Goal: Task Accomplishment & Management: Manage account settings

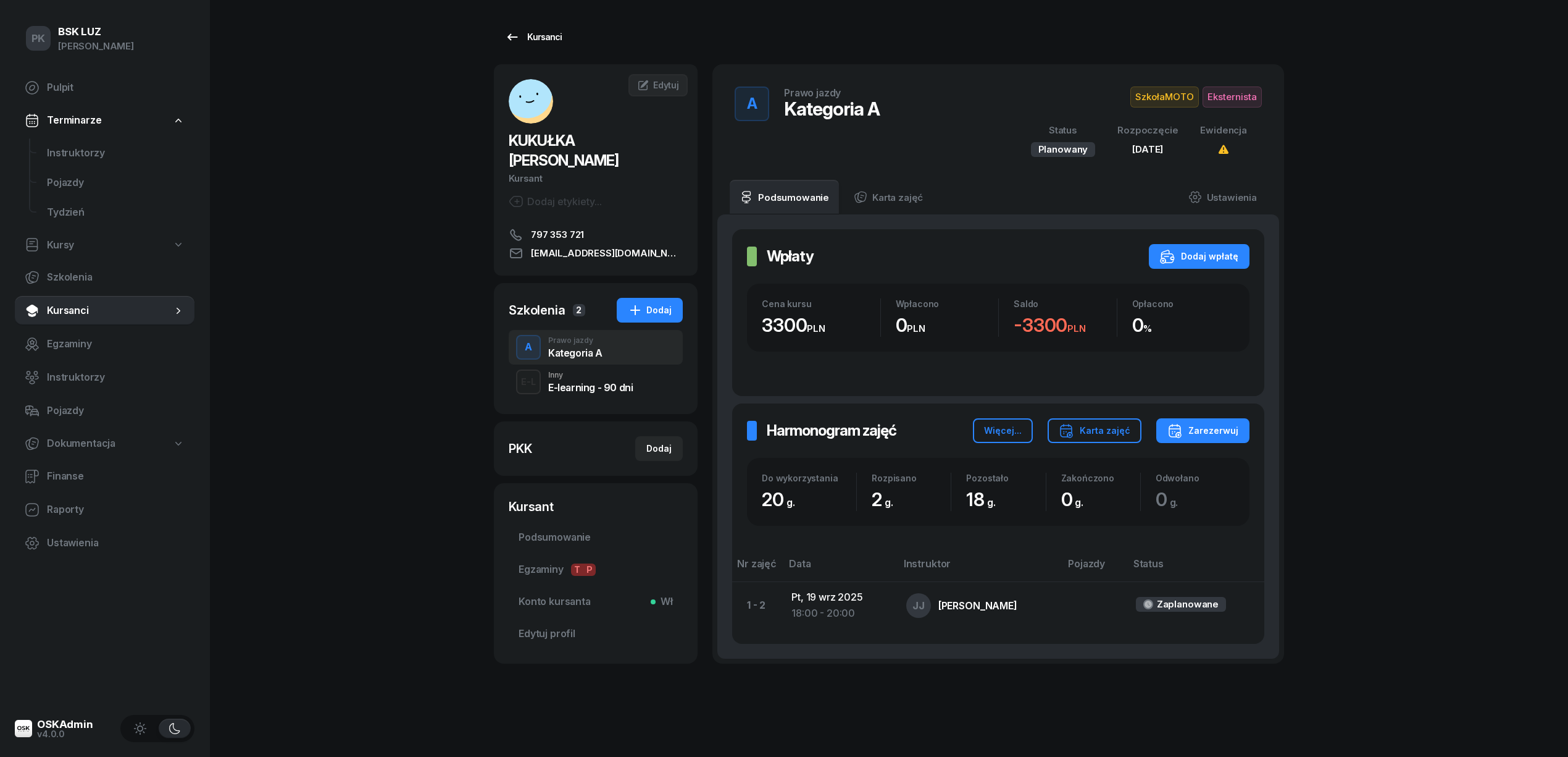
click at [538, 36] on div "Kursanci" at bounding box center [534, 37] width 56 height 15
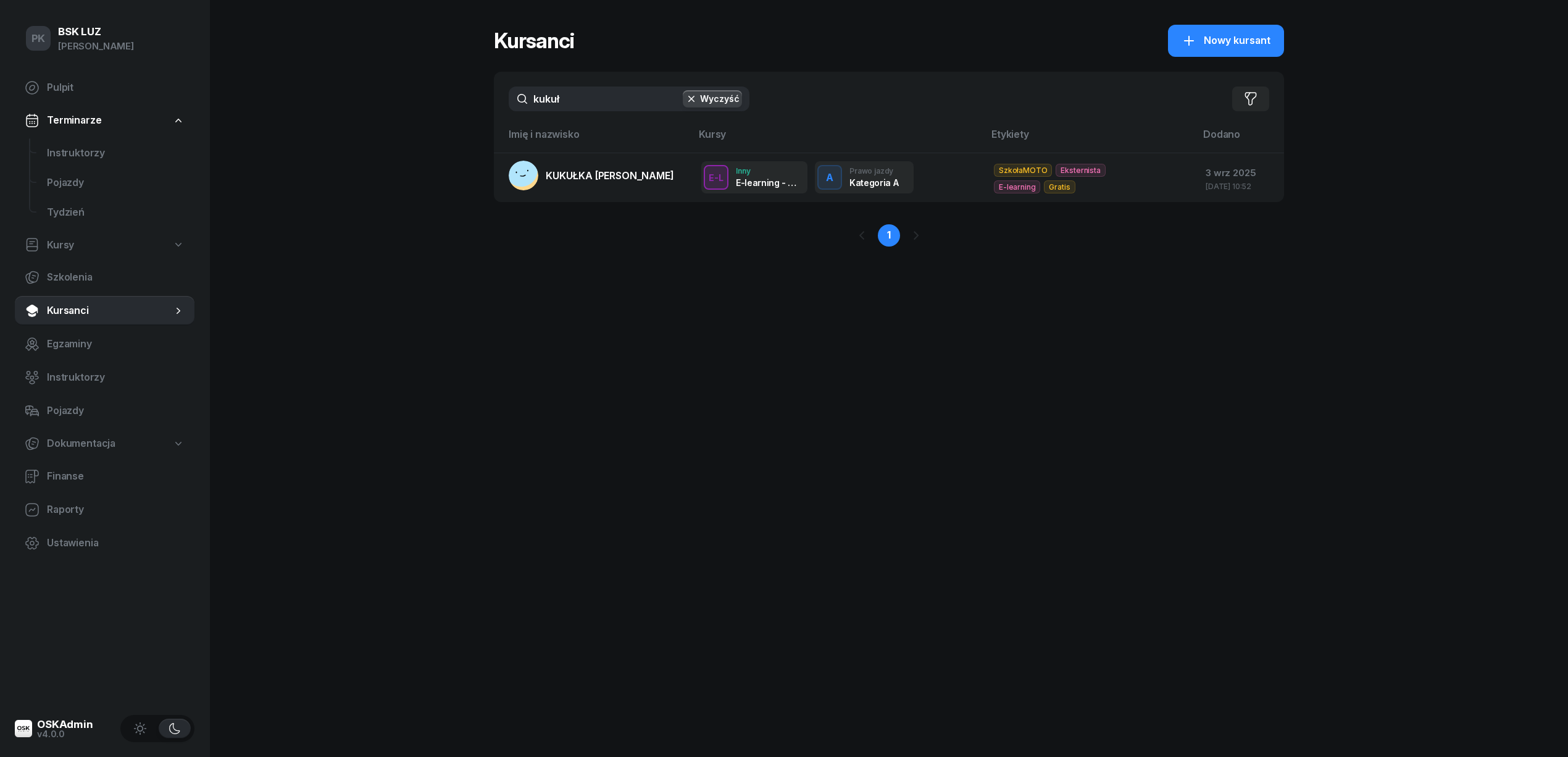
drag, startPoint x: 591, startPoint y: 104, endPoint x: 525, endPoint y: 102, distance: 66.0
click at [525, 102] on input "kukuł" at bounding box center [629, 99] width 241 height 25
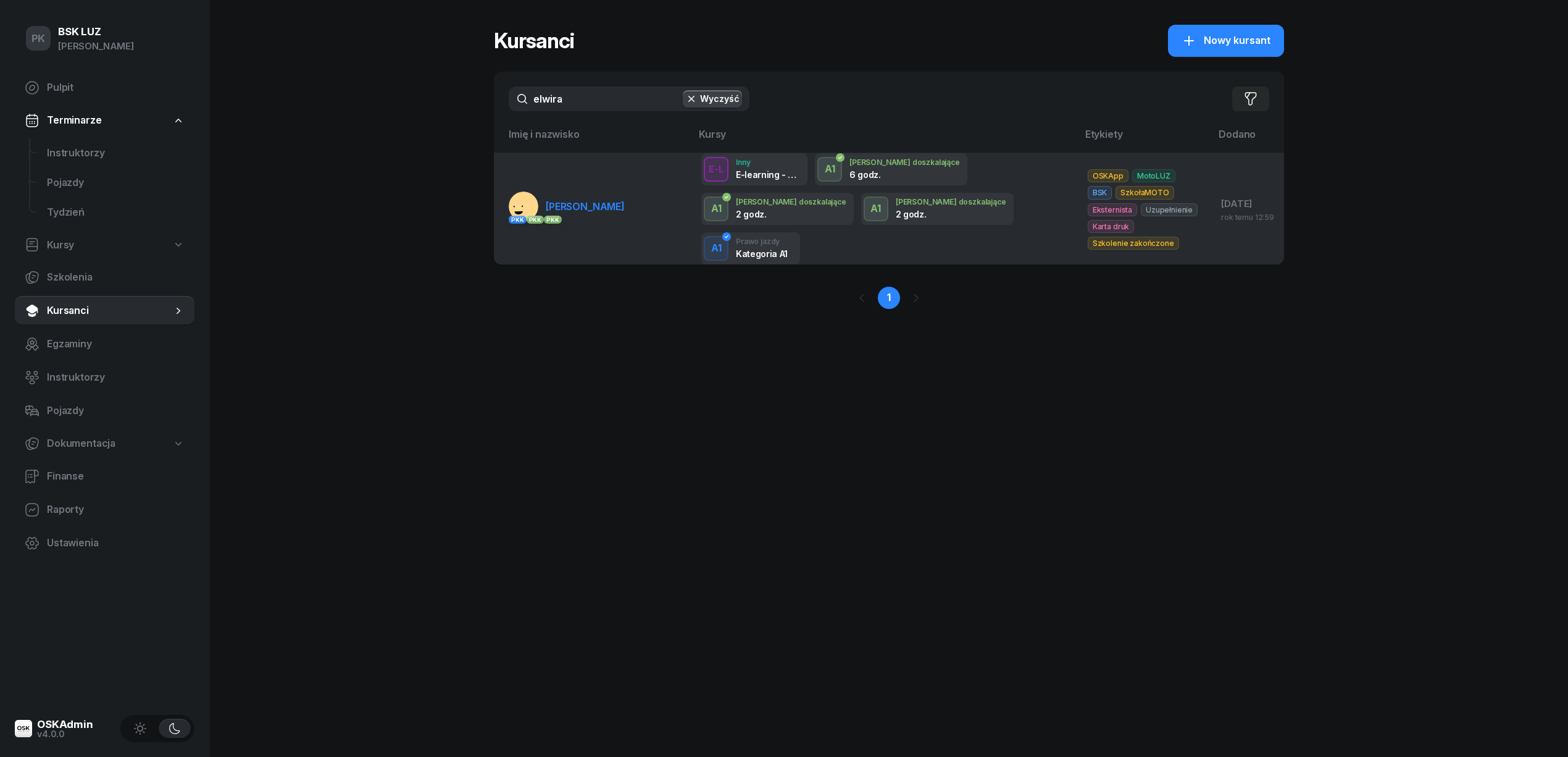
type input "elwira"
click at [618, 191] on link "PKK PKK PKK BARANIK ELWIRA" at bounding box center [567, 206] width 116 height 30
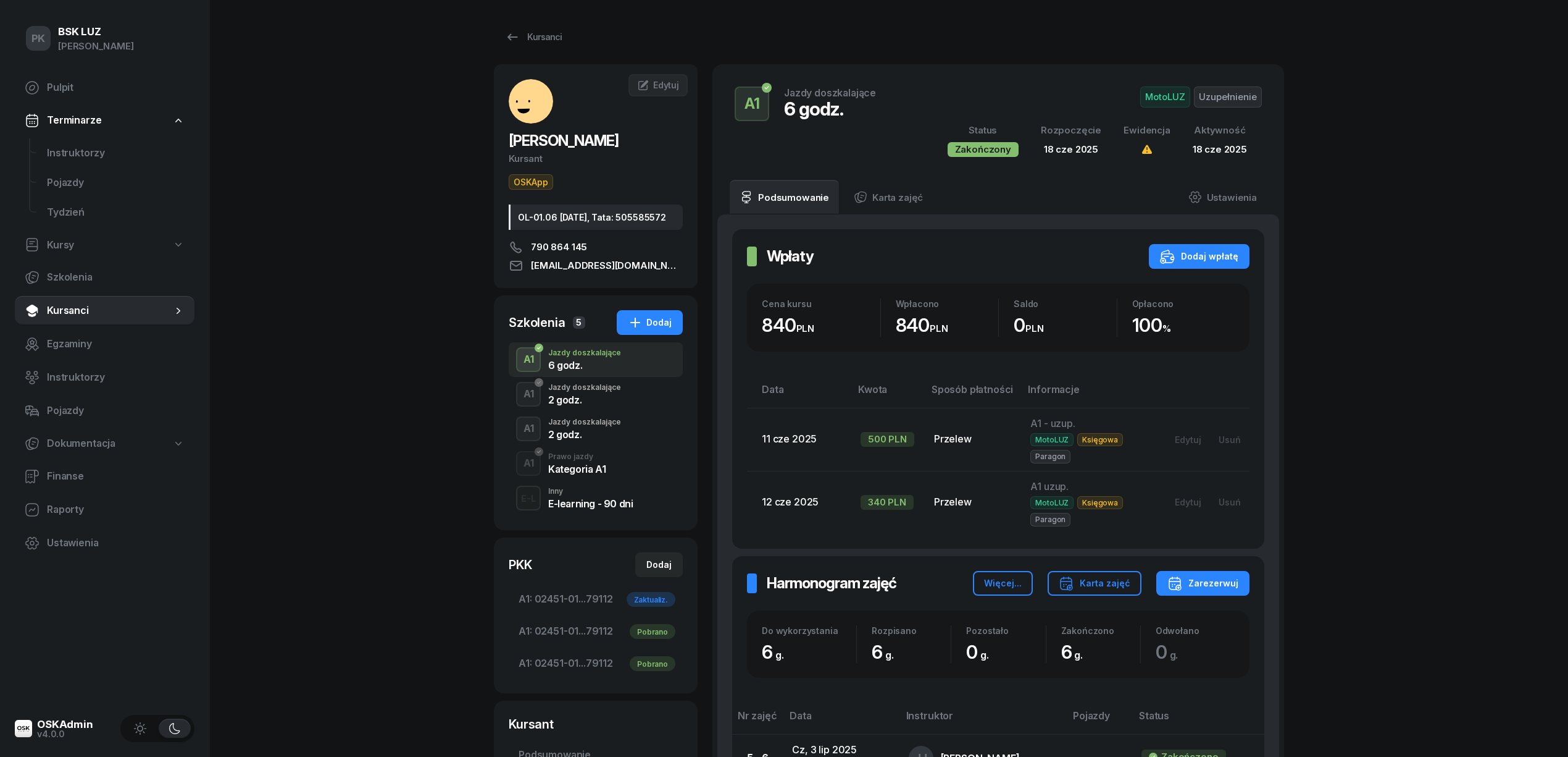
click at [571, 439] on div "2 godz." at bounding box center [585, 434] width 73 height 10
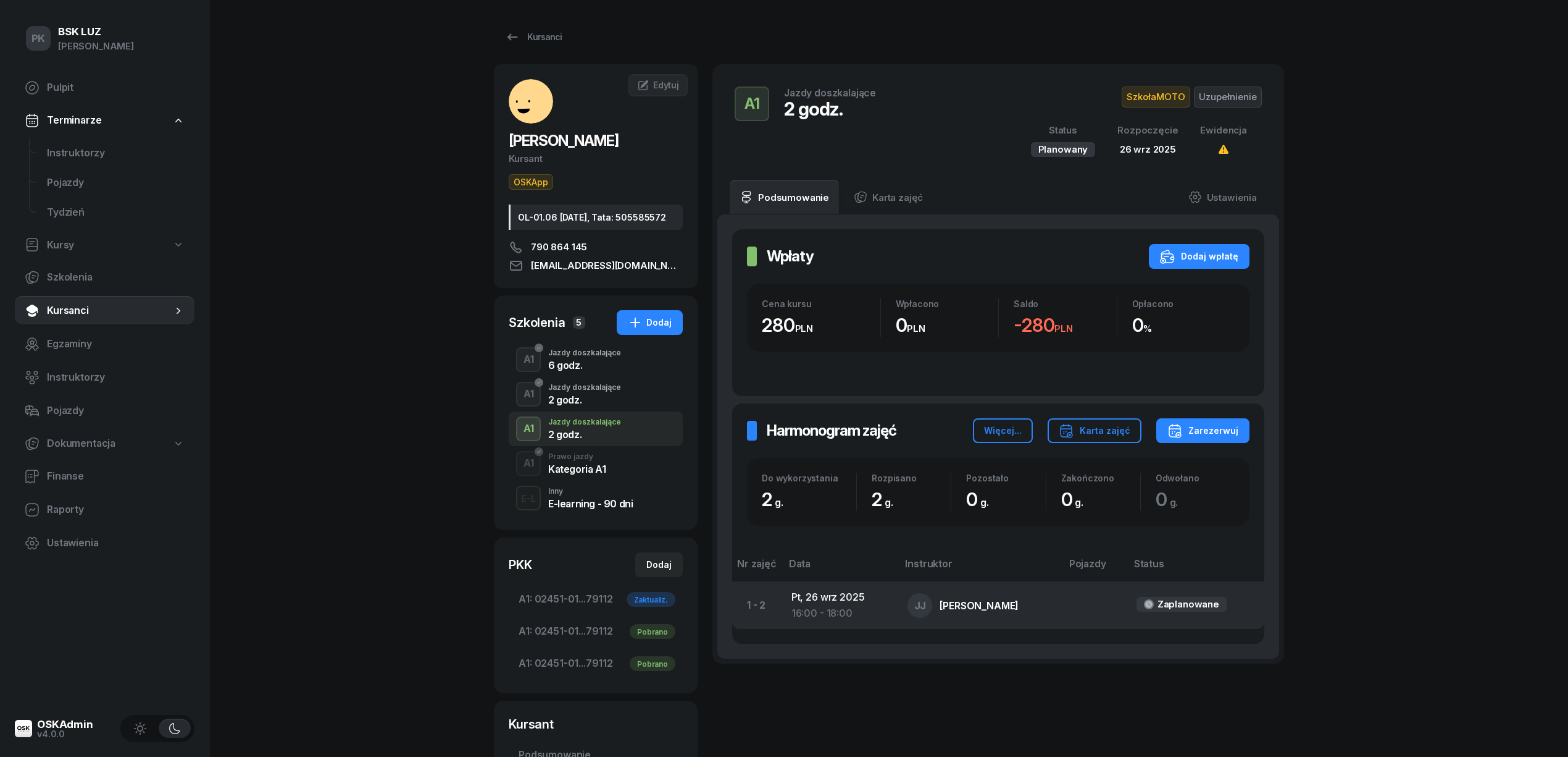
click at [823, 609] on div "16:00 - 18:00" at bounding box center [840, 613] width 97 height 16
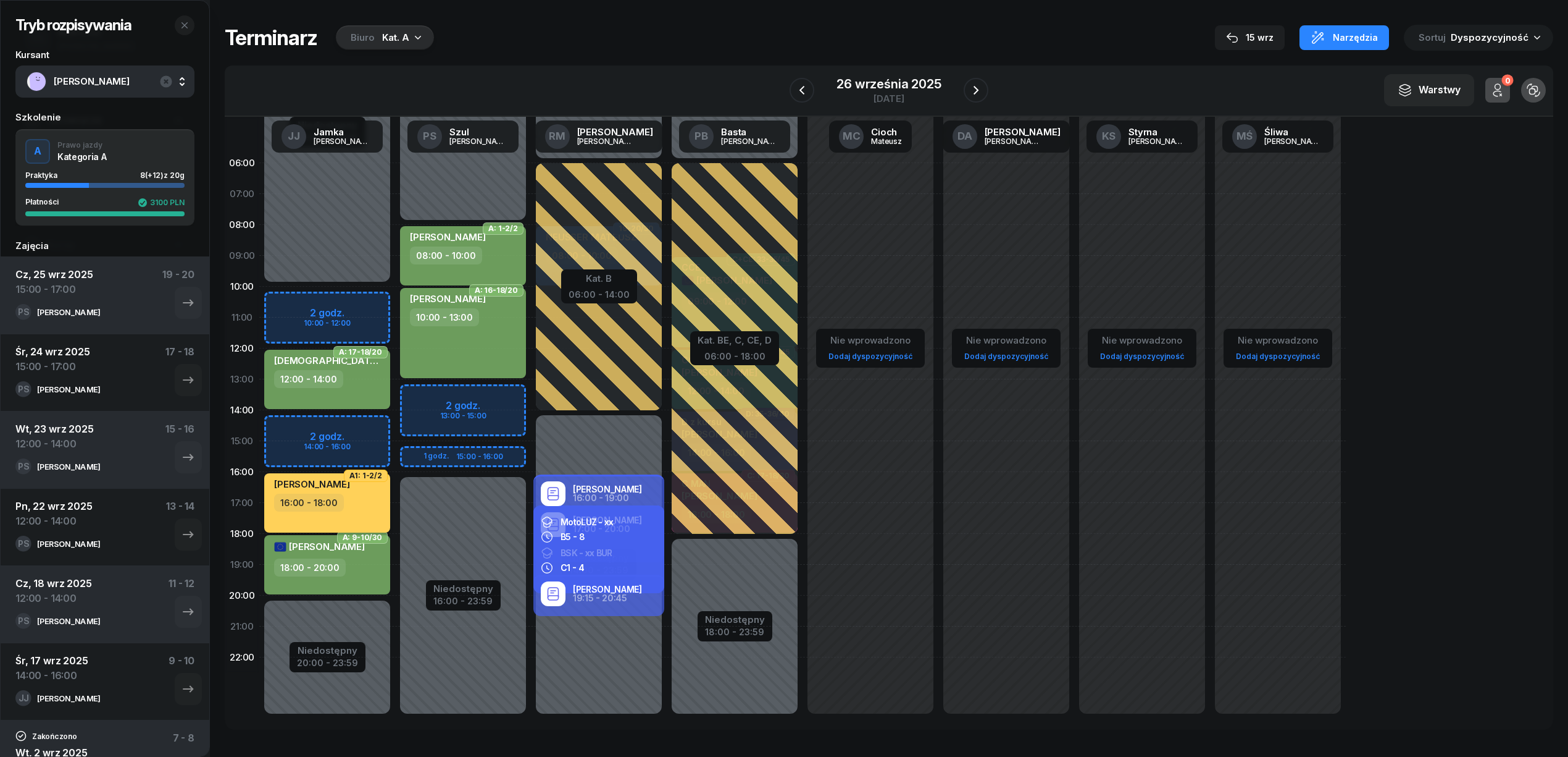
click at [376, 518] on div "BARANIK ELWIRA 16:00 - 18:00" at bounding box center [327, 502] width 126 height 59
select select "16"
select select "18"
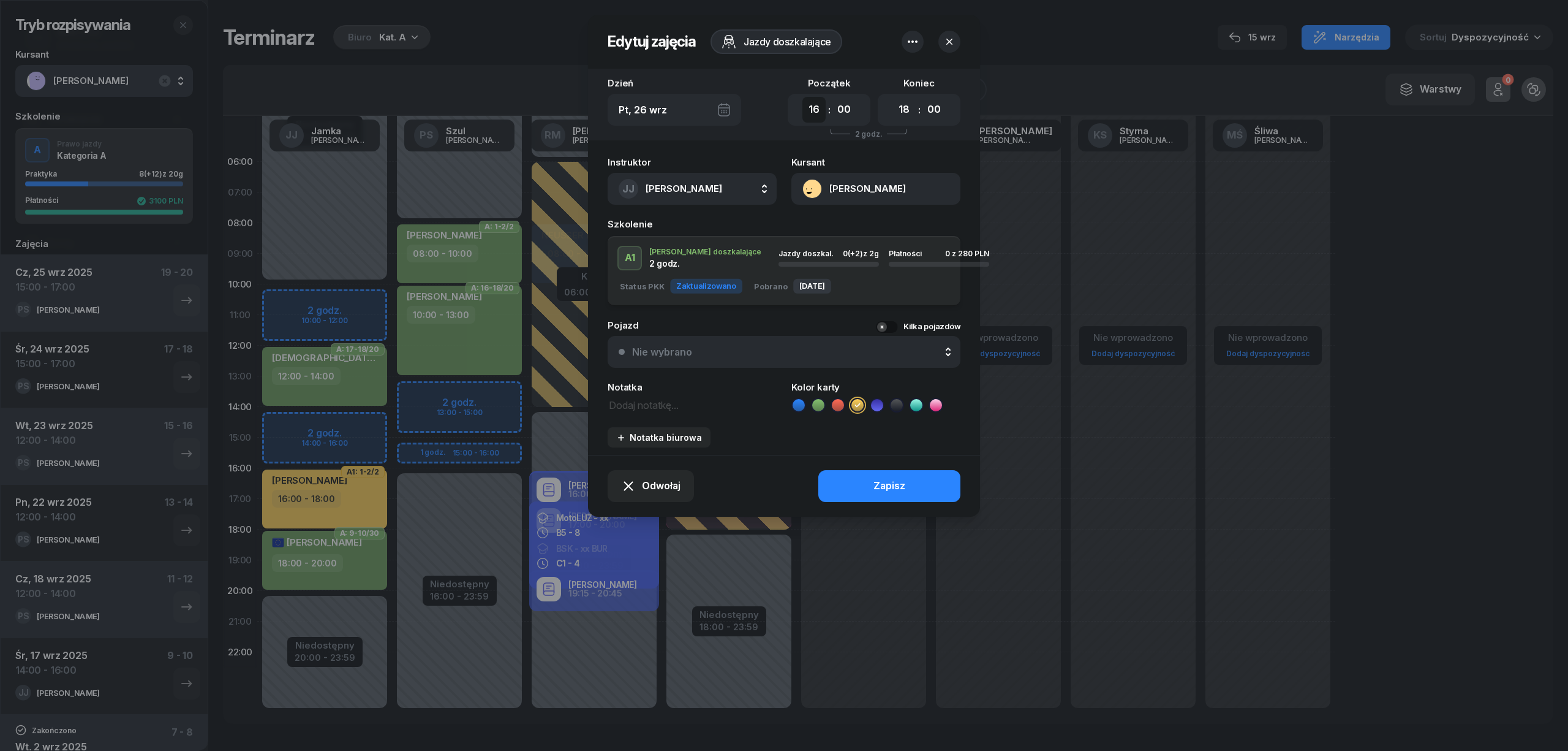
click at [812, 104] on select "00 01 02 03 04 05 06 07 08 09 10 11 12 13 14 15 16 17 18 19 20 21 22 23" at bounding box center [814, 109] width 24 height 25
select select "10"
click at [802, 97] on select "00 01 02 03 04 05 06 07 08 09 10 11 12 13 14 15 16 17 18 19 20 21 22 23" at bounding box center [814, 109] width 24 height 25
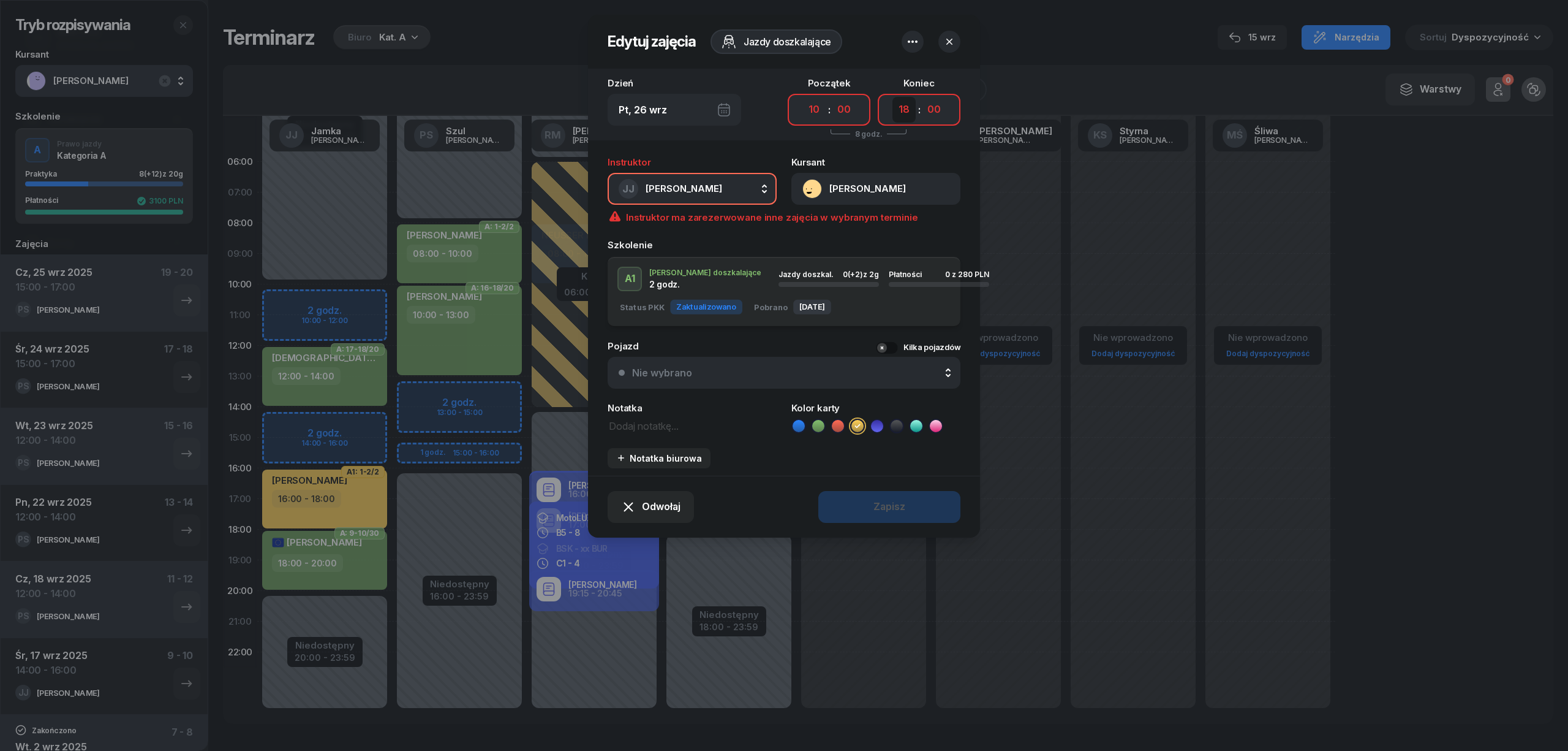
click at [906, 105] on select "00 01 02 03 04 05 06 07 08 09 10 11 12 13 14 15 16 17 18 19 20 21 22 23" at bounding box center [904, 109] width 24 height 25
select select "12"
click at [892, 97] on select "00 01 02 03 04 05 06 07 08 09 10 11 12 13 14 15 16 17 18 19 20 21 22 23" at bounding box center [904, 109] width 24 height 25
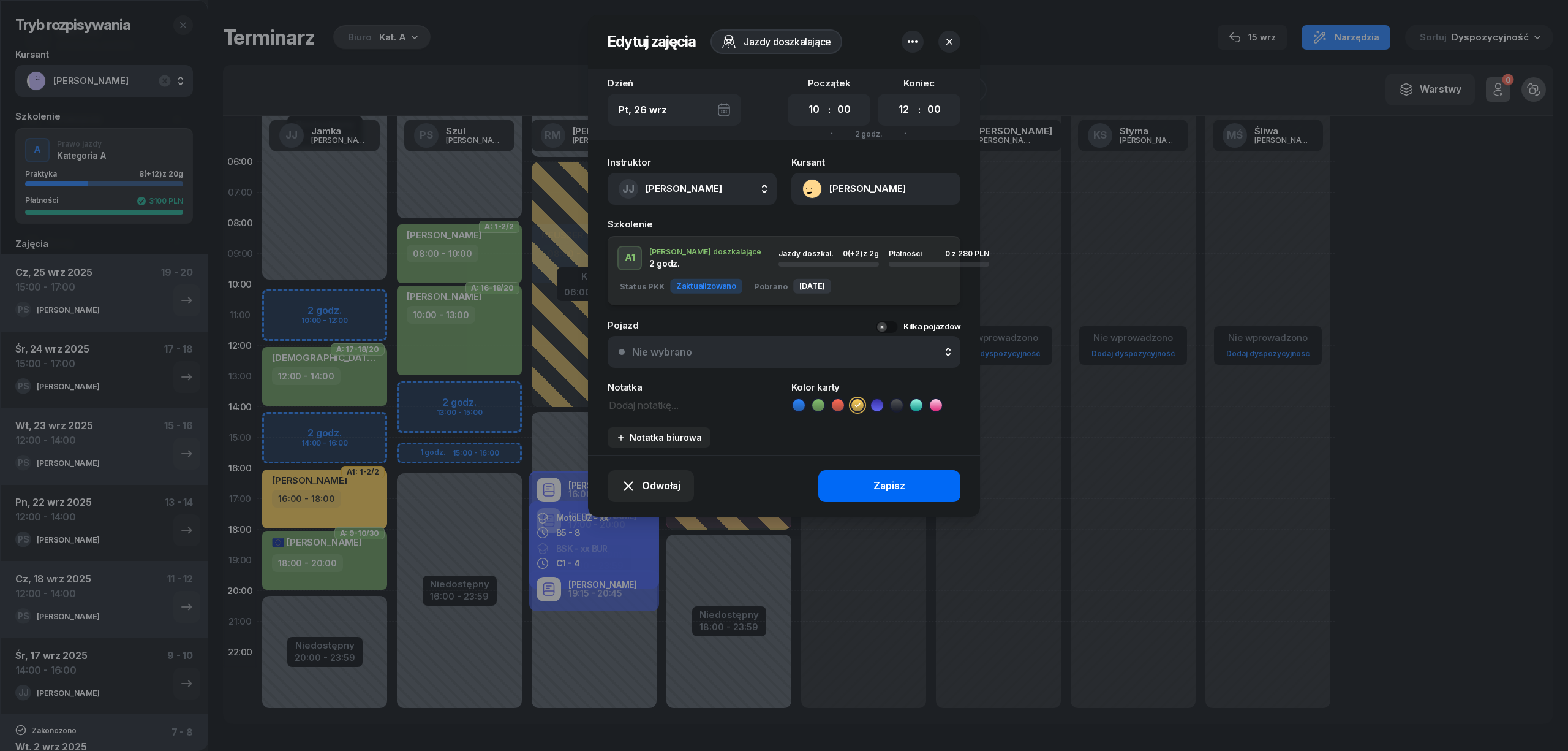
click at [910, 489] on button "Zapisz" at bounding box center [889, 486] width 142 height 32
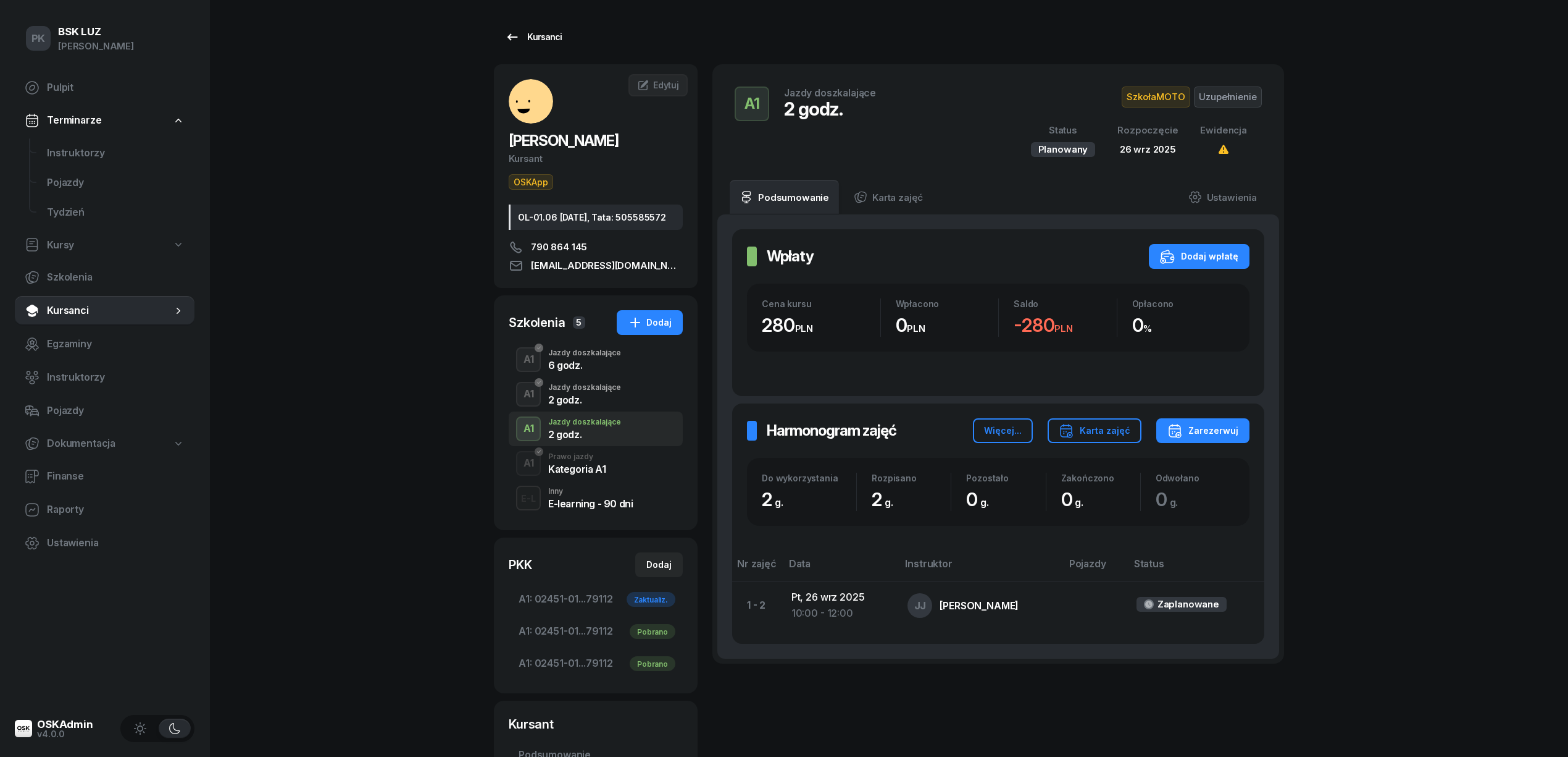
click at [544, 37] on div "Kursanci" at bounding box center [534, 37] width 56 height 15
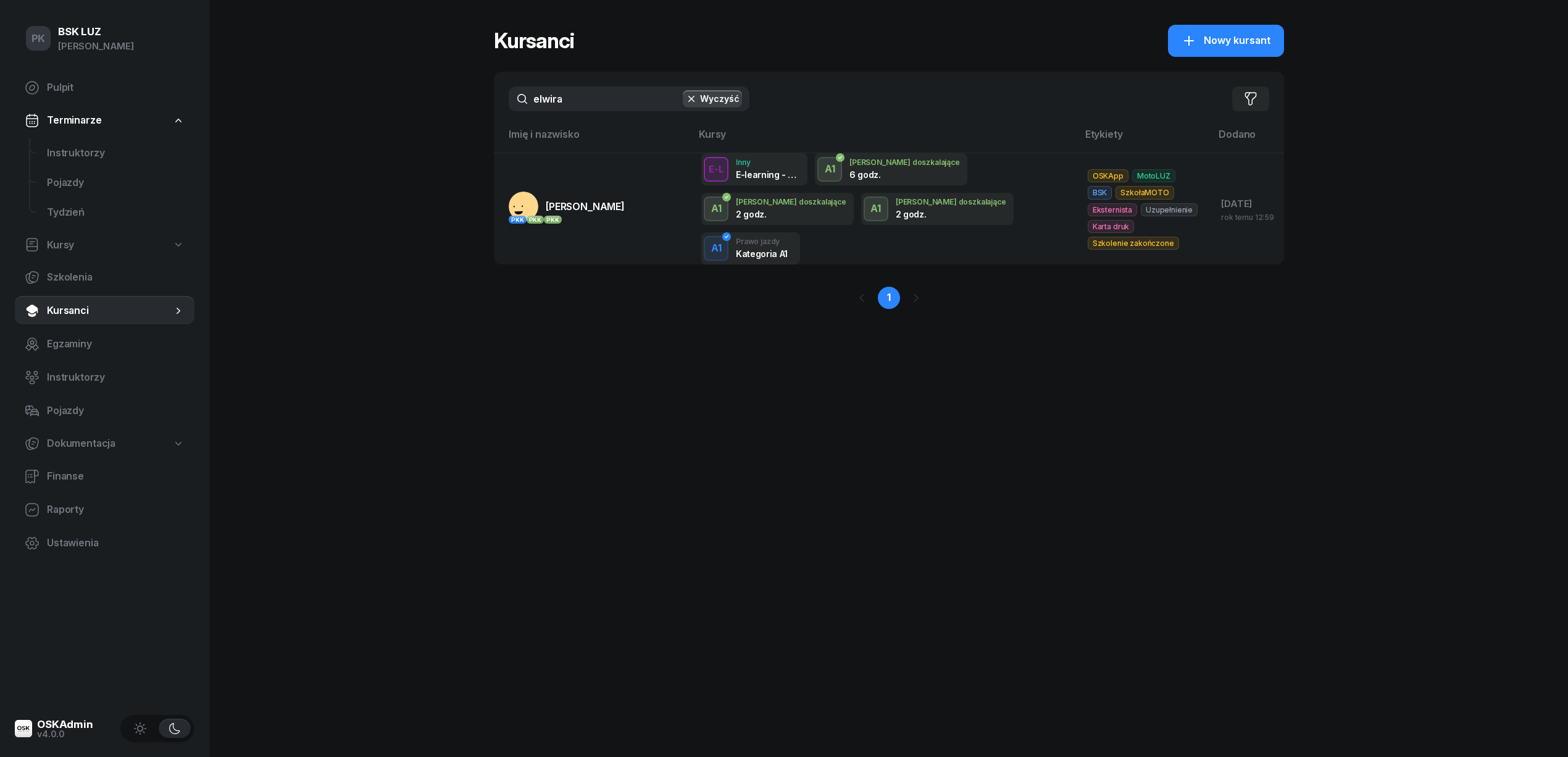
click at [489, 87] on div "PK BSK LUZ Piotr Klimek Pulpit Terminarze Instruktorzy Pojazdy Tydzień Kursy Sz…" at bounding box center [784, 378] width 1568 height 757
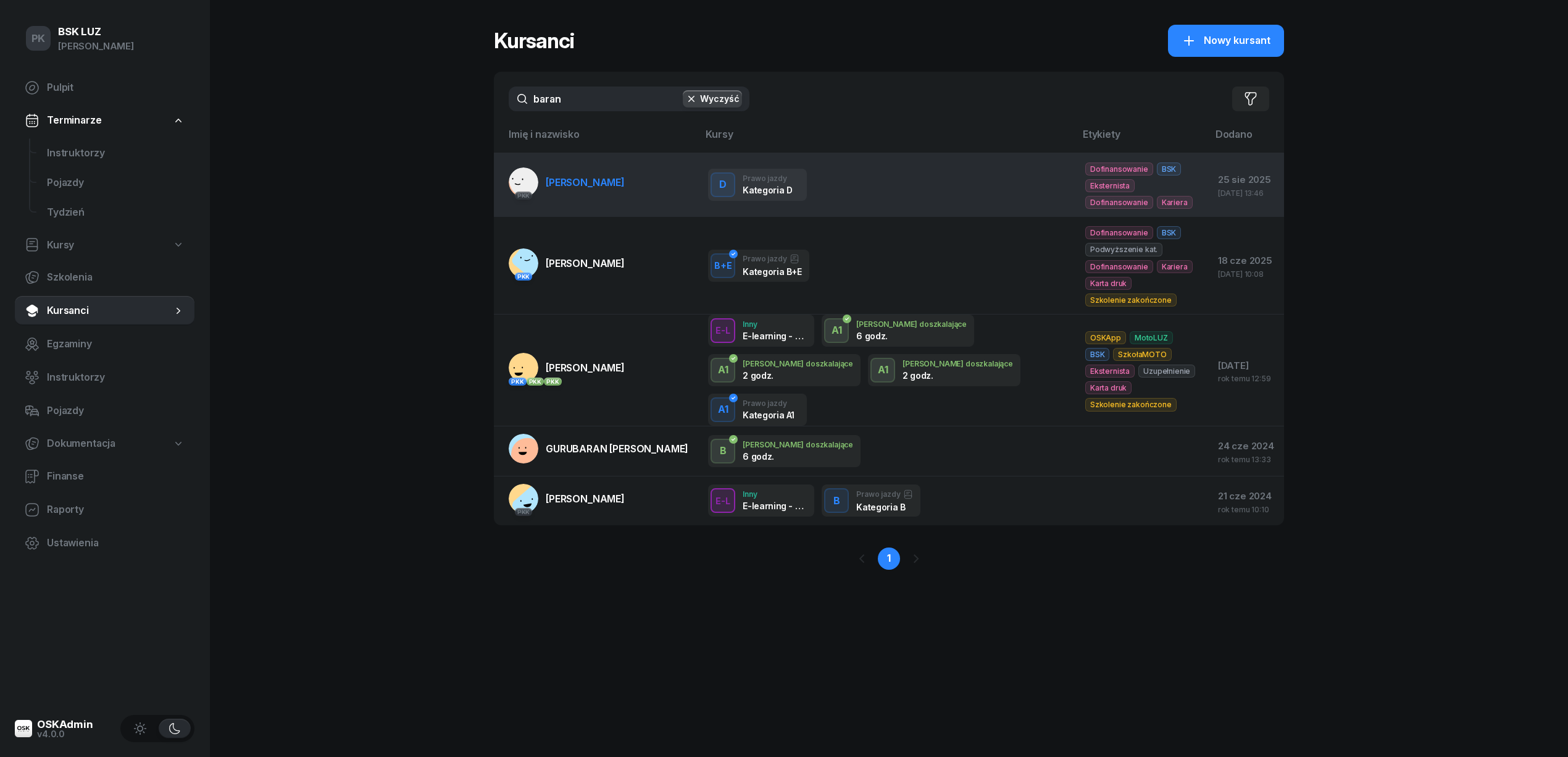
type input "baran"
click at [595, 191] on link "PKK BARAN MATEUSZ" at bounding box center [567, 183] width 116 height 30
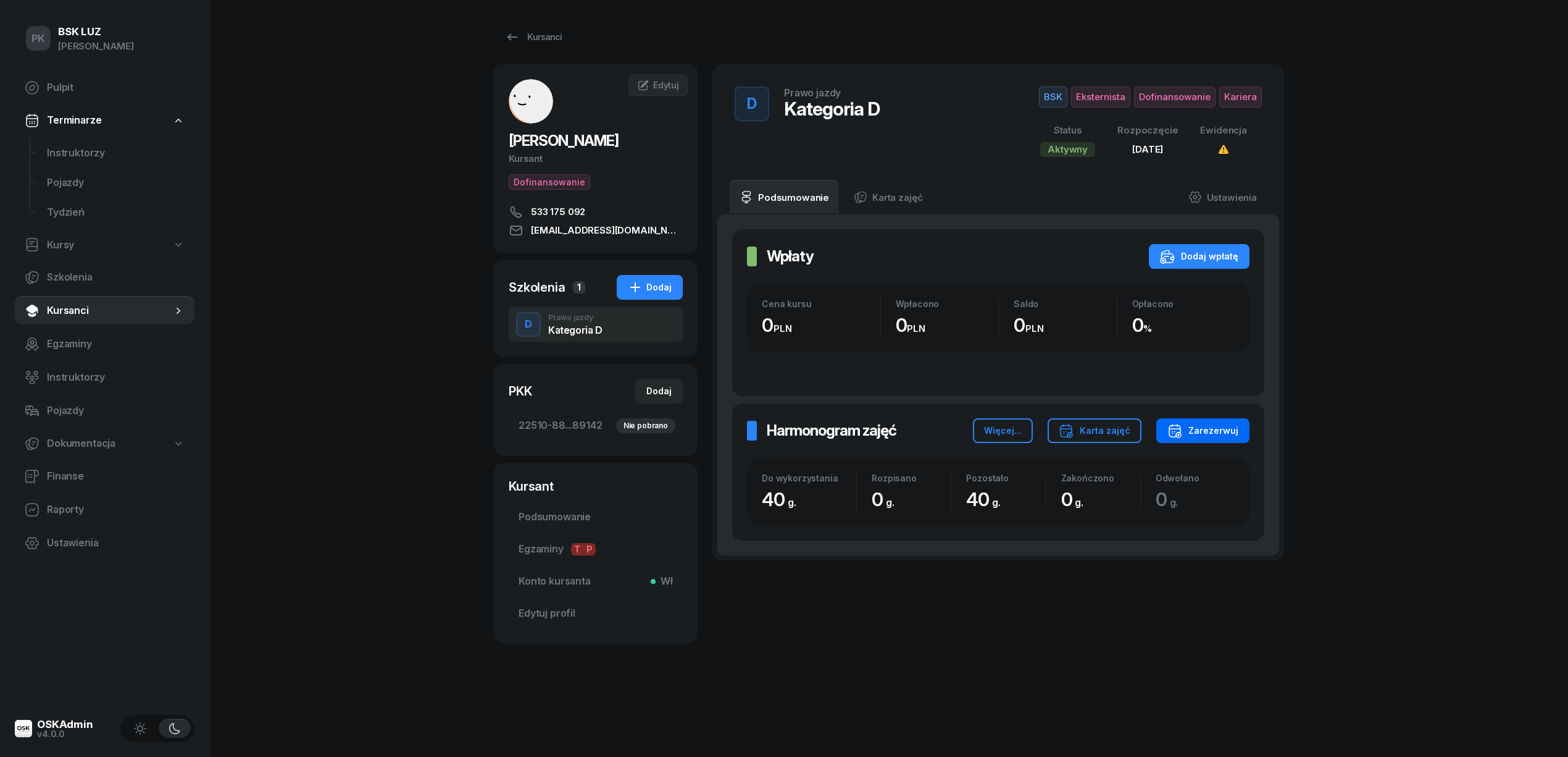
click at [1183, 443] on button "Zarezerwuj" at bounding box center [1203, 431] width 93 height 25
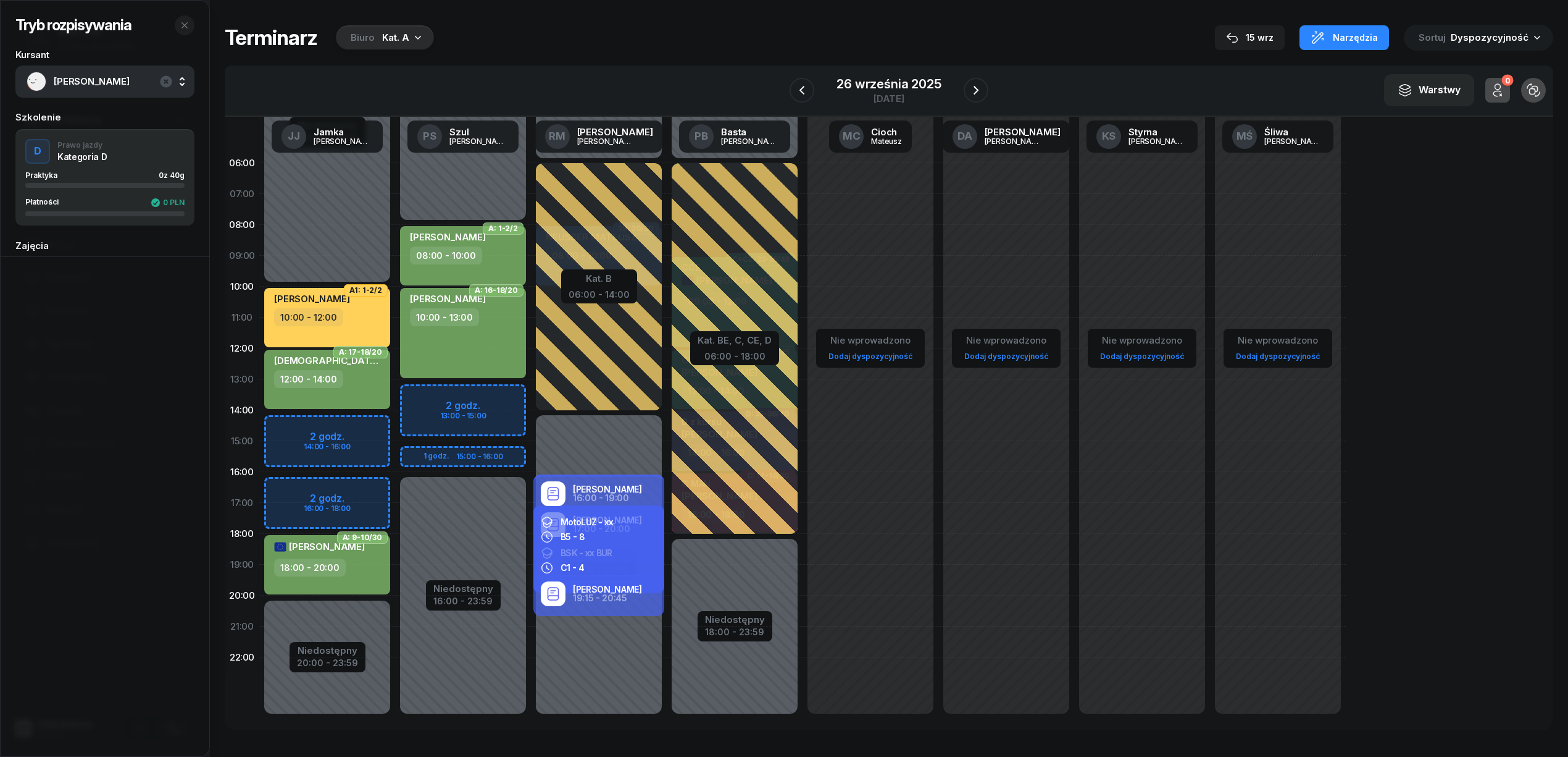
click at [354, 38] on div "Biuro" at bounding box center [362, 37] width 24 height 15
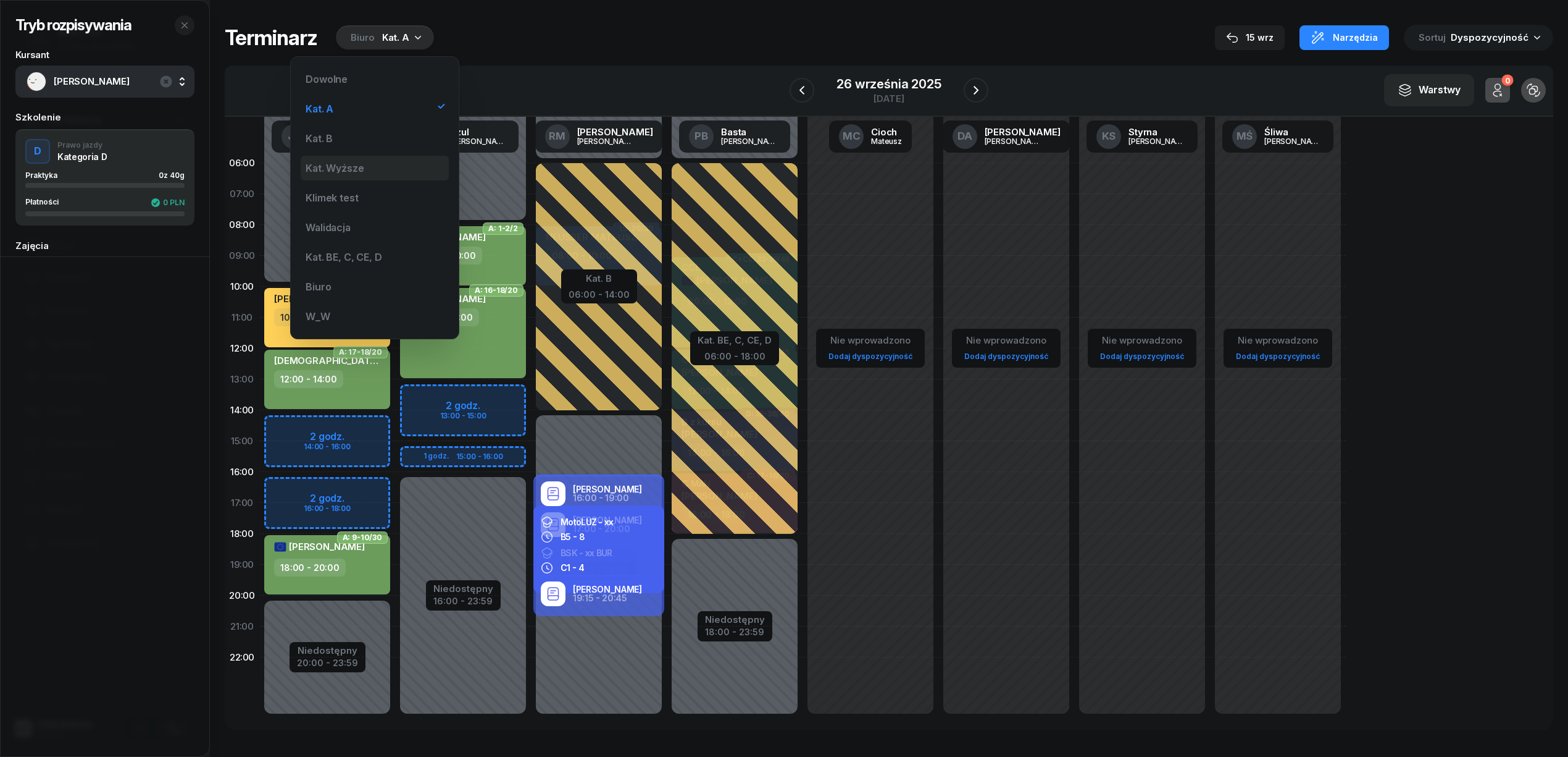
click at [363, 169] on div "Kat. Wyższe" at bounding box center [335, 168] width 58 height 10
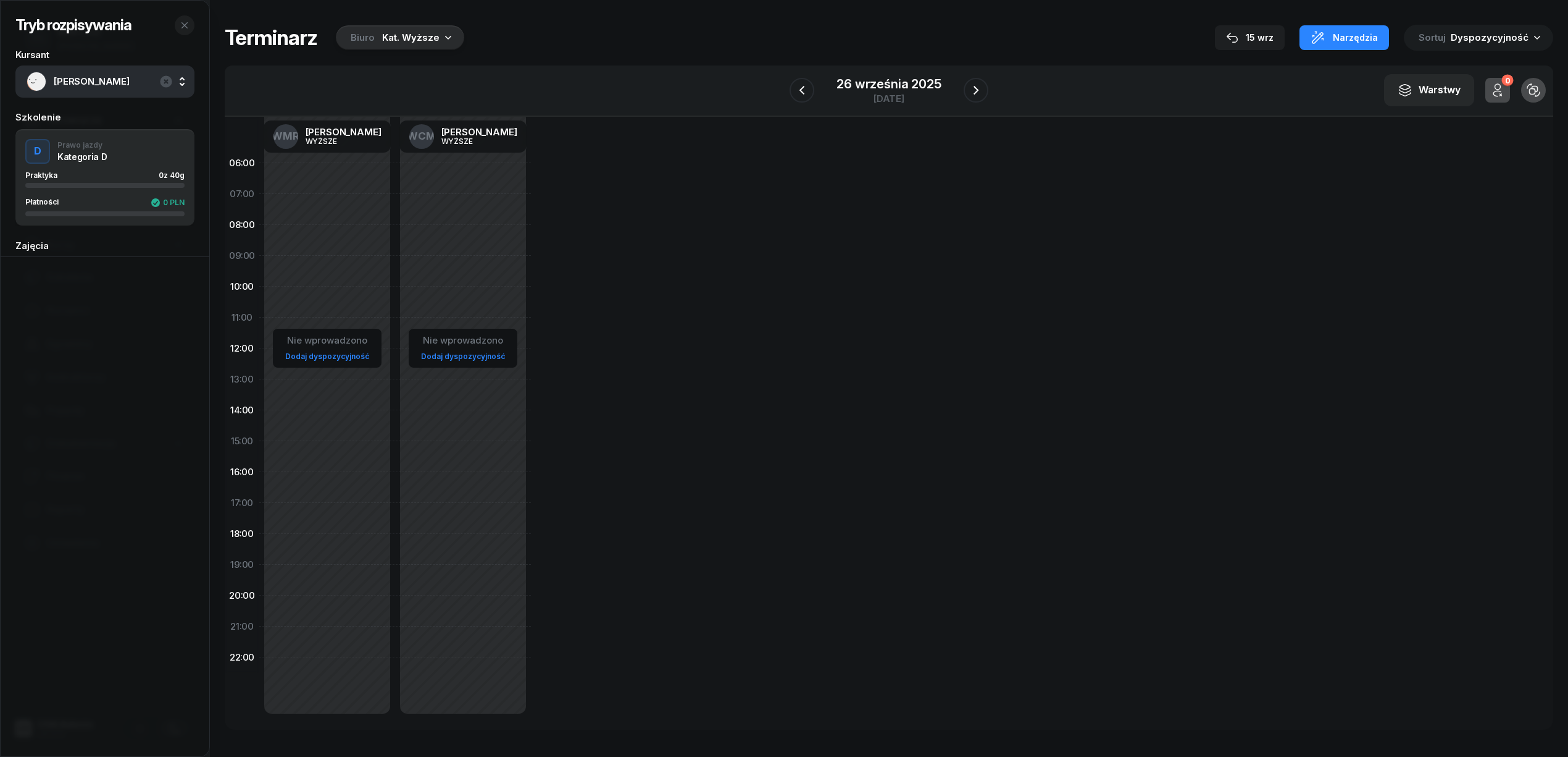
click at [416, 15] on div "Tryb rozpisywania Kursant BARAN MATEUSZ Szkolenie D Prawo jazdy Kategoria D Pra…" at bounding box center [889, 377] width 1329 height 754
click at [419, 27] on div "Biuro Kat. Wyższe" at bounding box center [400, 38] width 129 height 25
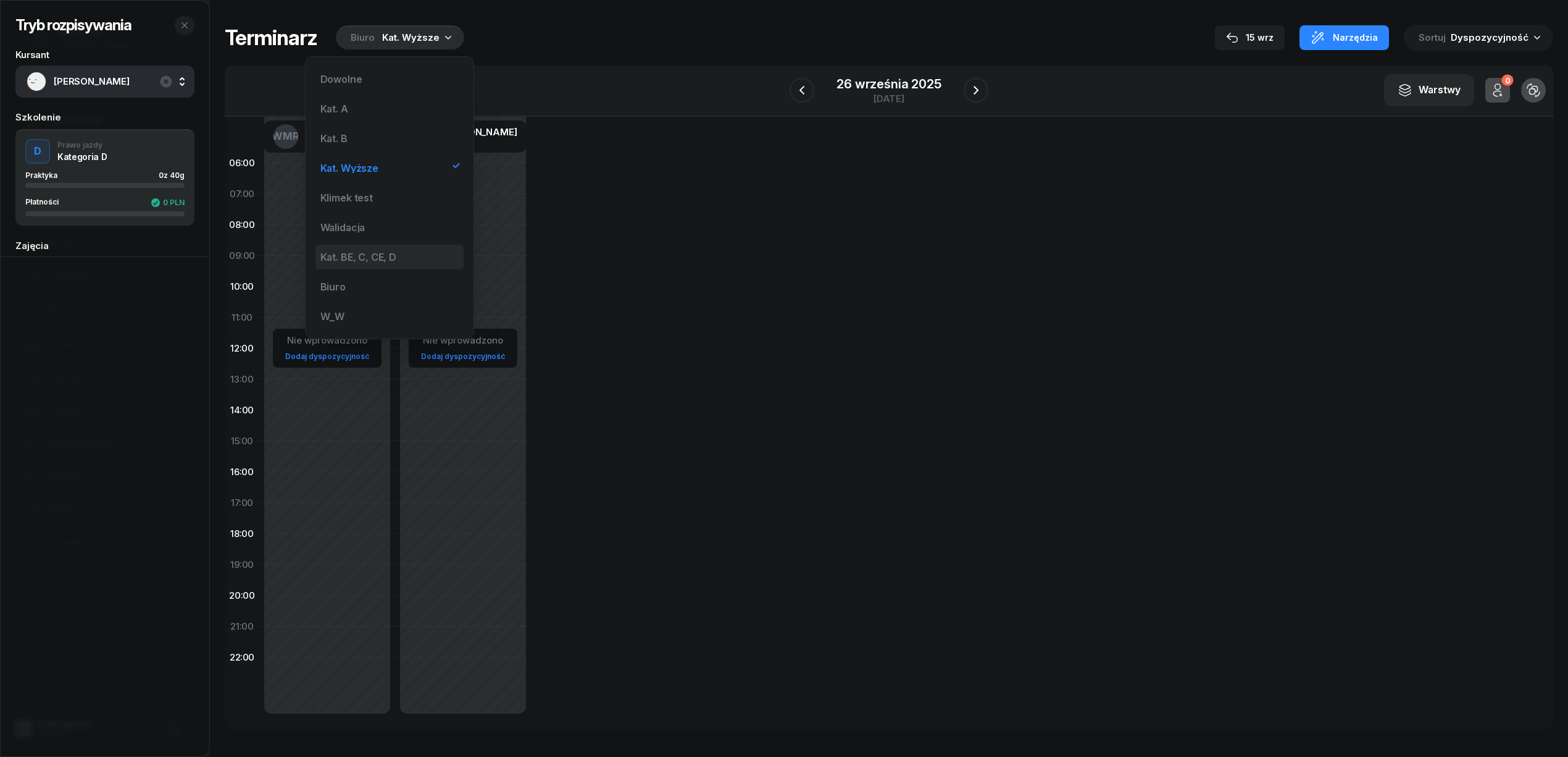
click at [371, 252] on div "Kat. BE, C, CE, D" at bounding box center [358, 257] width 76 height 10
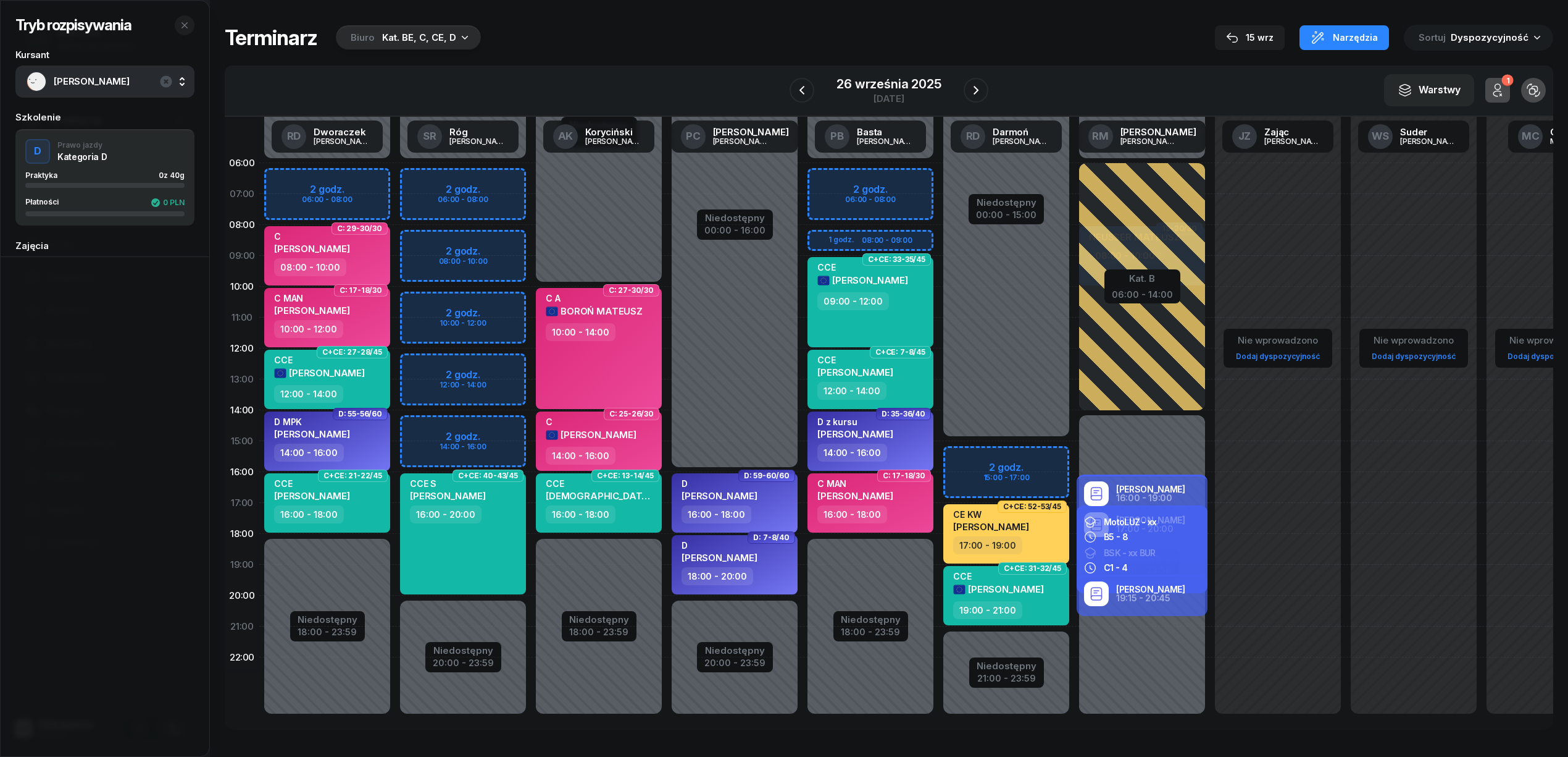
click at [384, 50] on div "Terminarz Biuro Kat. BE, C, CE, D 15 wrz Narzędzia Sortuj Dyspozycyjność" at bounding box center [889, 37] width 1329 height 26
click at [382, 37] on div "Kat. BE, C, CE, D" at bounding box center [419, 37] width 74 height 15
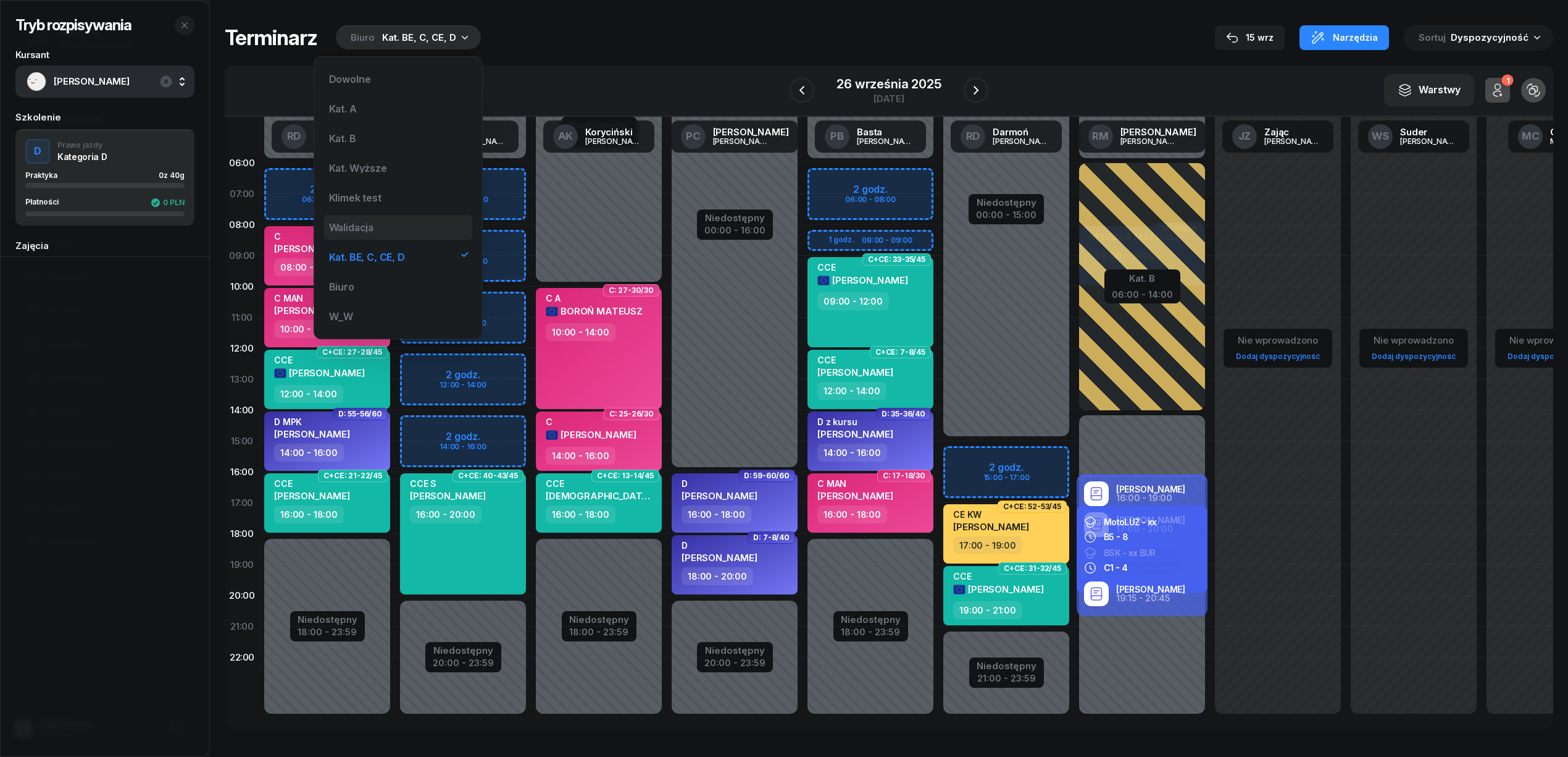
click at [370, 226] on div "Walidacja" at bounding box center [351, 227] width 45 height 10
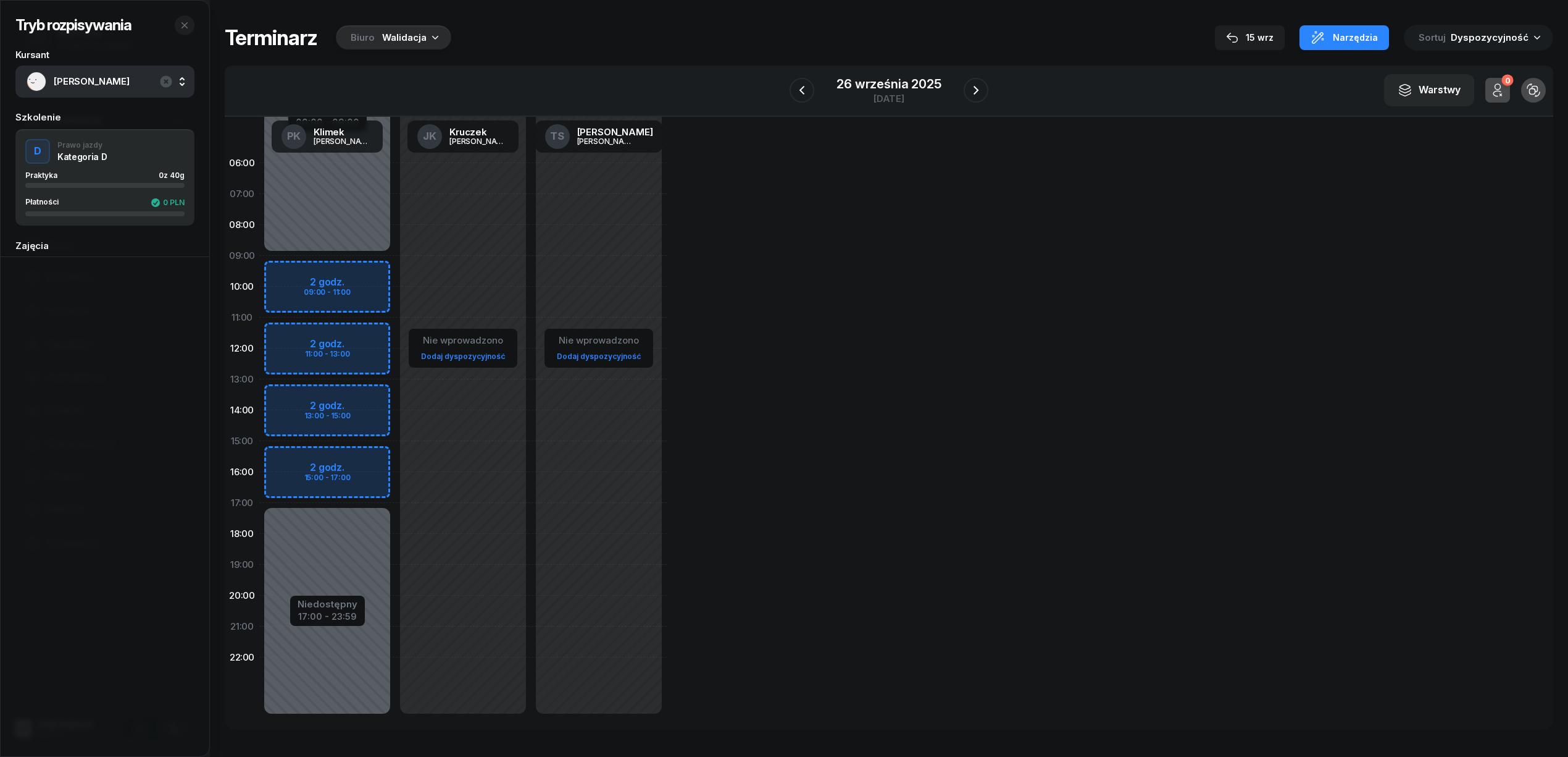
click at [566, 639] on div "Nie wprowadzono Dodaj dyspozycyjność" at bounding box center [599, 440] width 136 height 587
select select "21"
select select "23"
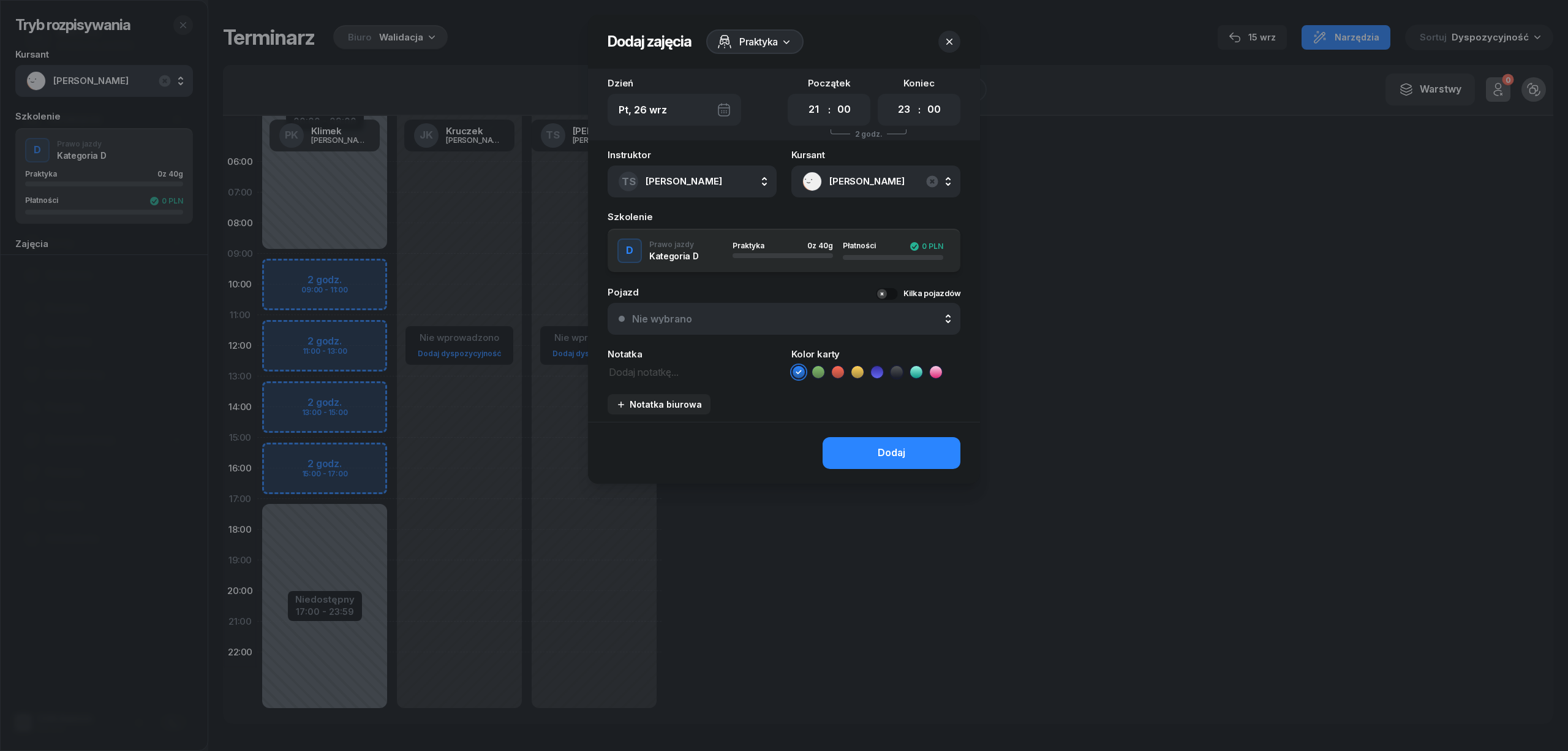
click at [873, 368] on icon at bounding box center [878, 372] width 12 height 12
click at [841, 441] on button "Dodaj" at bounding box center [892, 453] width 138 height 32
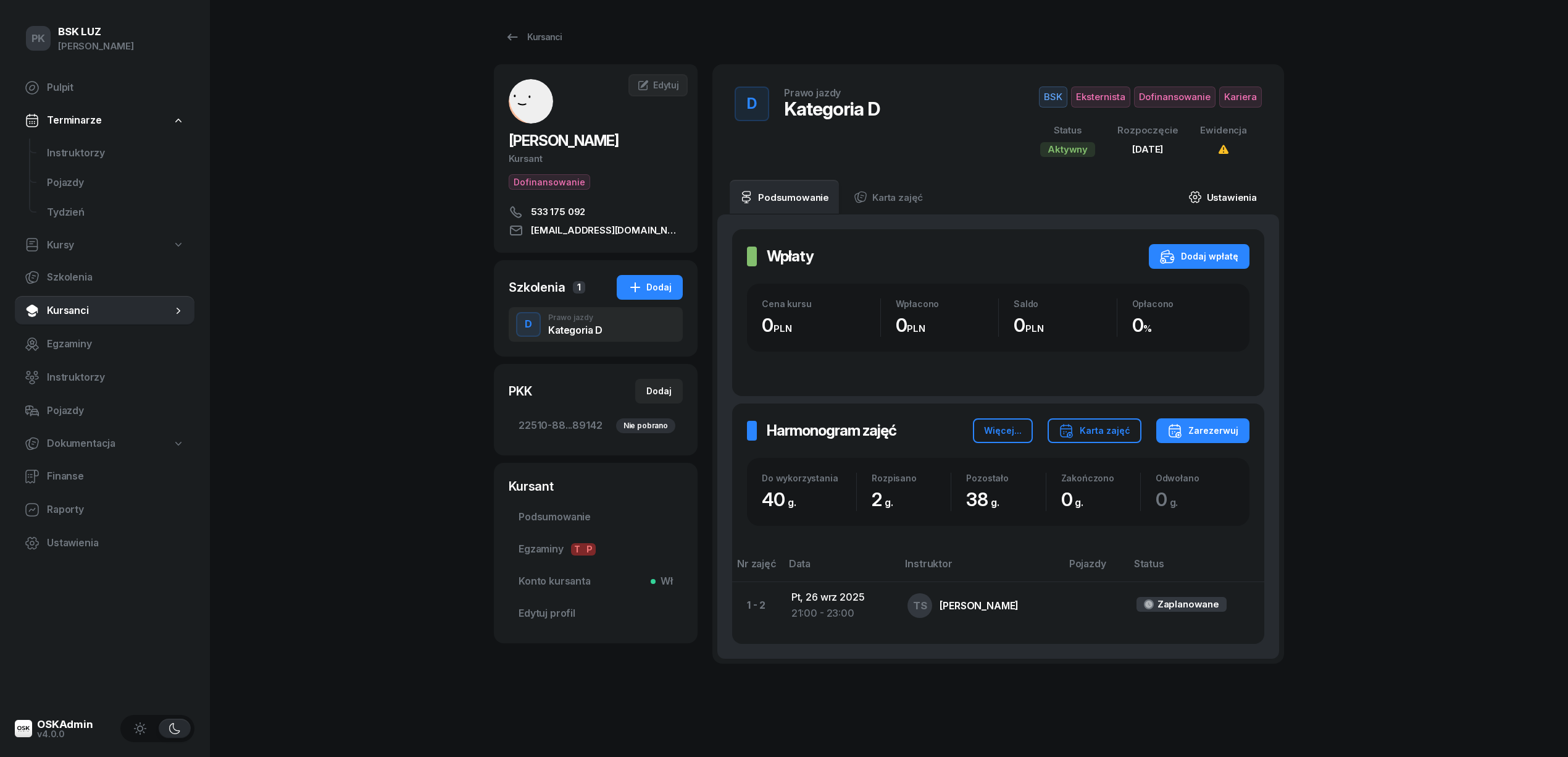
click at [1233, 198] on link "Ustawienia" at bounding box center [1222, 197] width 88 height 34
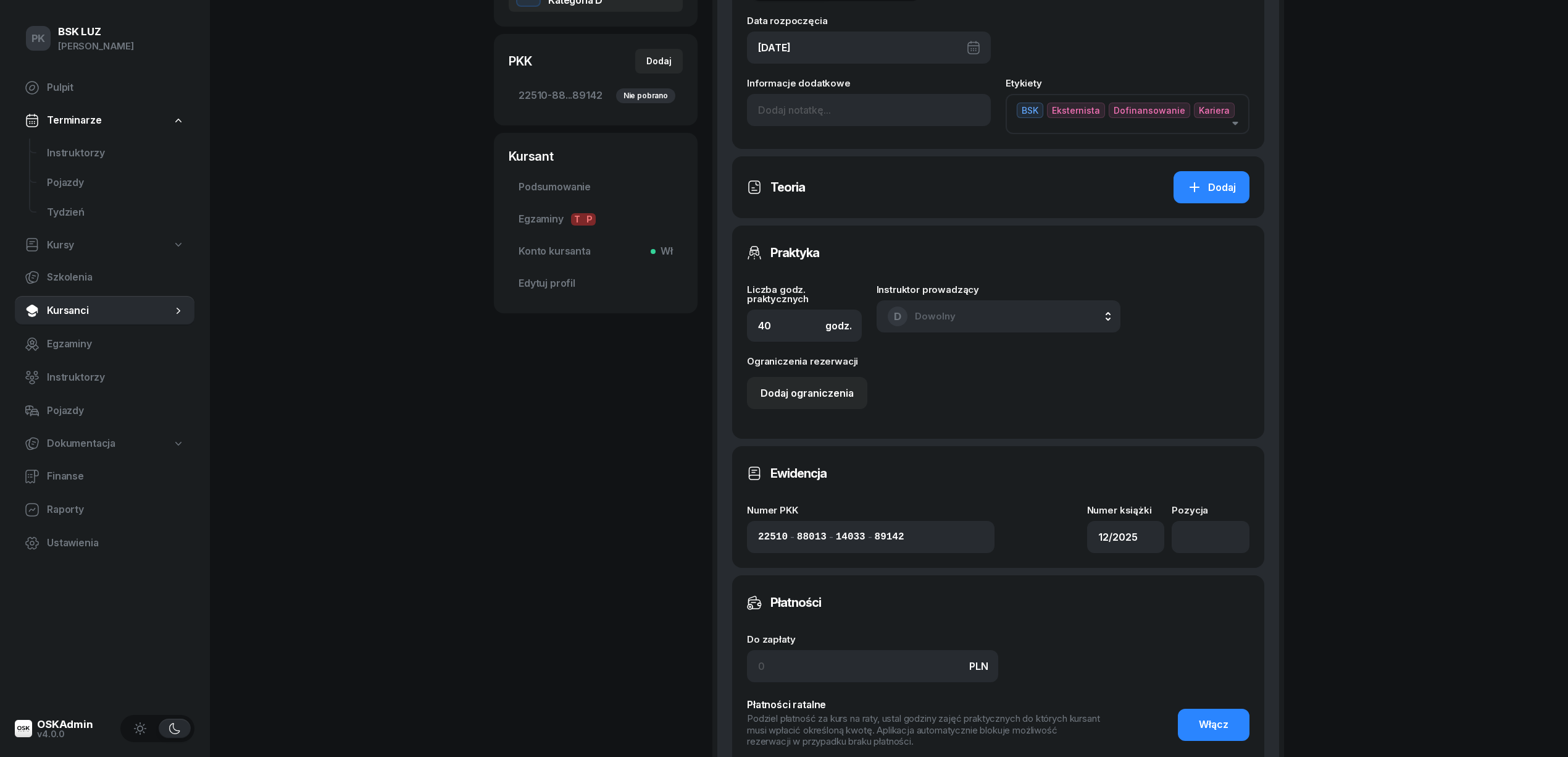
scroll to position [584, 0]
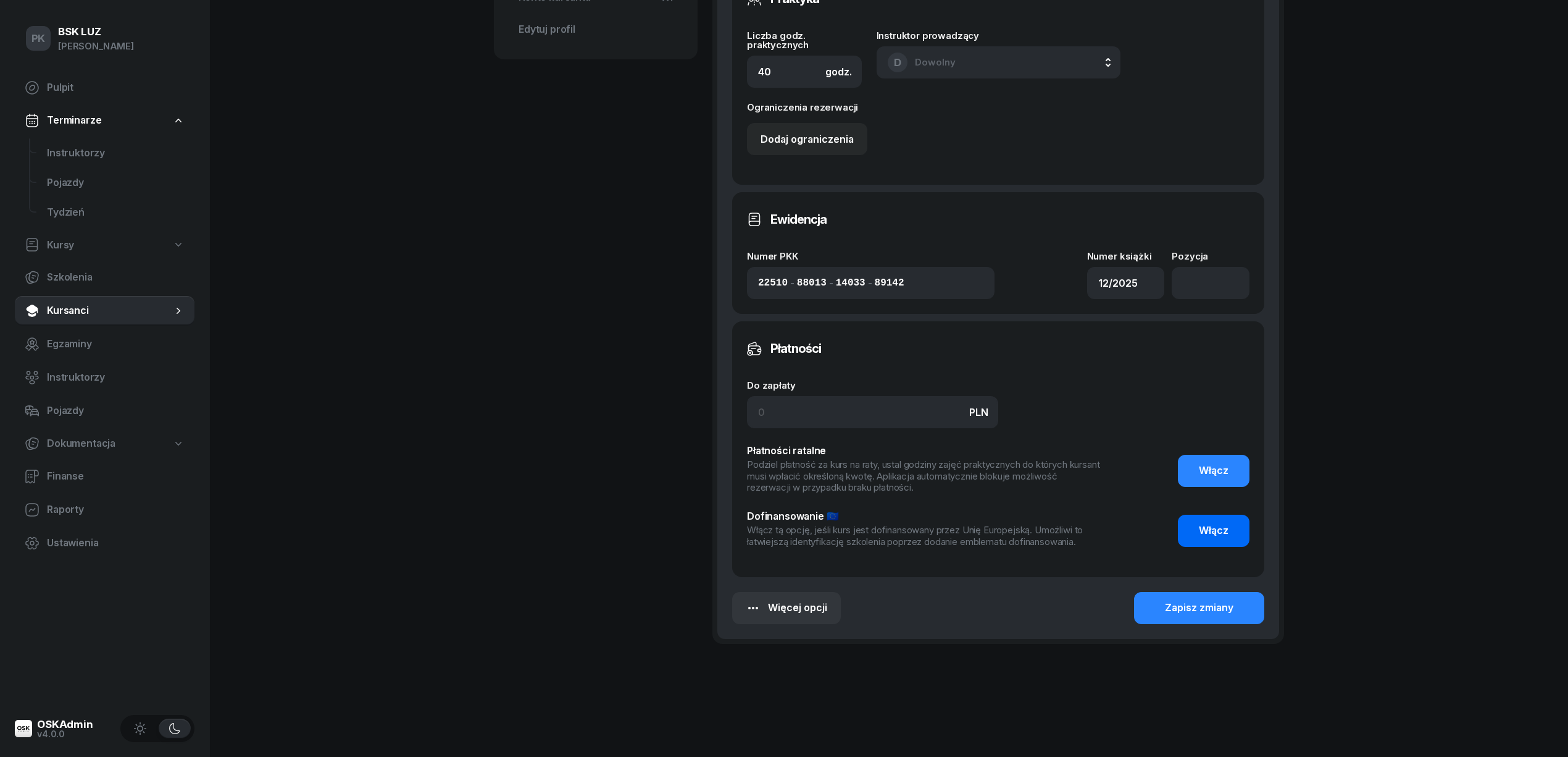
click at [1206, 514] on button "Włącz" at bounding box center [1213, 530] width 71 height 32
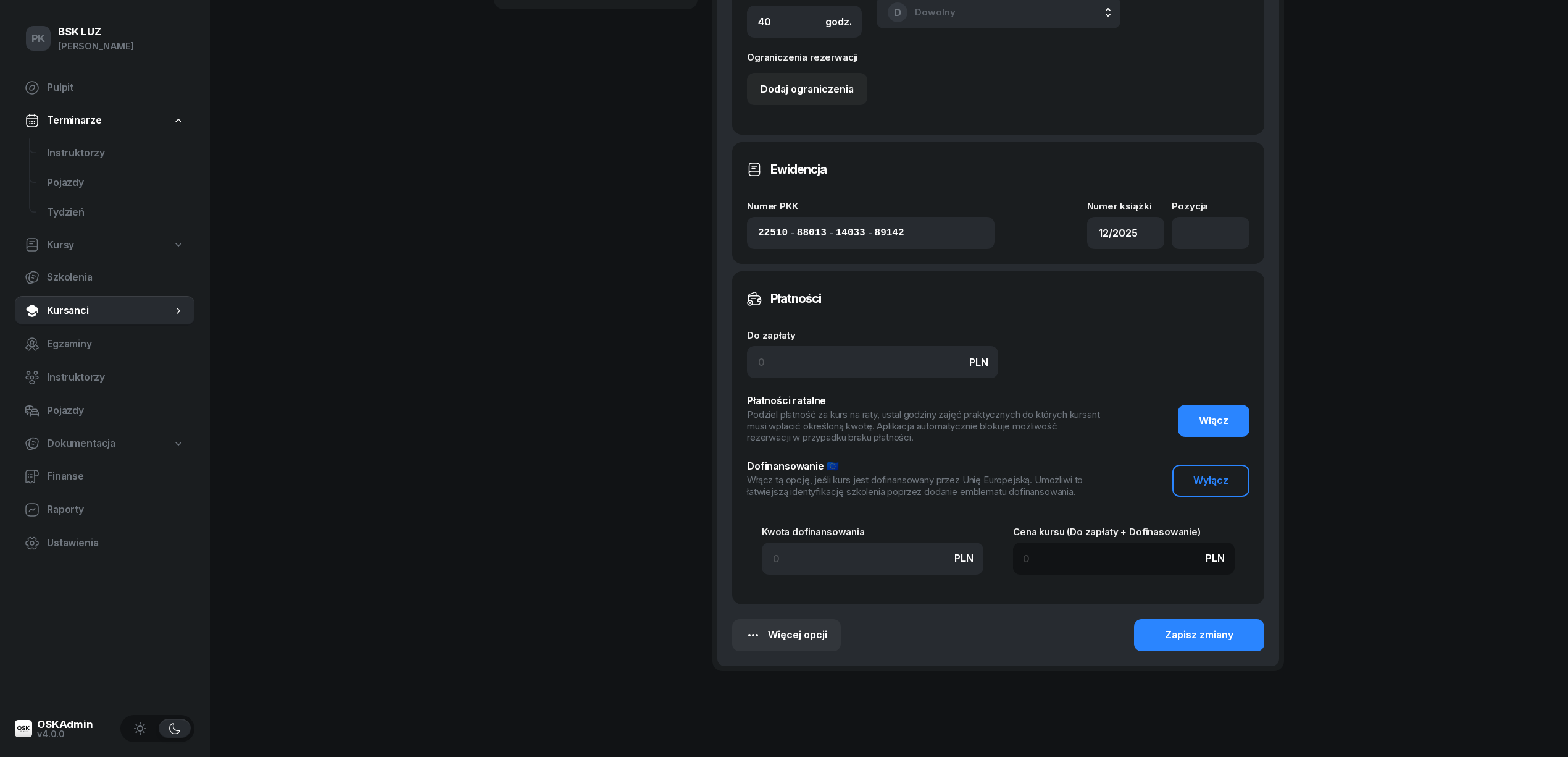
scroll to position [660, 0]
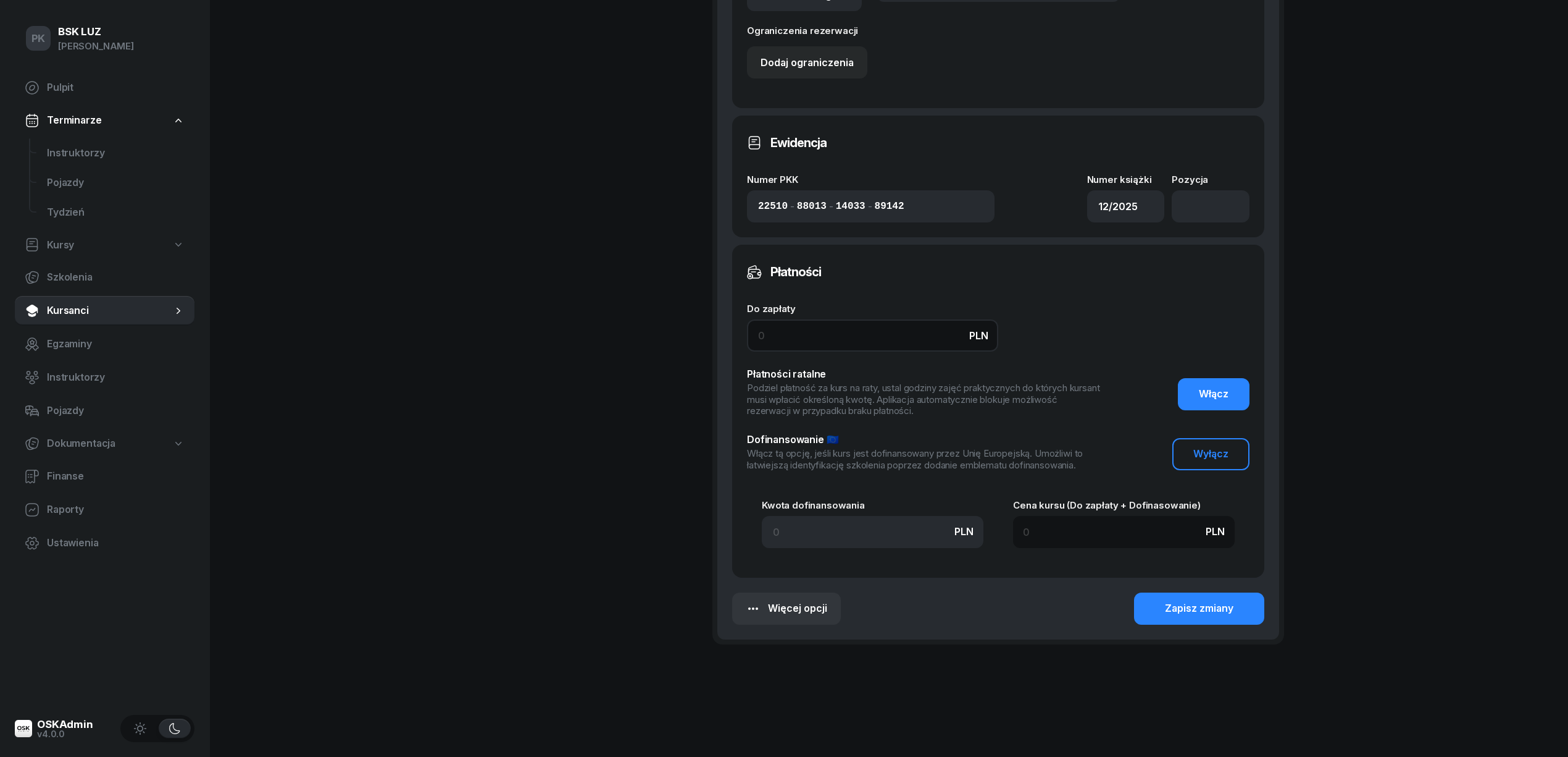
click at [818, 327] on input at bounding box center [872, 335] width 251 height 32
type input "7"
type input "75"
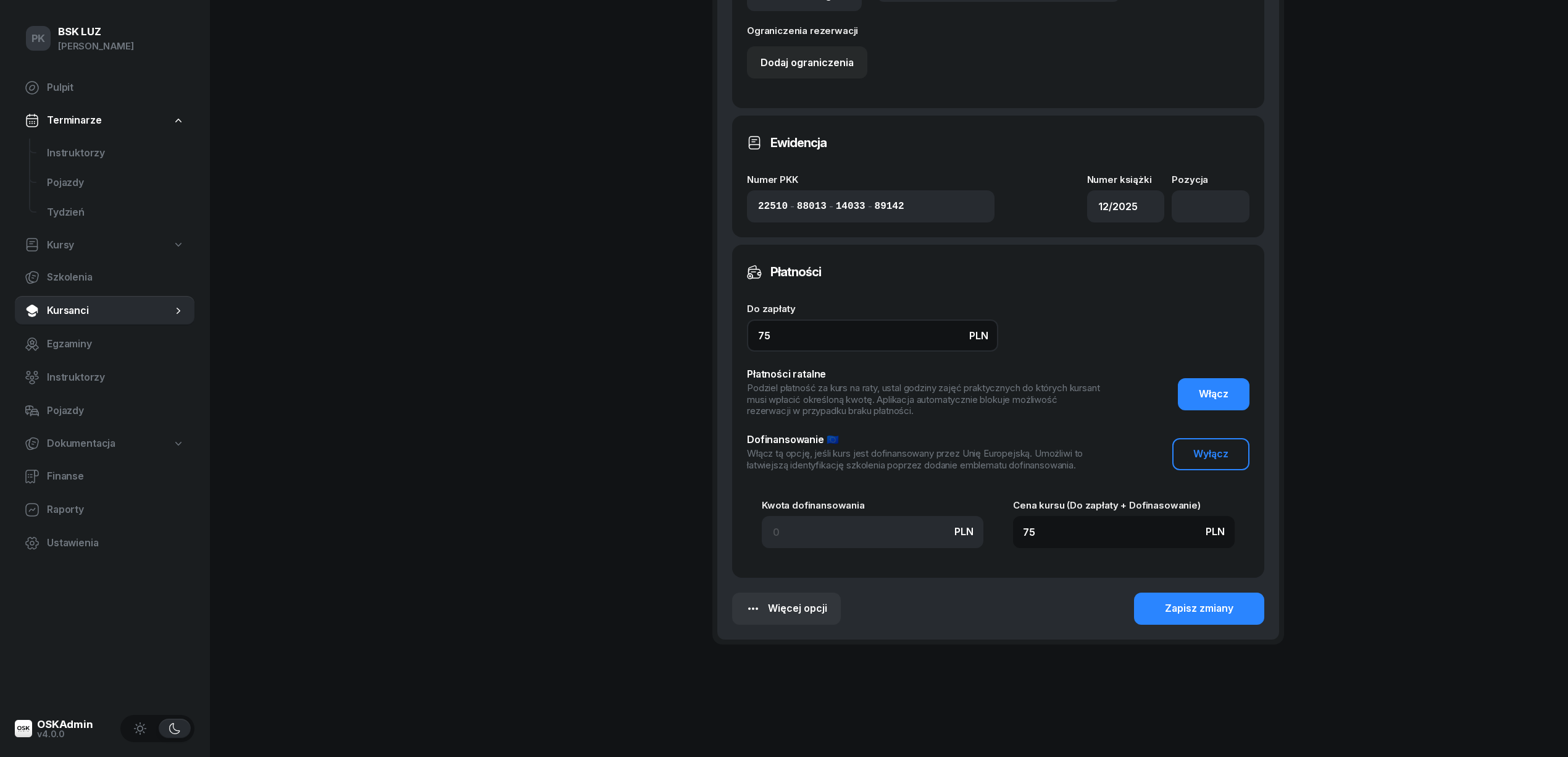
type input "750"
type input "7504"
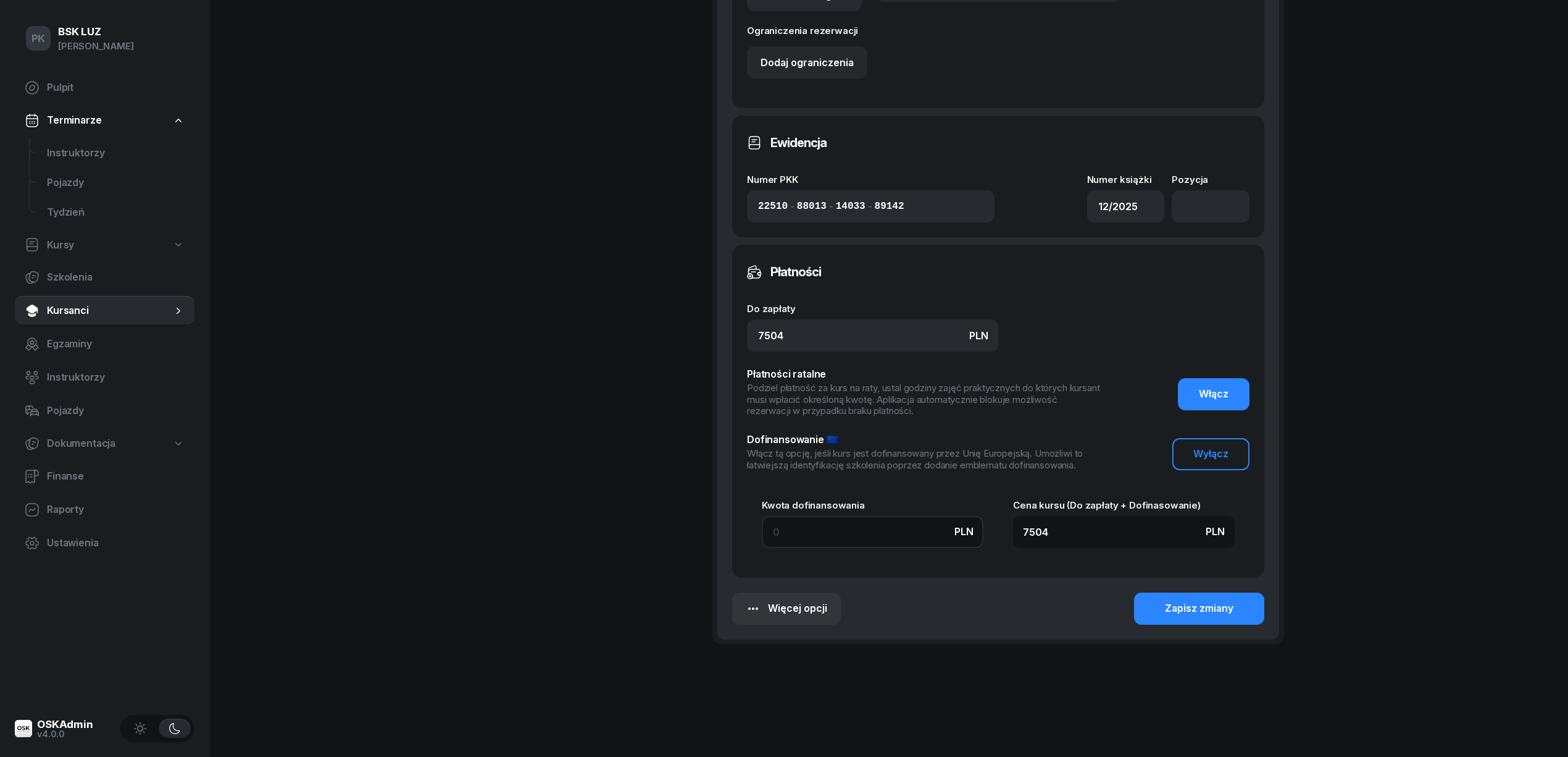
drag, startPoint x: 810, startPoint y: 531, endPoint x: 719, endPoint y: 517, distance: 92.1
click at [719, 517] on div "Szczegóły szkolenia Zakres Podstawowy Uzupełniający Data rozpoczęcia 15/08/2025…" at bounding box center [997, 97] width 562 height 1085
type input "4"
type input "7508"
type input "49"
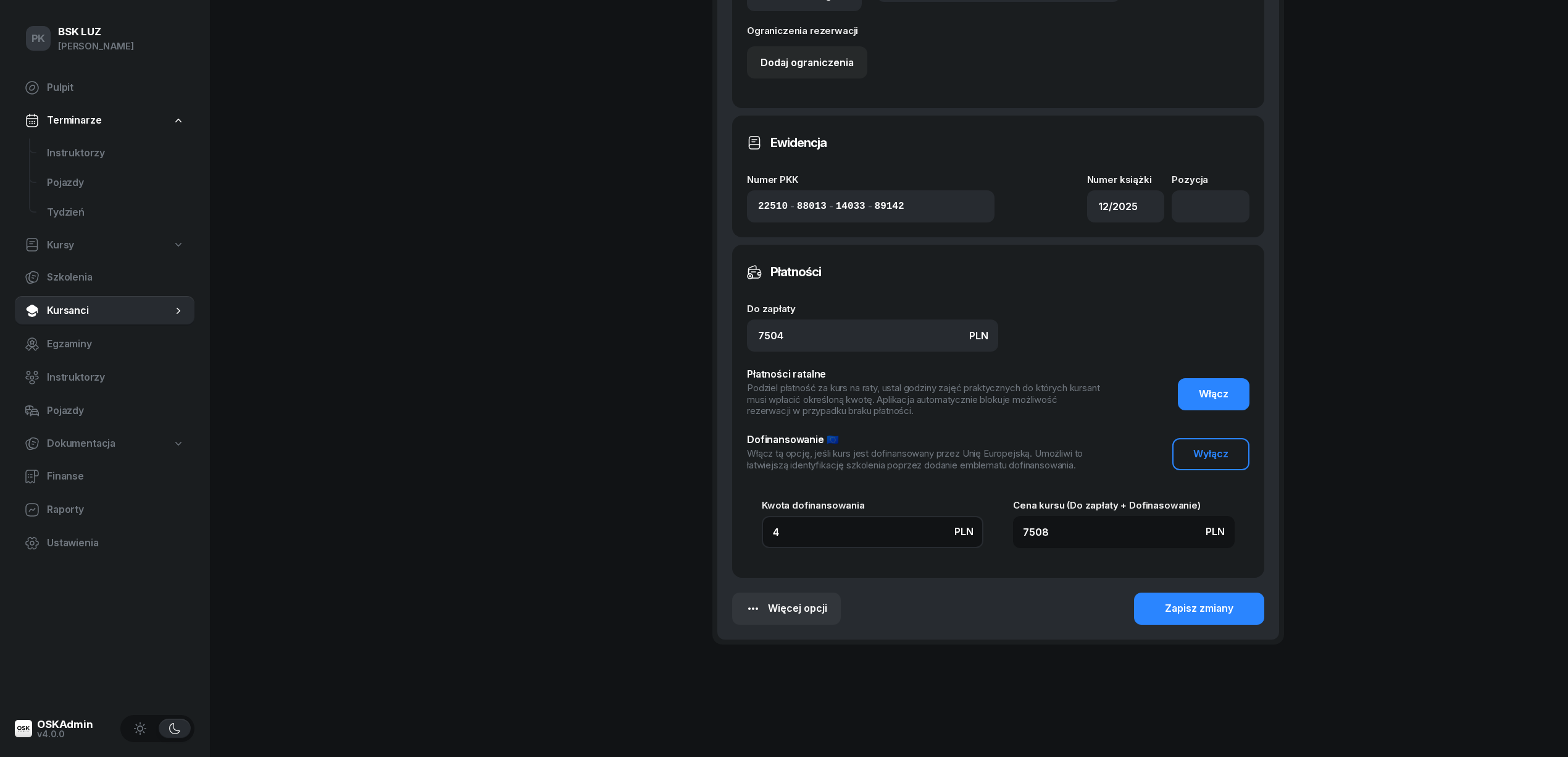
type input "7553"
type input "492"
type input "7996"
type input "4920"
type input "12424"
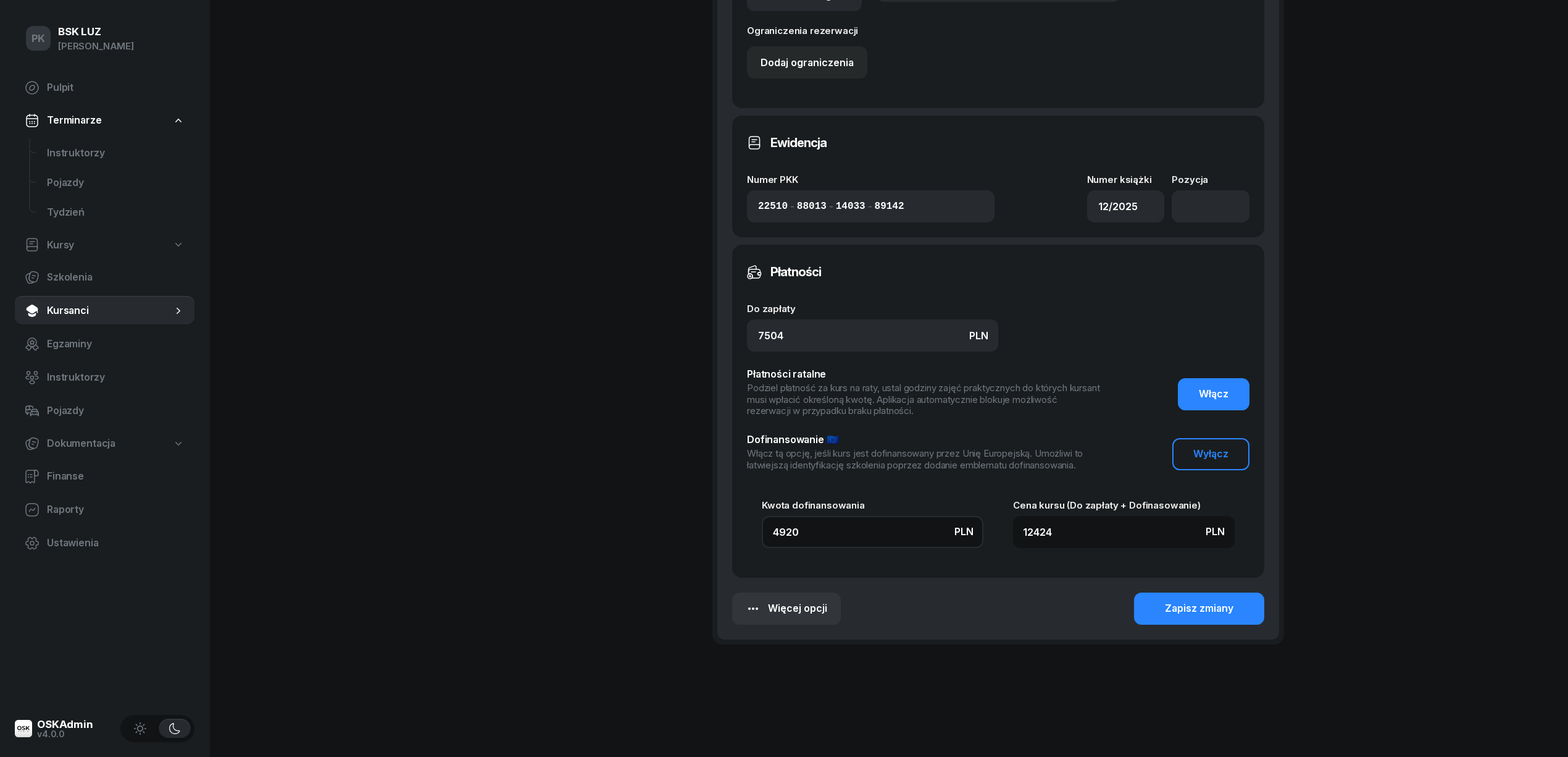
type input "4920"
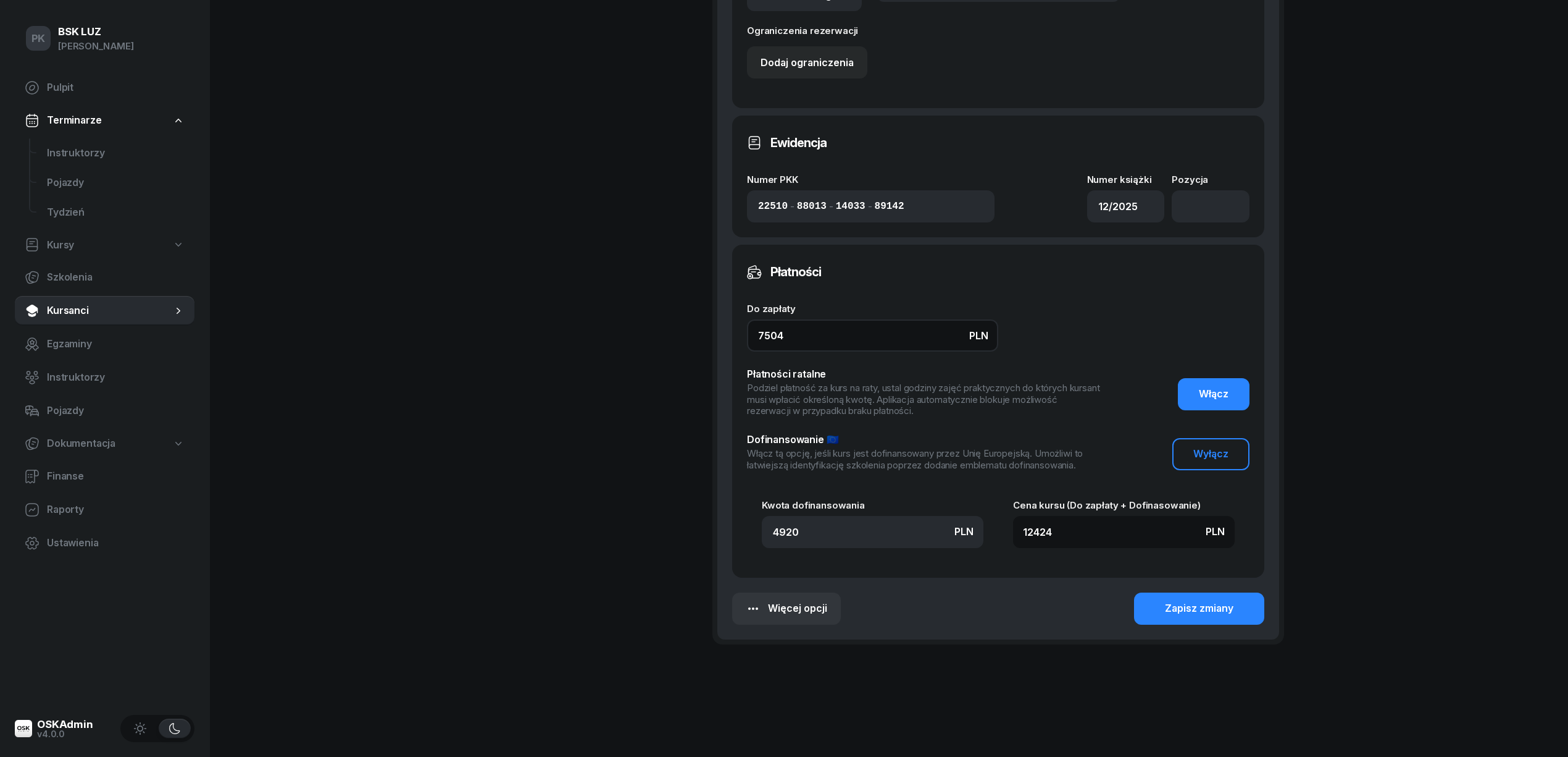
click at [804, 319] on input "7504" at bounding box center [872, 335] width 251 height 32
drag, startPoint x: 804, startPoint y: 321, endPoint x: 610, endPoint y: 339, distance: 194.8
click at [610, 339] on div "BARAN MATEUSZ Kursant Dofinansowanie 533 175 092 baranekpl@gmail.com MB MATEUSZ…" at bounding box center [889, 42] width 790 height 1278
type input "2"
type input "4922"
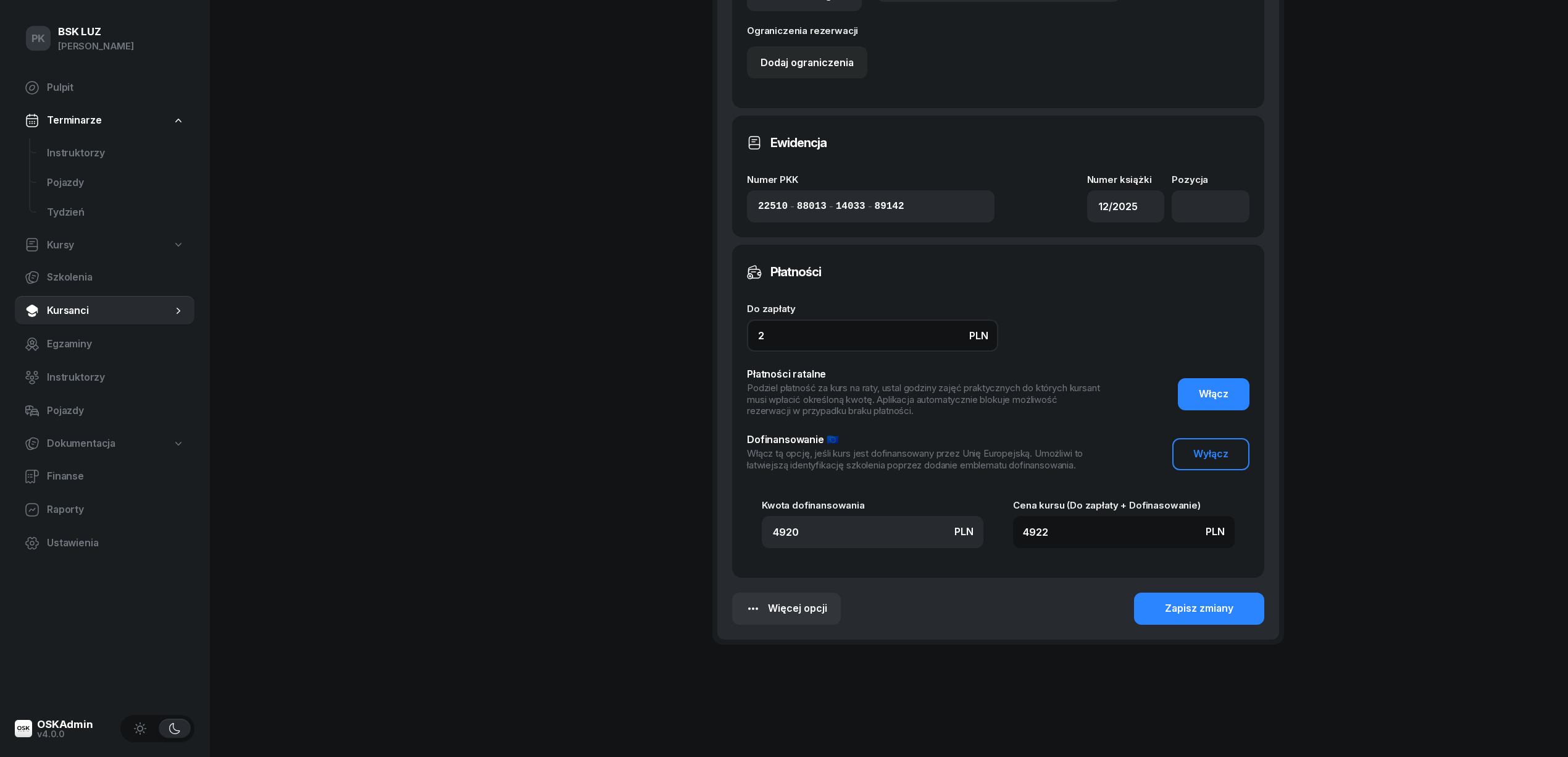
type input "25"
type input "4945"
type input "258"
type input "5178"
type input "2584"
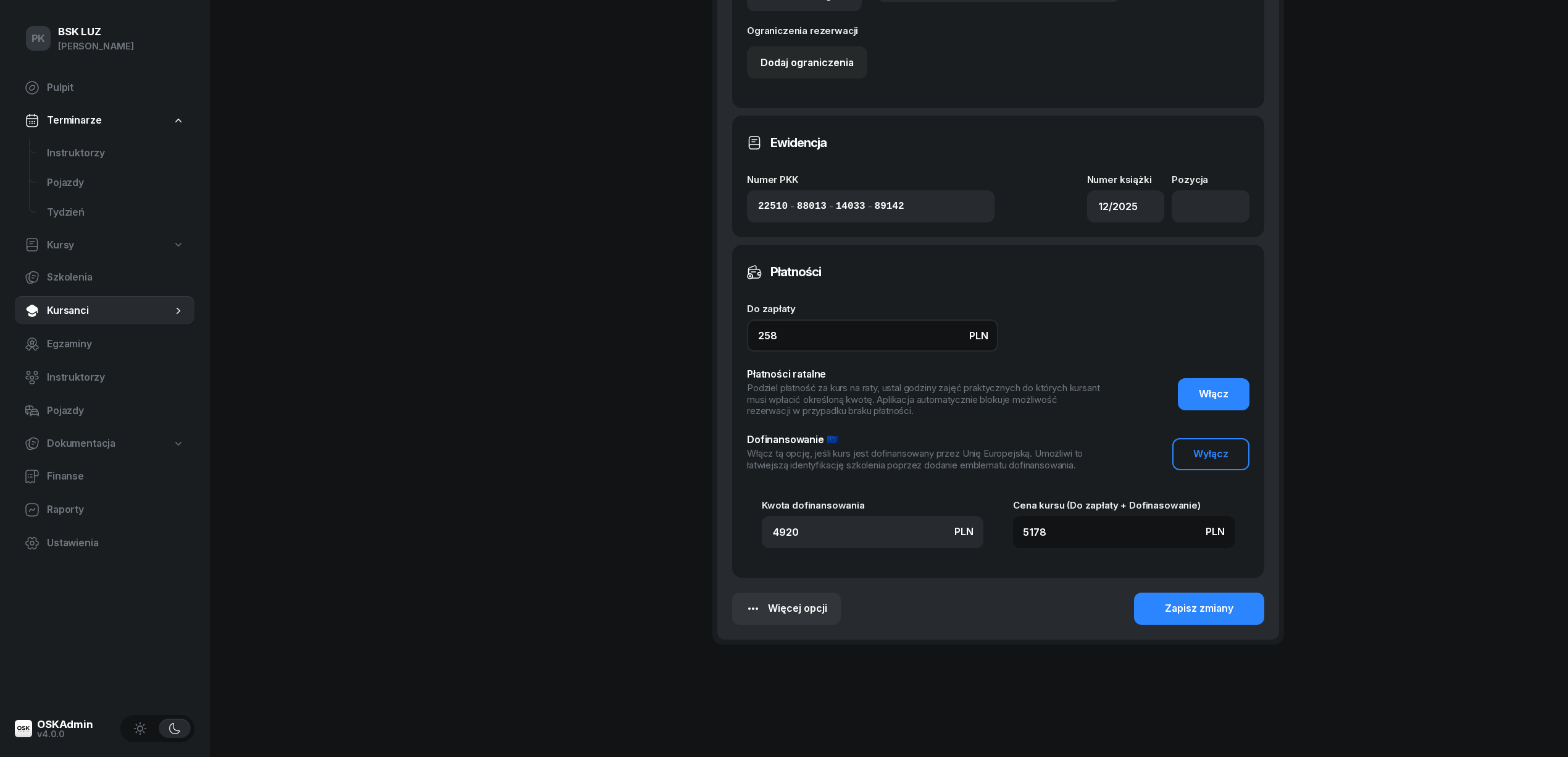
type input "7504"
type input "2584"
click at [1156, 596] on button "Zapisz zmiany" at bounding box center [1199, 608] width 131 height 32
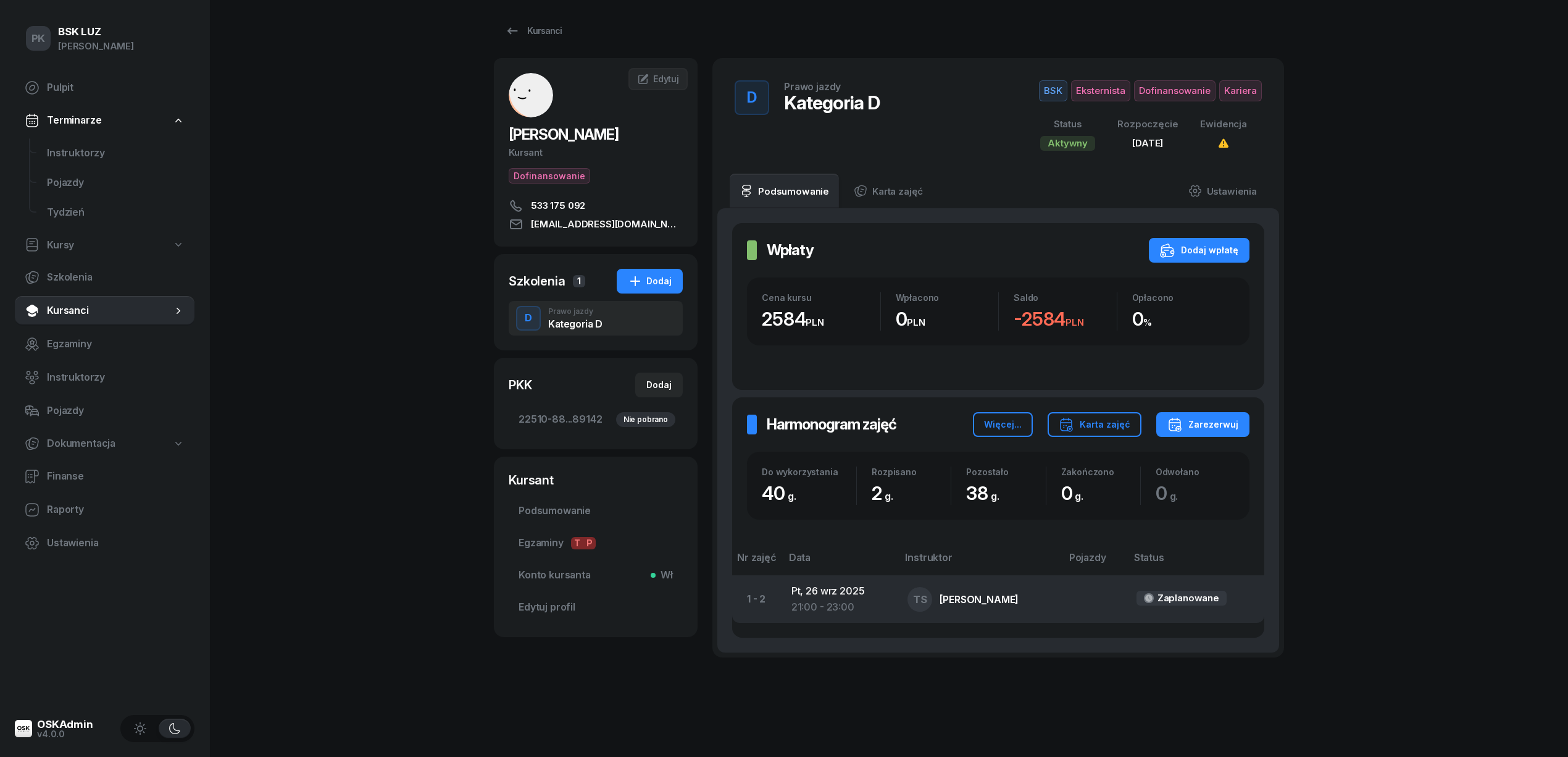
scroll to position [0, 0]
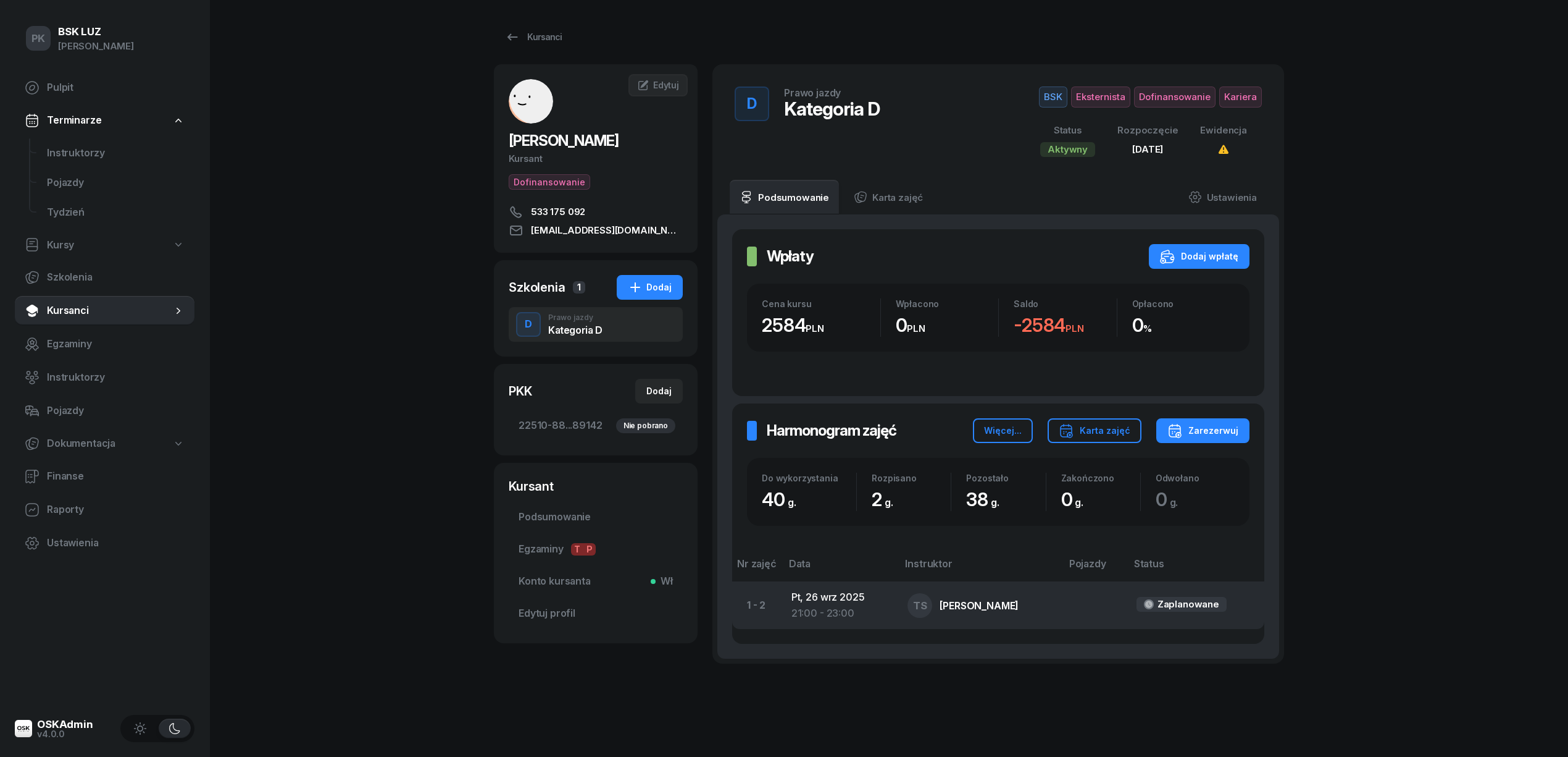
click at [1145, 609] on div "Zaplanowane" at bounding box center [1182, 603] width 90 height 15
click at [1040, 609] on div "TS Tadeusz Szewczyk" at bounding box center [979, 605] width 144 height 25
click at [845, 603] on td "Pt, 26 wrz 2025 21:00 - 23:00" at bounding box center [840, 604] width 116 height 47
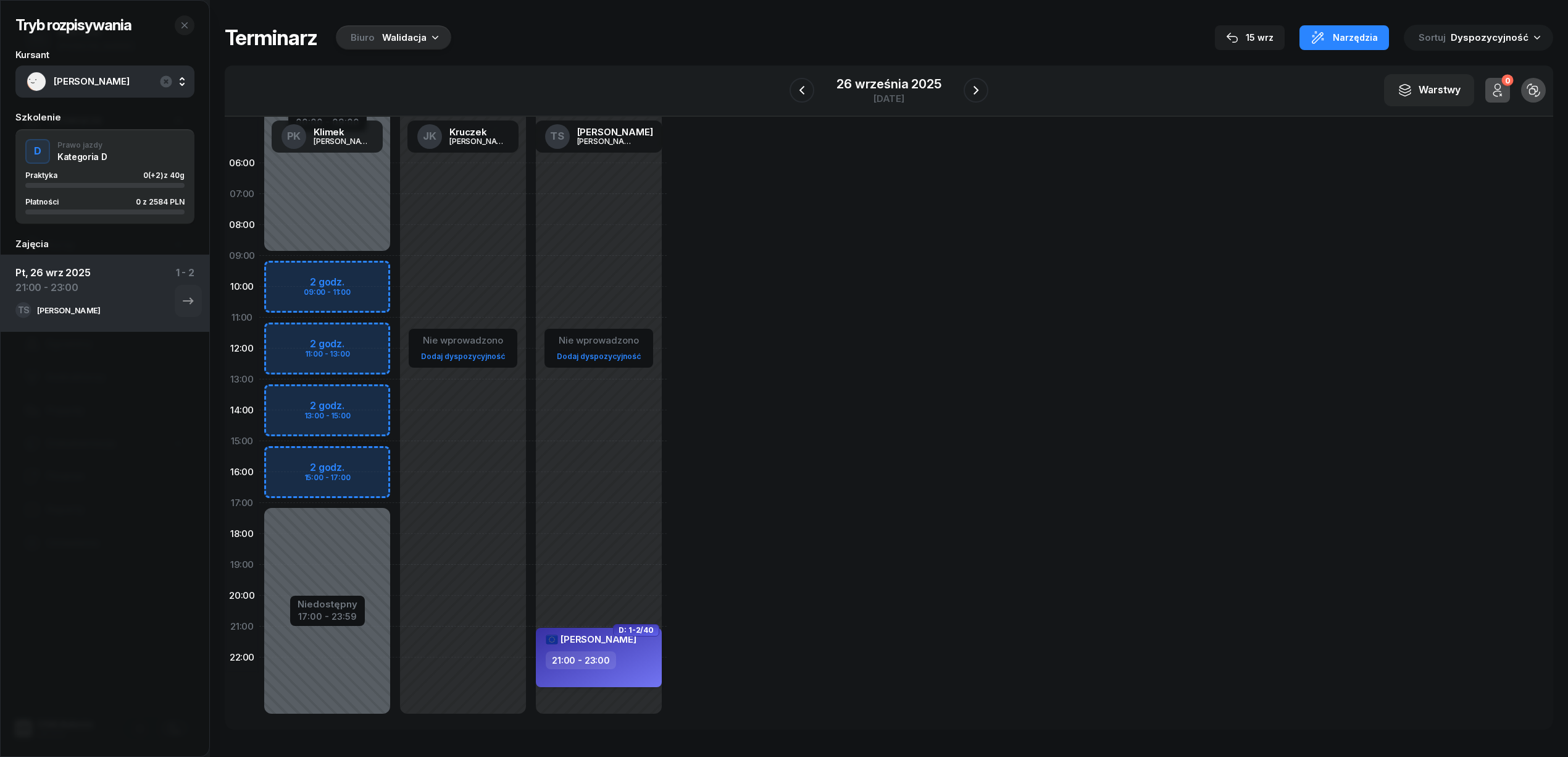
click at [618, 653] on div "21:00 - 23:00" at bounding box center [600, 660] width 108 height 18
select select "21"
select select "23"
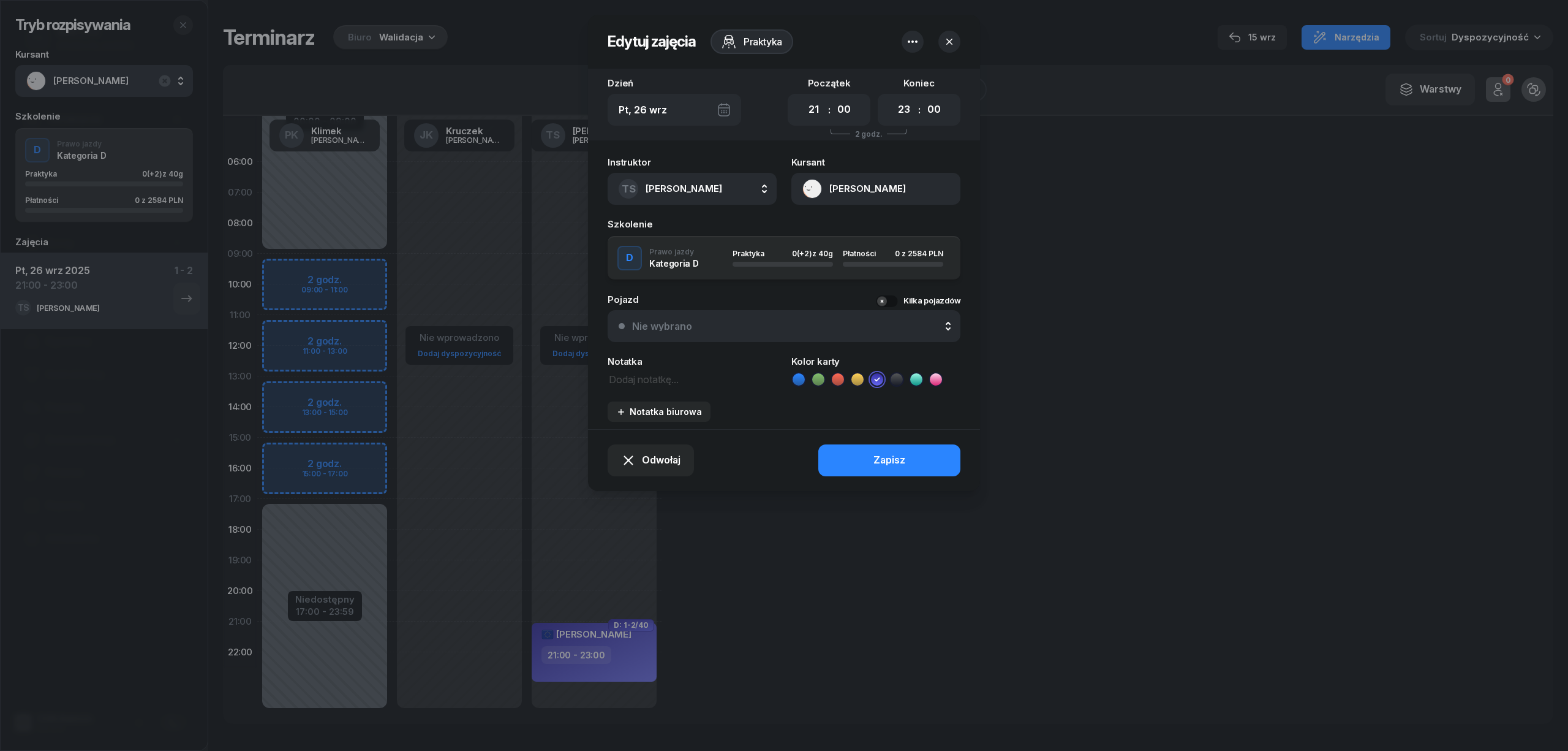
click at [910, 40] on icon "button" at bounding box center [913, 41] width 15 height 15
click at [876, 79] on div "Usuń" at bounding box center [867, 80] width 23 height 16
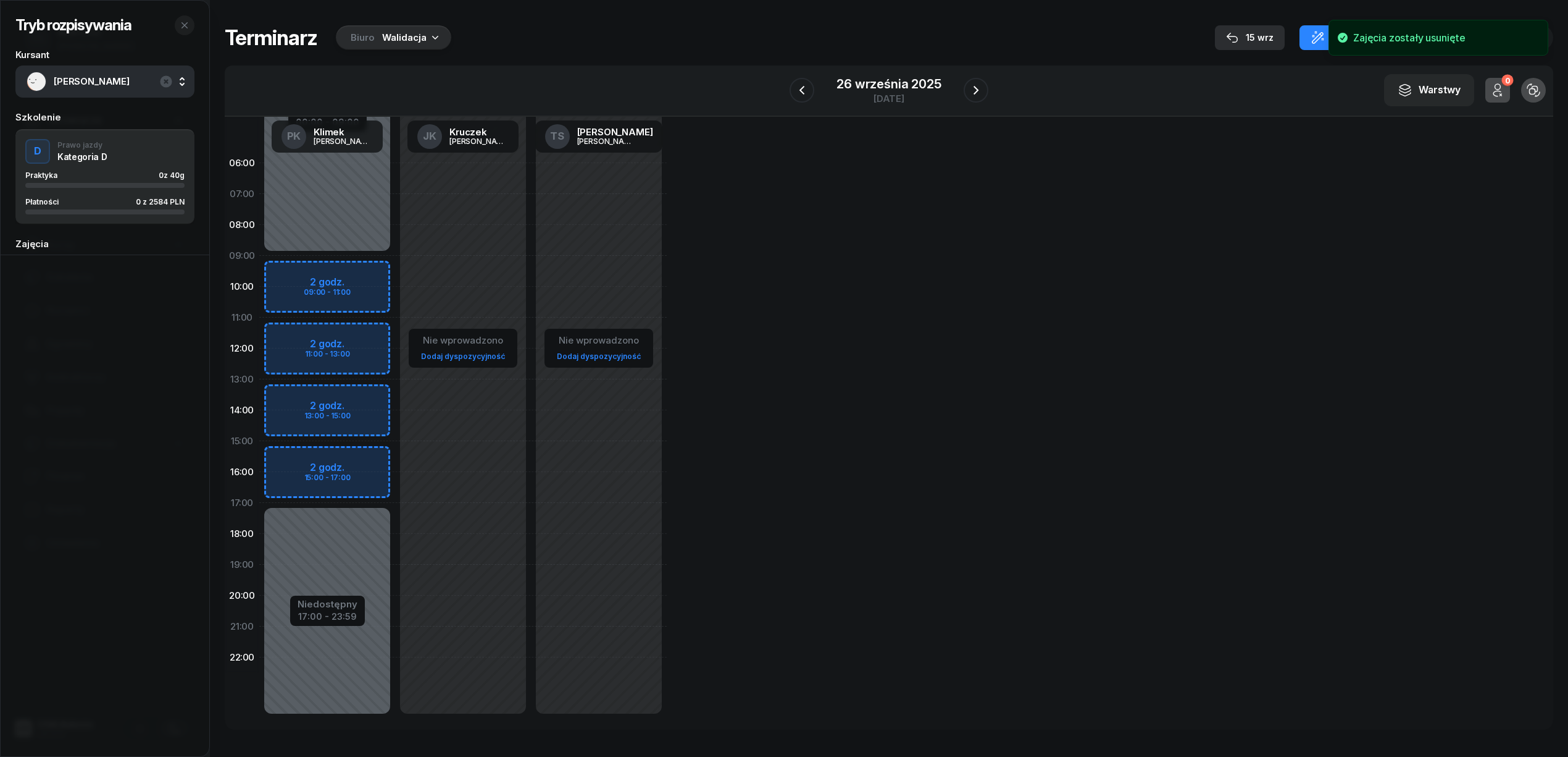
click at [1265, 35] on div "15 wrz" at bounding box center [1250, 37] width 48 height 15
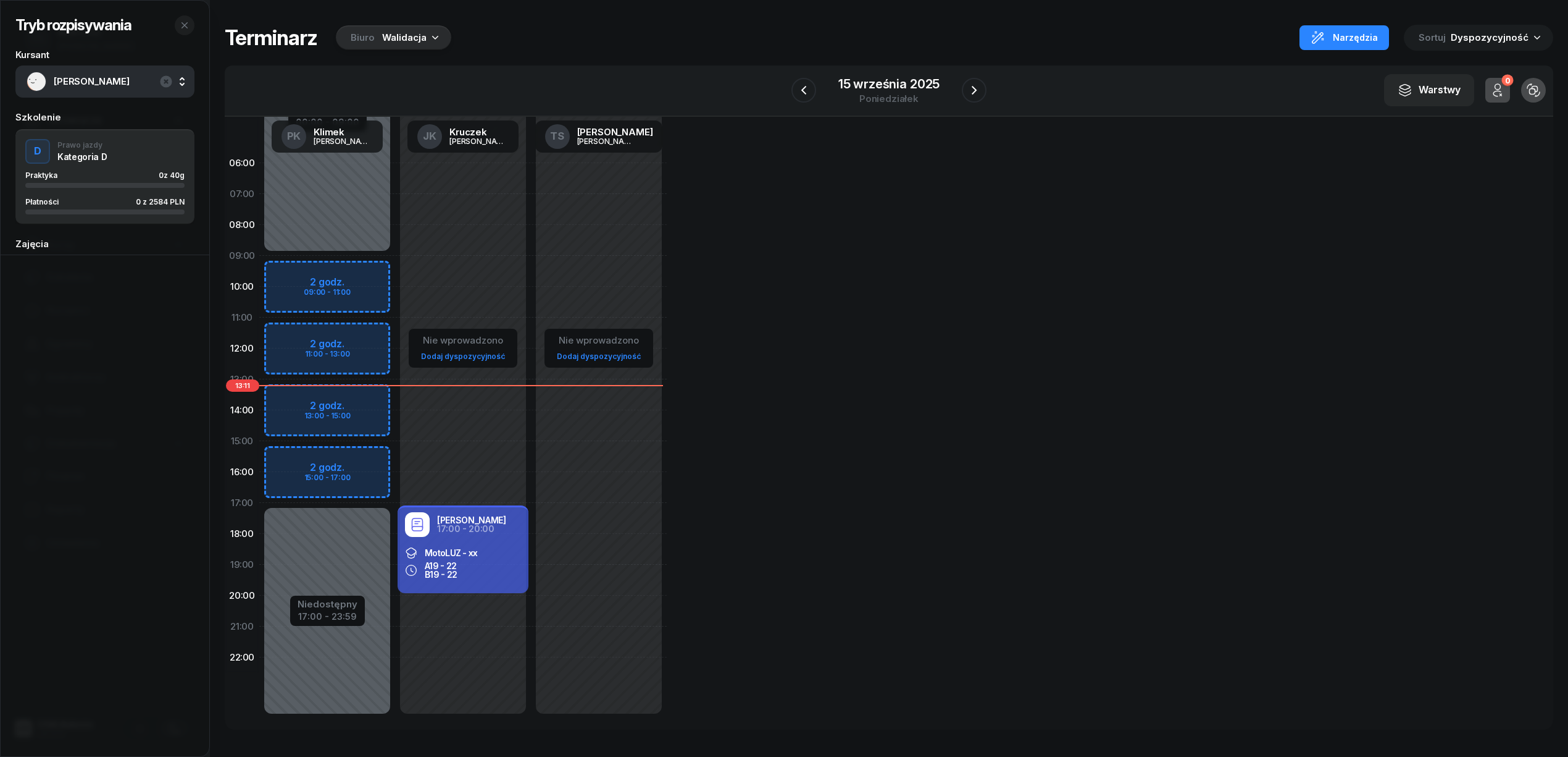
click at [573, 633] on div "Nie wprowadzono Dodaj dyspozycyjność" at bounding box center [599, 440] width 136 height 587
select select "21"
select select "23"
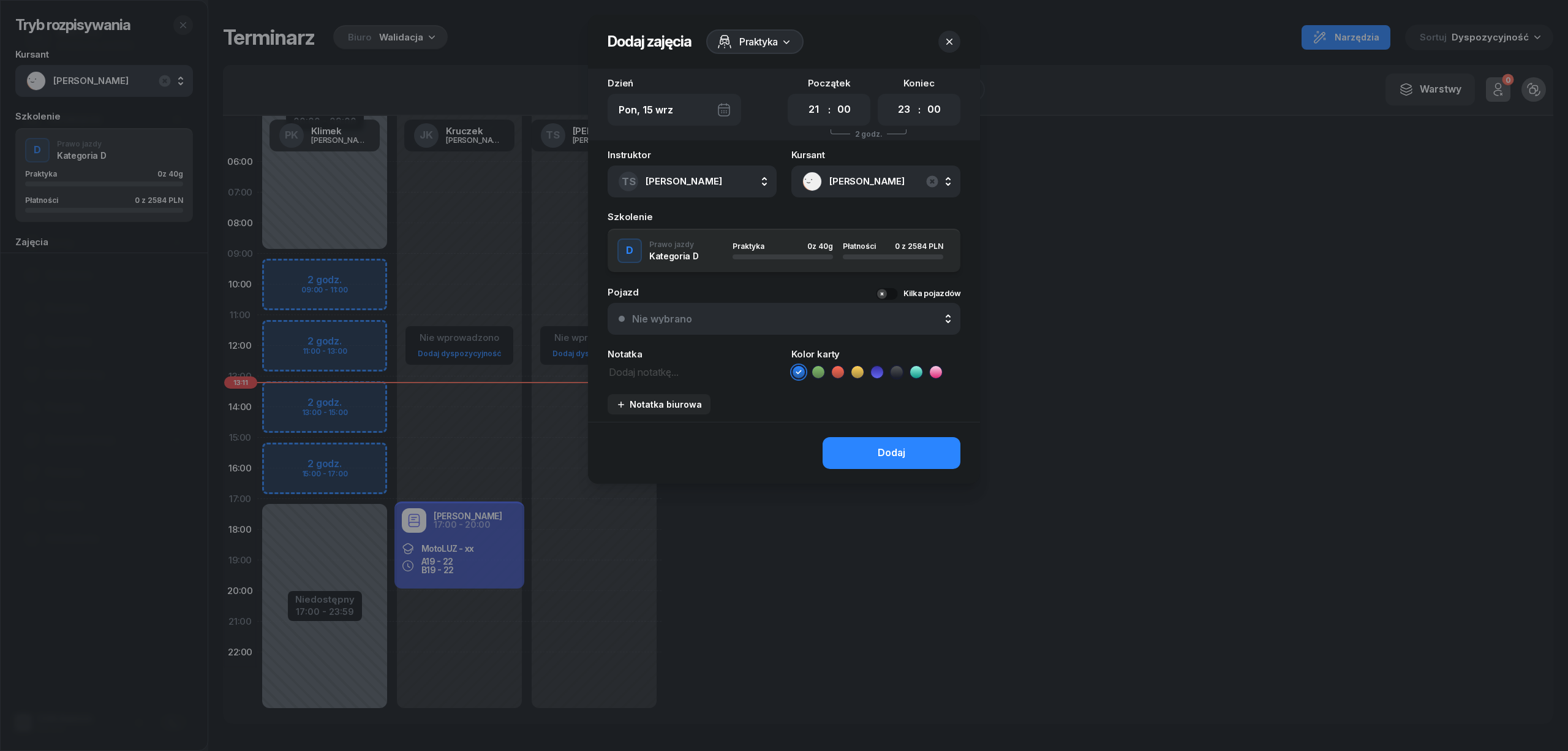
click at [884, 368] on li at bounding box center [877, 372] width 15 height 15
click at [884, 460] on button "Dodaj" at bounding box center [892, 453] width 138 height 32
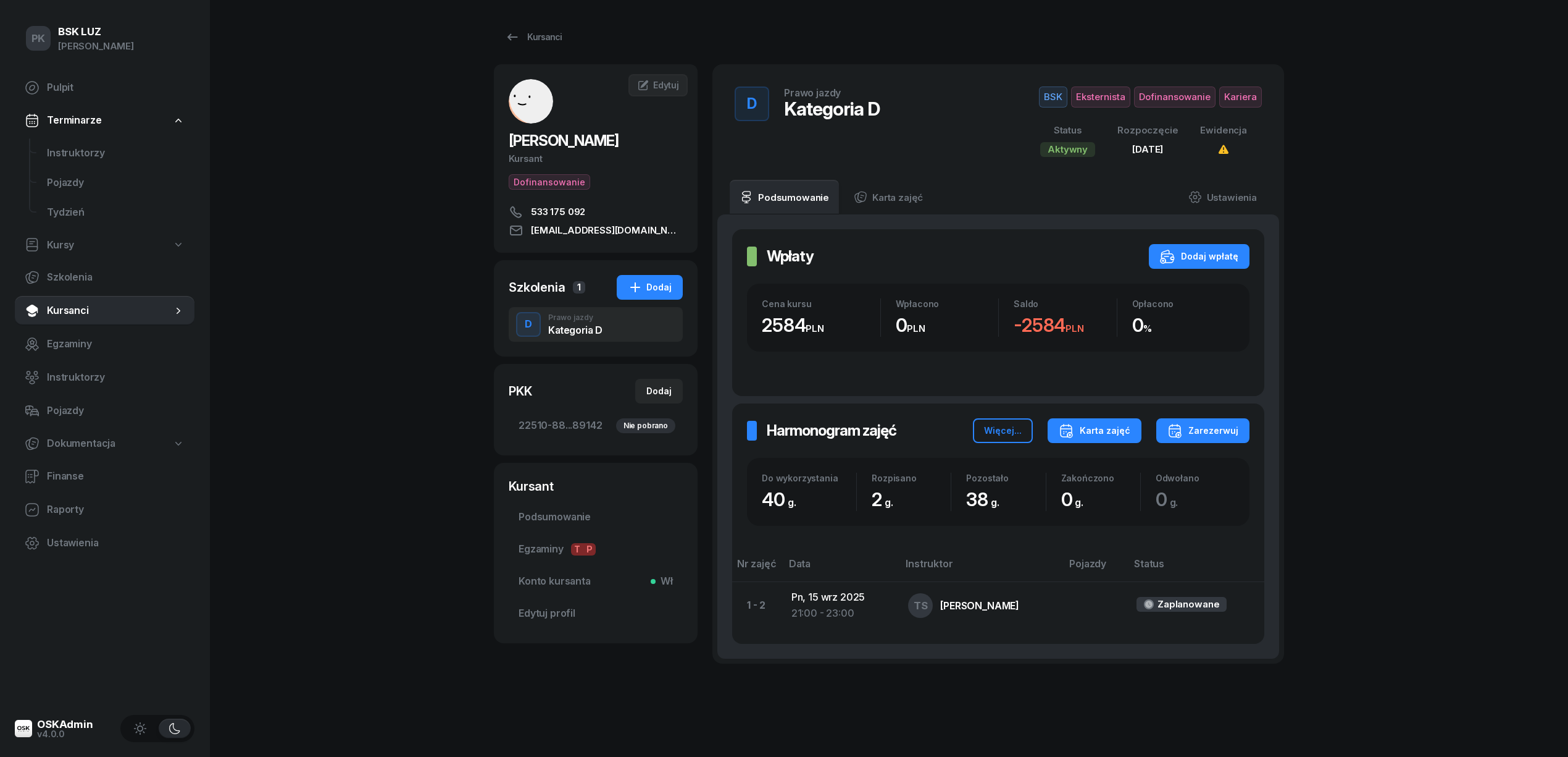
click at [1116, 433] on div "Karta zajęć" at bounding box center [1094, 431] width 71 height 15
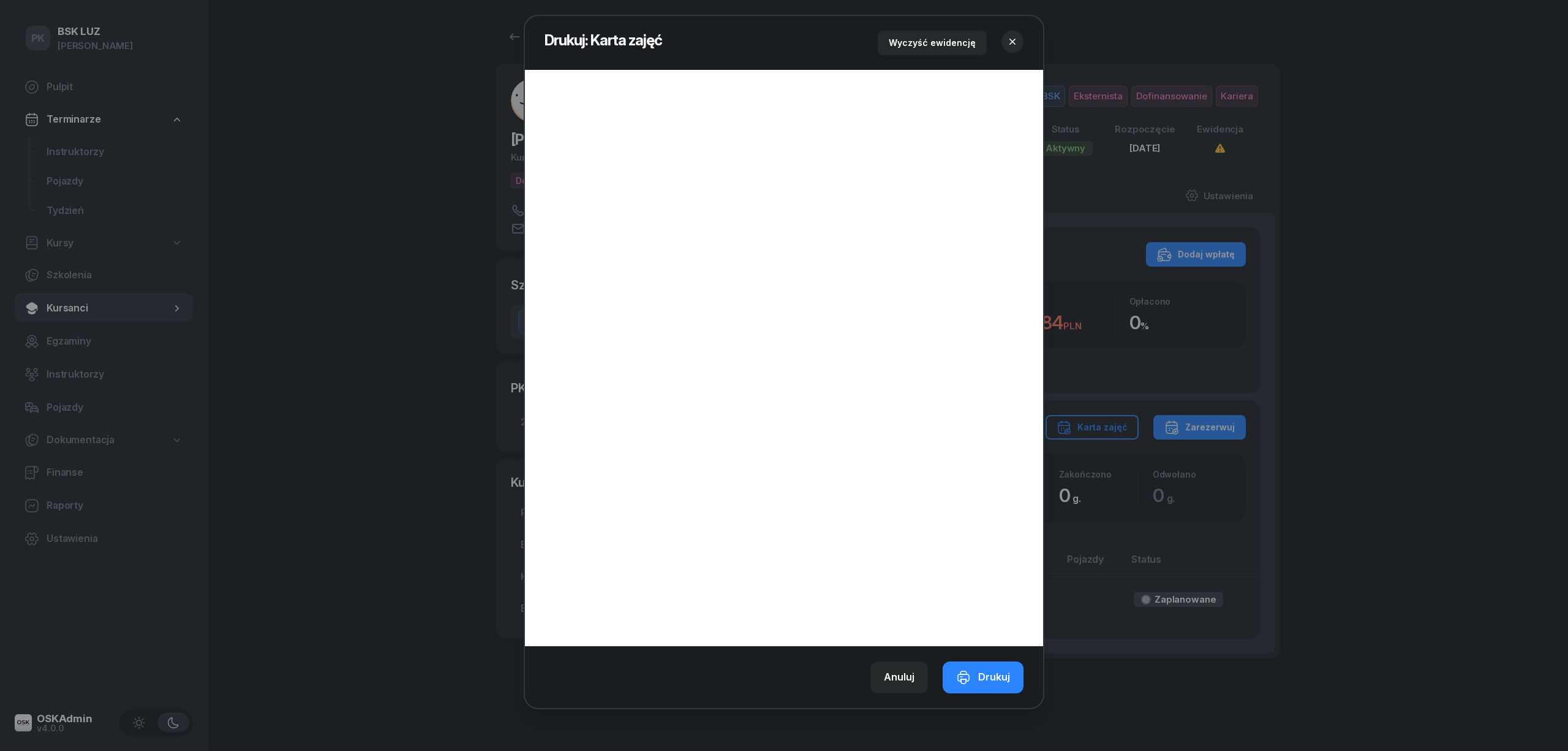
click at [1008, 40] on icon "button" at bounding box center [1012, 42] width 12 height 12
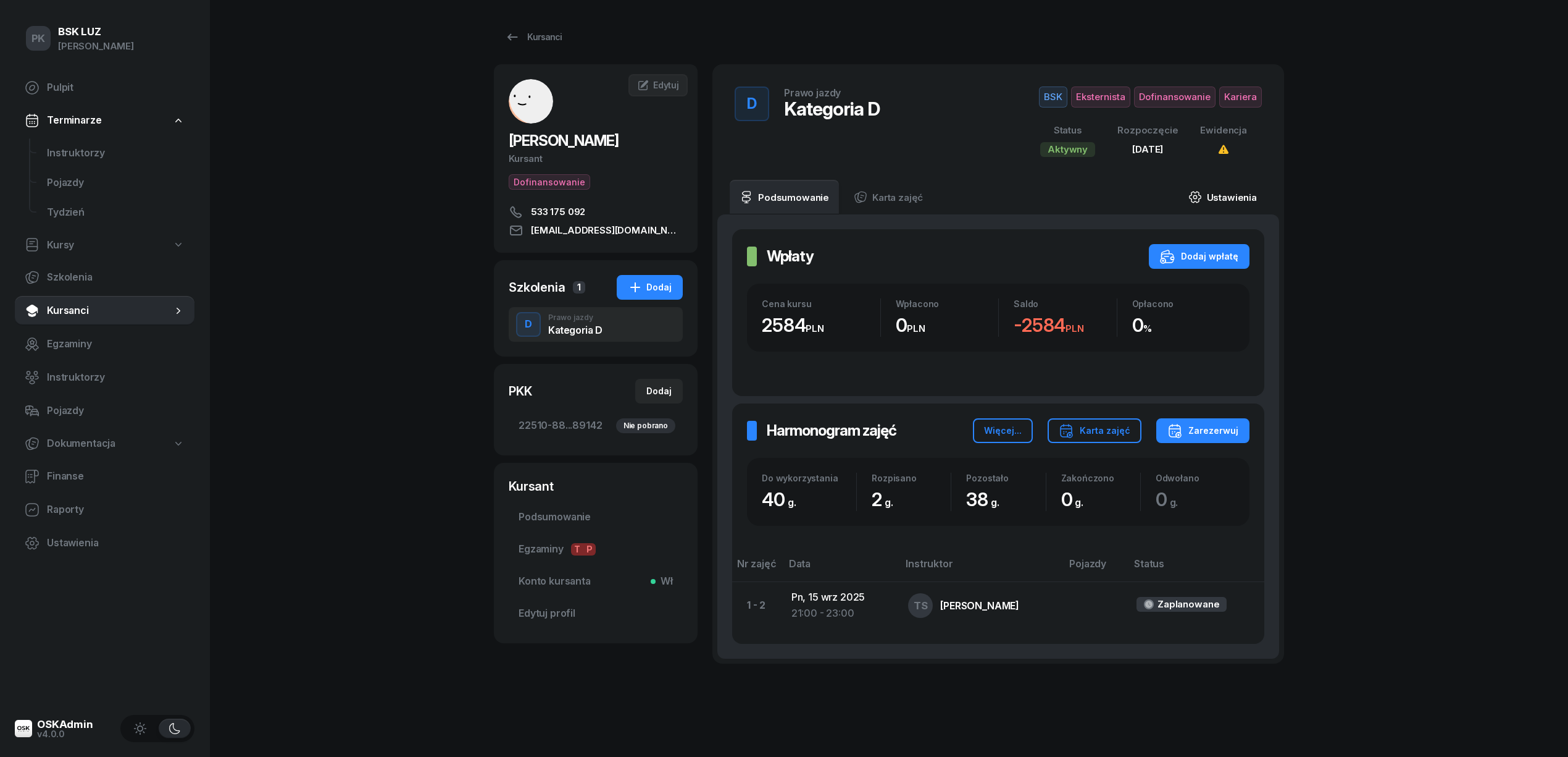
click at [1237, 191] on link "Ustawienia" at bounding box center [1222, 197] width 88 height 34
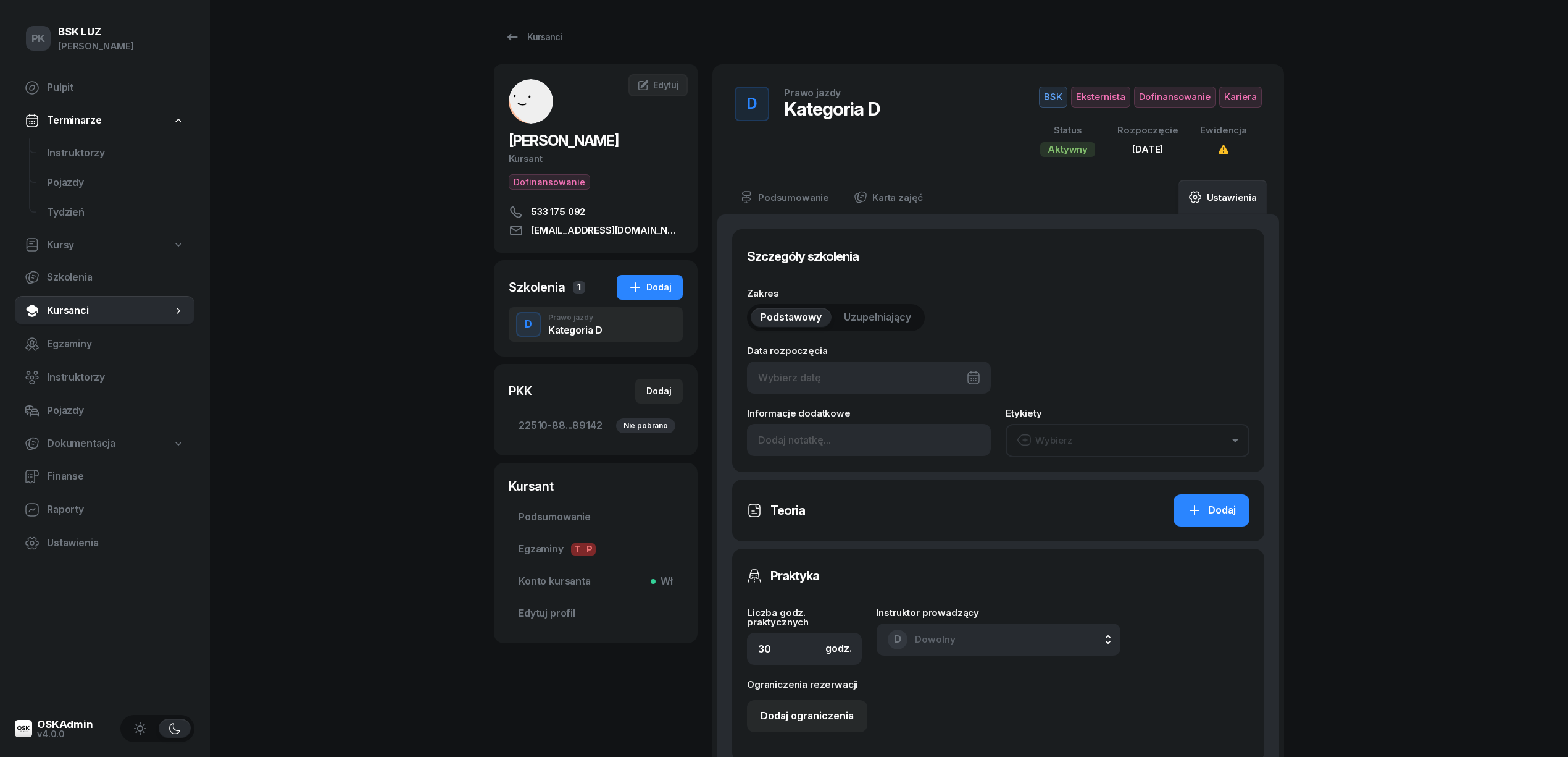
type input "15/08/2025"
type input "40"
type input "22510"
type input "88013"
type input "14033"
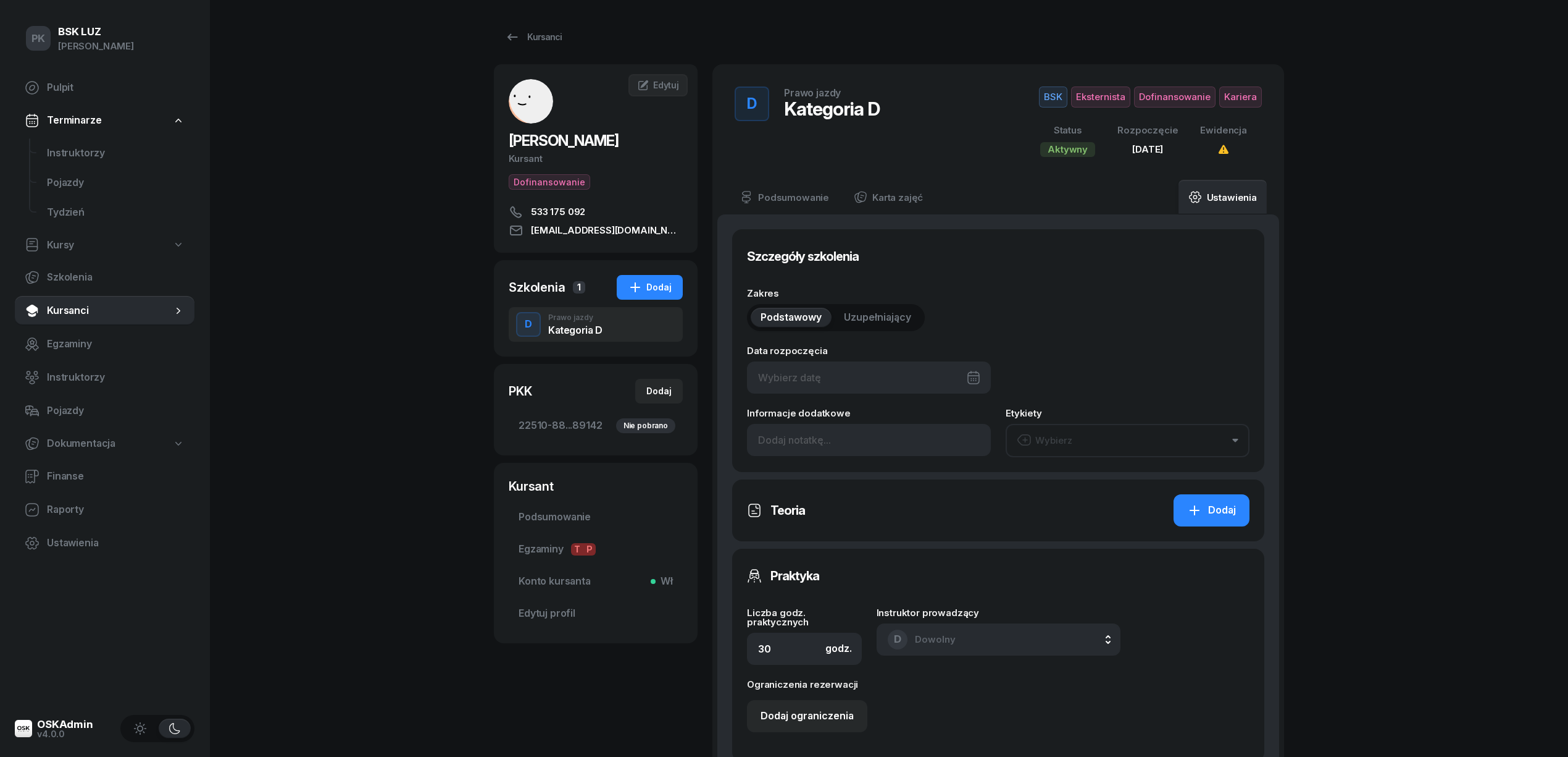
type input "89142"
type input "12/2025"
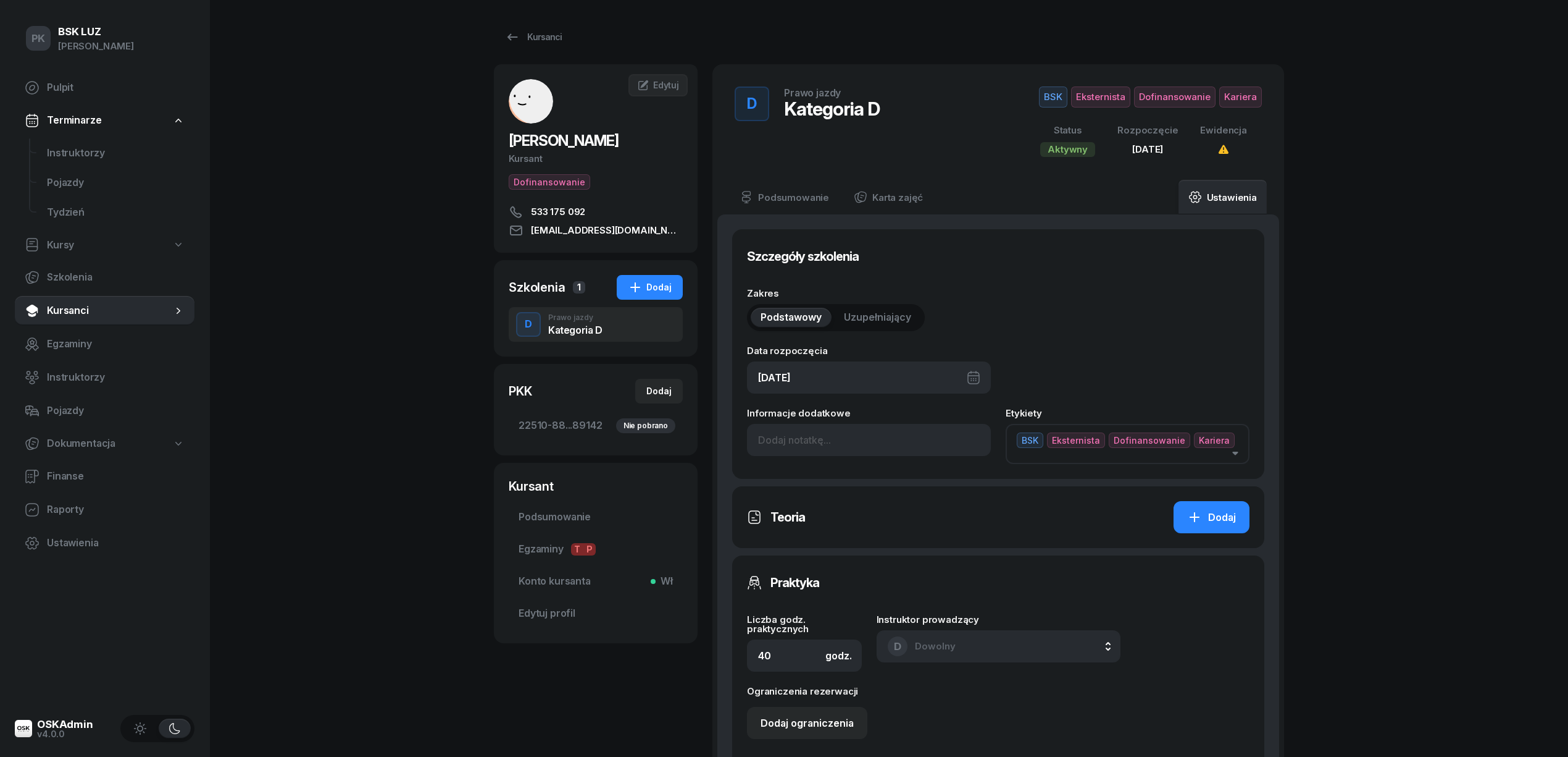
click at [914, 378] on div "15/08/2025" at bounding box center [869, 378] width 244 height 32
click at [968, 423] on icon "button" at bounding box center [971, 419] width 12 height 12
click at [831, 524] on div "15" at bounding box center [831, 526] width 19 height 19
type input "15/09/2025"
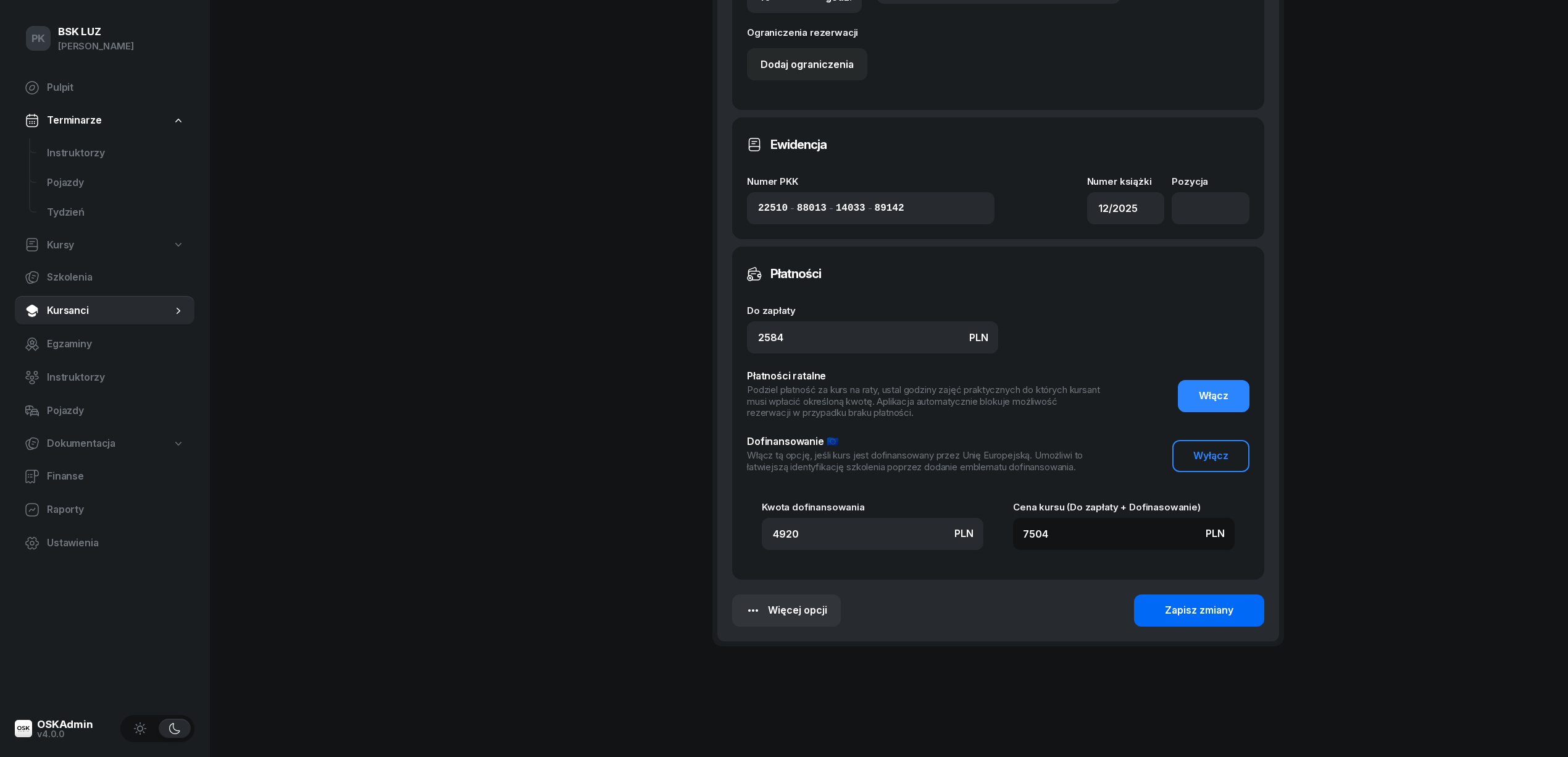
click at [1162, 594] on button "Zapisz zmiany" at bounding box center [1199, 610] width 131 height 32
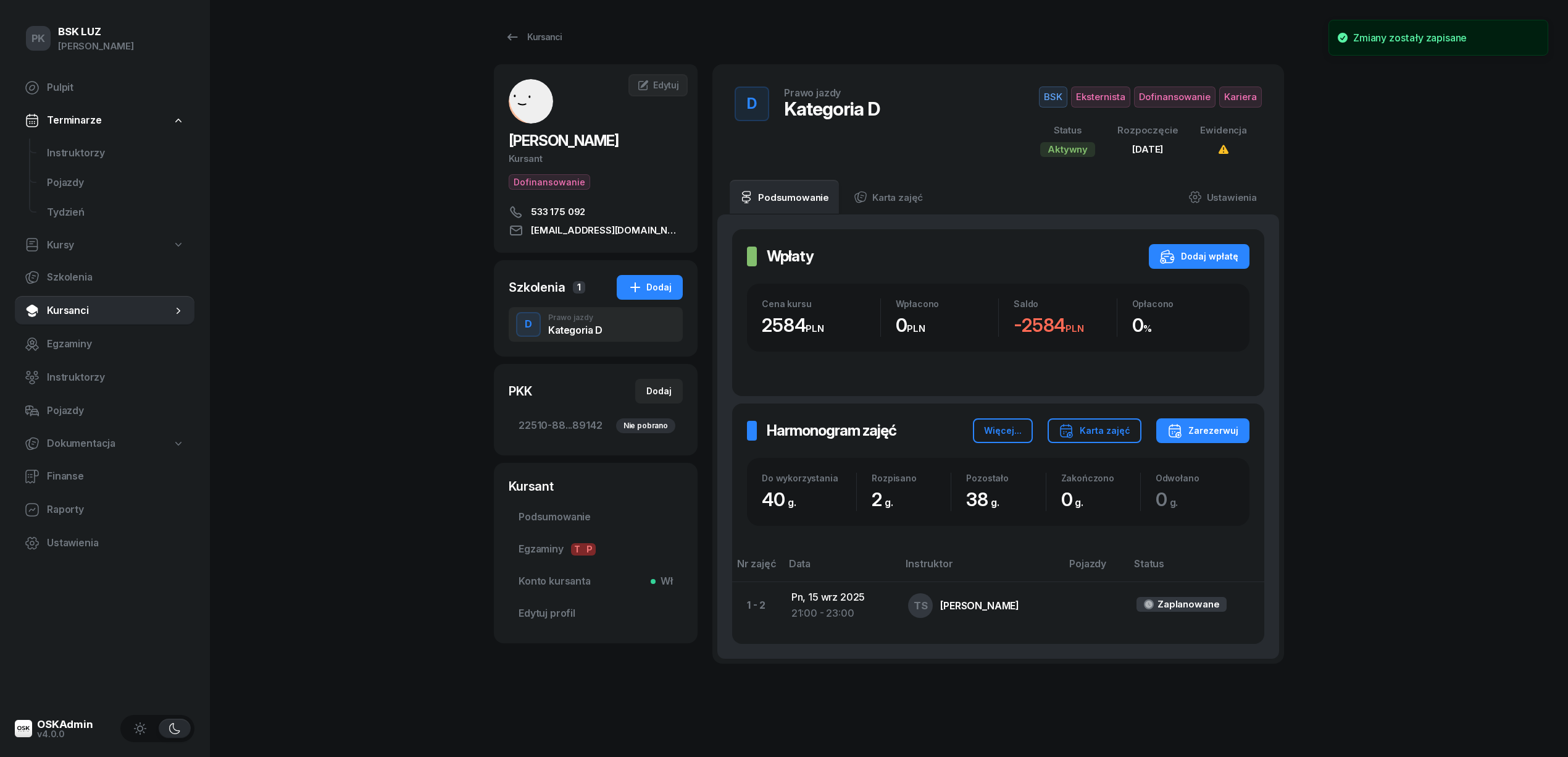
click at [1233, 100] on span "Kariera" at bounding box center [1241, 97] width 42 height 21
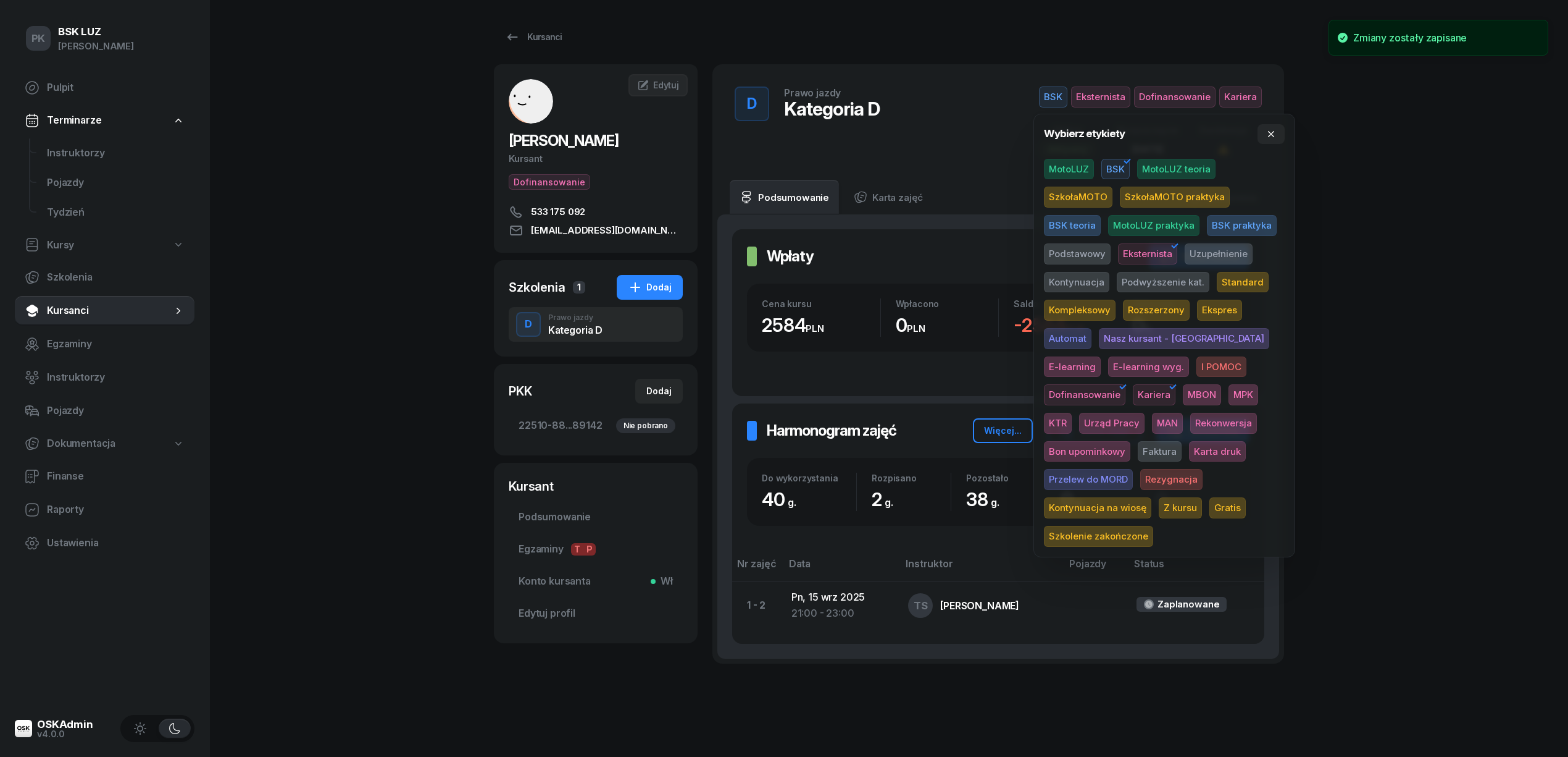
click at [1374, 164] on div "PK BSK LUZ Piotr Klimek Pulpit Terminarze Instruktorzy Pojazdy Tydzień Kursy Sz…" at bounding box center [784, 392] width 1568 height 784
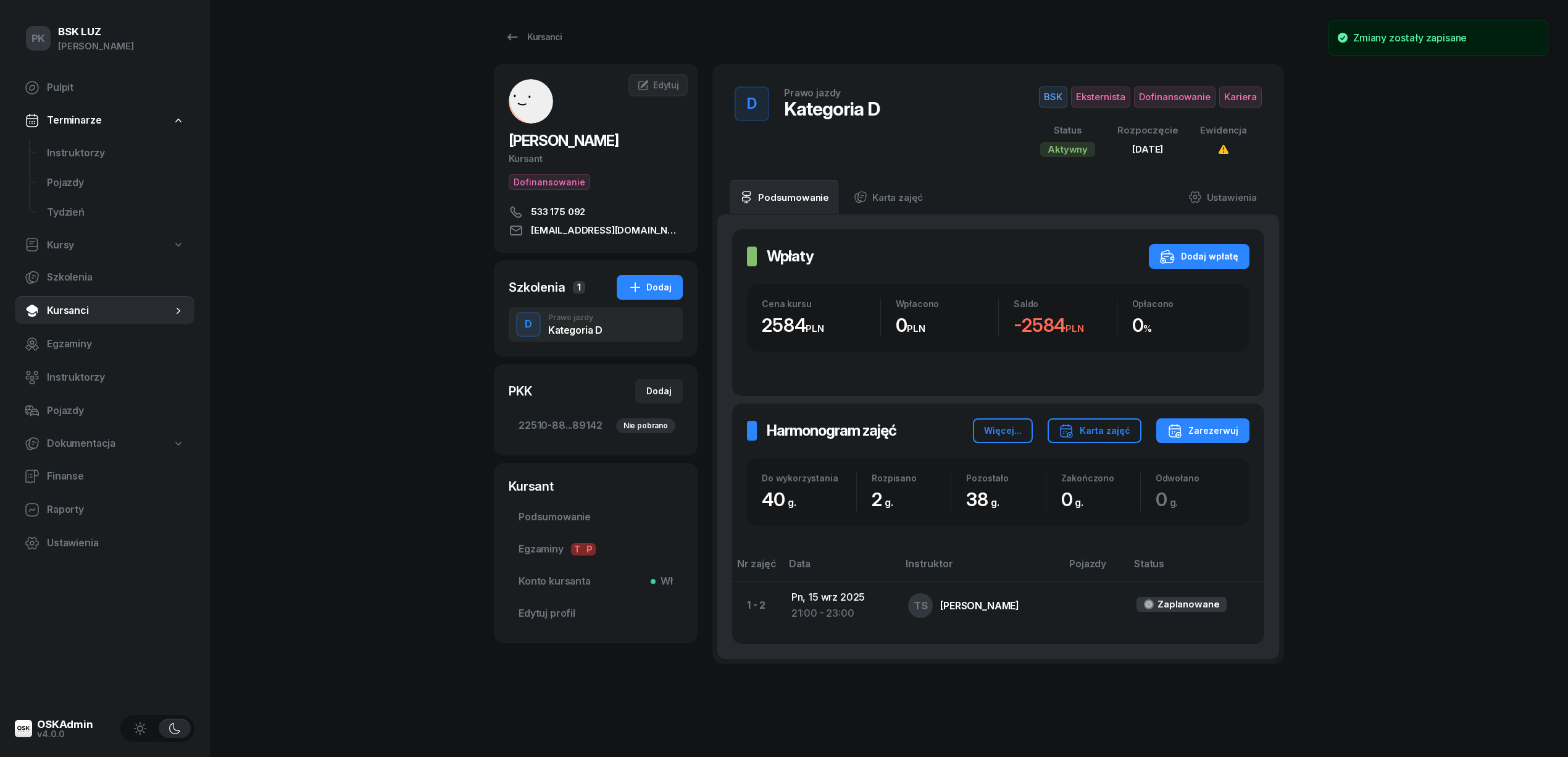
click at [1234, 96] on span "Kariera" at bounding box center [1241, 97] width 42 height 21
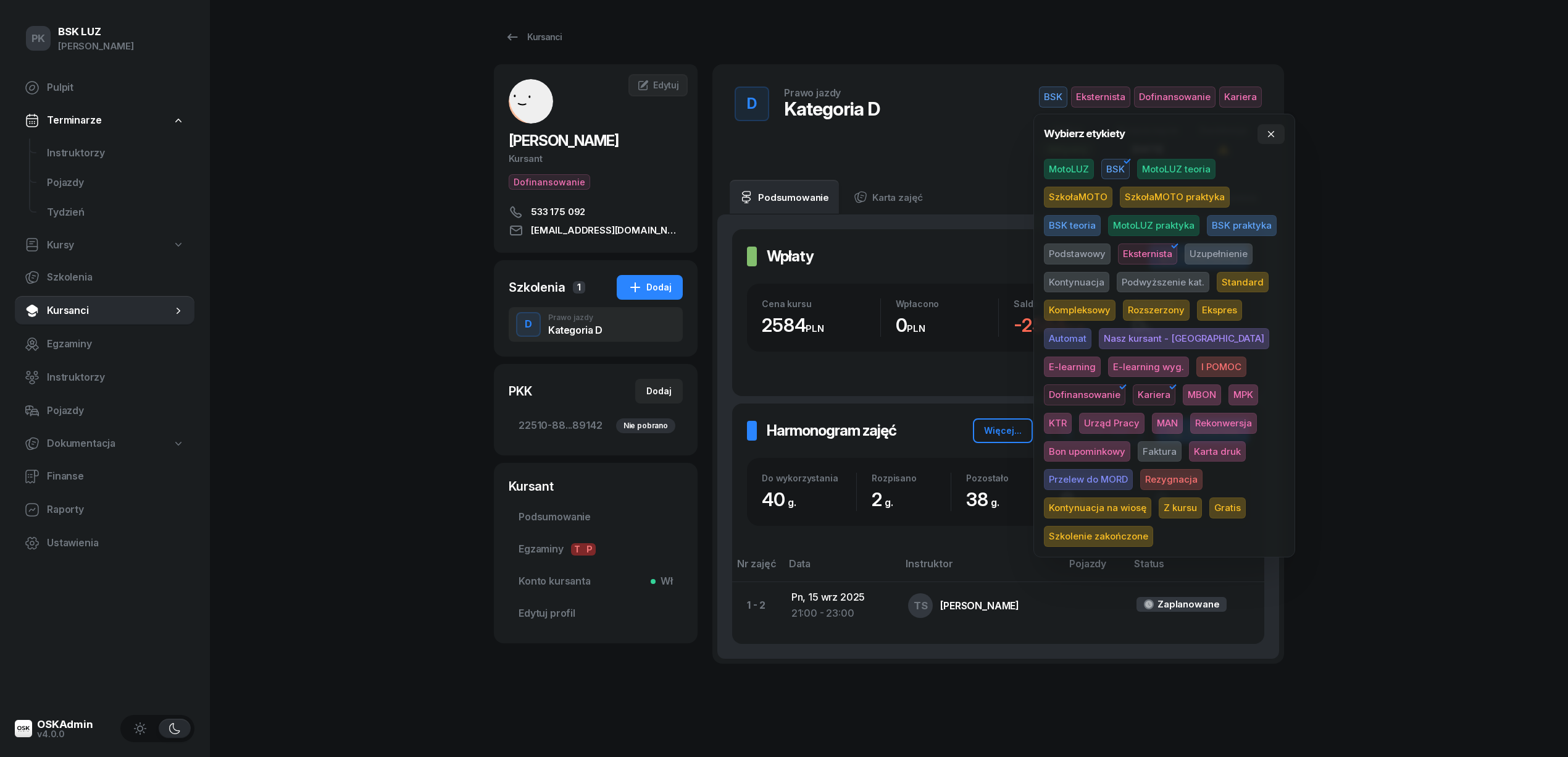
click at [1189, 445] on span "Karta druk" at bounding box center [1217, 452] width 56 height 21
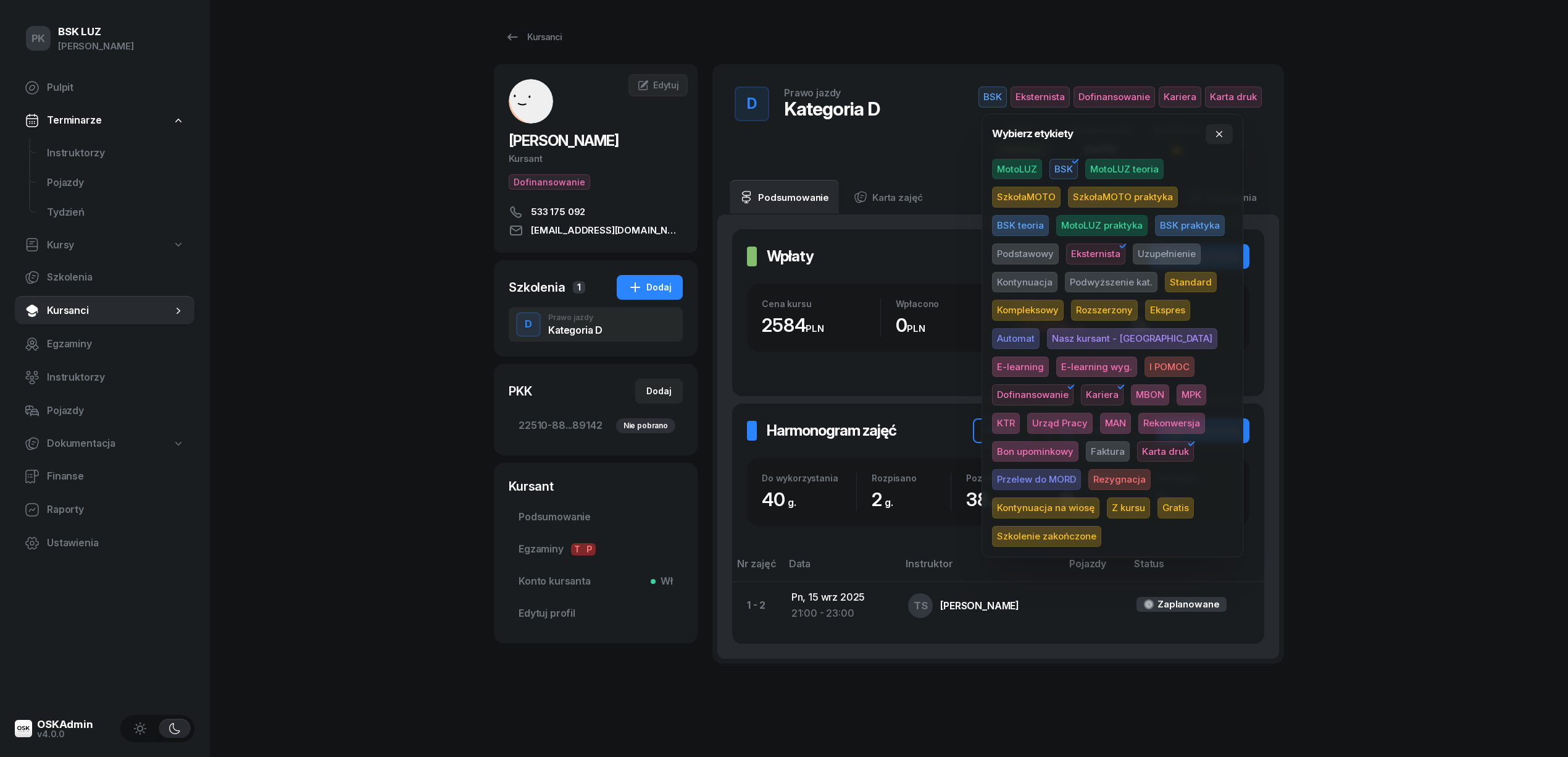
click at [1354, 329] on div "PK BSK LUZ Piotr Klimek Pulpit Terminarze Instruktorzy Pojazdy Tydzień Kursy Sz…" at bounding box center [784, 392] width 1568 height 784
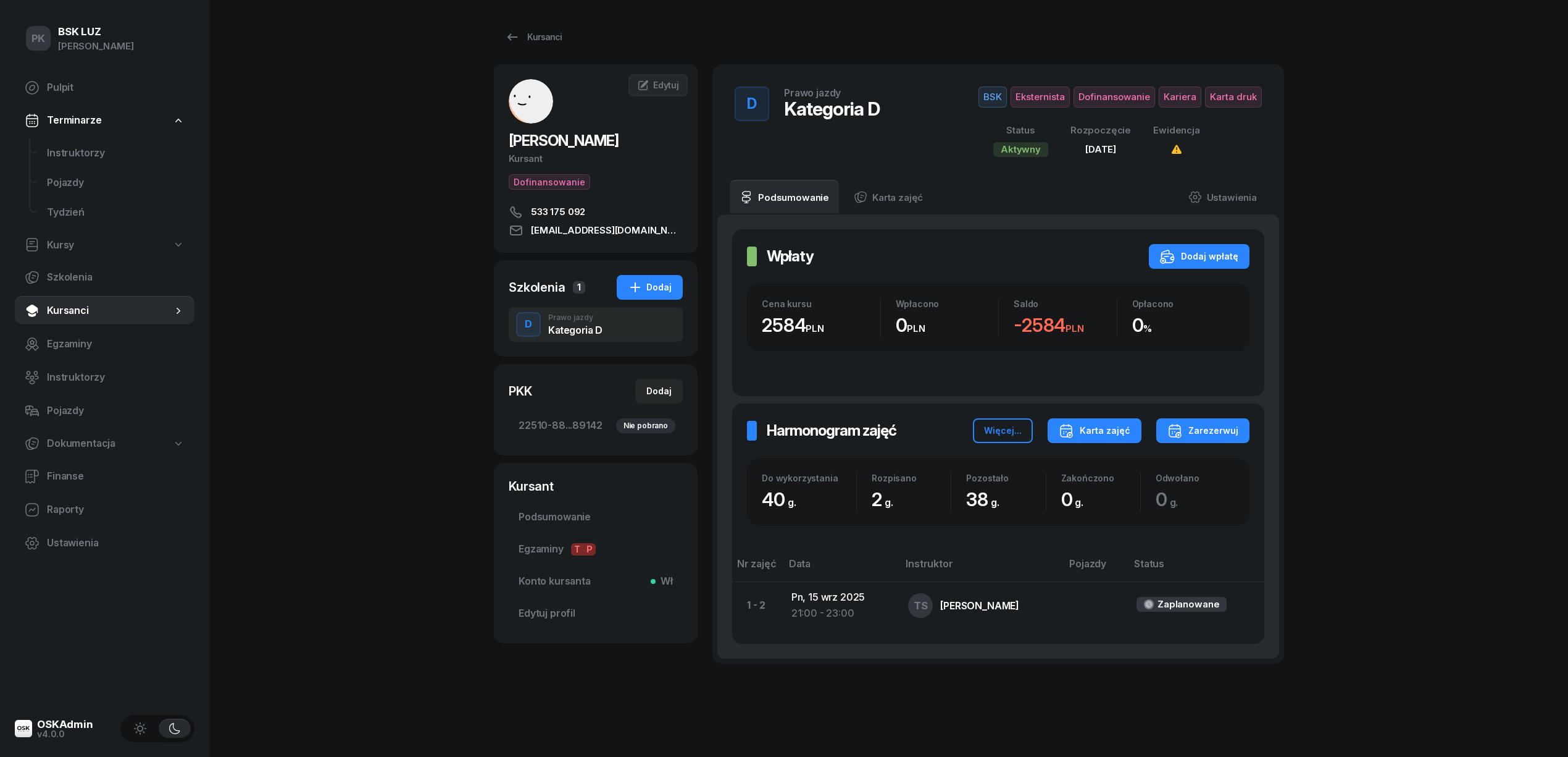
click at [1097, 430] on div "Karta zajęć" at bounding box center [1094, 431] width 71 height 15
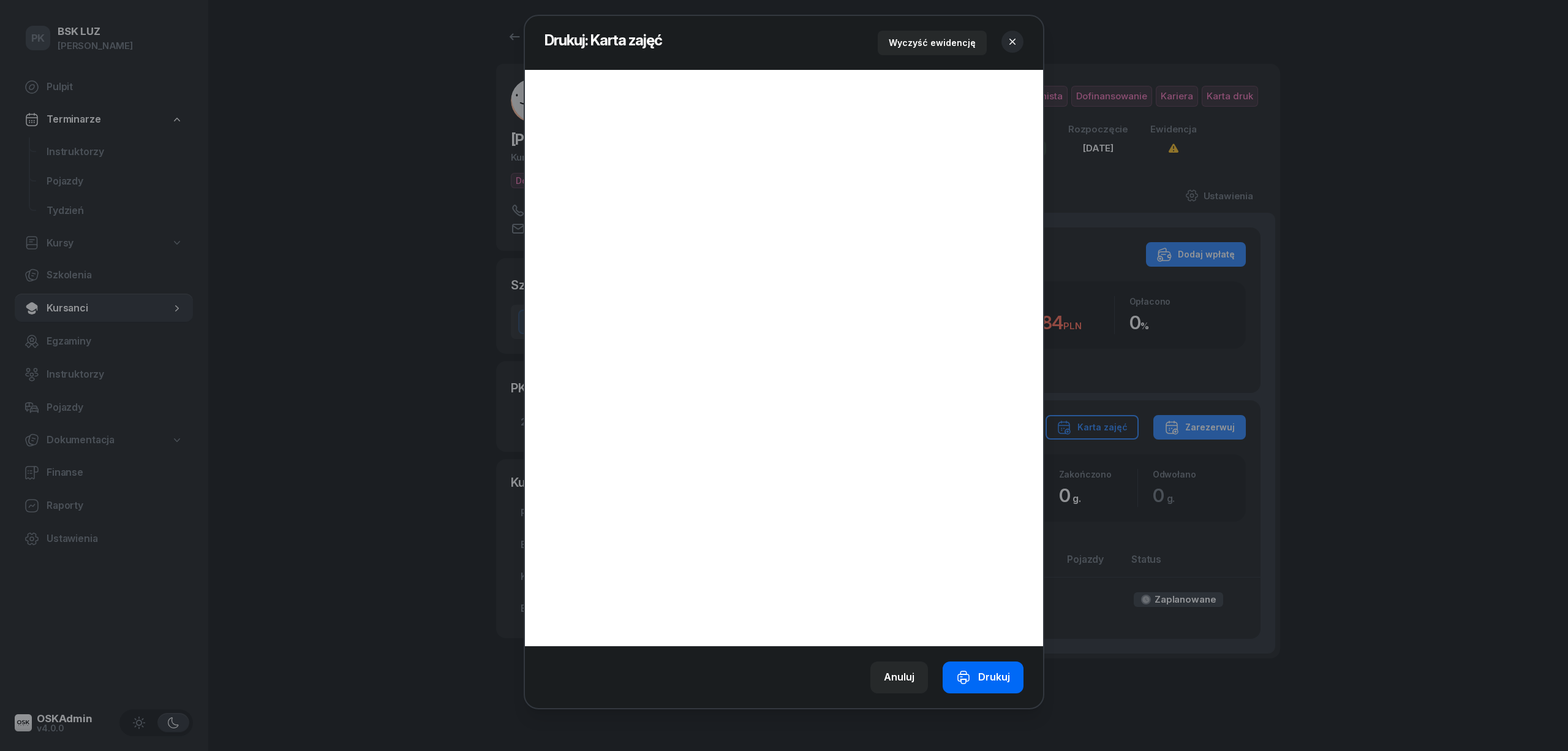
click at [988, 671] on div "Drukuj" at bounding box center [984, 677] width 54 height 16
click at [1019, 39] on button "button" at bounding box center [1012, 41] width 22 height 22
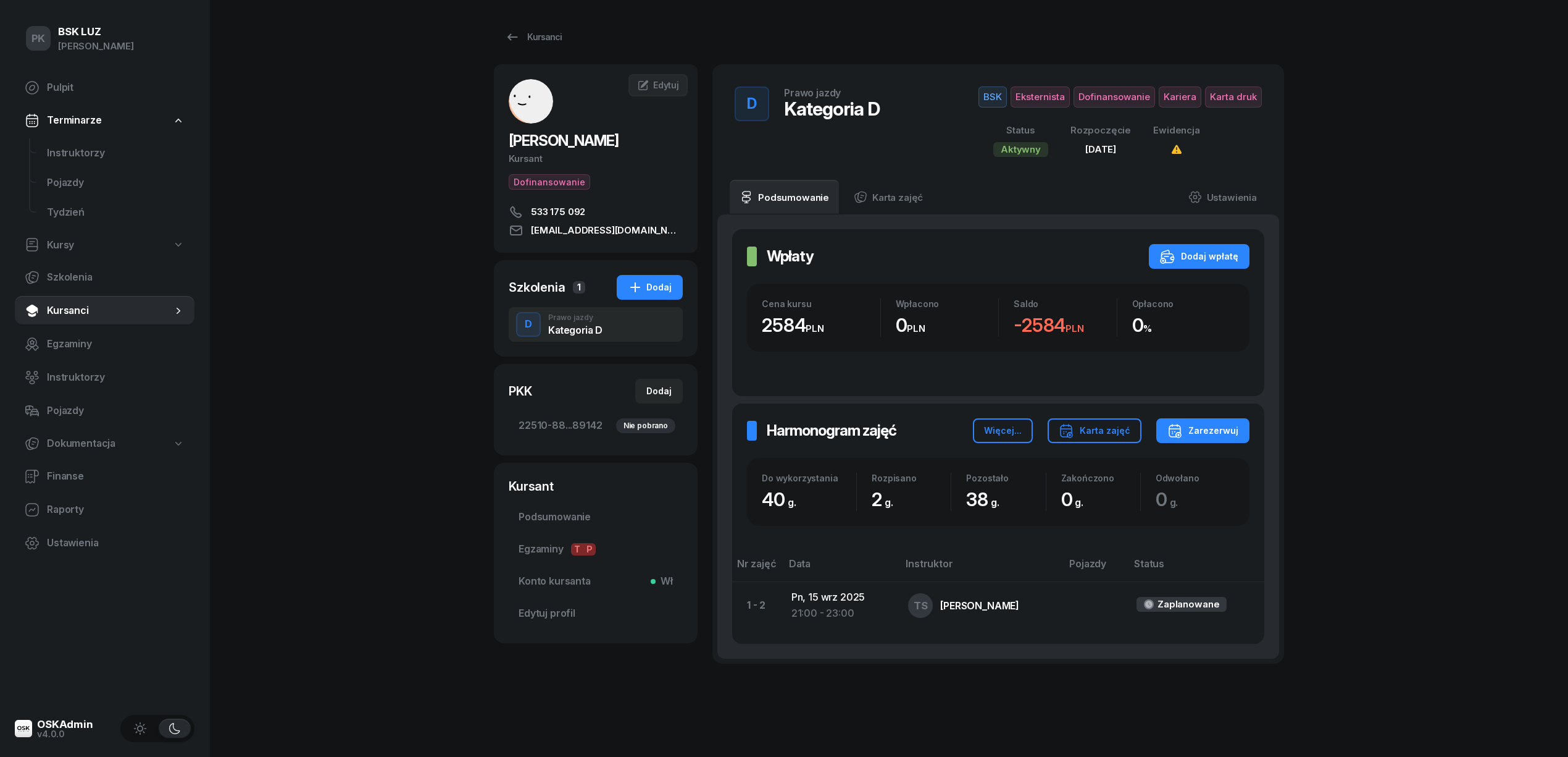
click at [366, 371] on div "PK BSK LUZ Piotr Klimek Pulpit Terminarze Instruktorzy Pojazdy Tydzień Kursy Sz…" at bounding box center [784, 392] width 1568 height 784
click at [530, 36] on div "Kursanci" at bounding box center [534, 37] width 56 height 15
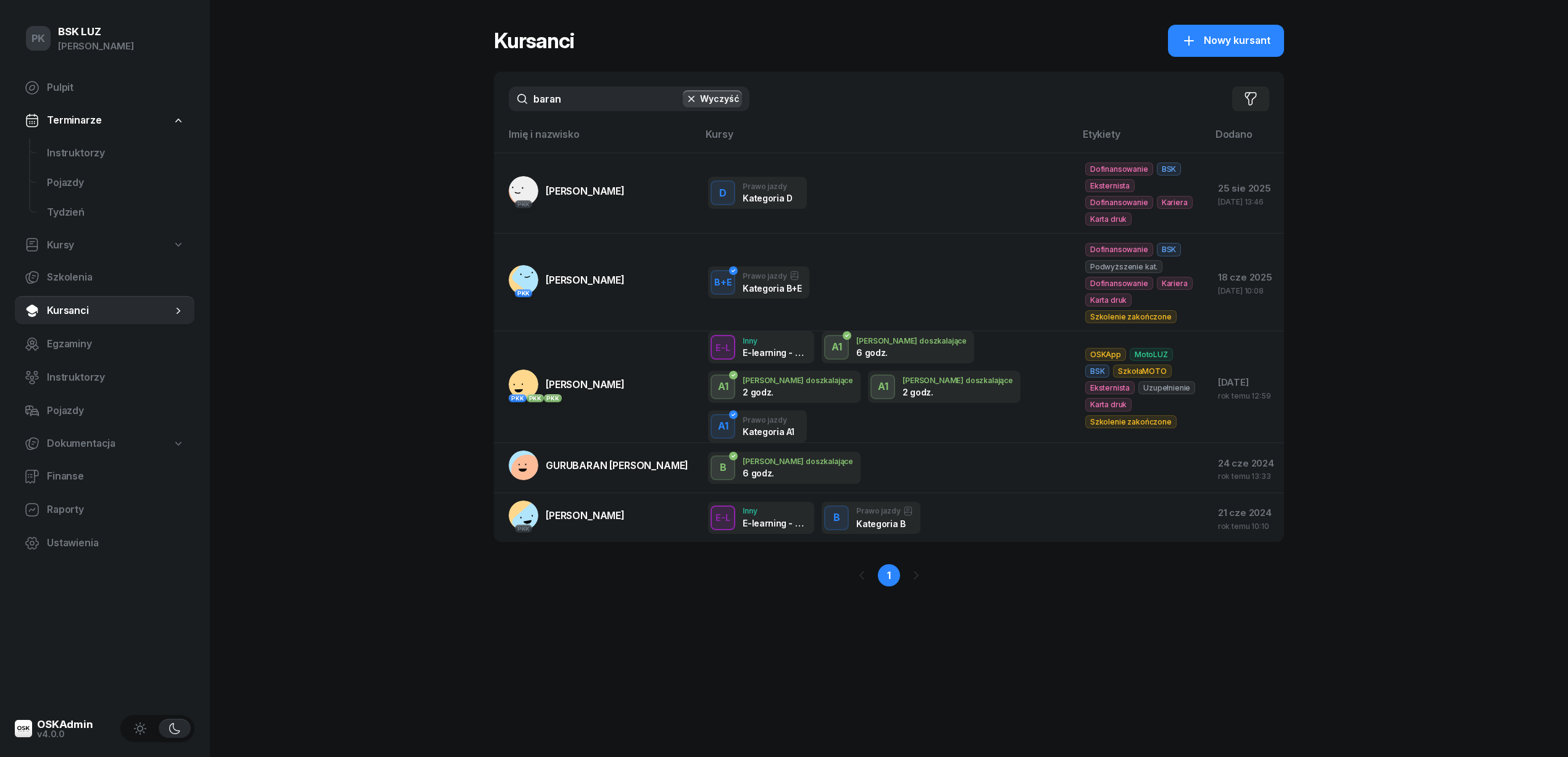
drag, startPoint x: 577, startPoint y: 92, endPoint x: 472, endPoint y: 99, distance: 105.2
click at [472, 99] on div "PK BSK LUZ Piotr Klimek Pulpit Terminarze Instruktorzy Pojazdy Tydzień Kursy Sz…" at bounding box center [784, 378] width 1568 height 757
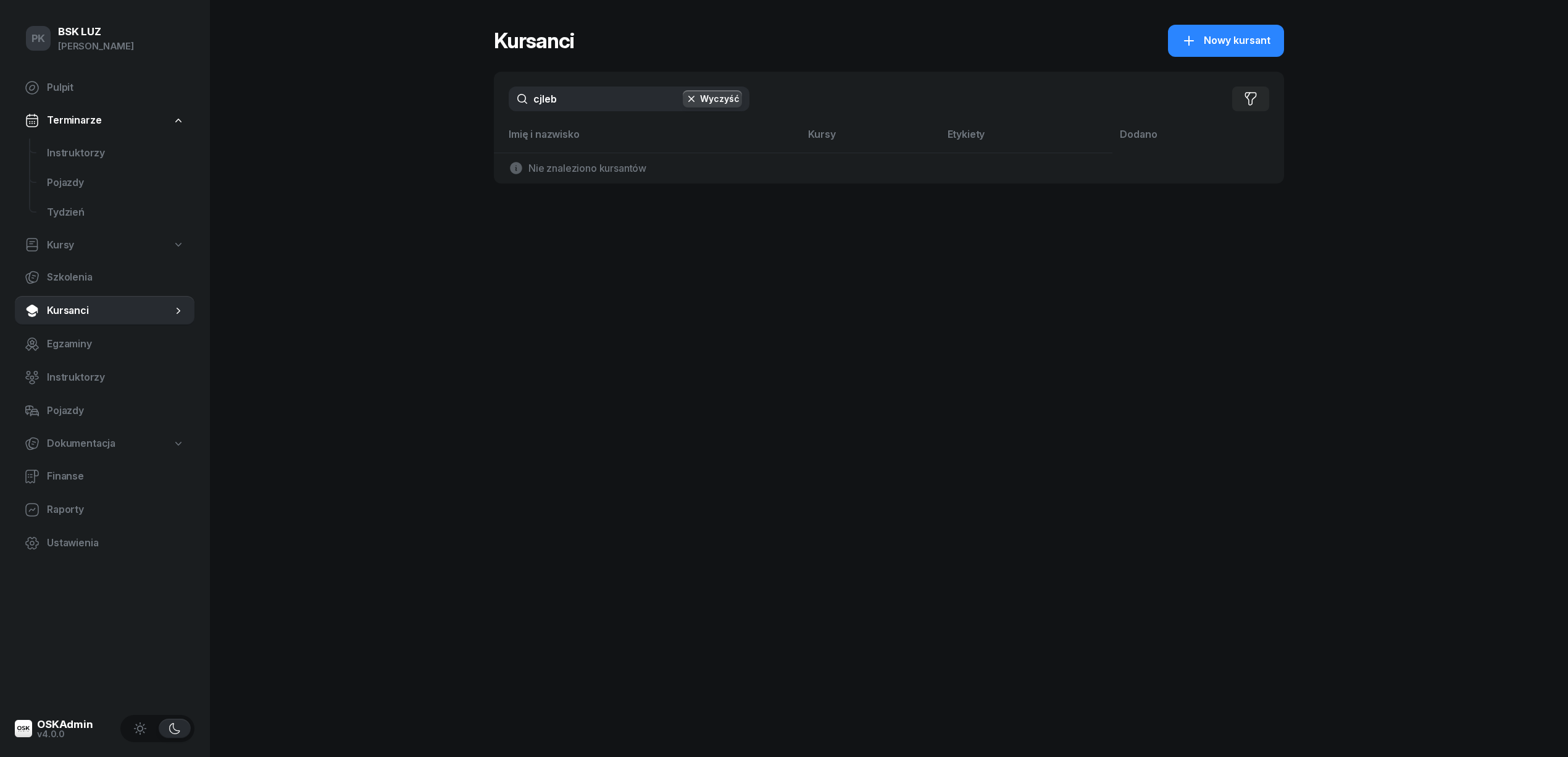
drag, startPoint x: 571, startPoint y: 101, endPoint x: 489, endPoint y: 102, distance: 82.0
click at [489, 102] on div "PK BSK LUZ Piotr Klimek Pulpit Terminarze Instruktorzy Pojazdy Tydzień Kursy Sz…" at bounding box center [784, 378] width 1568 height 757
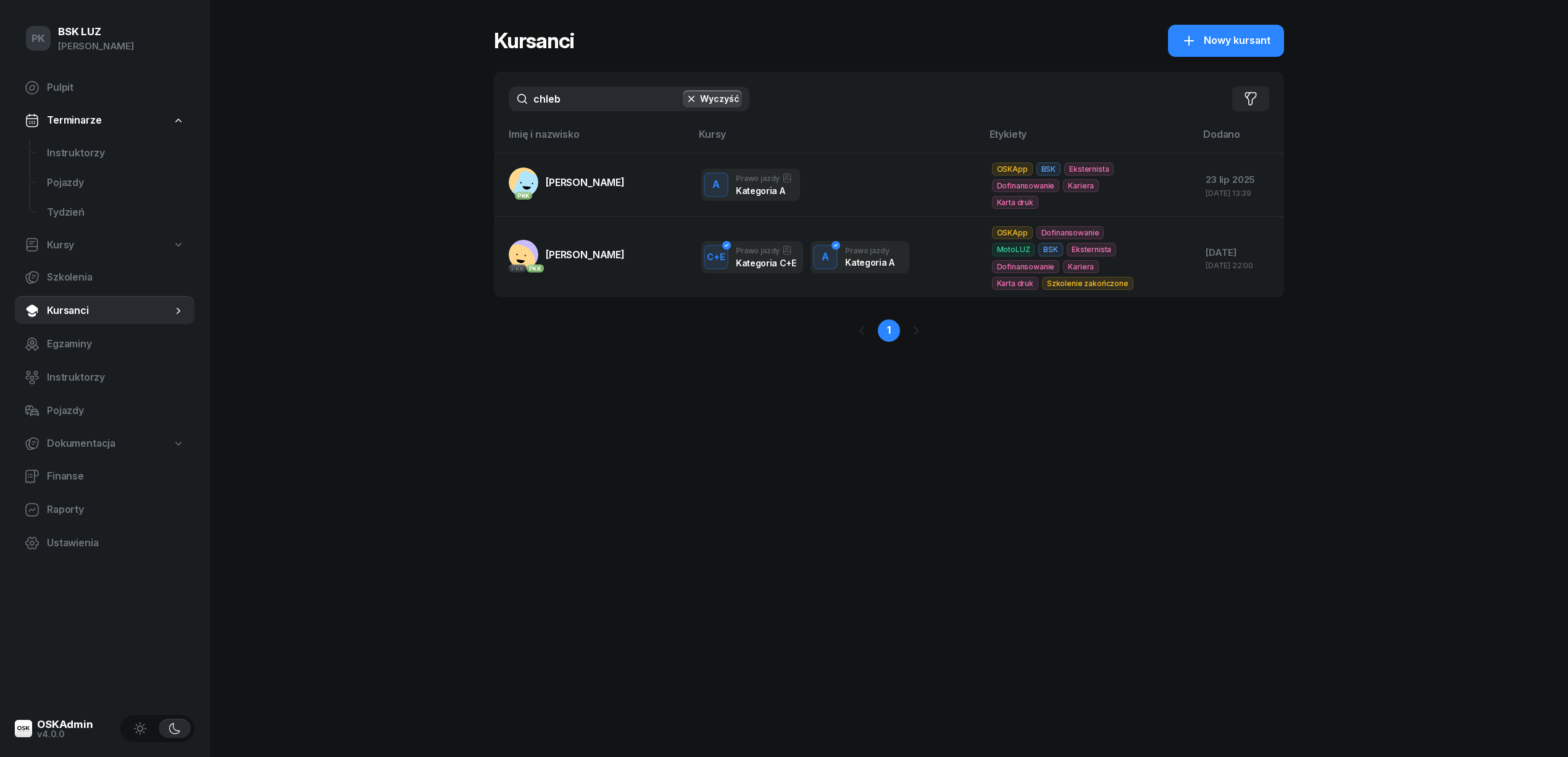
type input "chleb"
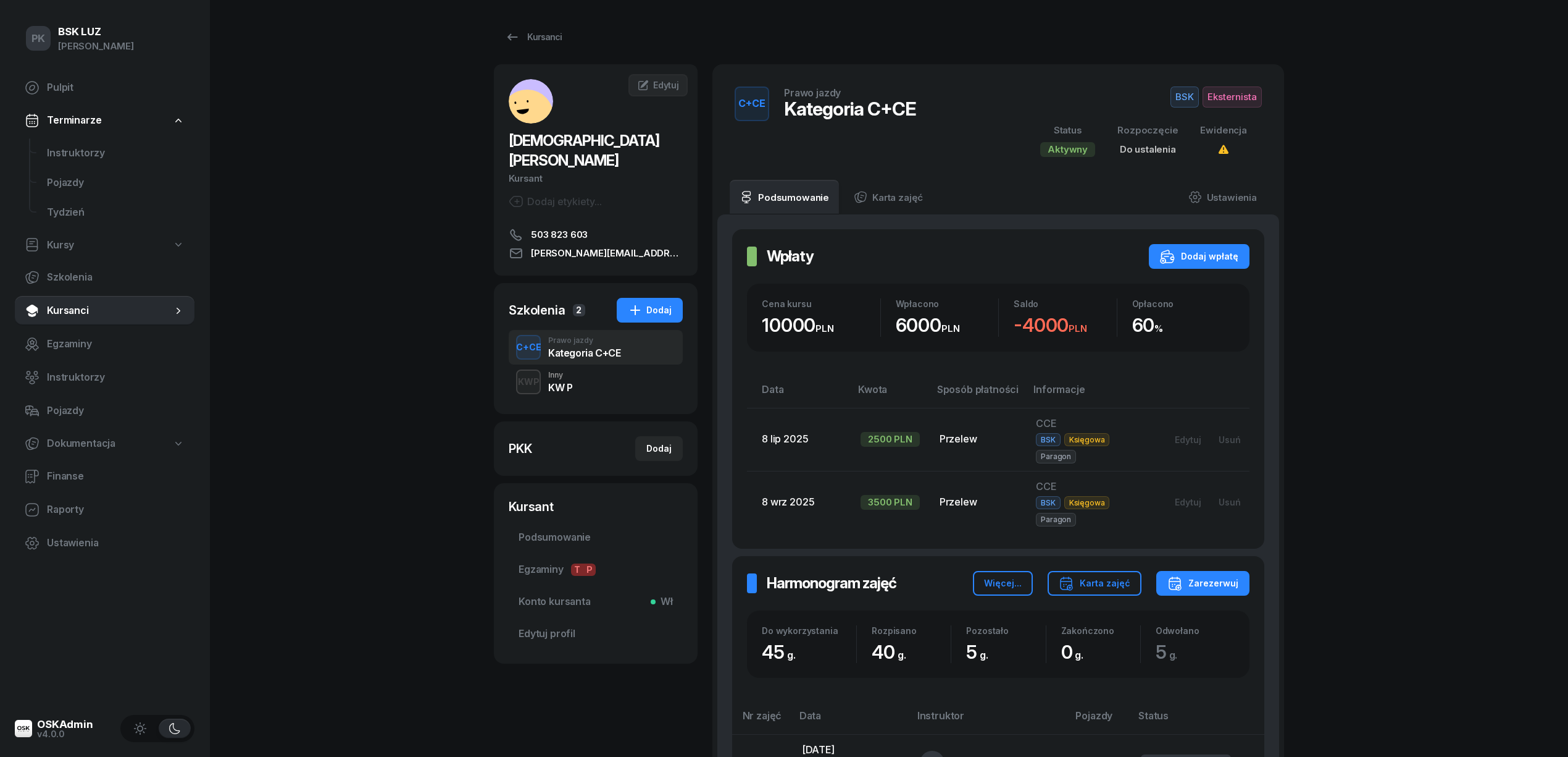
scroll to position [221, 0]
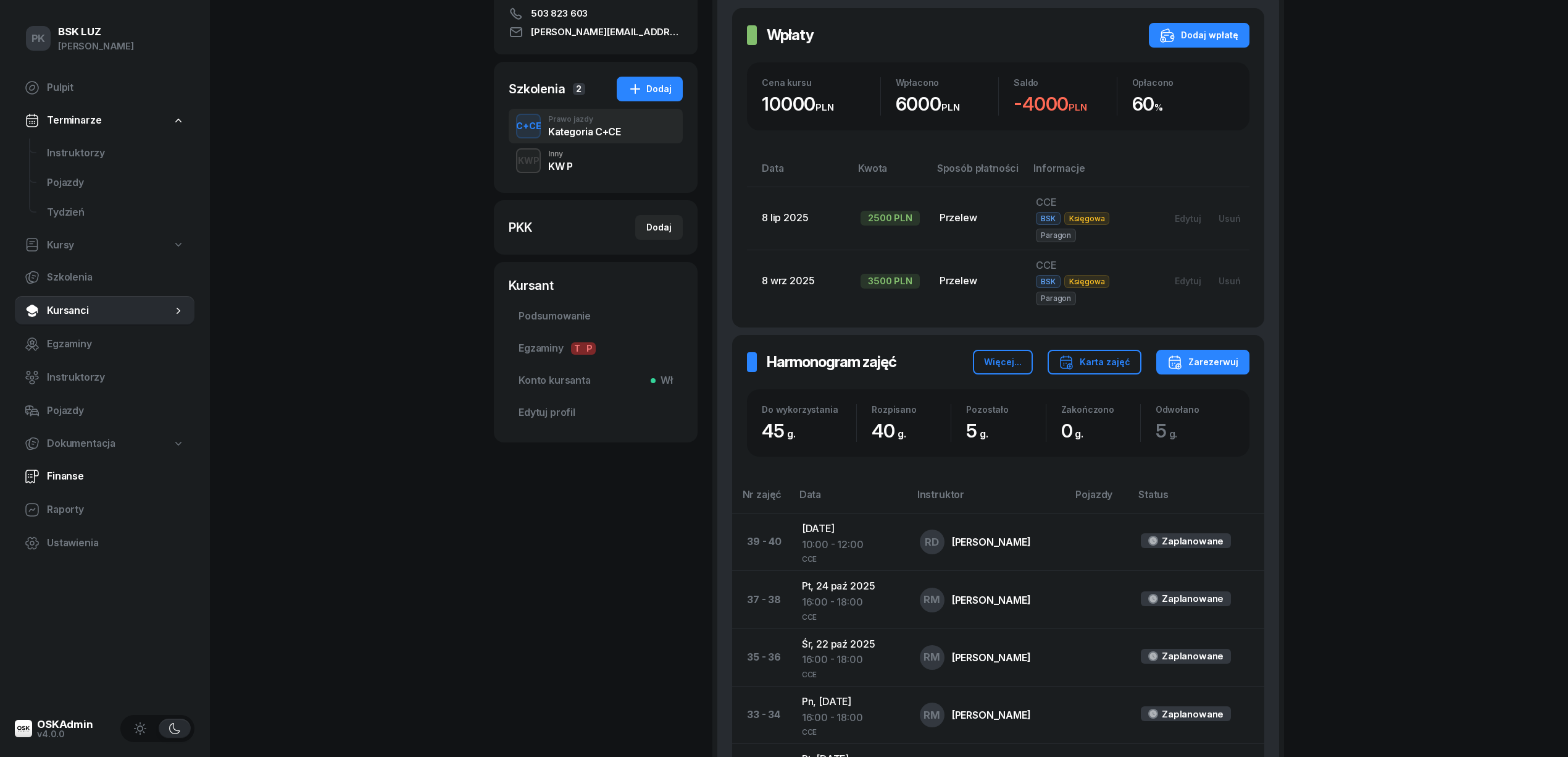
click at [55, 484] on link "Finanse" at bounding box center [105, 476] width 180 height 30
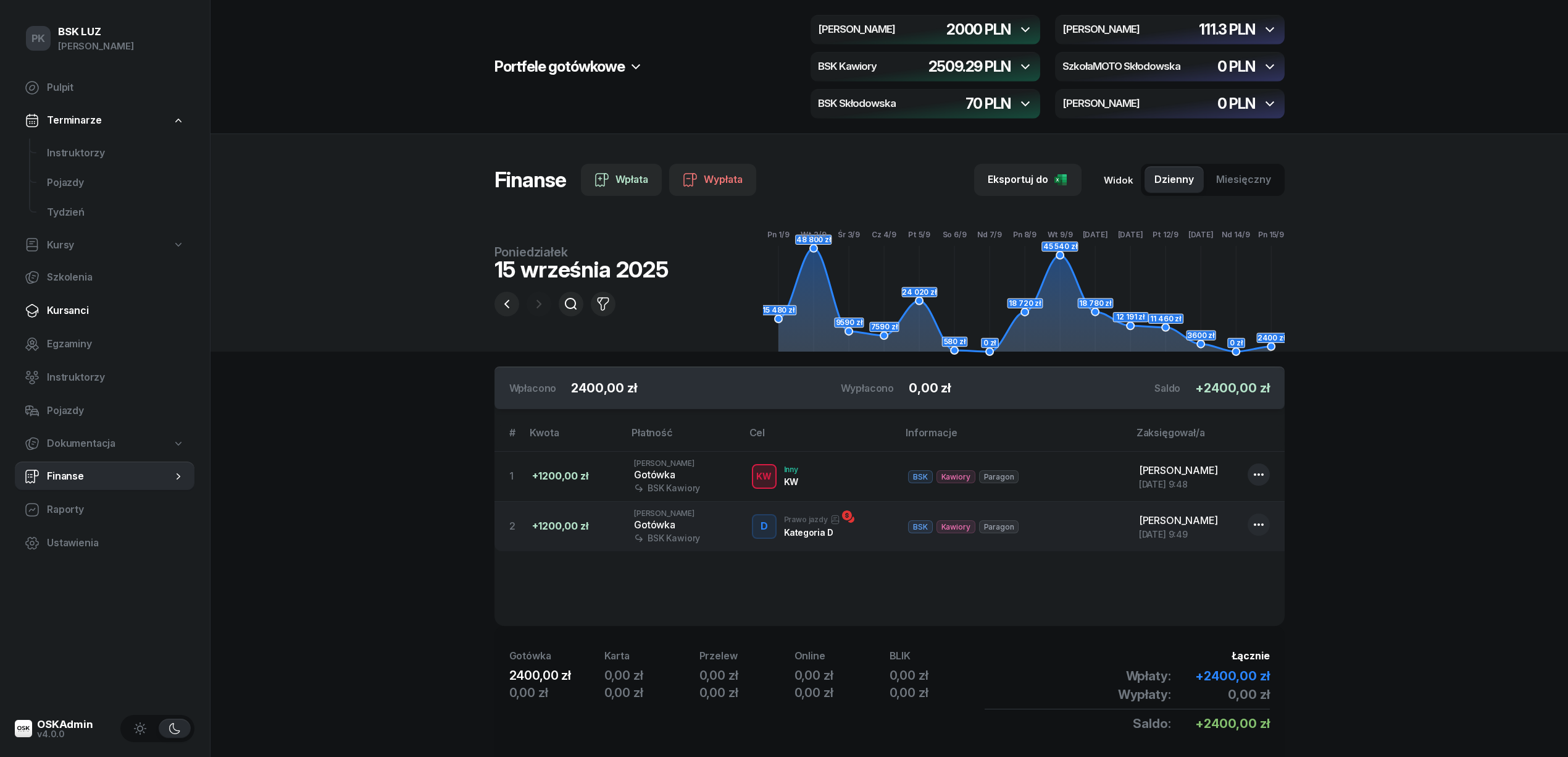
click at [75, 302] on link "Kursanci" at bounding box center [105, 311] width 180 height 30
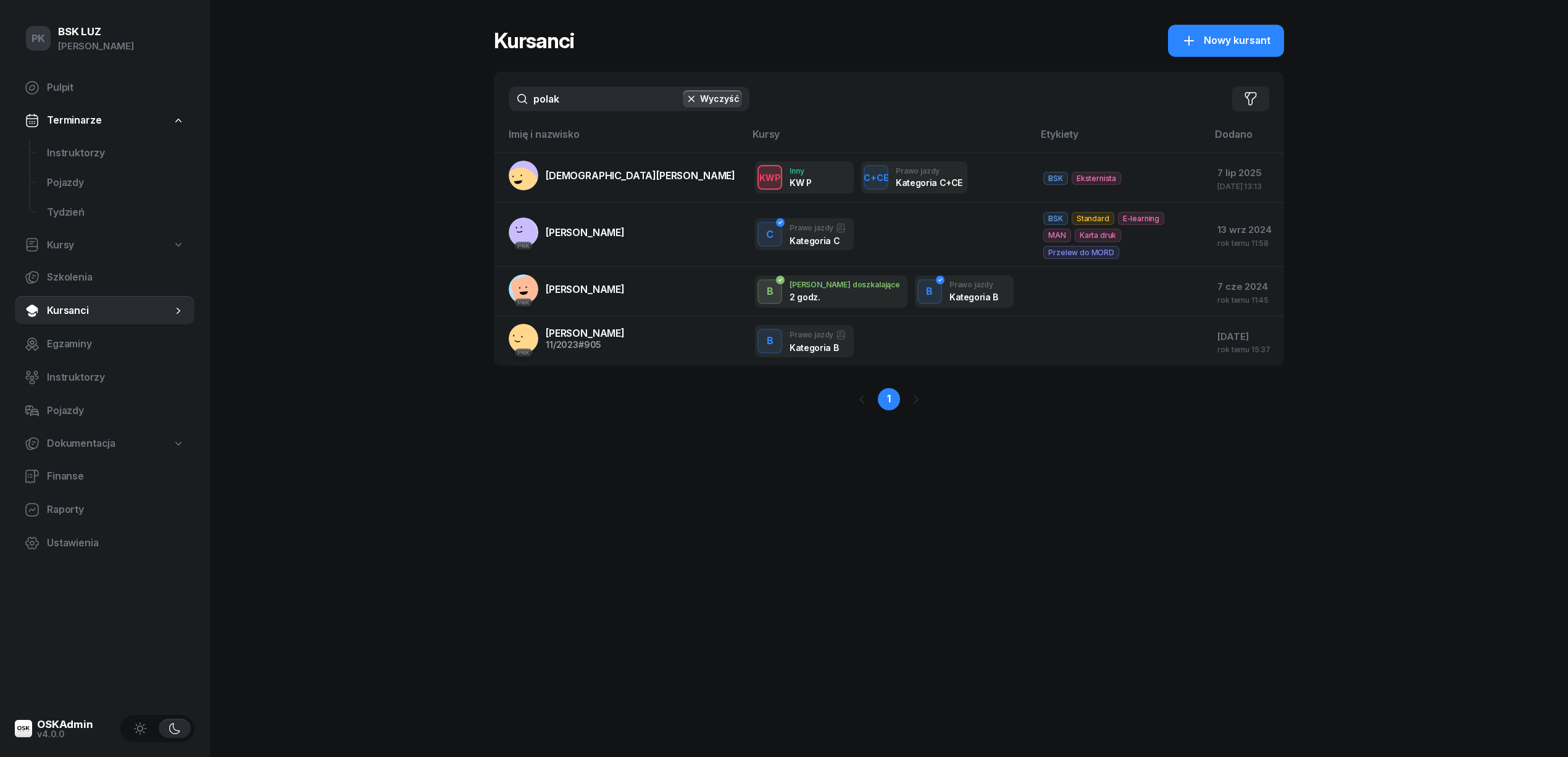
drag, startPoint x: 578, startPoint y: 90, endPoint x: 451, endPoint y: 102, distance: 127.6
click at [451, 102] on div "PK BSK LUZ Piotr Klimek Pulpit Terminarze Instruktorzy Pojazdy Tydzień Kursy Sz…" at bounding box center [784, 378] width 1568 height 757
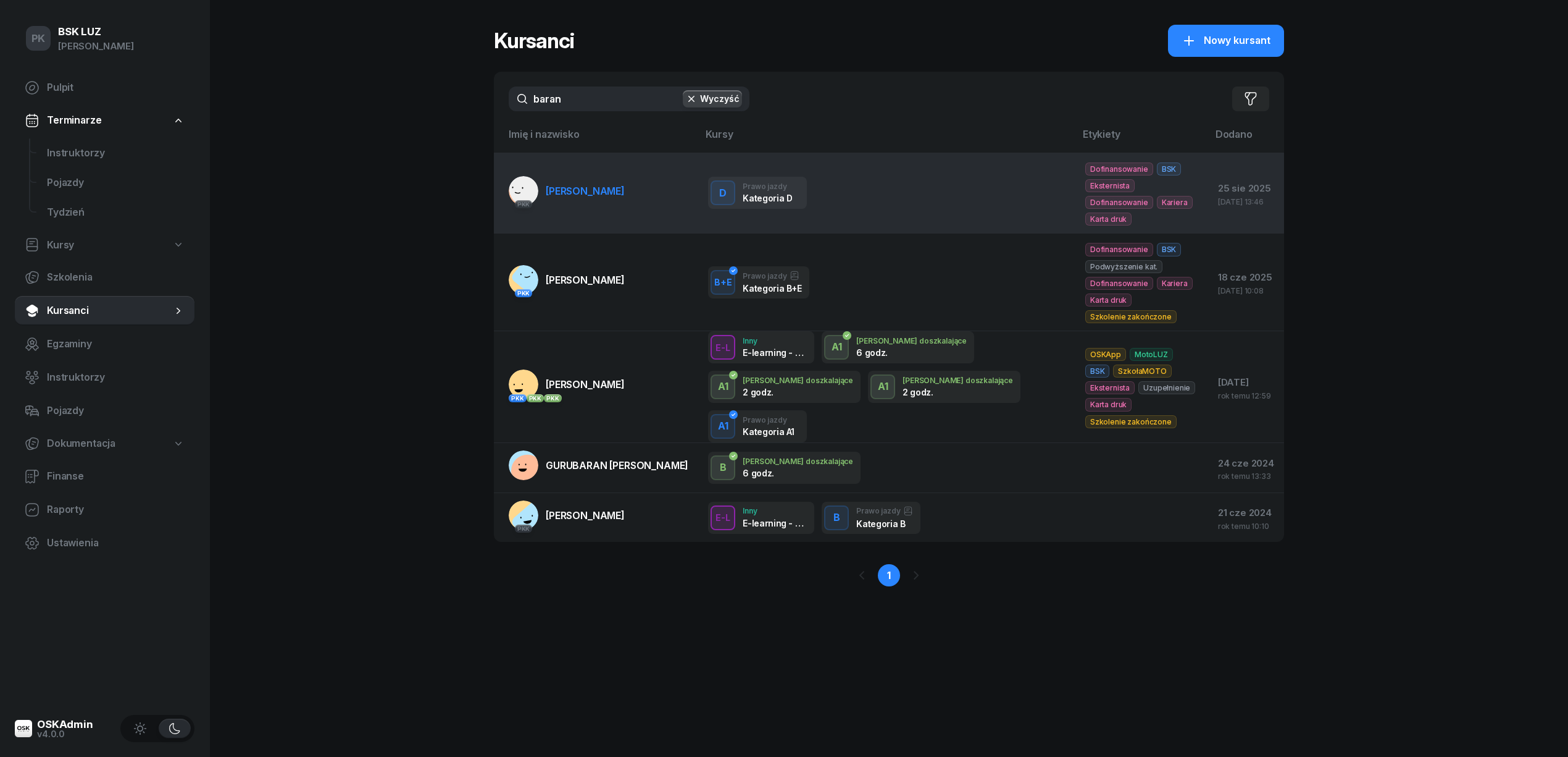
type input "baran"
click at [564, 184] on span "BARAN MATEUSZ" at bounding box center [586, 191] width 79 height 12
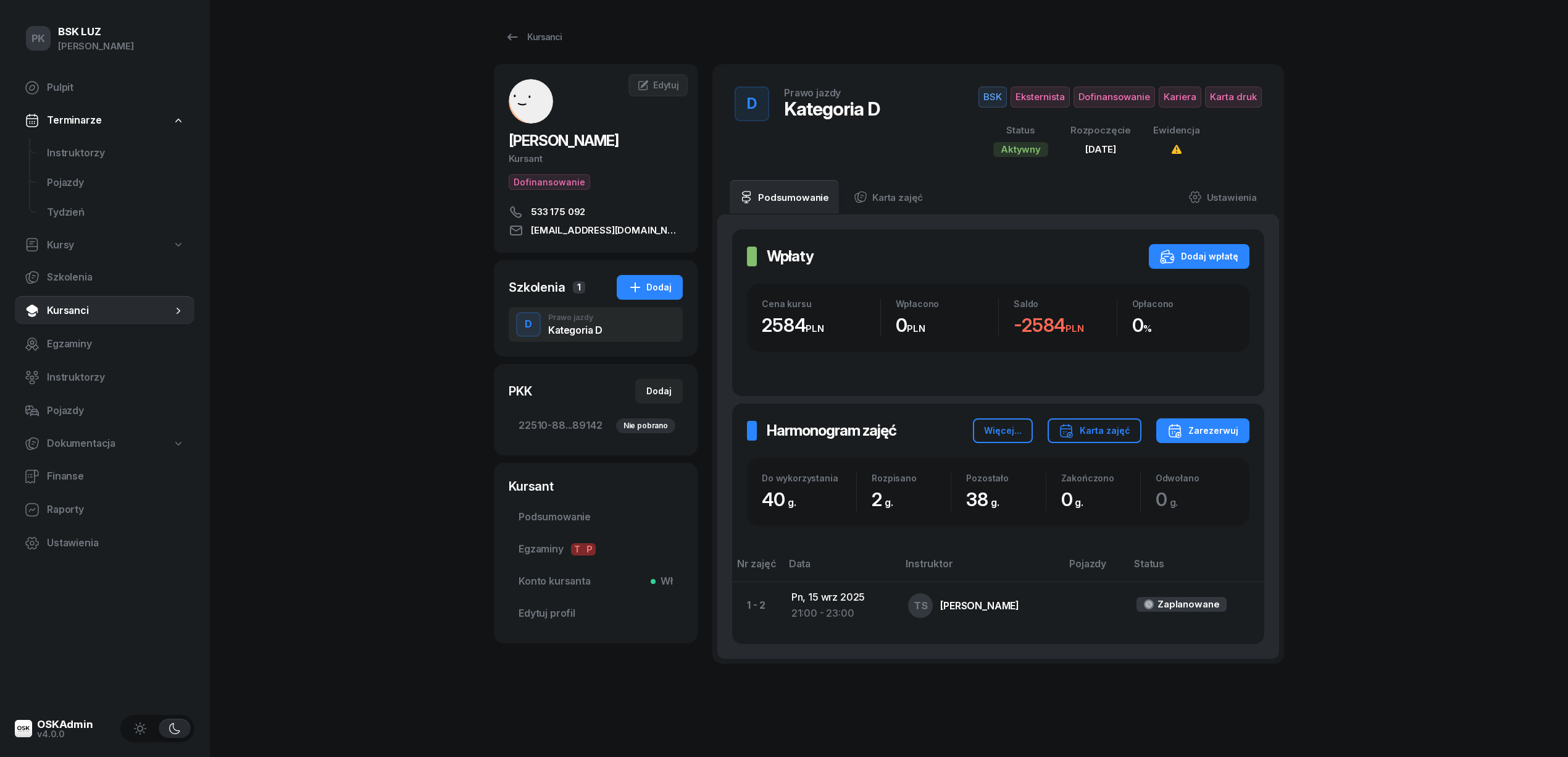
click at [1083, 446] on div "Harmonogram zajęć Harmonogram zajęć Więcej... Karta zajęć Zarezerwuj Do wykorzy…" at bounding box center [997, 523] width 532 height 240
click at [1083, 431] on div "Karta zajęć" at bounding box center [1094, 431] width 71 height 15
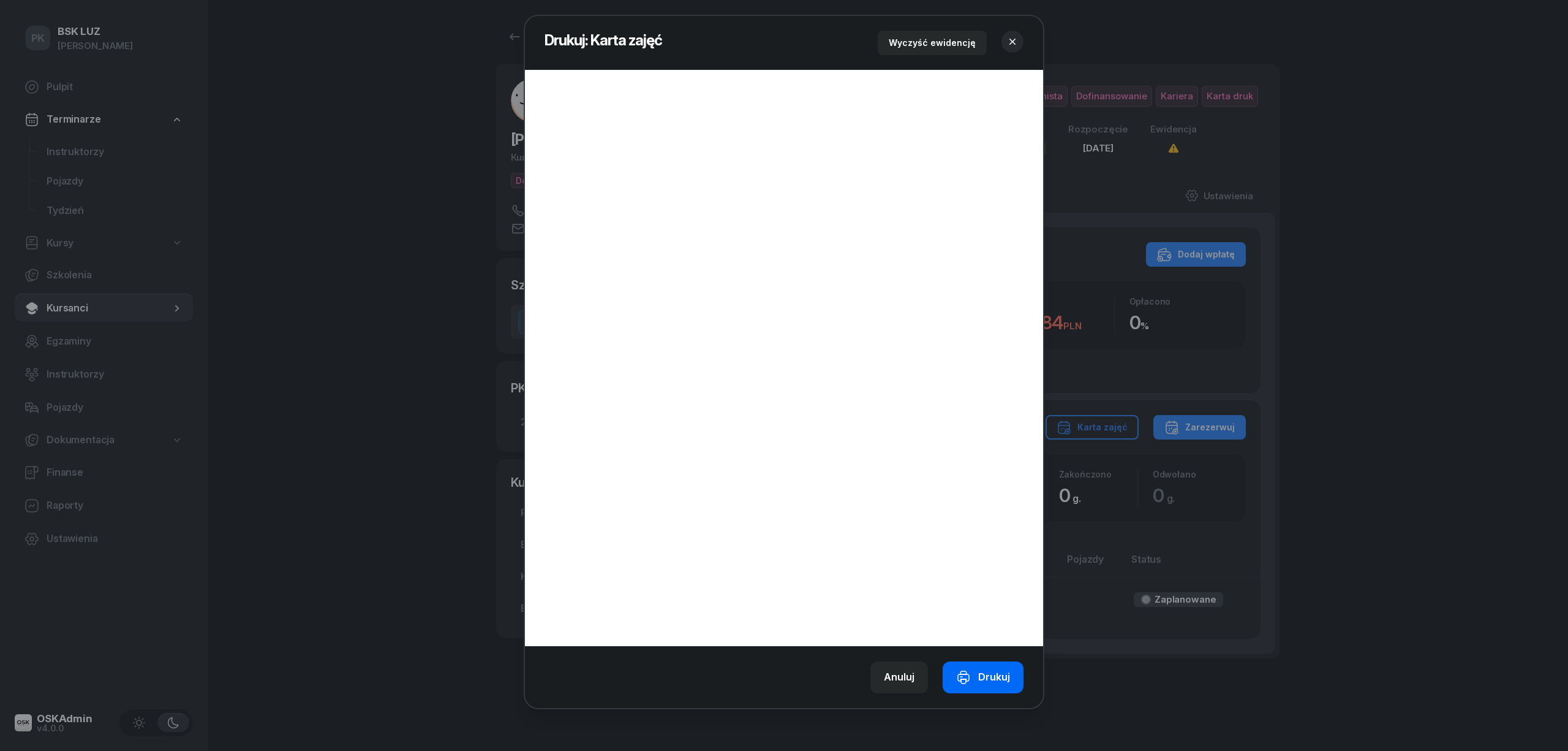
click at [996, 669] on div "Drukuj" at bounding box center [984, 677] width 54 height 16
click at [1014, 40] on icon "button" at bounding box center [1012, 41] width 6 height 6
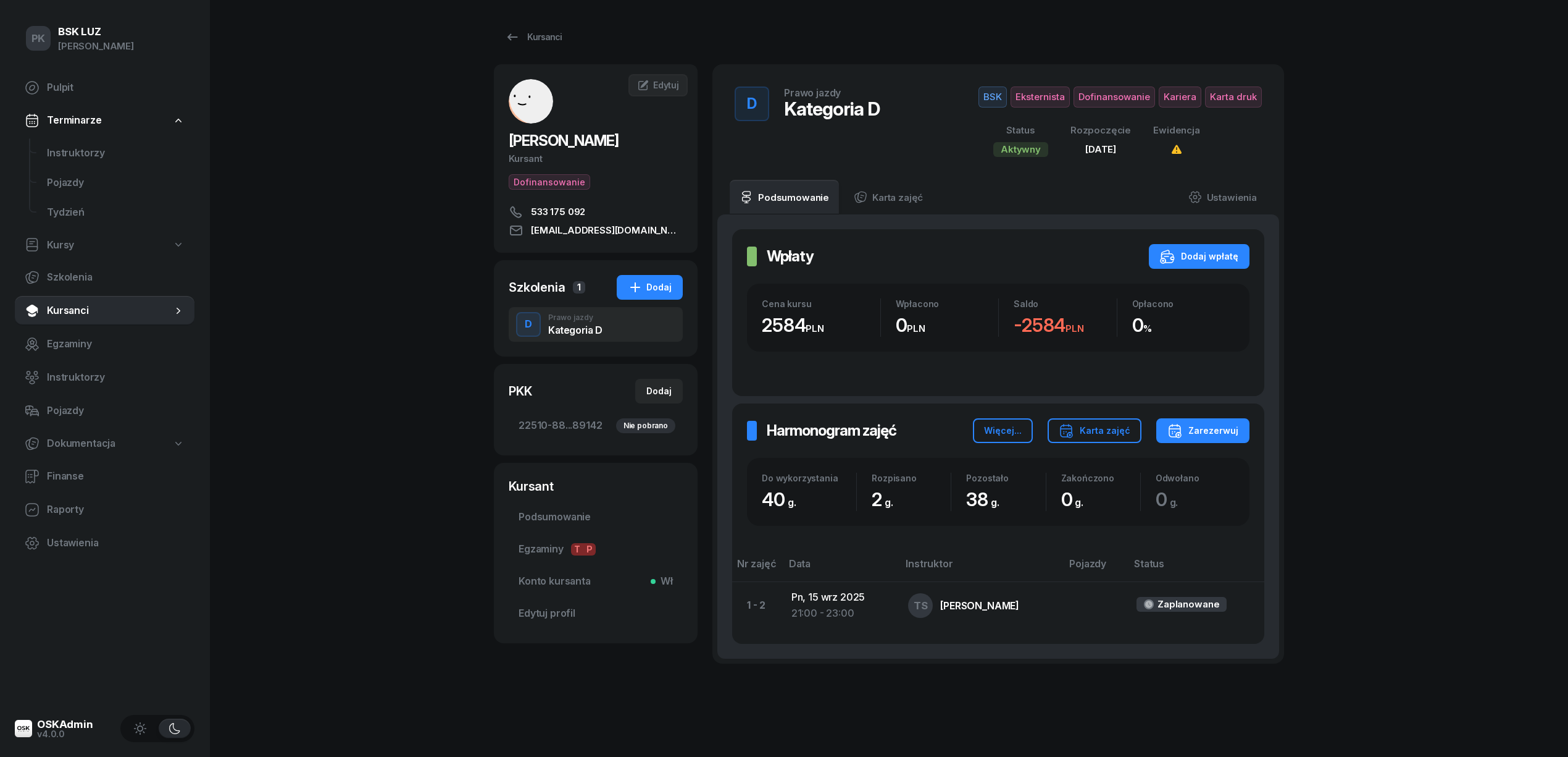
click at [223, 214] on div "PK BSK LUZ Piotr Klimek Pulpit Terminarze Instruktorzy Pojazdy Tydzień Kursy Sz…" at bounding box center [784, 392] width 1568 height 784
click at [534, 19] on div "Kursanci BARAN MATEUSZ Kursant Dofinansowanie 533 175 092 baranekpl@gmail.com M…" at bounding box center [889, 363] width 790 height 725
click at [547, 37] on div "Kursanci" at bounding box center [534, 37] width 56 height 15
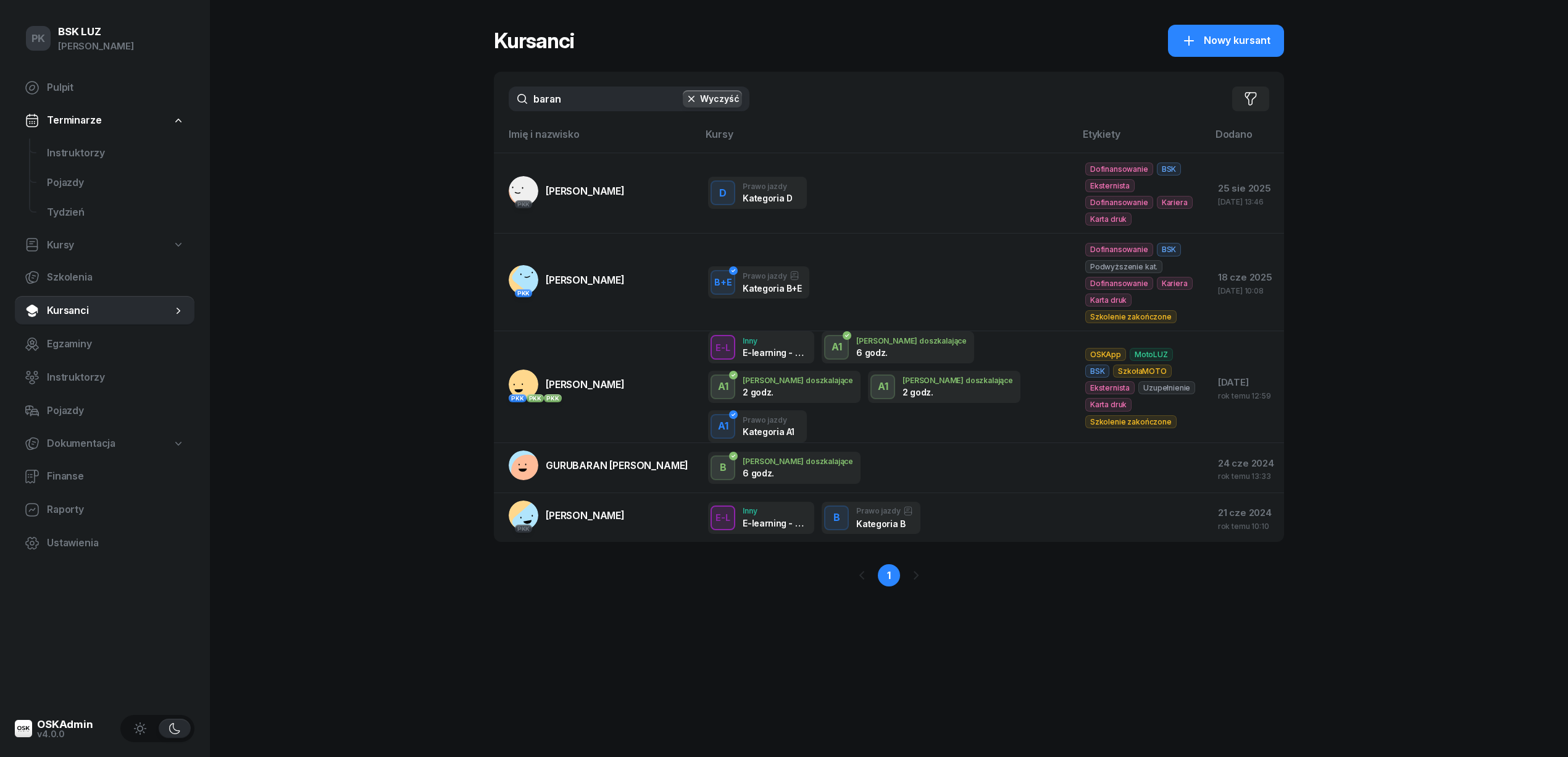
drag, startPoint x: 553, startPoint y: 99, endPoint x: 426, endPoint y: 98, distance: 127.0
click at [426, 98] on div "PK BSK LUZ Piotr Klimek Pulpit Terminarze Instruktorzy Pojazdy Tydzień Kursy Sz…" at bounding box center [784, 378] width 1568 height 757
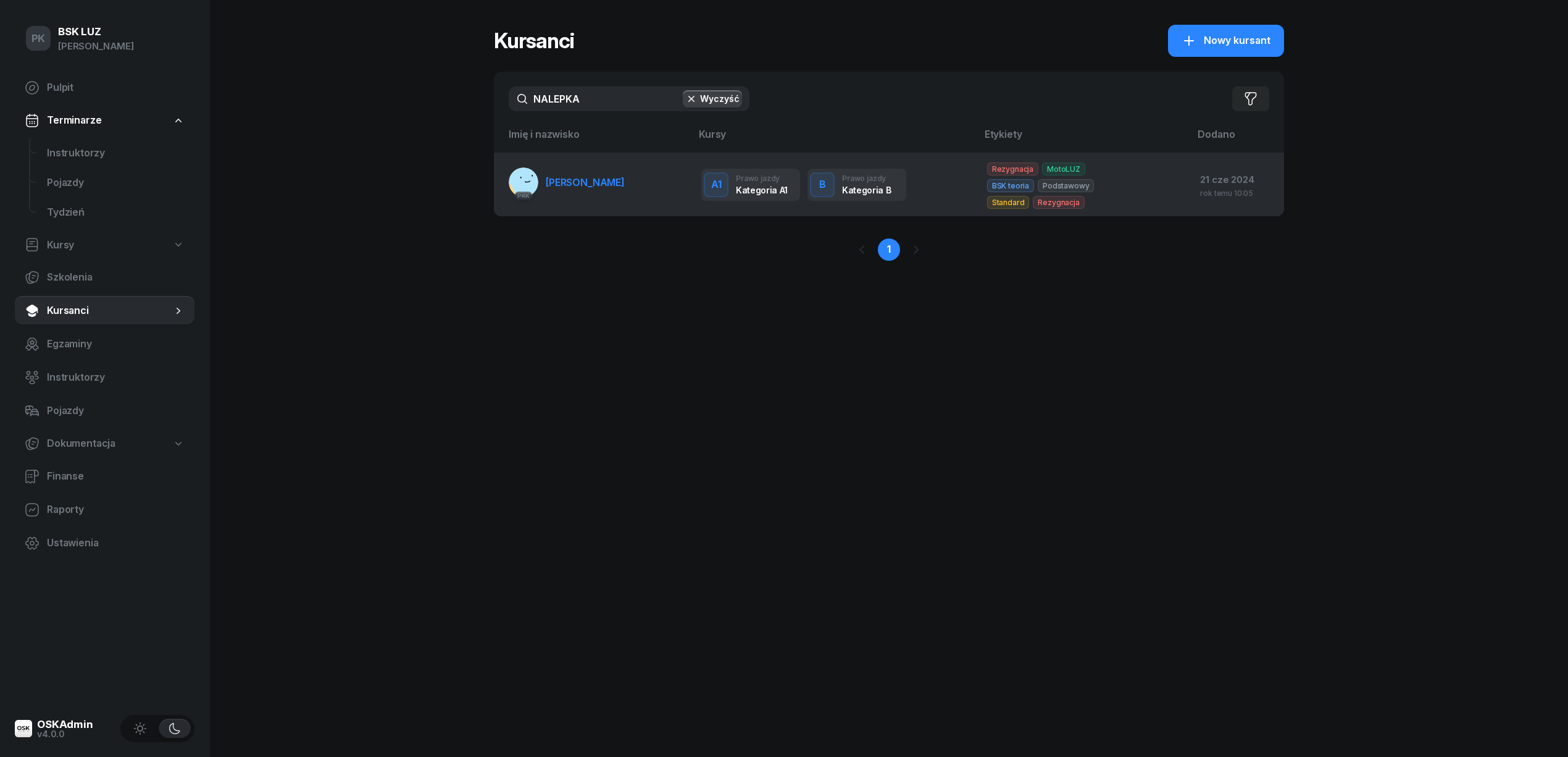
type input "NALEPKA"
click at [578, 183] on span "NALEPKA ŁUKASZ" at bounding box center [586, 183] width 79 height 12
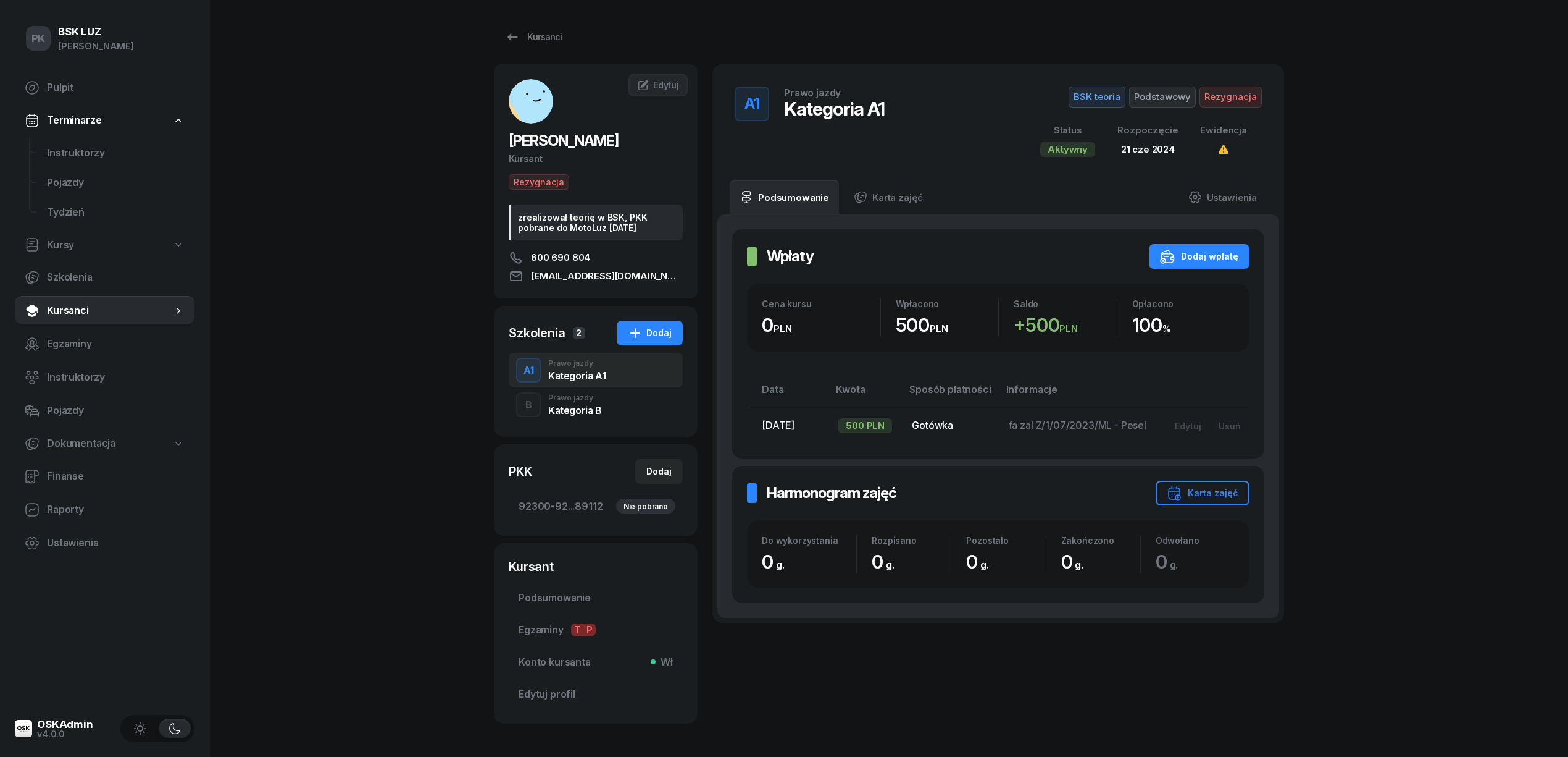
click at [569, 415] on div "Kategoria B" at bounding box center [575, 409] width 54 height 10
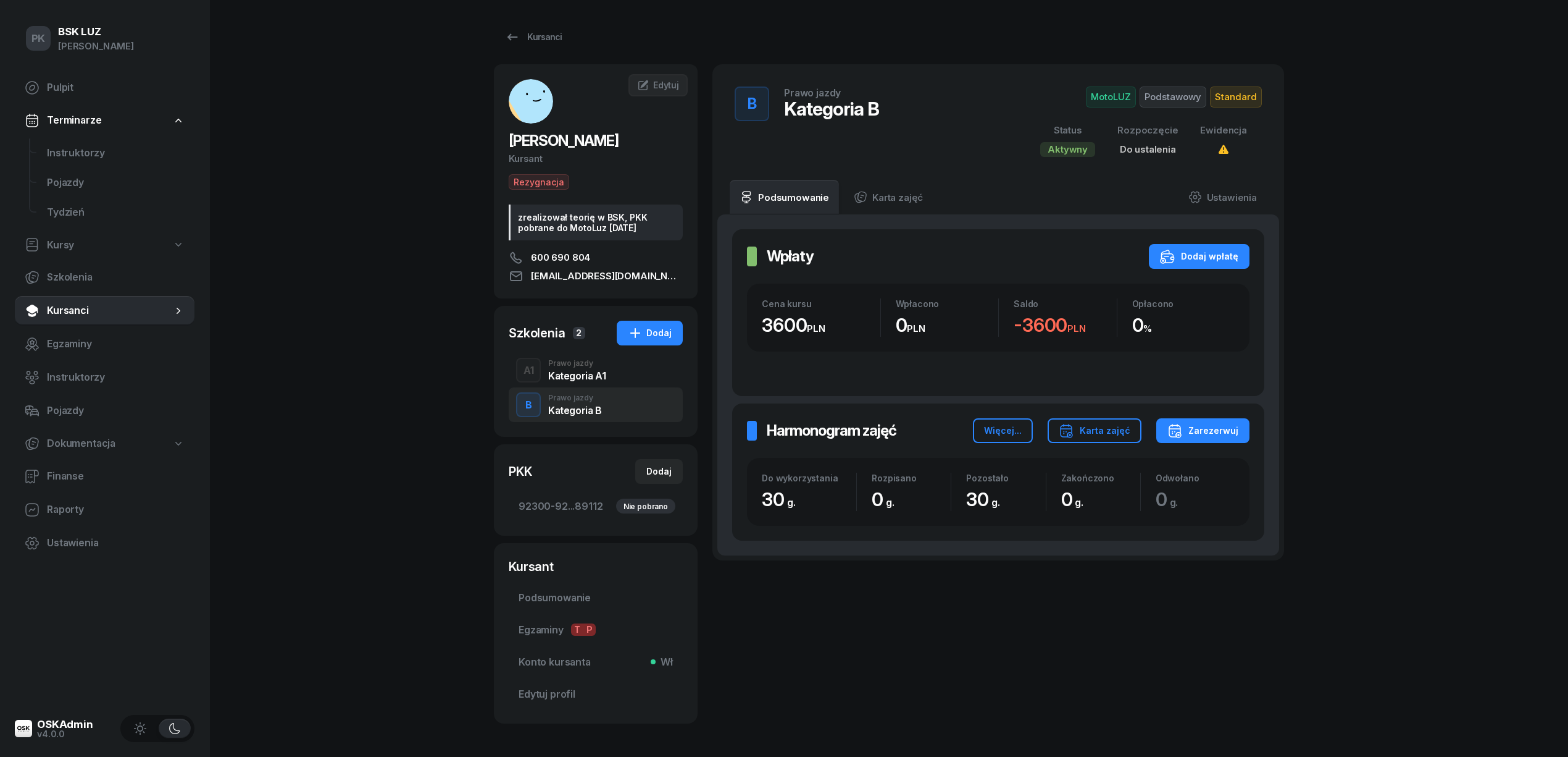
click at [571, 376] on div "Kategoria A1" at bounding box center [577, 375] width 57 height 10
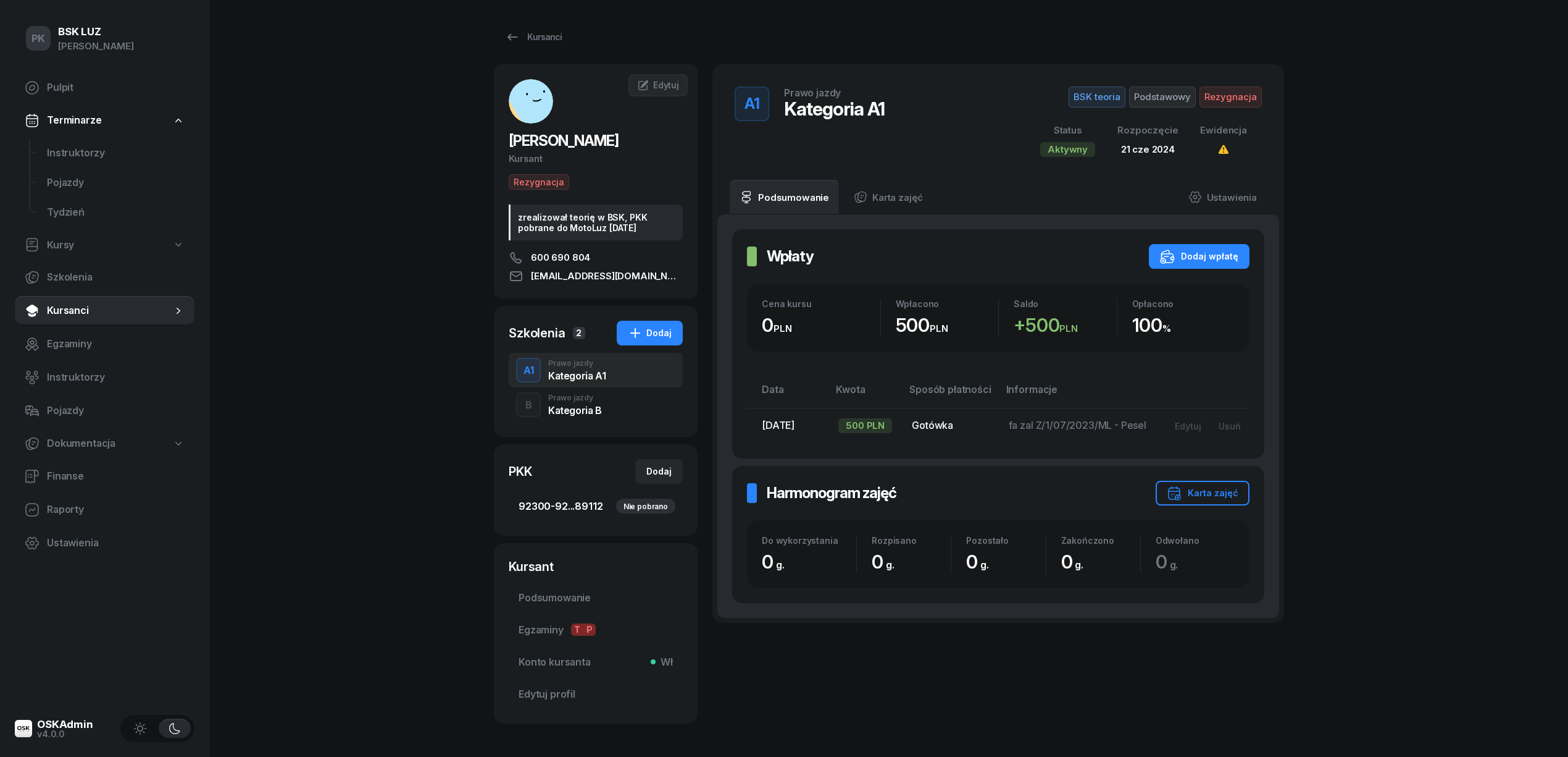
click at [576, 506] on span "92300-92...89112 Nie pobrano" at bounding box center [595, 506] width 154 height 16
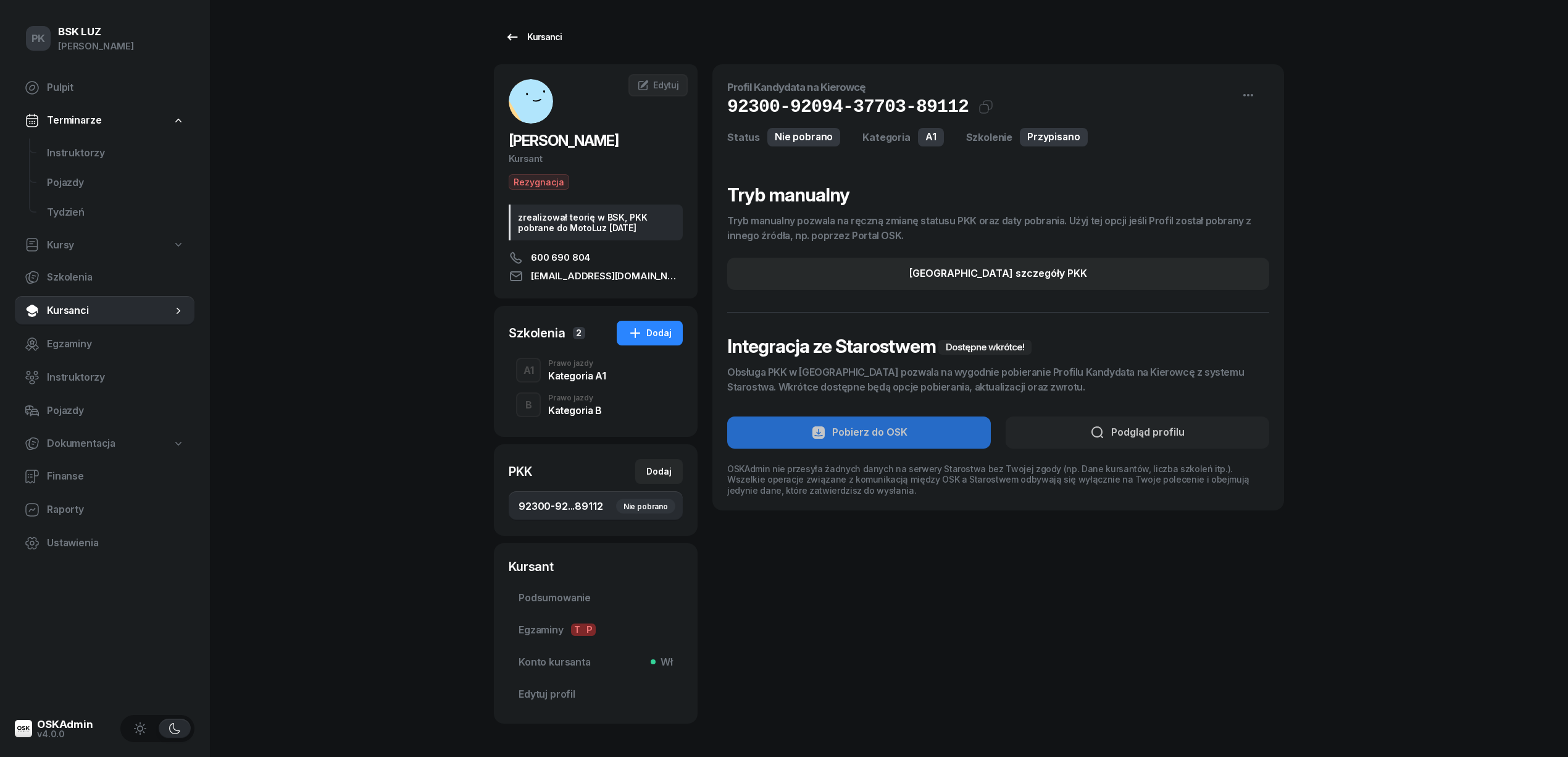
click at [537, 37] on div "Kursanci" at bounding box center [534, 37] width 56 height 15
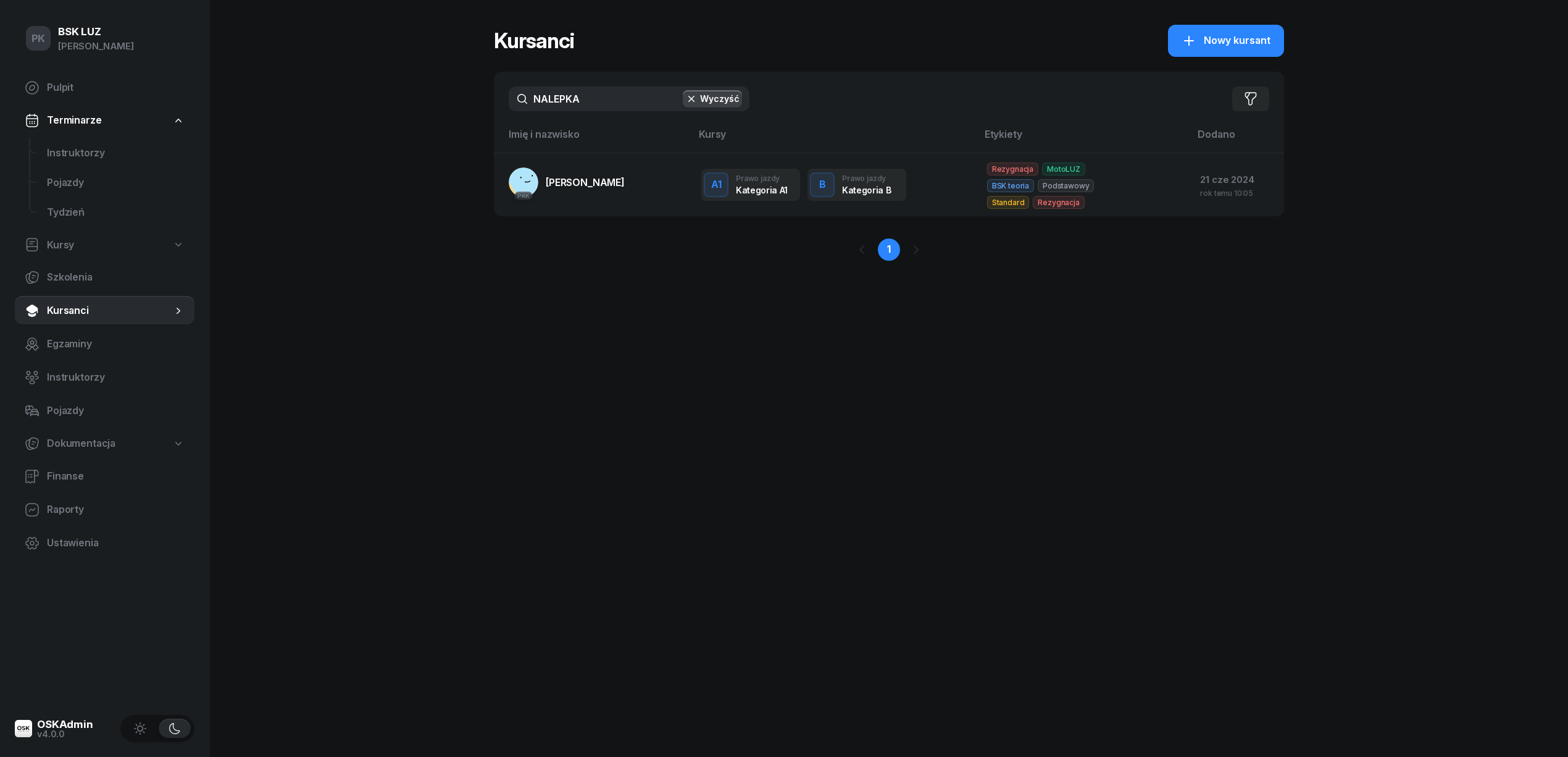
drag, startPoint x: 588, startPoint y: 96, endPoint x: 472, endPoint y: 94, distance: 116.0
click at [472, 94] on div "PK BSK LUZ Piotr Klimek Pulpit Terminarze Instruktorzy Pojazdy Tydzień Kursy Sz…" at bounding box center [784, 378] width 1568 height 757
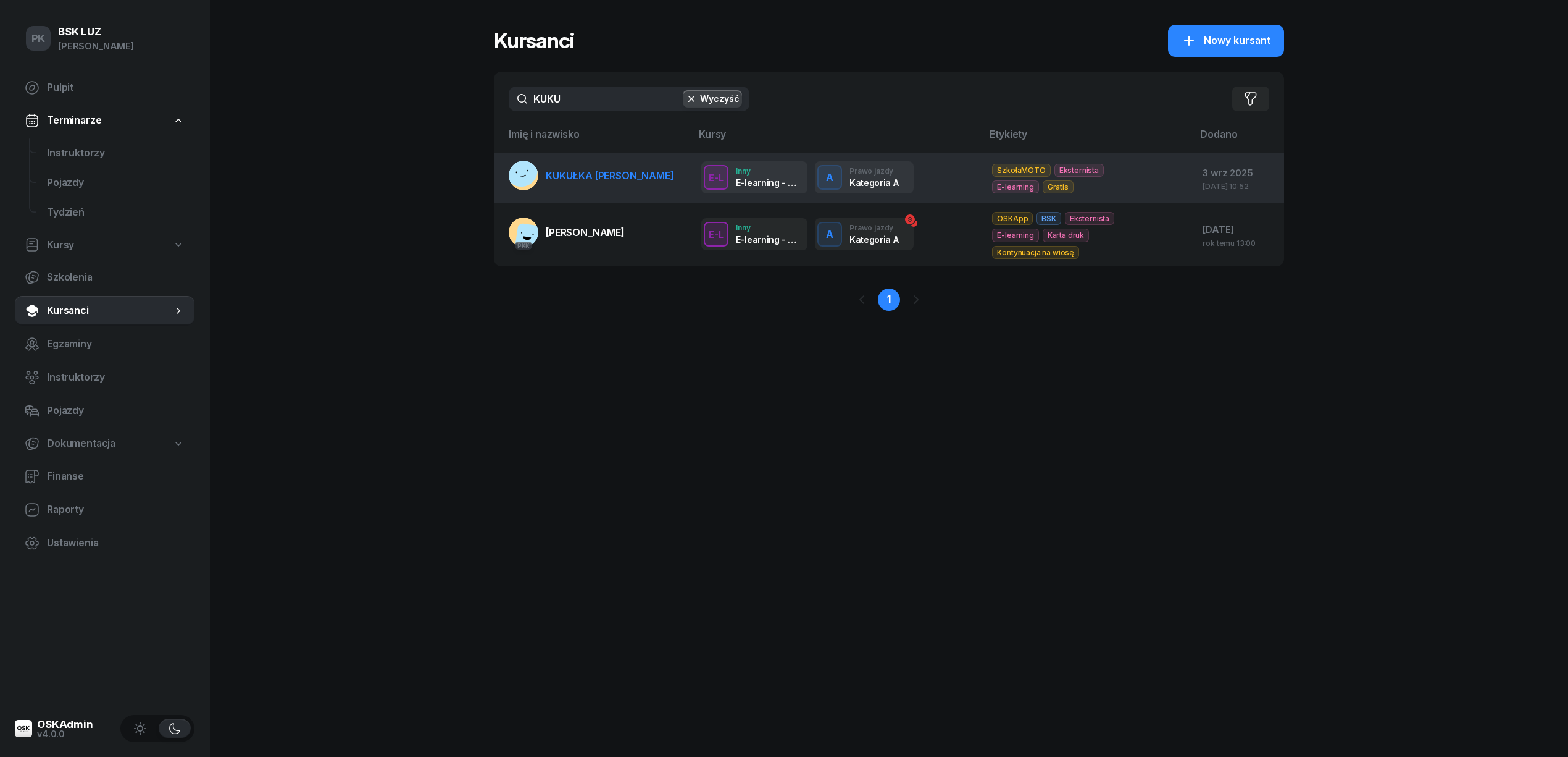
type input "KUKU"
click at [592, 181] on link "KUKUŁKA TOMASZ" at bounding box center [592, 176] width 166 height 30
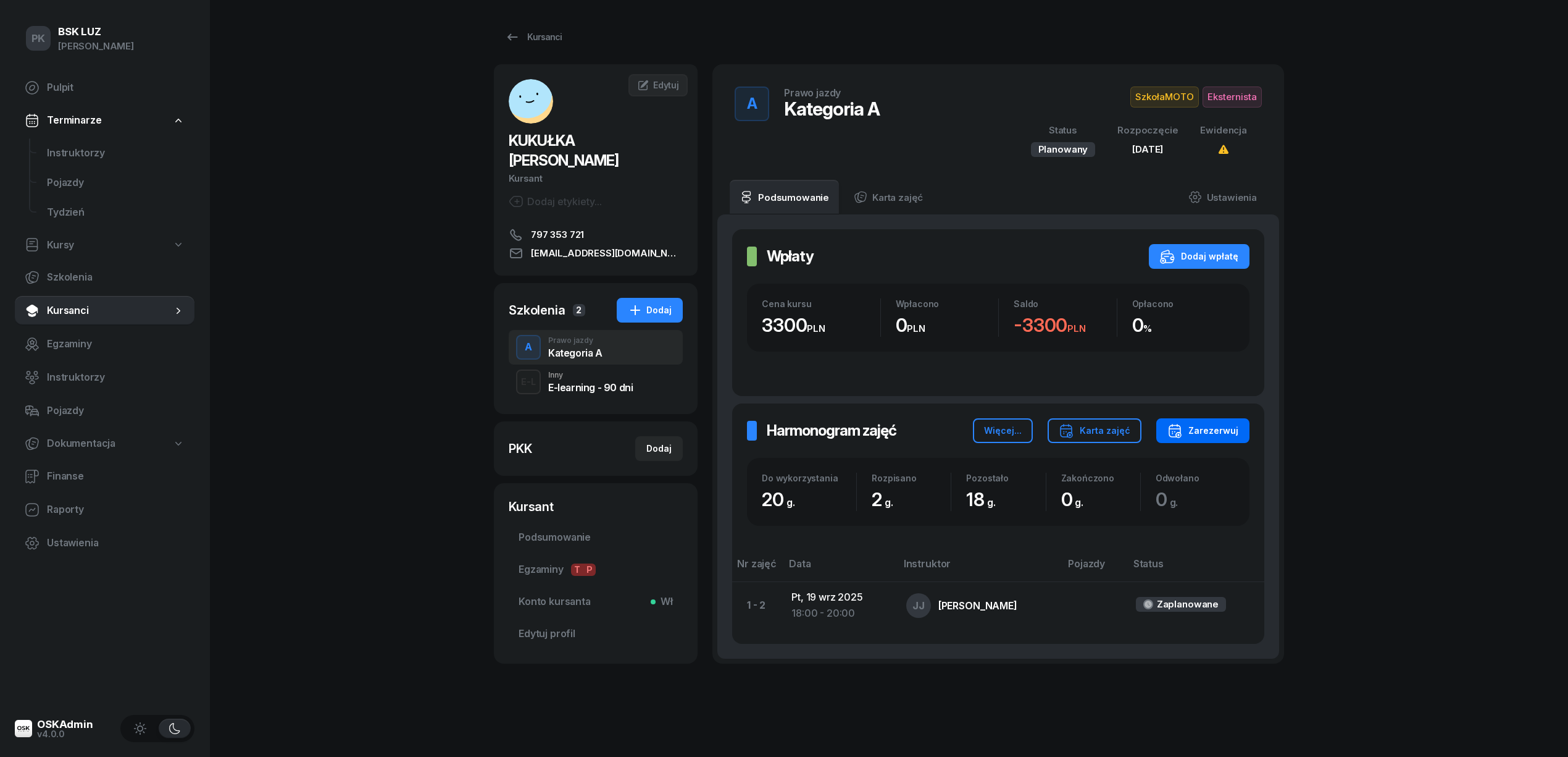
click at [1198, 425] on div "Zarezerwuj" at bounding box center [1203, 431] width 71 height 15
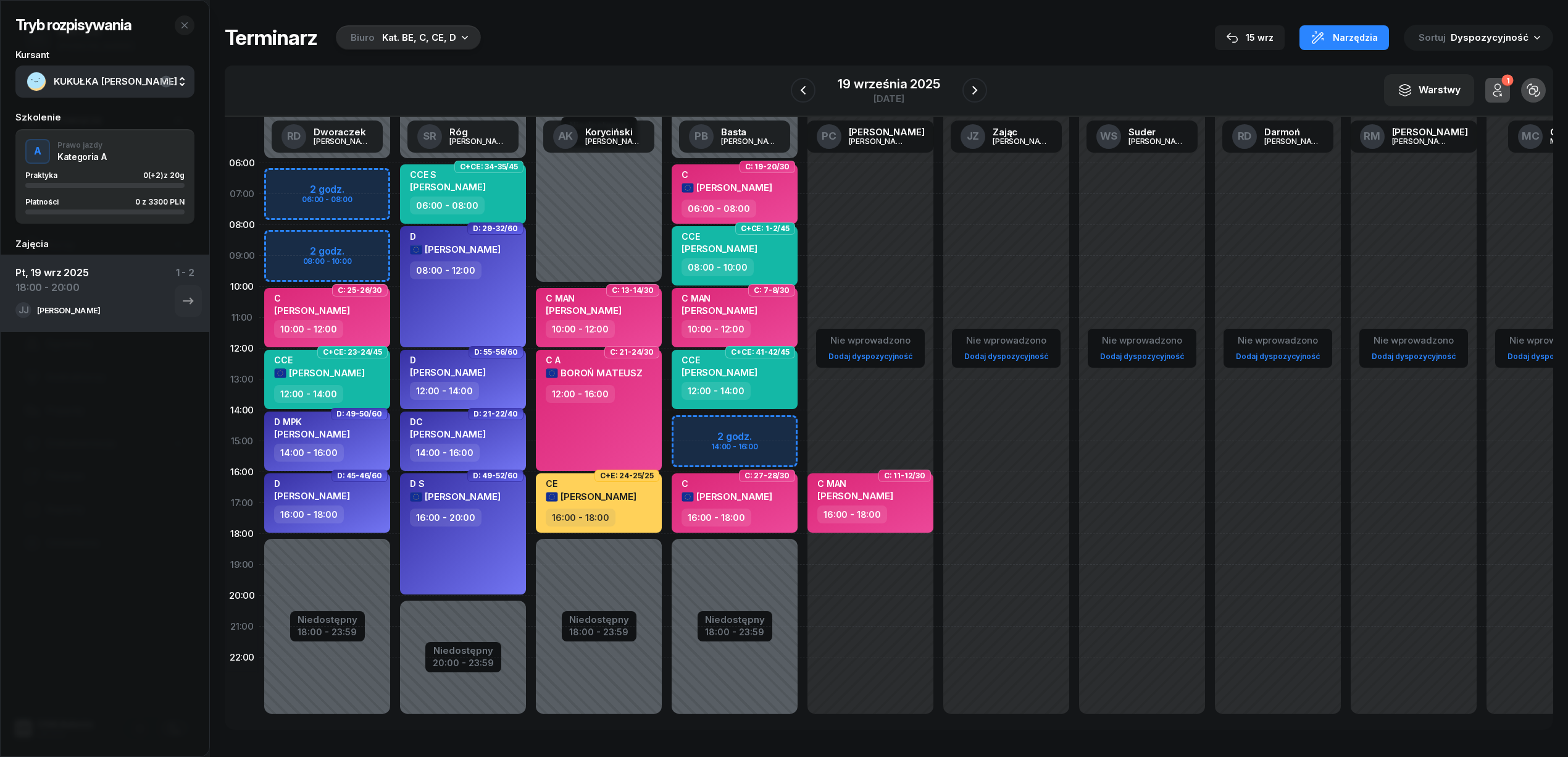
click at [394, 36] on div "Kat. BE, C, CE, D" at bounding box center [419, 37] width 74 height 15
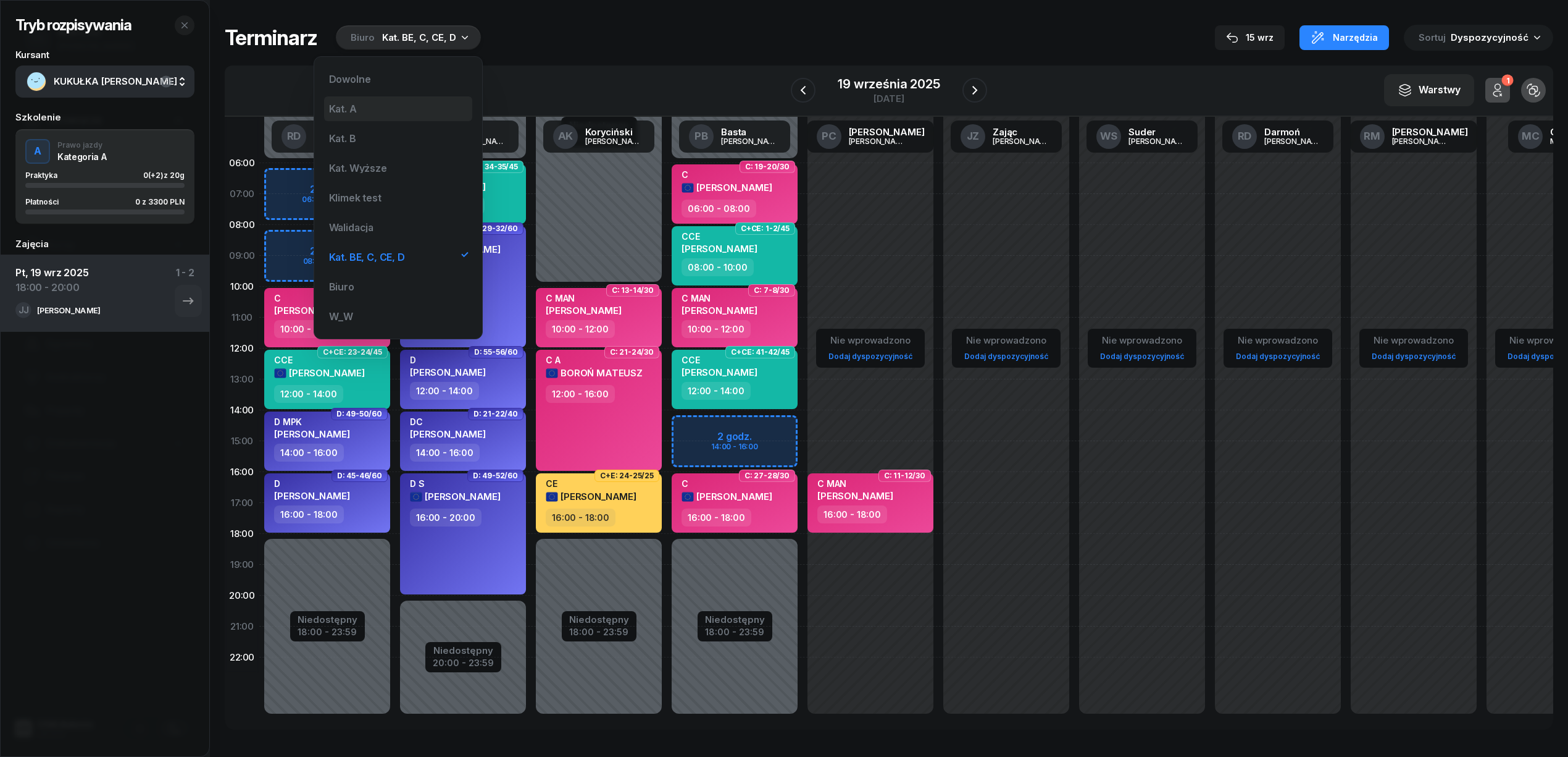
click at [364, 111] on div "Kat. A" at bounding box center [399, 109] width 148 height 25
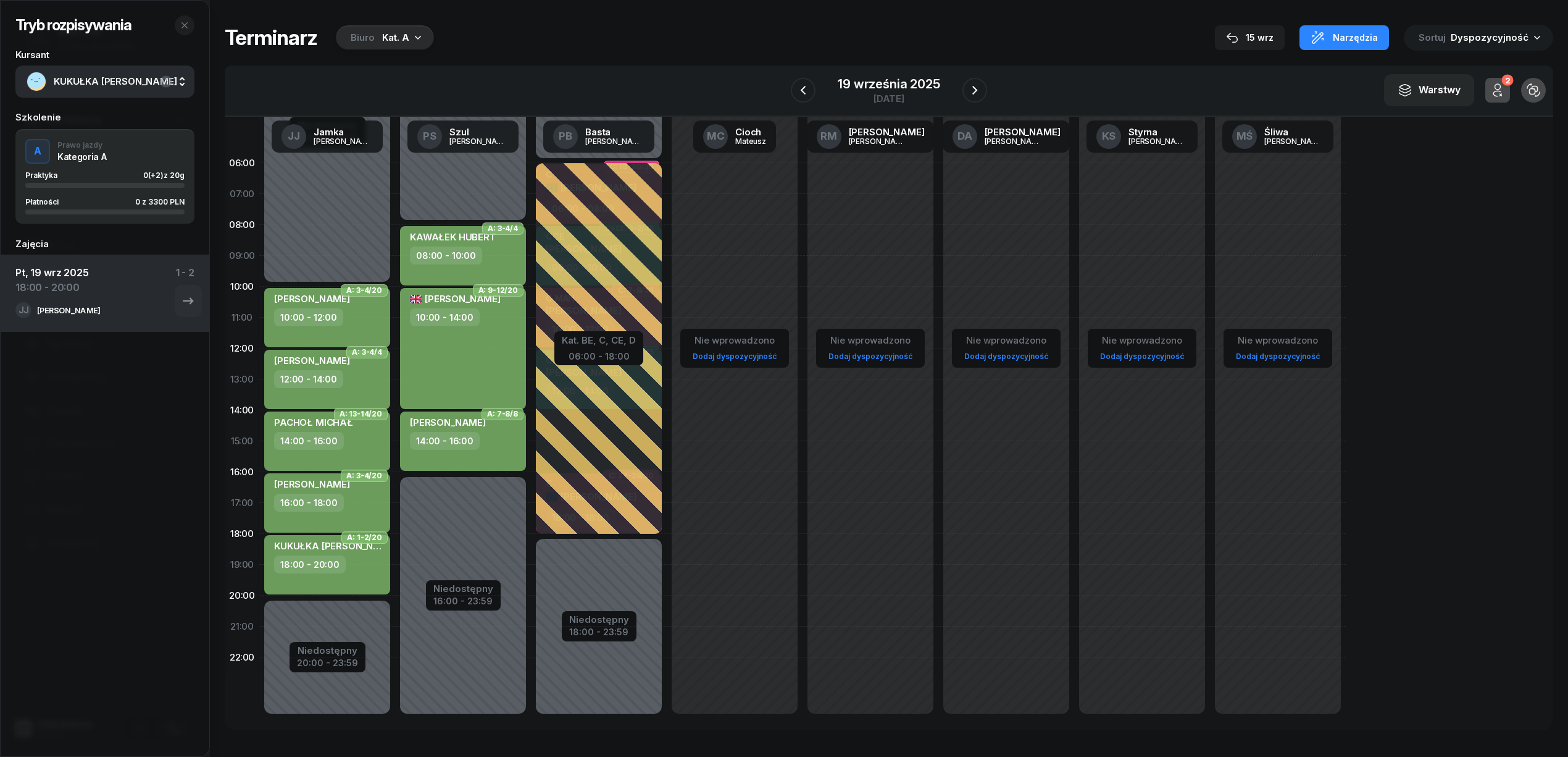
click at [126, 87] on span "KUKUŁKA TOMASZ" at bounding box center [118, 81] width 130 height 16
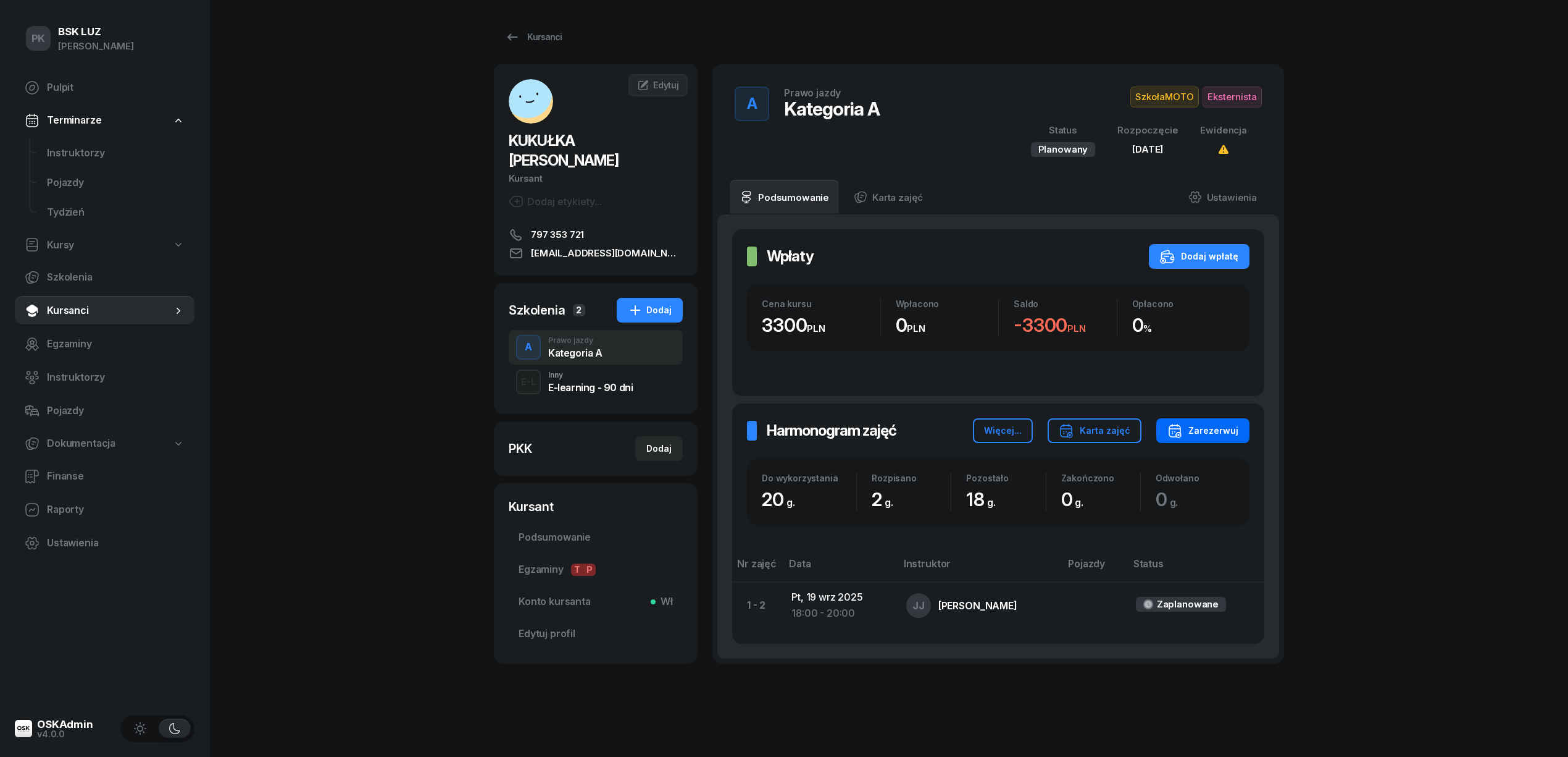
click at [1226, 431] on div "Zarezerwuj" at bounding box center [1203, 431] width 71 height 15
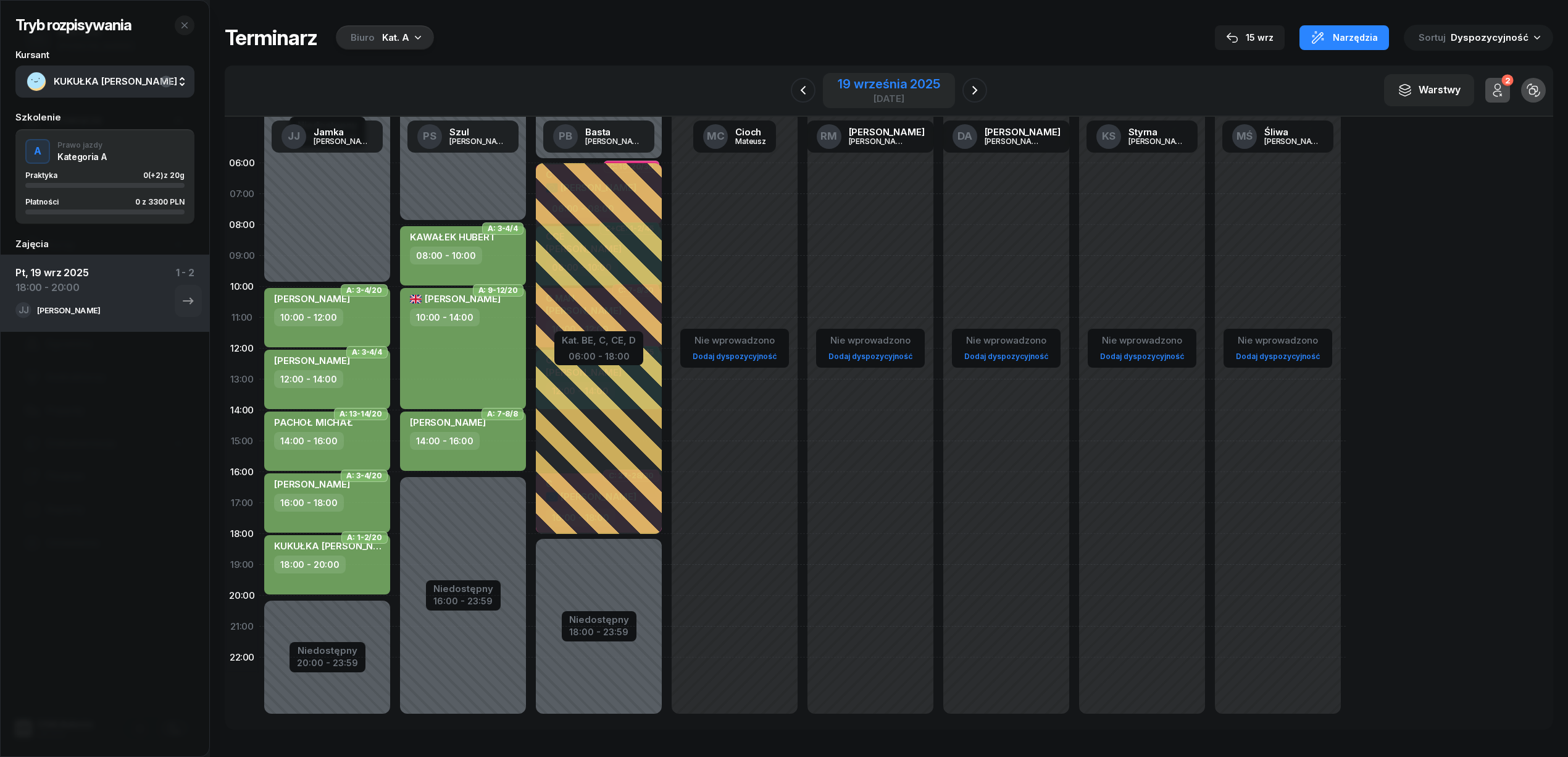
click at [845, 85] on div "19 września 2025" at bounding box center [889, 84] width 102 height 12
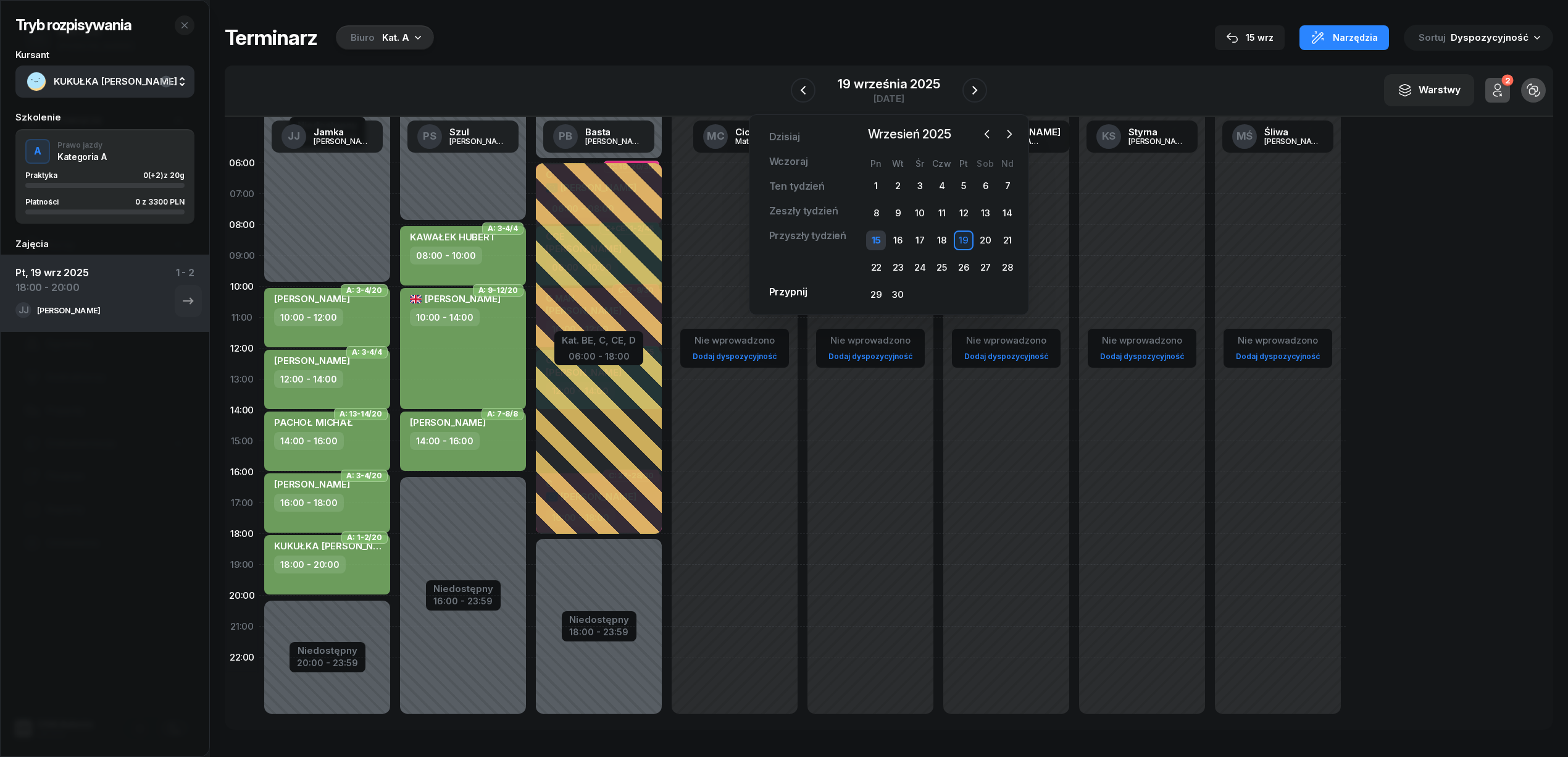
click at [885, 237] on div "15" at bounding box center [876, 240] width 19 height 19
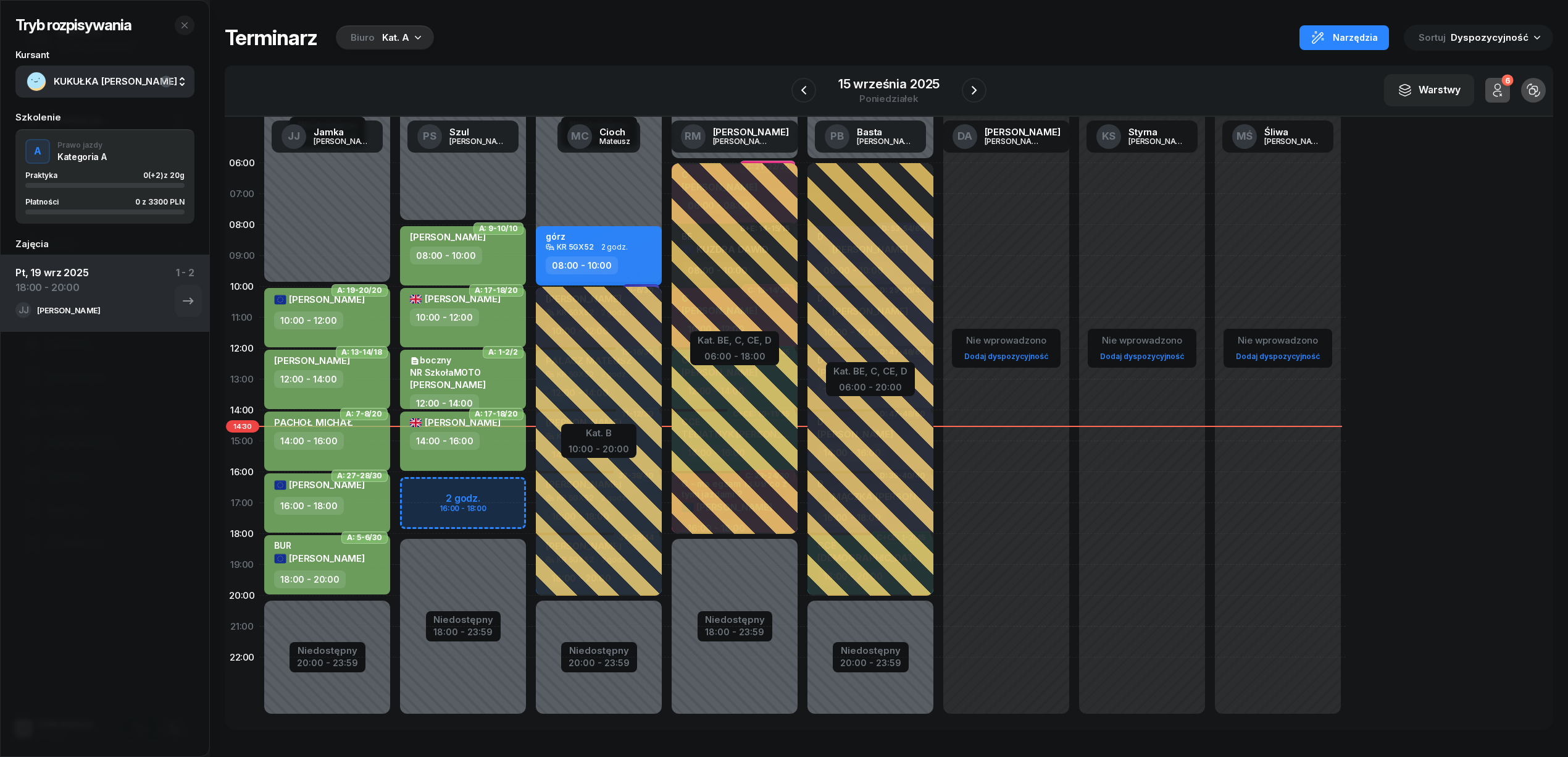
click at [1009, 93] on div "W Wybierz AK Koryciński Artur BP Pająk Bogusław DA Arendarczyk Damian DP Pawłow…" at bounding box center [889, 91] width 1329 height 51
click at [981, 87] on icon "button" at bounding box center [974, 90] width 15 height 15
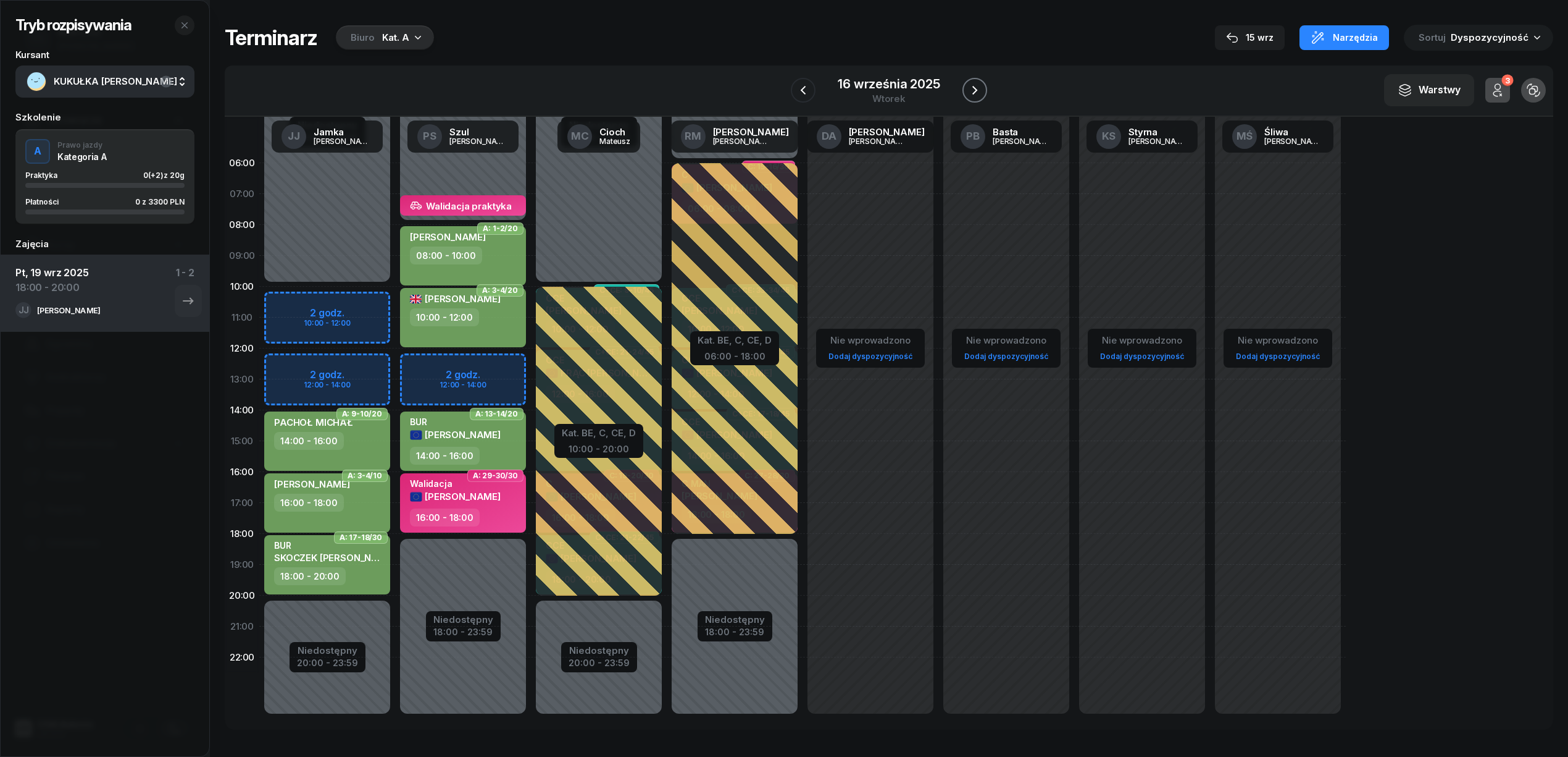
click at [976, 89] on icon "button" at bounding box center [974, 90] width 15 height 15
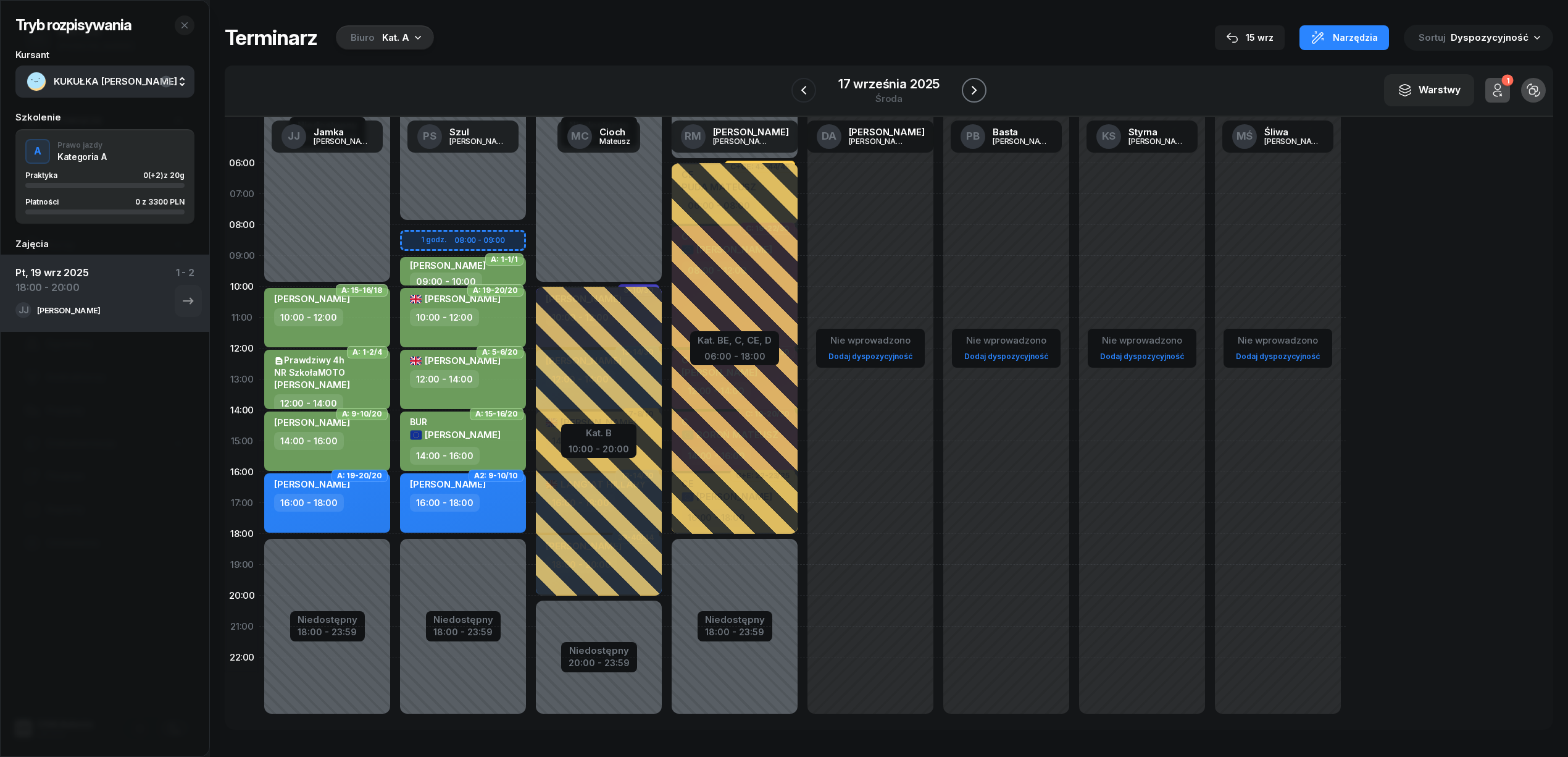
click at [976, 89] on icon "button" at bounding box center [974, 90] width 15 height 15
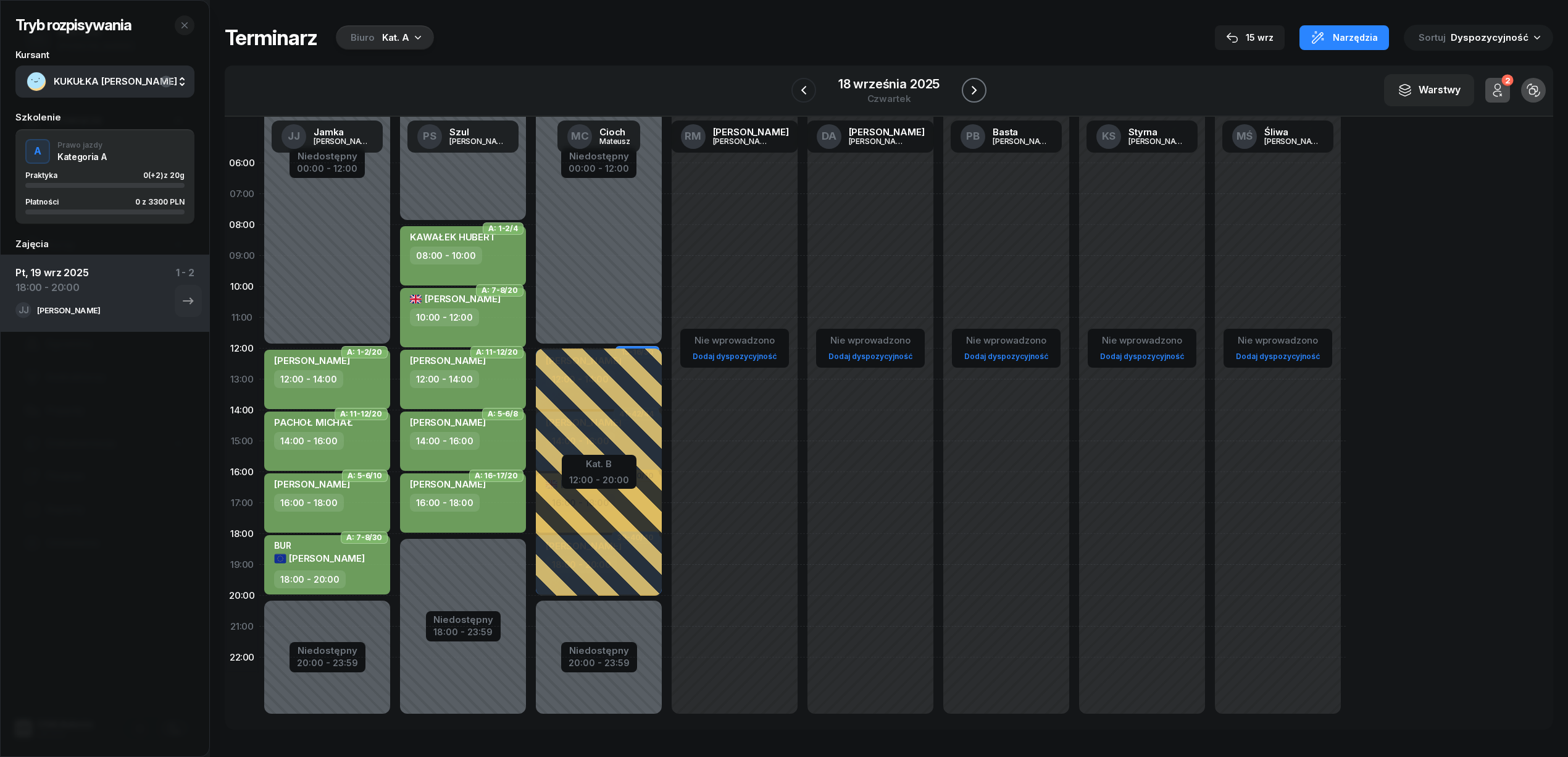
click at [974, 89] on icon "button" at bounding box center [974, 90] width 5 height 9
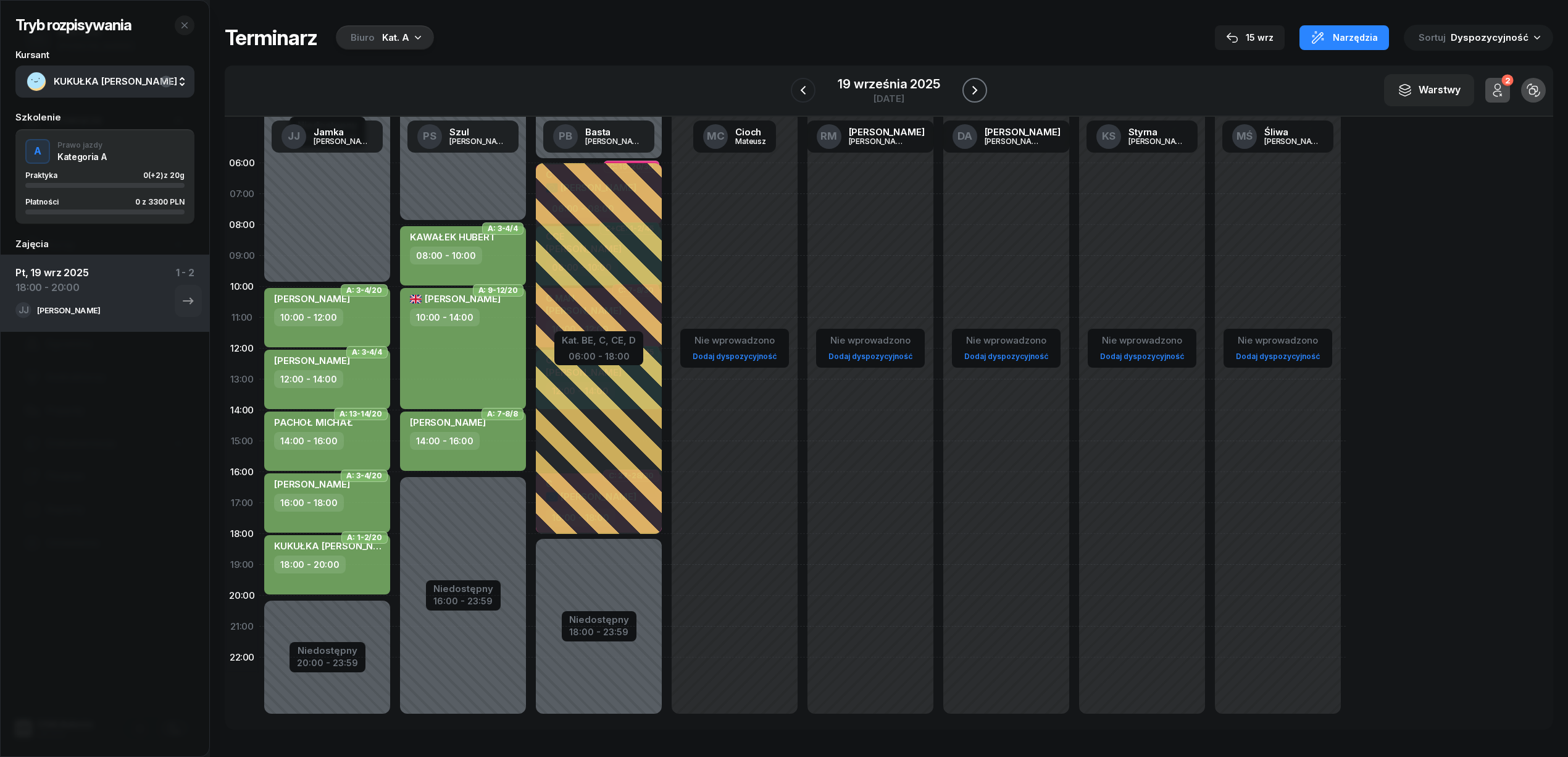
click at [973, 94] on icon "button" at bounding box center [975, 90] width 5 height 9
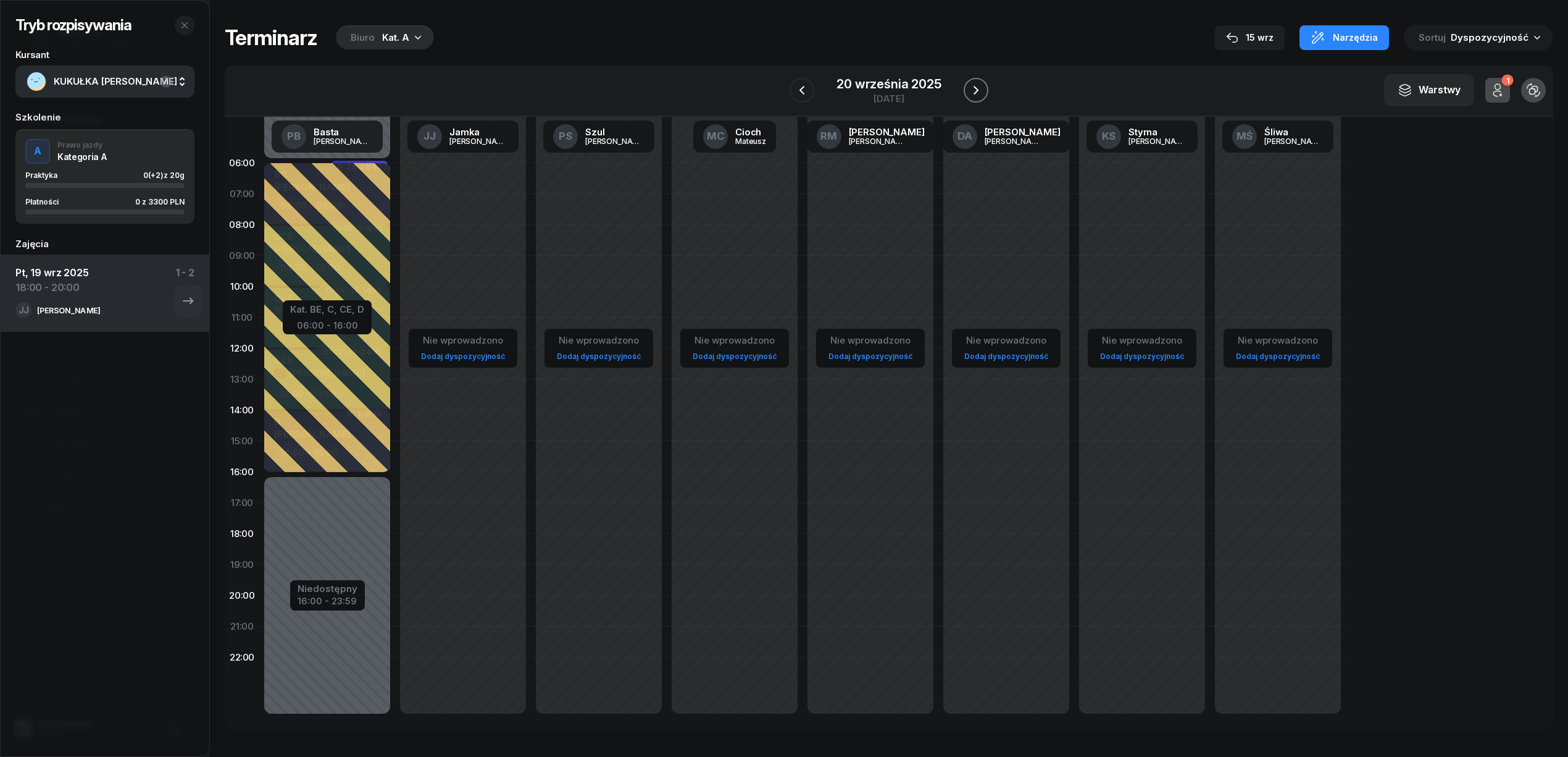
click at [974, 94] on icon "button" at bounding box center [976, 90] width 5 height 9
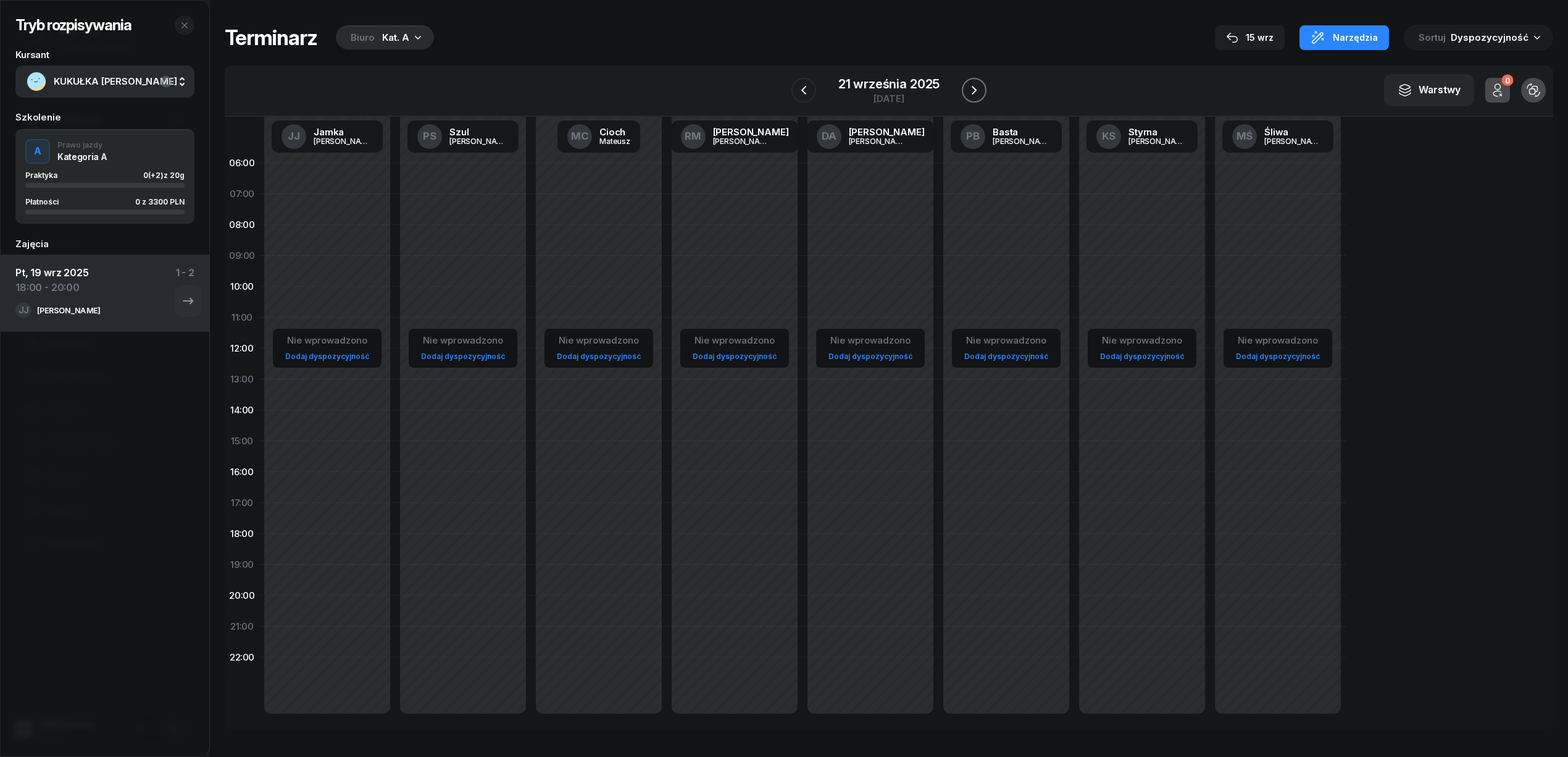
click at [973, 94] on icon "button" at bounding box center [974, 90] width 15 height 15
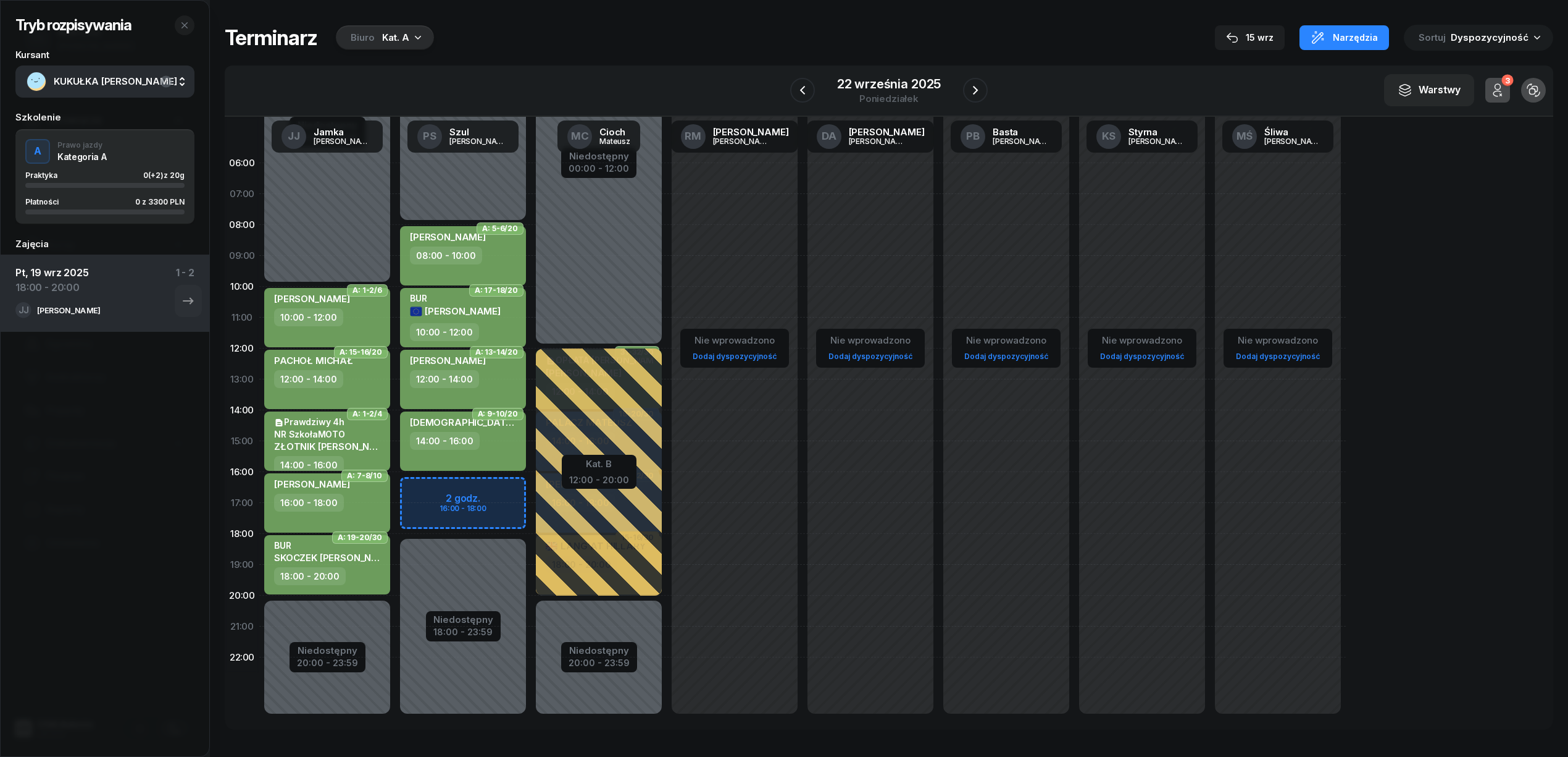
drag, startPoint x: 492, startPoint y: 473, endPoint x: 487, endPoint y: 495, distance: 22.6
click at [490, 479] on div "Niedostępny 00:00 - 08:00 Niedostępny 18:00 - 23:59 2 godz. 16:00 - 18:00 A: 5-…" at bounding box center [463, 440] width 136 height 587
select select "16"
select select "18"
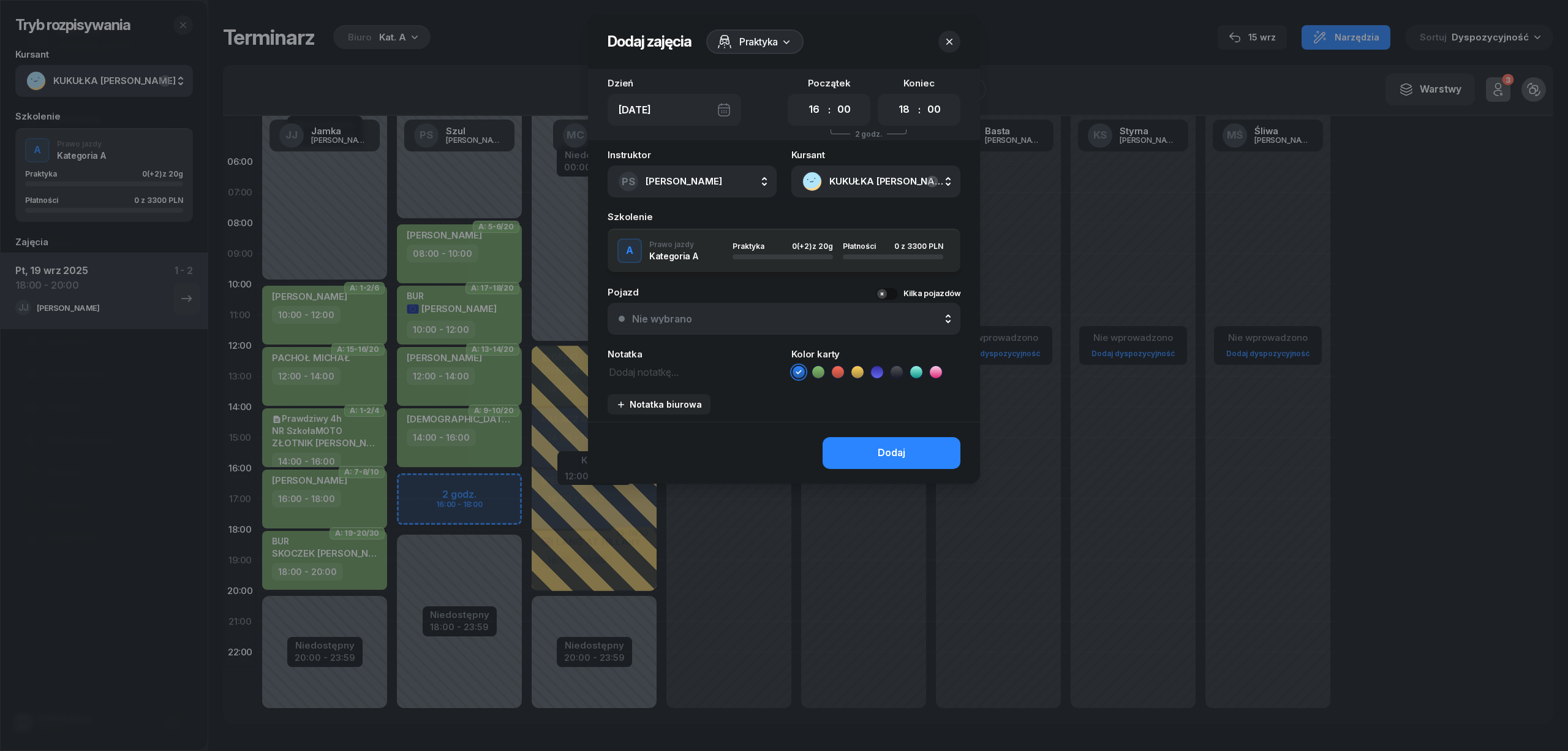
click at [484, 479] on div at bounding box center [784, 376] width 1568 height 751
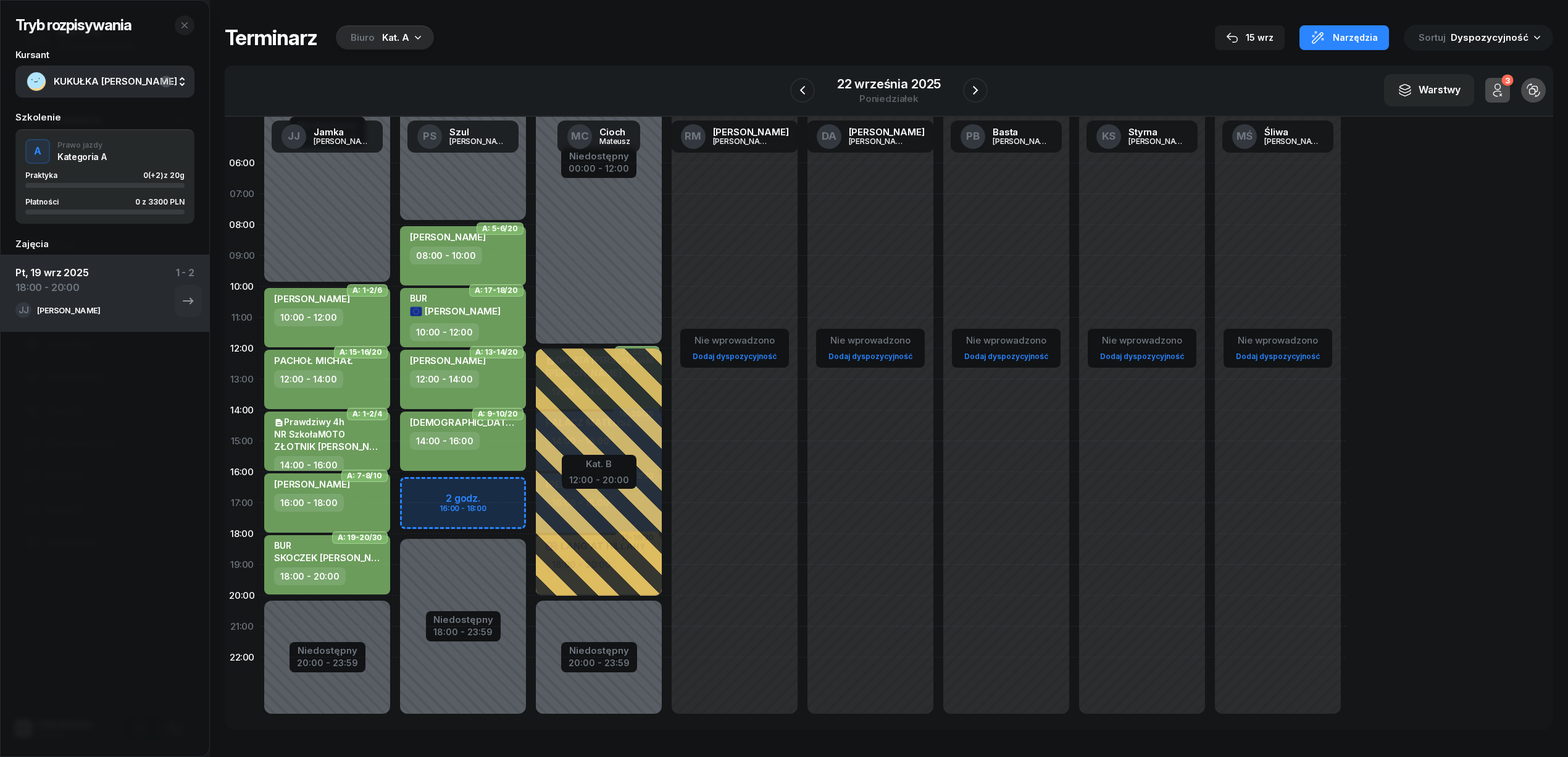
click at [488, 483] on div "Niedostępny 00:00 - 08:00 Niedostępny 18:00 - 23:59 2 godz. 16:00 - 18:00 A: 5-…" at bounding box center [463, 440] width 136 height 587
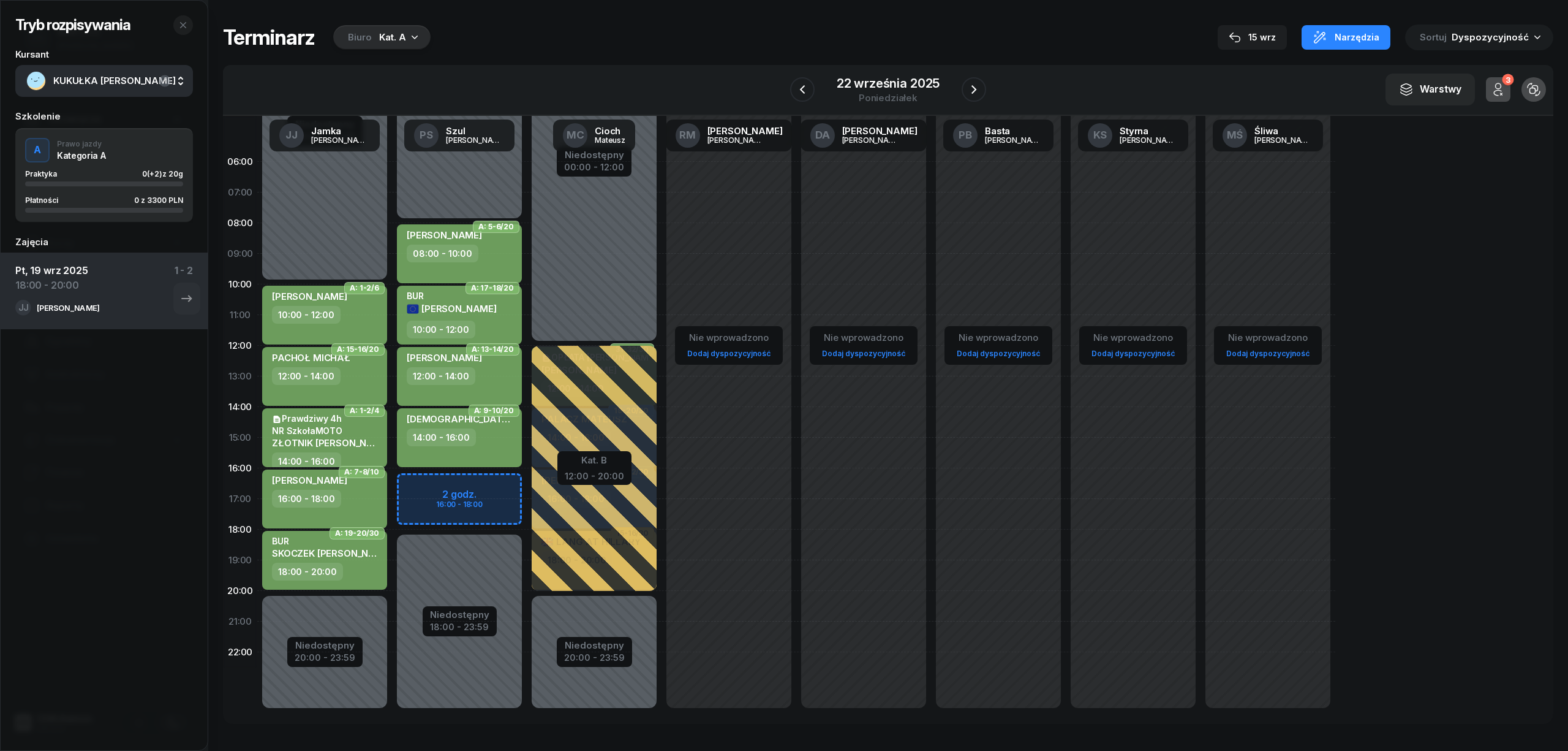
select select "16"
select select "18"
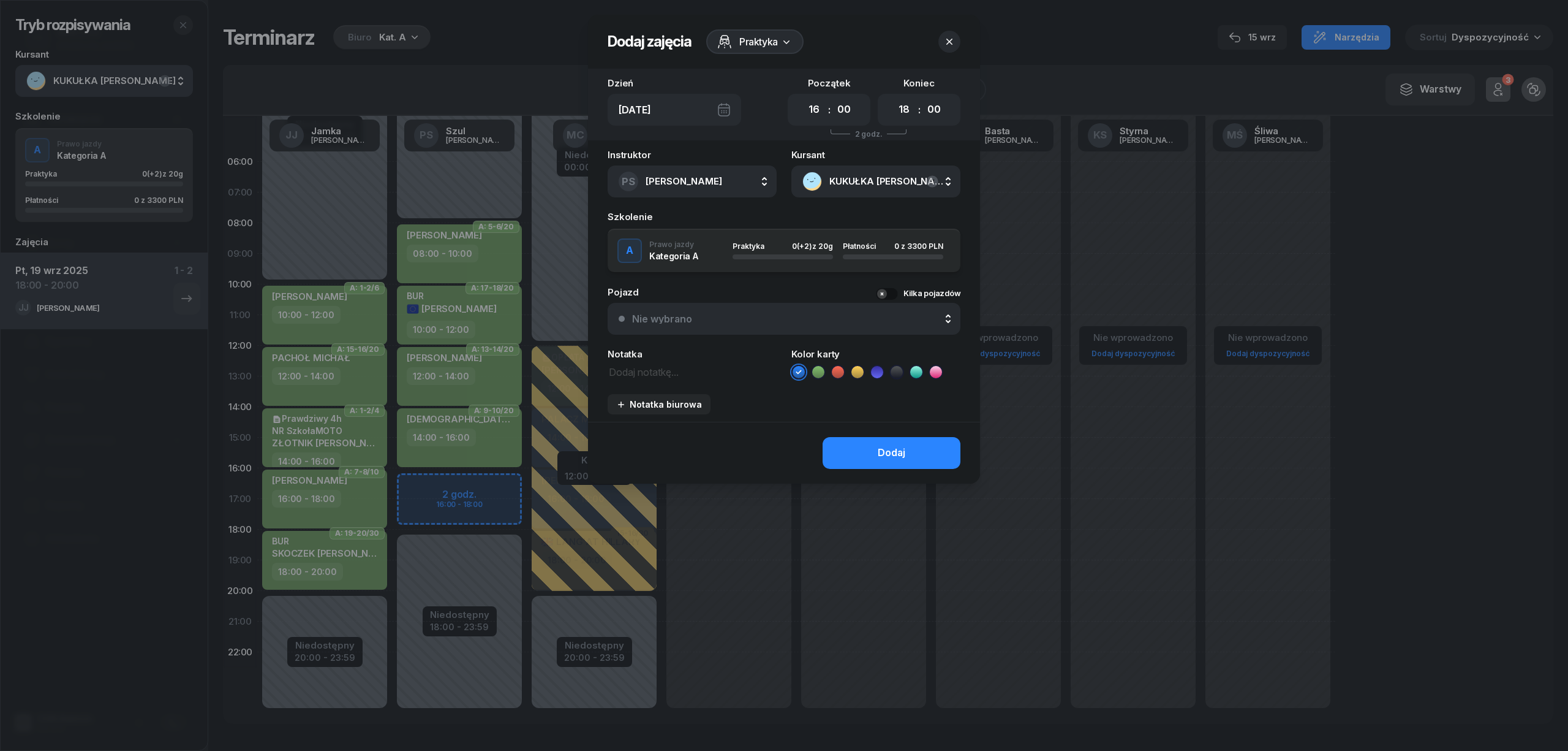
click at [815, 373] on icon at bounding box center [818, 372] width 12 height 12
click at [869, 440] on button "Dodaj" at bounding box center [892, 453] width 138 height 32
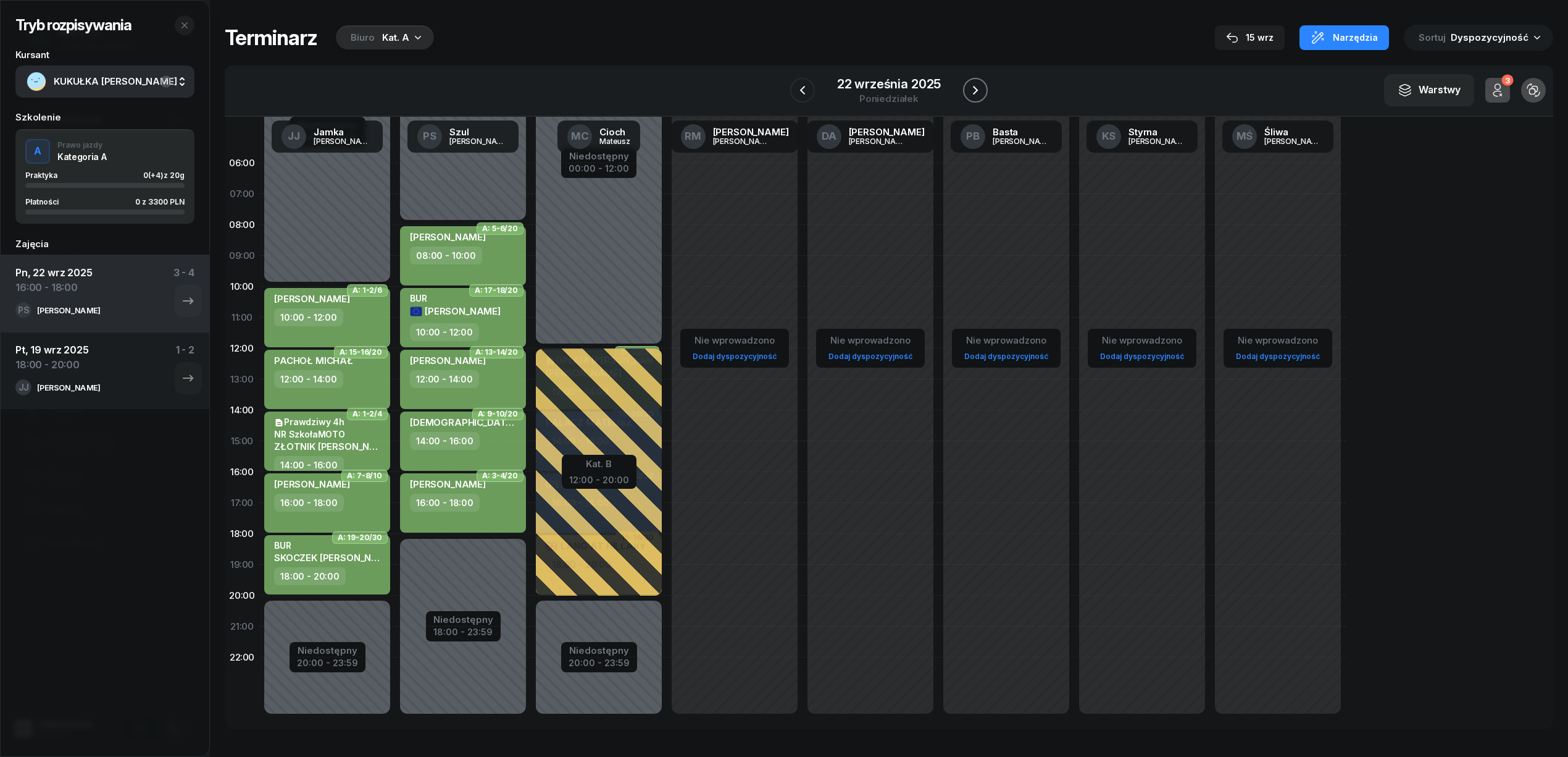
click at [968, 86] on icon "button" at bounding box center [975, 90] width 15 height 15
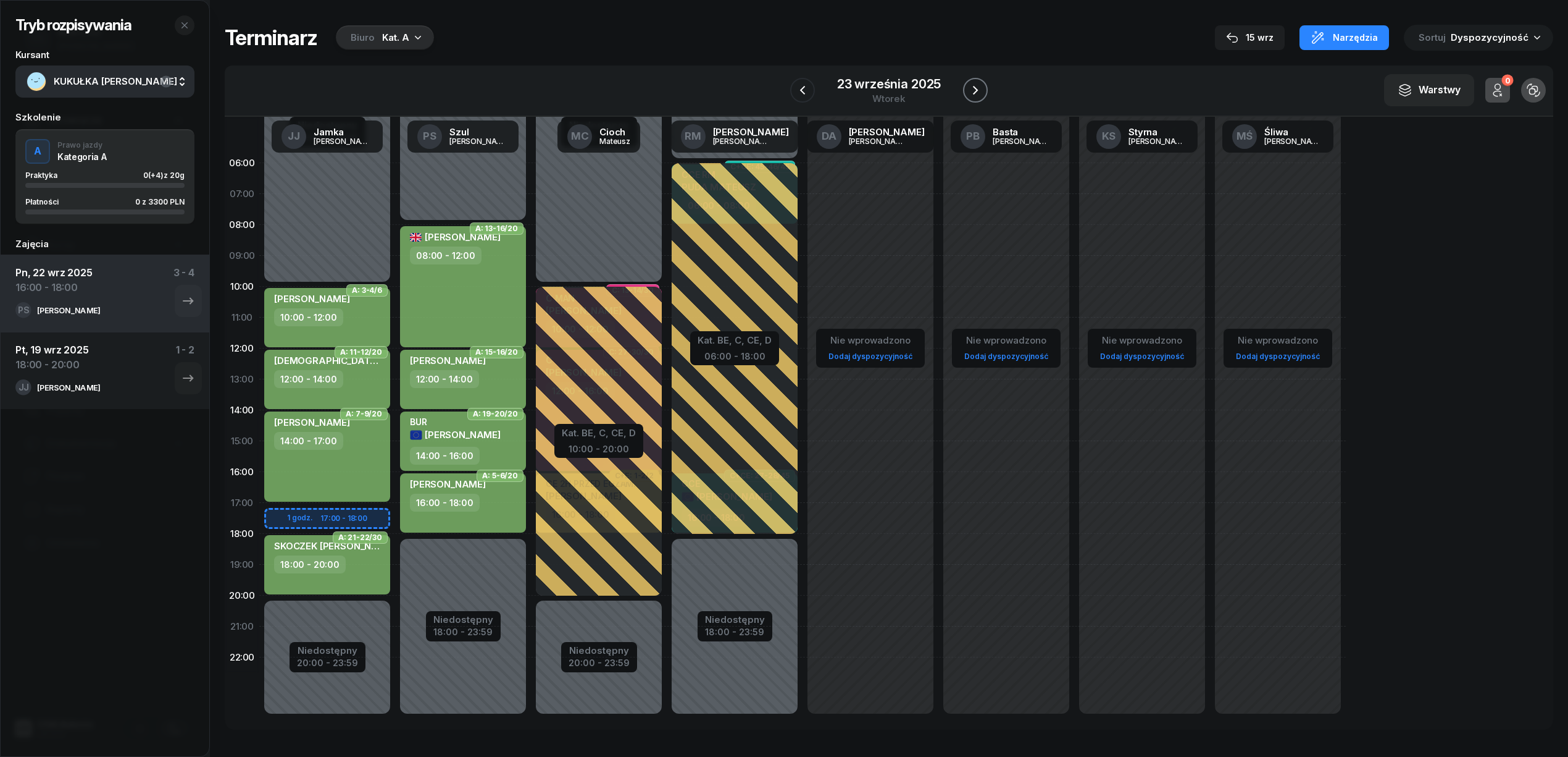
click at [968, 86] on icon "button" at bounding box center [975, 90] width 15 height 15
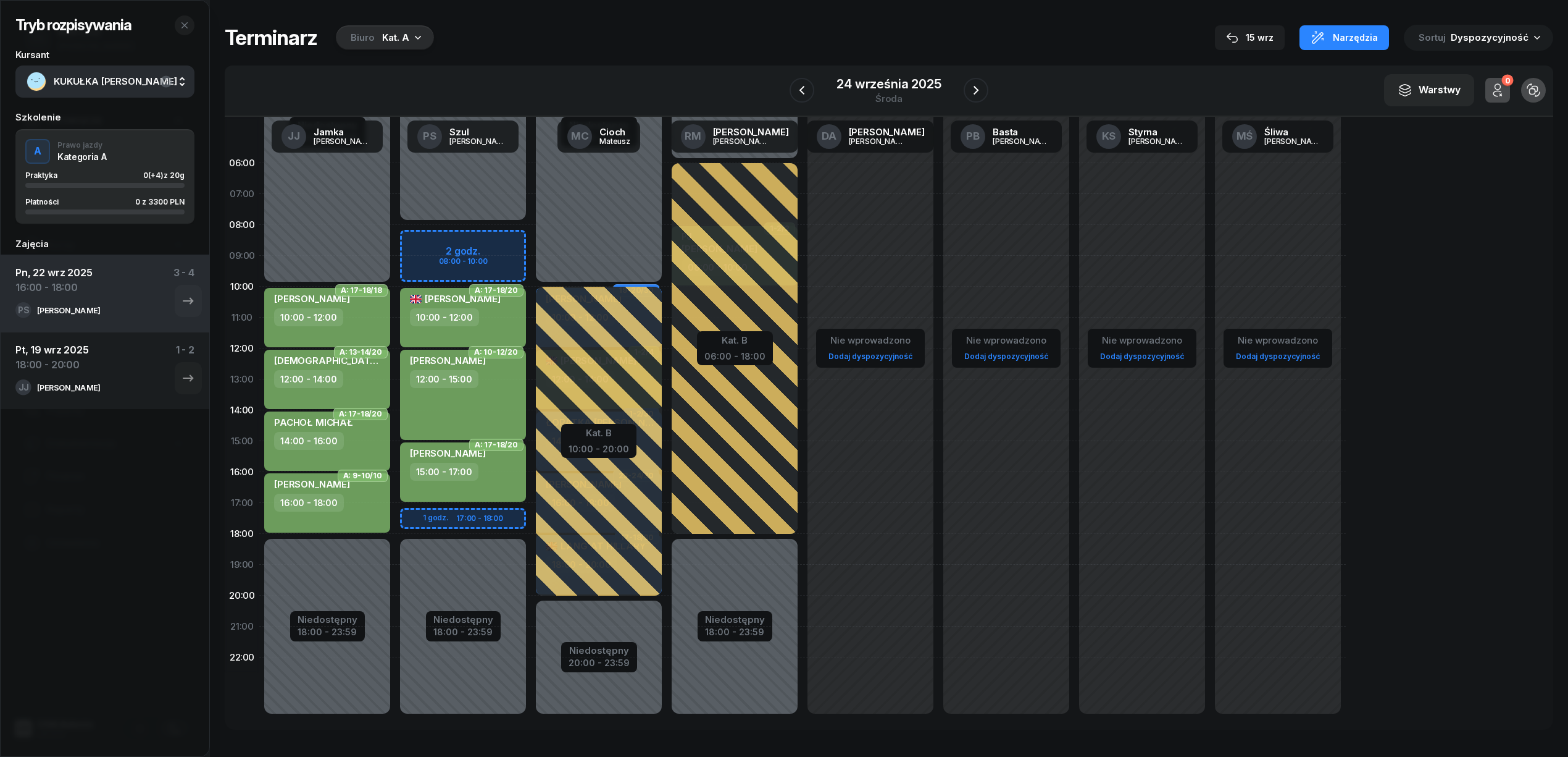
click at [510, 235] on div "Niedostępny 00:00 - 08:00 Niedostępny 18:00 - 23:59 2 godz. 08:00 - 10:00 1 god…" at bounding box center [463, 440] width 136 height 587
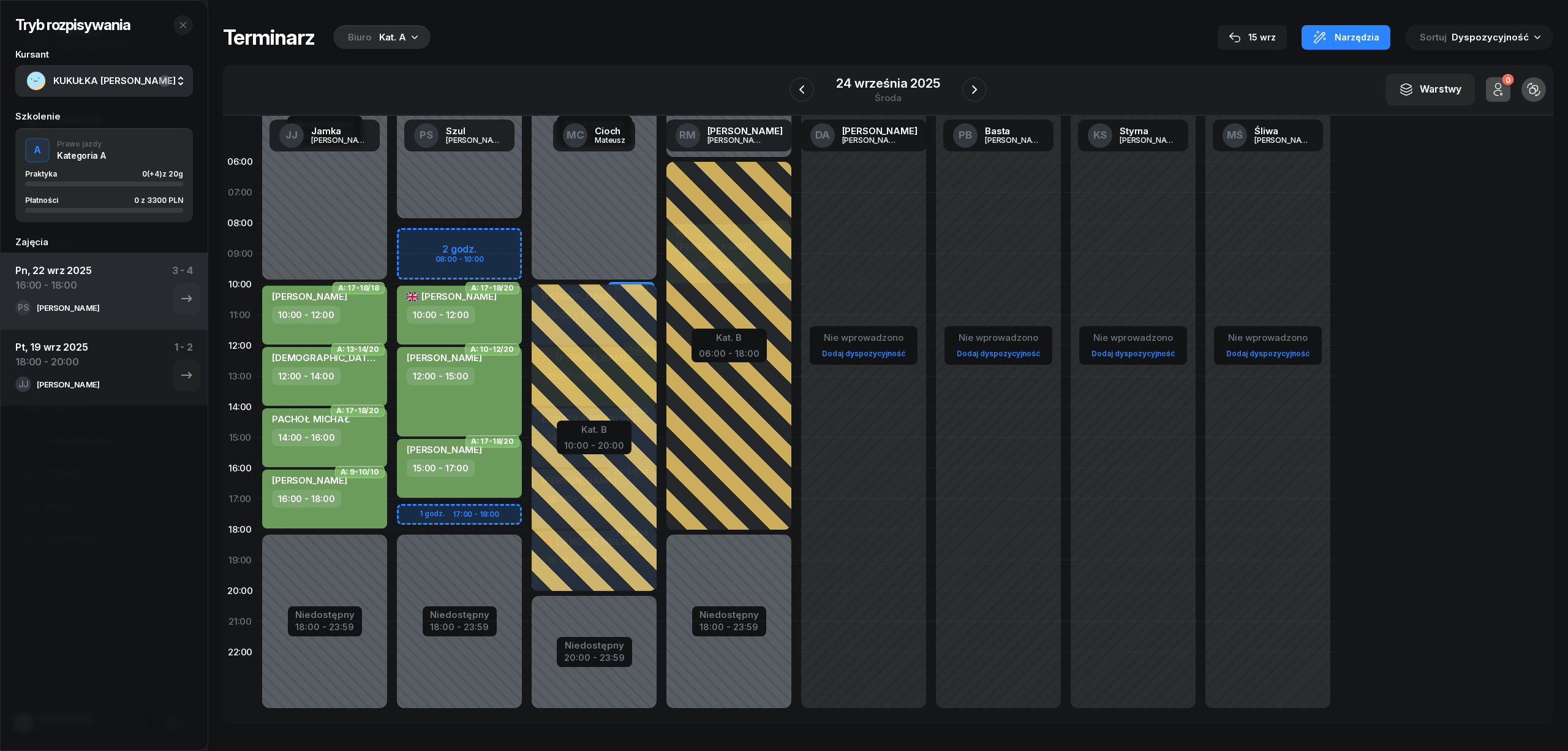
select select "08"
select select "10"
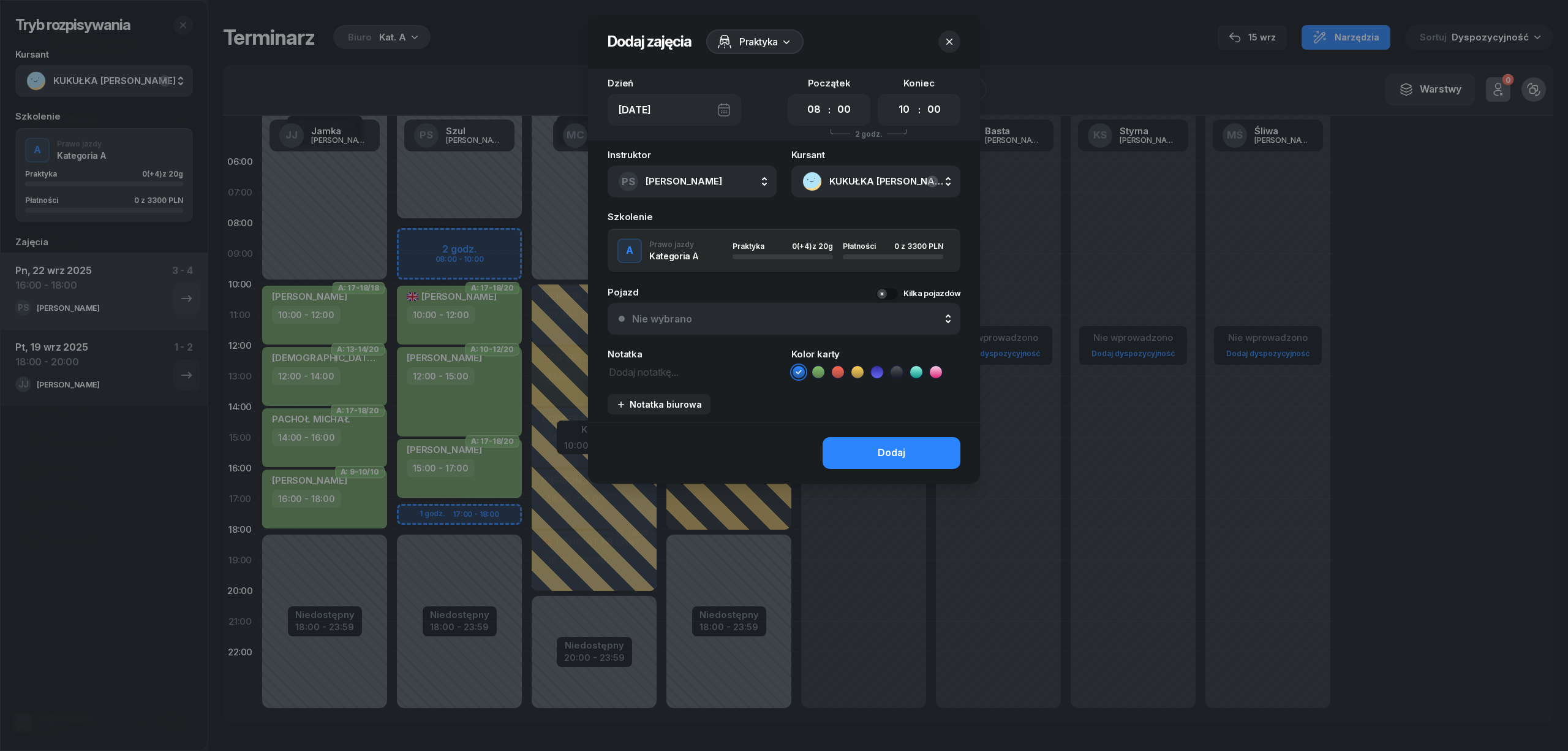
click at [812, 373] on icon at bounding box center [818, 372] width 12 height 12
click at [864, 441] on button "Dodaj" at bounding box center [892, 453] width 138 height 32
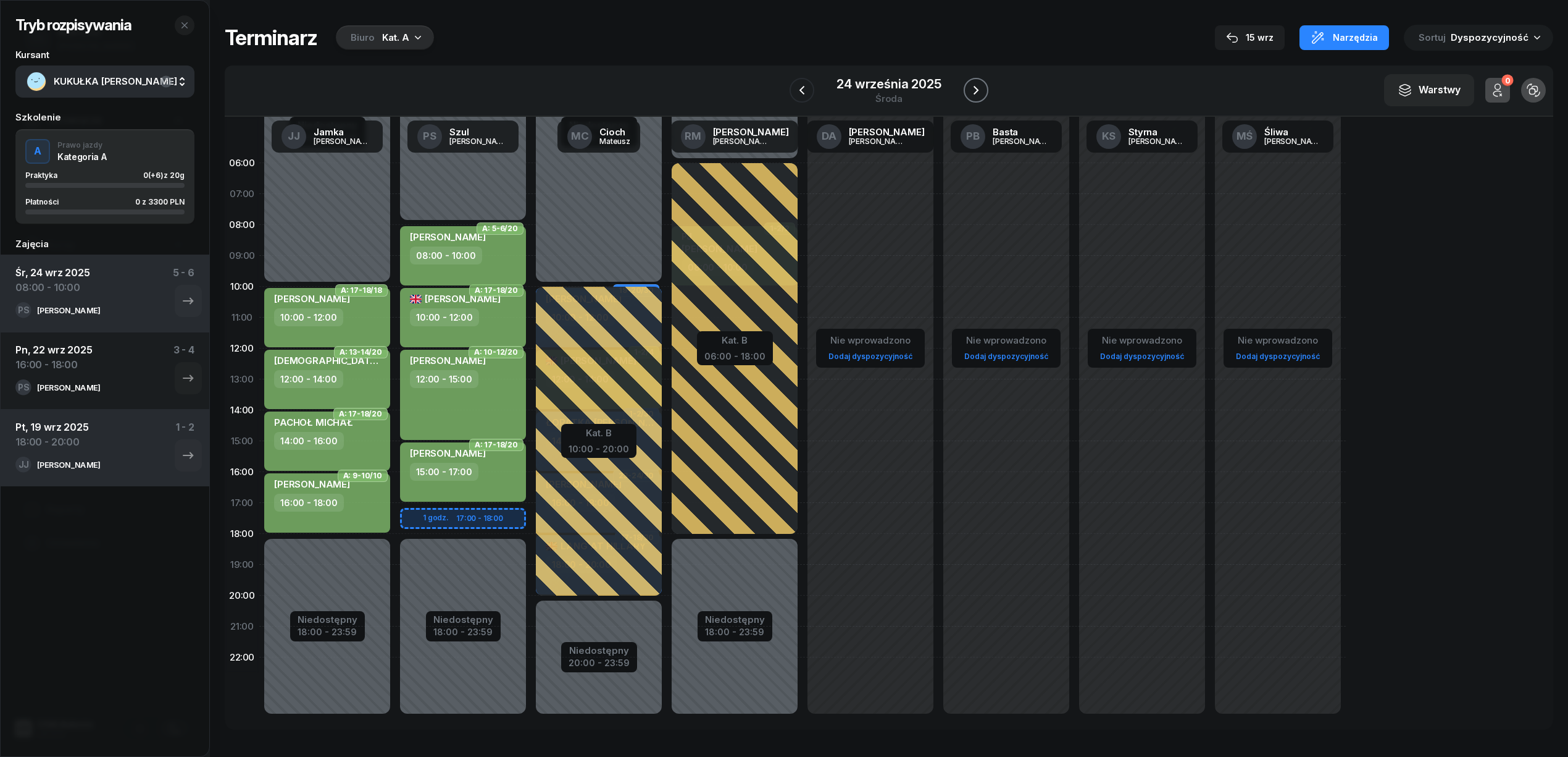
click at [968, 95] on icon "button" at bounding box center [975, 90] width 15 height 15
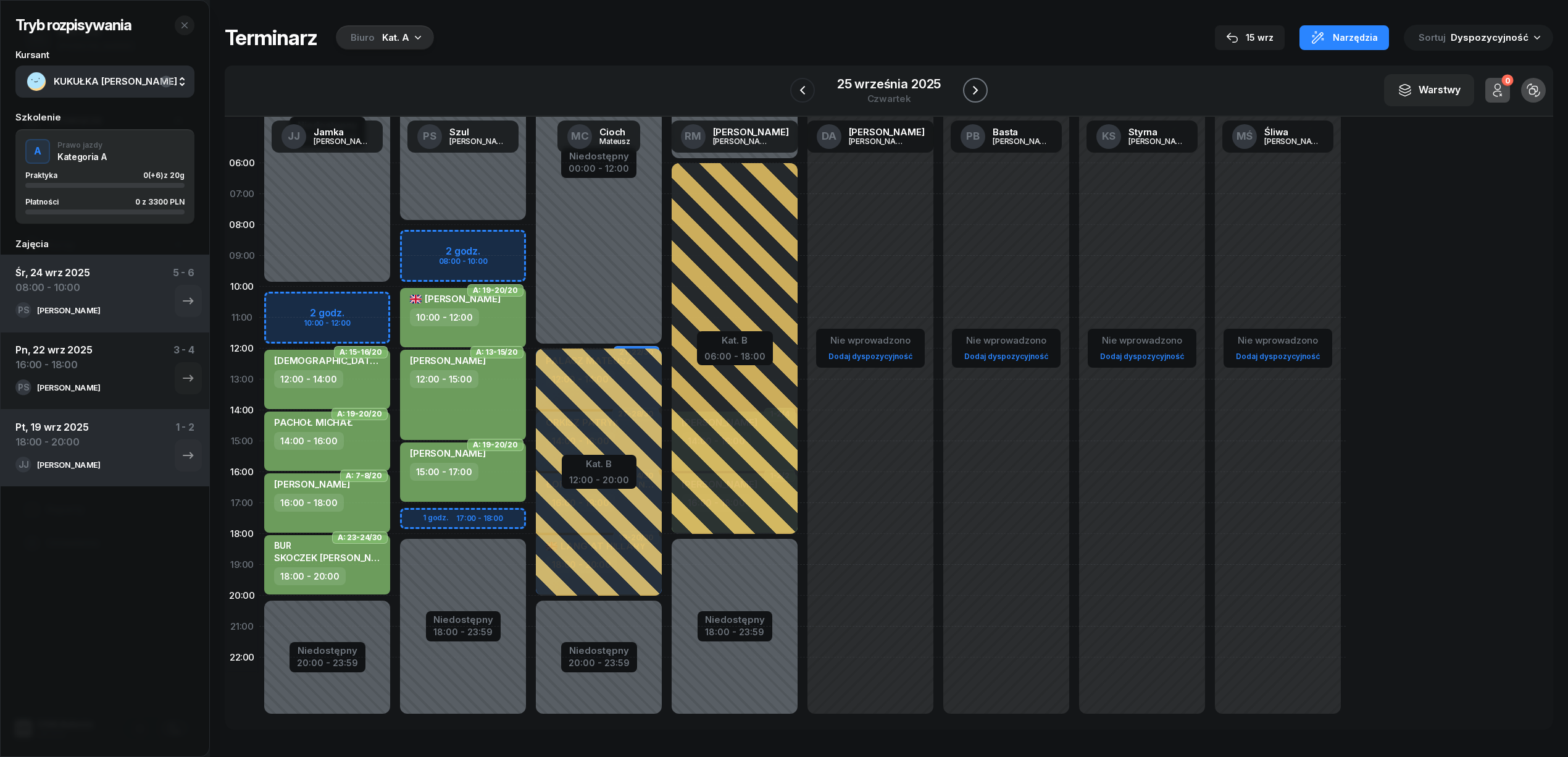
click at [968, 95] on icon "button" at bounding box center [975, 90] width 15 height 15
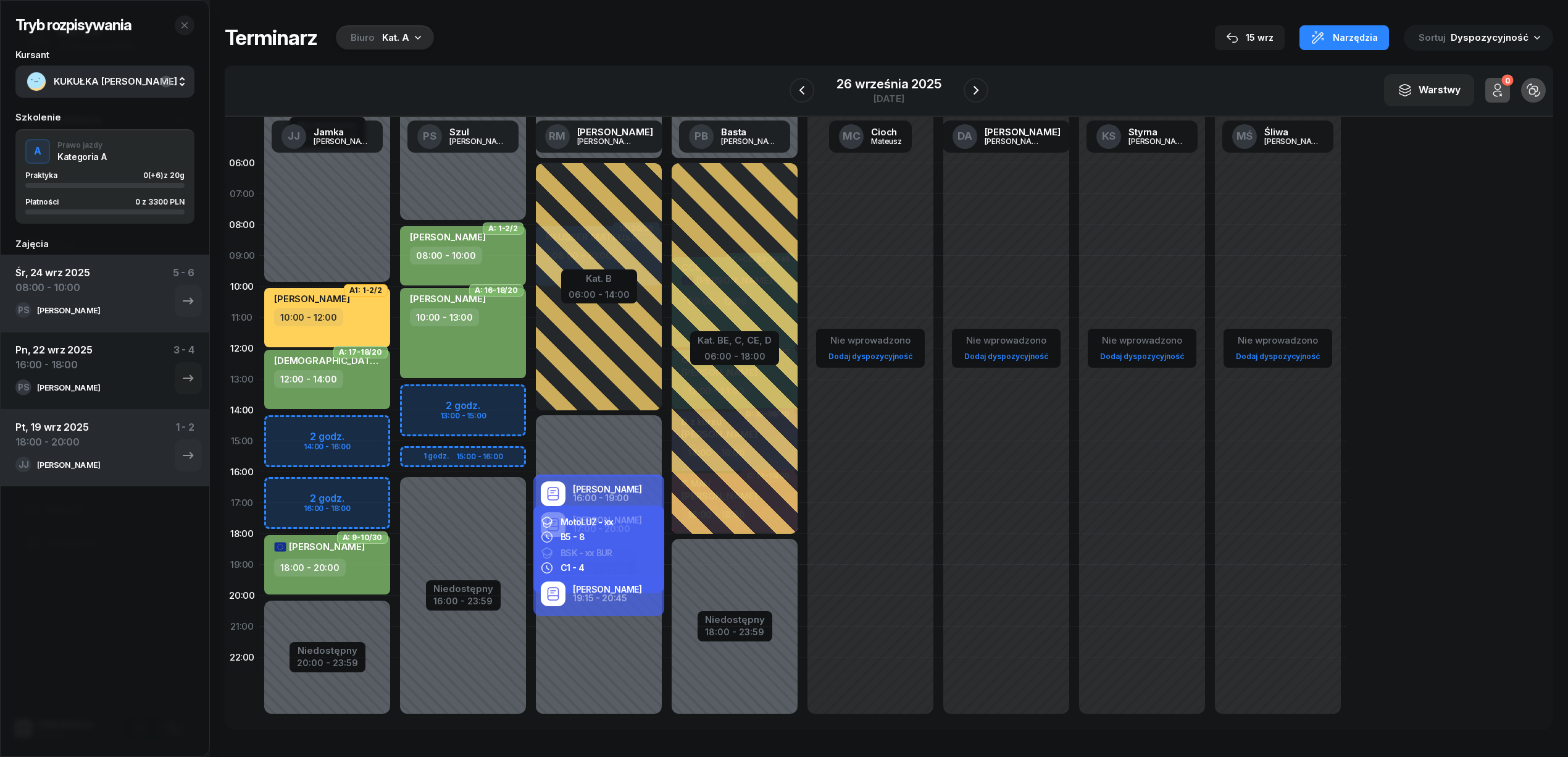
click at [512, 393] on div "Niedostępny 00:00 - 08:00 Niedostępny 16:00 - 23:59 2 godz. 13:00 - 15:00 1 god…" at bounding box center [463, 440] width 136 height 587
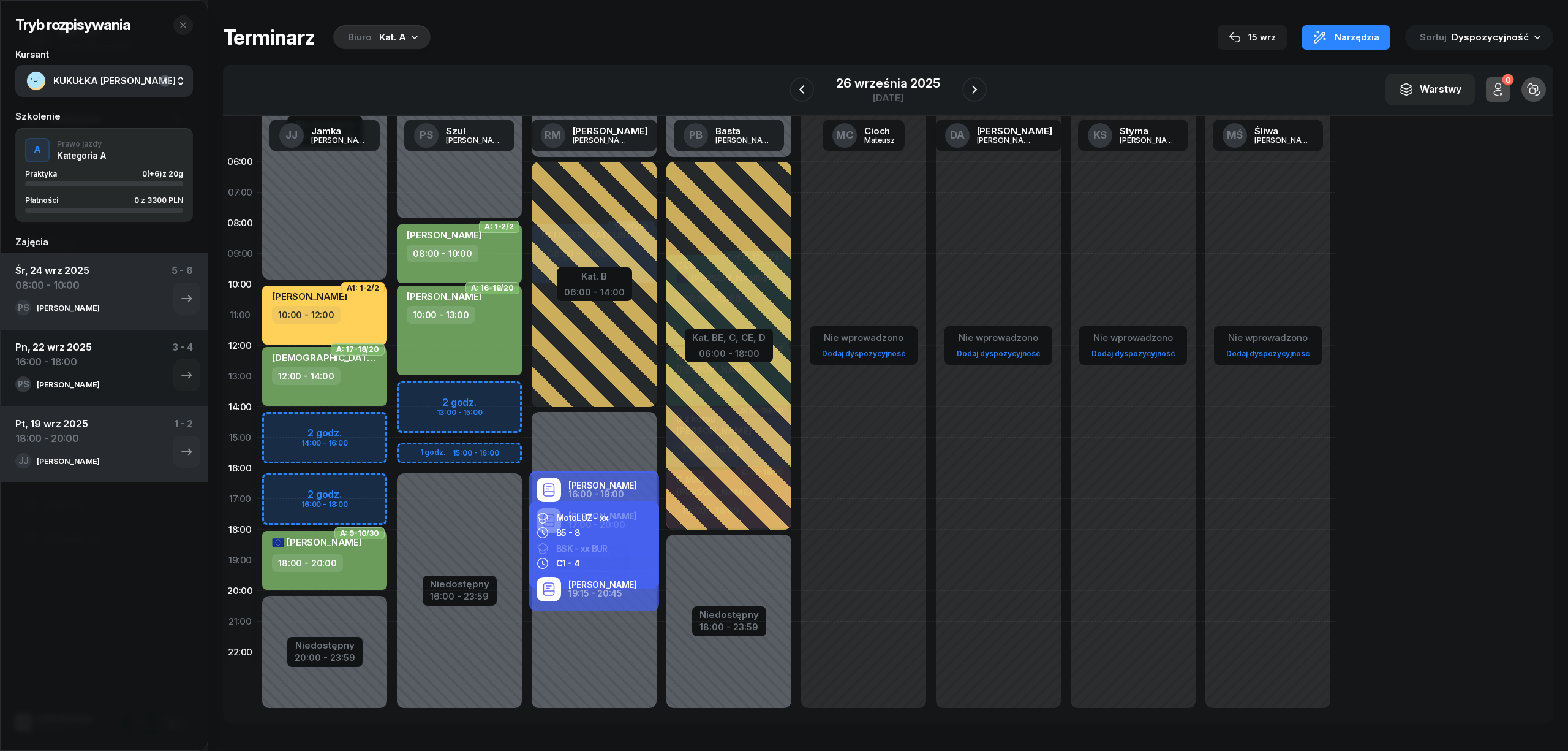
select select "13"
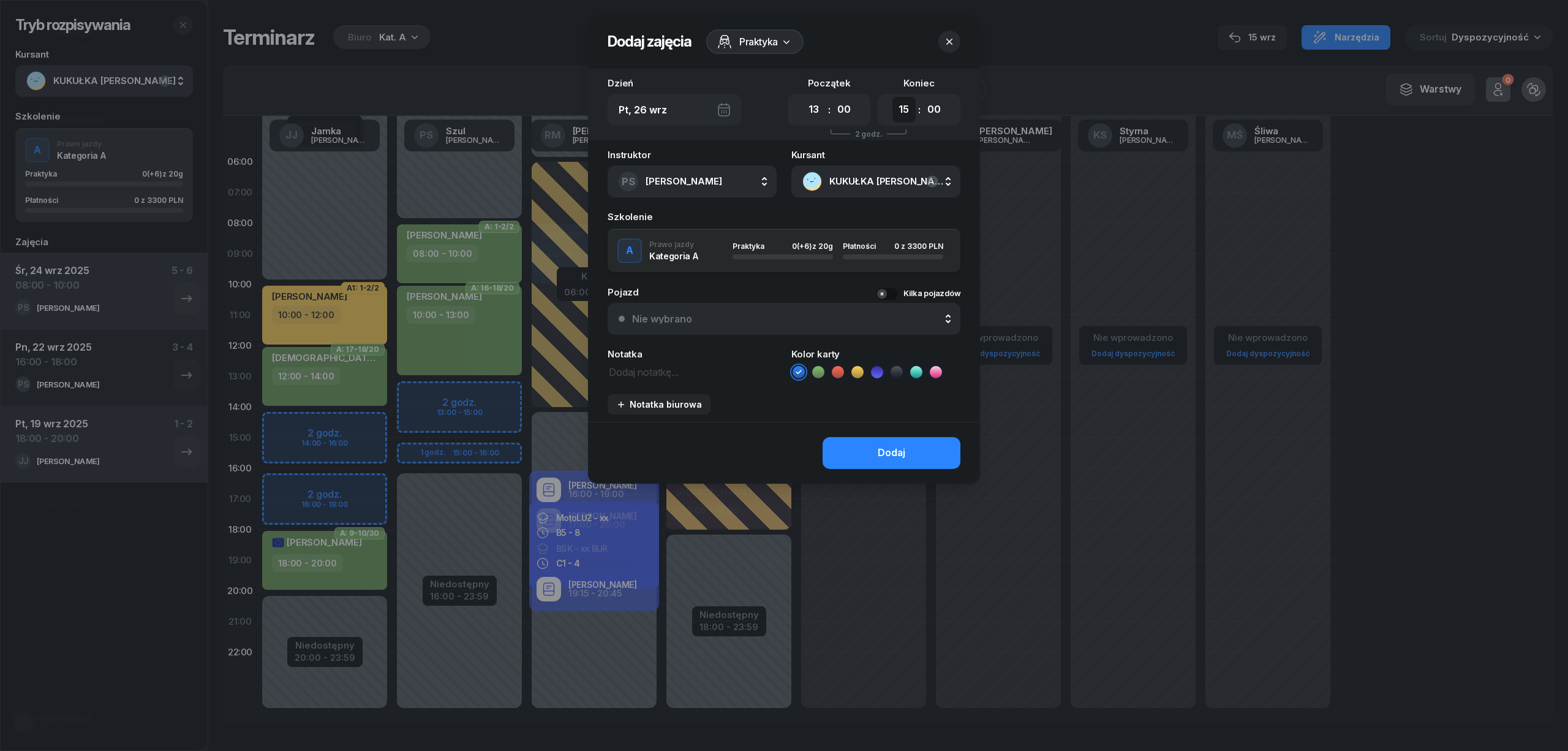
click at [900, 107] on select "00 01 02 03 04 05 06 07 08 09 10 11 12 13 14 15 16 17 18 19 20 21 22 23" at bounding box center [904, 109] width 24 height 25
select select "16"
click at [892, 97] on select "00 01 02 03 04 05 06 07 08 09 10 11 12 13 14 15 16 17 18 19 20 21 22 23" at bounding box center [904, 109] width 24 height 25
click at [814, 367] on icon at bounding box center [818, 372] width 12 height 12
click at [863, 447] on button "Dodaj" at bounding box center [892, 453] width 138 height 32
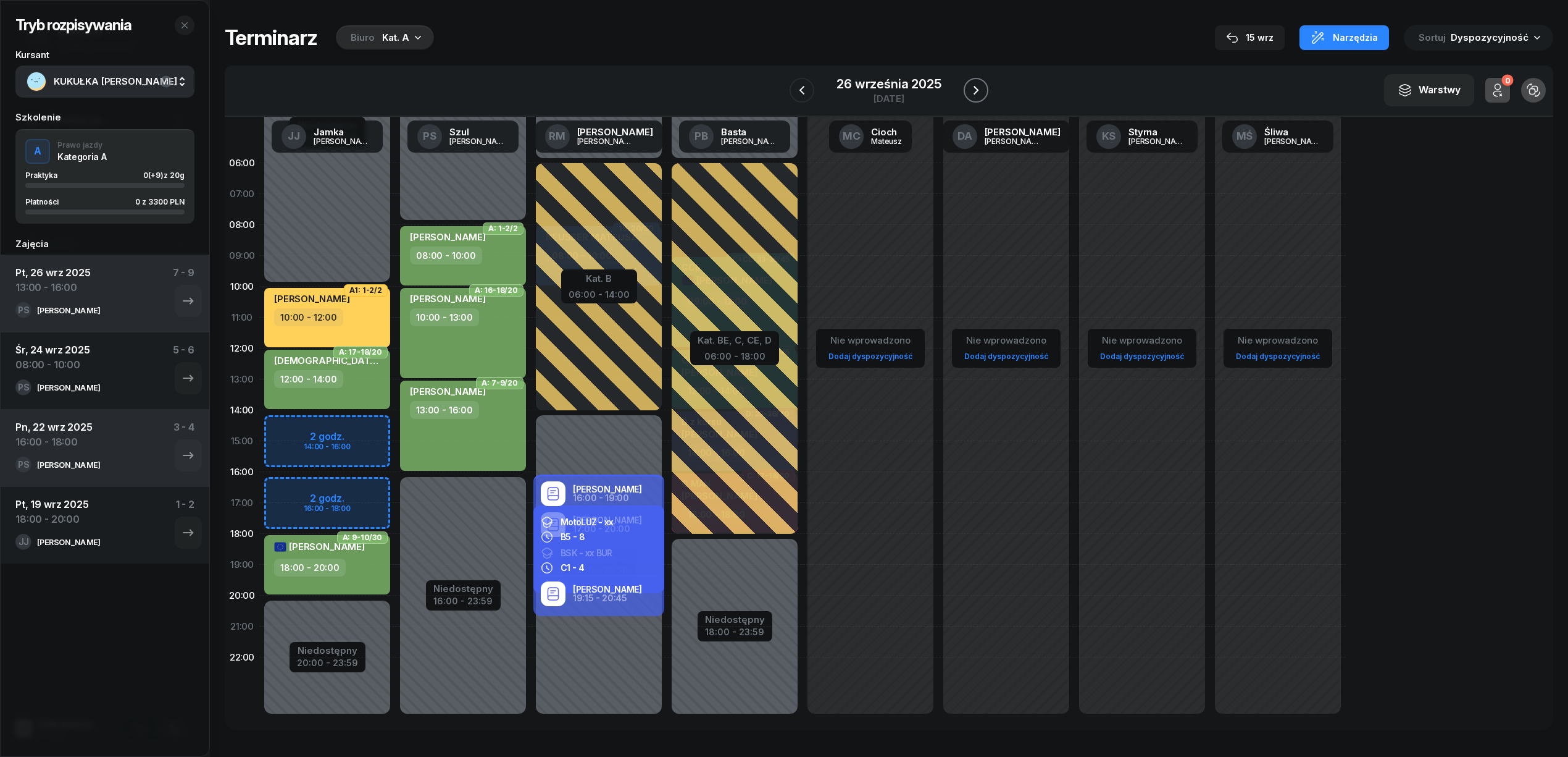
click at [978, 86] on icon "button" at bounding box center [975, 90] width 15 height 15
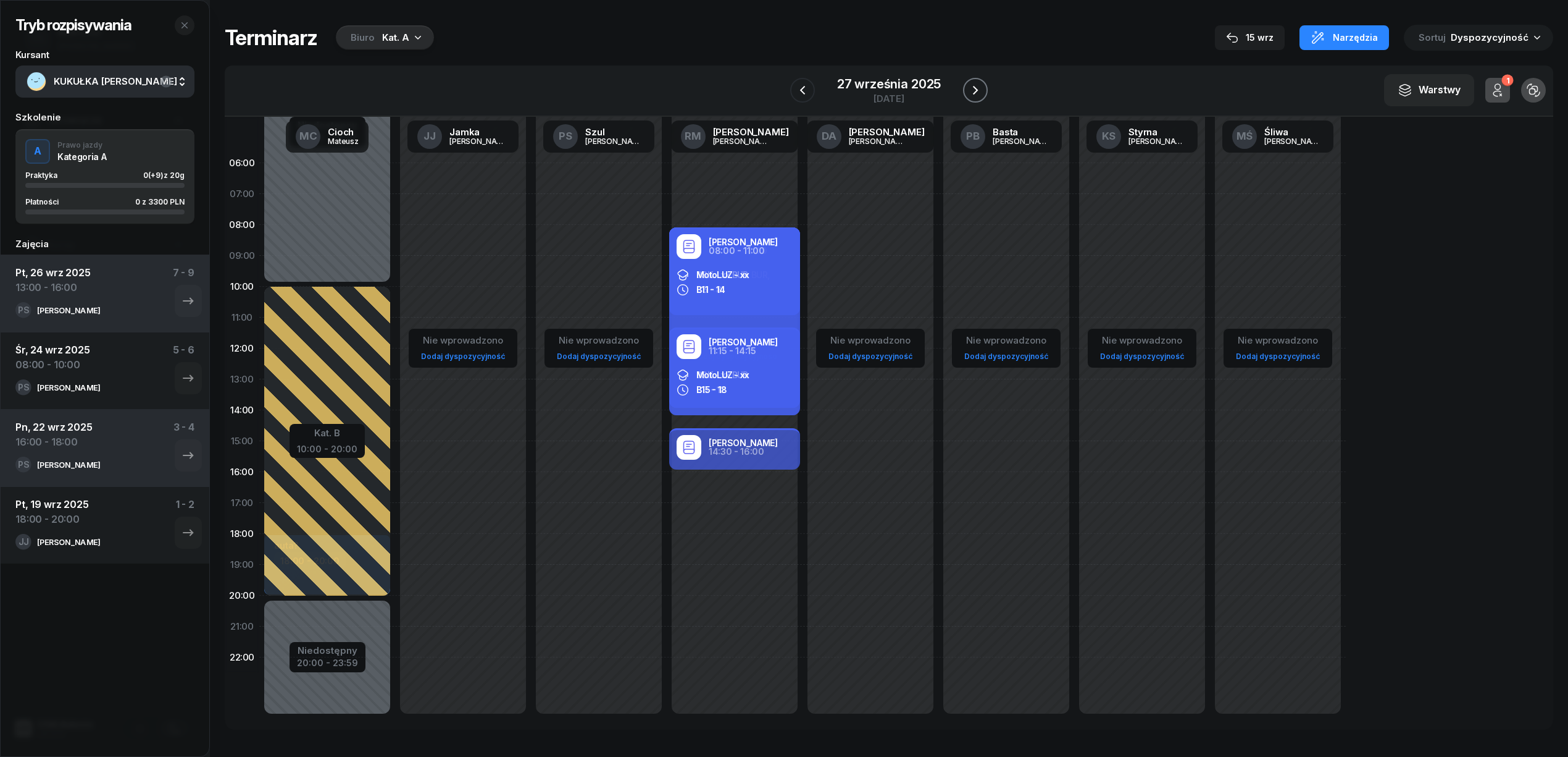
click at [978, 86] on icon "button" at bounding box center [975, 90] width 15 height 15
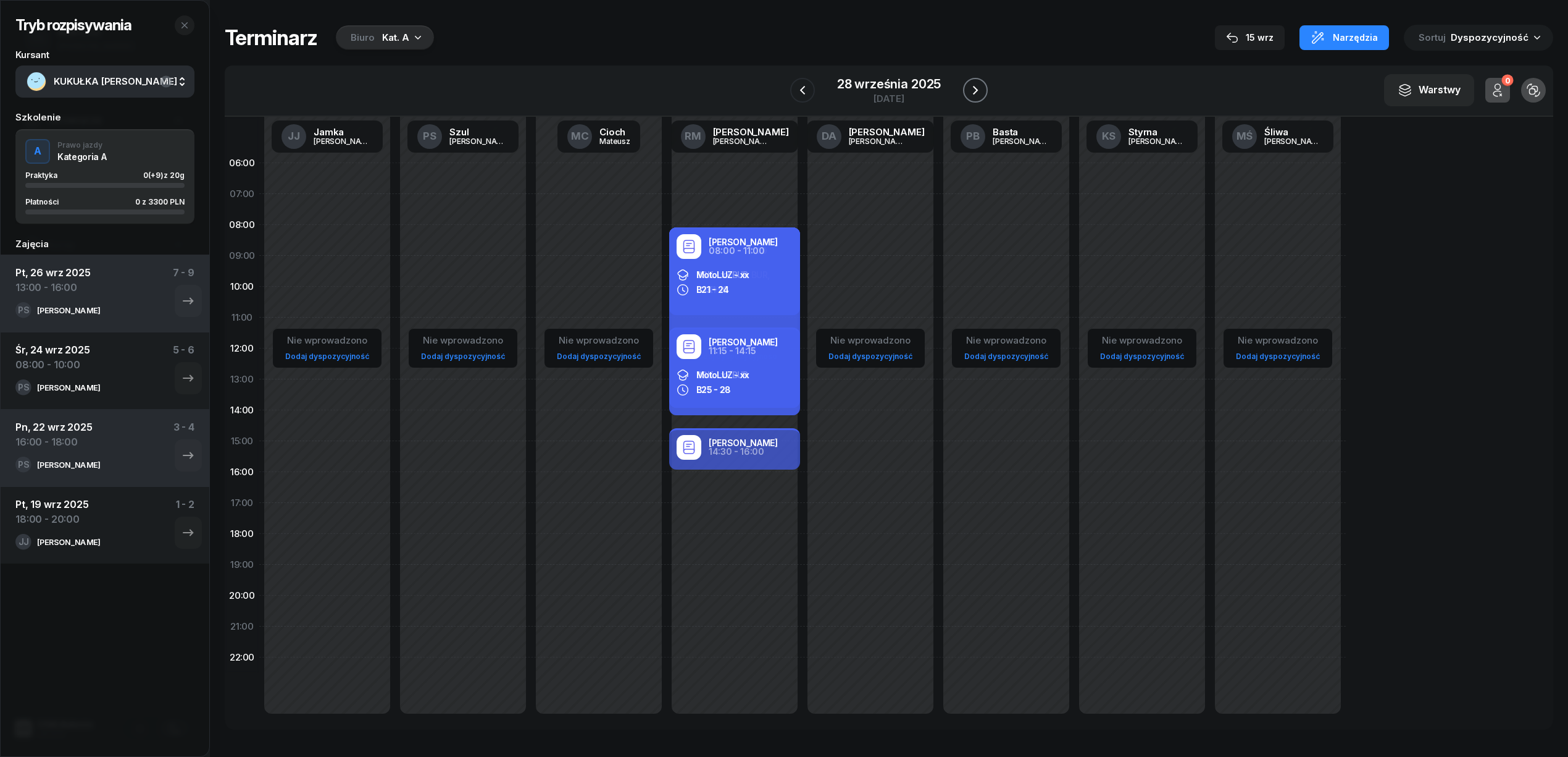
click at [978, 86] on icon "button" at bounding box center [975, 90] width 15 height 15
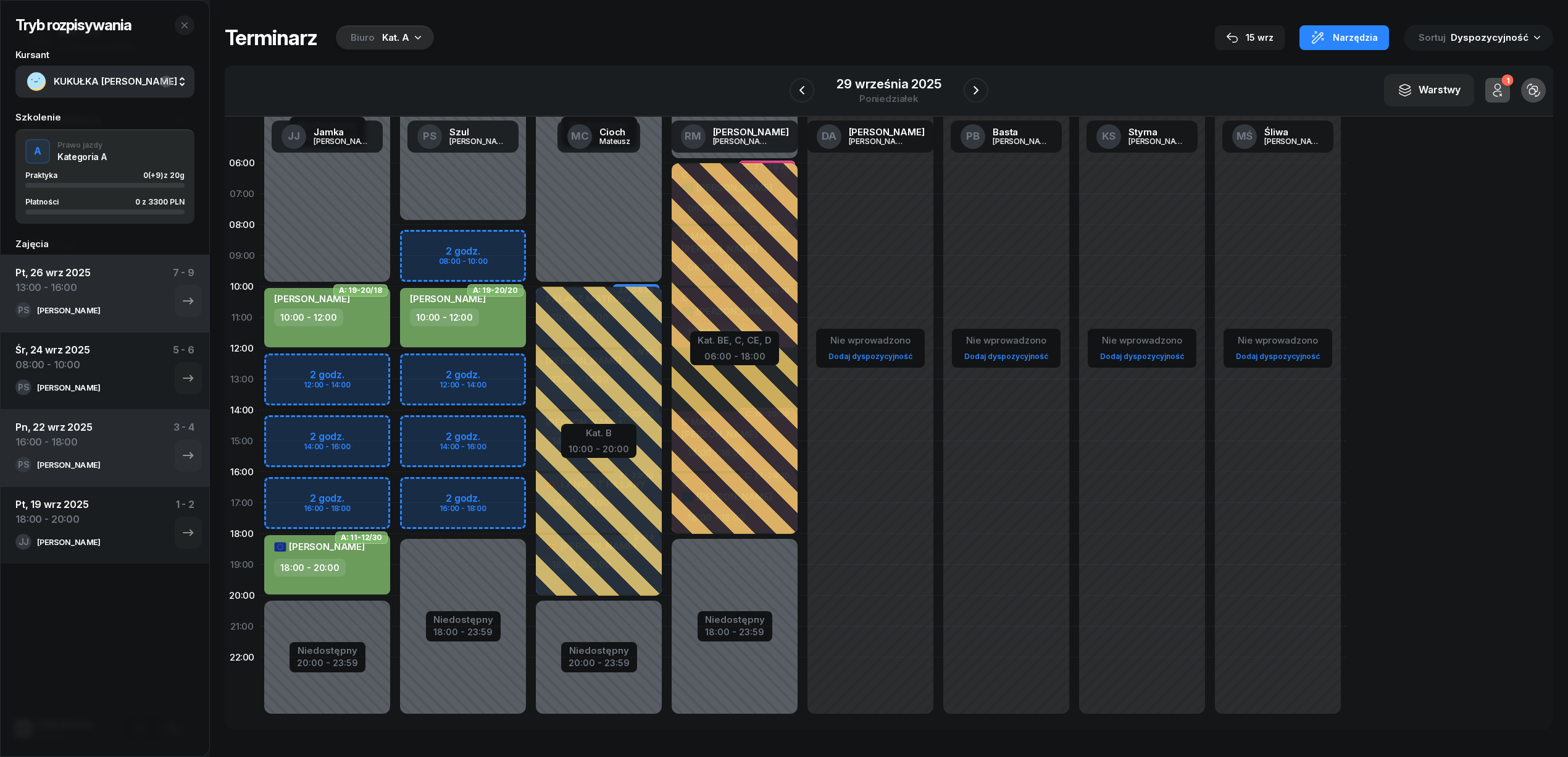
click at [437, 485] on div "Niedostępny 00:00 - 08:00 Niedostępny 18:00 - 23:59 2 godz. 08:00 - 10:00 2 god…" at bounding box center [463, 440] width 136 height 587
select select "16"
select select "18"
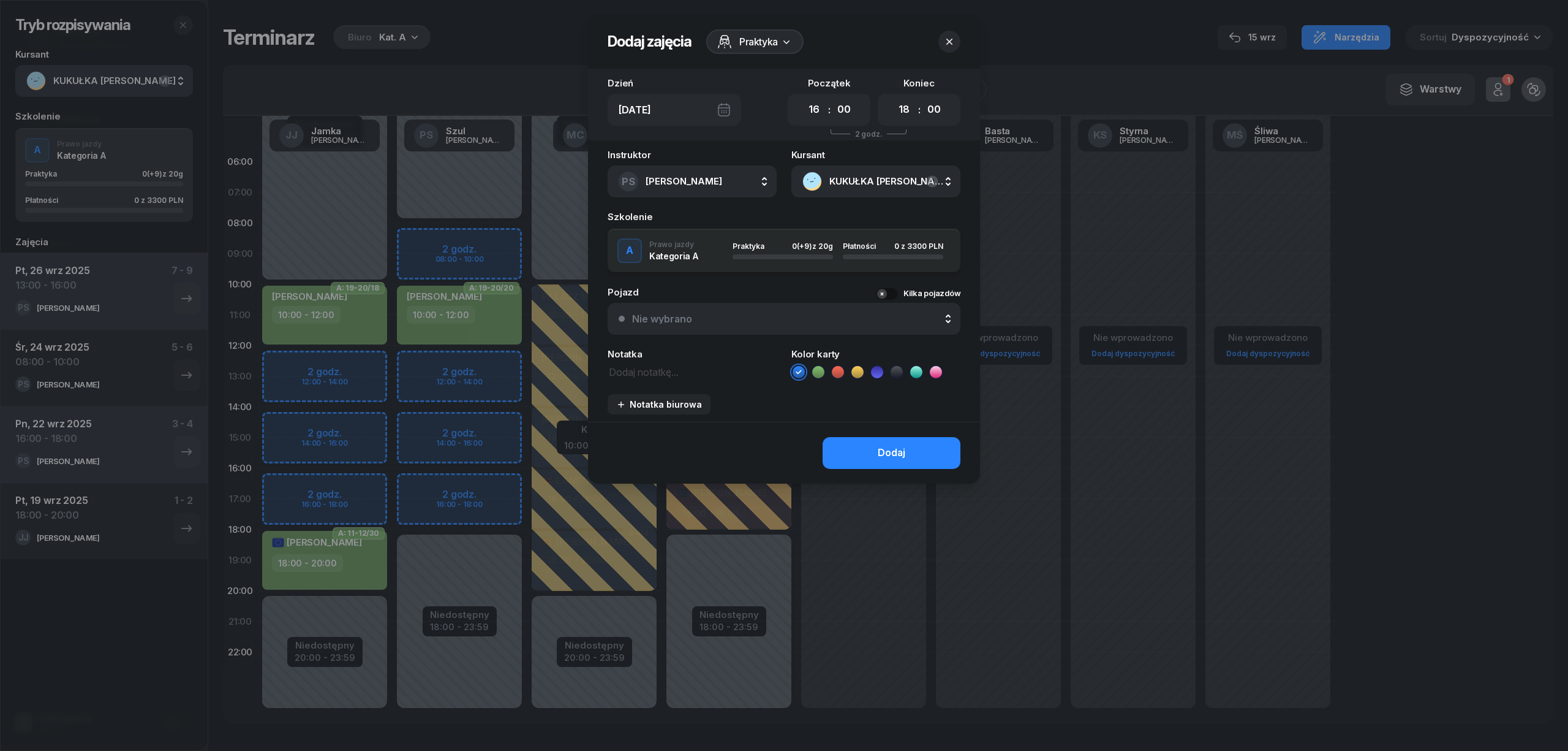
click at [815, 368] on icon at bounding box center [818, 372] width 12 height 12
drag, startPoint x: 847, startPoint y: 442, endPoint x: 846, endPoint y: 451, distance: 9.1
click at [847, 446] on button "Dodaj" at bounding box center [892, 453] width 138 height 32
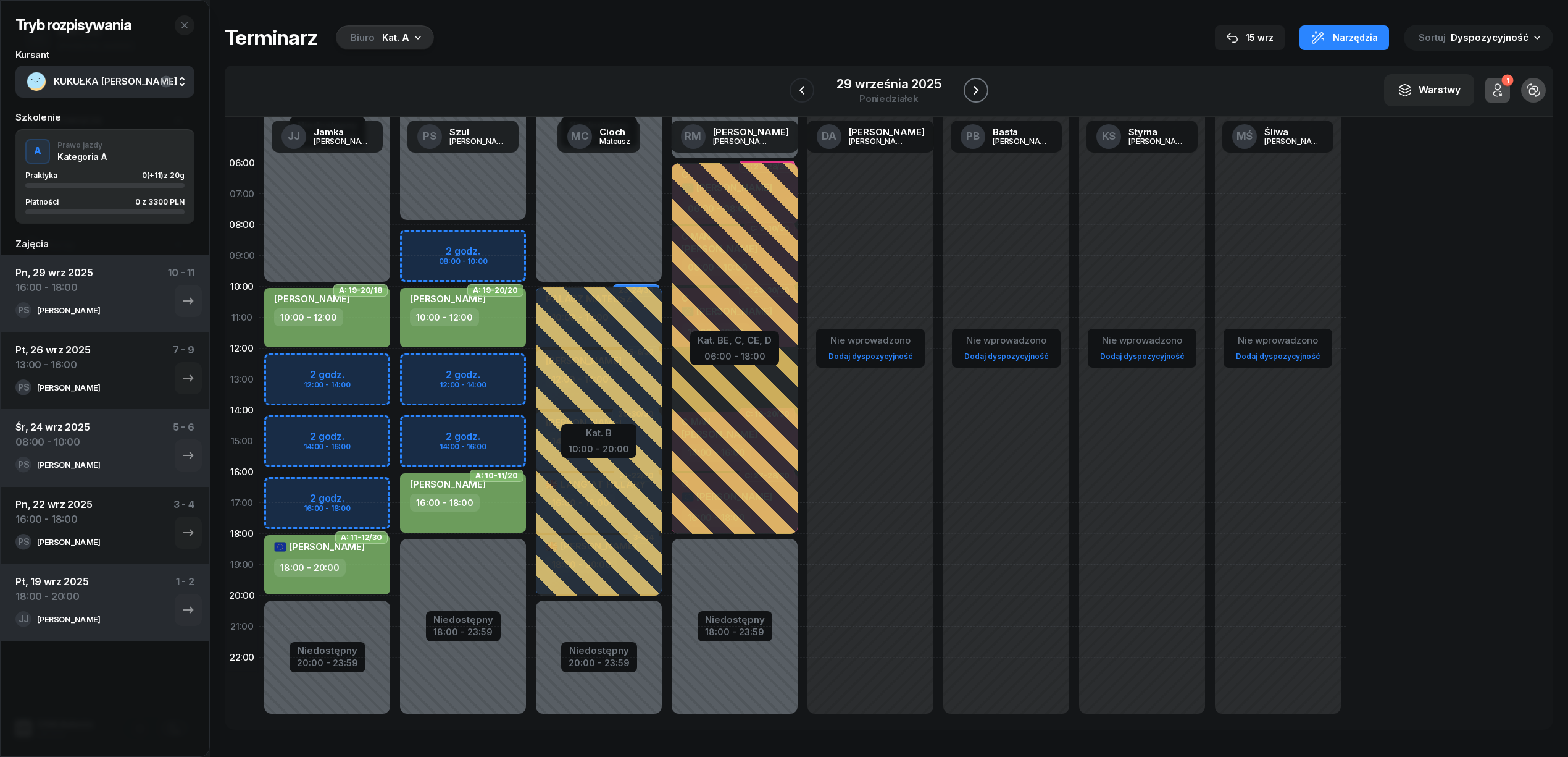
click at [974, 92] on icon "button" at bounding box center [975, 90] width 15 height 15
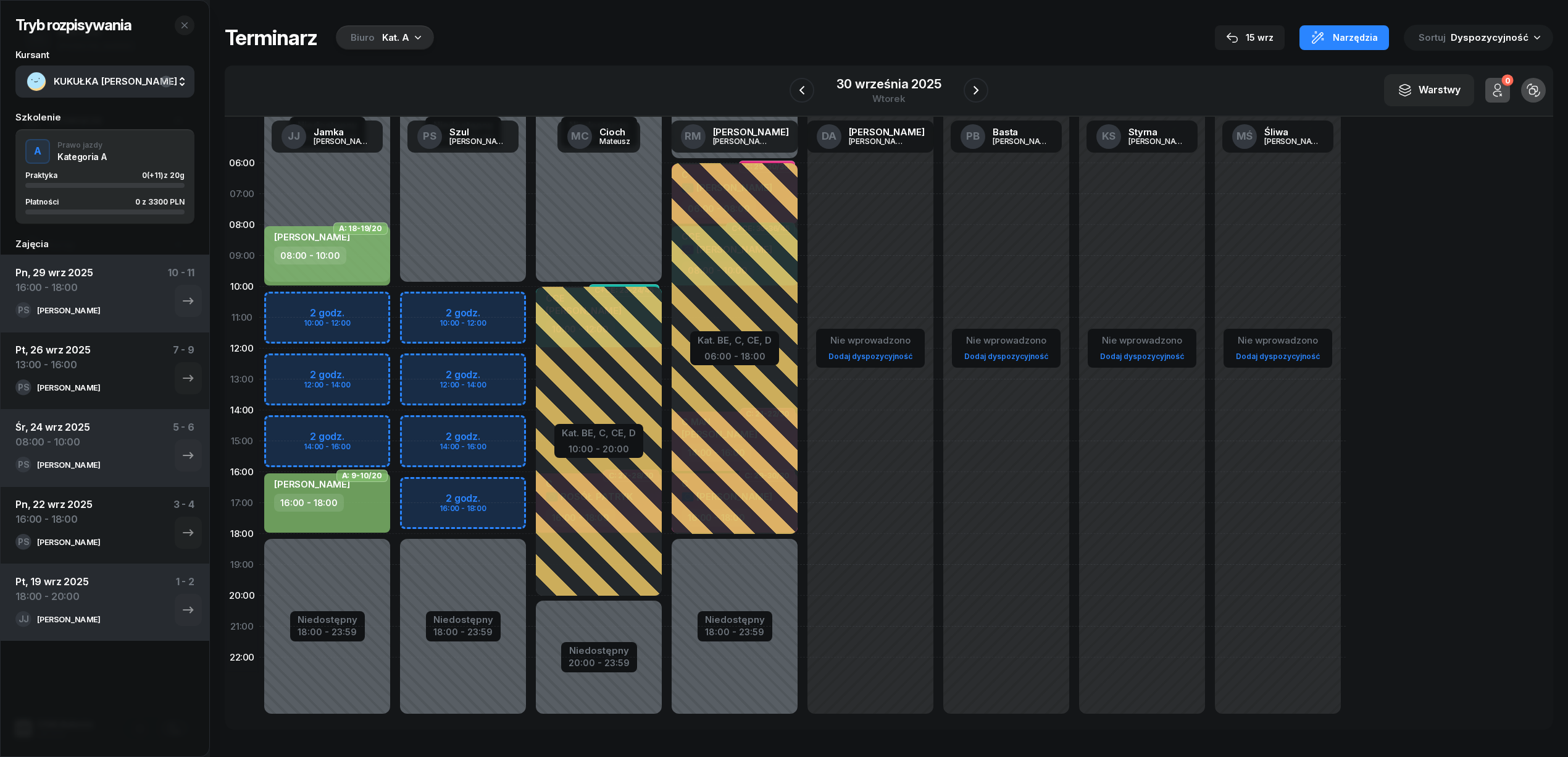
click at [492, 485] on div "Niedostępny 00:00 - 10:00 Niedostępny 18:00 - 23:59 2 godz. 10:00 - 12:00 2 god…" at bounding box center [463, 440] width 136 height 587
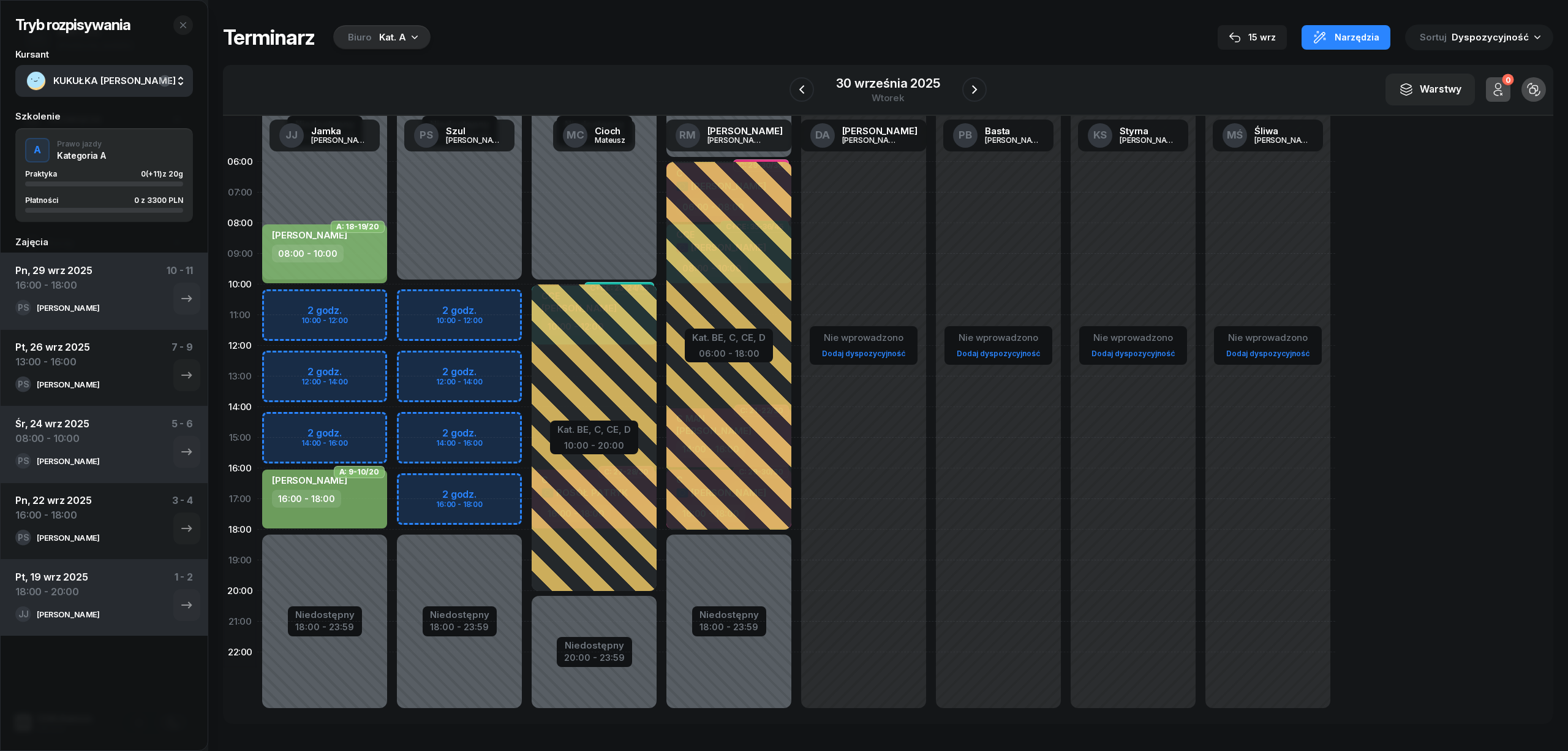
select select "16"
select select "18"
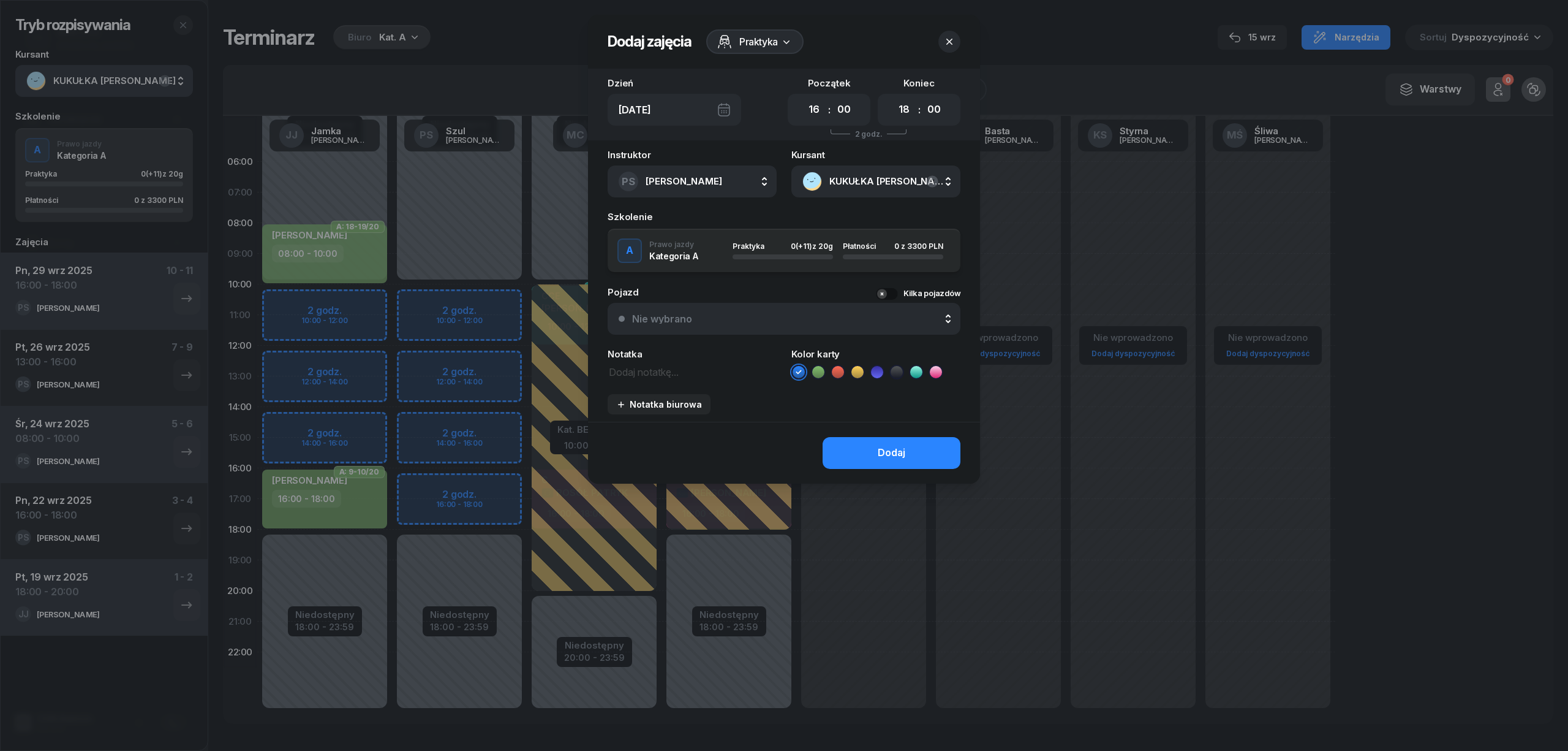
click at [817, 373] on icon at bounding box center [818, 372] width 12 height 12
click at [847, 447] on button "Dodaj" at bounding box center [892, 453] width 138 height 32
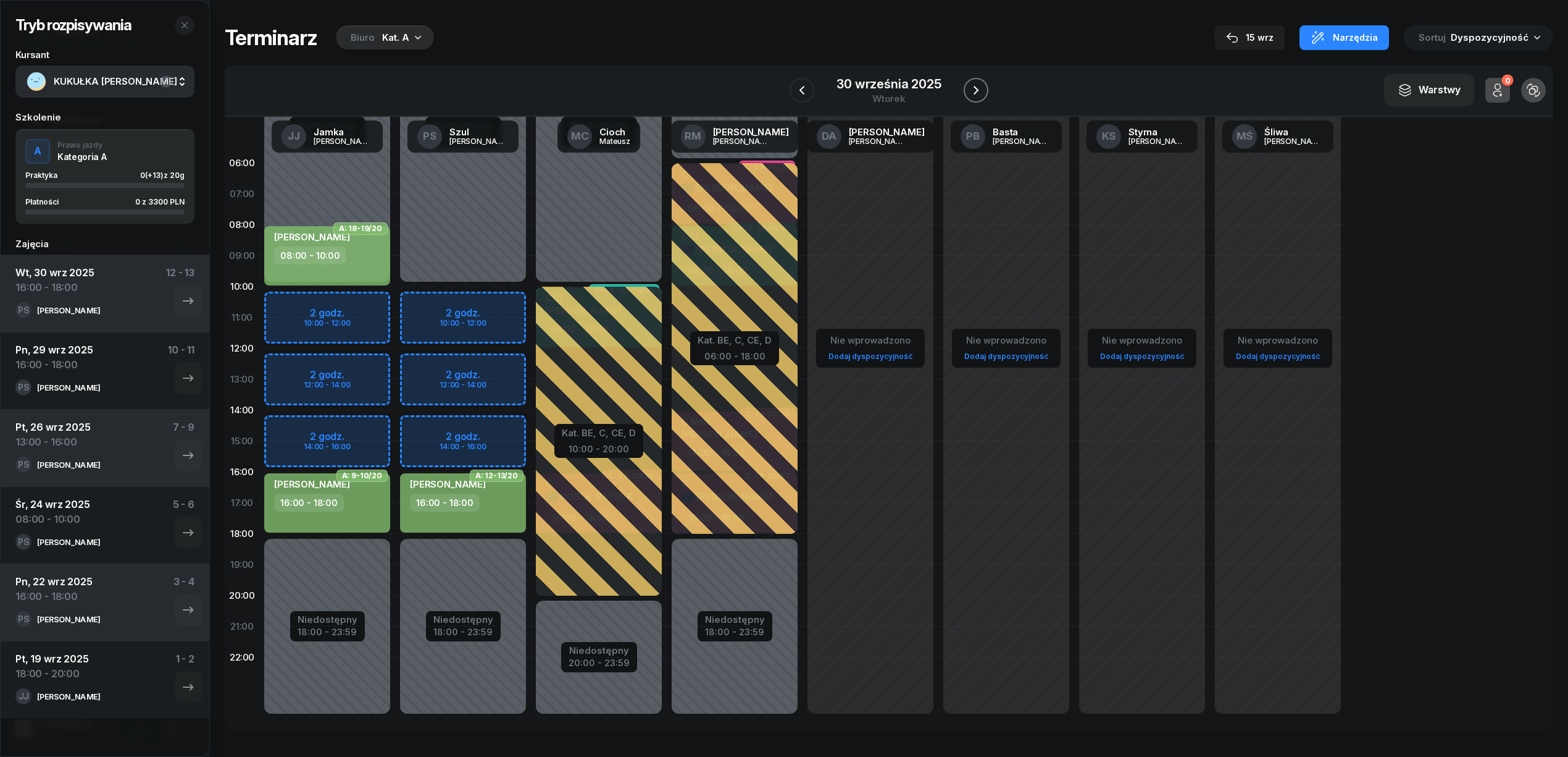
click at [975, 84] on icon "button" at bounding box center [975, 90] width 15 height 15
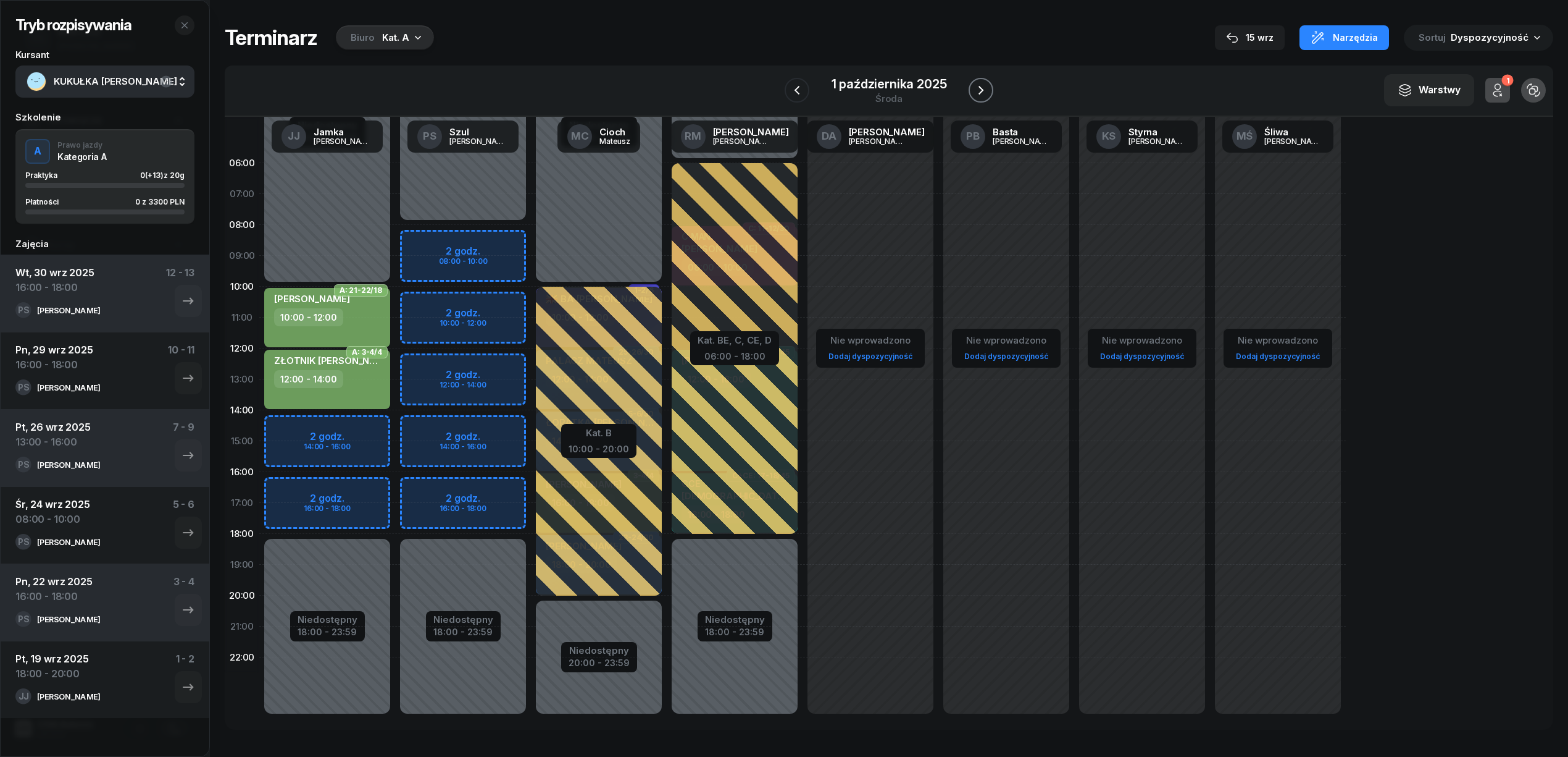
click at [975, 84] on icon "button" at bounding box center [981, 90] width 15 height 15
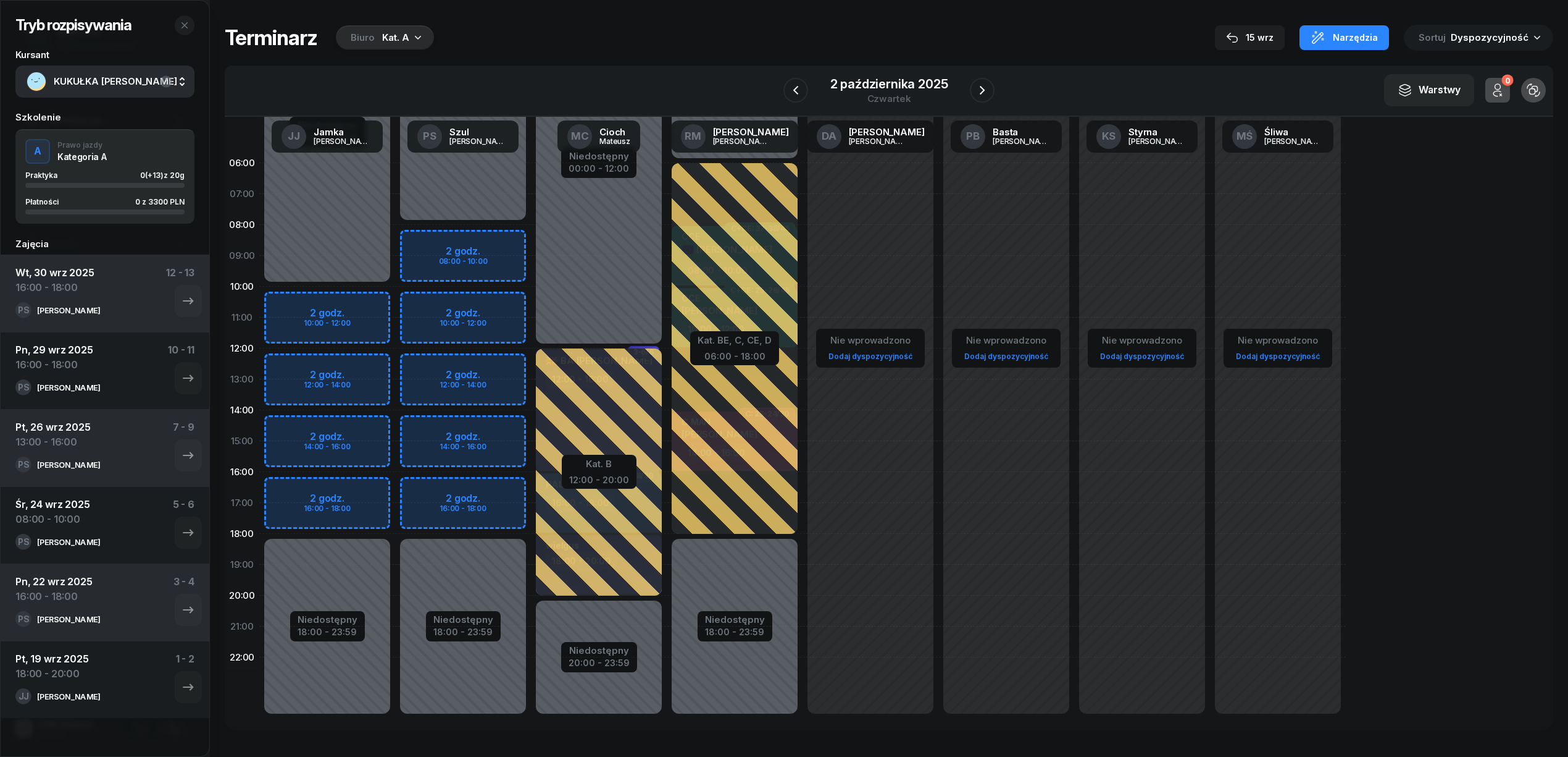
click at [466, 244] on div "Niedostępny 00:00 - 08:00 Niedostępny 18:00 - 23:59 2 godz. 08:00 - 10:00 2 god…" at bounding box center [463, 440] width 136 height 587
select select "08"
select select "10"
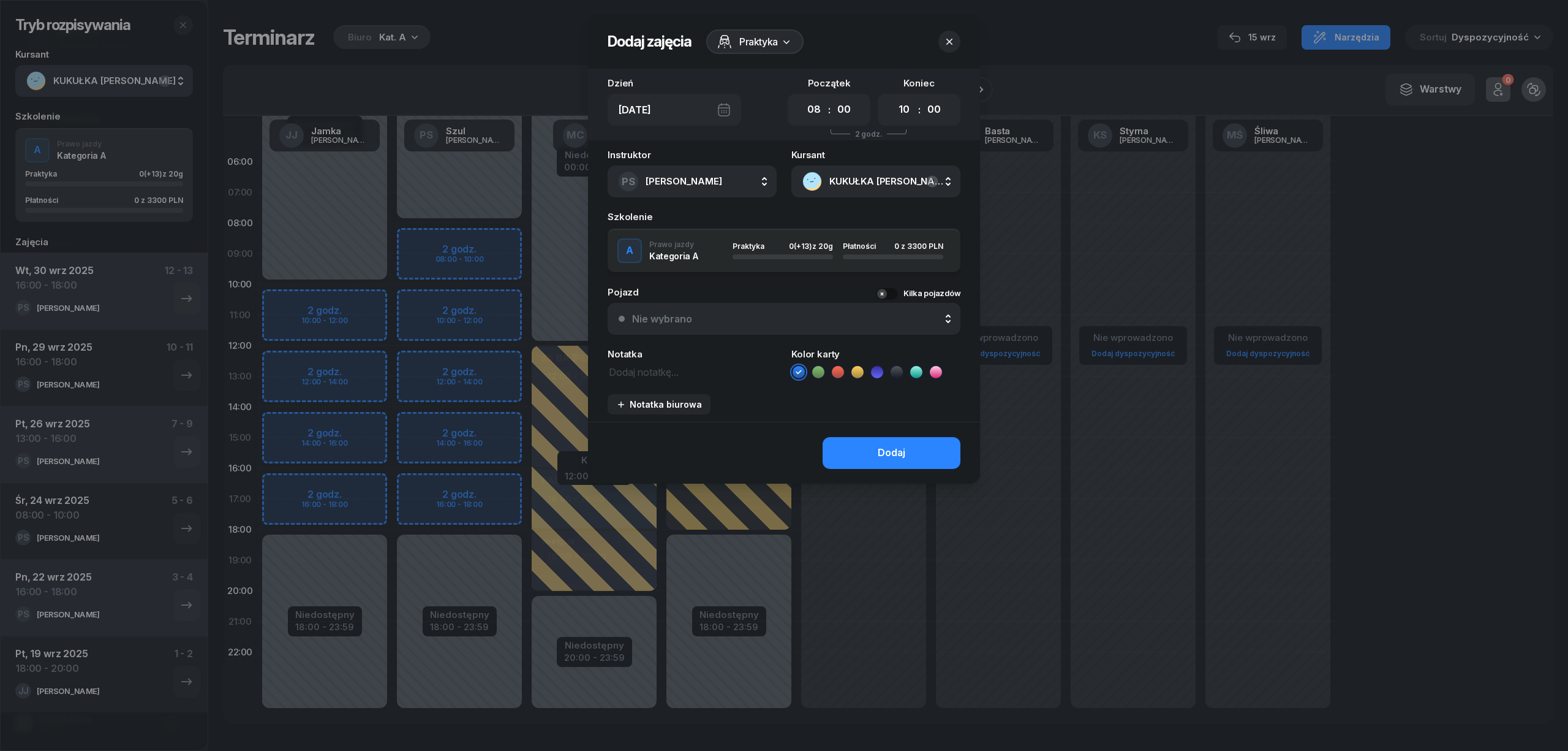
click at [810, 368] on ul at bounding box center [876, 372] width 169 height 15
click at [816, 368] on icon at bounding box center [818, 372] width 12 height 12
click at [861, 456] on button "Dodaj" at bounding box center [892, 453] width 138 height 32
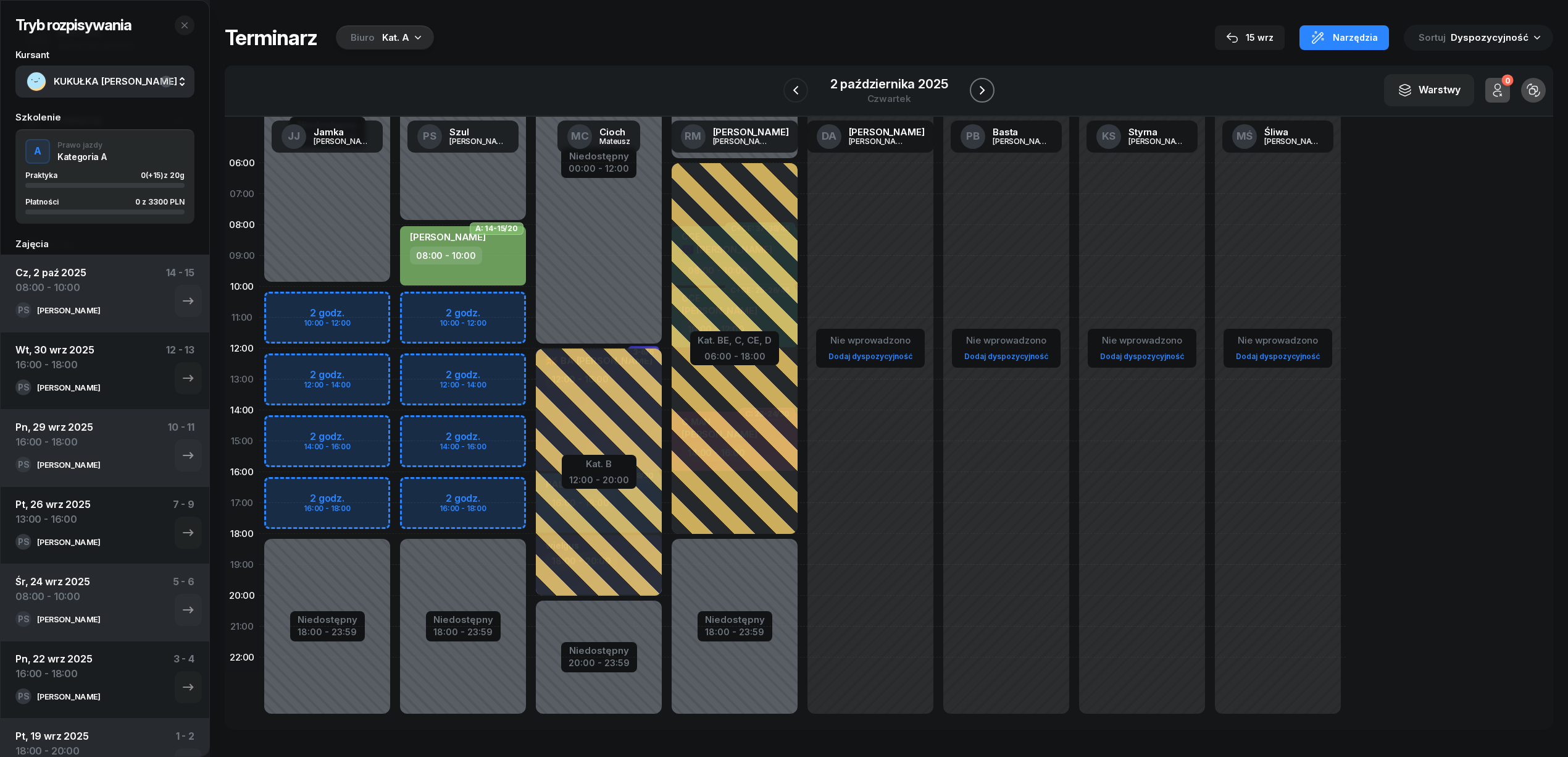
click at [982, 86] on icon "button" at bounding box center [982, 90] width 15 height 15
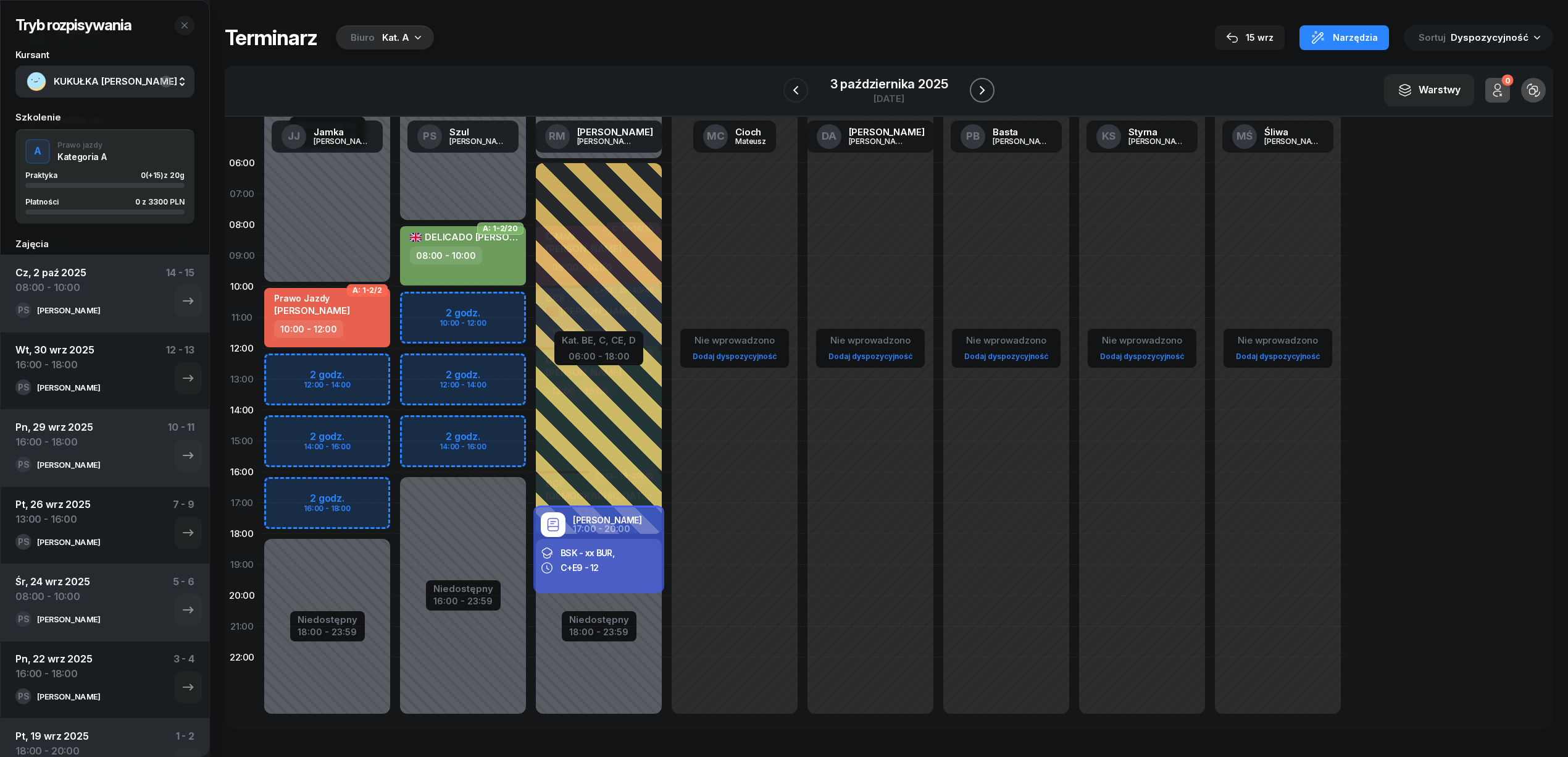
click at [982, 86] on icon "button" at bounding box center [982, 90] width 15 height 15
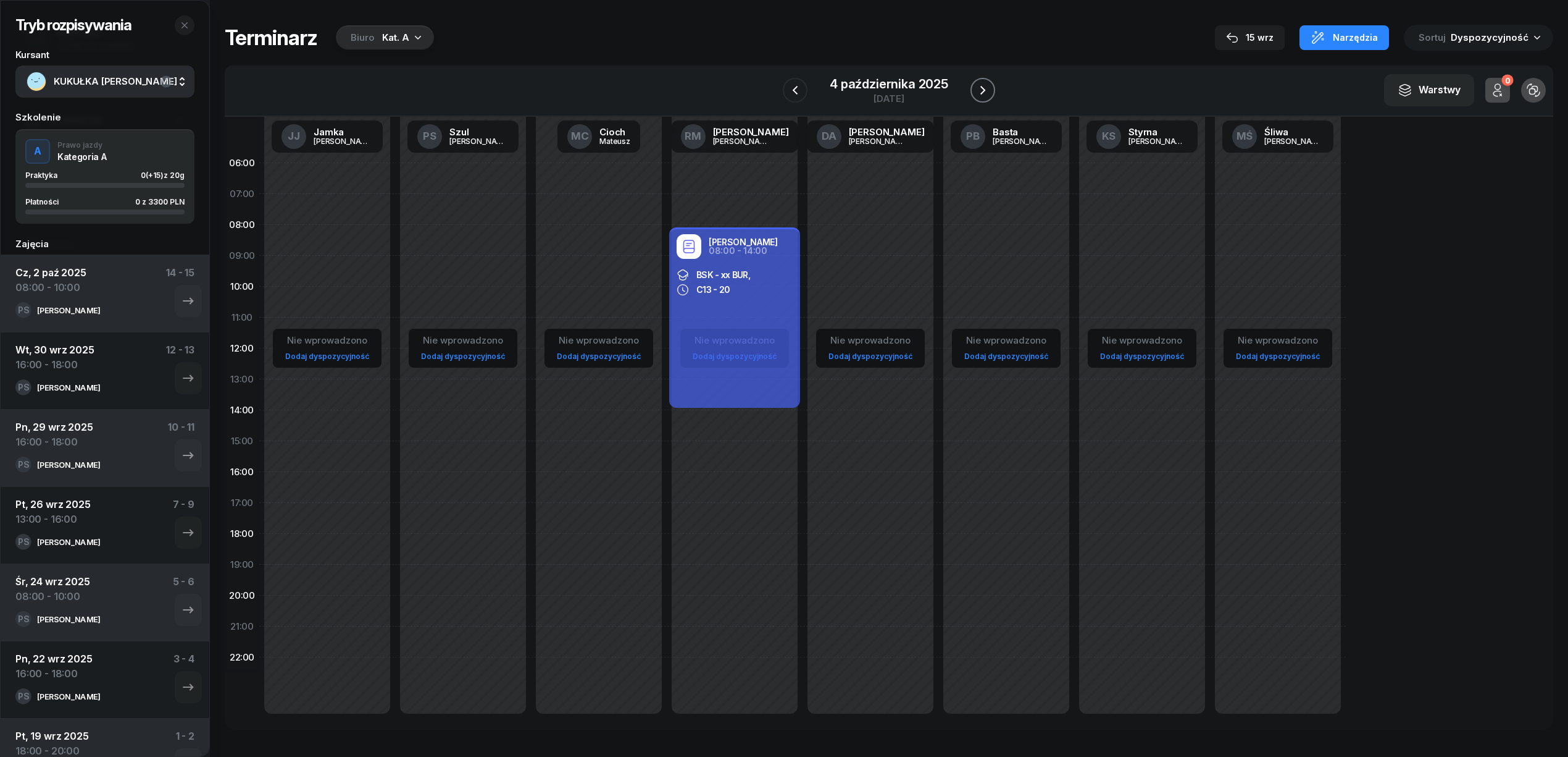
click at [982, 86] on icon "button" at bounding box center [982, 90] width 15 height 15
click at [982, 86] on icon "button" at bounding box center [982, 90] width 15 height 15
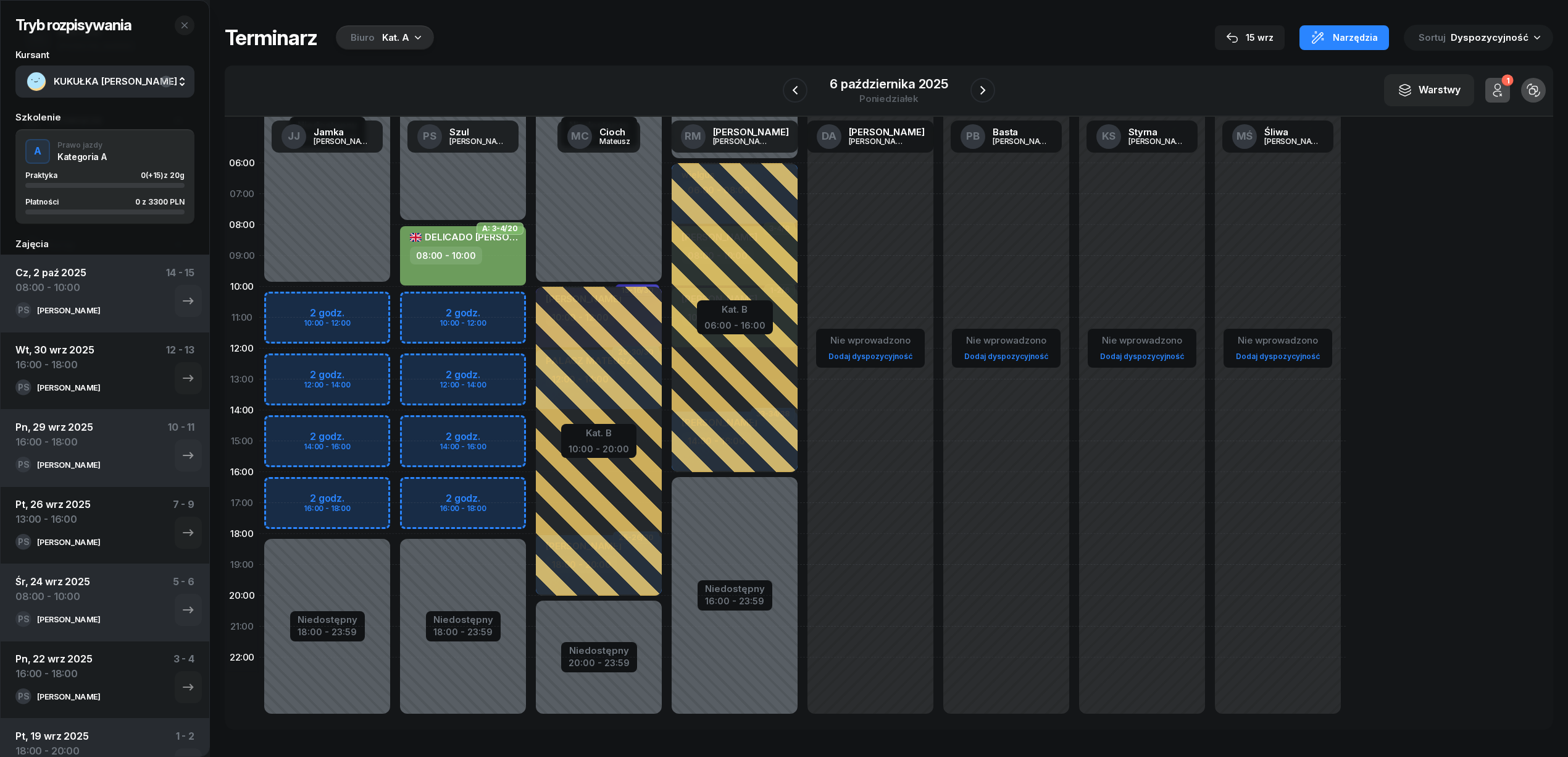
click at [500, 432] on div "Niedostępny 00:00 - 08:00 Niedostępny 18:00 - 23:59 2 godz. 10:00 - 12:00 2 god…" at bounding box center [463, 440] width 136 height 587
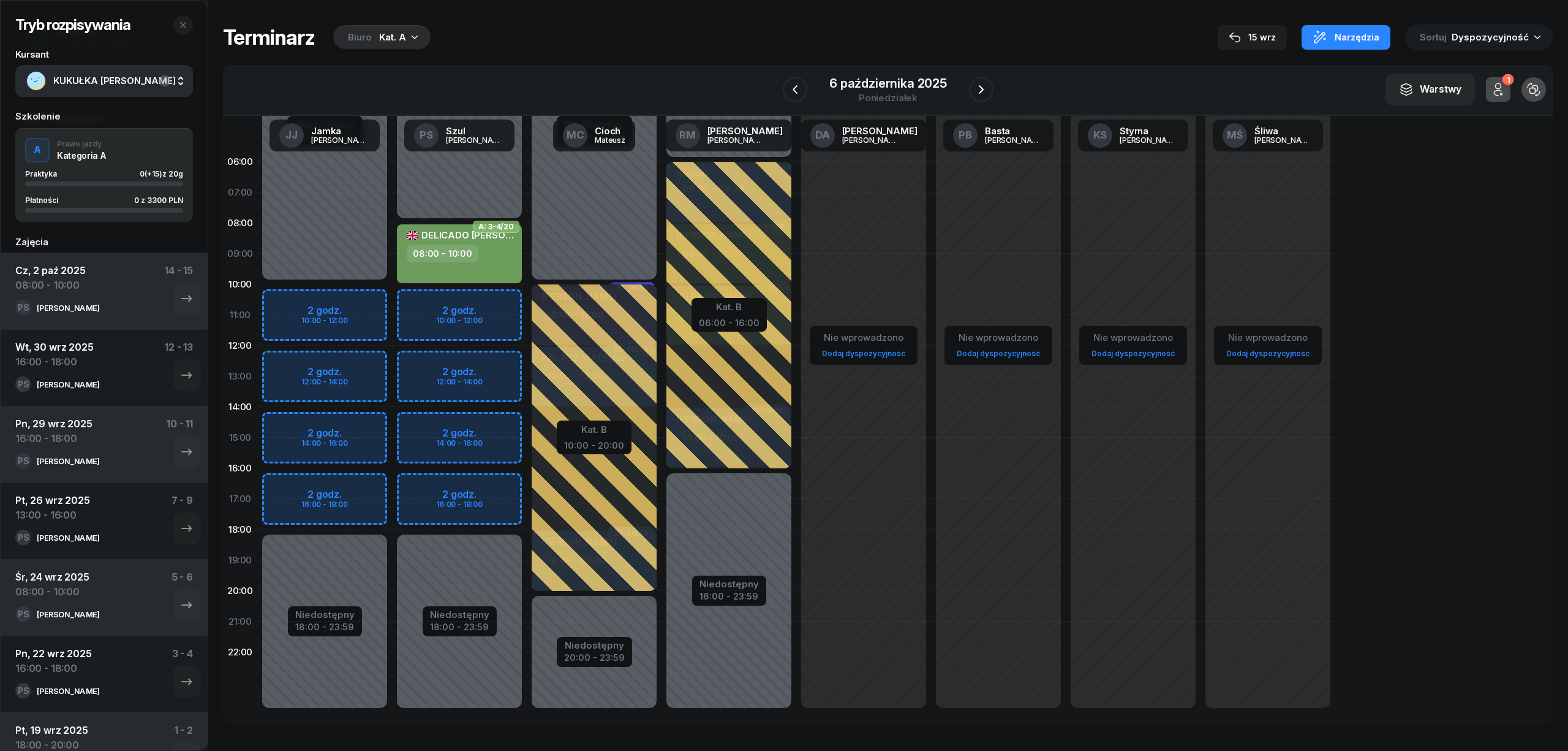
select select "14"
select select "16"
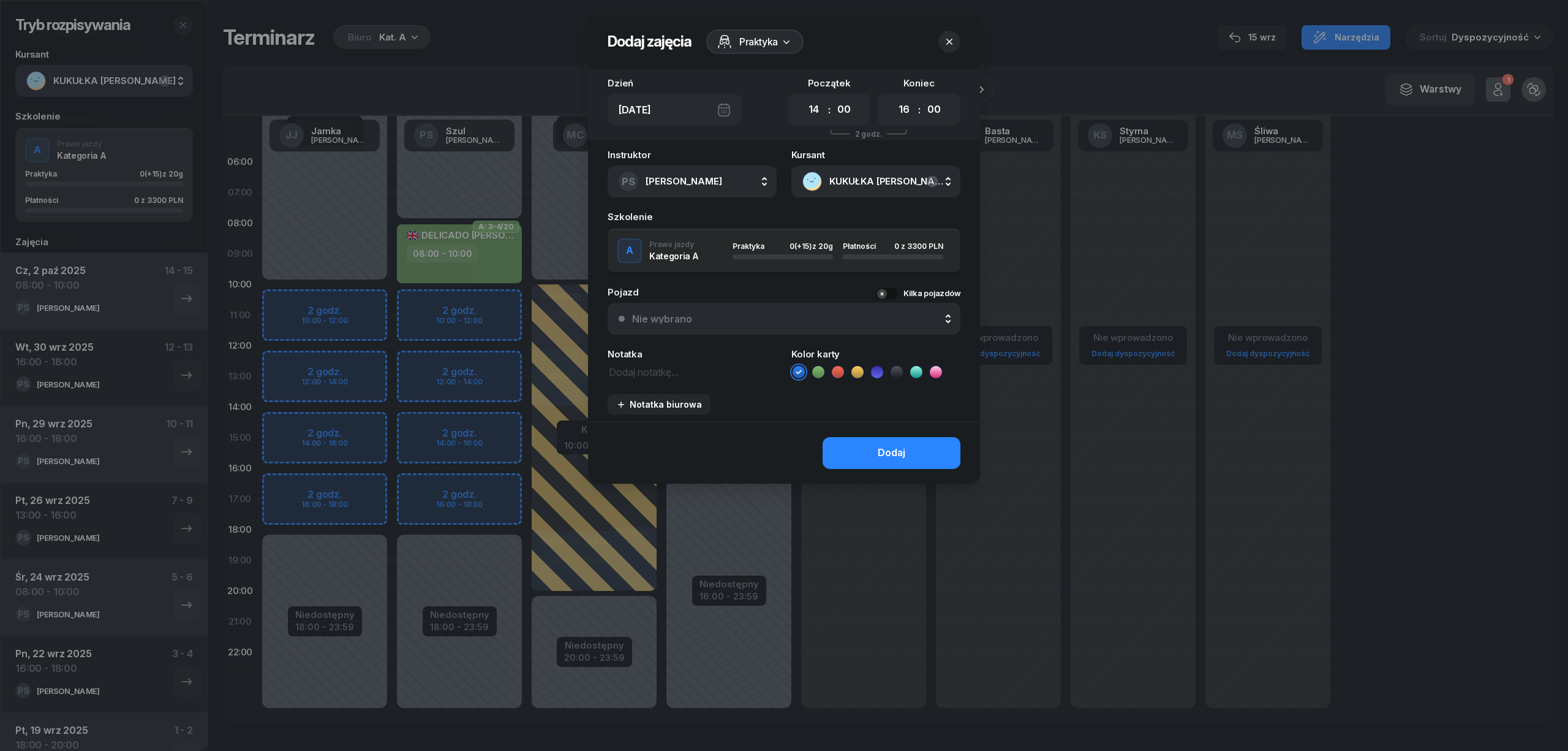
click at [816, 366] on icon at bounding box center [818, 372] width 12 height 12
click at [853, 453] on button "Dodaj" at bounding box center [892, 453] width 138 height 32
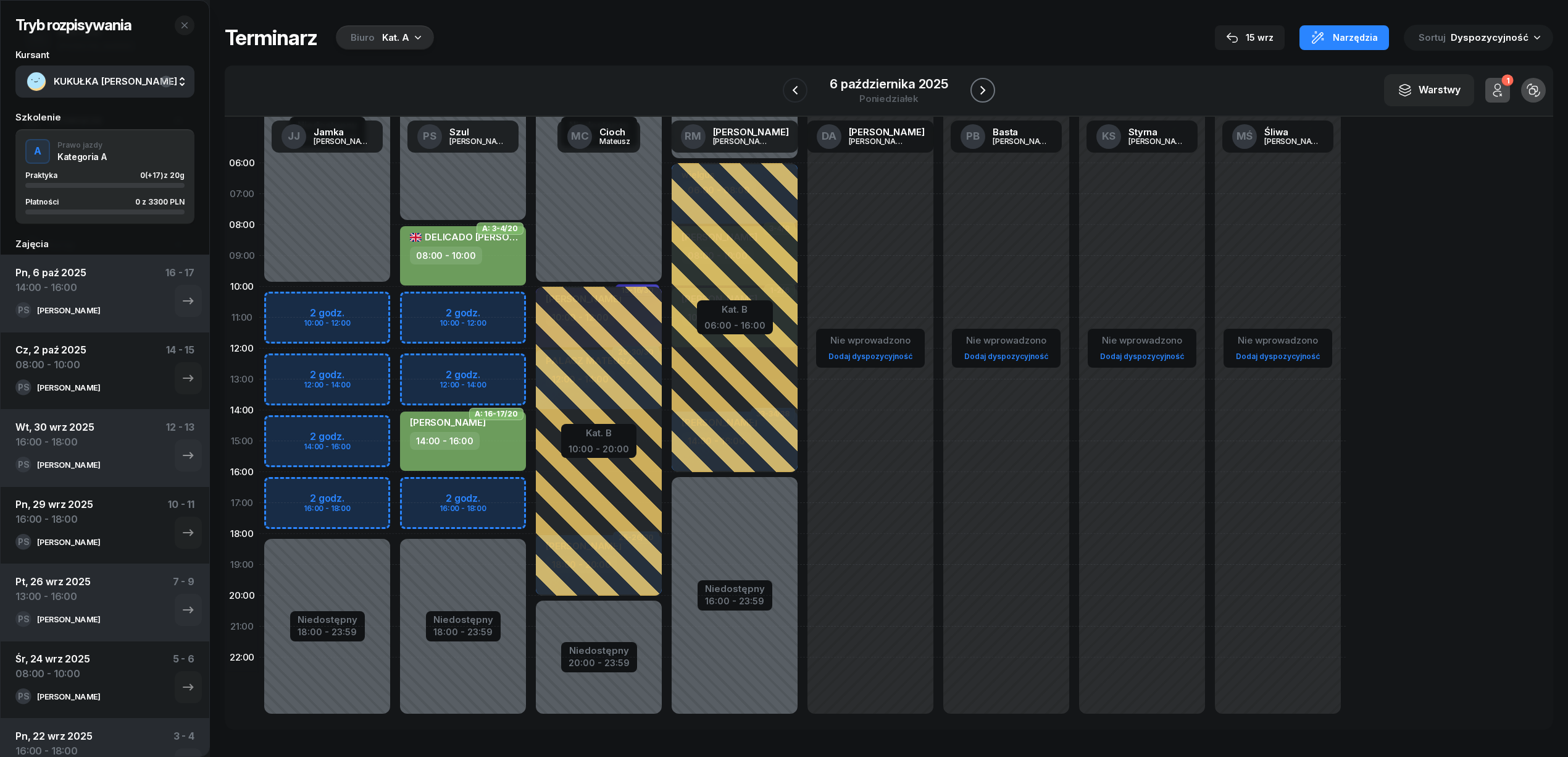
click at [983, 90] on icon "button" at bounding box center [983, 90] width 5 height 9
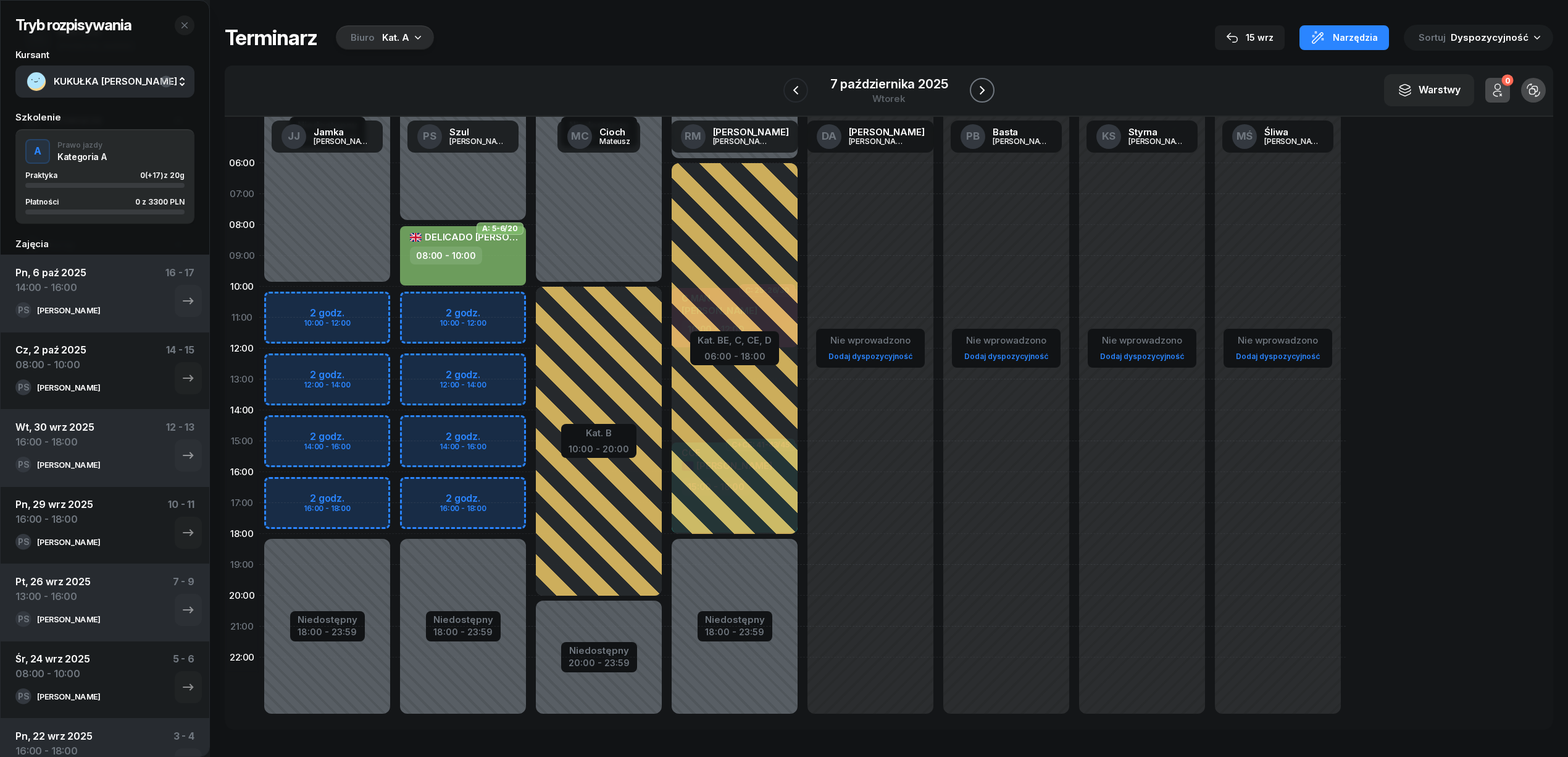
click at [983, 90] on icon "button" at bounding box center [982, 90] width 5 height 9
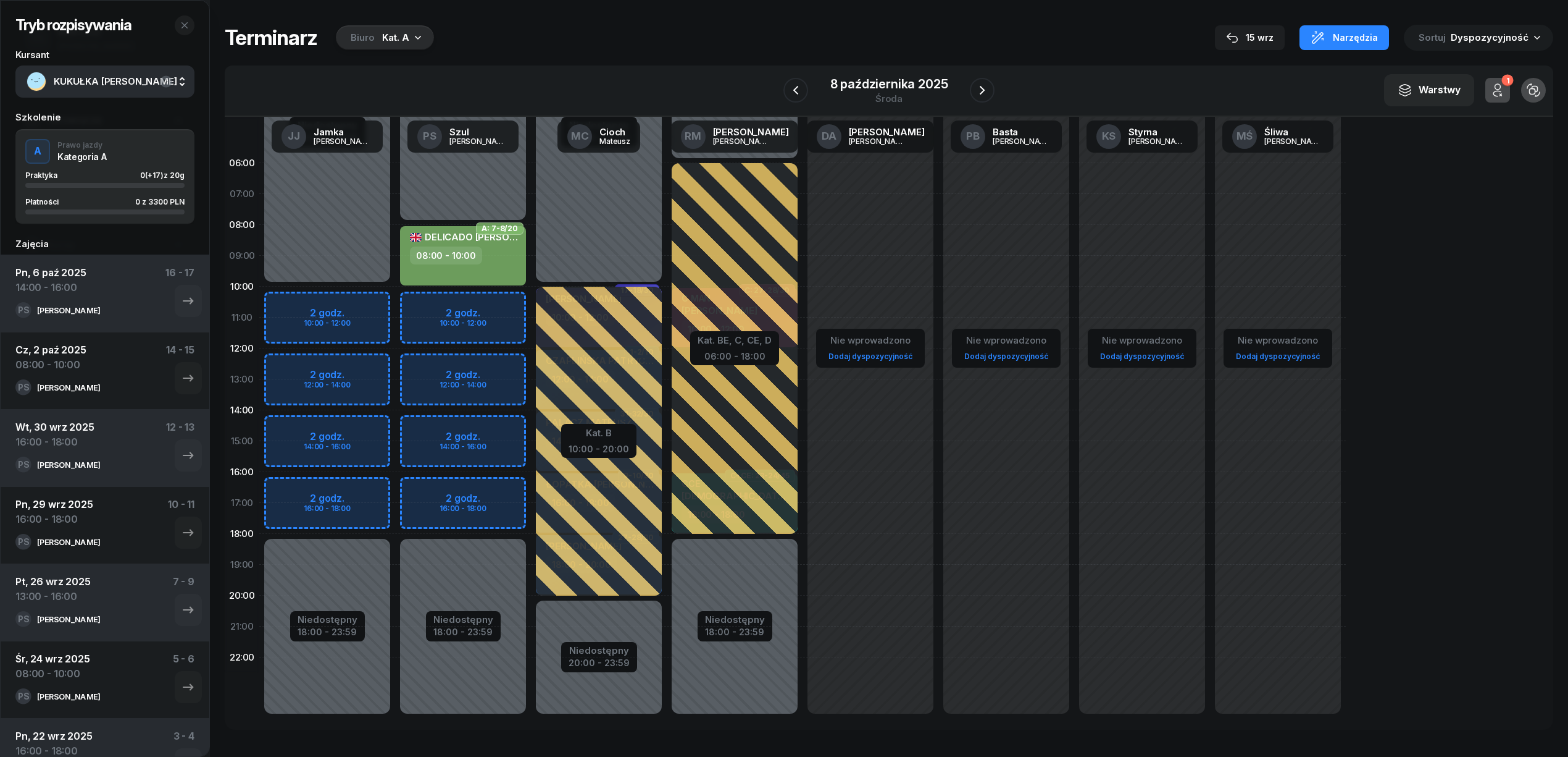
click at [511, 435] on div "Niedostępny 00:00 - 08:00 Niedostępny 18:00 - 23:59 2 godz. 10:00 - 12:00 2 god…" at bounding box center [463, 440] width 136 height 587
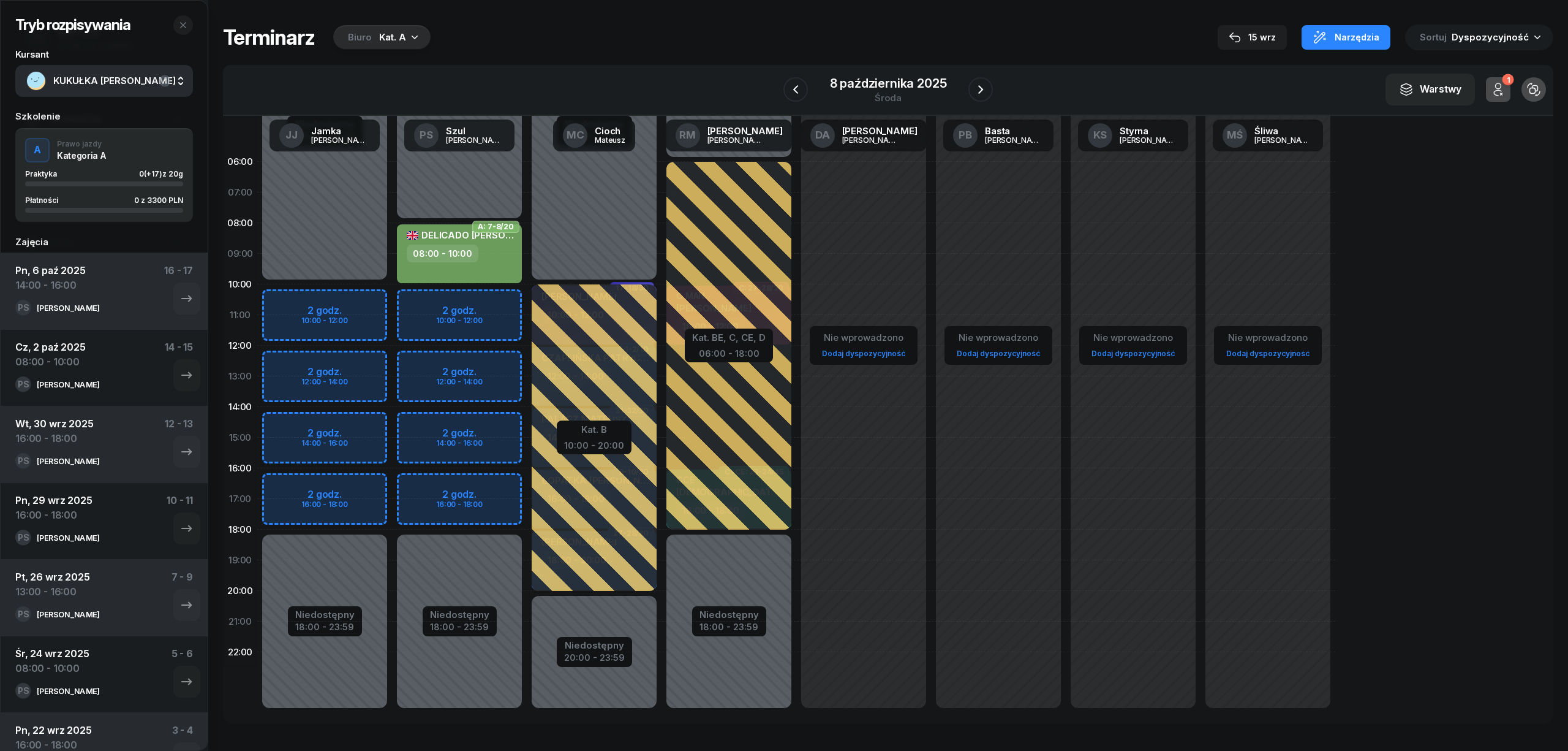
select select "14"
select select "16"
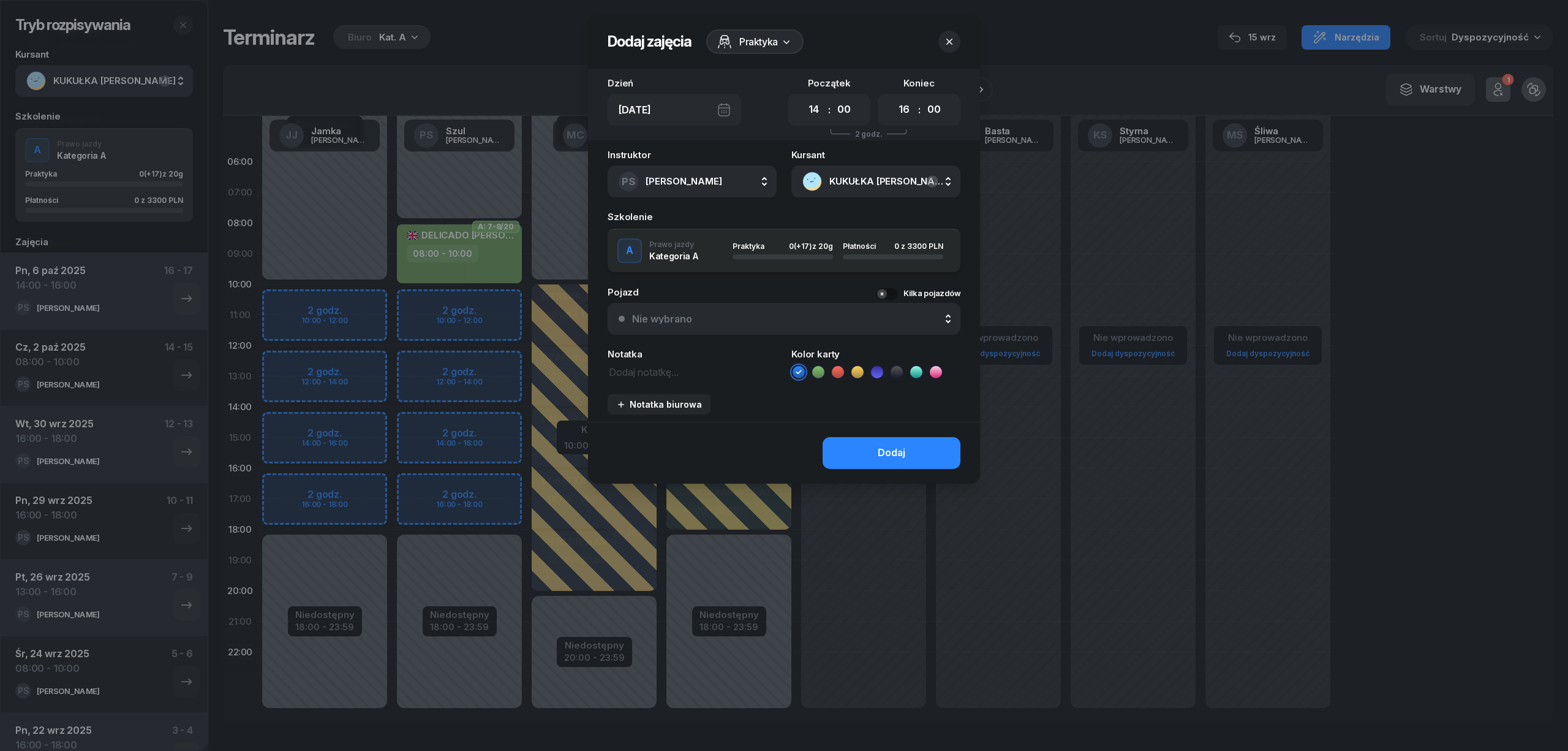
click at [817, 368] on icon at bounding box center [818, 372] width 12 height 12
click at [861, 452] on button "Dodaj" at bounding box center [892, 453] width 138 height 32
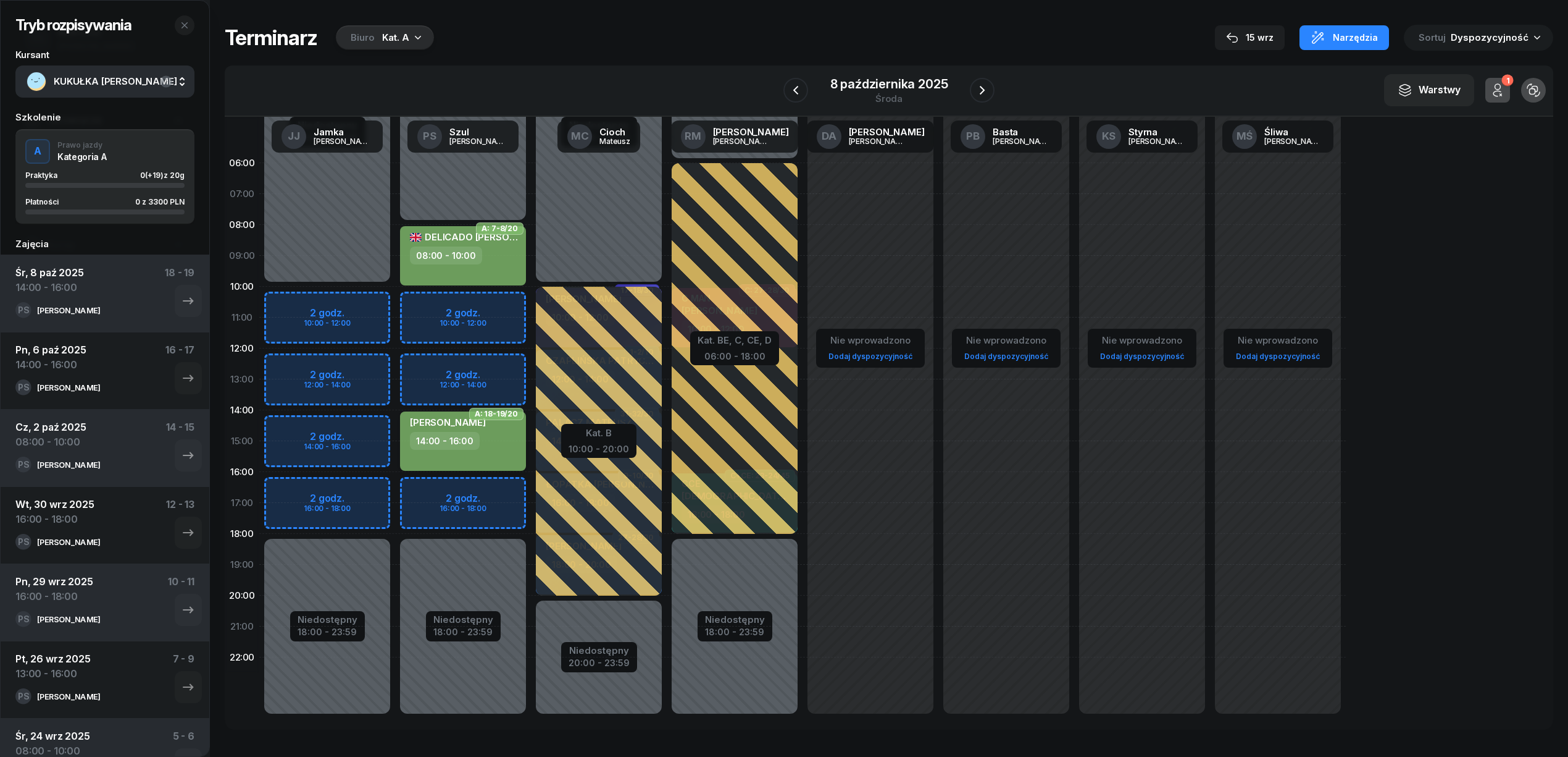
click at [467, 454] on div "TOMASZ KUKUŁKA 14:00 - 16:00" at bounding box center [463, 440] width 126 height 59
select select "14"
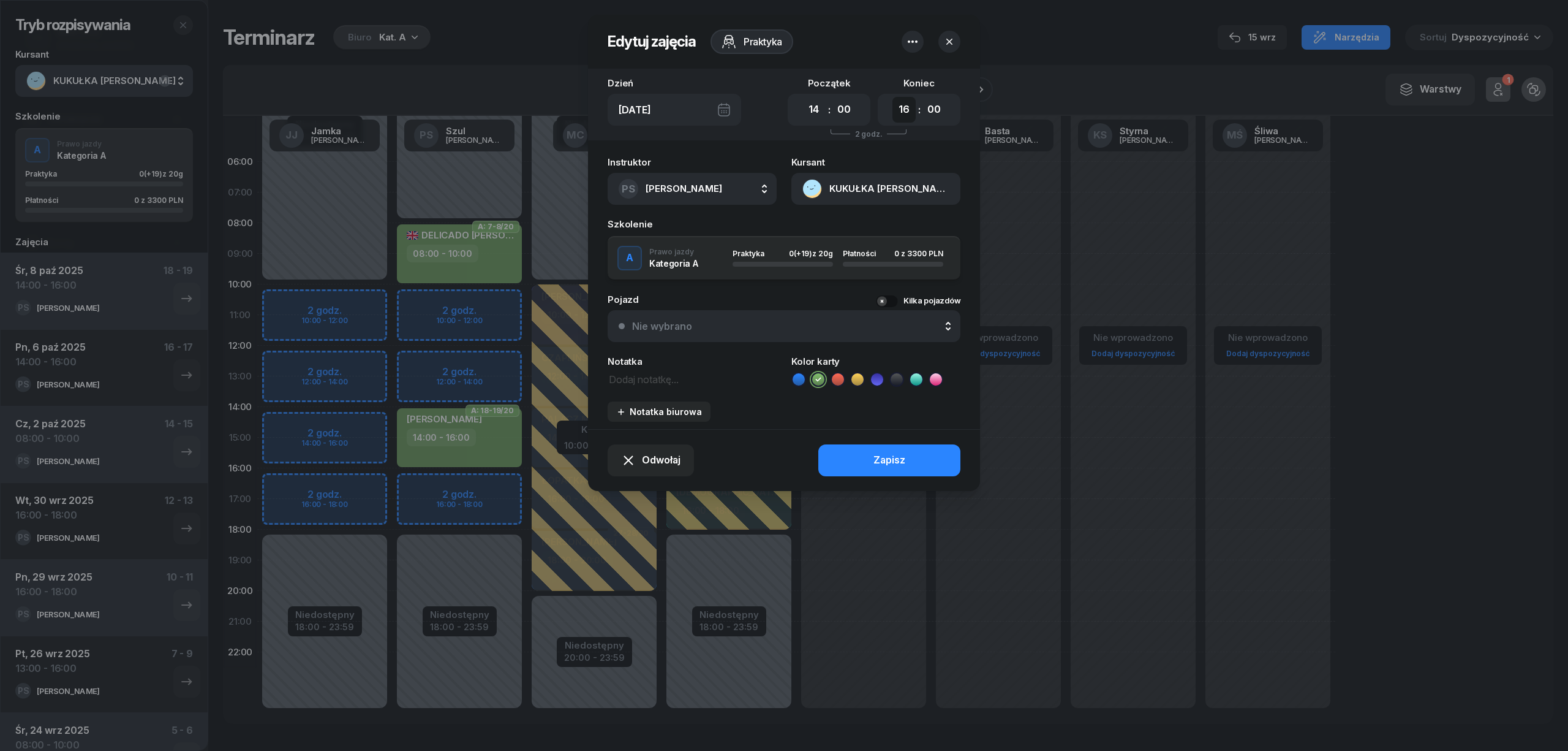
click at [900, 108] on select "00 01 02 03 04 05 06 07 08 09 10 11 12 13 14 15 16 17 18 19 20 21 22 23" at bounding box center [904, 109] width 24 height 25
select select "17"
click at [892, 97] on select "00 01 02 03 04 05 06 07 08 09 10 11 12 13 14 15 16 17 18 19 20 21 22 23" at bounding box center [904, 109] width 24 height 25
click at [866, 456] on button "Zapisz" at bounding box center [889, 460] width 142 height 32
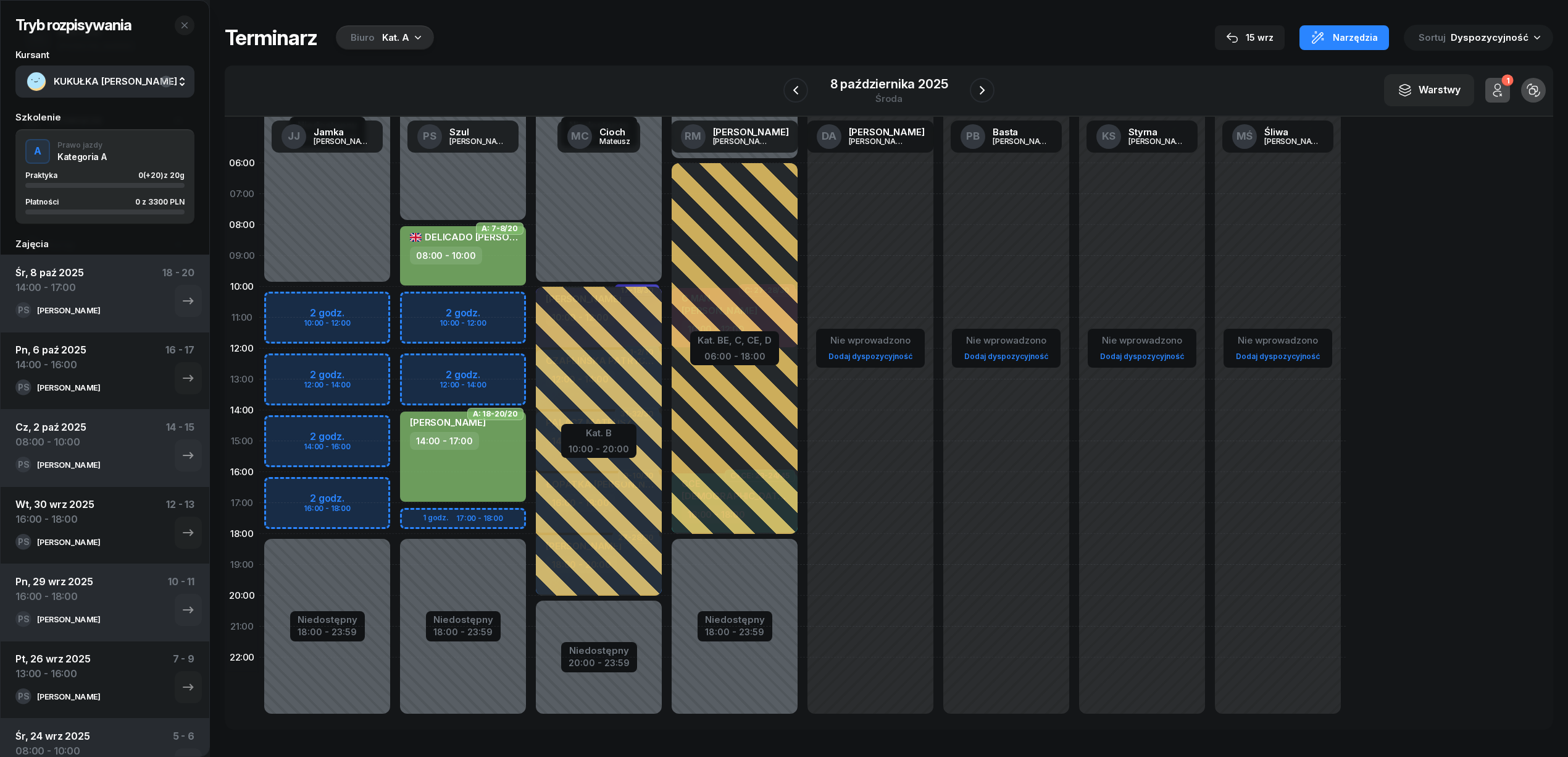
click at [115, 80] on span "KUKUŁKA [PERSON_NAME]" at bounding box center [118, 81] width 130 height 16
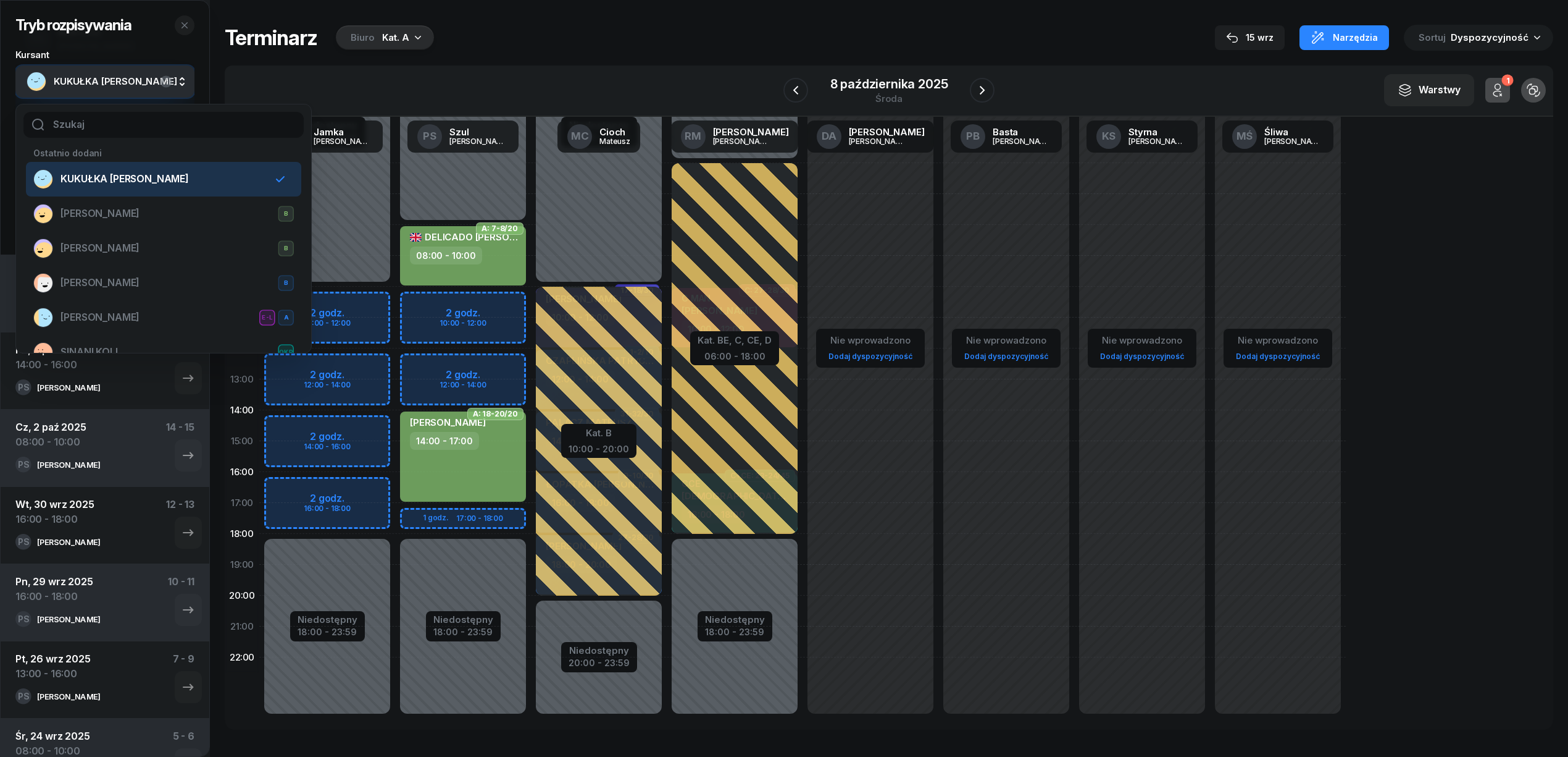
click at [186, 183] on div "KUKUŁKA [PERSON_NAME]" at bounding box center [147, 179] width 228 height 19
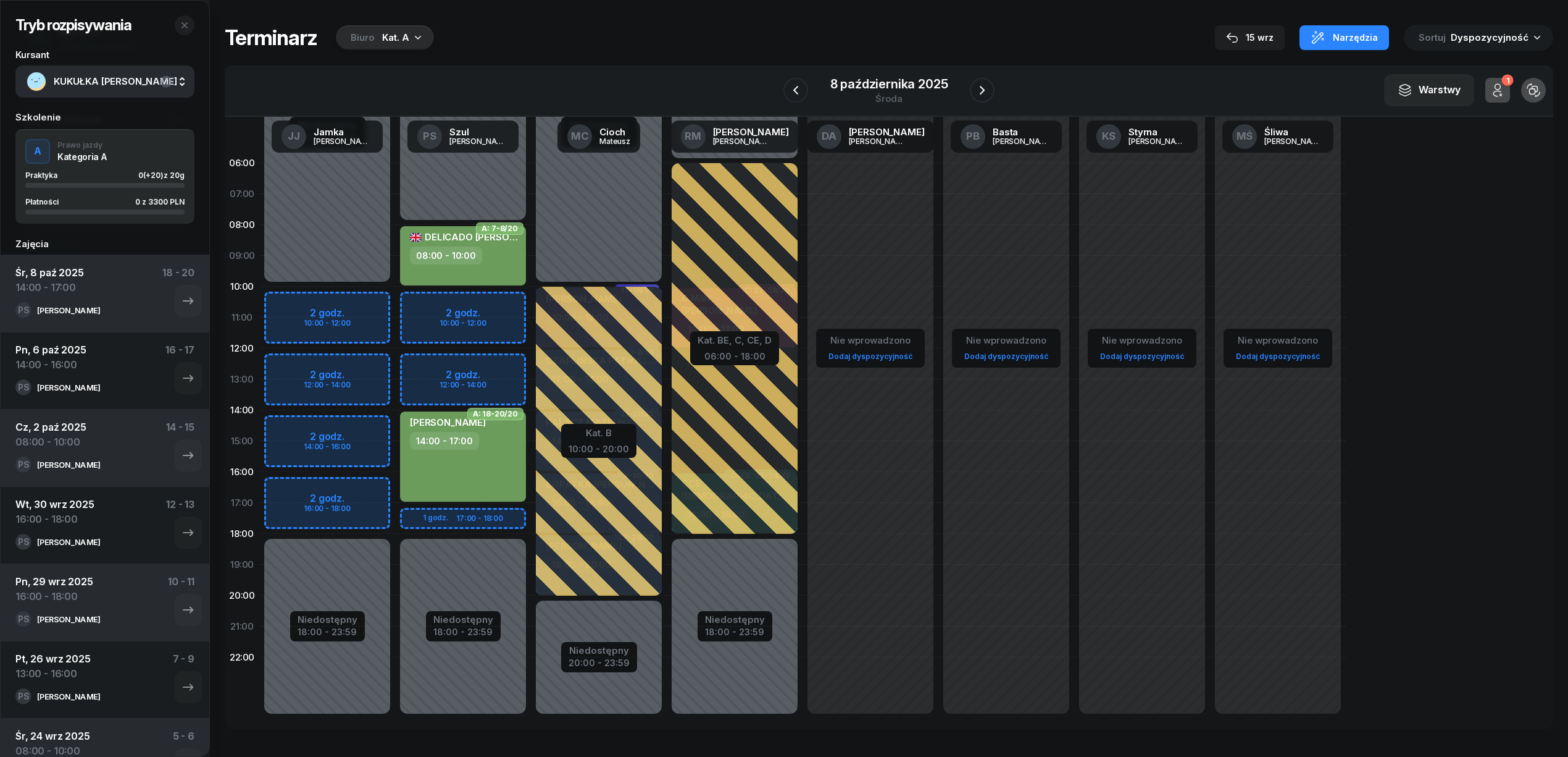
click at [75, 77] on span "KUKUŁKA [PERSON_NAME]" at bounding box center [118, 81] width 130 height 16
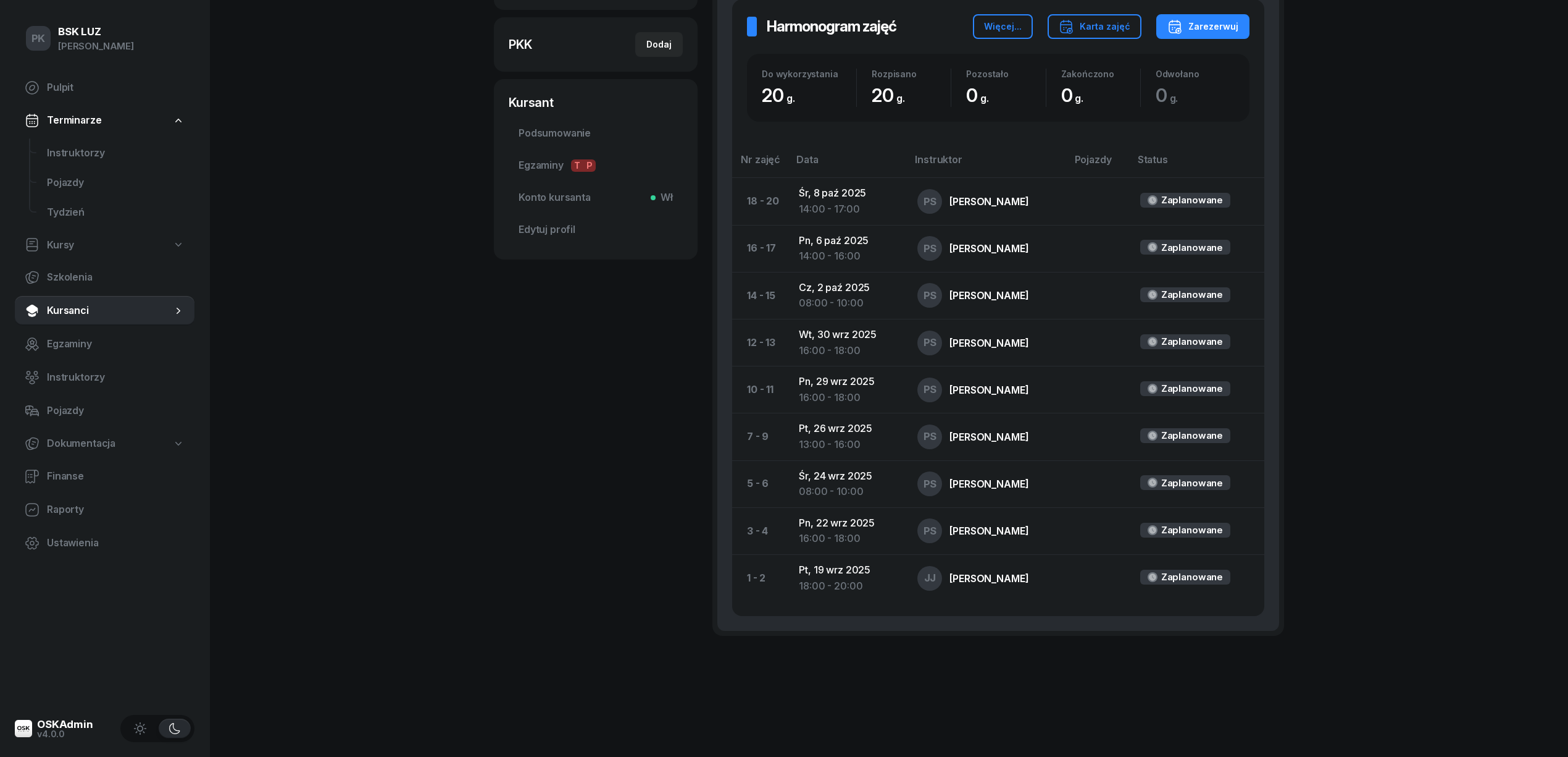
scroll to position [406, 0]
click at [1426, 277] on div "PK BSK LUZ Piotr Klimek Pulpit Terminarze Instruktorzy Pojazdy Tydzień Kursy Sz…" at bounding box center [784, 176] width 1568 height 1160
click at [472, 606] on div "PK BSK LUZ Piotr Klimek Pulpit Terminarze Instruktorzy Pojazdy Tydzień Kursy Sz…" at bounding box center [784, 176] width 1568 height 1160
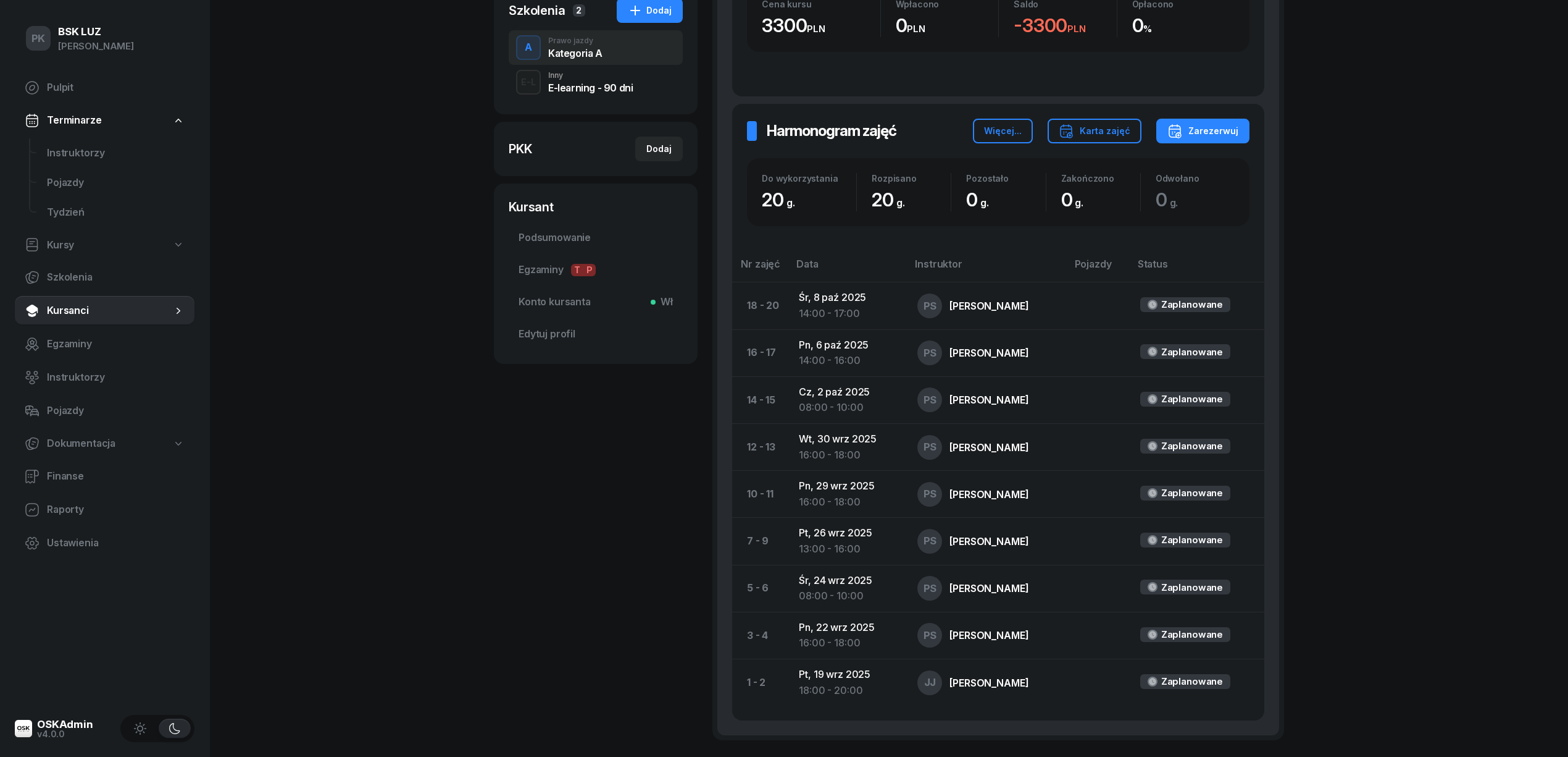
scroll to position [77, 0]
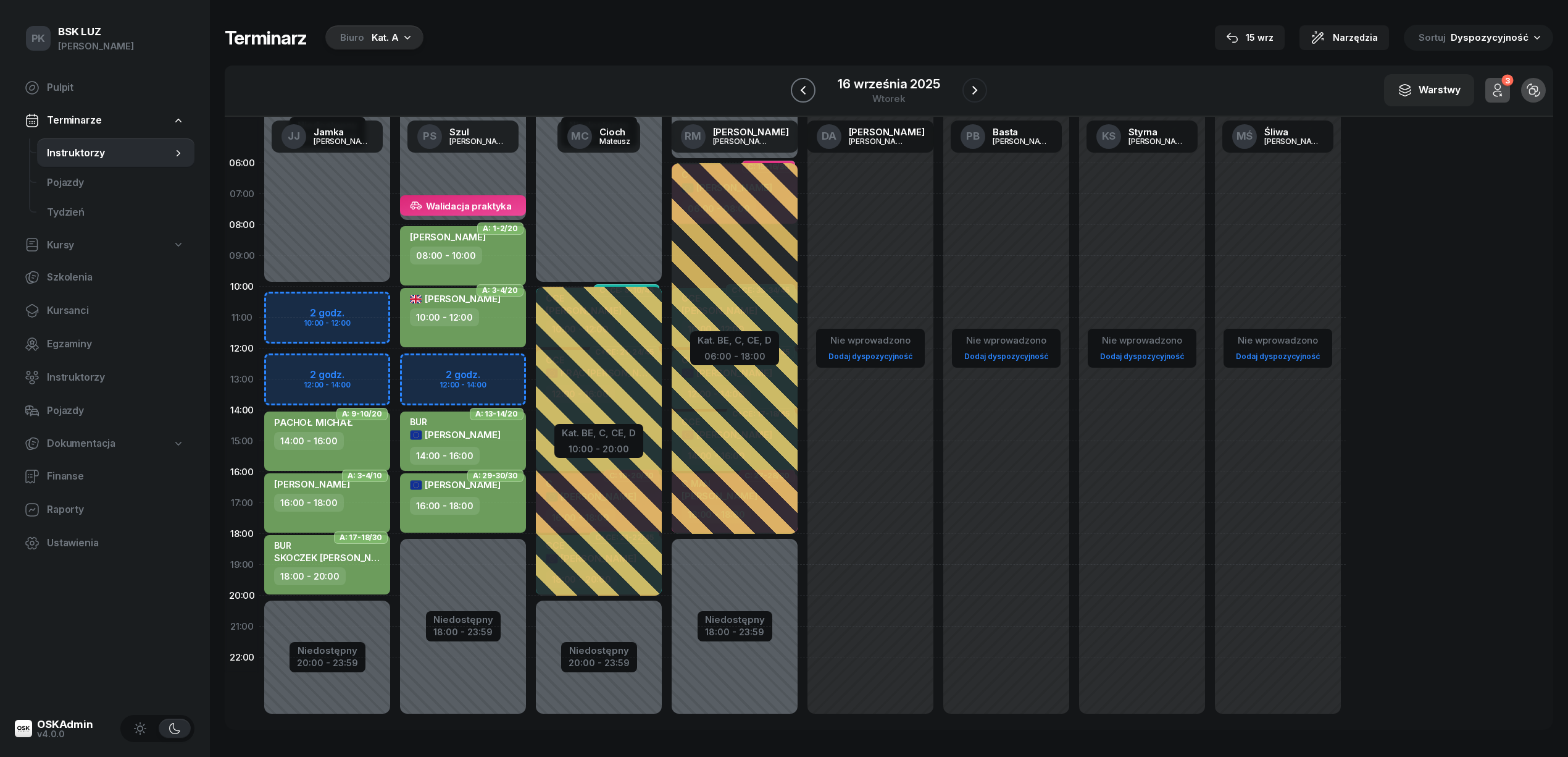
click at [805, 87] on icon "button" at bounding box center [803, 90] width 5 height 9
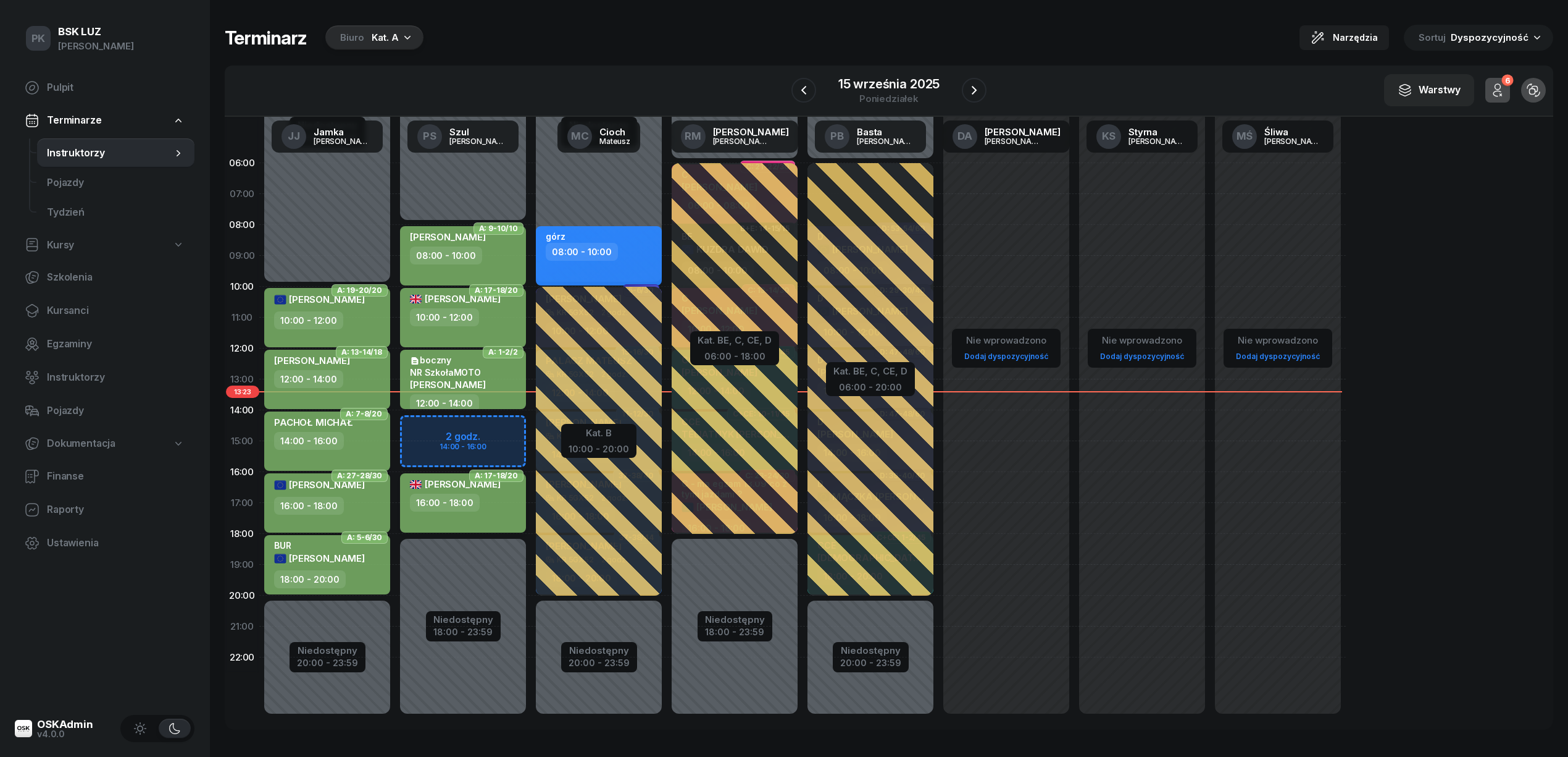
click at [481, 510] on div "16:00 - 18:00" at bounding box center [464, 502] width 108 height 18
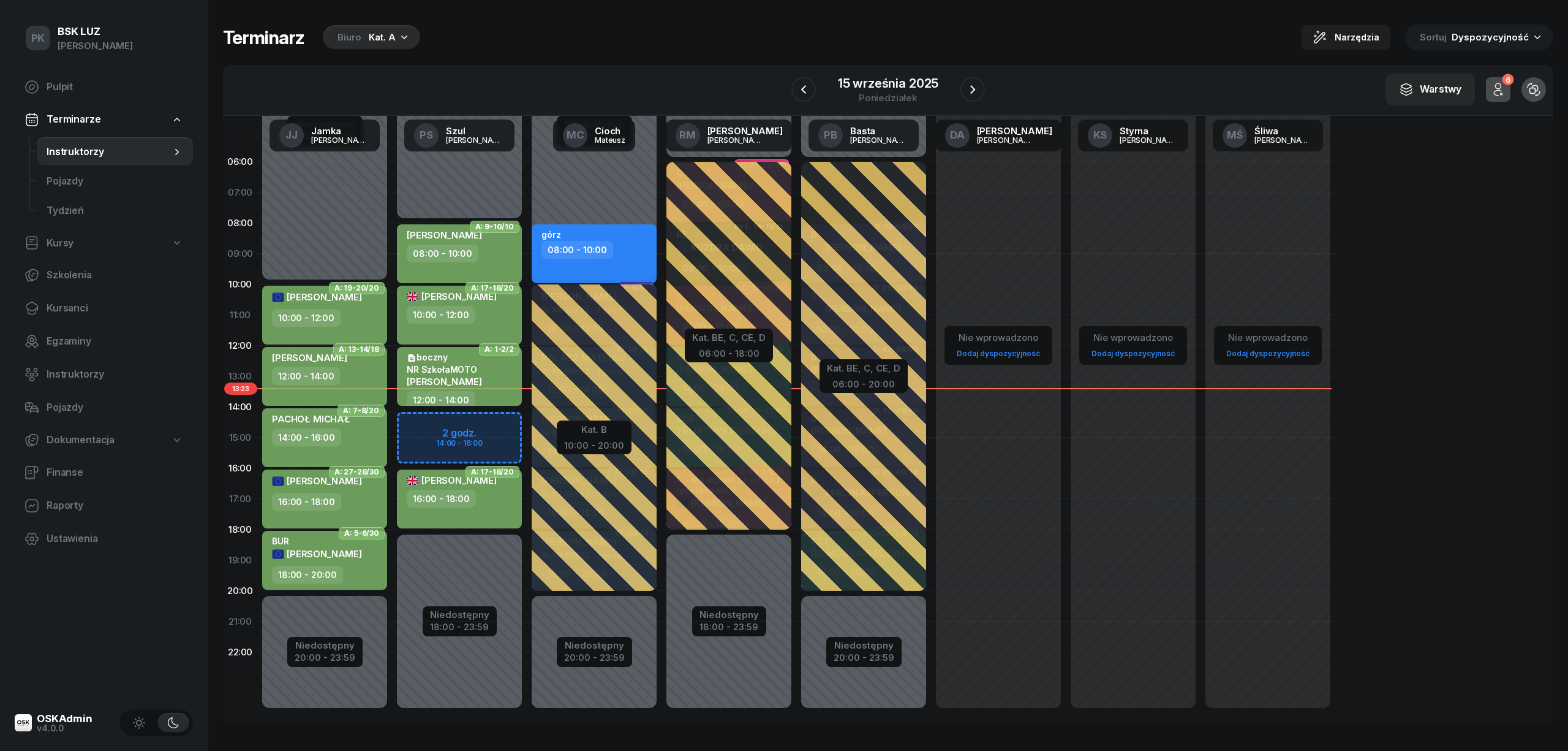
select select "16"
select select "18"
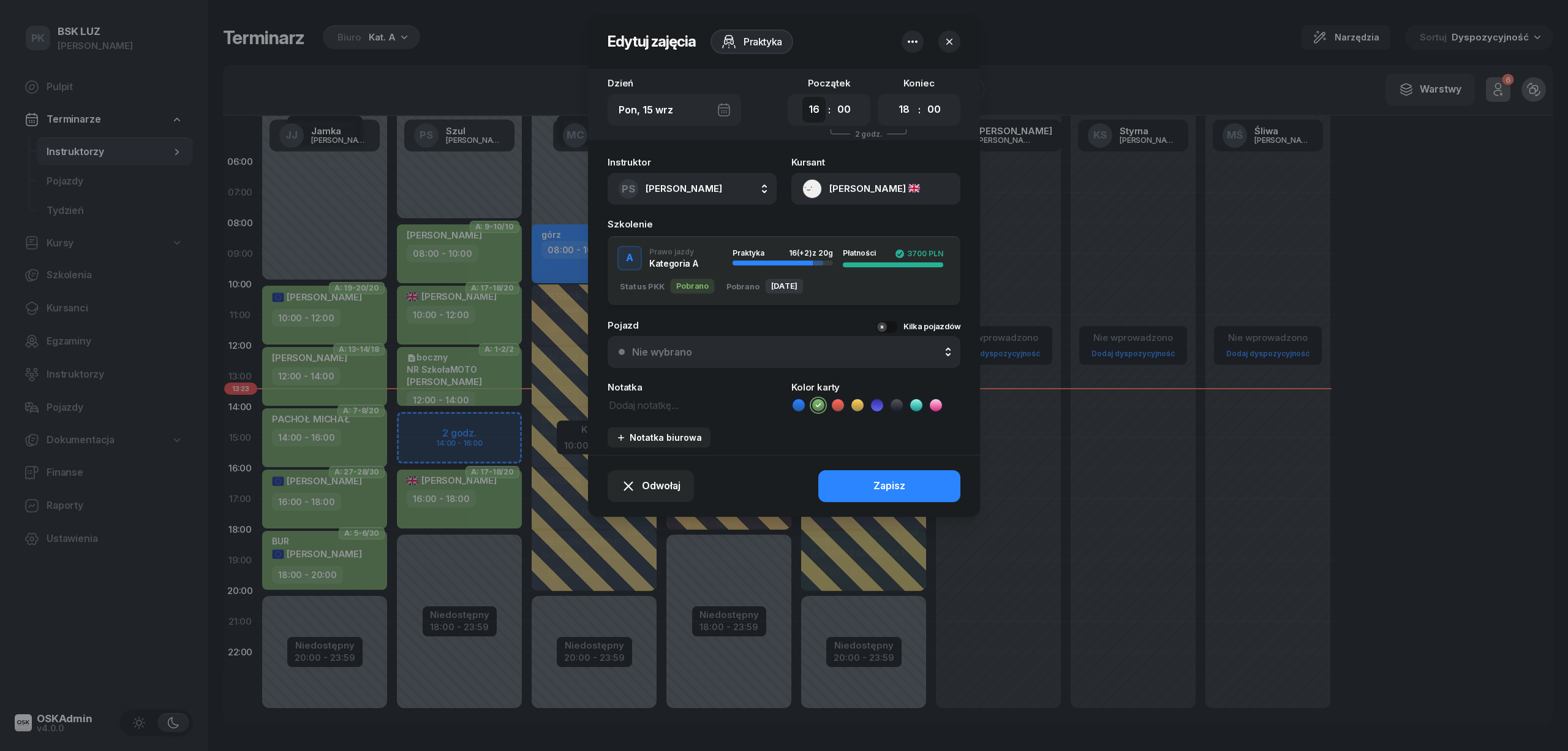
click at [814, 111] on select "00 01 02 03 04 05 06 07 08 09 10 11 12 13 14 15 16 17 18 19 20 21 22 23" at bounding box center [814, 109] width 24 height 25
select select "14"
click at [802, 97] on select "00 01 02 03 04 05 06 07 08 09 10 11 12 13 14 15 16 17 18 19 20 21 22 23" at bounding box center [814, 109] width 24 height 25
click at [902, 106] on select "00 01 02 03 04 05 06 07 08 09 10 11 12 13 14 15 16 17 18 19 20 21 22 23" at bounding box center [904, 109] width 24 height 25
select select "16"
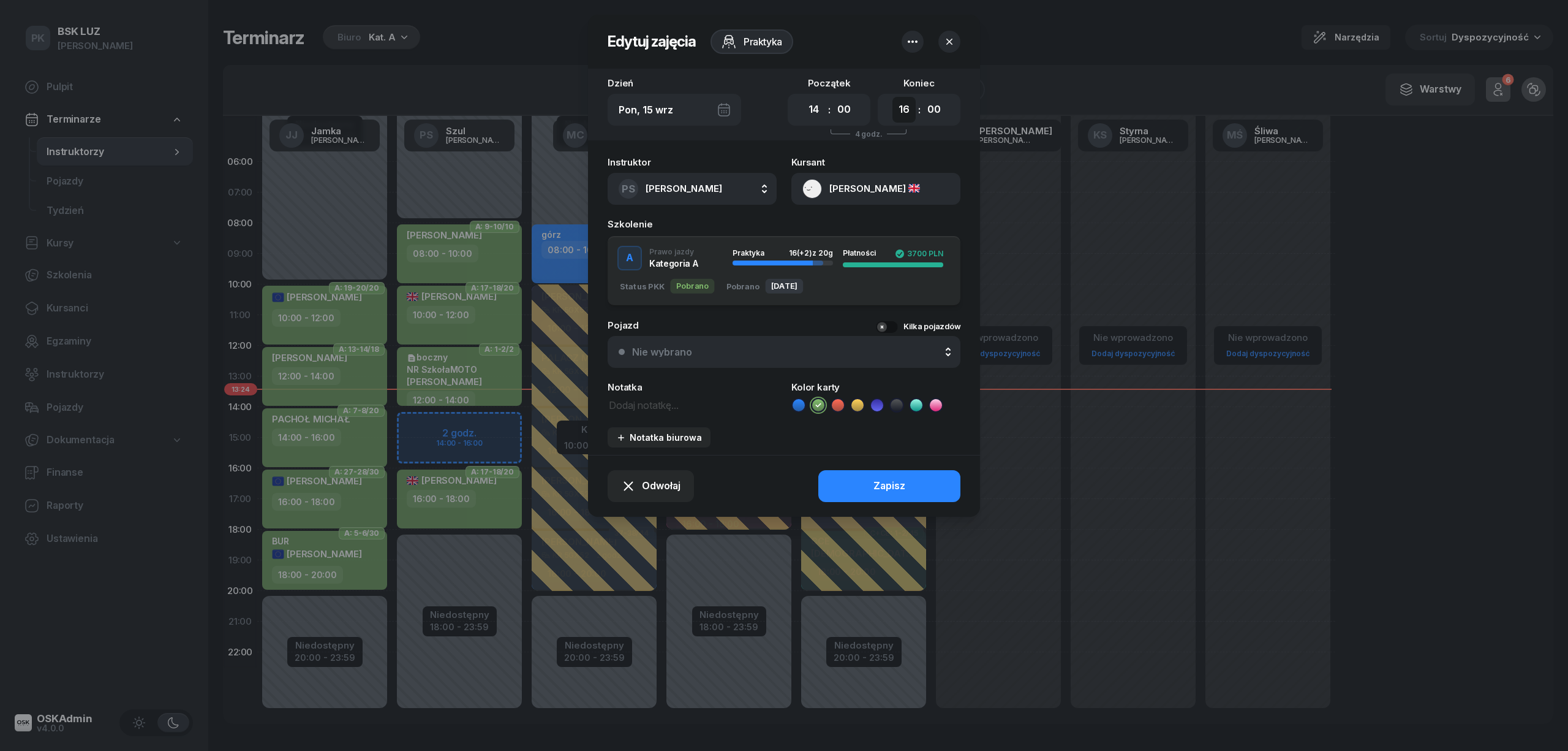
click at [892, 97] on select "00 01 02 03 04 05 06 07 08 09 10 11 12 13 14 15 16 17 18 19 20 21 22 23" at bounding box center [904, 109] width 24 height 25
click at [902, 475] on button "Zapisz" at bounding box center [889, 486] width 142 height 32
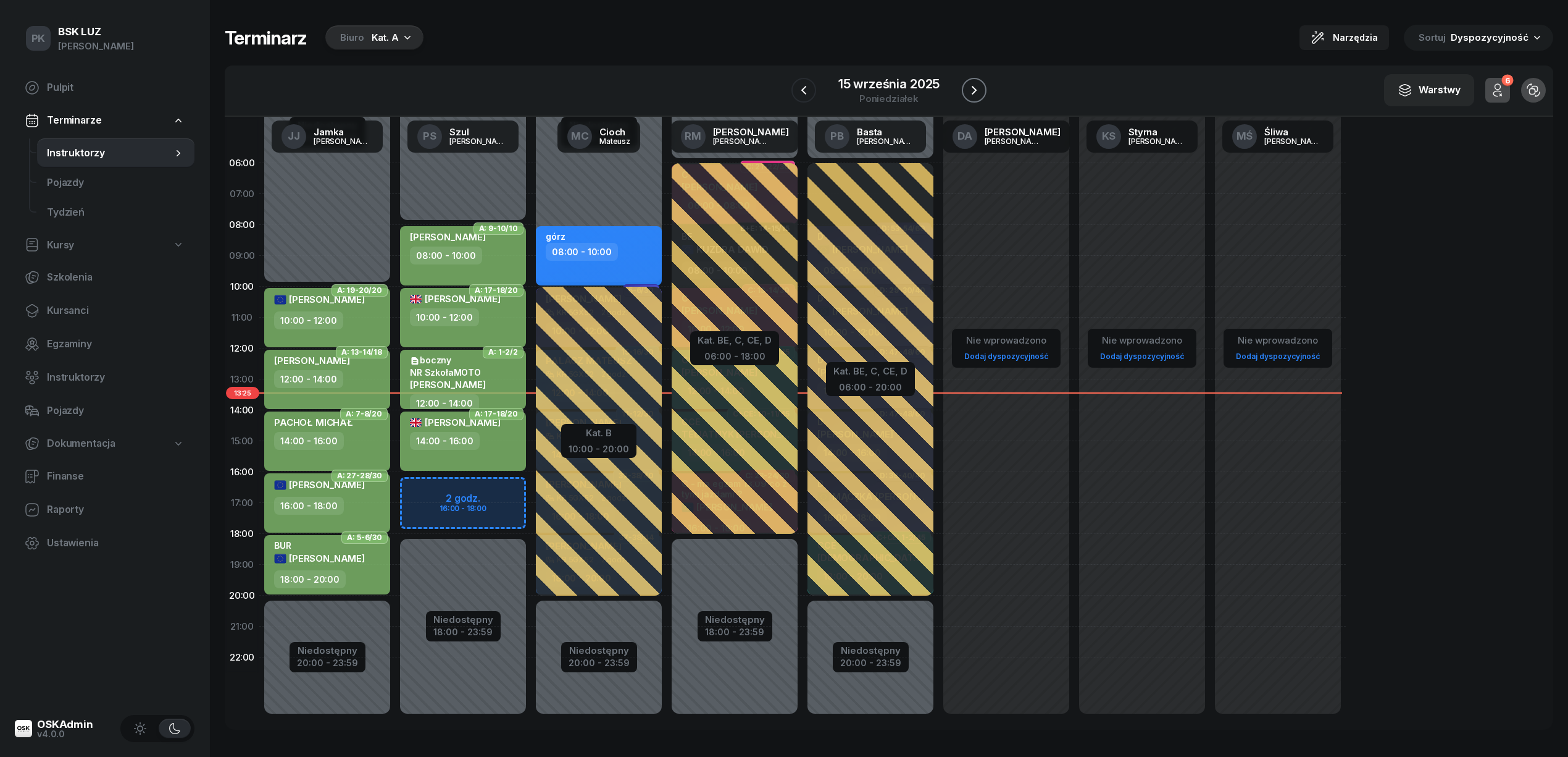
click at [979, 92] on icon "button" at bounding box center [974, 90] width 15 height 15
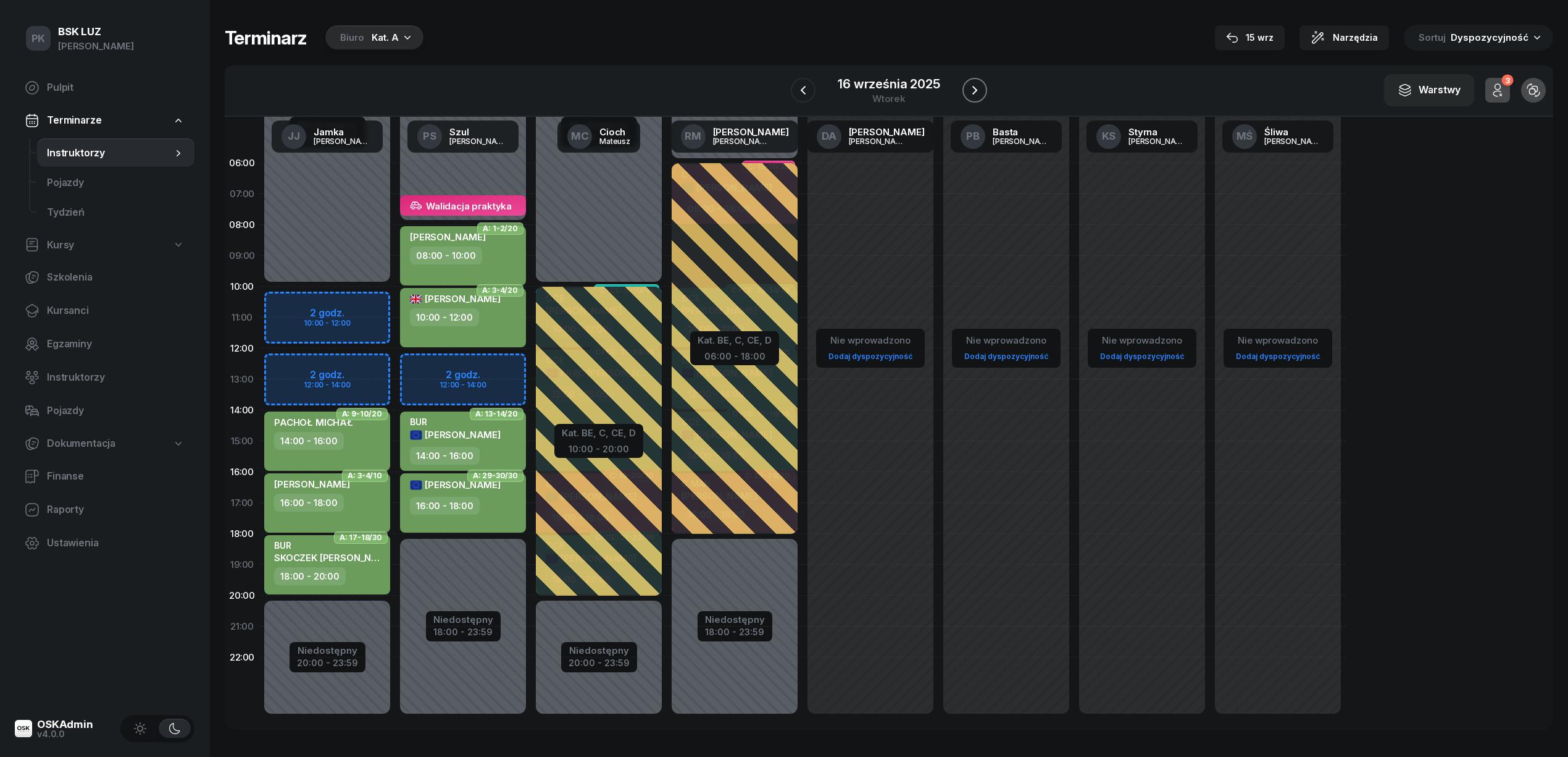
click at [973, 94] on icon "button" at bounding box center [974, 90] width 15 height 15
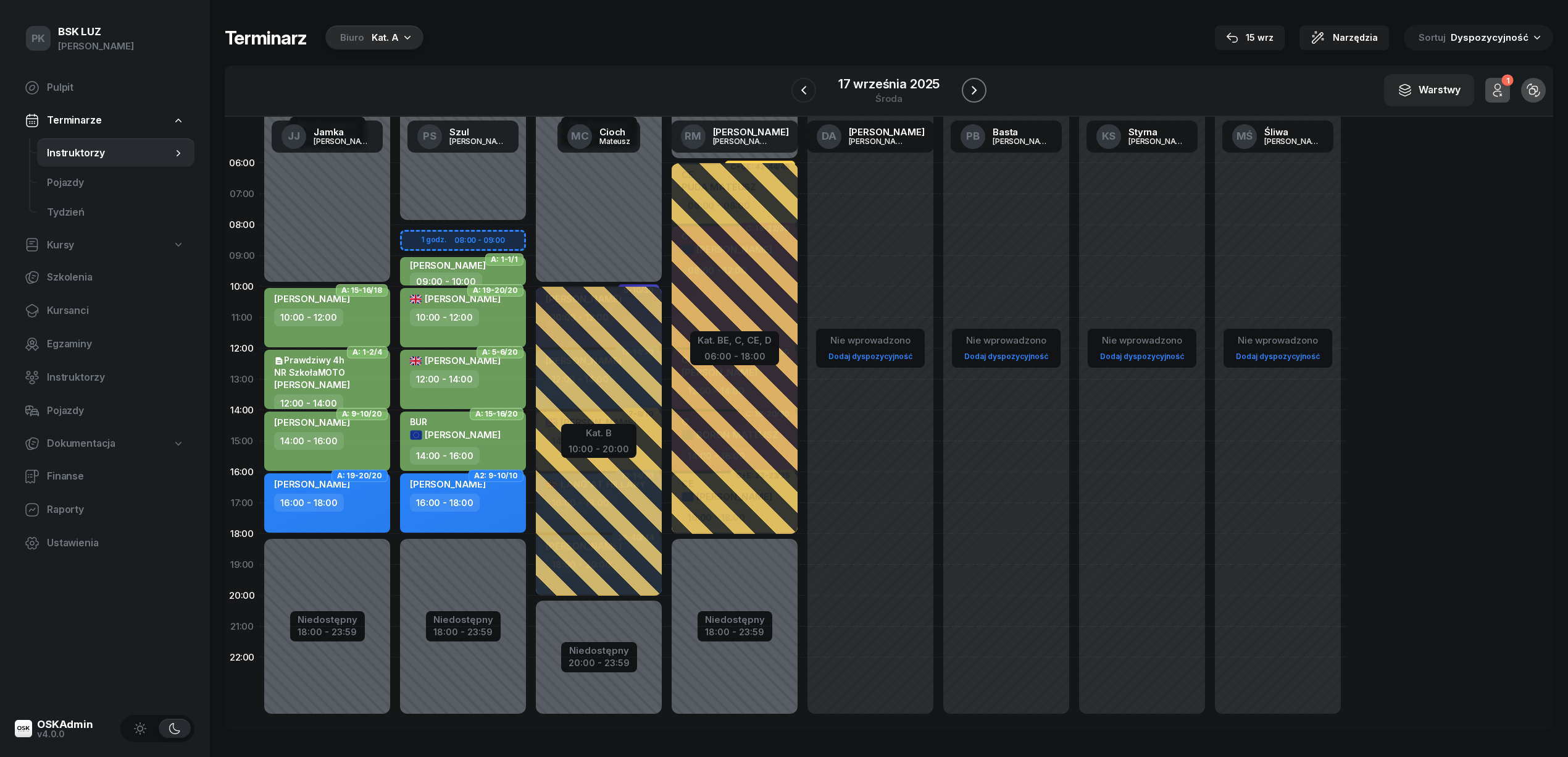
click at [973, 94] on icon "button" at bounding box center [974, 90] width 15 height 15
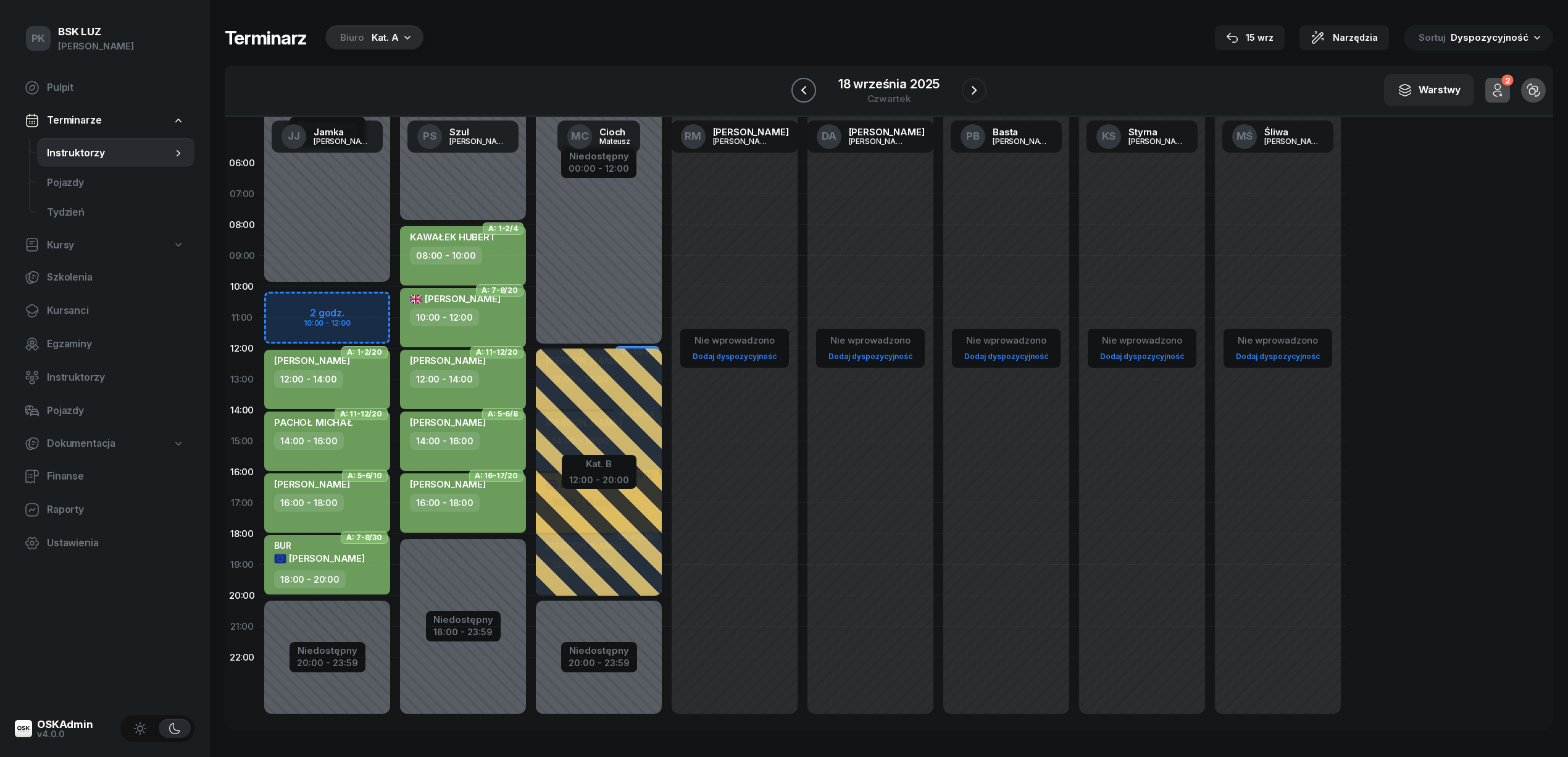
click at [801, 94] on icon "button" at bounding box center [803, 90] width 15 height 15
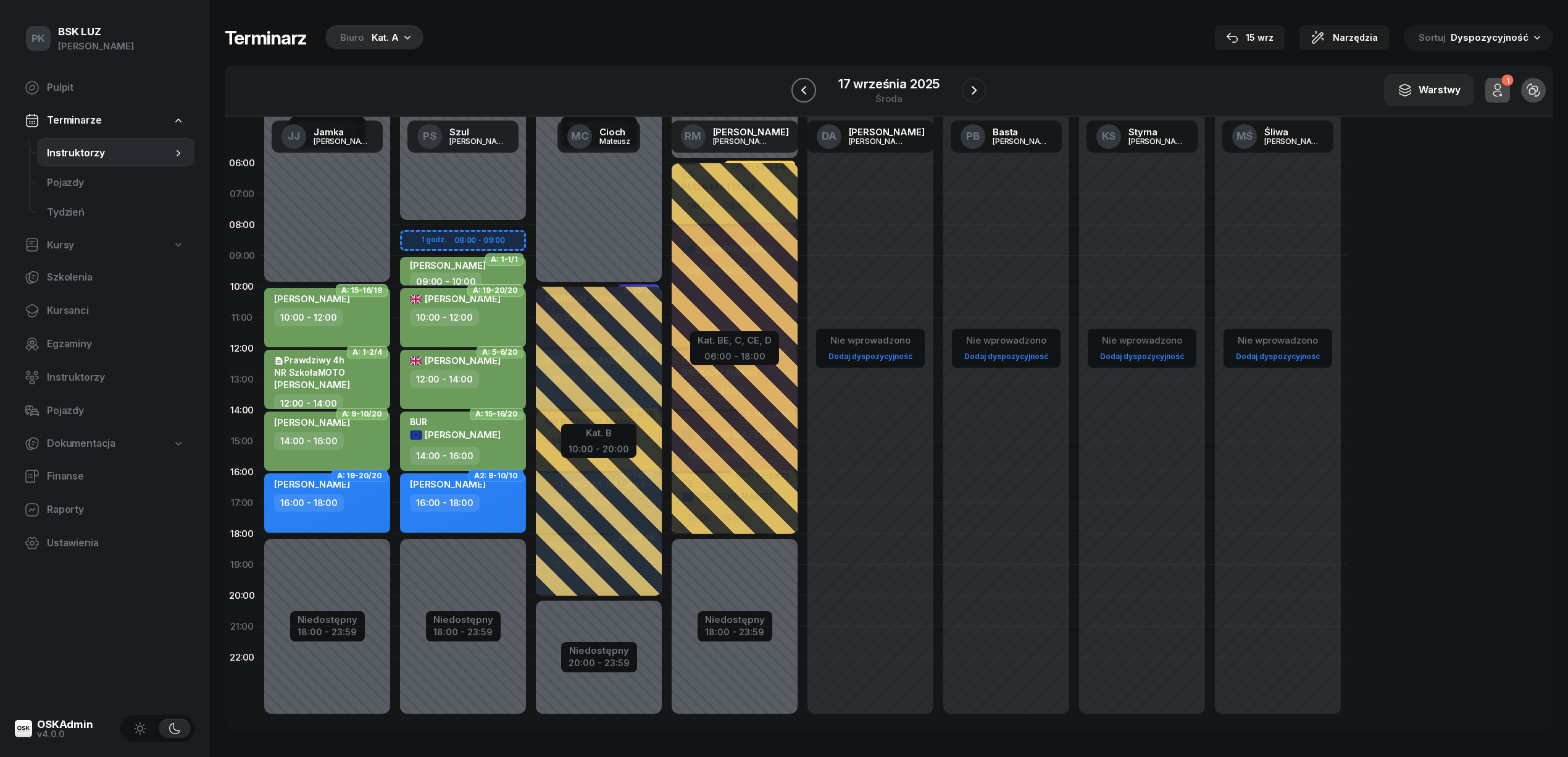
click at [801, 94] on icon "button" at bounding box center [803, 90] width 15 height 15
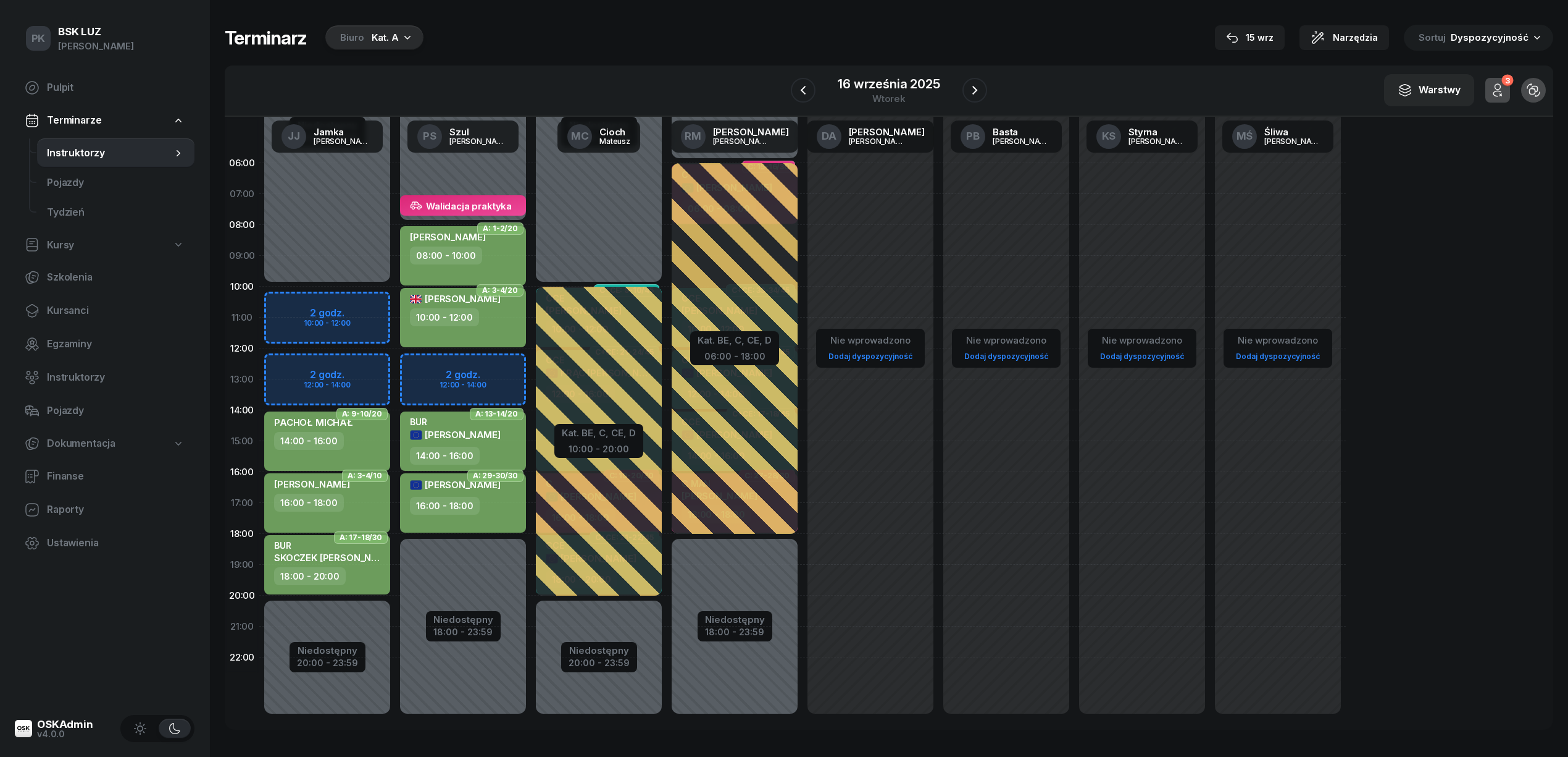
click at [487, 498] on div "16:00 - 18:00" at bounding box center [464, 506] width 108 height 18
select select "16"
select select "18"
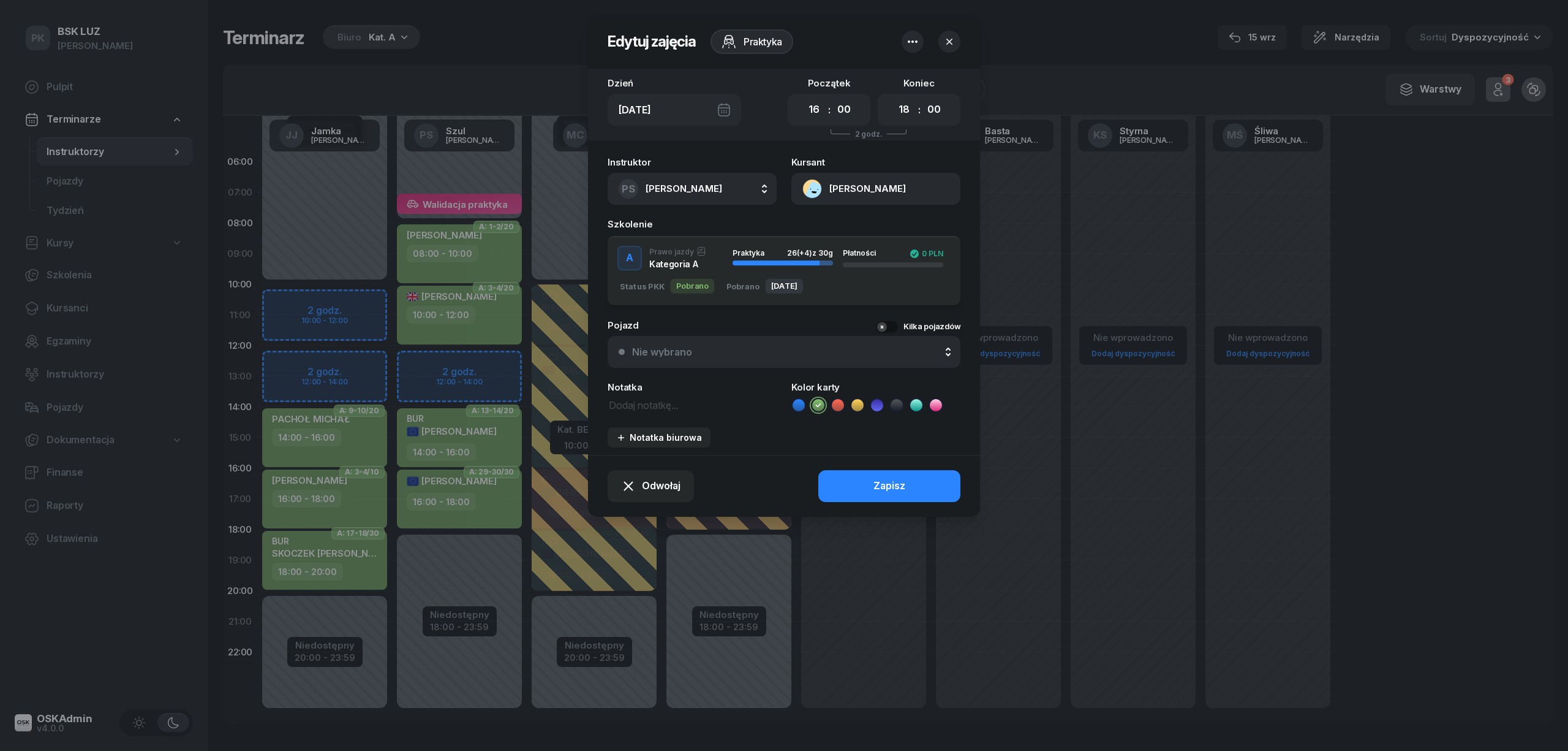
click at [934, 405] on icon at bounding box center [936, 405] width 12 height 12
click at [650, 407] on textarea at bounding box center [691, 404] width 169 height 16
drag, startPoint x: 673, startPoint y: 404, endPoint x: 567, endPoint y: 400, distance: 106.1
click at [567, 400] on div "Edytuj zajęcia Praktyka Dzień Wt, 16 wrz Początek 00 01 02 03 04 05 06 07 08 09…" at bounding box center [784, 376] width 1568 height 751
type textarea "Walidacja"
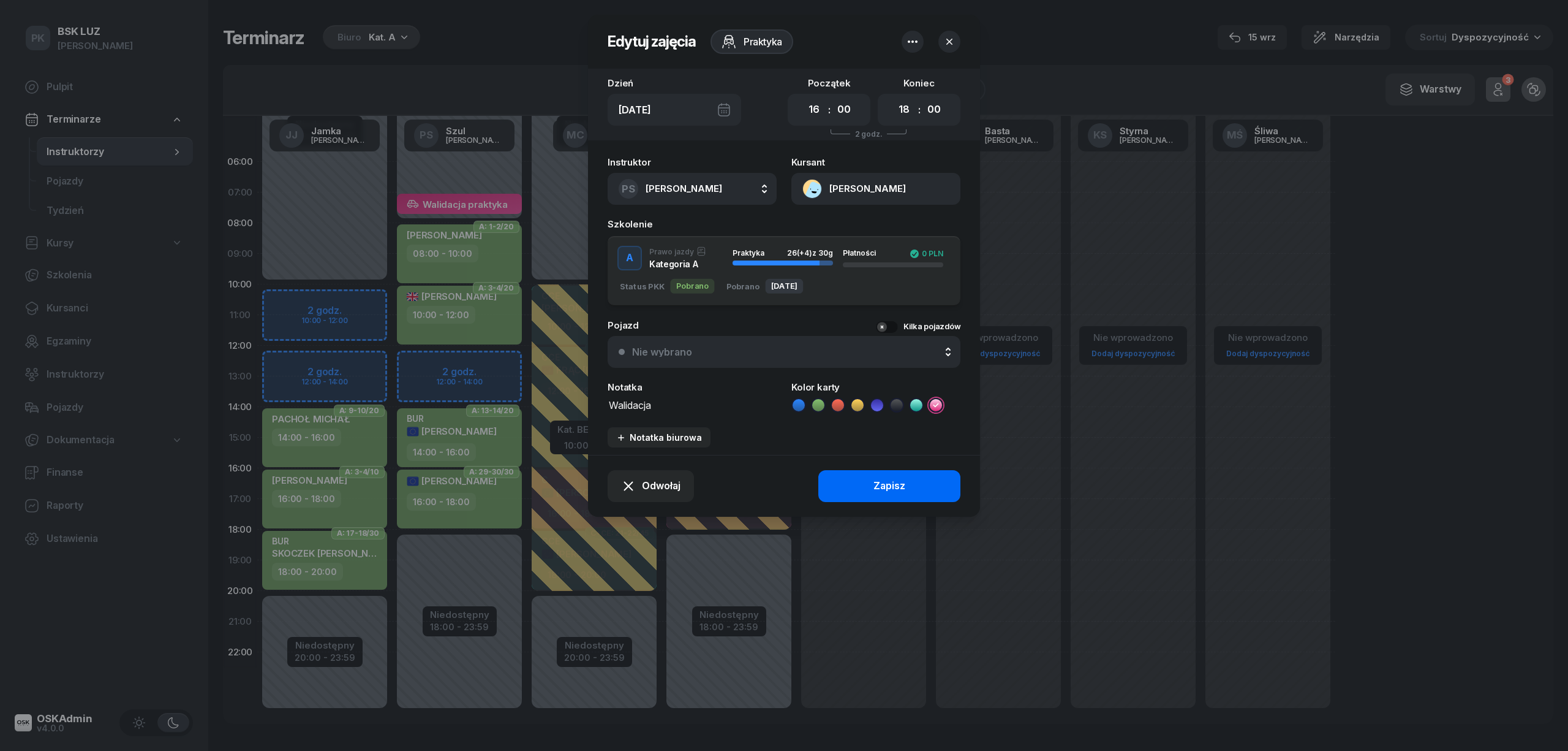
click at [856, 488] on button "Zapisz" at bounding box center [889, 486] width 142 height 32
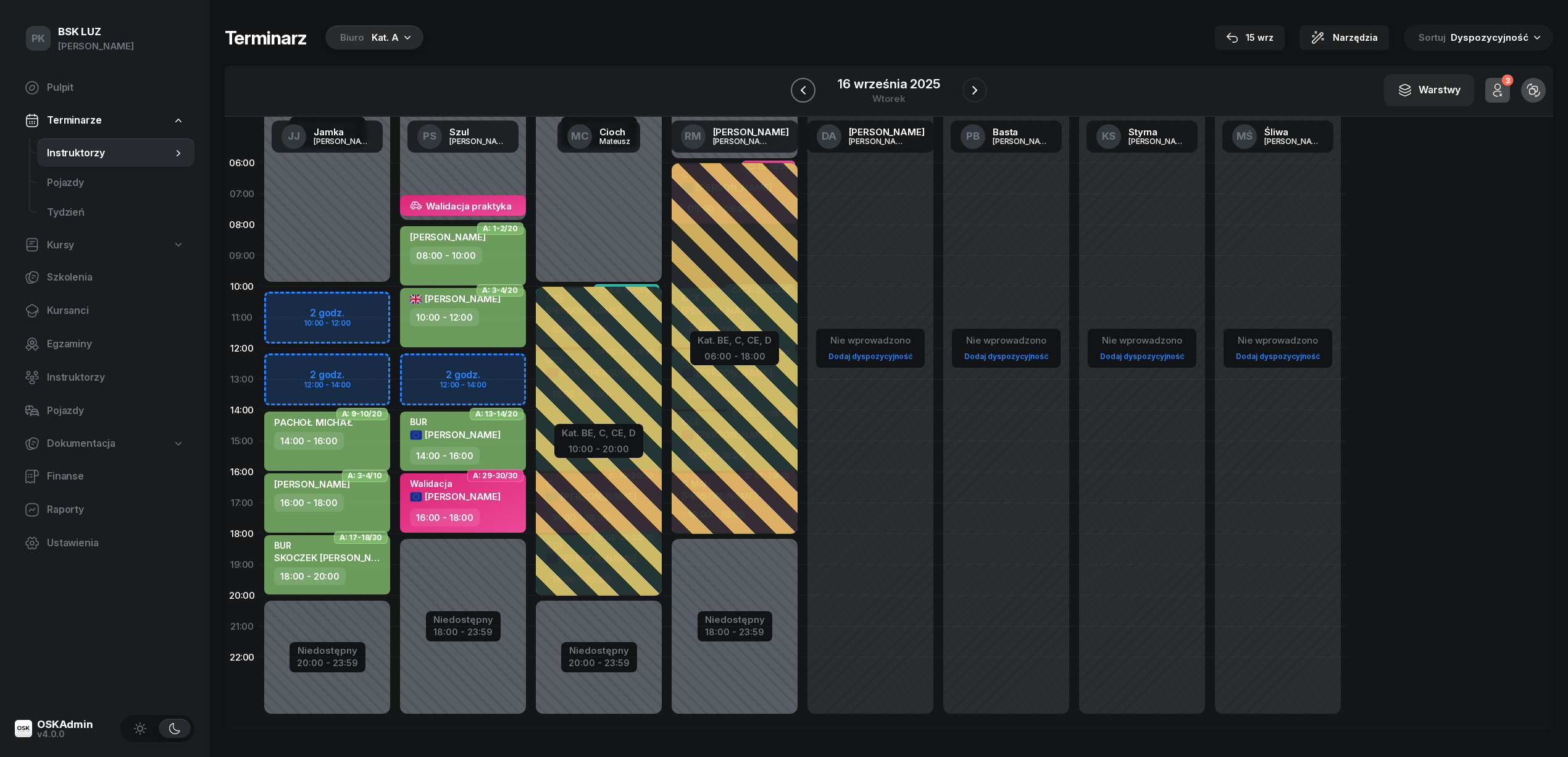
click at [792, 87] on button "button" at bounding box center [803, 90] width 25 height 25
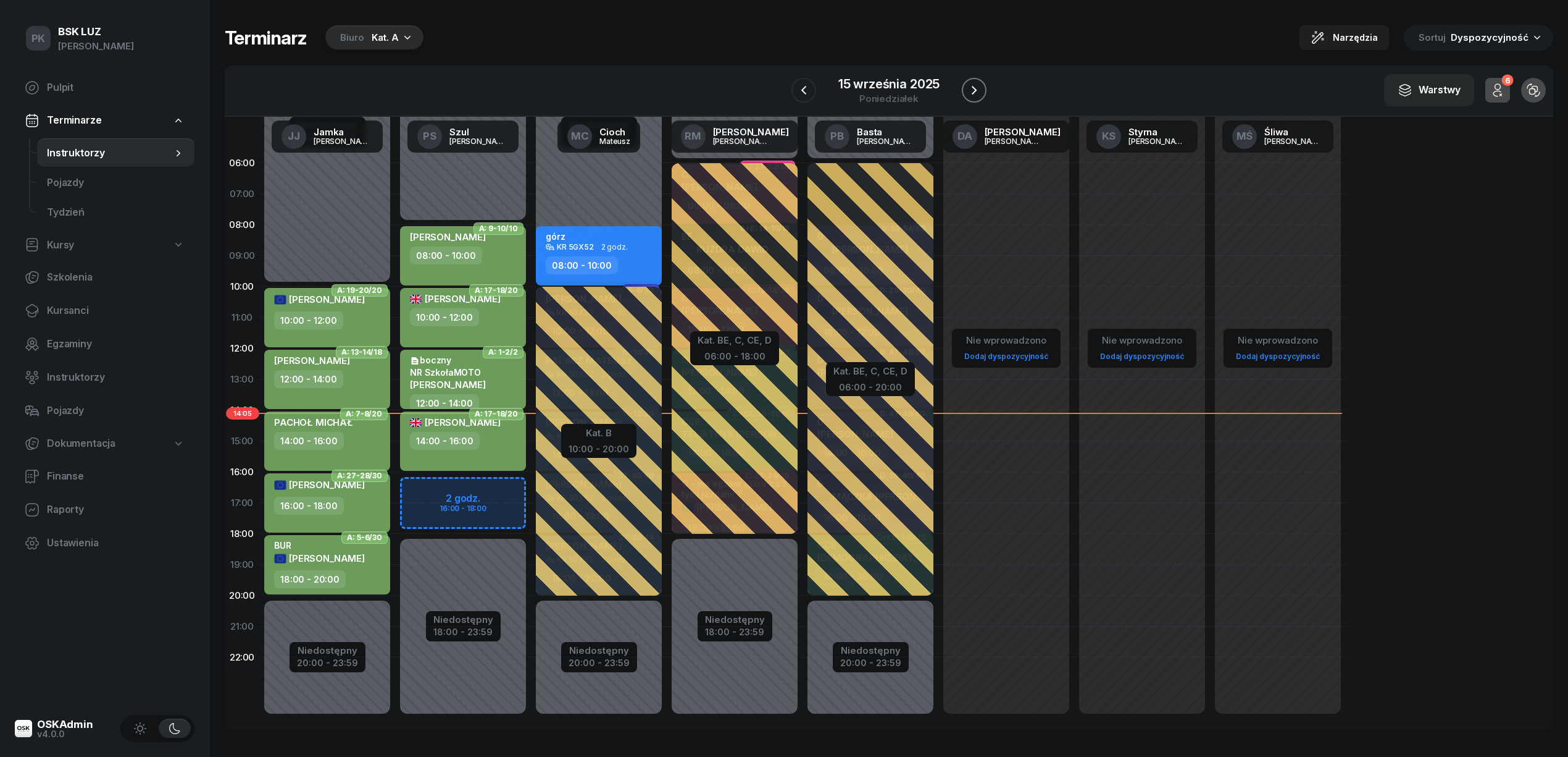
click at [964, 87] on button "button" at bounding box center [974, 90] width 25 height 25
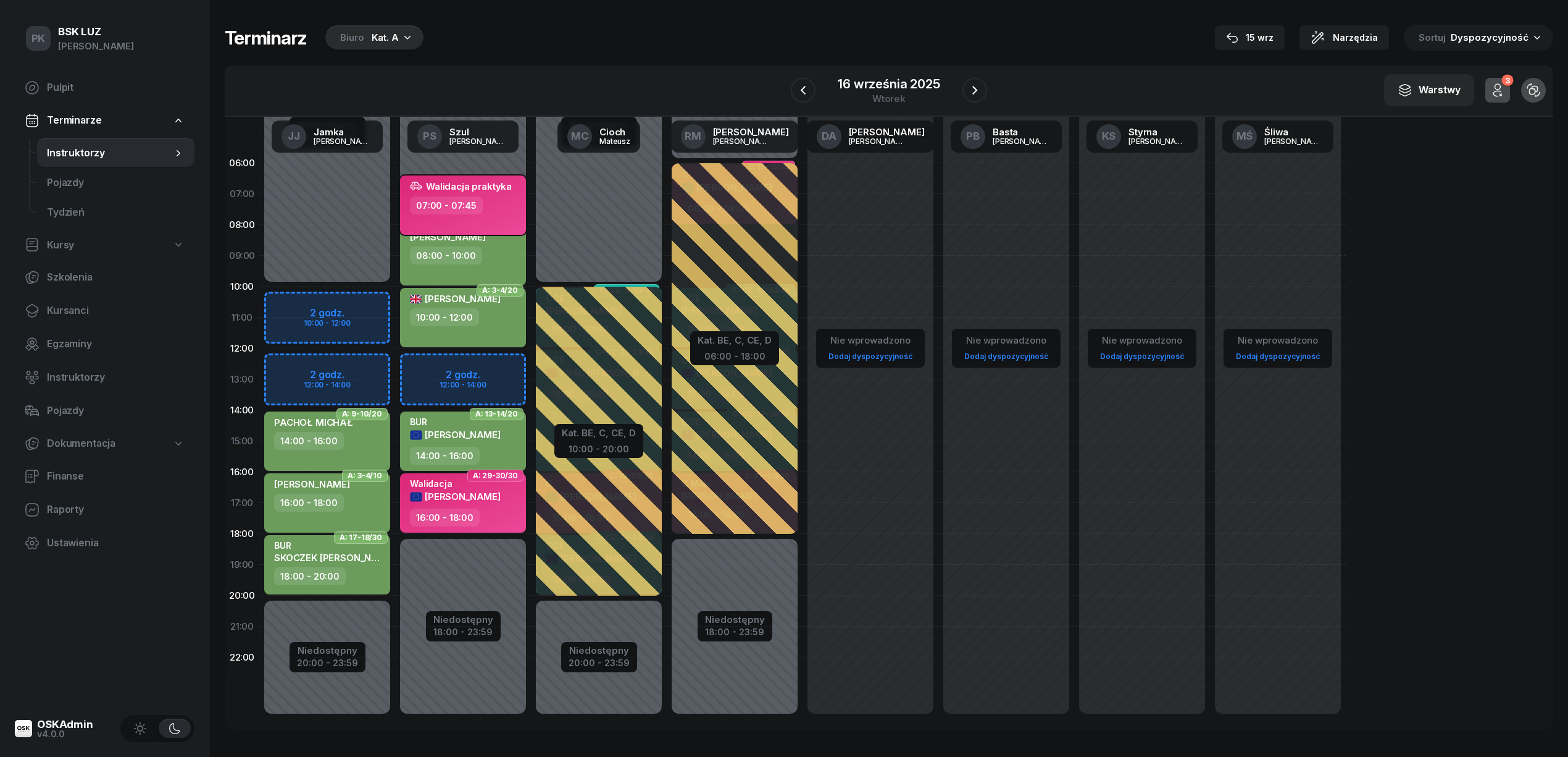
click at [494, 199] on div "07:00 - 07:45" at bounding box center [464, 206] width 108 height 18
select select "07"
select select "45"
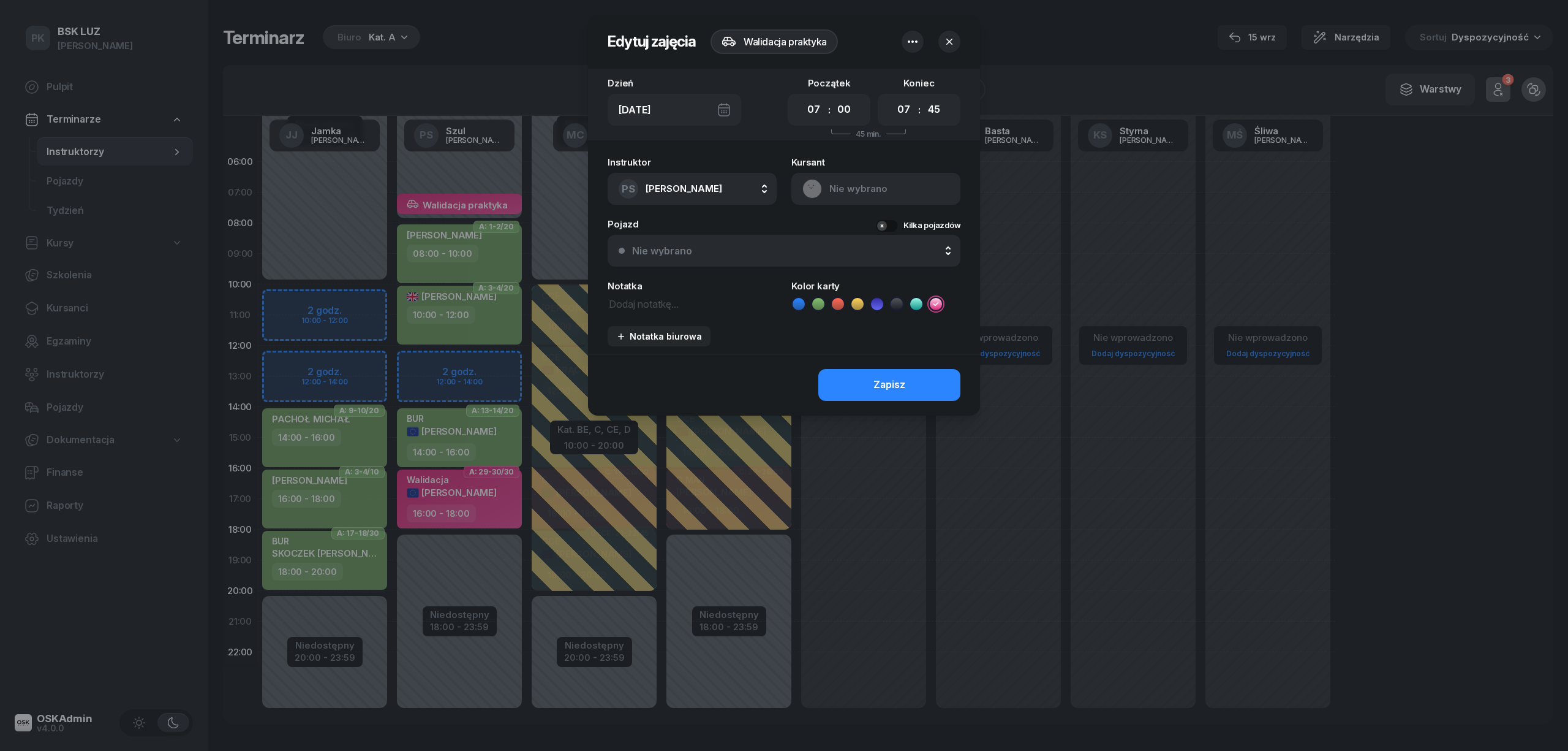
click at [652, 309] on textarea at bounding box center [691, 303] width 169 height 16
type textarea "Włodarczyk Dariusz"
click at [870, 380] on button "Zapisz" at bounding box center [889, 384] width 142 height 32
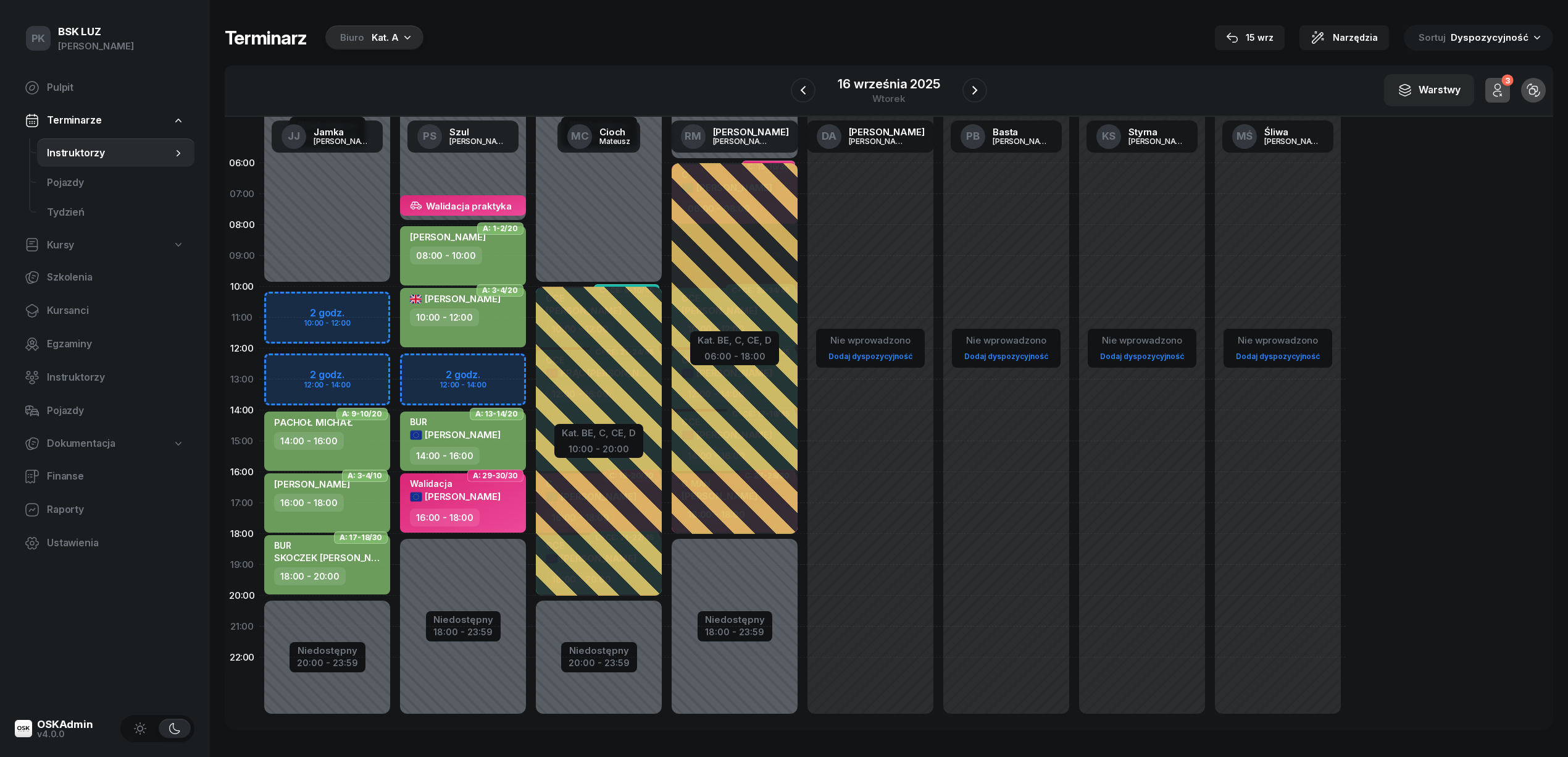
click at [385, 45] on div "Biuro Kat. A" at bounding box center [374, 38] width 98 height 25
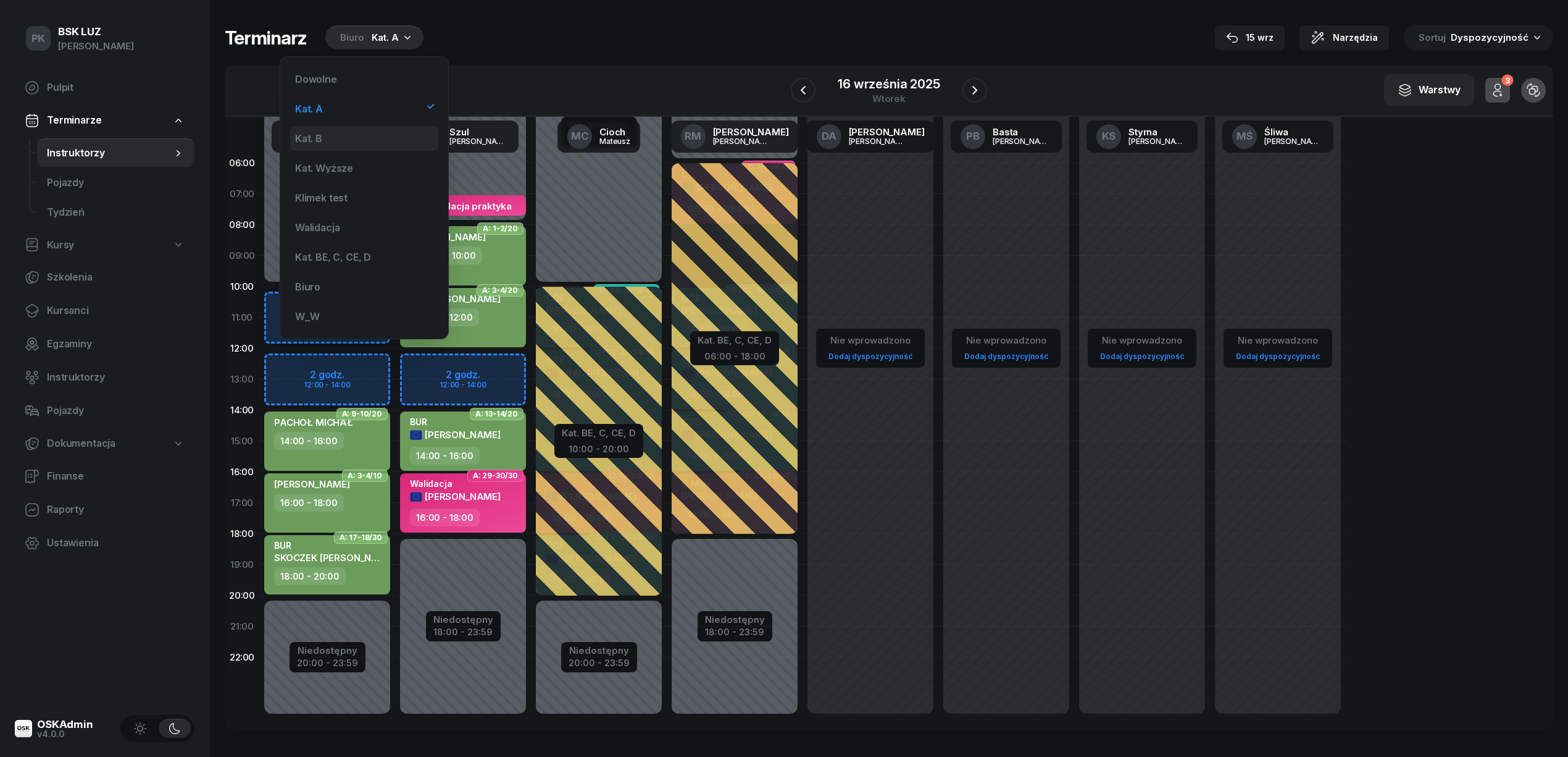
click at [361, 136] on div "Kat. B" at bounding box center [364, 139] width 148 height 25
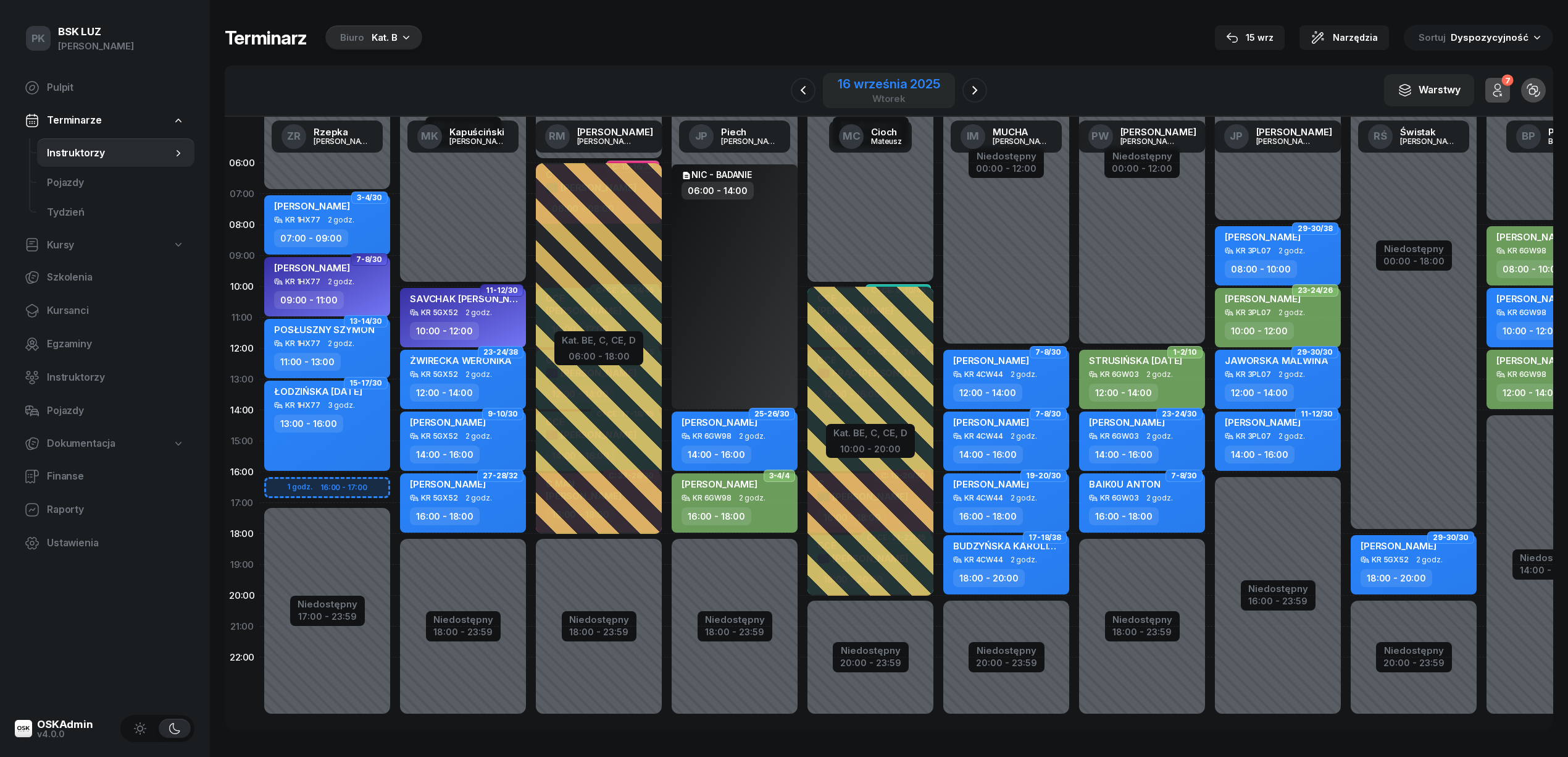
click at [898, 87] on div "16 września 2025" at bounding box center [889, 84] width 102 height 12
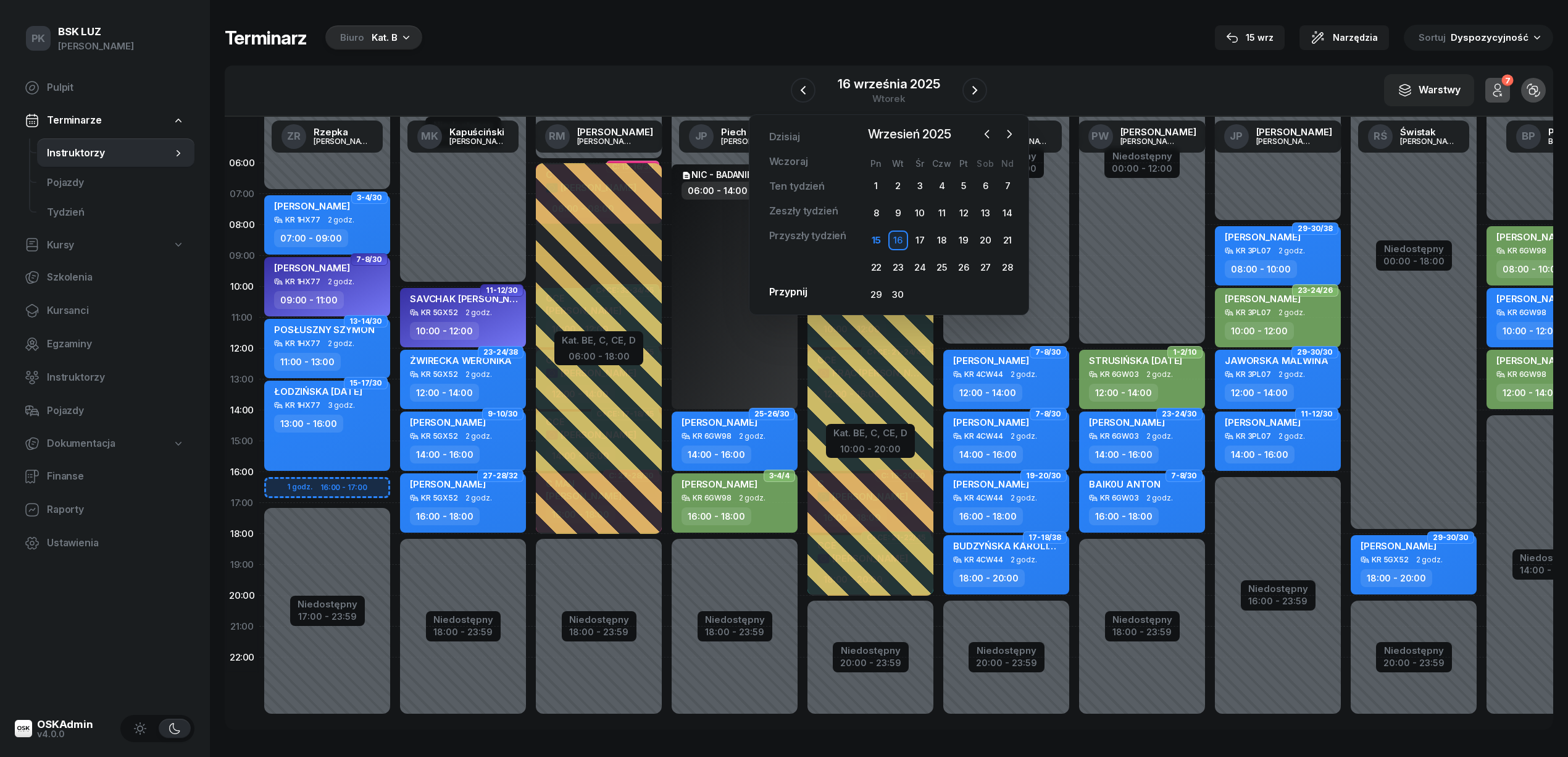
click at [703, 40] on div "Terminarz Biuro Kat. B 15 wrz Narzędzia Sortuj Dyspozycyjność" at bounding box center [889, 37] width 1329 height 26
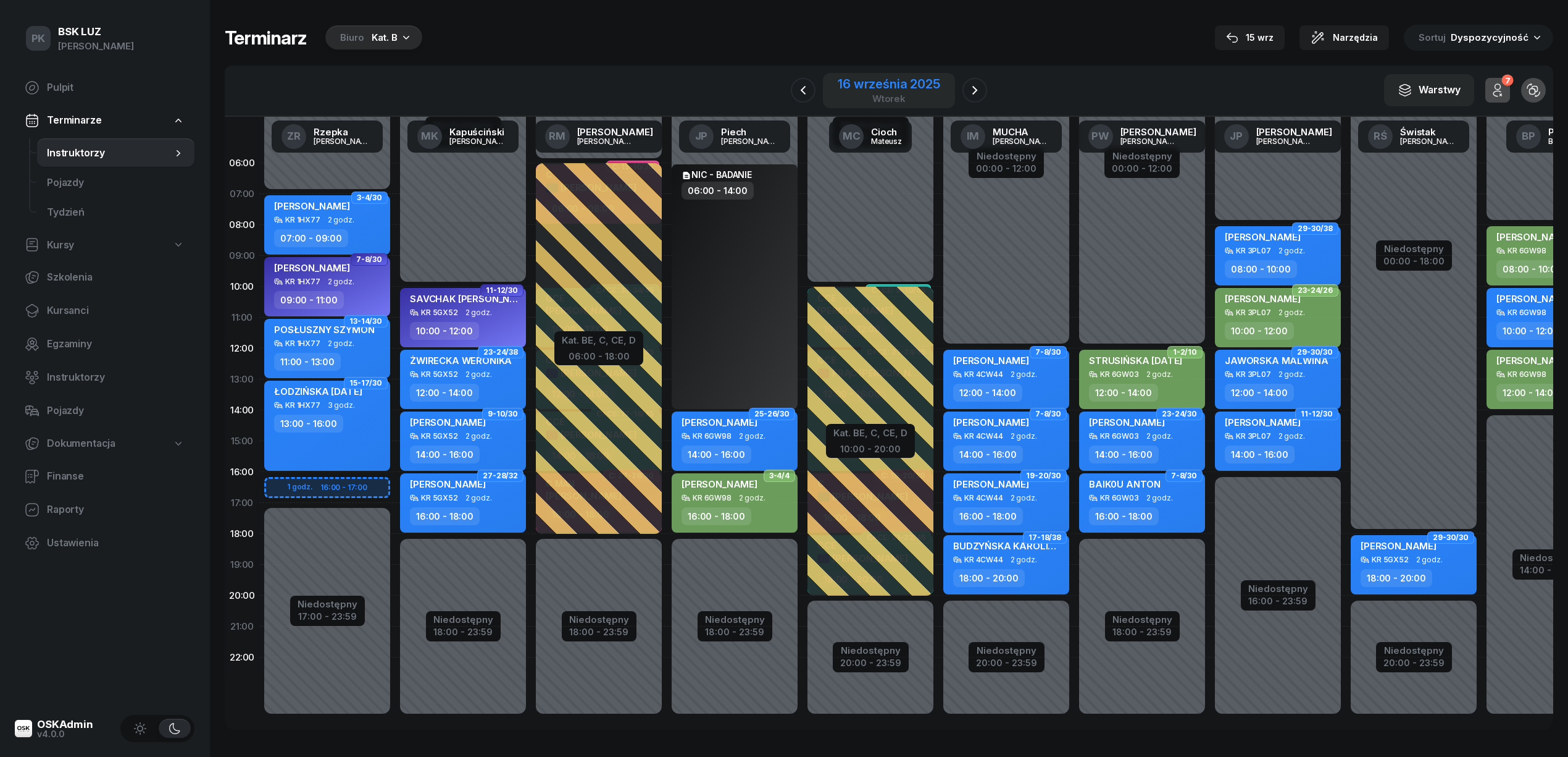
click at [910, 84] on div "16 września 2025" at bounding box center [889, 84] width 102 height 12
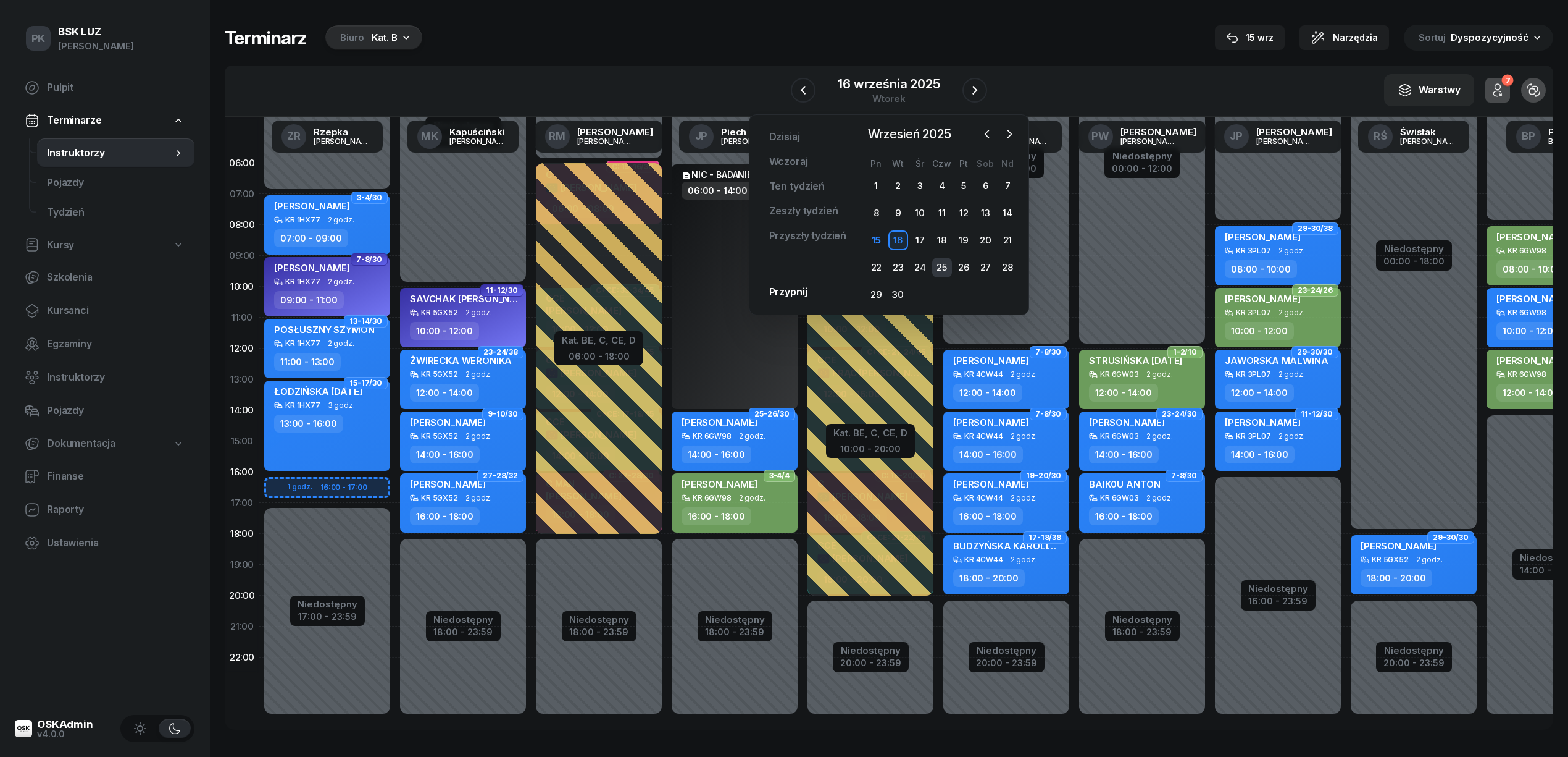
click at [944, 265] on div "25" at bounding box center [942, 267] width 19 height 19
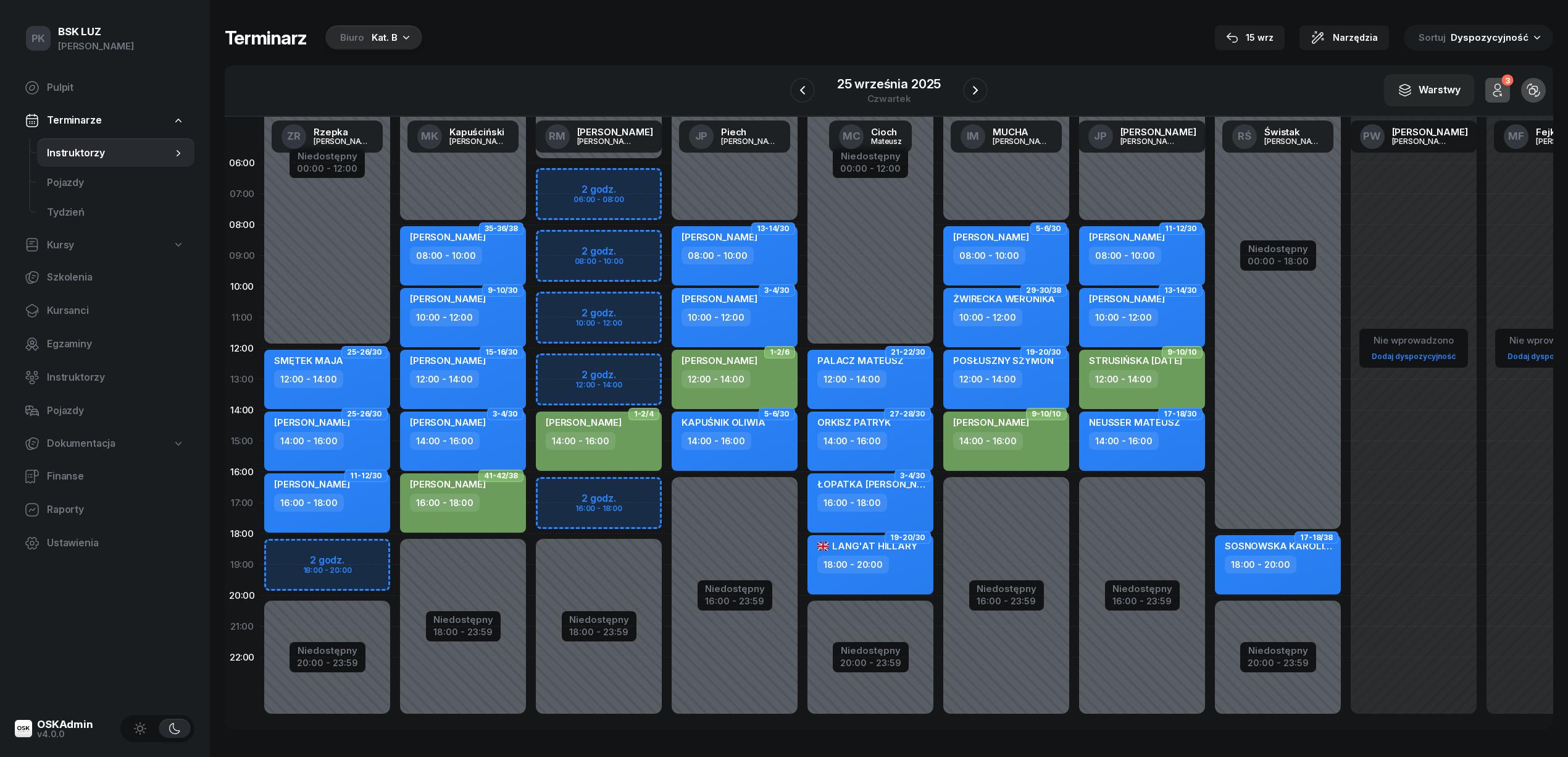
click at [631, 493] on div "Niedostępny 00:00 - 06:00 Niedostępny 18:00 - 23:59 2 godz. 06:00 - 08:00 2 god…" at bounding box center [599, 440] width 136 height 587
select select "16"
select select "18"
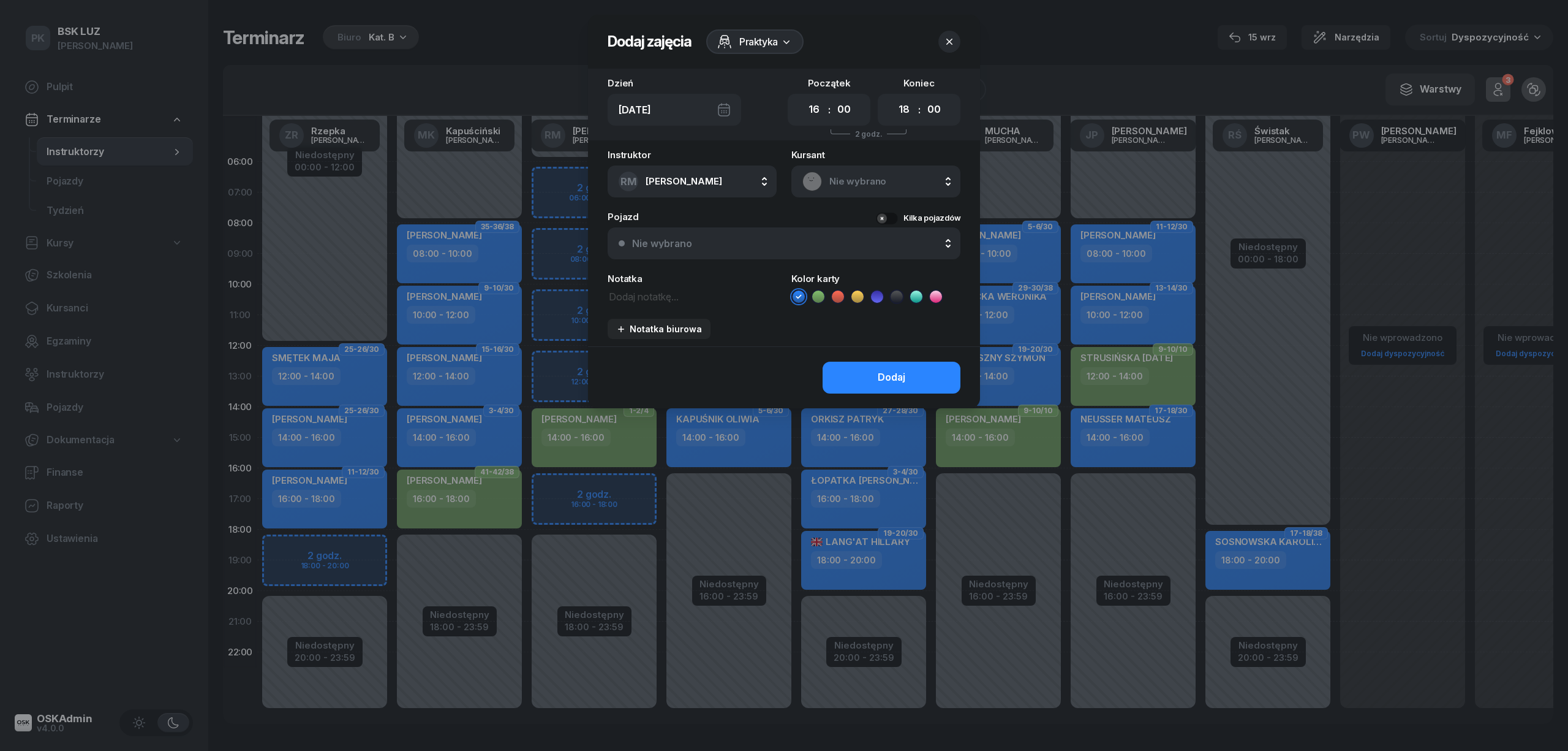
click at [606, 471] on div at bounding box center [784, 376] width 1568 height 751
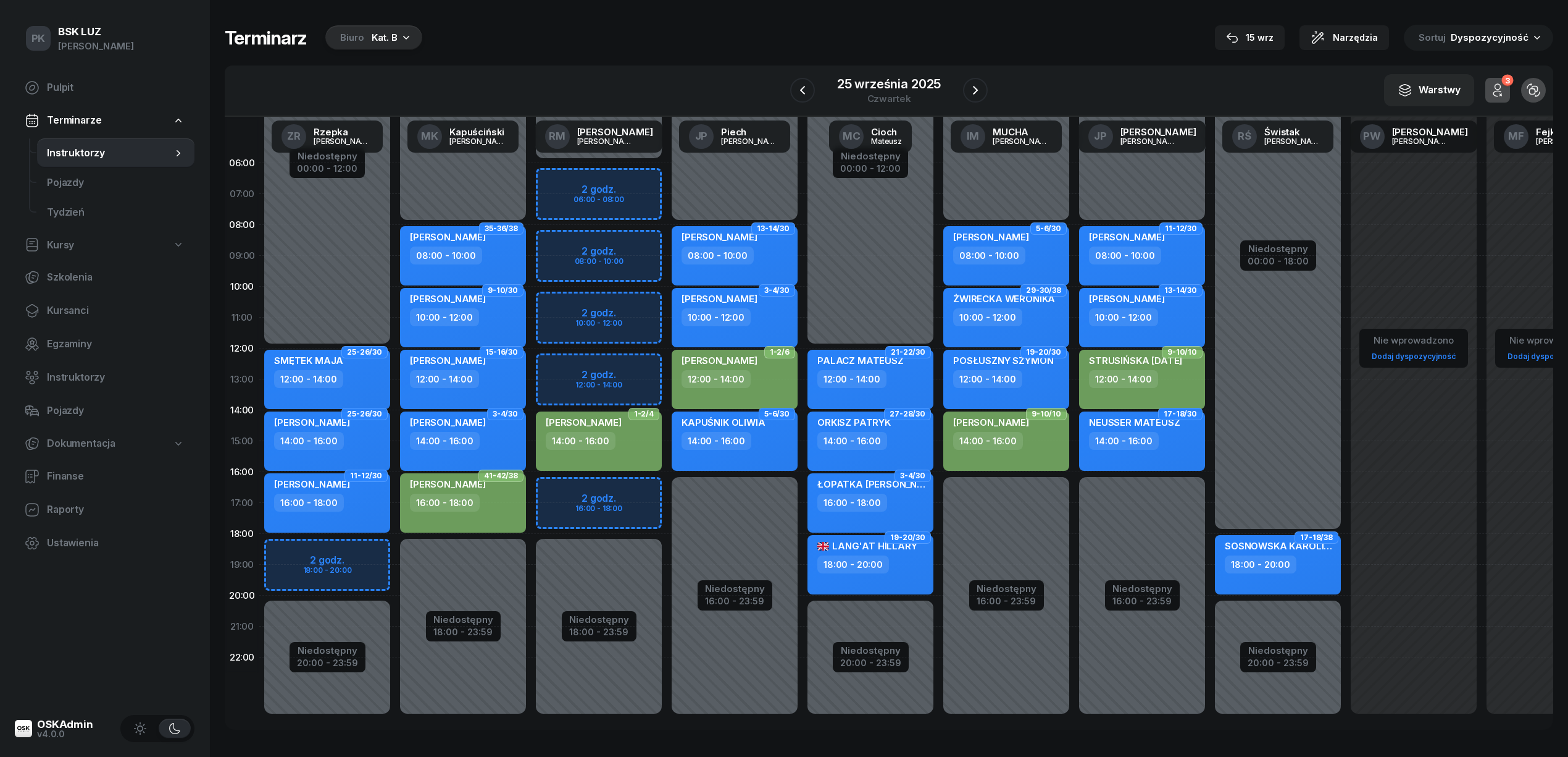
click at [408, 46] on div "Biuro Kat. B" at bounding box center [374, 38] width 97 height 25
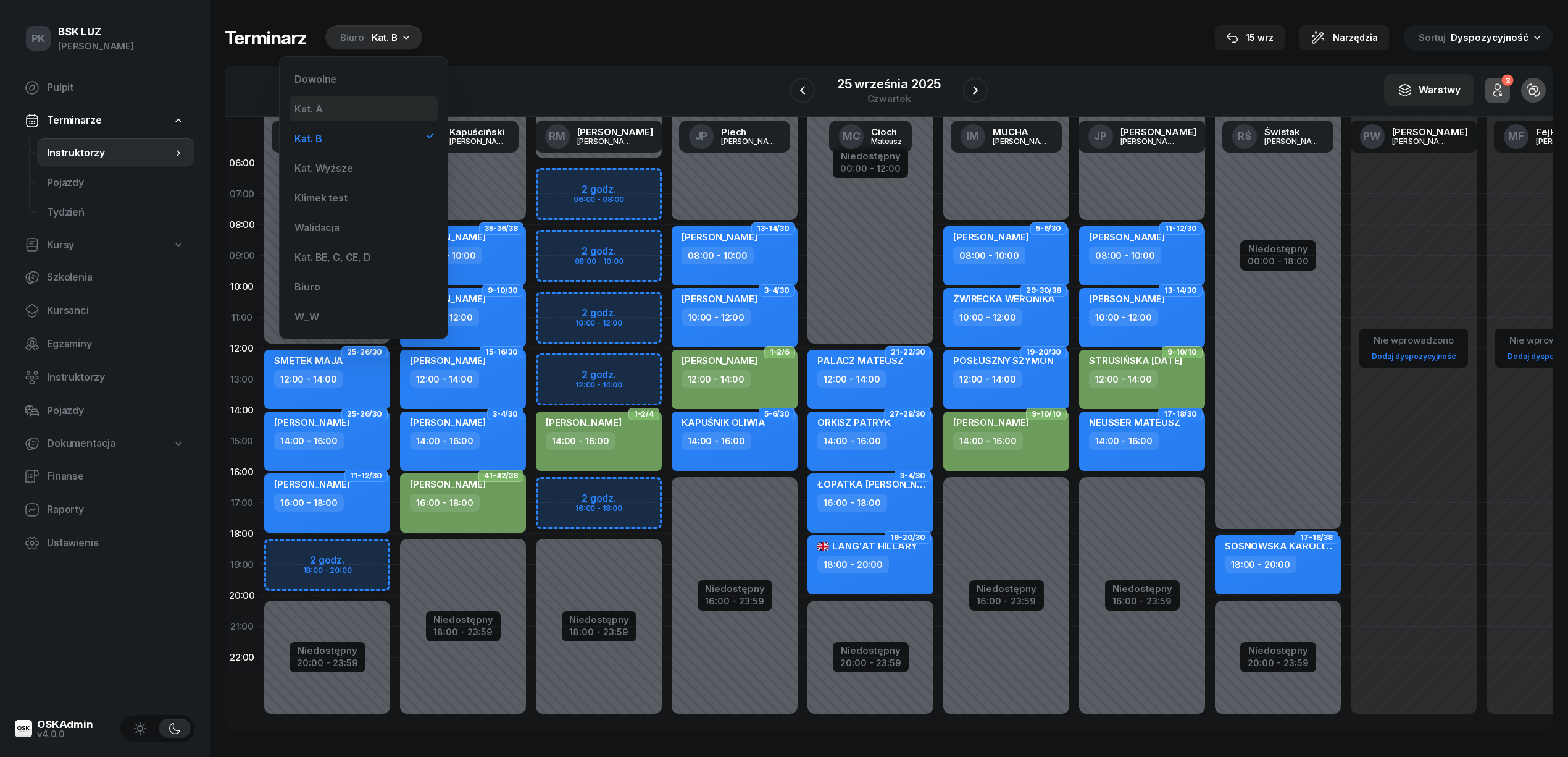
click at [353, 111] on div "Kat. A" at bounding box center [363, 109] width 148 height 25
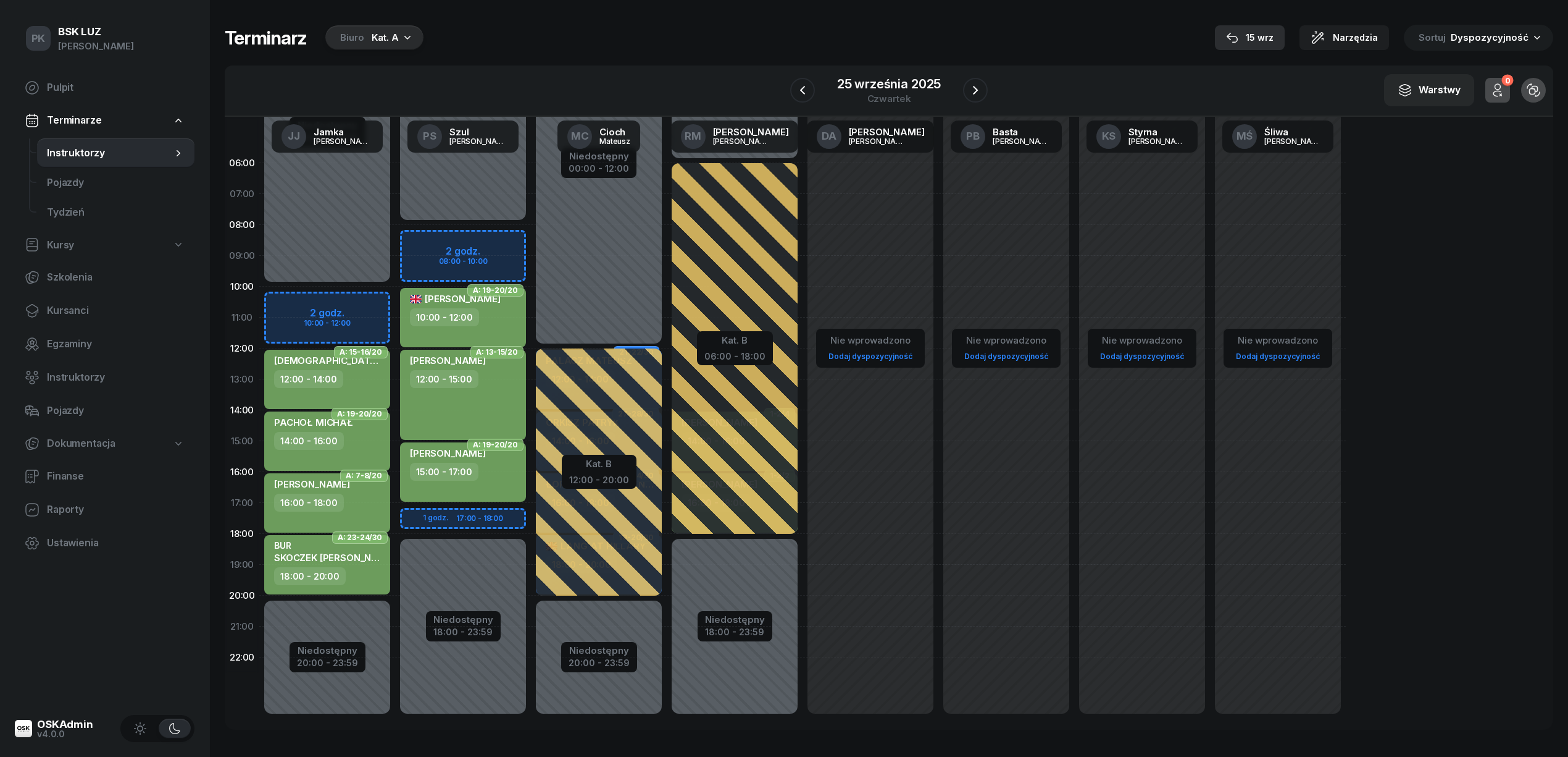
click at [1251, 33] on div "15 wrz" at bounding box center [1250, 37] width 48 height 15
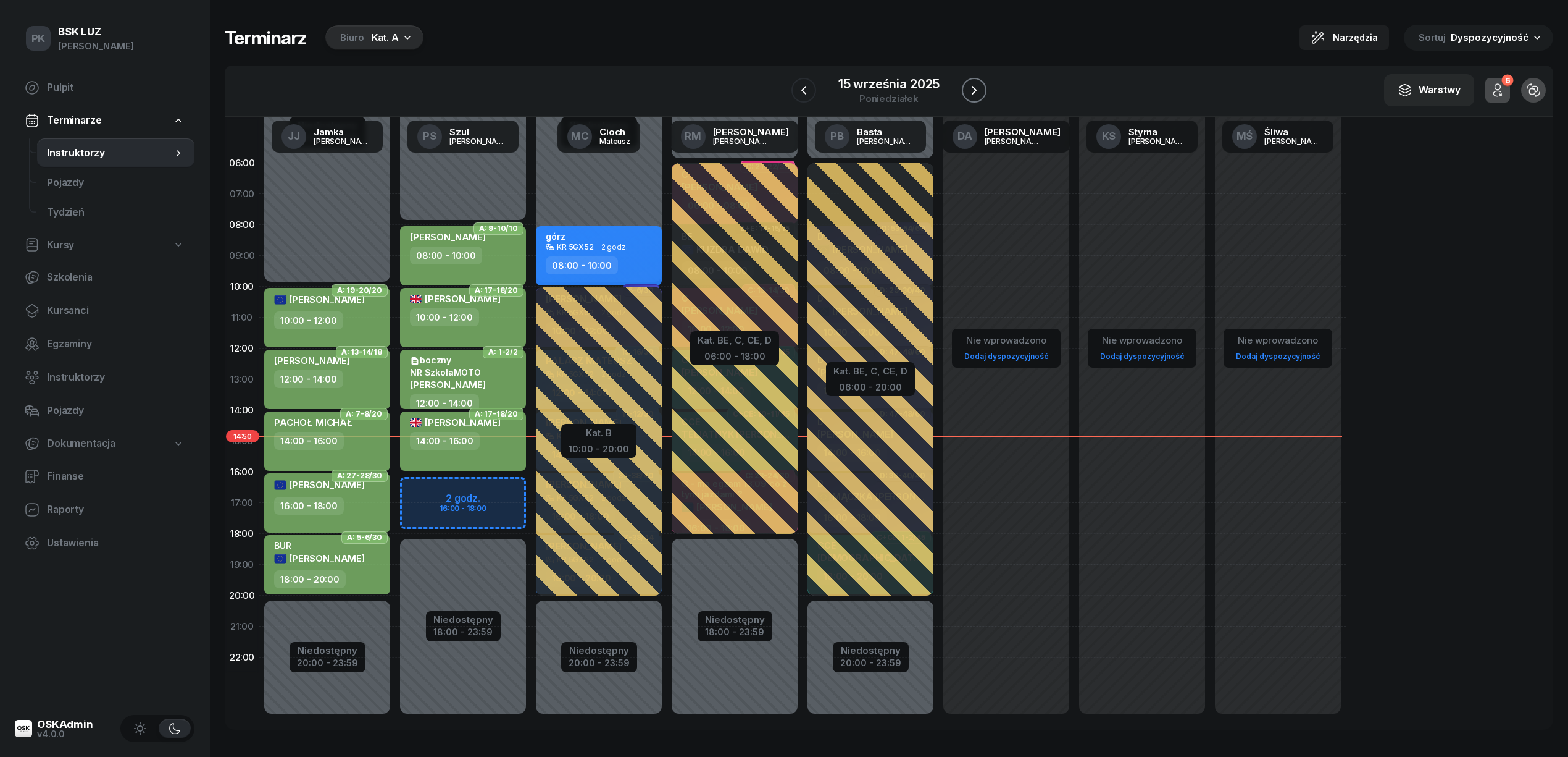
click at [975, 92] on icon "button" at bounding box center [974, 90] width 15 height 15
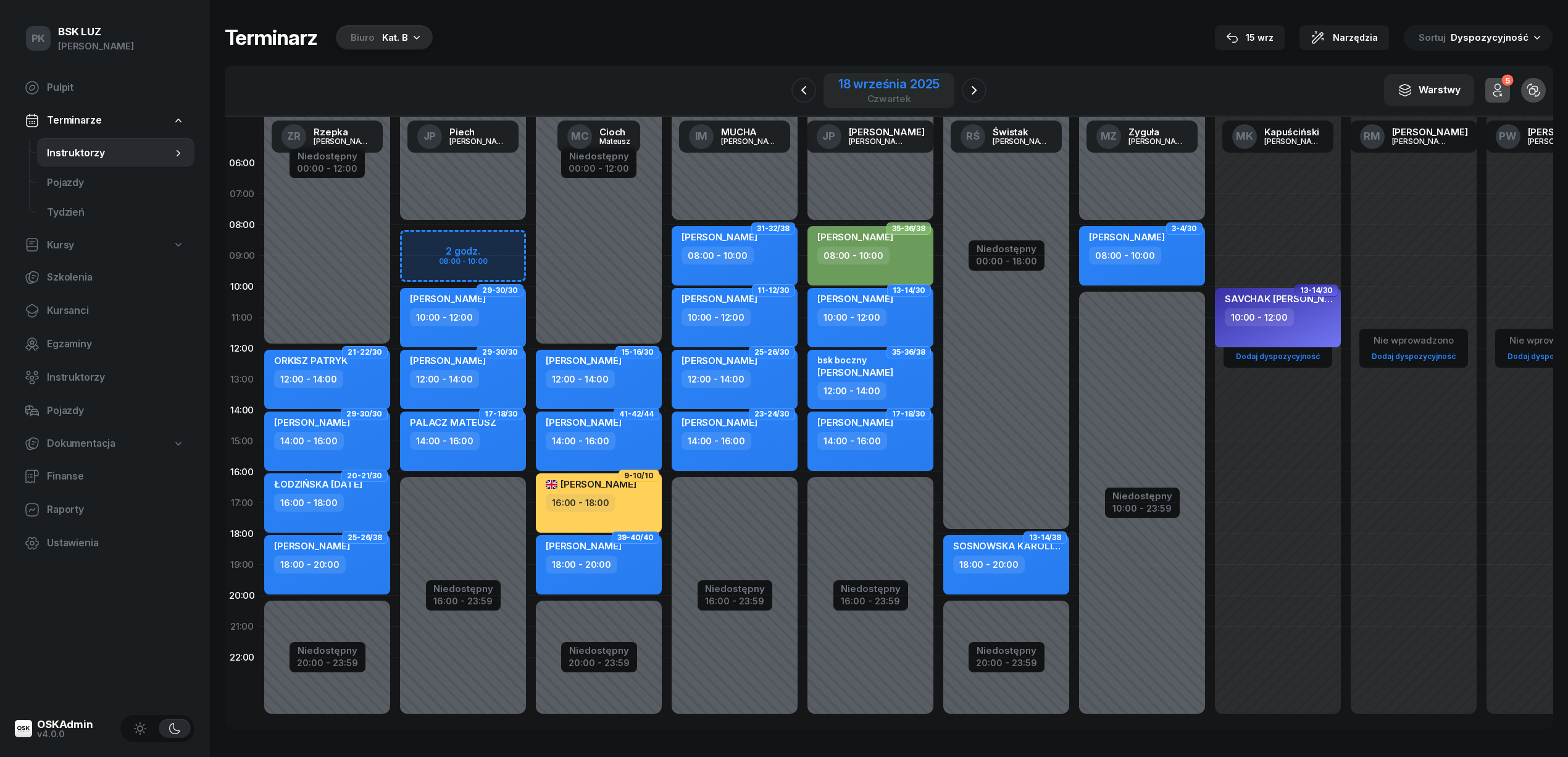
click at [877, 80] on div "18 września 2025" at bounding box center [889, 84] width 101 height 12
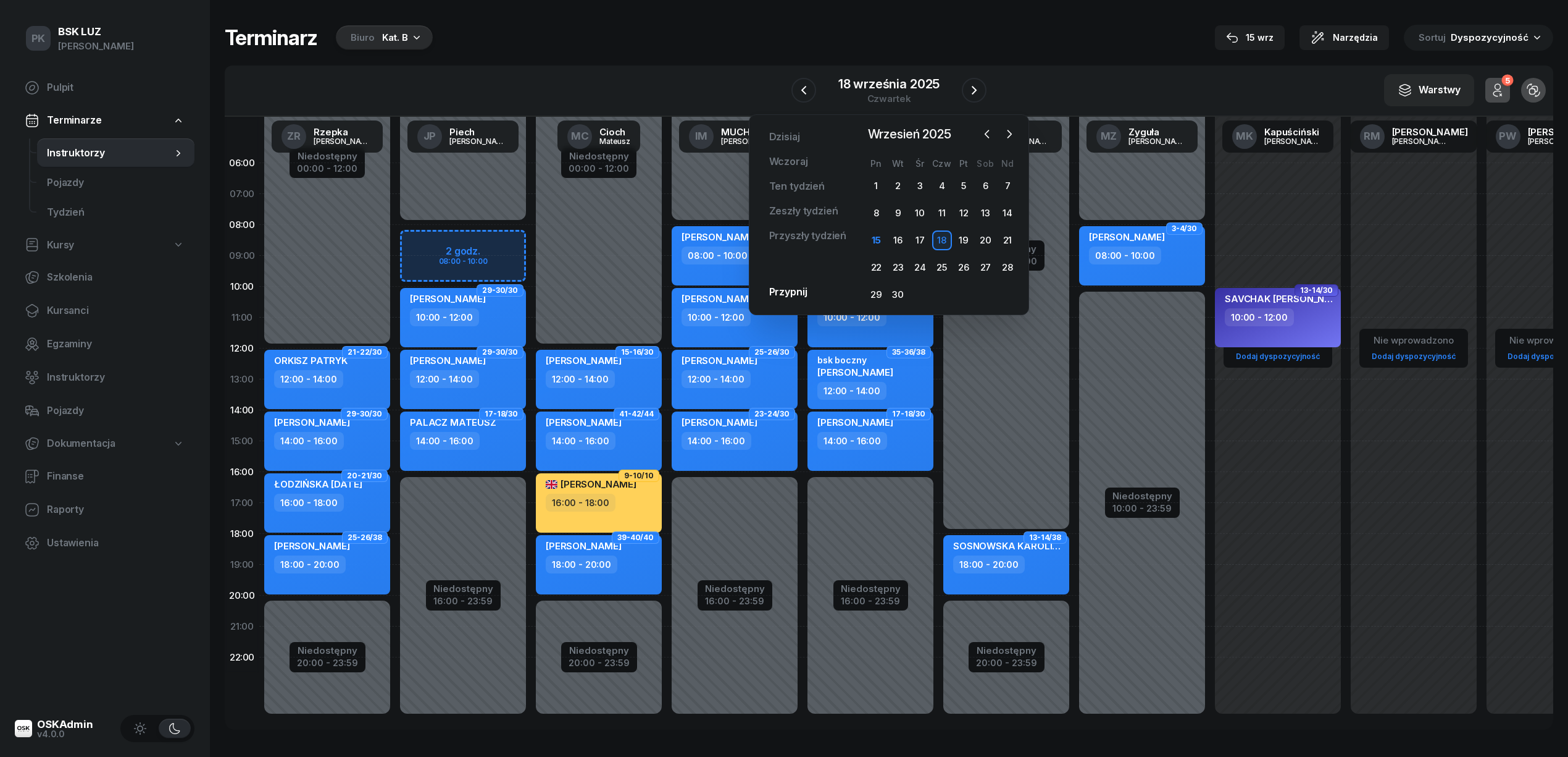
click at [666, 28] on div "Terminarz Biuro Kat. B [DATE] Narzędzia Sortuj Dyspozycyjność" at bounding box center [889, 37] width 1329 height 26
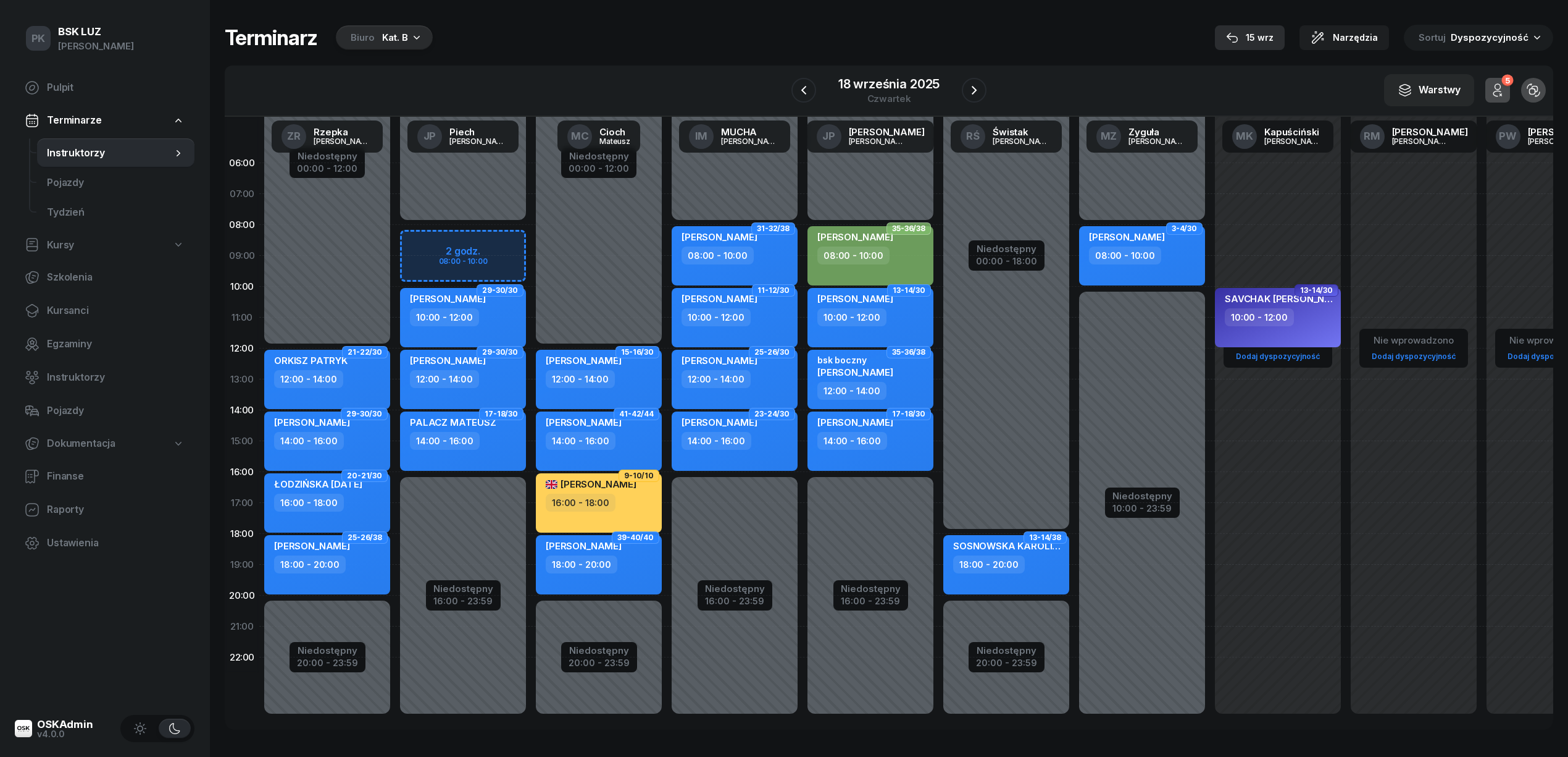
click at [1250, 30] on div "15 wrz" at bounding box center [1250, 37] width 48 height 15
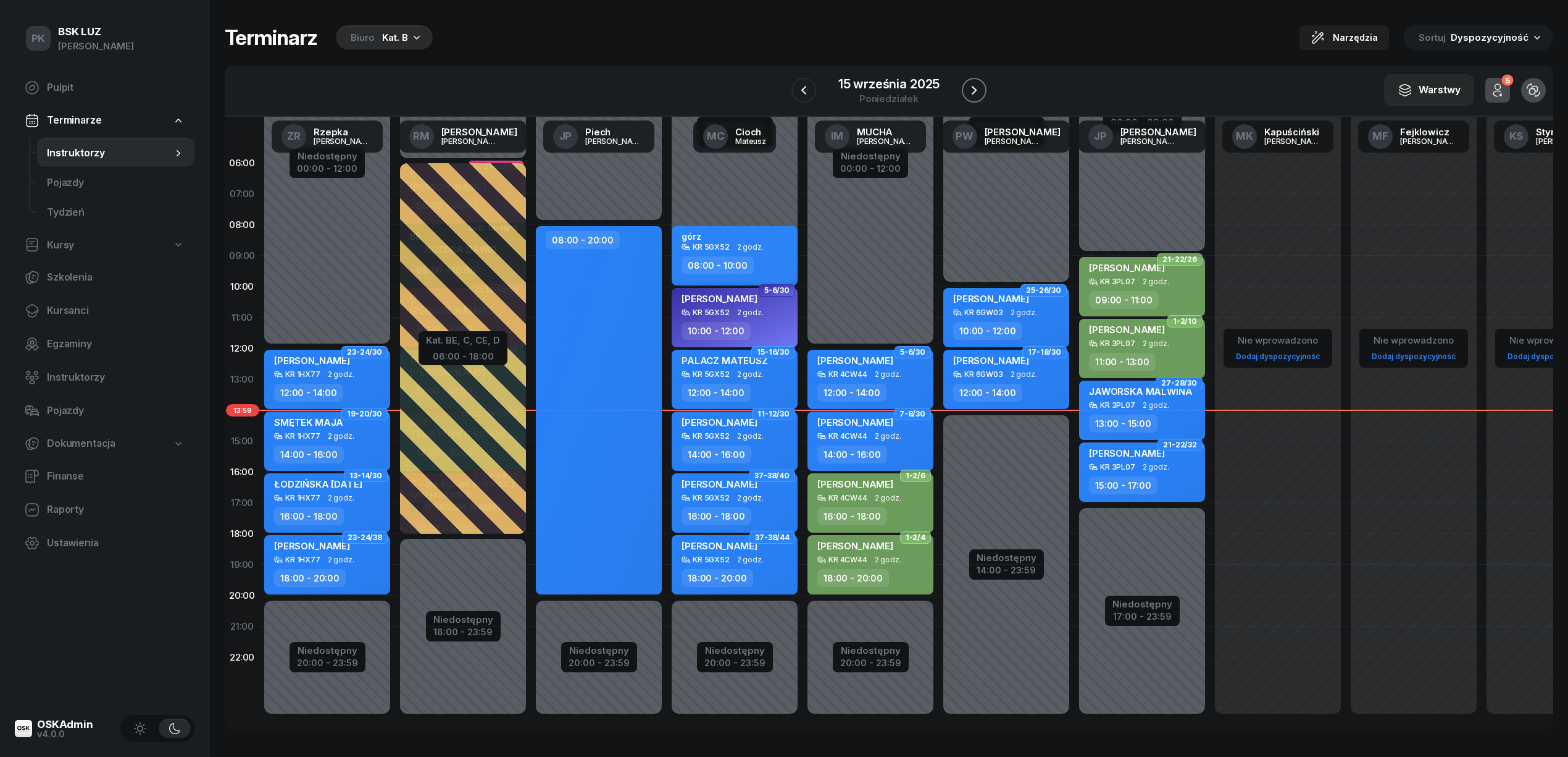
click at [971, 86] on icon "button" at bounding box center [974, 90] width 15 height 15
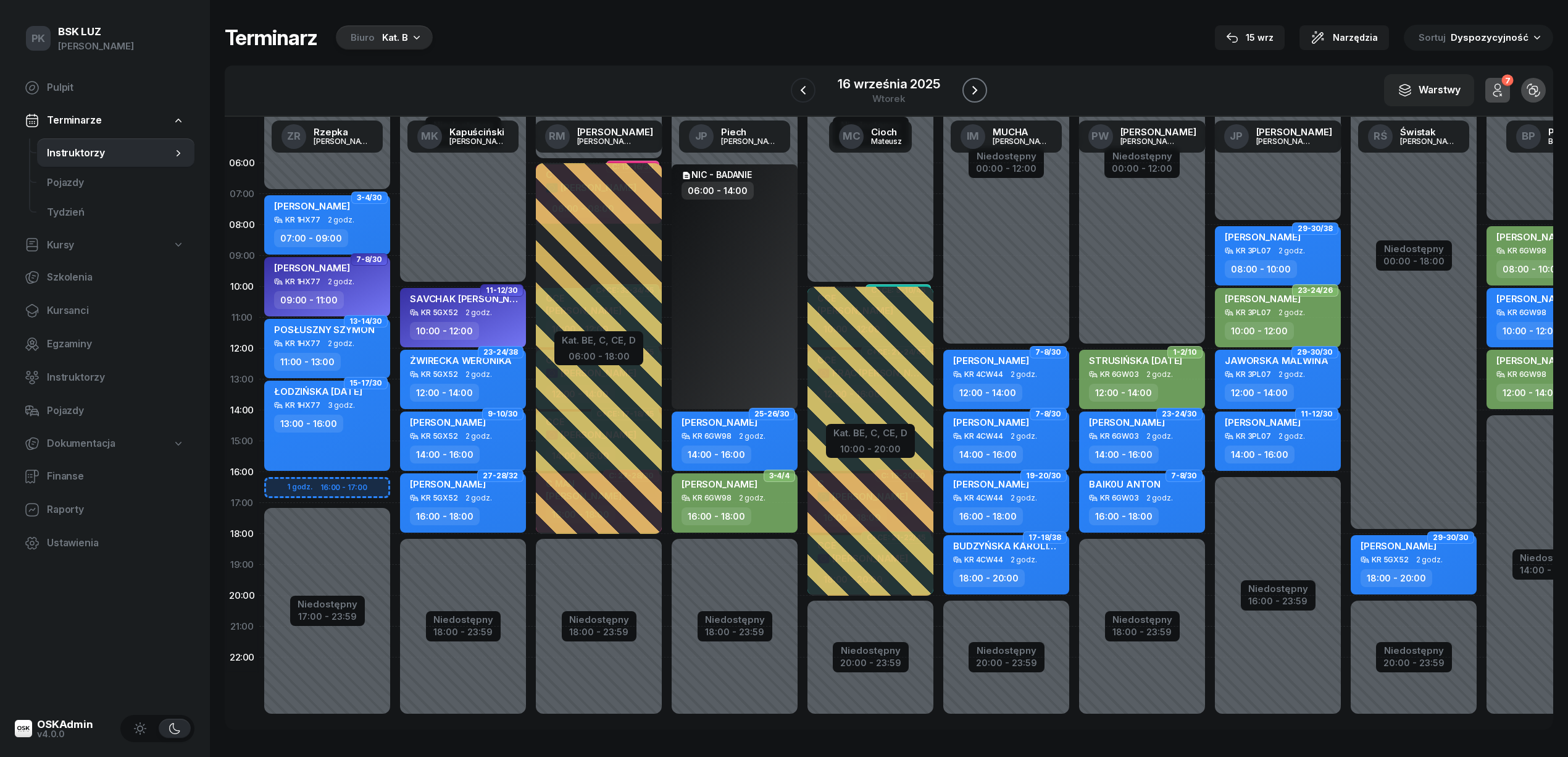
click at [971, 86] on icon "button" at bounding box center [974, 90] width 15 height 15
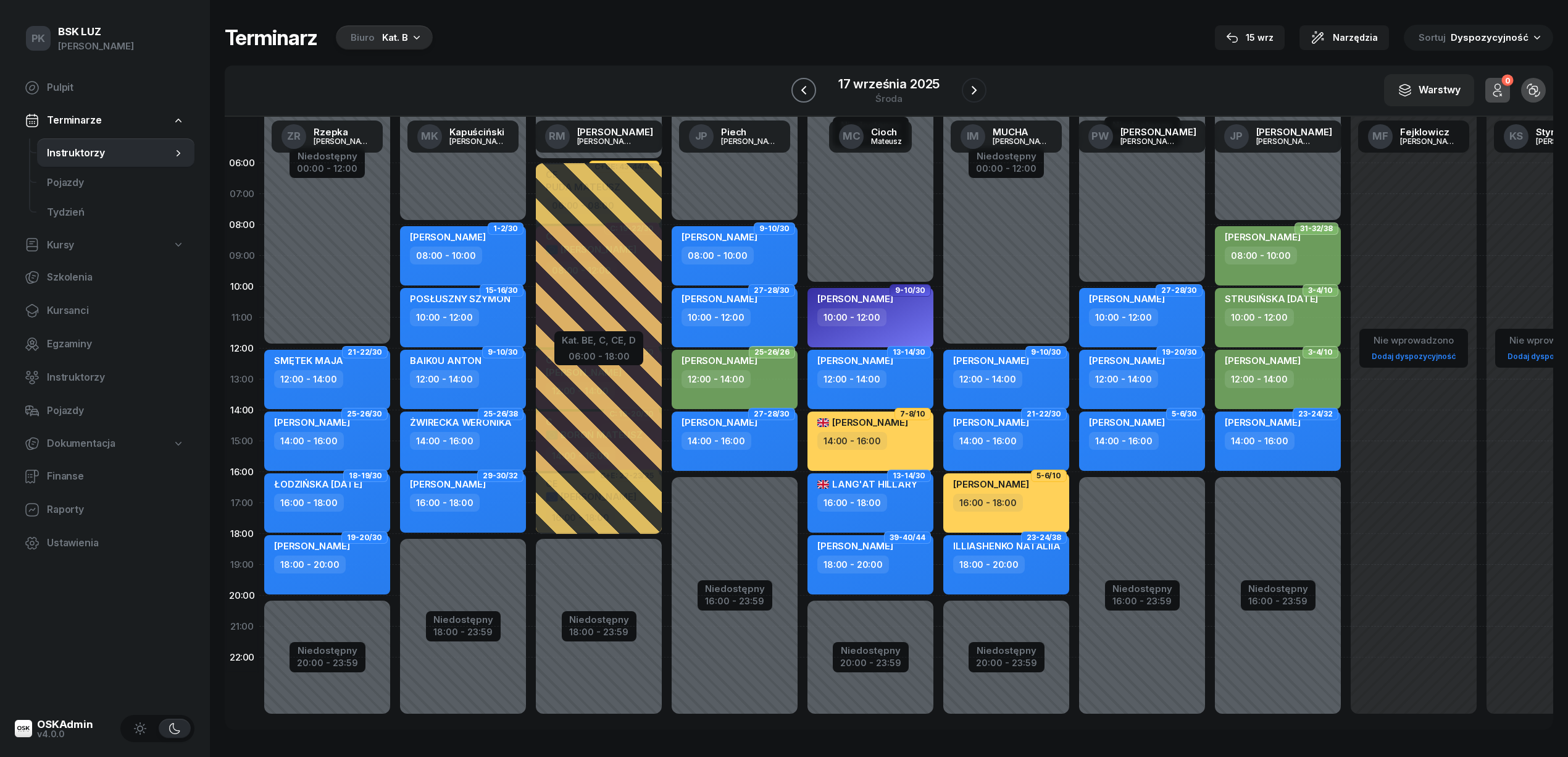
click at [808, 84] on icon "button" at bounding box center [803, 90] width 15 height 15
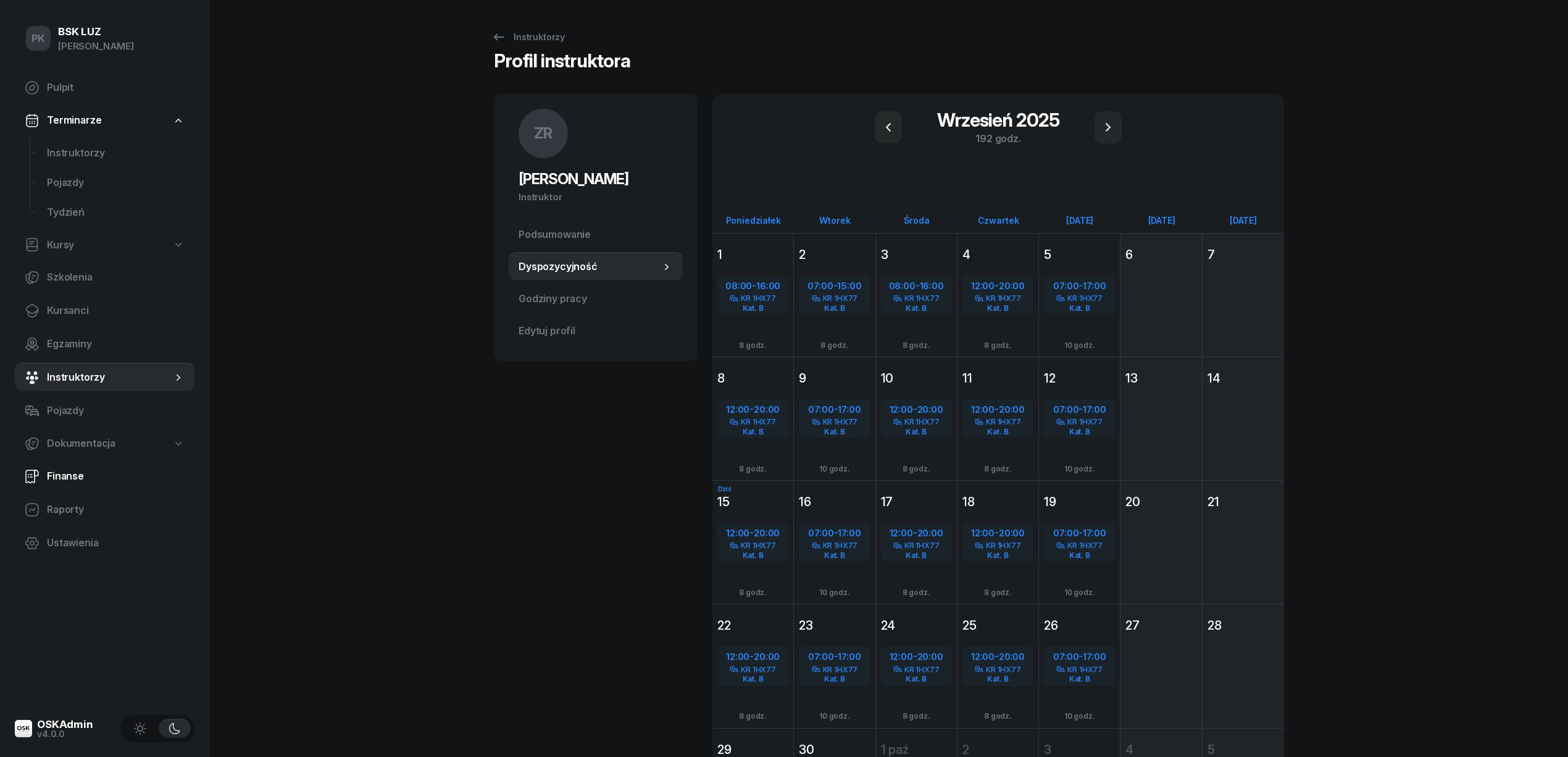
click at [75, 479] on span "Finanse" at bounding box center [116, 476] width 138 height 16
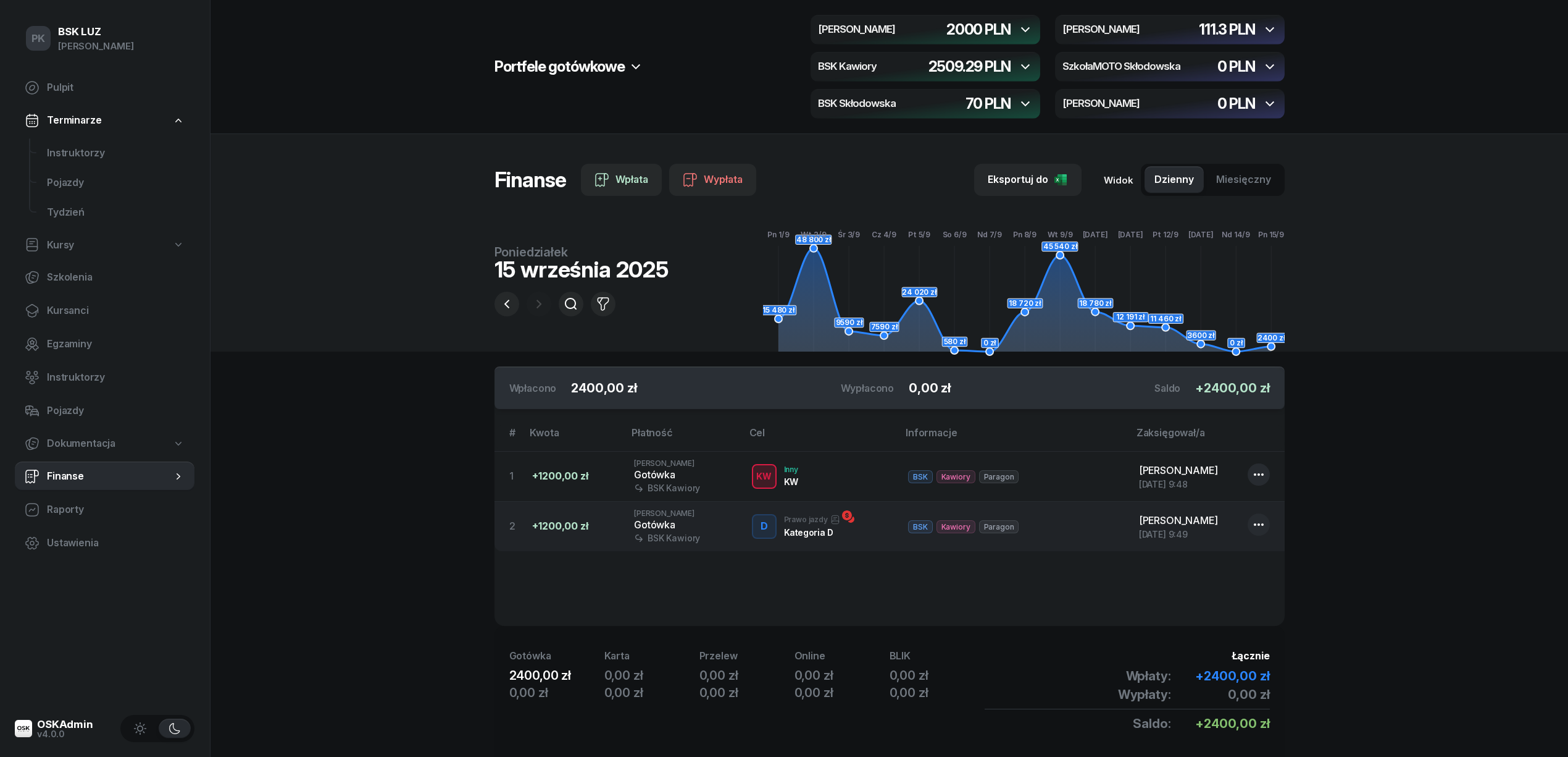
click at [400, 481] on section "Portfele gotówkowe MotoLUZ Skłodowska 2000 PLN MotoLUZ Kawiory 111.3 PLN BSK Ka…" at bounding box center [889, 400] width 1357 height 799
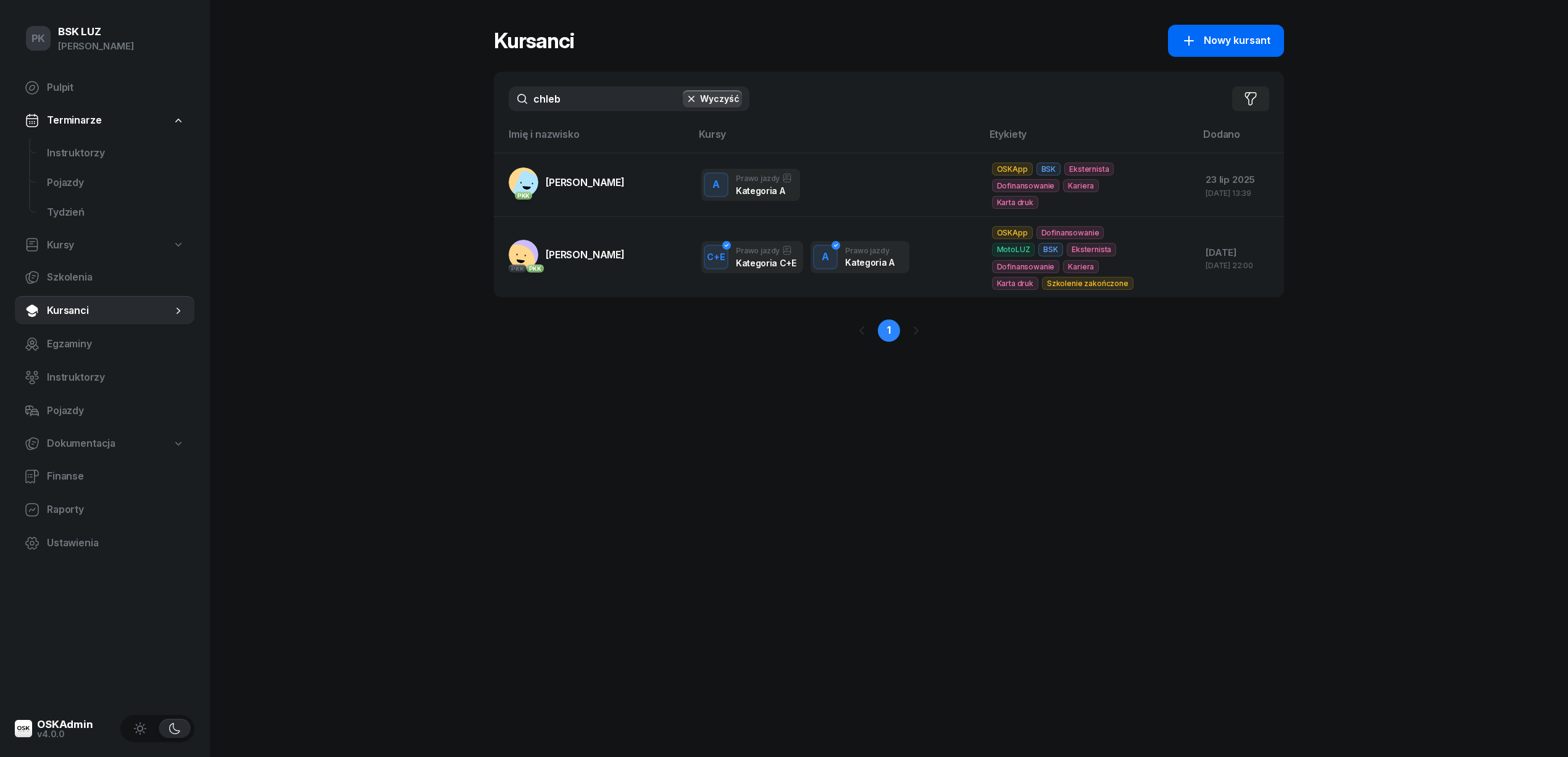
click at [1203, 43] on div "Nowy kursant" at bounding box center [1226, 41] width 89 height 16
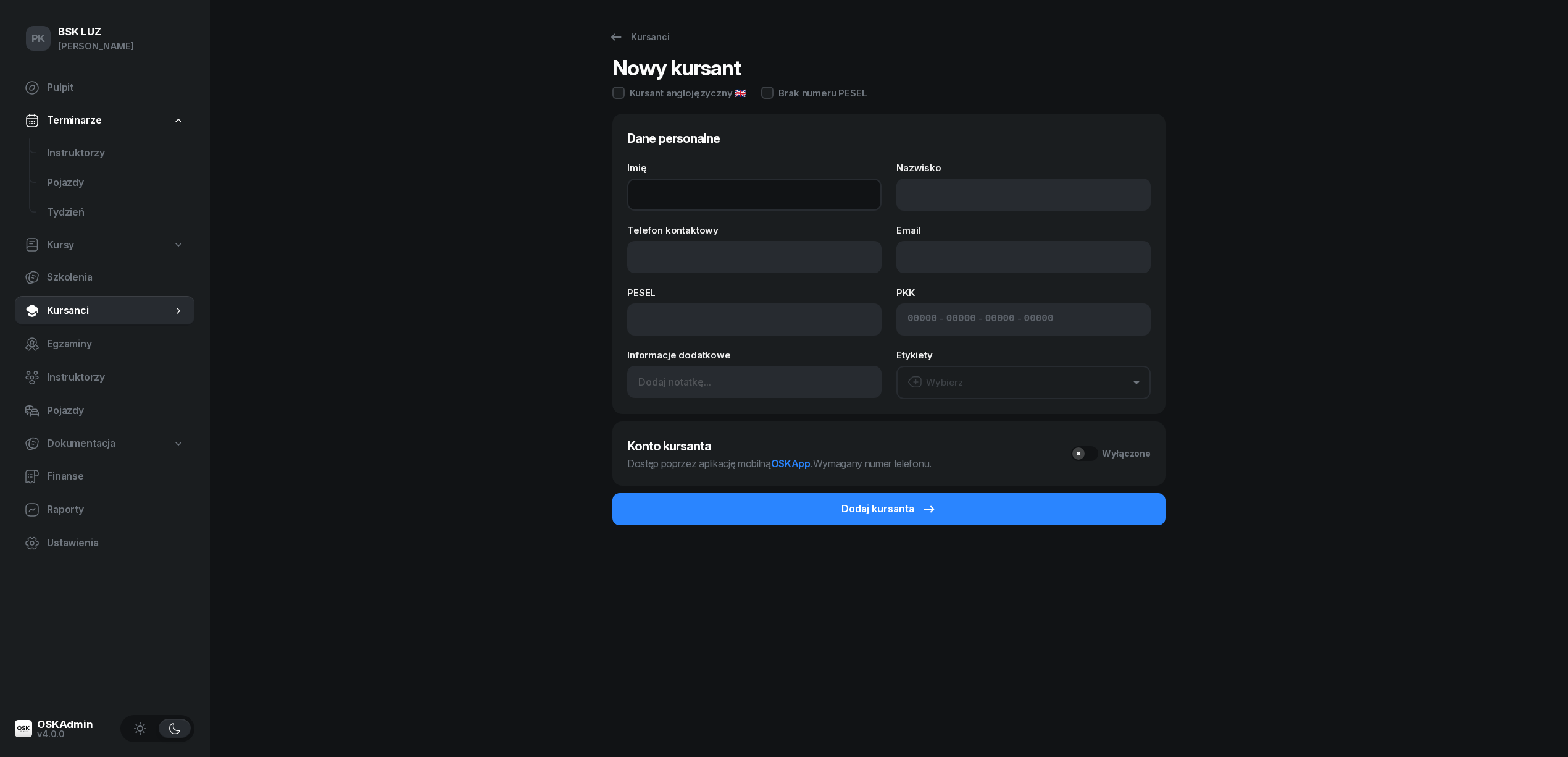
click at [660, 193] on input "Imię" at bounding box center [754, 194] width 254 height 32
type input "PORTKS"
click at [897, 205] on input "Nazwisko" at bounding box center [1024, 194] width 254 height 32
type input "PORTKA"
drag, startPoint x: 707, startPoint y: 191, endPoint x: 530, endPoint y: 179, distance: 177.4
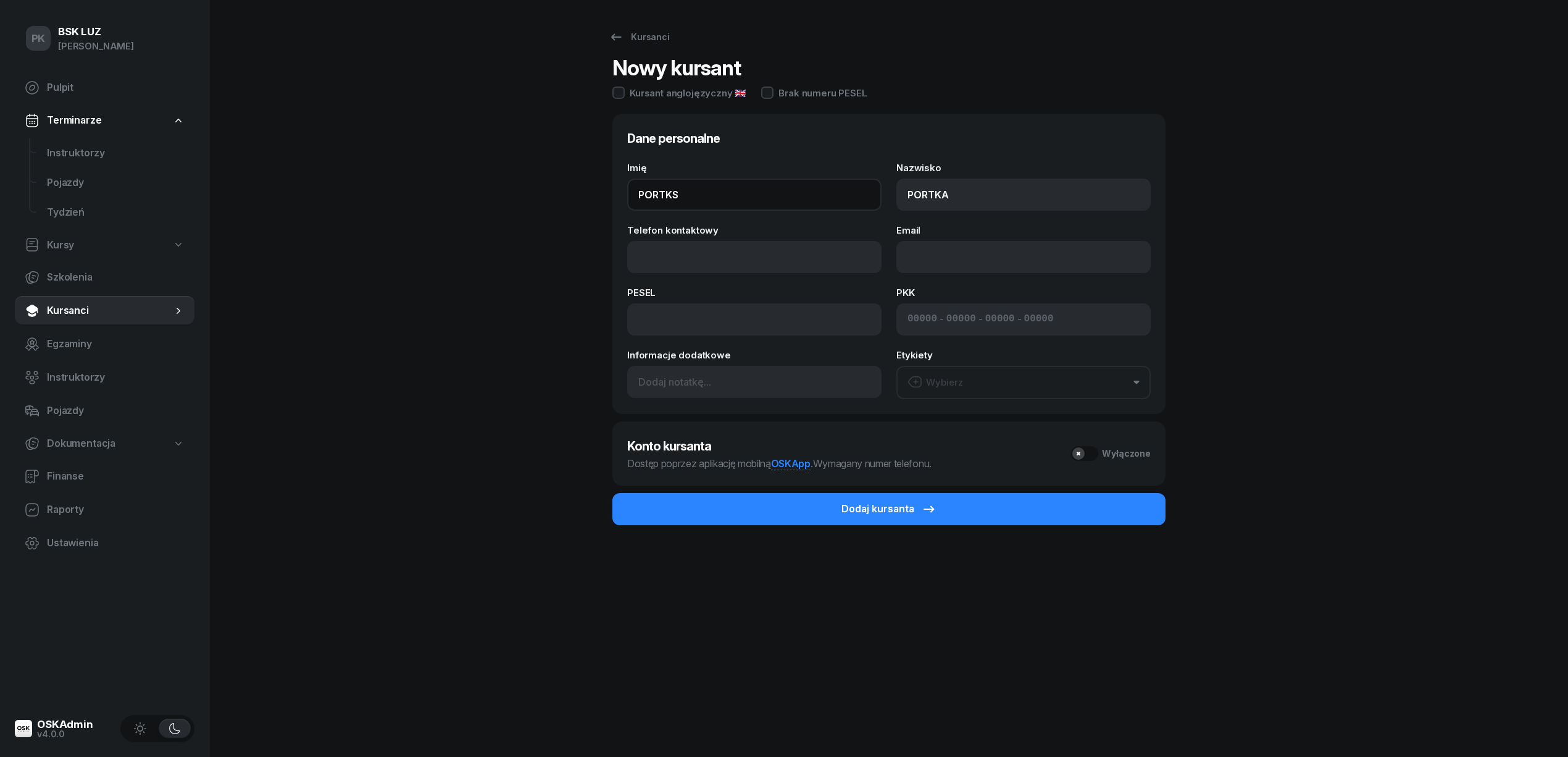
click at [530, 179] on div "Kursanci Nowy kursant Kursant anglojęzyczny 🇬🇧 Brak numeru PESEL Dane personaln…" at bounding box center [889, 378] width 790 height 757
type input "K"
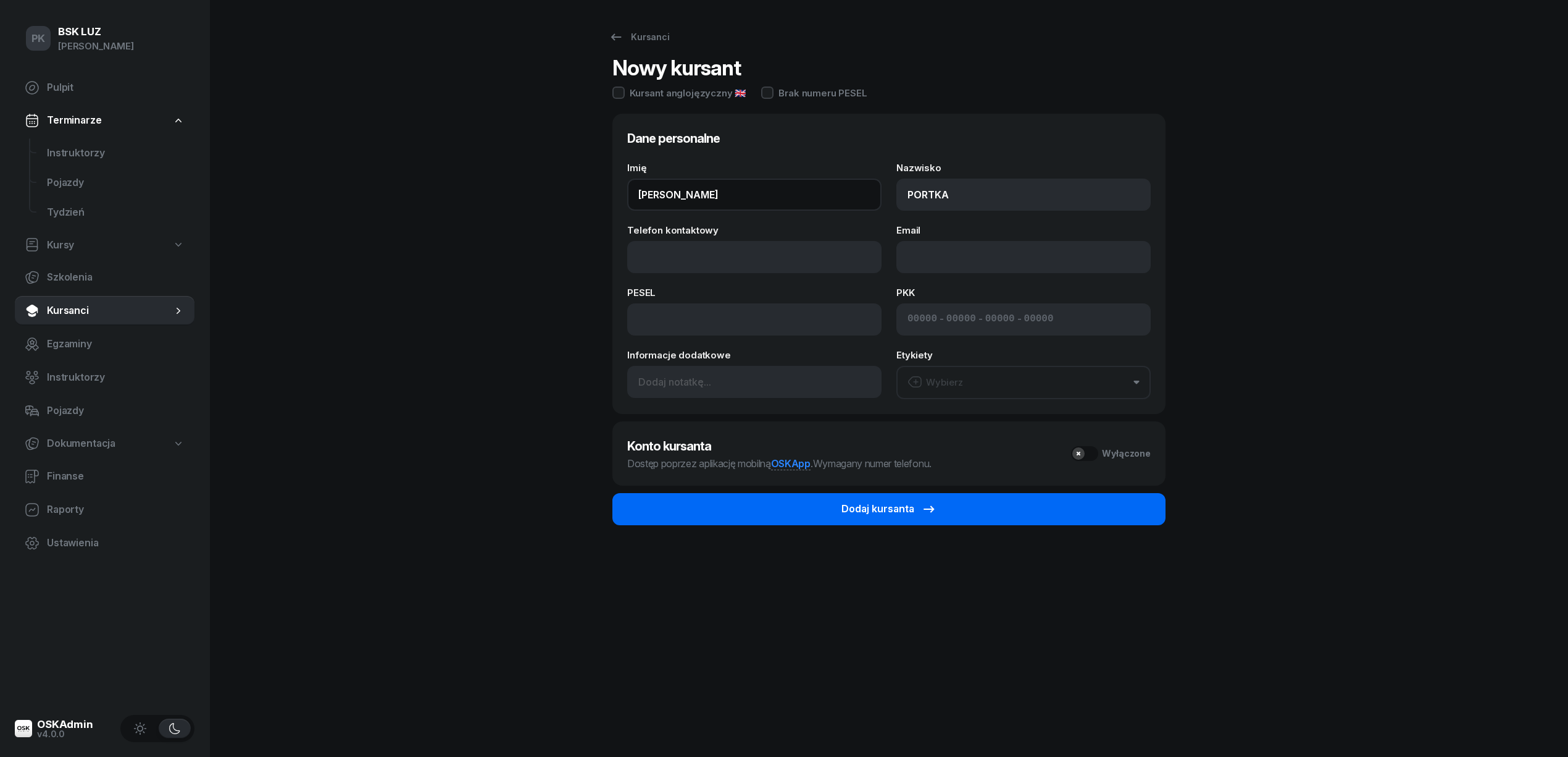
type input "[PERSON_NAME]"
click at [764, 506] on button "Dodaj kursanta" at bounding box center [888, 509] width 553 height 32
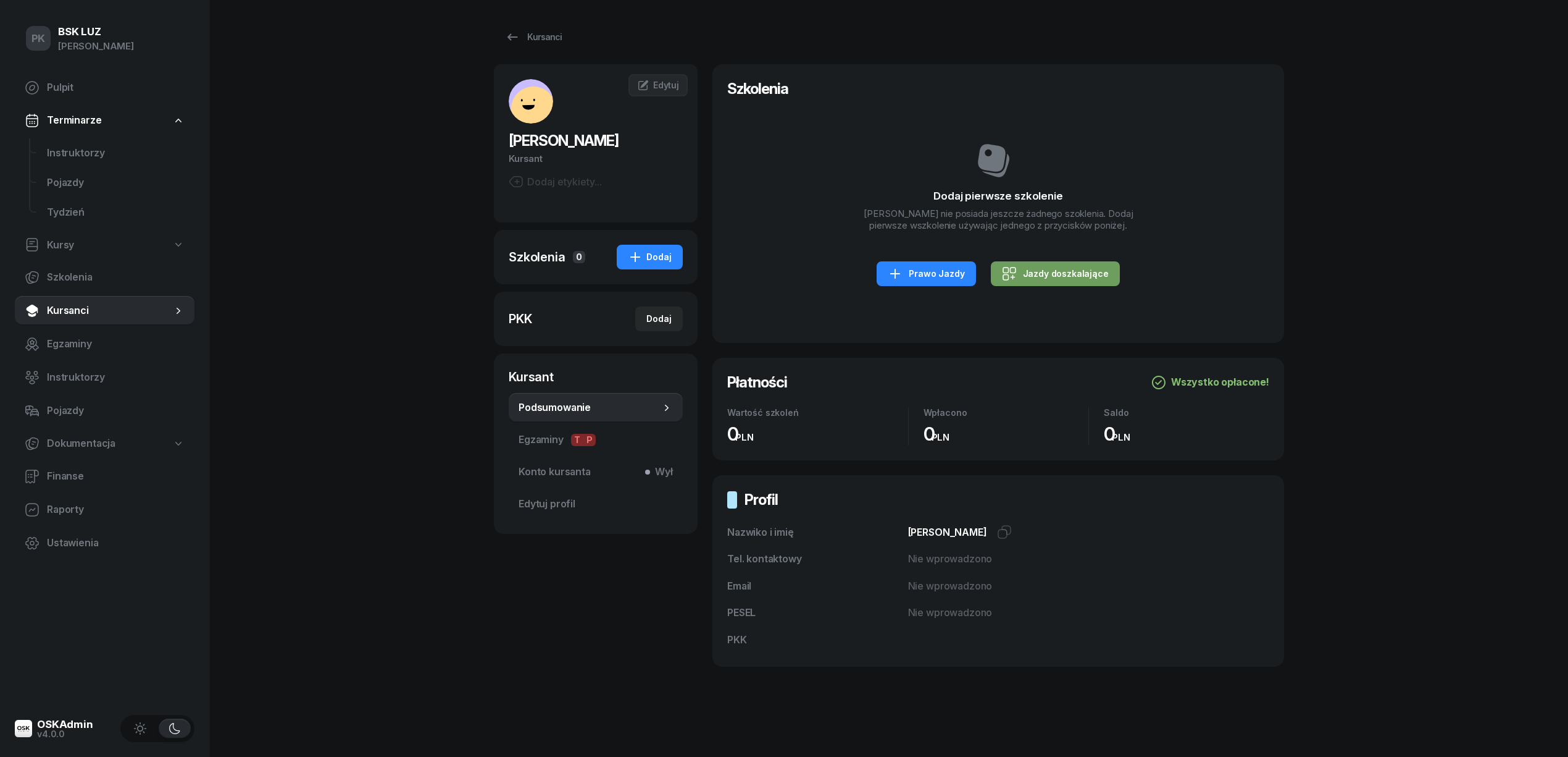
click at [1018, 277] on div "Jazdy doszkalające" at bounding box center [1055, 274] width 107 height 15
select select "B"
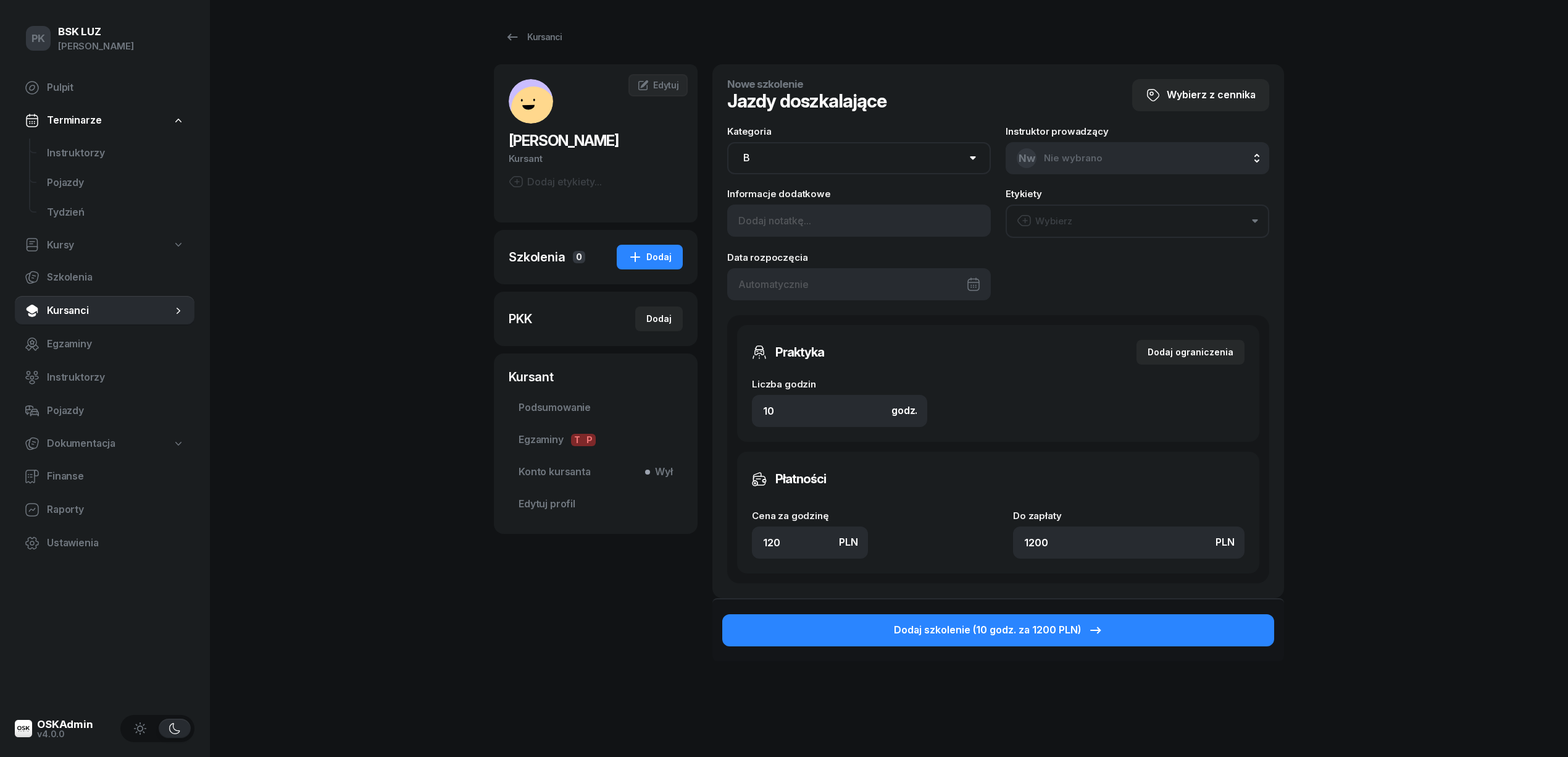
click at [776, 167] on select "AM A1 A2 A B1 B B+E C1 C1+E C C+E D1 D1+E D D+E T Tram C+CE C+D" at bounding box center [859, 158] width 264 height 32
click at [728, 142] on select "AM A1 A2 A B1 B B+E C1 C1+E C C+E D1 D1+E D D+E T Tram C+CE C+D" at bounding box center [859, 158] width 264 height 32
drag, startPoint x: 728, startPoint y: 411, endPoint x: 713, endPoint y: 411, distance: 15.0
click at [715, 411] on div "Nowe szkolenie Jazdy doszkalające Wybierz z cennika Kategoria AM A1 A2 A B1 B B…" at bounding box center [998, 331] width 571 height 534
type input "2"
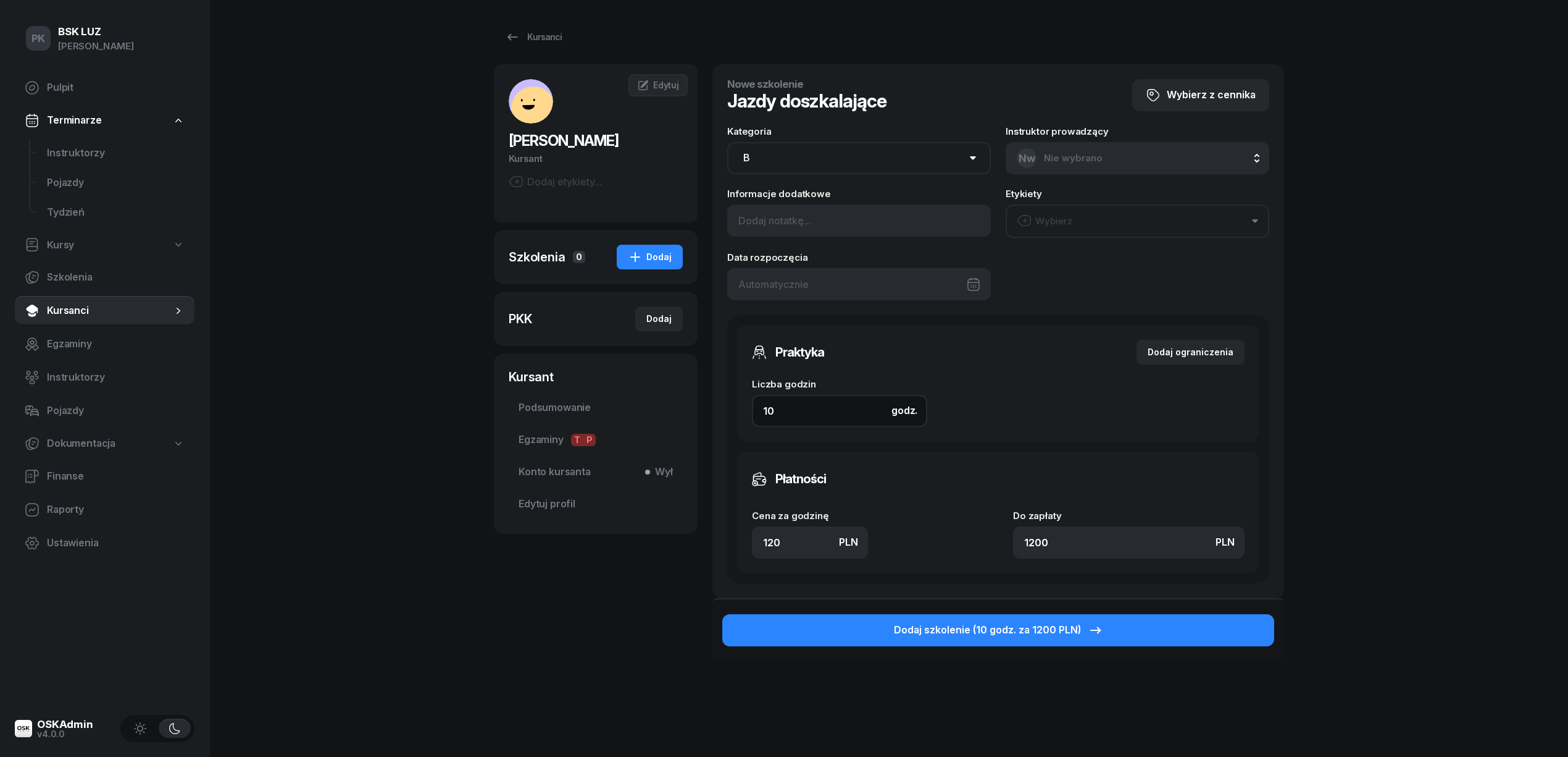
type input "240"
type input "2"
drag, startPoint x: 781, startPoint y: 543, endPoint x: 633, endPoint y: 516, distance: 150.4
click at [713, 537] on div "Nowe szkolenie Jazdy doszkalające Wybierz z cennika Kategoria AM A1 A2 A B1 B B…" at bounding box center [998, 331] width 571 height 534
type input "1"
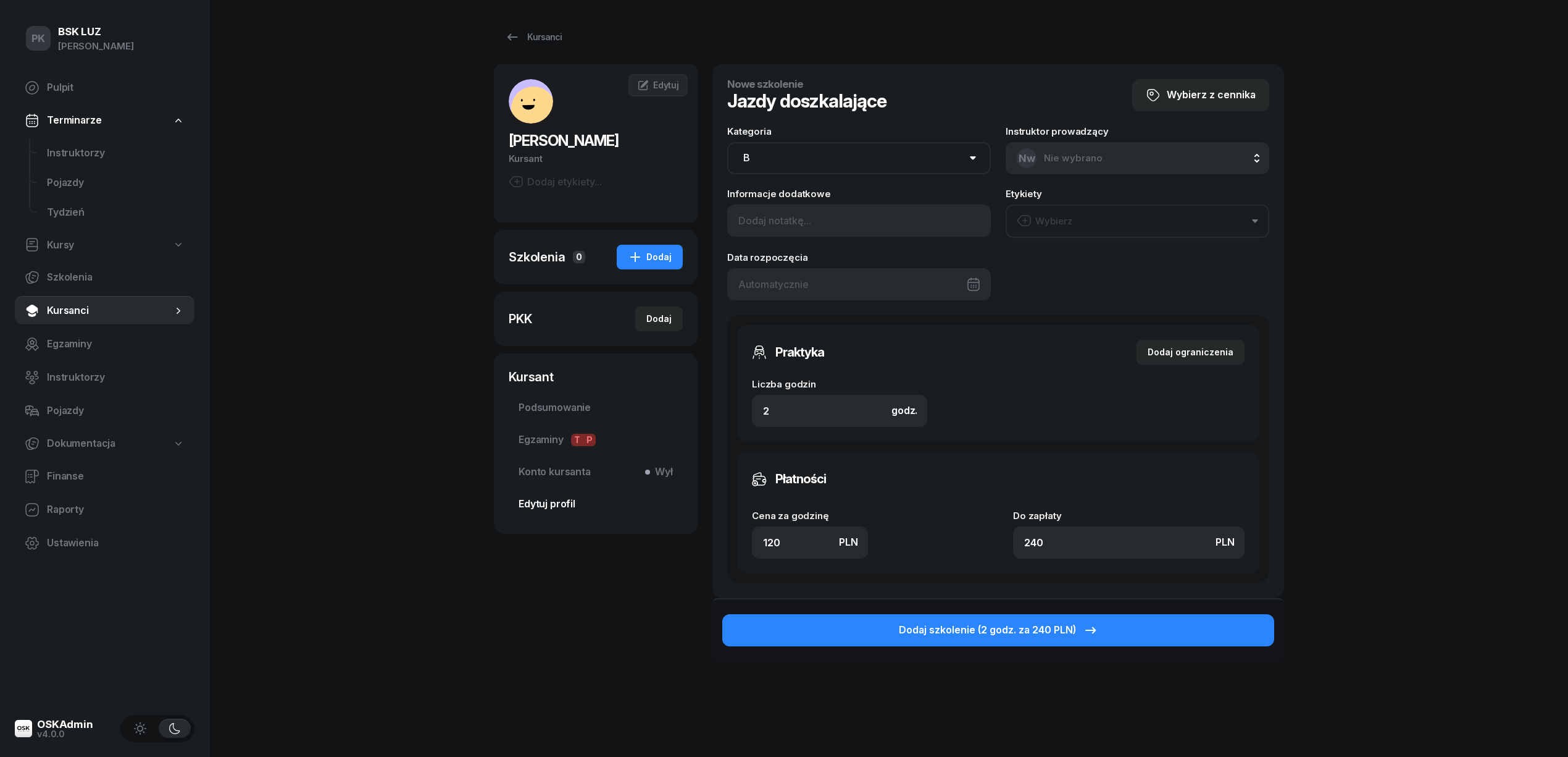
type input "2"
type input "13"
type input "26"
type input "130"
type input "260"
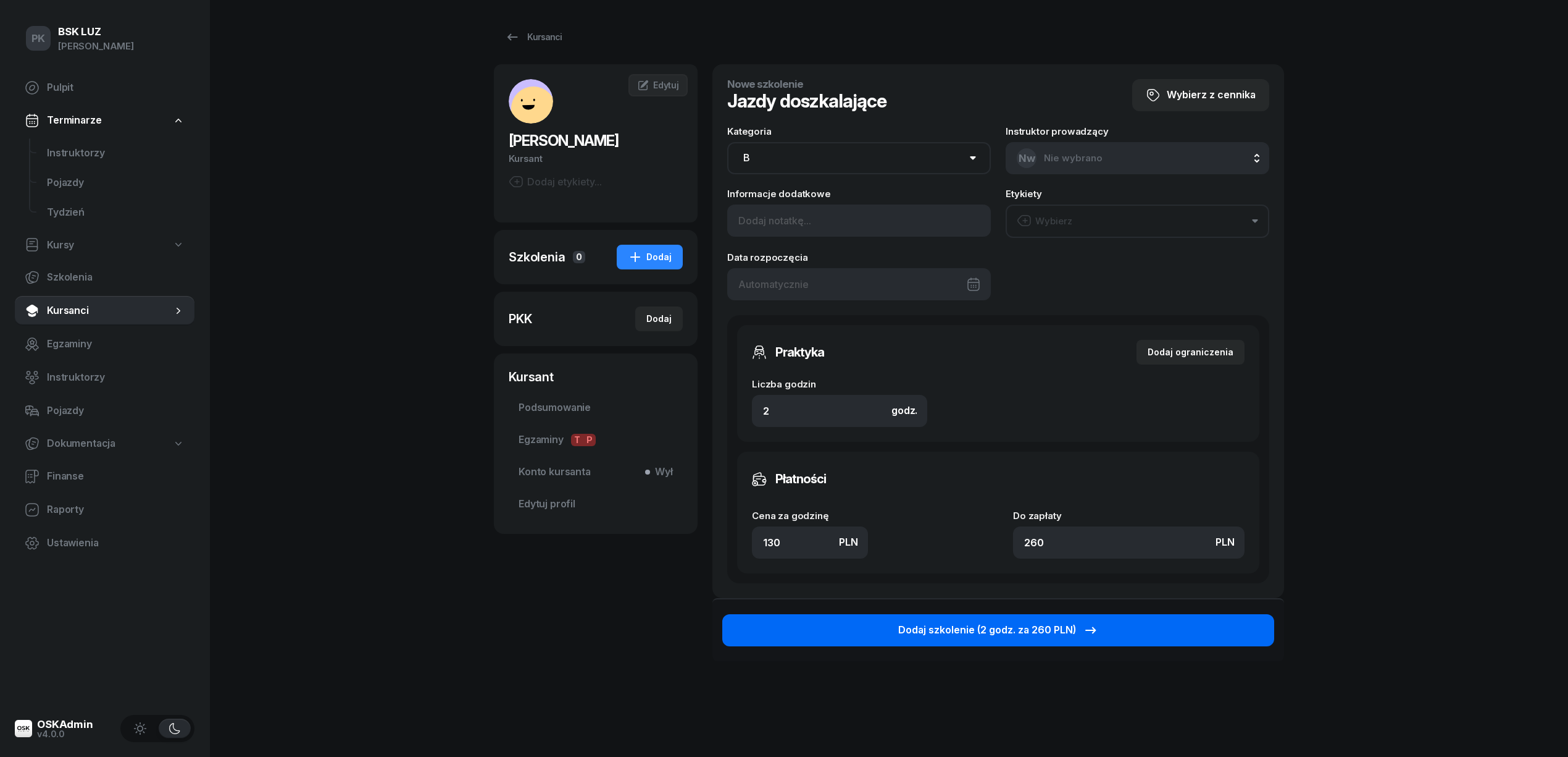
type input "130"
click at [1031, 635] on div "Dodaj szkolenie (2 godz. za 260 PLN)" at bounding box center [998, 630] width 200 height 16
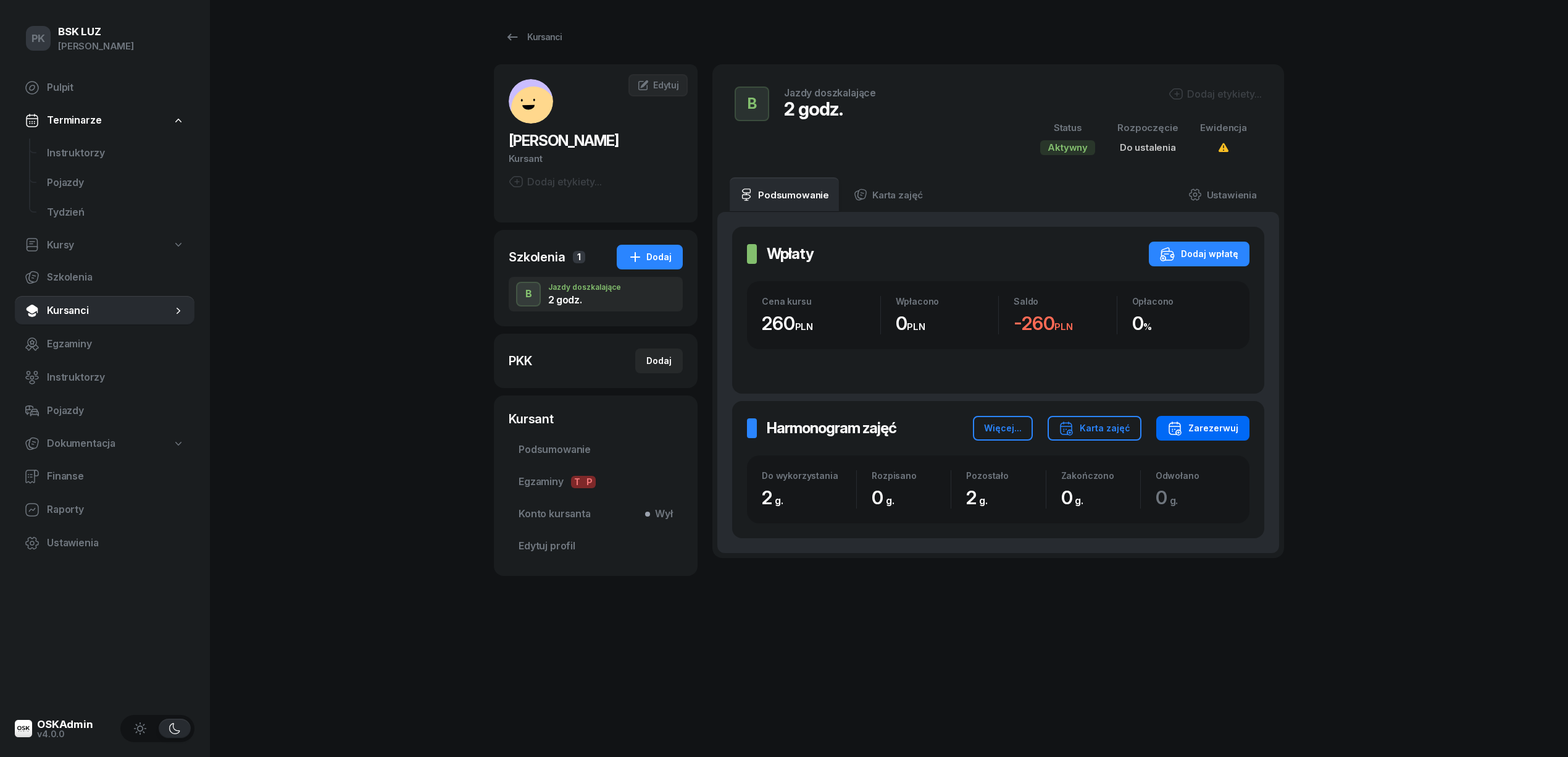
click at [1176, 430] on icon "button" at bounding box center [1175, 428] width 15 height 15
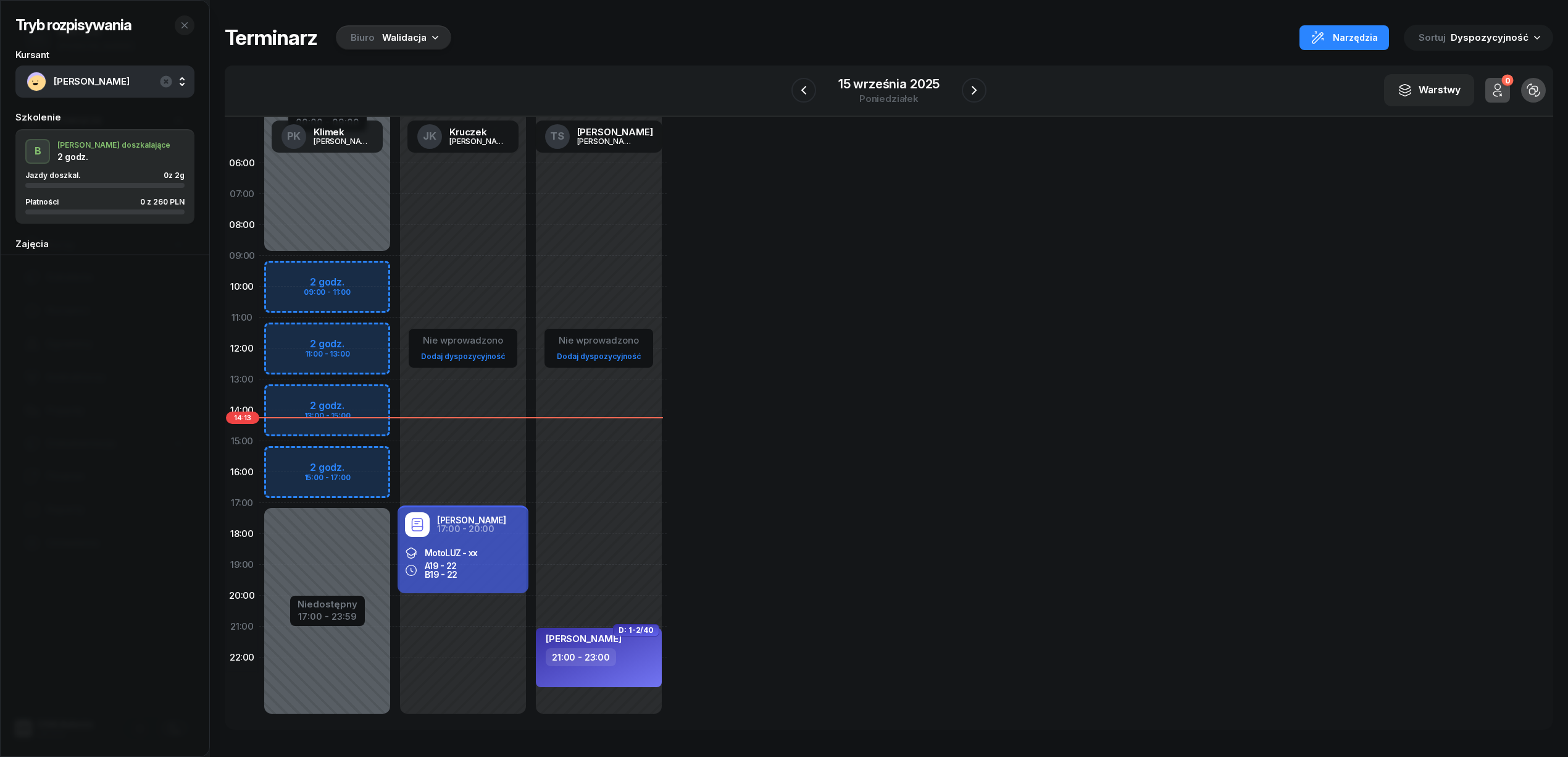
click at [430, 42] on icon "button" at bounding box center [436, 37] width 12 height 12
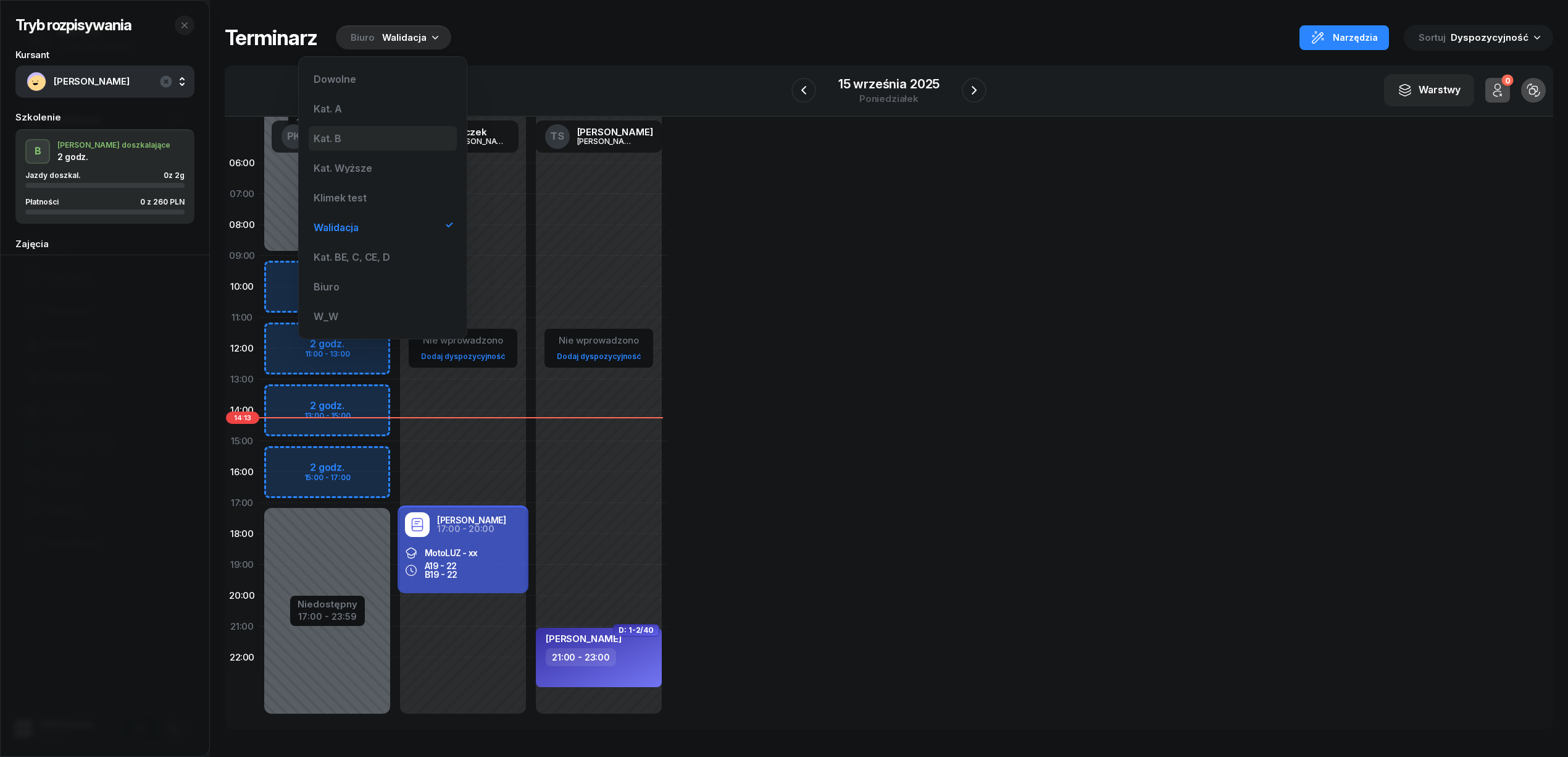
click at [341, 127] on div "Kat. B" at bounding box center [383, 139] width 148 height 25
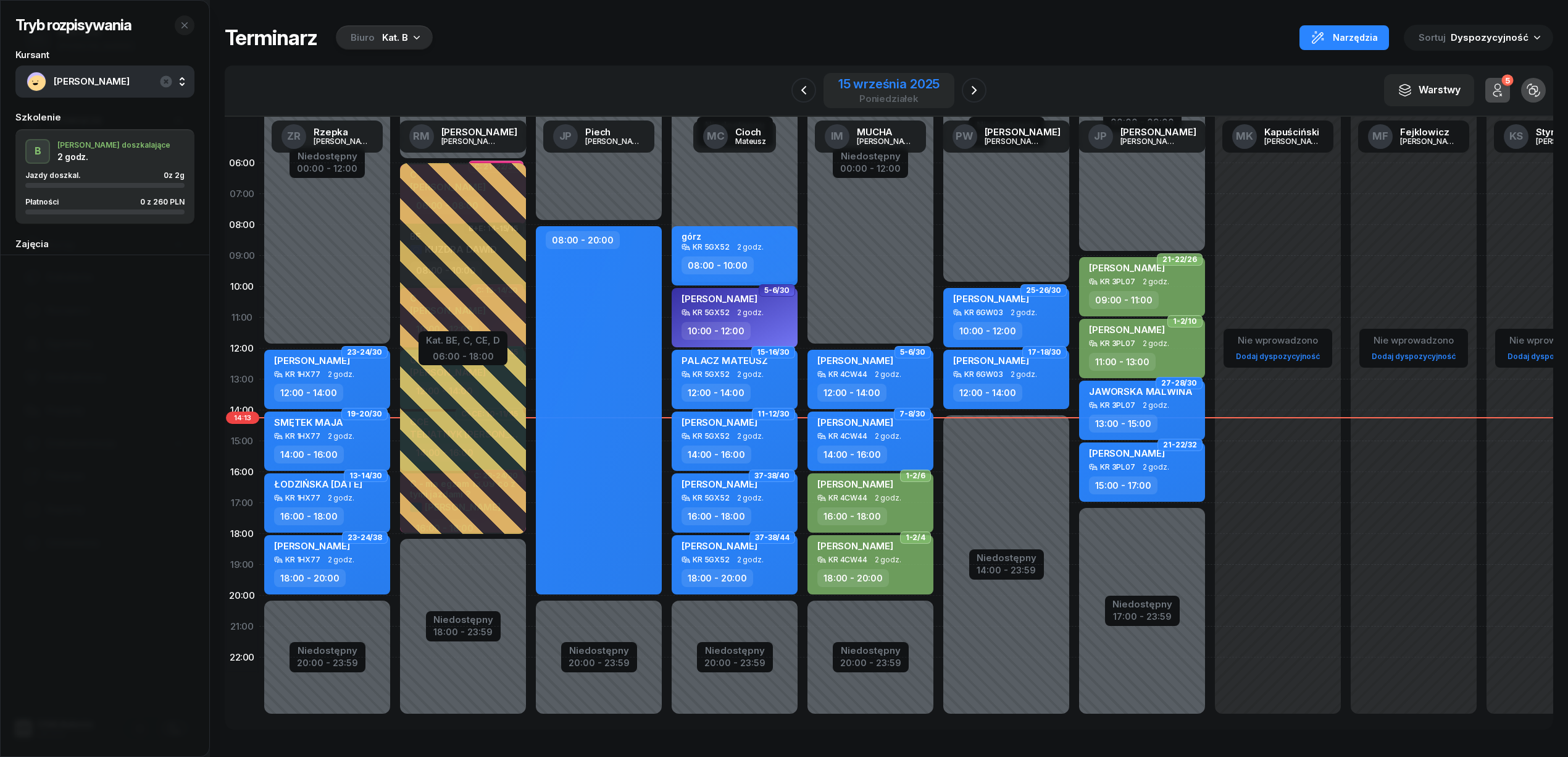
click at [852, 85] on div "15 września 2025" at bounding box center [889, 84] width 101 height 12
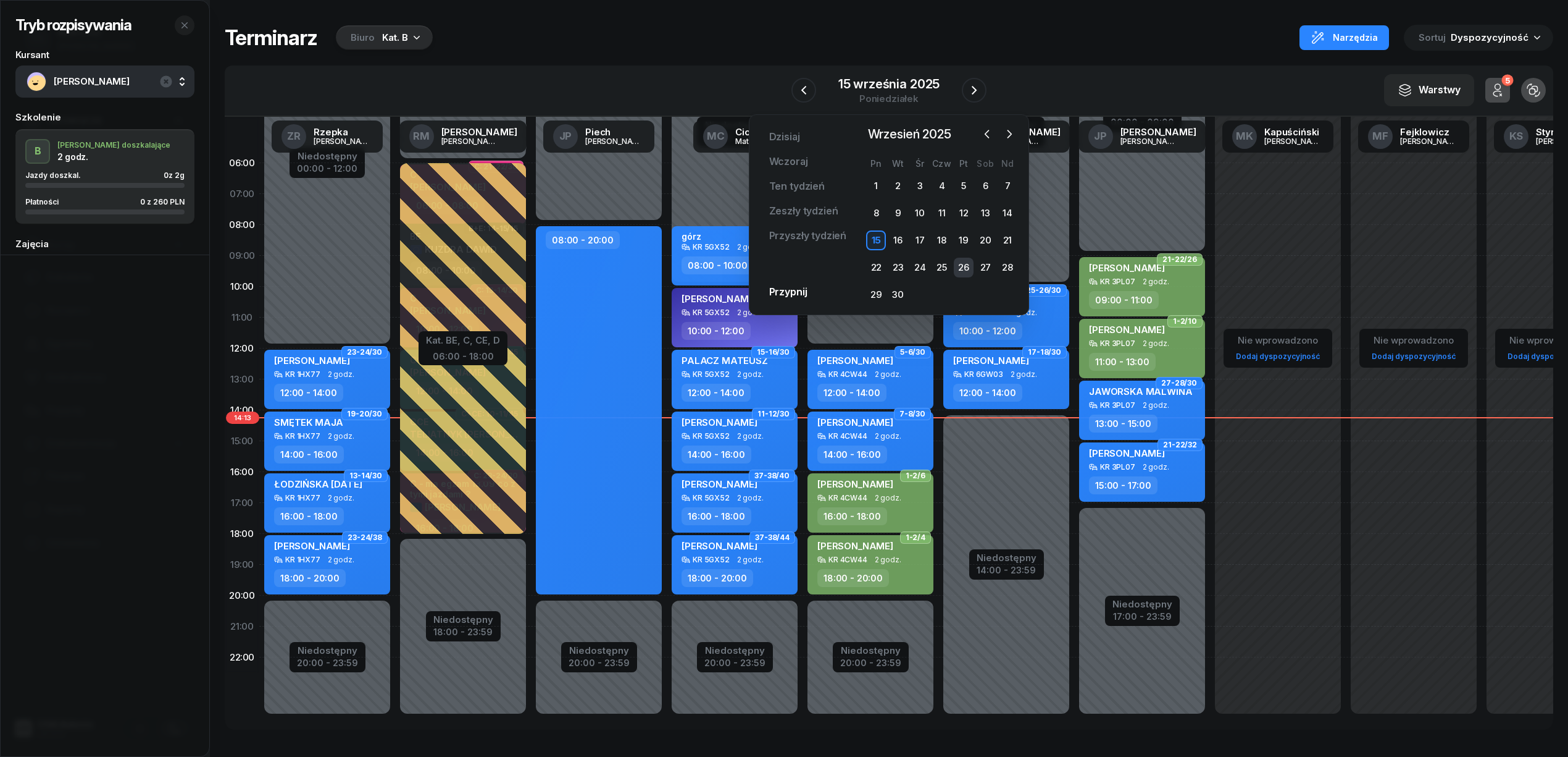
click at [966, 270] on div "26" at bounding box center [964, 267] width 19 height 19
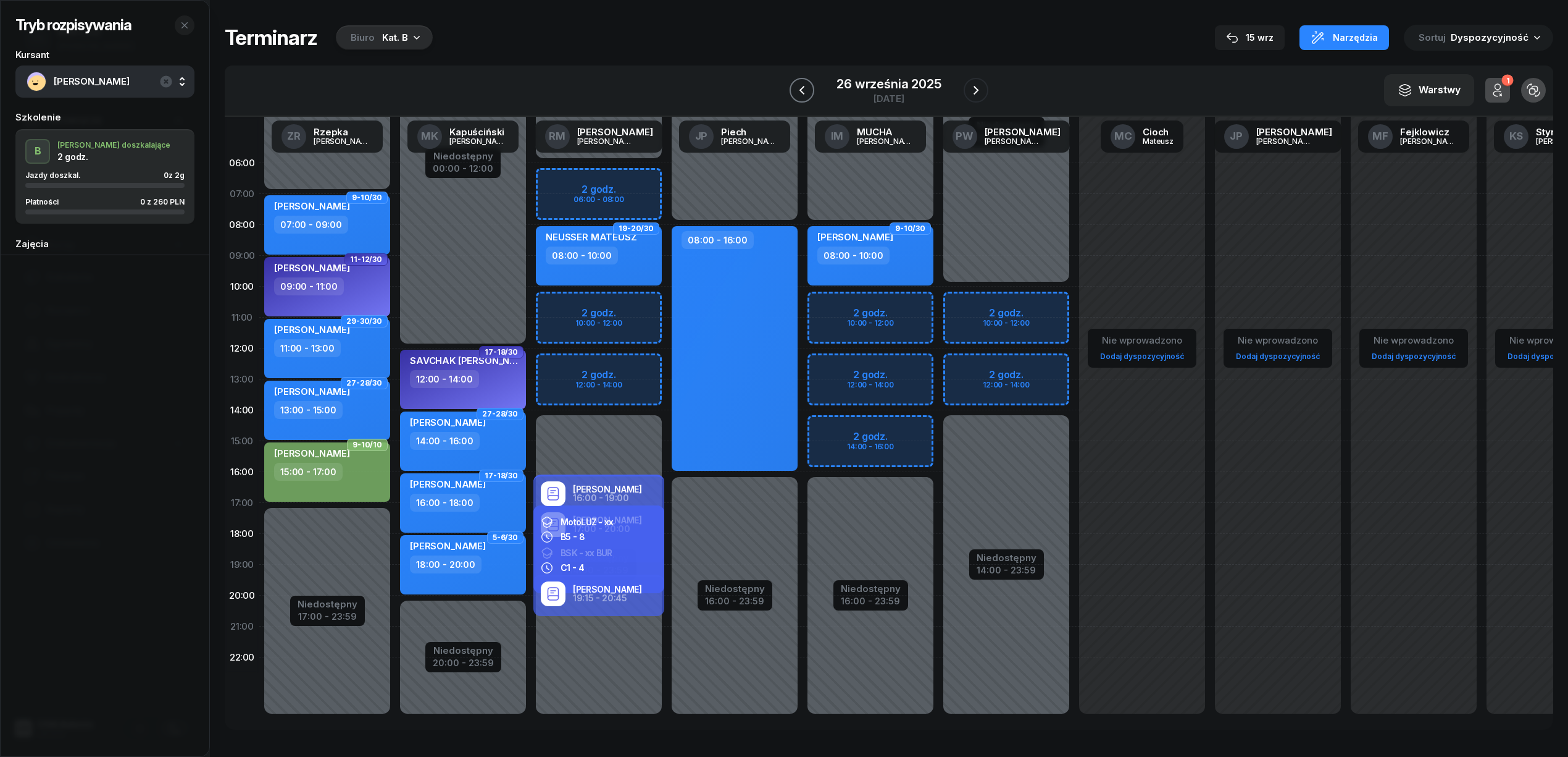
click at [804, 90] on icon "button" at bounding box center [802, 90] width 15 height 15
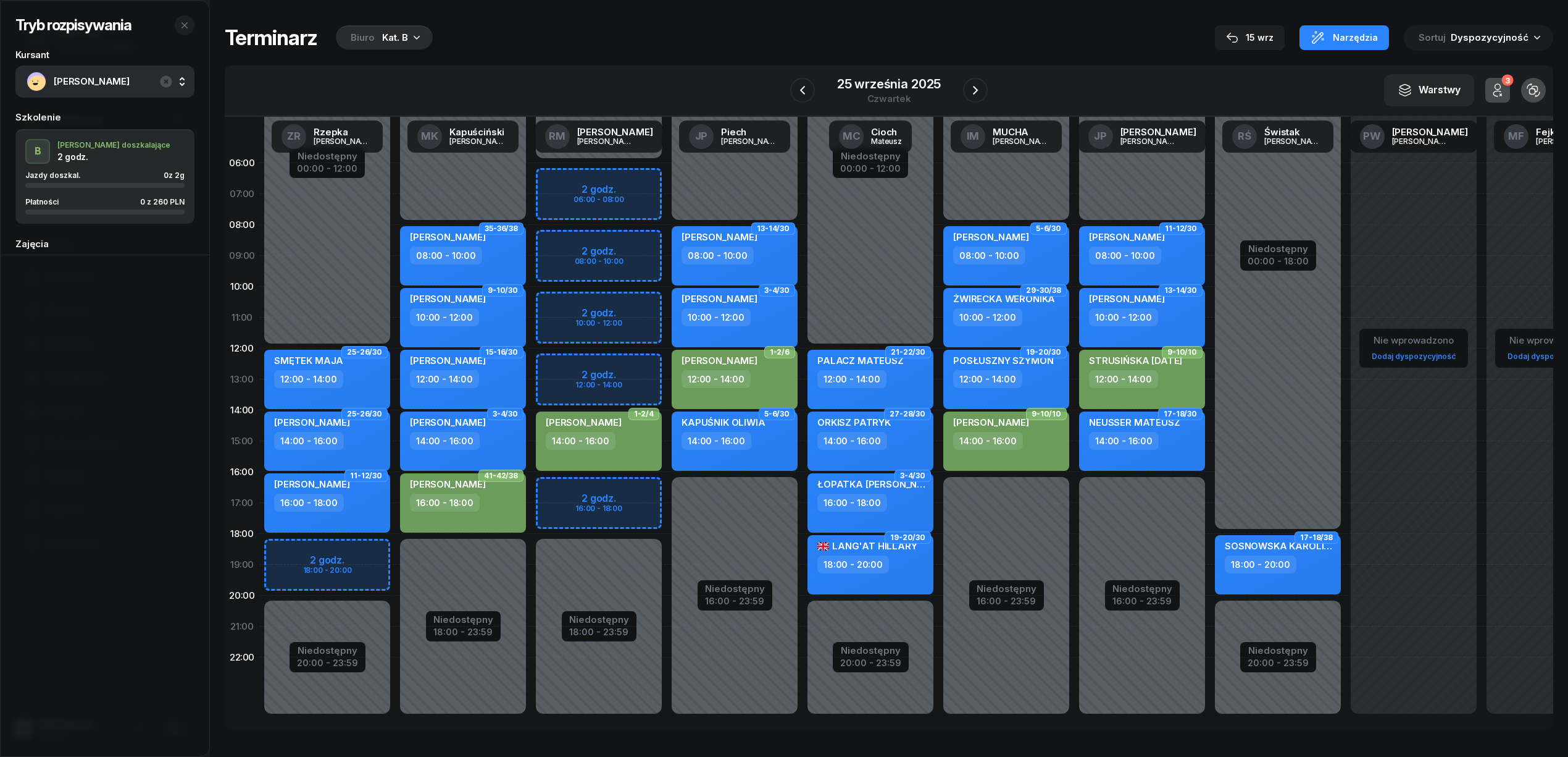
click at [625, 485] on div "Niedostępny 00:00 - 06:00 Niedostępny 18:00 - 23:59 2 godz. 06:00 - 08:00 2 god…" at bounding box center [599, 440] width 136 height 587
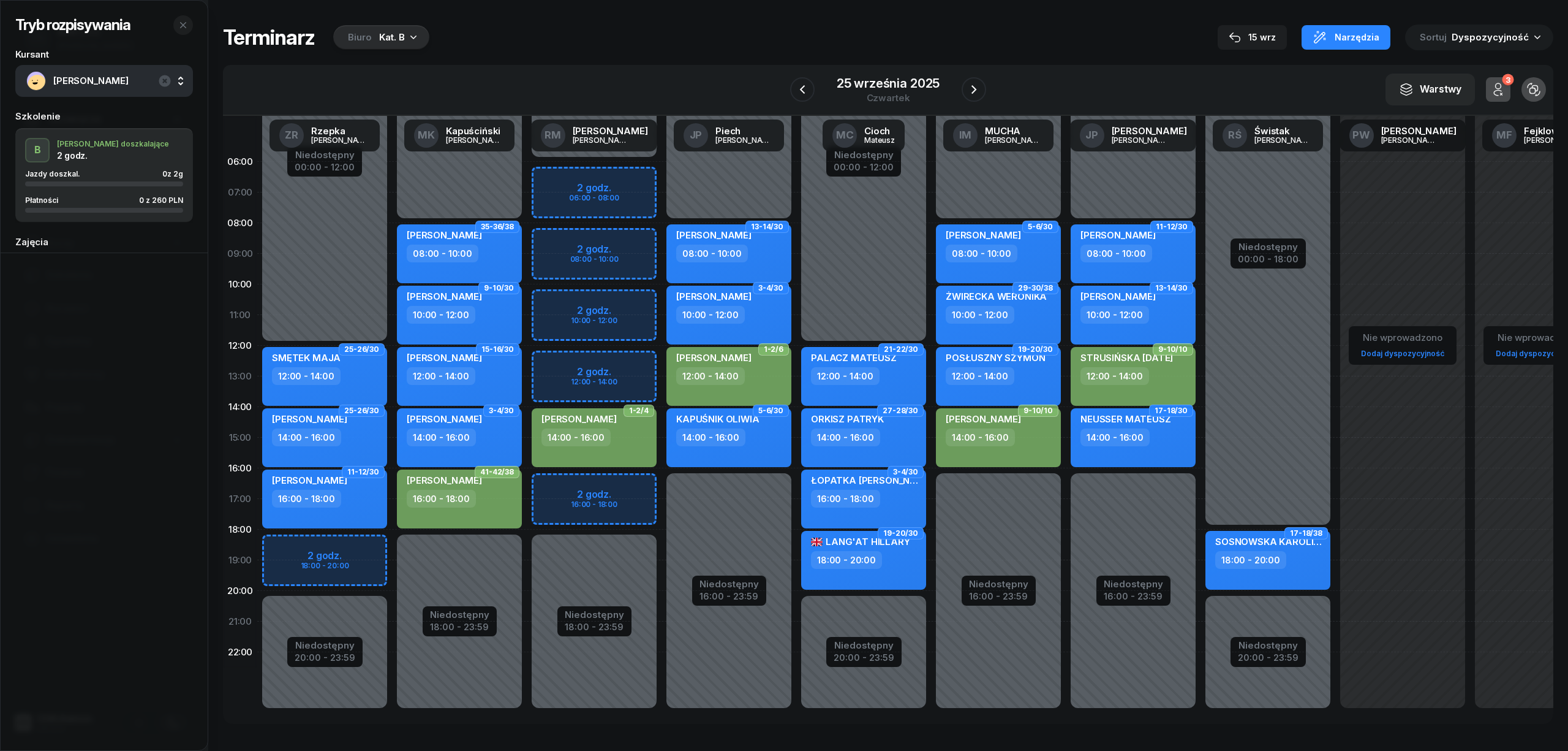
select select "16"
select select "18"
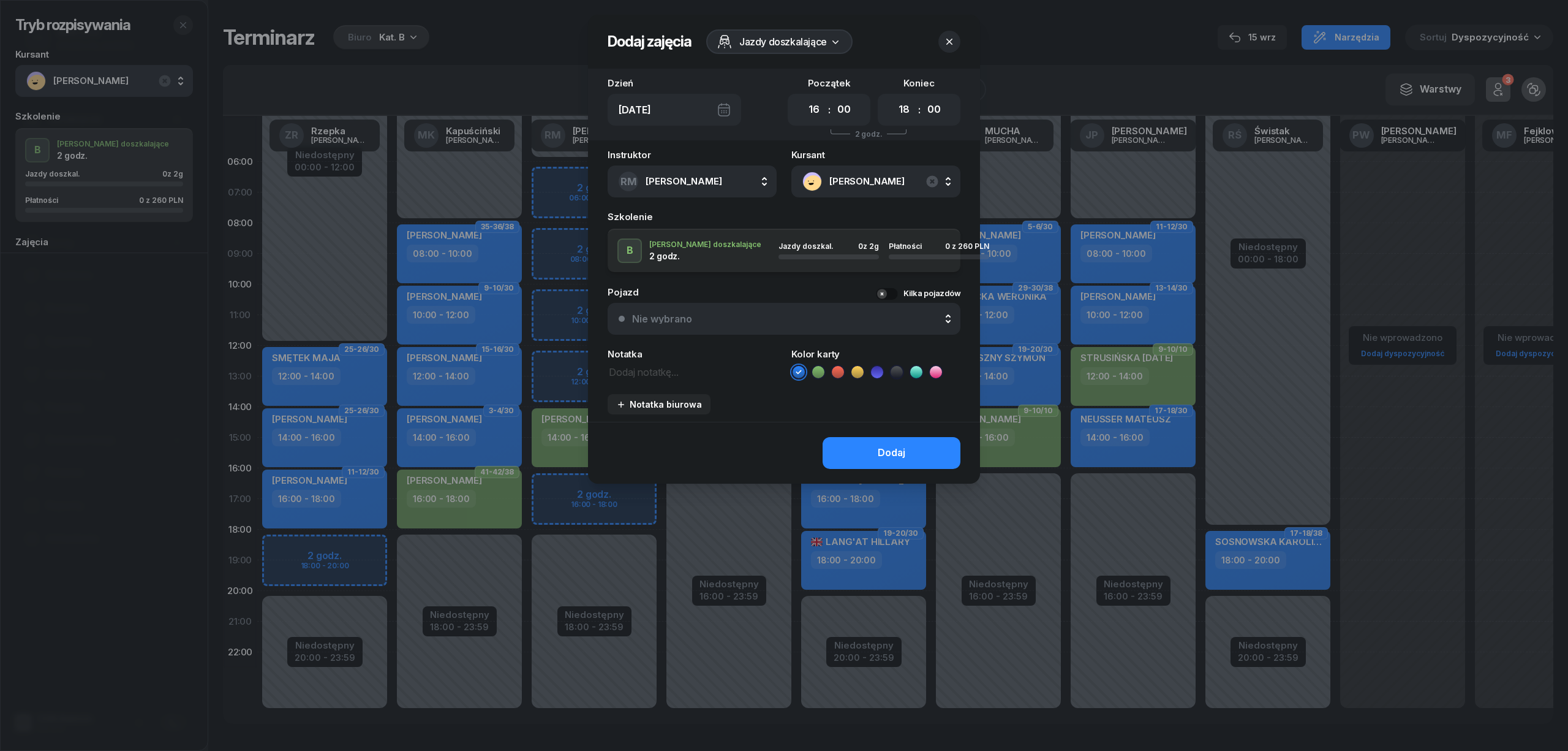
drag, startPoint x: 816, startPoint y: 370, endPoint x: 844, endPoint y: 446, distance: 81.0
click at [817, 370] on icon at bounding box center [818, 372] width 12 height 12
click at [856, 463] on button "Dodaj" at bounding box center [892, 453] width 138 height 32
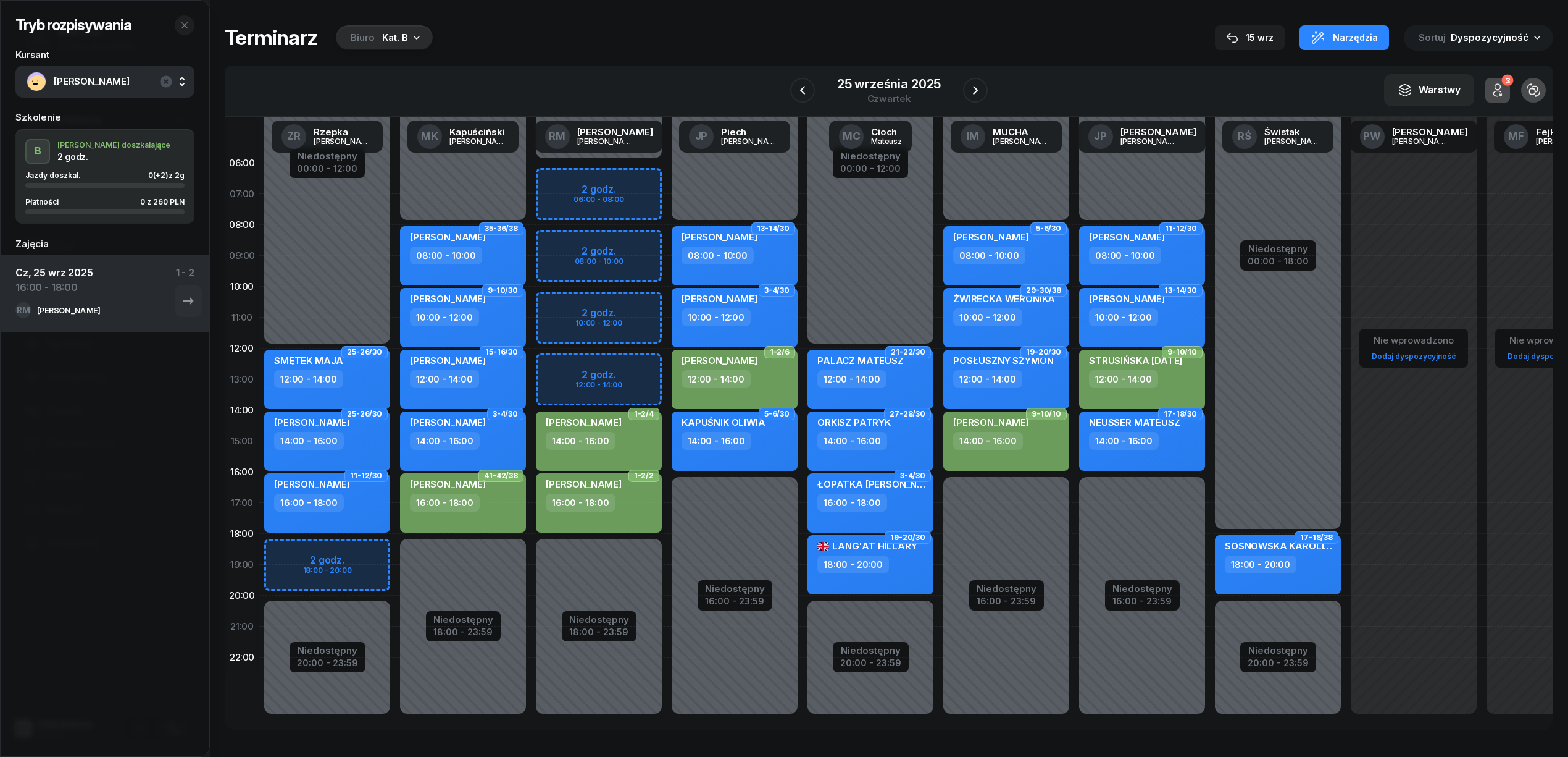
click at [603, 520] on div "JAKUB PORTKA 16:00 - 18:00" at bounding box center [599, 502] width 126 height 59
select select "16"
select select "18"
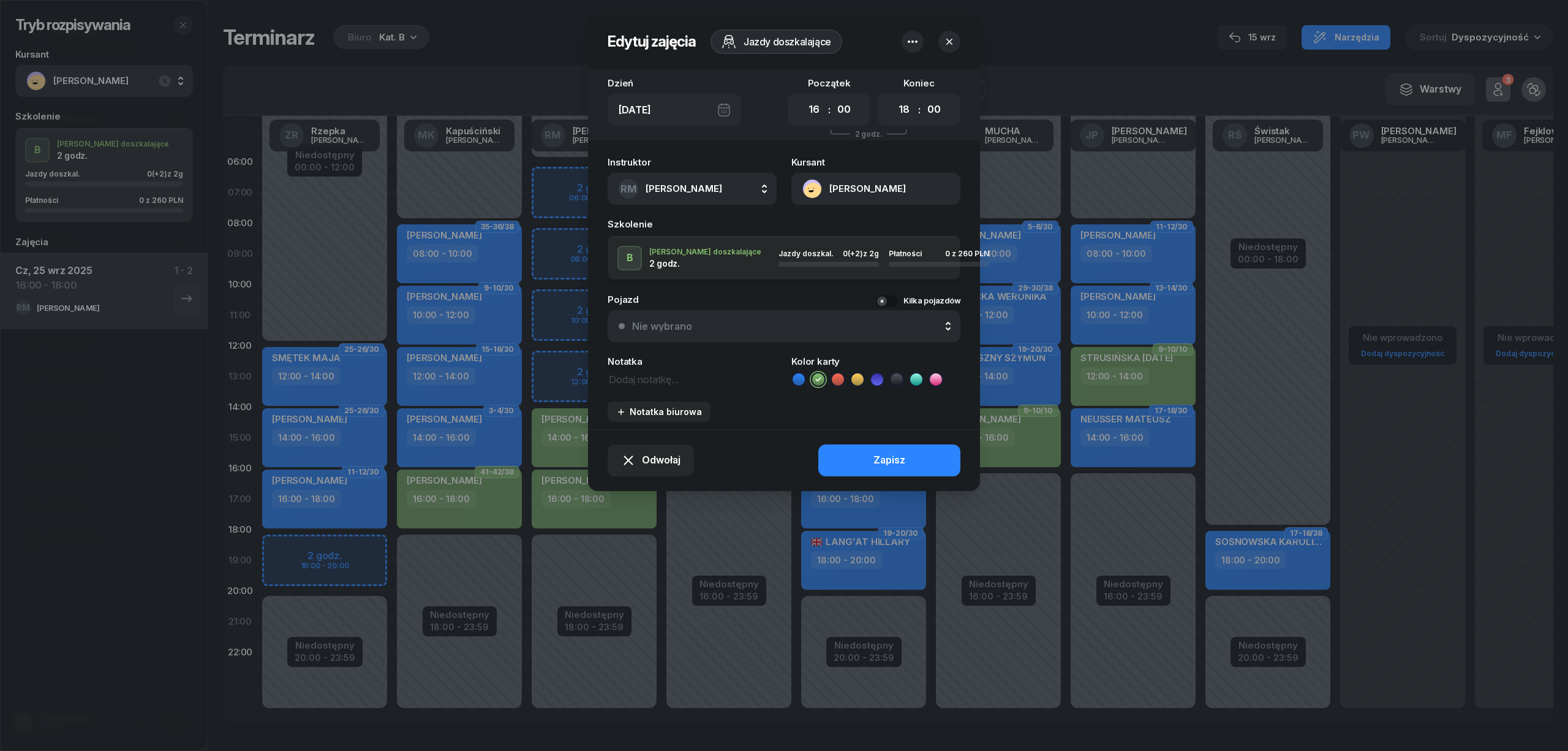
click at [875, 179] on button "[PERSON_NAME]" at bounding box center [876, 188] width 169 height 32
click at [909, 230] on link "Otwórz profil" at bounding box center [874, 230] width 160 height 31
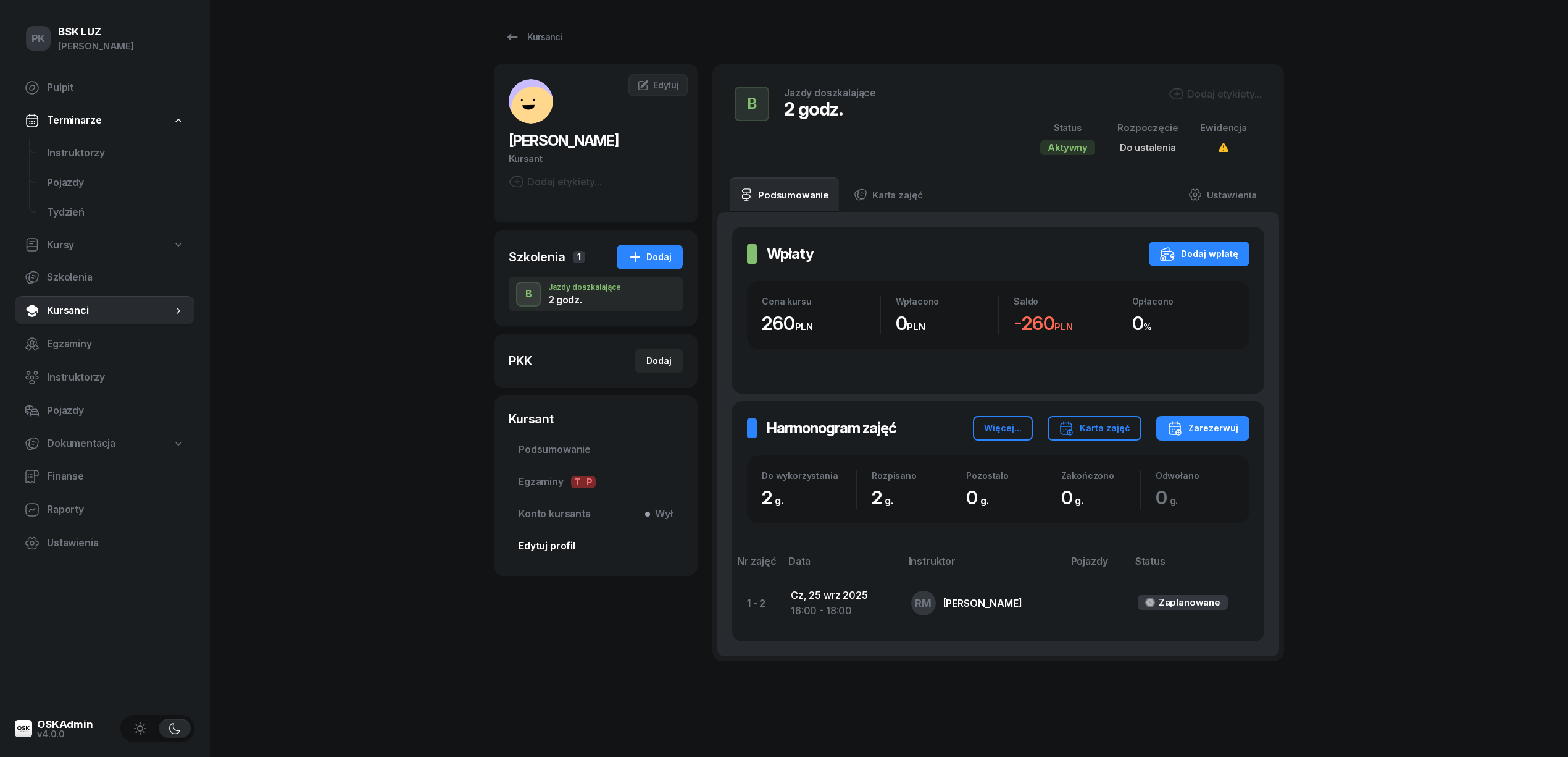
click at [558, 544] on span "Edytuj profil" at bounding box center [595, 546] width 154 height 16
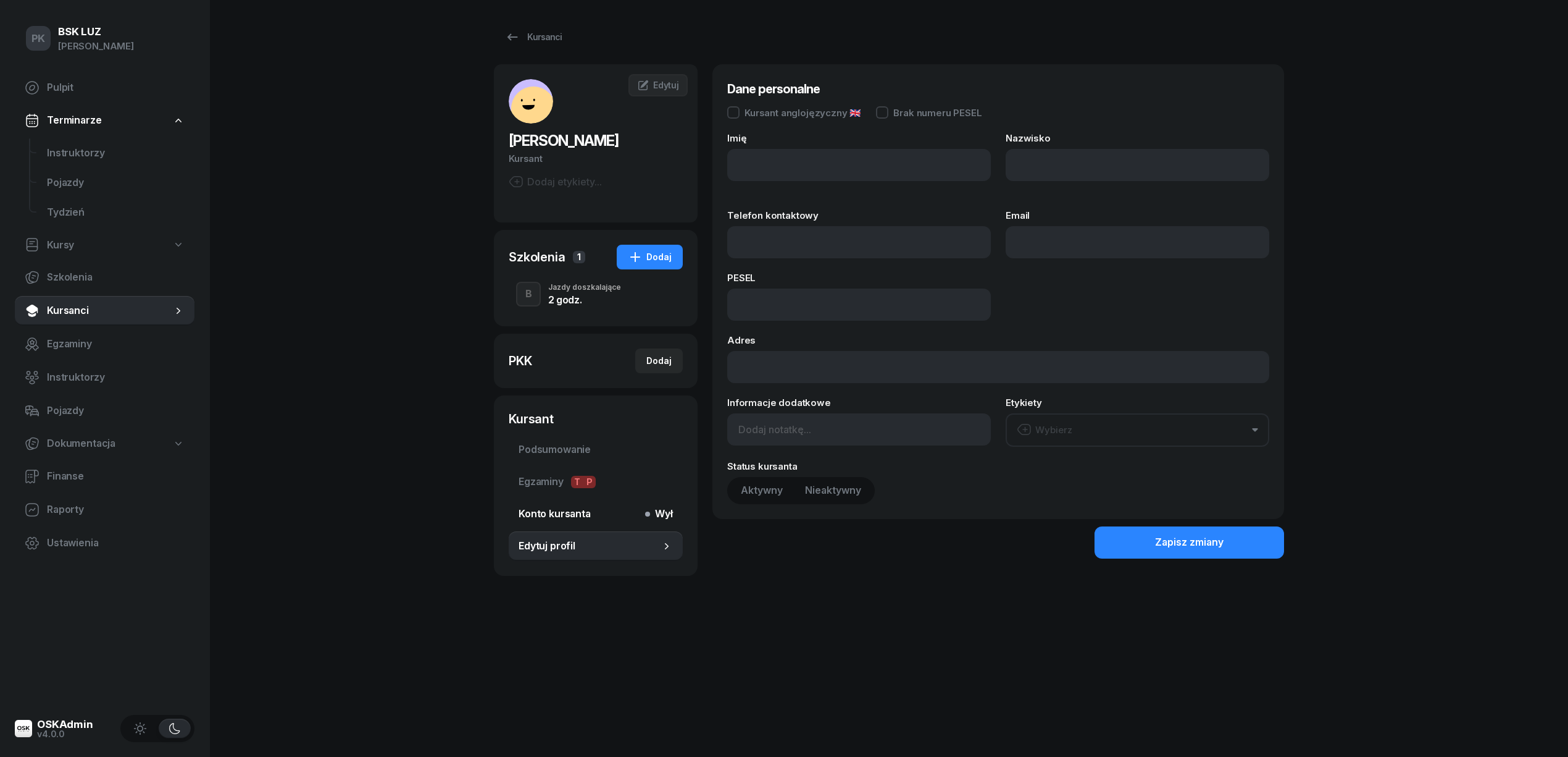
type input "JAKUB"
type input "PORTKA"
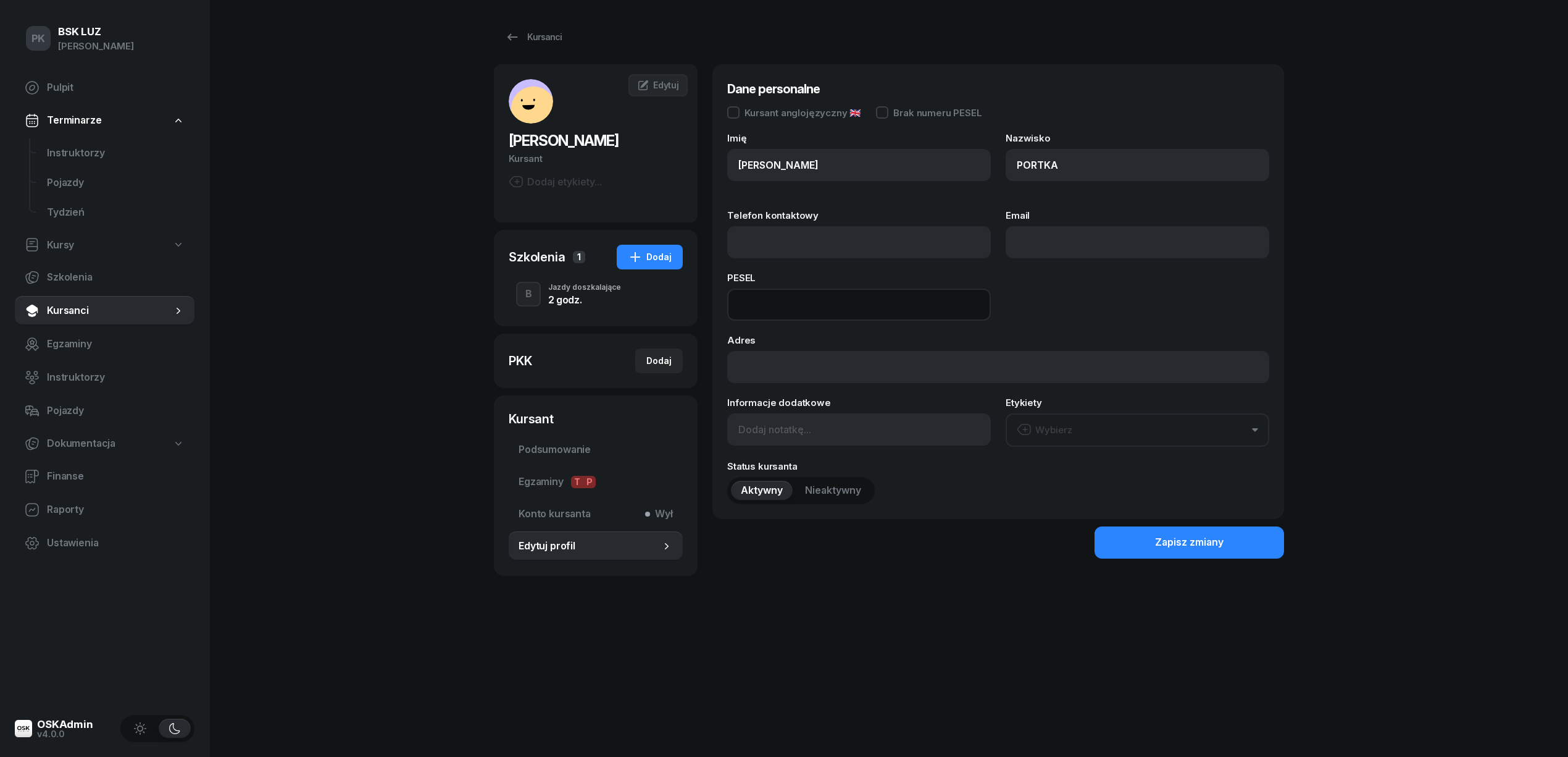
click at [760, 310] on input at bounding box center [859, 304] width 264 height 32
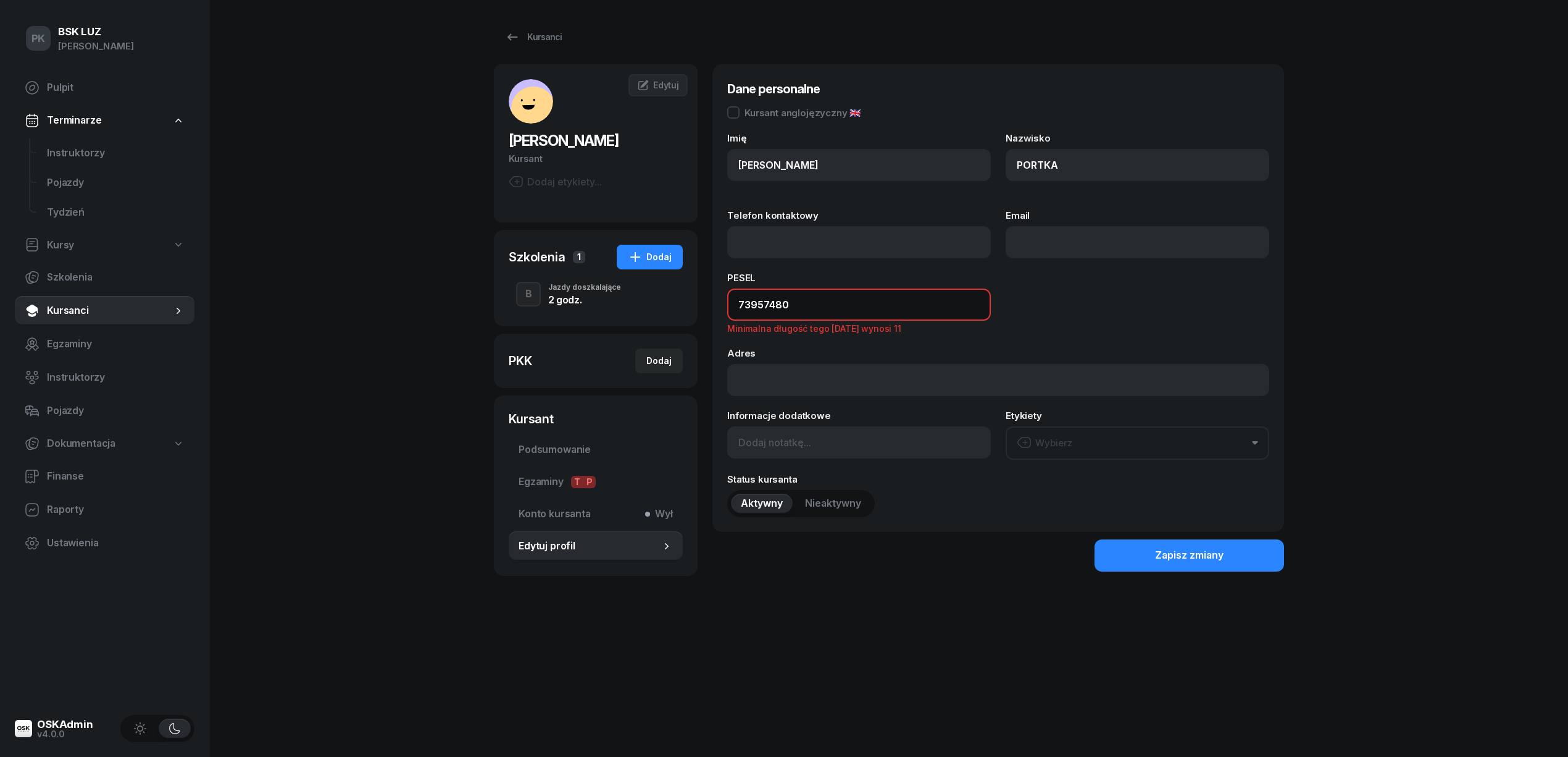
type input "739574808"
drag, startPoint x: 741, startPoint y: 310, endPoint x: 690, endPoint y: 294, distance: 53.5
click at [695, 296] on div "PORTKA JAKUB Kursant Dodaj etykiety... JP JAKUB PORTKA Kursant Edytuj Szkolenia…" at bounding box center [889, 333] width 790 height 536
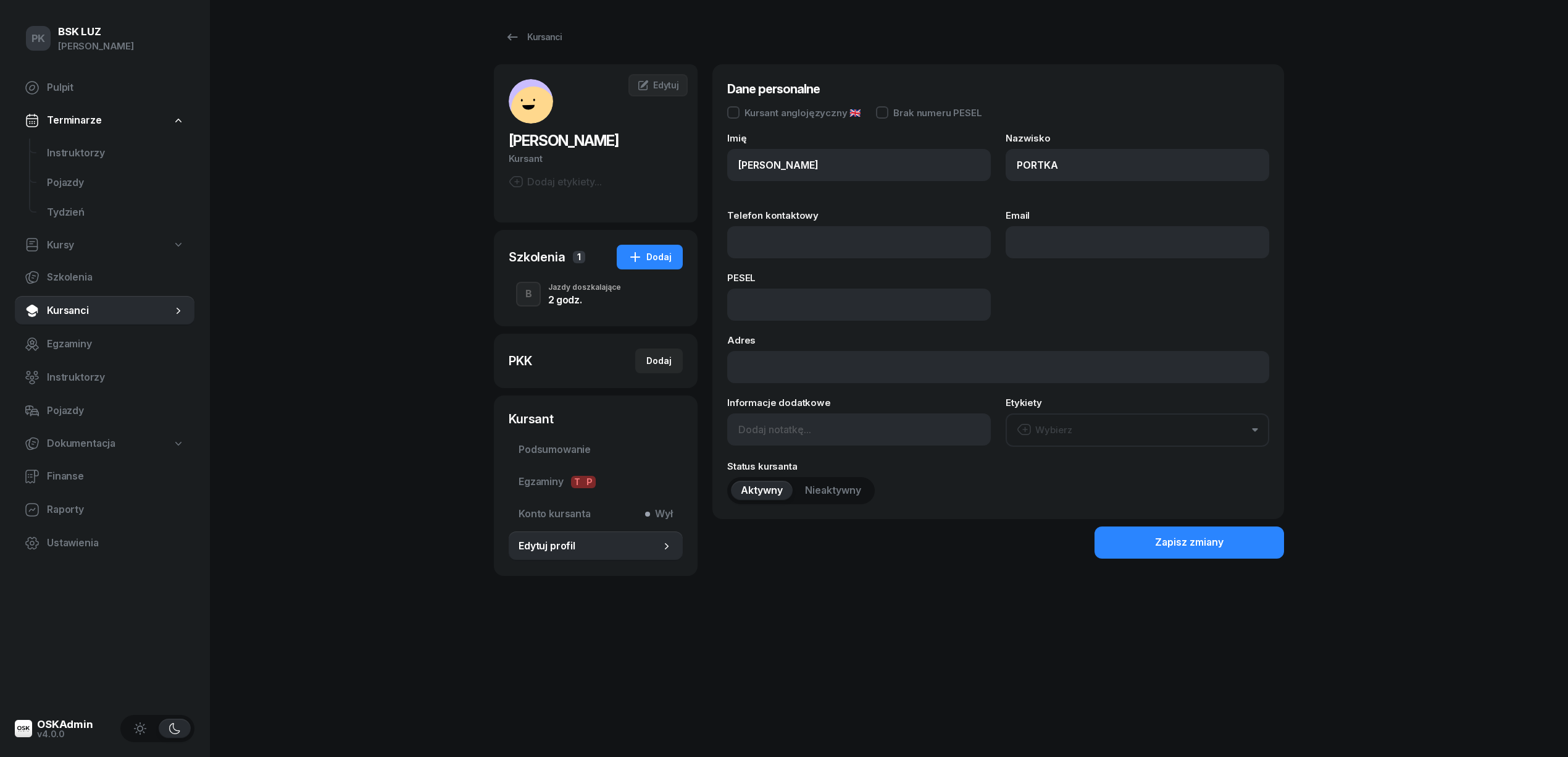
click at [753, 223] on div "Telefon kontaktowy" at bounding box center [859, 235] width 264 height 48
click at [753, 235] on input "Telefon kontaktowy" at bounding box center [859, 242] width 264 height 32
type input "739 574 808"
click at [1126, 530] on button "Zapisz zmiany" at bounding box center [1189, 542] width 190 height 32
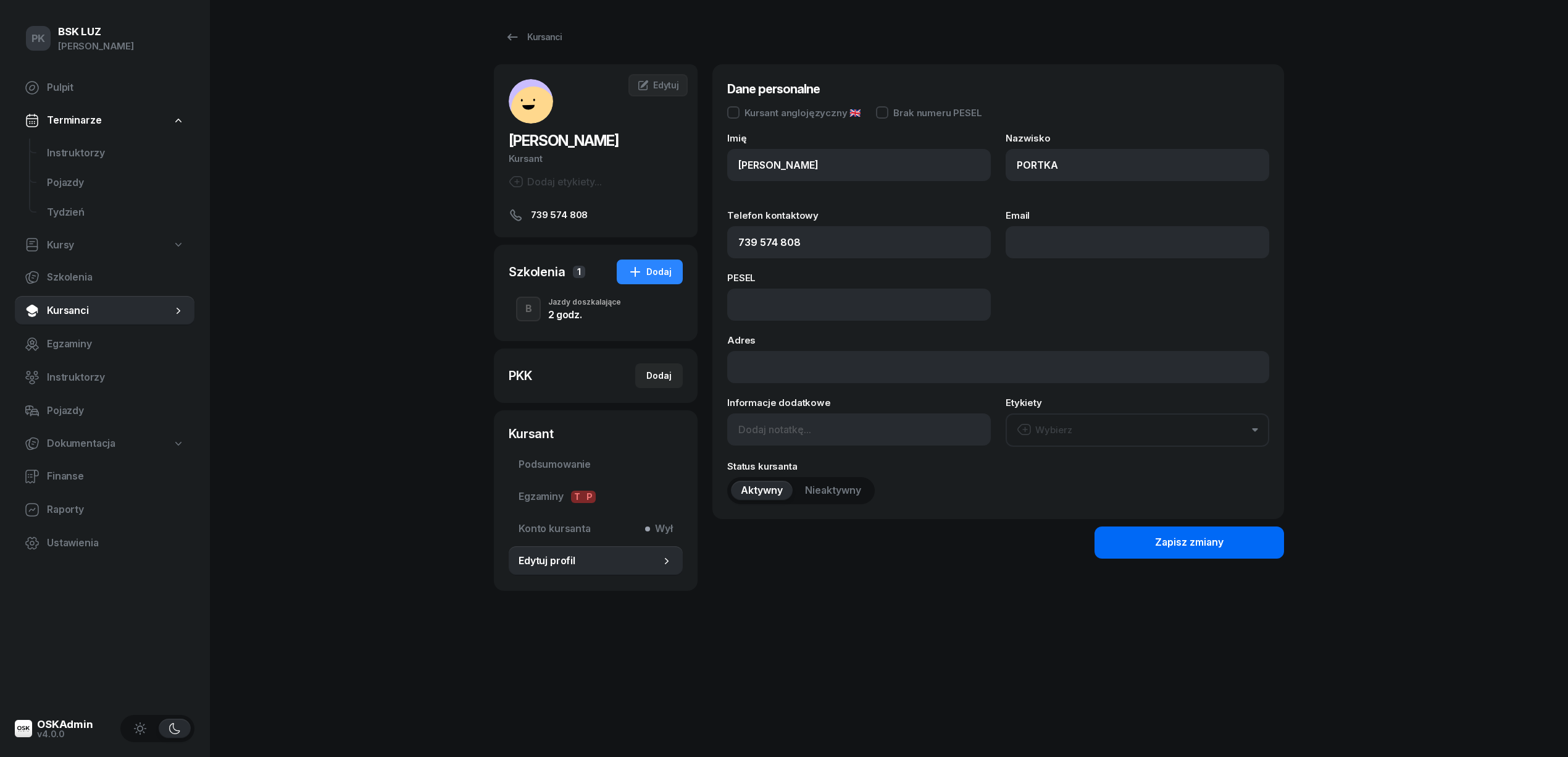
click at [1235, 547] on button "Zapisz zmiany" at bounding box center [1189, 542] width 190 height 32
click at [578, 297] on div "B Jazdy doszkalające 2 godz." at bounding box center [595, 308] width 174 height 34
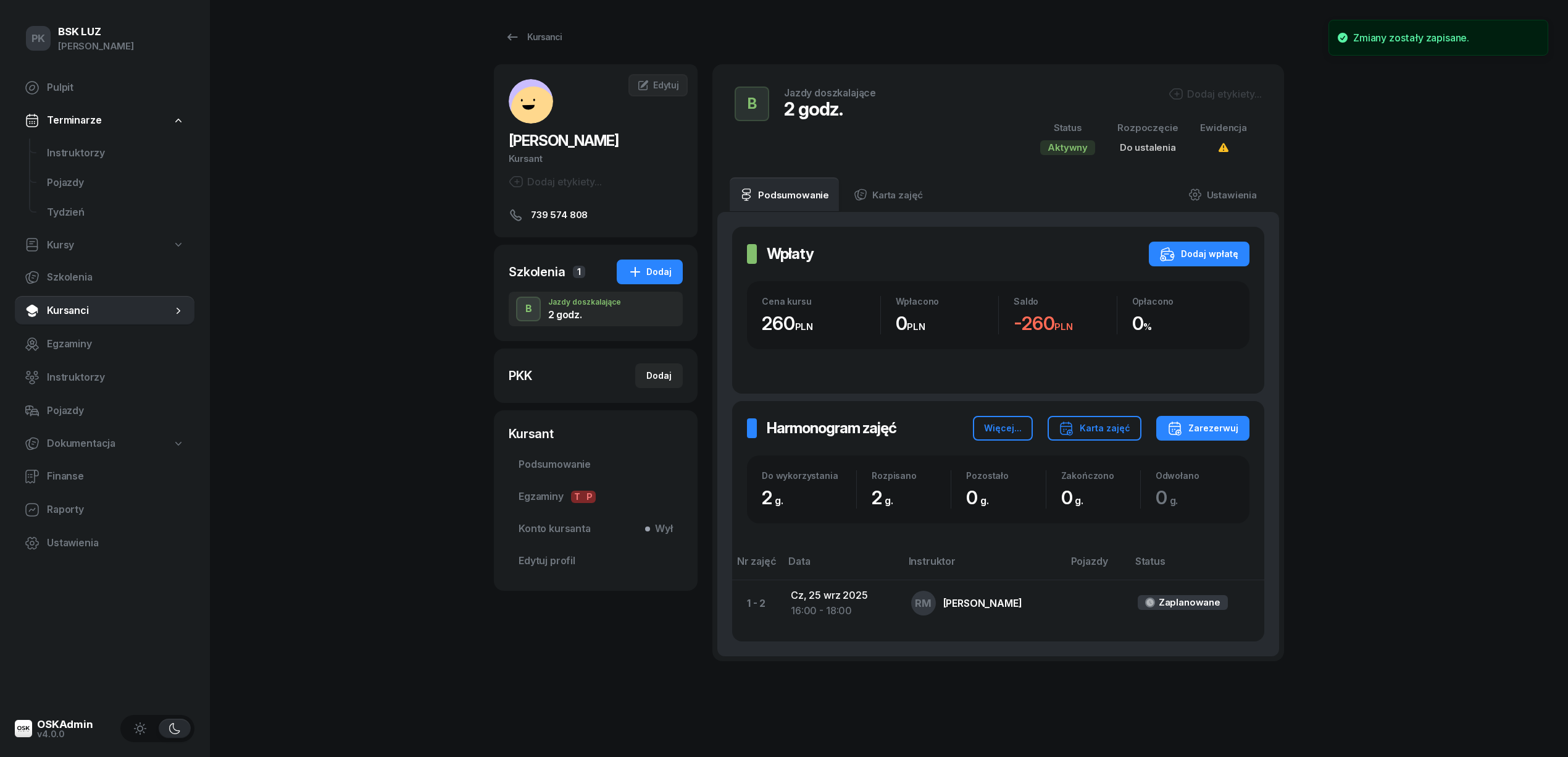
click at [1212, 101] on div "Dodaj etykiety..." at bounding box center [1144, 95] width 236 height 19
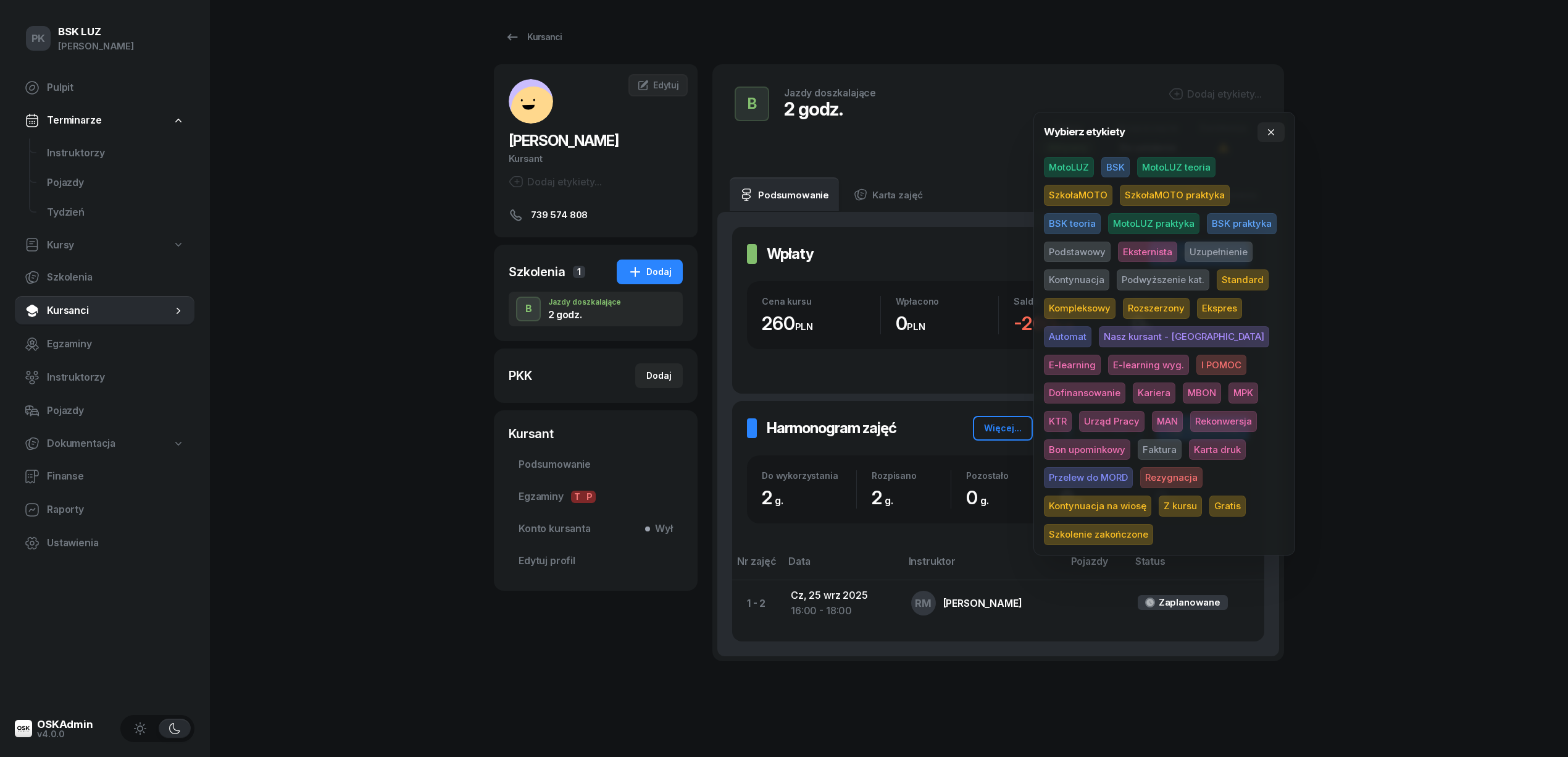
drag, startPoint x: 1077, startPoint y: 161, endPoint x: 1083, endPoint y: 166, distance: 7.8
click at [1078, 161] on span "MotoLUZ" at bounding box center [1069, 168] width 50 height 21
click at [1203, 245] on span "Uzupełnienie" at bounding box center [1218, 254] width 68 height 21
click at [578, 181] on div "Dodaj etykiety..." at bounding box center [556, 181] width 93 height 15
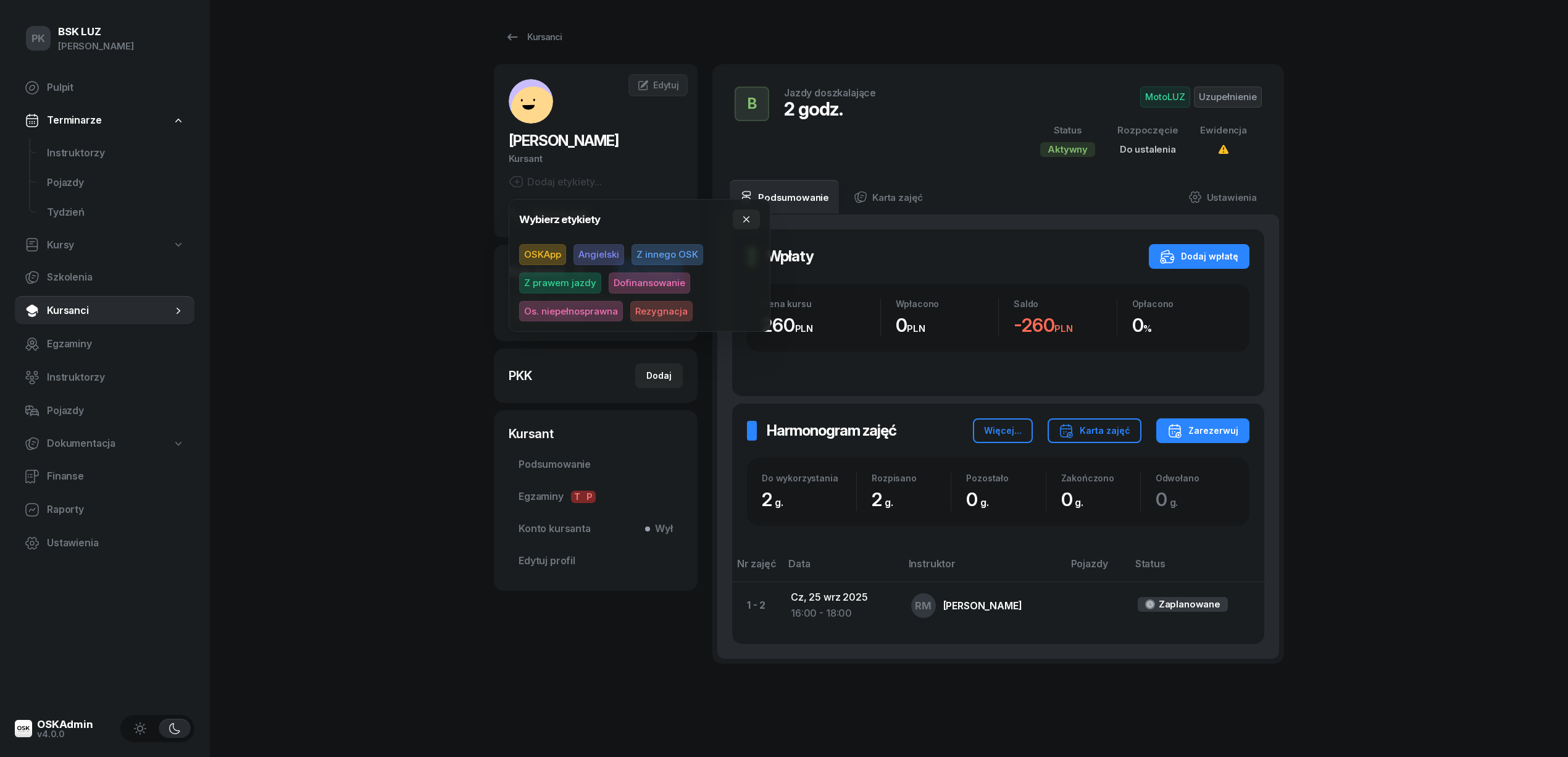
click at [661, 252] on span "Z innego OSK" at bounding box center [667, 255] width 71 height 21
click at [1462, 226] on div "PK BSK LUZ Piotr Klimek Pulpit Terminarze Instruktorzy Pojazdy Tydzień Kursy Sz…" at bounding box center [784, 392] width 1568 height 784
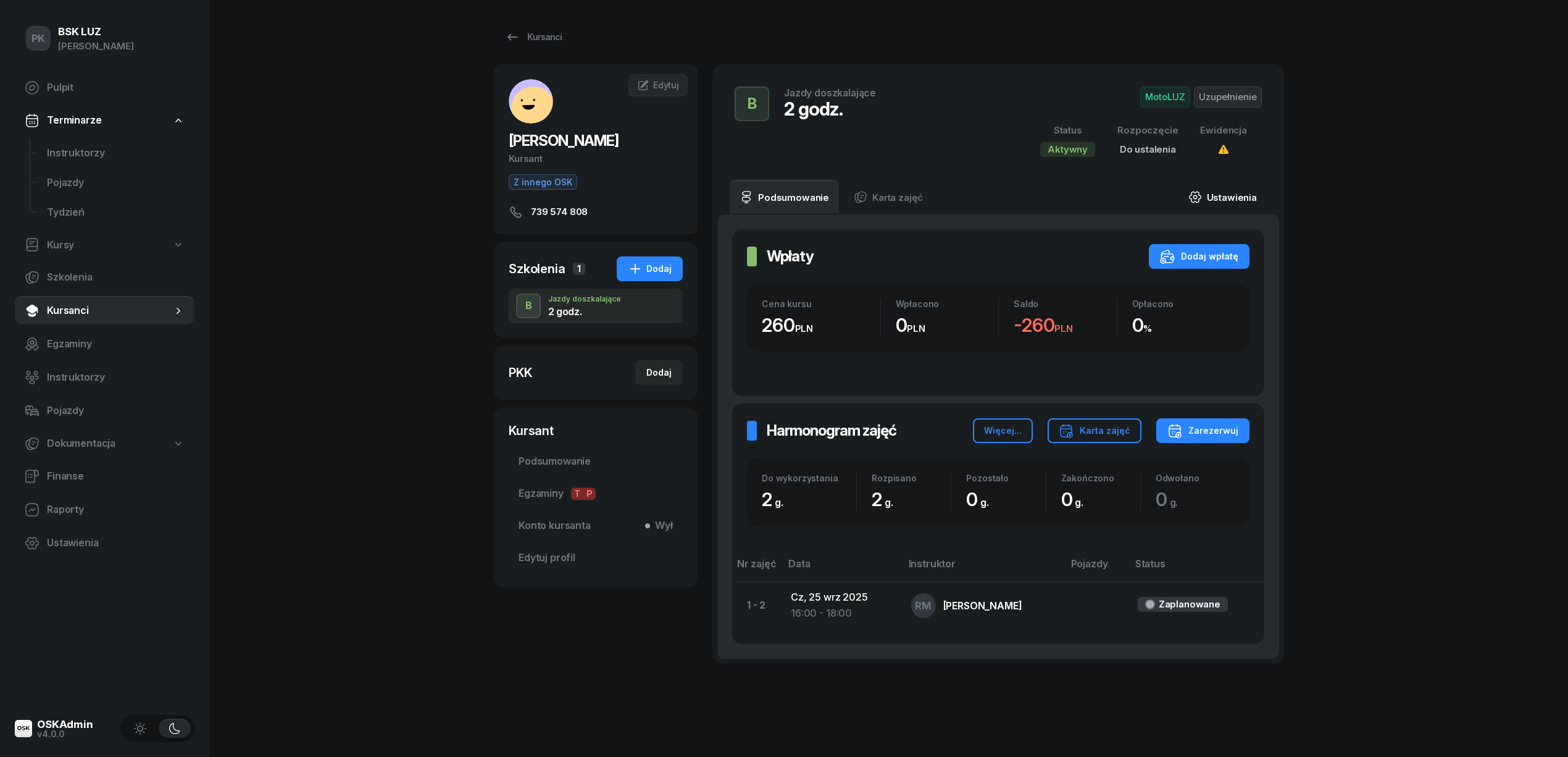
click at [1228, 185] on link "Ustawienia" at bounding box center [1222, 197] width 88 height 34
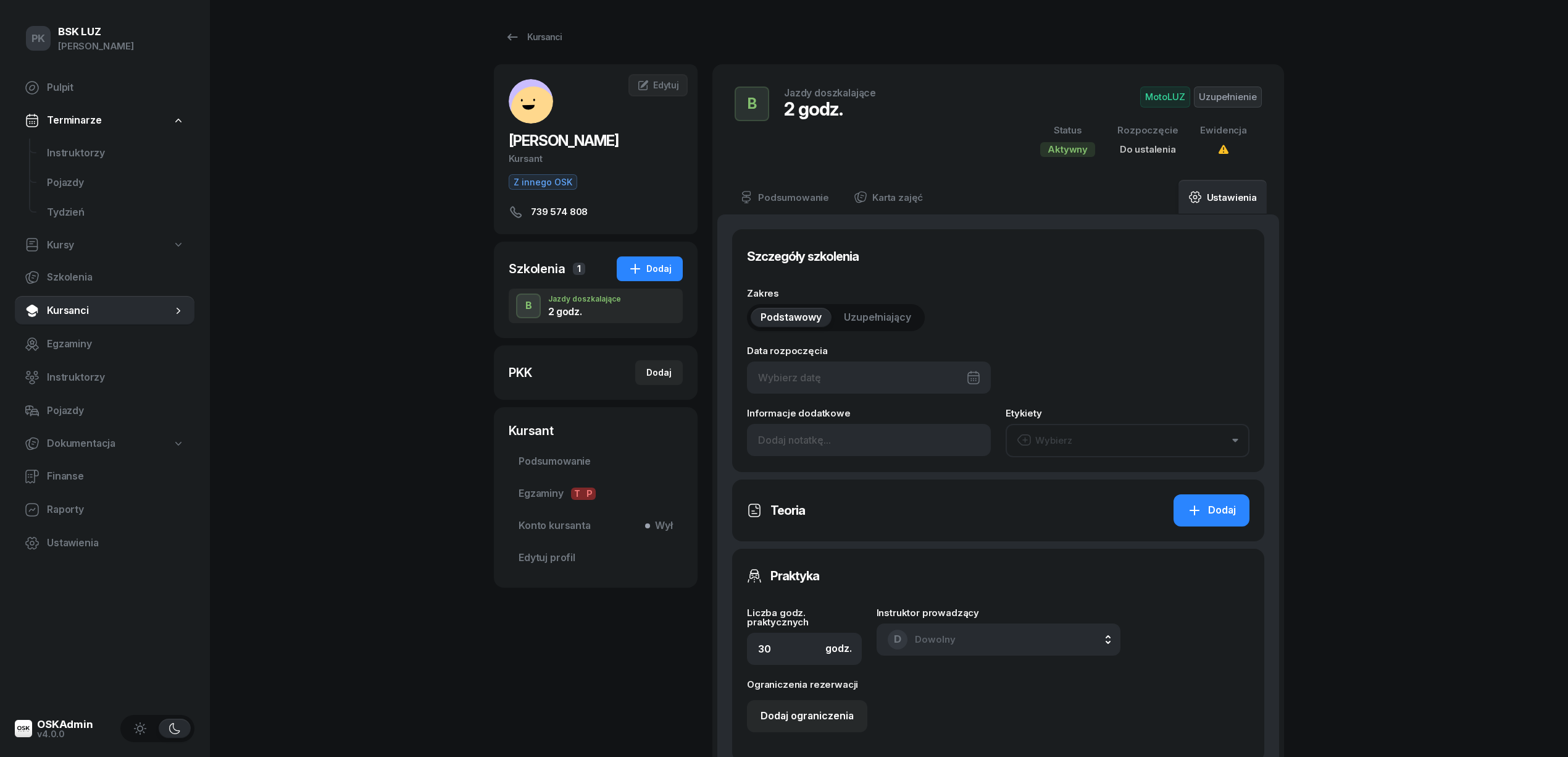
type input "2"
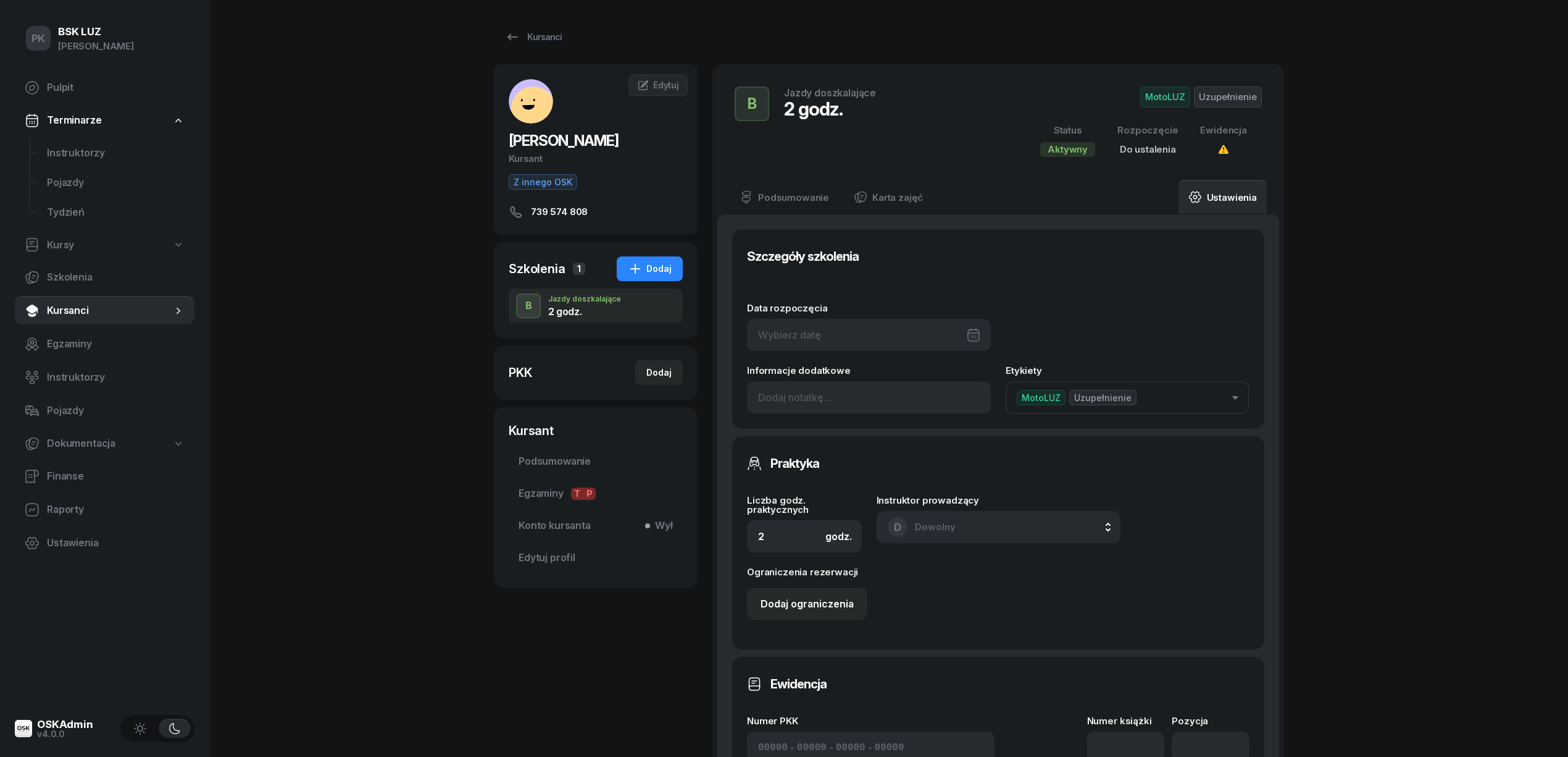
click at [903, 334] on div at bounding box center [869, 334] width 244 height 32
click at [898, 500] on div "1 2 3 4 5 6 7 8 9 10 11 12 13 14 15 16 17 18 19 20 21 22 23 24 25 26 27 28 29 30" at bounding box center [900, 483] width 161 height 129
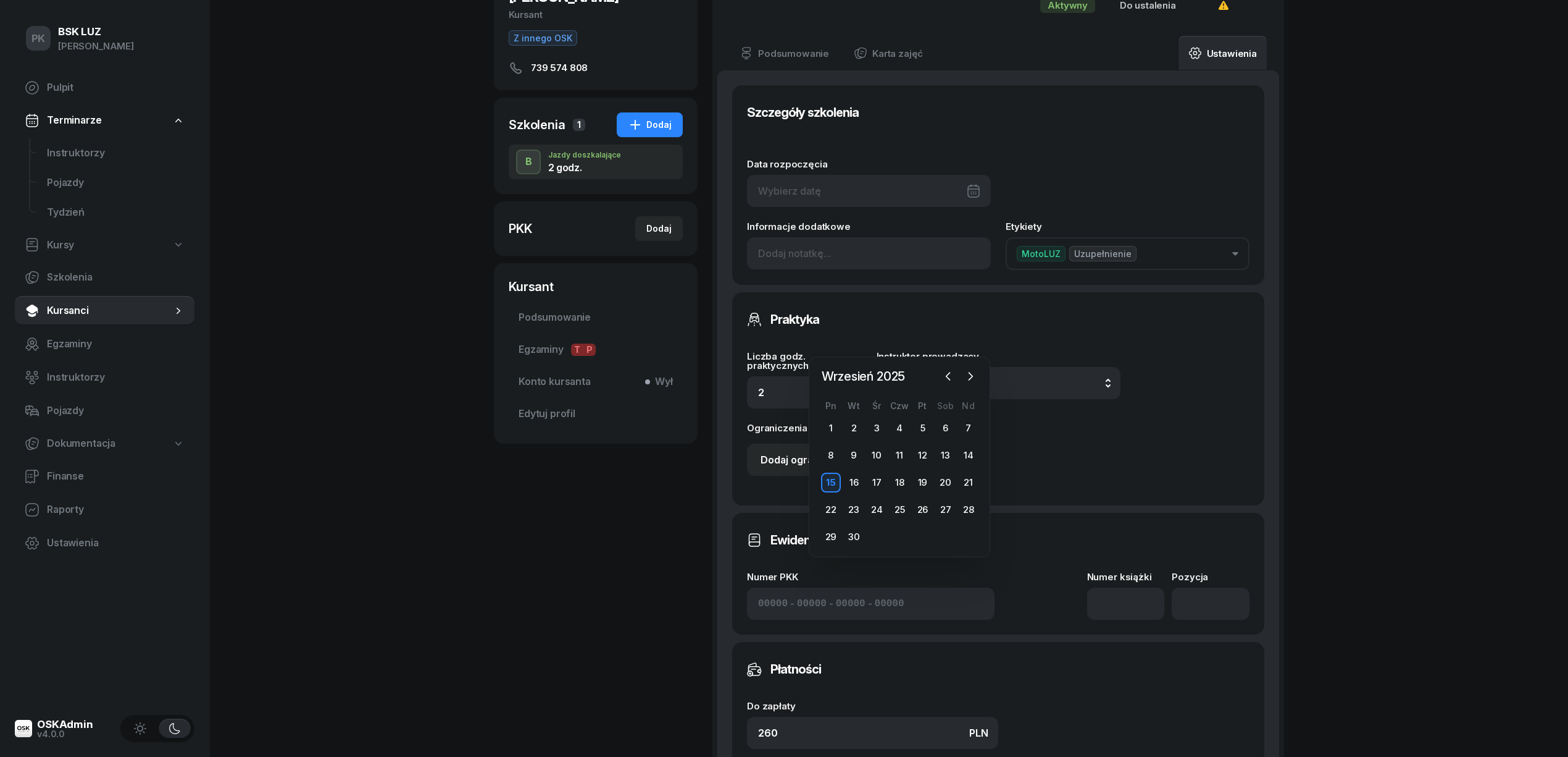
scroll to position [329, 0]
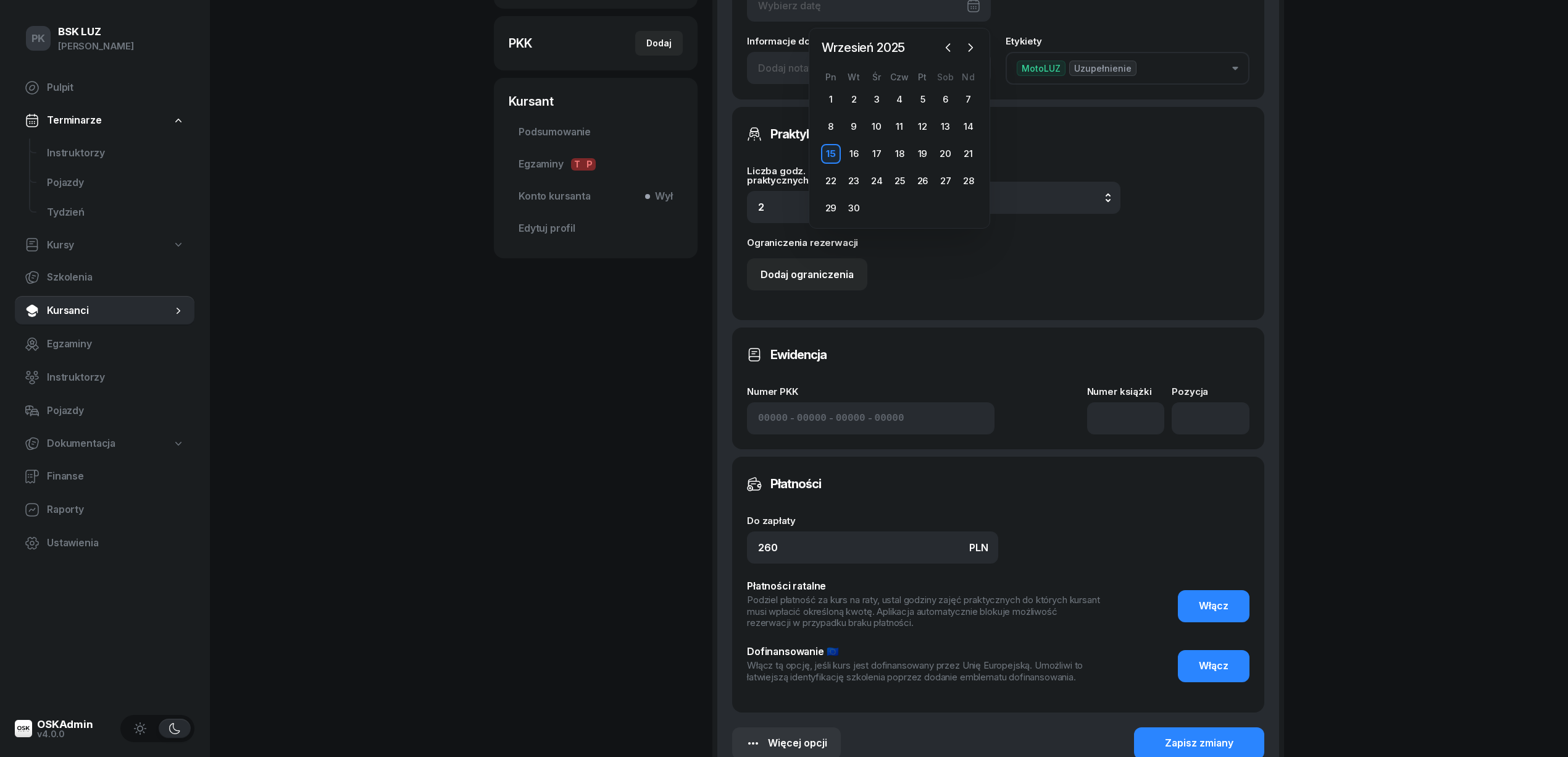
click at [1131, 401] on div "Numer książki" at bounding box center [1126, 410] width 78 height 48
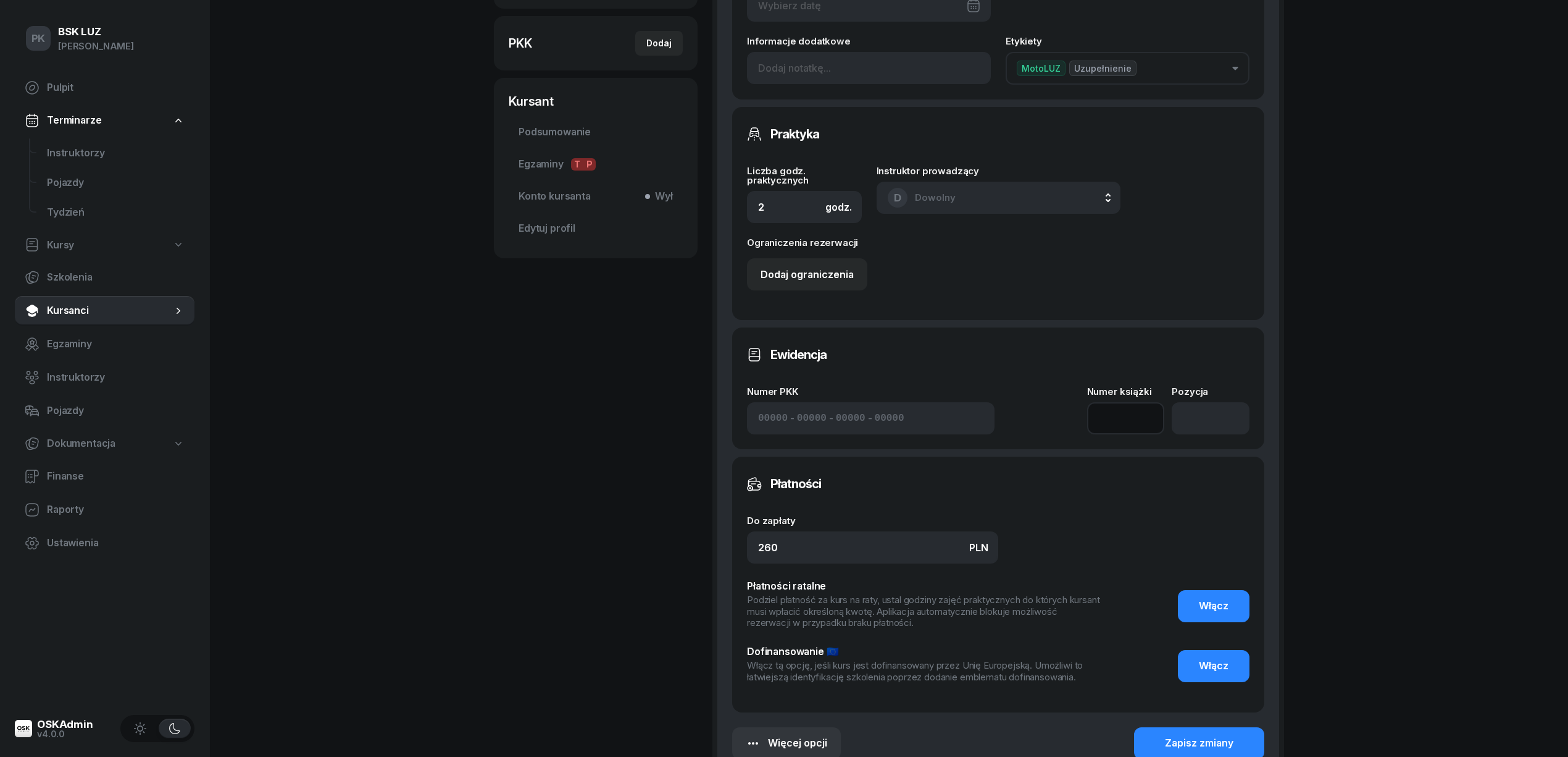
click at [1115, 429] on input at bounding box center [1126, 418] width 78 height 32
type input "4"
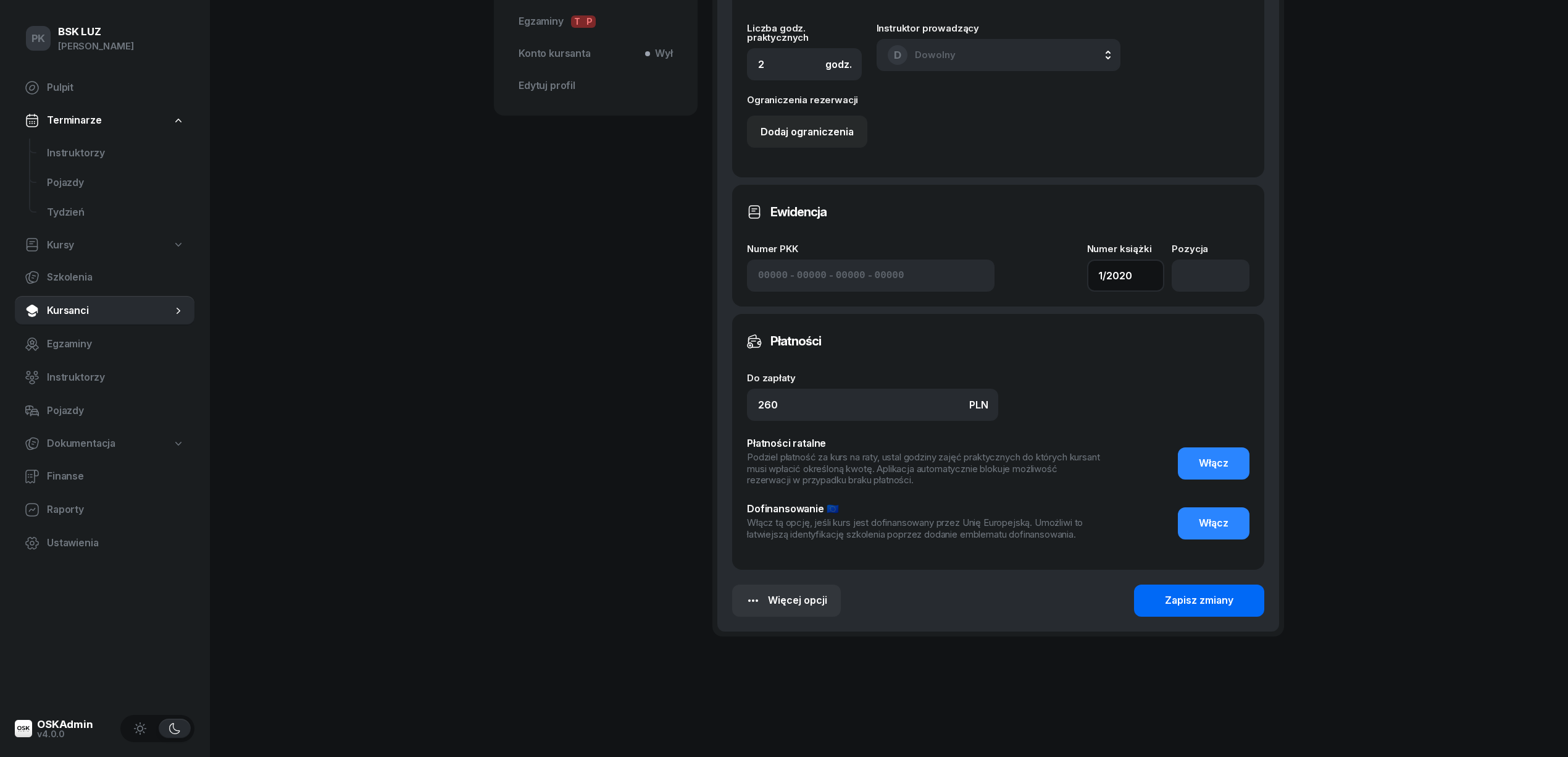
type input "1/2020"
click at [1201, 605] on div "Zapisz zmiany" at bounding box center [1199, 600] width 69 height 16
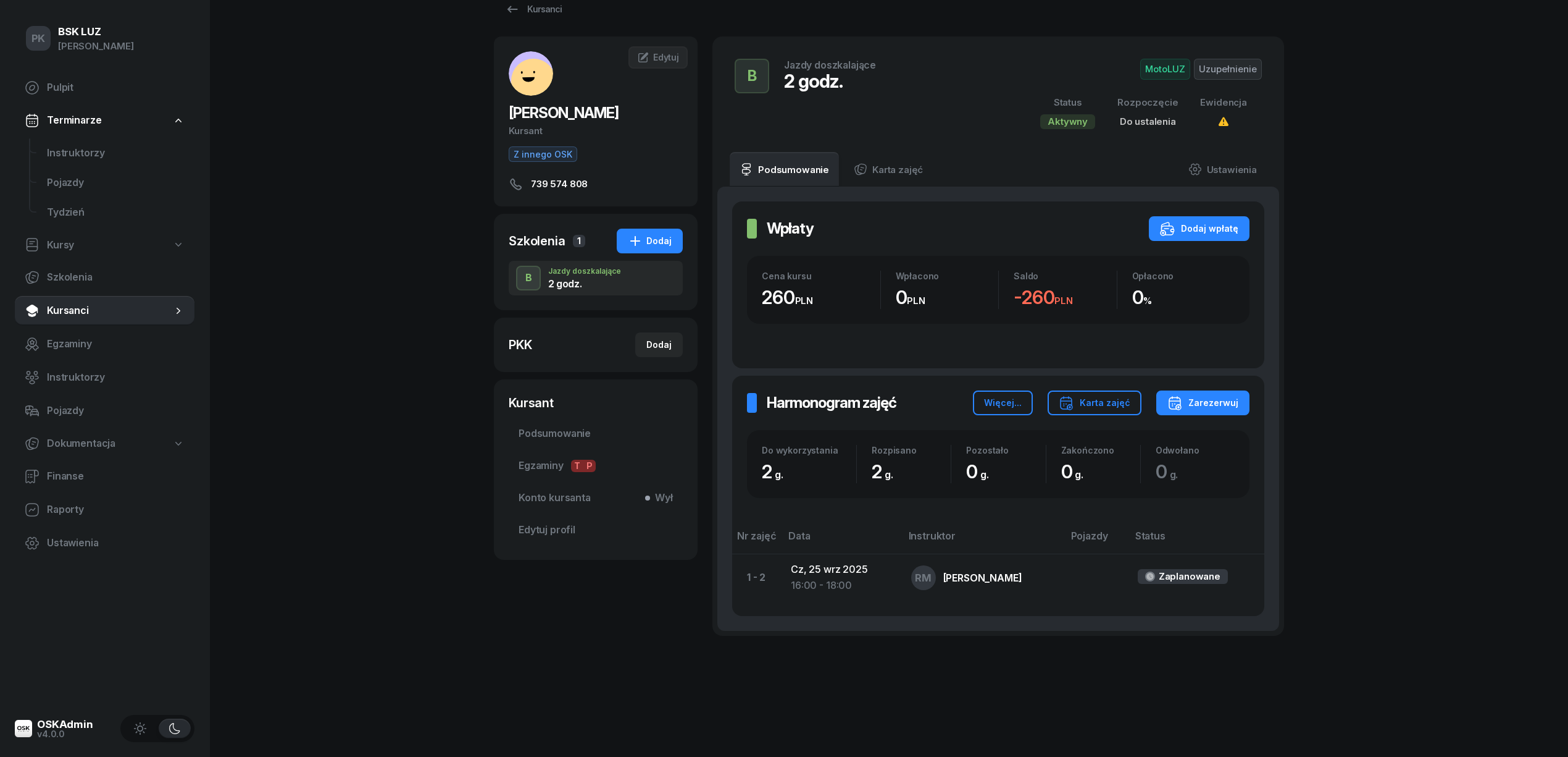
click at [280, 208] on div "PK BSK LUZ Piotr Klimek Pulpit Terminarze Instruktorzy Pojazdy Tydzień Kursy Sz…" at bounding box center [784, 364] width 1568 height 784
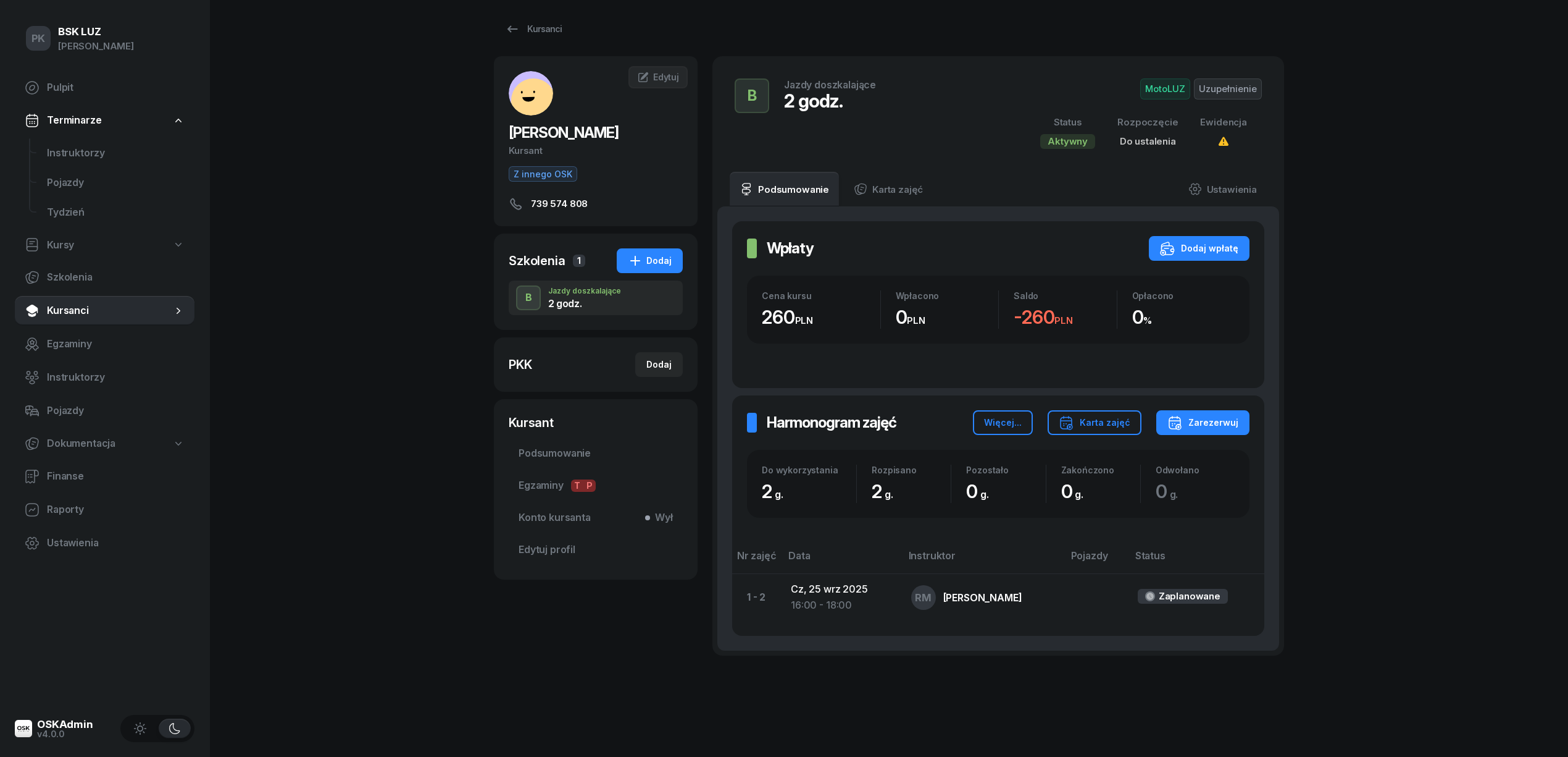
scroll to position [0, 0]
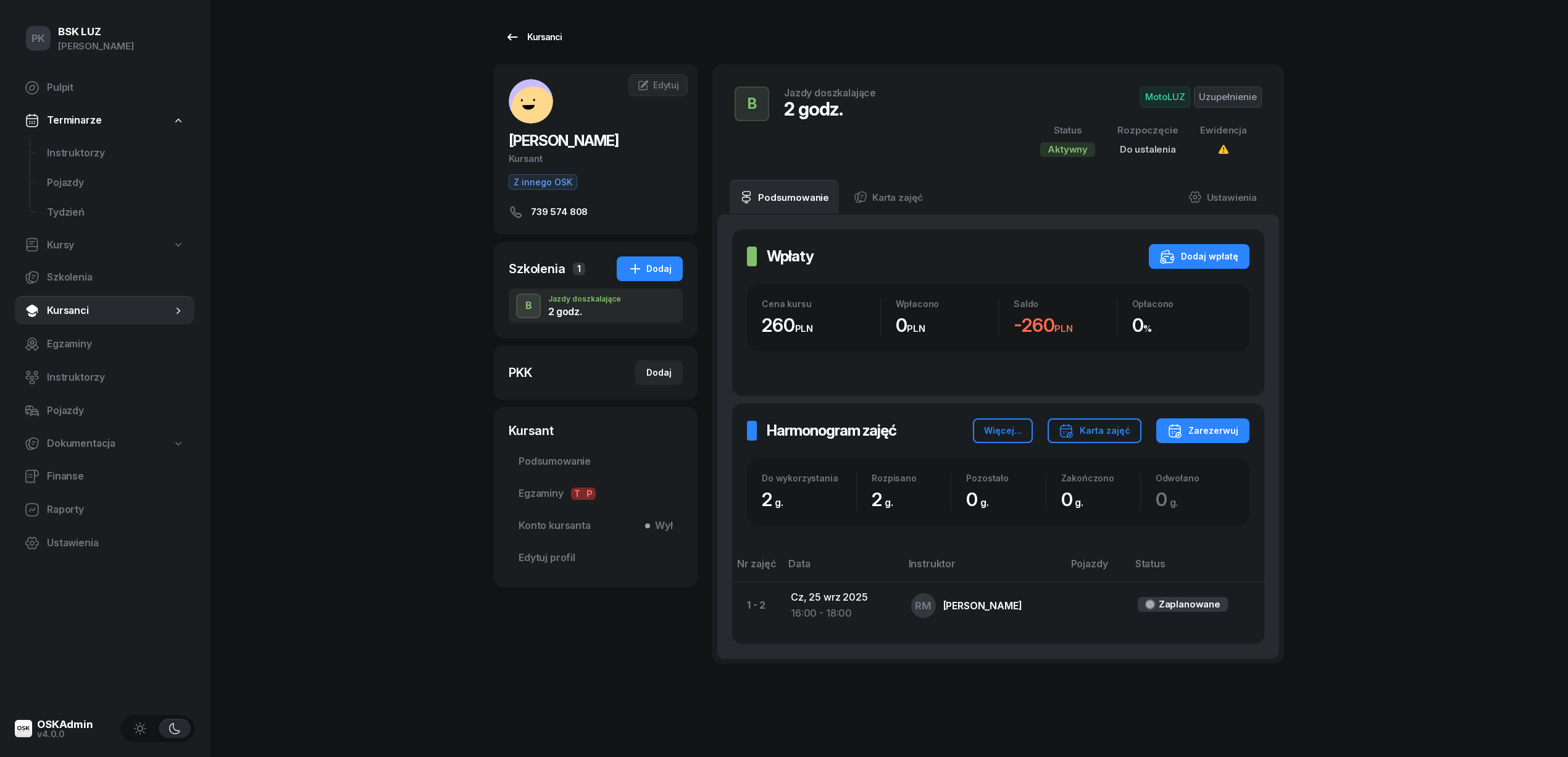
click at [544, 36] on div "Kursanci" at bounding box center [534, 37] width 56 height 15
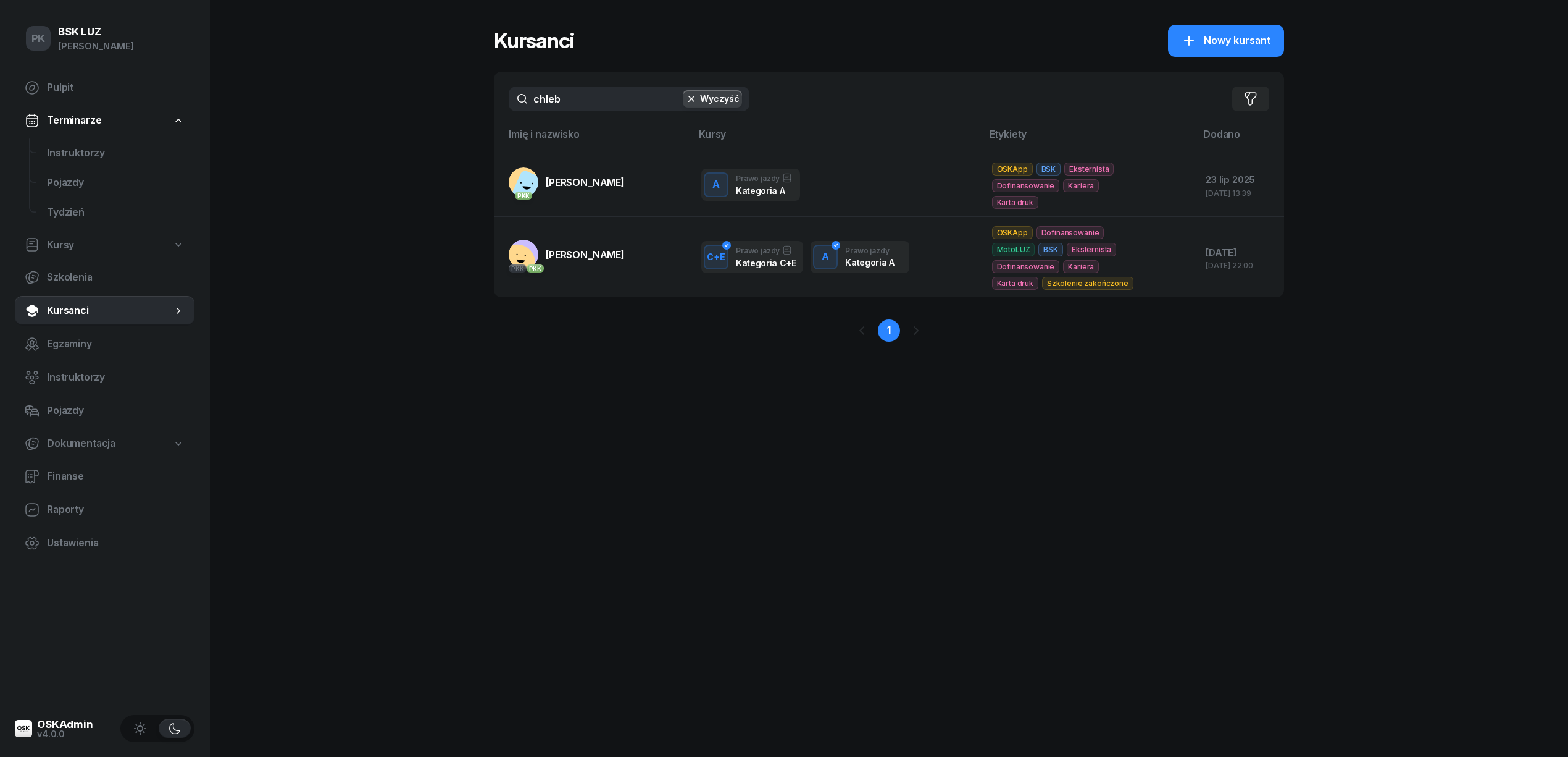
drag, startPoint x: 487, startPoint y: 94, endPoint x: 443, endPoint y: 95, distance: 44.0
click at [445, 95] on div "PK BSK LUZ Piotr Klimek Pulpit Terminarze Instruktorzy Pojazdy Tydzień Kursy Sz…" at bounding box center [784, 378] width 1568 height 757
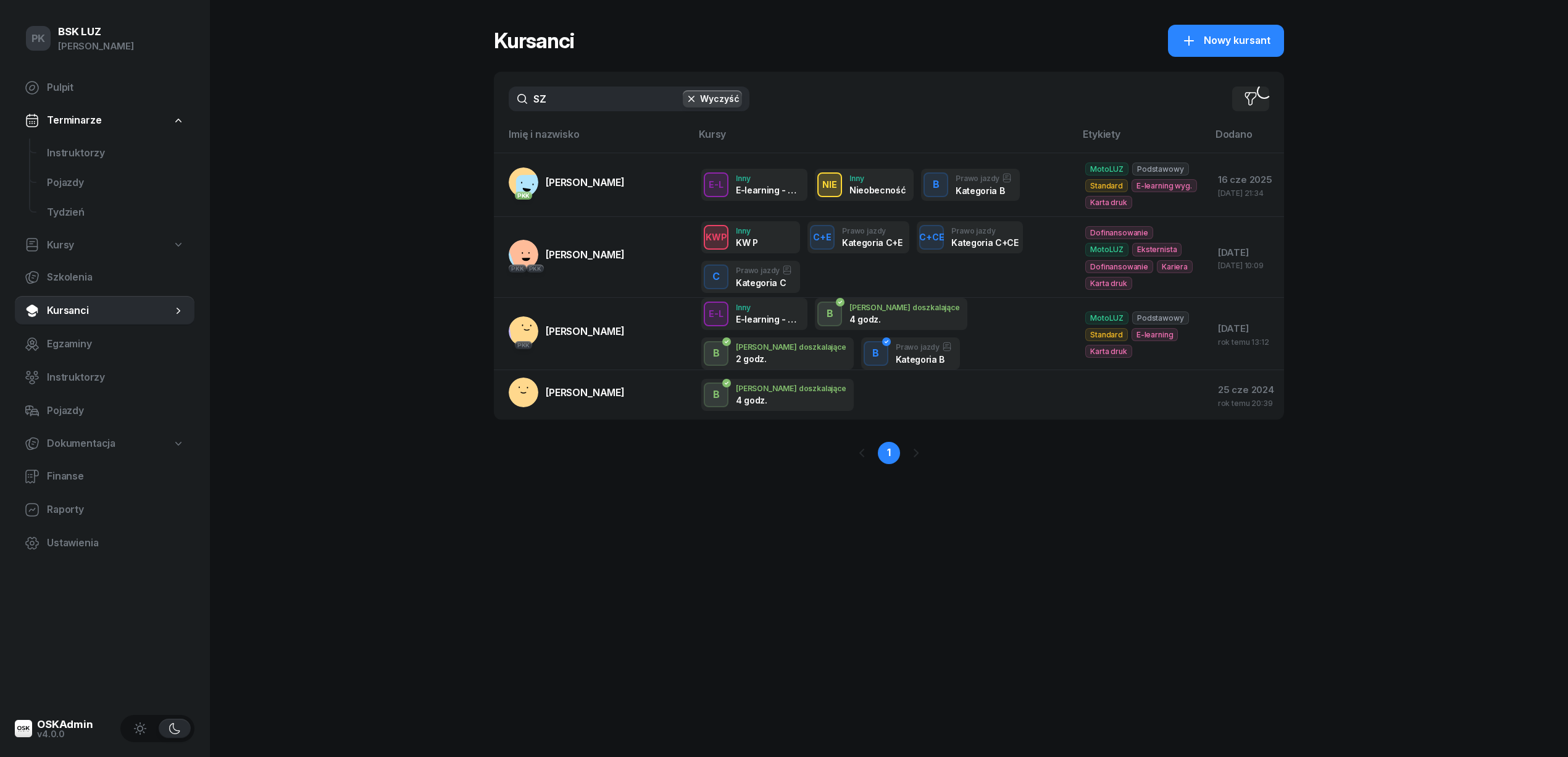
type input "S"
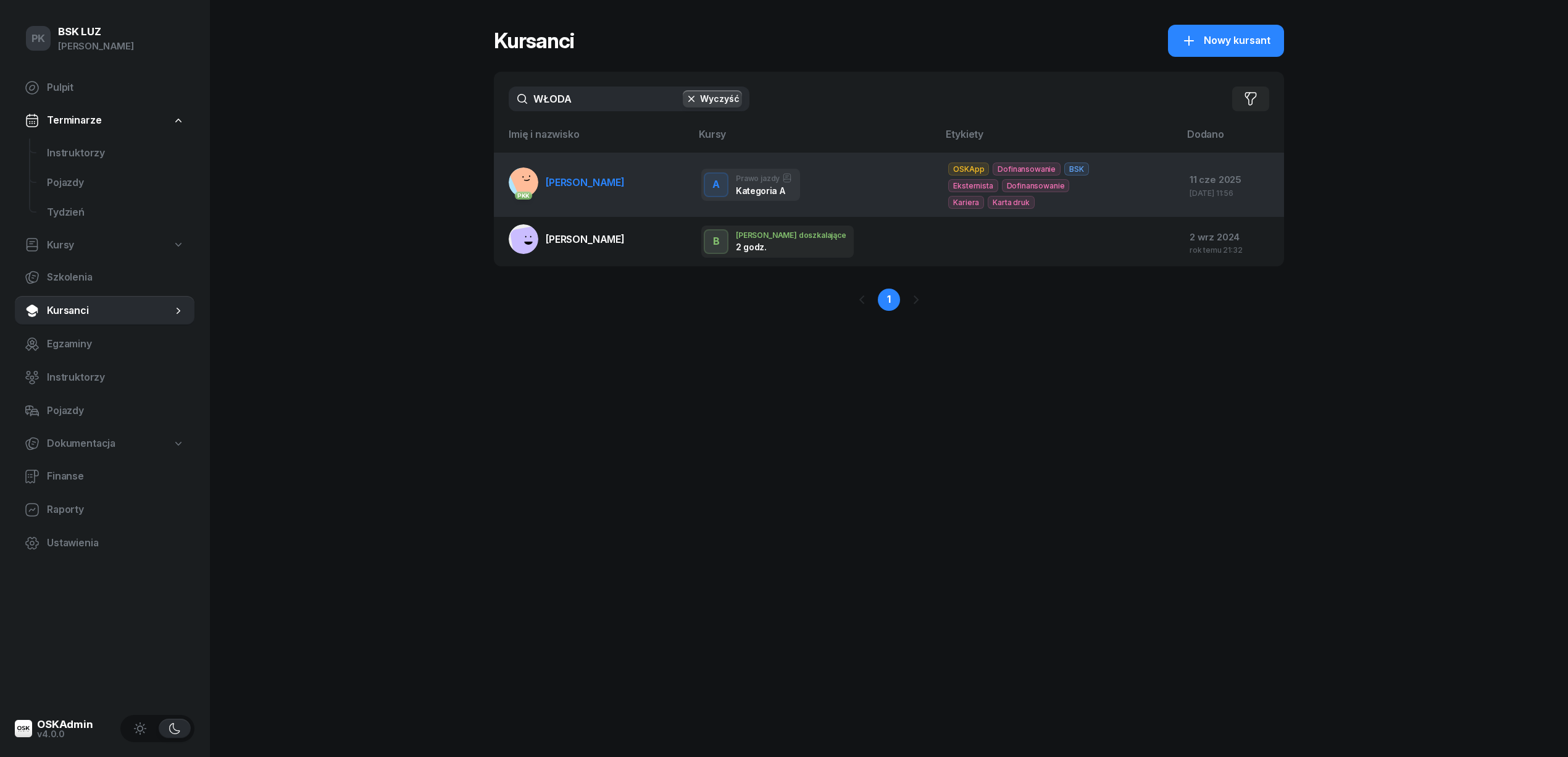
type input "WŁODA"
click at [602, 201] on td "PKK WŁODARCZYK DAWID" at bounding box center [593, 184] width 198 height 64
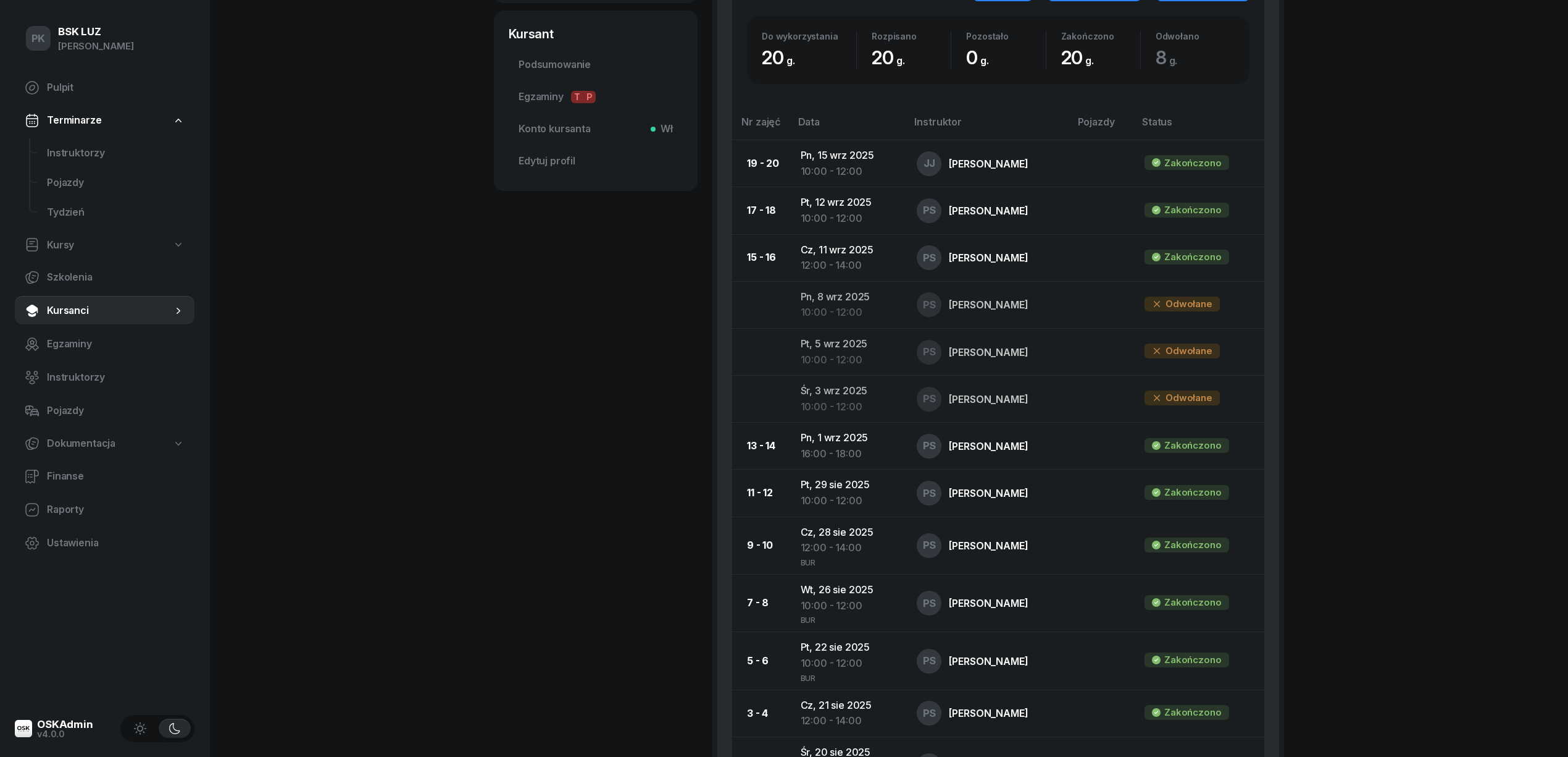
scroll to position [411, 0]
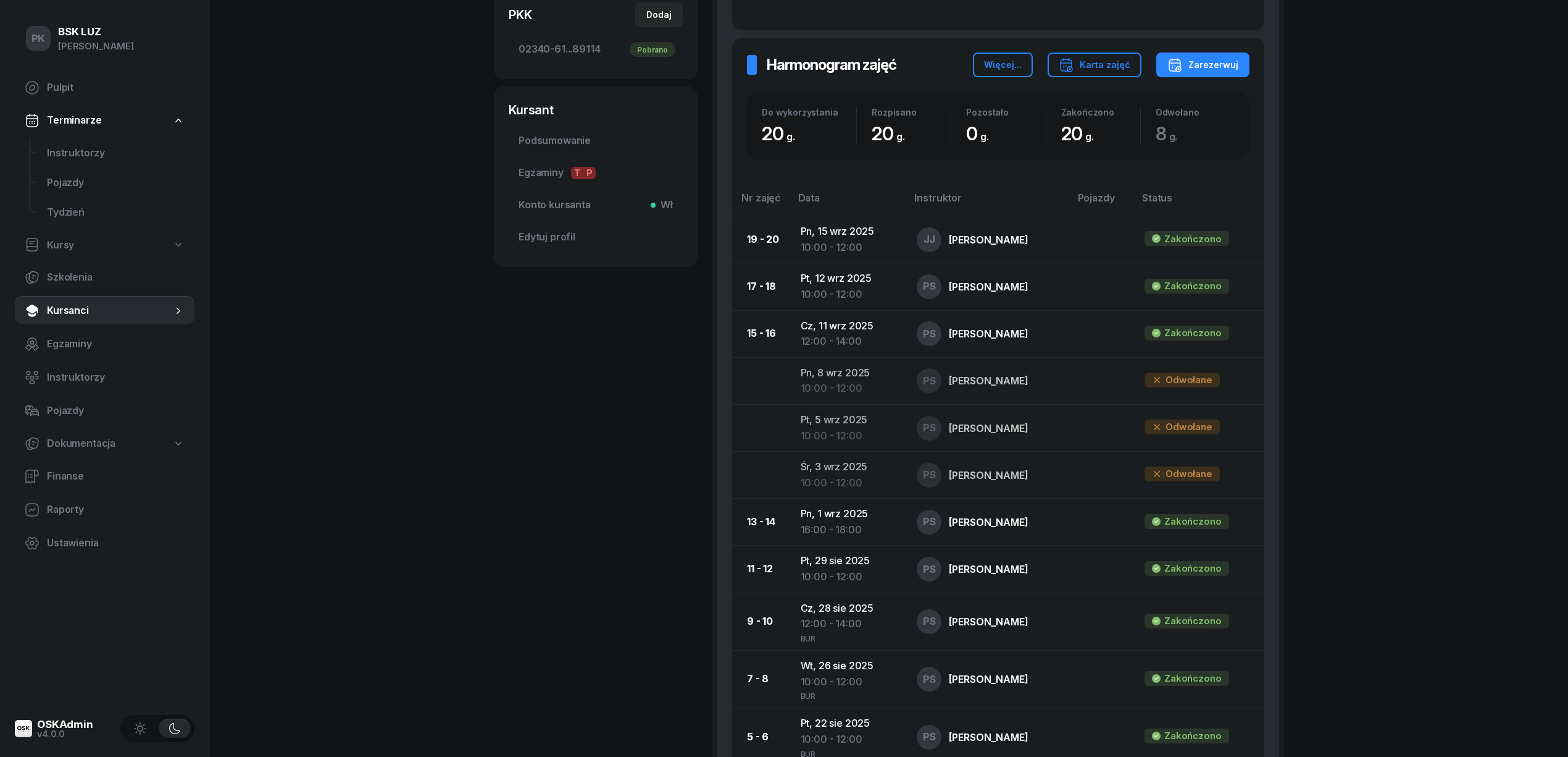
click at [439, 516] on div "PK BSK LUZ Piotr Klimek Pulpit Terminarze Instruktorzy Pojazdy Tydzień Kursy Sz…" at bounding box center [784, 336] width 1568 height 1495
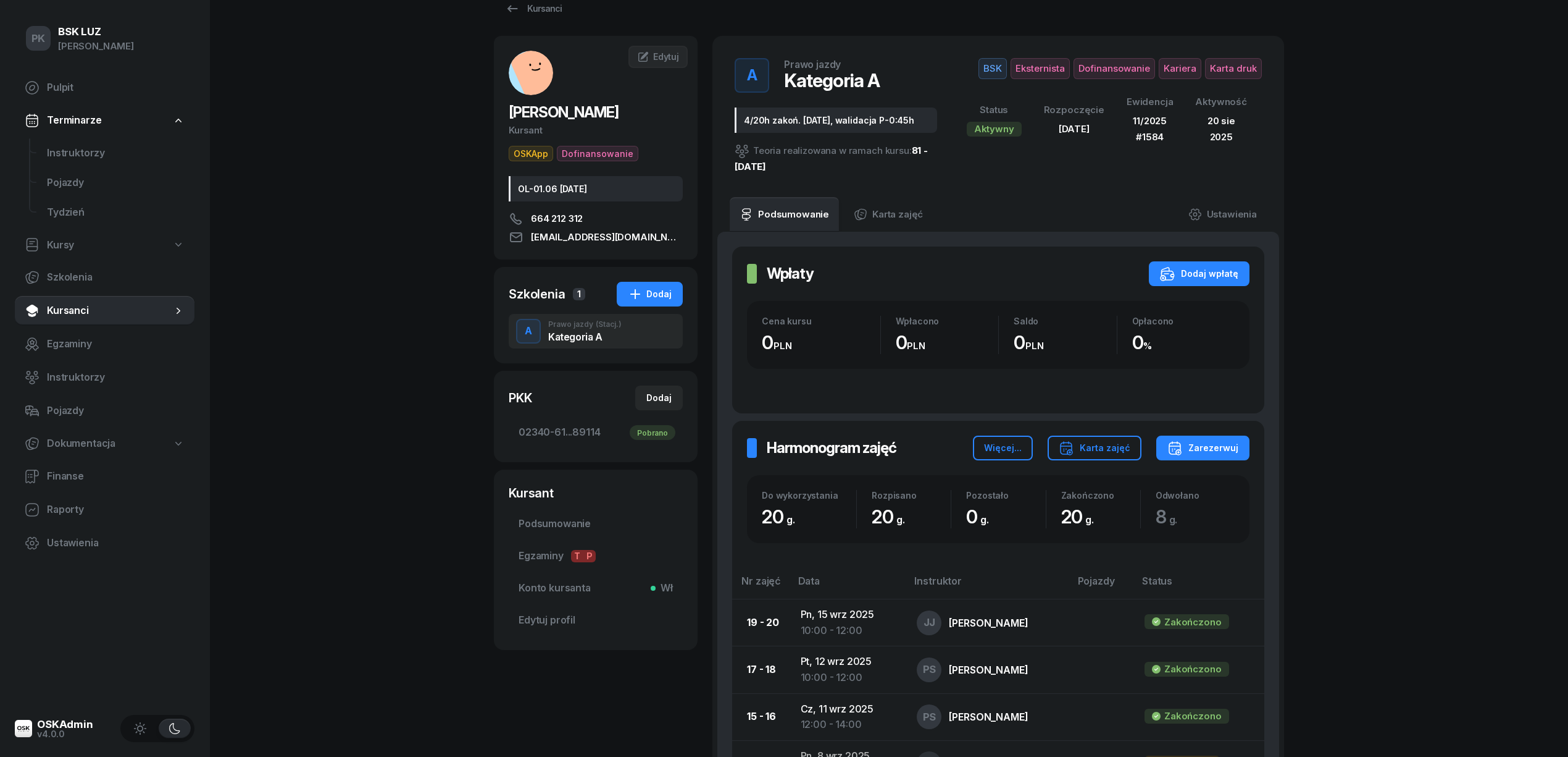
scroll to position [0, 0]
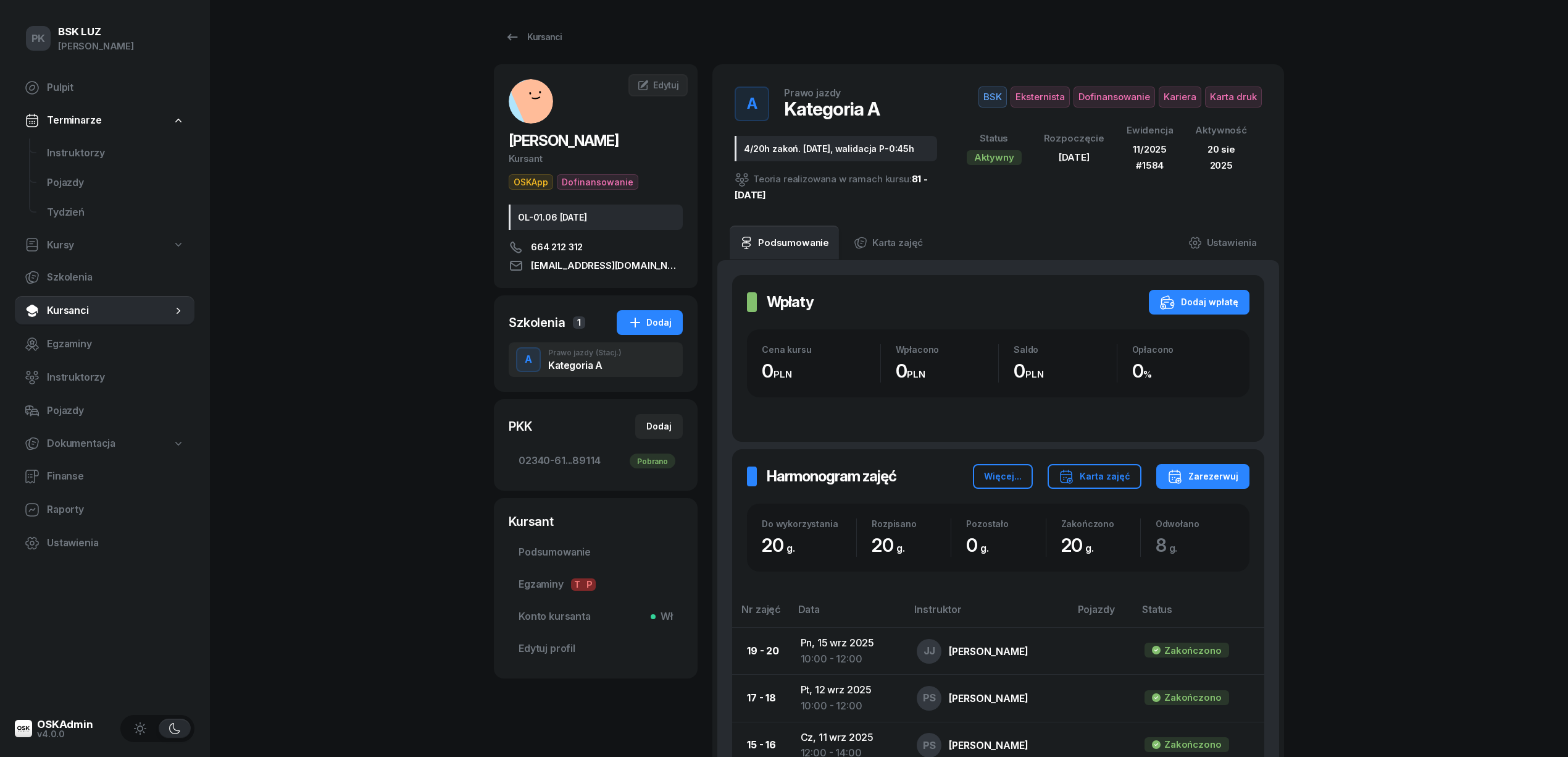
click at [73, 302] on link "Kursanci" at bounding box center [105, 311] width 180 height 30
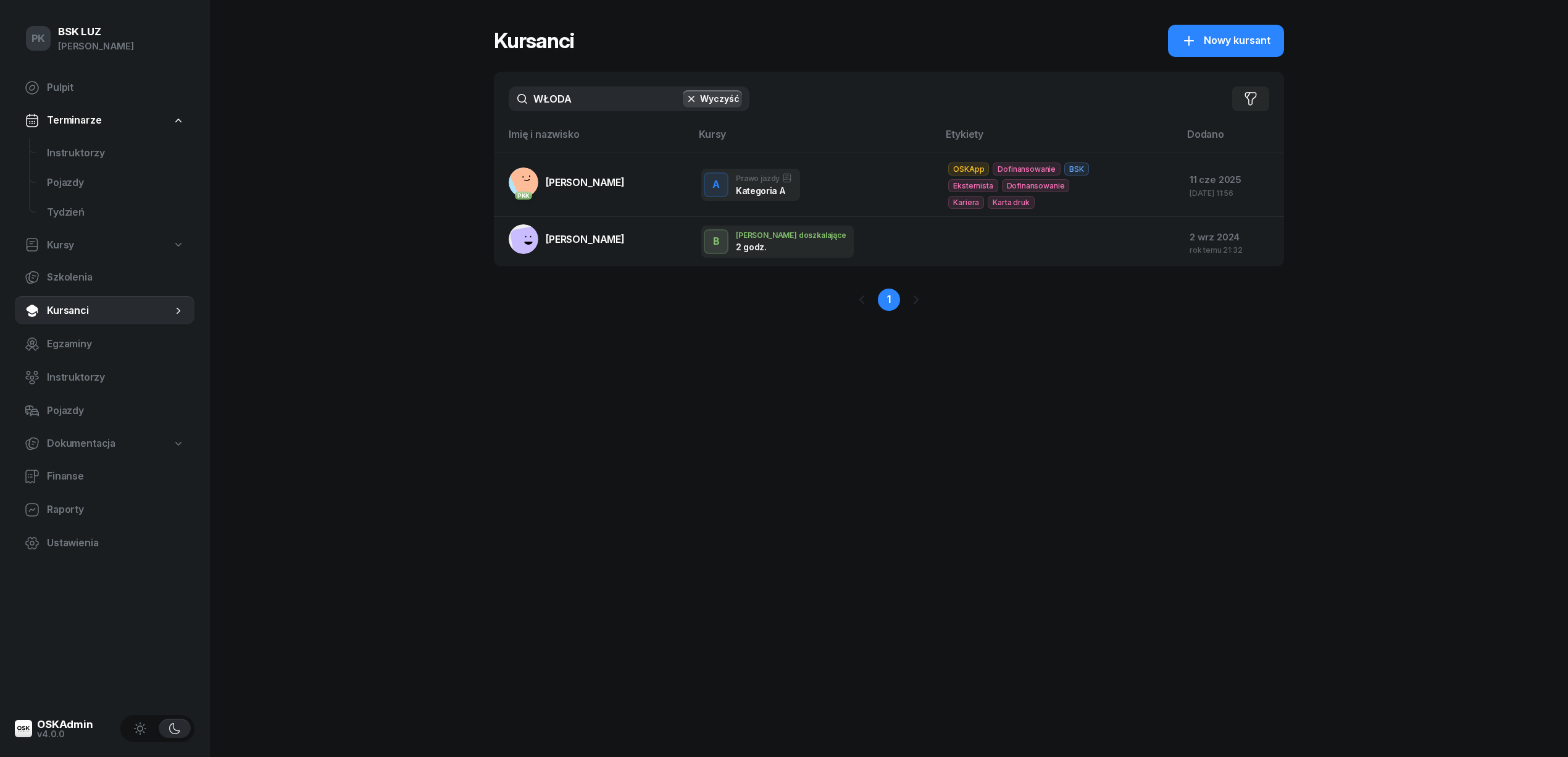
drag, startPoint x: 458, startPoint y: 89, endPoint x: 436, endPoint y: 89, distance: 22.0
click at [436, 89] on div "PK BSK LUZ Piotr Klimek Pulpit Terminarze Instruktorzy Pojazdy Tydzień Kursy Sz…" at bounding box center [784, 378] width 1568 height 757
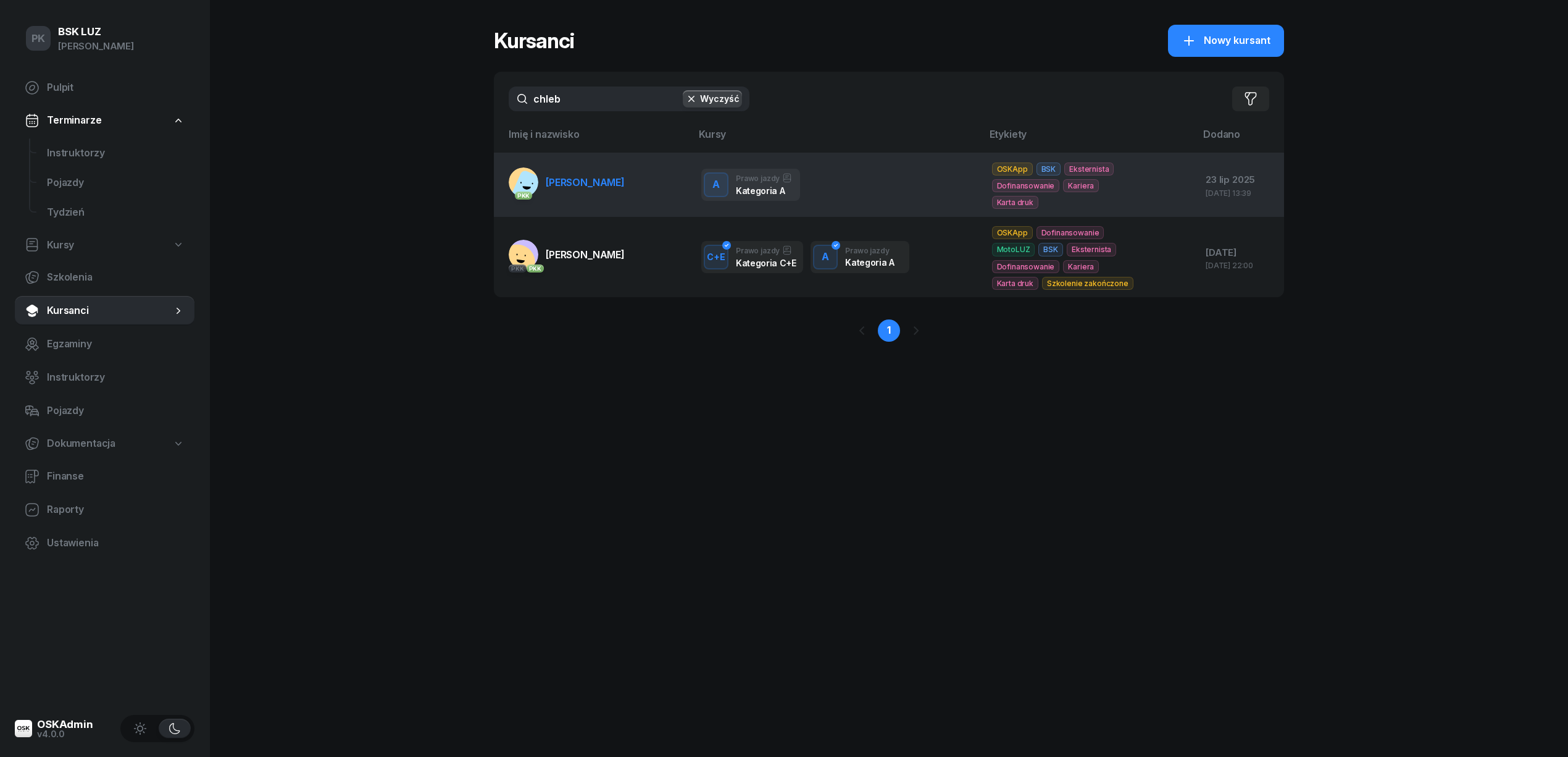
type input "chleb"
click at [602, 185] on span "CHLEBDA JOANNA" at bounding box center [586, 183] width 79 height 12
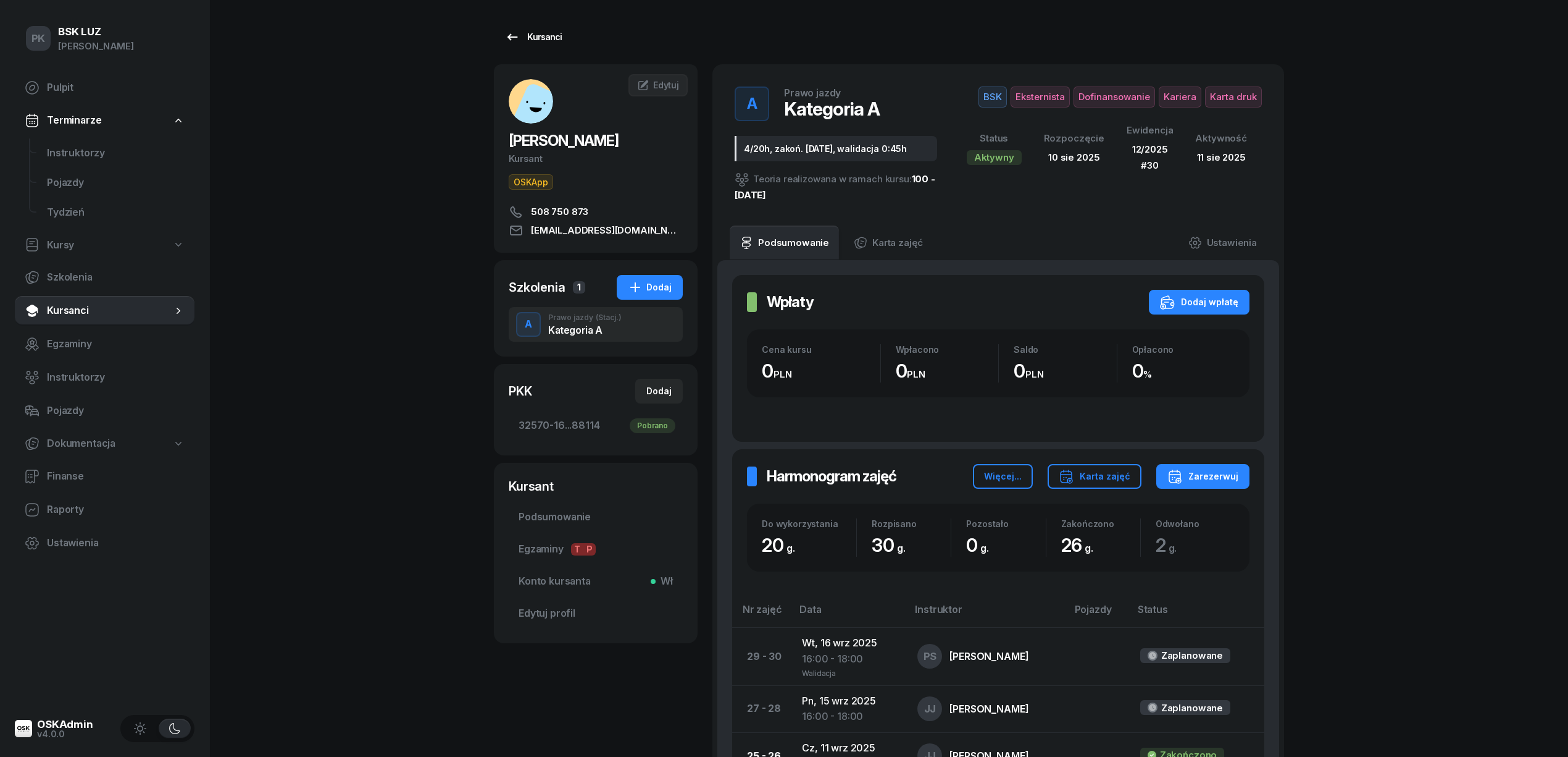
click at [549, 32] on div "Kursanci" at bounding box center [534, 37] width 56 height 15
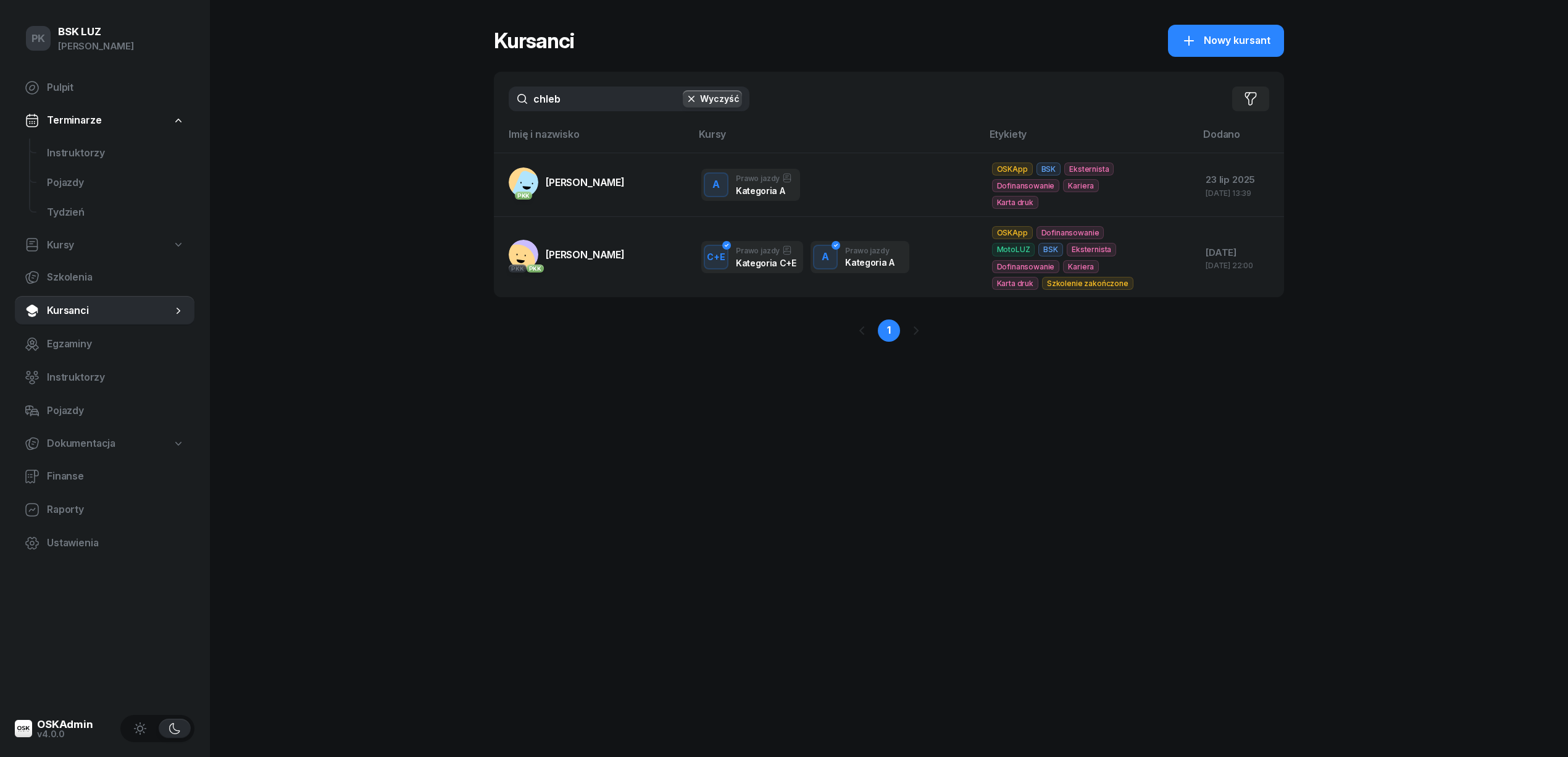
drag, startPoint x: 609, startPoint y: 98, endPoint x: 504, endPoint y: 102, distance: 105.1
click at [504, 102] on div "chleb Wyczyść Filtruj" at bounding box center [889, 99] width 790 height 55
click at [1246, 38] on span "Nowy kursant" at bounding box center [1237, 41] width 67 height 16
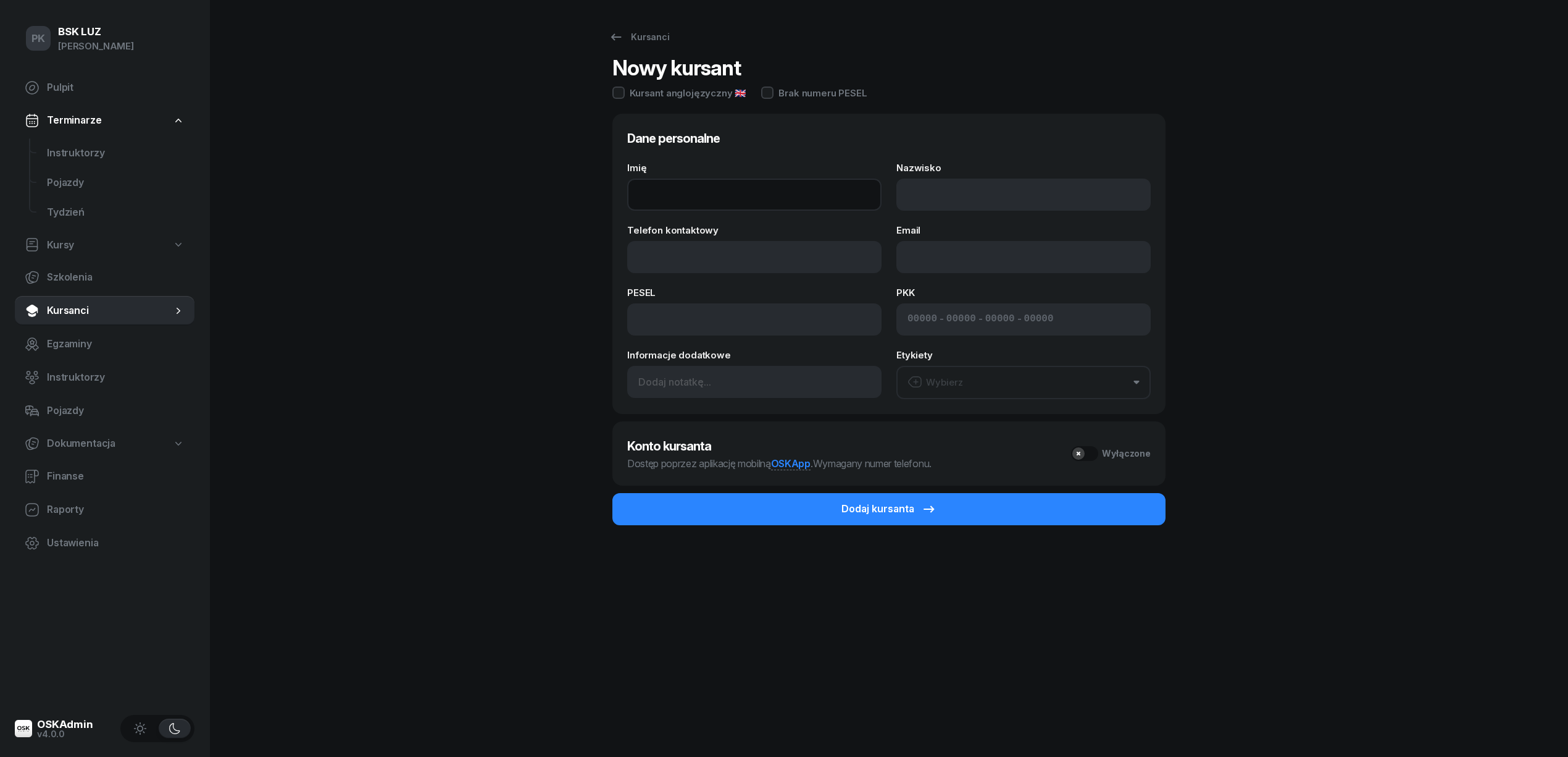
click at [678, 204] on input "Imię" at bounding box center [754, 194] width 254 height 32
type input "TOMASZ"
click at [979, 198] on input "Nazwisko" at bounding box center [1024, 194] width 254 height 32
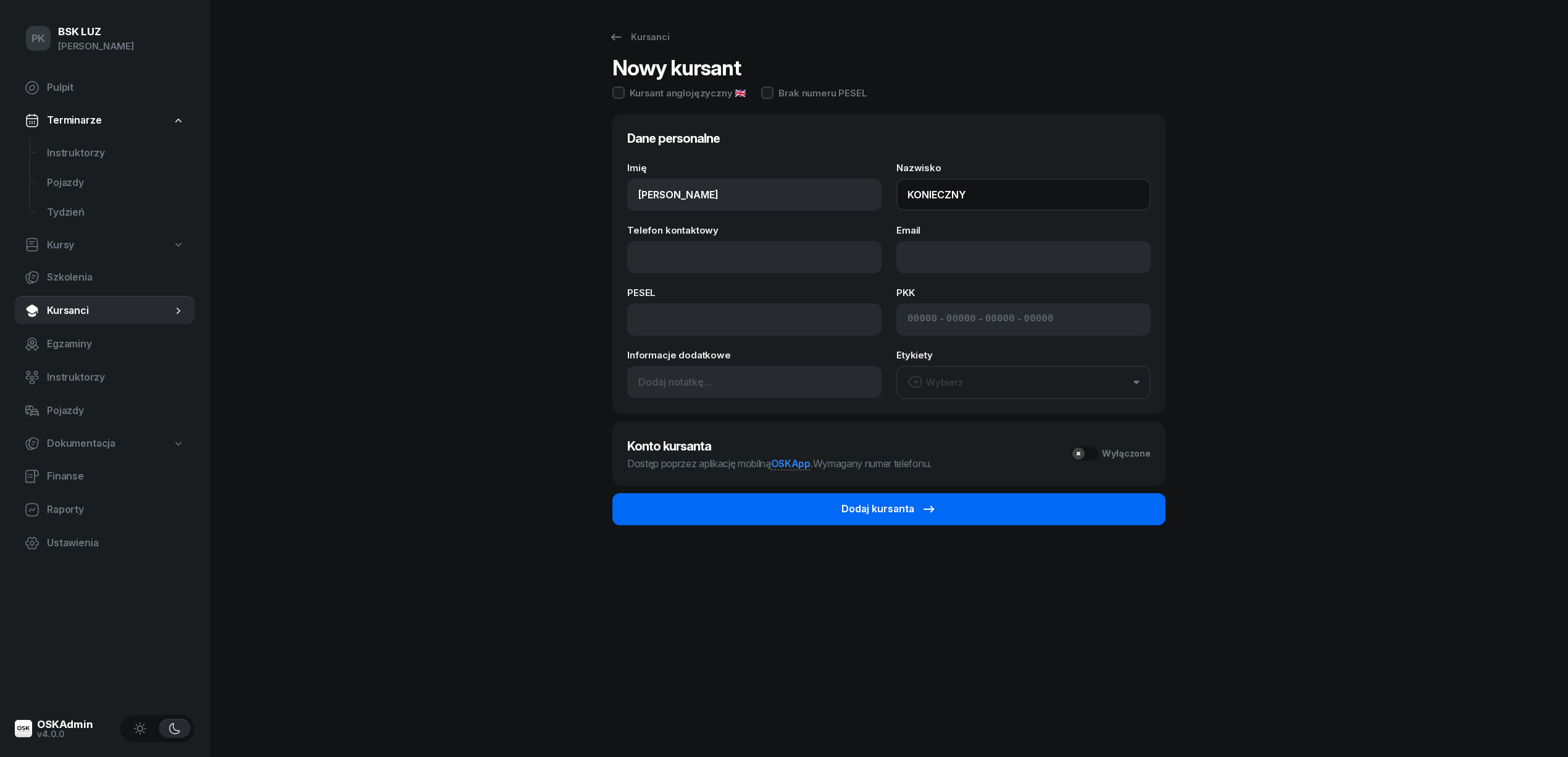
type input "KONIECZNY"
click at [823, 501] on button "Dodaj kursanta" at bounding box center [888, 509] width 553 height 32
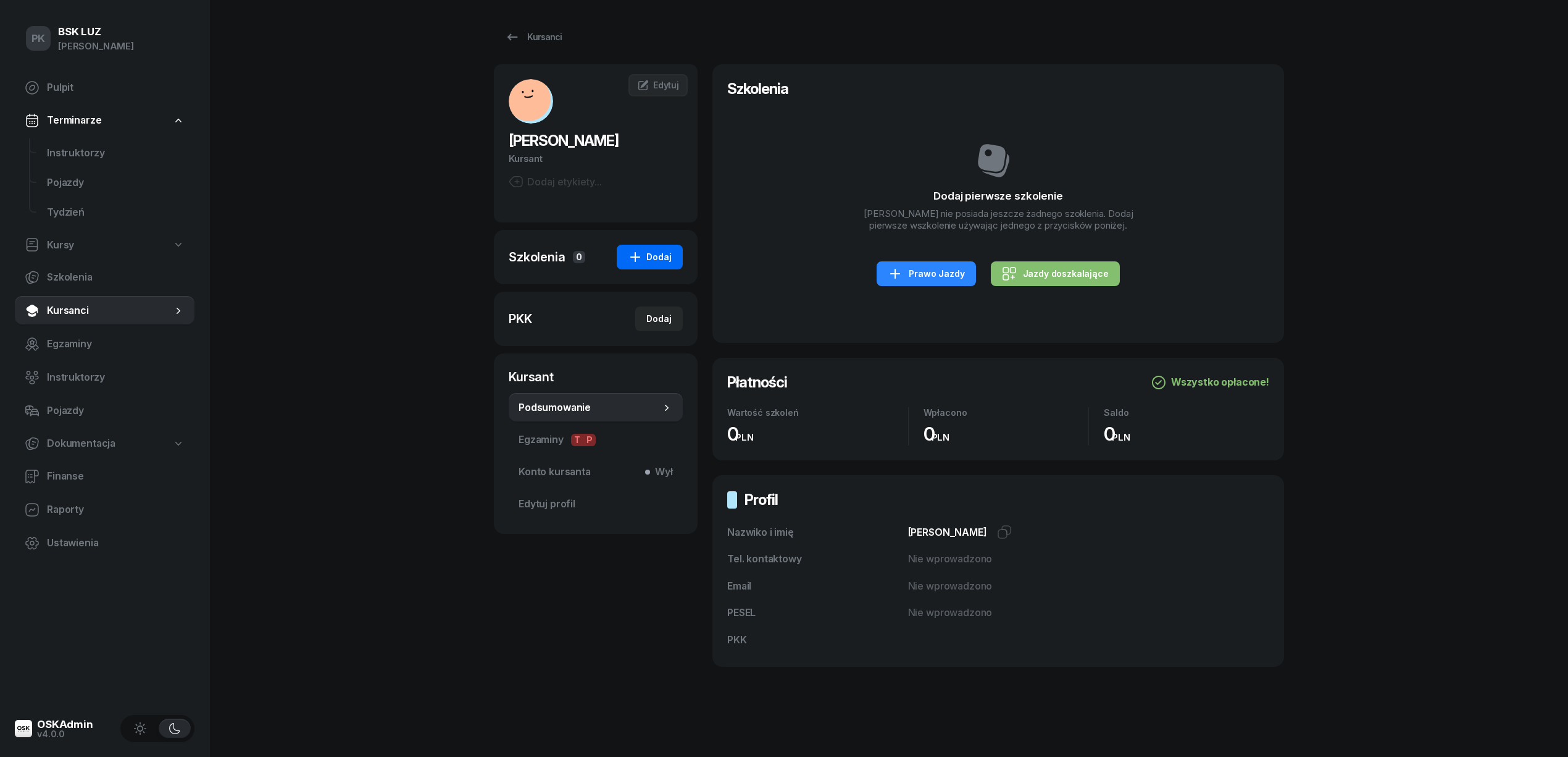
click at [650, 252] on div "Dodaj" at bounding box center [650, 257] width 44 height 15
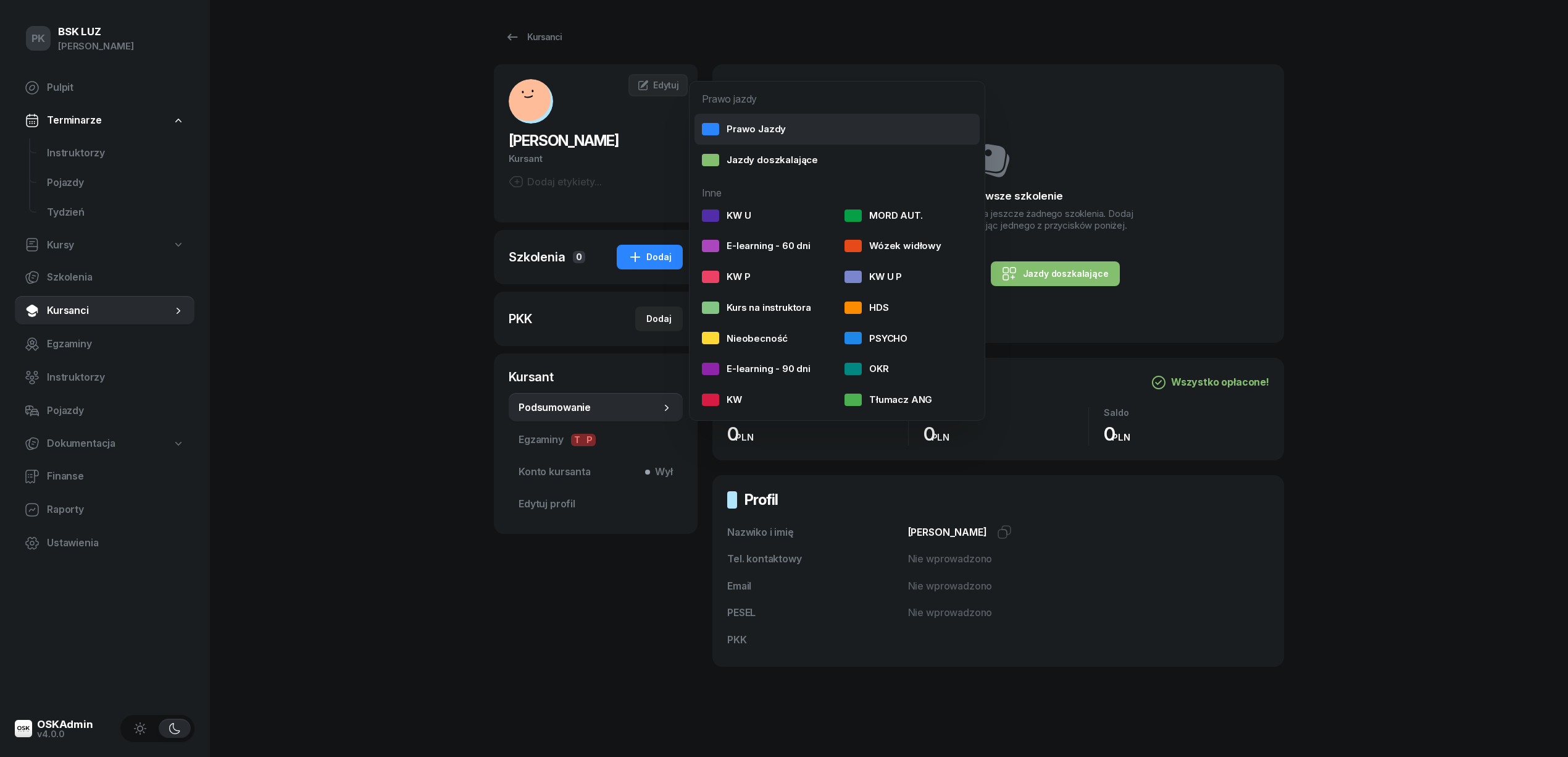
click at [749, 135] on div "Prawo Jazdy" at bounding box center [743, 129] width 84 height 16
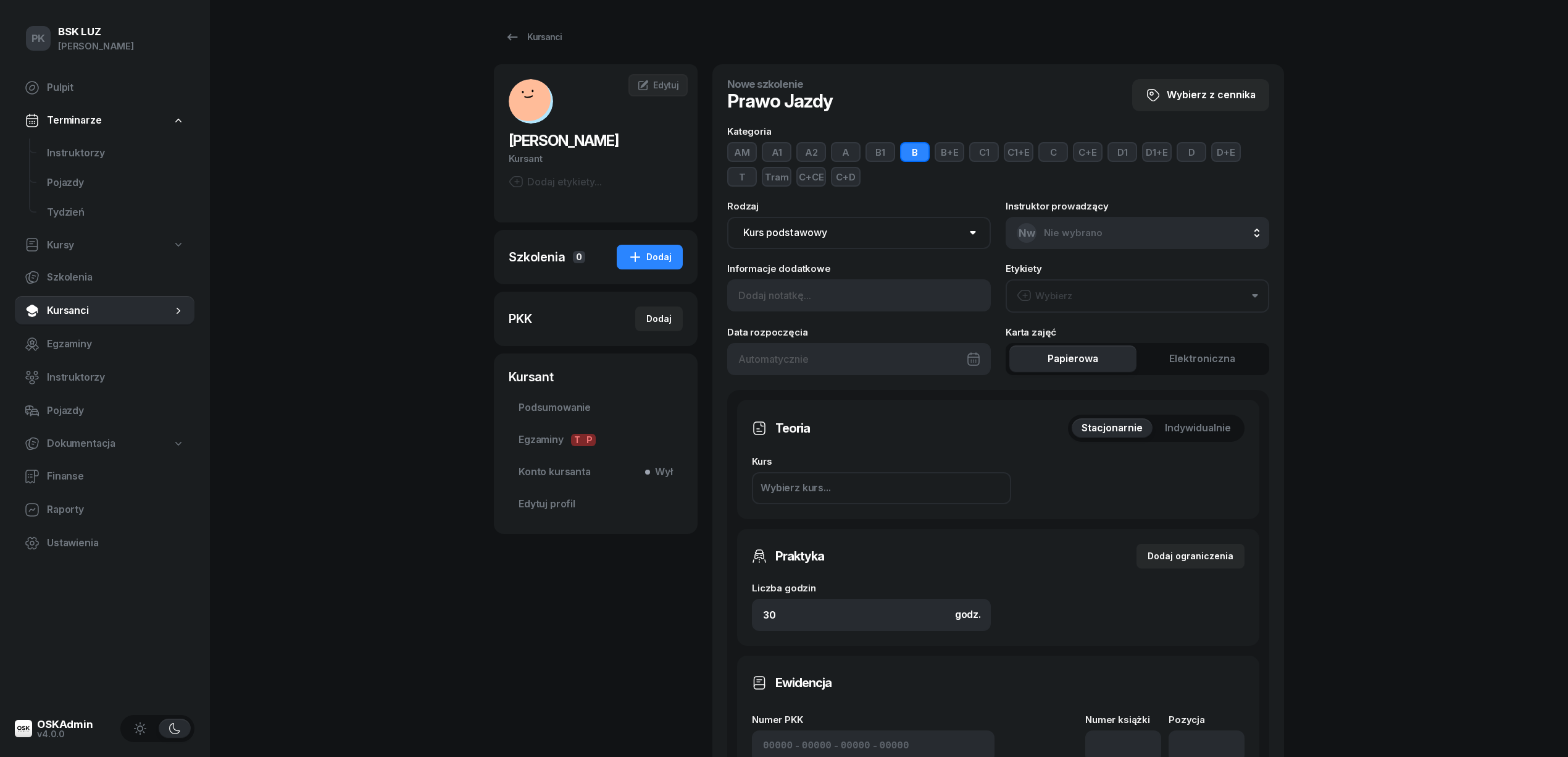
click at [851, 152] on button "A" at bounding box center [846, 152] width 30 height 19
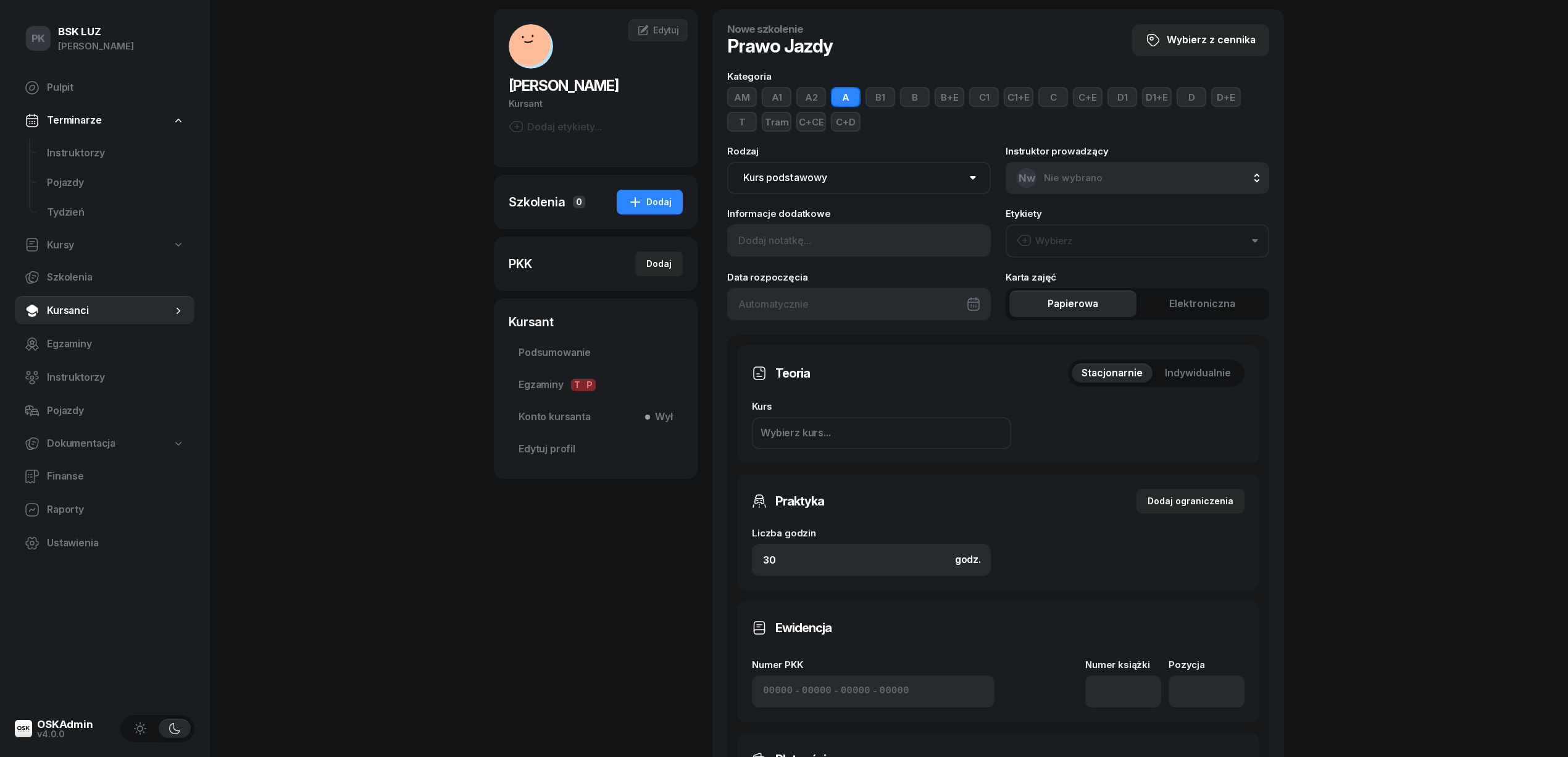
scroll to position [82, 0]
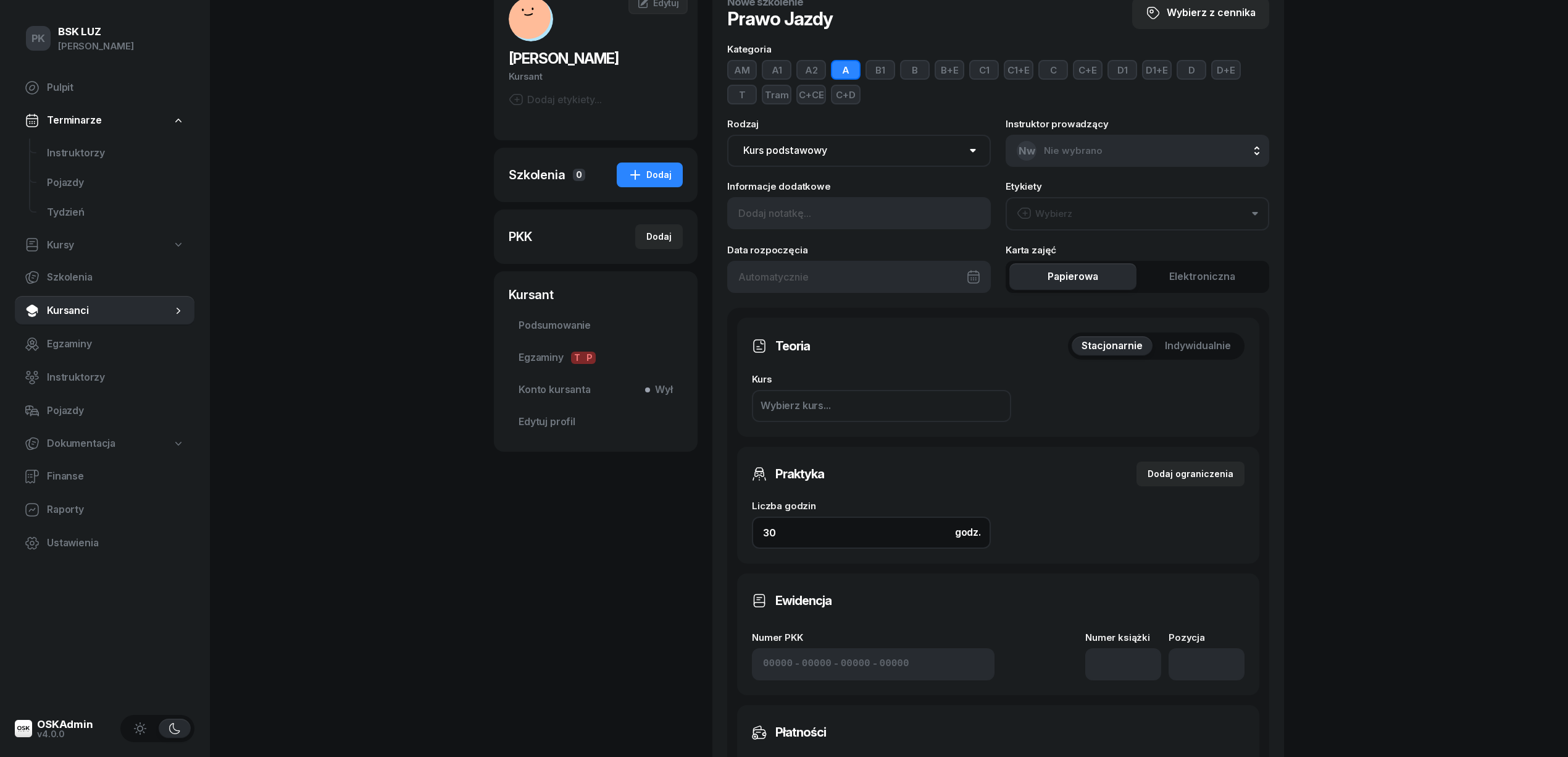
click at [728, 532] on div "Teoria Stacjonarnie Indywidualnie Kurs Wybierz kurs... Pierwsza pomoc Zaliczono…" at bounding box center [998, 639] width 542 height 663
drag, startPoint x: 802, startPoint y: 531, endPoint x: 709, endPoint y: 535, distance: 93.1
click at [709, 535] on div "KONIECZNY TOMASZ Kursant Dodaj etykiety... TK TOMASZ KONIECZNY Kursant Edytuj S…" at bounding box center [889, 522] width 790 height 1080
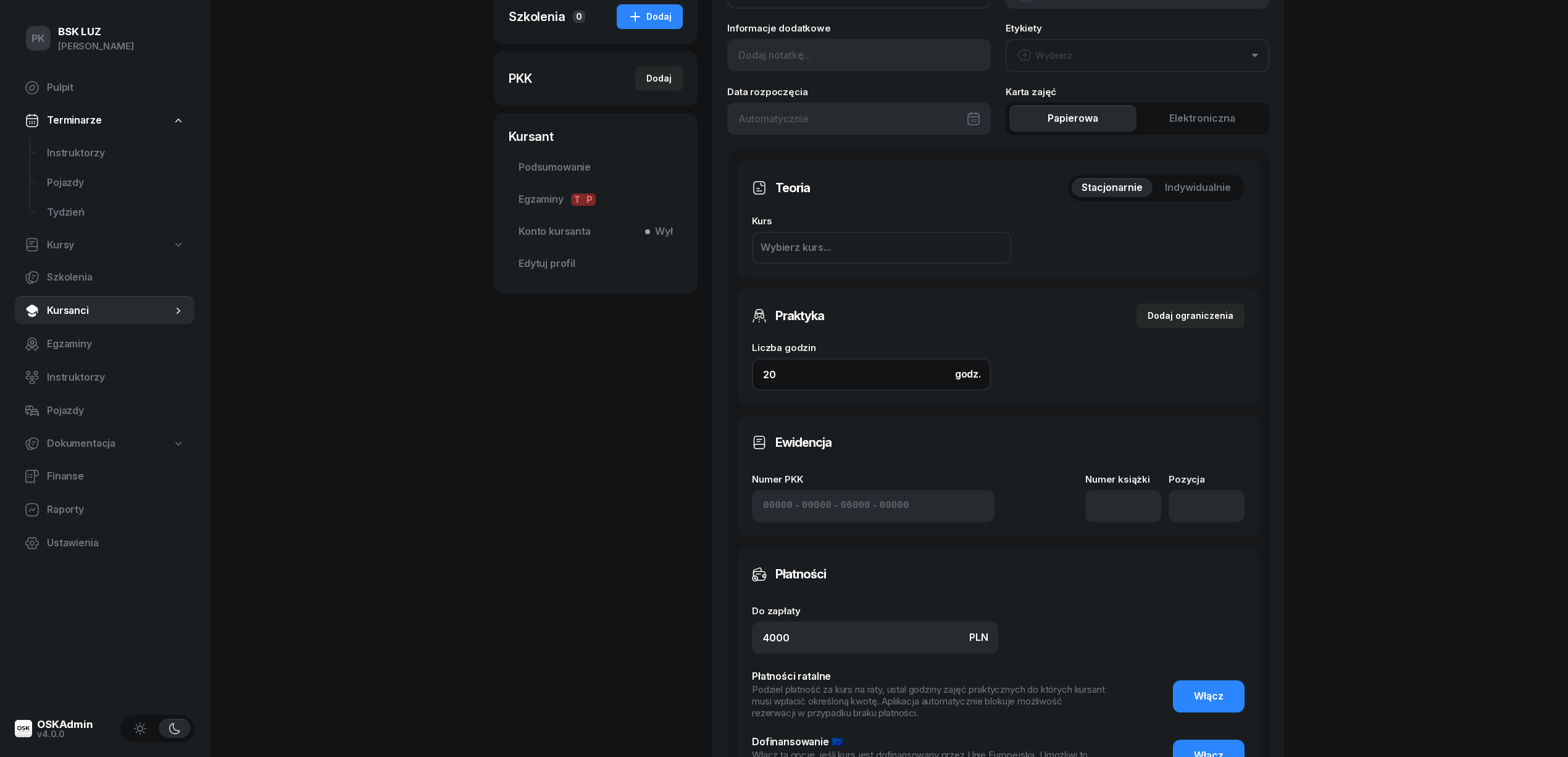
scroll to position [247, 0]
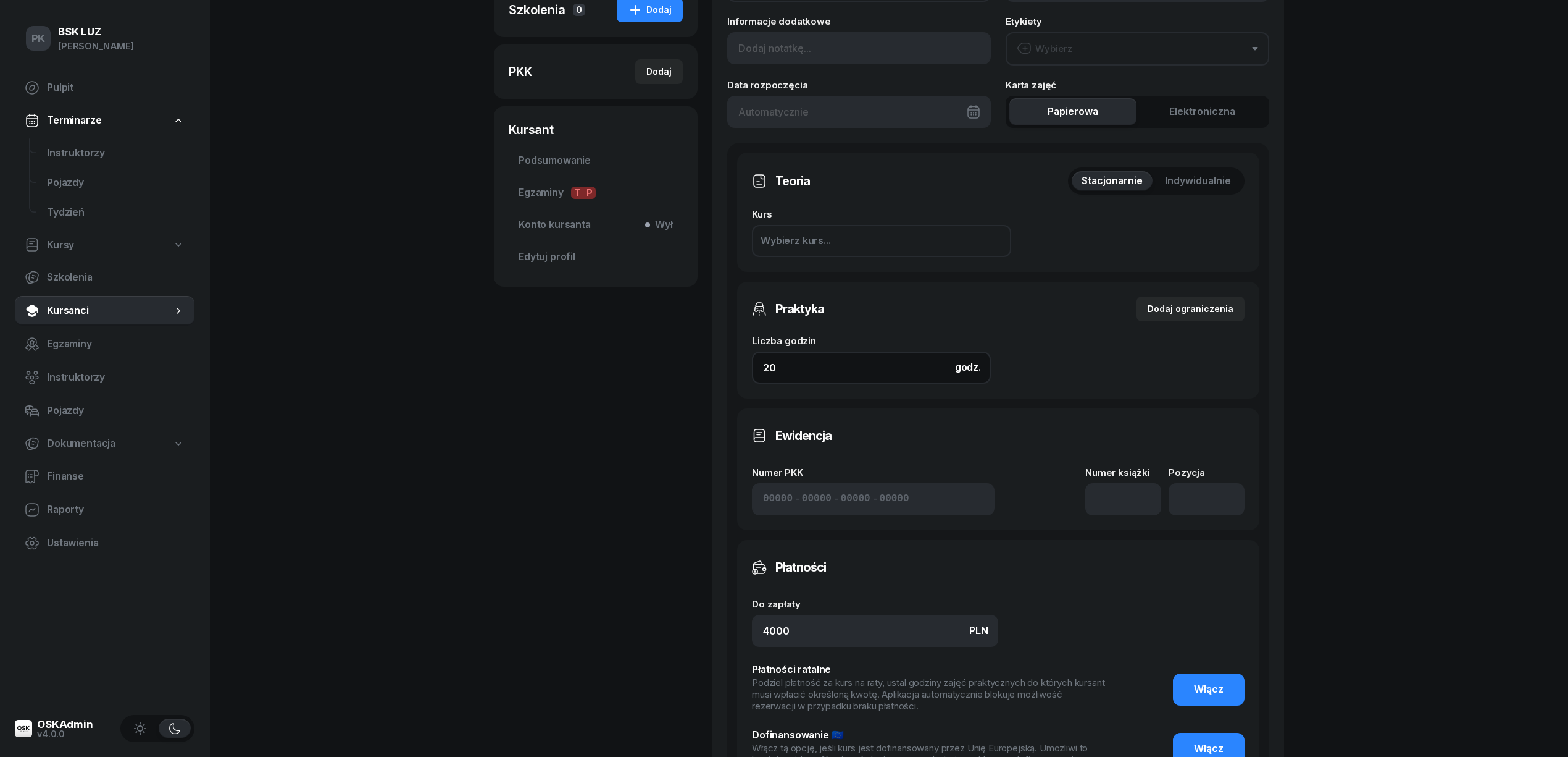
type input "20"
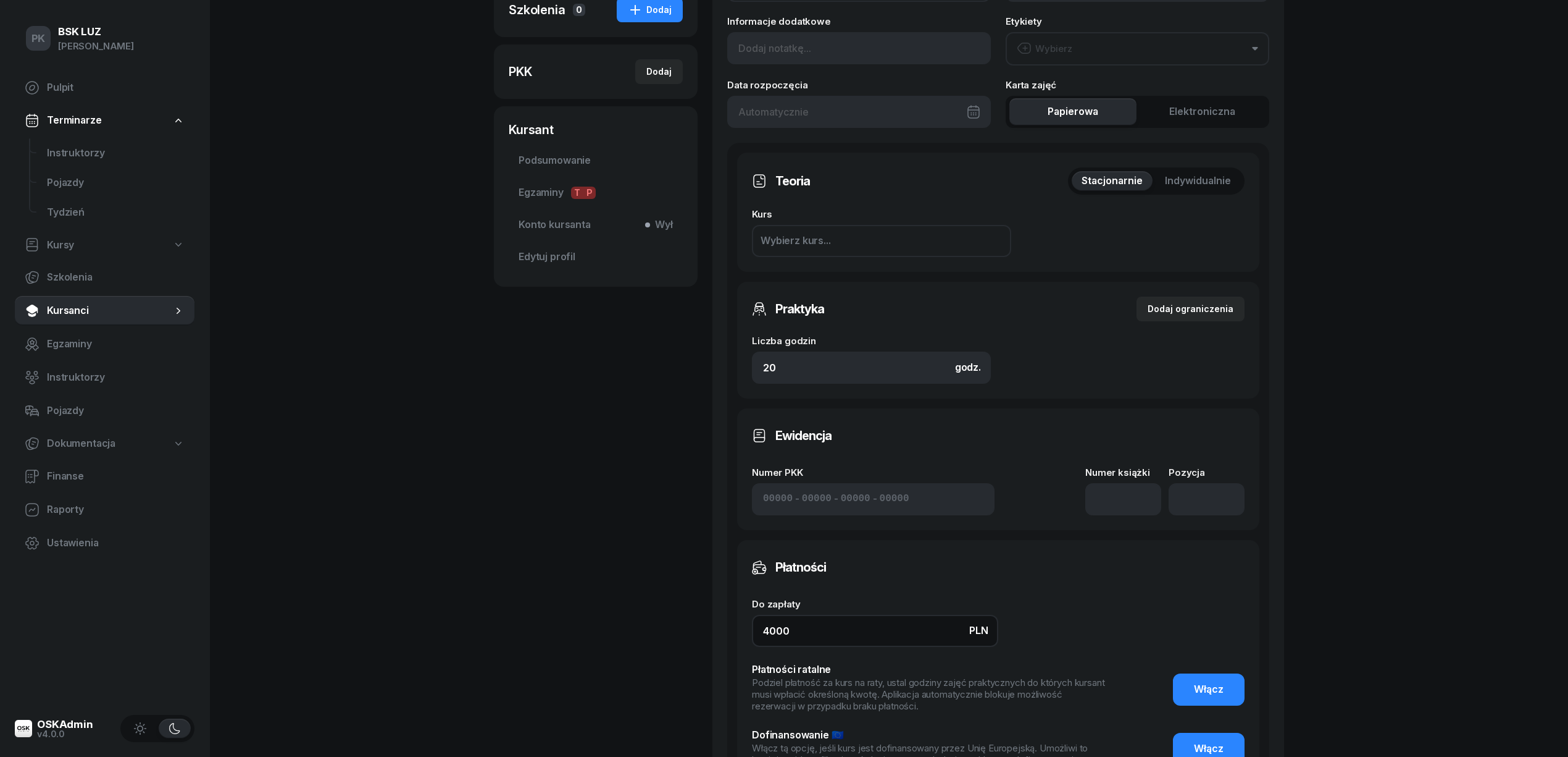
drag, startPoint x: 803, startPoint y: 633, endPoint x: 676, endPoint y: 636, distance: 127.0
click at [676, 636] on div "KONIECZNY TOMASZ Kursant Dodaj etykiety... TK TOMASZ KONIECZNY Kursant Edytuj S…" at bounding box center [889, 357] width 790 height 1080
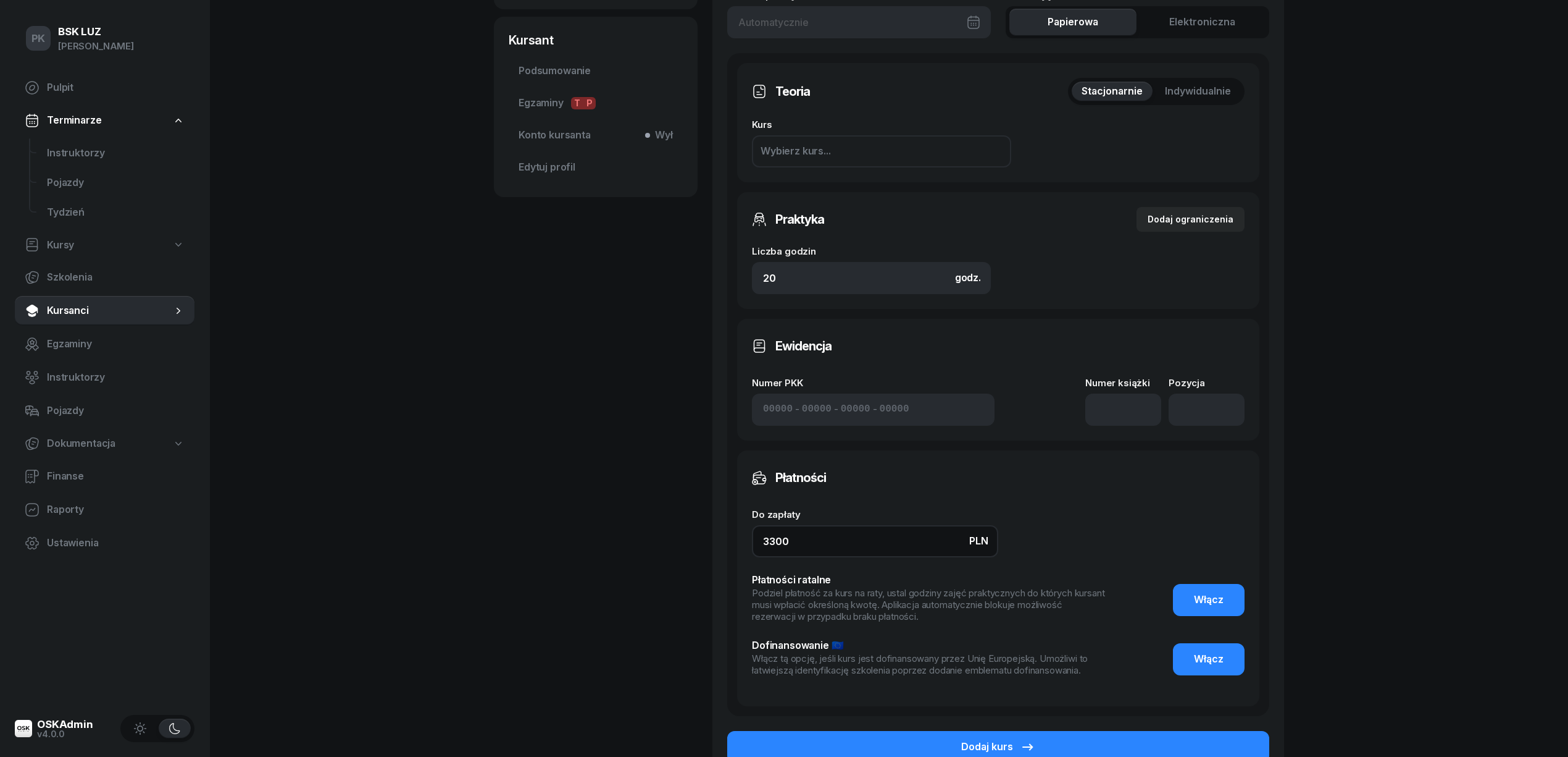
scroll to position [470, 0]
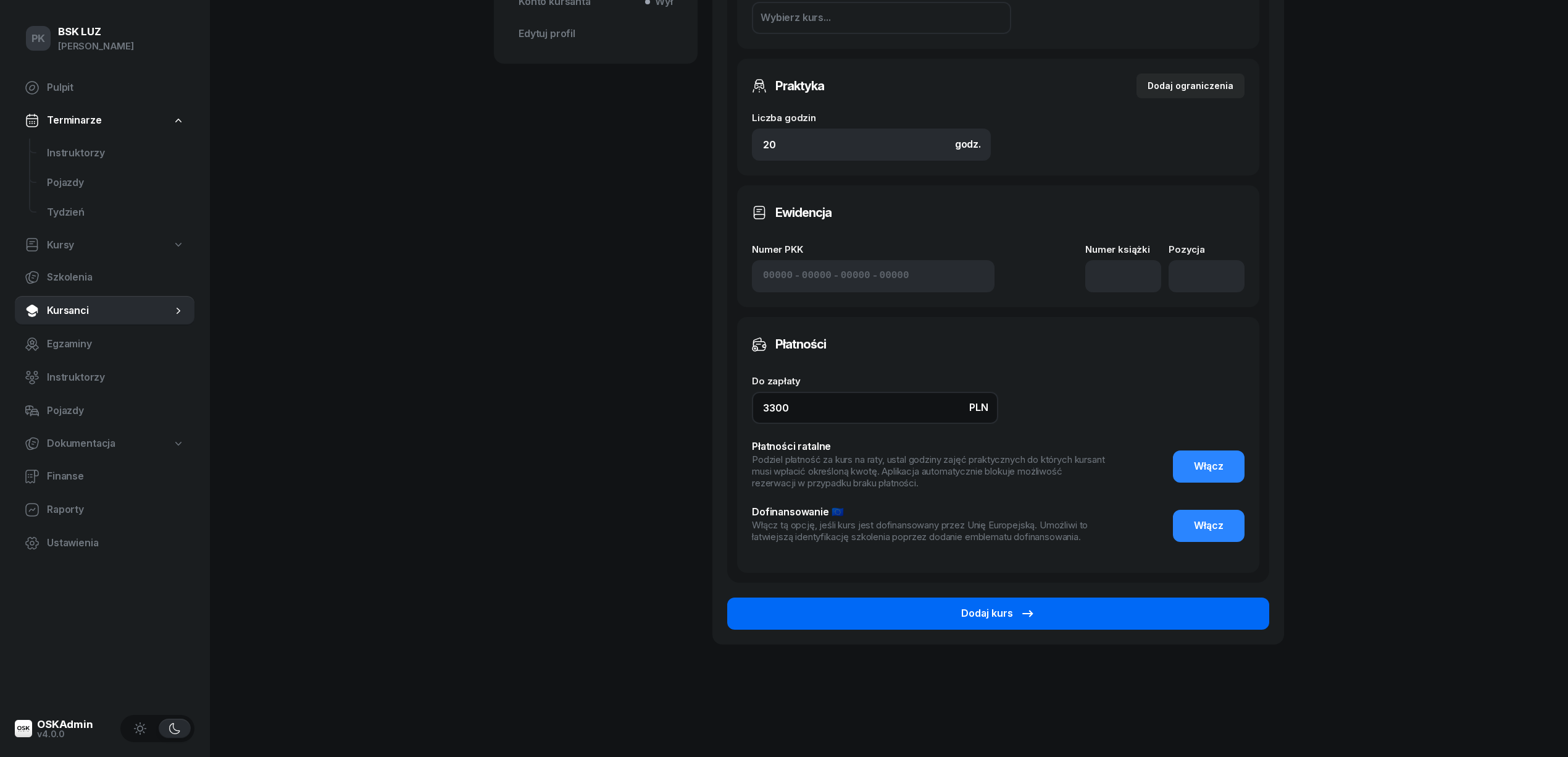
type input "3300"
click at [1071, 618] on button "Dodaj kurs" at bounding box center [998, 613] width 542 height 32
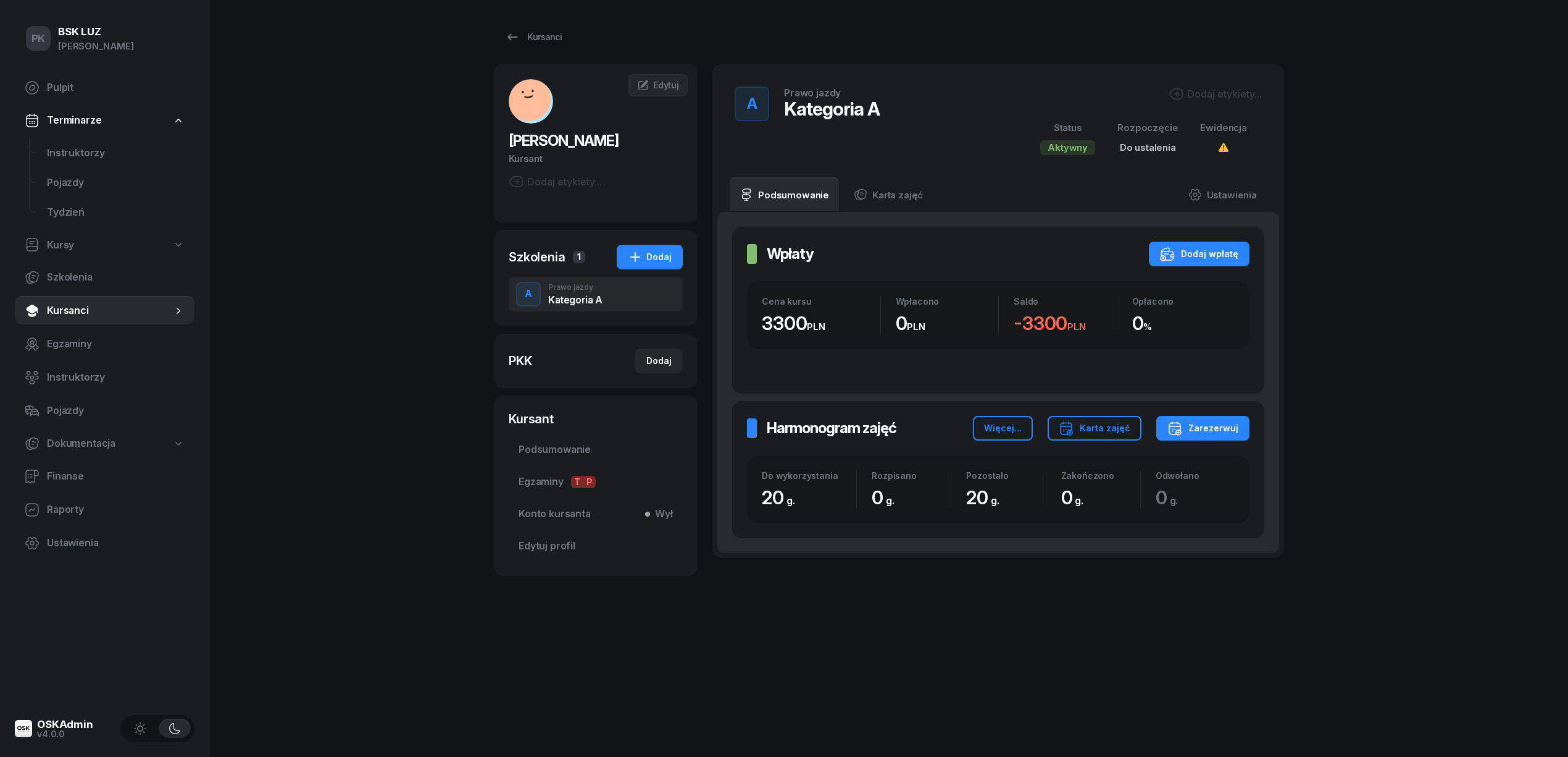
click at [1199, 100] on div "Dodaj etykiety..." at bounding box center [1215, 94] width 93 height 15
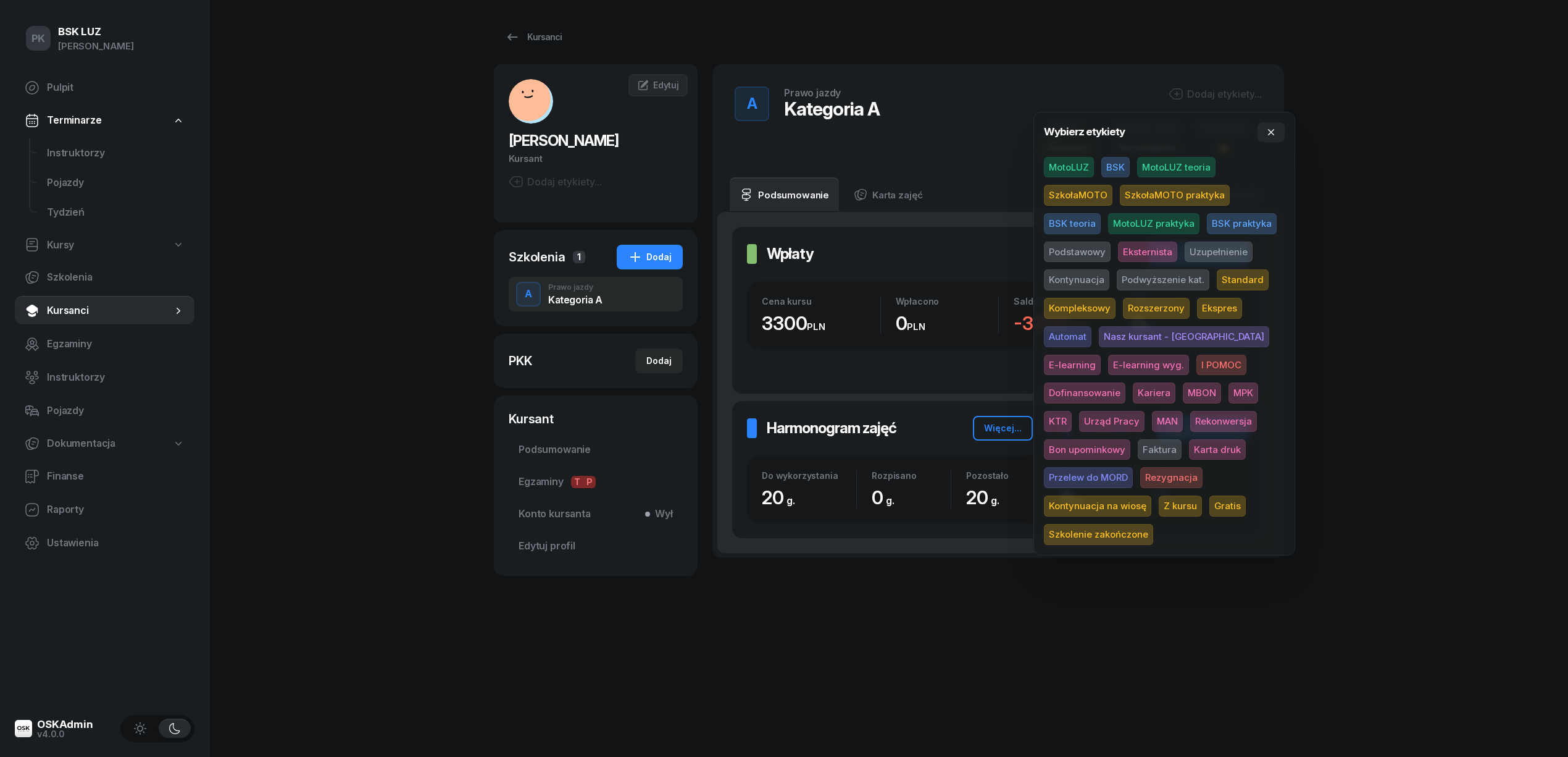
click at [1083, 191] on span "SzkołaMOTO" at bounding box center [1079, 195] width 69 height 21
click at [1132, 256] on span "Eksternista" at bounding box center [1147, 254] width 59 height 21
click at [1399, 342] on div "PK BSK LUZ Piotr Klimek Pulpit Terminarze Instruktorzy Pojazdy Tydzień Kursy Sz…" at bounding box center [784, 378] width 1568 height 757
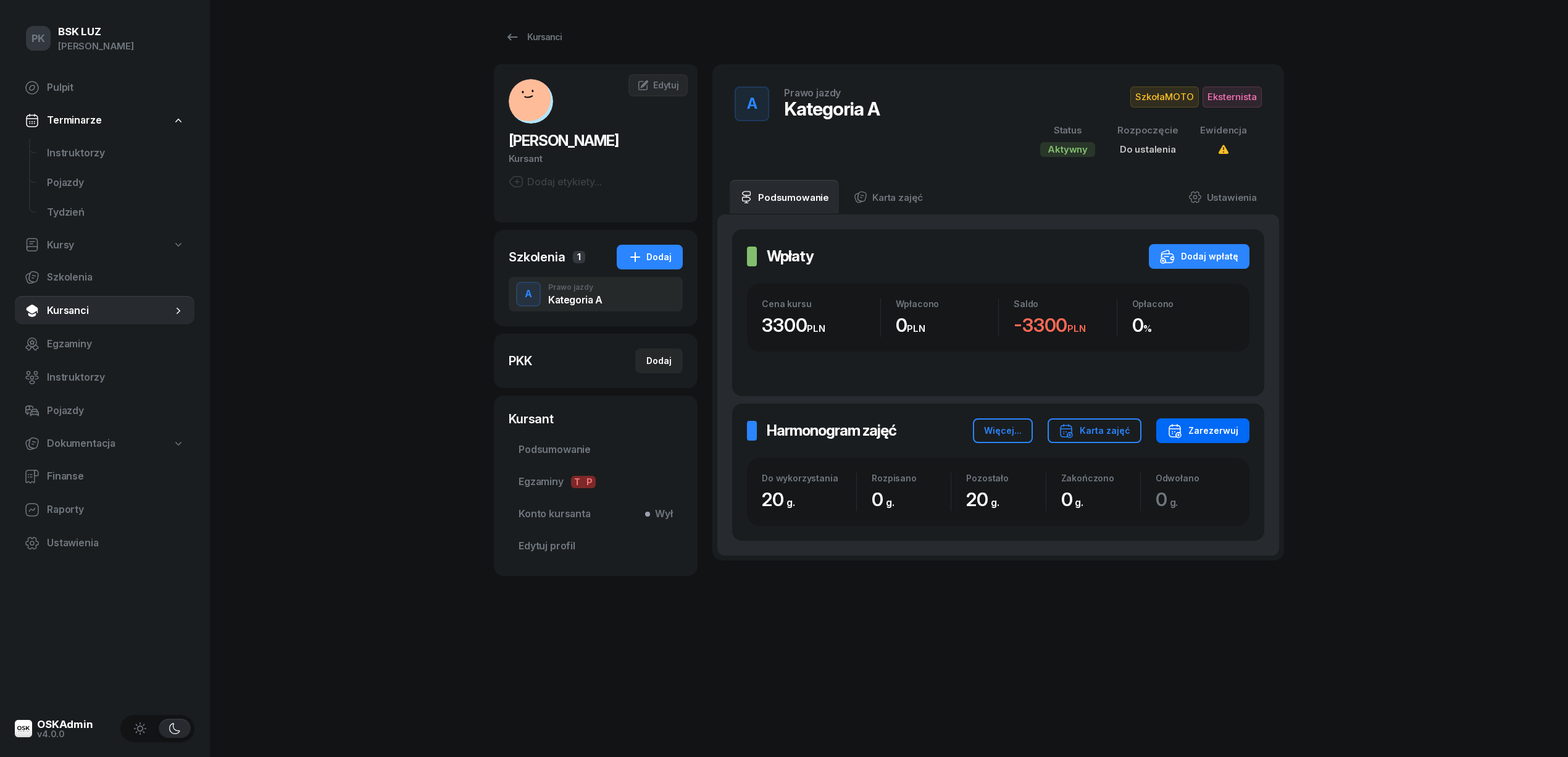
click at [1208, 433] on div "Zarezerwuj" at bounding box center [1203, 431] width 71 height 15
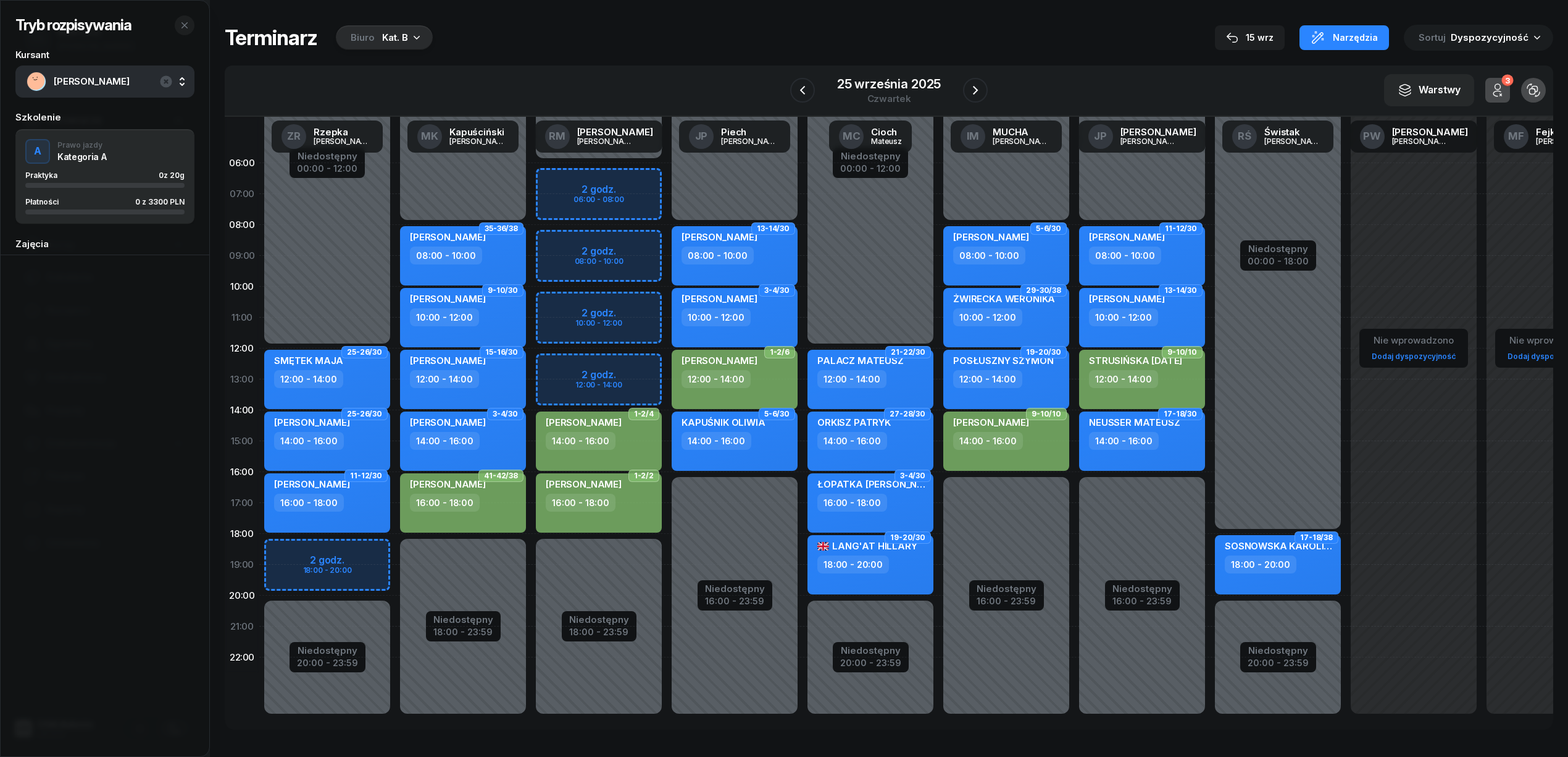
click at [392, 38] on div "Kat. B" at bounding box center [394, 37] width 26 height 15
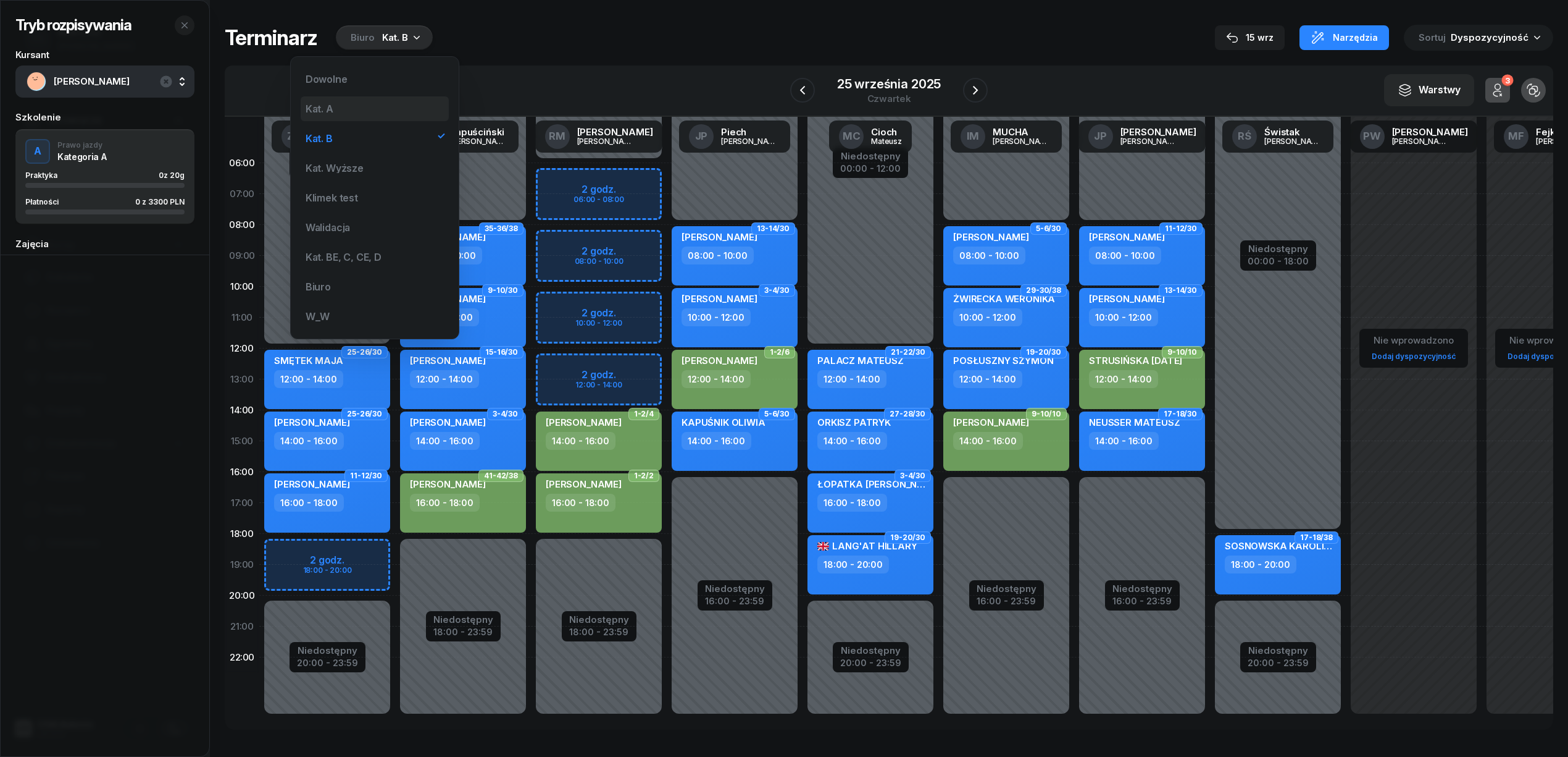
click at [362, 111] on div "Kat. A" at bounding box center [375, 109] width 148 height 25
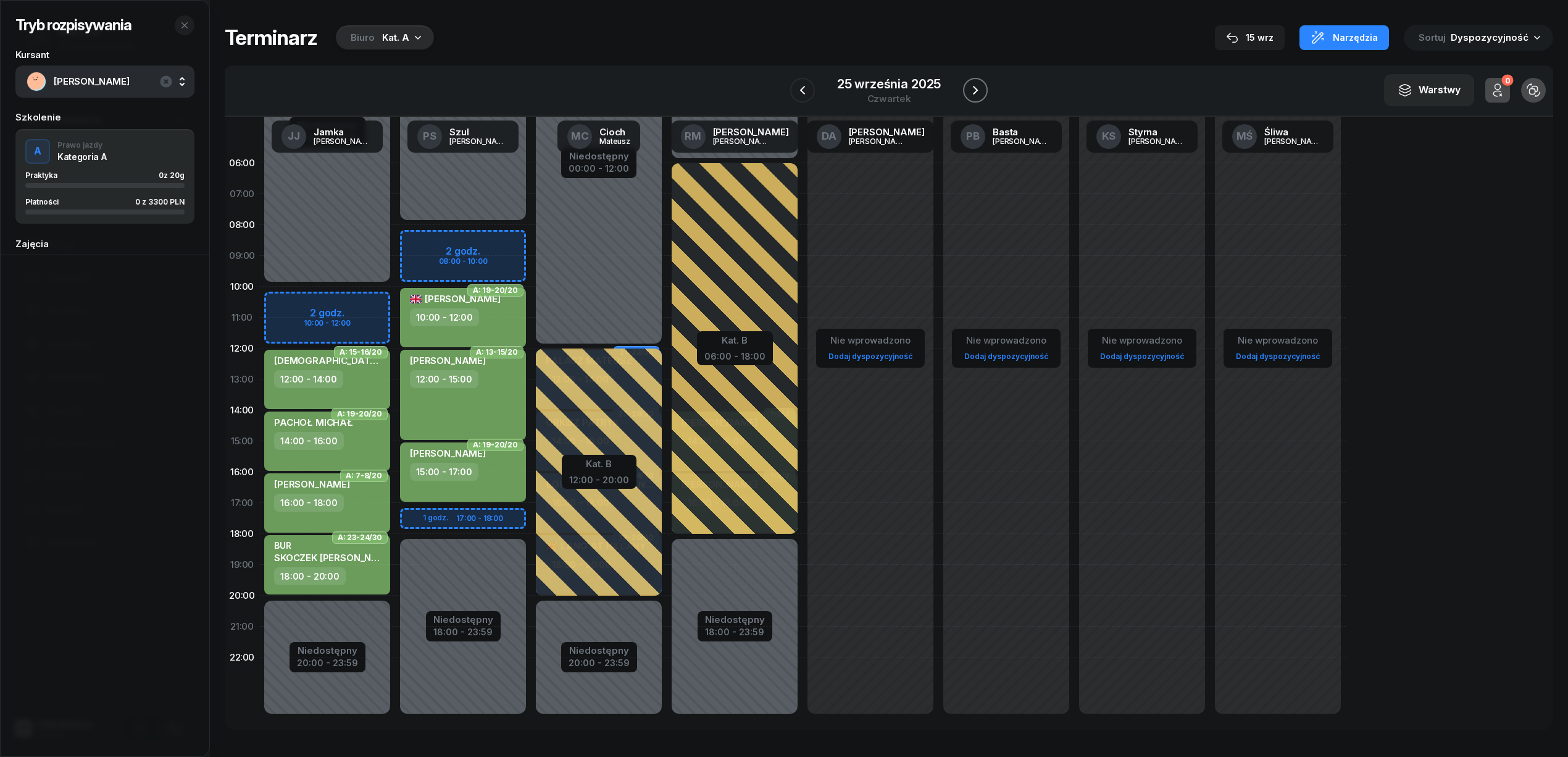
click at [971, 87] on icon "button" at bounding box center [975, 90] width 15 height 15
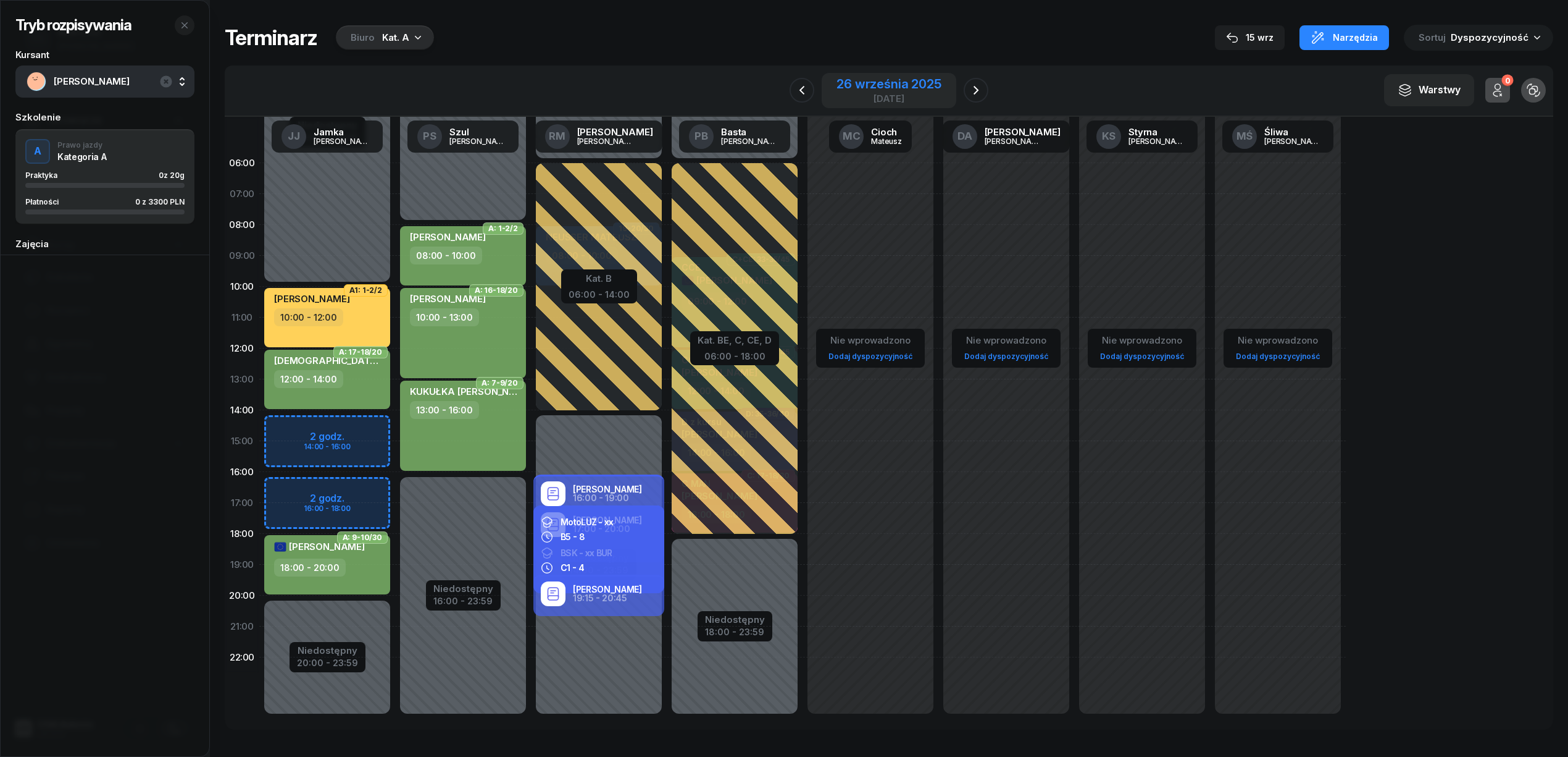
click at [885, 83] on div "26 września 2025" at bounding box center [889, 84] width 104 height 12
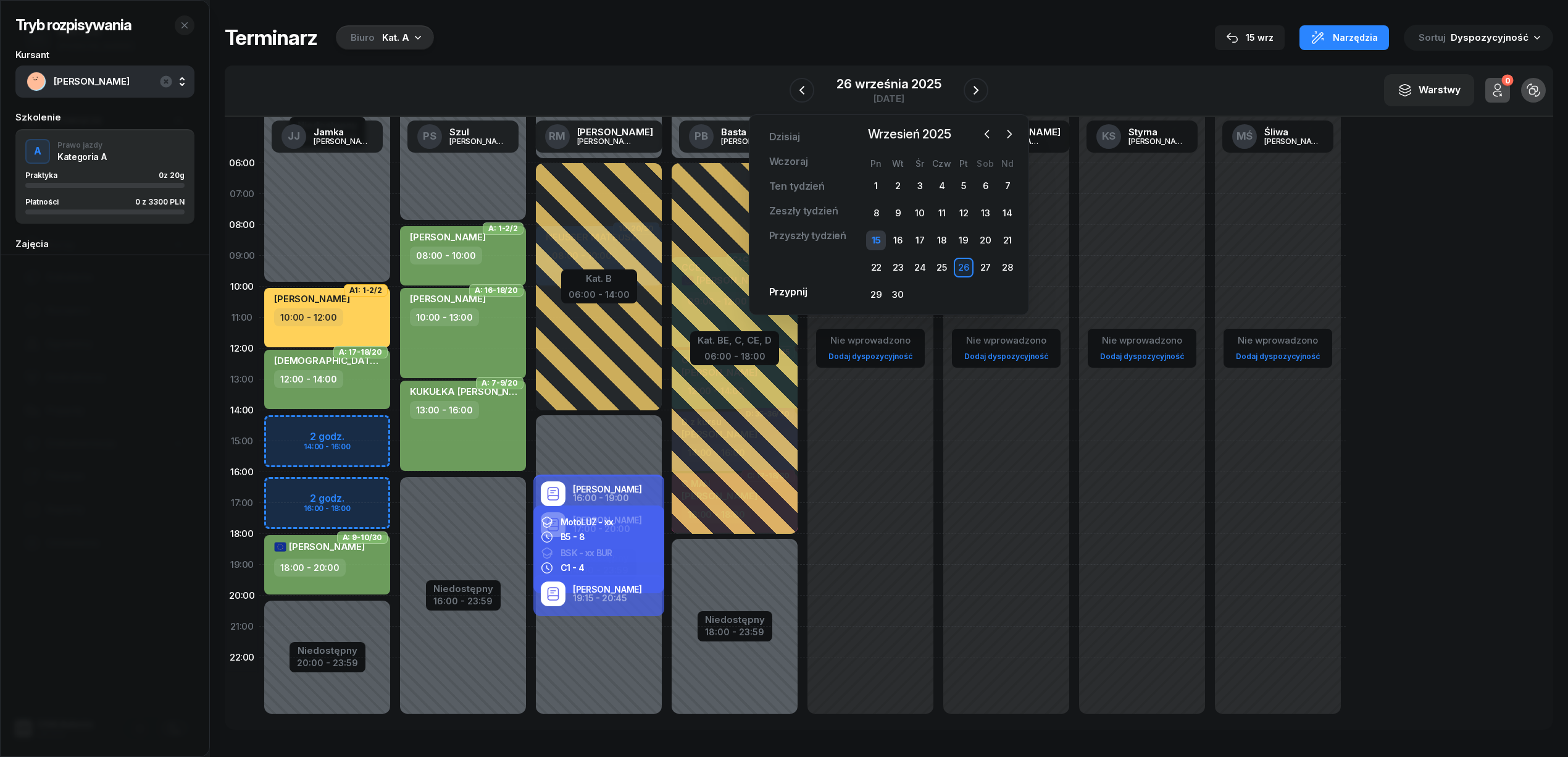
click at [880, 236] on div "15" at bounding box center [876, 240] width 19 height 19
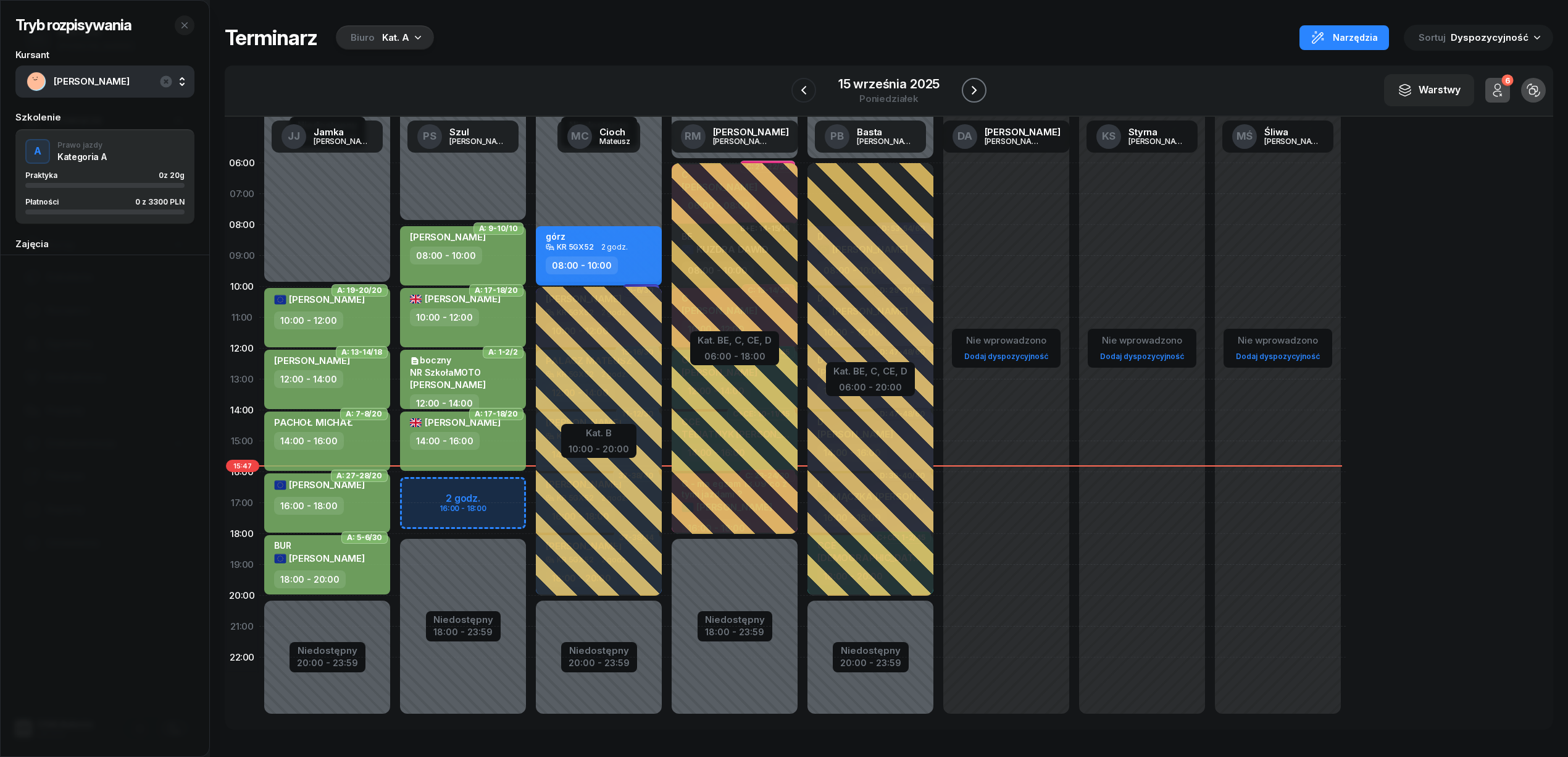
click at [973, 94] on icon "button" at bounding box center [974, 90] width 15 height 15
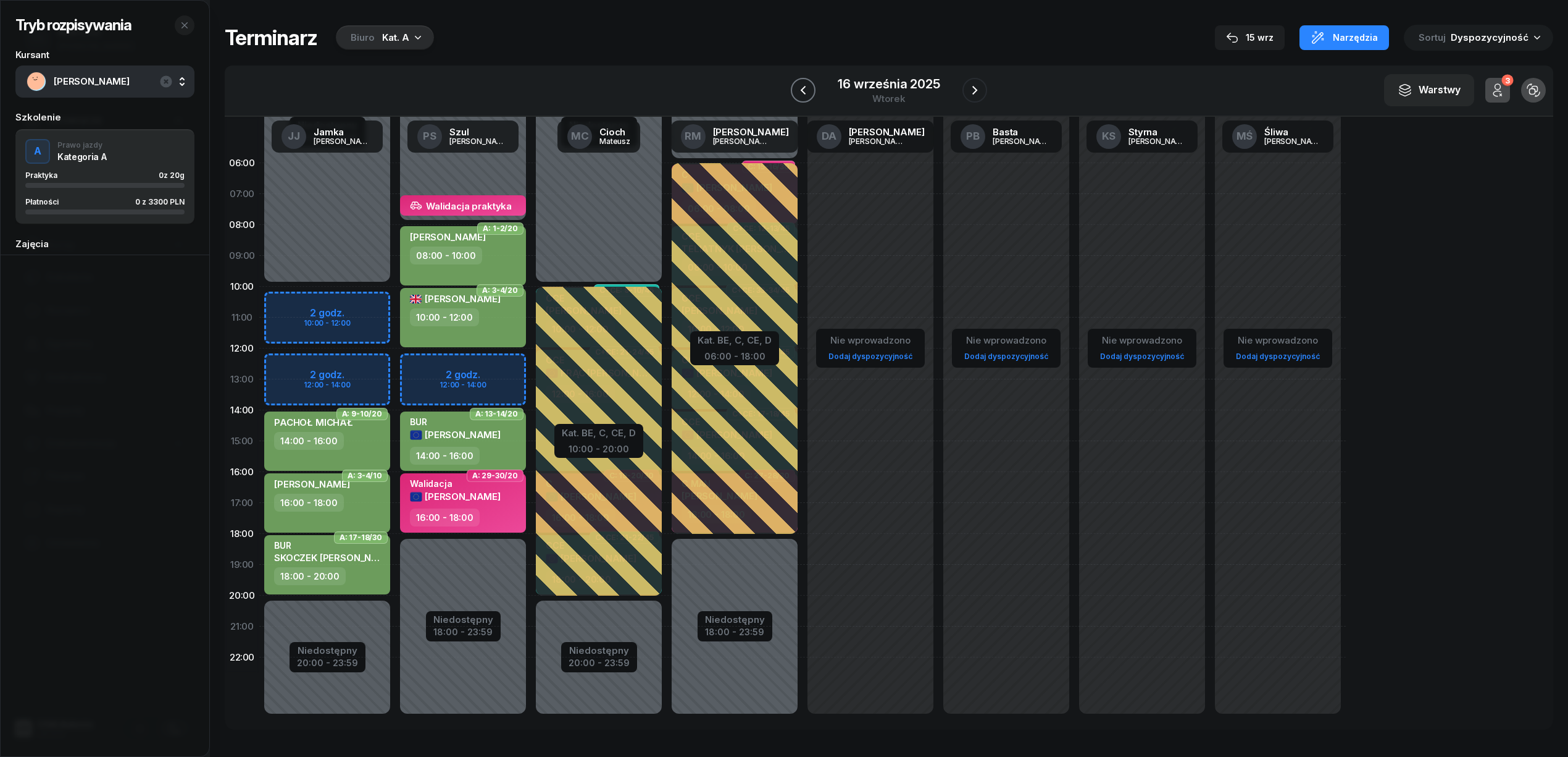
click at [806, 92] on icon "button" at bounding box center [803, 90] width 15 height 15
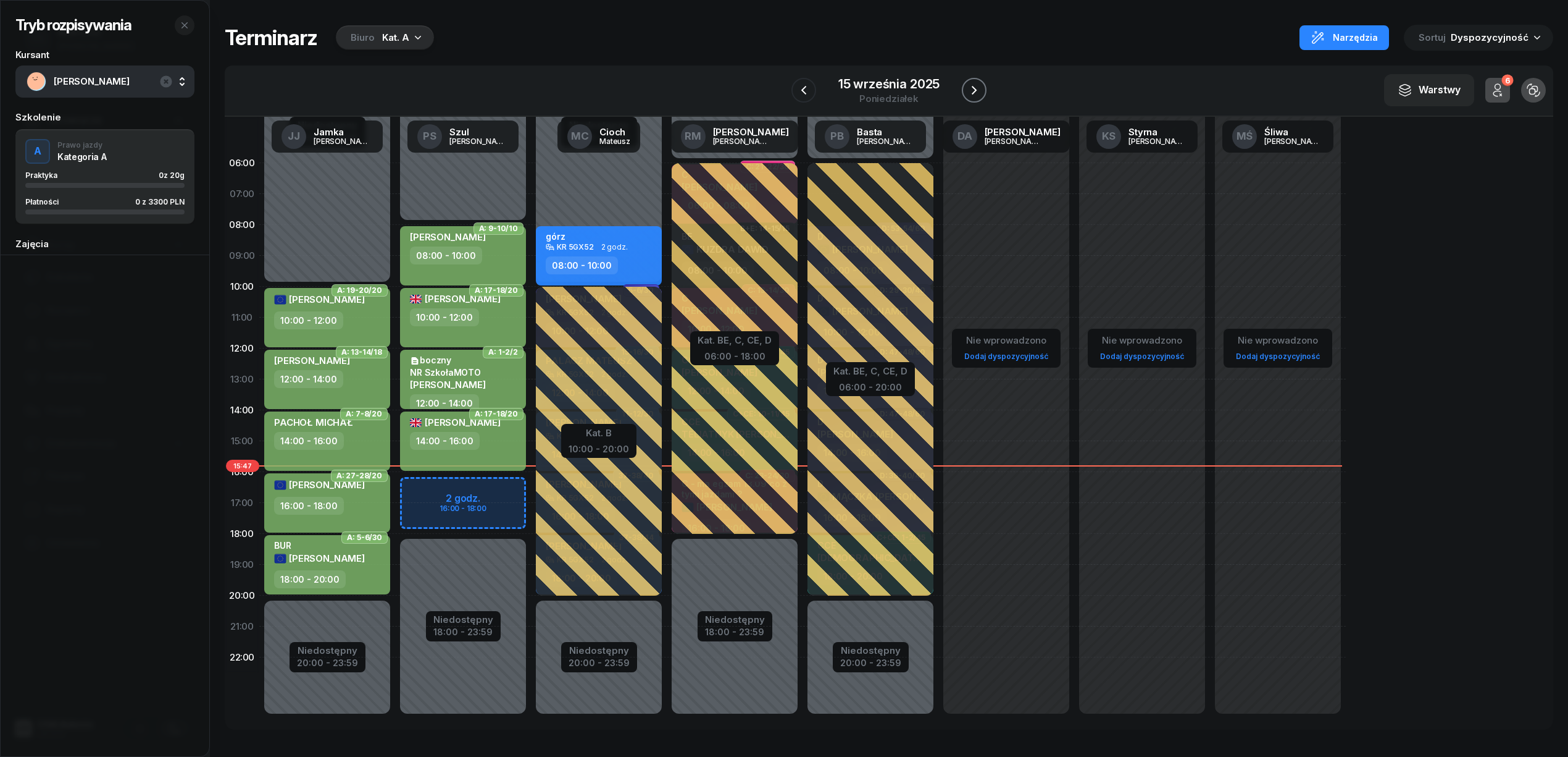
click at [971, 93] on icon "button" at bounding box center [974, 90] width 15 height 15
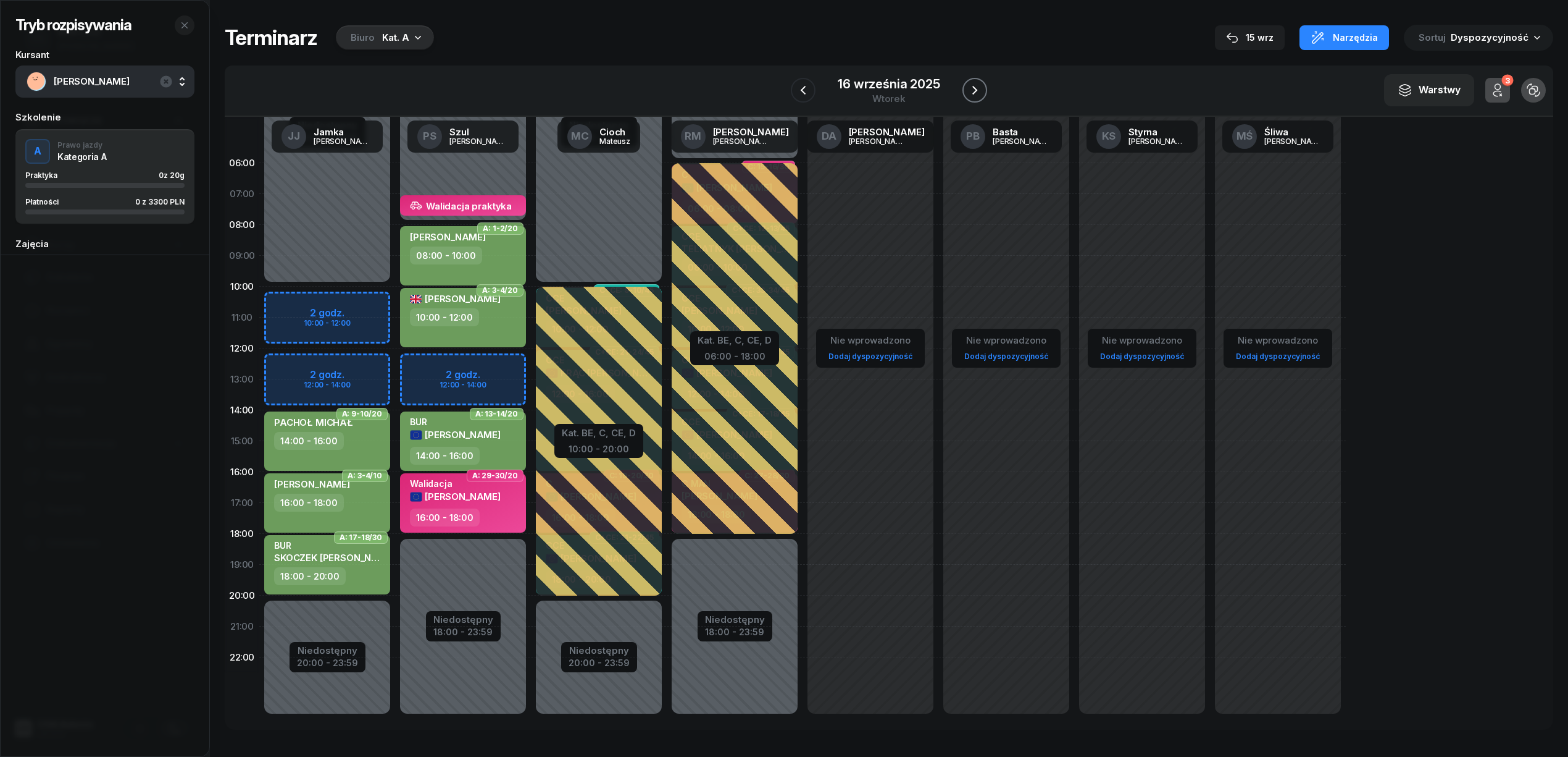
click at [971, 93] on icon "button" at bounding box center [974, 90] width 15 height 15
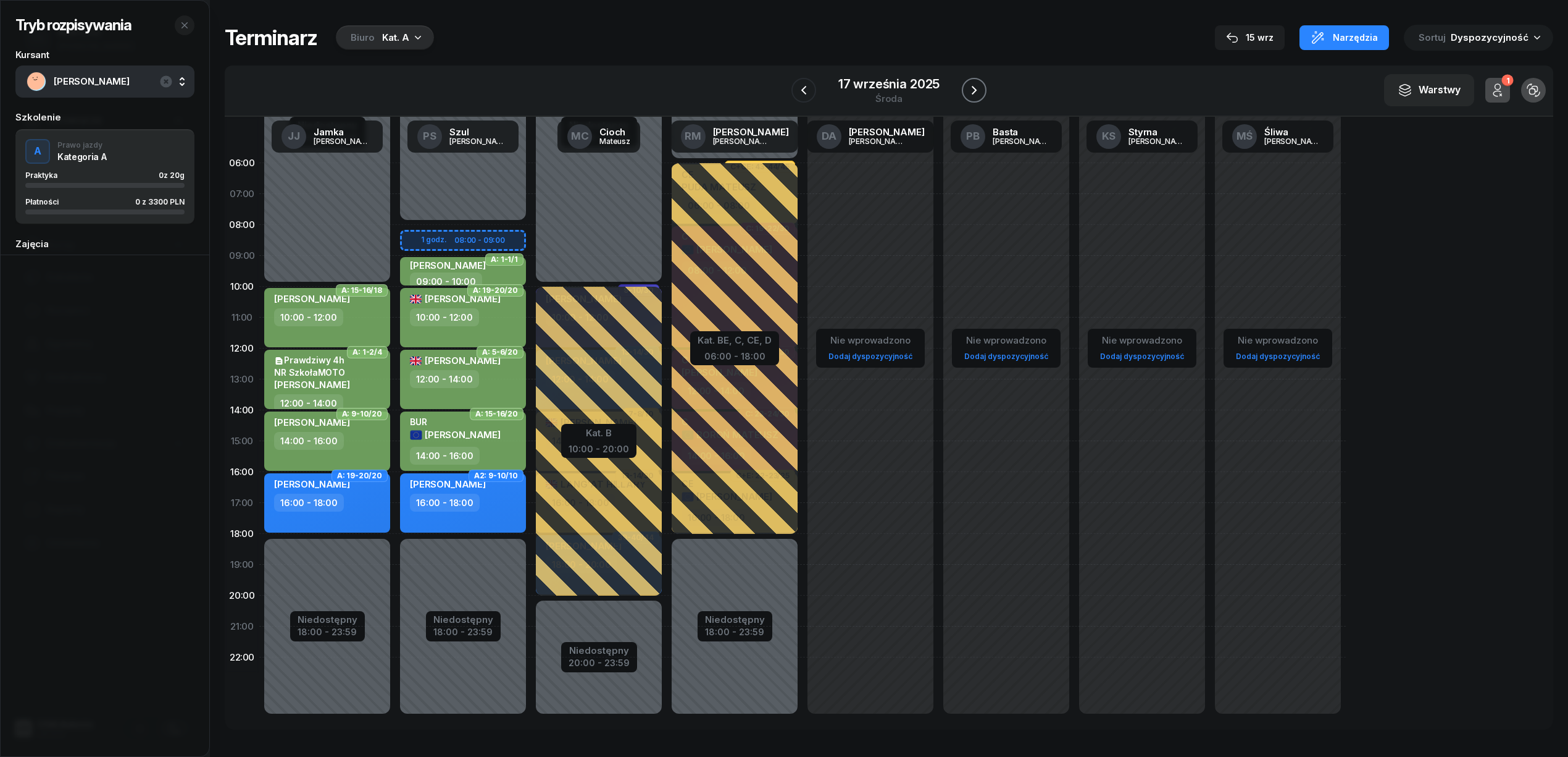
click at [971, 93] on icon "button" at bounding box center [974, 90] width 15 height 15
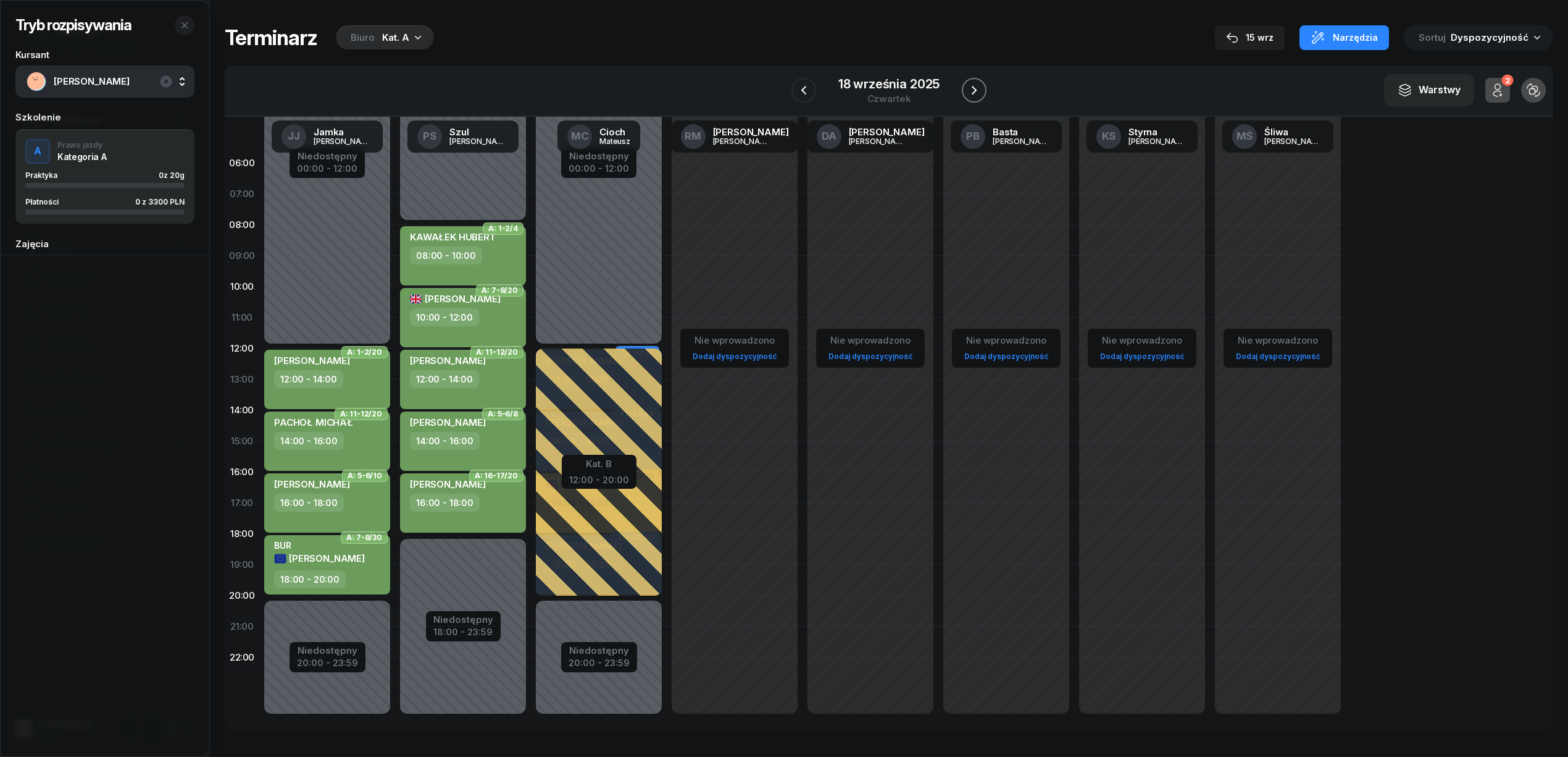
click at [971, 93] on icon "button" at bounding box center [974, 90] width 15 height 15
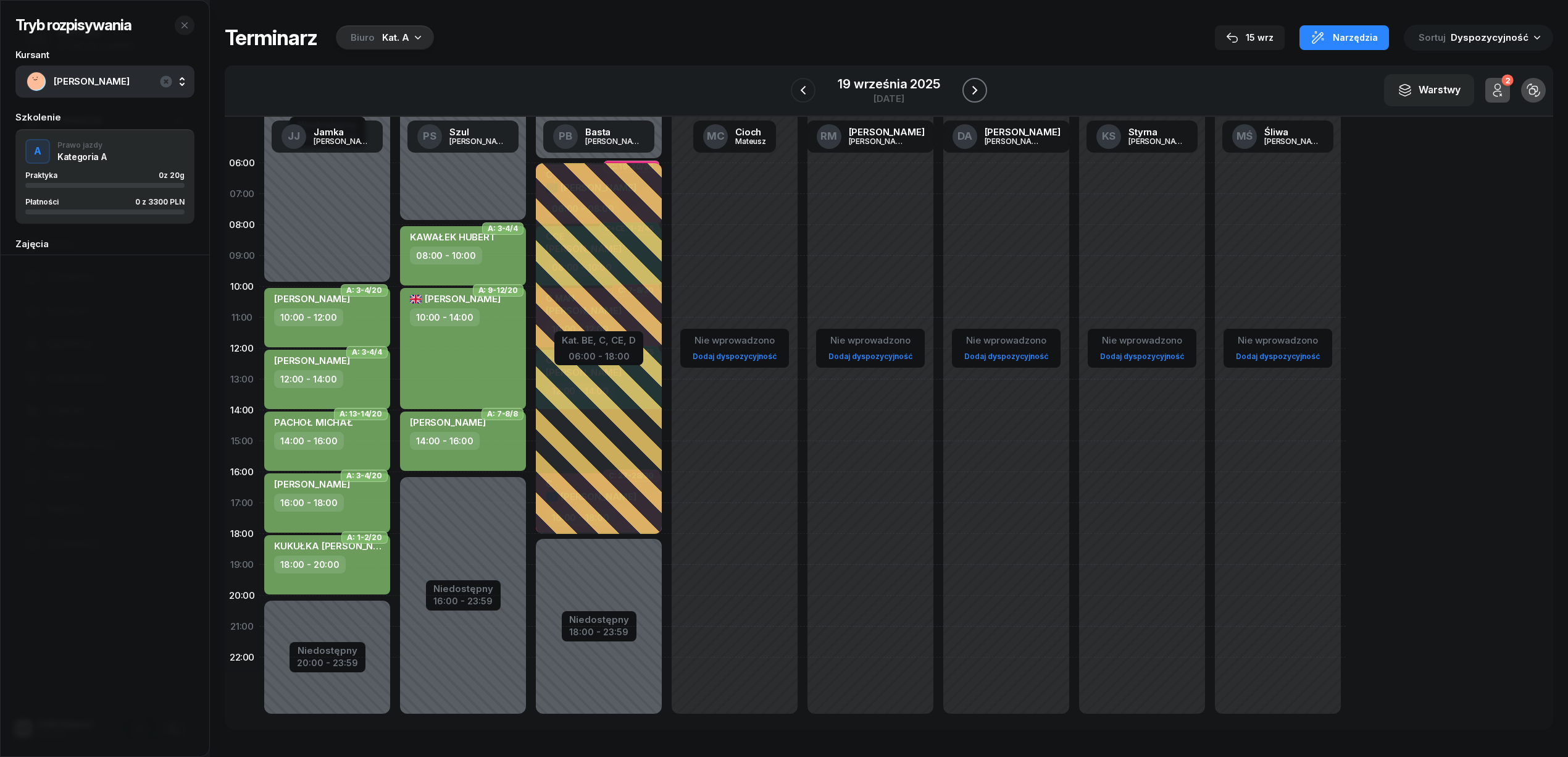
click at [971, 93] on icon "button" at bounding box center [974, 90] width 15 height 15
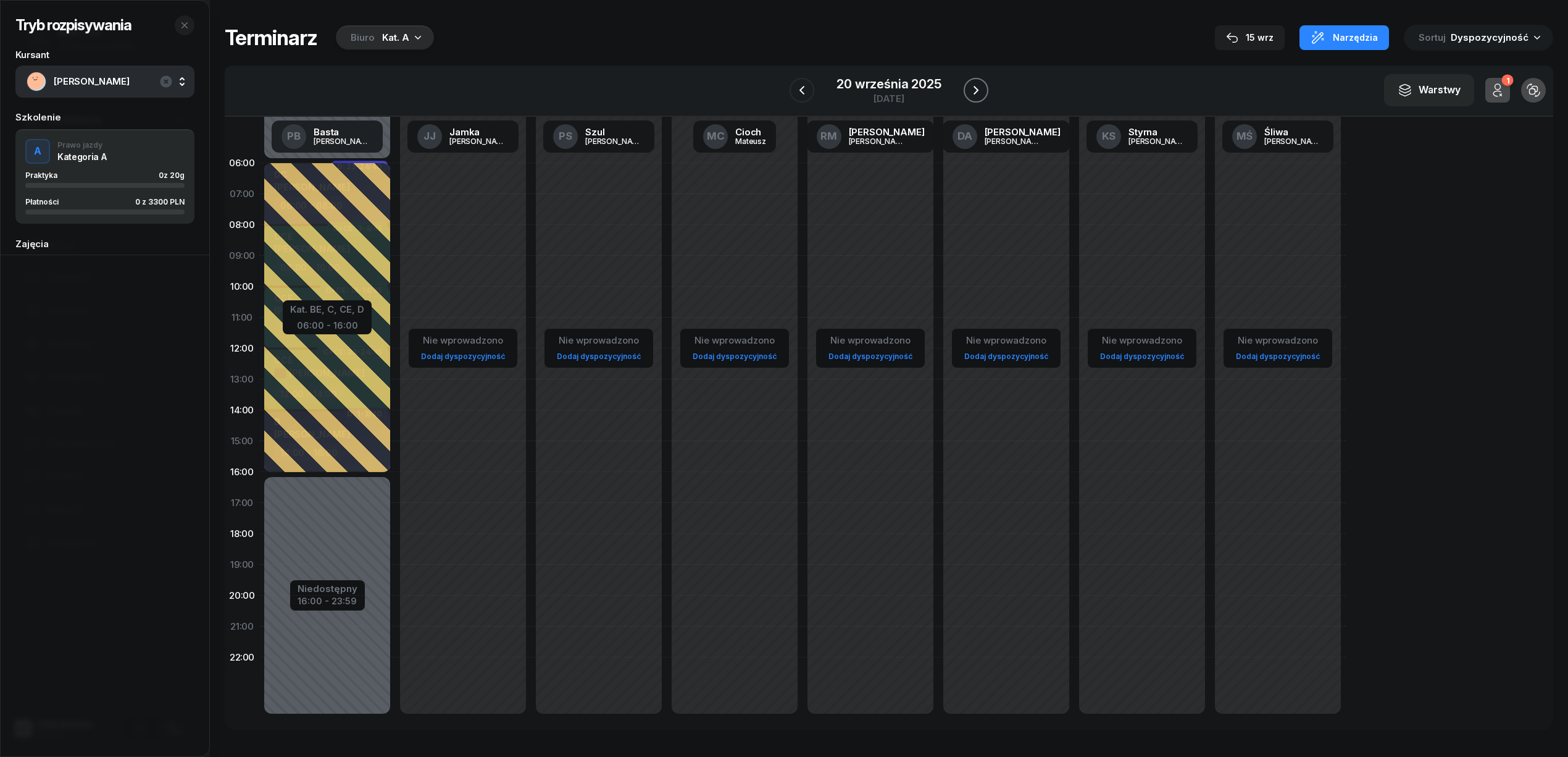
click at [971, 93] on icon "button" at bounding box center [975, 90] width 15 height 15
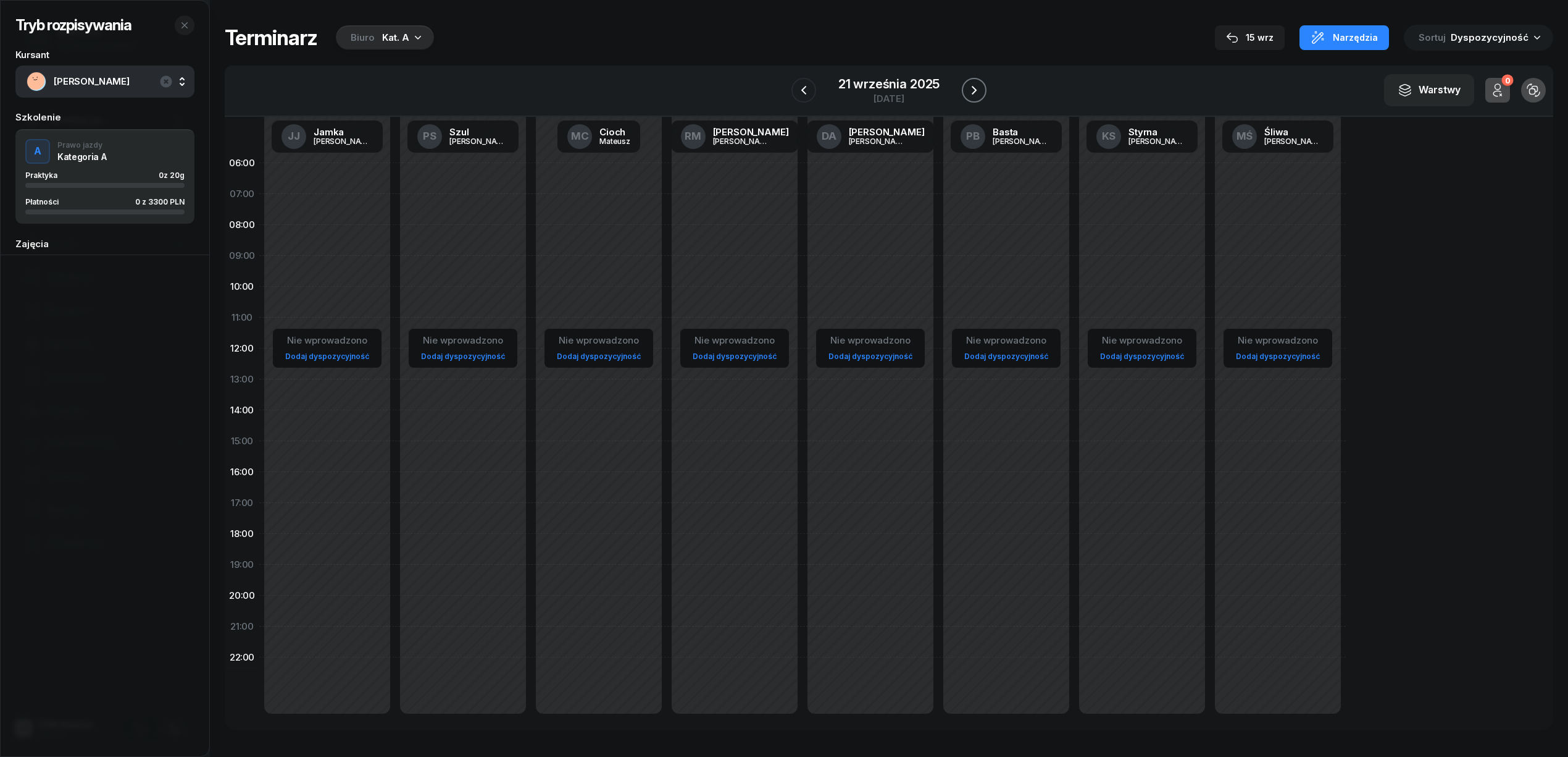
click at [971, 93] on icon "button" at bounding box center [974, 90] width 15 height 15
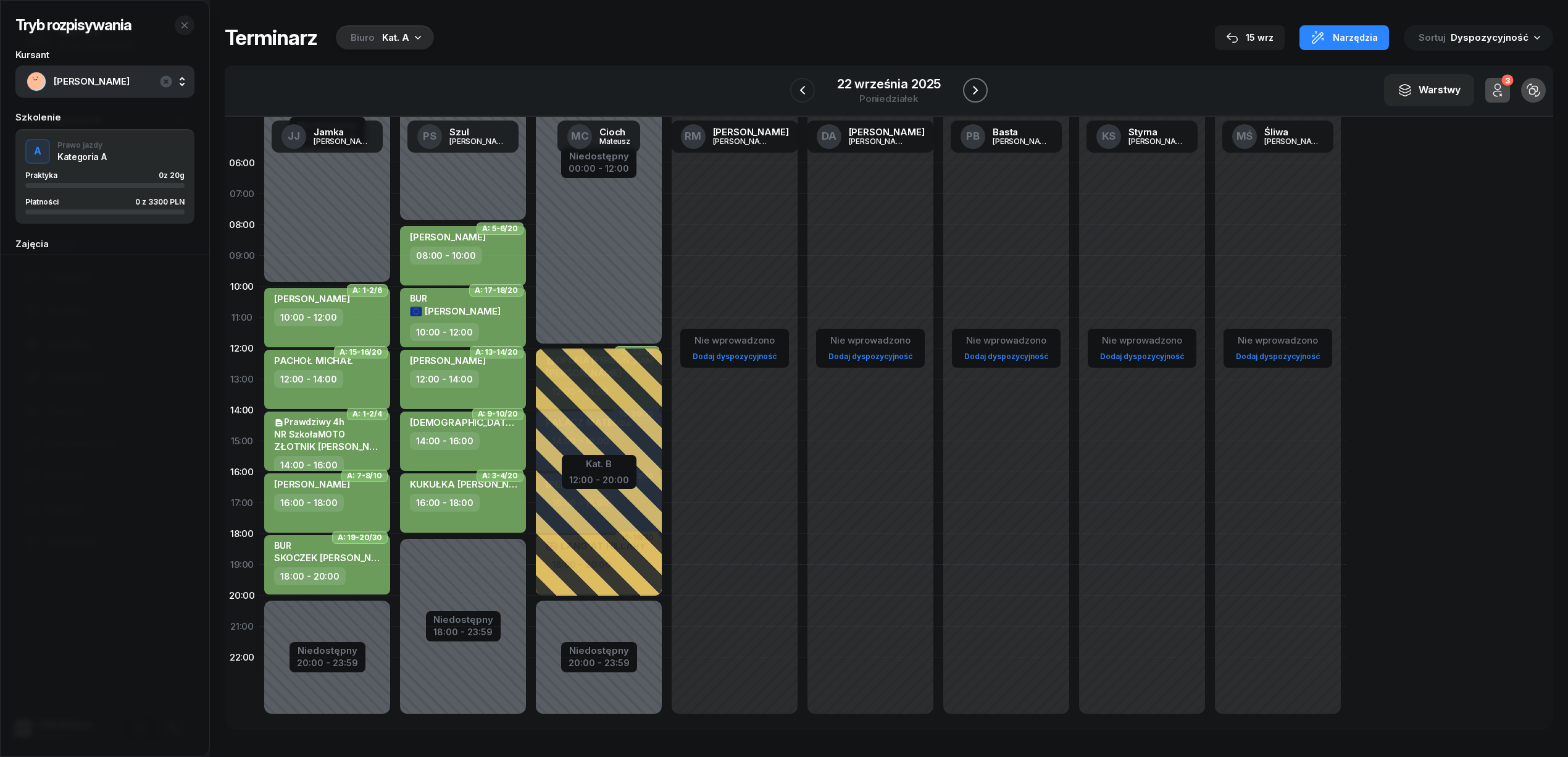
click at [971, 93] on icon "button" at bounding box center [975, 90] width 15 height 15
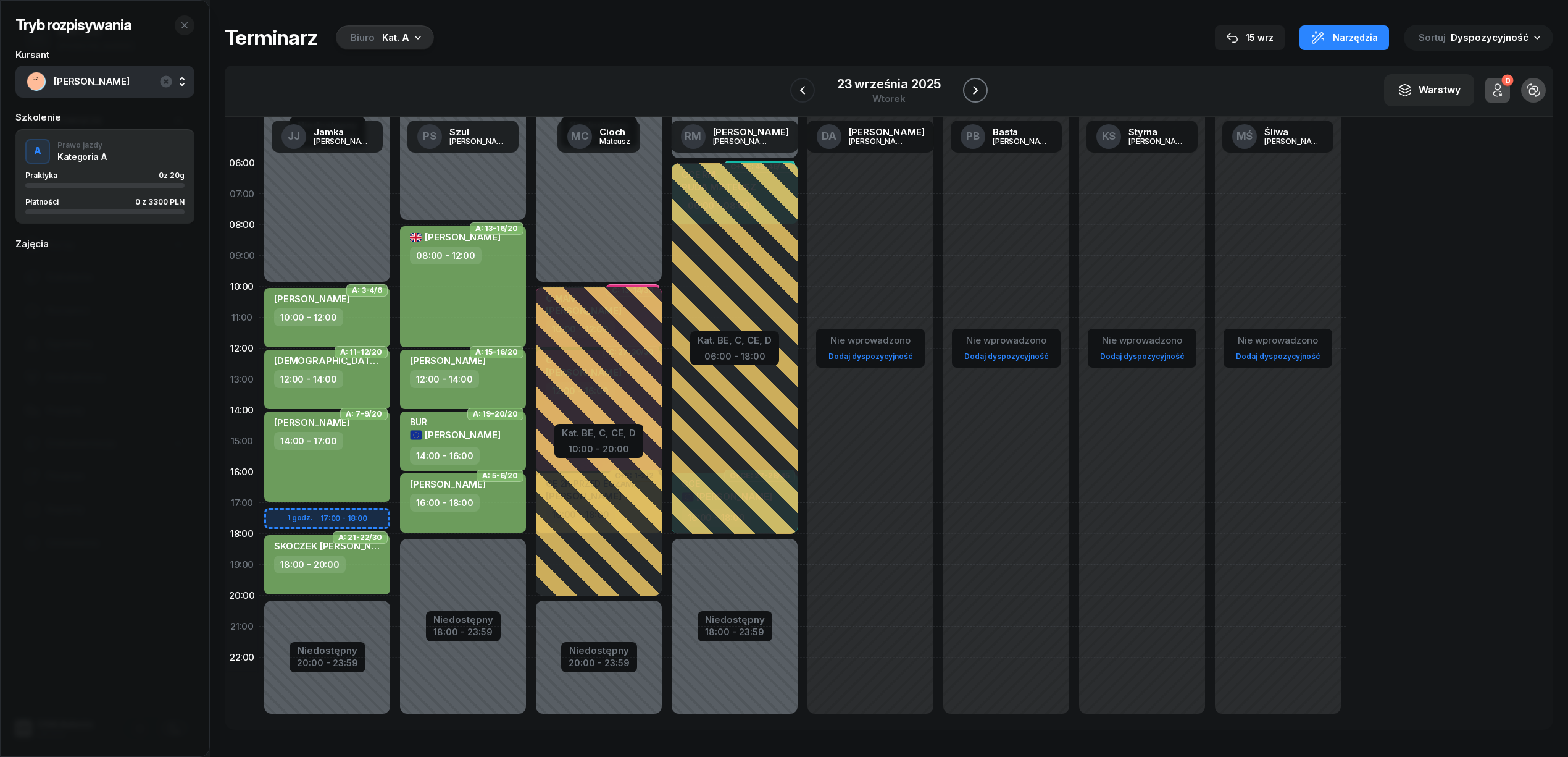
click at [971, 93] on icon "button" at bounding box center [975, 90] width 15 height 15
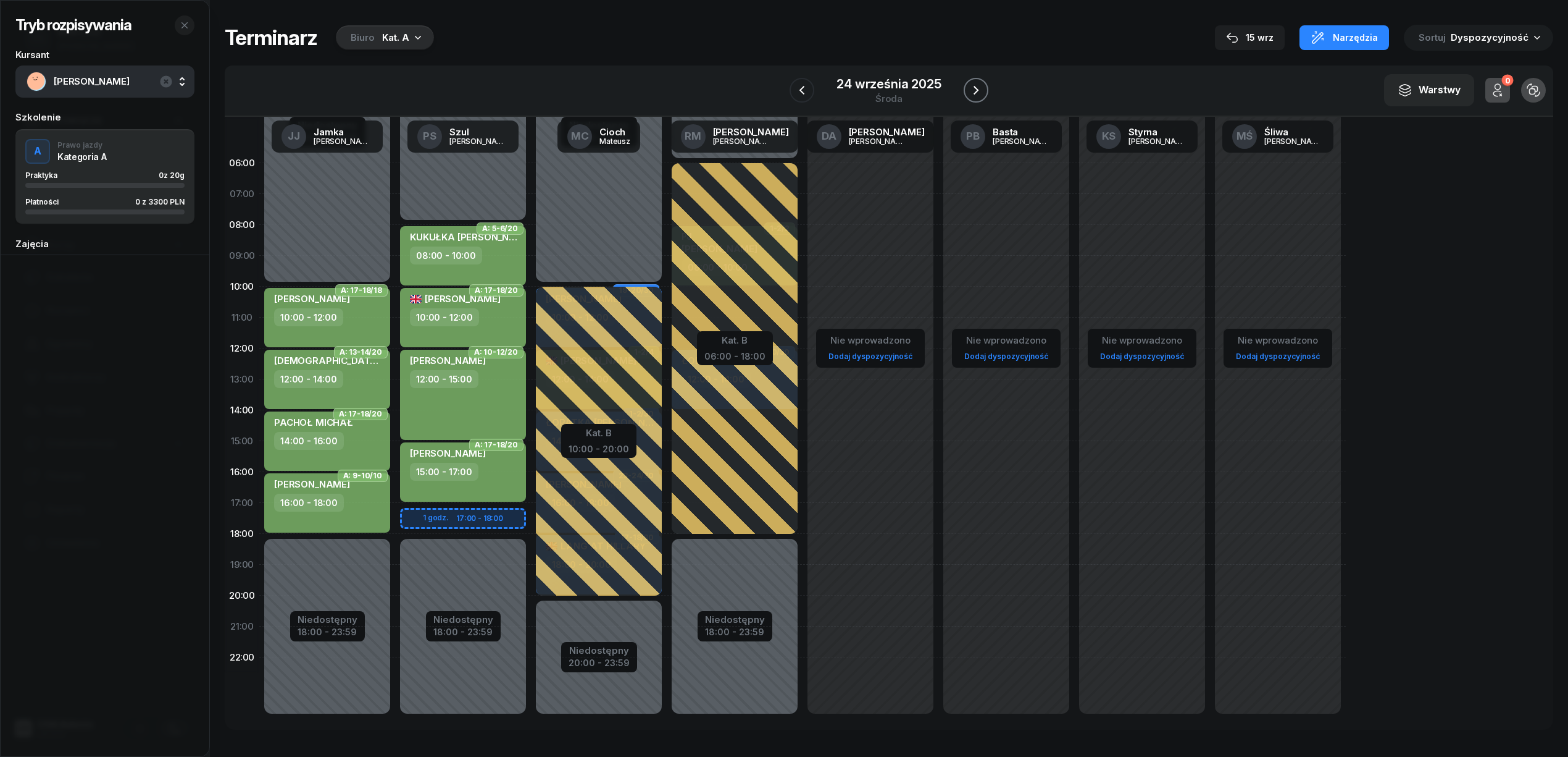
click at [971, 93] on icon "button" at bounding box center [975, 90] width 15 height 15
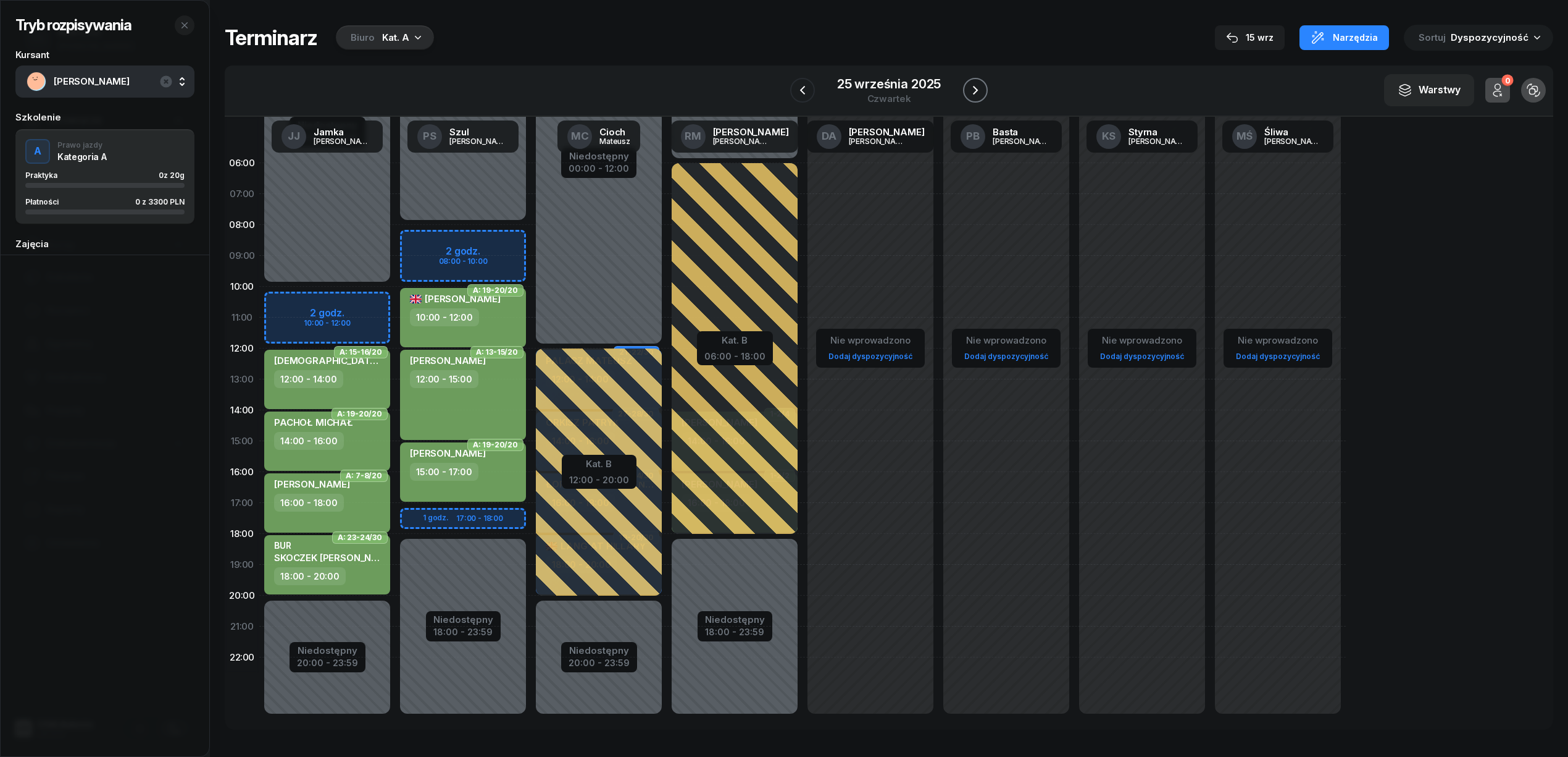
click at [971, 93] on icon "button" at bounding box center [975, 90] width 15 height 15
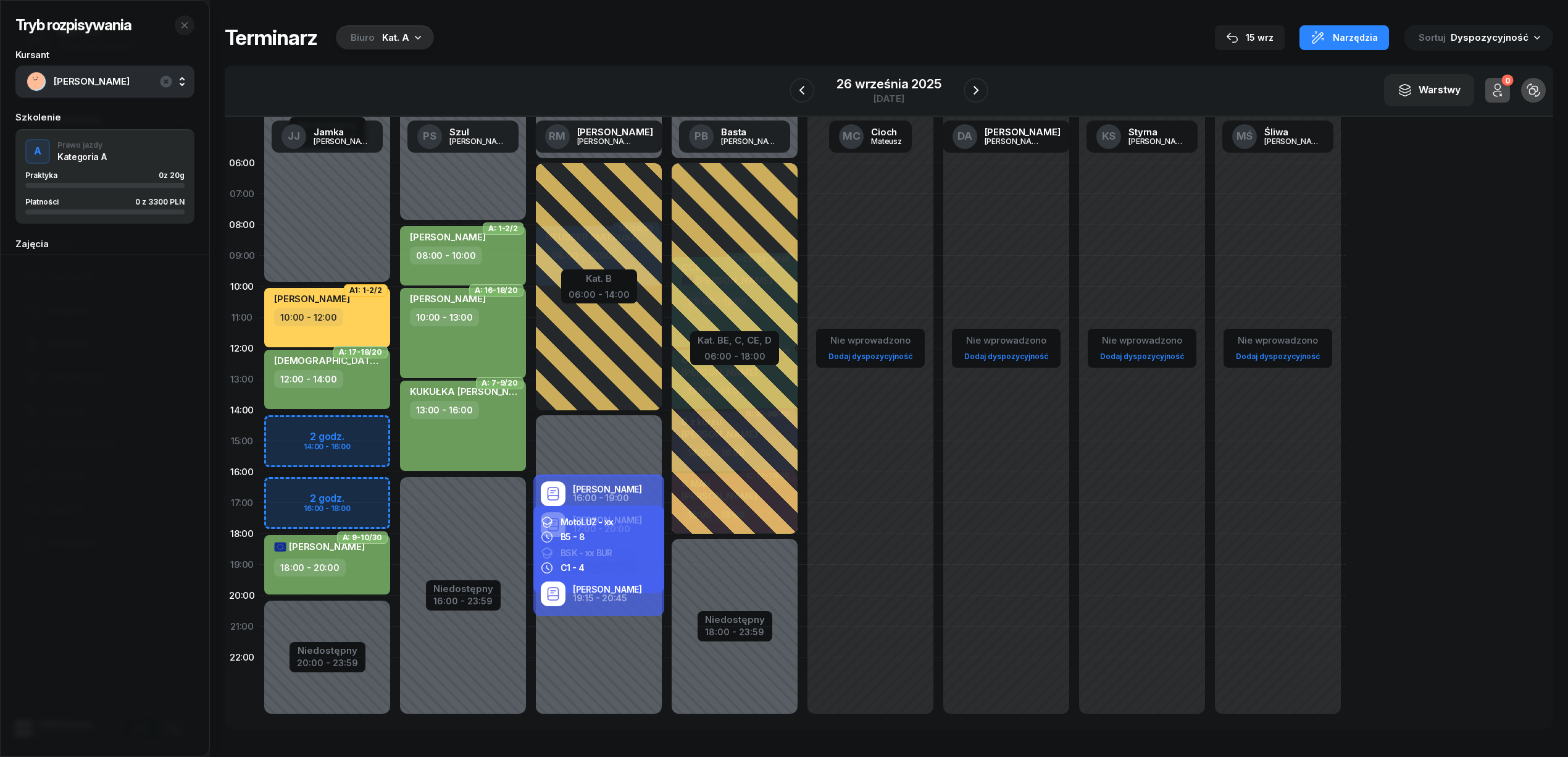
click at [365, 489] on div "Niedostępny 00:00 - 10:00 Niedostępny 20:00 - 23:59 2 godz. 14:00 - 16:00 2 god…" at bounding box center [327, 440] width 136 height 587
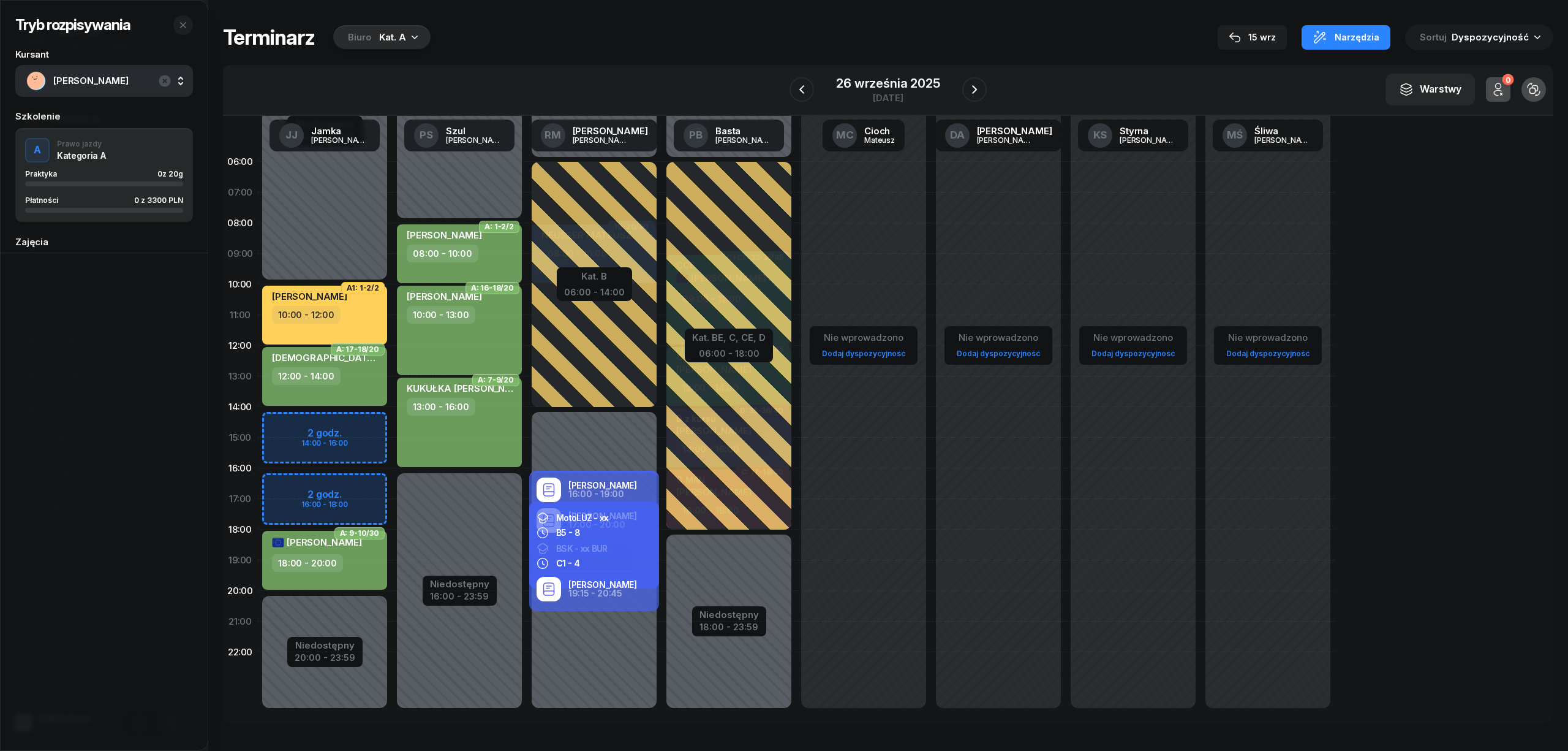
select select "16"
select select "18"
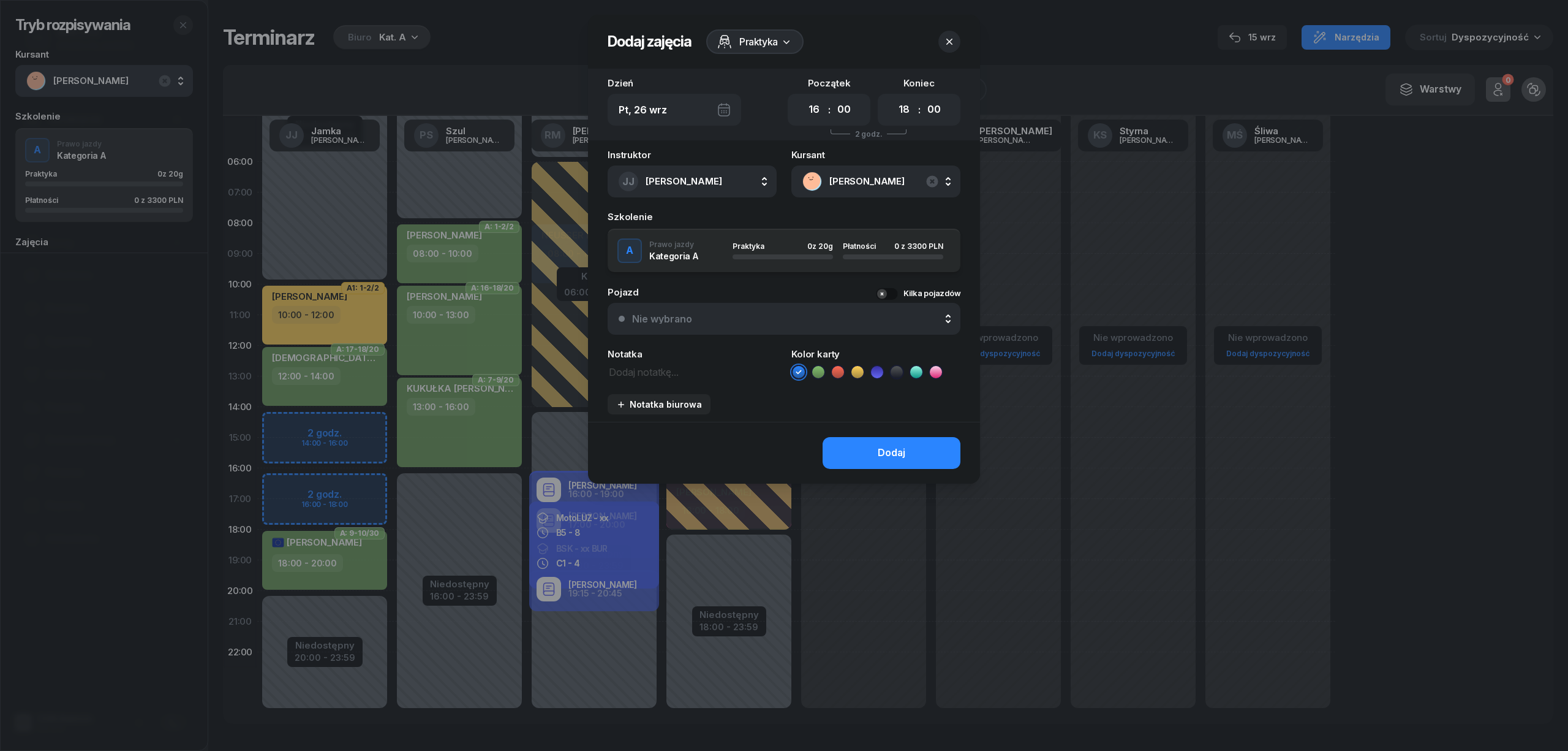
click at [821, 373] on icon at bounding box center [818, 372] width 12 height 12
click at [850, 444] on button "Dodaj" at bounding box center [892, 453] width 138 height 32
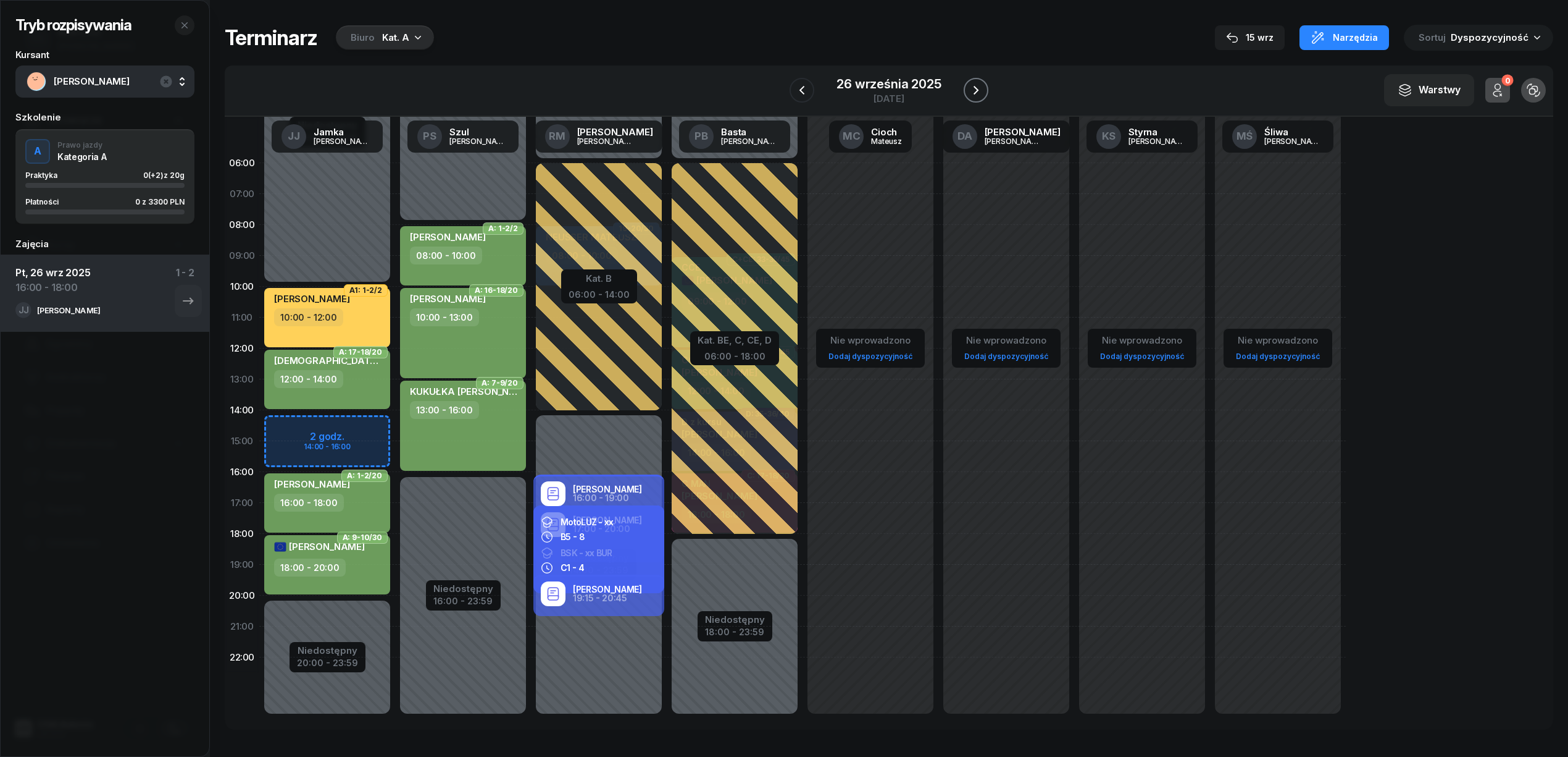
click at [971, 92] on icon "button" at bounding box center [975, 90] width 15 height 15
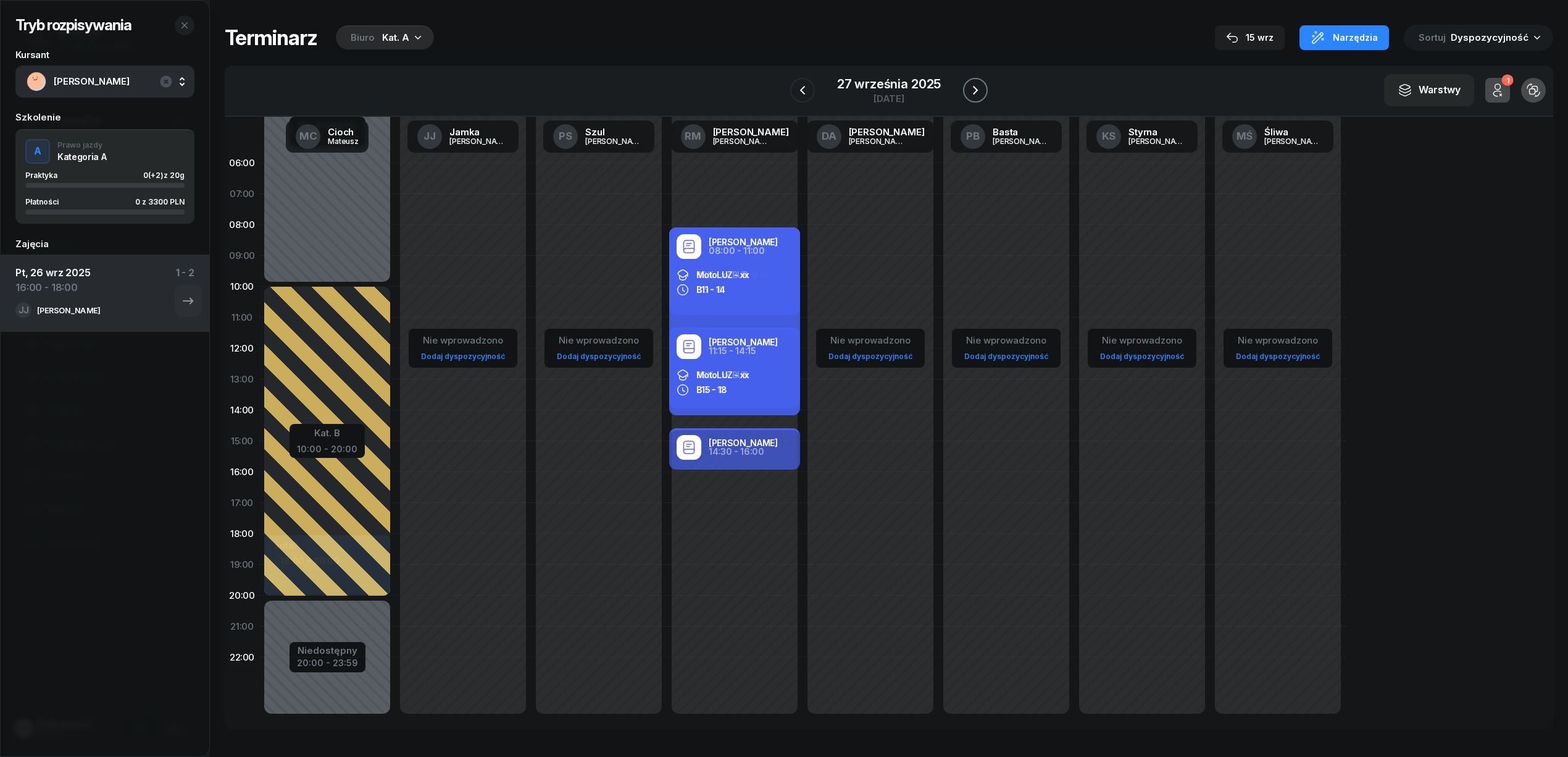
click at [971, 92] on icon "button" at bounding box center [975, 90] width 15 height 15
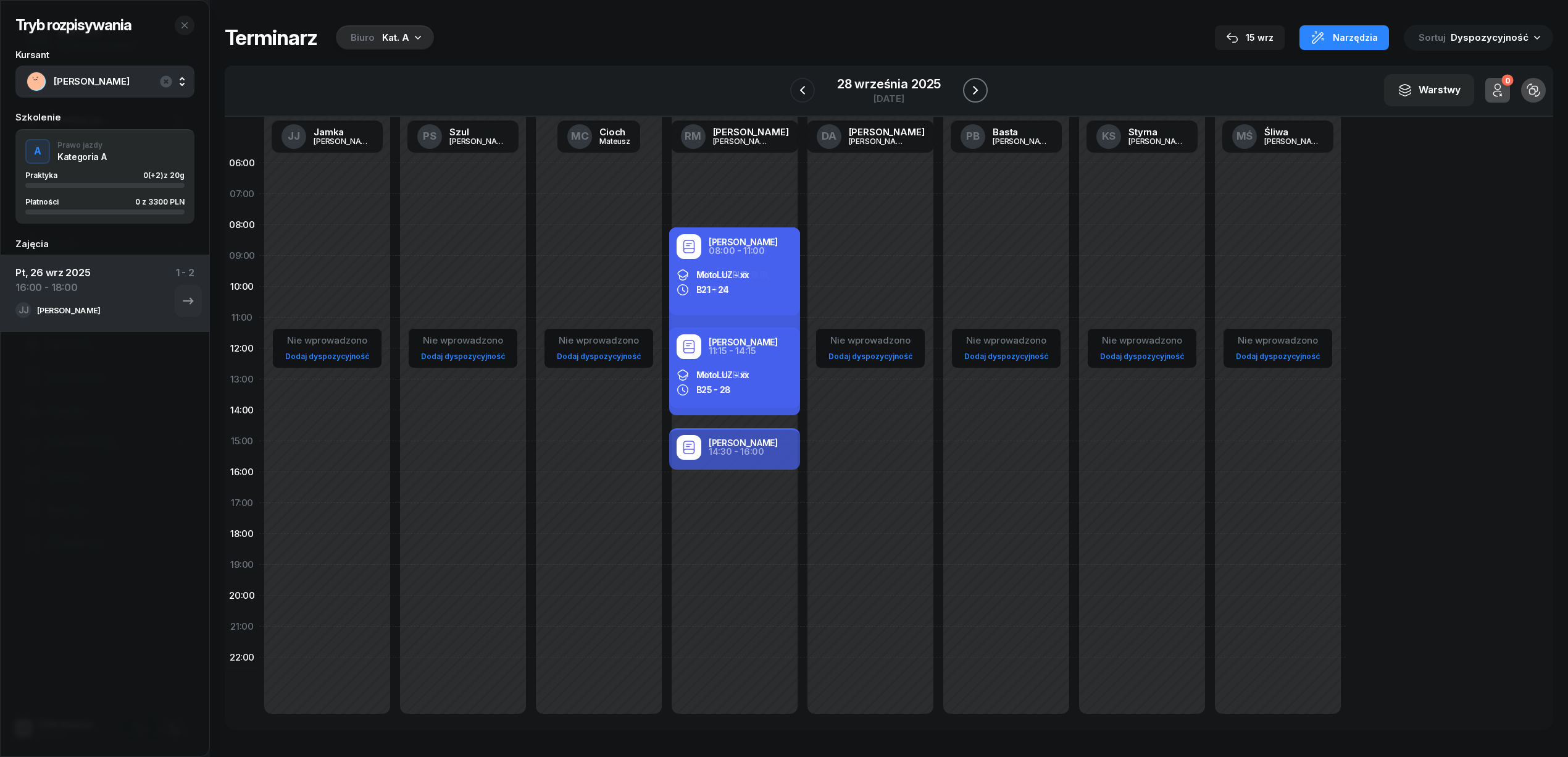
click at [971, 92] on icon "button" at bounding box center [975, 90] width 15 height 15
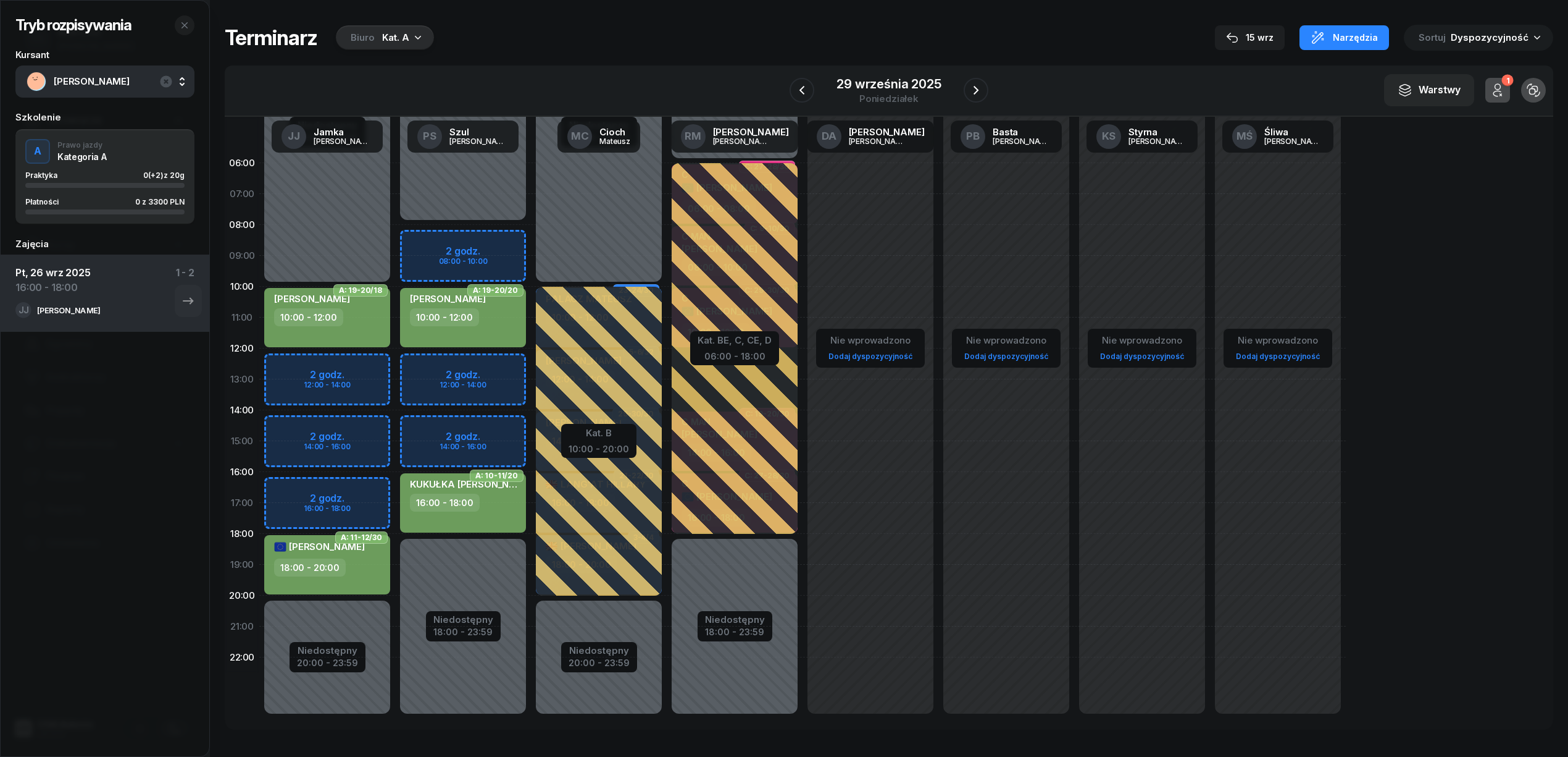
click at [345, 491] on div "Niedostępny 00:00 - 10:00 Niedostępny 20:00 - 23:59 2 godz. 12:00 - 14:00 2 god…" at bounding box center [327, 440] width 136 height 587
select select "16"
select select "18"
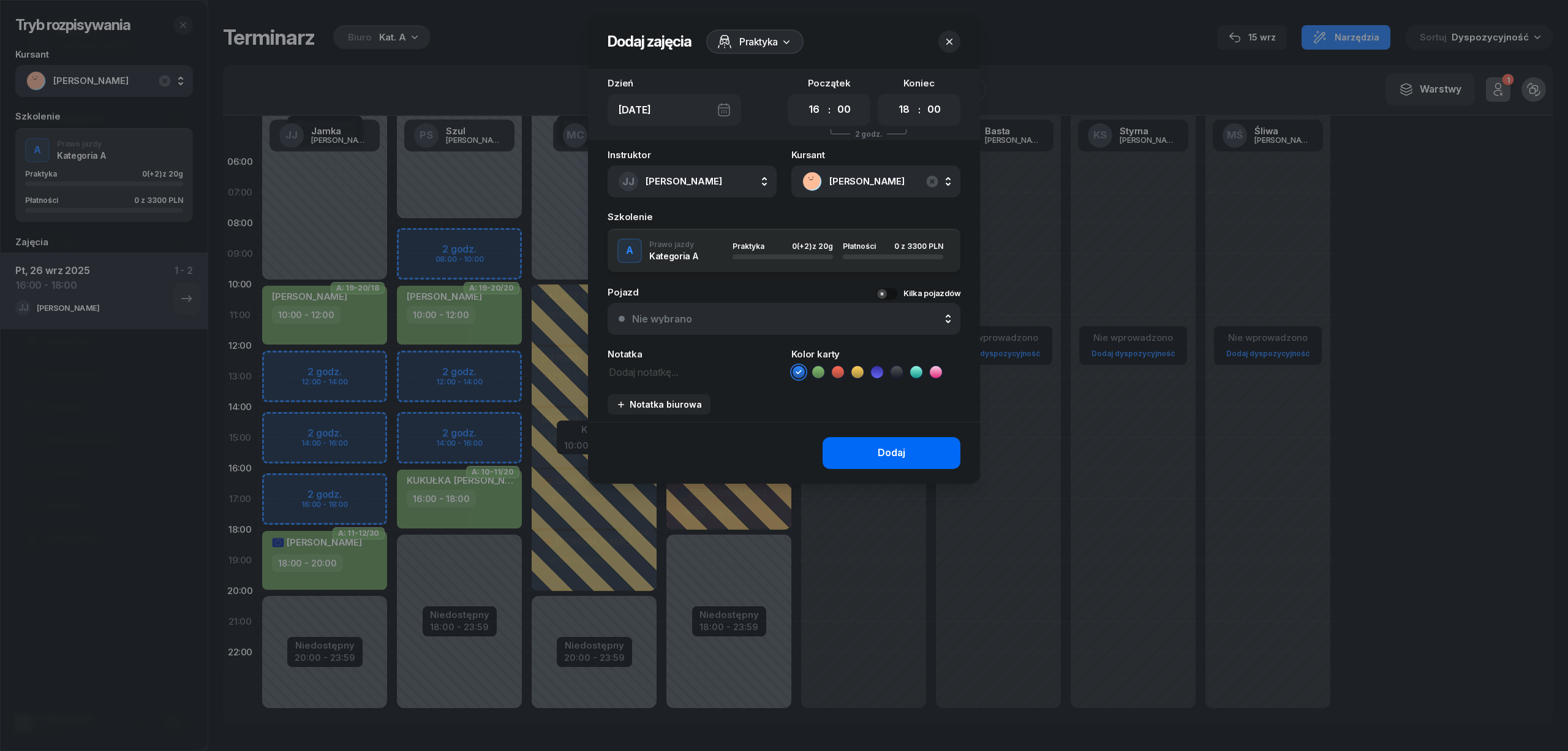
click at [866, 459] on button "Dodaj" at bounding box center [892, 453] width 138 height 32
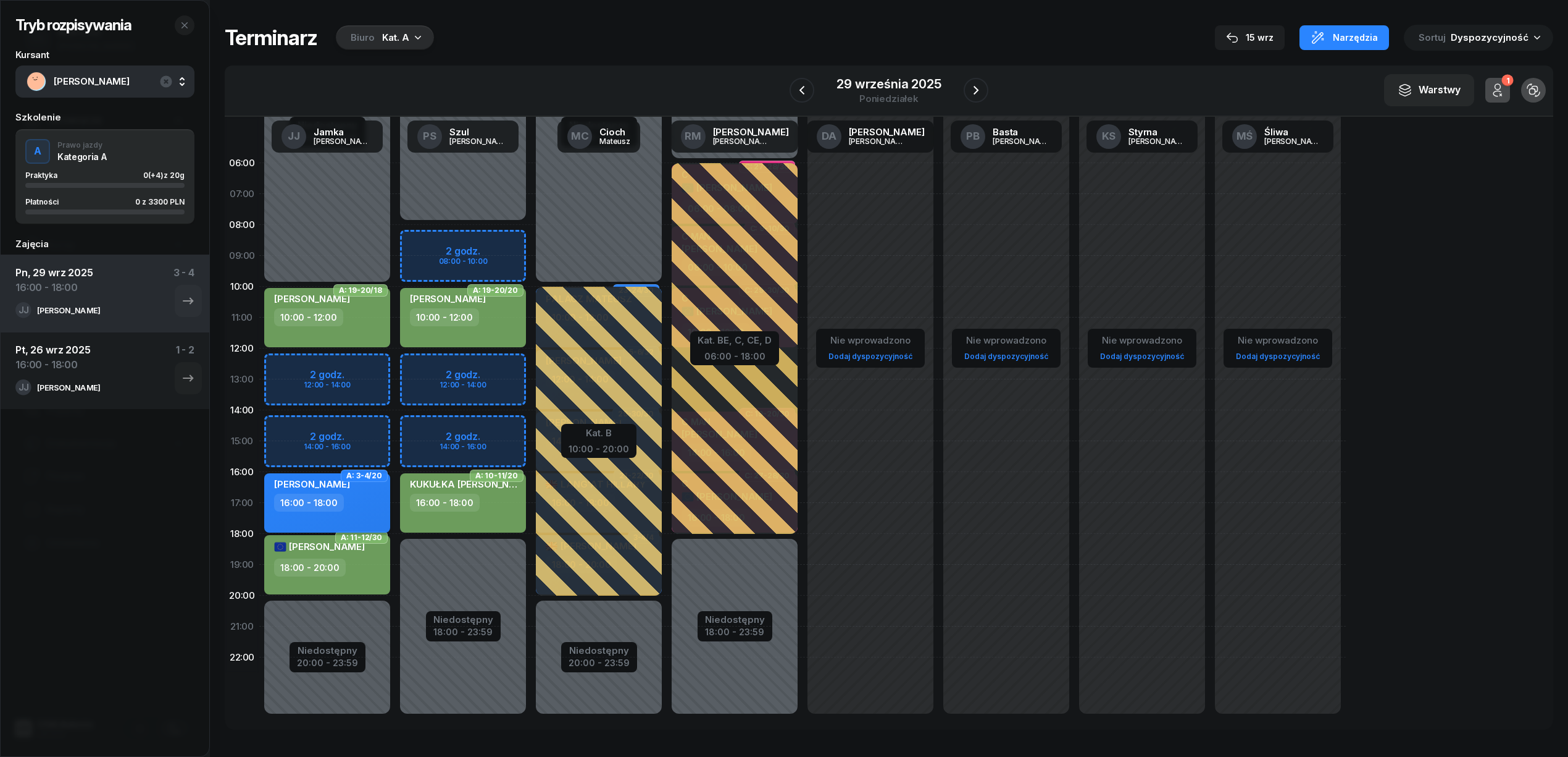
click at [355, 498] on div "16:00 - 18:00" at bounding box center [328, 502] width 108 height 18
select select "16"
select select "18"
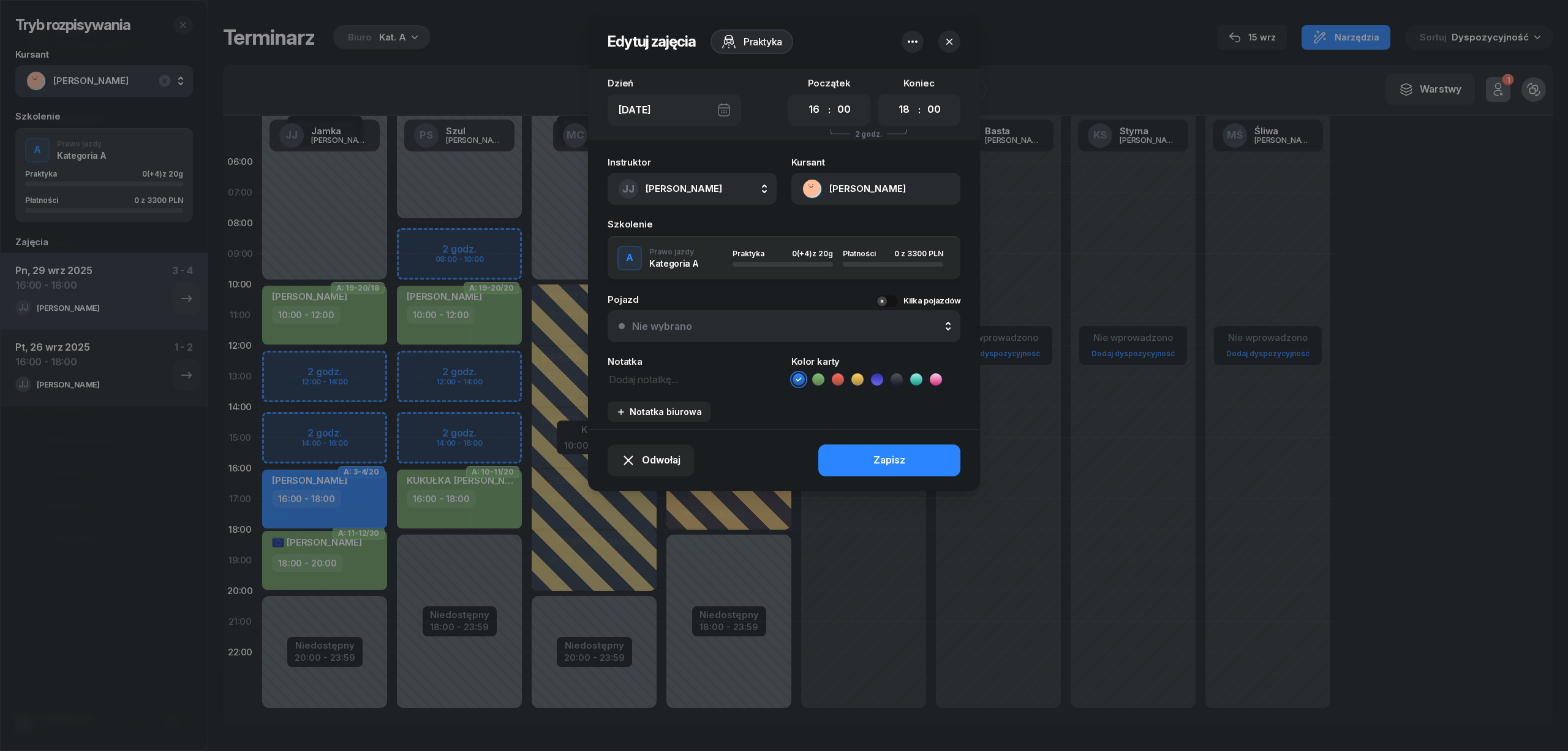
click at [826, 376] on ul at bounding box center [876, 379] width 169 height 15
click at [816, 379] on icon at bounding box center [818, 379] width 12 height 12
click at [860, 463] on button "Zapisz" at bounding box center [889, 460] width 142 height 32
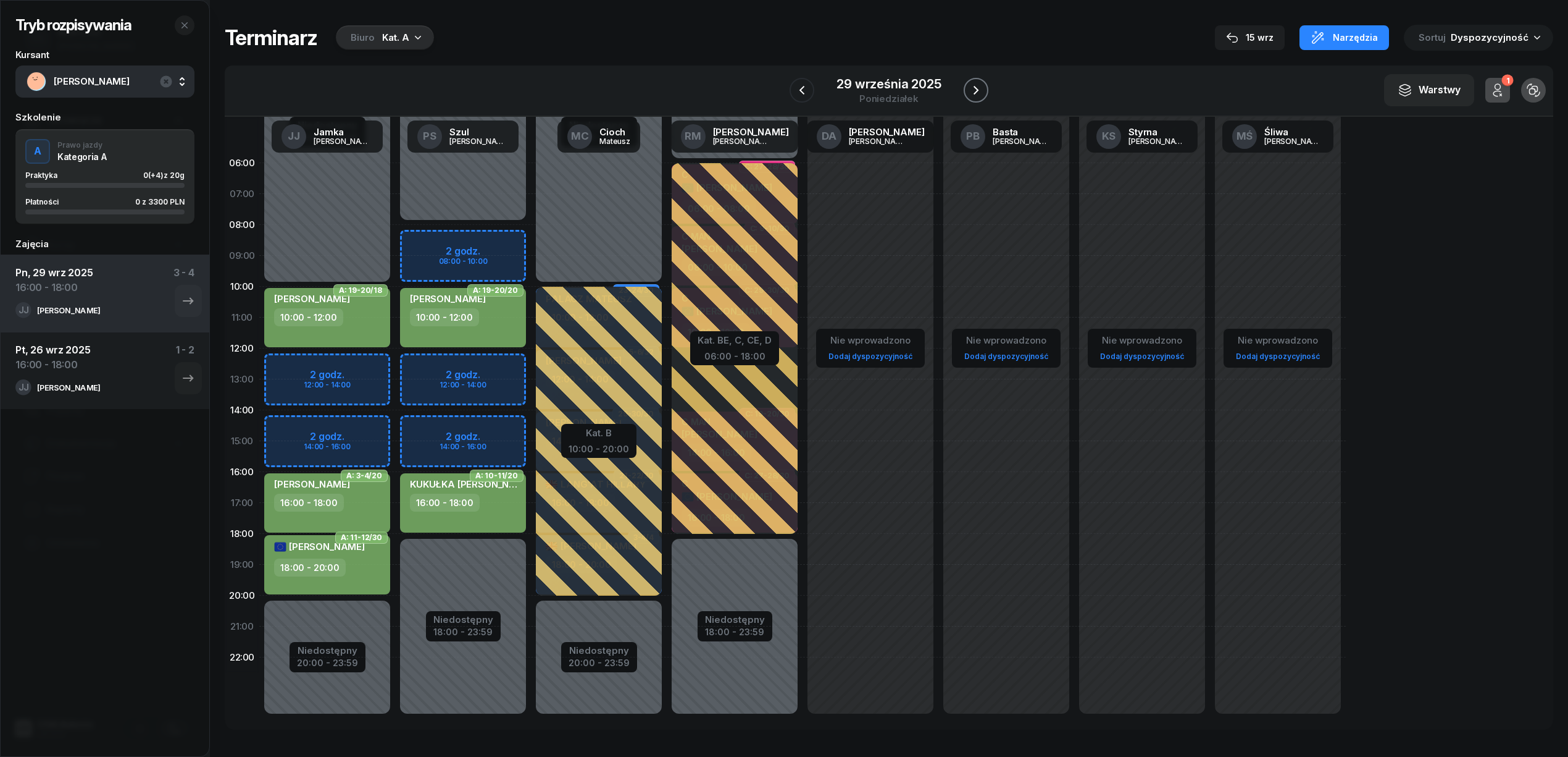
click at [981, 92] on icon "button" at bounding box center [975, 90] width 15 height 15
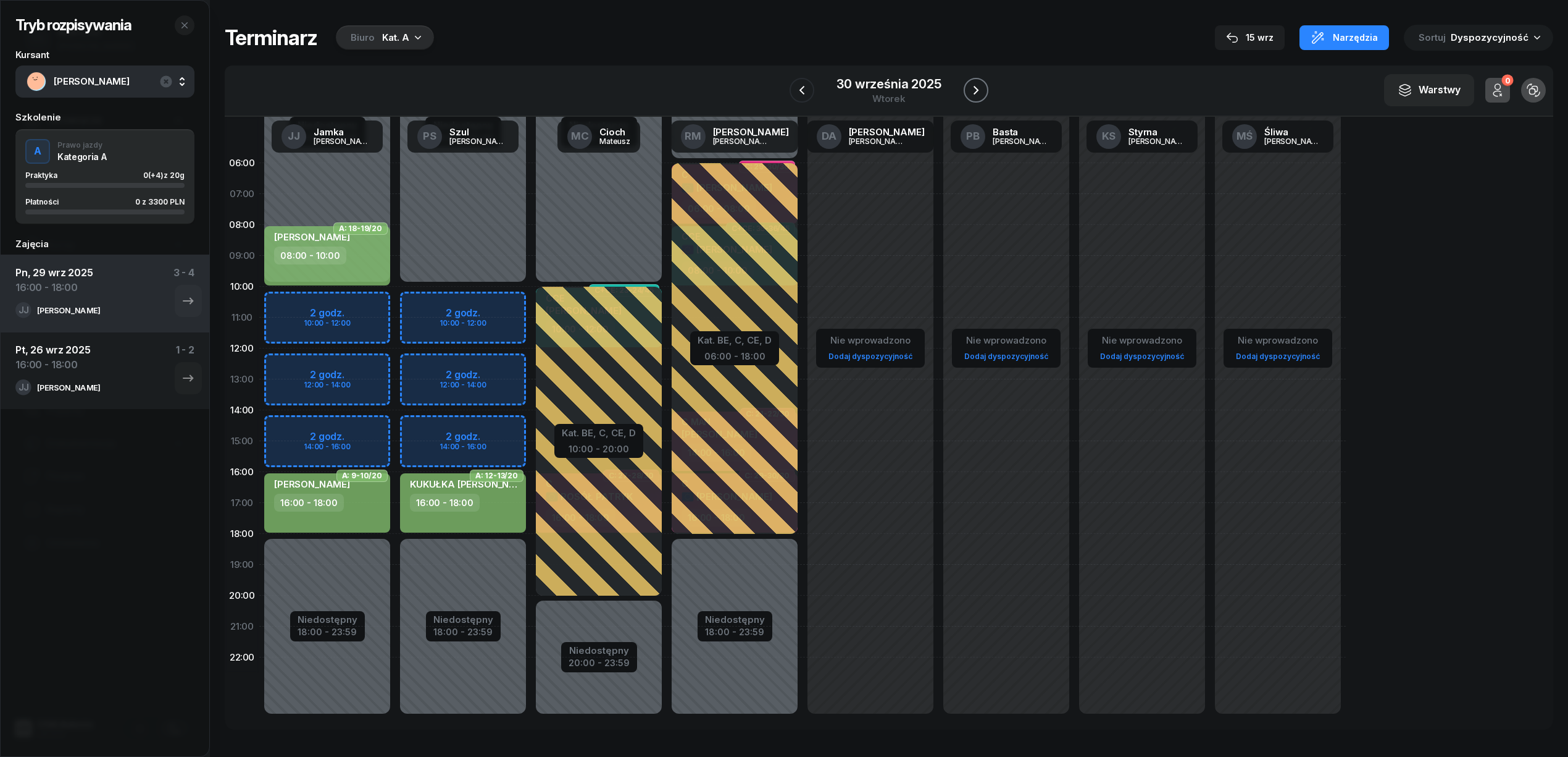
click at [971, 78] on button "button" at bounding box center [976, 90] width 25 height 25
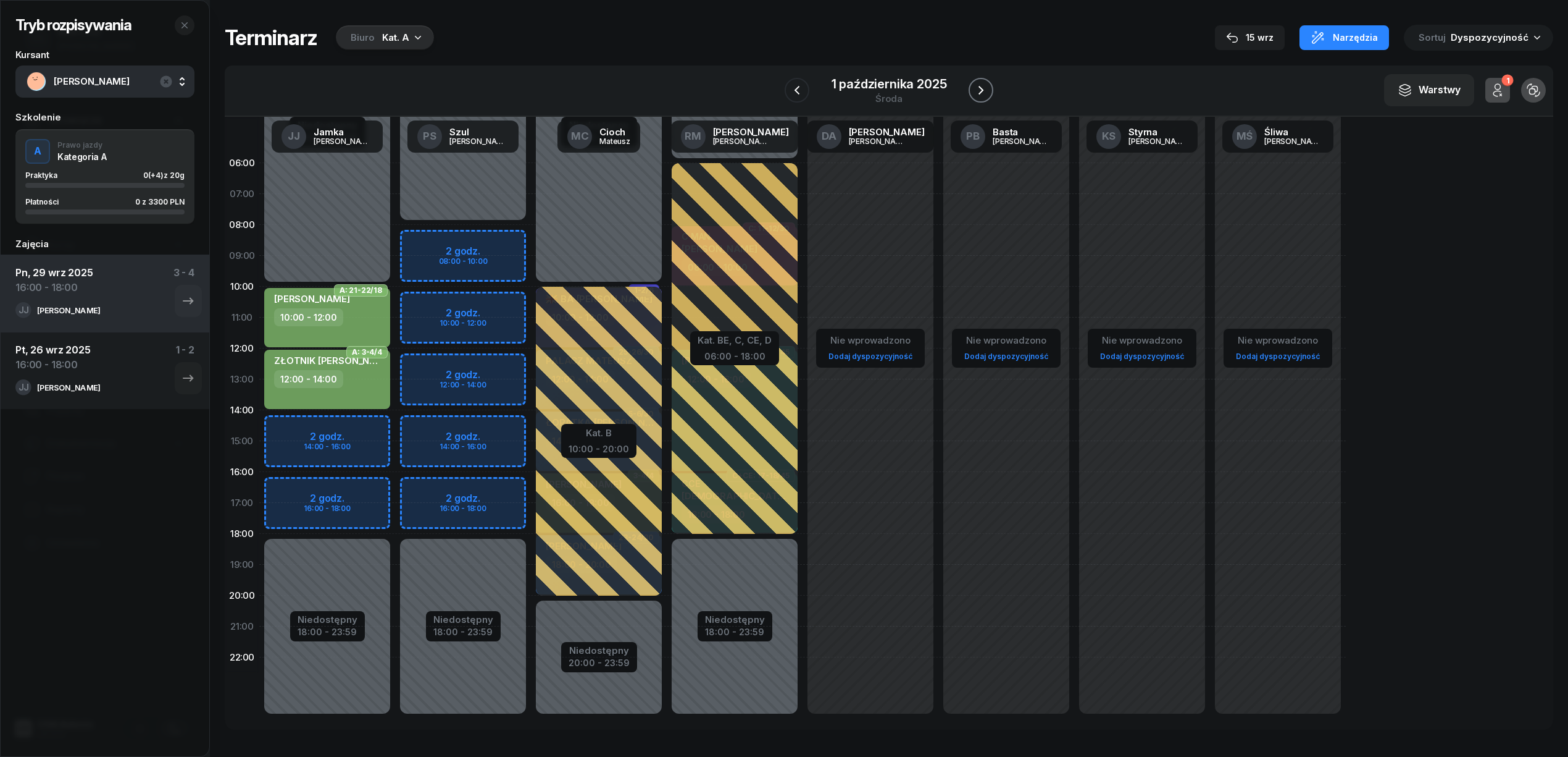
click at [977, 87] on icon "button" at bounding box center [981, 90] width 15 height 15
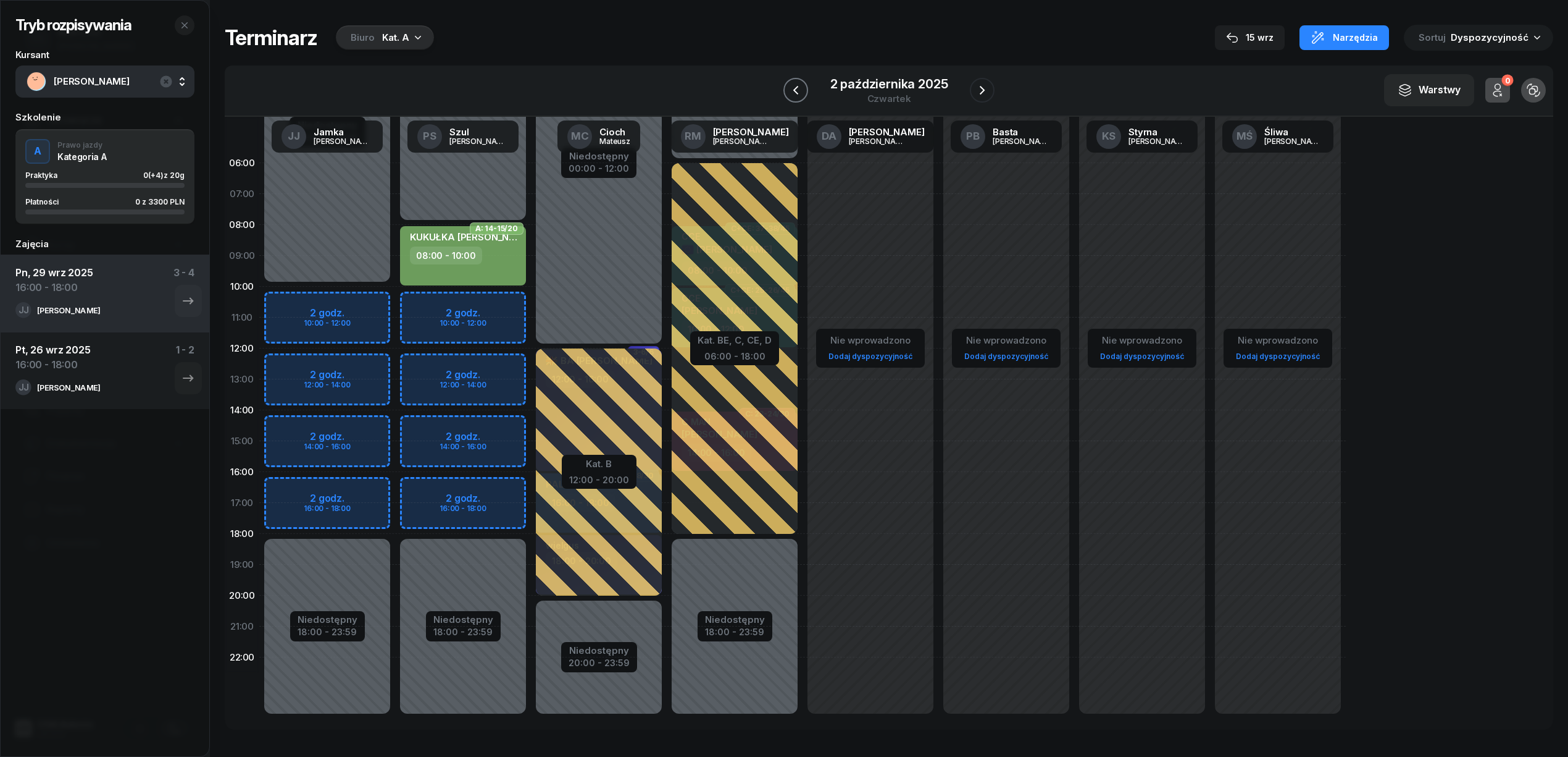
click at [792, 87] on icon "button" at bounding box center [795, 90] width 15 height 15
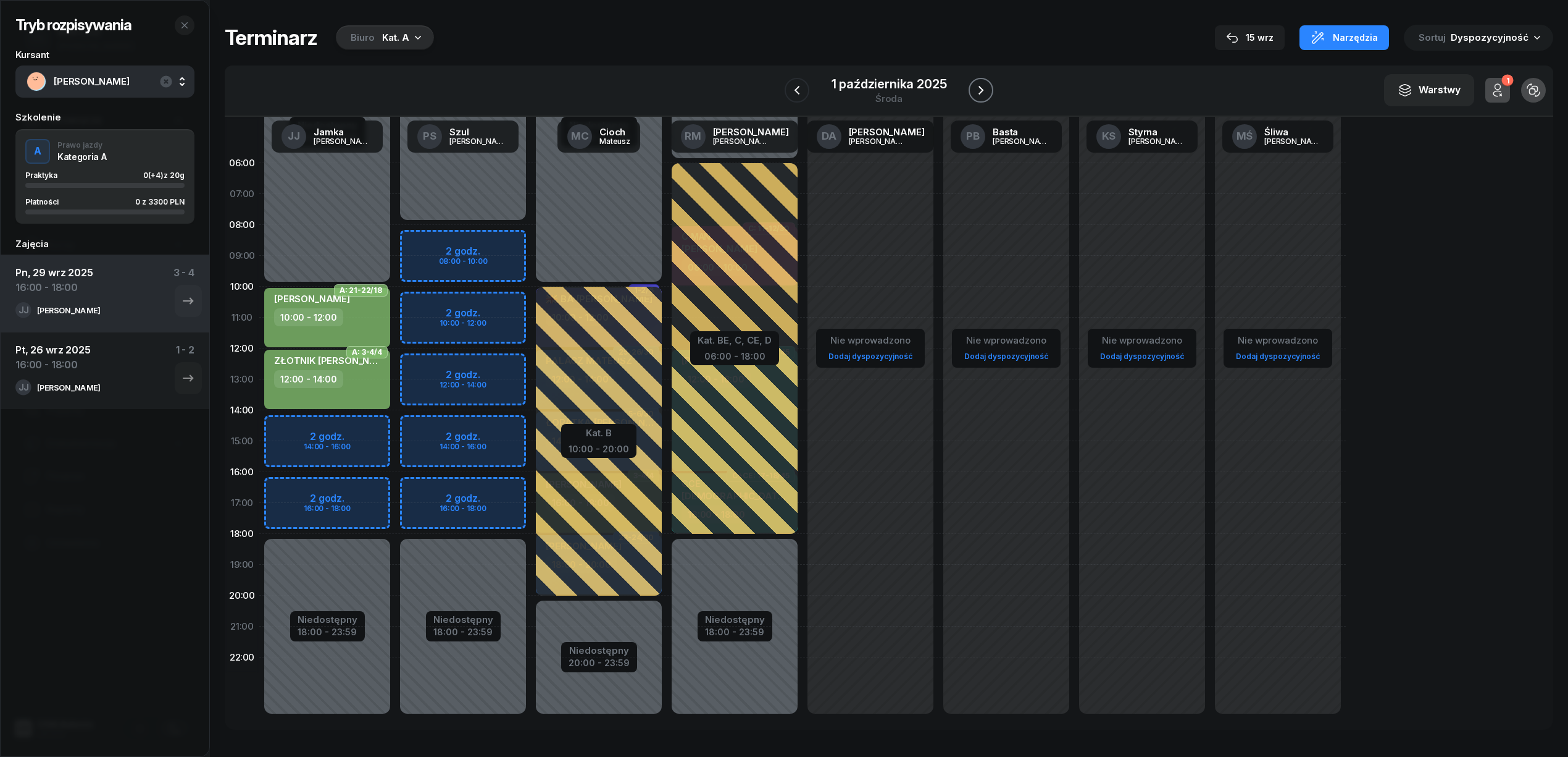
click at [975, 84] on icon "button" at bounding box center [981, 90] width 15 height 15
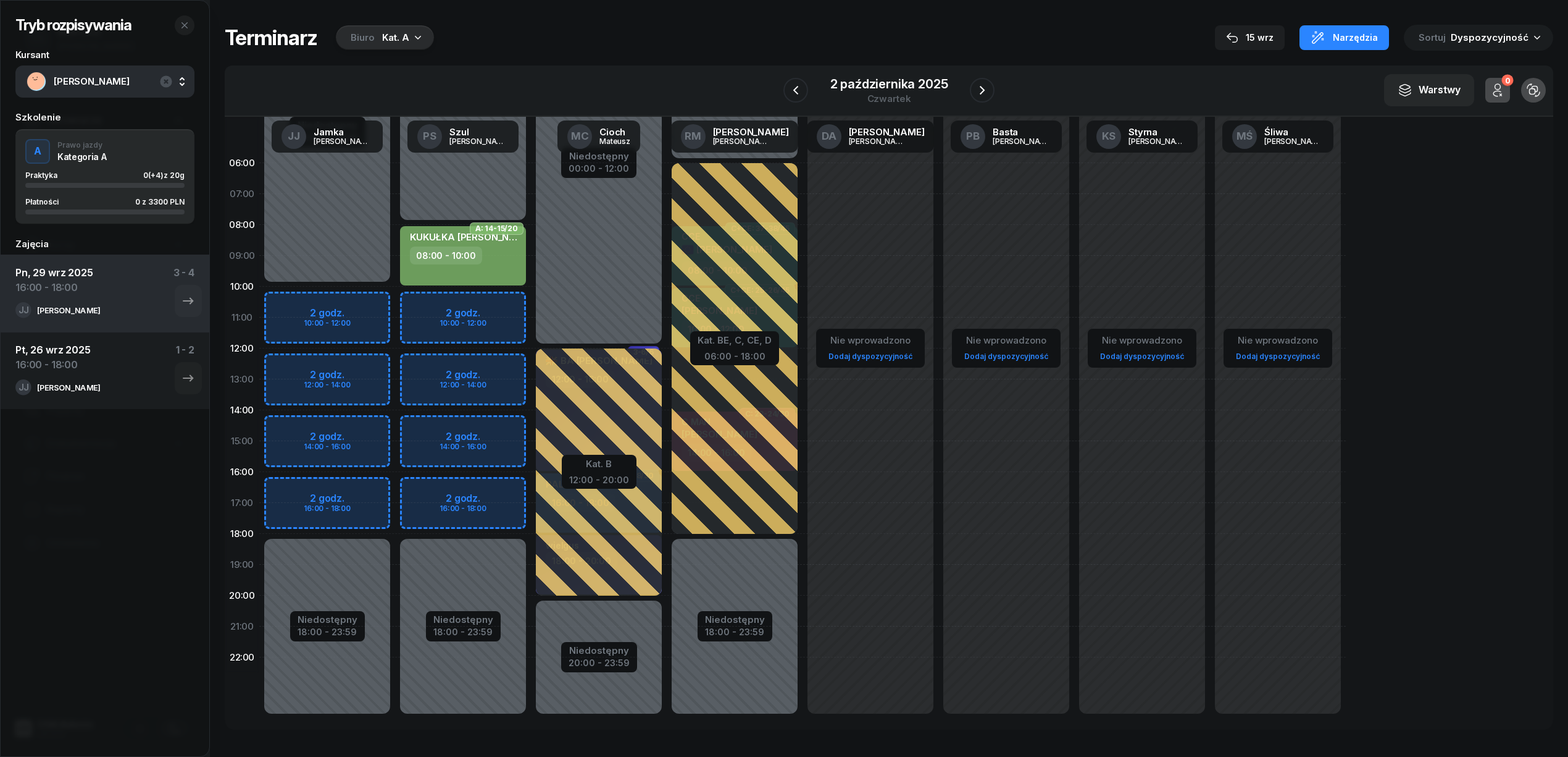
click at [120, 72] on div "[PERSON_NAME]" at bounding box center [105, 81] width 157 height 19
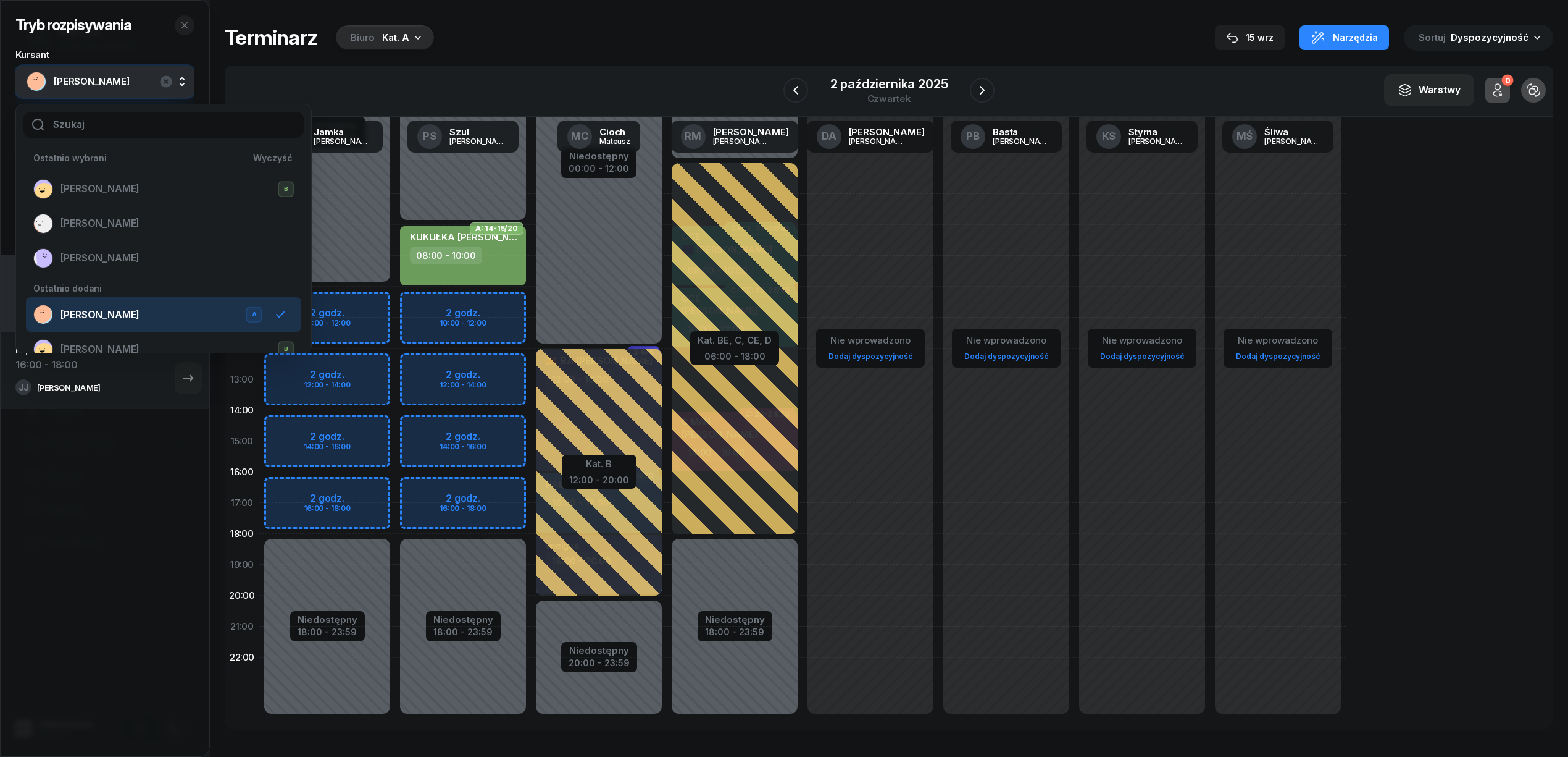
click at [75, 72] on div "[PERSON_NAME]" at bounding box center [105, 81] width 157 height 19
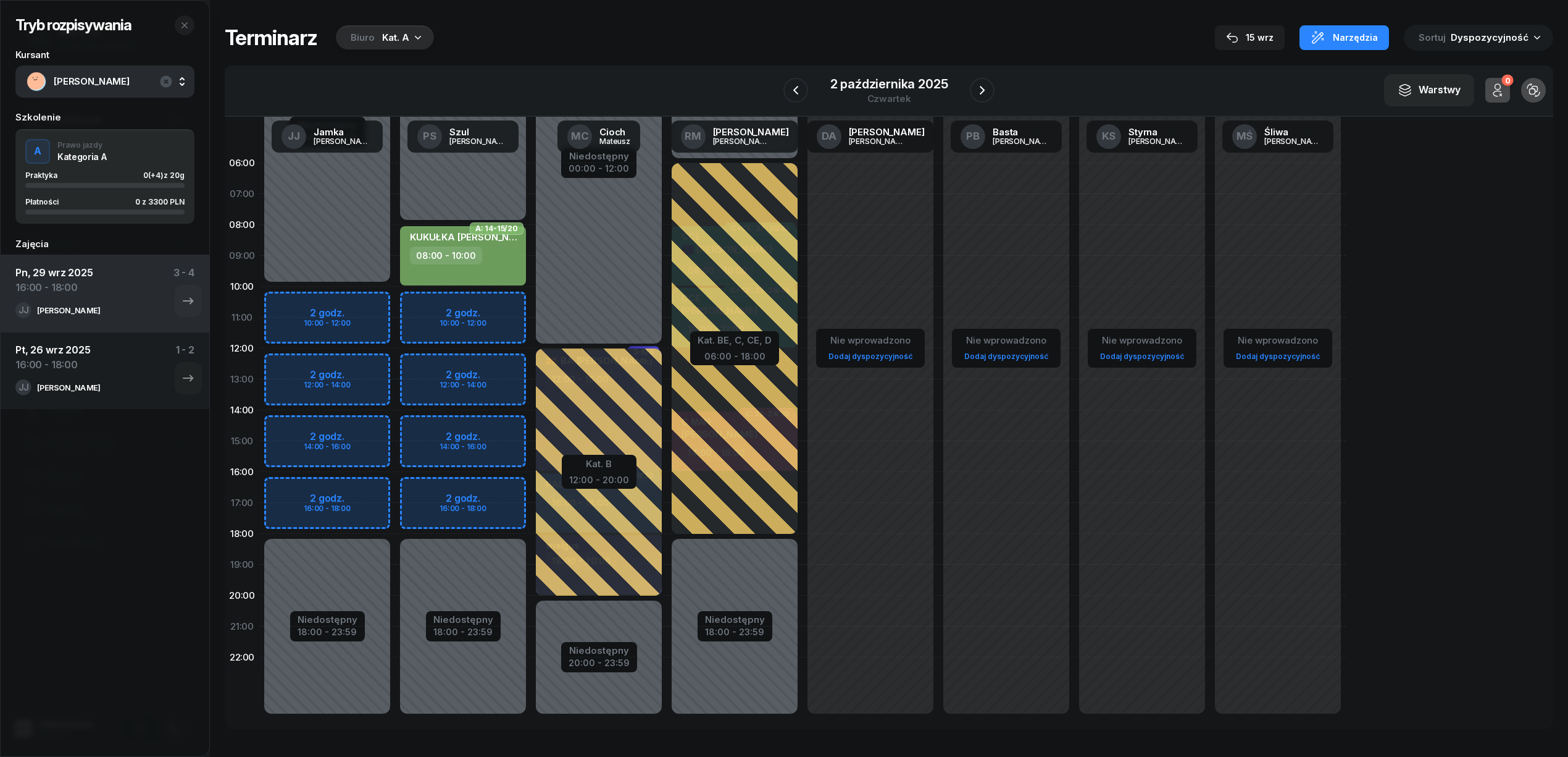
click at [75, 72] on div "[PERSON_NAME]" at bounding box center [105, 81] width 157 height 19
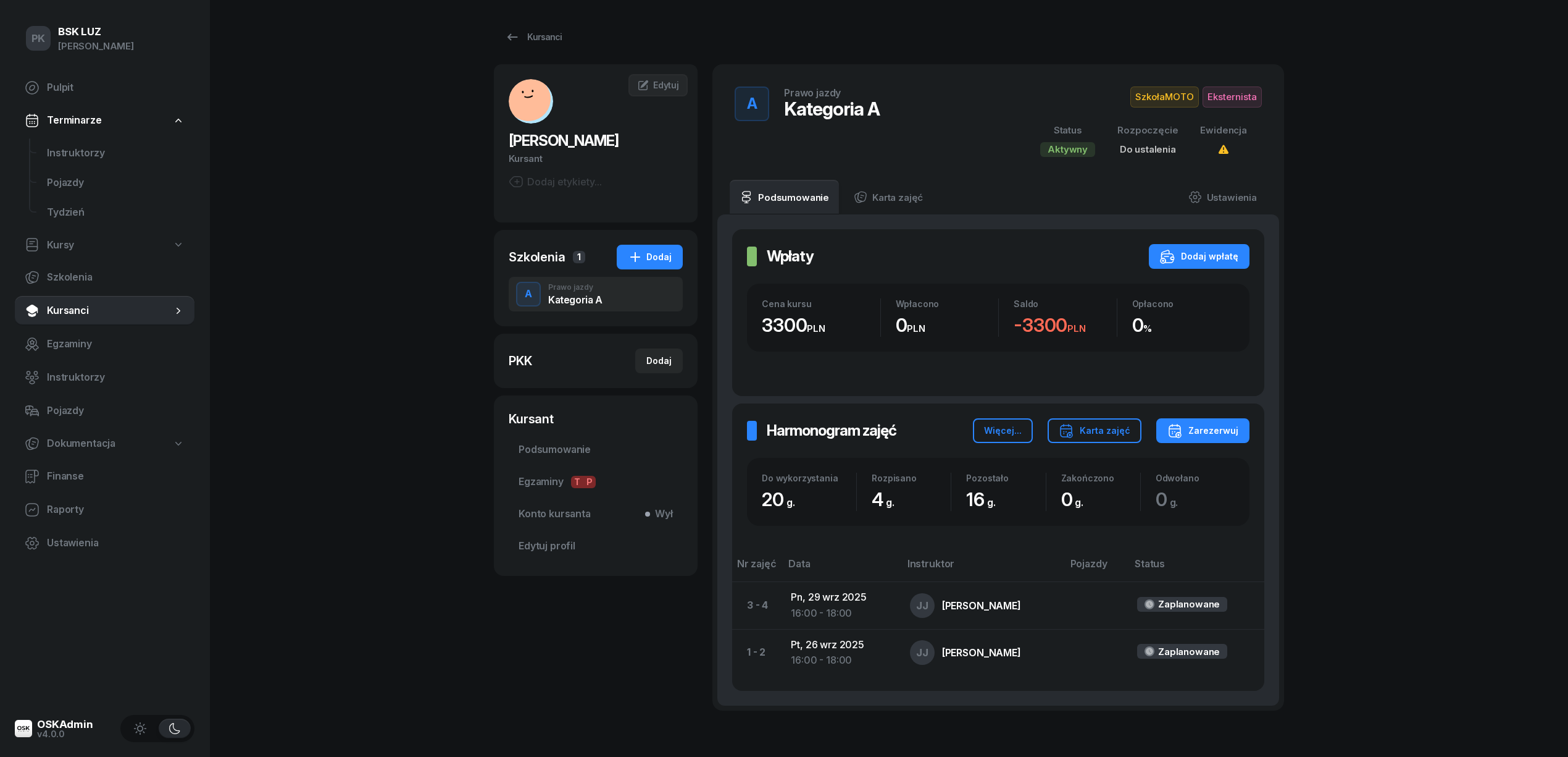
click at [564, 182] on div "Dodaj etykiety..." at bounding box center [556, 181] width 93 height 15
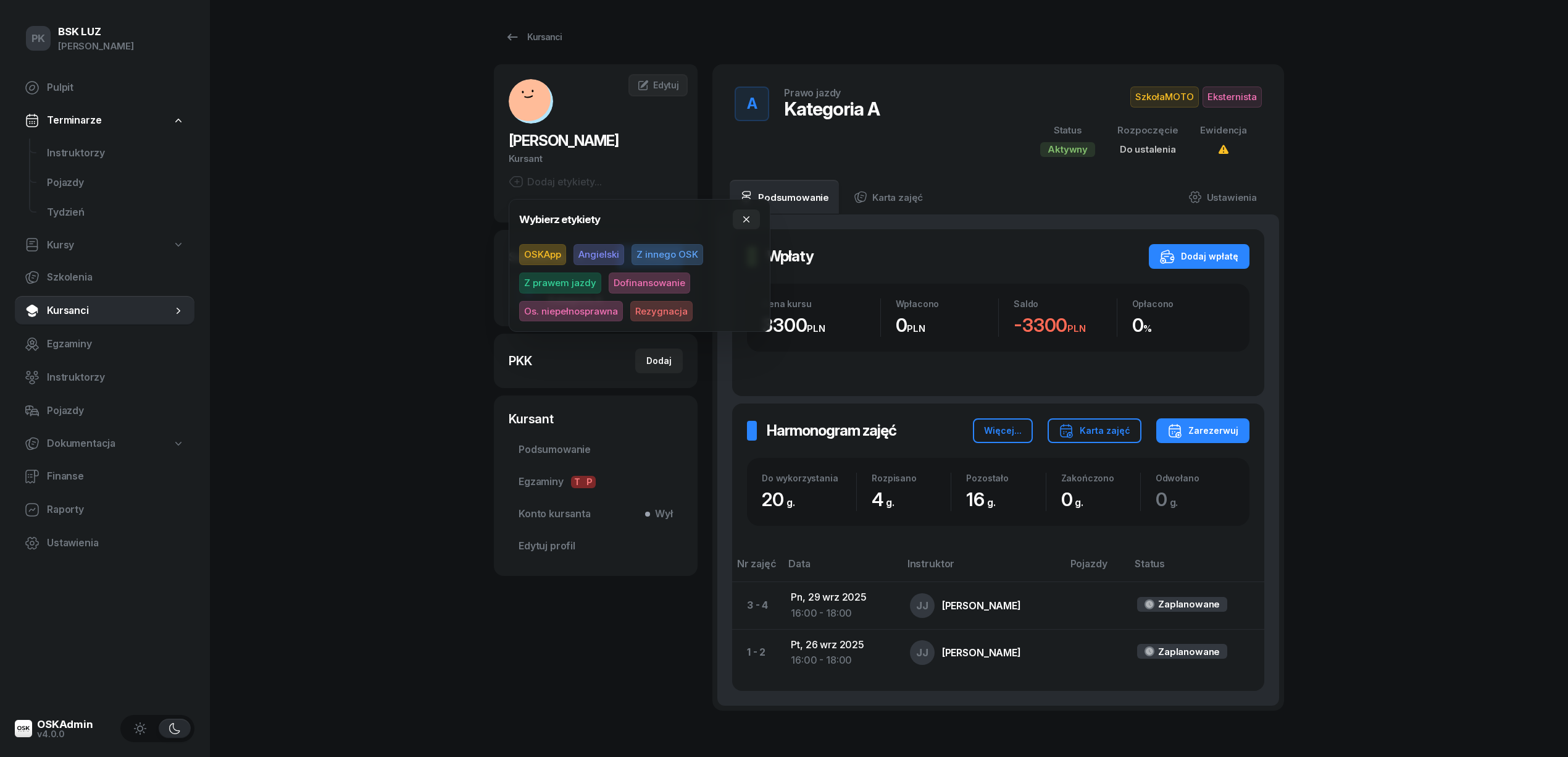
click at [427, 210] on div "PK BSK LUZ Piotr Klimek Pulpit Terminarze Instruktorzy Pojazdy Tydzień Kursy Sz…" at bounding box center [784, 416] width 1568 height 831
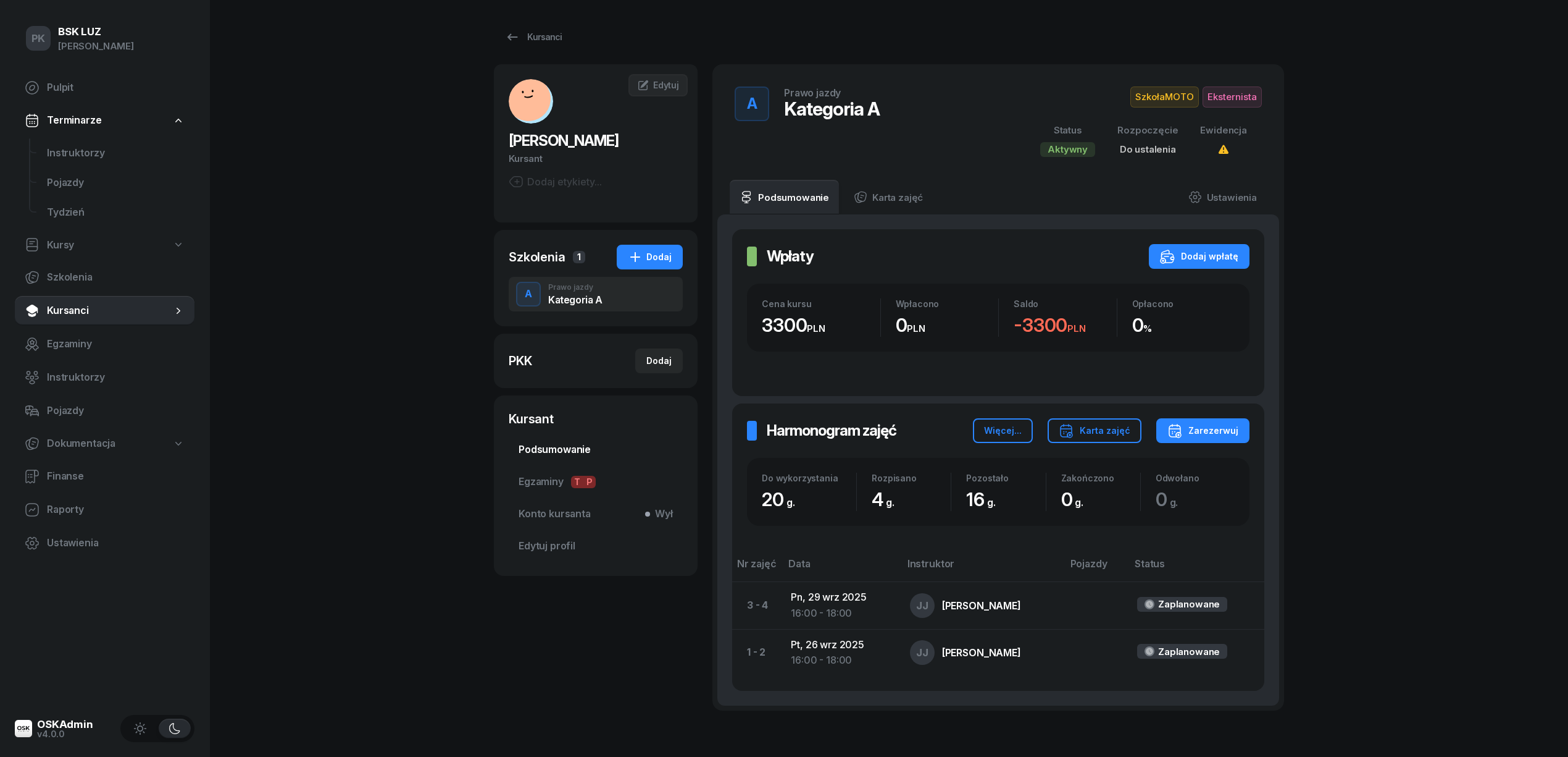
click at [571, 450] on span "Podsumowanie" at bounding box center [595, 450] width 154 height 16
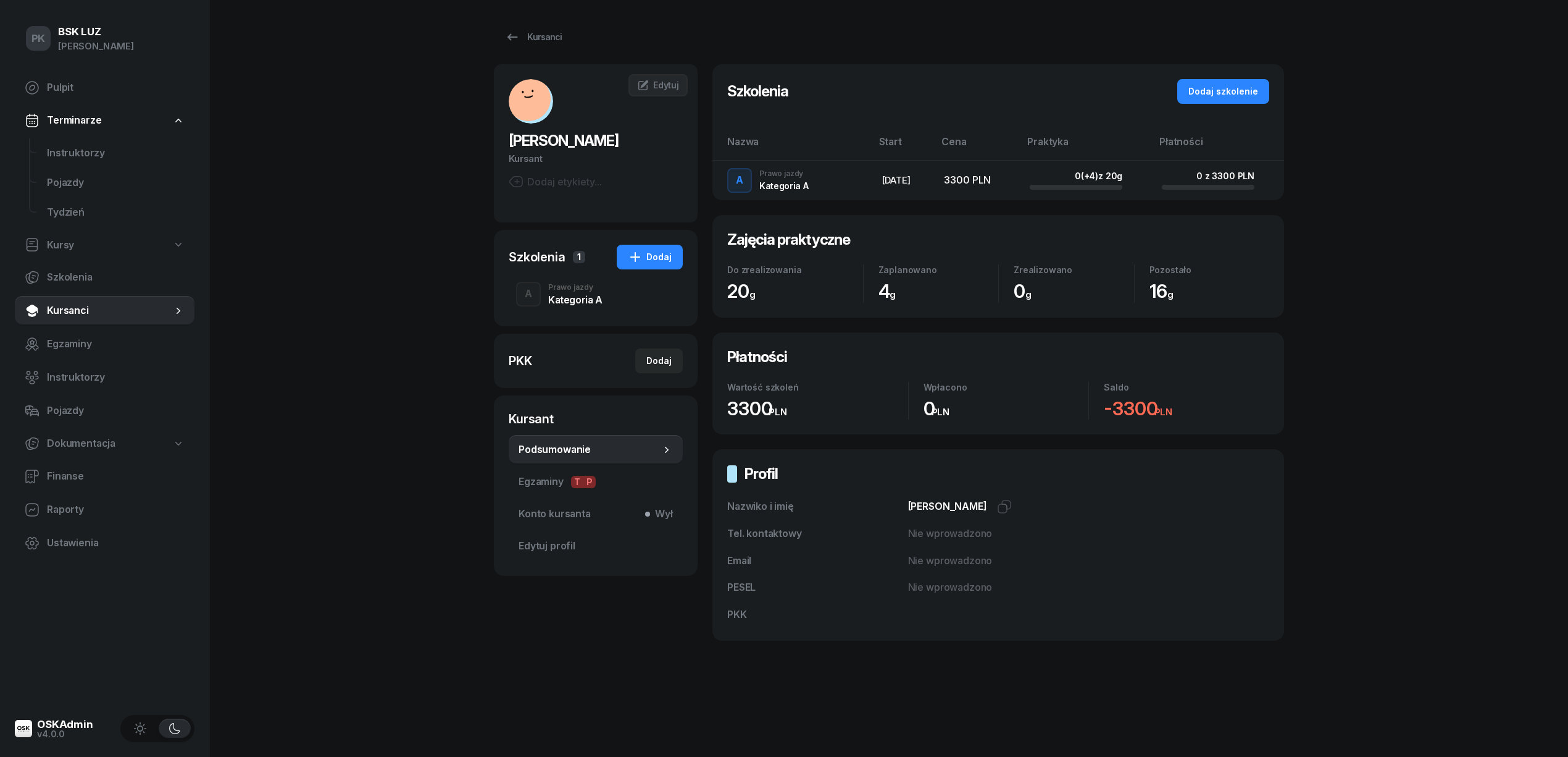
click at [584, 292] on div "Kategoria A" at bounding box center [576, 297] width 55 height 13
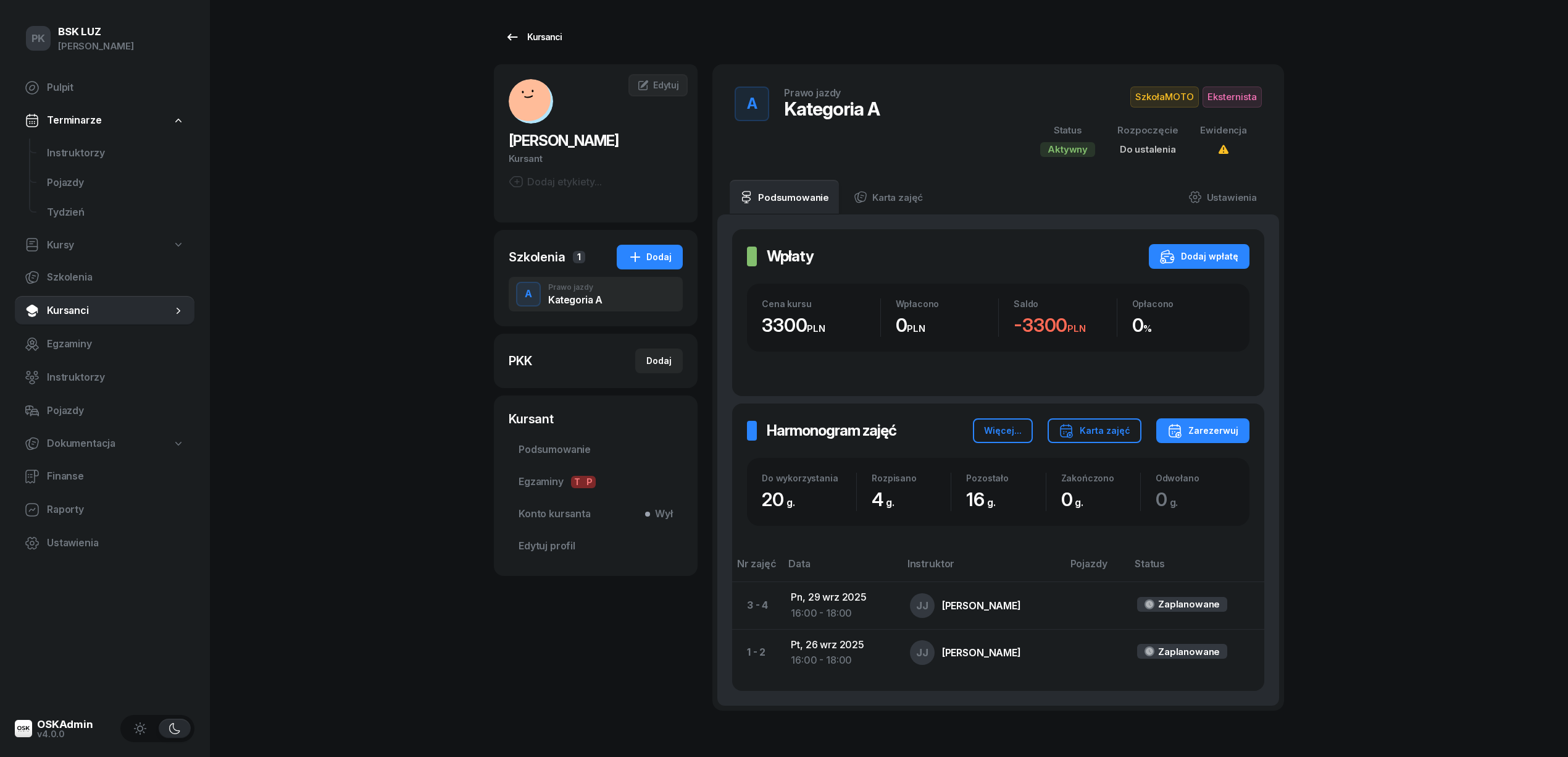
click at [504, 42] on link "Kursanci" at bounding box center [534, 37] width 79 height 25
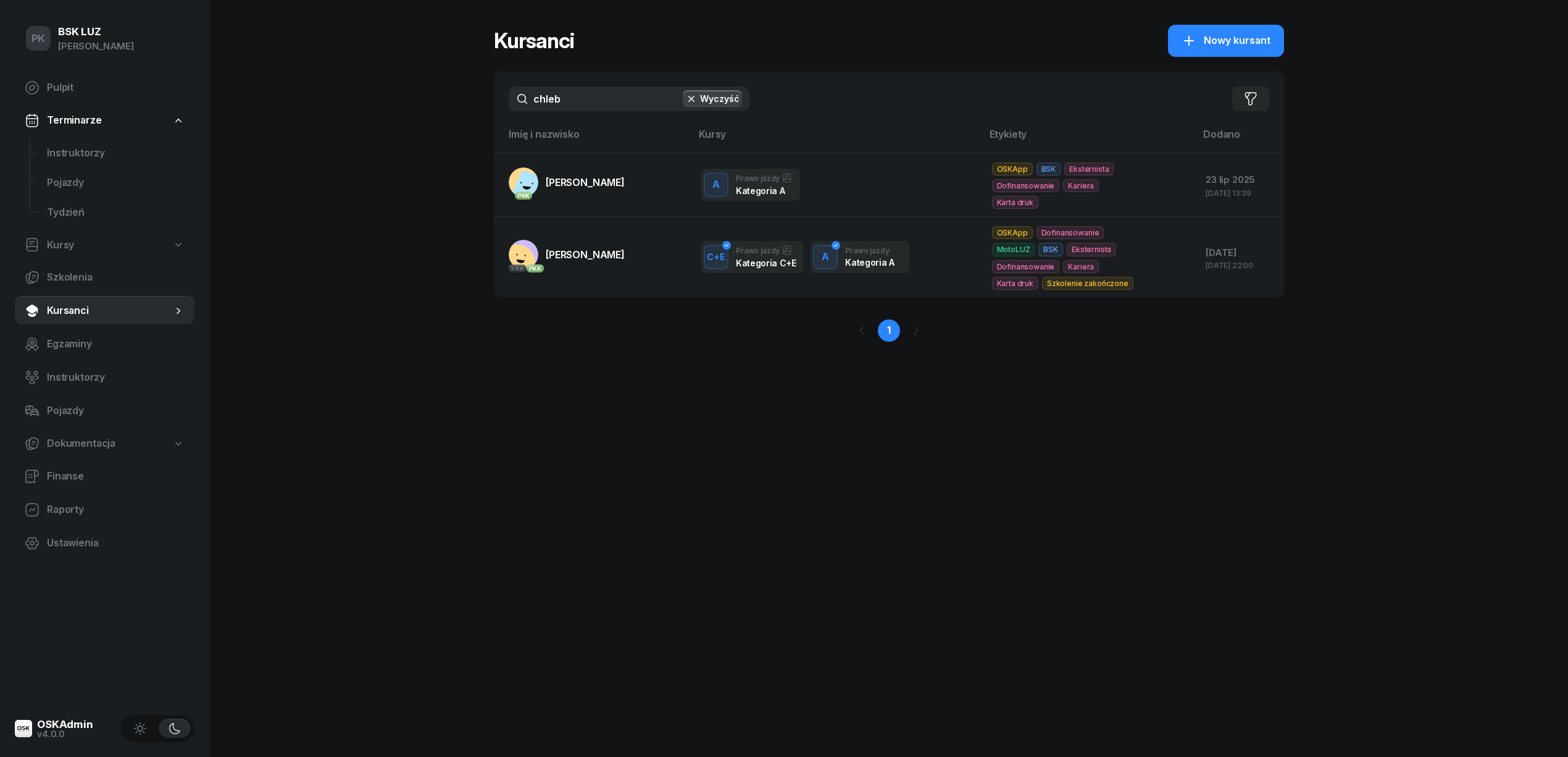
drag, startPoint x: 561, startPoint y: 87, endPoint x: 552, endPoint y: 86, distance: 9.1
click at [552, 86] on input "chleb" at bounding box center [629, 99] width 241 height 25
click at [1213, 37] on span "Nowy kursant" at bounding box center [1237, 41] width 67 height 16
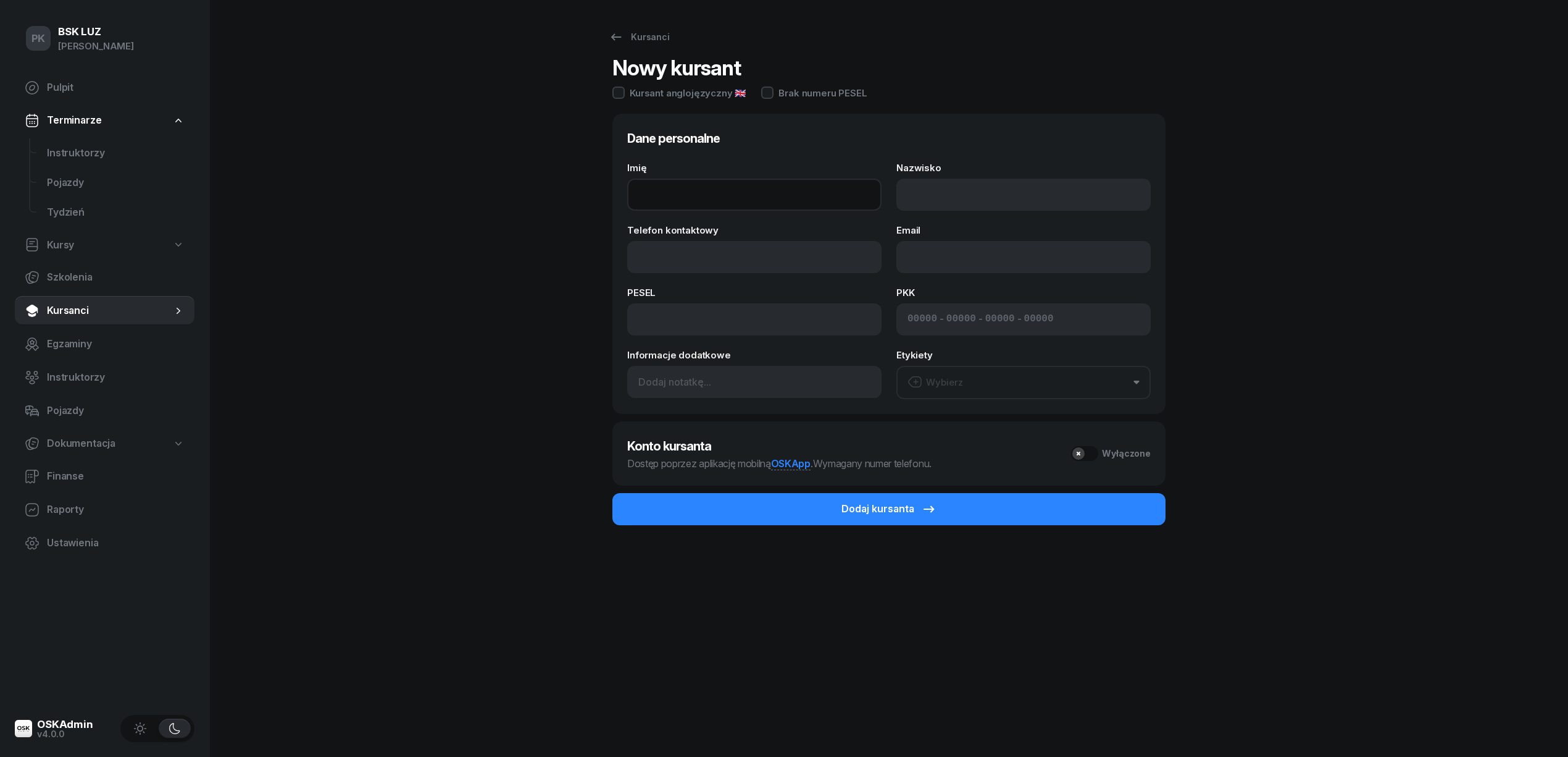
click at [727, 189] on input "Imię" at bounding box center [754, 194] width 254 height 32
type input "ROMAN"
click at [931, 200] on input "Nazwisko" at bounding box center [1024, 194] width 254 height 32
type input "KURIAN"
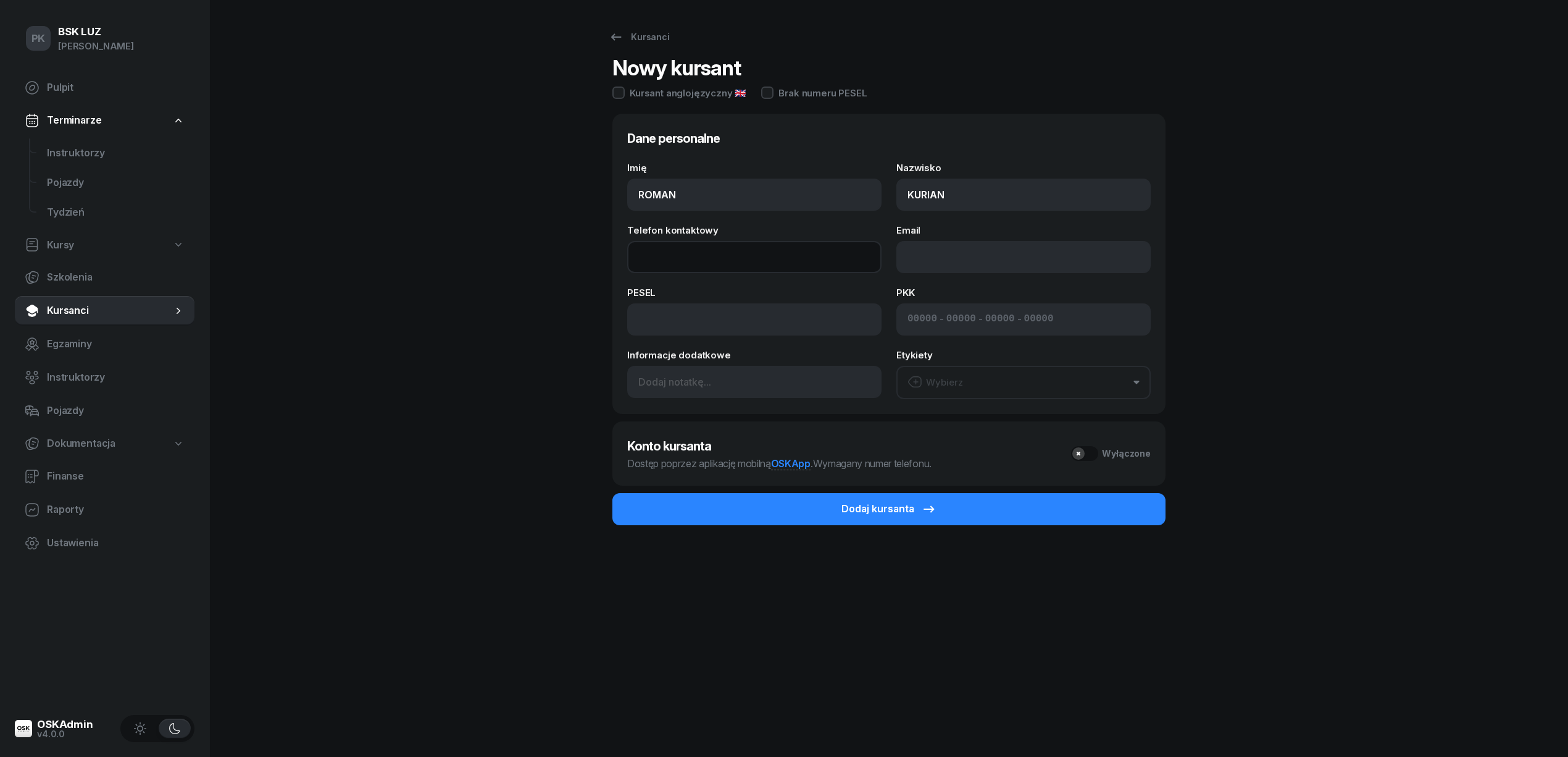
click at [653, 254] on input "Telefon kontaktowy" at bounding box center [754, 257] width 254 height 32
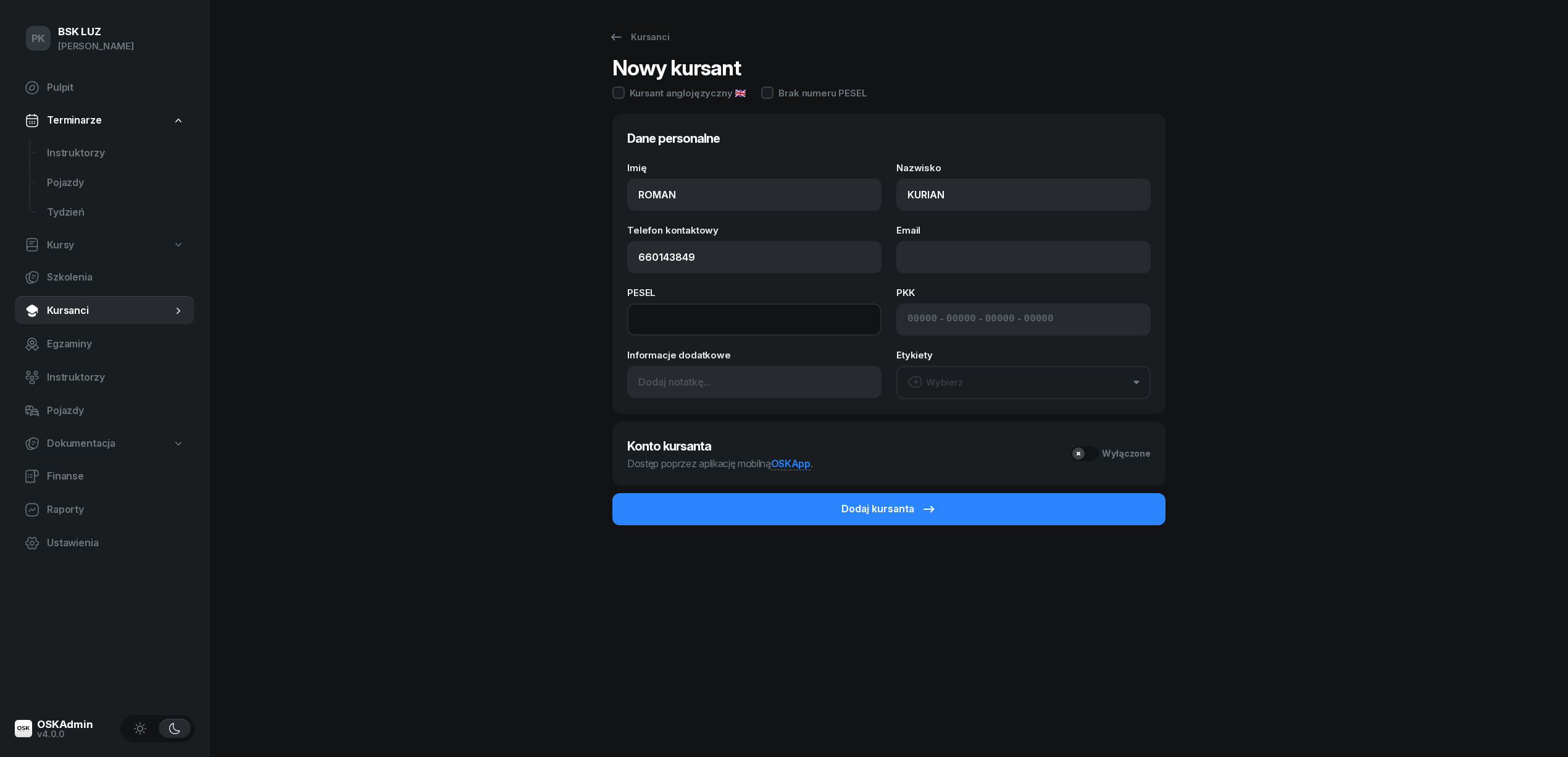
type input "660 143 849"
click at [759, 322] on input at bounding box center [754, 319] width 254 height 32
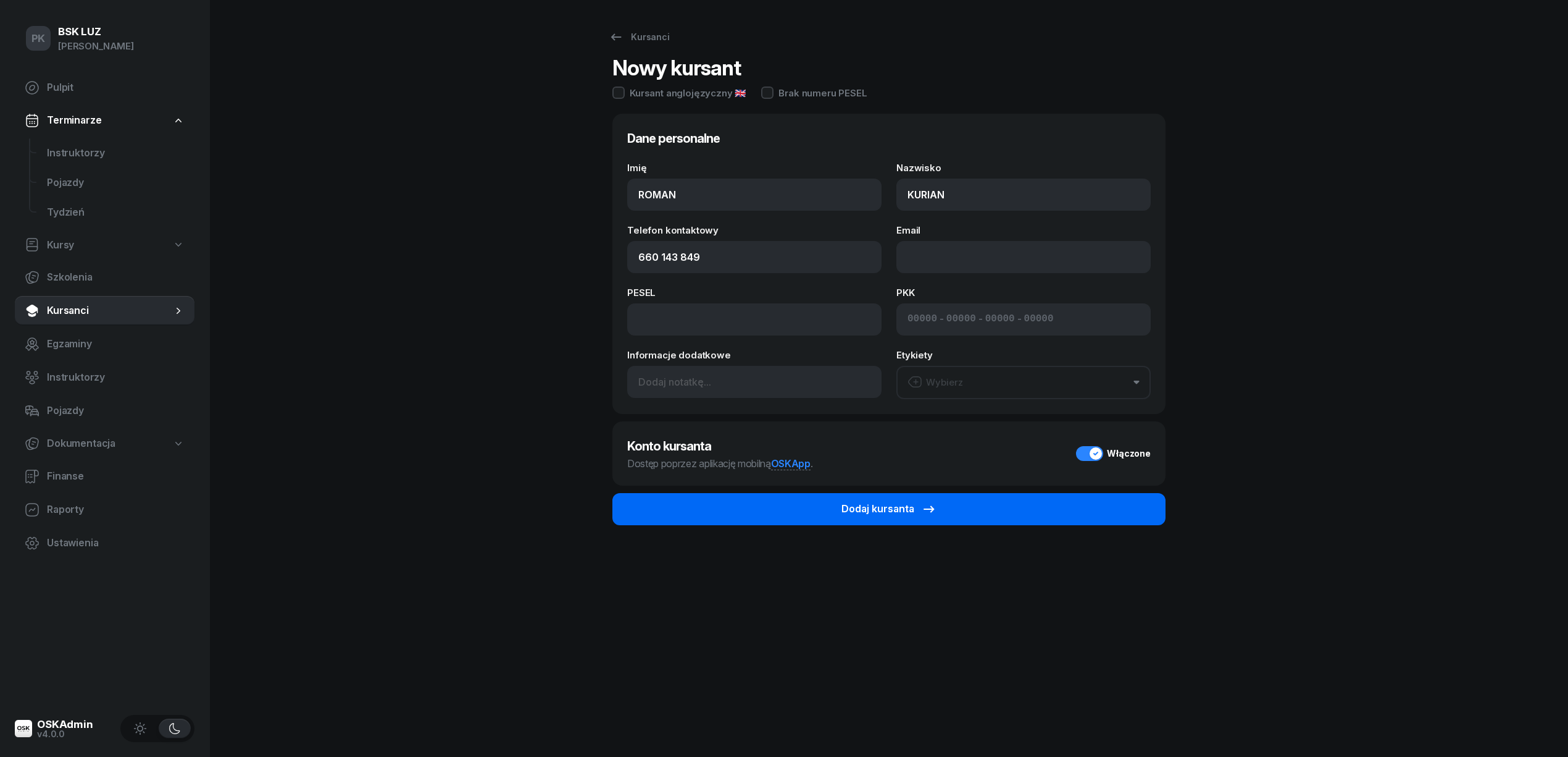
click at [825, 512] on button "Dodaj kursanta" at bounding box center [888, 509] width 553 height 32
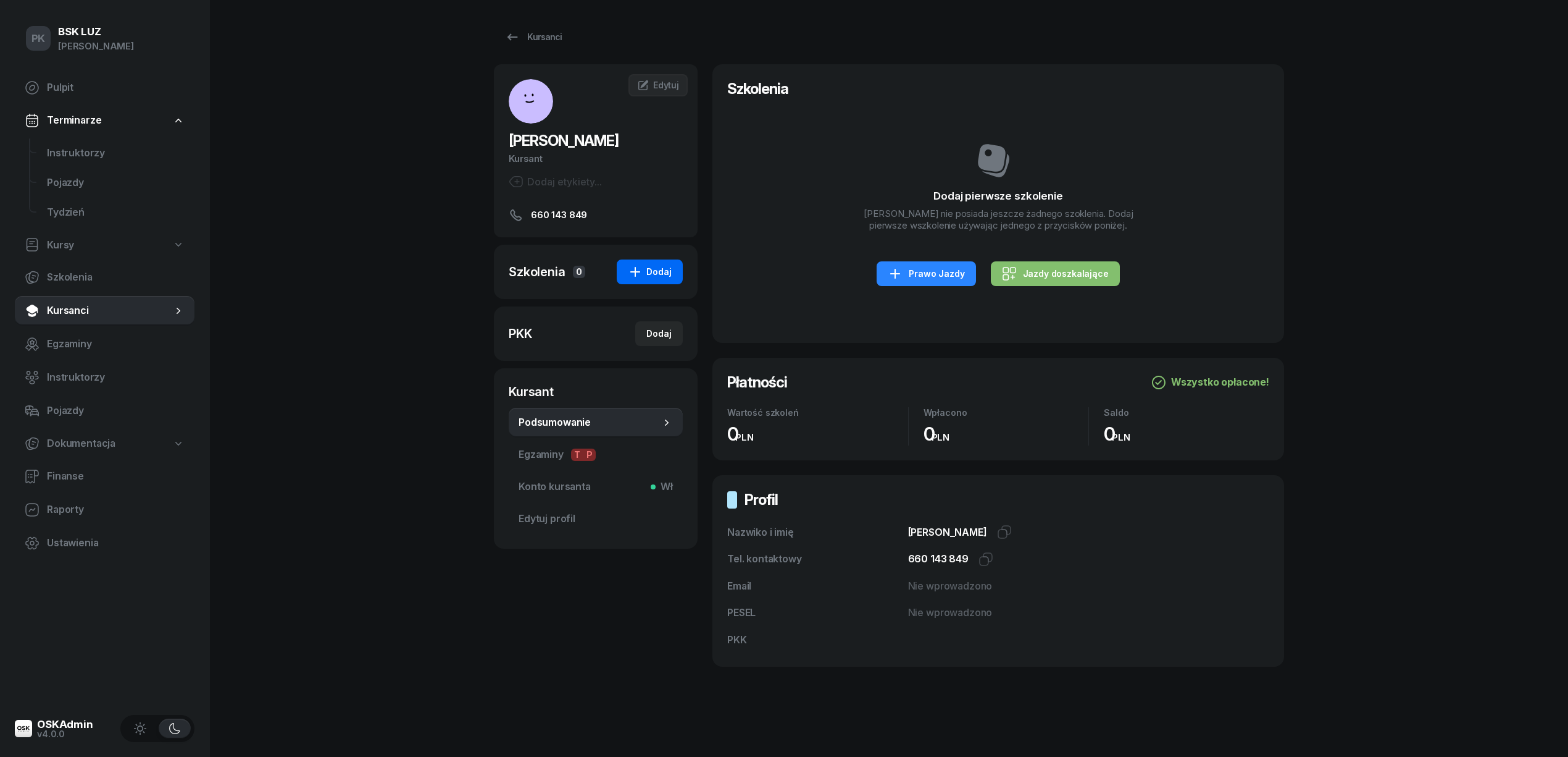
click at [646, 265] on div "Dodaj" at bounding box center [650, 272] width 44 height 15
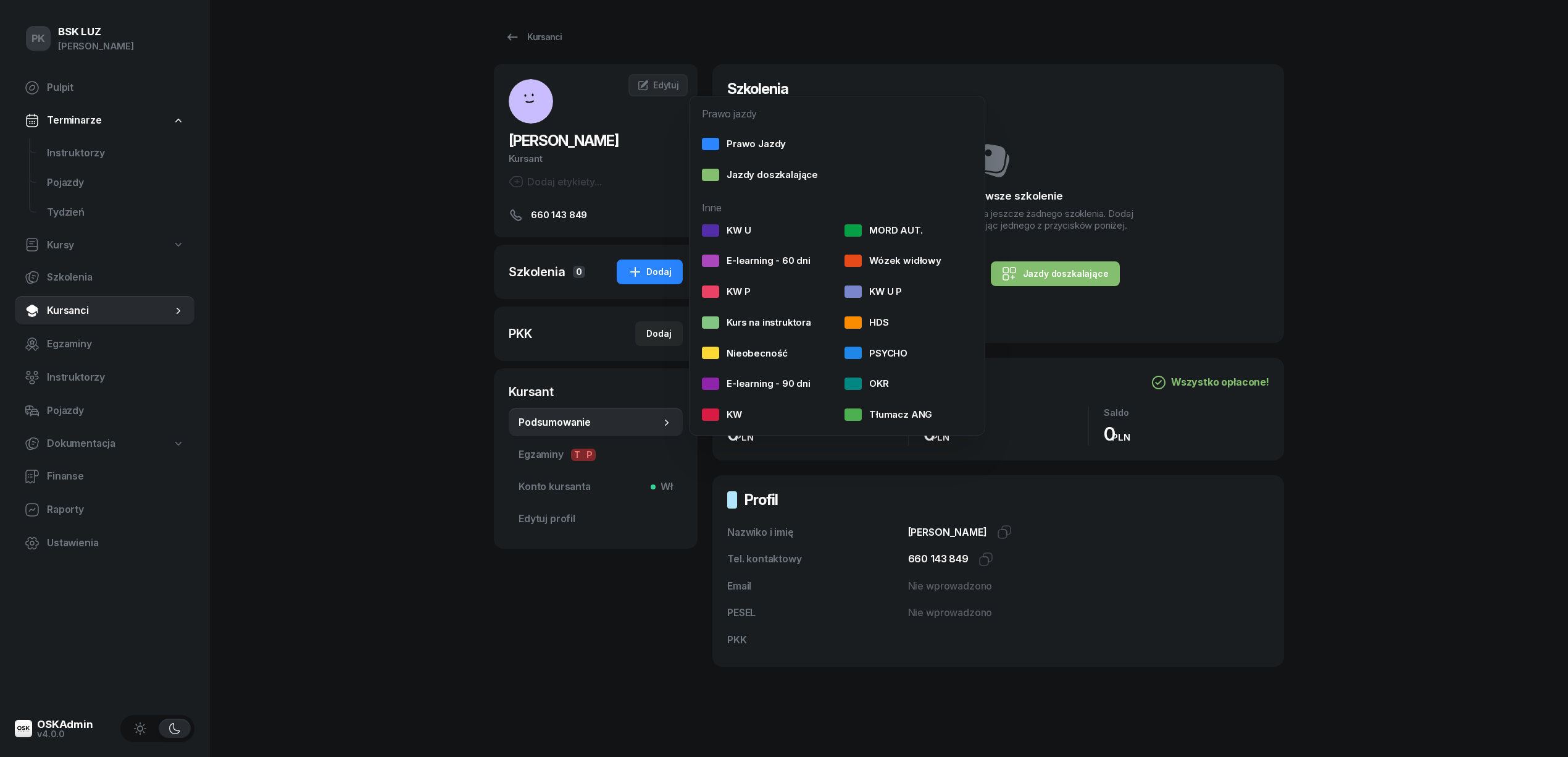
click at [1185, 347] on div "Szkolenia Dodaj pierwsze szkolenie ROMAN KURIAN nie posiada jeszcze żadnego szo…" at bounding box center [998, 365] width 571 height 603
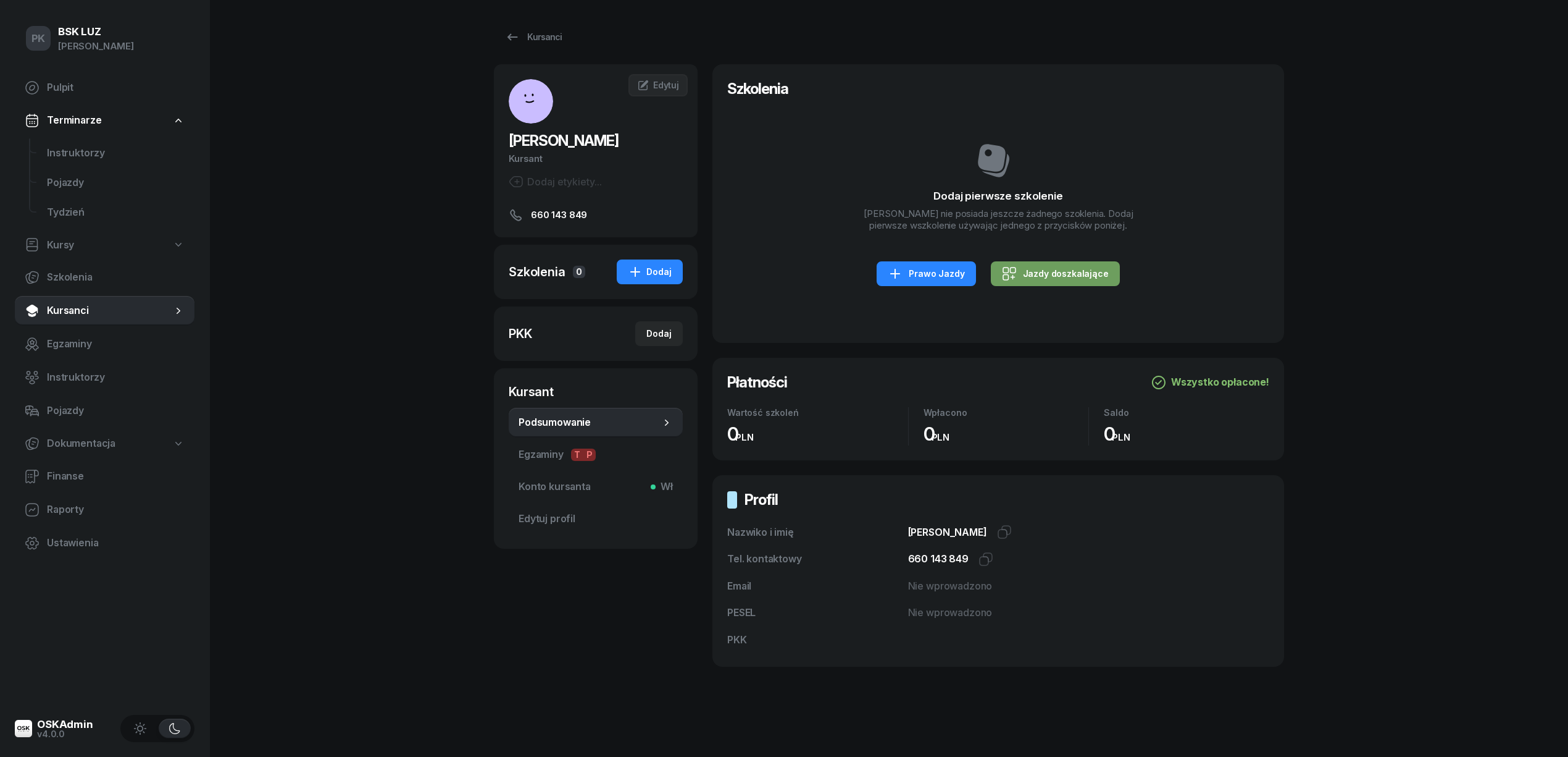
click at [1067, 281] on div "Jazdy doszkalające" at bounding box center [1055, 274] width 107 height 15
select select "B"
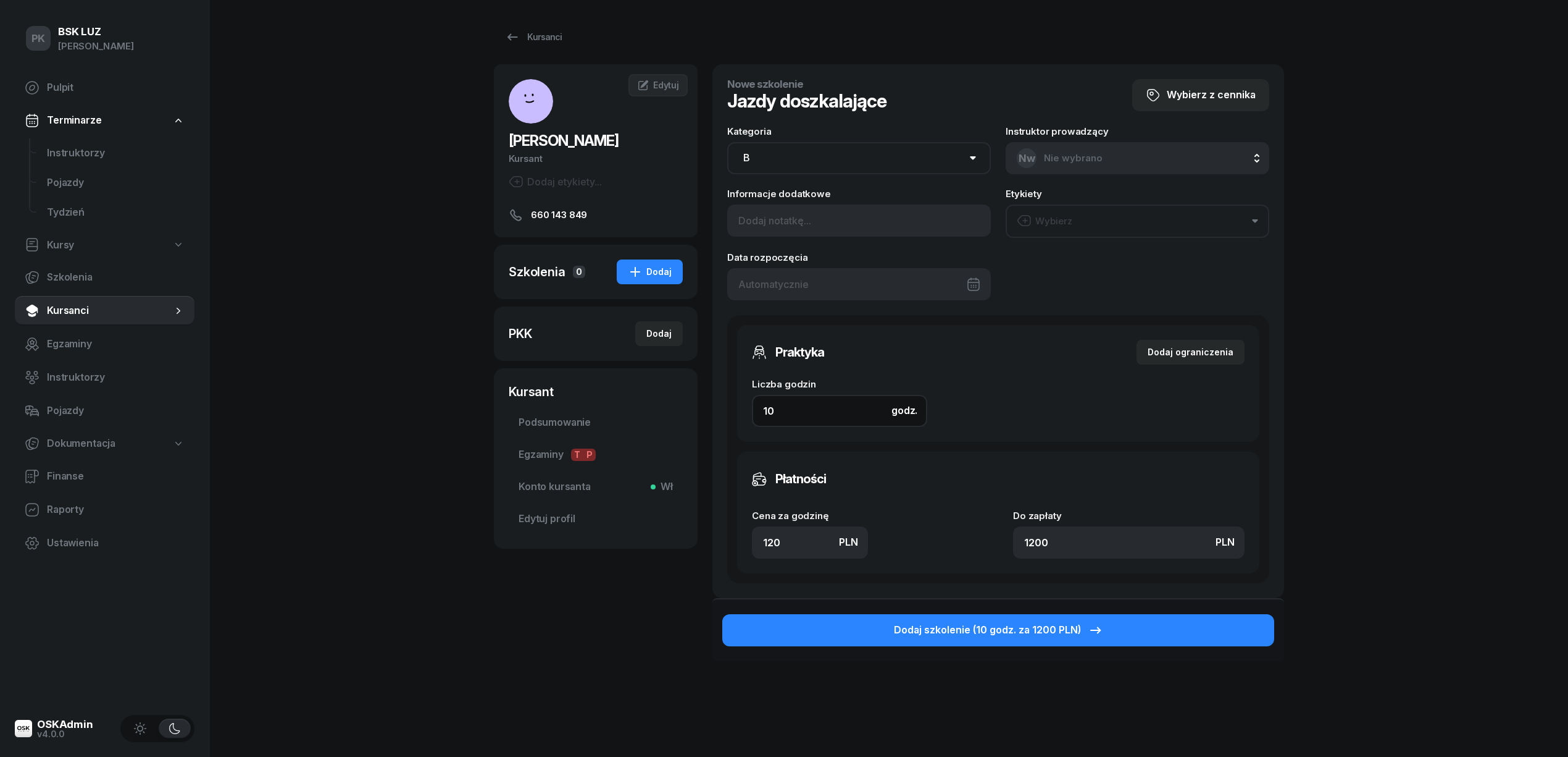
drag, startPoint x: 784, startPoint y: 411, endPoint x: 728, endPoint y: 415, distance: 56.1
click at [728, 415] on div "Praktyka Dodaj ograniczenia Liczba godzin godz. 10 Ograniczenia zajęć praktyczn…" at bounding box center [998, 449] width 542 height 268
type input "4"
type input "480"
type input "47"
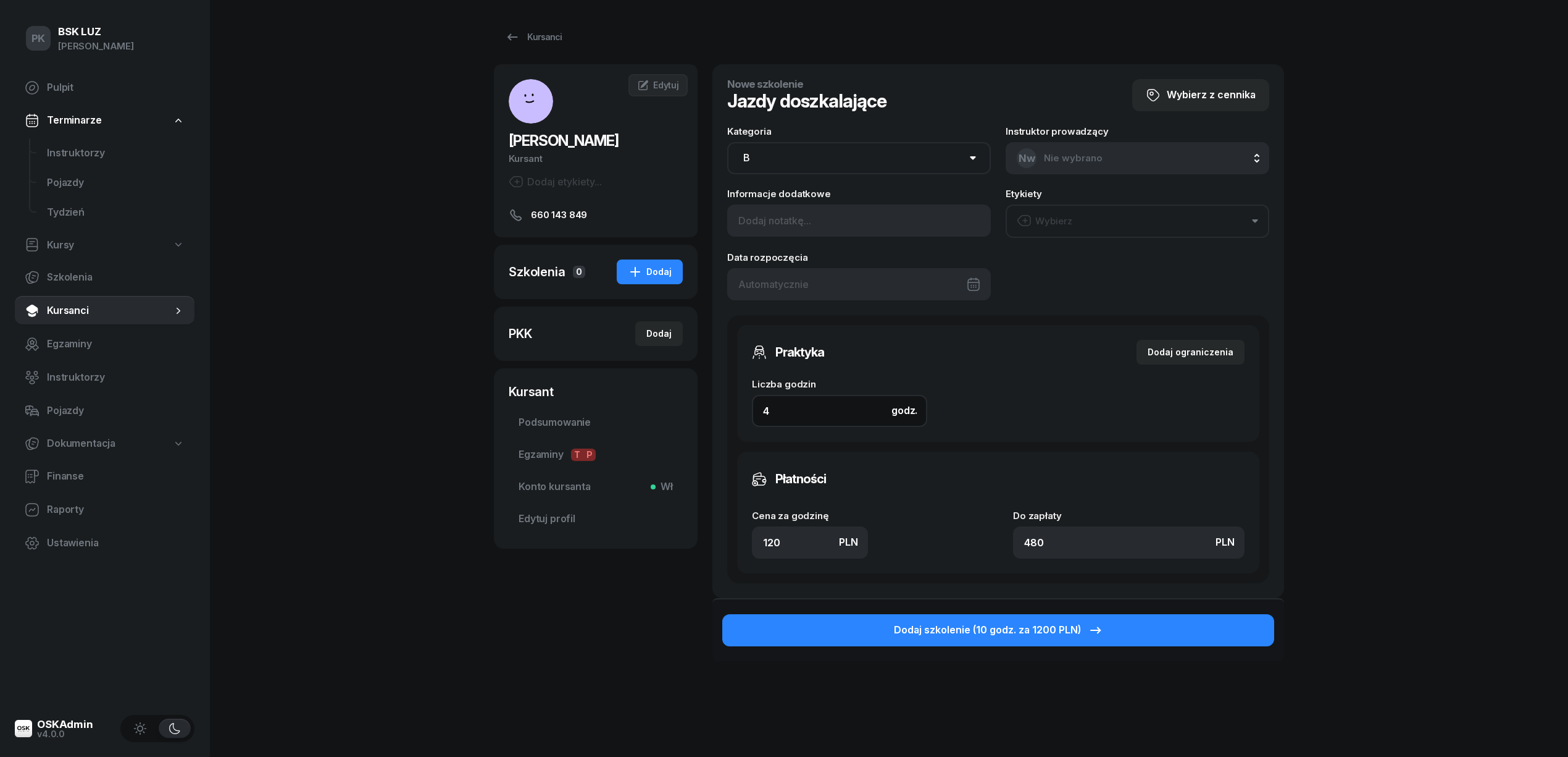
type input "5640"
type input "4"
type input "480"
type input "4"
drag, startPoint x: 789, startPoint y: 539, endPoint x: 709, endPoint y: 543, distance: 80.1
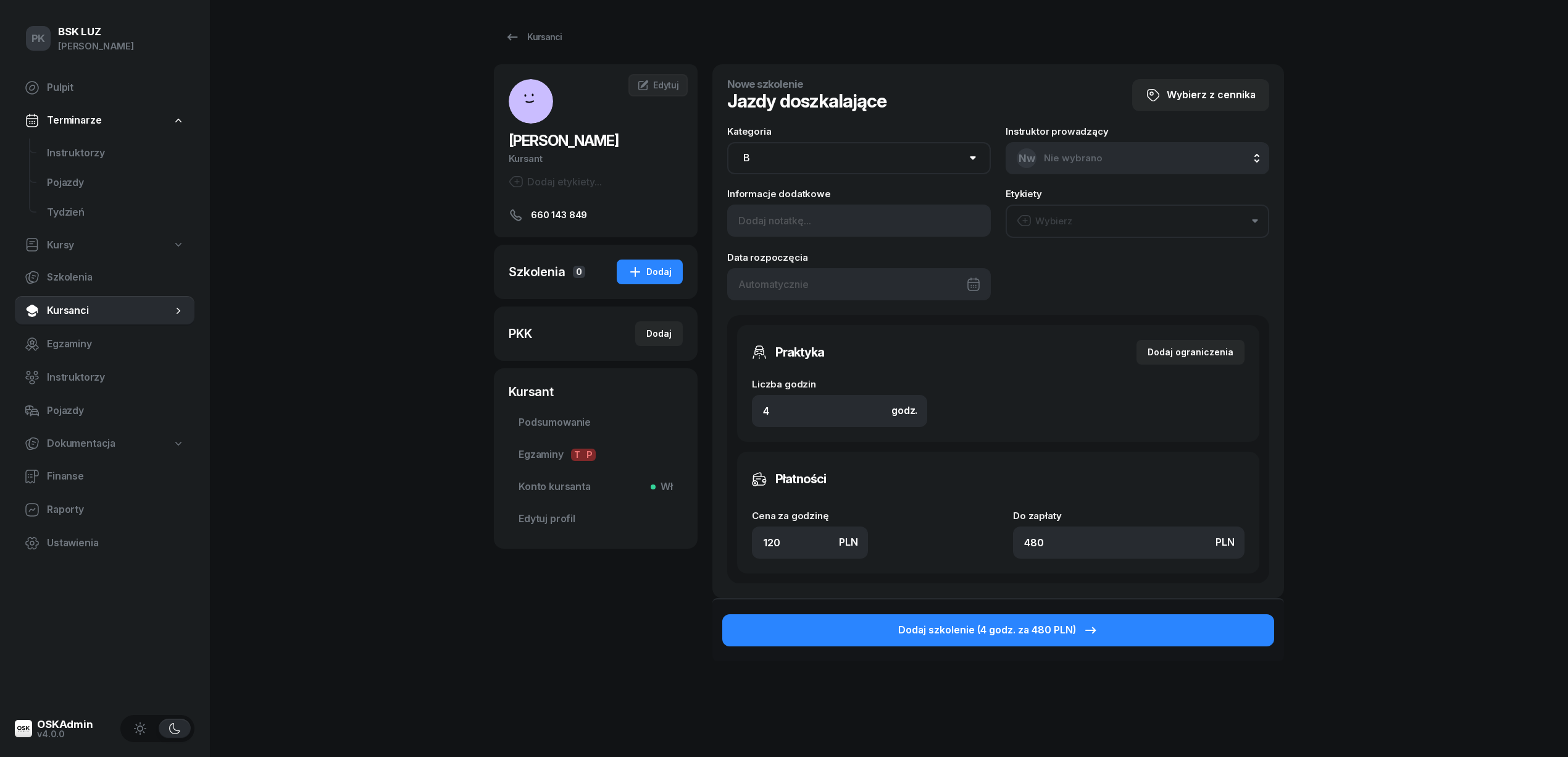
click at [709, 543] on div "KURIAN ROMAN Kursant Dodaj etykiety... 660 143 849 RK ROMAN KURIAN Kursant Edyt…" at bounding box center [889, 396] width 790 height 663
type input "1"
type input "4"
type input "13"
type input "52"
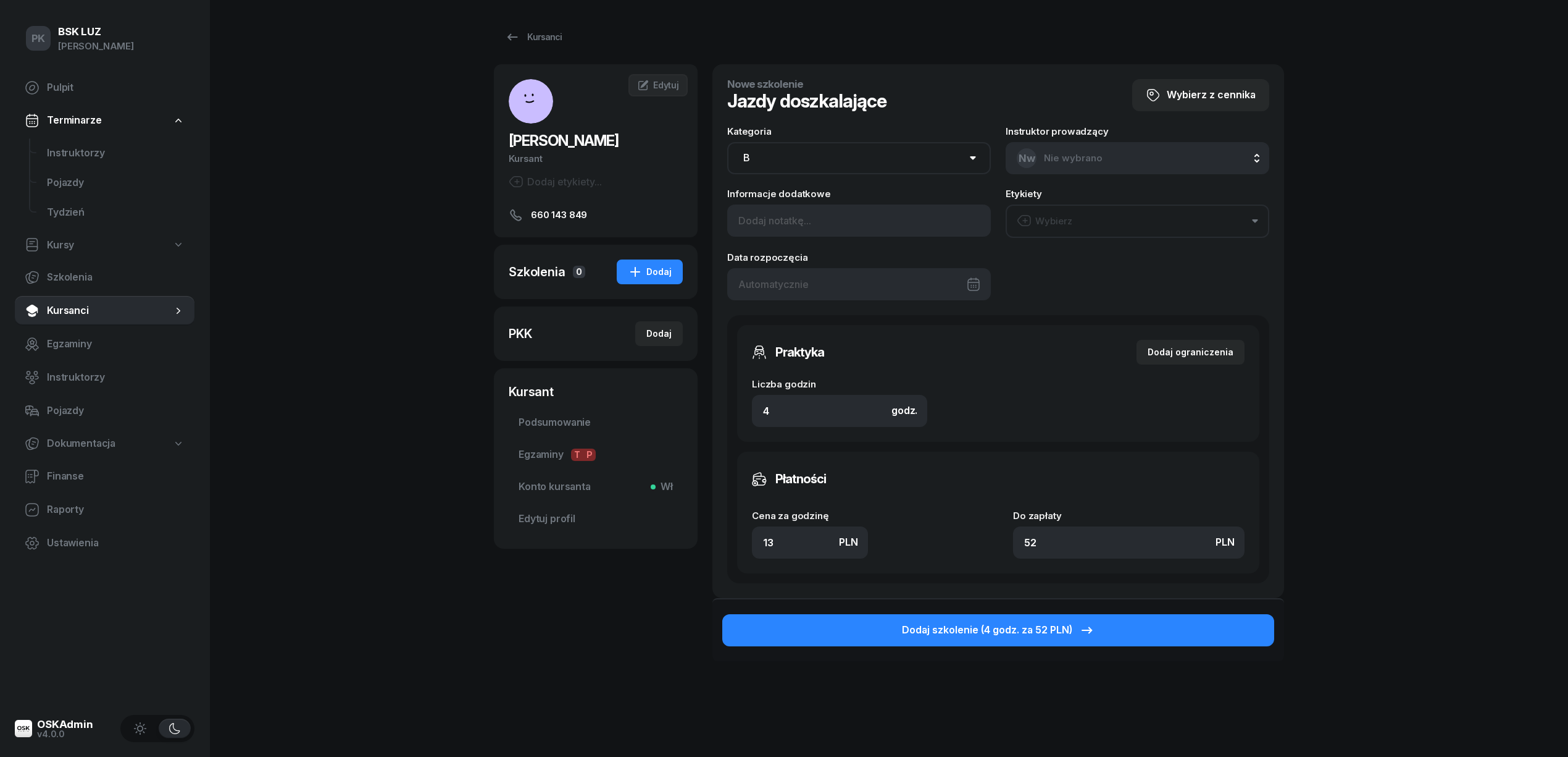
type input "130"
type input "520"
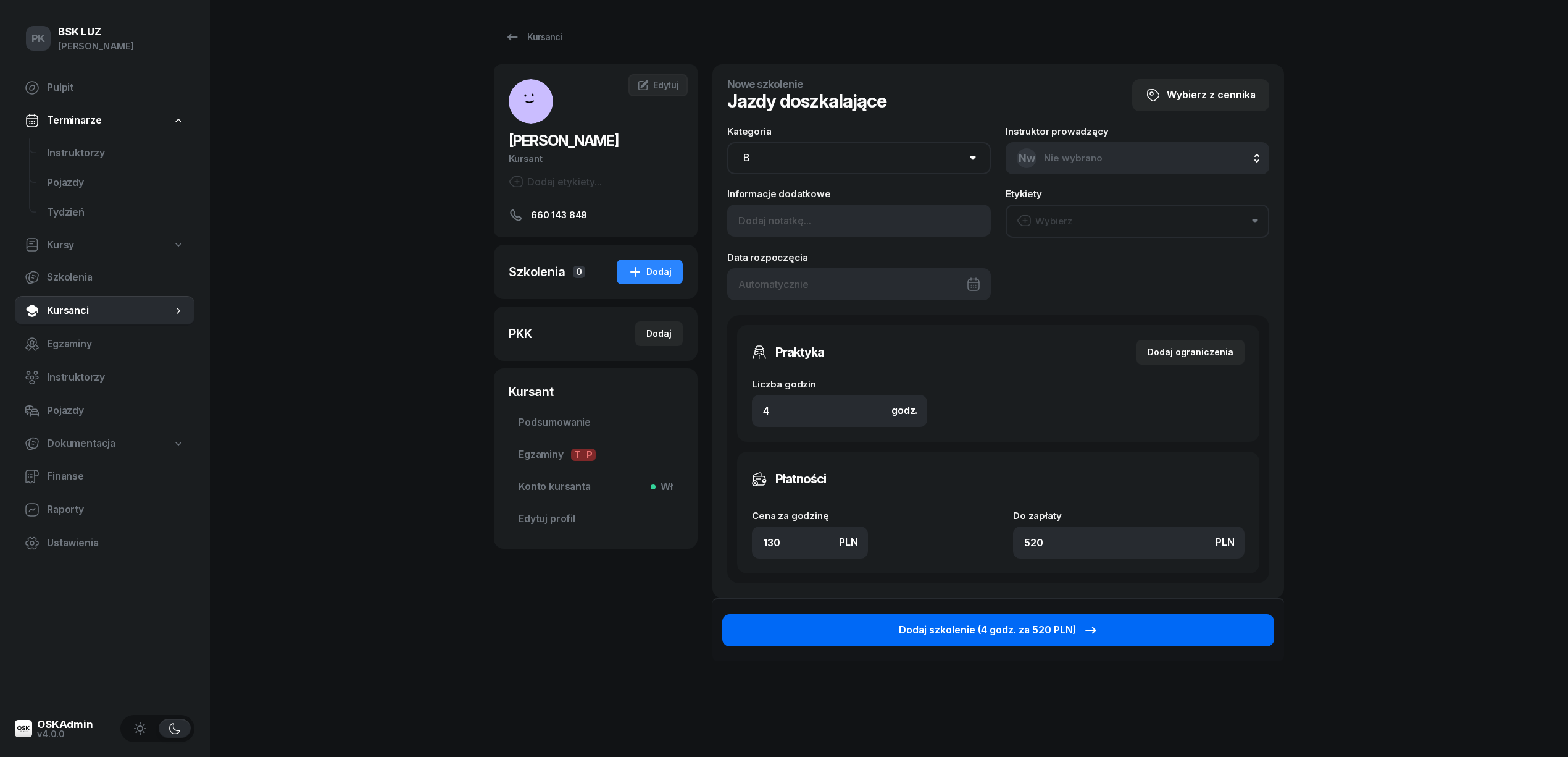
type input "130"
click at [1004, 635] on div "Dodaj szkolenie (4 godz. za 520 PLN)" at bounding box center [998, 630] width 199 height 16
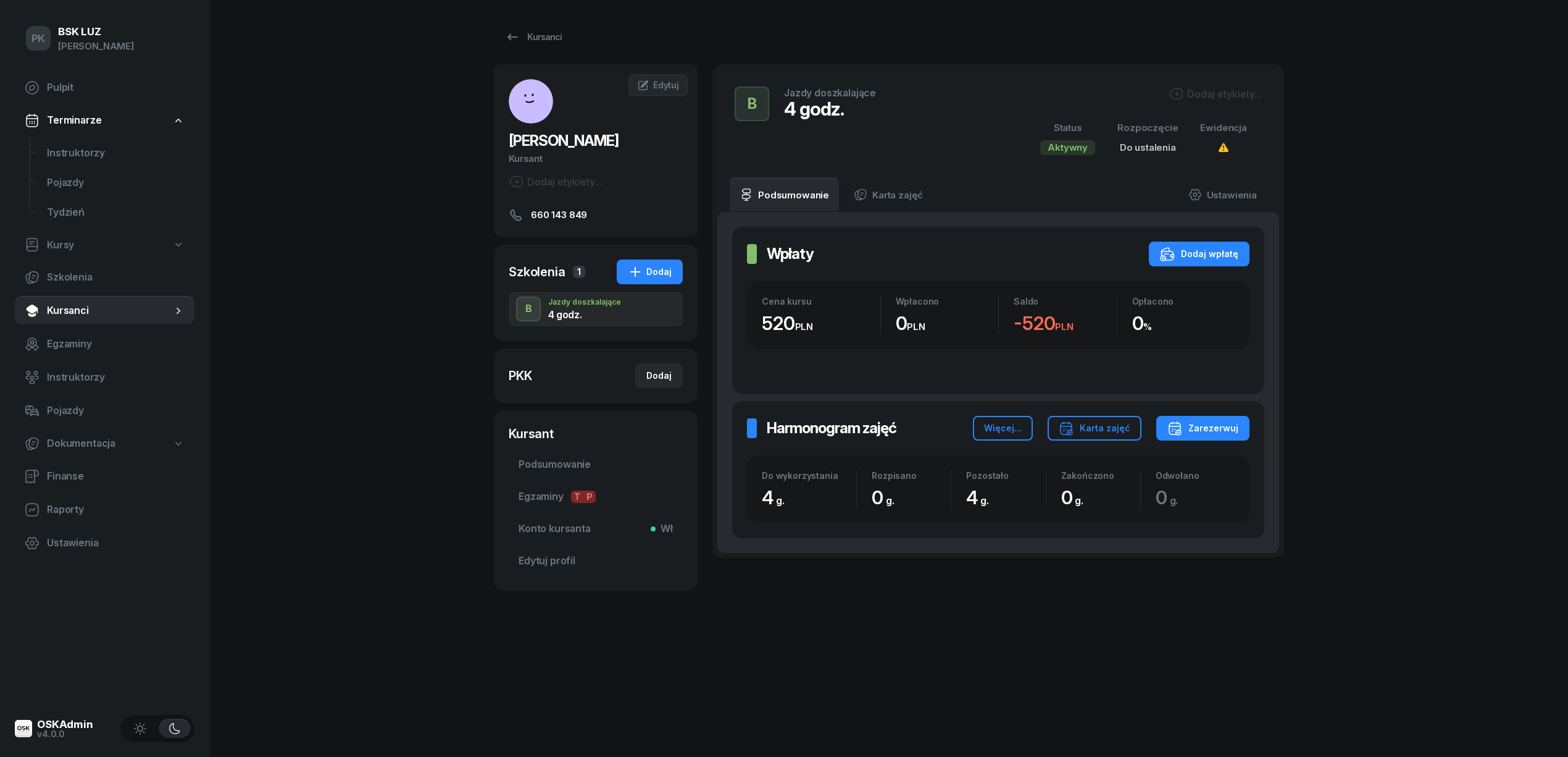
click at [1225, 93] on div "Dodaj etykiety..." at bounding box center [1215, 94] width 93 height 15
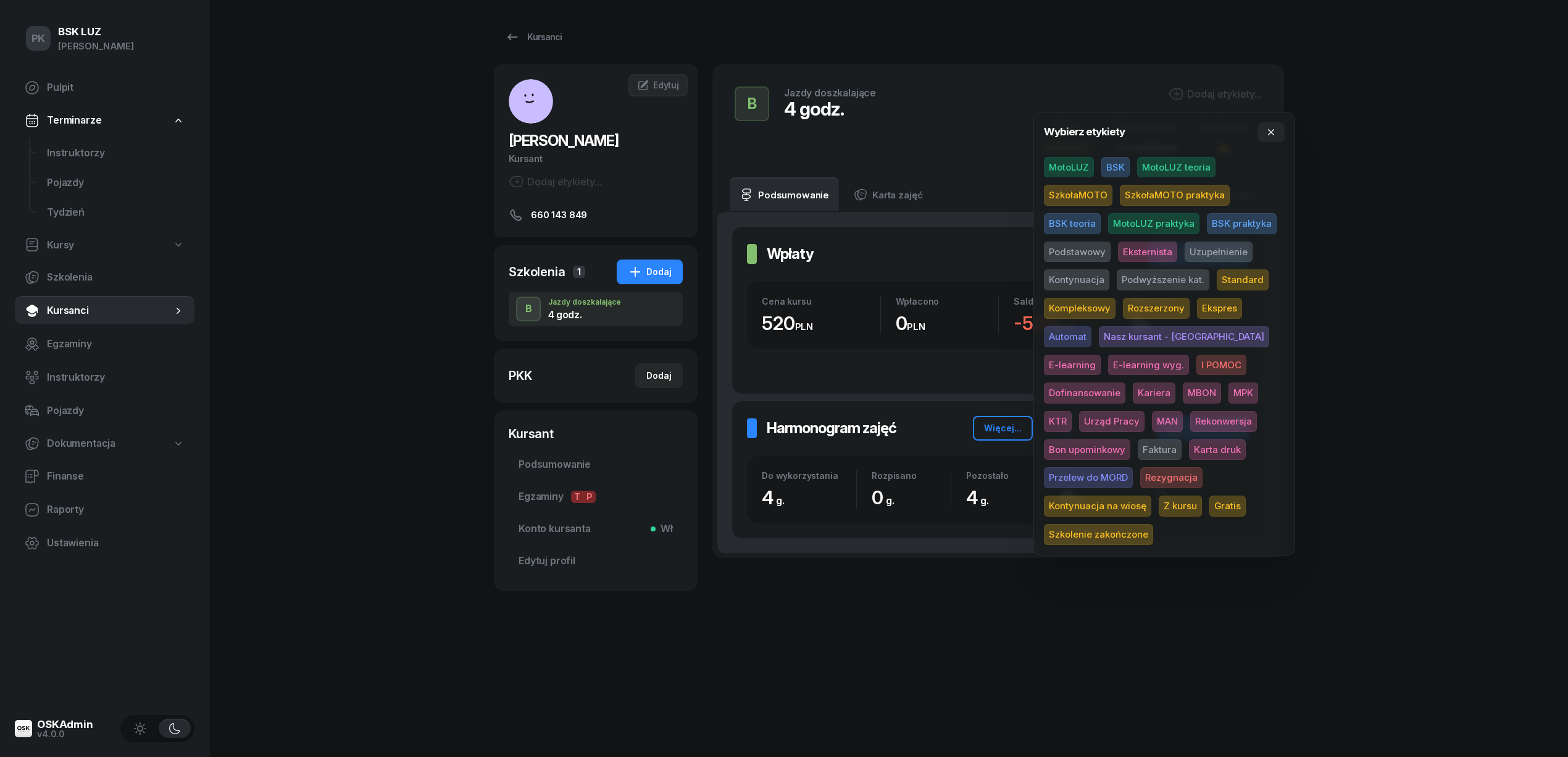
click at [1078, 166] on span "MotoLUZ" at bounding box center [1069, 168] width 50 height 21
click at [1219, 251] on span "Uzupełnienie" at bounding box center [1218, 254] width 68 height 21
click at [563, 179] on div "Dodaj etykiety..." at bounding box center [556, 181] width 93 height 15
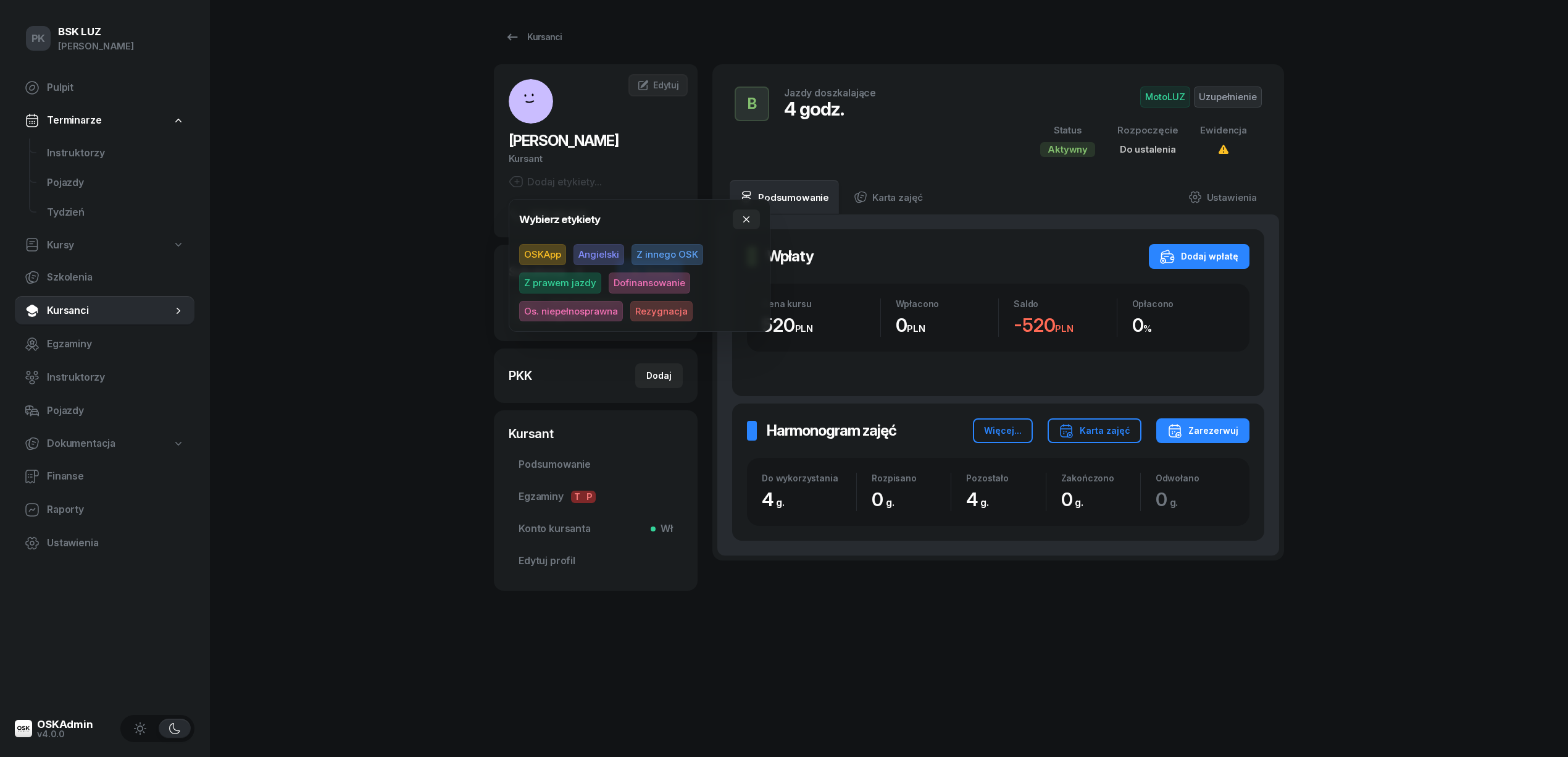
click at [653, 254] on span "Z innego OSK" at bounding box center [667, 255] width 71 height 21
click at [1445, 195] on div "PK BSK LUZ Piotr Klimek Pulpit Terminarze Instruktorzy Pojazdy Tydzień Kursy Sz…" at bounding box center [784, 378] width 1568 height 757
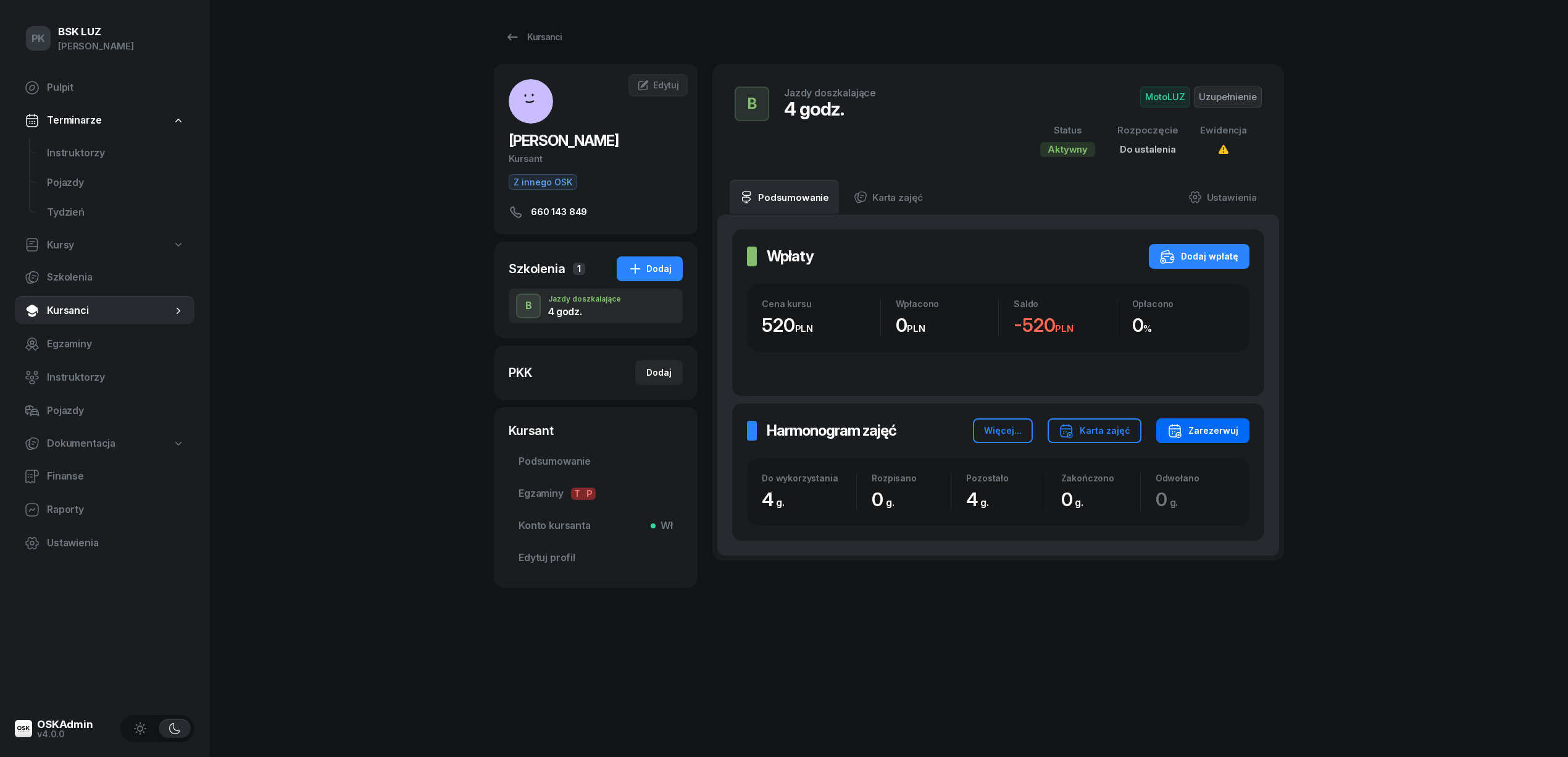
click at [1219, 432] on div "Zarezerwuj" at bounding box center [1203, 431] width 71 height 15
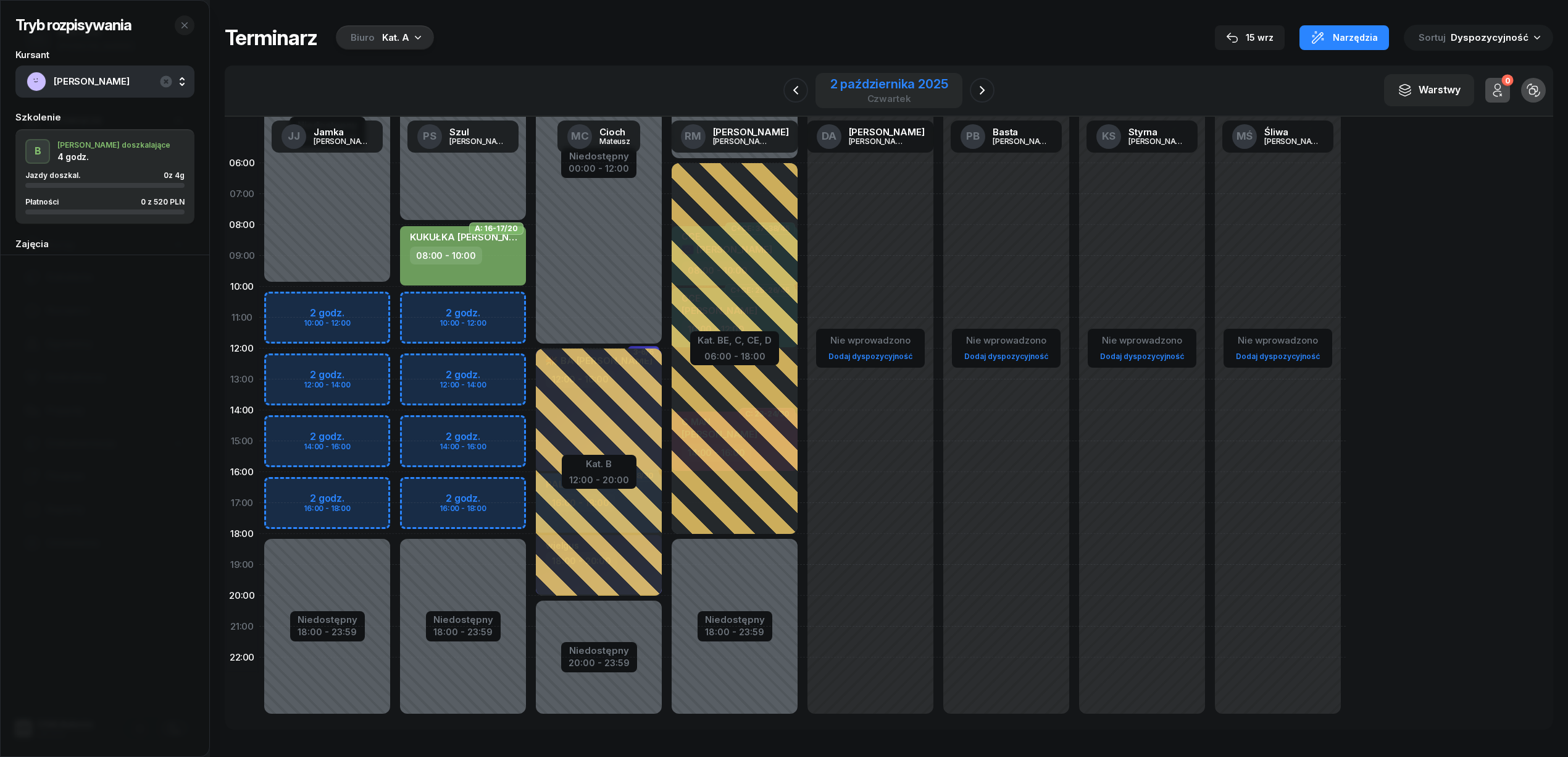
click at [897, 82] on div "2 października 2025" at bounding box center [890, 84] width 118 height 12
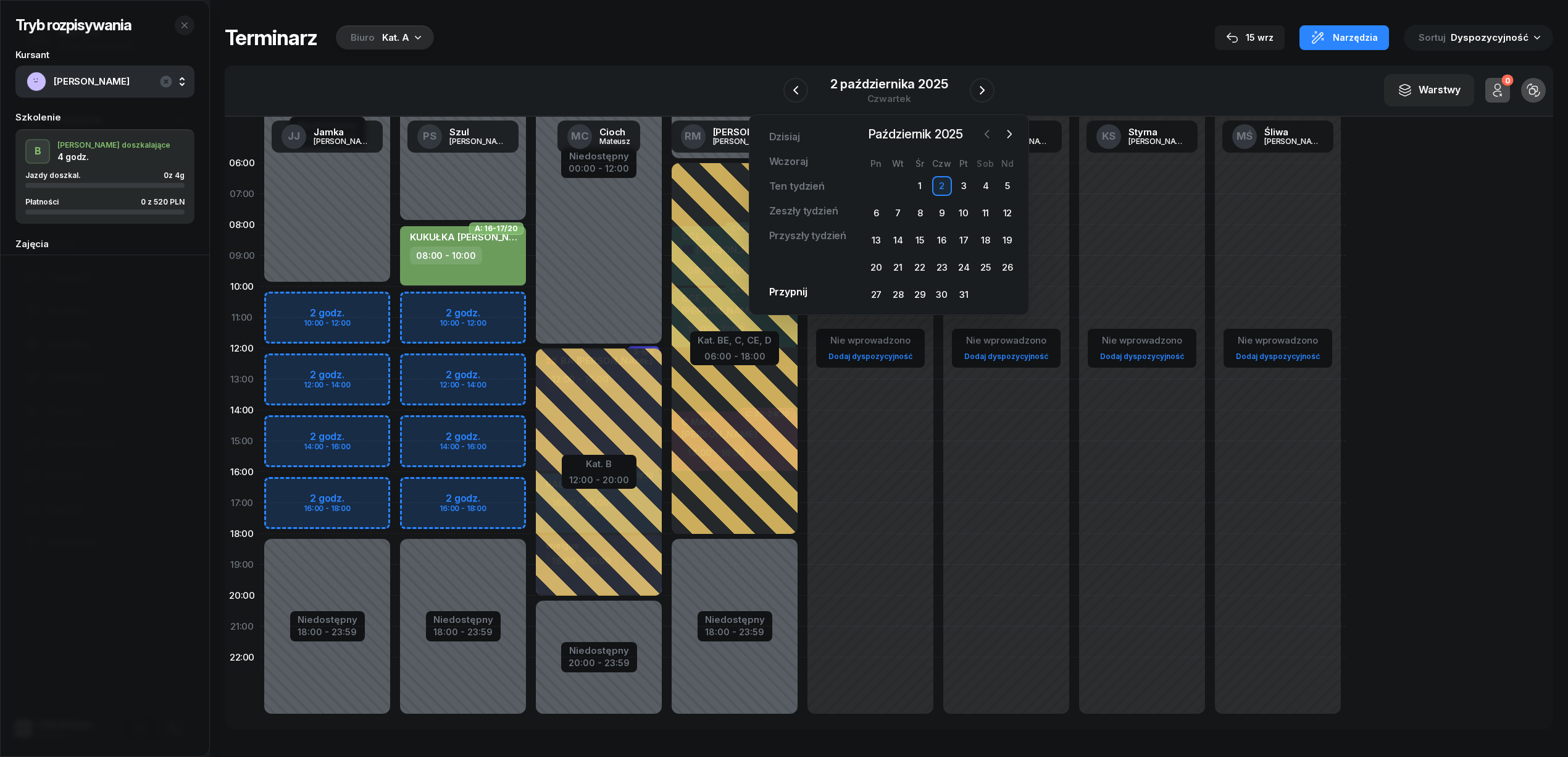
click at [979, 133] on button "button" at bounding box center [987, 133] width 19 height 19
click at [922, 263] on div "24" at bounding box center [920, 267] width 19 height 19
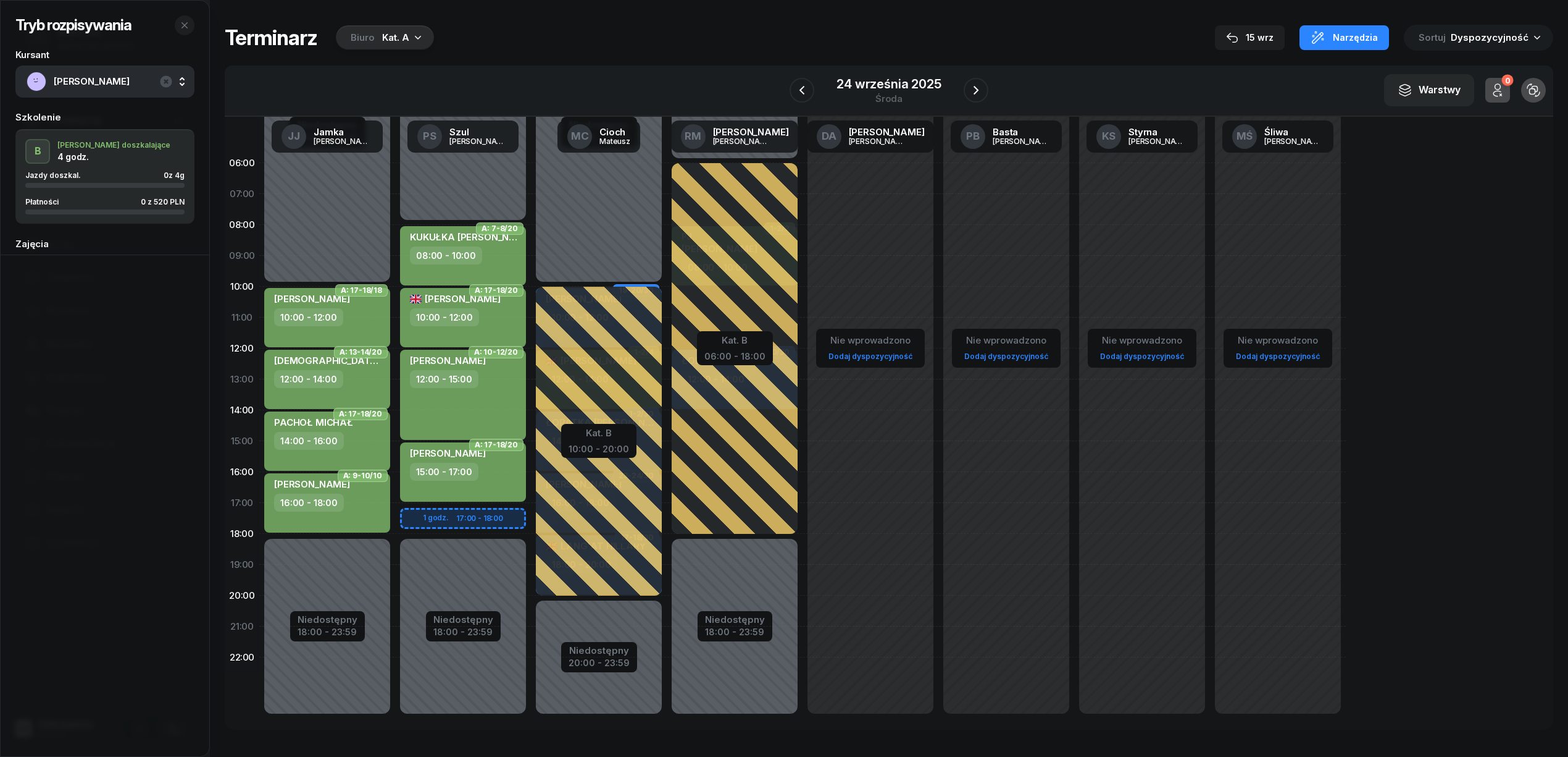
click at [351, 20] on div "Tryb rozpisywania Kursant KURIAN ROMAN Szkolenie B J. doszkalające 4 godz. Jazd…" at bounding box center [889, 377] width 1329 height 754
click at [356, 32] on div "Biuro" at bounding box center [362, 37] width 24 height 15
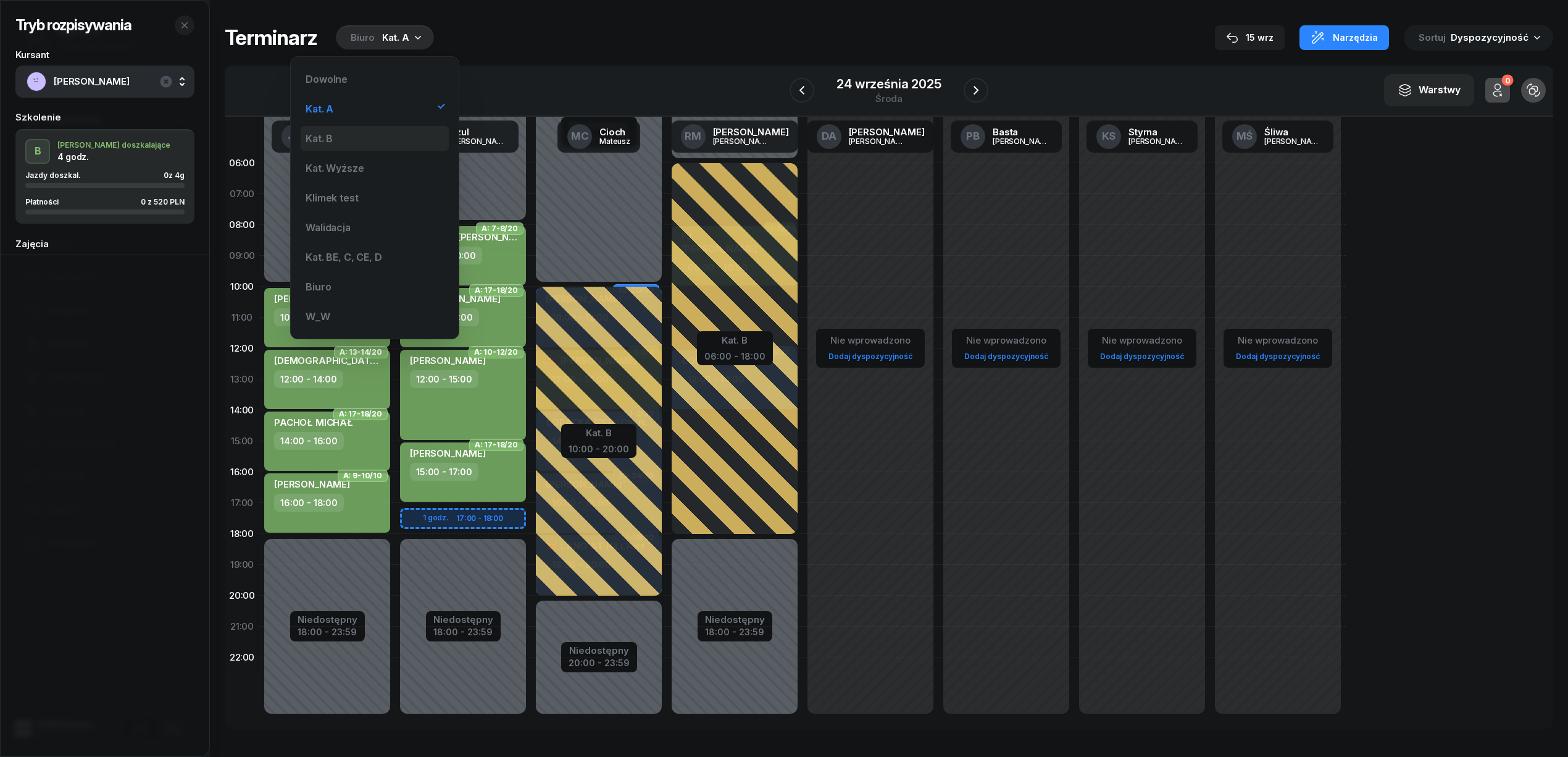
click at [363, 149] on div "Kat. B" at bounding box center [375, 139] width 148 height 25
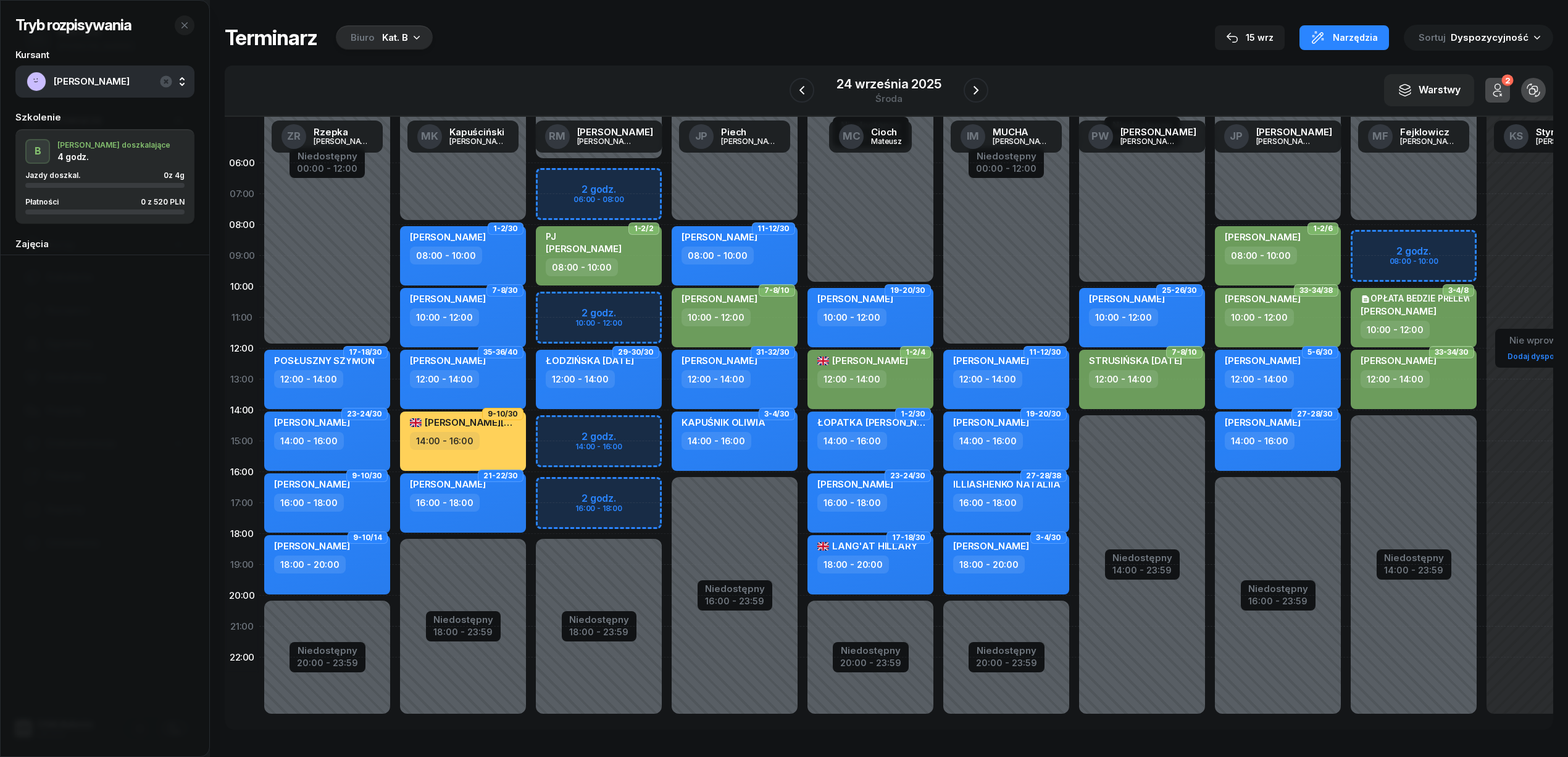
click at [595, 295] on div "Niedostępny 00:00 - 06:00 Niedostępny 18:00 - 23:59 2 godz. 06:00 - 08:00 2 god…" at bounding box center [599, 440] width 136 height 587
select select "10"
select select "12"
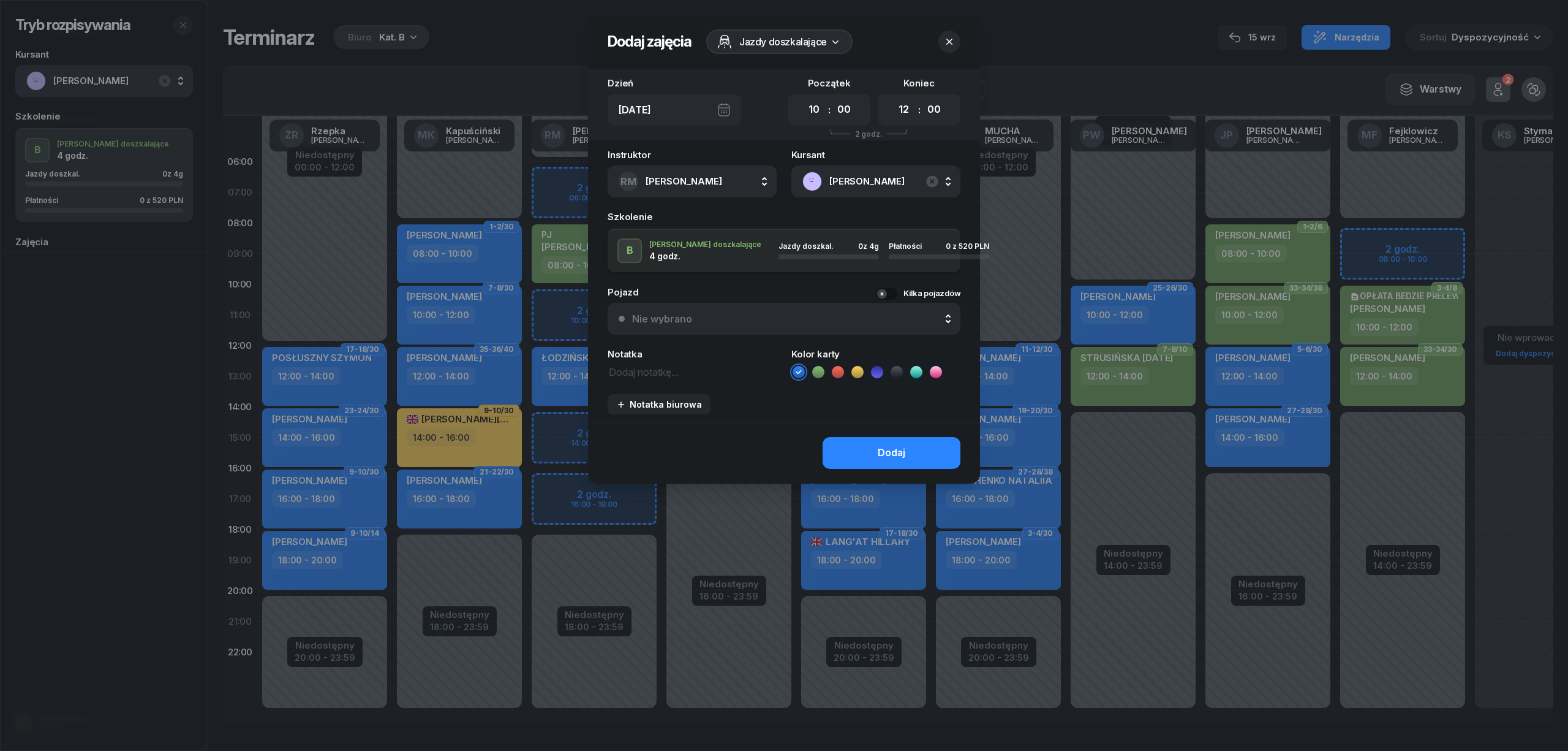
click at [812, 368] on icon at bounding box center [818, 372] width 12 height 12
click at [836, 445] on button "Dodaj" at bounding box center [892, 453] width 138 height 32
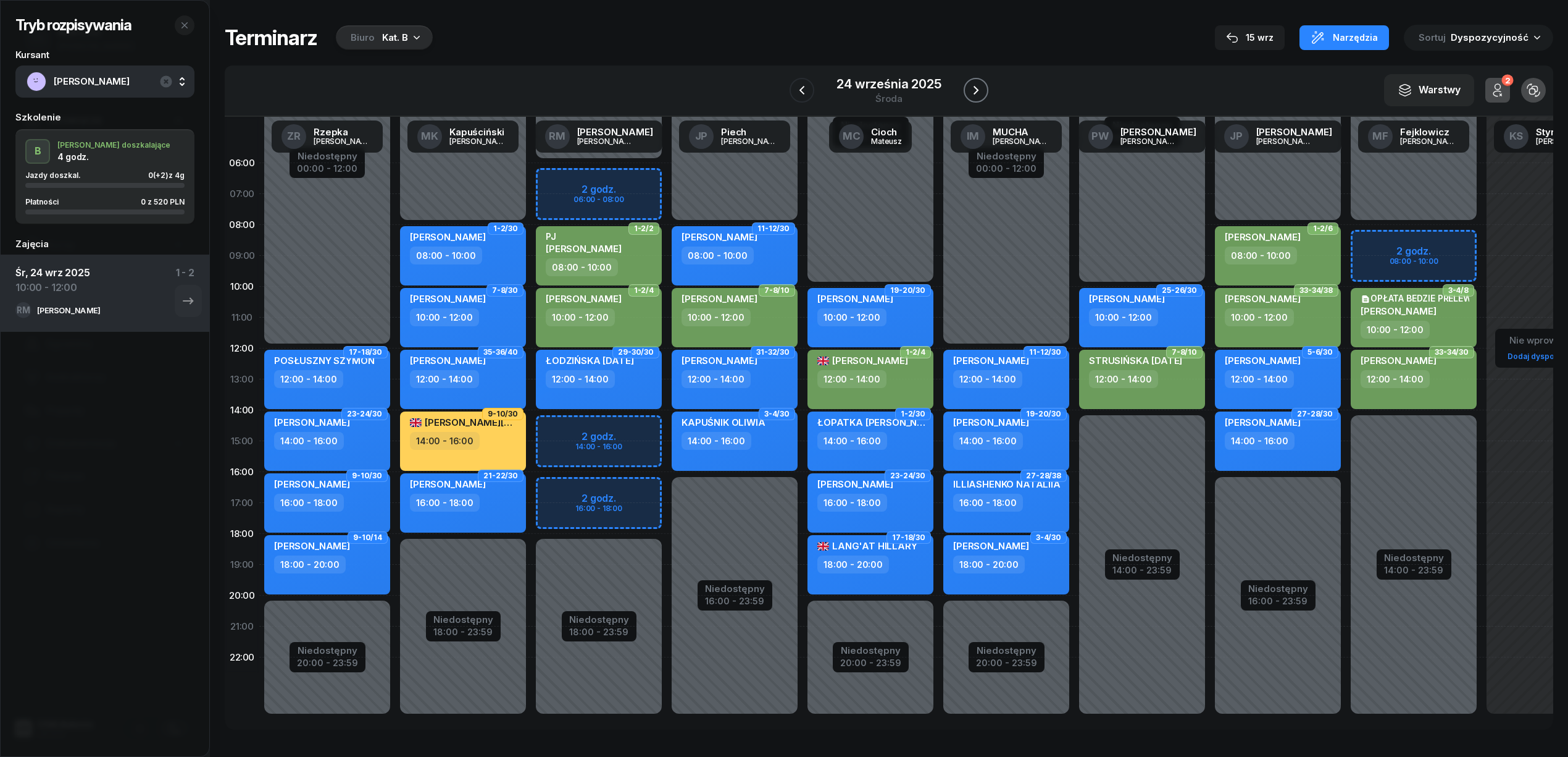
click at [977, 90] on icon "button" at bounding box center [975, 90] width 15 height 15
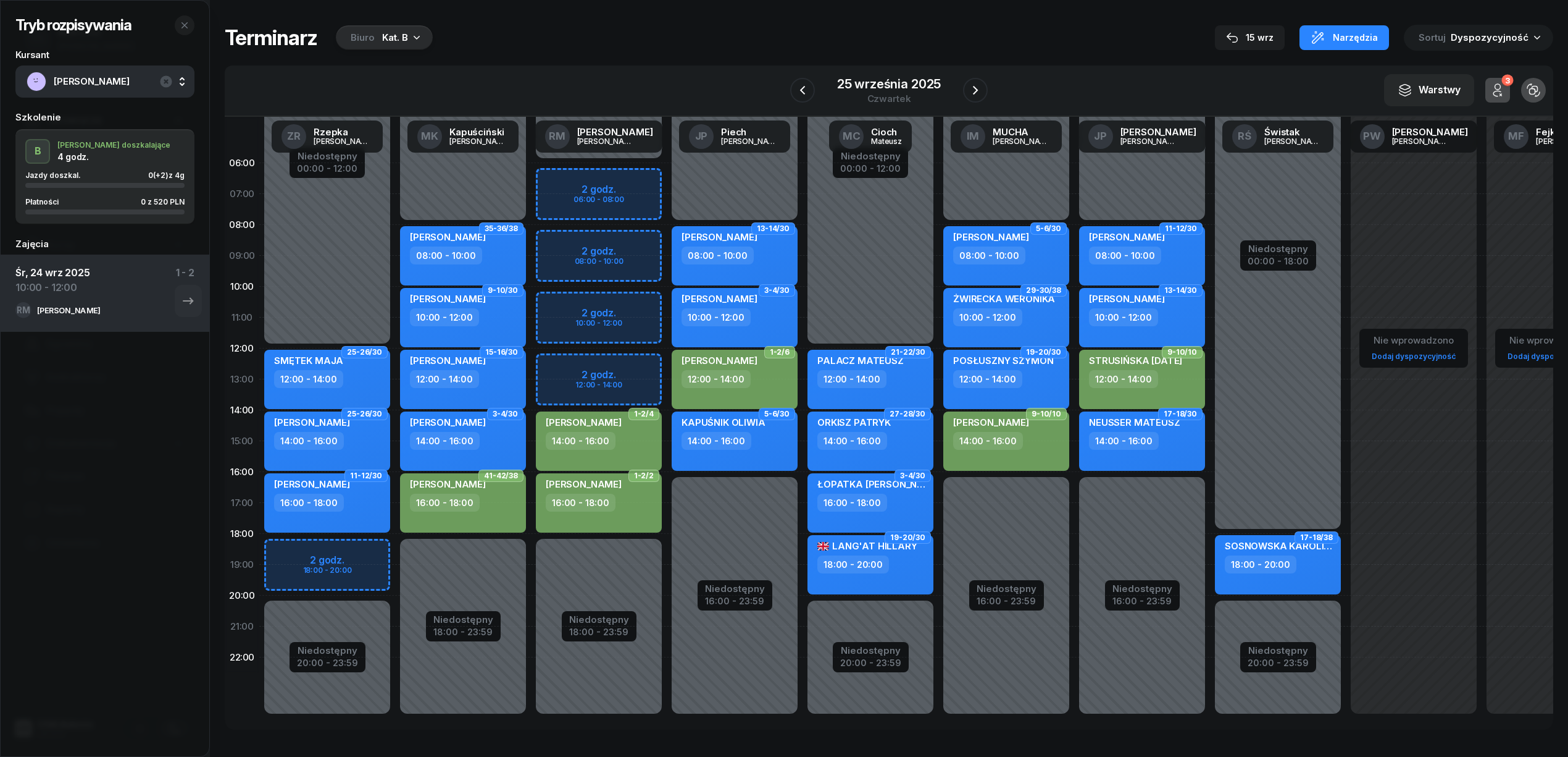
click at [615, 364] on div "Niedostępny 00:00 - 06:00 Niedostępny 18:00 - 23:59 2 godz. 06:00 - 08:00 2 god…" at bounding box center [599, 440] width 136 height 587
select select "12"
select select "14"
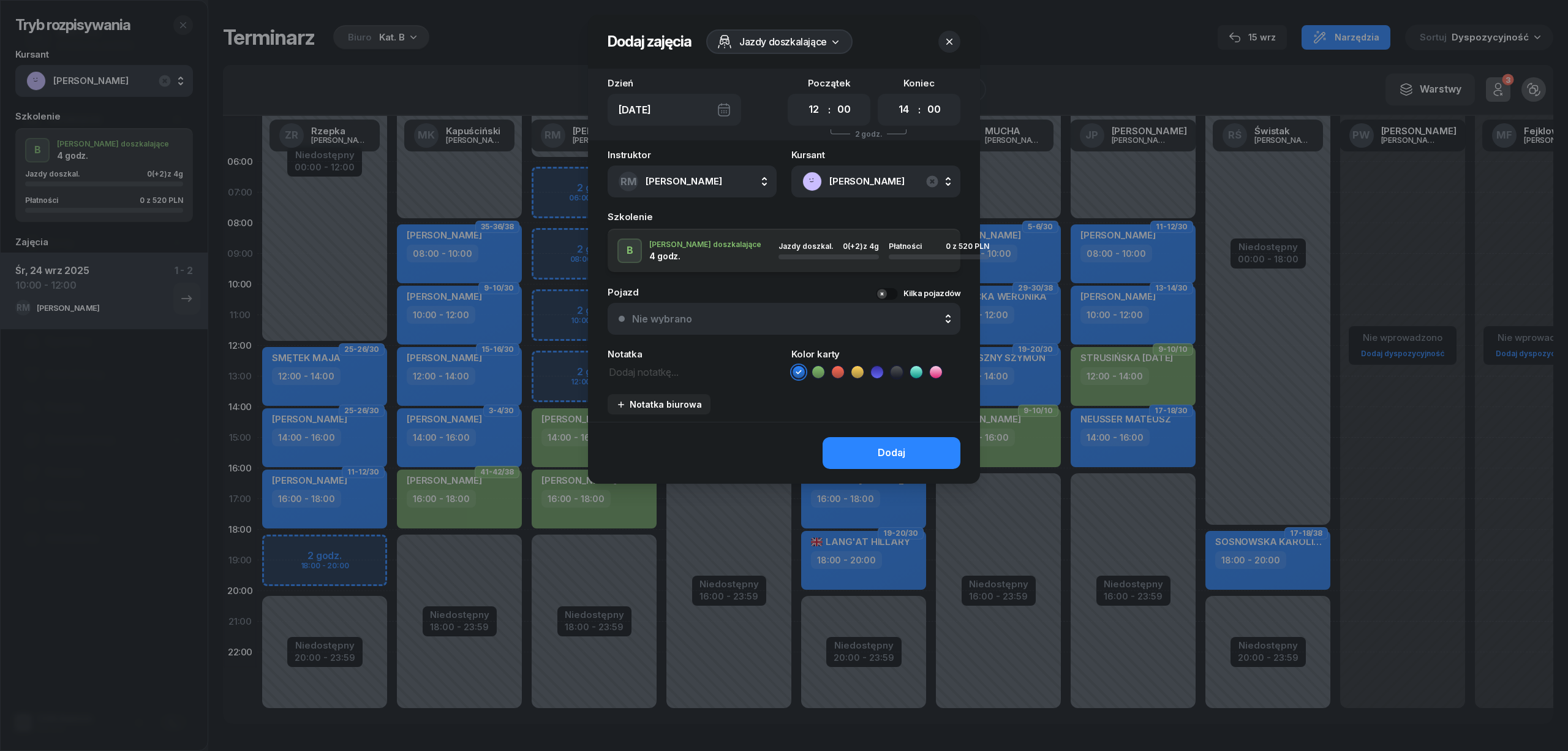
click at [818, 371] on icon at bounding box center [818, 371] width 5 height 4
click at [849, 440] on button "Dodaj" at bounding box center [892, 453] width 138 height 32
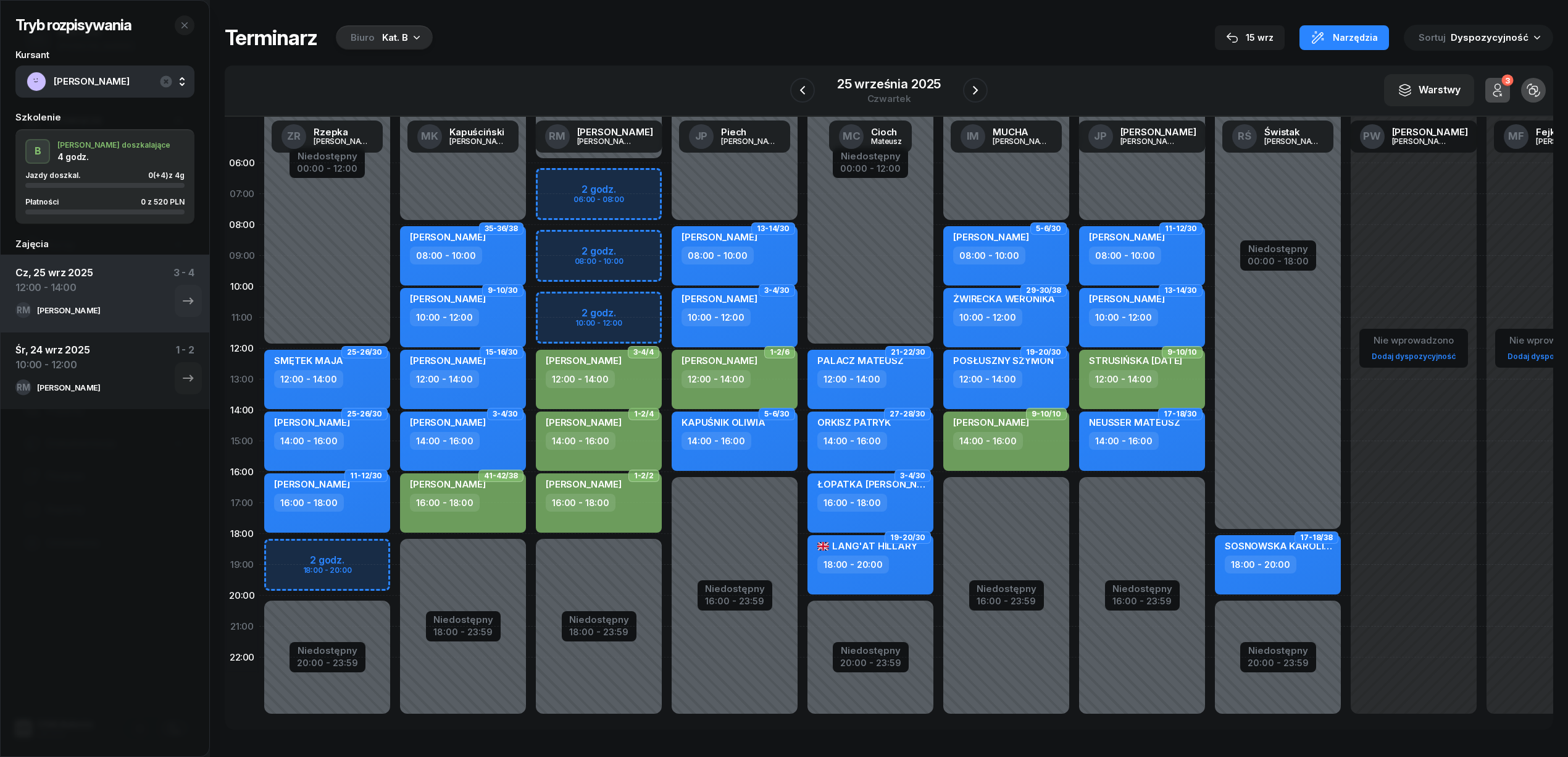
click at [97, 87] on span "KURIAN ROMAN" at bounding box center [118, 81] width 130 height 16
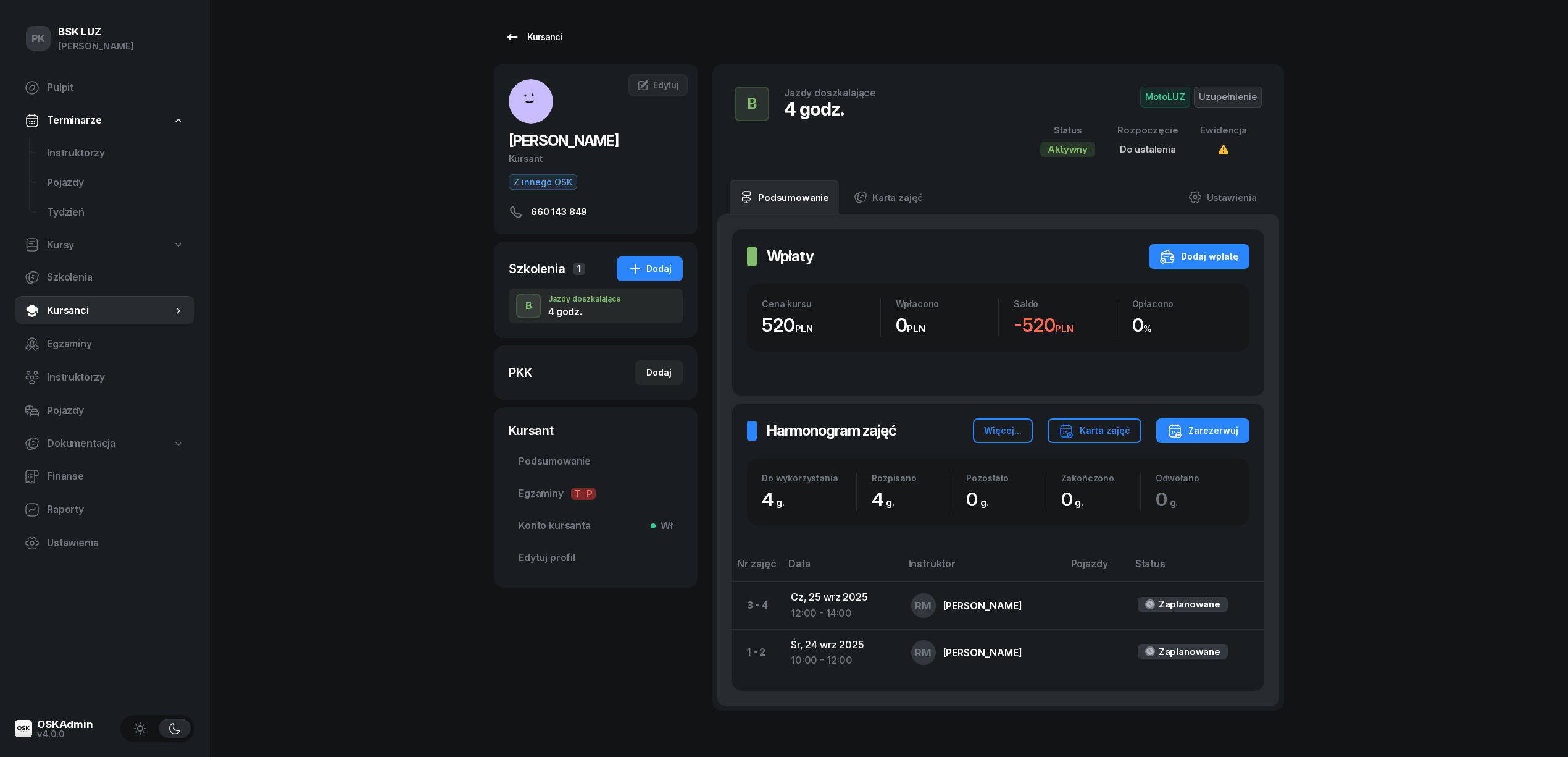
click at [522, 41] on div "Kursanci" at bounding box center [534, 37] width 56 height 15
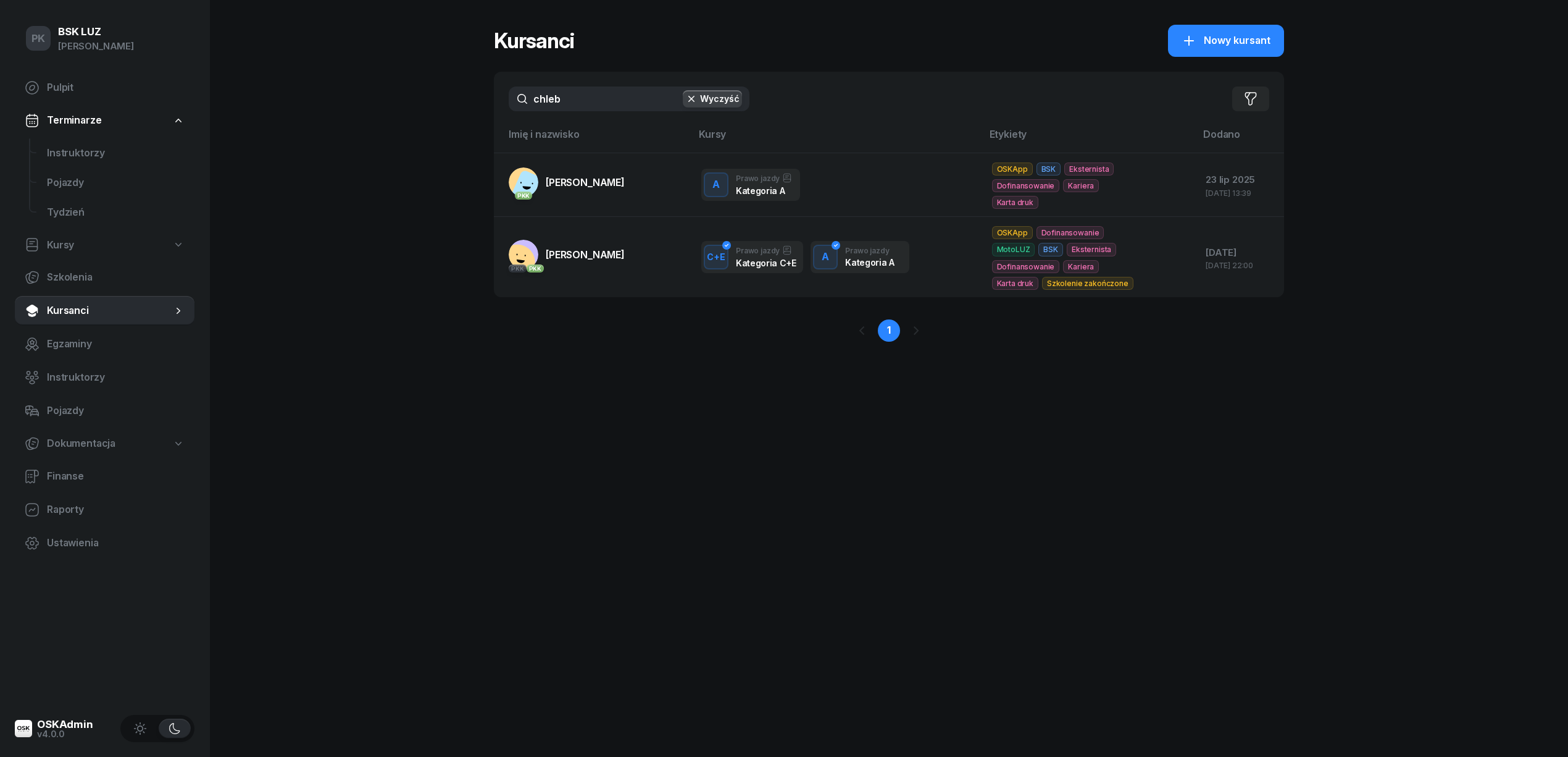
drag, startPoint x: 574, startPoint y: 104, endPoint x: 458, endPoint y: 112, distance: 116.3
click at [458, 112] on div "PK BSK LUZ Piotr Klimek Pulpit Terminarze Instruktorzy Pojazdy Tydzień Kursy Sz…" at bounding box center [784, 378] width 1568 height 757
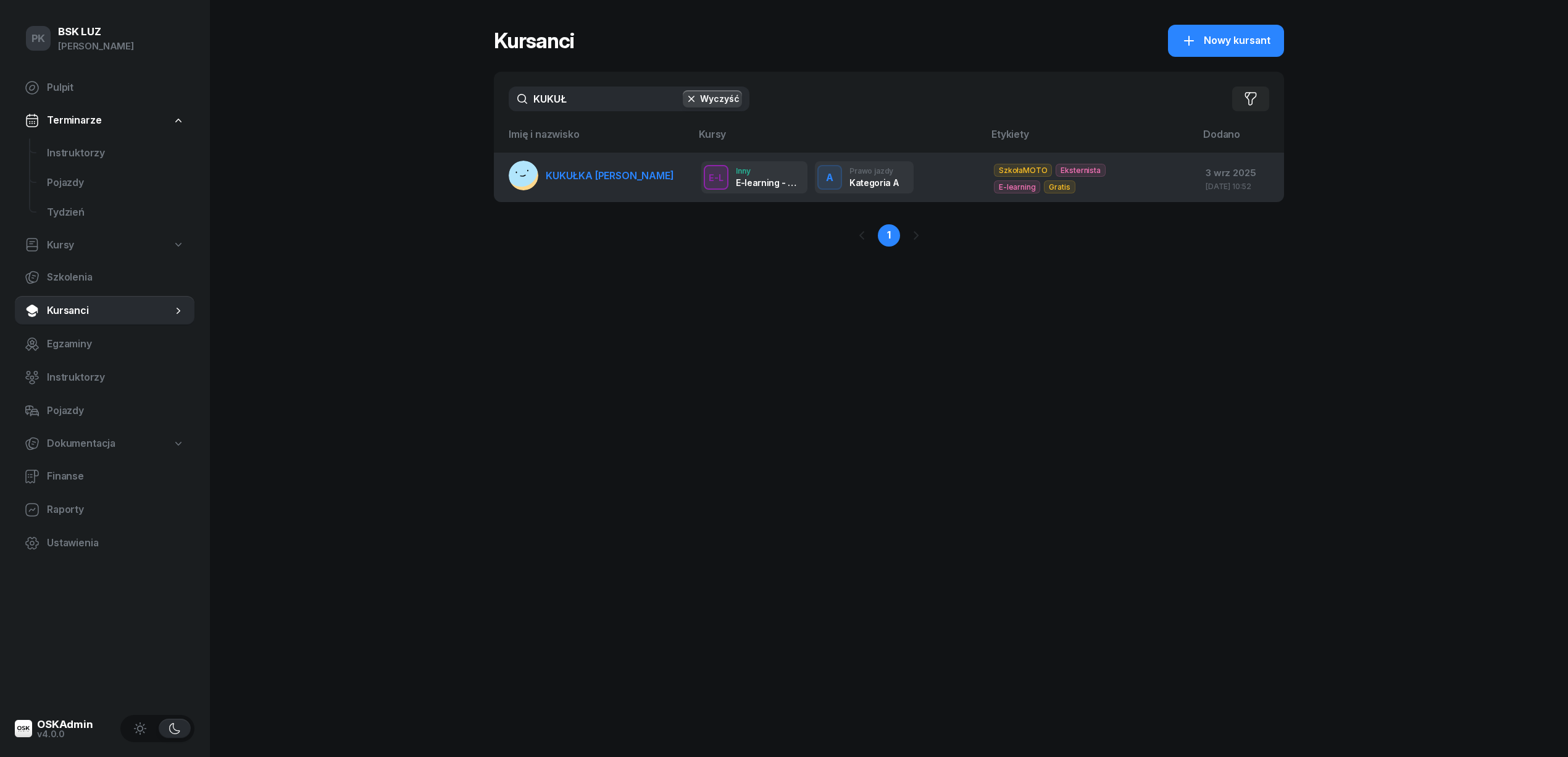
type input "KUKUŁ"
click at [590, 173] on span "KUKUŁKA TOMASZ" at bounding box center [610, 176] width 129 height 12
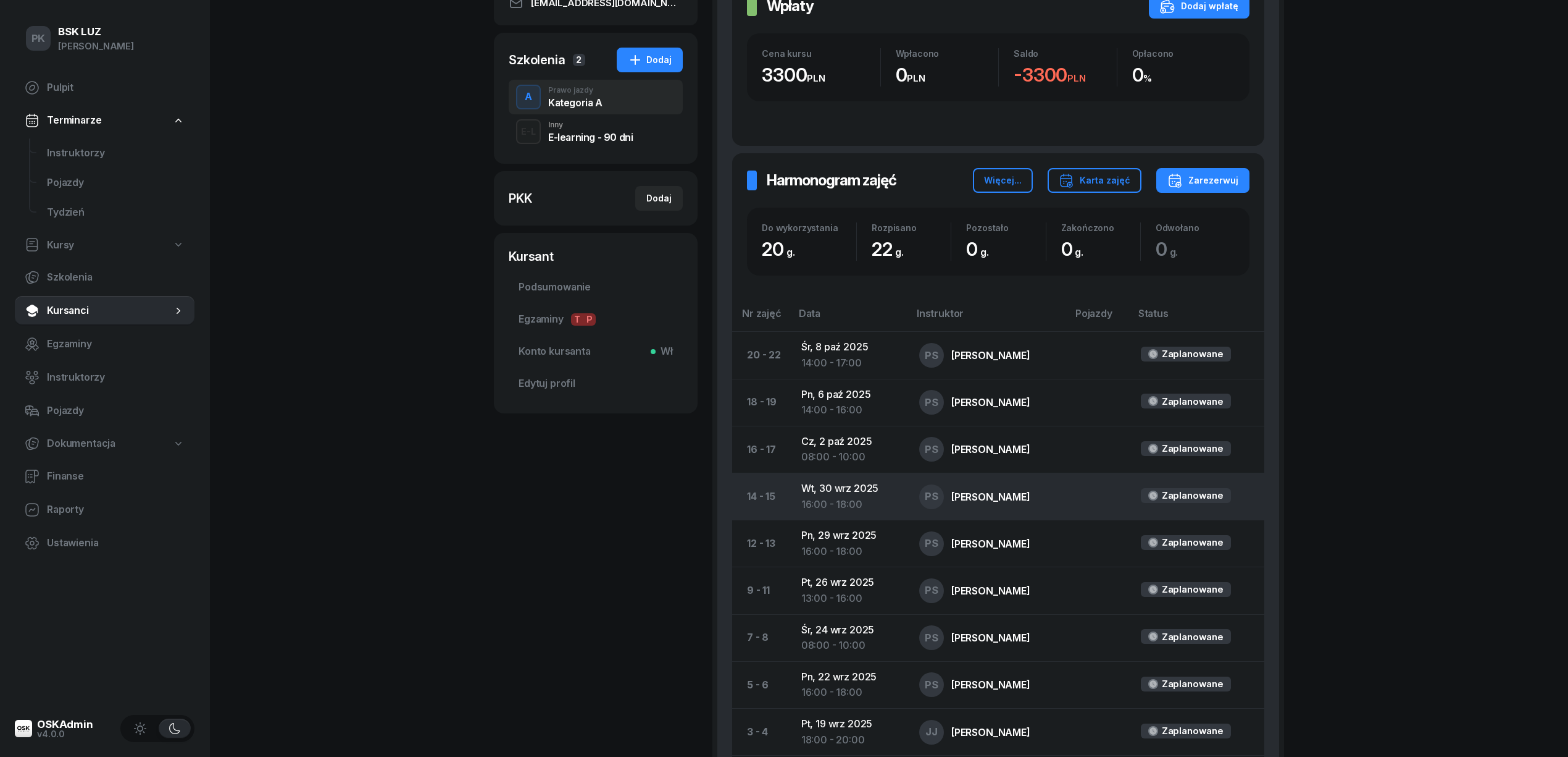
scroll to position [411, 0]
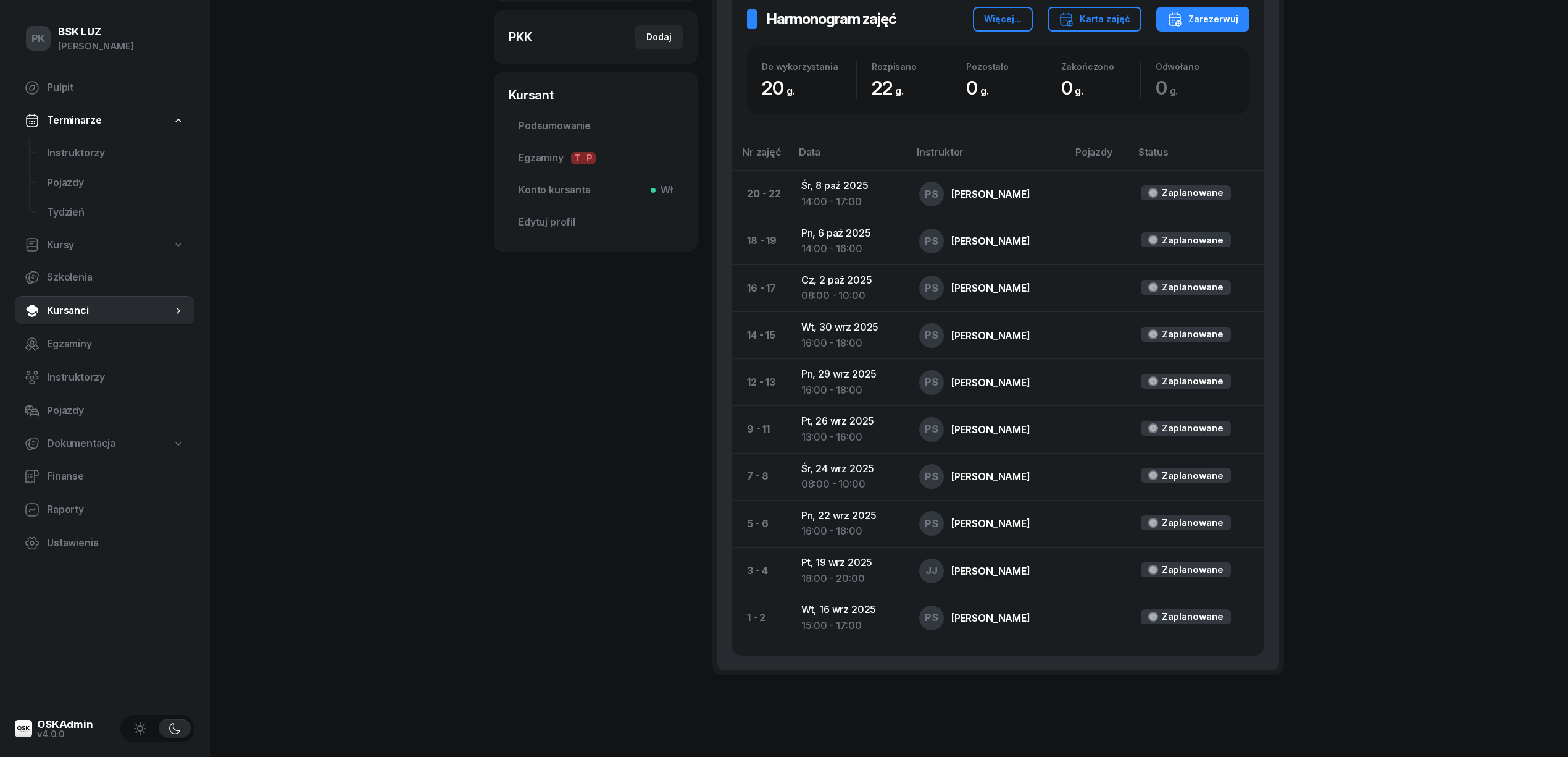
click at [549, 558] on div "KUKUŁKA TOMASZ Kursant Dodaj etykiety... 797 353 721 kukulka.tomekk@gmail.com T…" at bounding box center [595, 183] width 204 height 1060
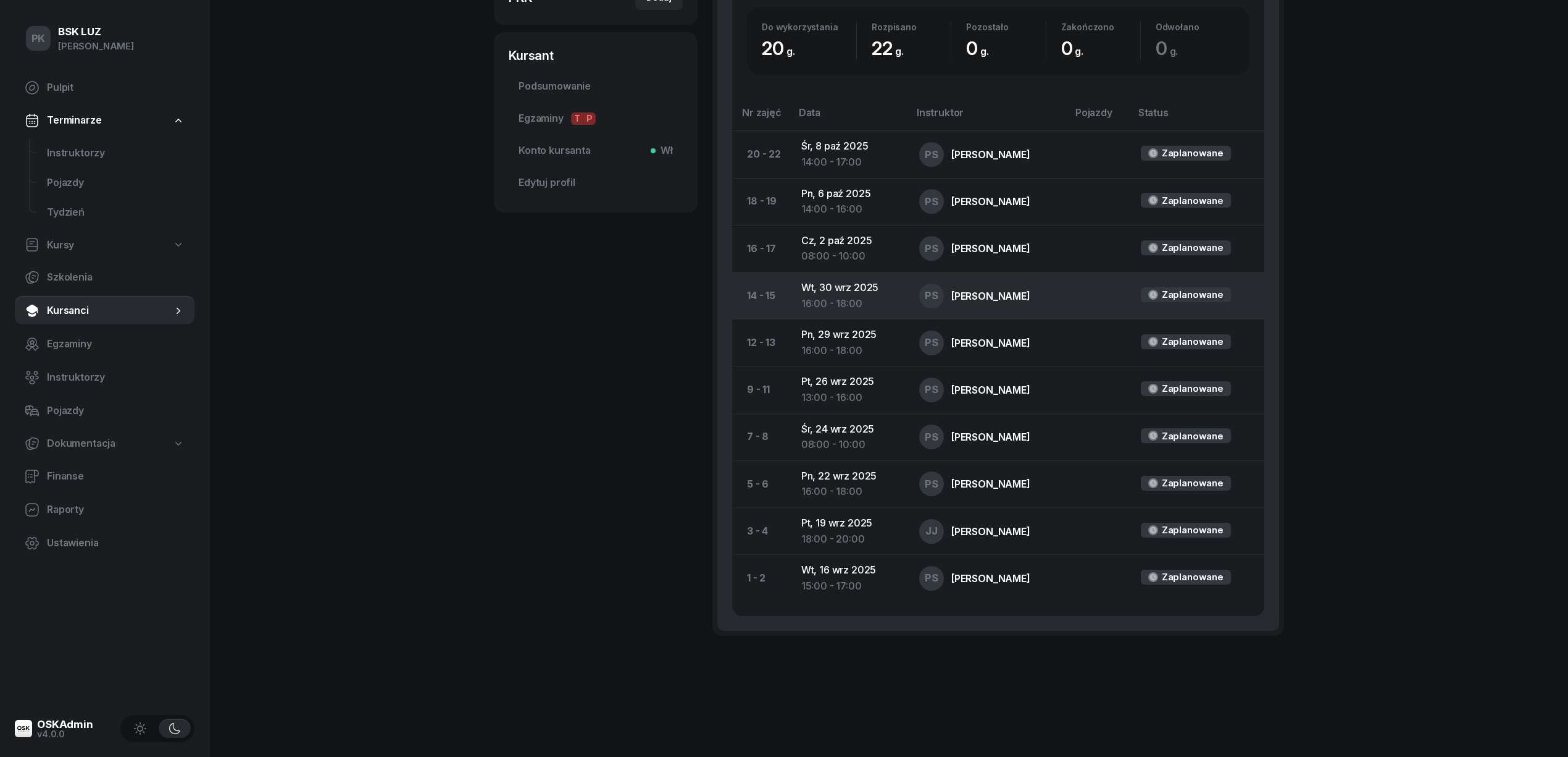
scroll to position [206, 0]
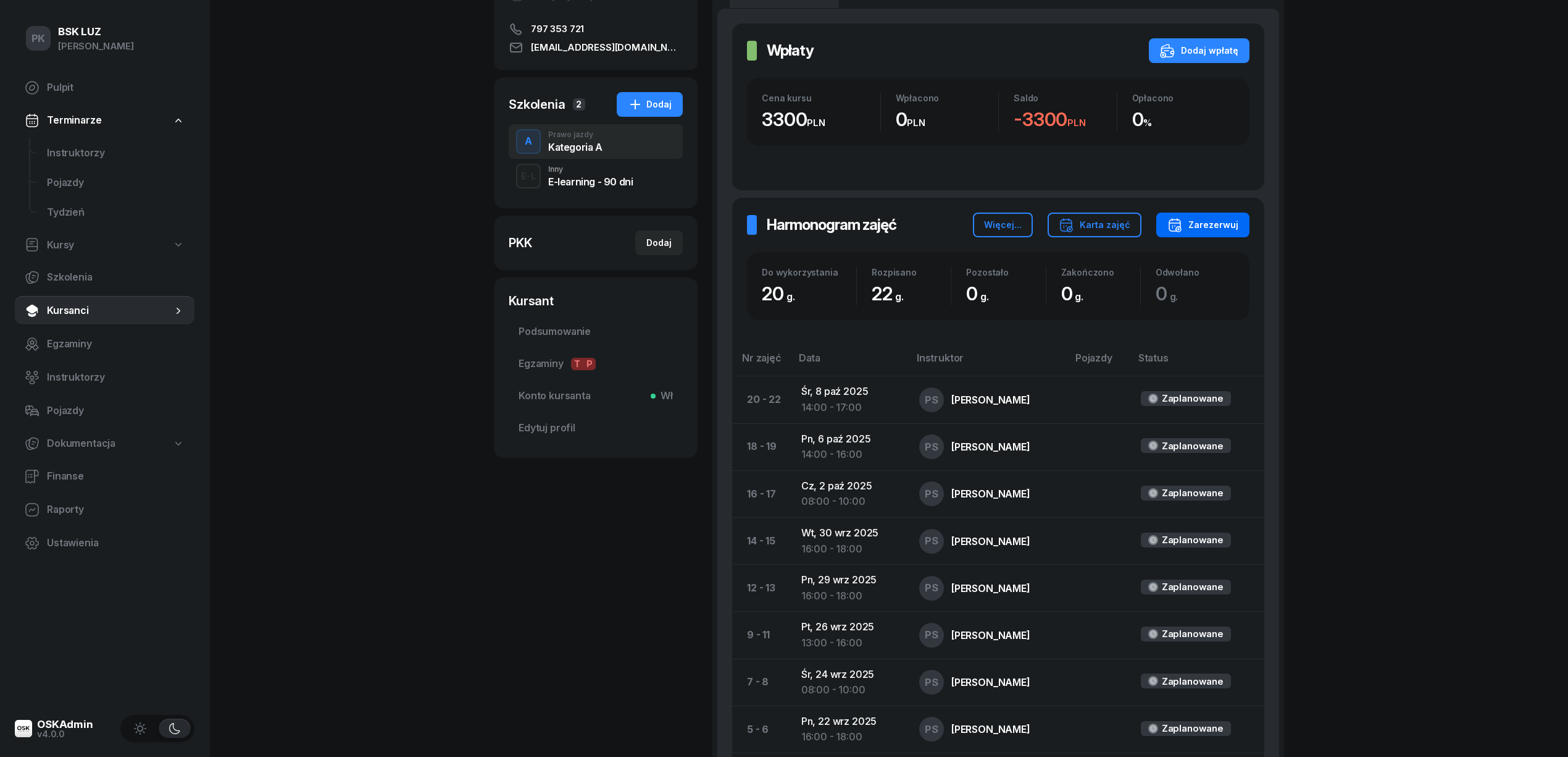
click at [1201, 221] on div "Zarezerwuj" at bounding box center [1203, 224] width 71 height 15
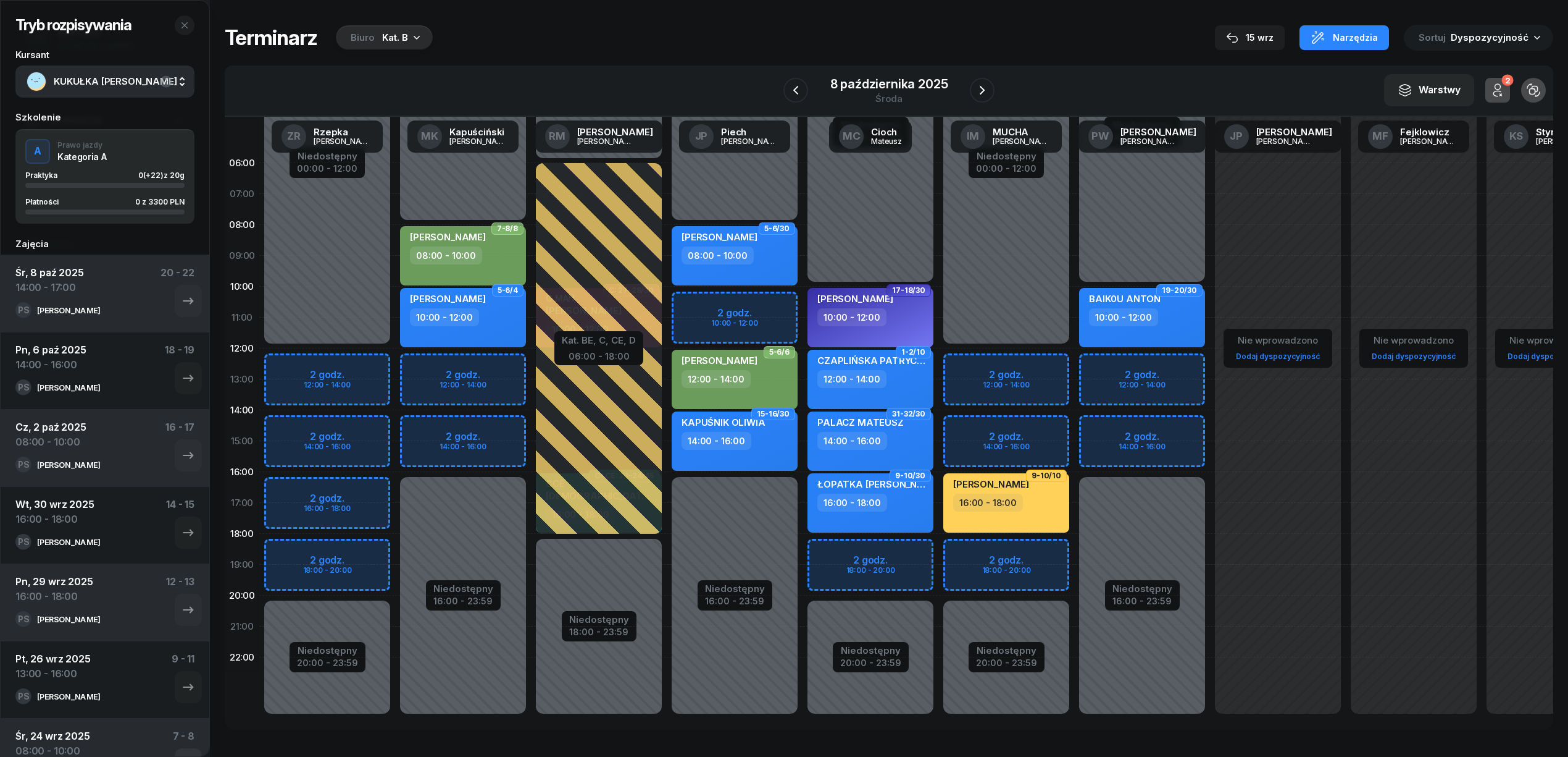
scroll to position [273, 0]
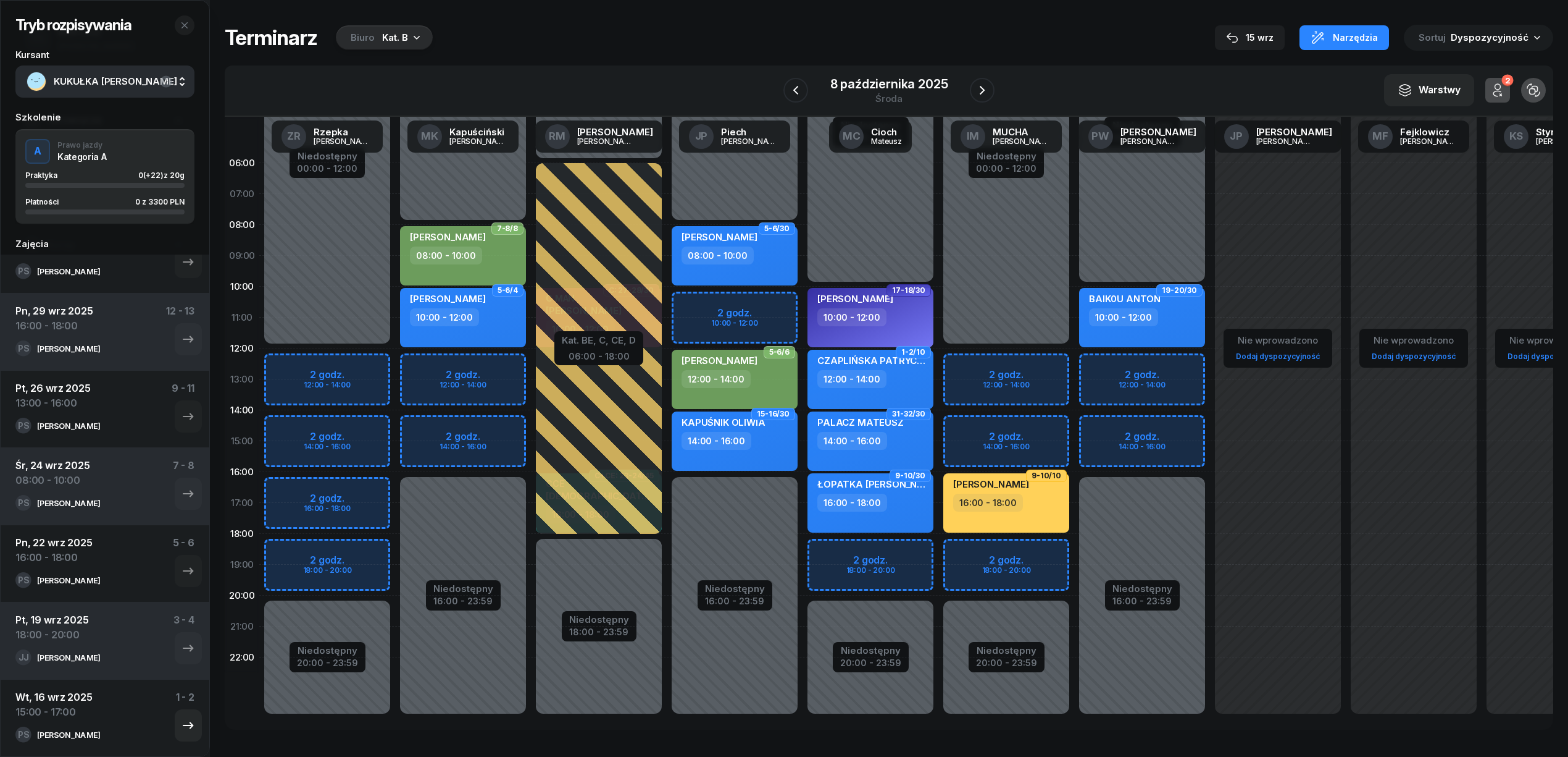
click at [72, 698] on div "Wt, 16 wrz 2025" at bounding box center [55, 696] width 78 height 15
click at [155, 720] on div "Wt, 16 wrz 2025 15:00 - 17:00 1 - 2" at bounding box center [105, 708] width 179 height 37
click at [181, 720] on icon "button" at bounding box center [188, 724] width 15 height 15
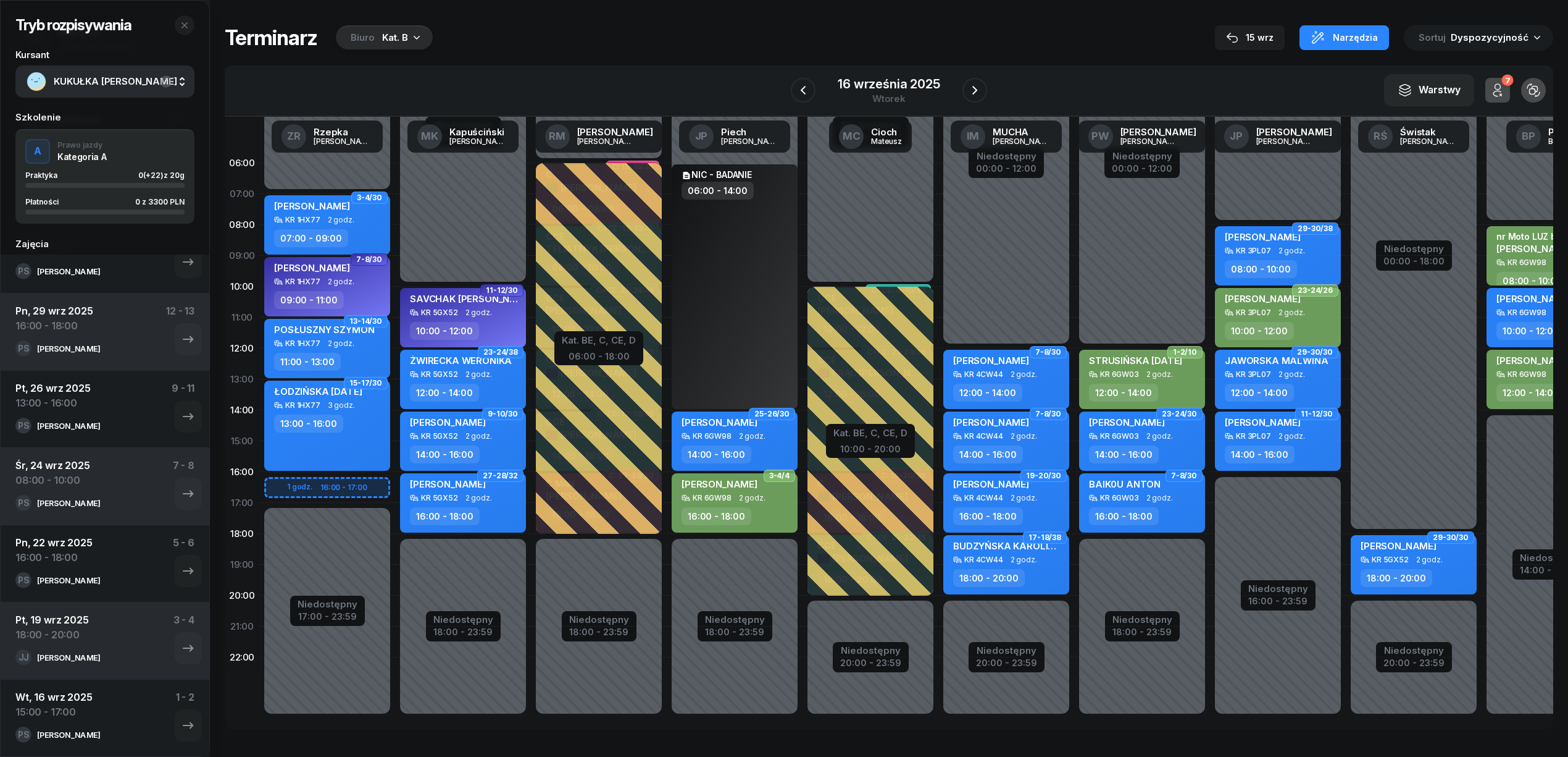
click at [382, 37] on div "Kat. B" at bounding box center [394, 37] width 26 height 15
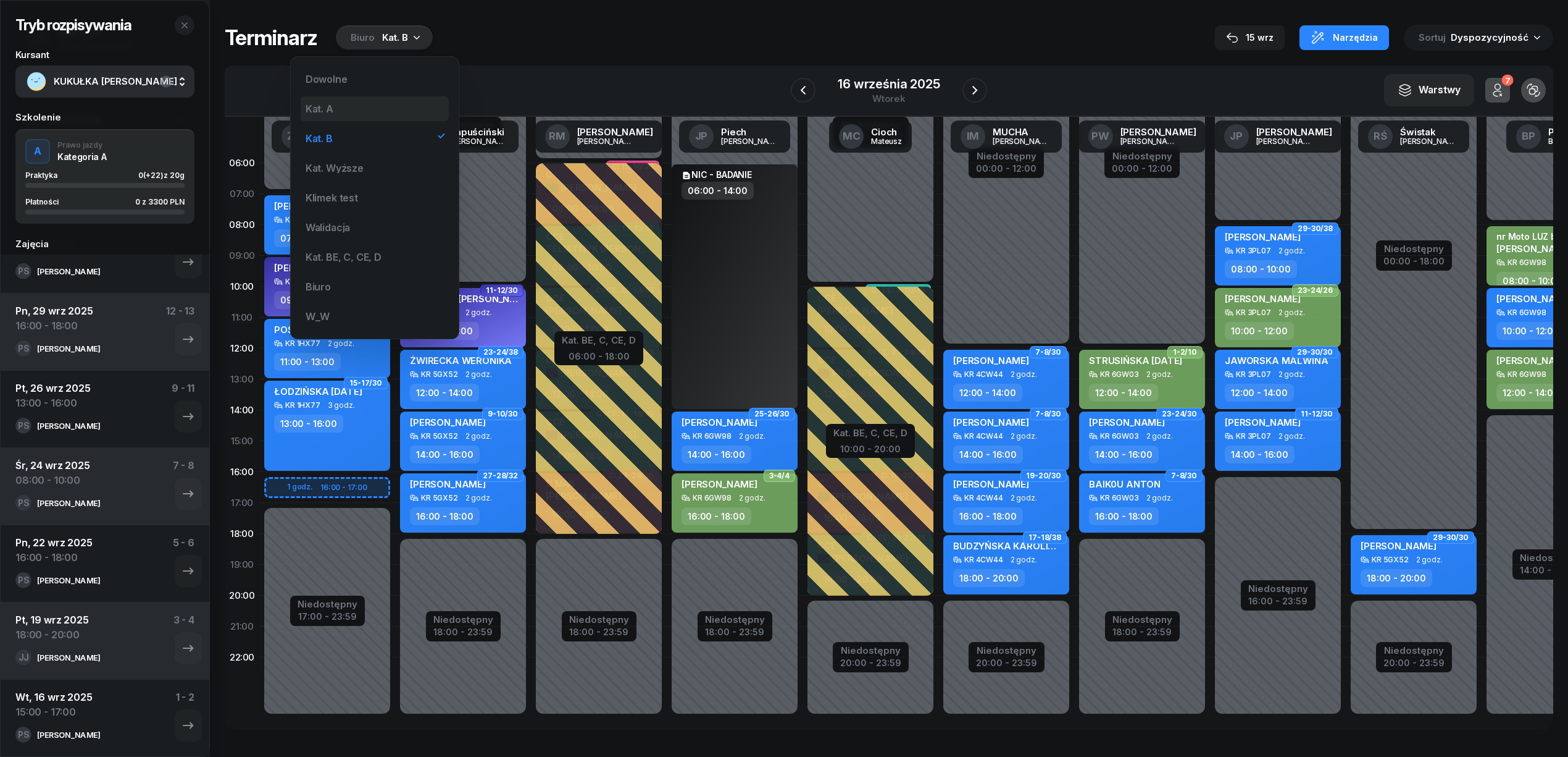
click at [353, 100] on div "Kat. A" at bounding box center [375, 109] width 148 height 25
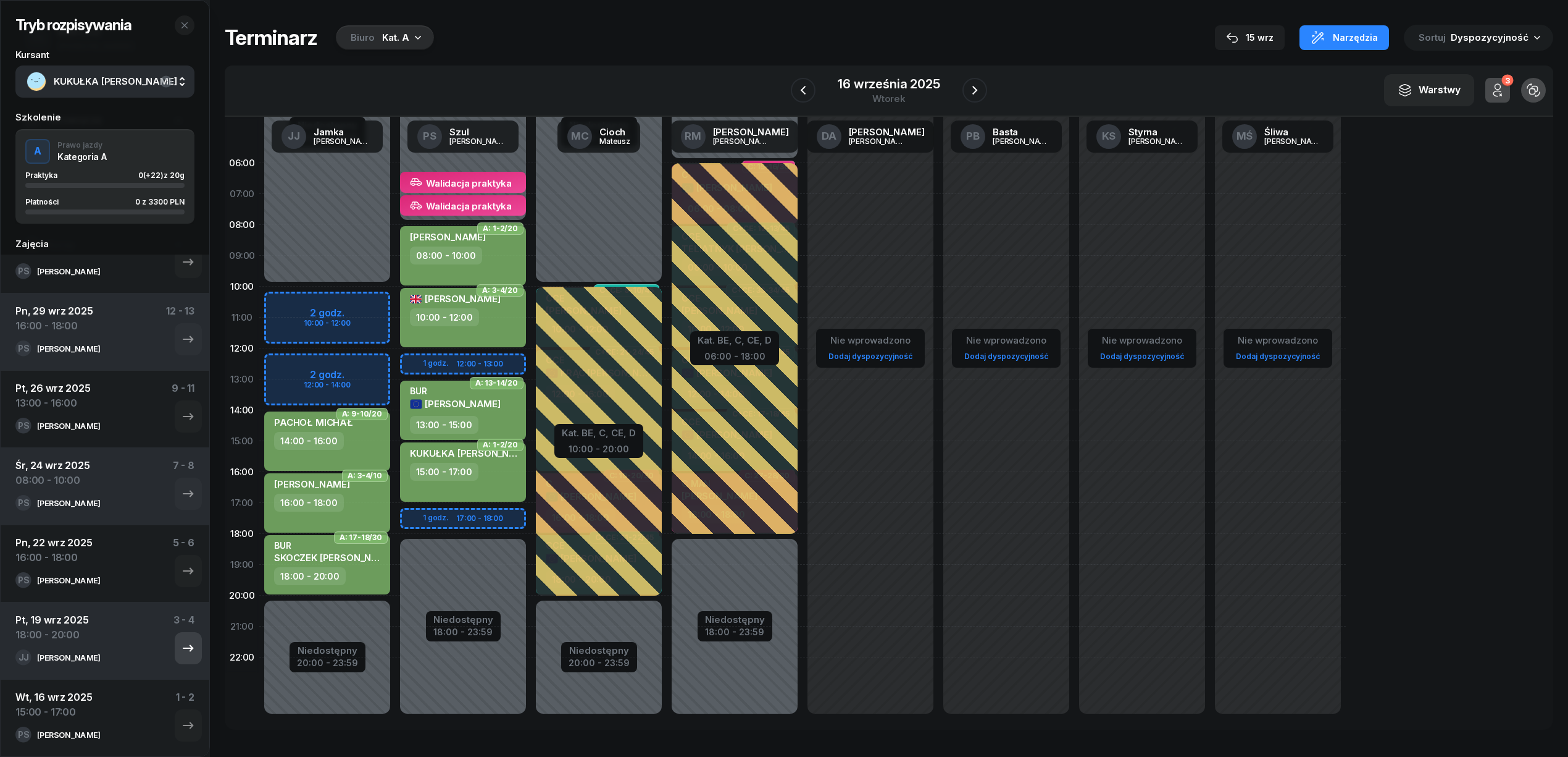
click at [181, 643] on icon "button" at bounding box center [188, 648] width 15 height 15
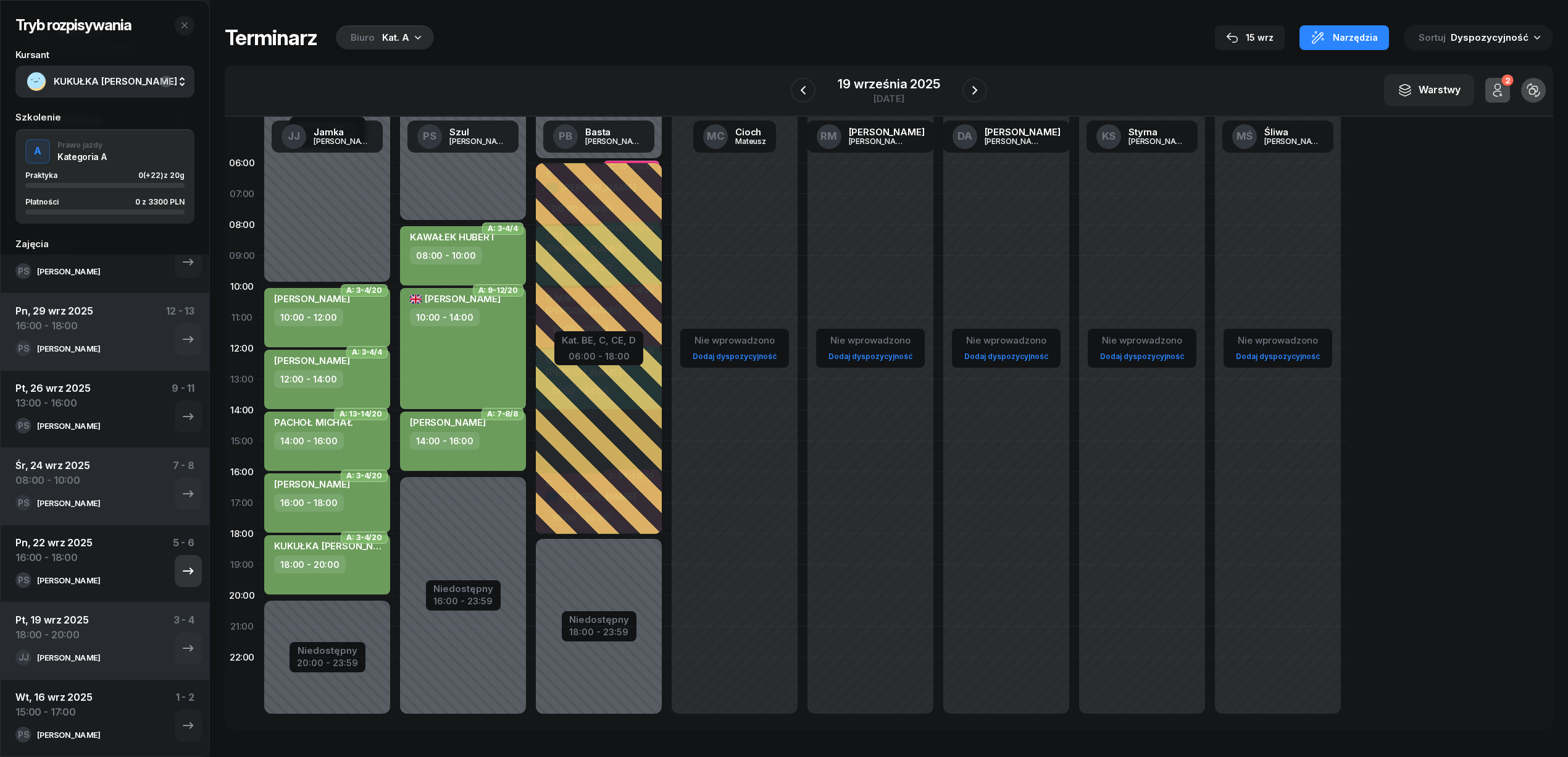
click at [181, 573] on icon "button" at bounding box center [188, 570] width 15 height 15
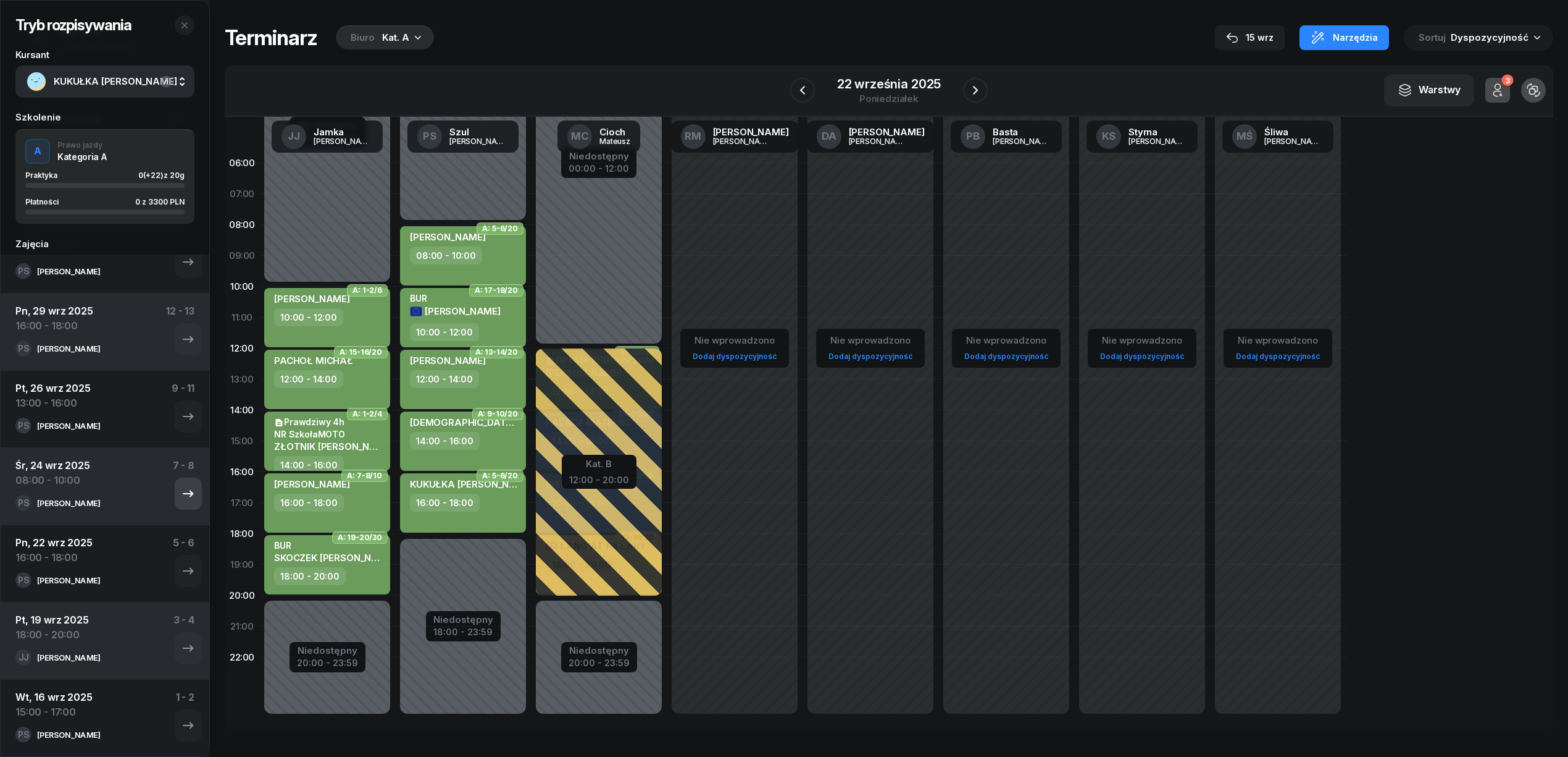
click at [181, 495] on icon "button" at bounding box center [188, 493] width 15 height 15
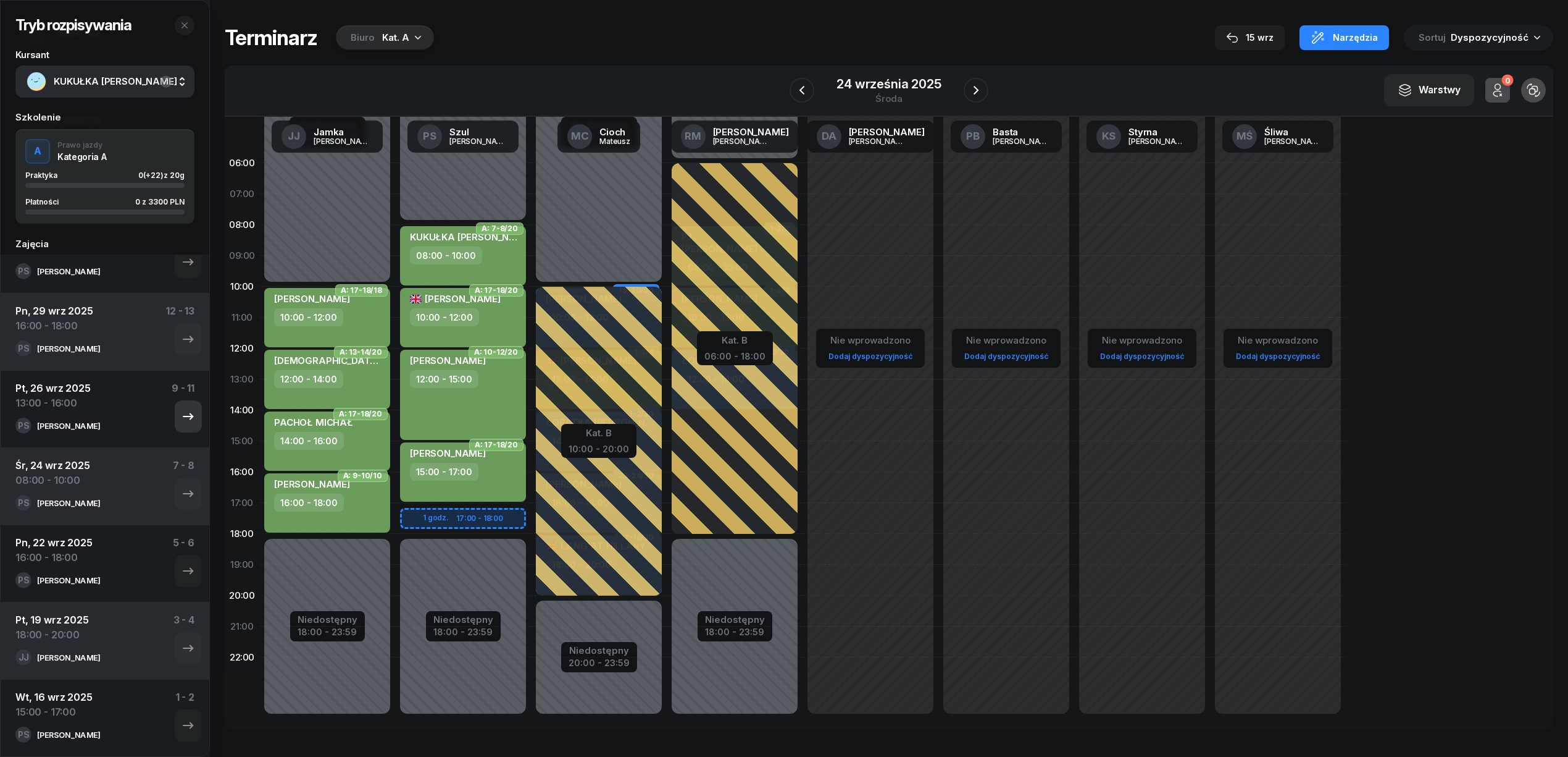
click at [183, 425] on button "button" at bounding box center [188, 416] width 27 height 32
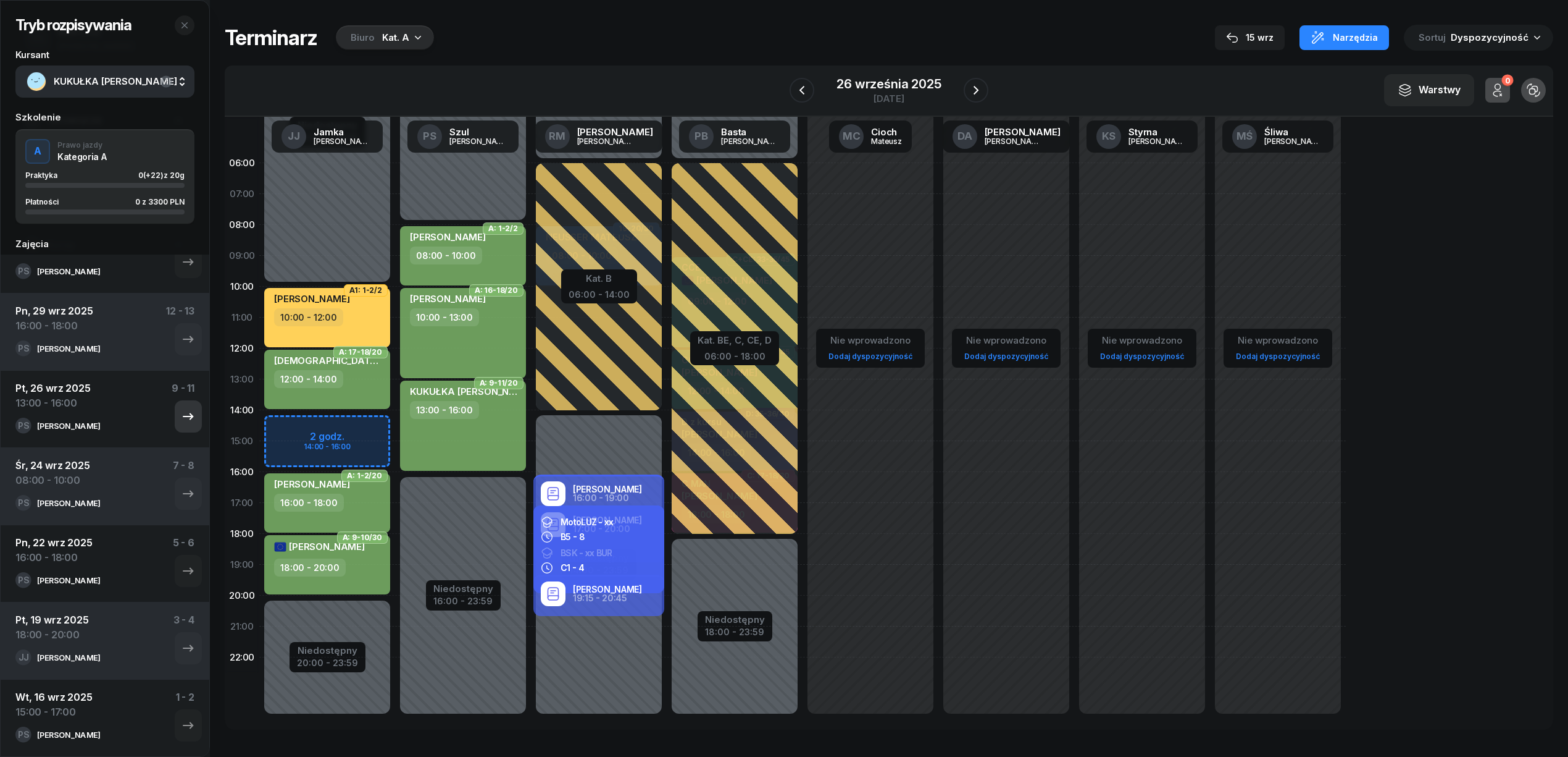
scroll to position [191, 0]
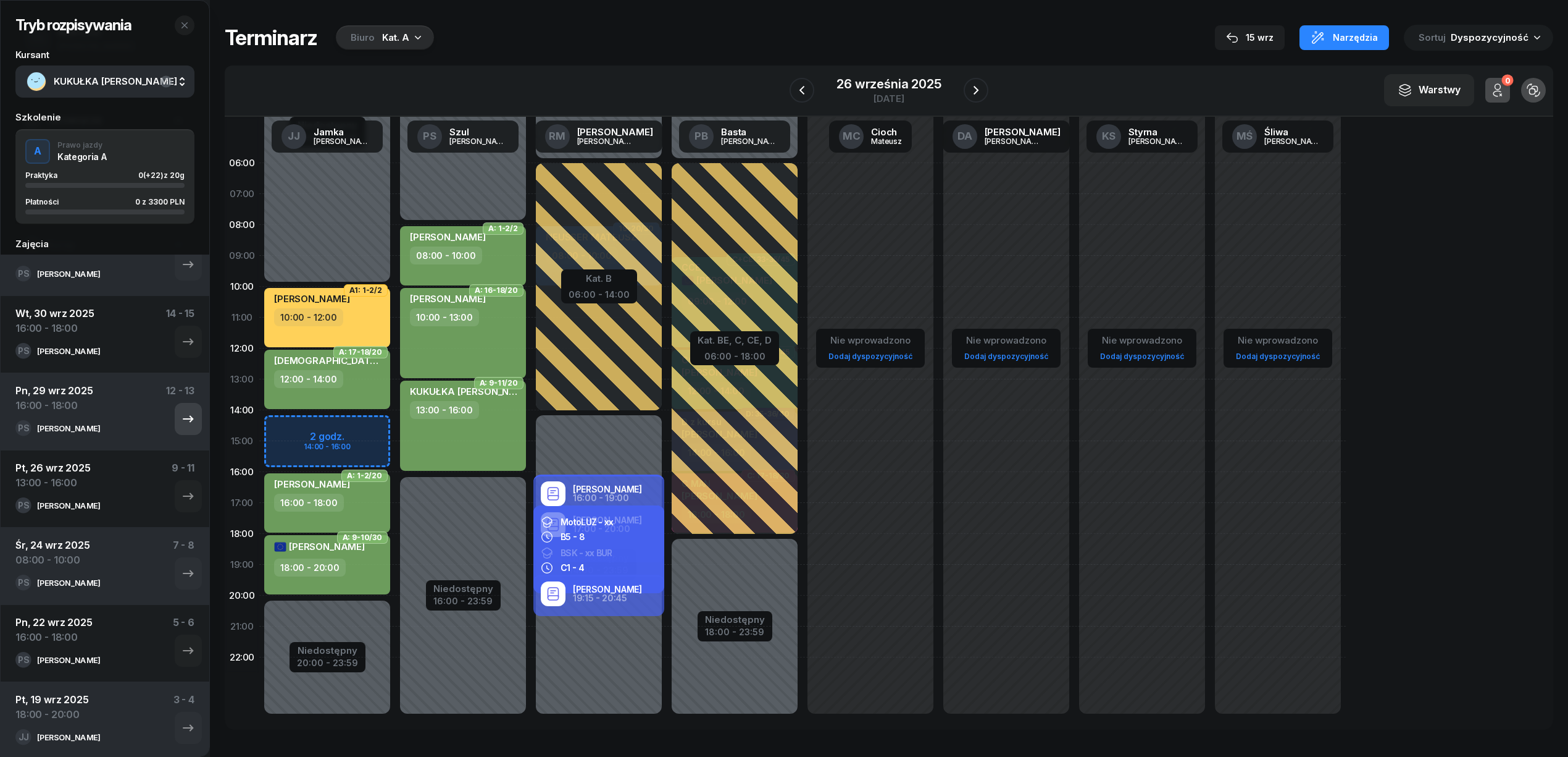
click at [181, 423] on icon "button" at bounding box center [188, 418] width 15 height 15
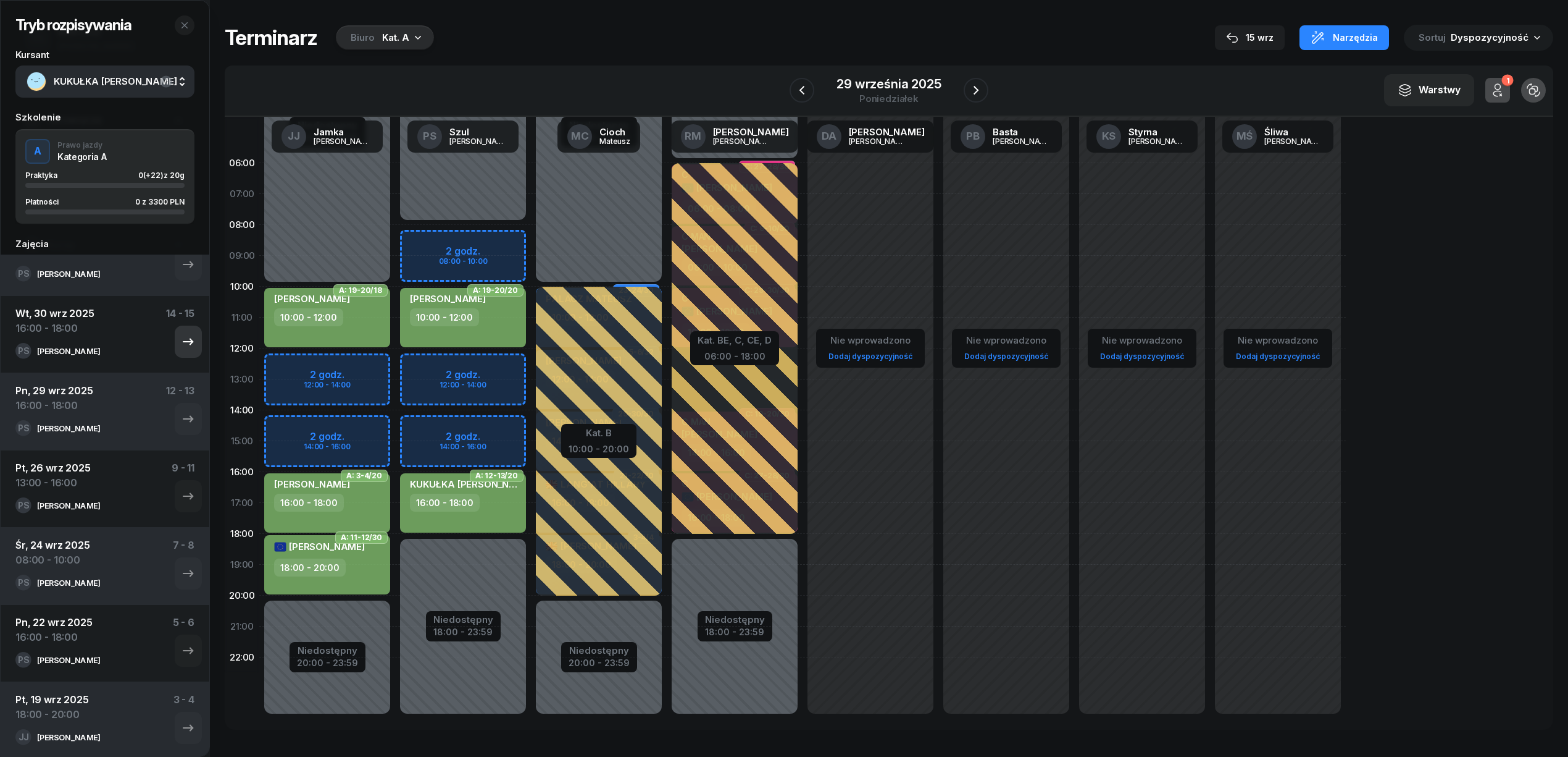
click at [181, 347] on icon "button" at bounding box center [188, 341] width 15 height 15
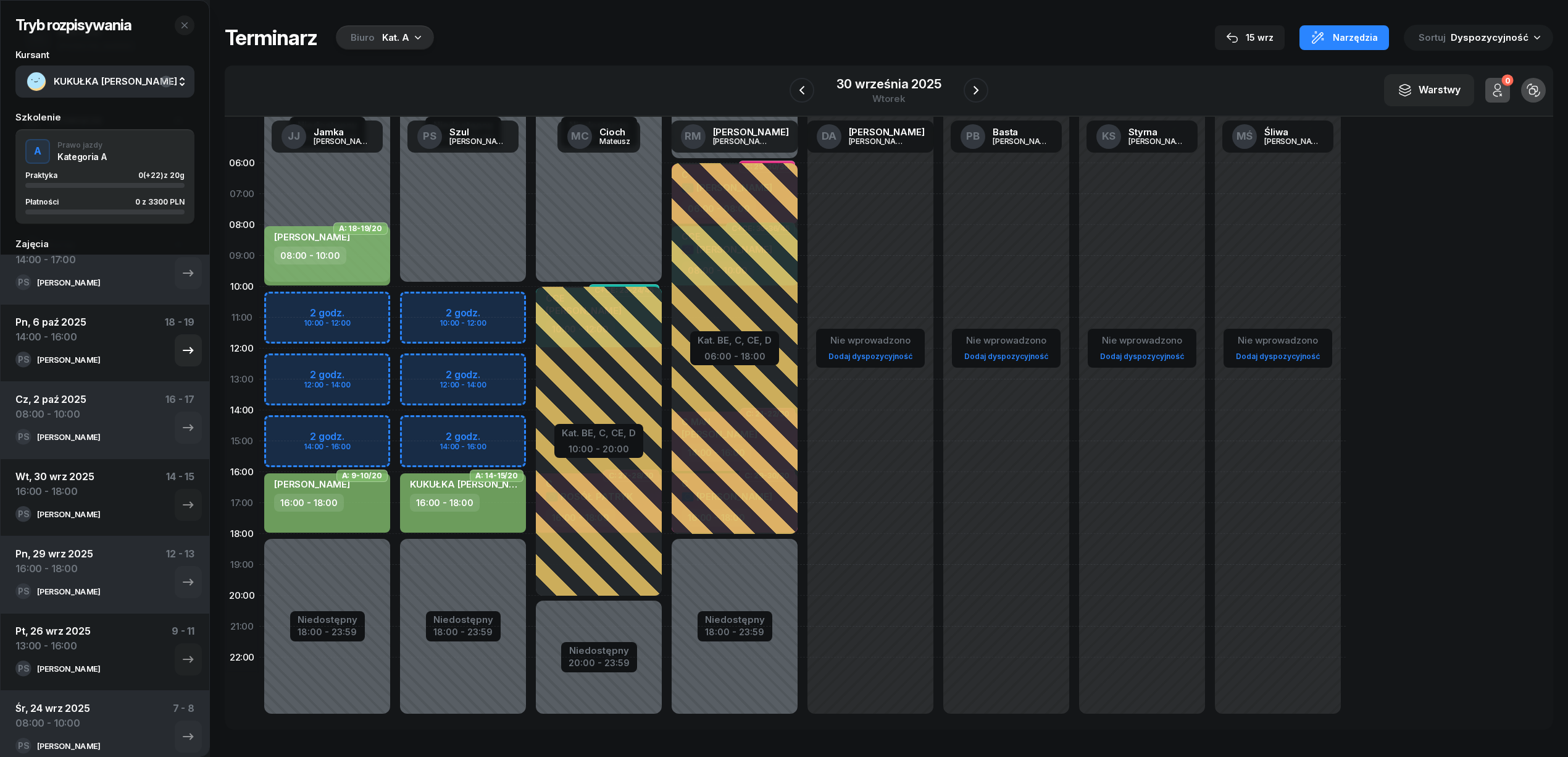
scroll to position [26, 0]
click at [175, 421] on button "button" at bounding box center [188, 429] width 27 height 32
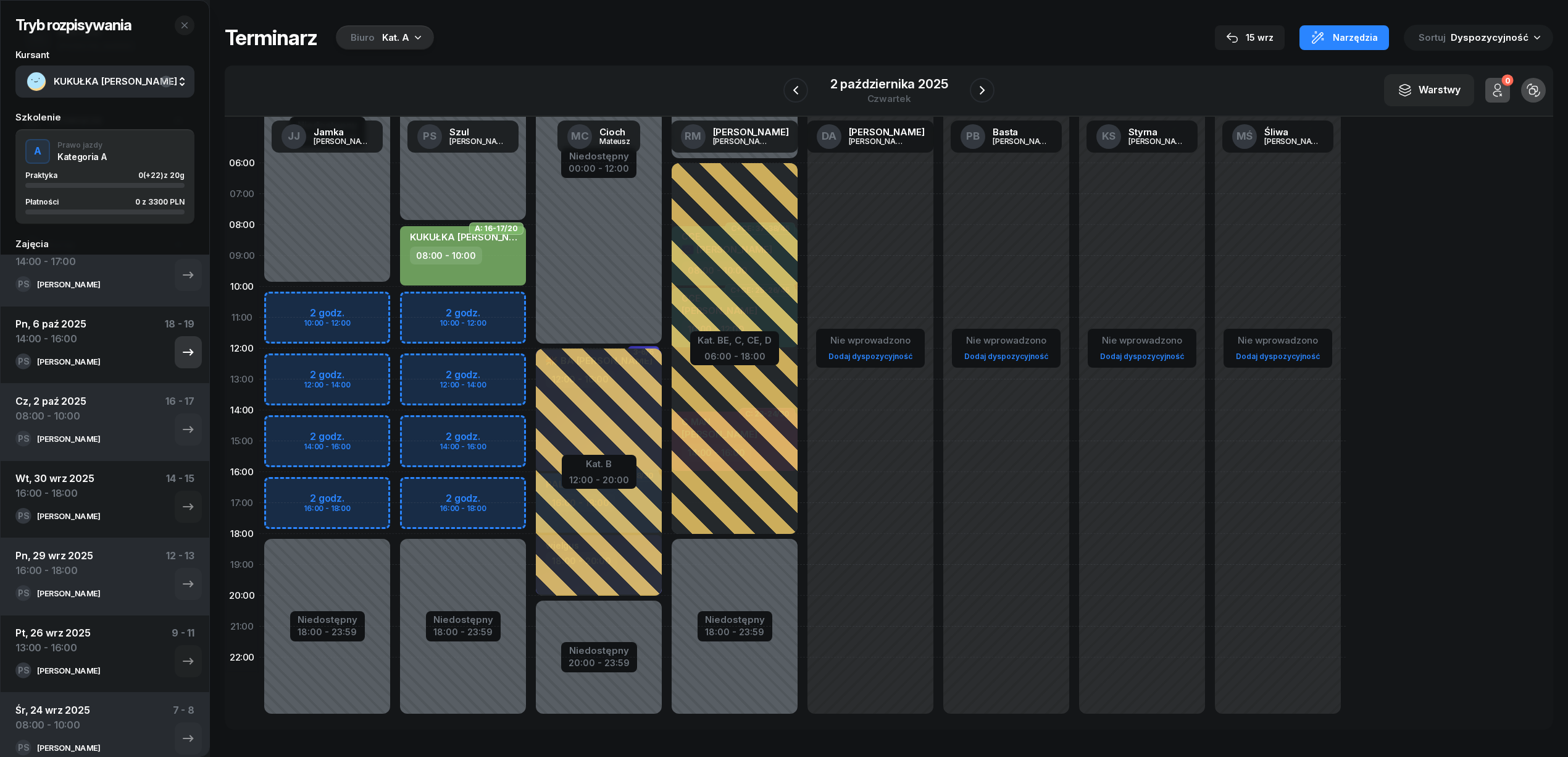
click at [181, 349] on icon "button" at bounding box center [188, 352] width 15 height 15
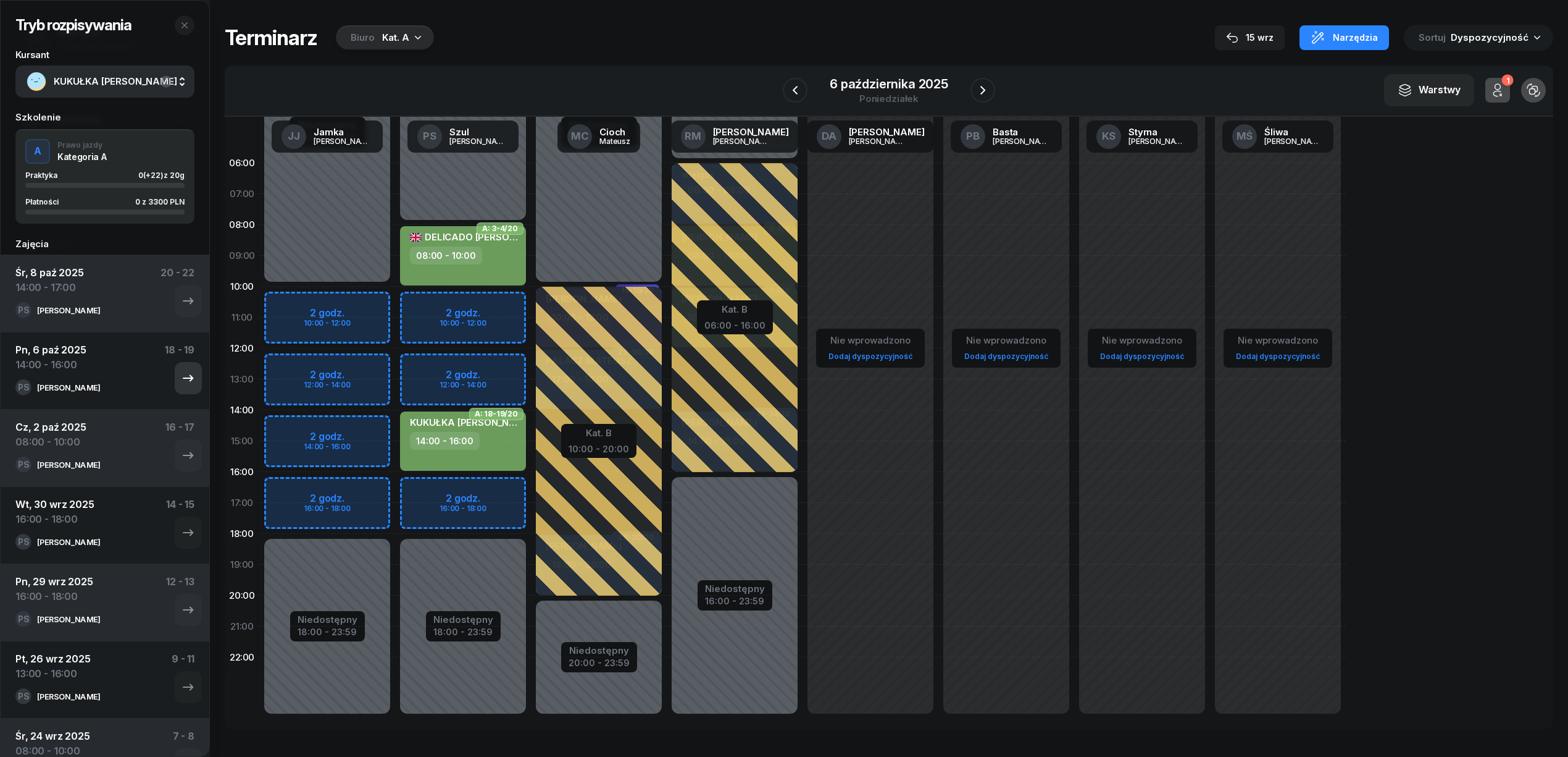
click at [181, 384] on icon "button" at bounding box center [188, 378] width 15 height 15
click at [181, 455] on icon "button" at bounding box center [188, 455] width 15 height 15
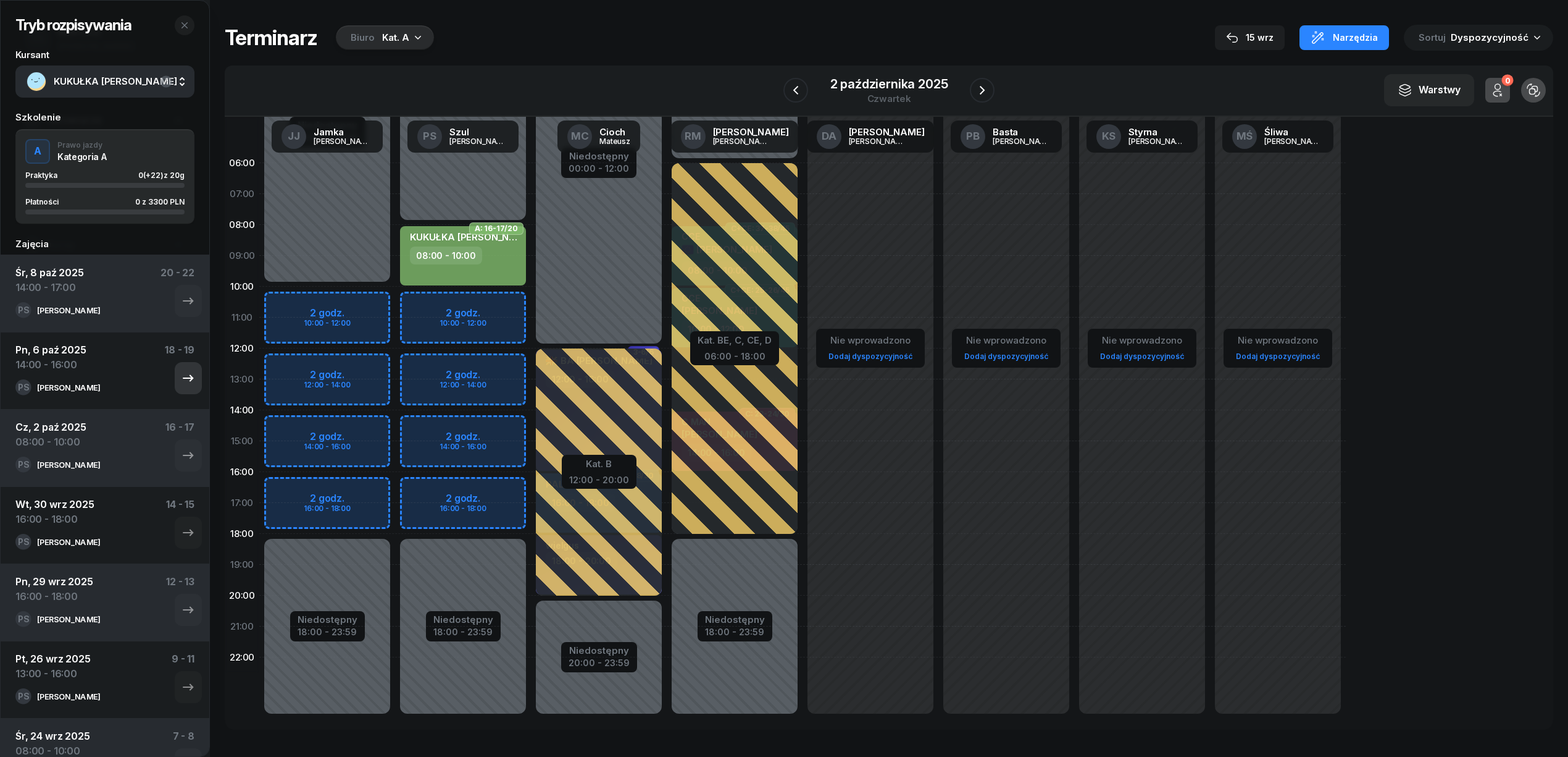
click at [181, 382] on icon "button" at bounding box center [188, 378] width 15 height 15
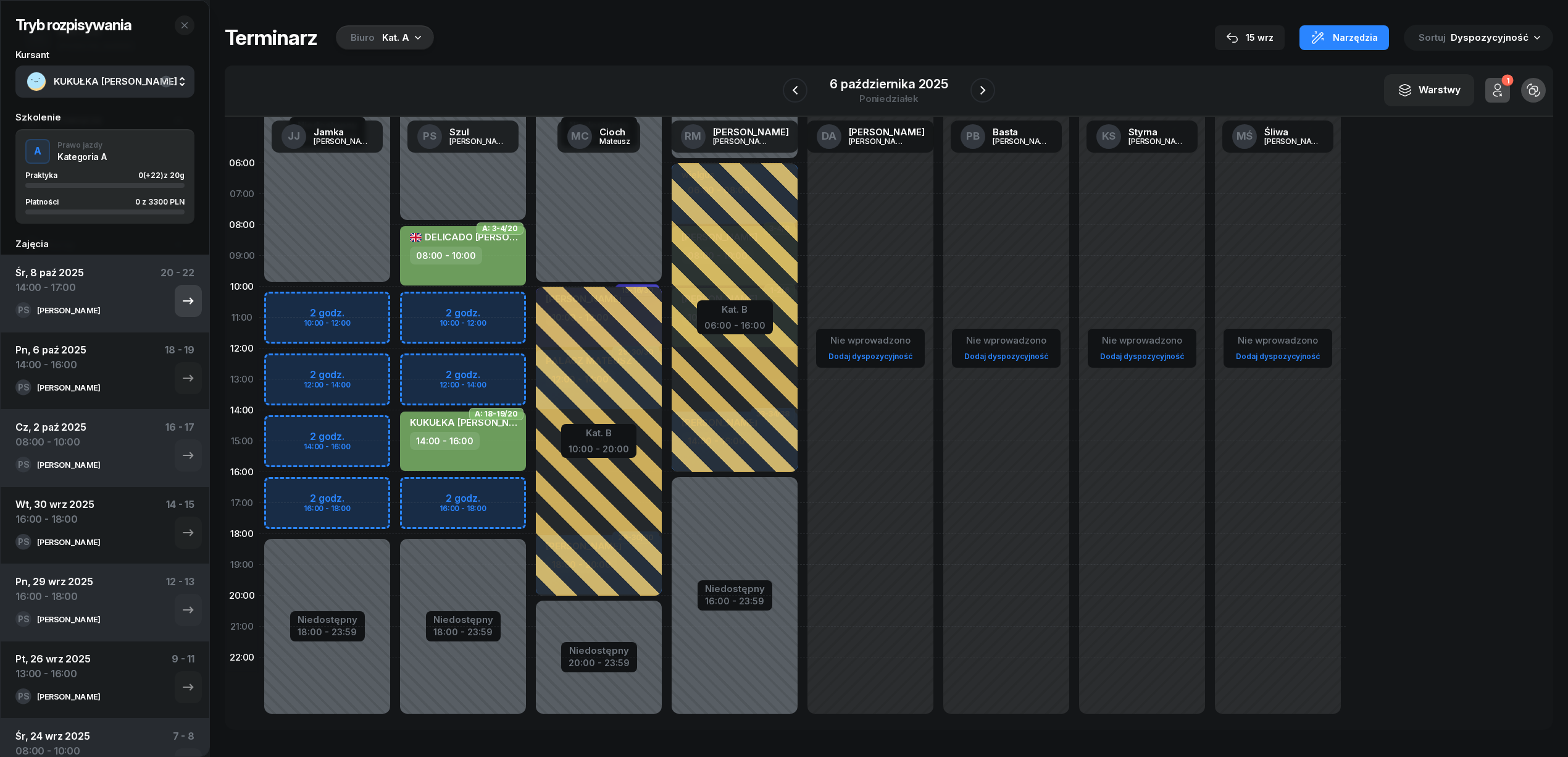
click at [178, 310] on button "button" at bounding box center [188, 301] width 27 height 32
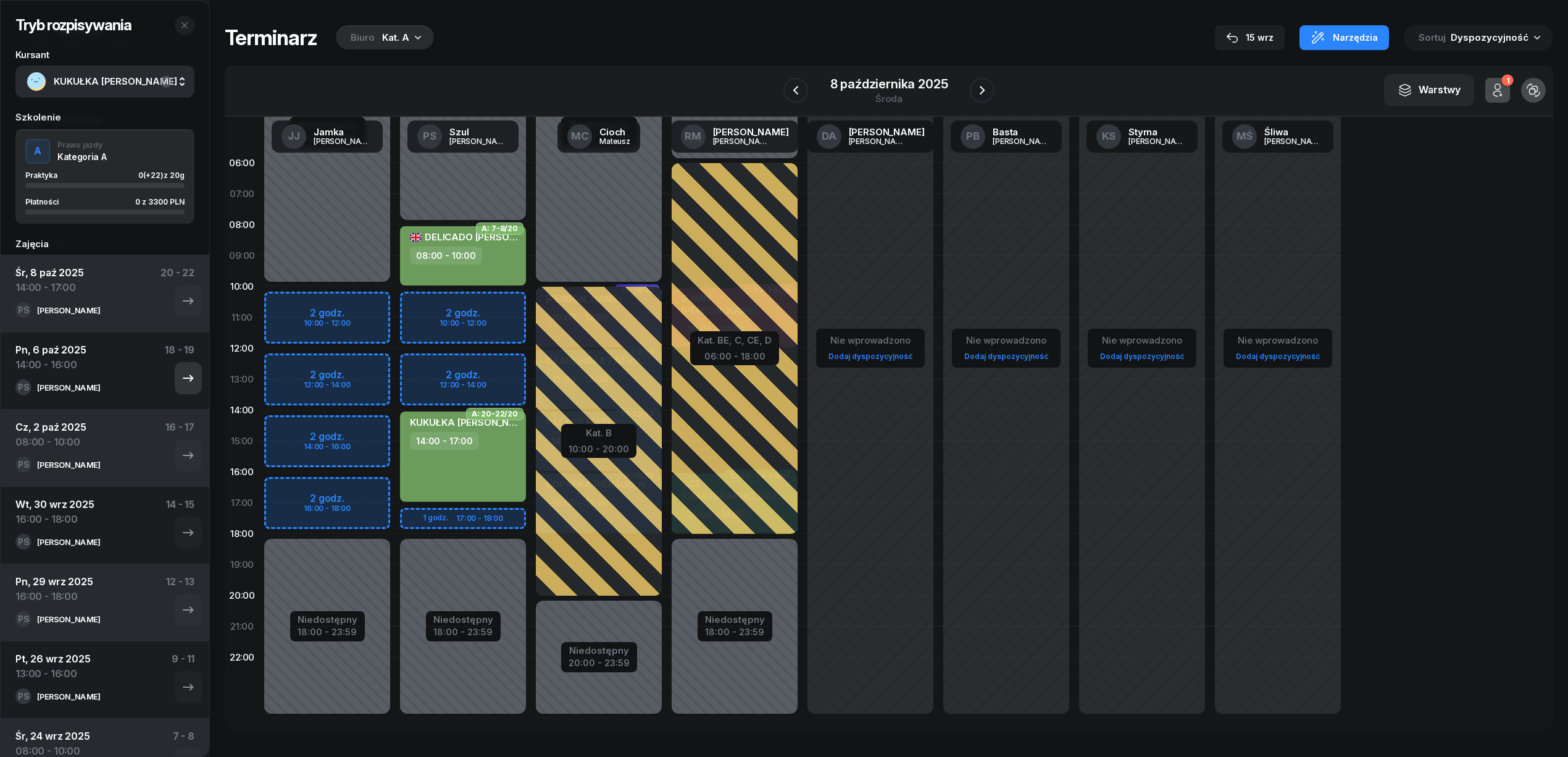
click at [183, 378] on icon "button" at bounding box center [188, 378] width 11 height 7
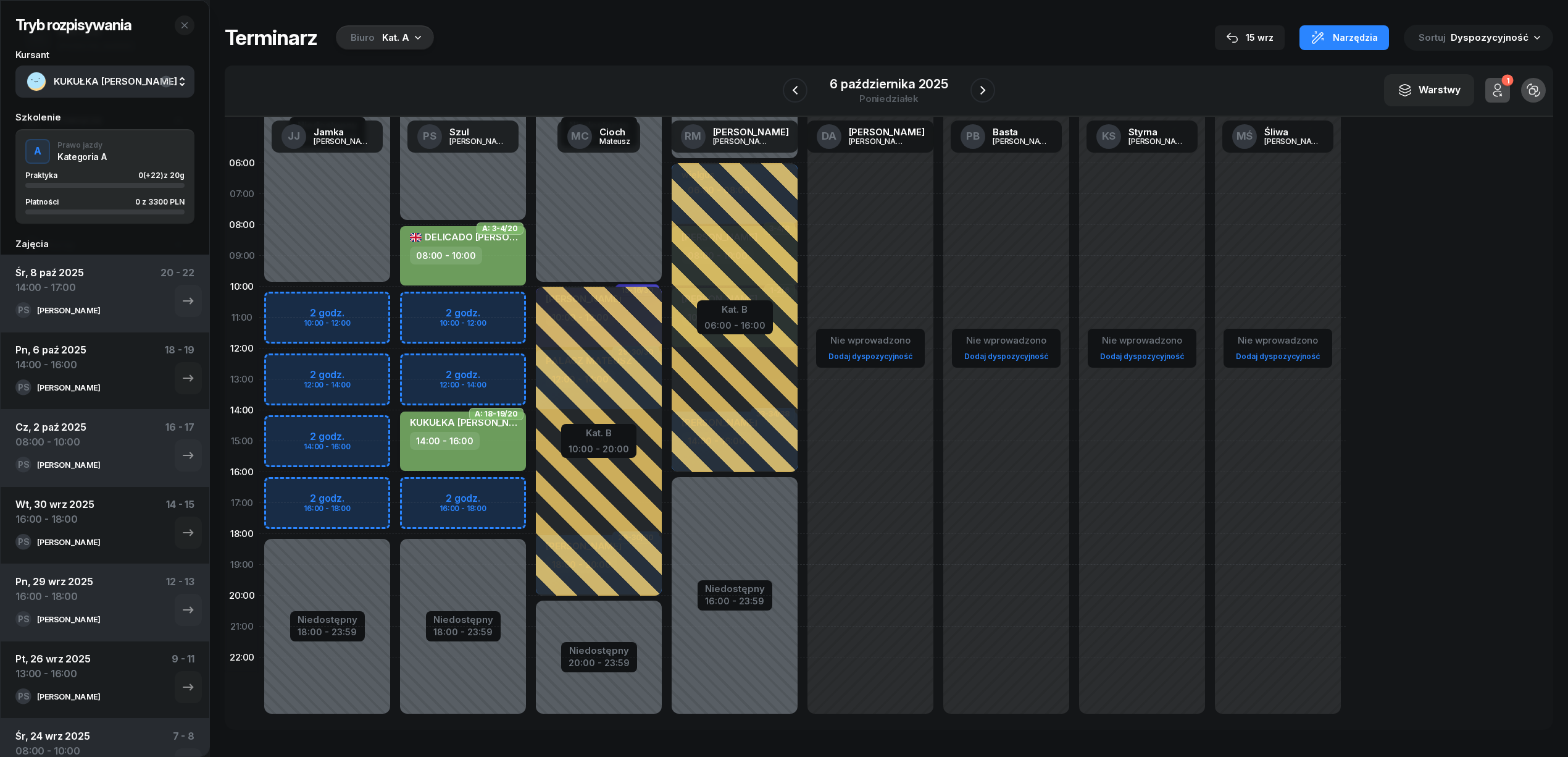
click at [440, 431] on div "KUKUŁKA TOMASZ 14:00 - 16:00" at bounding box center [463, 440] width 126 height 59
select select "14"
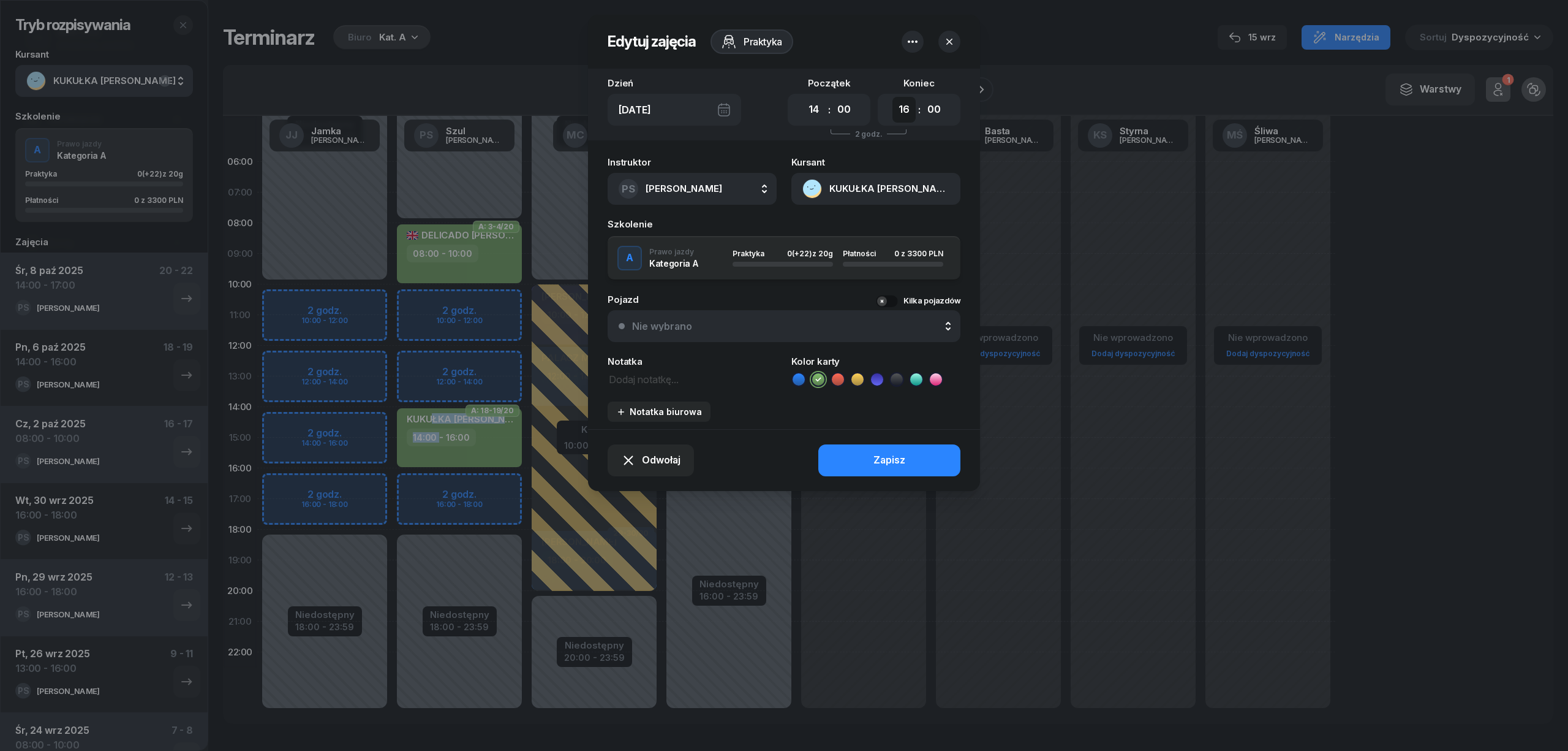
drag, startPoint x: 900, startPoint y: 107, endPoint x: 902, endPoint y: 121, distance: 14.1
click at [900, 107] on select "00 01 02 03 04 05 06 07 08 09 10 11 12 13 14 15 16 17 18 19 20 21 22 23" at bounding box center [904, 109] width 24 height 25
select select "17"
click at [892, 97] on select "00 01 02 03 04 05 06 07 08 09 10 11 12 13 14 15 16 17 18 19 20 21 22 23" at bounding box center [904, 109] width 24 height 25
click at [906, 459] on button "Zapisz" at bounding box center [889, 460] width 142 height 32
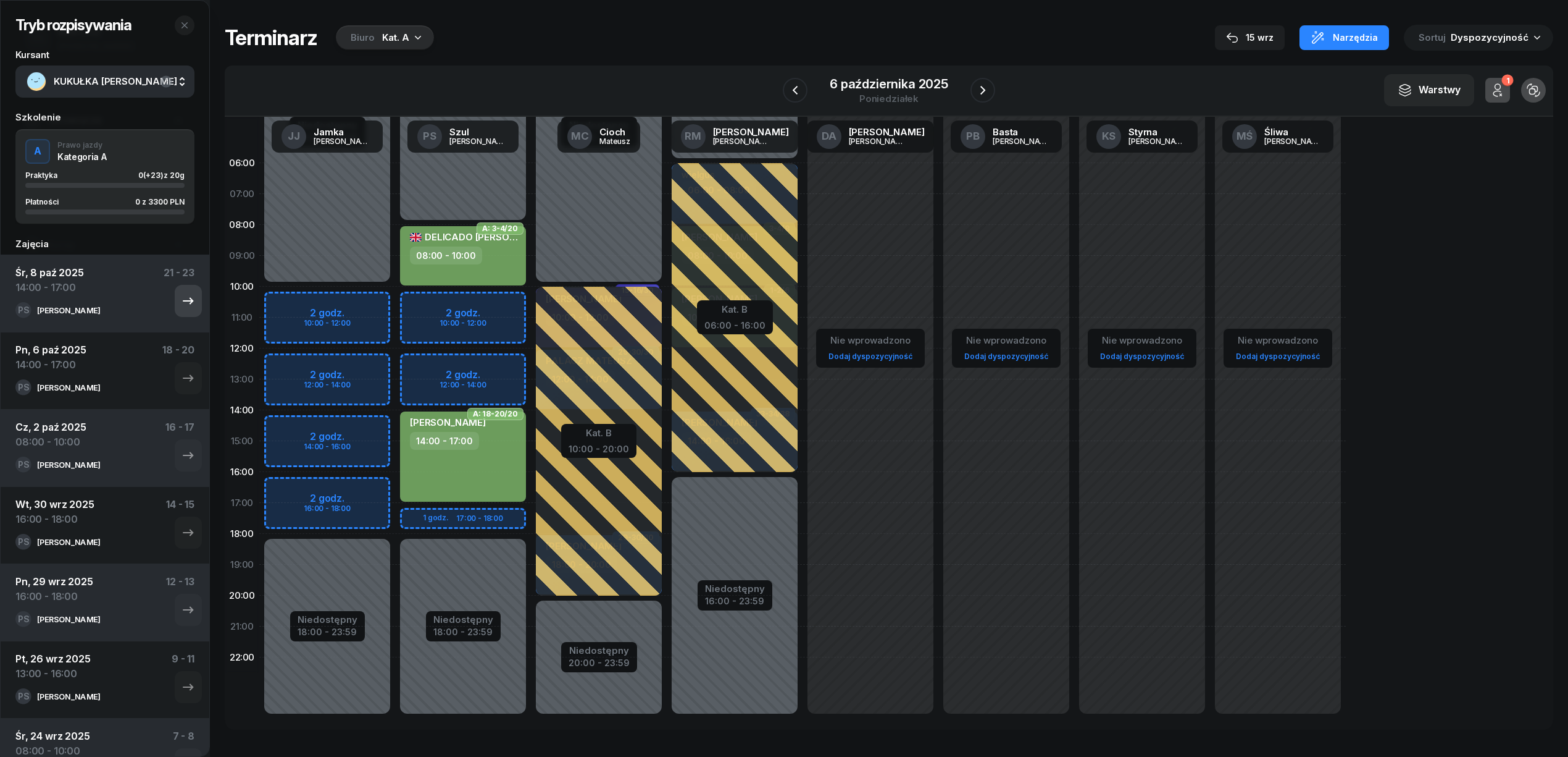
click at [181, 296] on icon "button" at bounding box center [188, 301] width 15 height 15
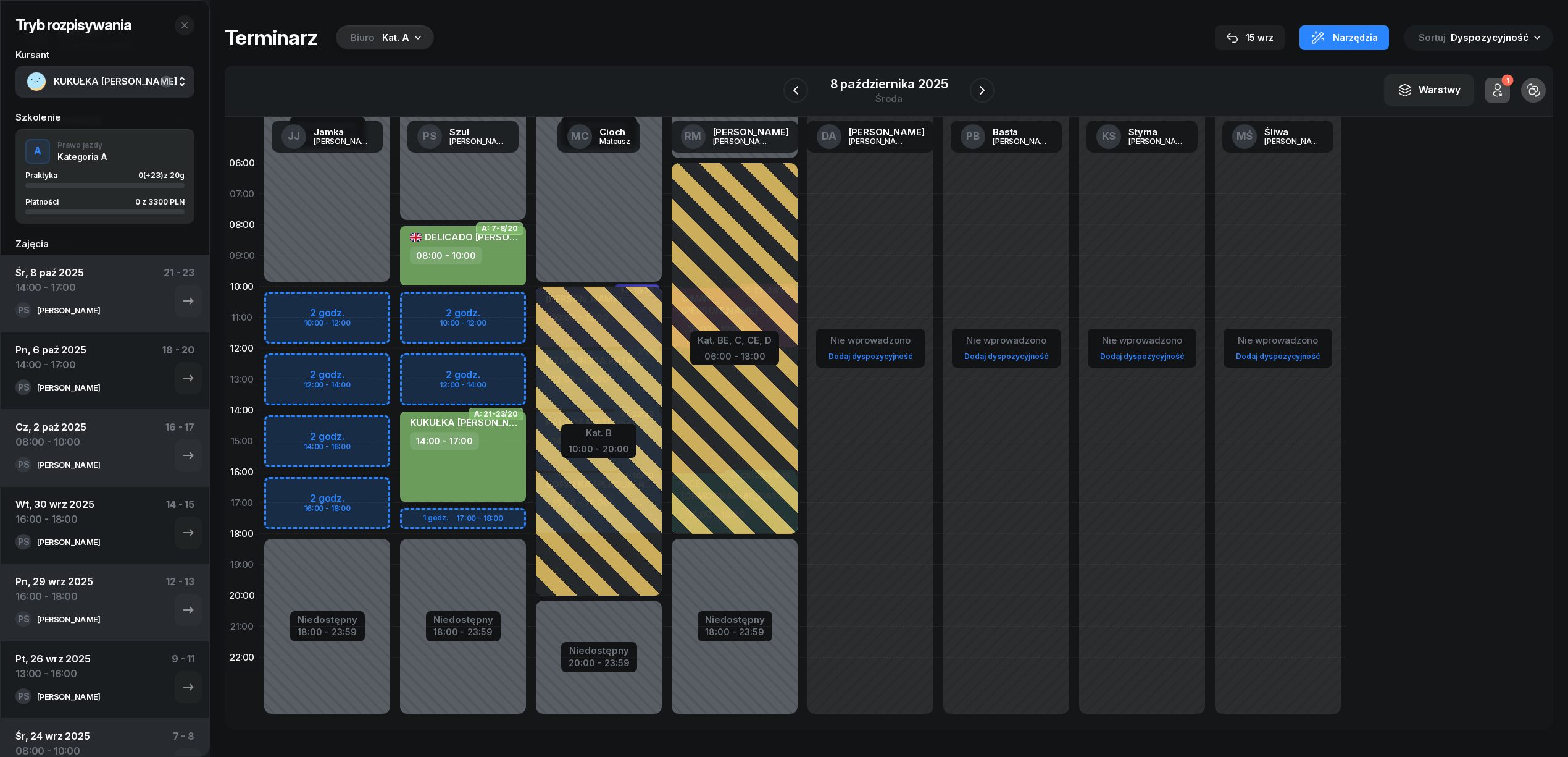
click at [499, 460] on div "KUKUŁKA TOMASZ 14:00 - 17:00" at bounding box center [463, 456] width 126 height 90
select select "14"
select select "17"
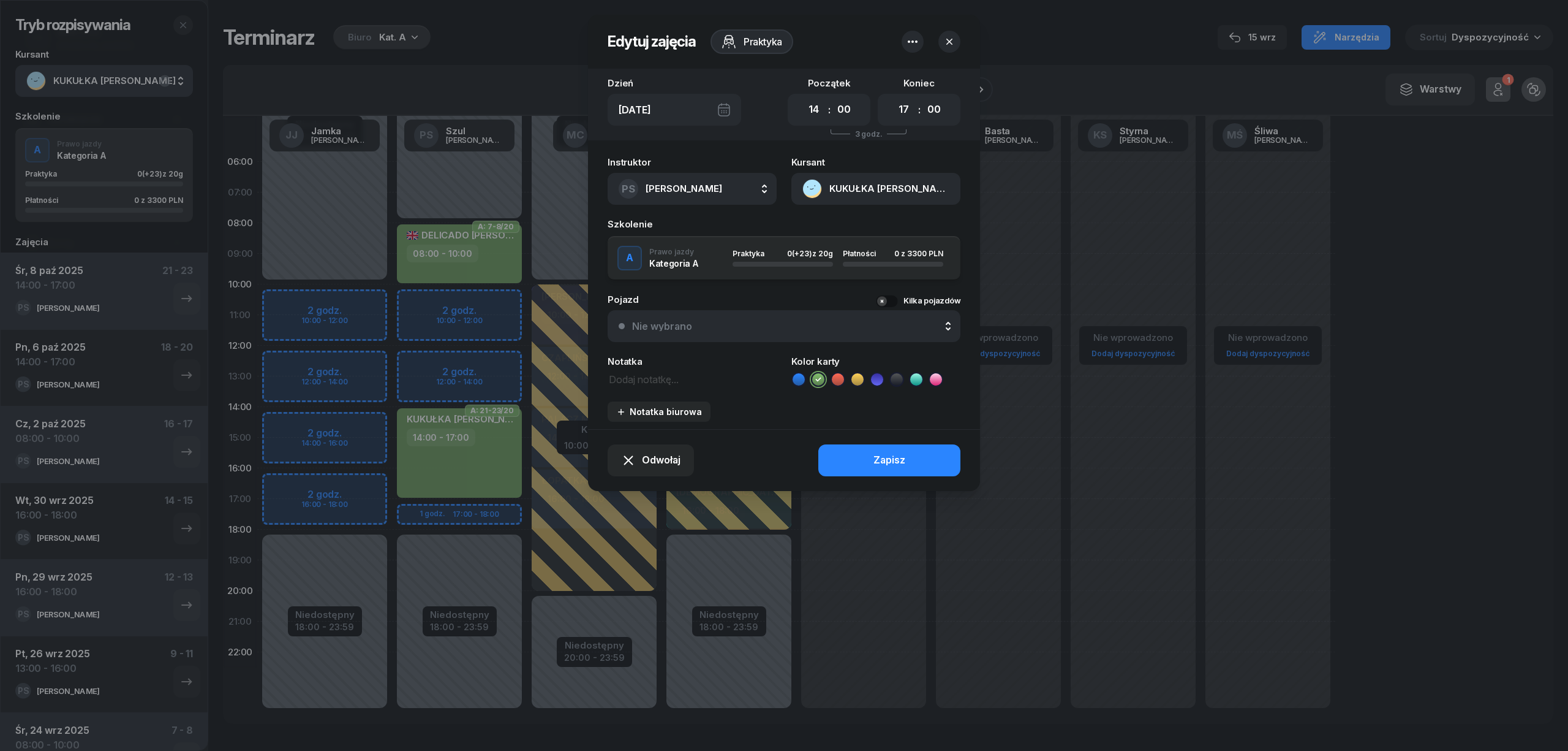
click at [906, 40] on icon "button" at bounding box center [913, 41] width 15 height 15
click at [878, 77] on link "Usuń" at bounding box center [906, 80] width 160 height 31
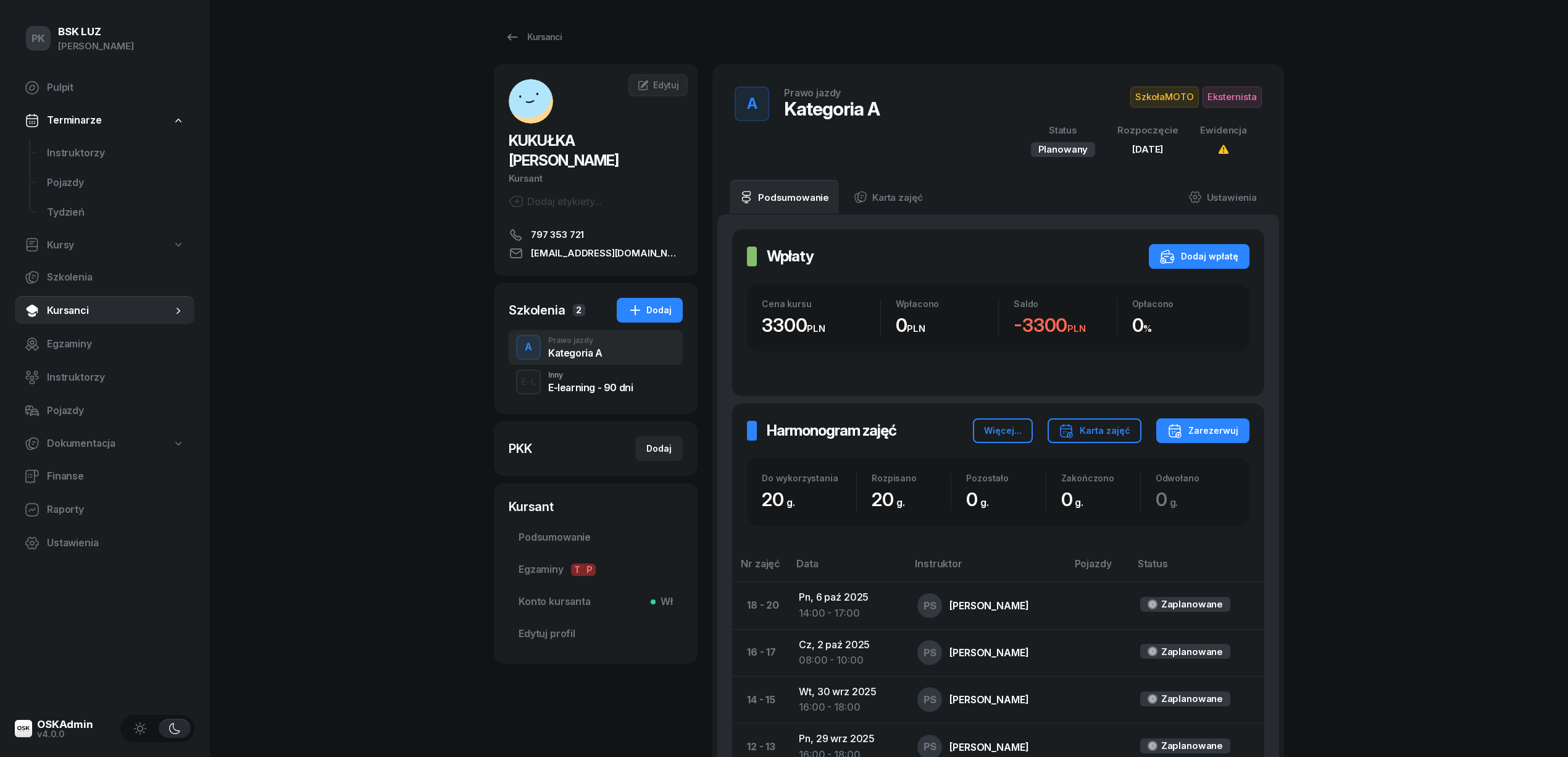
scroll to position [329, 0]
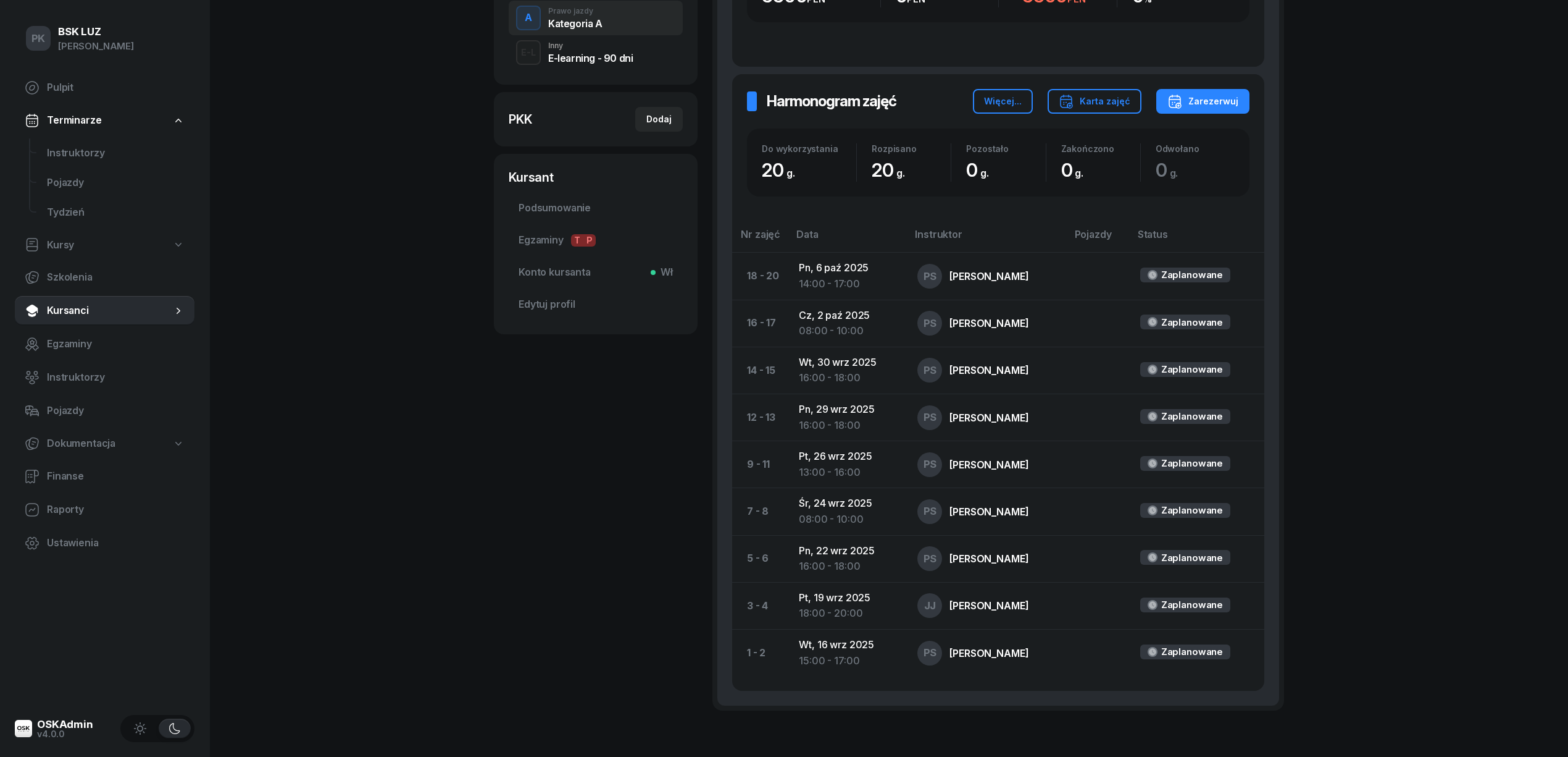
click at [578, 193] on link "Podsumowanie" at bounding box center [595, 208] width 174 height 30
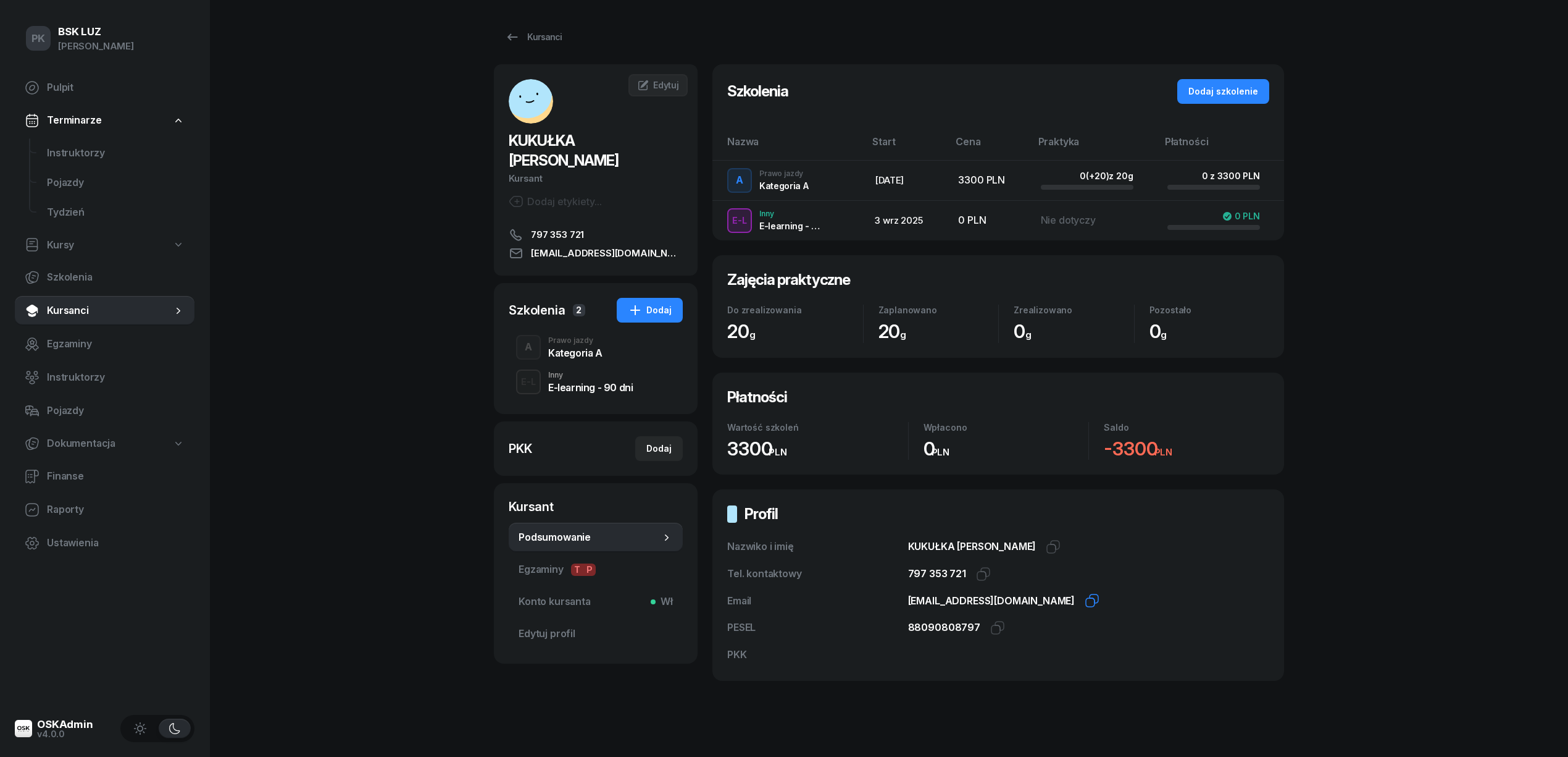
click at [1090, 600] on icon "button" at bounding box center [1094, 598] width 9 height 9
click at [571, 594] on span "Konto kursanta Wł" at bounding box center [595, 602] width 154 height 16
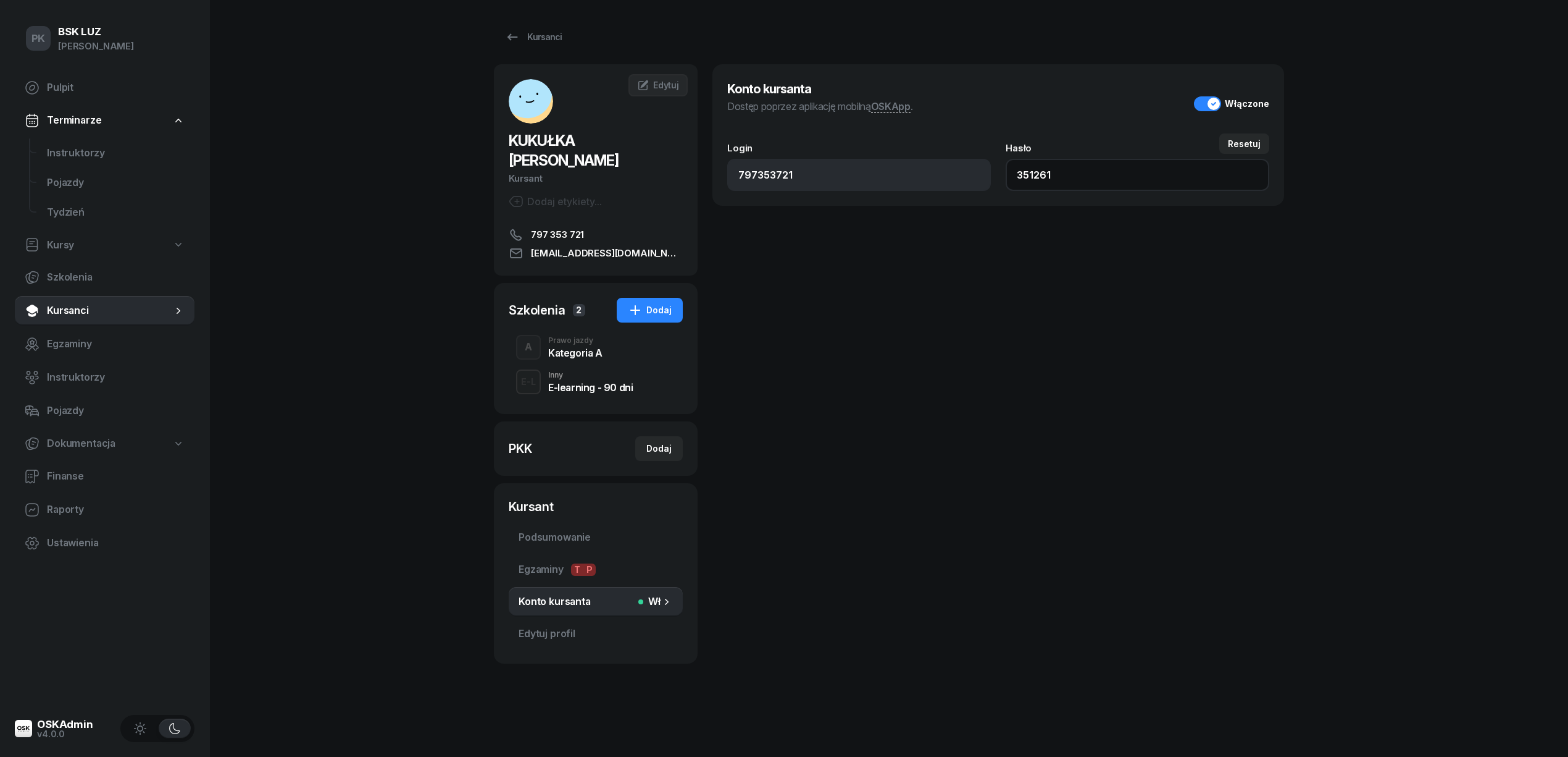
click at [1021, 176] on input "351261" at bounding box center [1137, 175] width 264 height 32
click at [588, 348] on div "Kategoria A" at bounding box center [576, 352] width 55 height 10
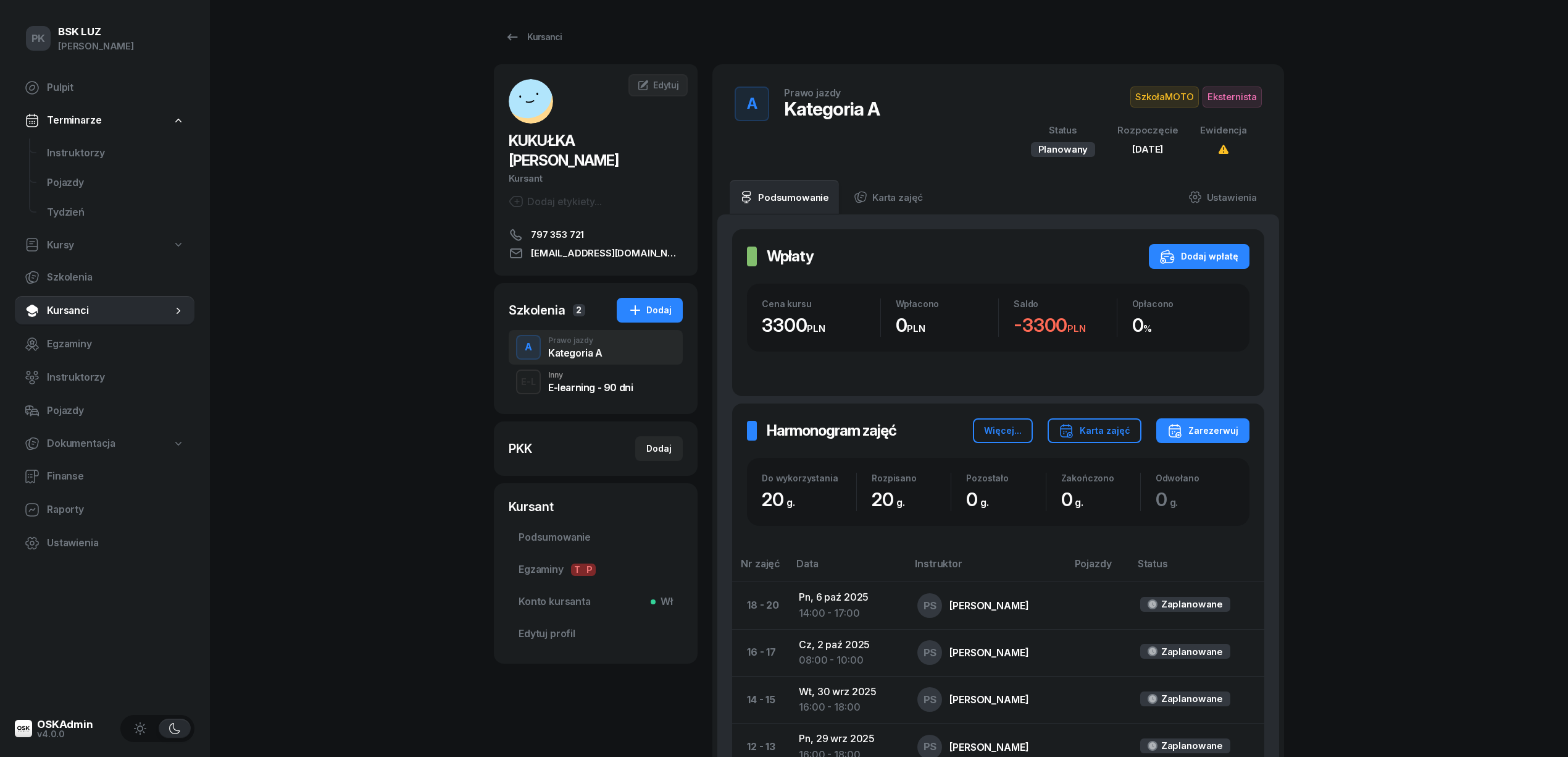
click at [284, 553] on div "PK BSK LUZ Piotr Klimek Pulpit Terminarze Instruktorzy Pojazdy Tydzień Kursy Sz…" at bounding box center [784, 580] width 1568 height 1160
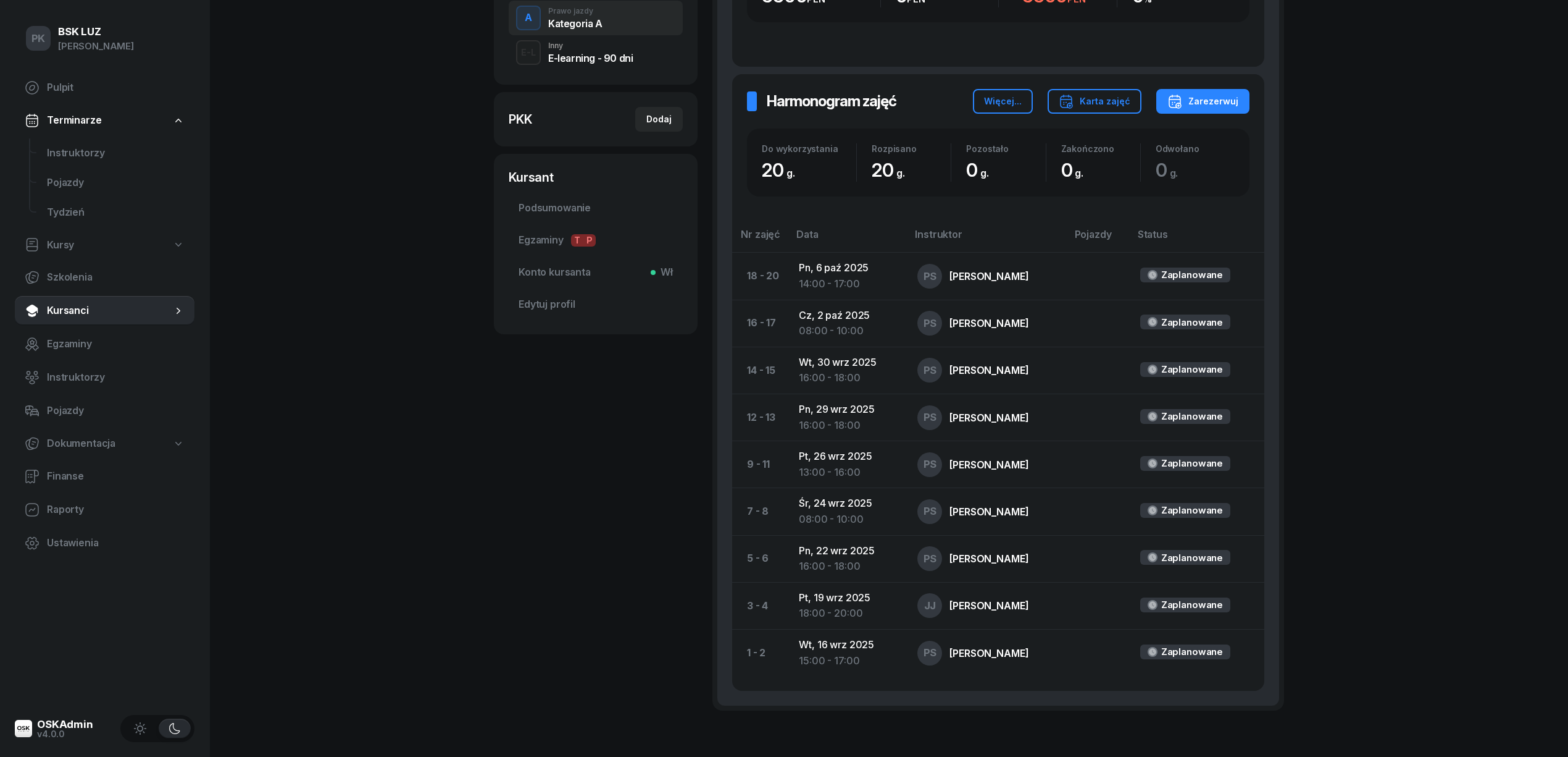
scroll to position [82, 0]
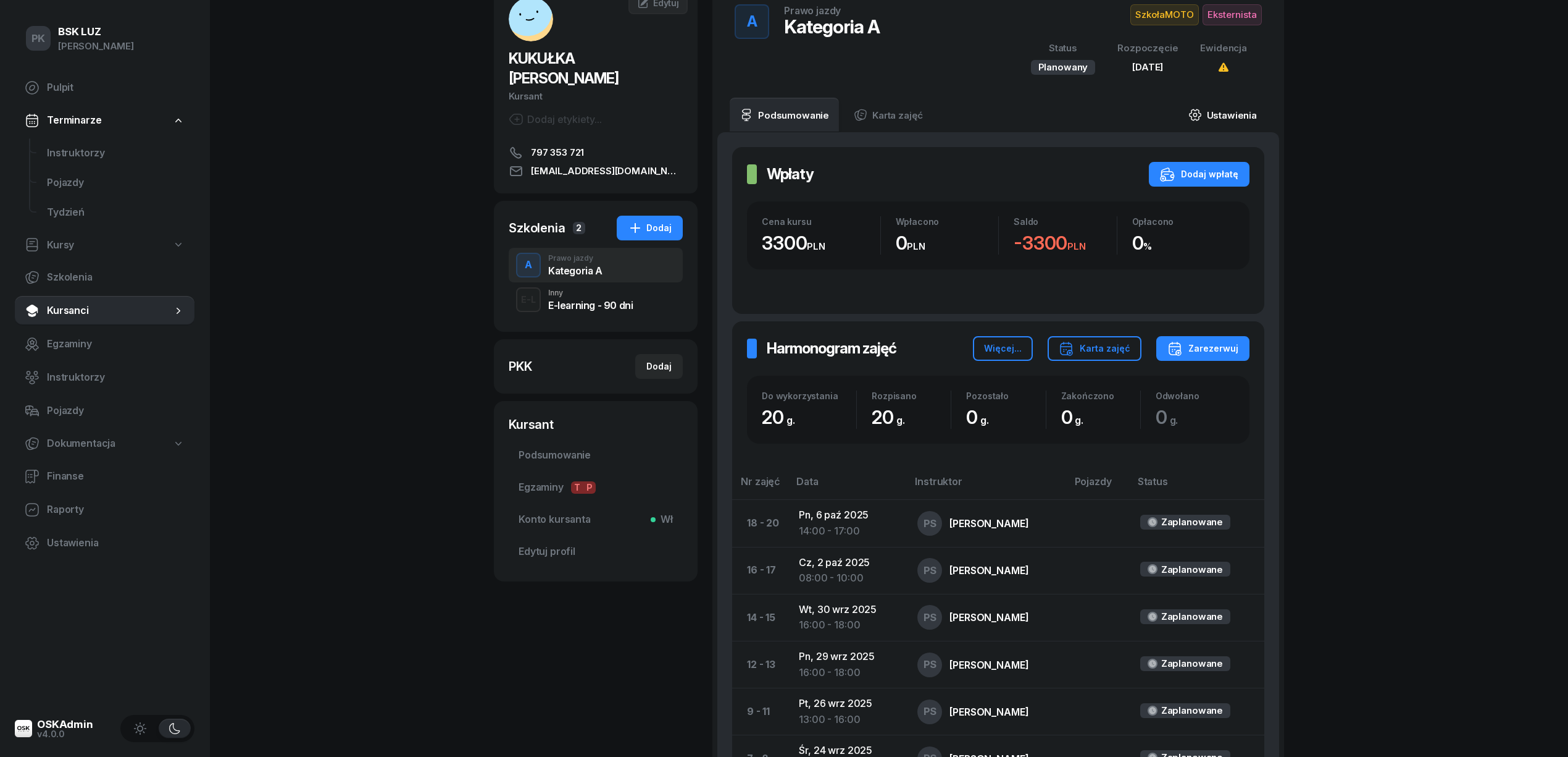
click at [1210, 114] on link "Ustawienia" at bounding box center [1222, 115] width 88 height 34
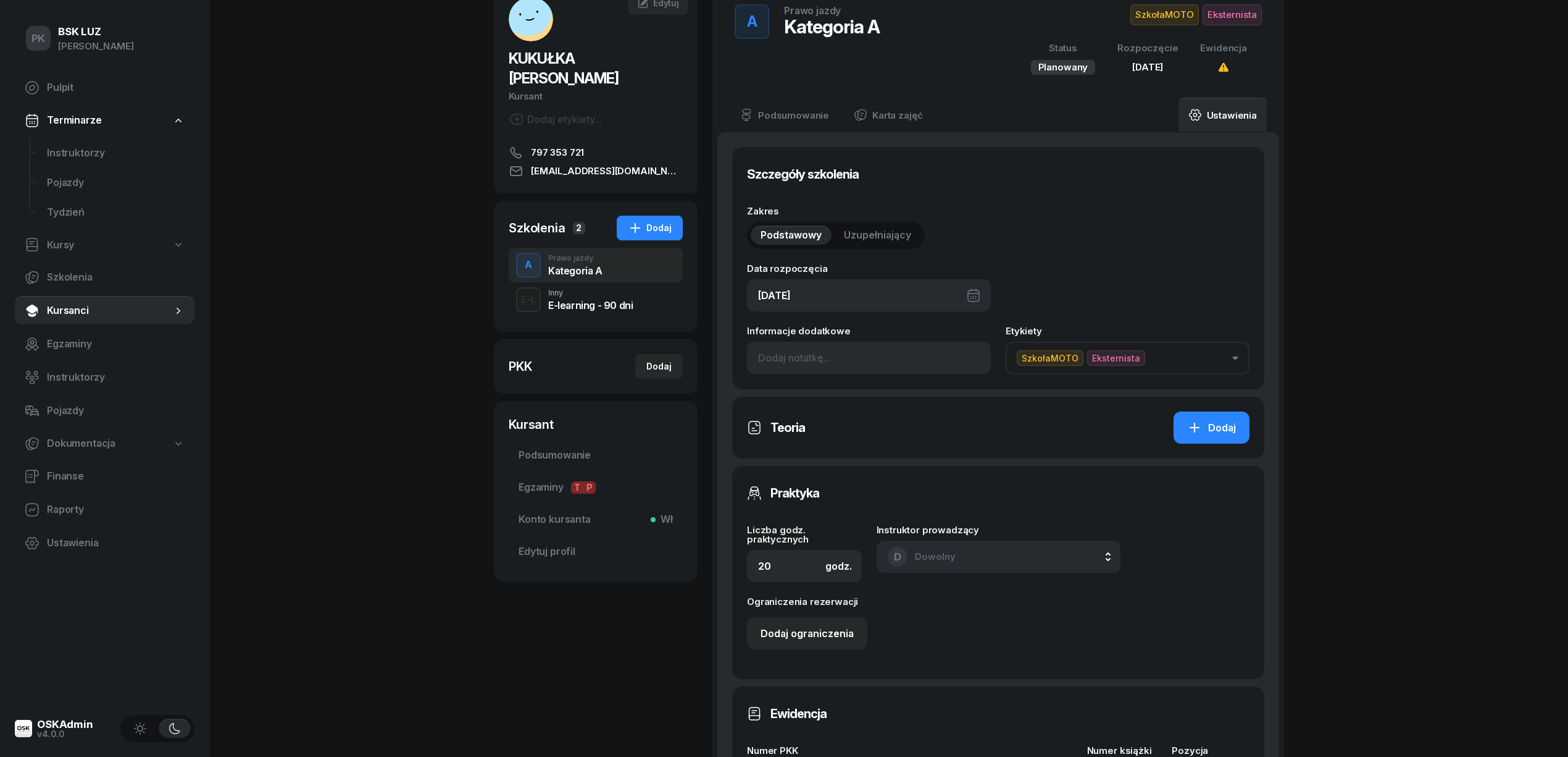
click at [892, 289] on div "19/09/2025" at bounding box center [869, 295] width 244 height 32
click at [855, 440] on div "16" at bounding box center [854, 443] width 19 height 19
type input "16/09/2025"
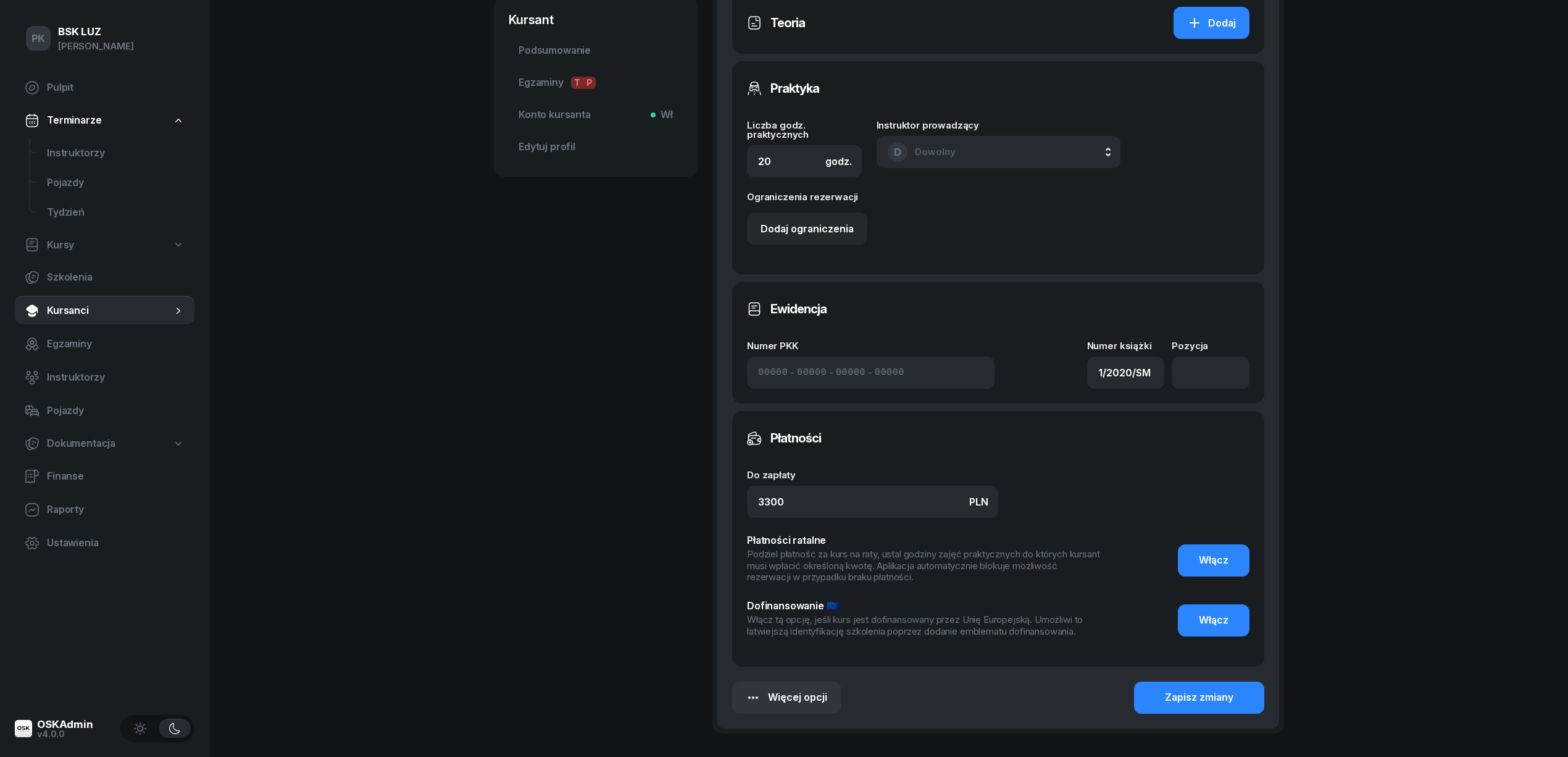
scroll to position [584, 0]
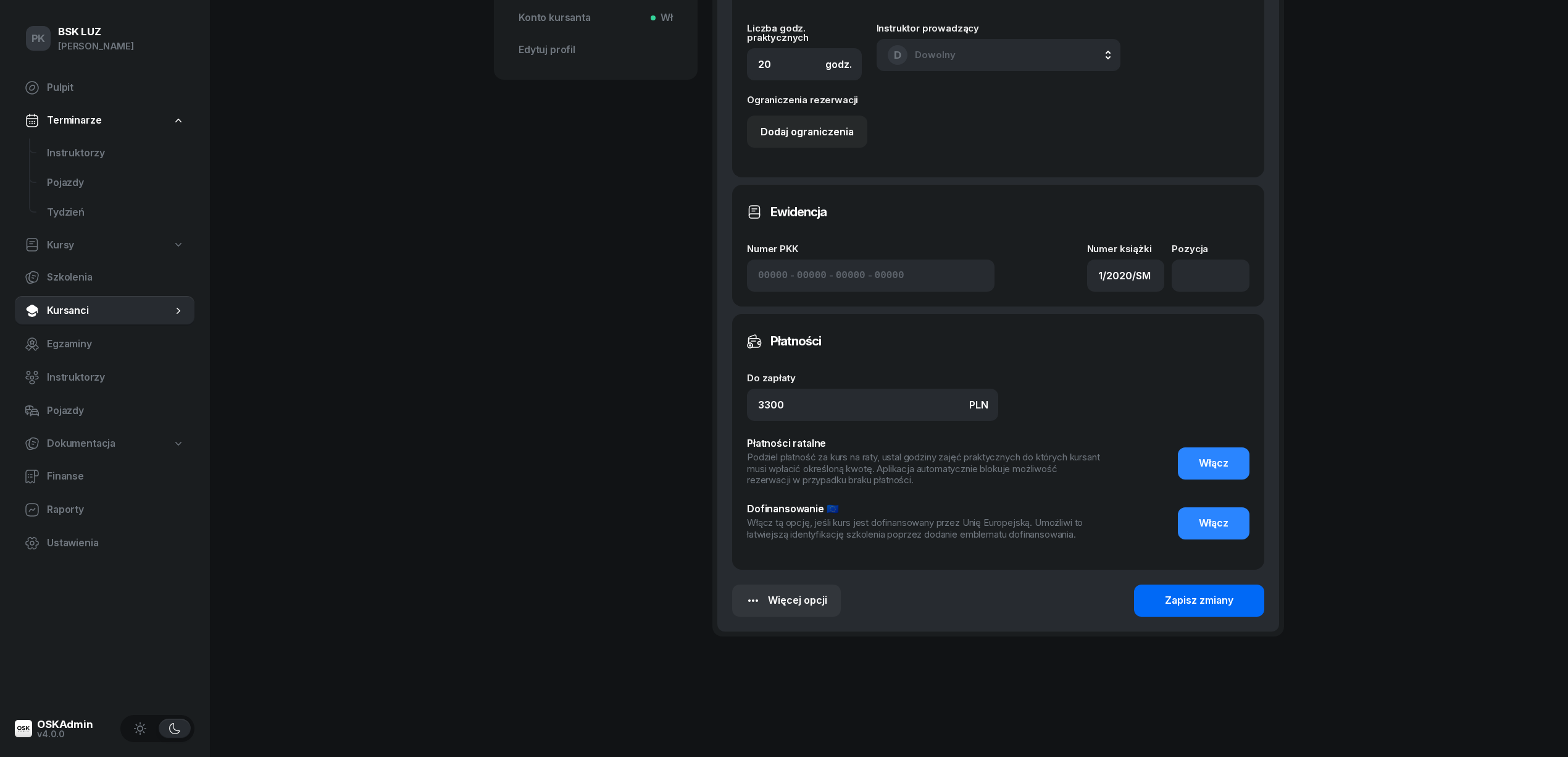
click at [1181, 598] on div "Zapisz zmiany" at bounding box center [1199, 600] width 69 height 16
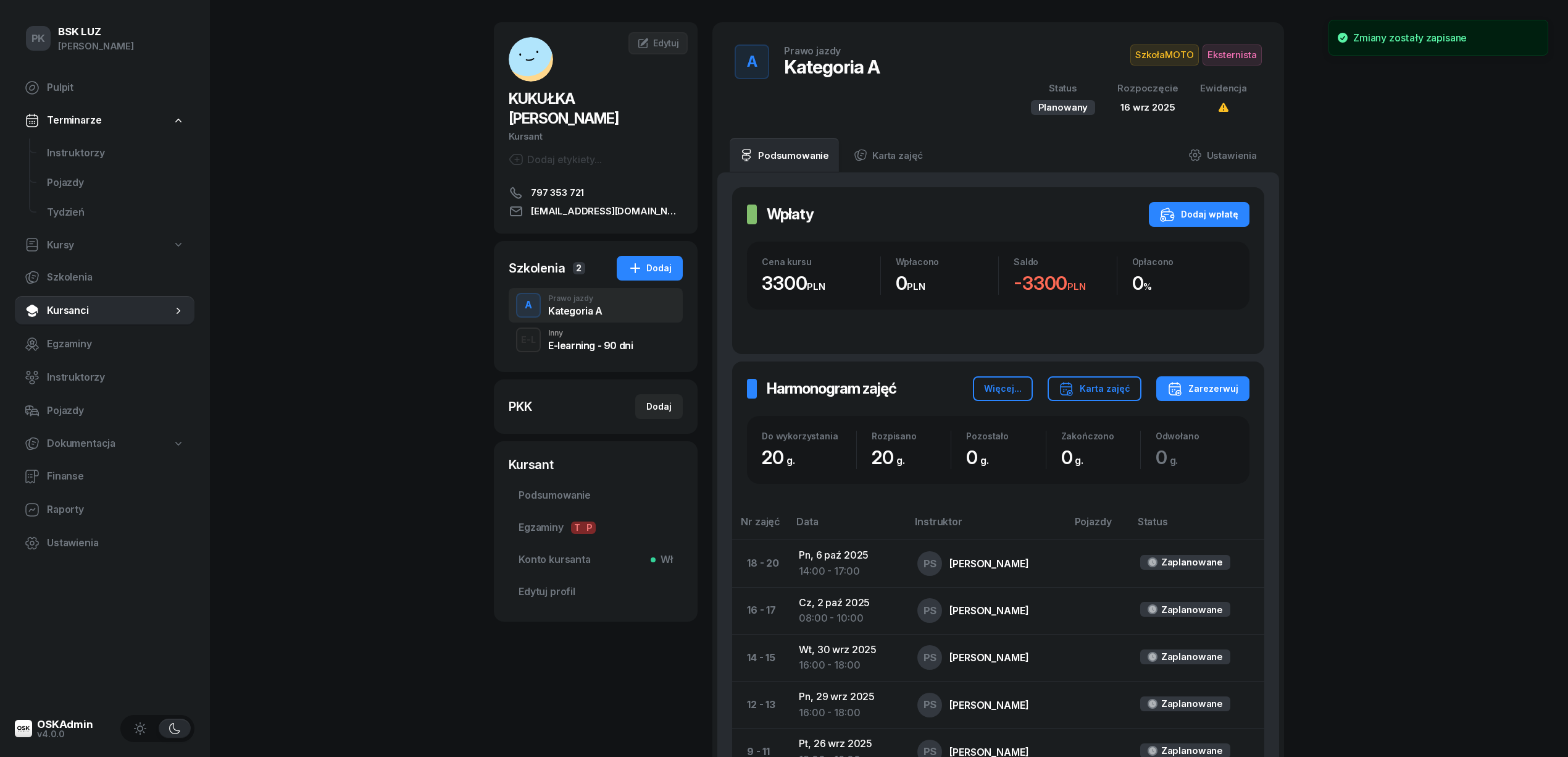
scroll to position [0, 0]
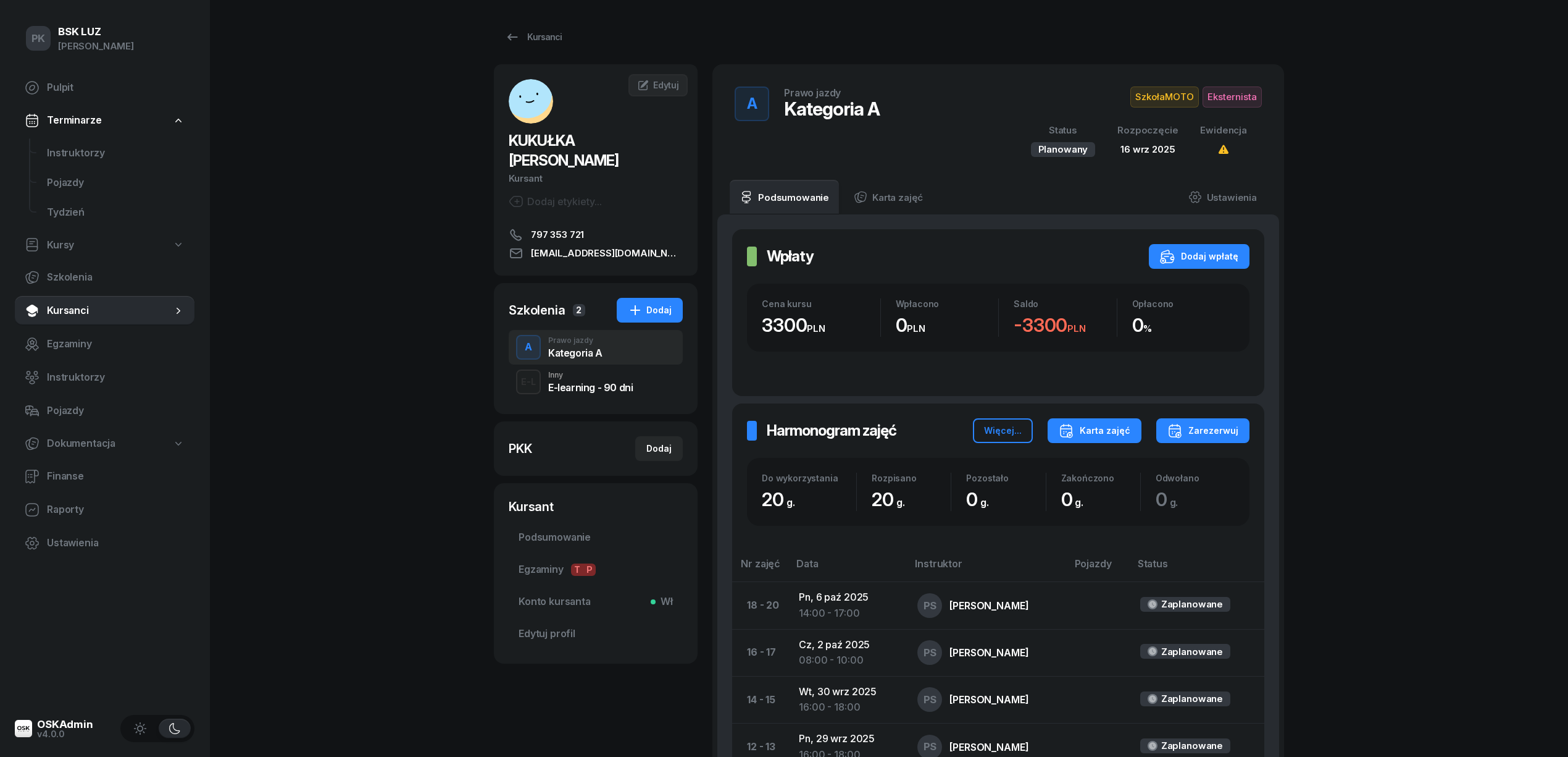
click at [1070, 433] on icon "button" at bounding box center [1066, 431] width 15 height 15
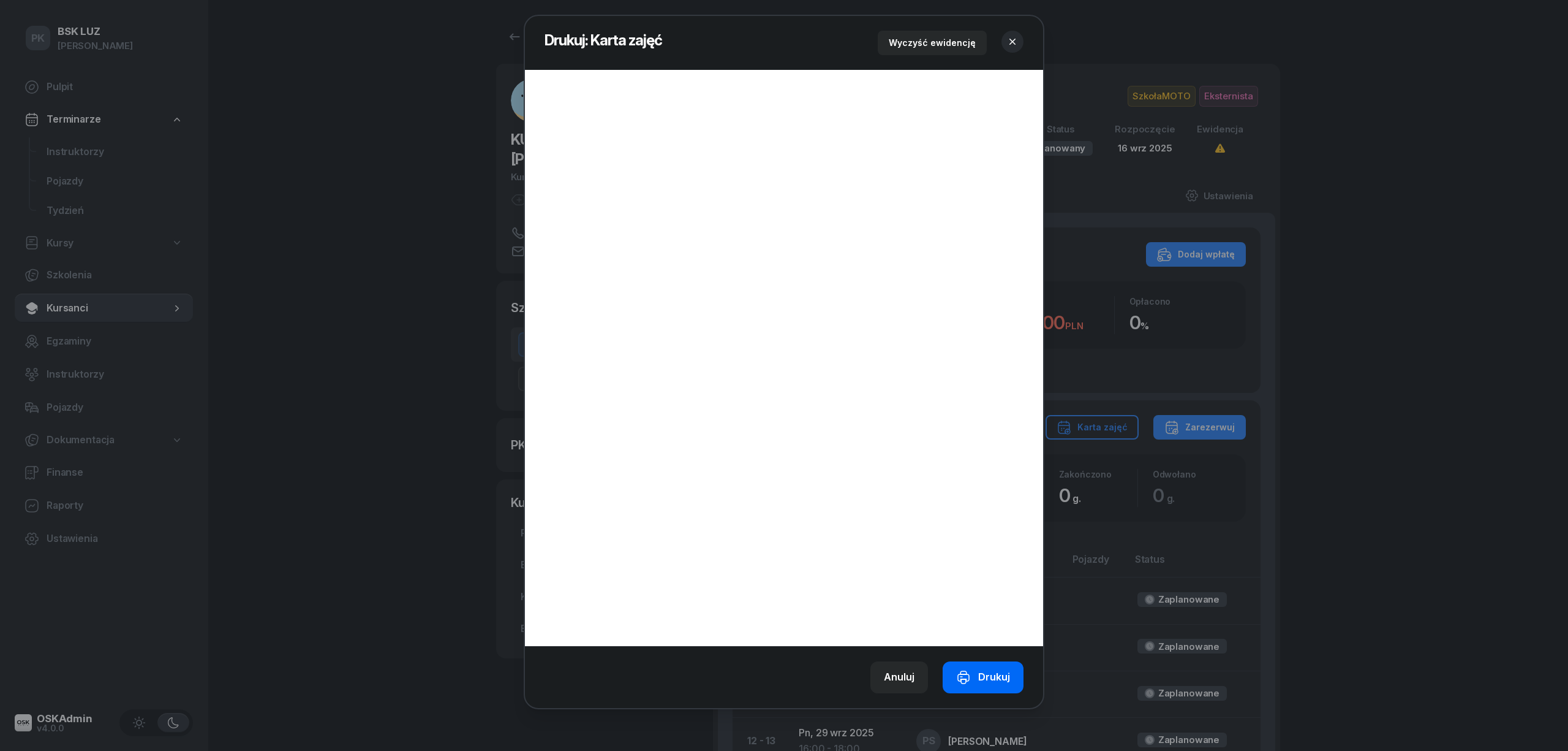
click at [977, 674] on div "Drukuj" at bounding box center [984, 677] width 54 height 16
click at [1012, 42] on icon "button" at bounding box center [1012, 41] width 6 height 6
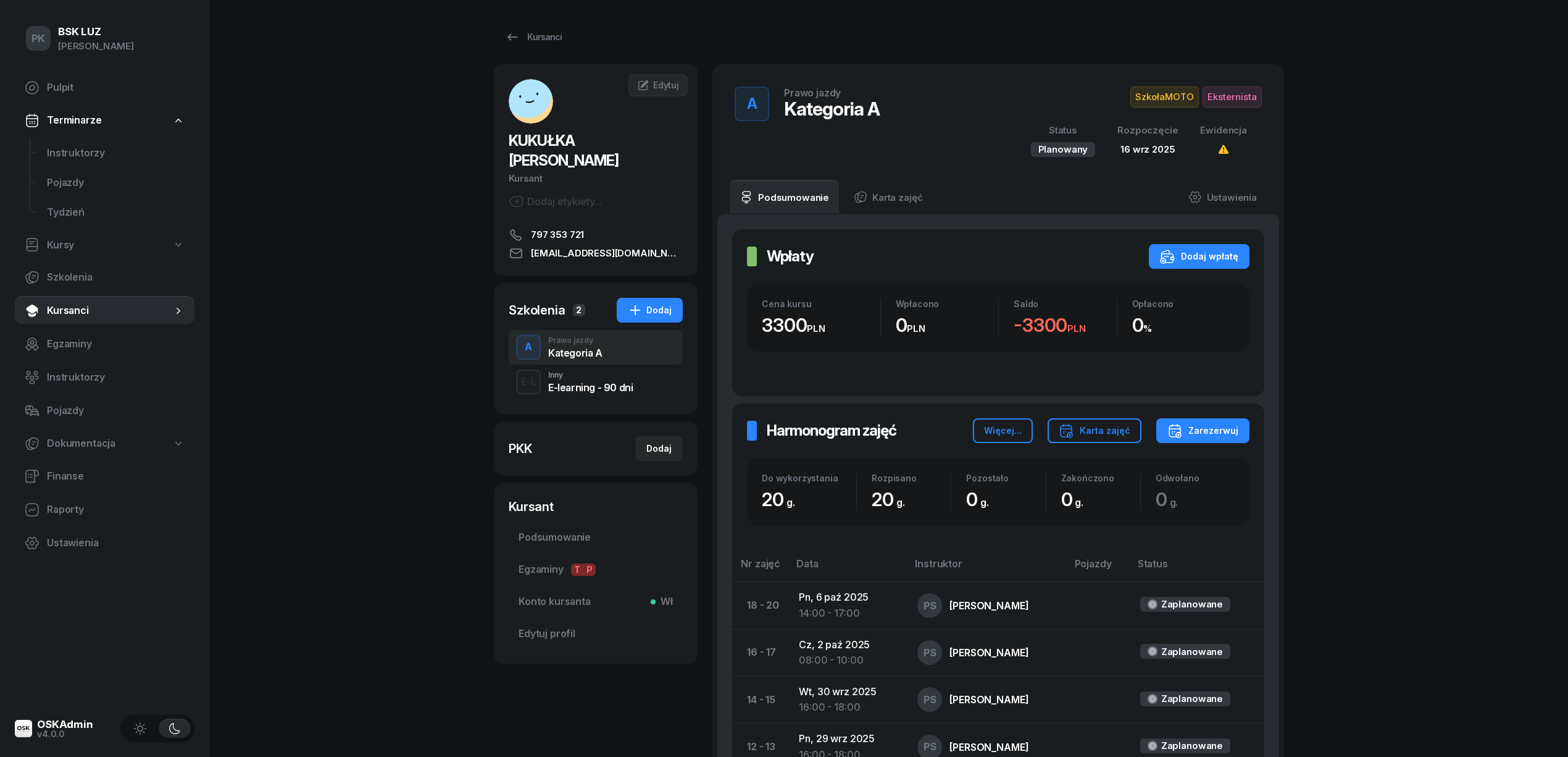
click at [1218, 89] on span "Eksternista" at bounding box center [1232, 97] width 59 height 21
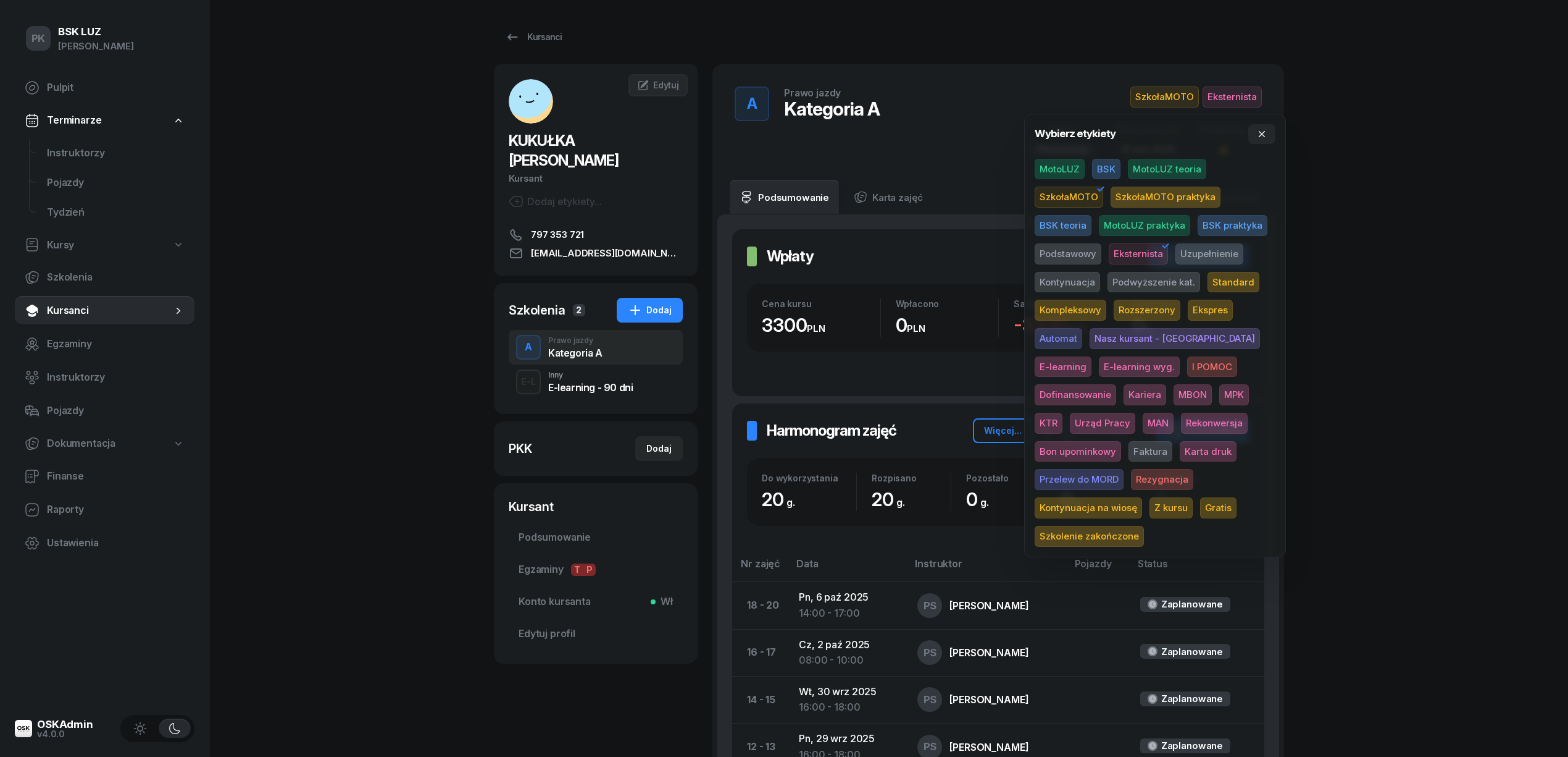
click at [1180, 441] on span "Karta druk" at bounding box center [1208, 452] width 56 height 21
click at [1322, 418] on div "PK BSK LUZ Piotr Klimek Pulpit Terminarze Instruktorzy Pojazdy Tydzień Kursy Sz…" at bounding box center [784, 580] width 1568 height 1160
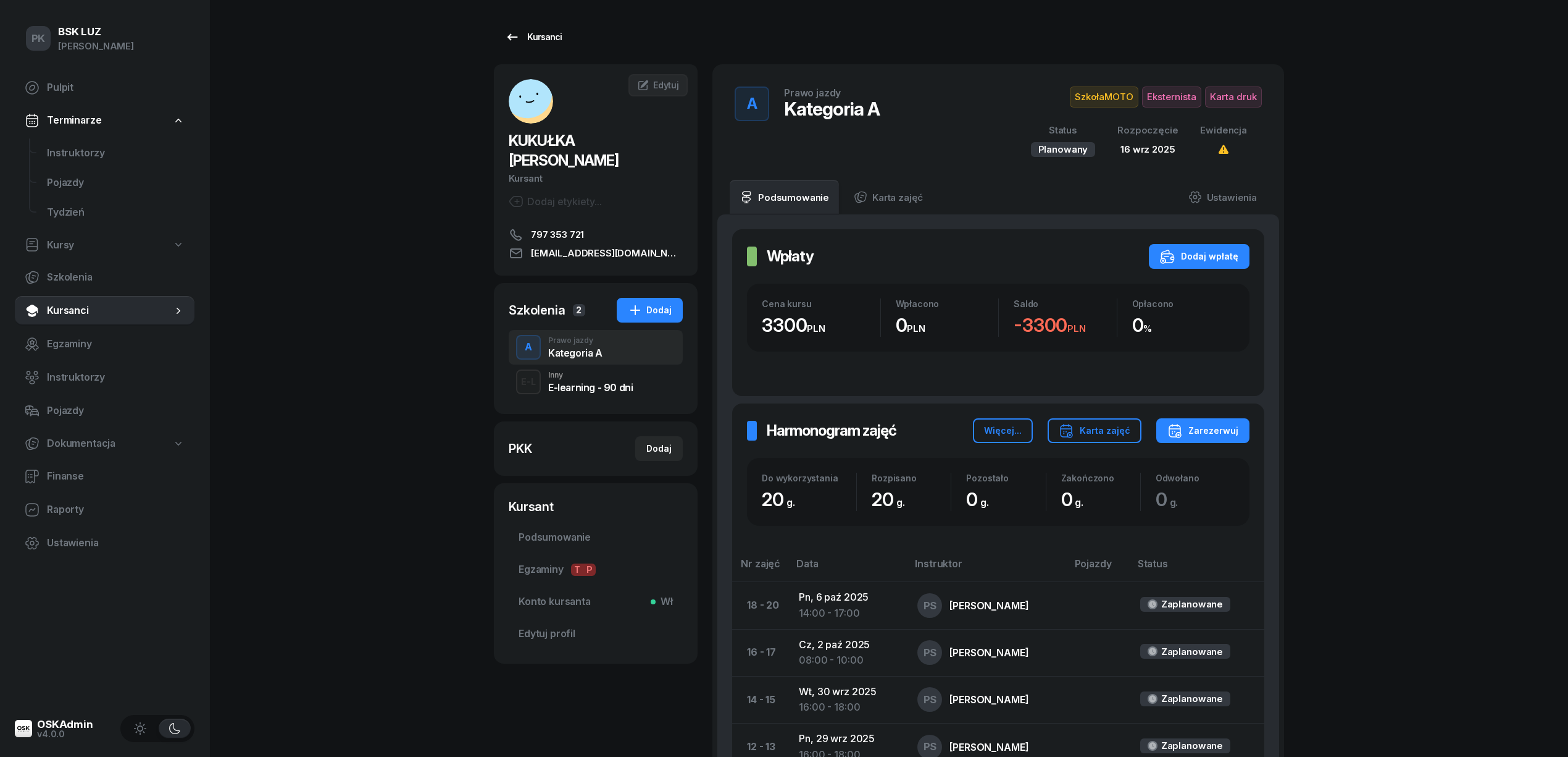
click at [534, 35] on div "Kursanci" at bounding box center [534, 37] width 56 height 15
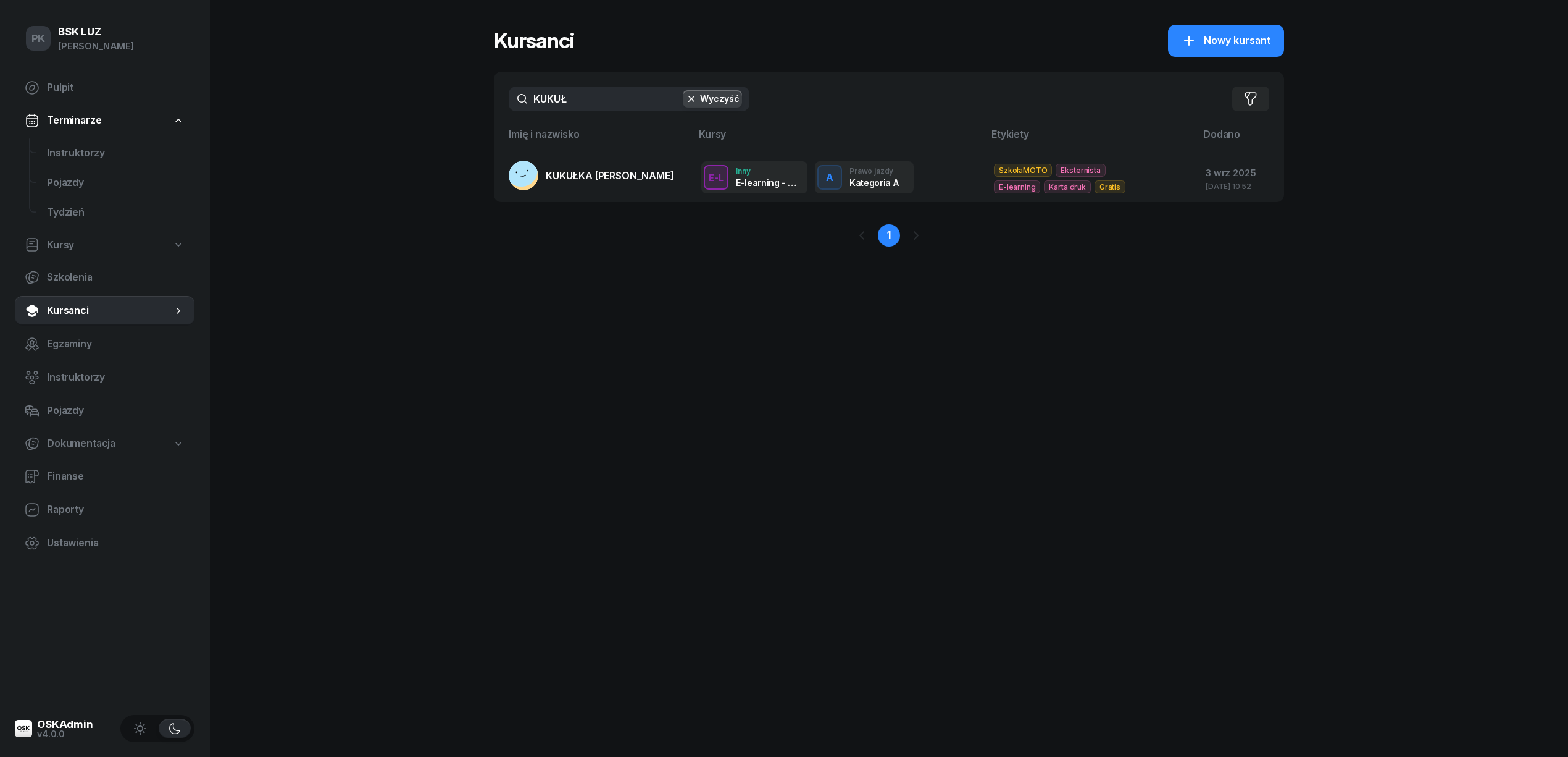
drag, startPoint x: 584, startPoint y: 100, endPoint x: 401, endPoint y: 86, distance: 183.5
click at [401, 86] on div "PK BSK LUZ Piotr Klimek Pulpit Terminarze Instruktorzy Pojazdy Tydzień Kursy Sz…" at bounding box center [784, 378] width 1568 height 757
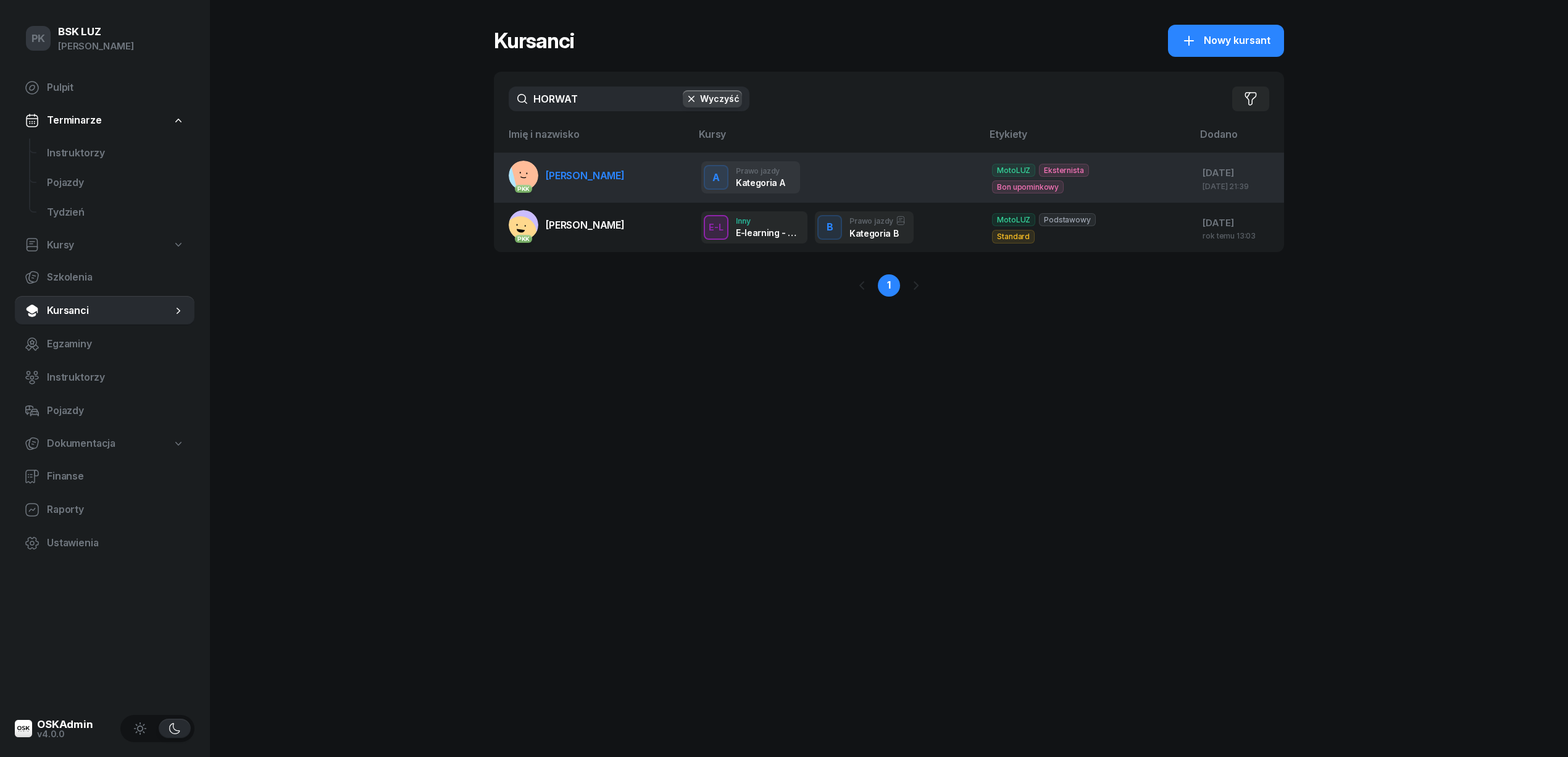
type input "HORWAT"
click at [558, 197] on td "PKK HORWAT RÓŻA" at bounding box center [593, 177] width 198 height 50
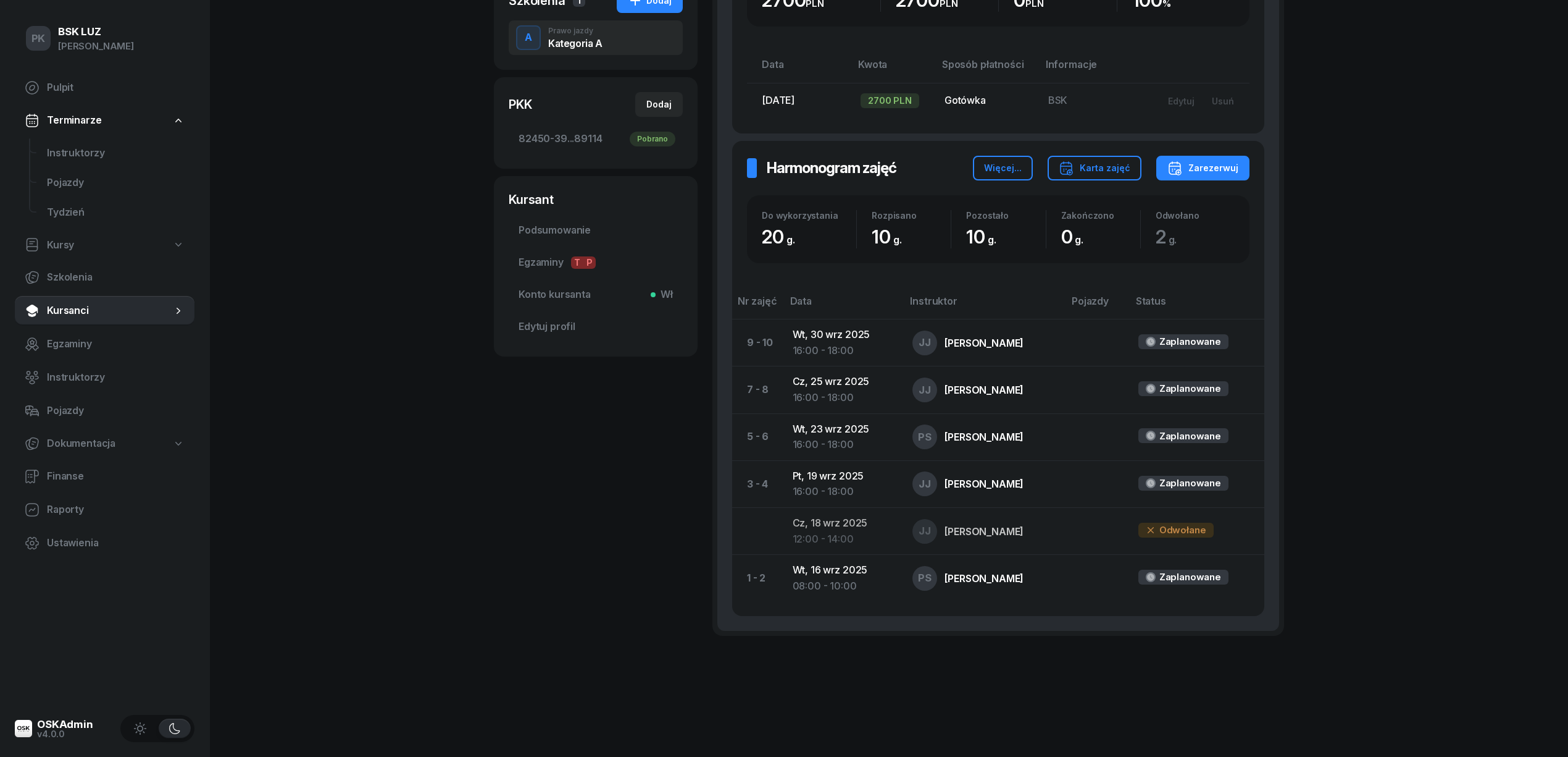
scroll to position [79, 0]
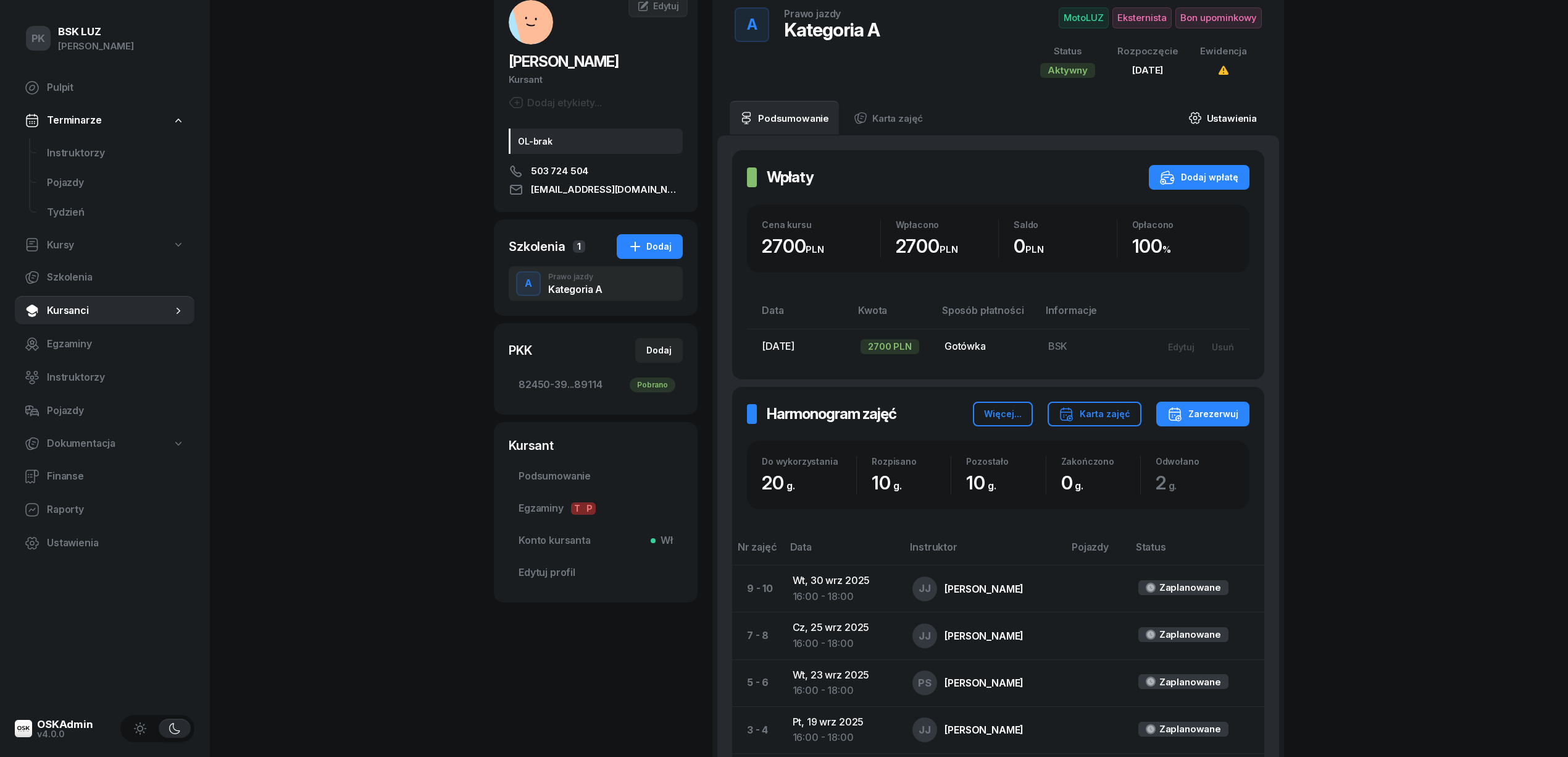
click at [1228, 115] on link "Ustawienia" at bounding box center [1222, 117] width 88 height 34
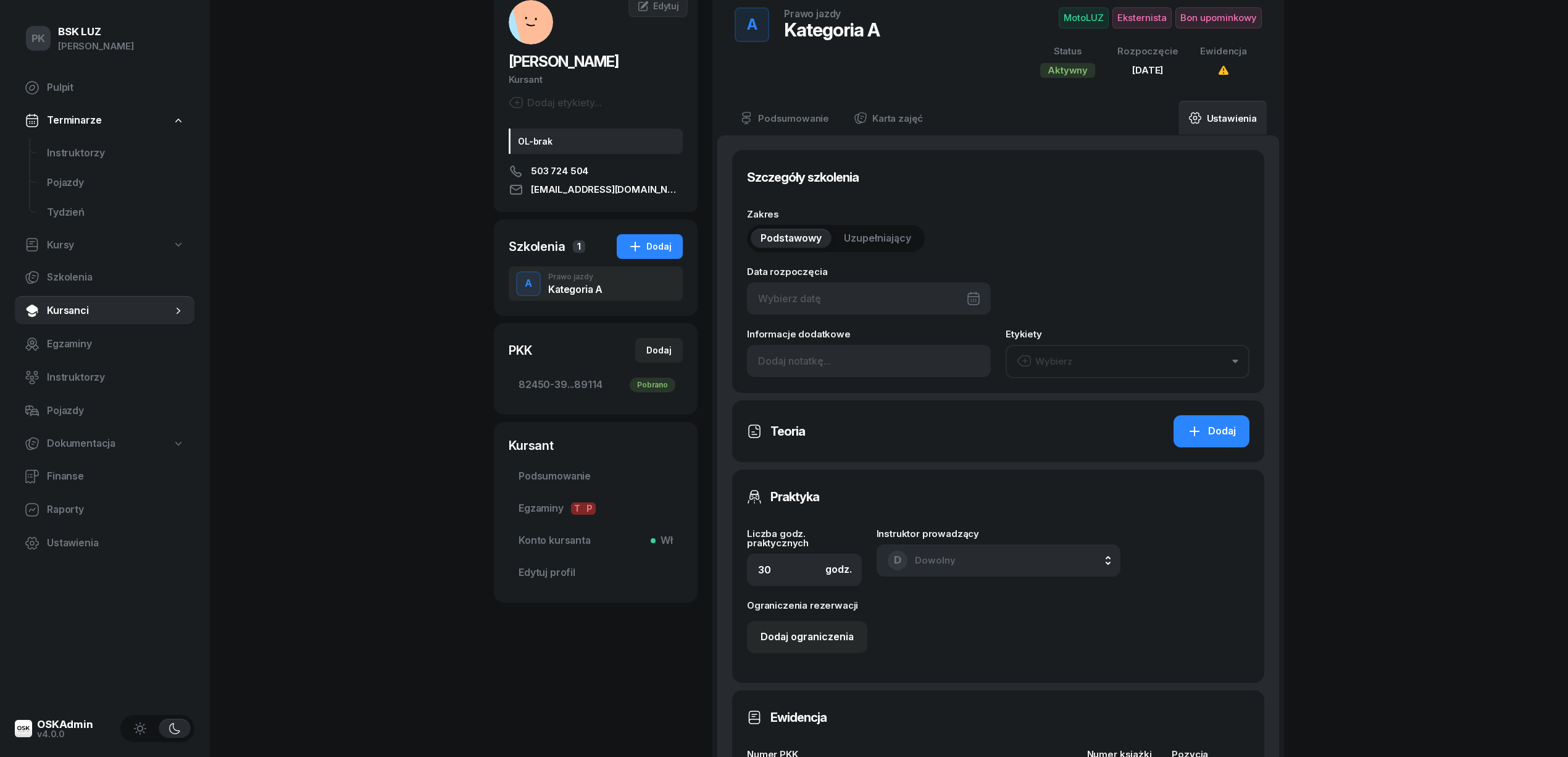
type input "02/03/2025"
type input "20"
type input "82450"
type input "39204"
type input "52893"
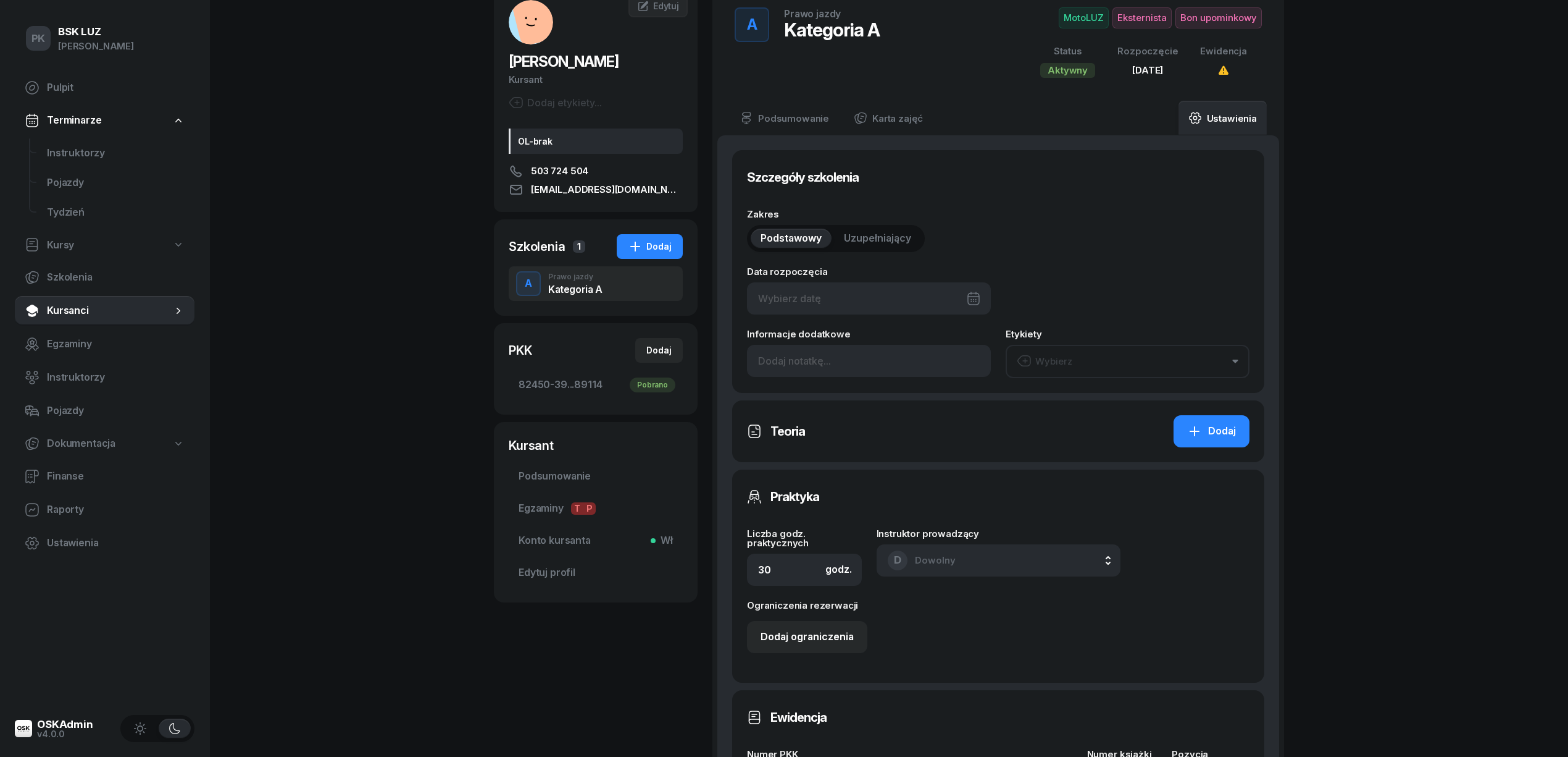
type input "89114"
type input "2/2025"
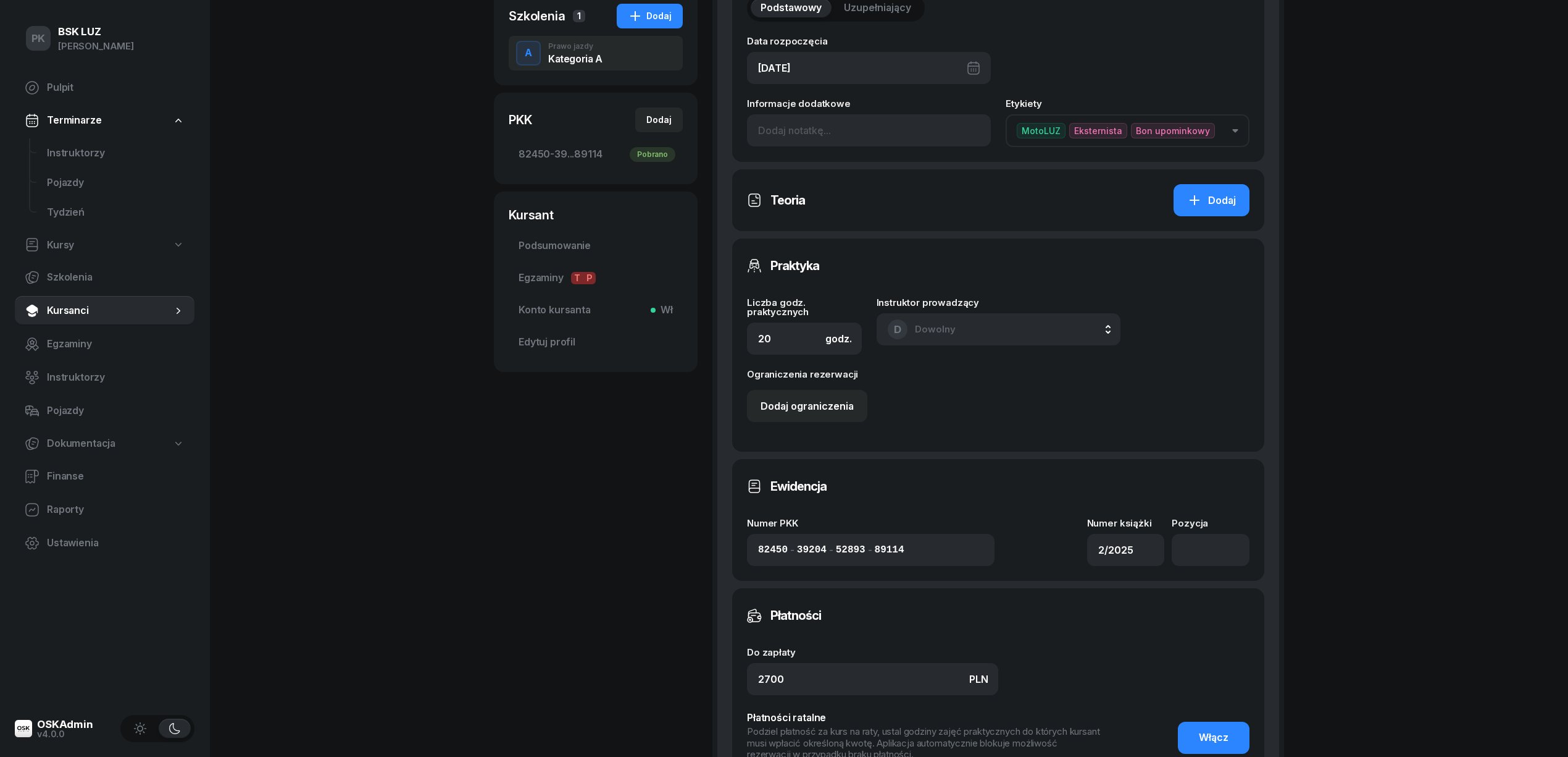
scroll to position [7, 0]
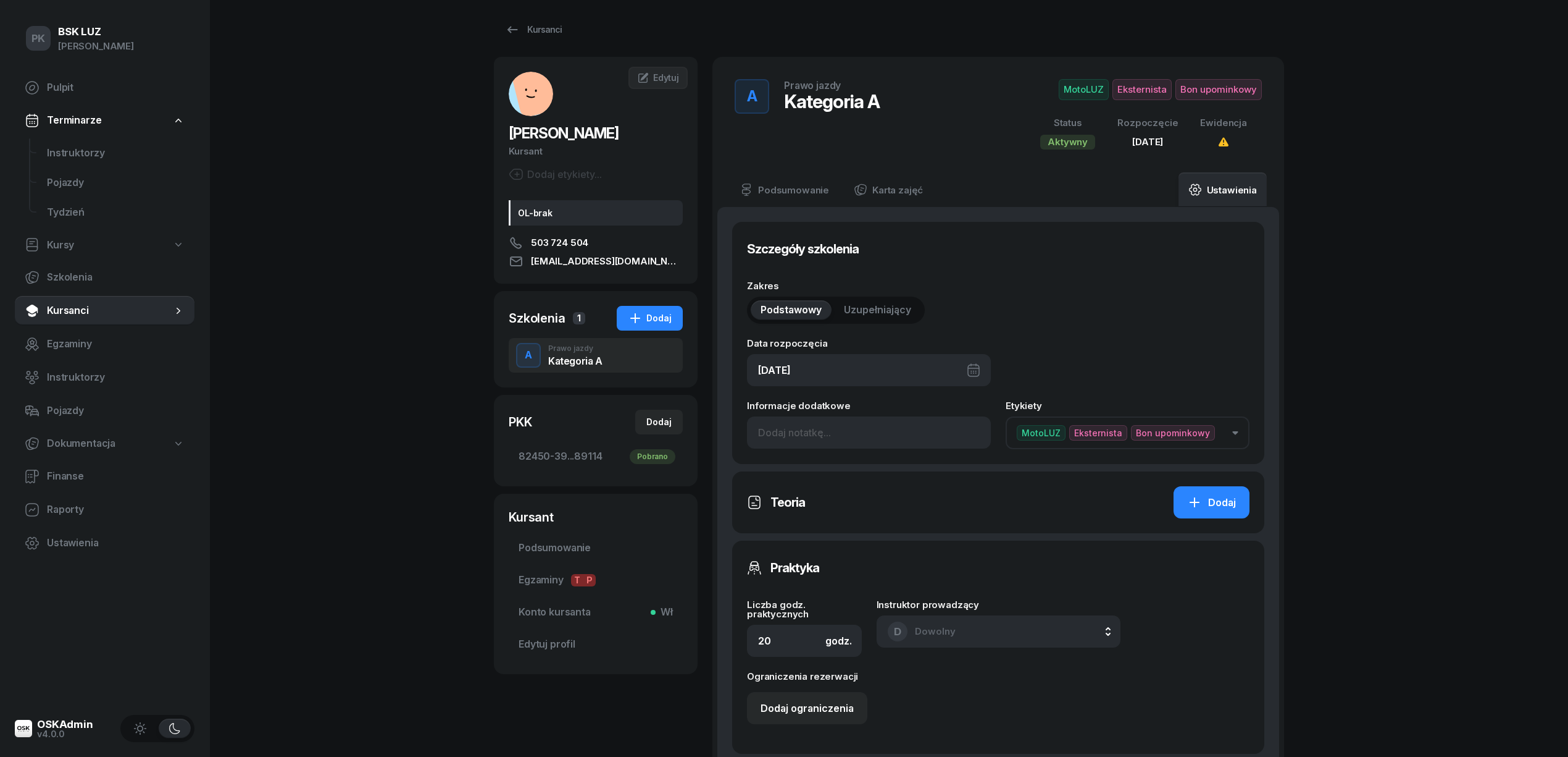
click at [827, 369] on div "02/03/2025" at bounding box center [869, 370] width 244 height 32
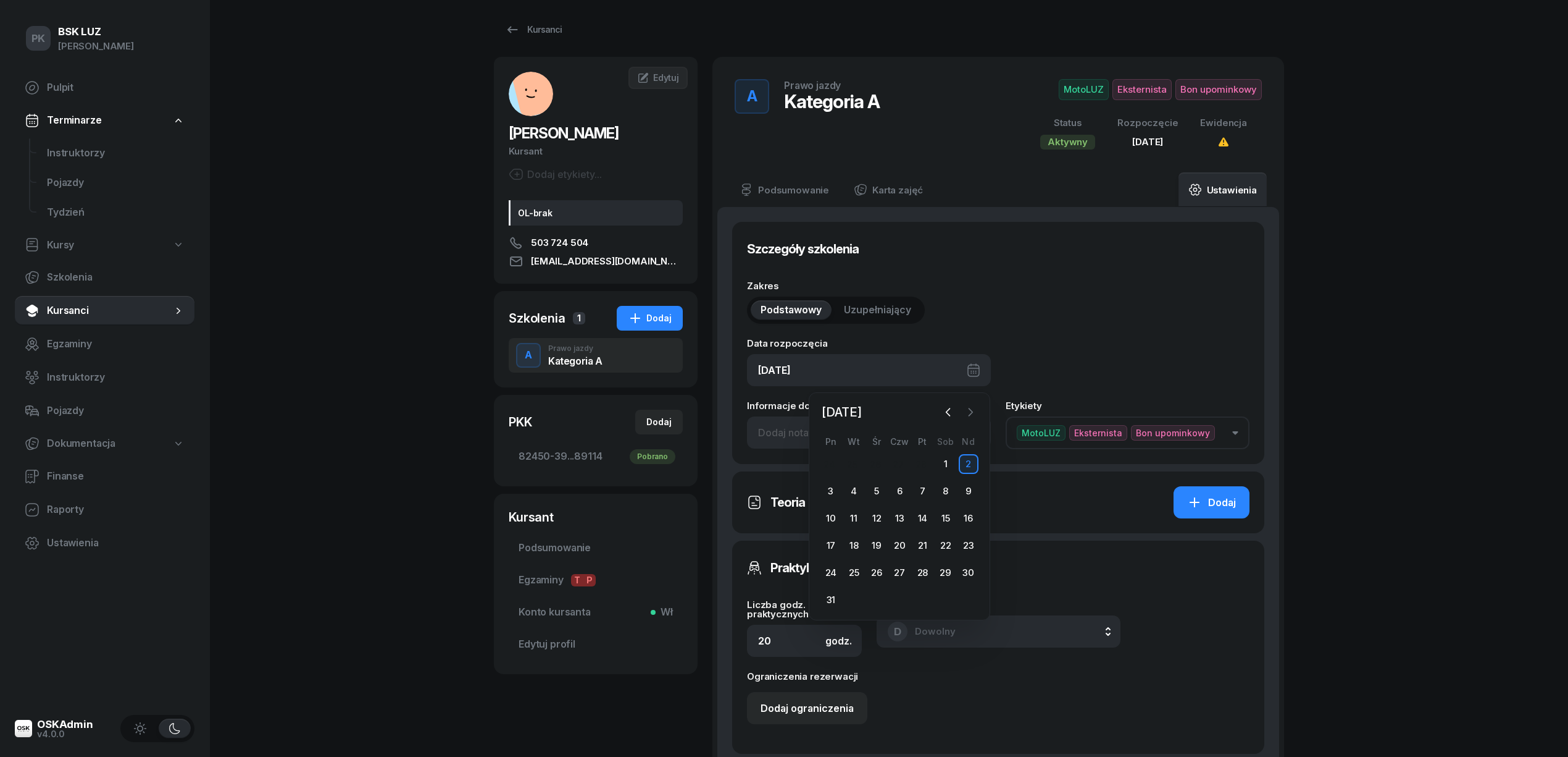
click at [968, 411] on icon "button" at bounding box center [971, 412] width 12 height 12
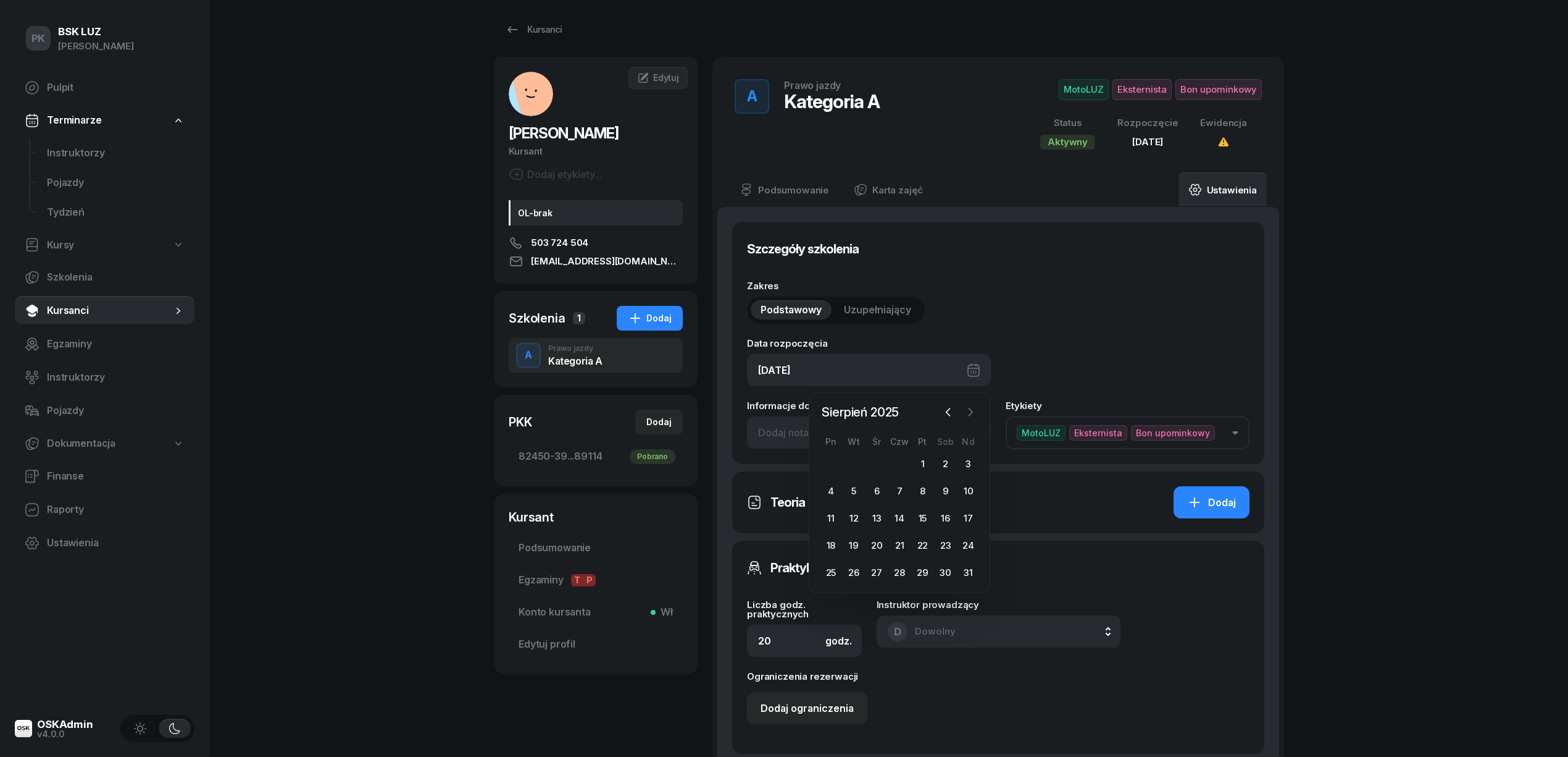
click at [967, 411] on icon "button" at bounding box center [971, 412] width 12 height 12
click at [849, 513] on div "16" at bounding box center [854, 518] width 19 height 19
type input "16/09/2025"
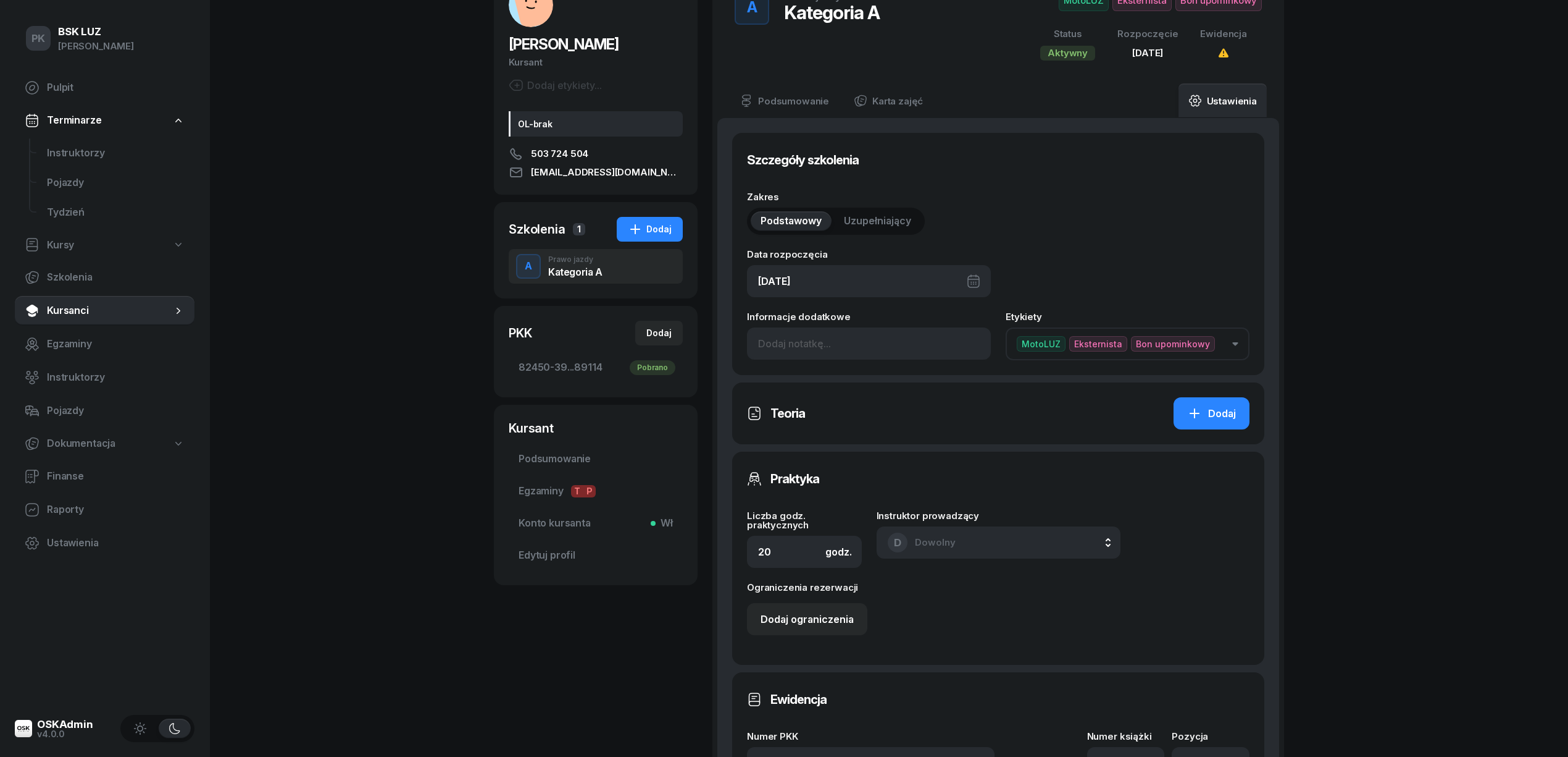
scroll to position [501, 0]
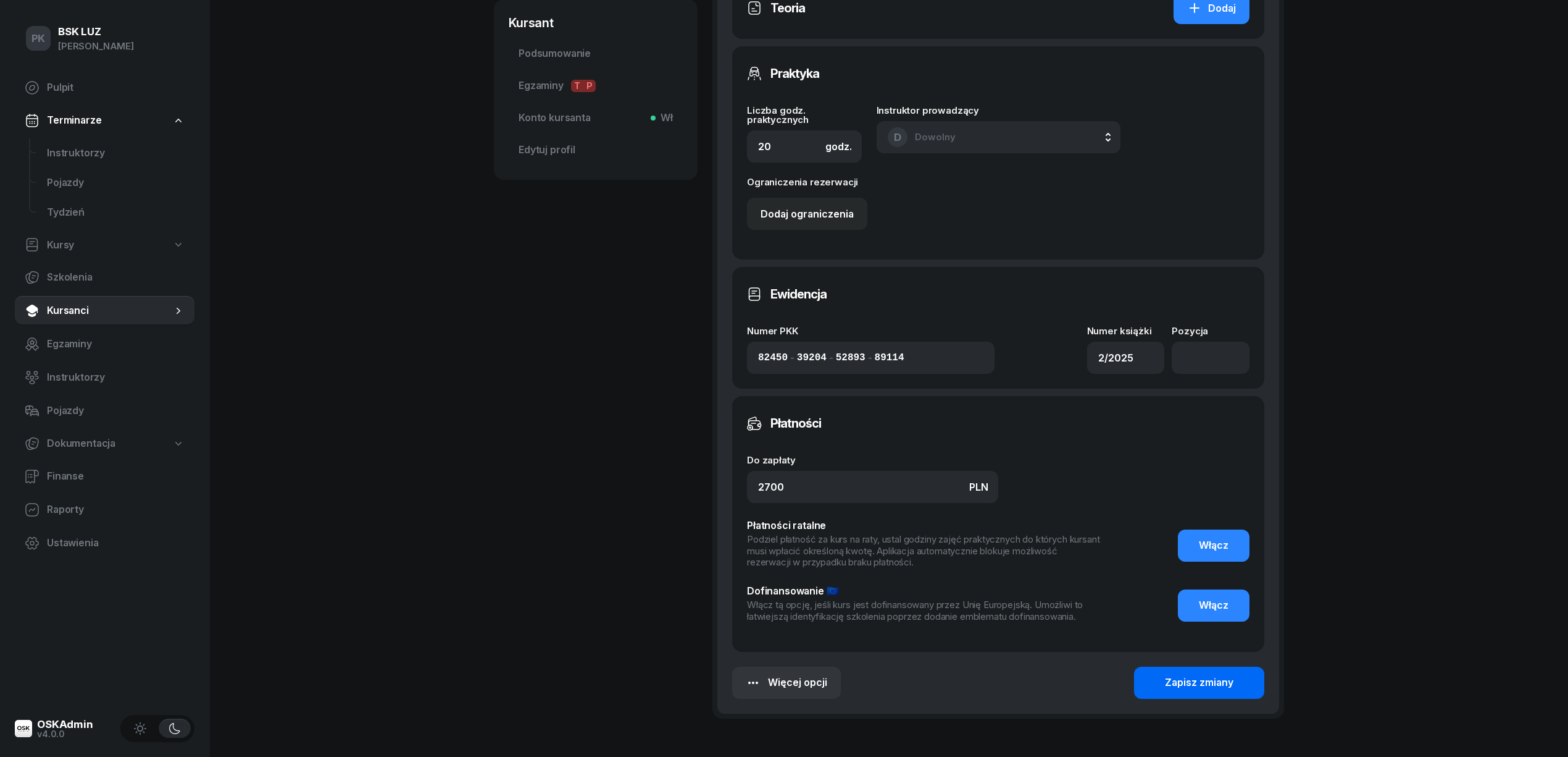
click at [1188, 678] on div "Zapisz zmiany" at bounding box center [1199, 682] width 69 height 16
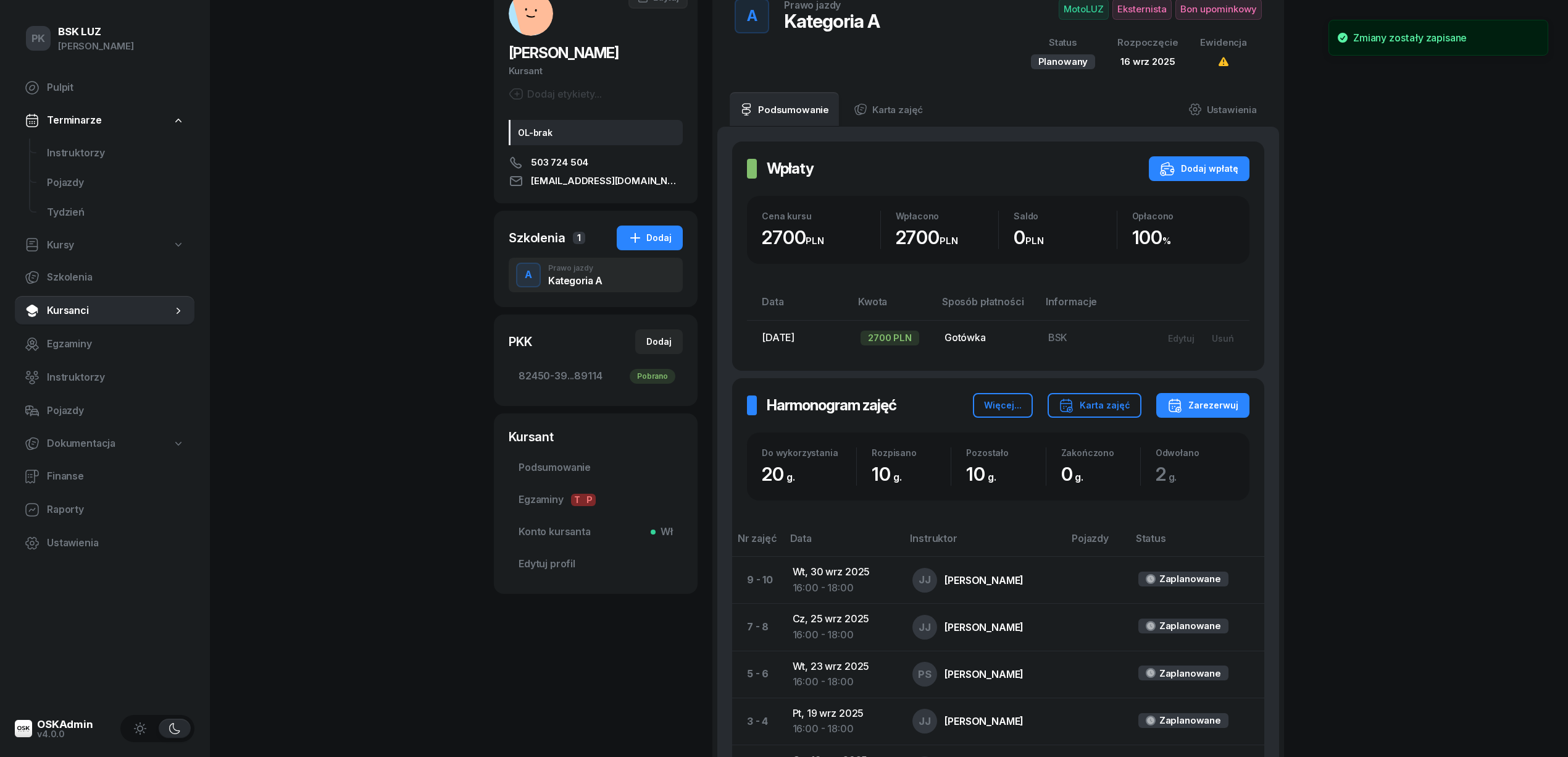
scroll to position [0, 0]
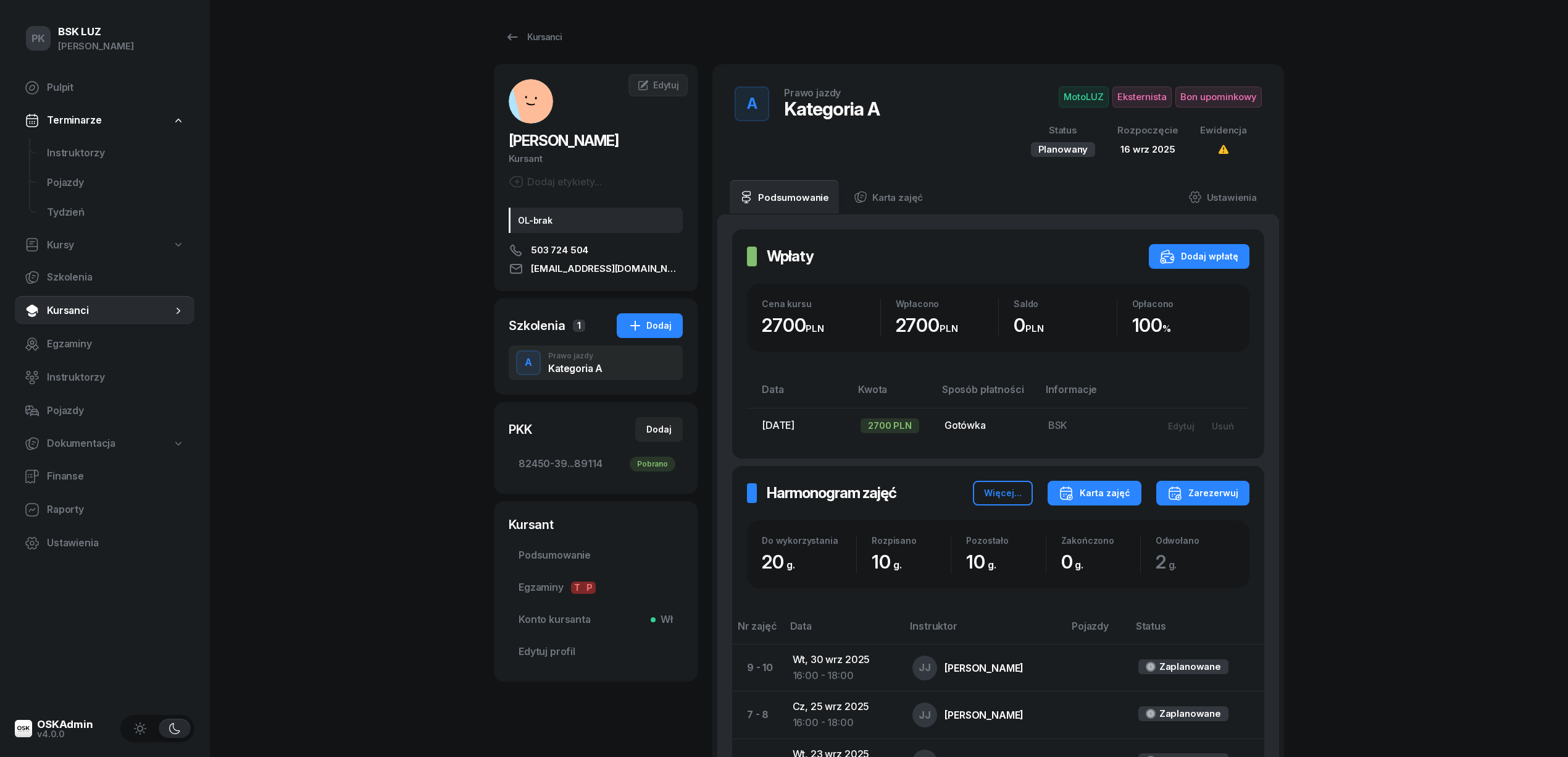
click at [1094, 490] on div "Karta zajęć" at bounding box center [1094, 492] width 71 height 15
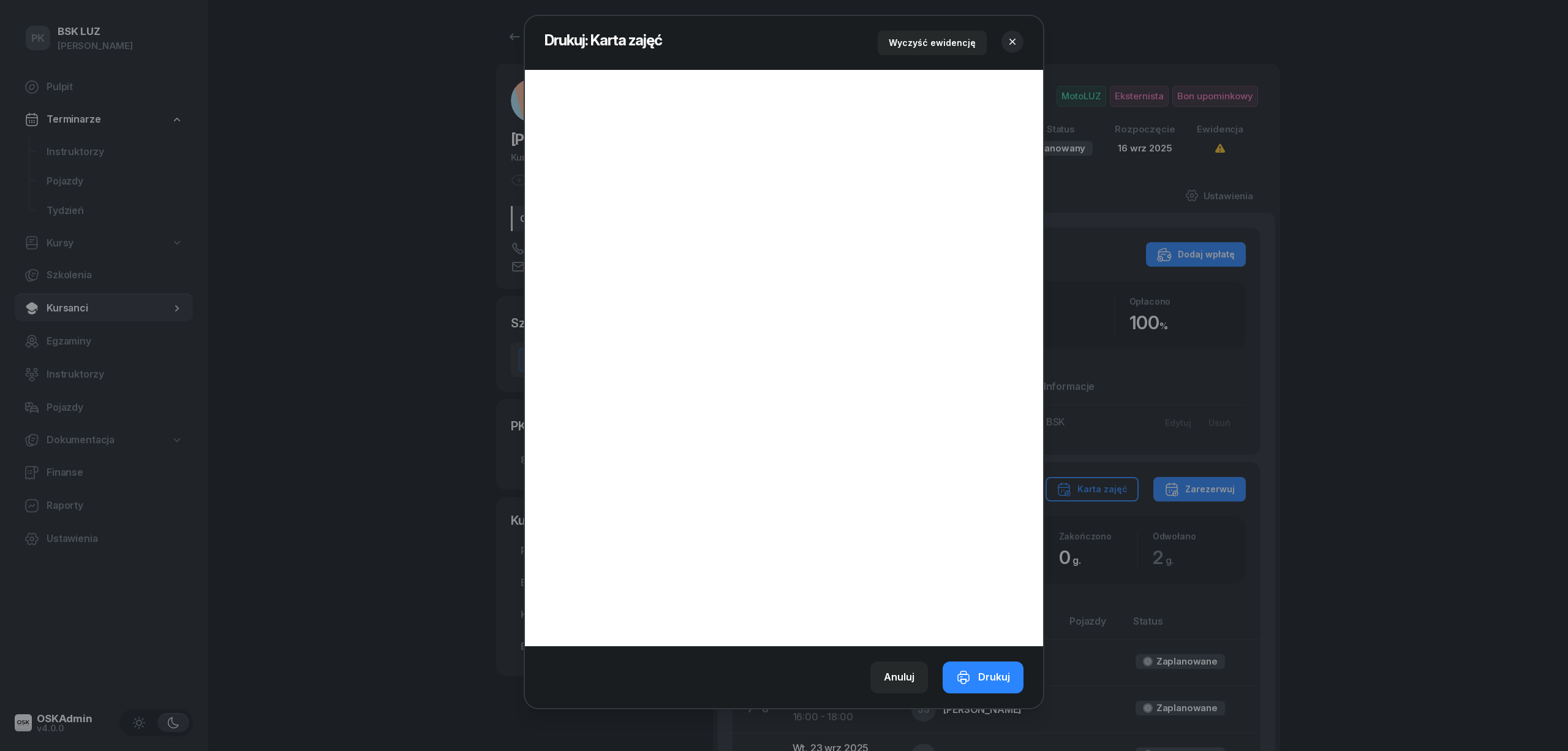
click at [446, 572] on div at bounding box center [784, 376] width 1568 height 751
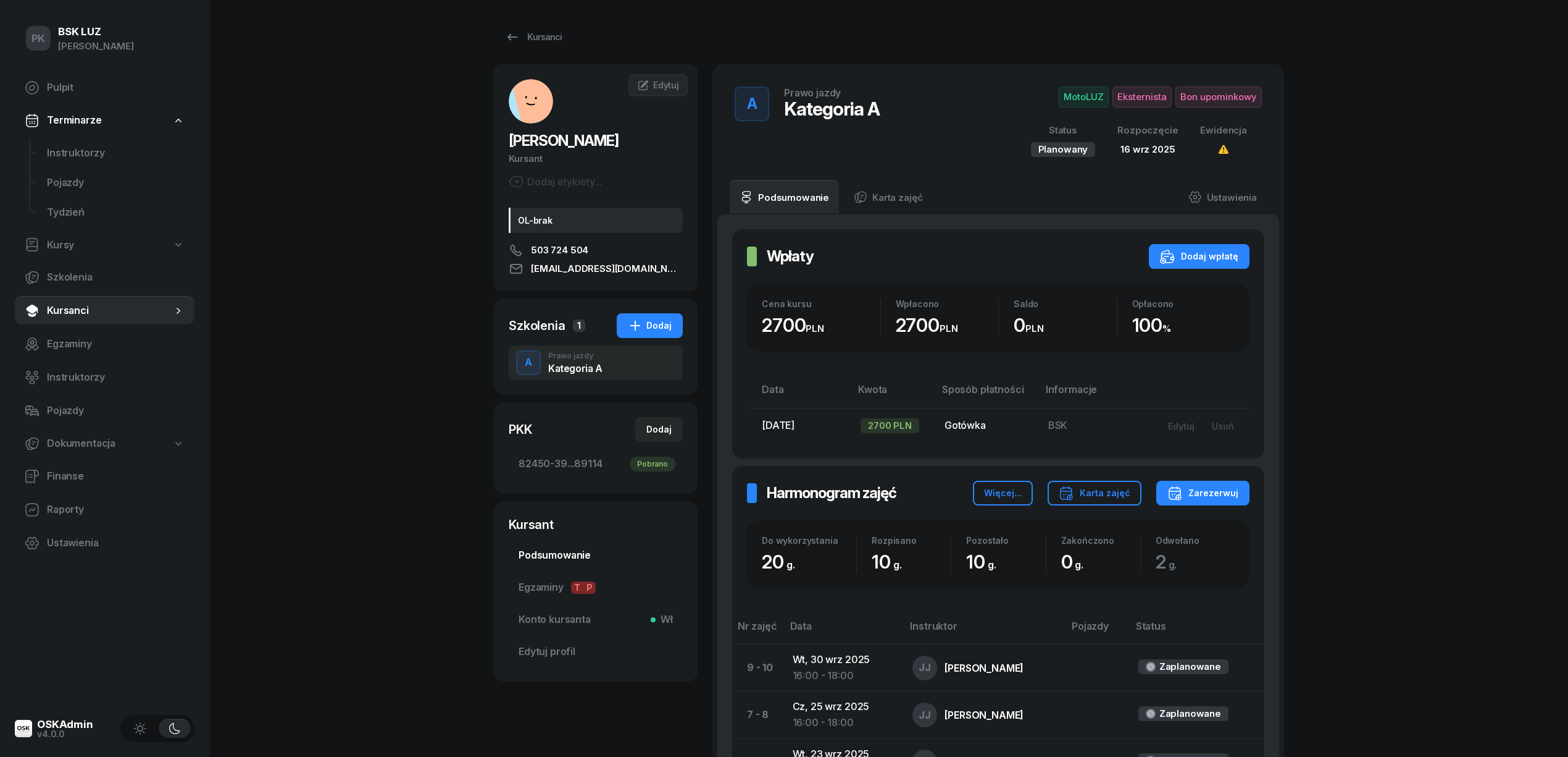
click at [584, 557] on span "Podsumowanie" at bounding box center [595, 555] width 154 height 16
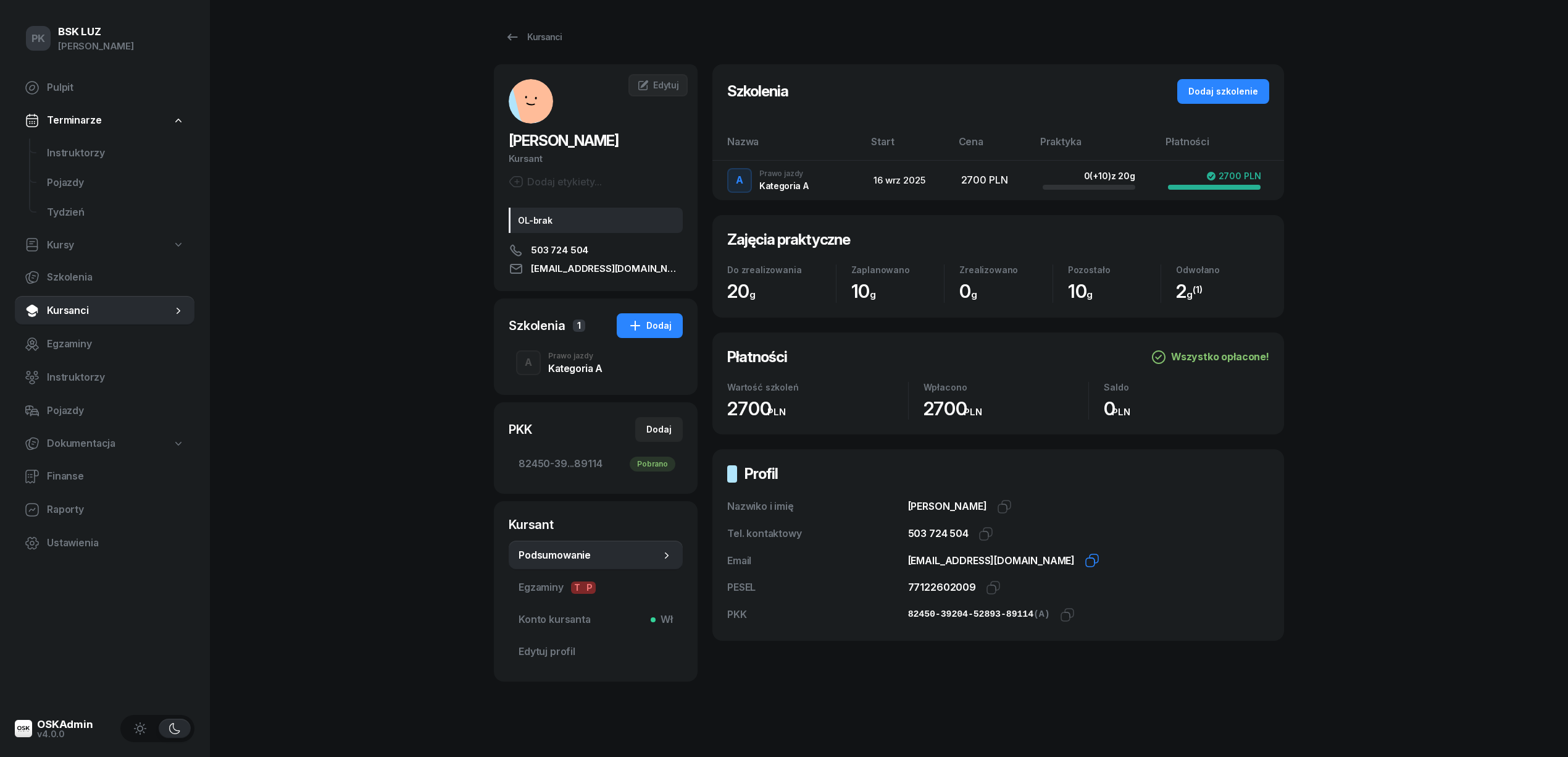
click at [1086, 559] on icon "button" at bounding box center [1090, 562] width 9 height 9
click at [558, 364] on div "Kategoria A" at bounding box center [576, 368] width 55 height 10
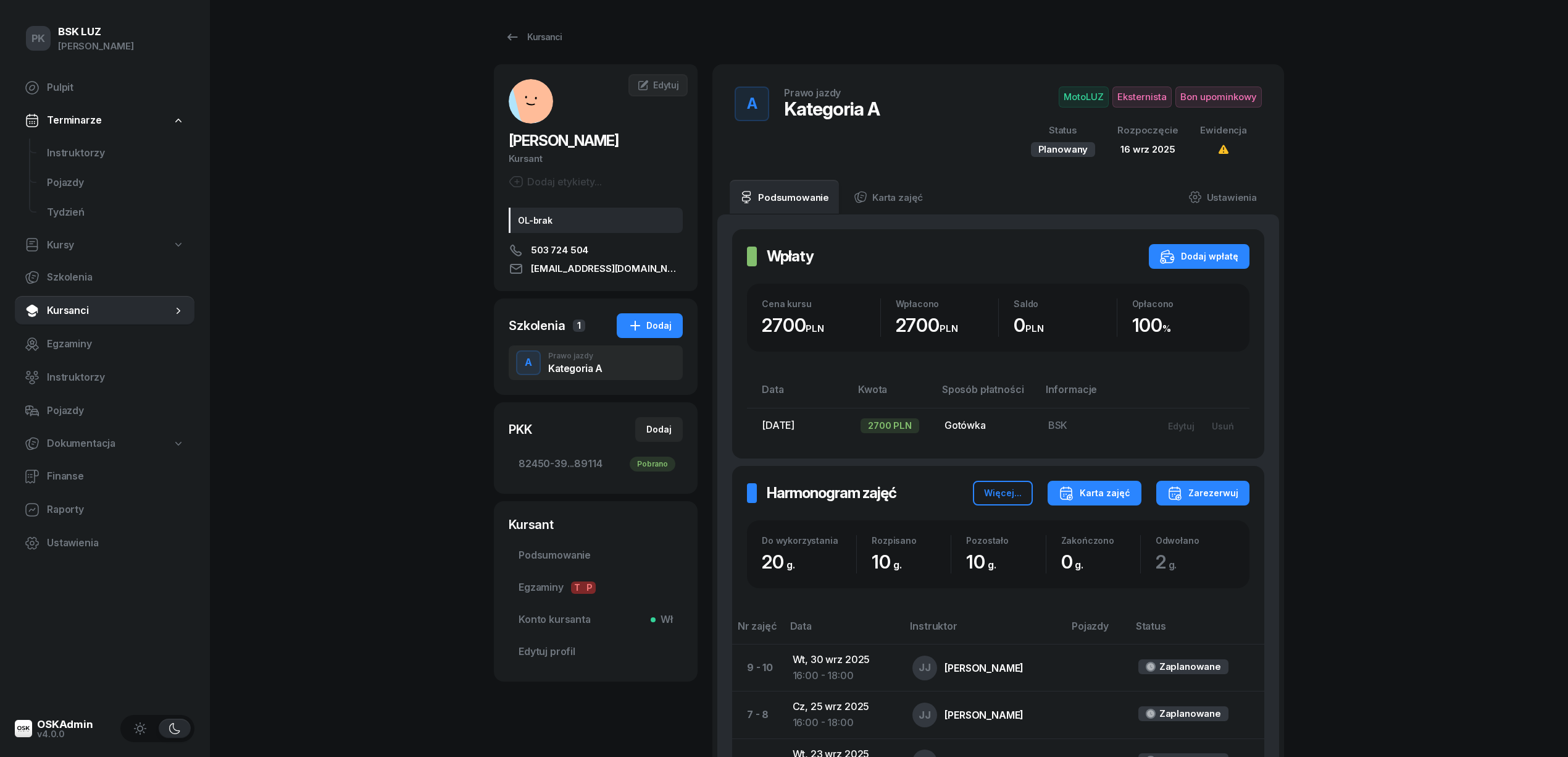
click at [1089, 491] on div "Karta zajęć" at bounding box center [1094, 492] width 71 height 15
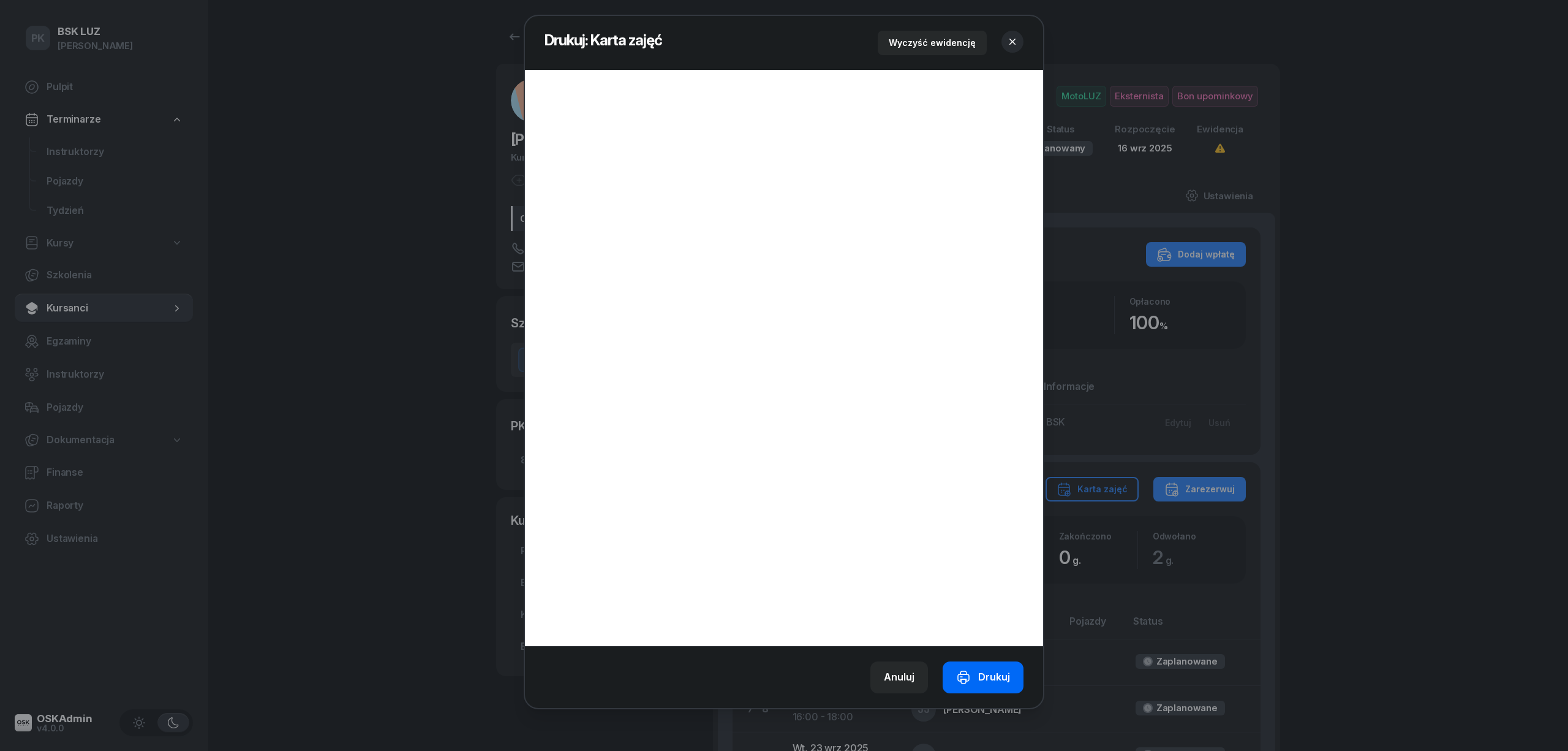
click at [965, 675] on icon "button" at bounding box center [963, 677] width 15 height 15
click at [1007, 681] on div "Drukuj" at bounding box center [984, 677] width 54 height 16
click at [1022, 39] on button "button" at bounding box center [1012, 41] width 22 height 22
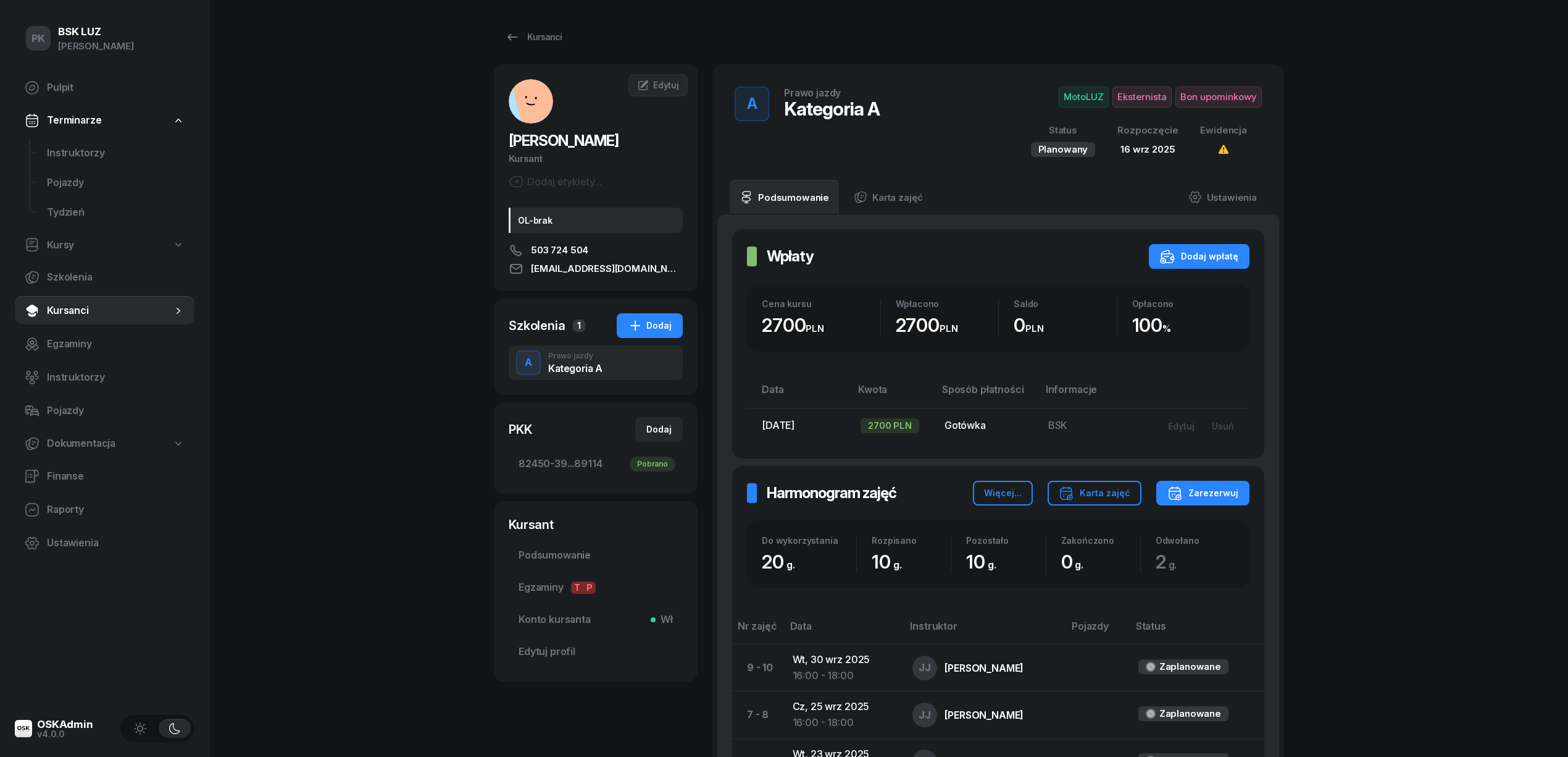
click at [1220, 94] on span "Bon upominkowy" at bounding box center [1219, 97] width 86 height 21
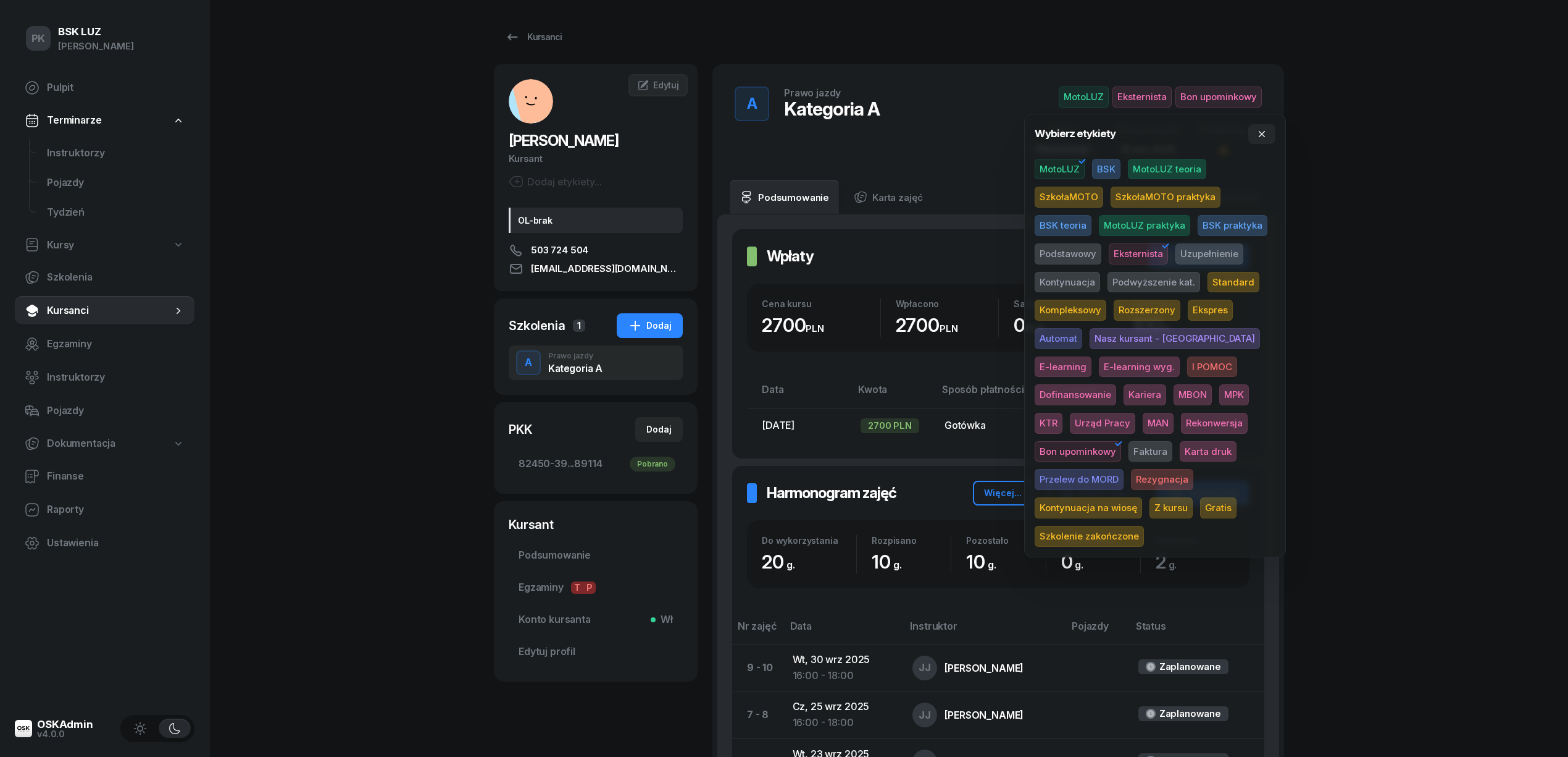
click at [1180, 451] on span "Karta druk" at bounding box center [1208, 452] width 56 height 21
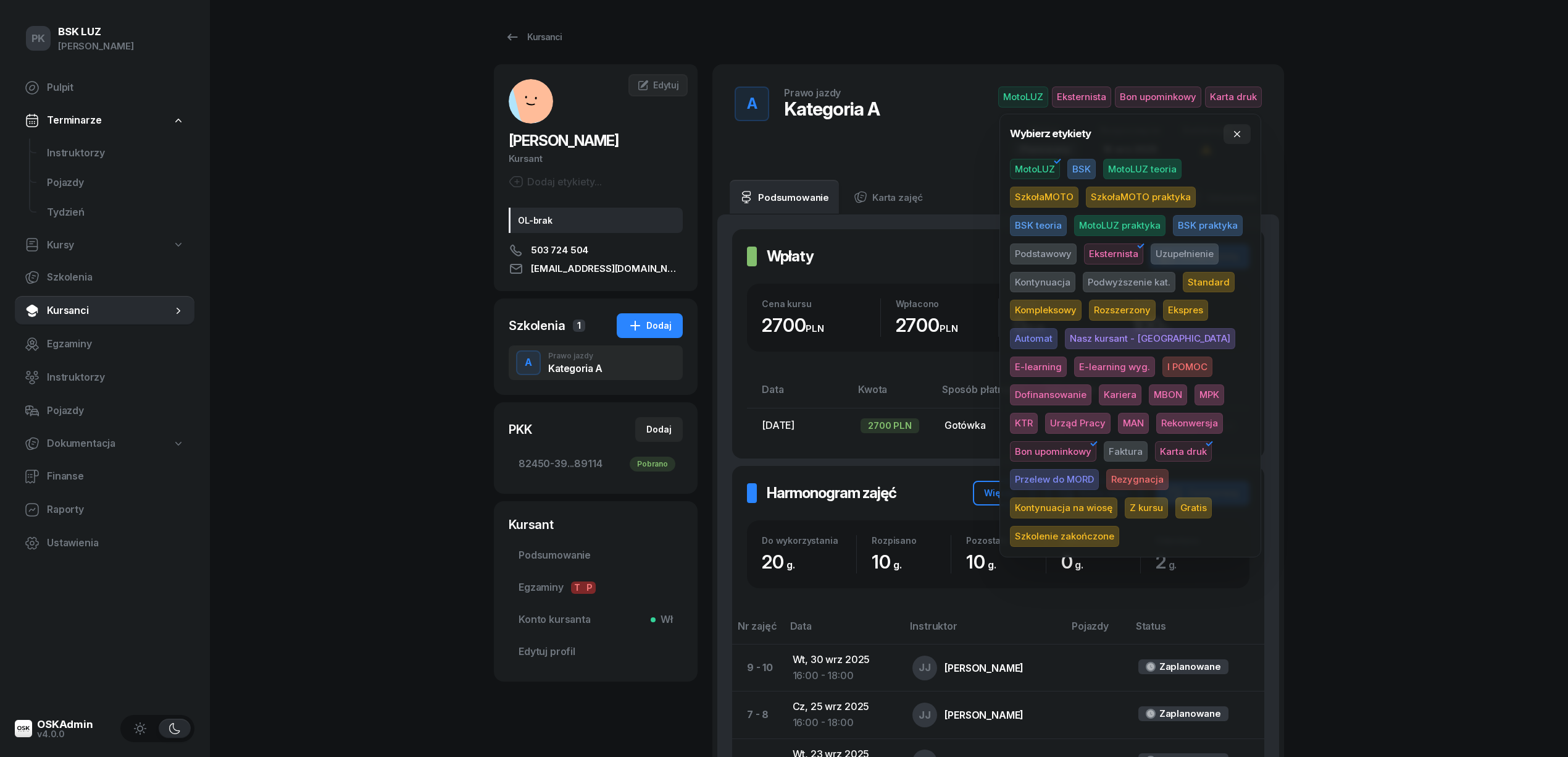
click at [1445, 370] on div "PK BSK LUZ Piotr Klimek Pulpit Terminarze Instruktorzy Pojazdy Tydzień Kursy Sz…" at bounding box center [784, 541] width 1568 height 1082
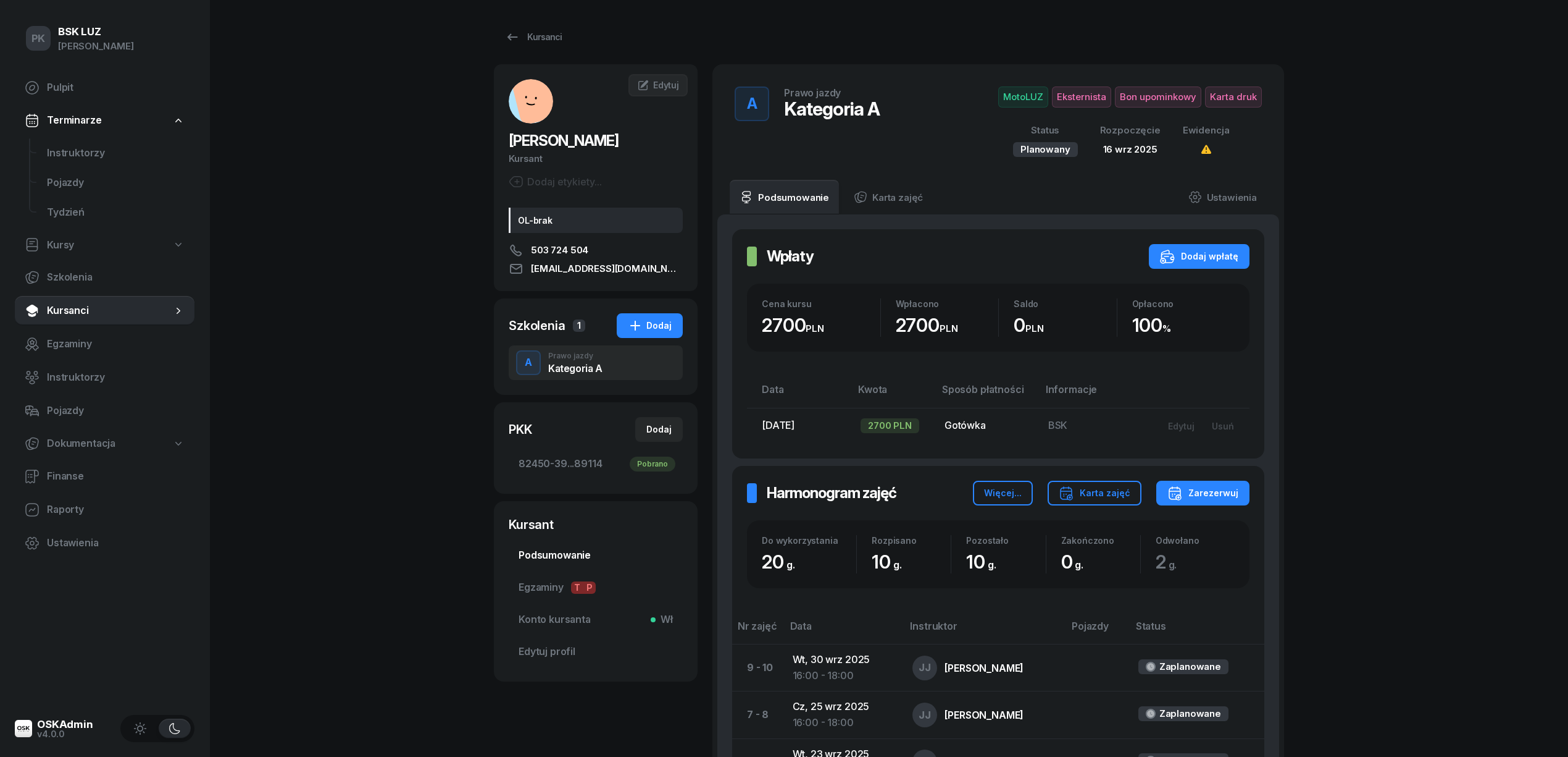
click at [579, 558] on span "Podsumowanie" at bounding box center [595, 555] width 154 height 16
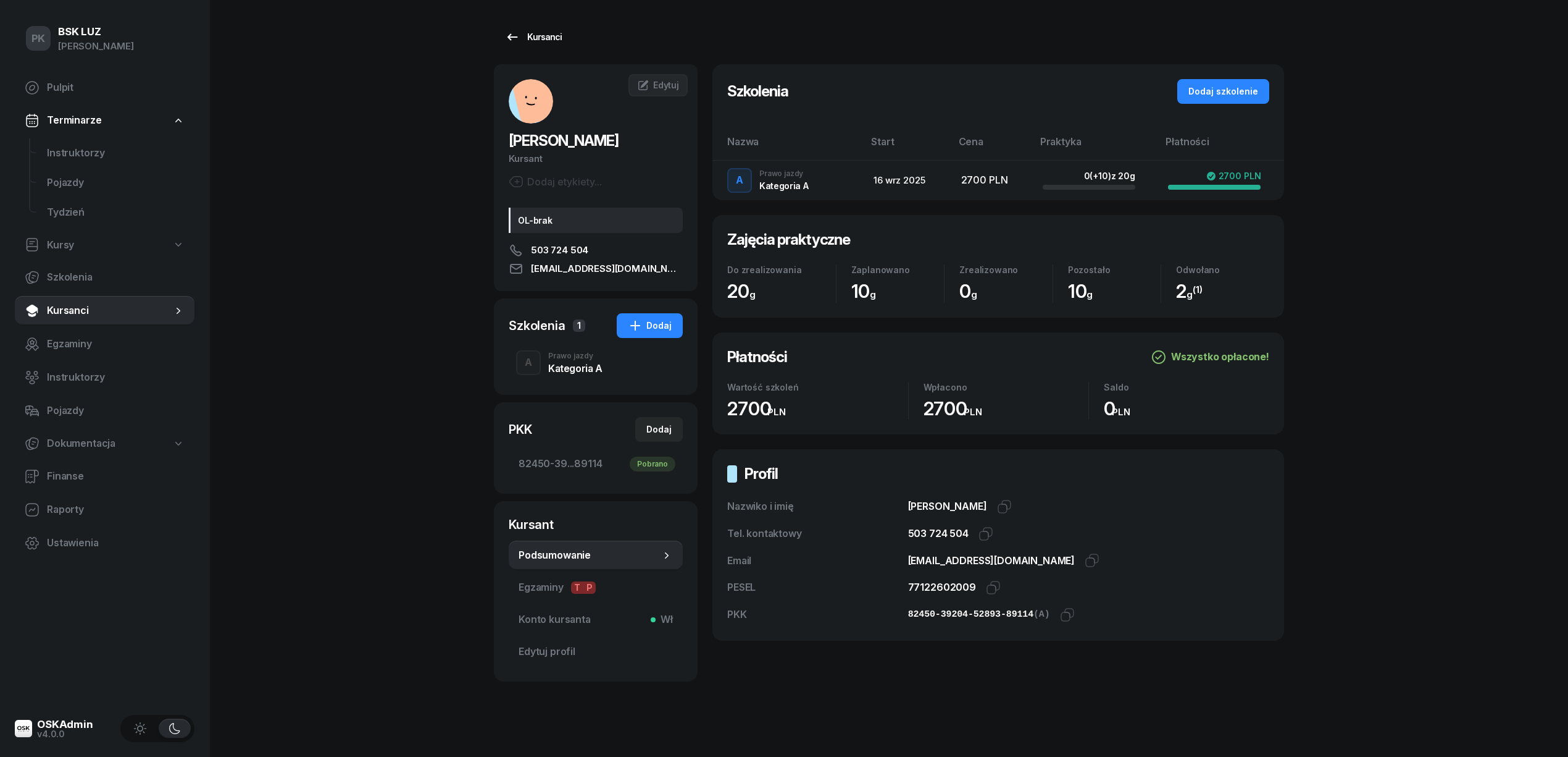
click at [526, 27] on link "Kursanci" at bounding box center [534, 37] width 79 height 25
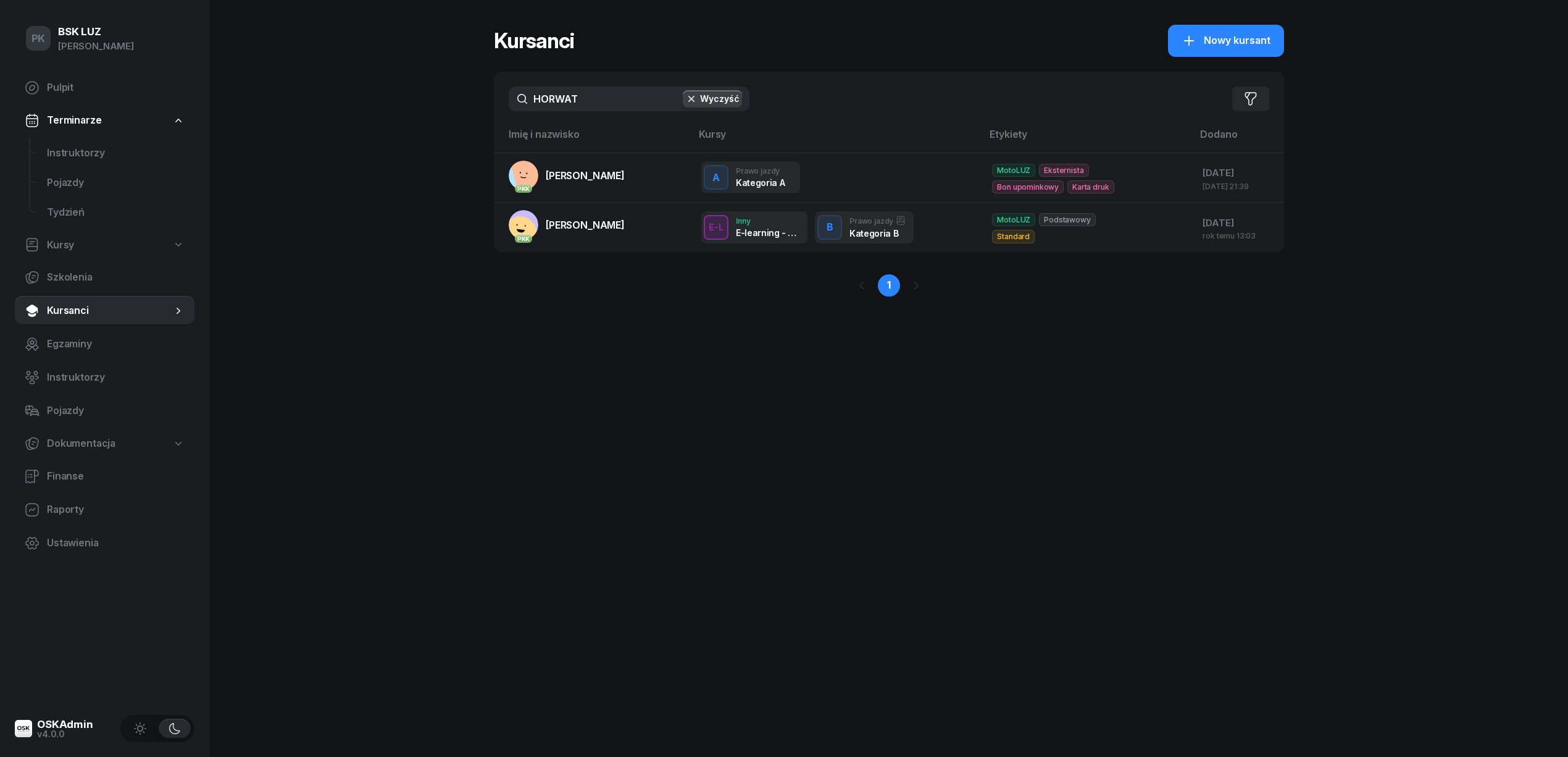
click at [385, 100] on div "PK BSK LUZ Piotr Klimek Pulpit Terminarze Instruktorzy Pojazdy Tydzień Kursy Sz…" at bounding box center [784, 378] width 1568 height 757
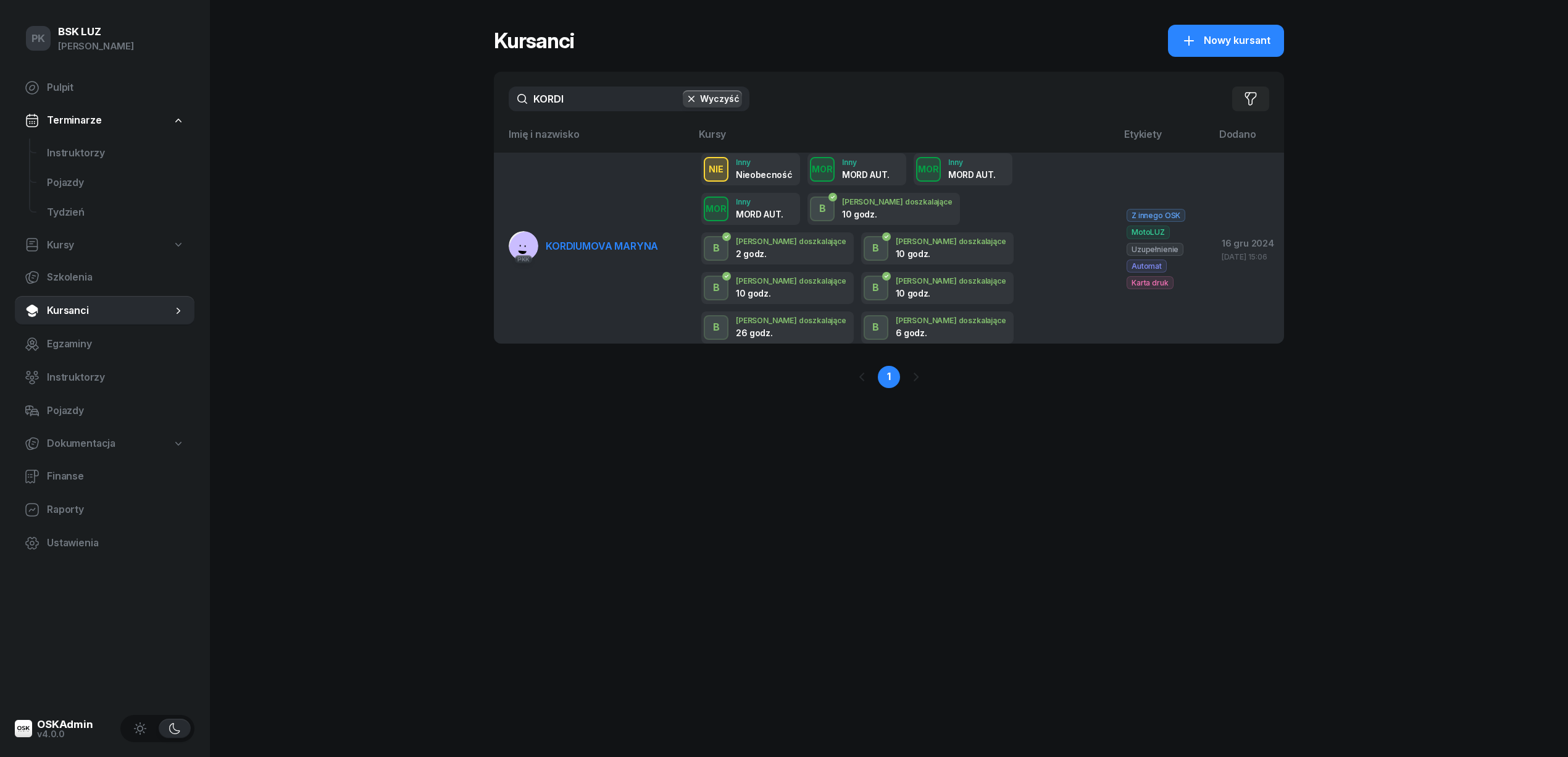
type input "KORDI"
click at [581, 231] on link "PKK KORDIUMOVA MARYNA" at bounding box center [583, 246] width 149 height 30
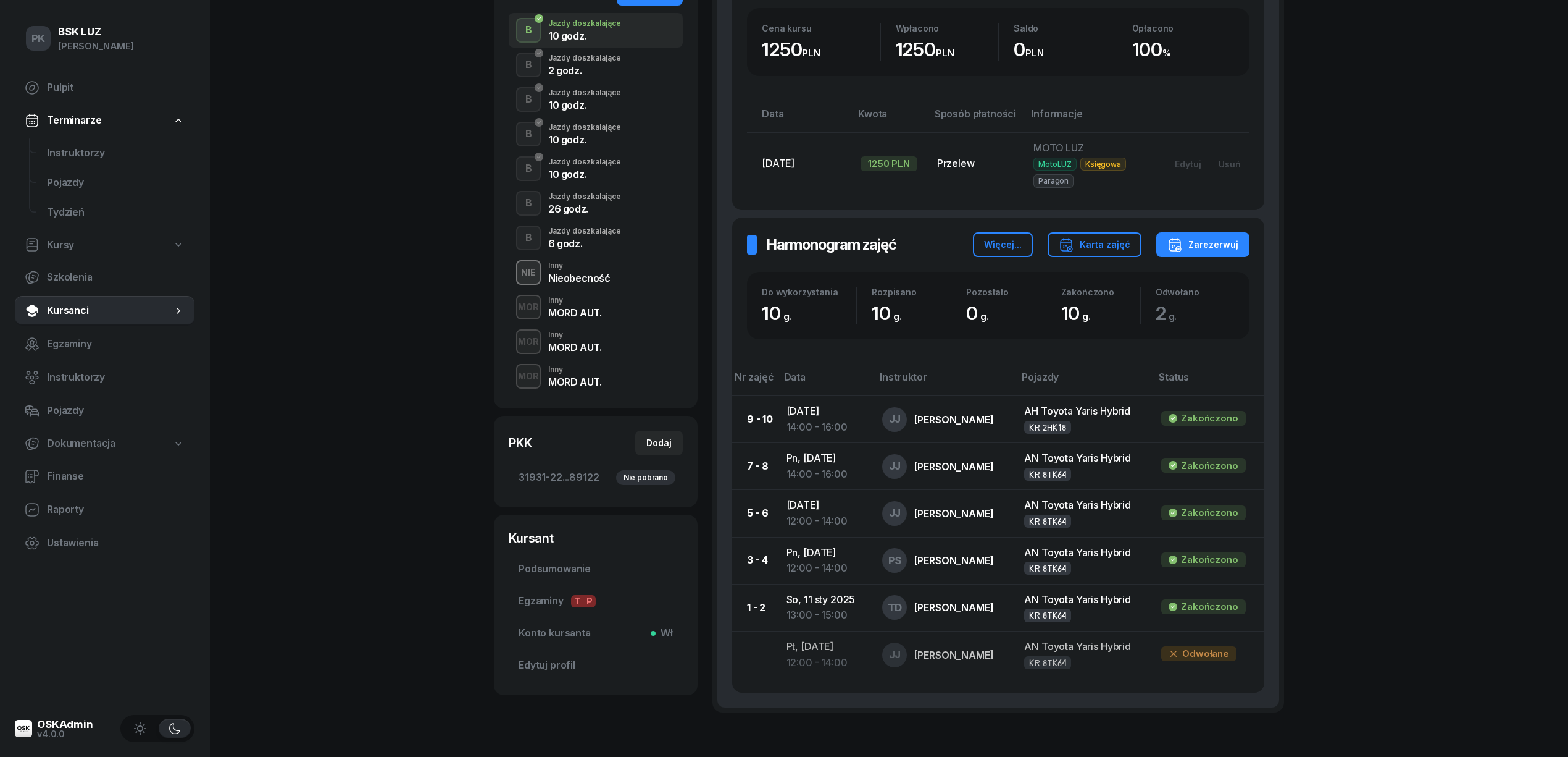
scroll to position [247, 0]
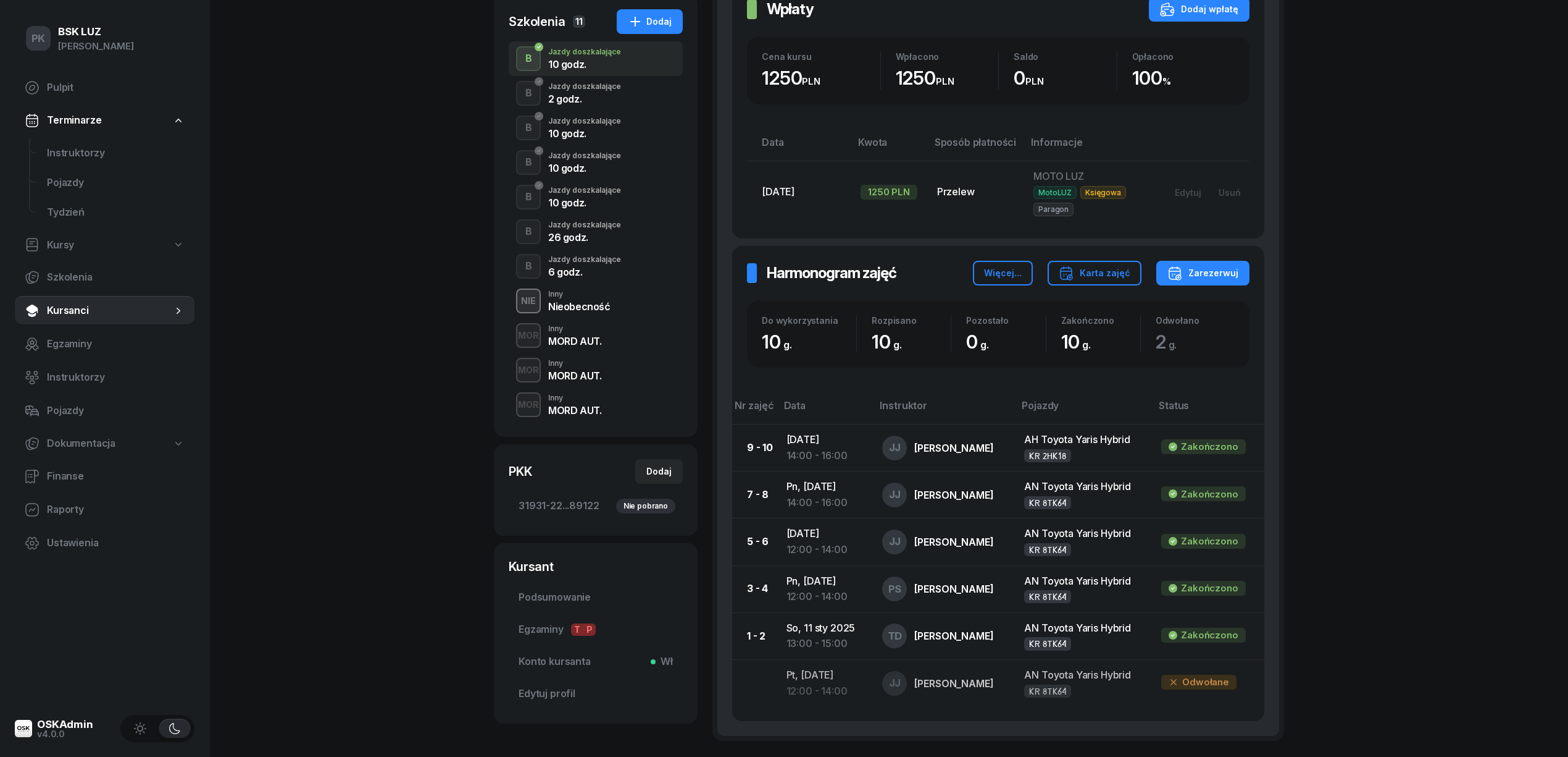
click at [586, 240] on div "26 godz." at bounding box center [585, 236] width 73 height 10
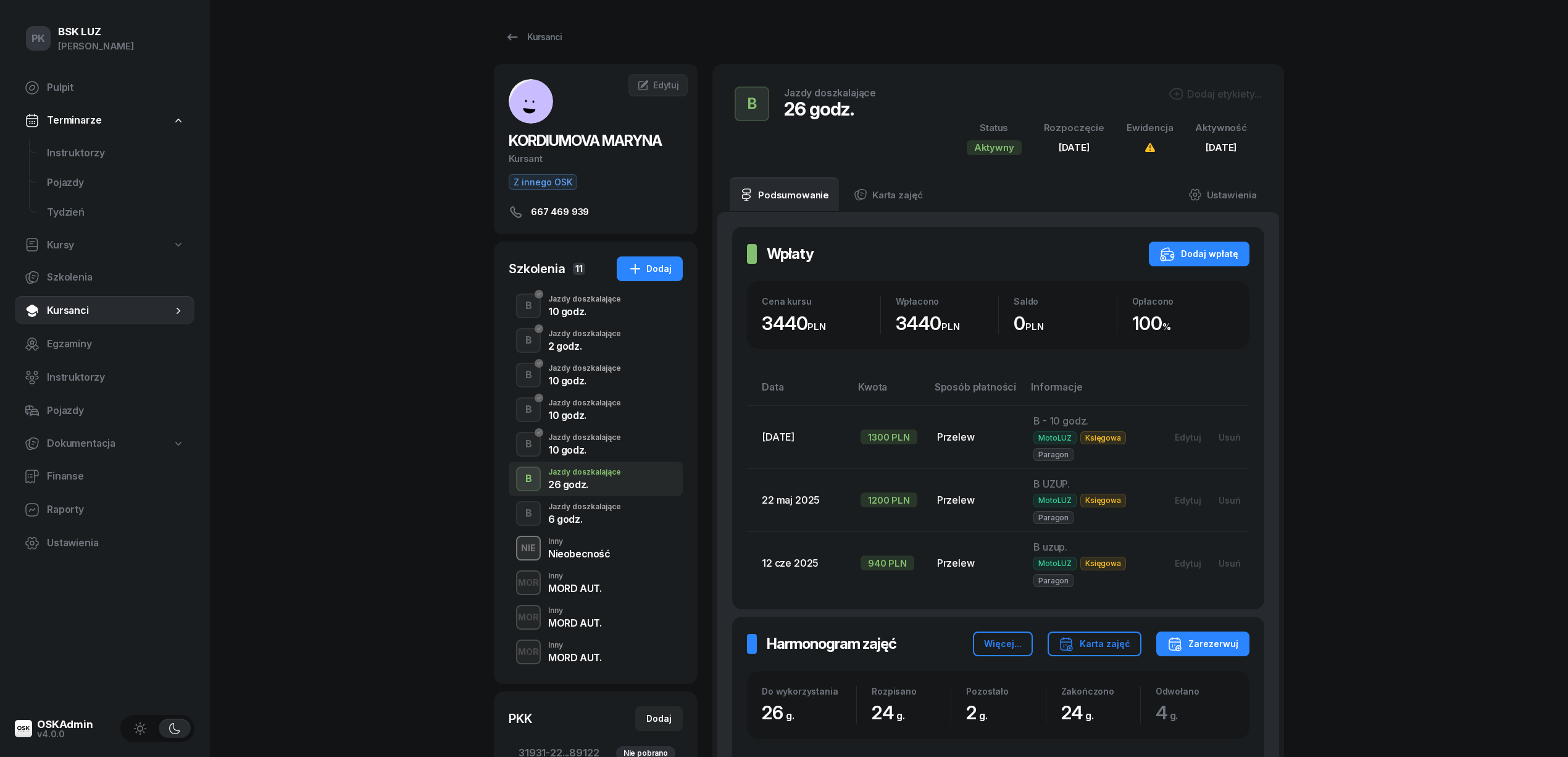
click at [583, 512] on div "6 godz." at bounding box center [585, 516] width 73 height 13
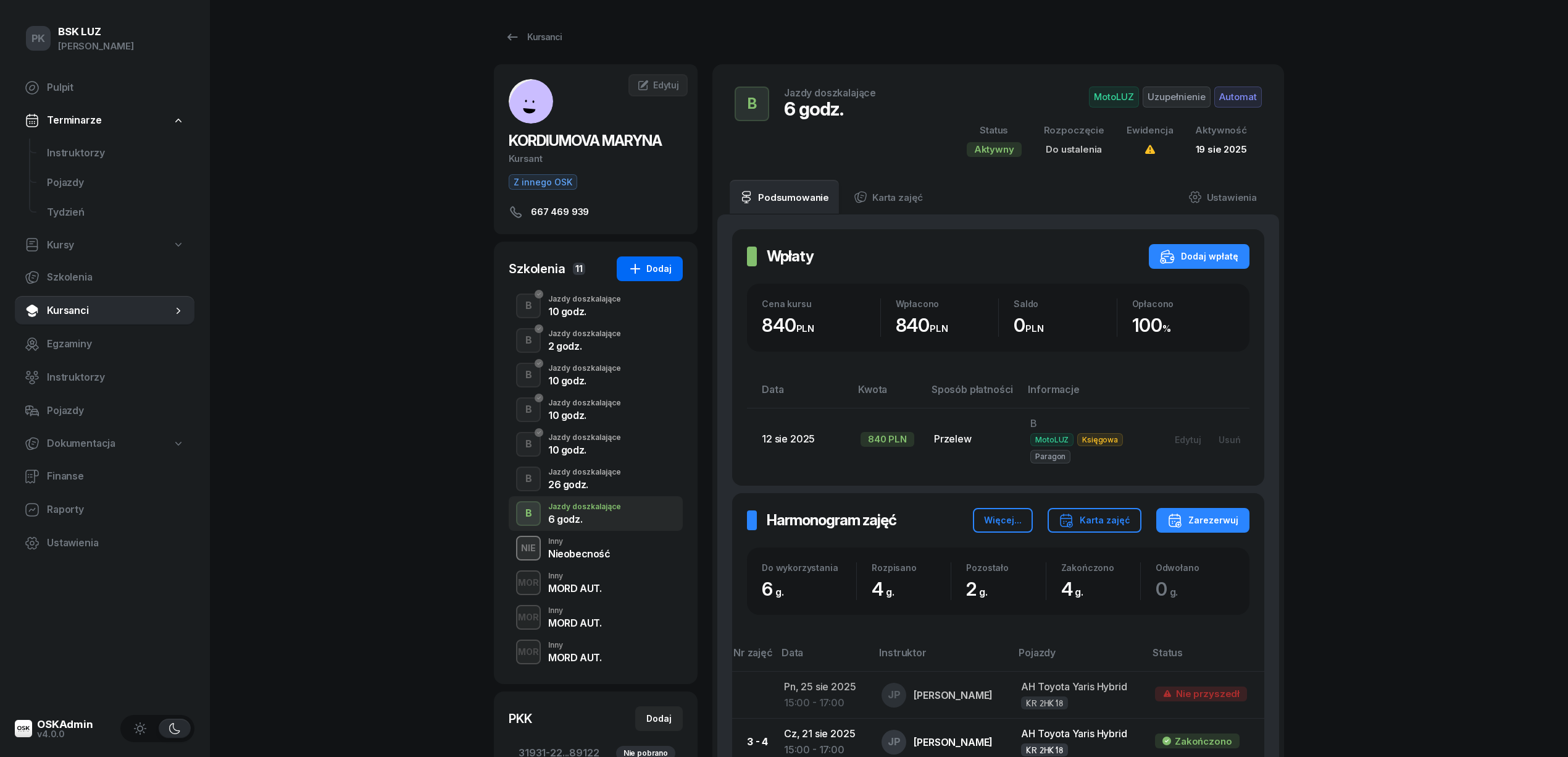
click at [661, 266] on div "Dodaj" at bounding box center [650, 268] width 44 height 15
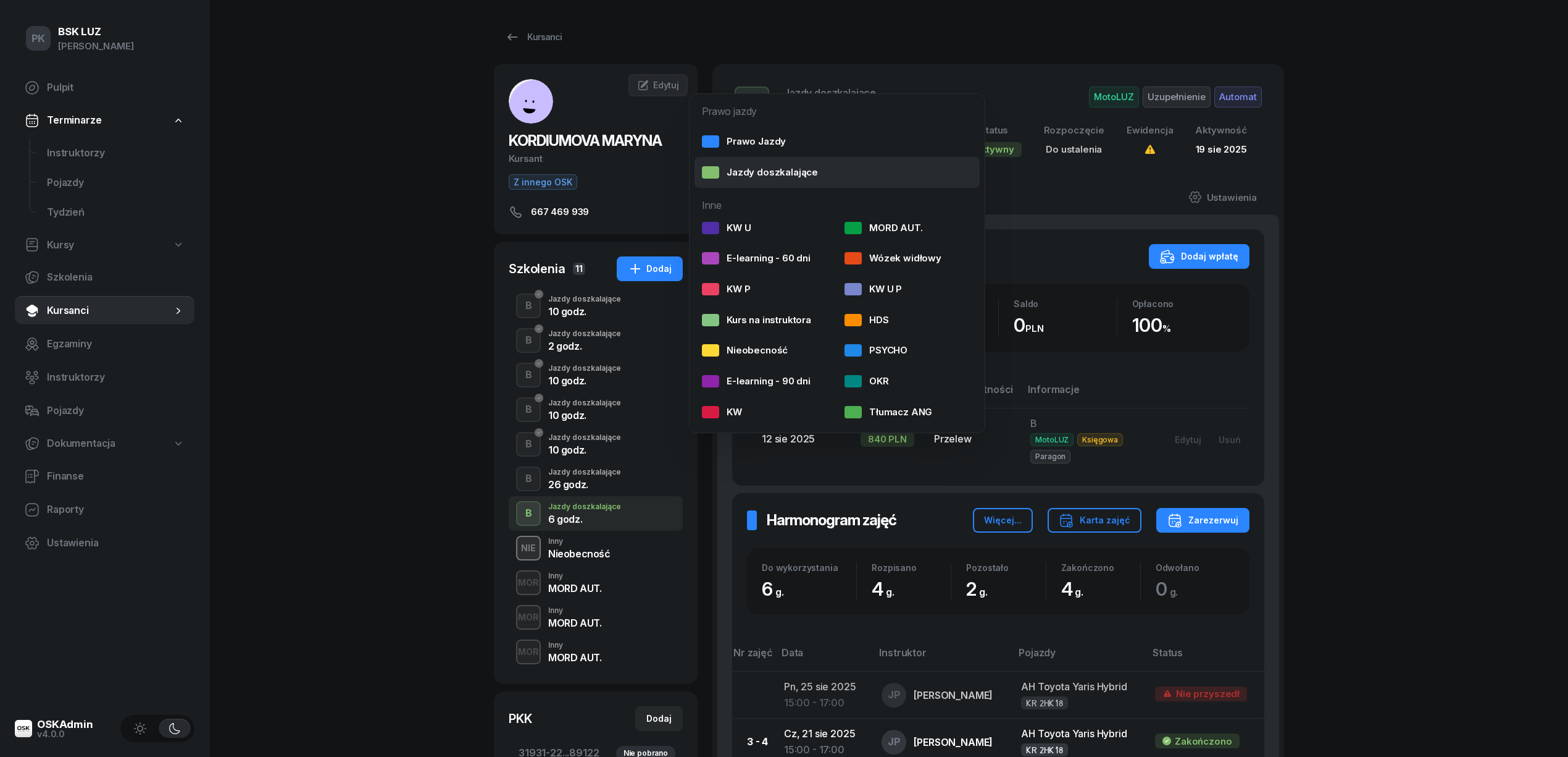
click at [729, 174] on div "Jazdy doszkalające" at bounding box center [760, 172] width 116 height 16
select select "B"
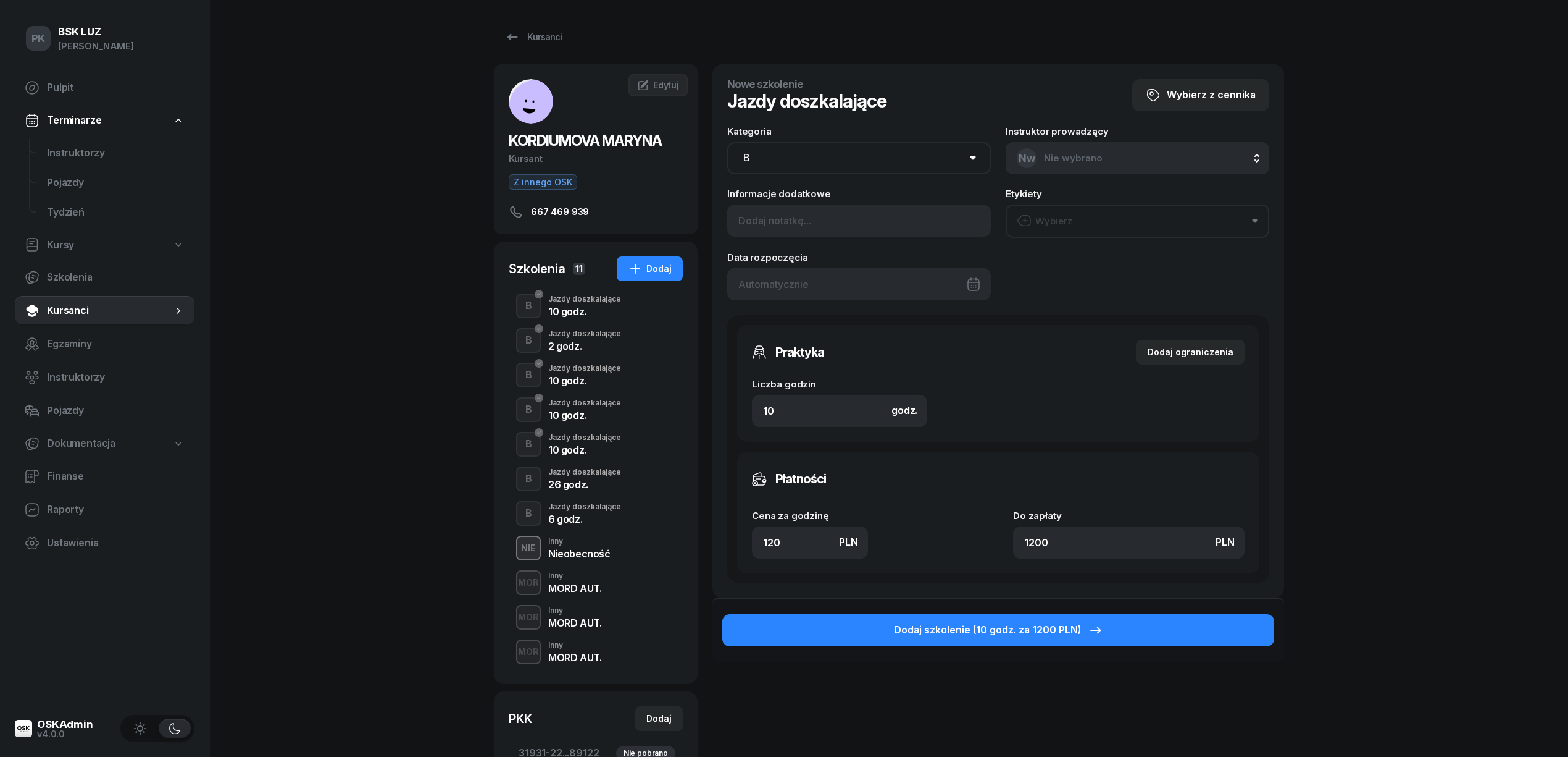
click at [781, 156] on select "AM A1 A2 A B1 B B+E C1 C1+E C C+E D1 D1+E D D+E T Tram C+CE C+D" at bounding box center [859, 158] width 264 height 32
click at [728, 142] on select "AM A1 A2 A B1 B B+E C1 C1+E C C+E D1 D1+E D D+E T Tram C+CE C+D" at bounding box center [859, 158] width 264 height 32
drag, startPoint x: 789, startPoint y: 406, endPoint x: 734, endPoint y: 404, distance: 55.0
click at [734, 404] on div "Praktyka Dodaj ograniczenia Liczba godzin godz. 10 Ograniczenia zajęć praktyczn…" at bounding box center [998, 449] width 542 height 268
drag, startPoint x: 794, startPoint y: 535, endPoint x: 680, endPoint y: 532, distance: 114.0
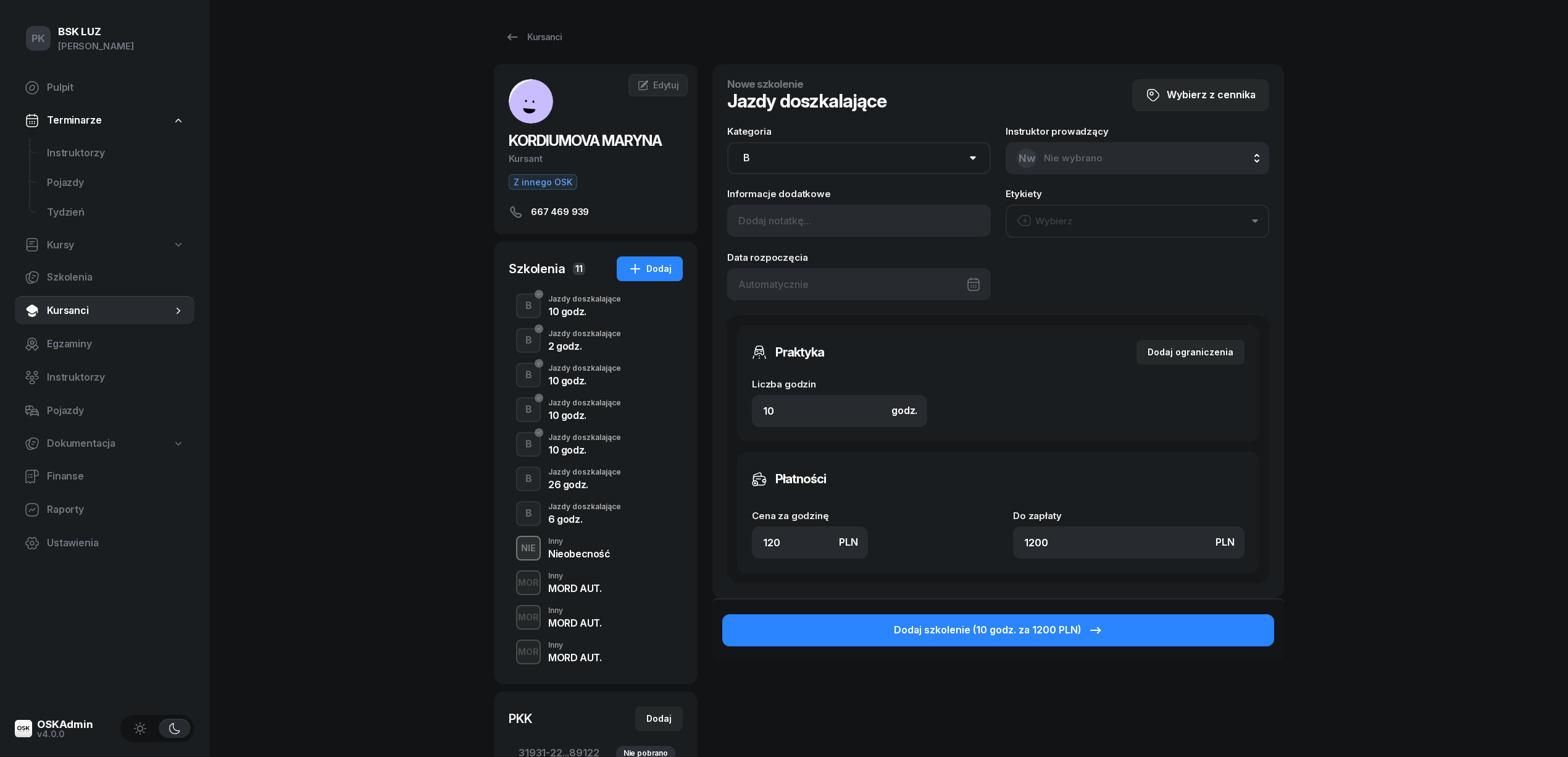
click at [680, 532] on div "KORDIUMOVA MARYNA Kursant Z innego OSK 667 469 939 MK MARYNA KORDIUMOVA Kursant…" at bounding box center [889, 517] width 790 height 906
type input "1"
type input "10"
type input "13"
type input "130"
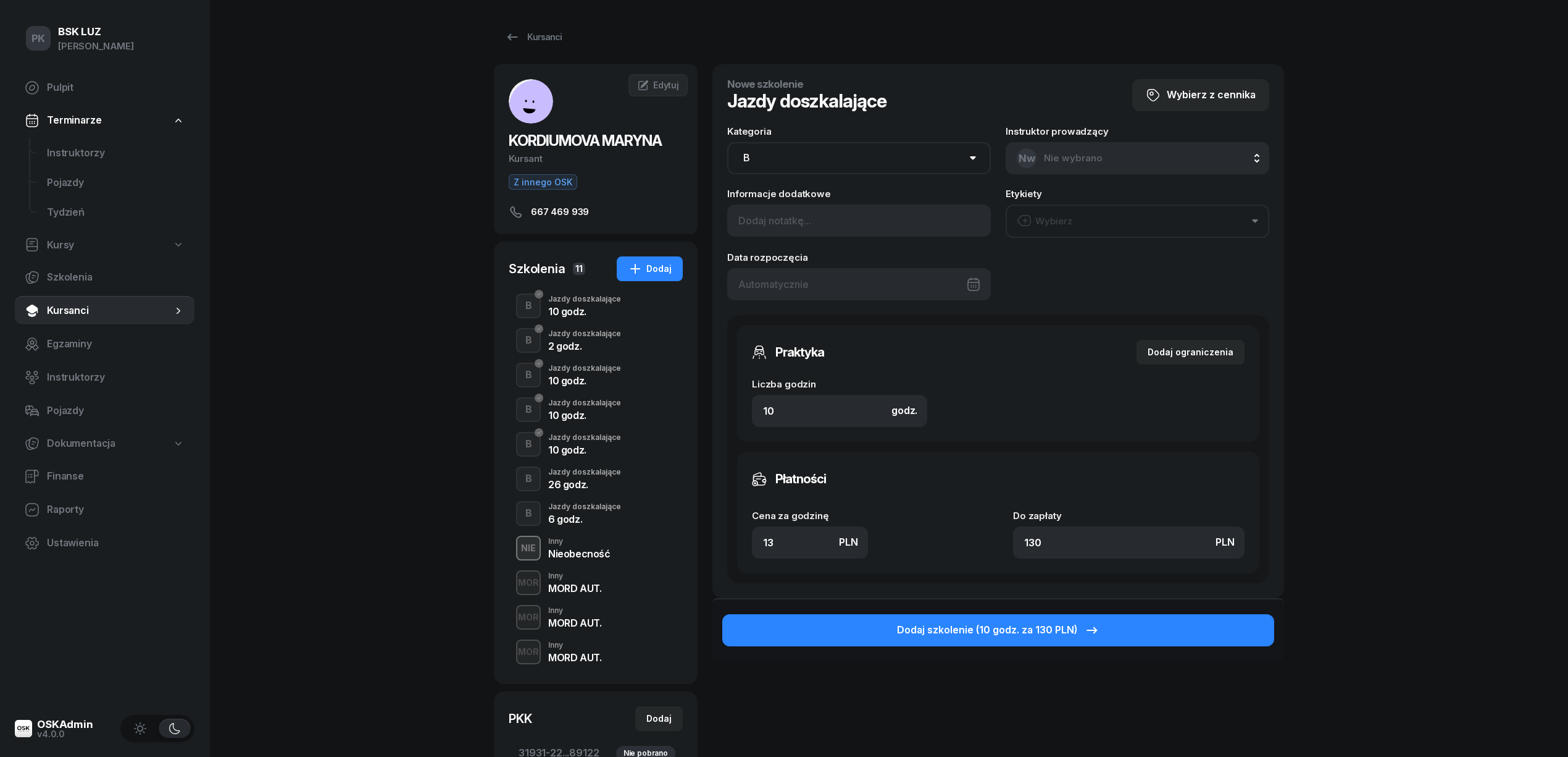
type input "1"
type input "10"
type input "13"
type input "130"
type input "135"
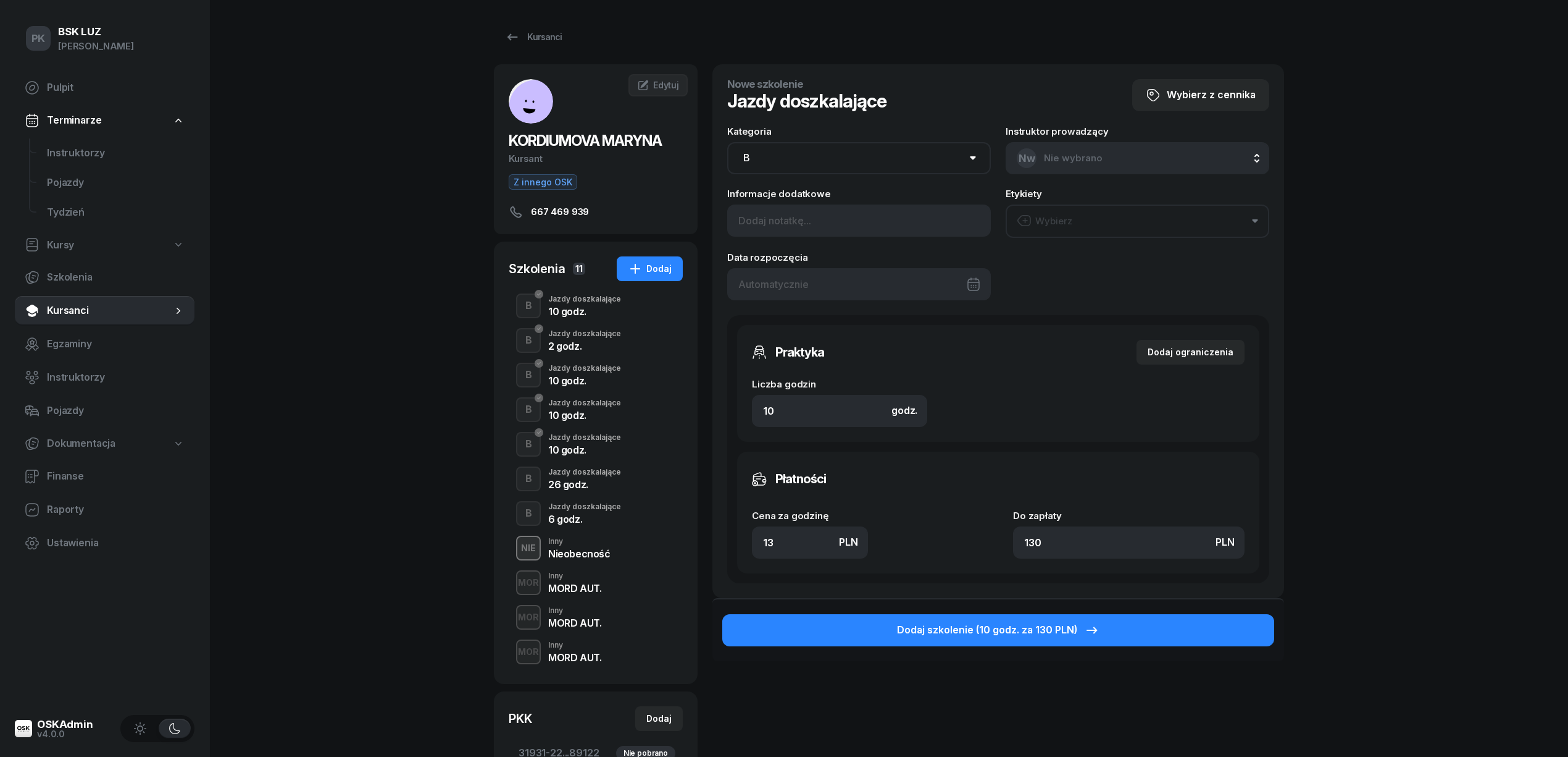
type input "1350"
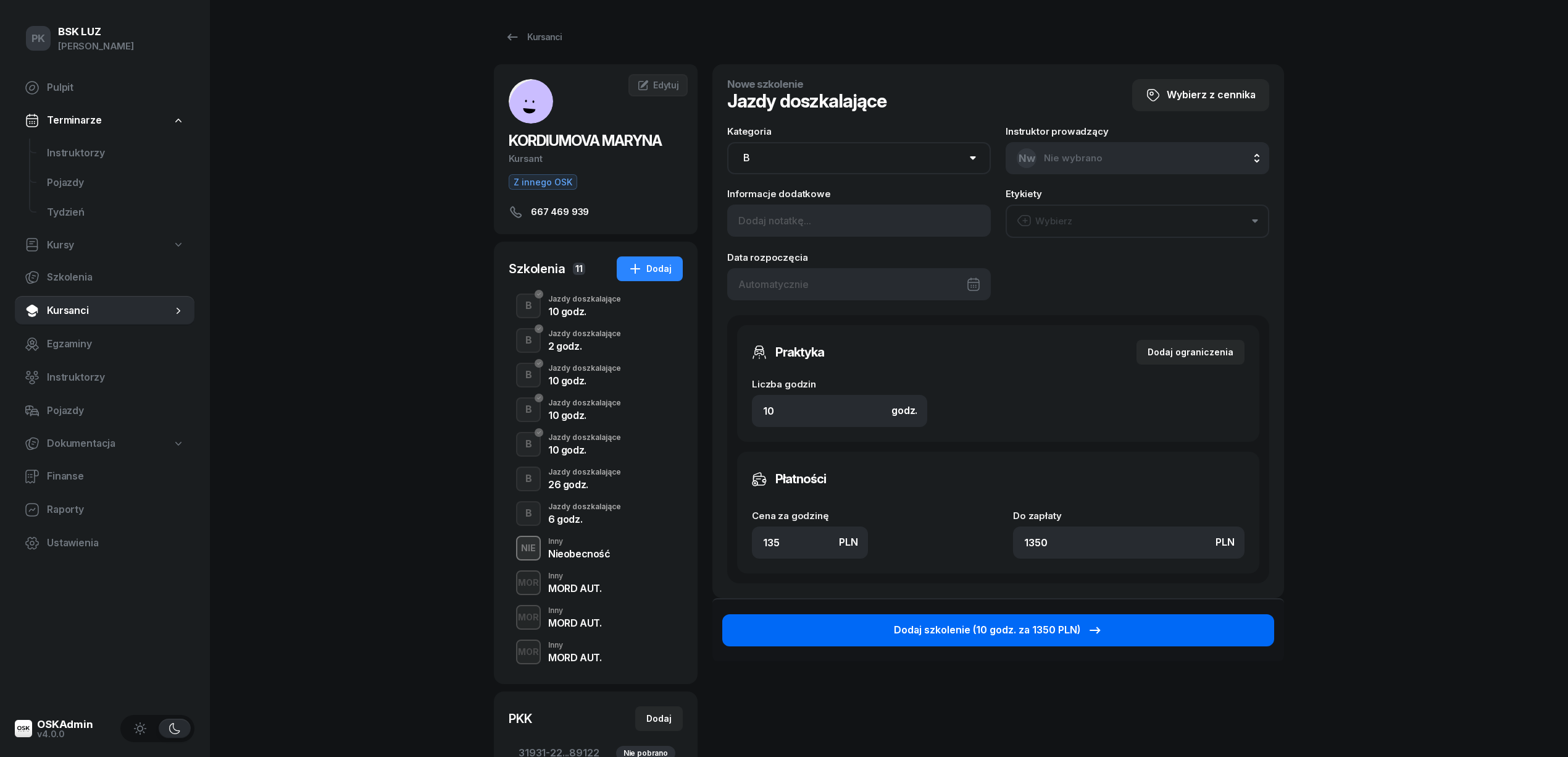
type input "135"
click at [948, 628] on div "Dodaj szkolenie (10 godz. za 1350 PLN)" at bounding box center [998, 630] width 209 height 16
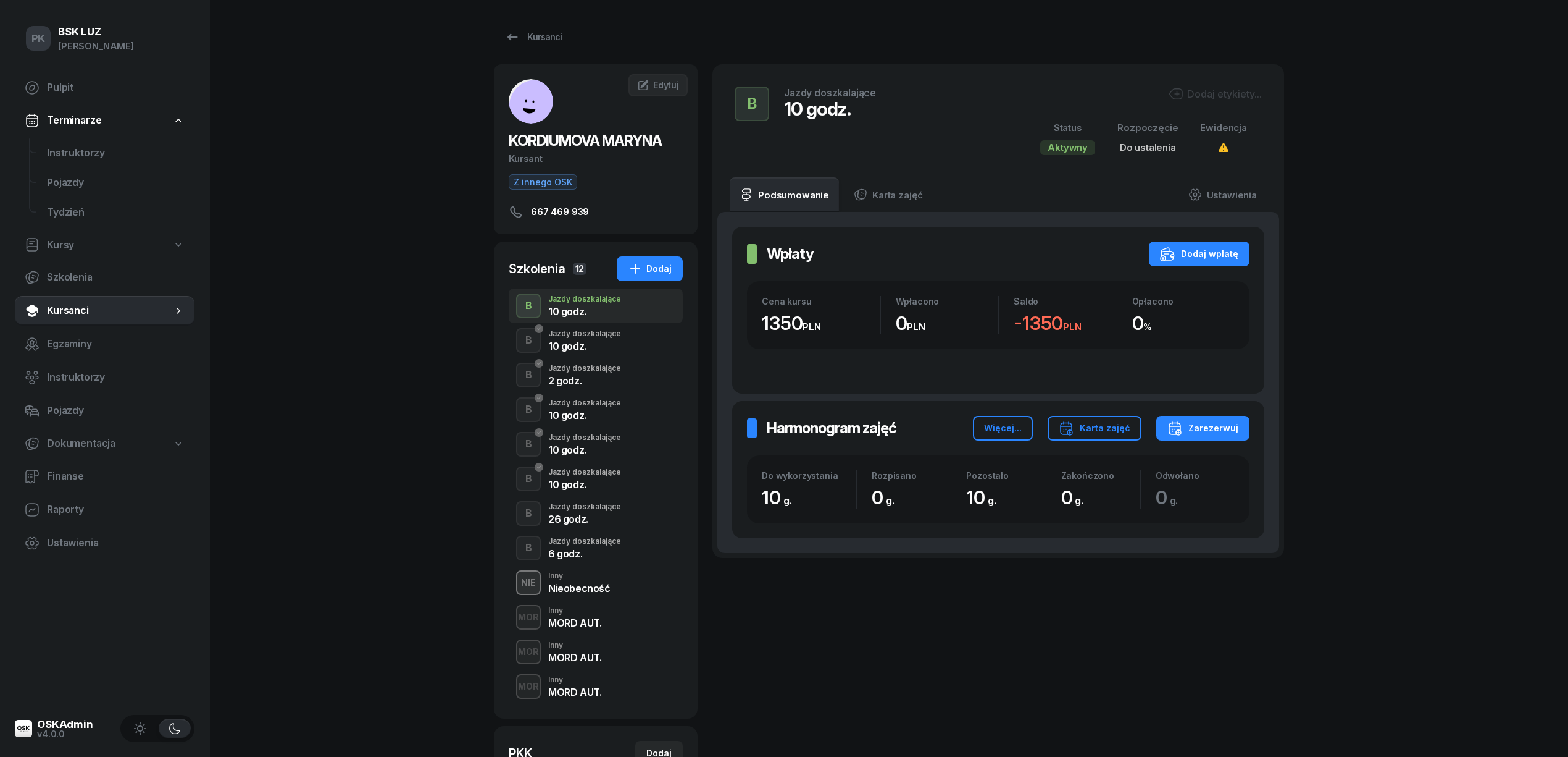
click at [1198, 94] on div "Dodaj etykiety..." at bounding box center [1215, 94] width 93 height 15
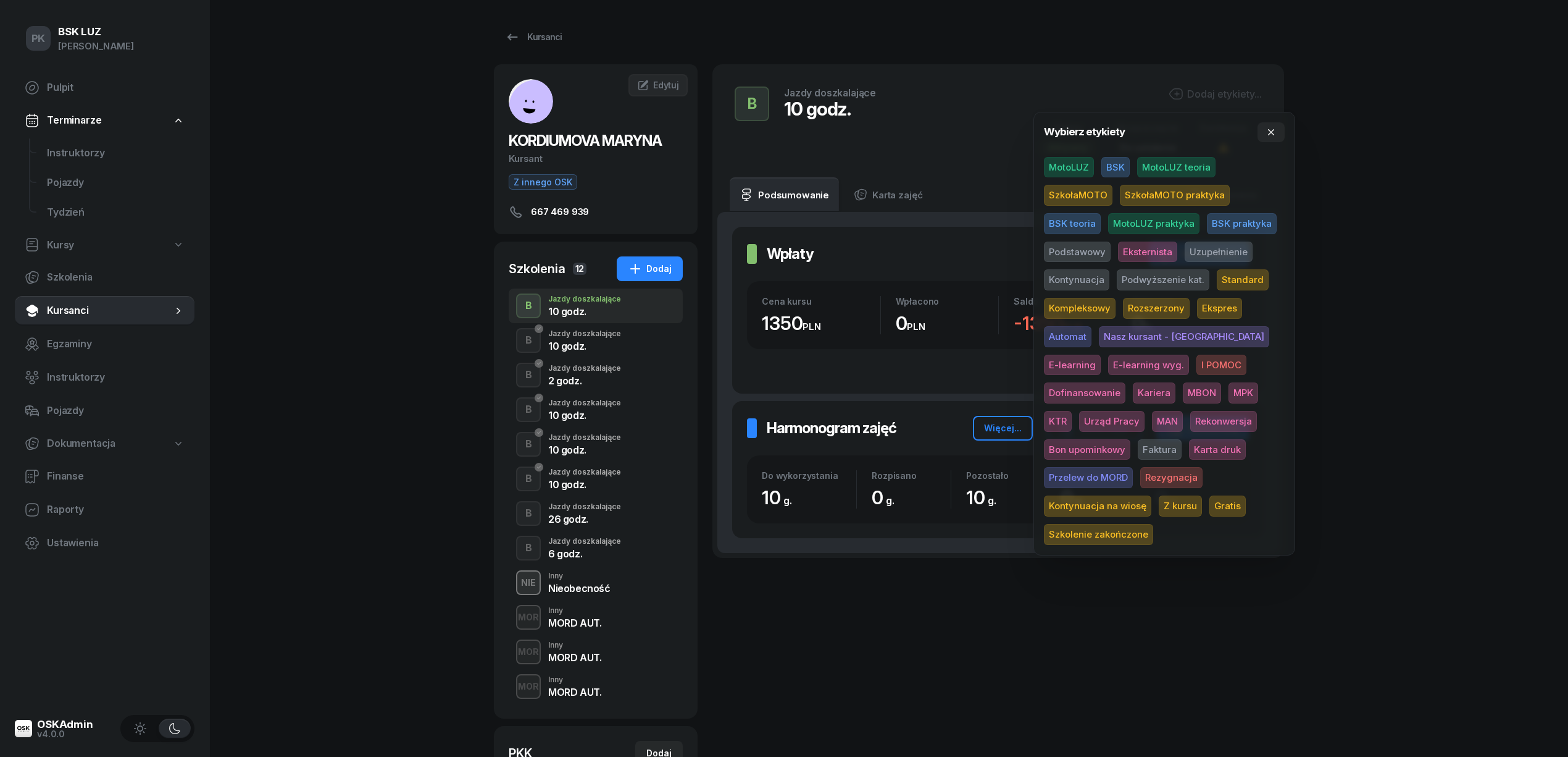
click at [1049, 168] on span "MotoLUZ" at bounding box center [1069, 168] width 50 height 21
click at [1207, 251] on span "Uzupełnienie" at bounding box center [1218, 254] width 68 height 21
click at [1409, 228] on div "PK BSK LUZ Piotr Klimek Pulpit Terminarze Instruktorzy Pojazdy Tydzień Kursy Sz…" at bounding box center [784, 544] width 1568 height 1089
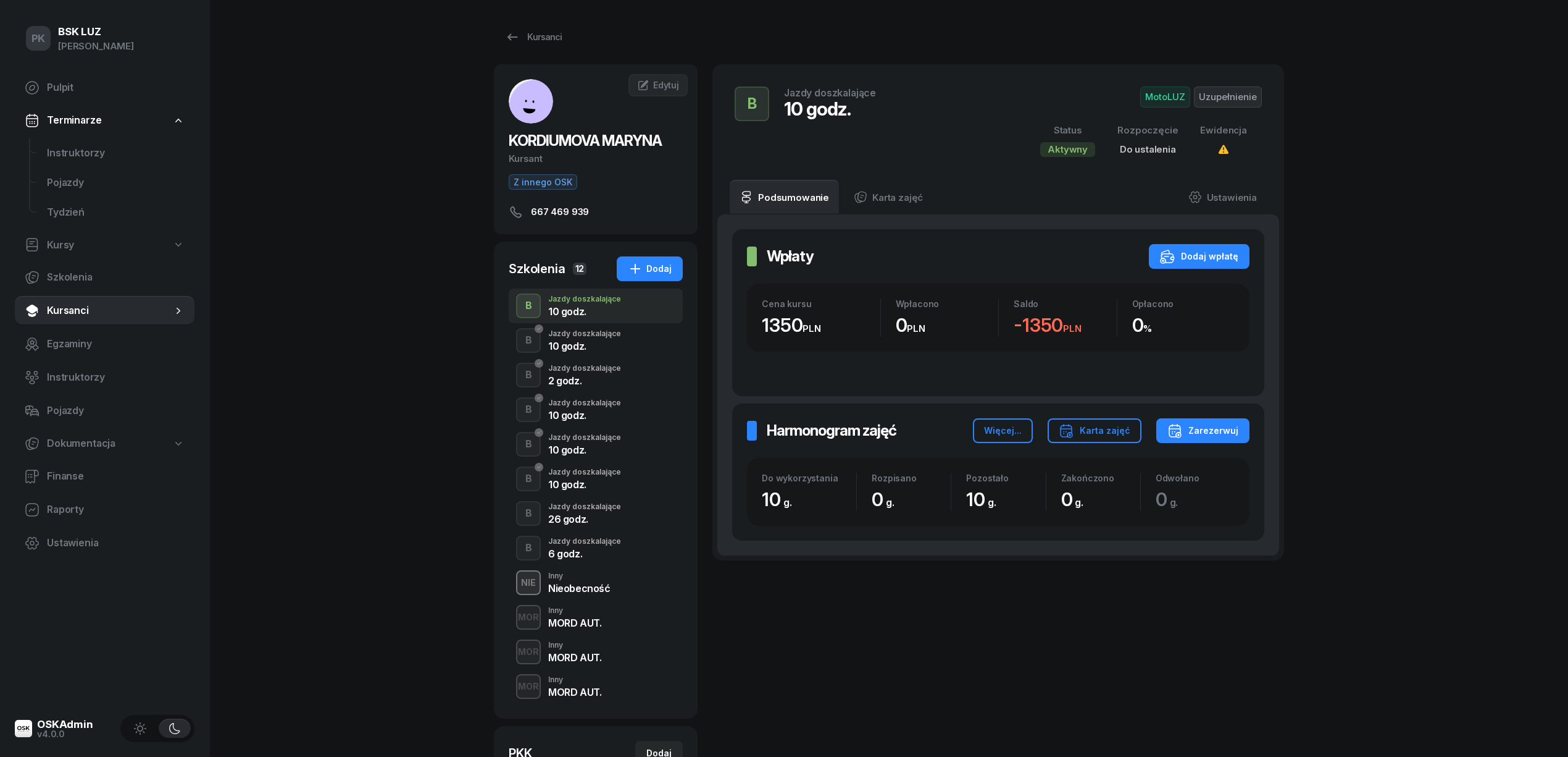
click at [1228, 98] on span "Uzupełnienie" at bounding box center [1228, 97] width 68 height 21
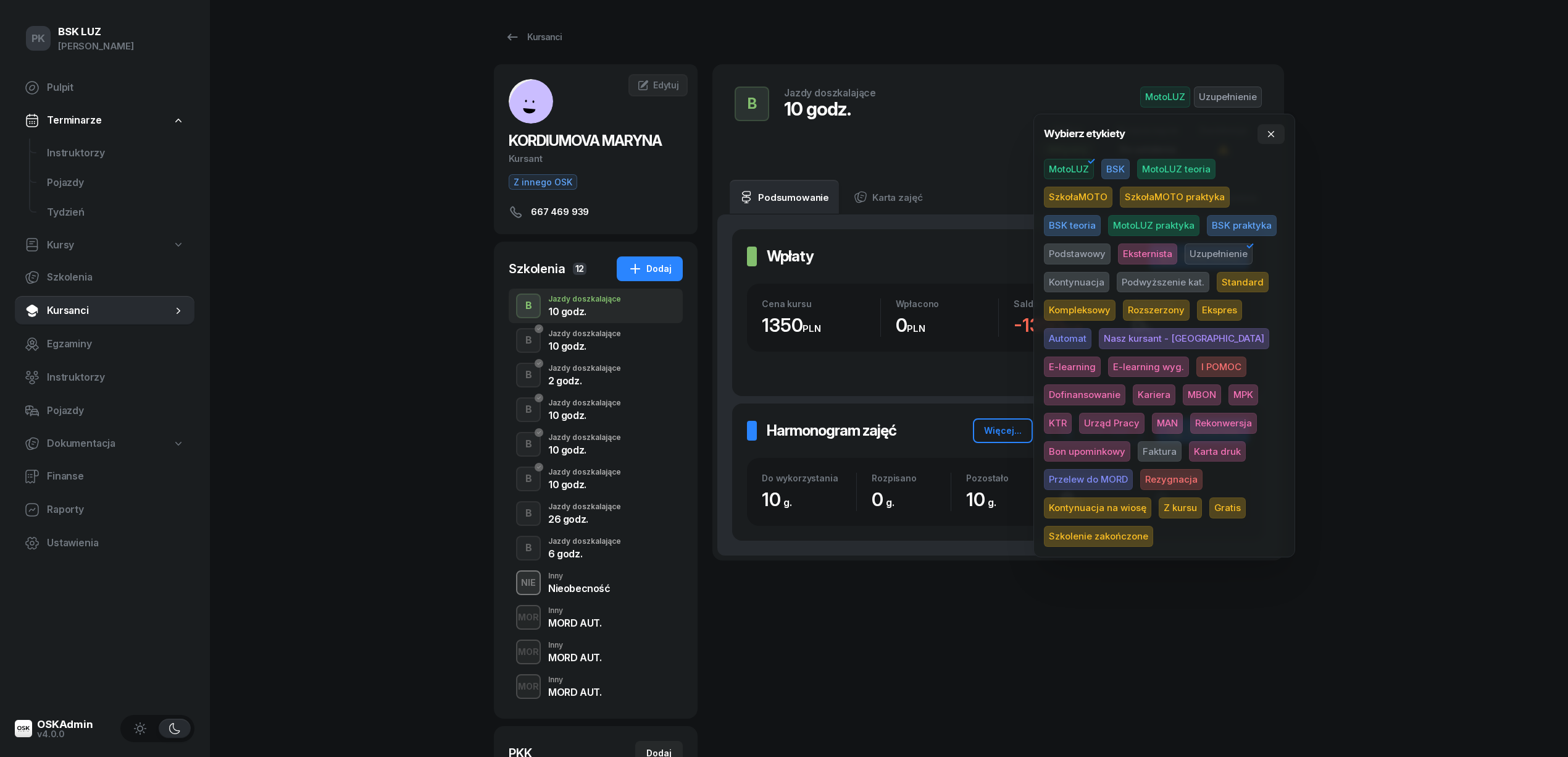
click at [1077, 334] on span "Automat" at bounding box center [1068, 339] width 48 height 21
click at [1491, 314] on div "PK BSK LUZ Piotr Klimek Pulpit Terminarze Instruktorzy Pojazdy Tydzień Kursy Sz…" at bounding box center [784, 544] width 1568 height 1089
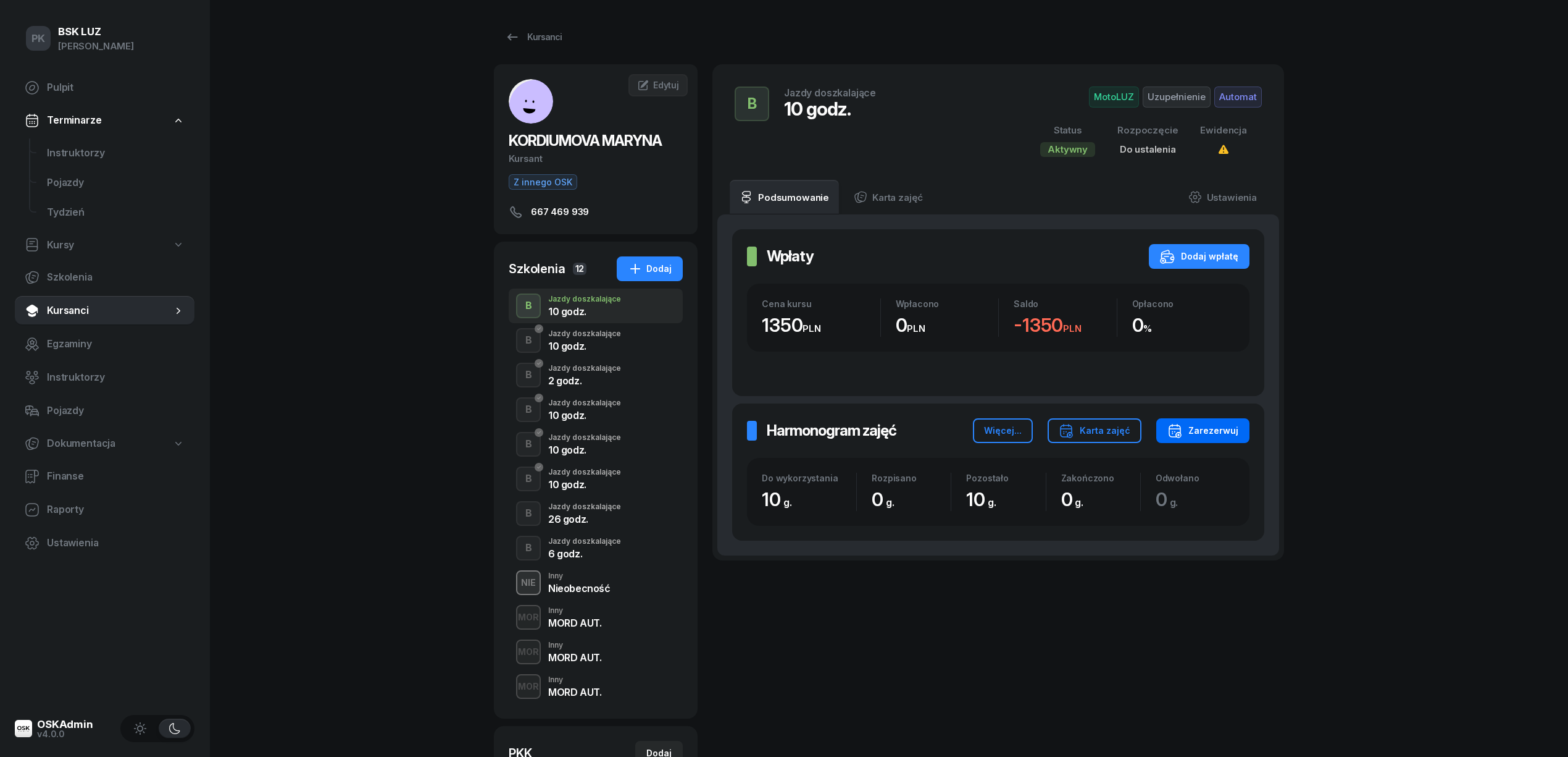
click at [1203, 432] on div "Zarezerwuj" at bounding box center [1203, 431] width 71 height 15
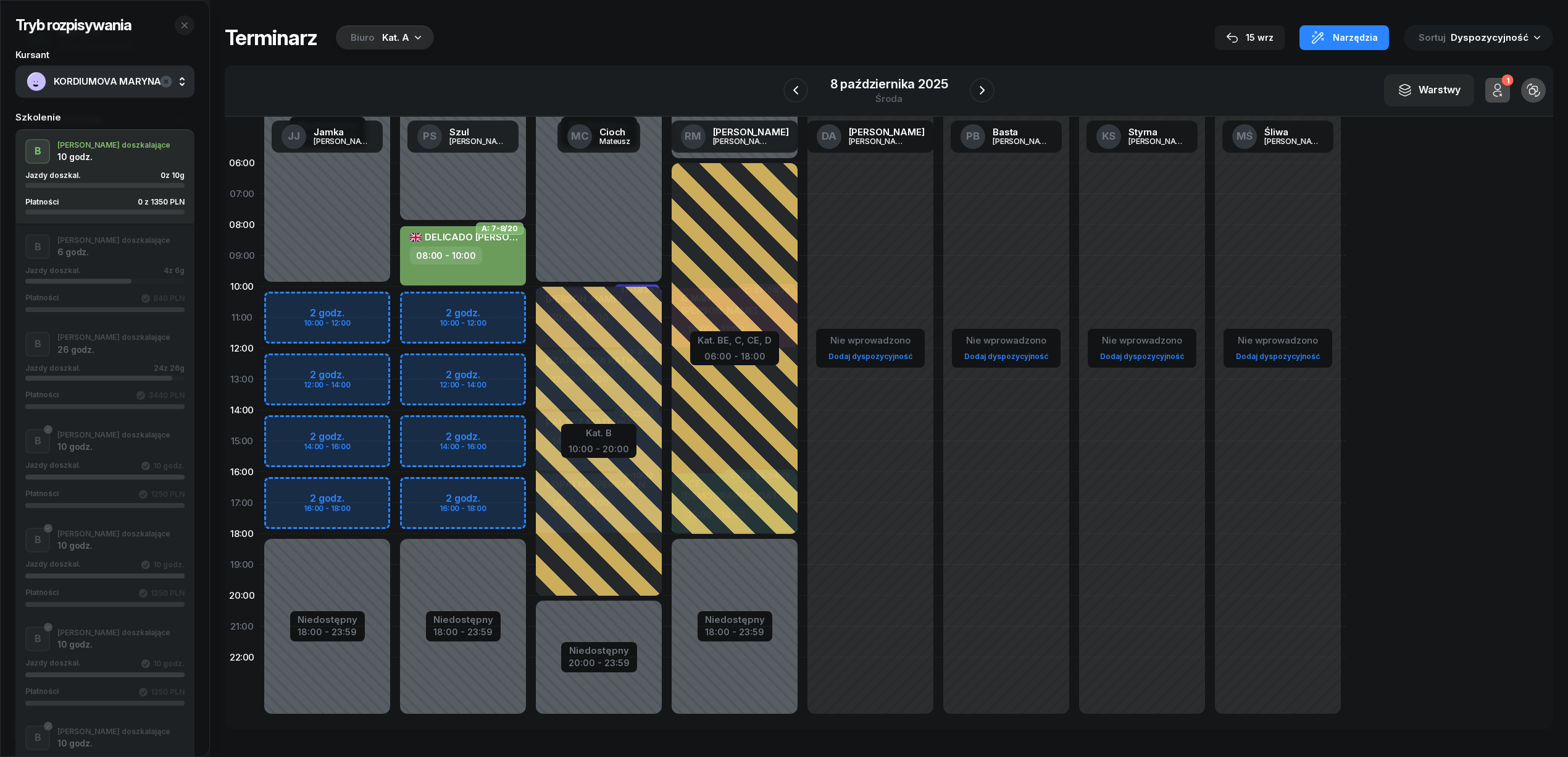
click at [414, 30] on div "Biuro Kat. A" at bounding box center [385, 38] width 98 height 25
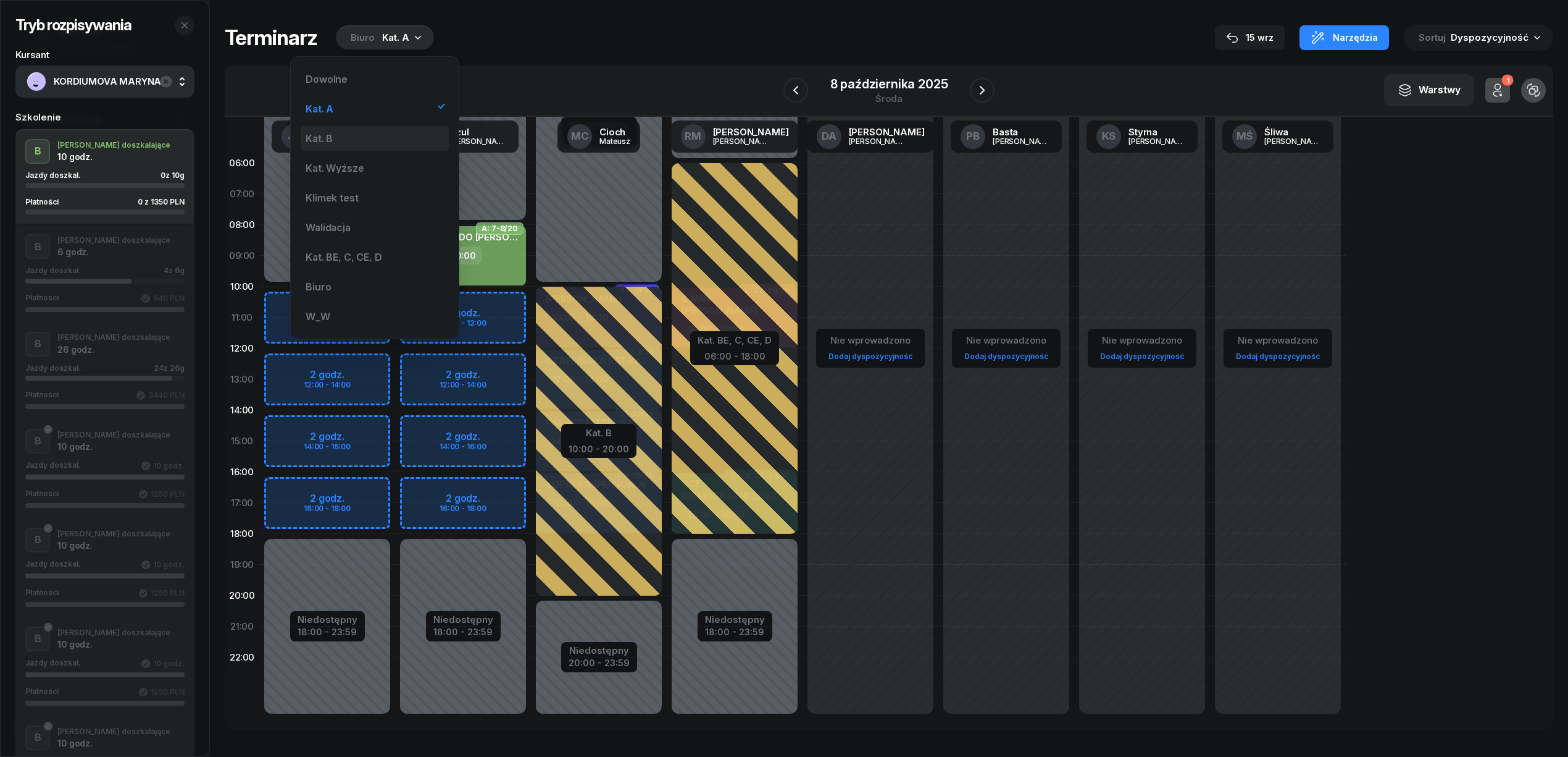
click at [340, 130] on div "Kat. B" at bounding box center [375, 139] width 148 height 25
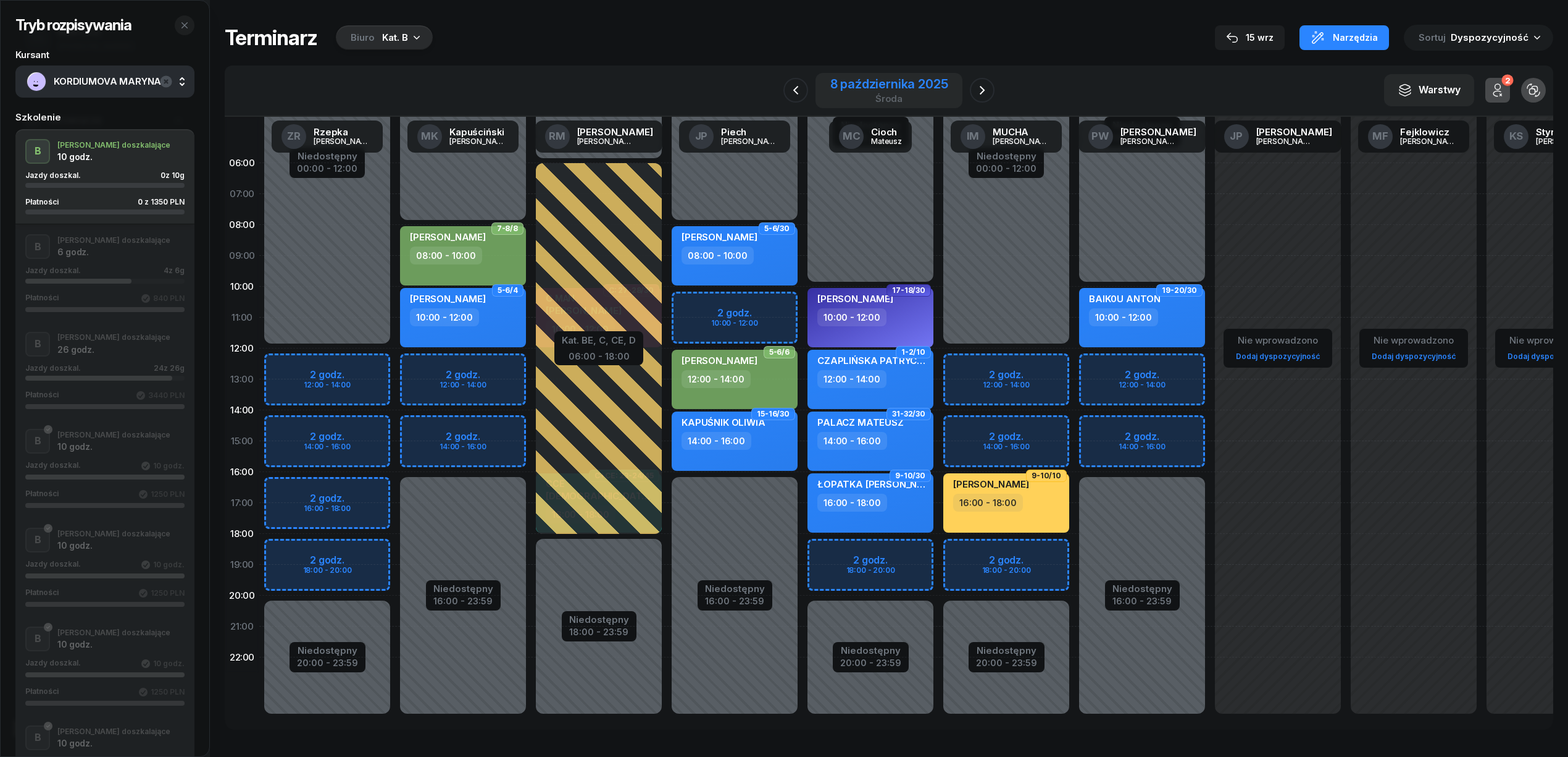
click at [900, 80] on div "8 października 2025" at bounding box center [890, 84] width 118 height 12
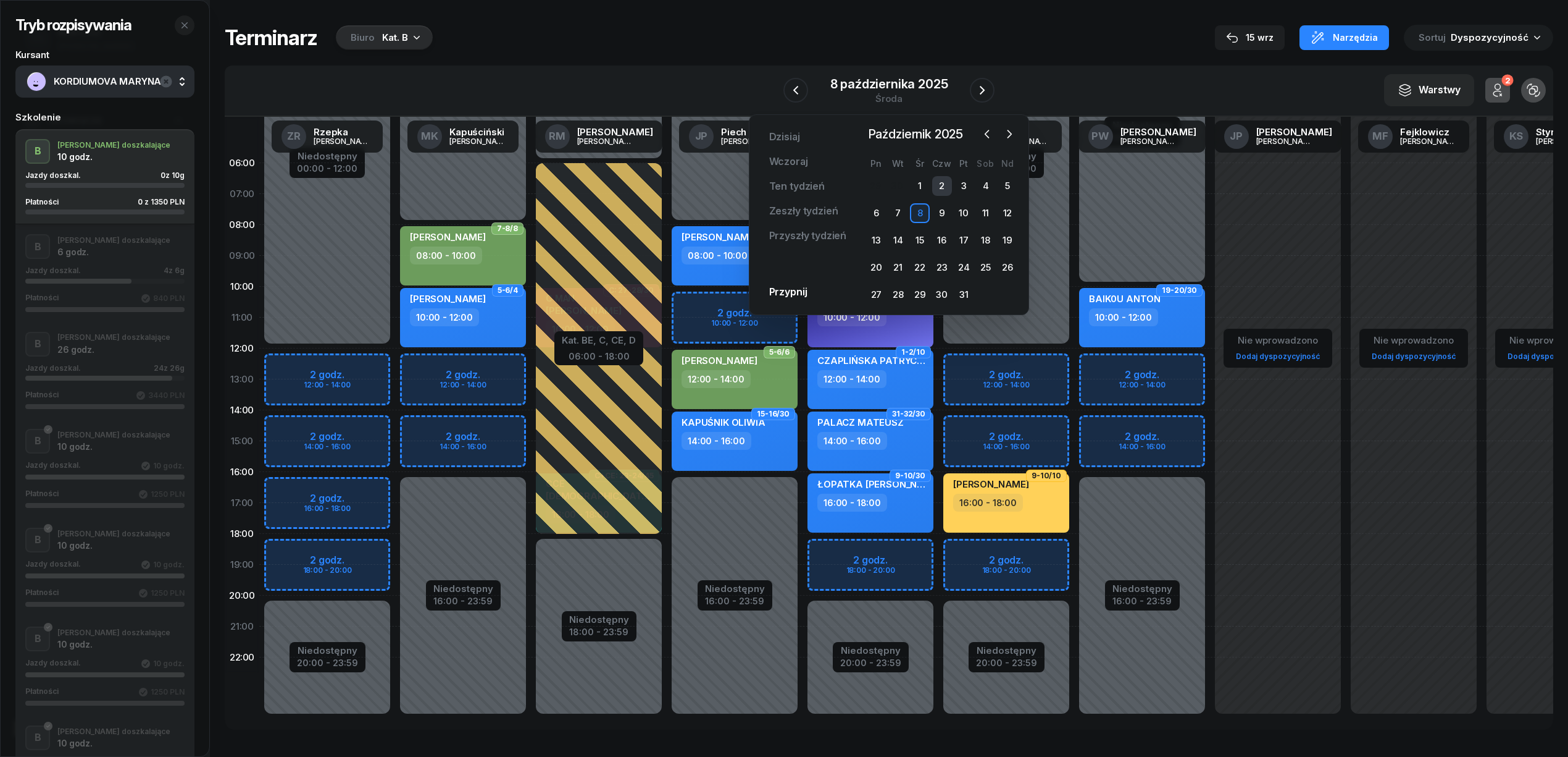
click at [942, 186] on div "2" at bounding box center [942, 186] width 19 height 19
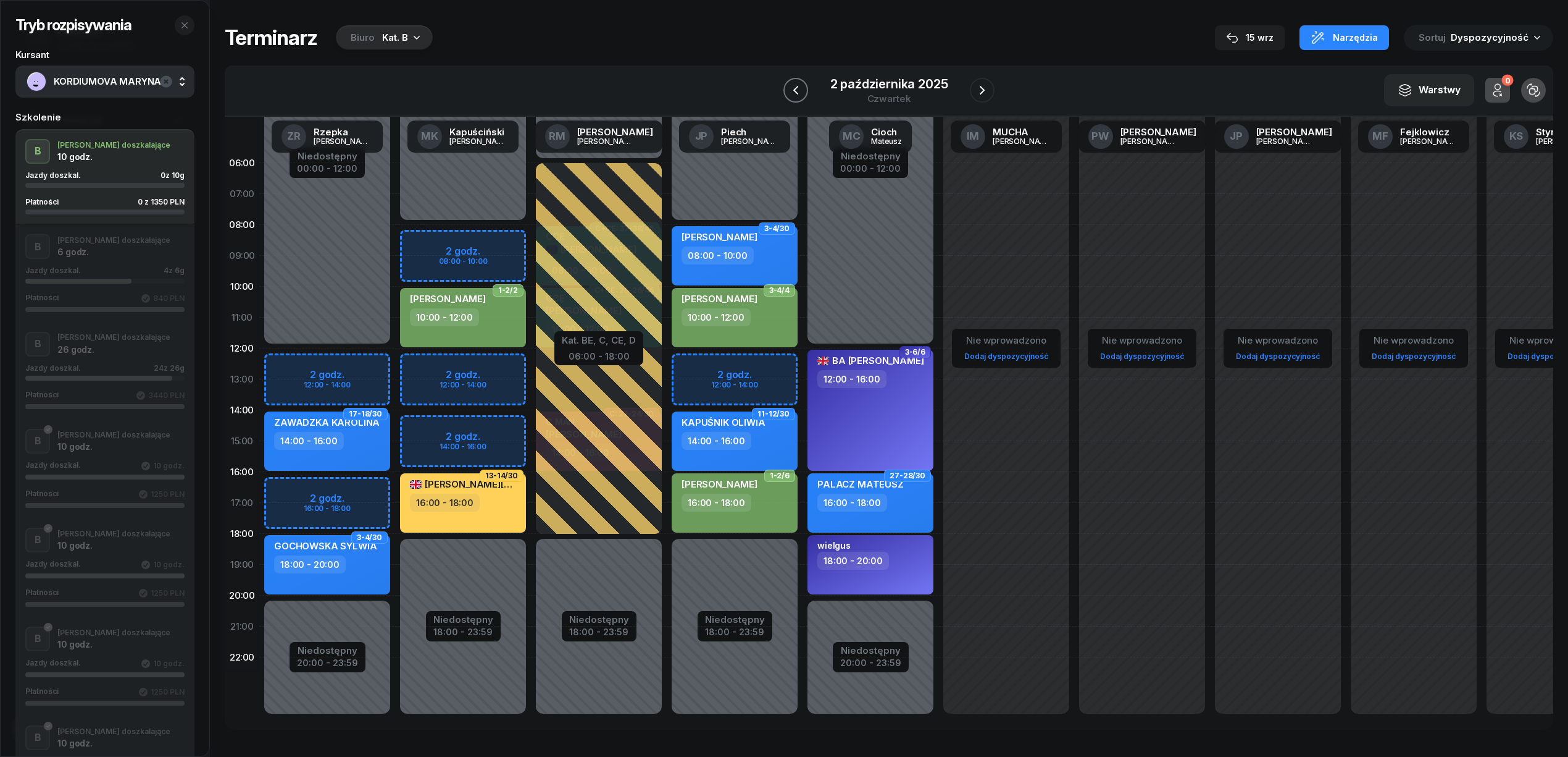
click at [795, 86] on icon "button" at bounding box center [795, 90] width 15 height 15
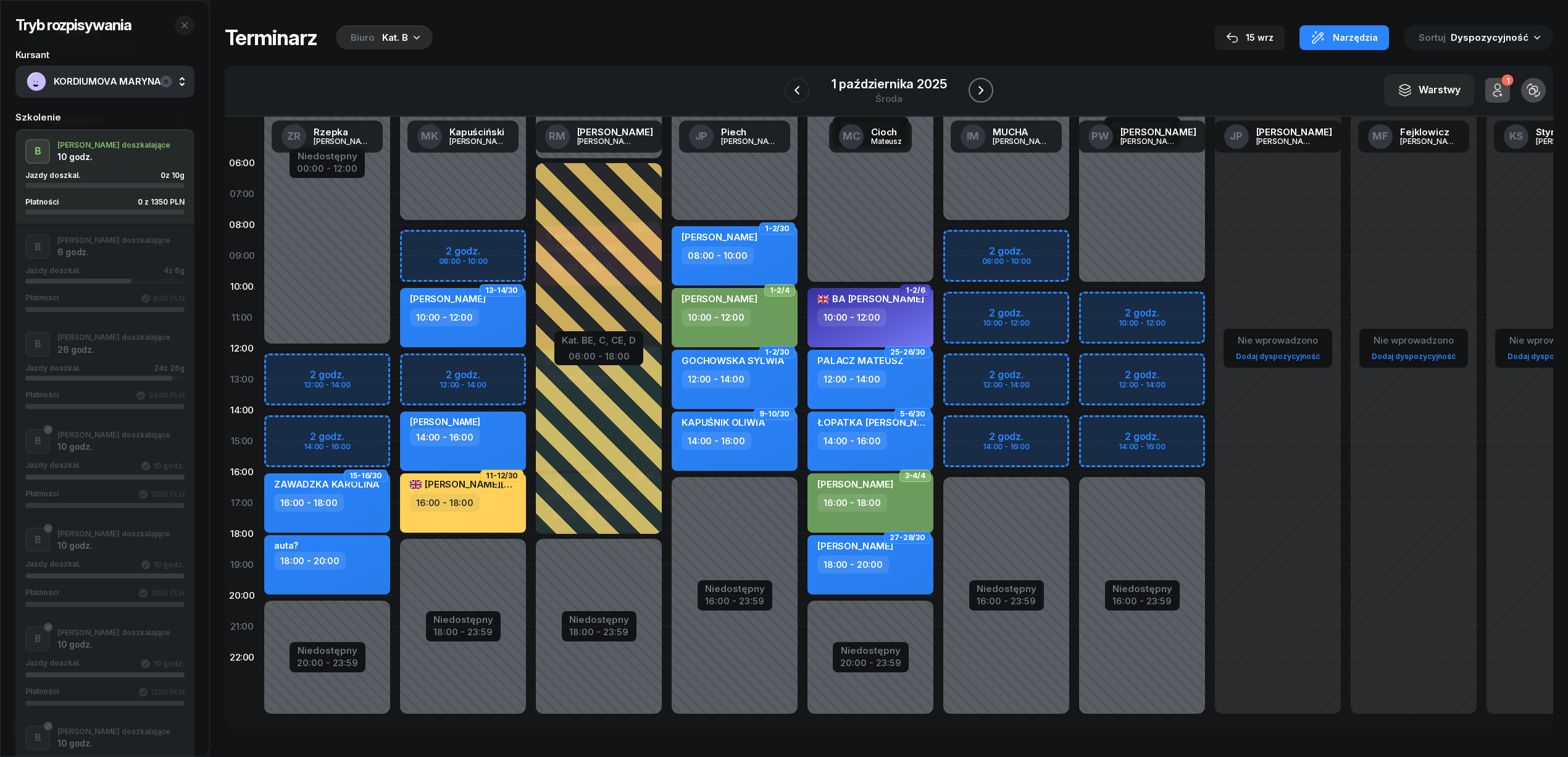
click at [985, 87] on icon "button" at bounding box center [981, 90] width 15 height 15
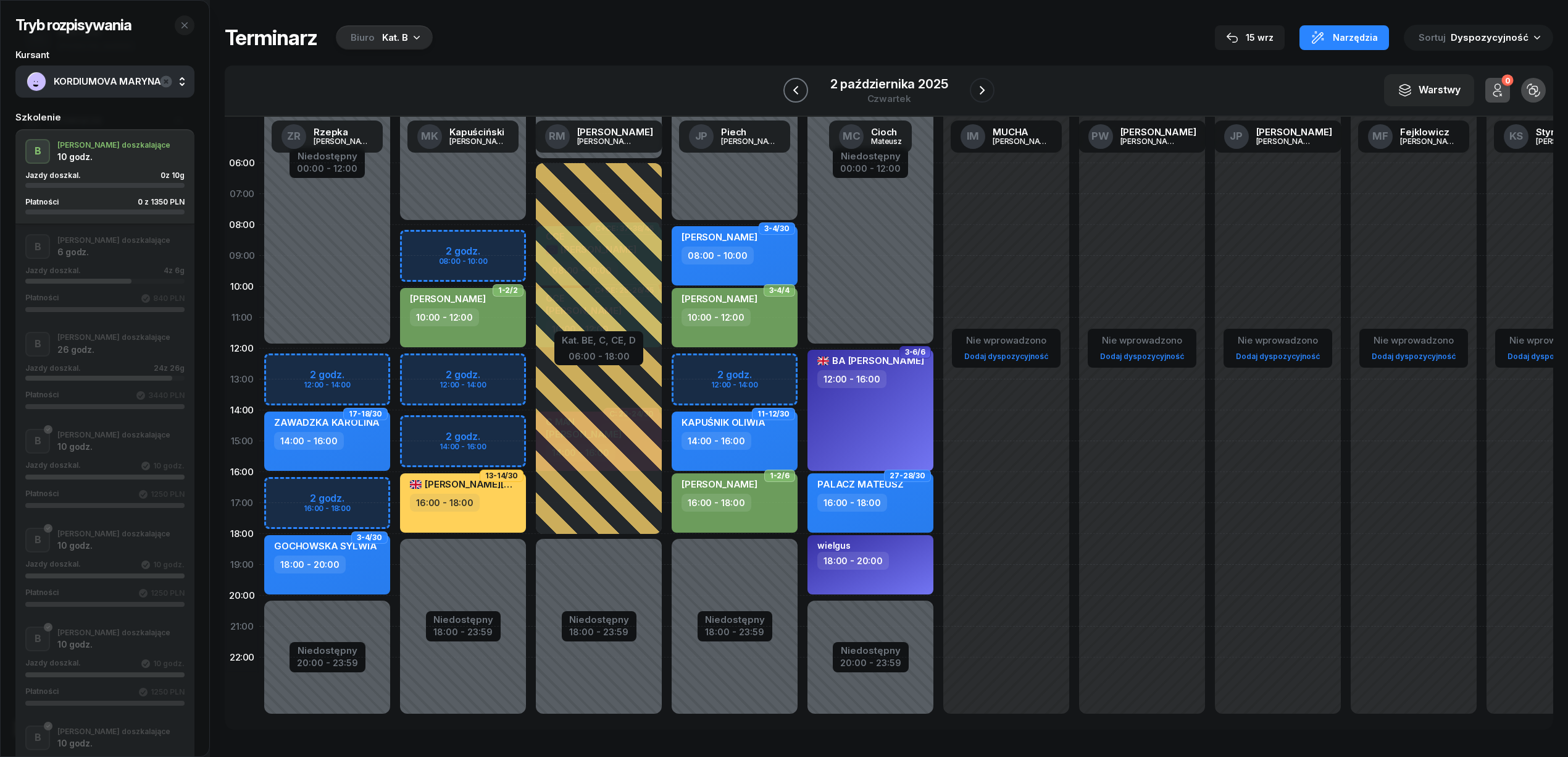
click at [795, 85] on icon "button" at bounding box center [795, 90] width 15 height 15
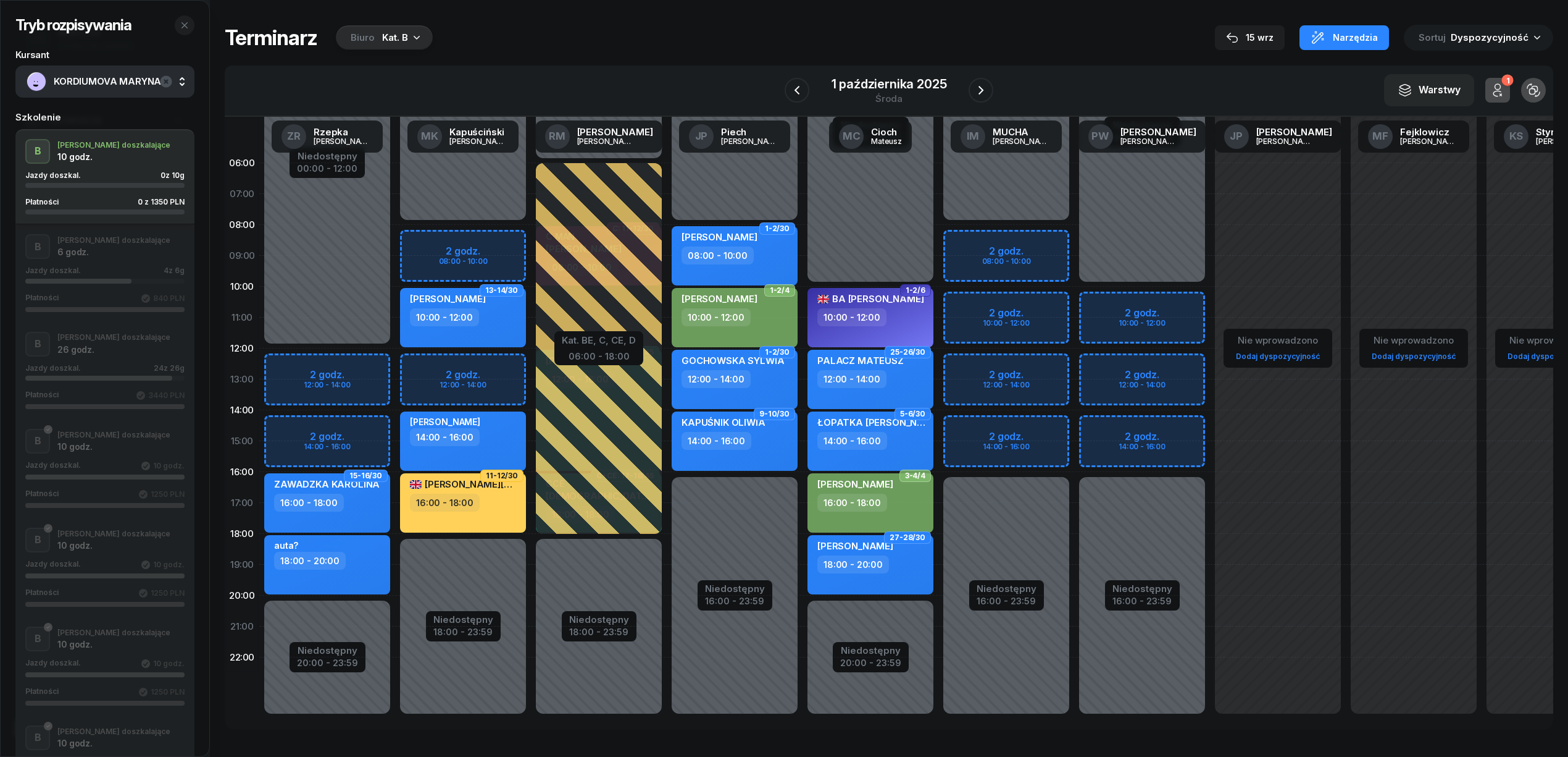
click at [513, 362] on div "Niedostępny 00:00 - 08:00 Niedostępny 18:00 - 23:59 2 godz. 08:00 - 10:00 2 god…" at bounding box center [463, 440] width 136 height 587
select select "12"
select select "14"
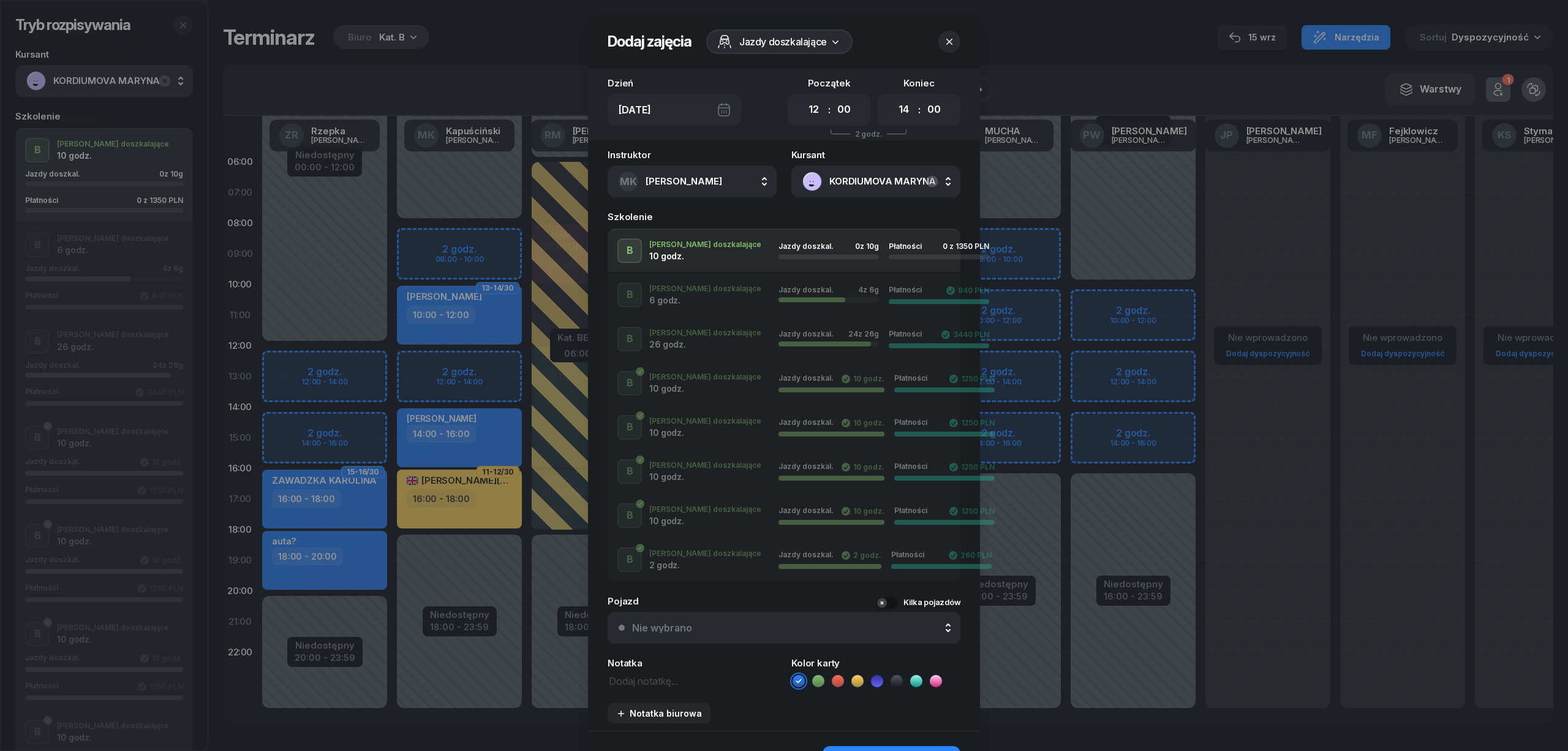
click at [855, 679] on icon at bounding box center [858, 681] width 12 height 12
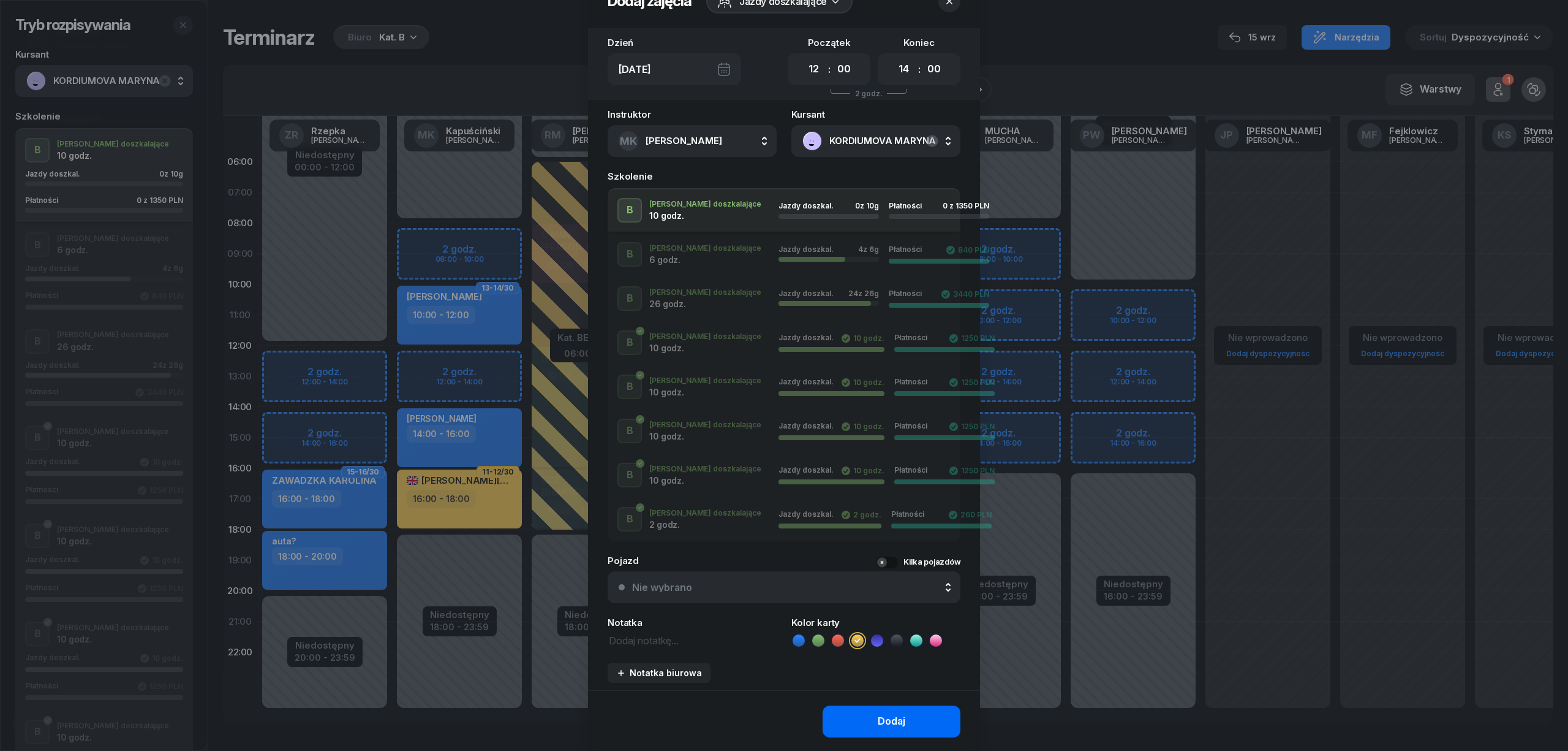
scroll to position [79, 0]
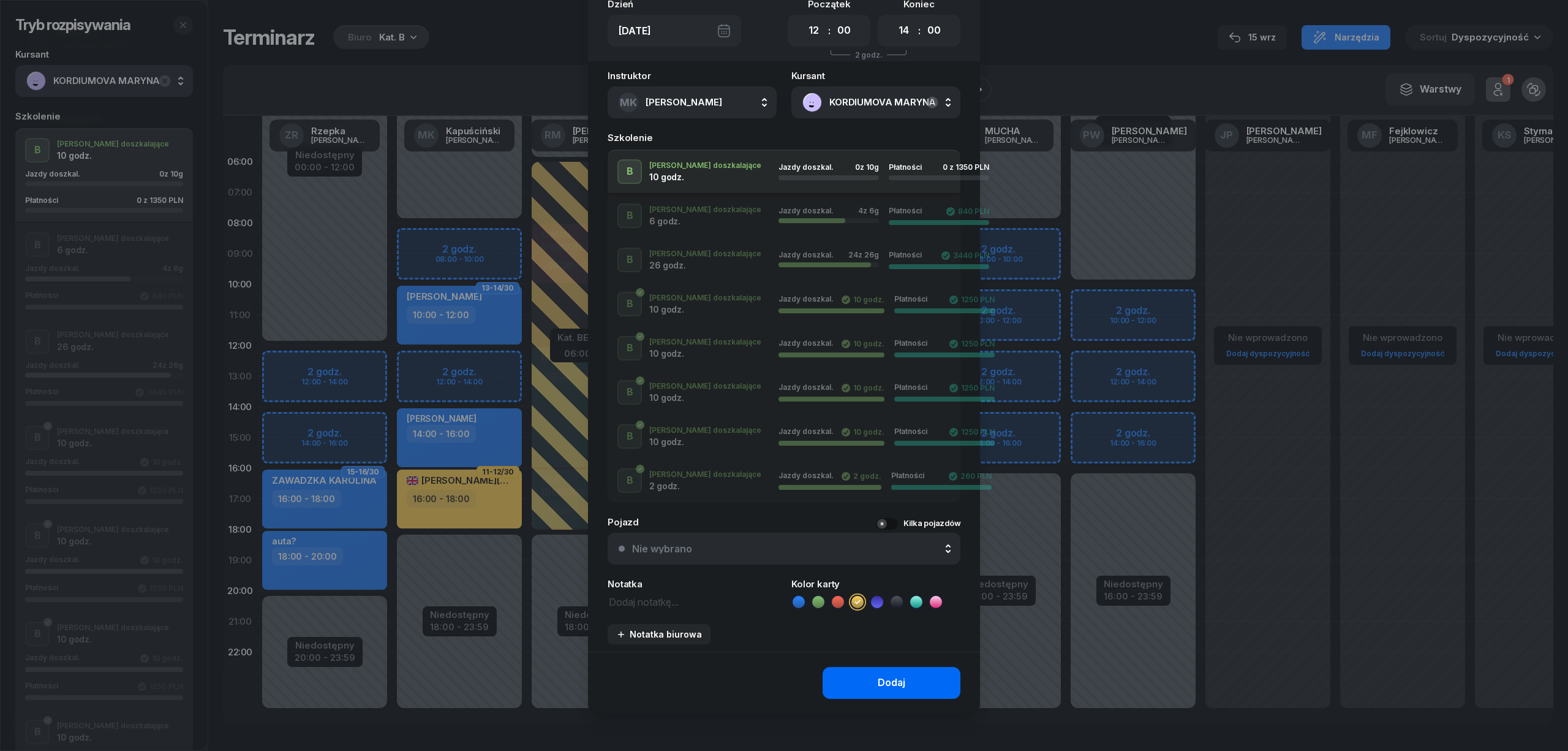
click at [882, 675] on div "Dodaj" at bounding box center [892, 683] width 28 height 16
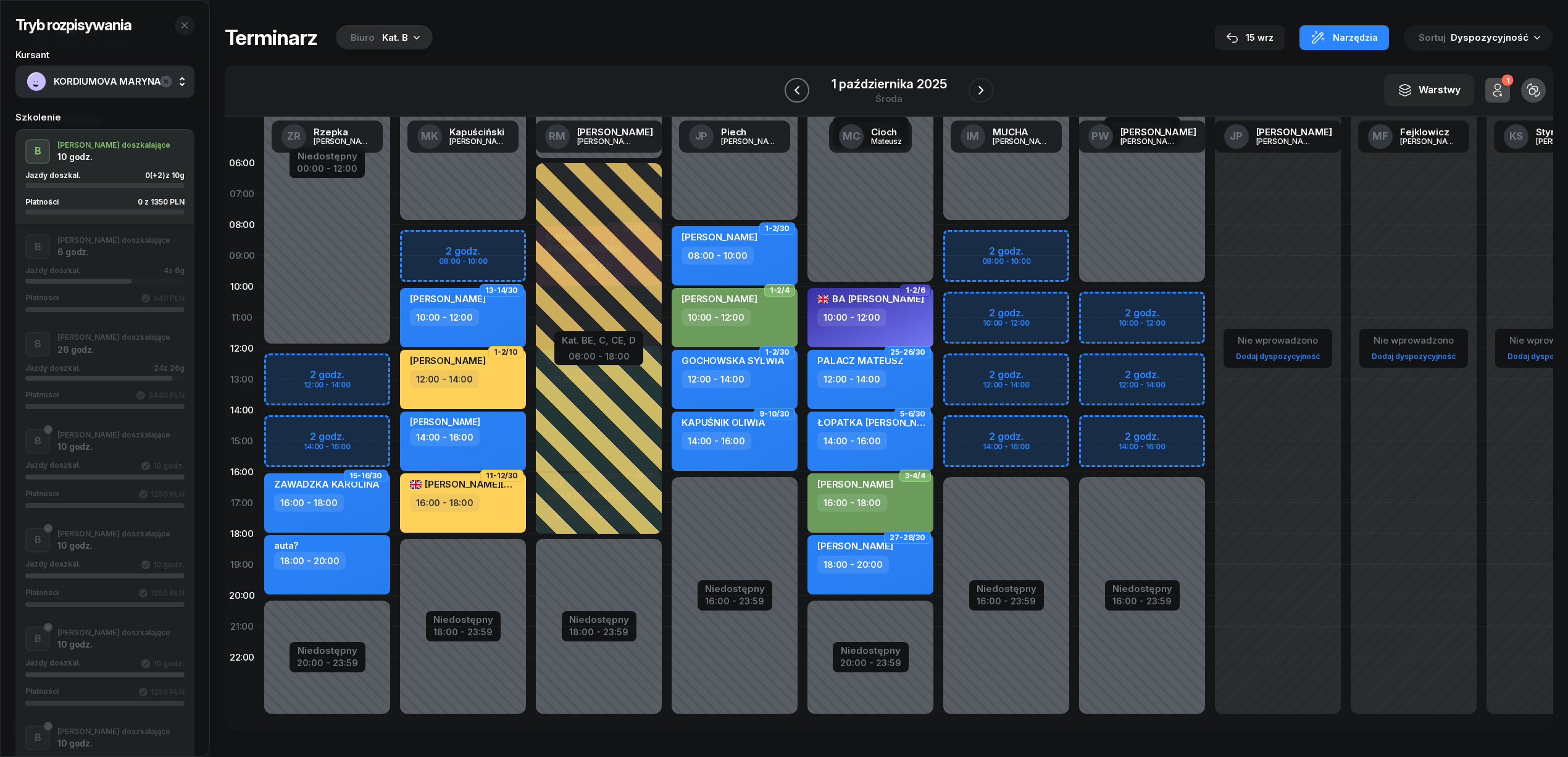
click at [803, 92] on icon "button" at bounding box center [796, 90] width 15 height 15
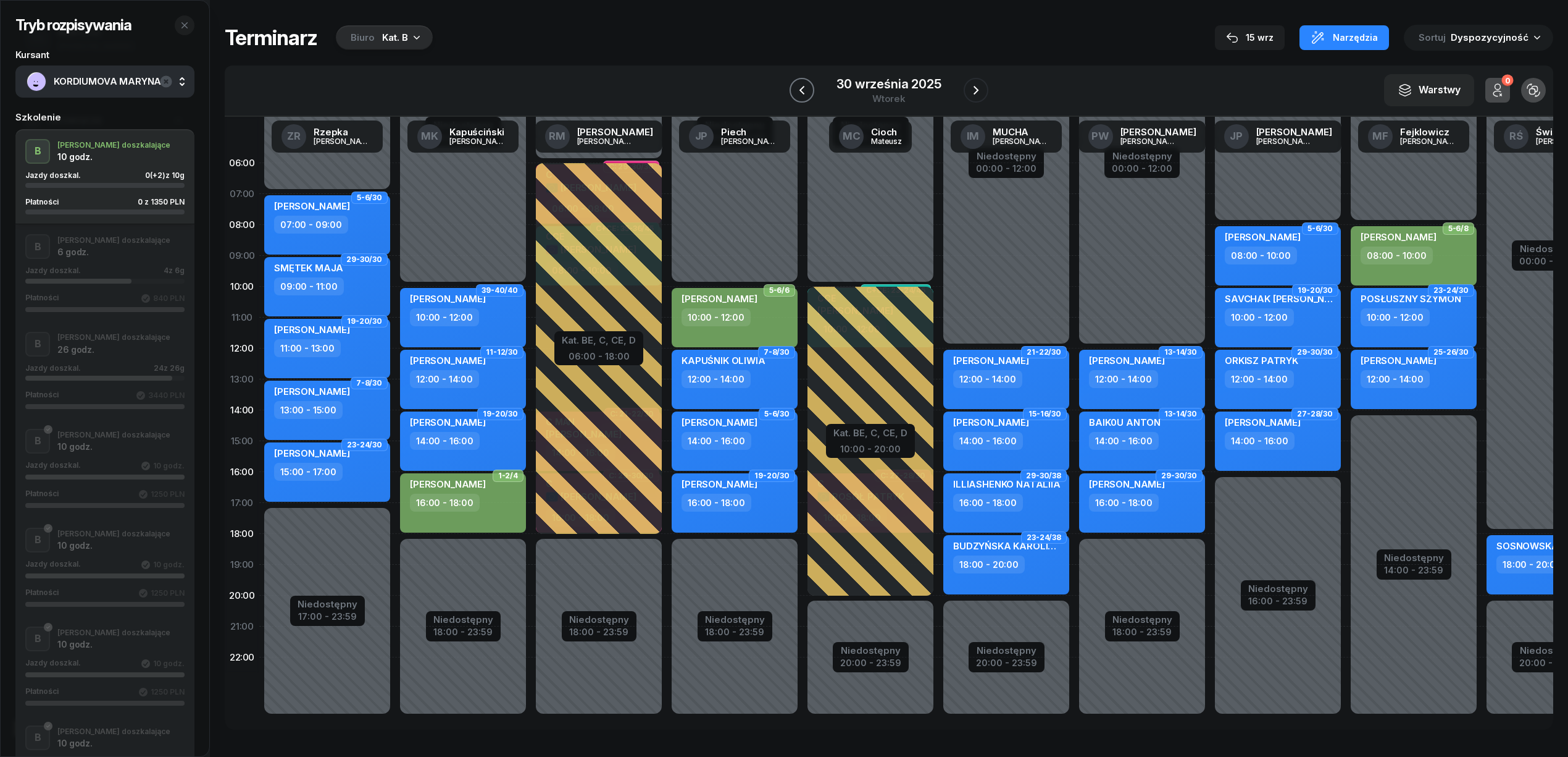
click at [803, 92] on icon "button" at bounding box center [803, 90] width 5 height 9
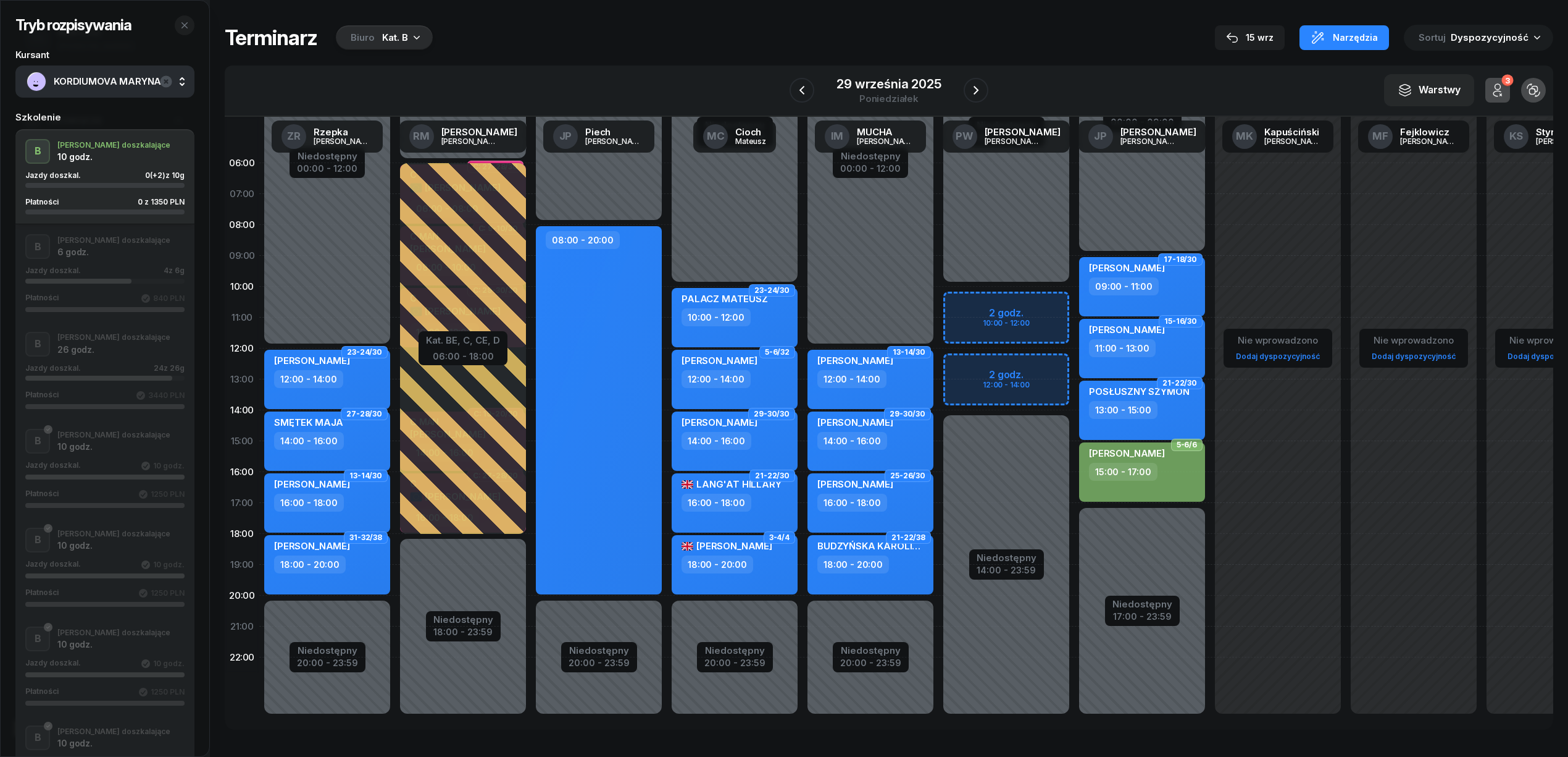
click at [1020, 367] on div "Niedostępny 00:00 - 10:00 Niedostępny 14:00 - 23:59 2 godz. 10:00 - 12:00 2 god…" at bounding box center [1006, 440] width 136 height 587
select select "12"
select select "14"
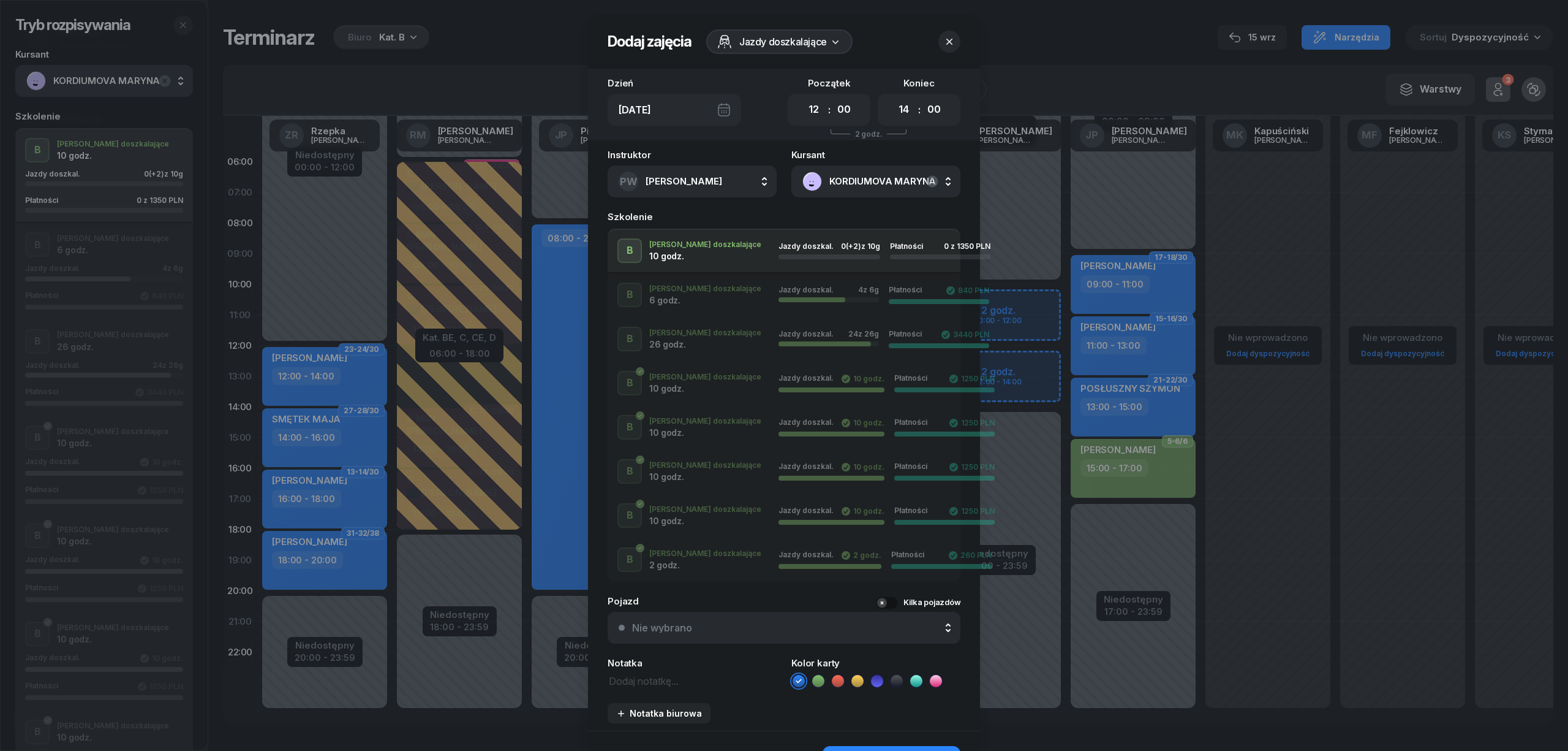
click at [855, 679] on icon at bounding box center [858, 680] width 5 height 4
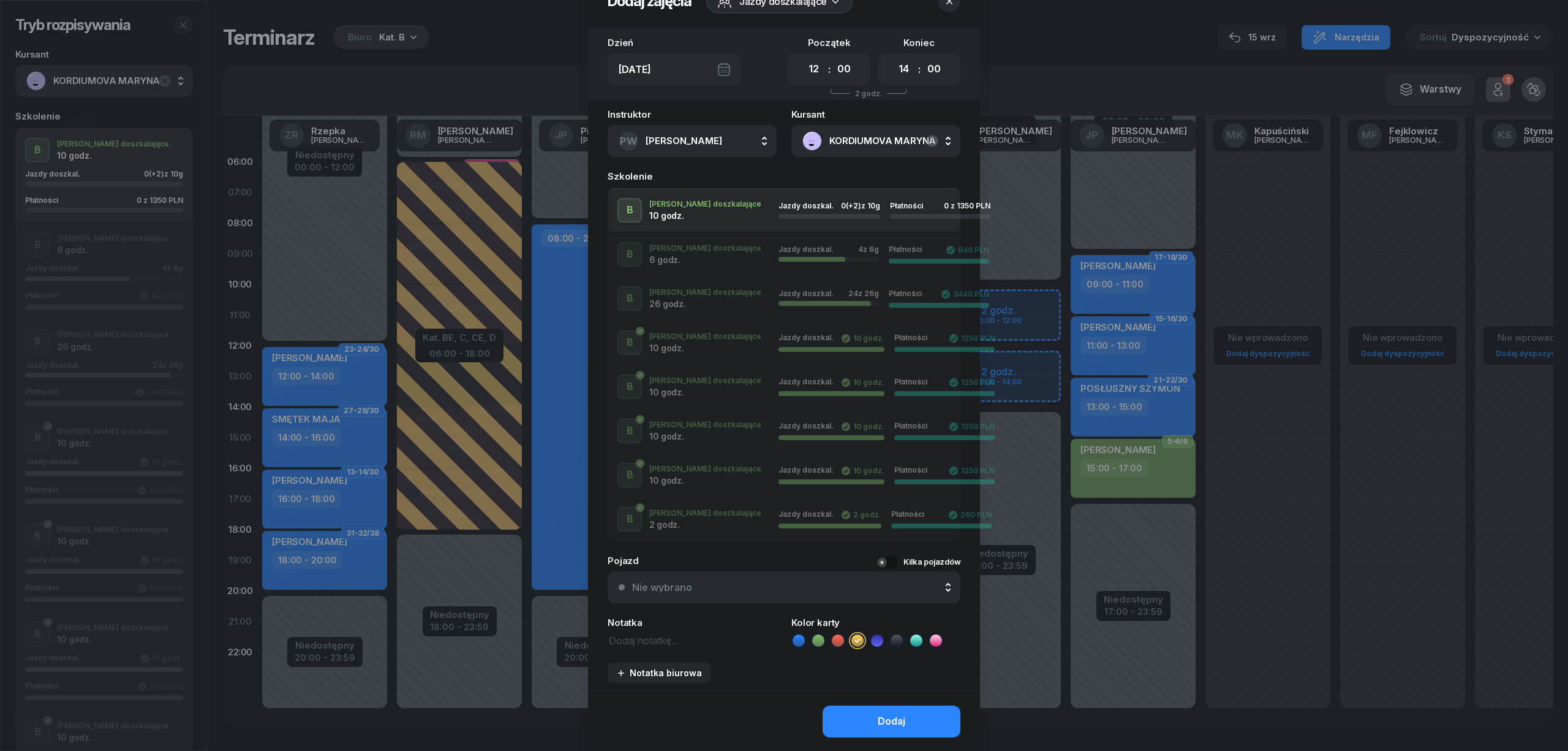
scroll to position [79, 0]
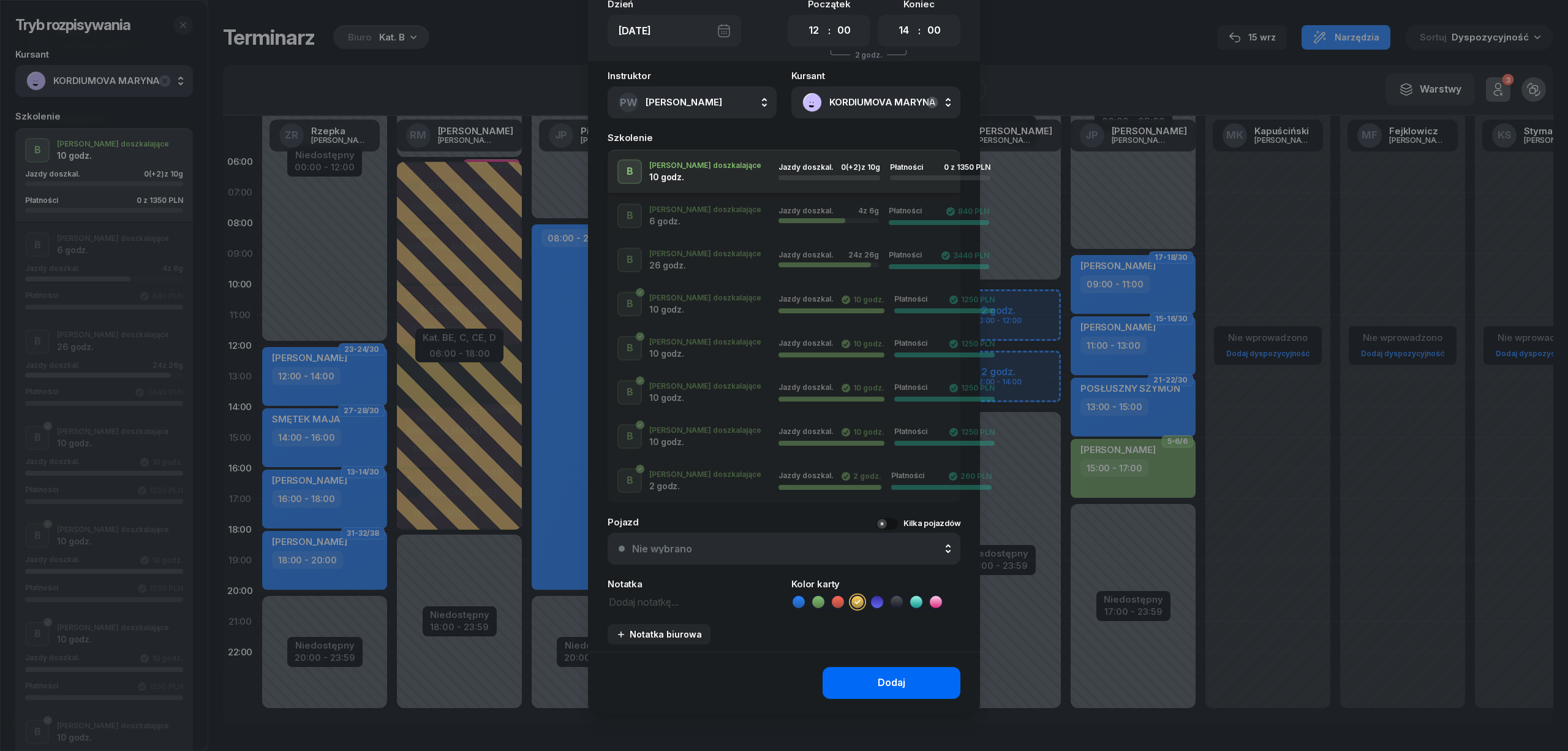
click at [900, 680] on div "Dodaj" at bounding box center [892, 683] width 28 height 16
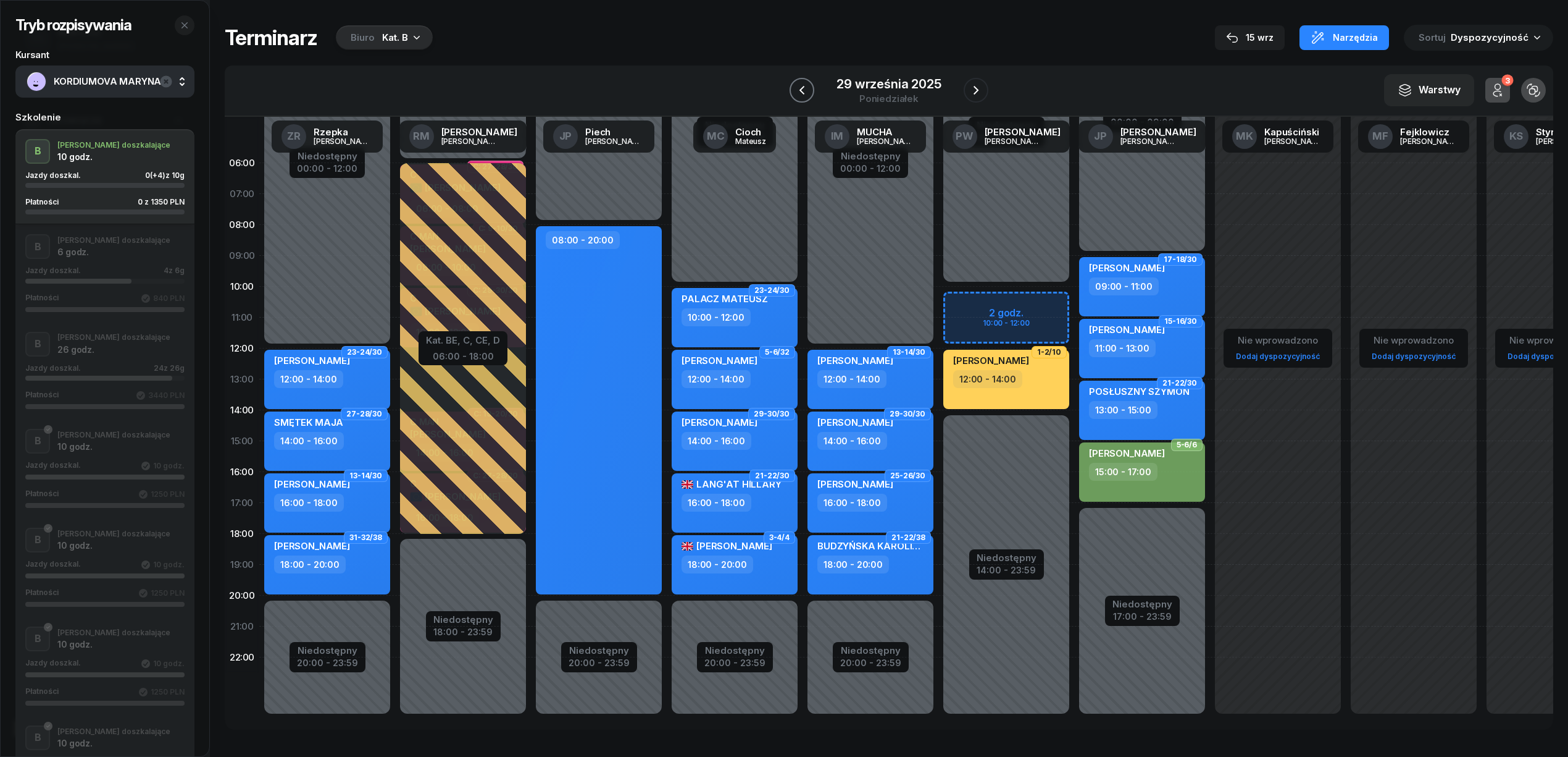
click at [802, 93] on icon "button" at bounding box center [802, 90] width 15 height 15
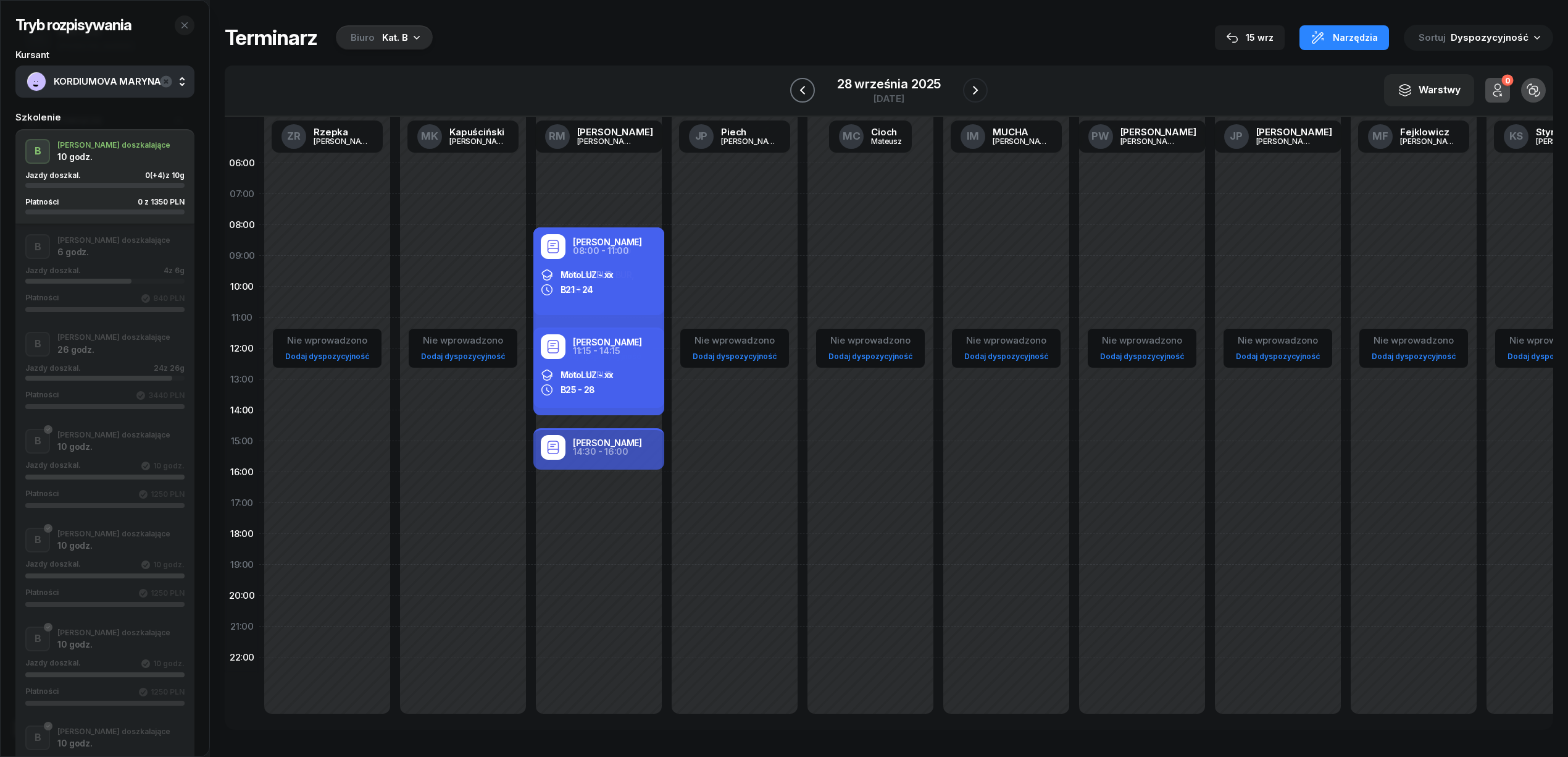
click at [802, 93] on icon "button" at bounding box center [803, 90] width 15 height 15
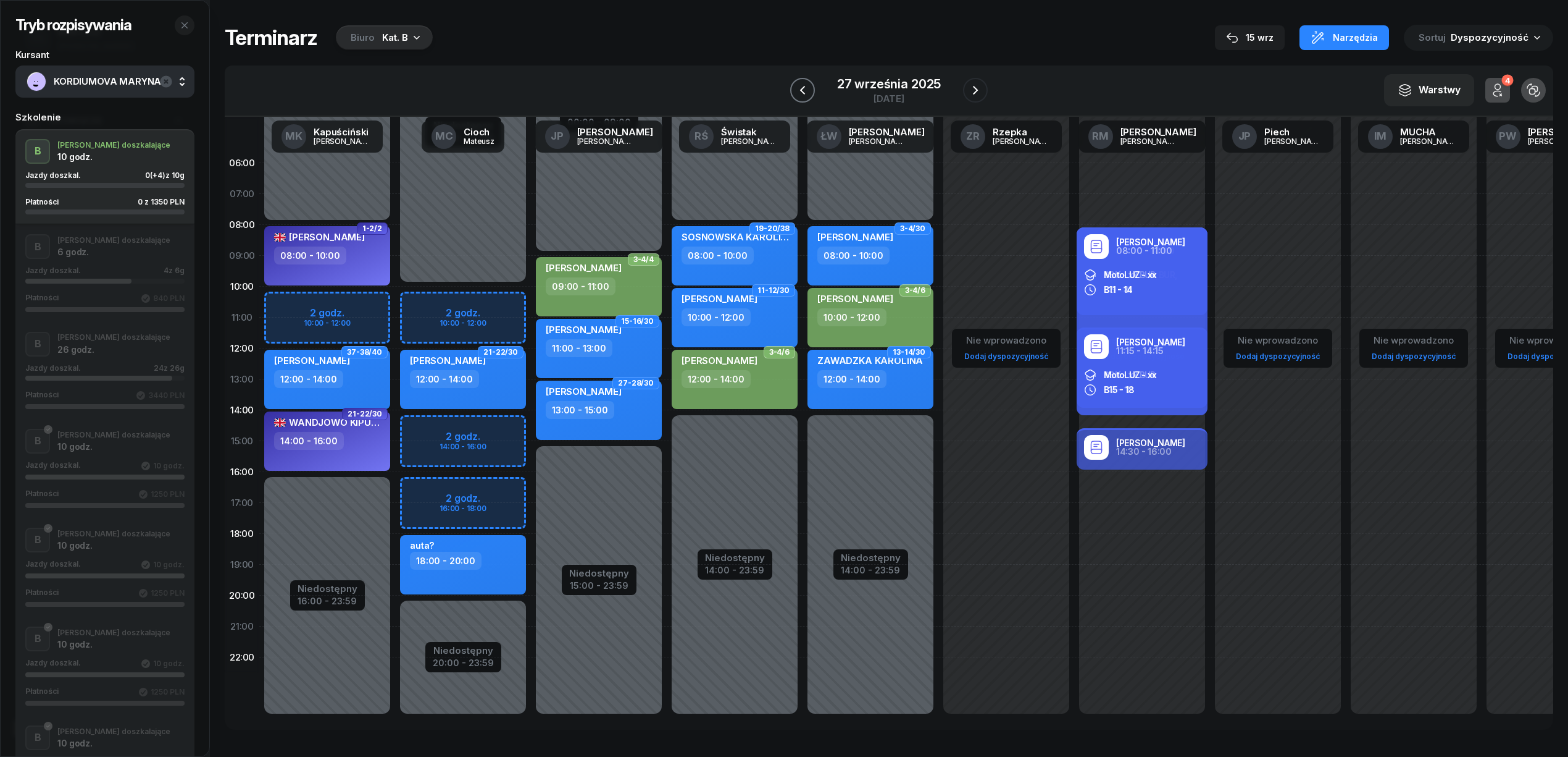
click at [802, 93] on icon "button" at bounding box center [803, 90] width 15 height 15
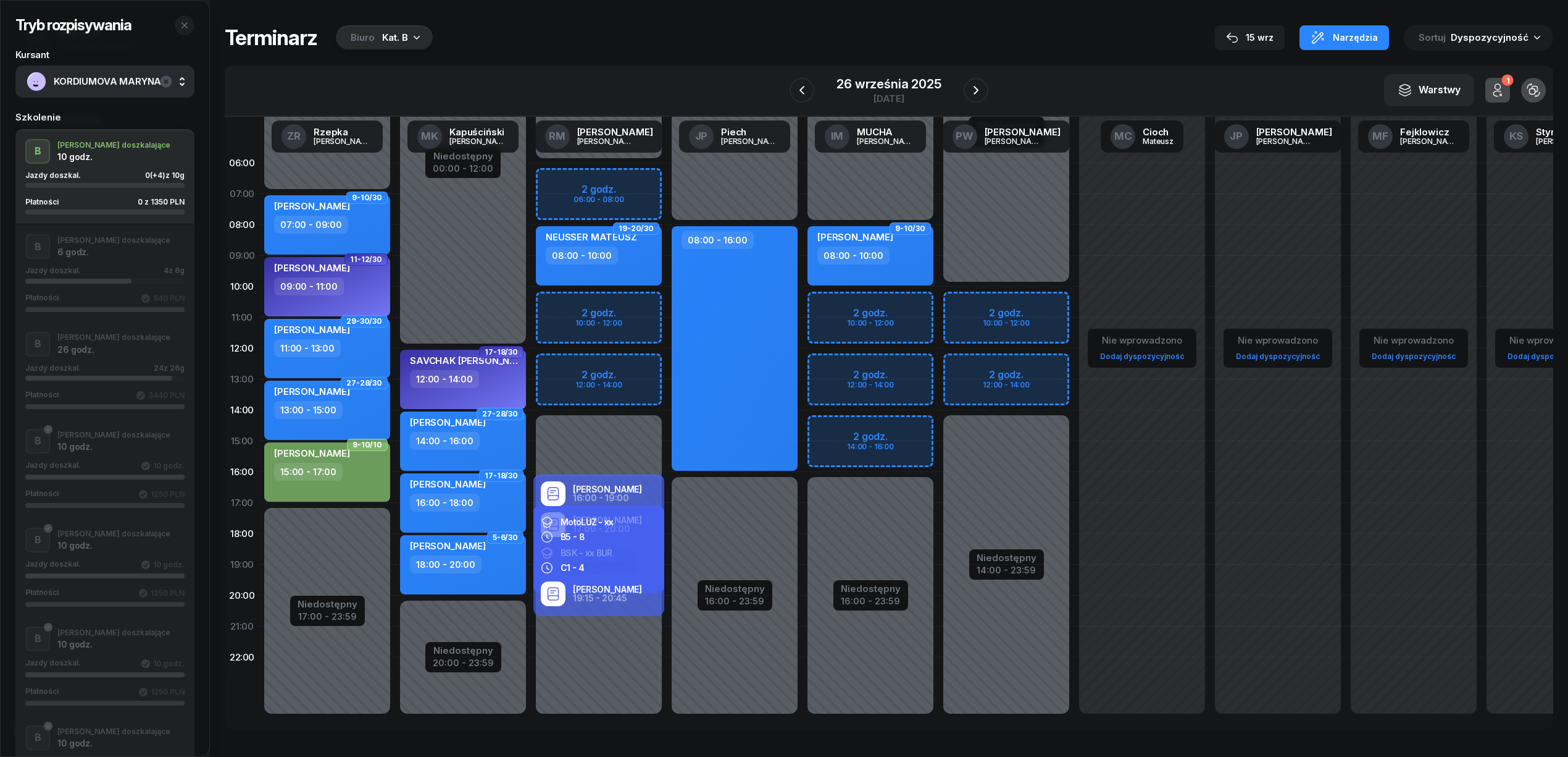
click at [646, 354] on div "Niedostępny 00:00 - 06:00 Niedostępny 14:00 - 23:59 2 godz. 06:00 - 08:00 2 god…" at bounding box center [599, 440] width 136 height 587
select select "12"
select select "14"
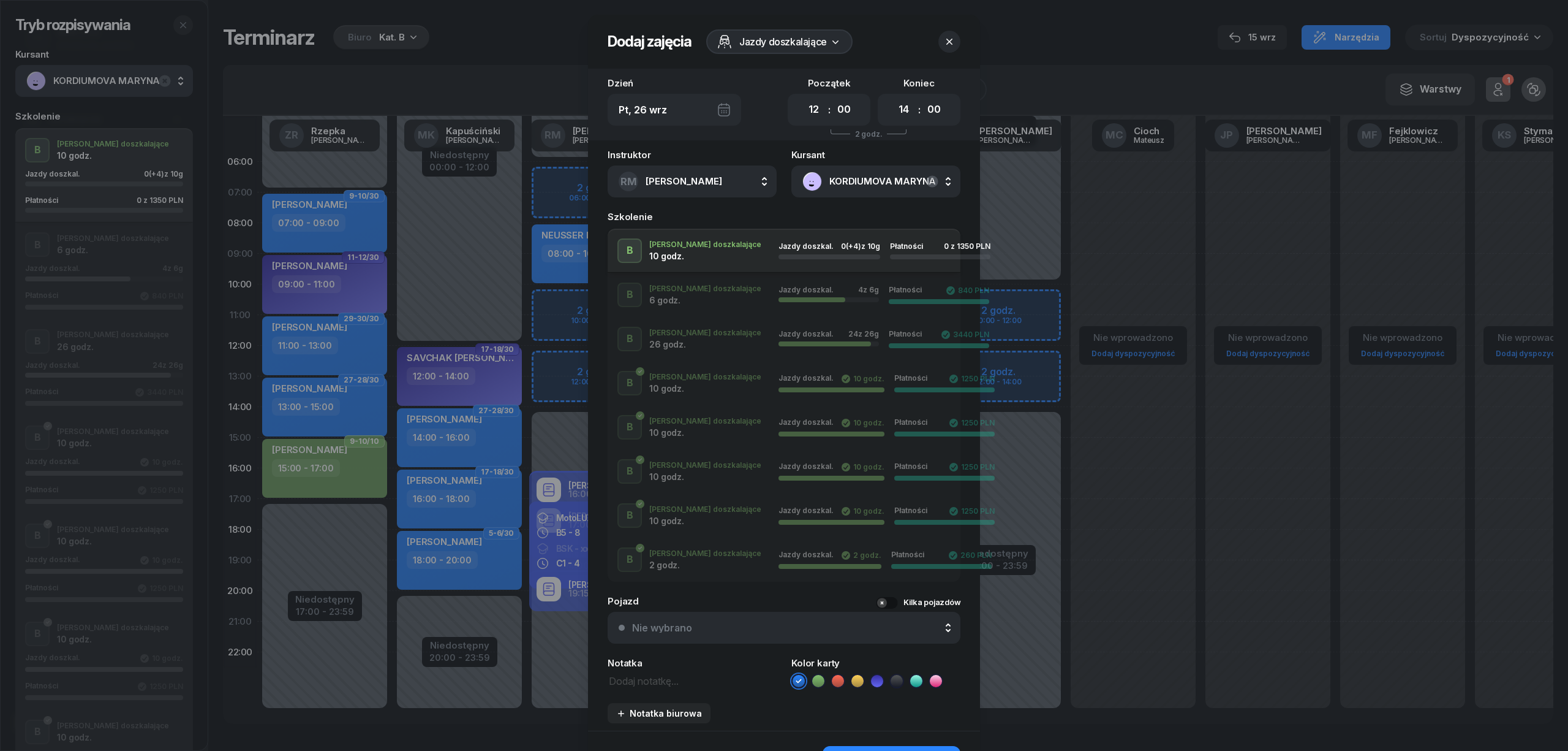
click at [851, 682] on icon at bounding box center [858, 681] width 12 height 12
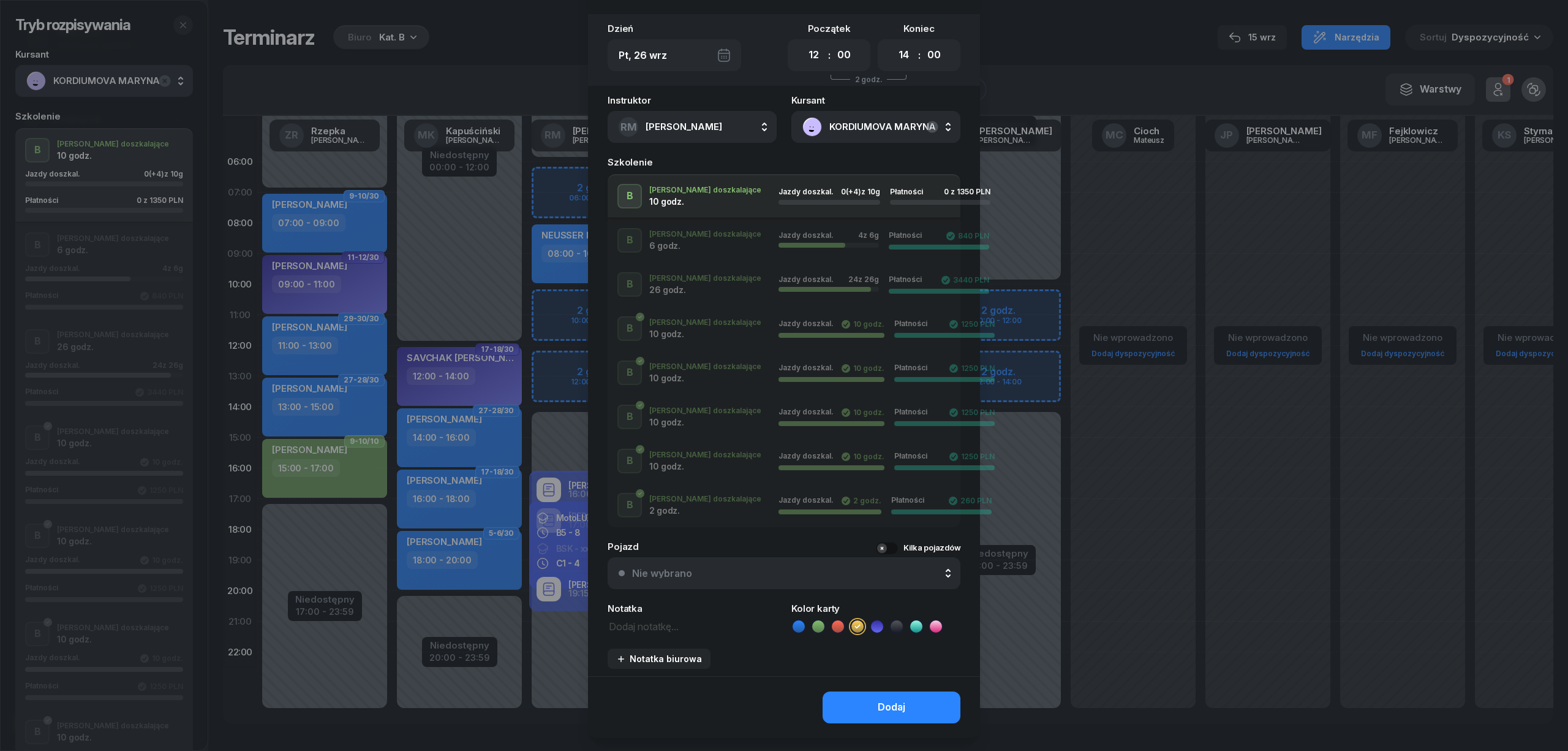
scroll to position [79, 0]
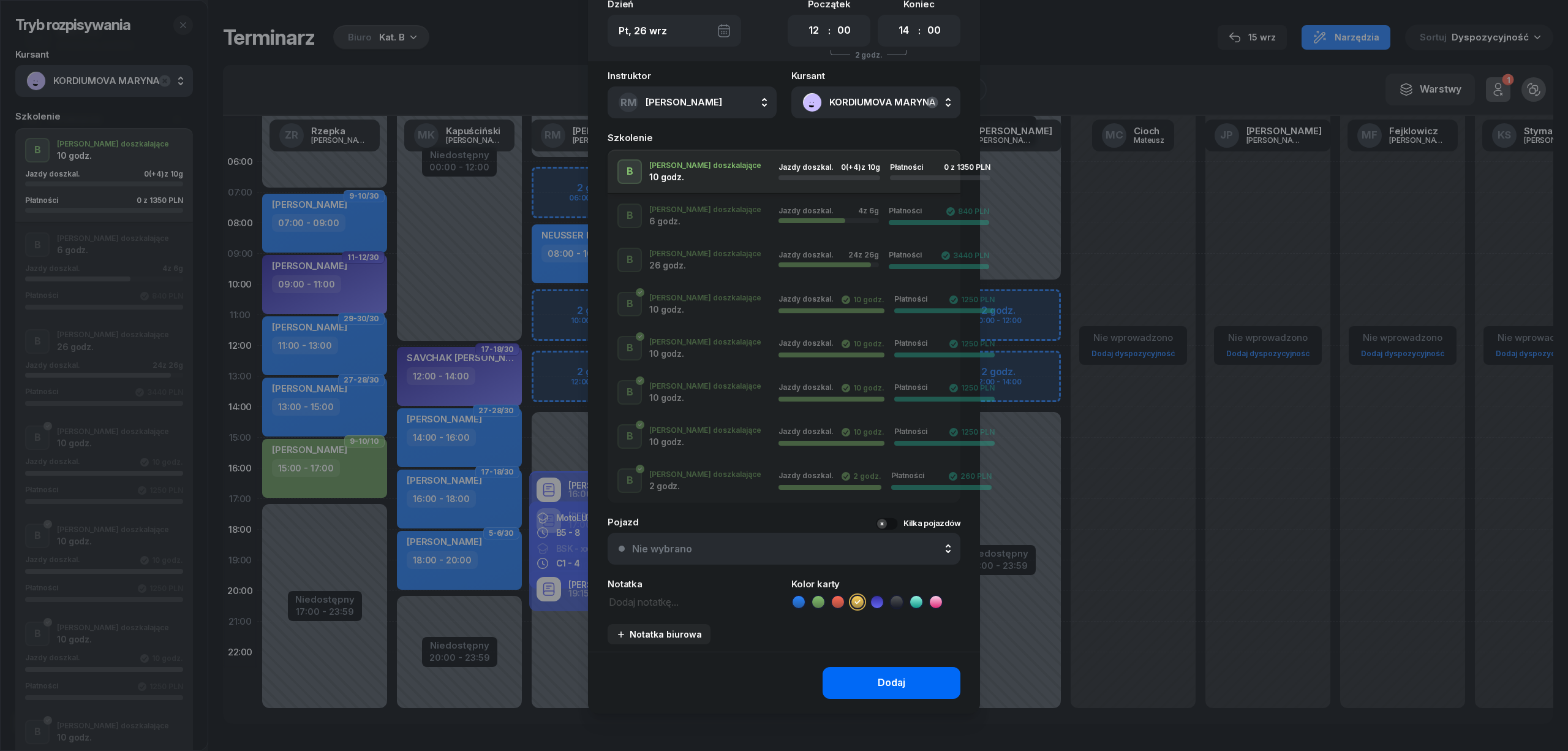
click at [859, 675] on button "Dodaj" at bounding box center [892, 683] width 138 height 32
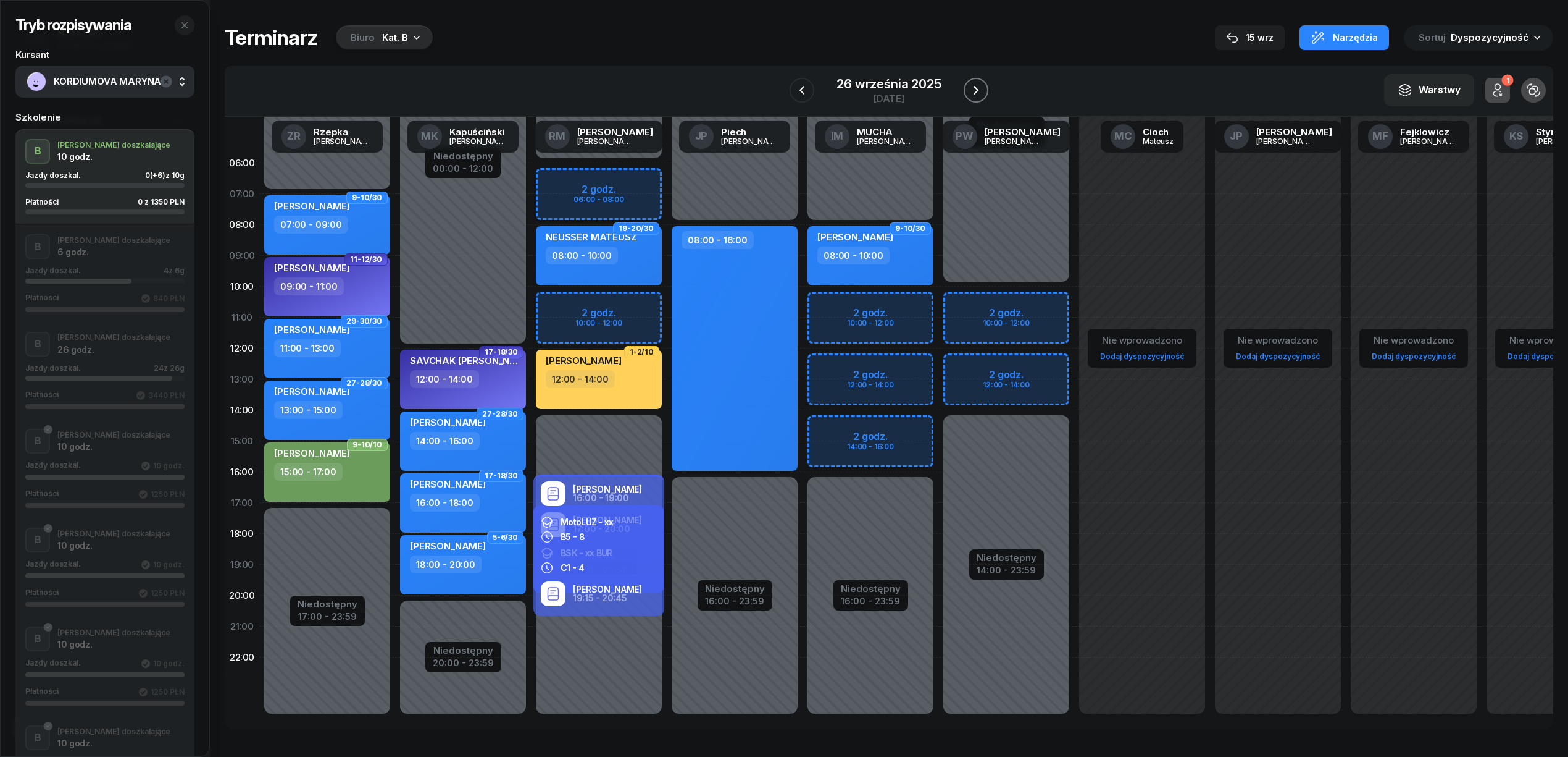
click at [984, 87] on button "button" at bounding box center [976, 90] width 25 height 25
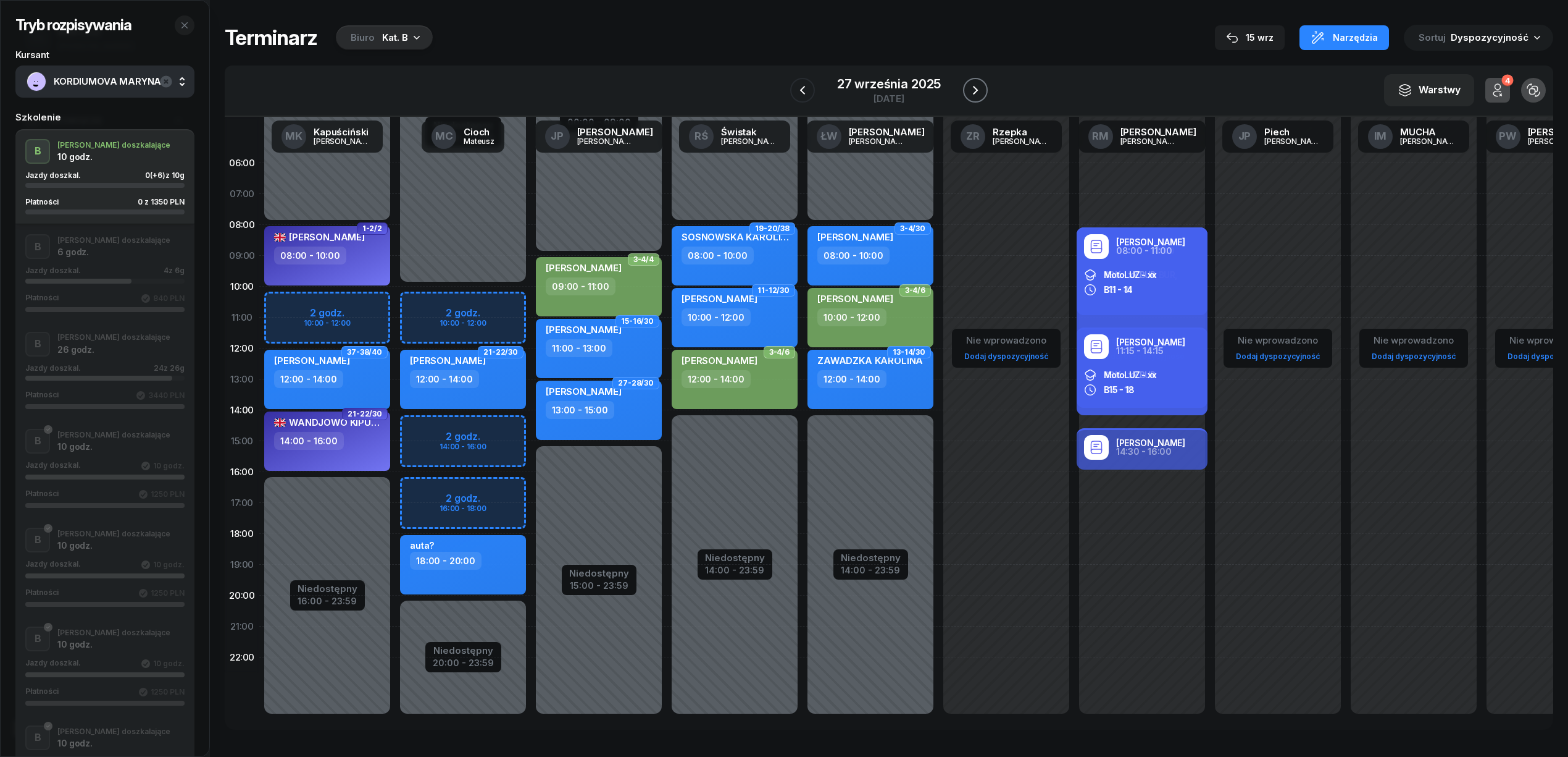
click at [984, 87] on button "button" at bounding box center [975, 90] width 25 height 25
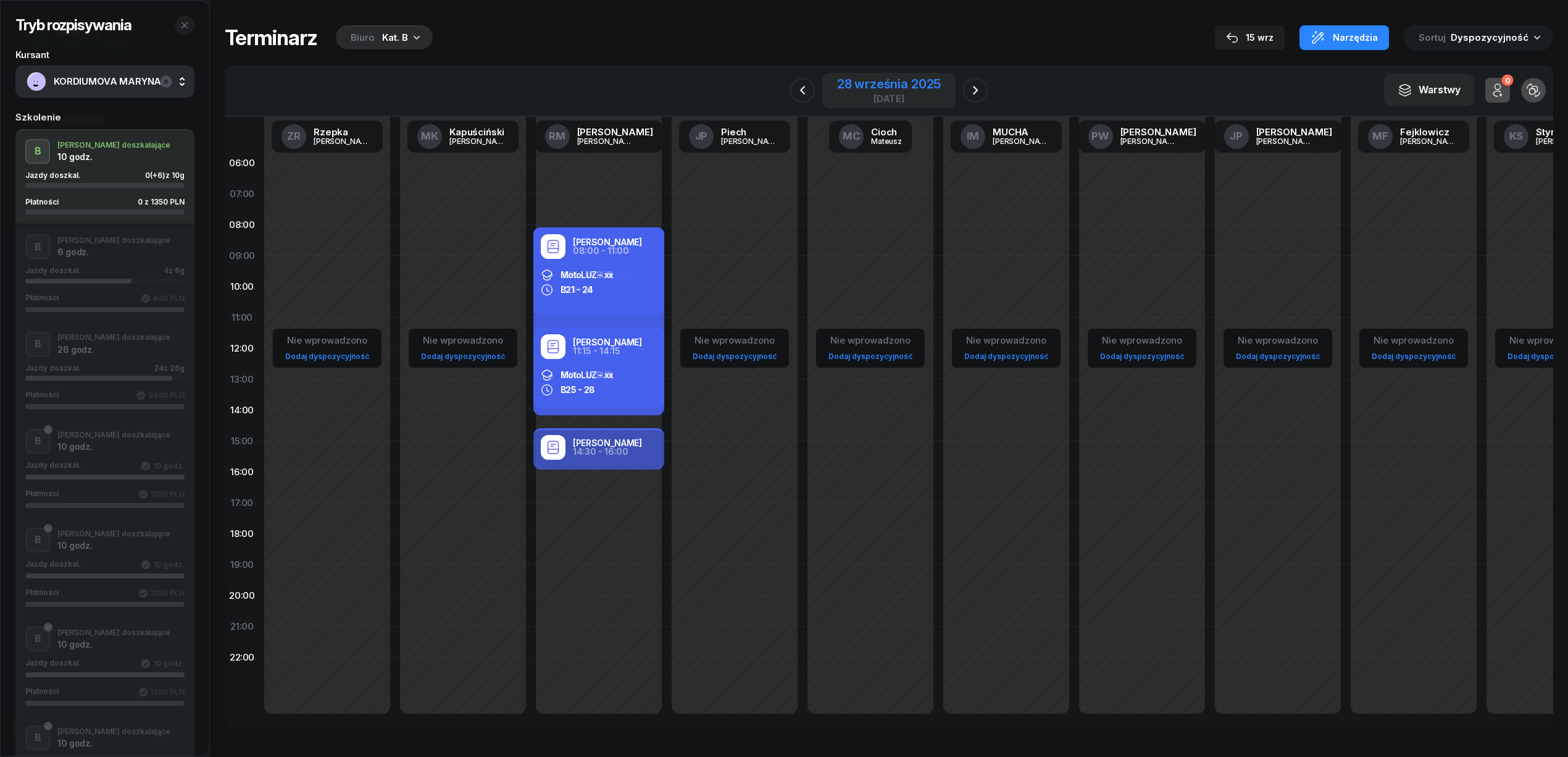
click at [950, 86] on div "28 września 2025 niedziela" at bounding box center [889, 91] width 133 height 35
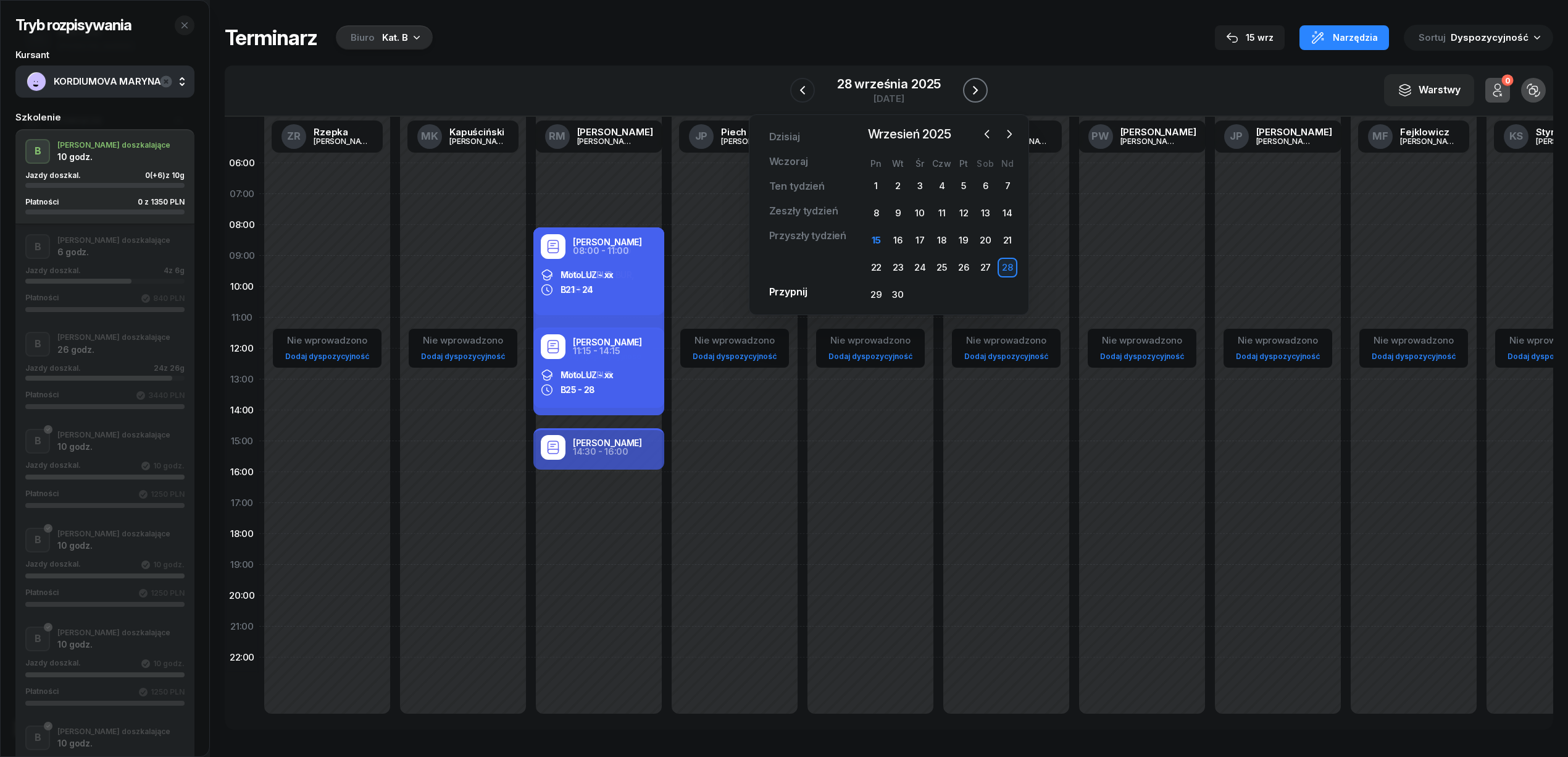
click at [974, 87] on icon "button" at bounding box center [975, 90] width 5 height 9
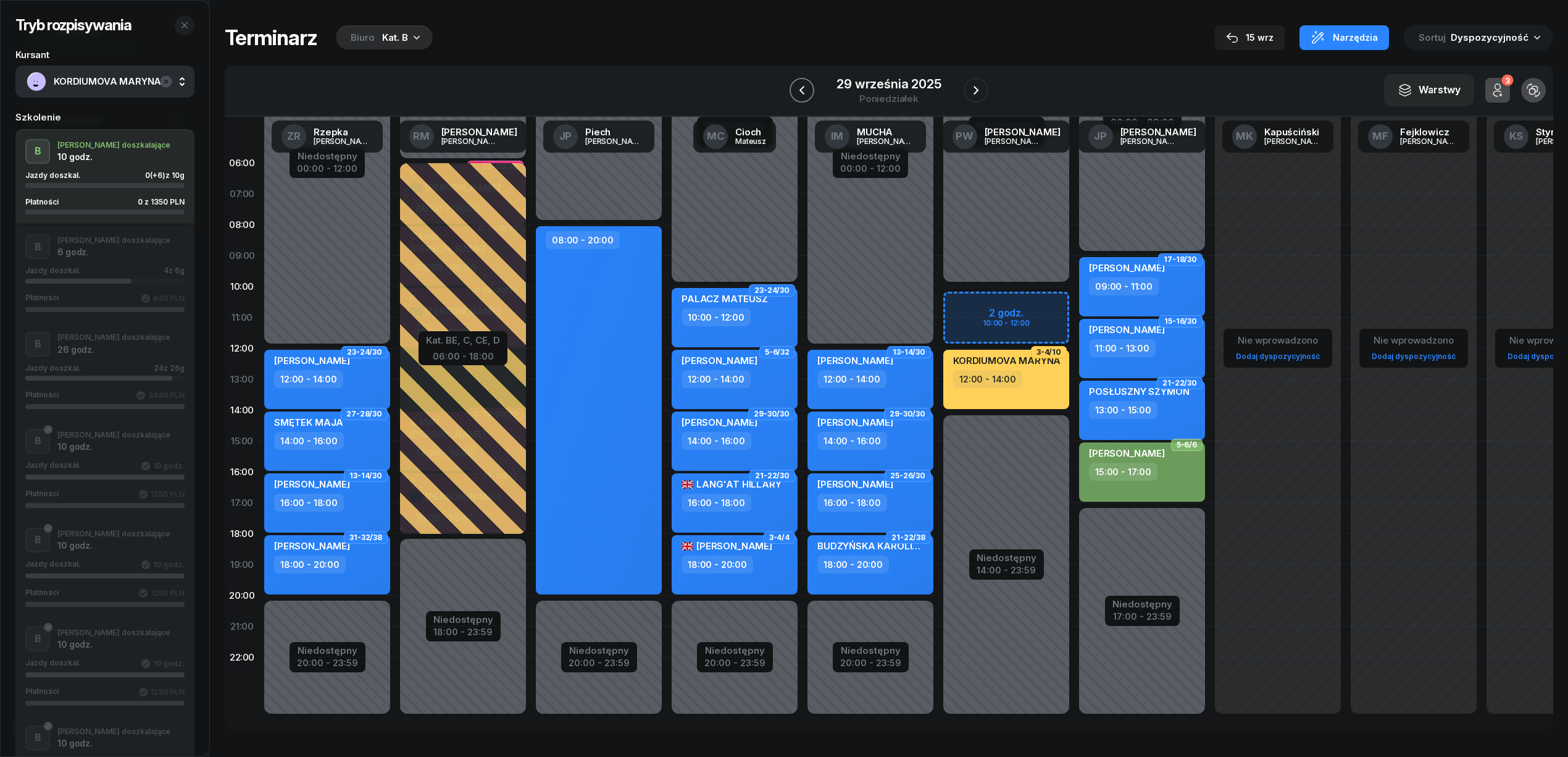
click at [794, 93] on button "button" at bounding box center [802, 90] width 25 height 25
click at [794, 93] on button "button" at bounding box center [803, 90] width 25 height 25
click at [794, 93] on button "button" at bounding box center [802, 90] width 25 height 25
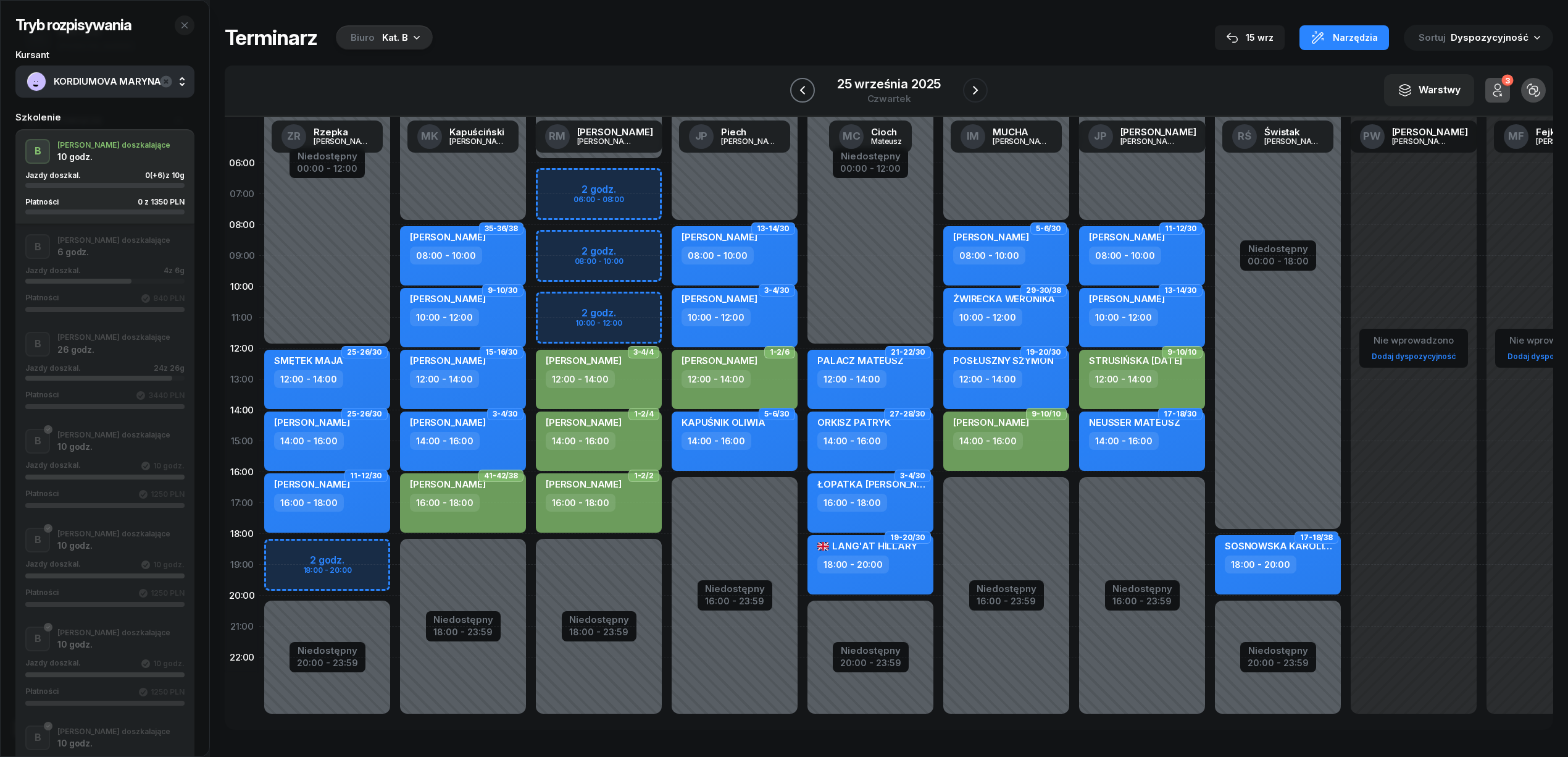
click at [794, 93] on button "button" at bounding box center [803, 90] width 25 height 25
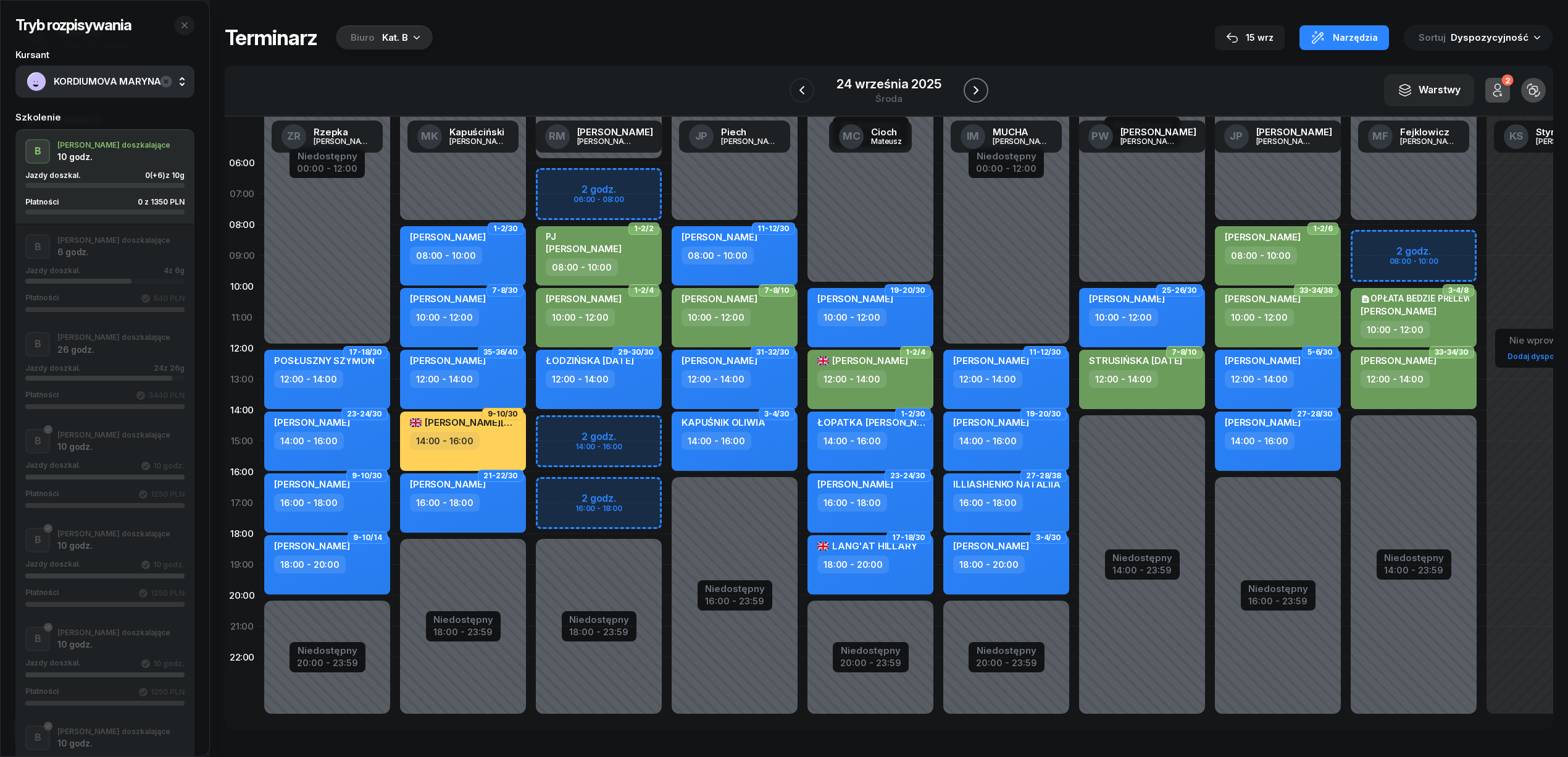
click at [969, 87] on icon "button" at bounding box center [975, 90] width 15 height 15
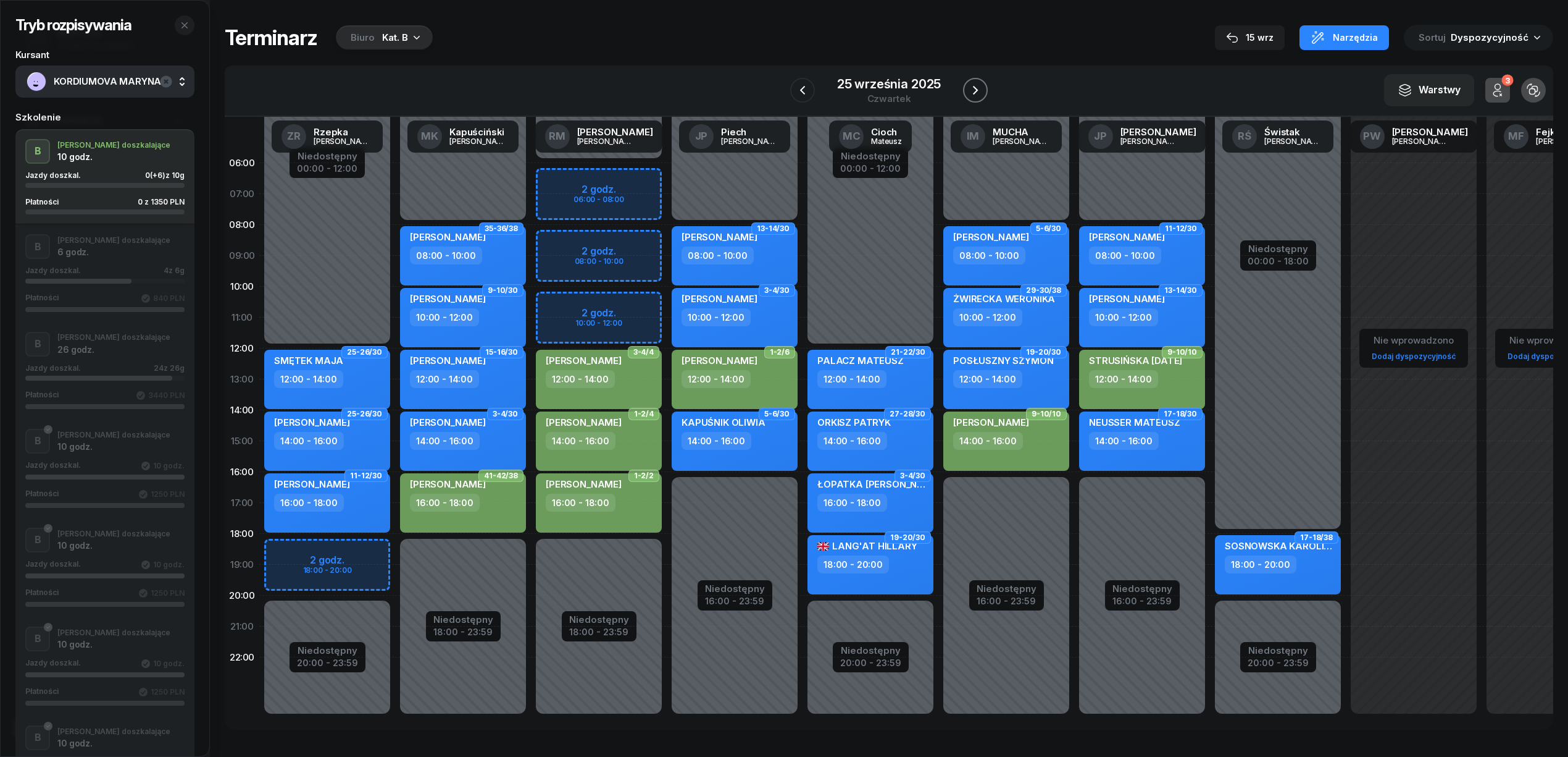
click at [969, 87] on icon "button" at bounding box center [975, 90] width 15 height 15
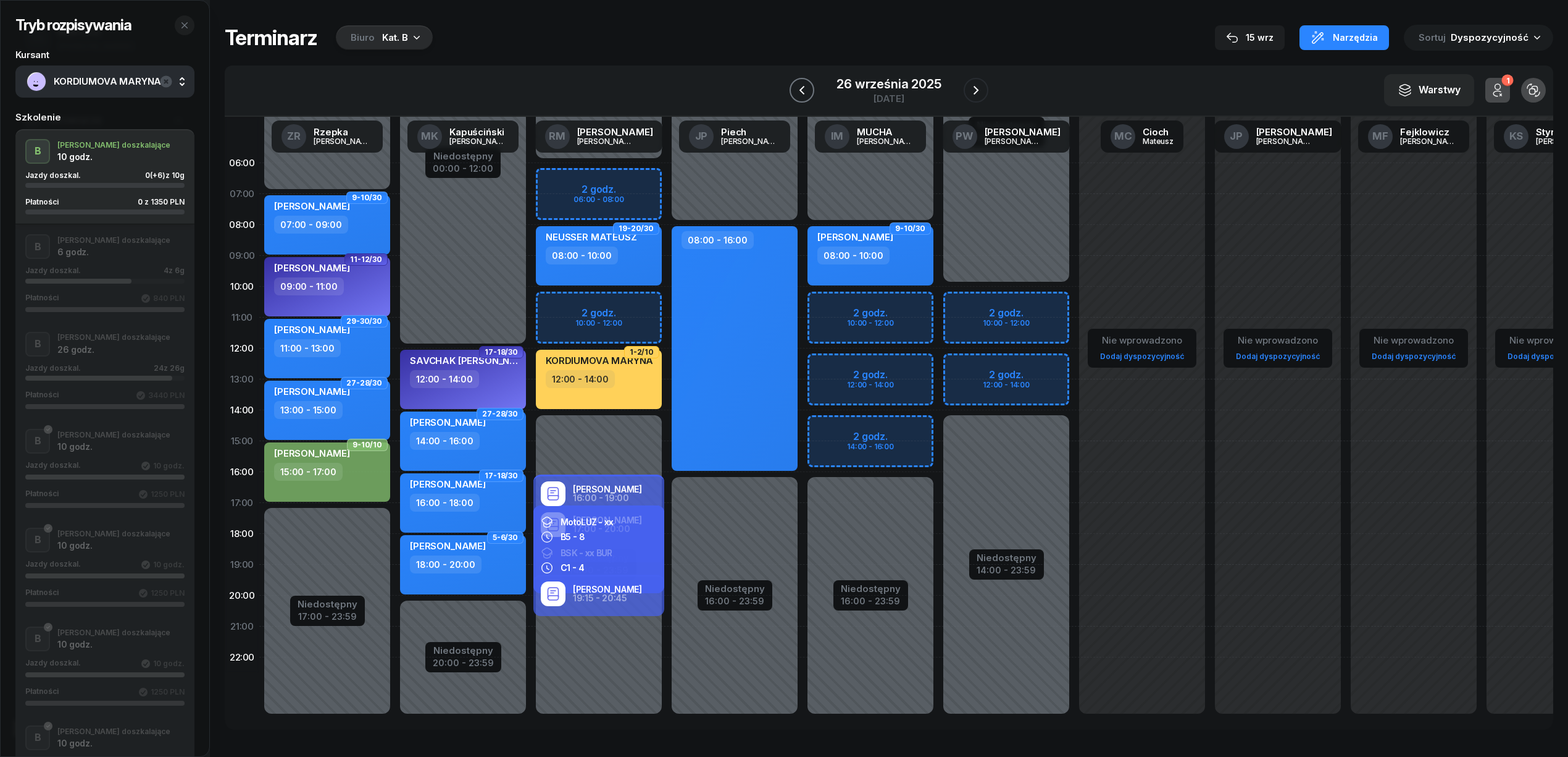
click at [795, 90] on icon "button" at bounding box center [802, 90] width 15 height 15
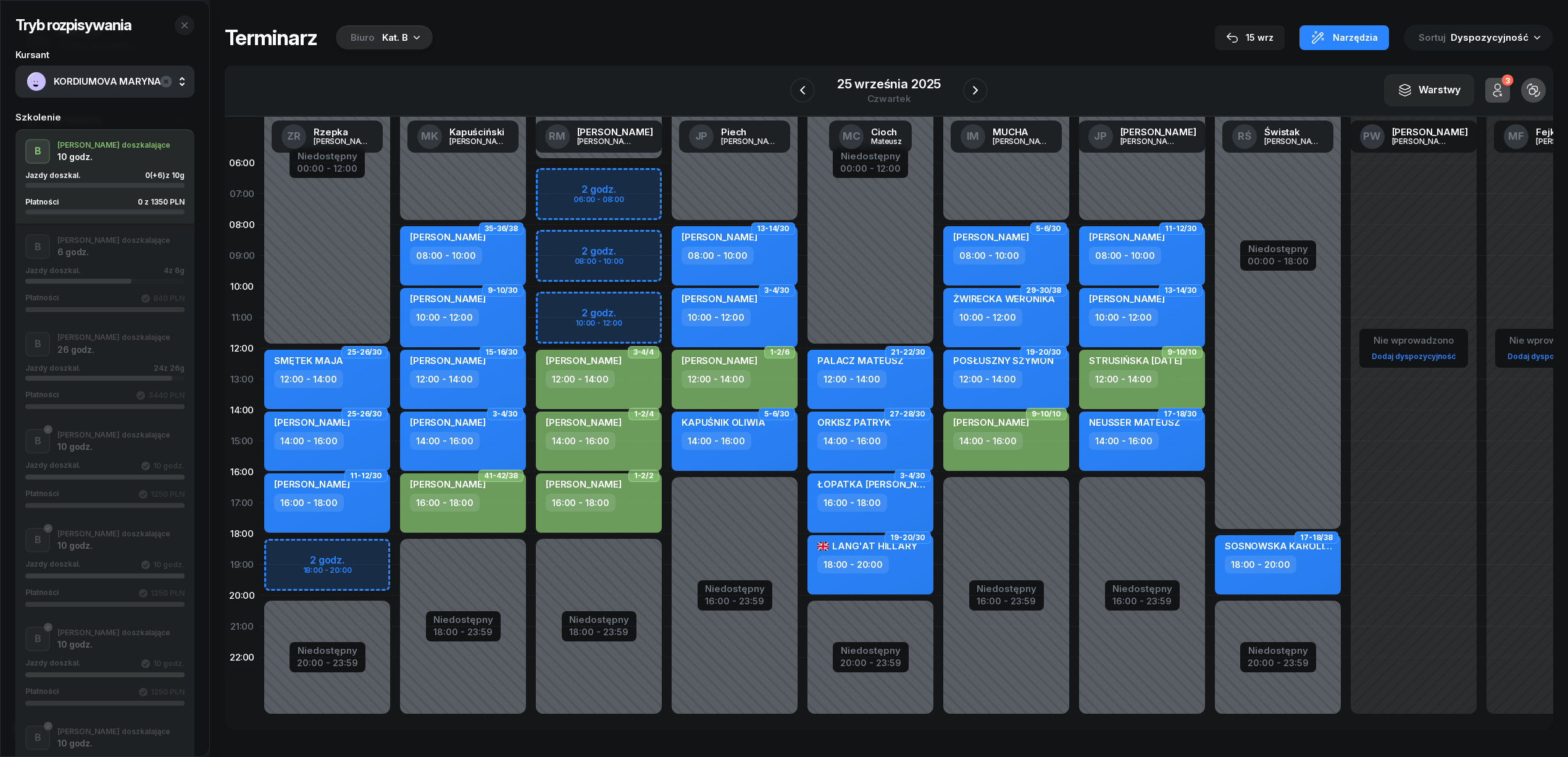
click at [629, 299] on div "Niedostępny 00:00 - 06:00 Niedostępny 18:00 - 23:59 2 godz. 06:00 - 08:00 2 god…" at bounding box center [599, 440] width 136 height 587
select select "10"
select select "12"
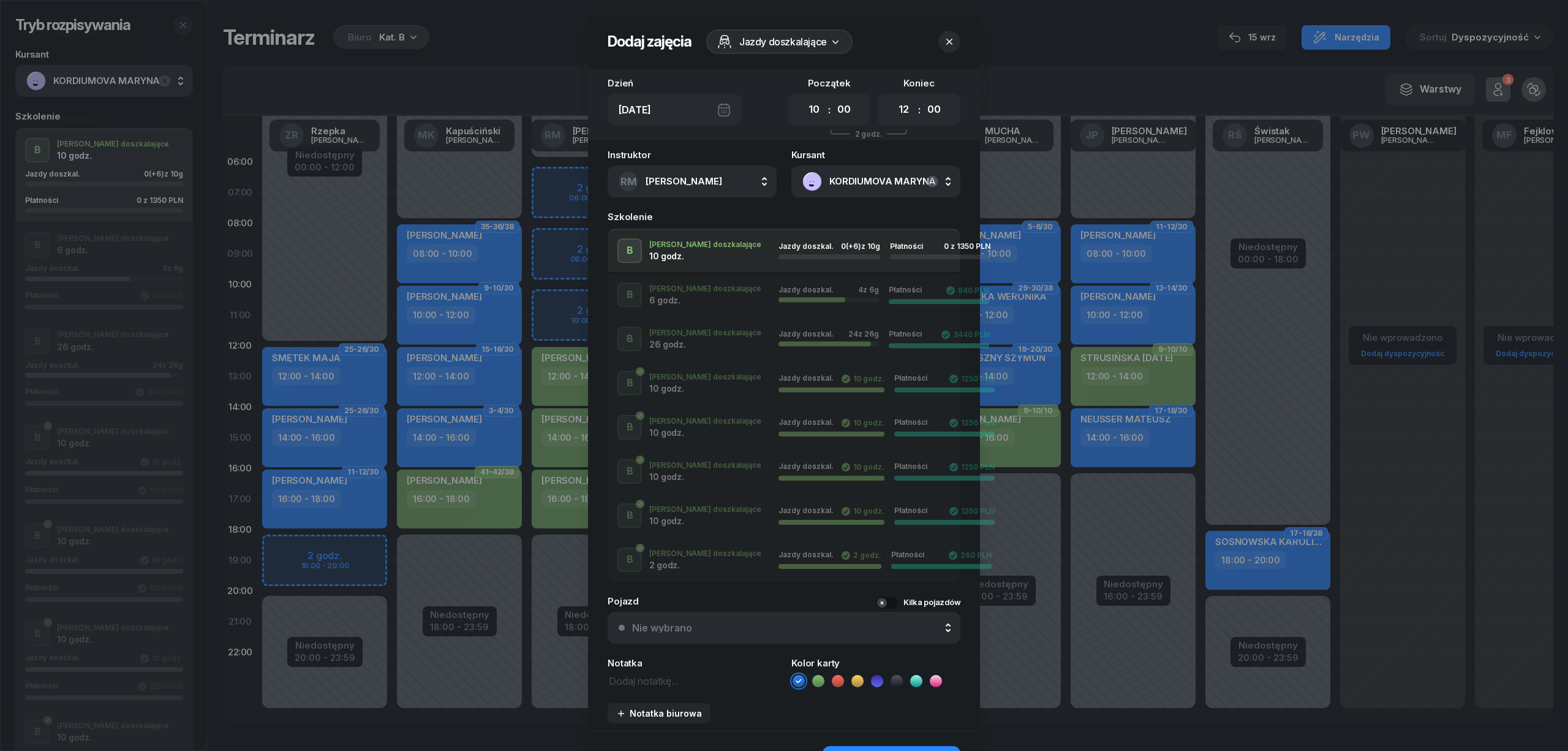
click at [855, 677] on icon at bounding box center [858, 681] width 12 height 12
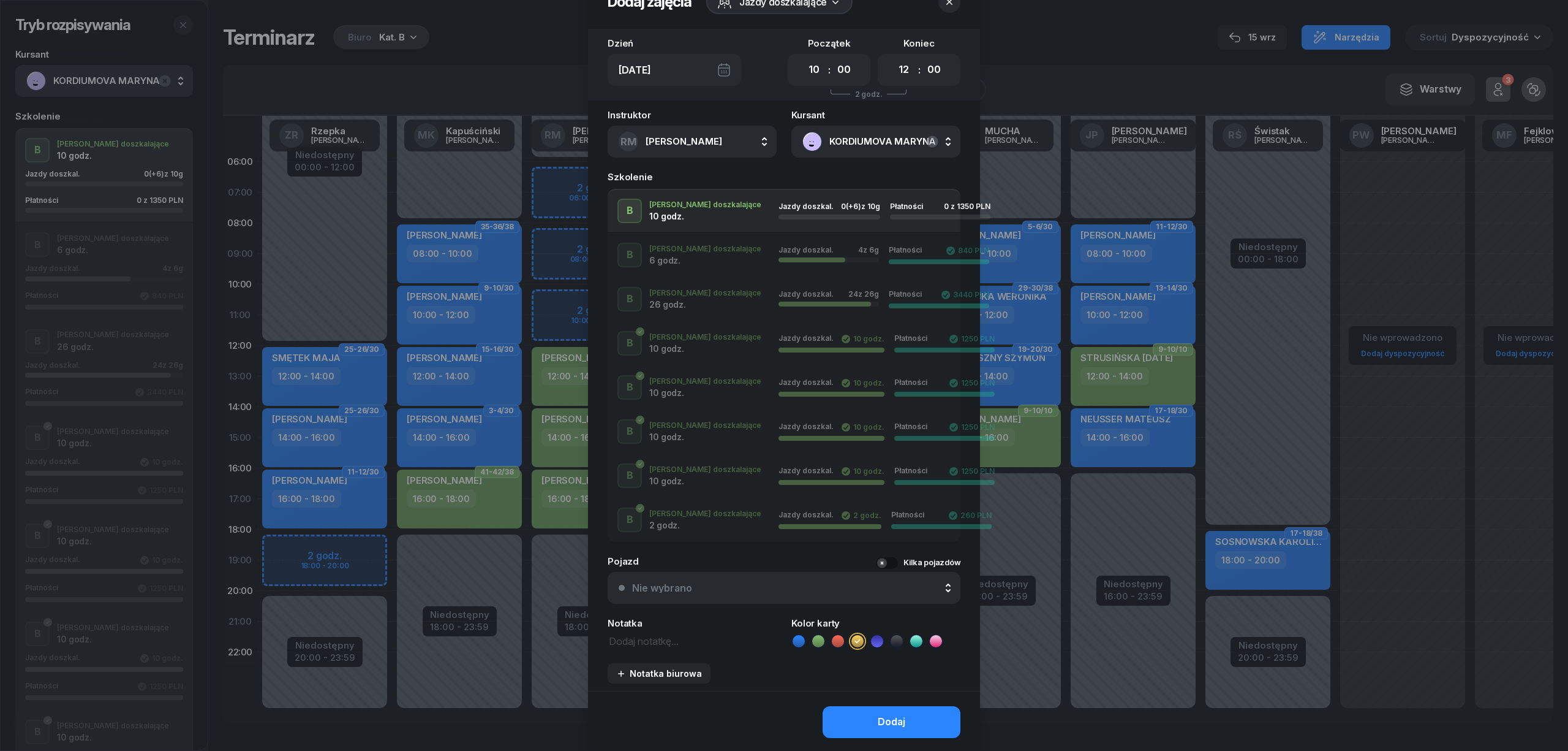
scroll to position [79, 0]
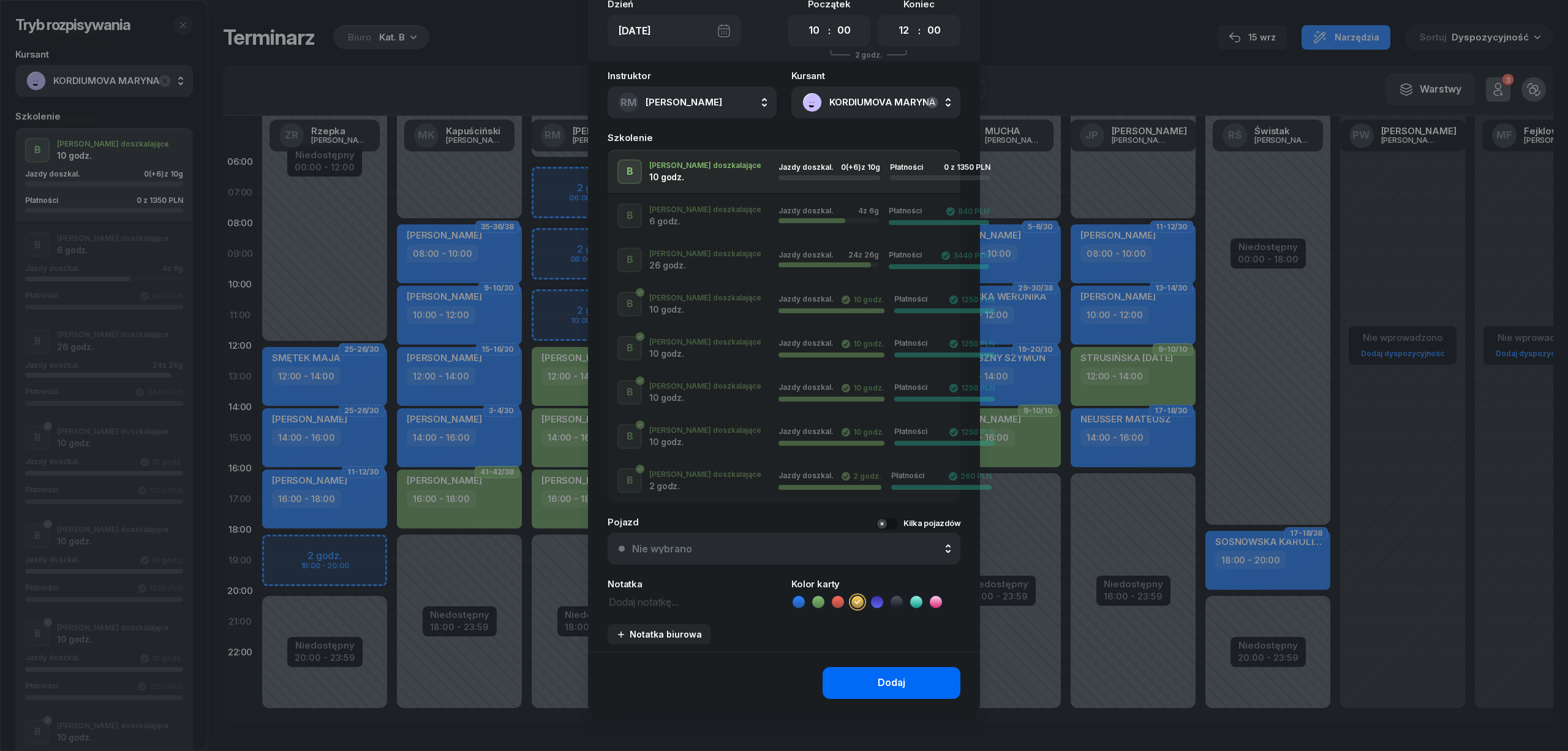
click at [871, 680] on button "Dodaj" at bounding box center [892, 683] width 138 height 32
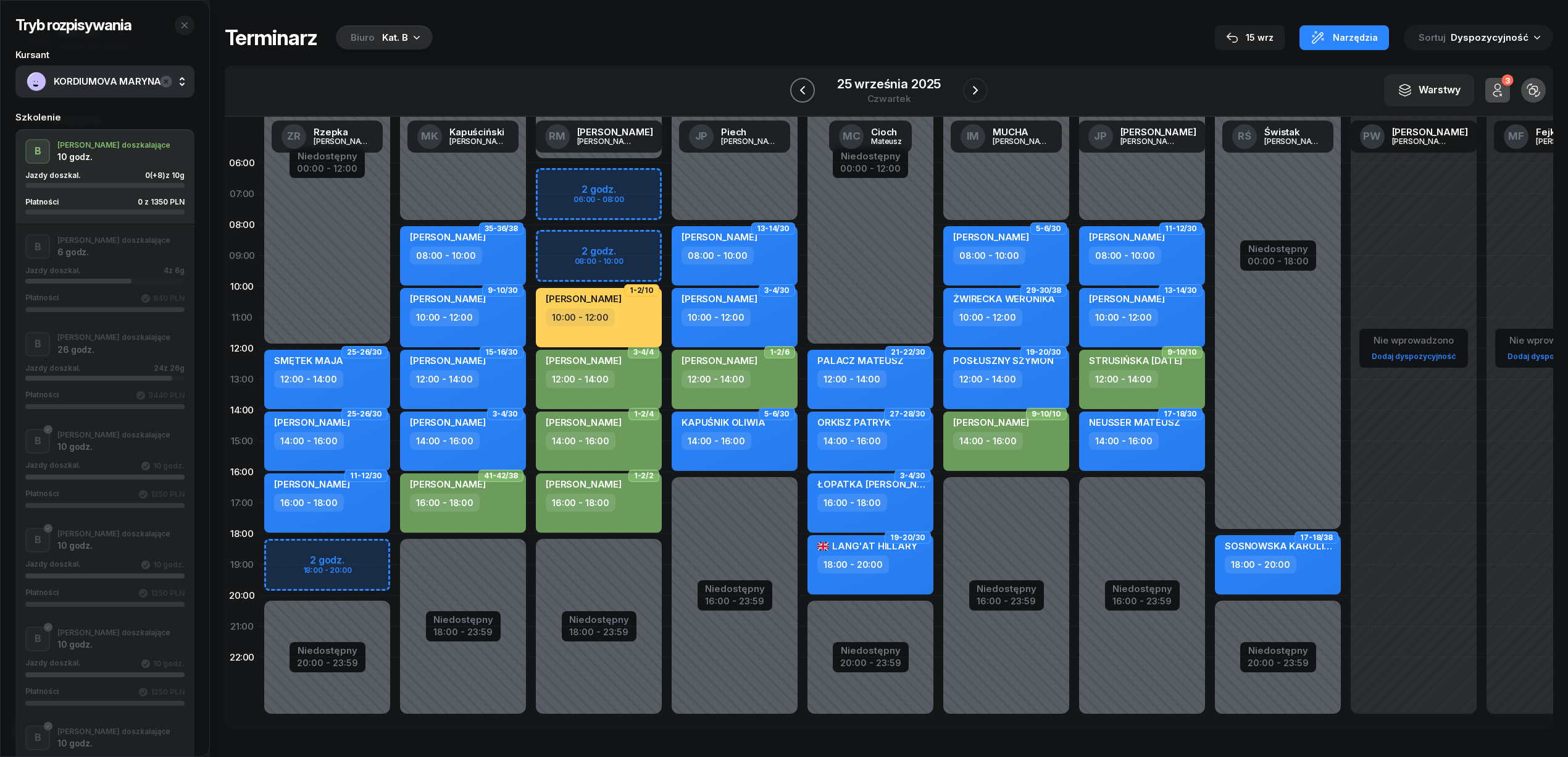
click at [795, 86] on icon "button" at bounding box center [803, 90] width 15 height 15
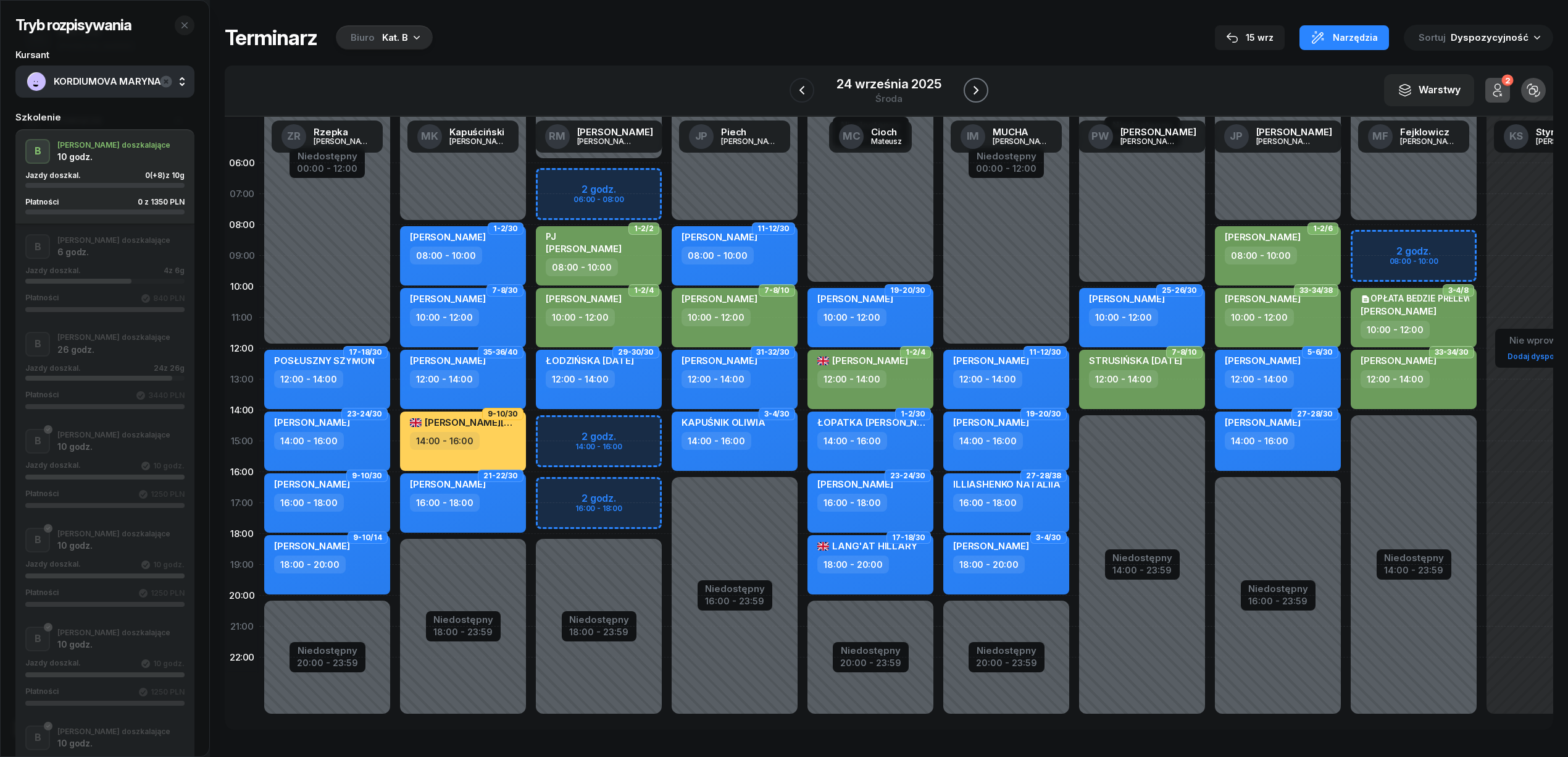
click at [969, 90] on icon "button" at bounding box center [975, 90] width 15 height 15
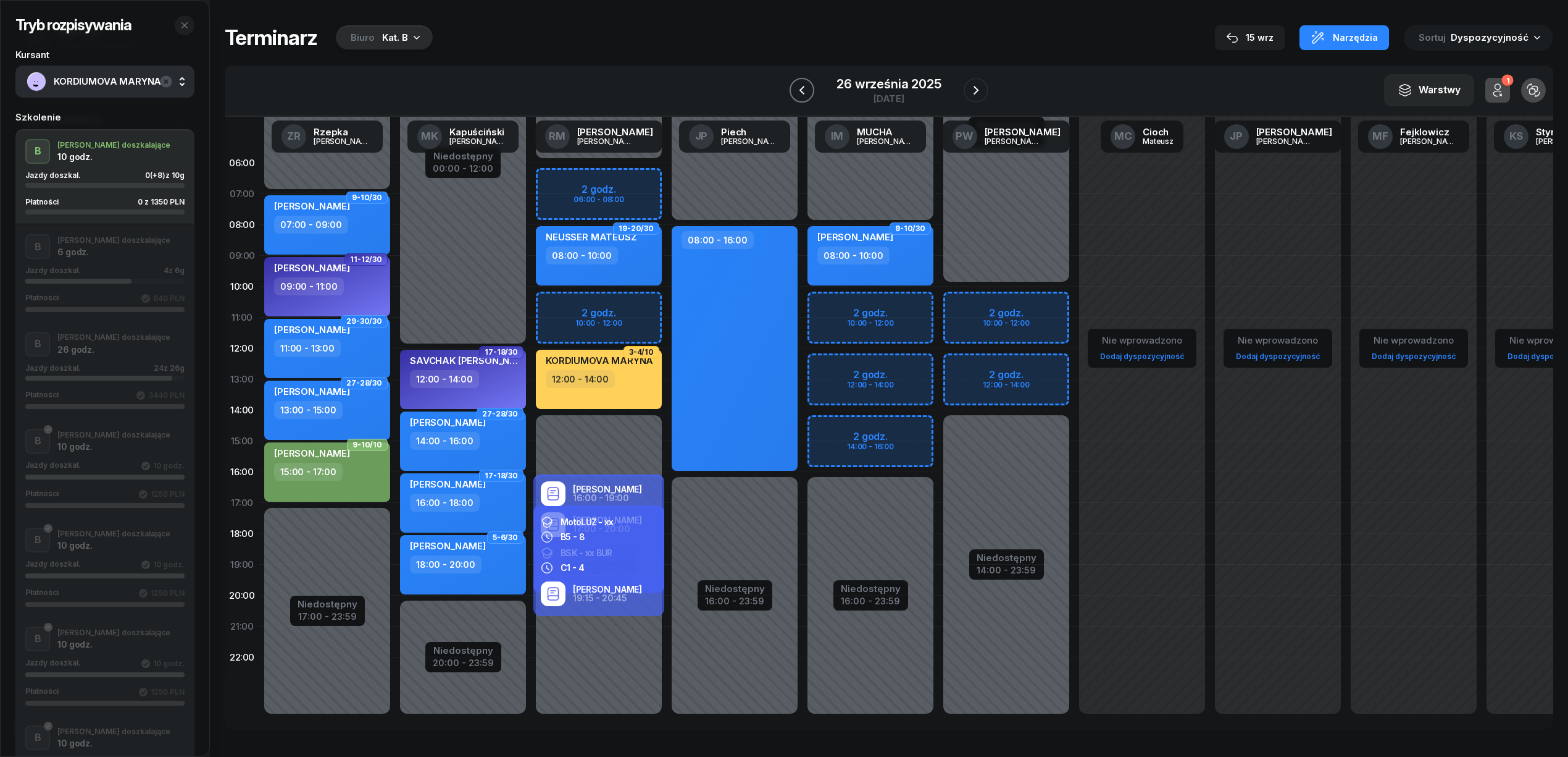
click at [803, 89] on icon "button" at bounding box center [803, 90] width 5 height 9
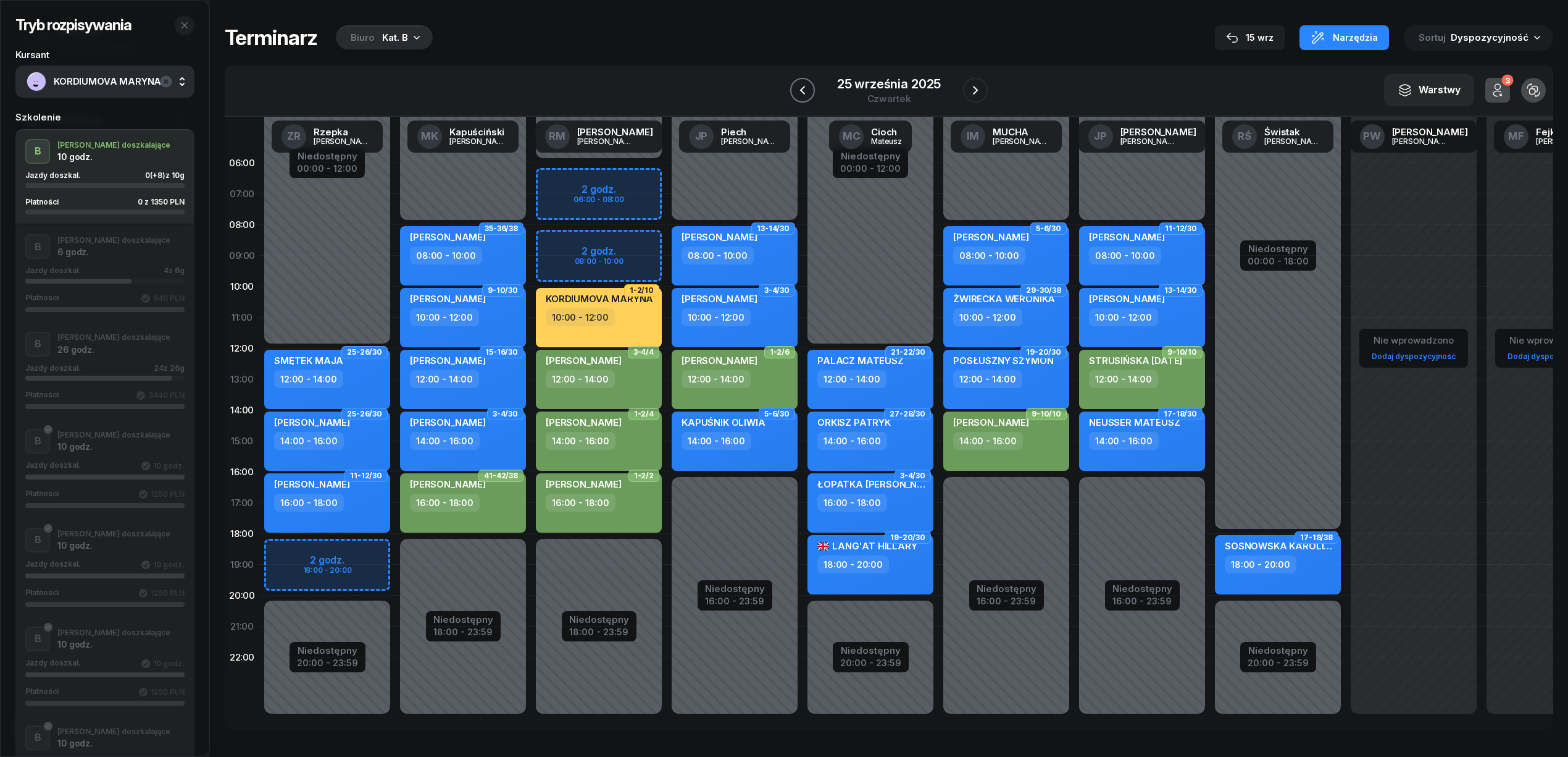
click at [803, 89] on icon "button" at bounding box center [803, 90] width 5 height 9
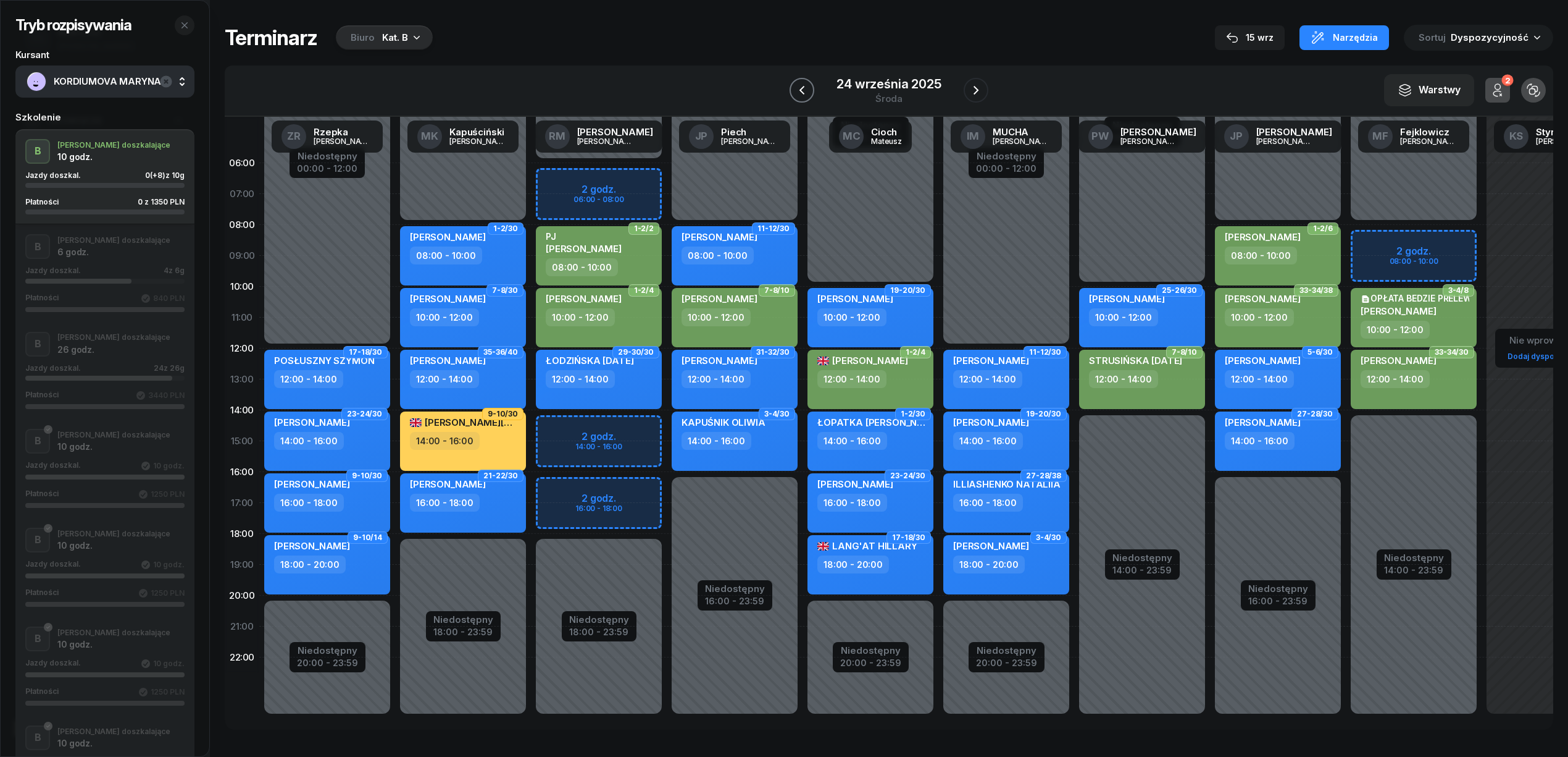
click at [803, 89] on icon "button" at bounding box center [802, 90] width 15 height 15
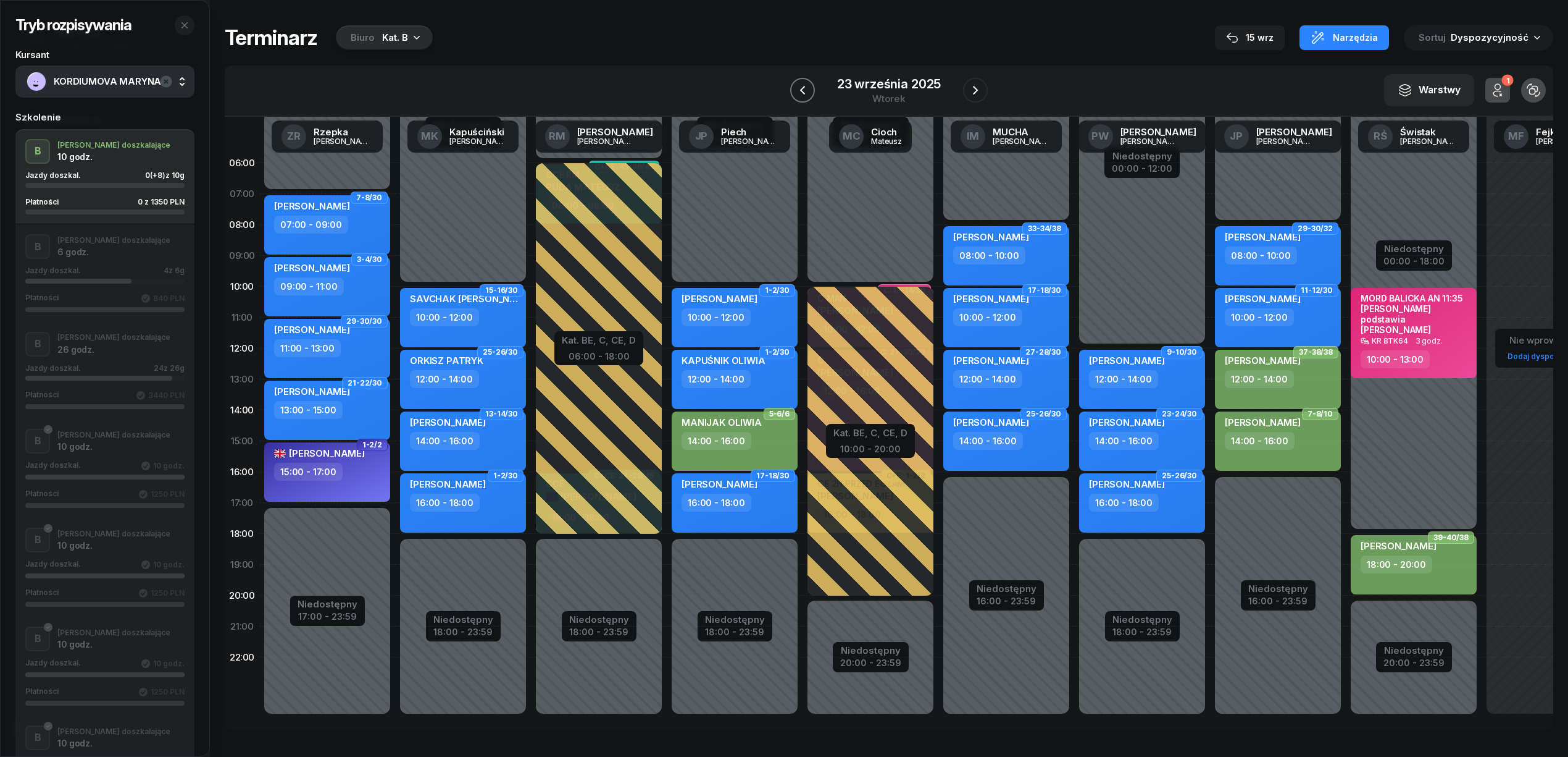
click at [803, 89] on icon "button" at bounding box center [803, 90] width 5 height 9
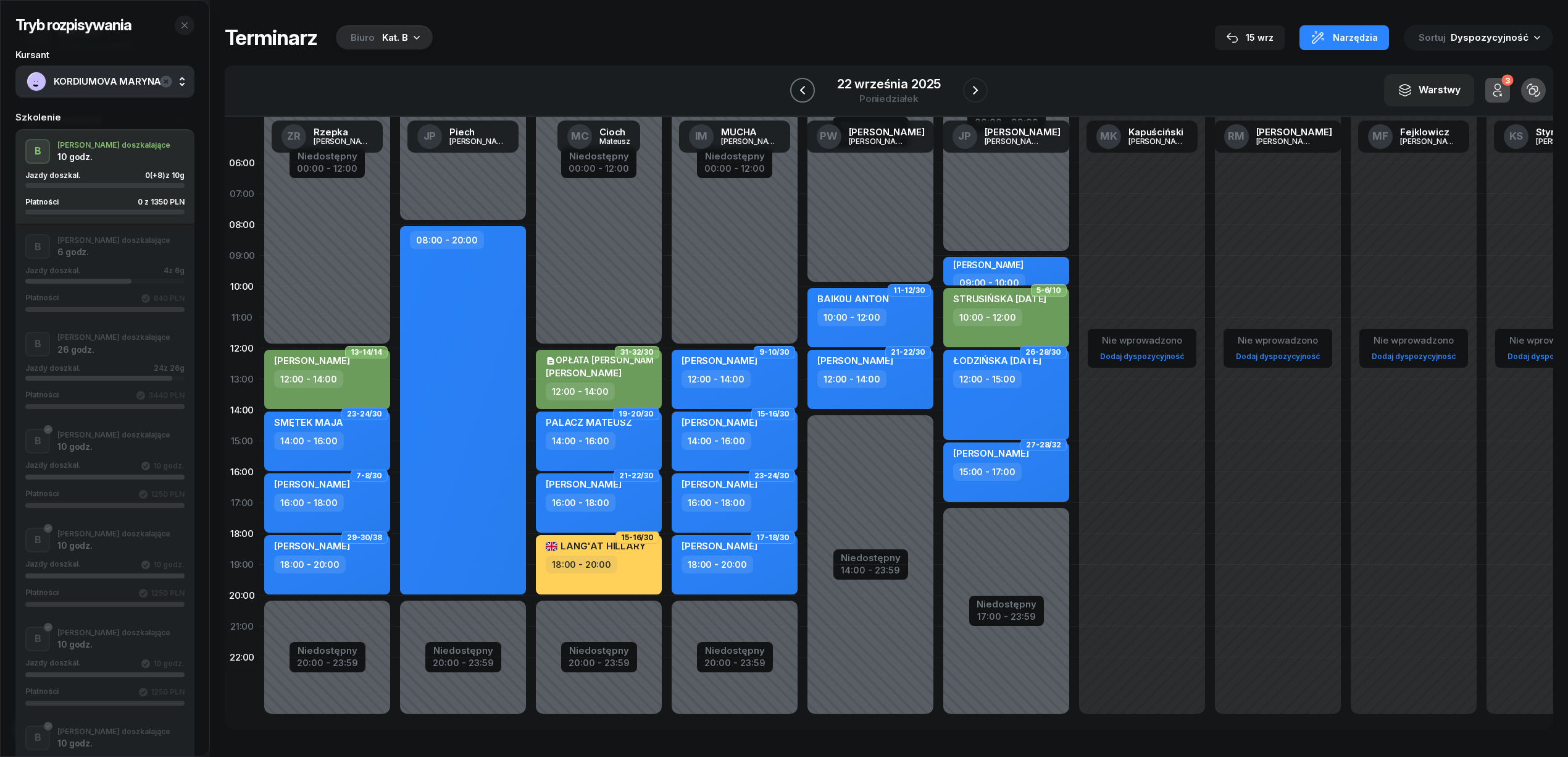
click at [803, 89] on icon "button" at bounding box center [803, 90] width 5 height 9
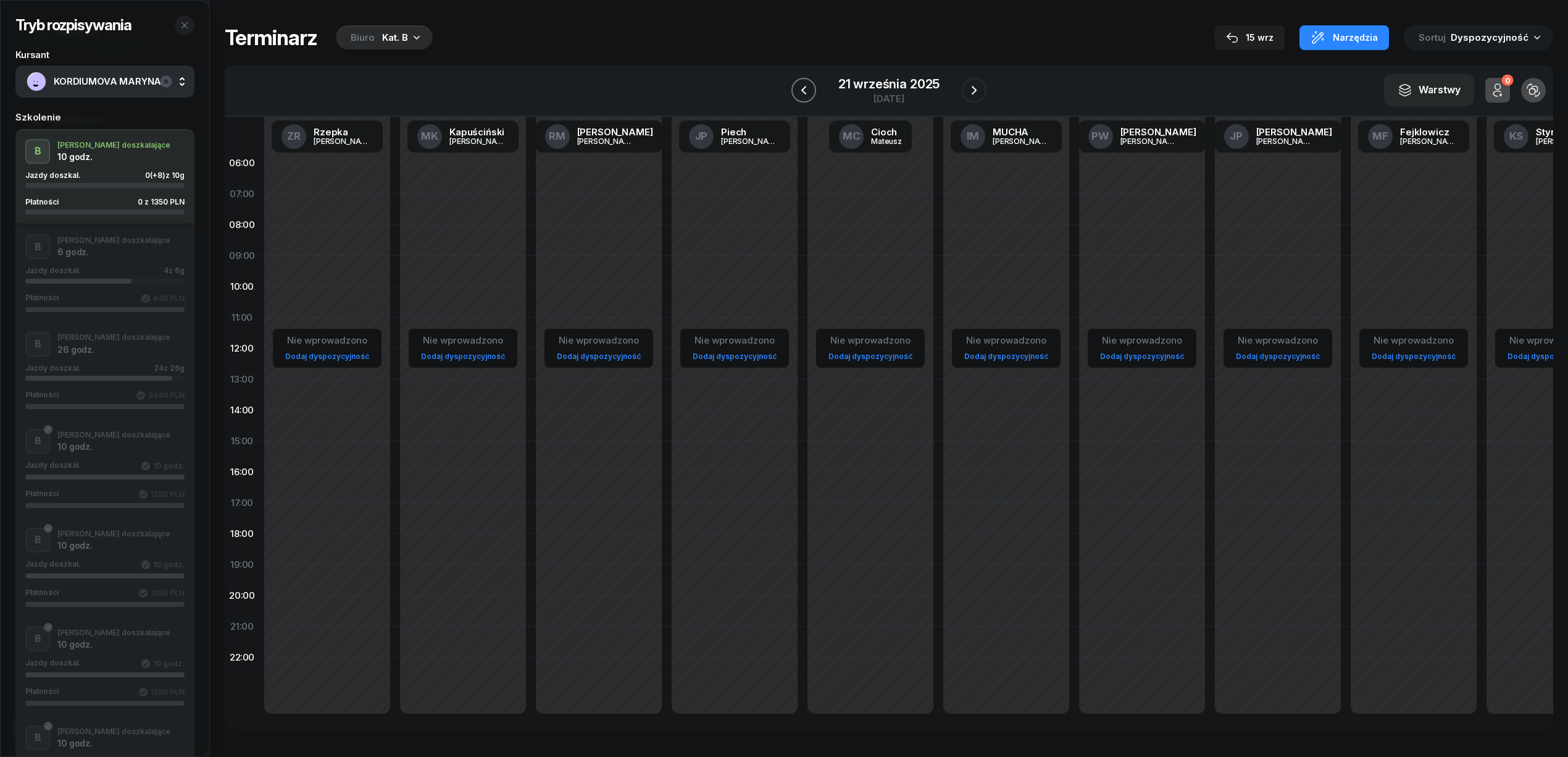
click at [803, 89] on icon "button" at bounding box center [804, 90] width 5 height 9
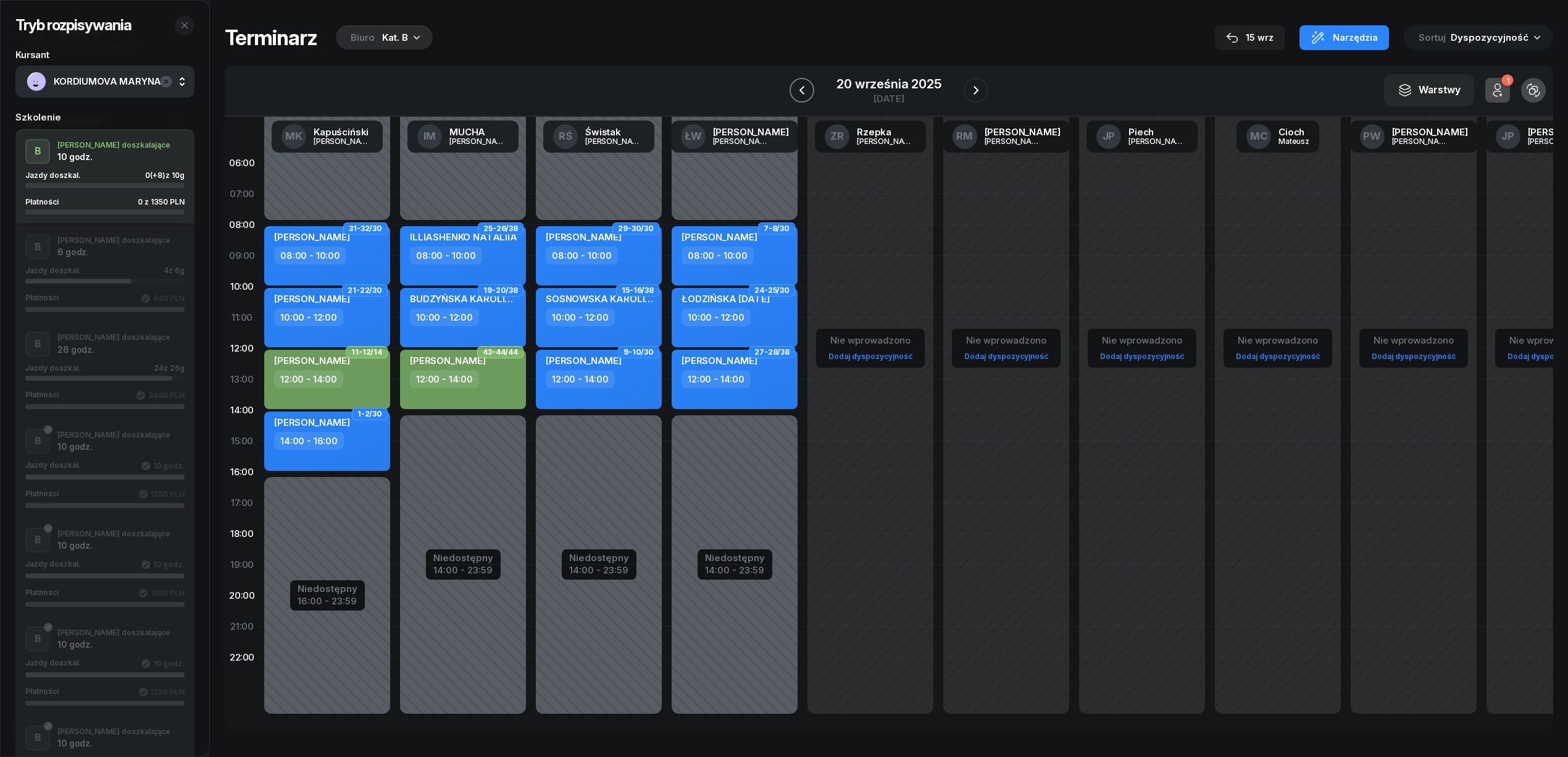
click at [803, 89] on icon "button" at bounding box center [802, 90] width 15 height 15
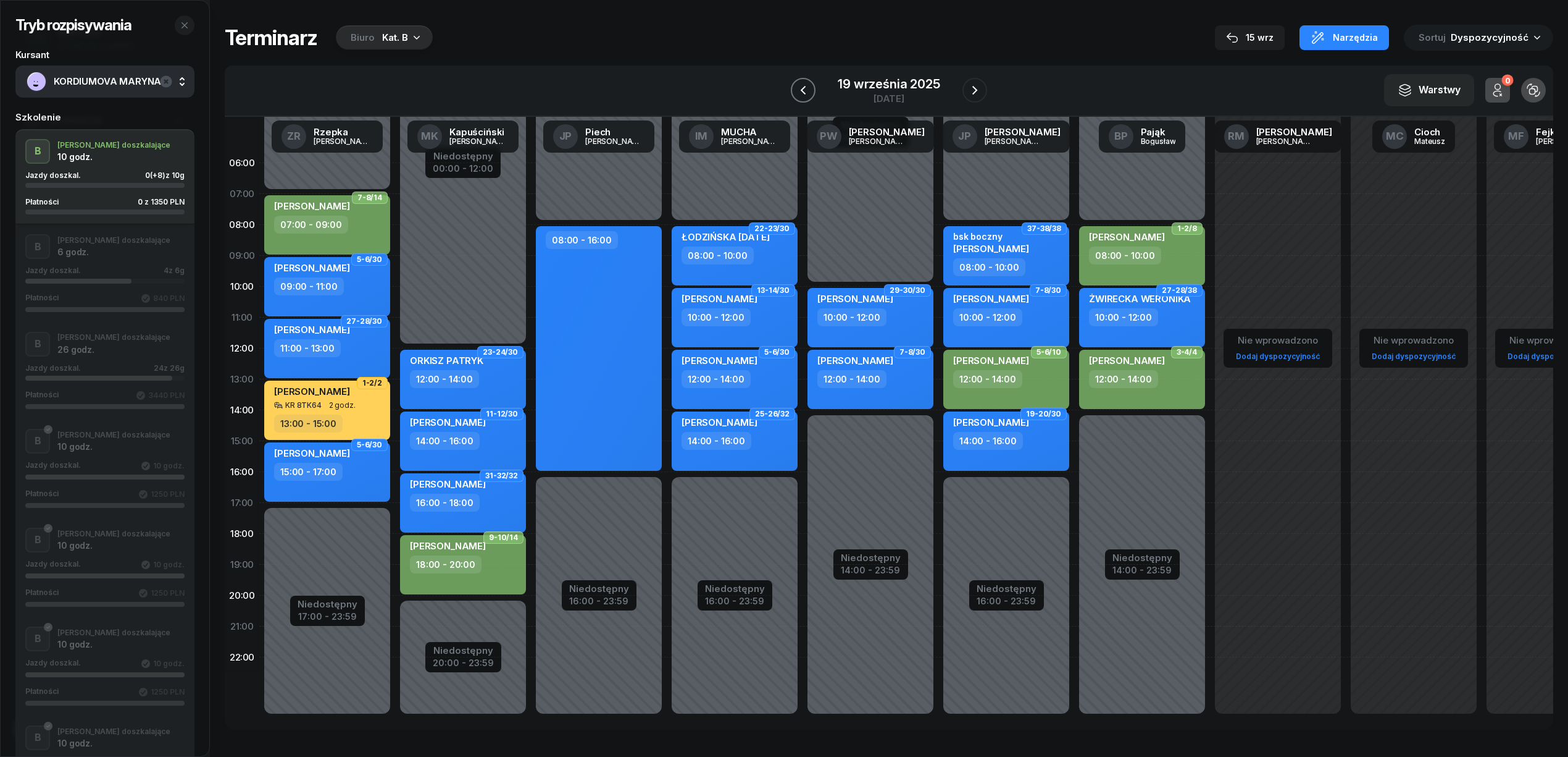
click at [803, 89] on icon "button" at bounding box center [803, 90] width 5 height 9
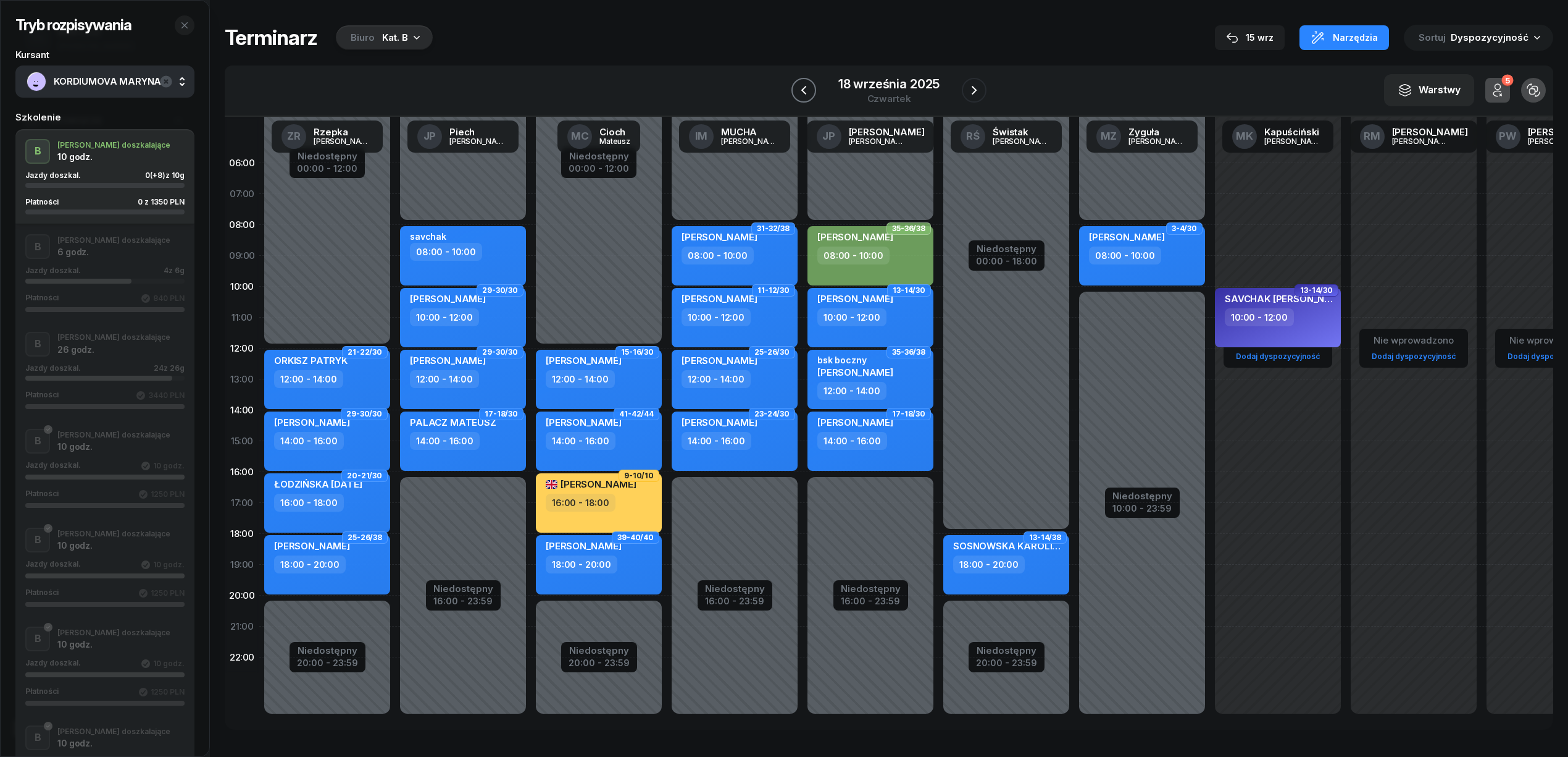
click at [803, 89] on icon "button" at bounding box center [804, 90] width 5 height 9
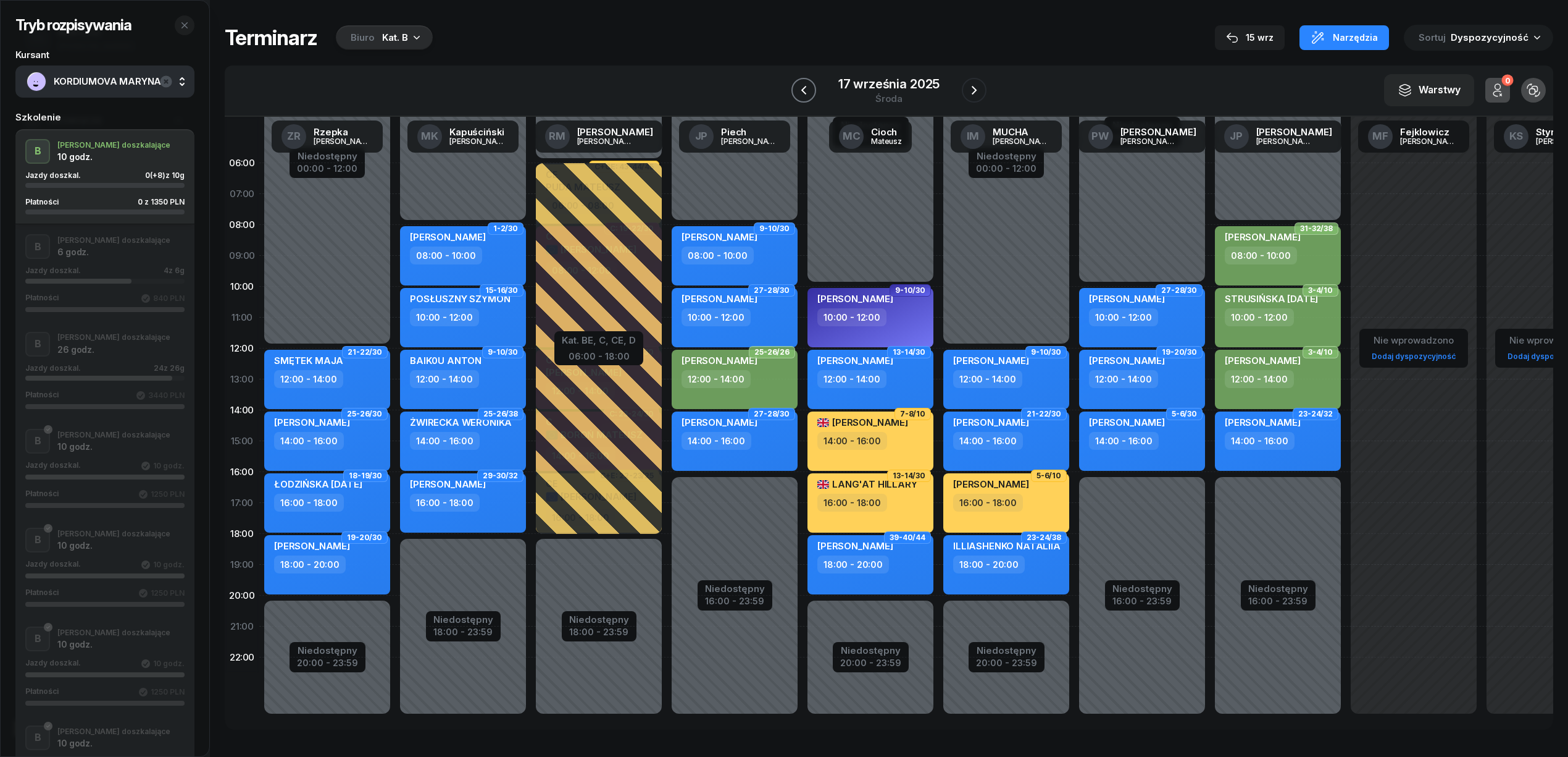
click at [803, 89] on icon "button" at bounding box center [804, 90] width 5 height 9
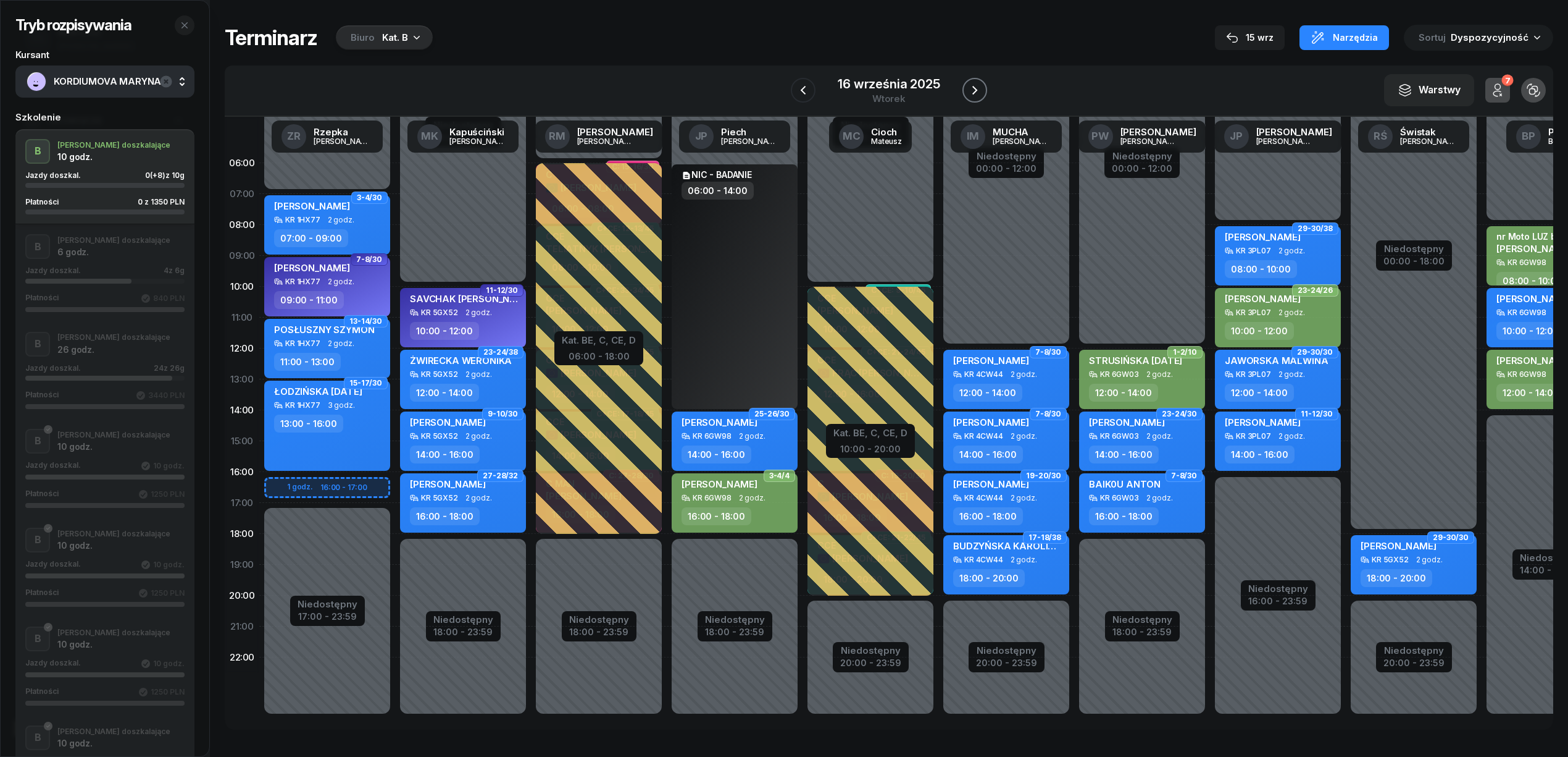
click at [968, 94] on icon "button" at bounding box center [974, 90] width 15 height 15
click at [968, 94] on icon "button" at bounding box center [974, 90] width 15 height 15
click at [968, 94] on icon "button" at bounding box center [974, 90] width 15 height 15
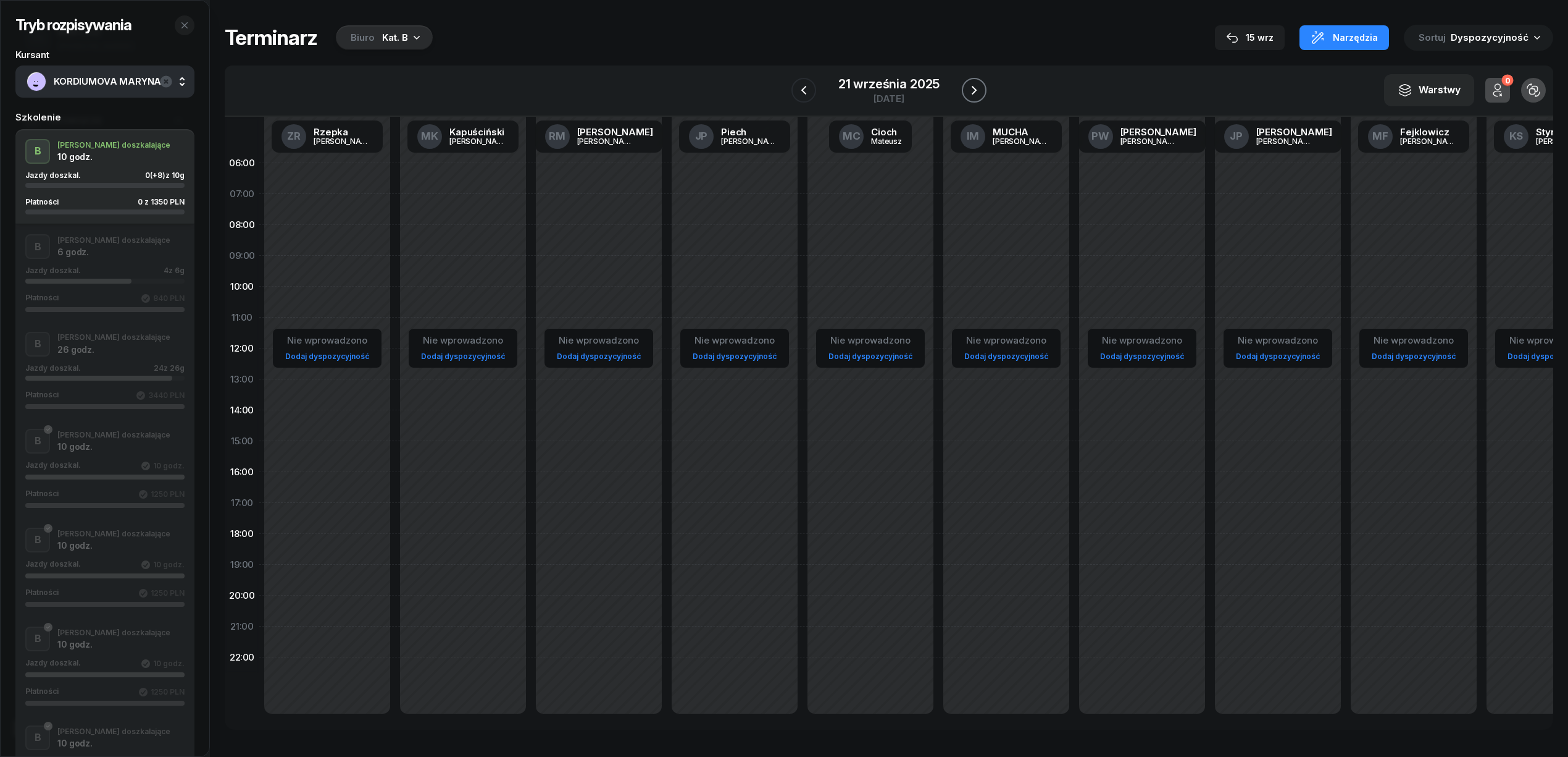
click at [967, 92] on icon "button" at bounding box center [974, 90] width 15 height 15
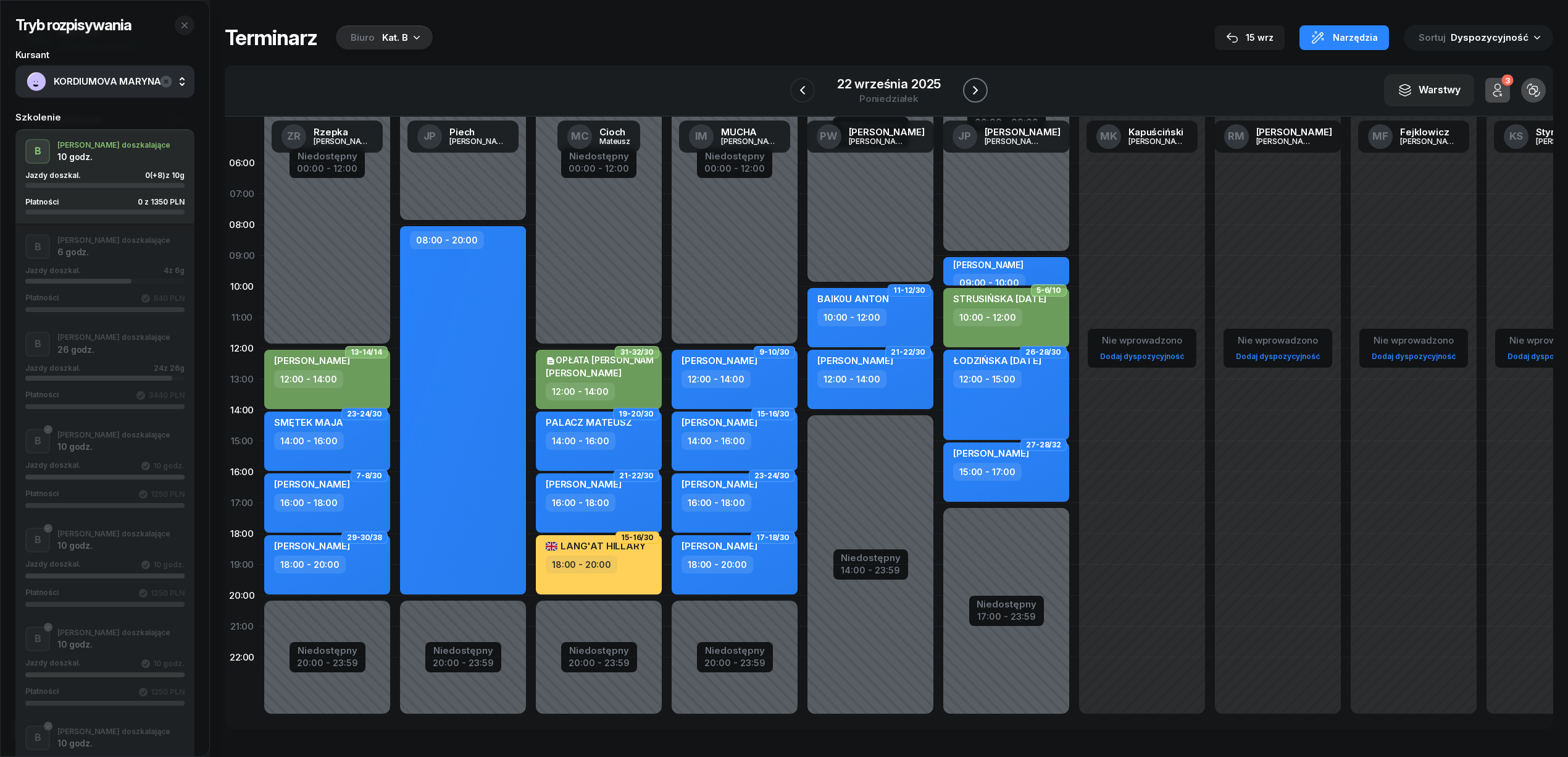
click at [968, 92] on icon "button" at bounding box center [975, 90] width 15 height 15
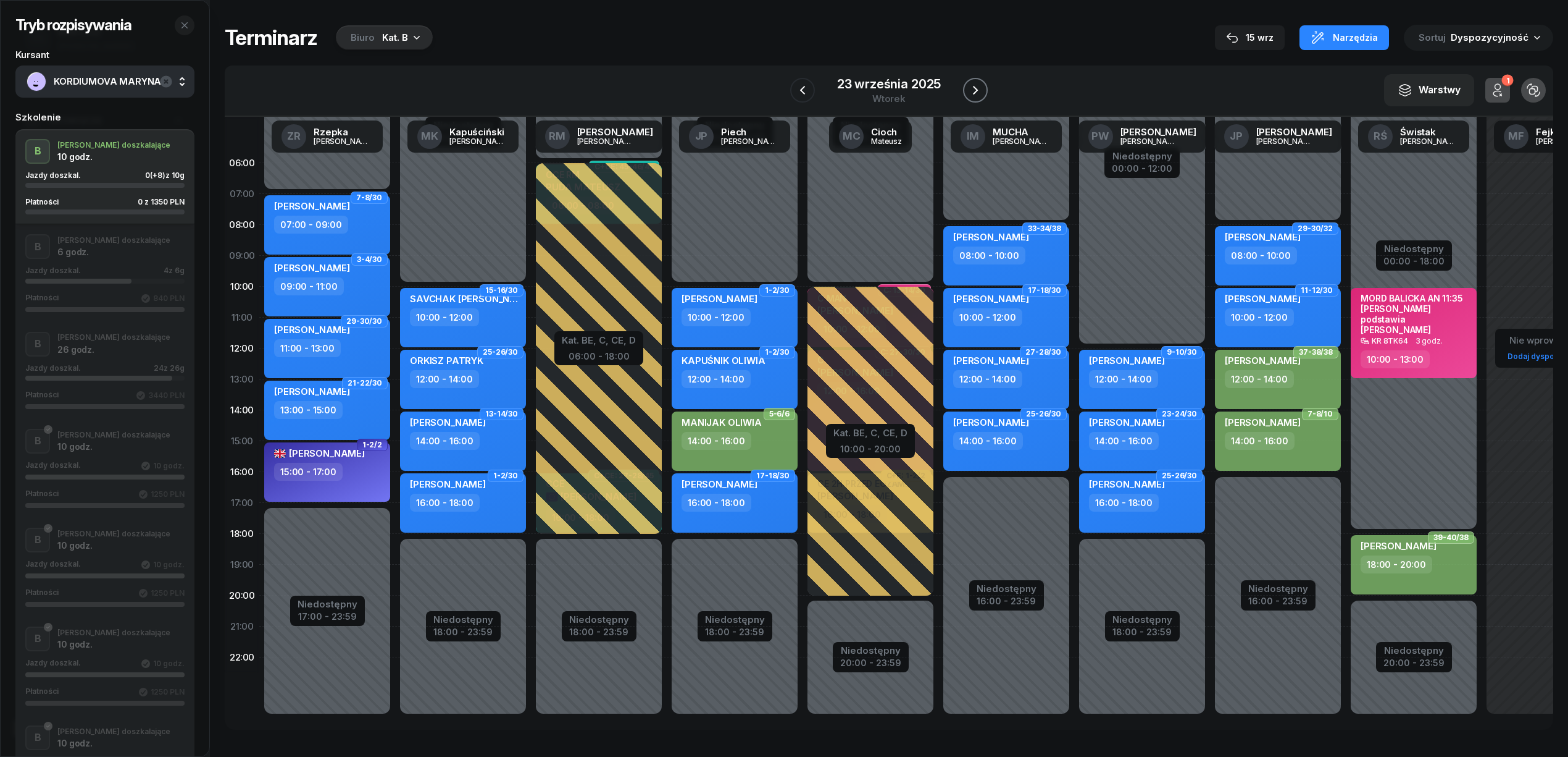
click at [968, 92] on icon "button" at bounding box center [975, 90] width 15 height 15
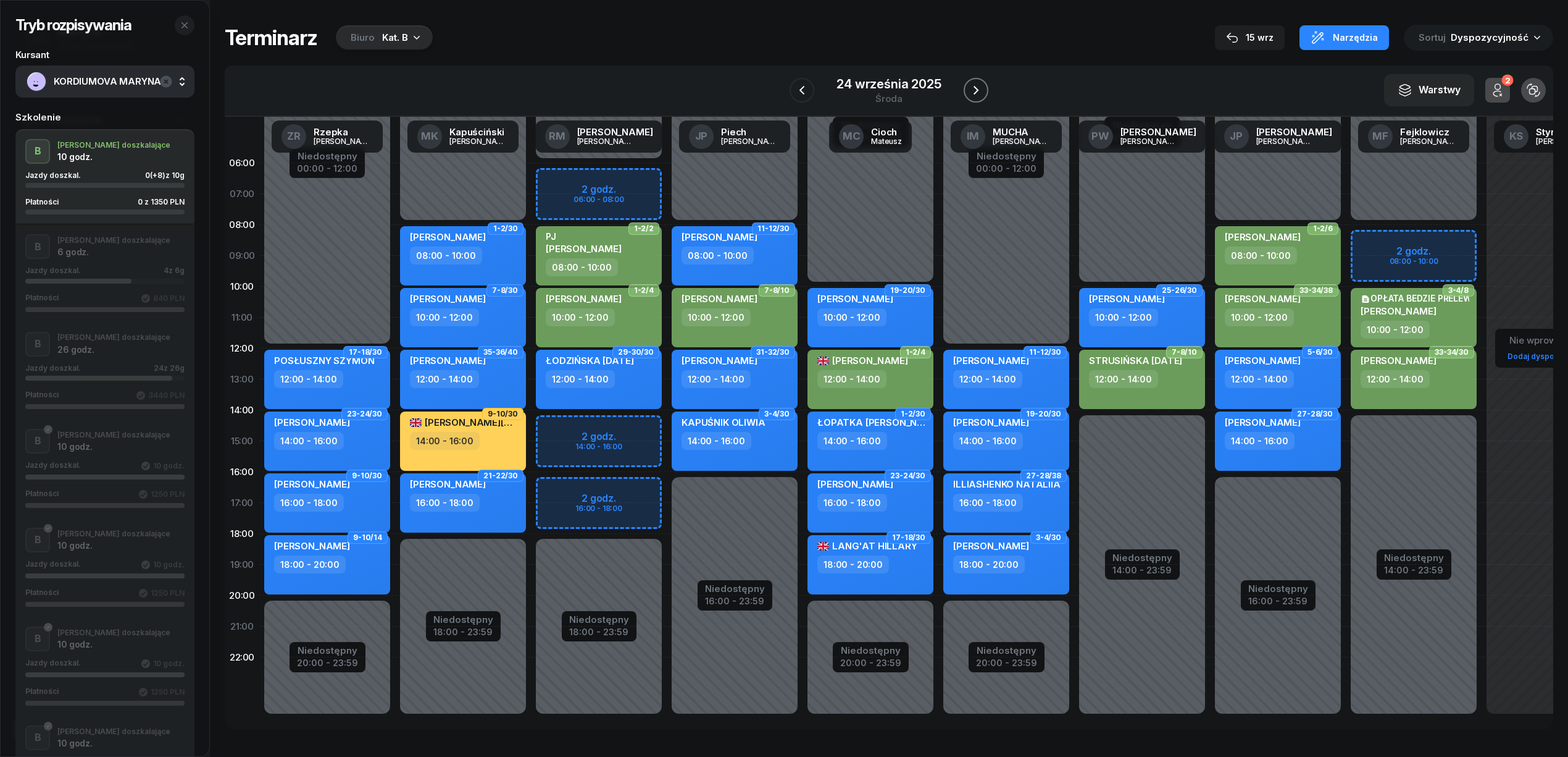
click at [968, 92] on icon "button" at bounding box center [975, 90] width 15 height 15
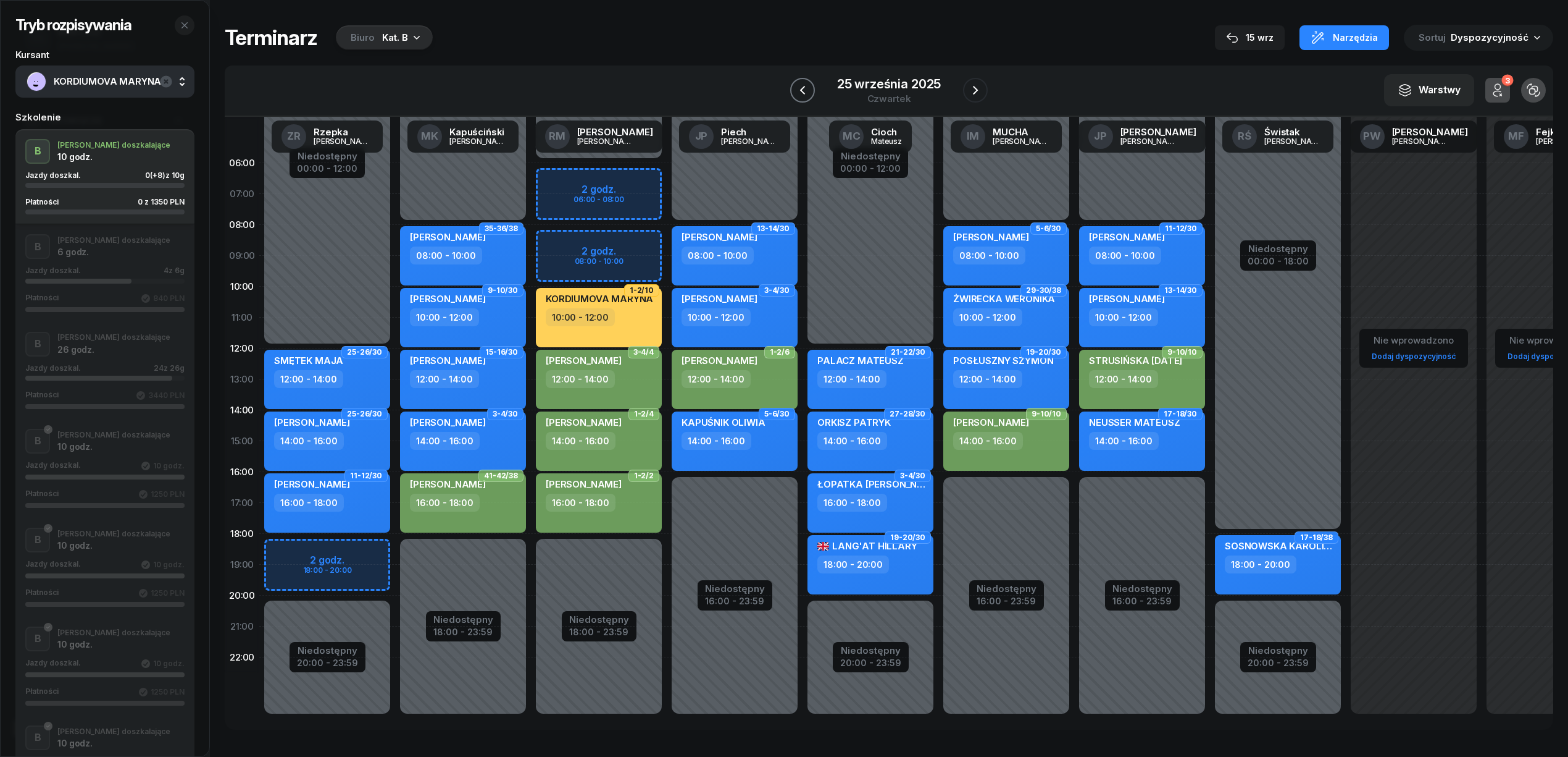
click at [798, 89] on icon "button" at bounding box center [803, 90] width 15 height 15
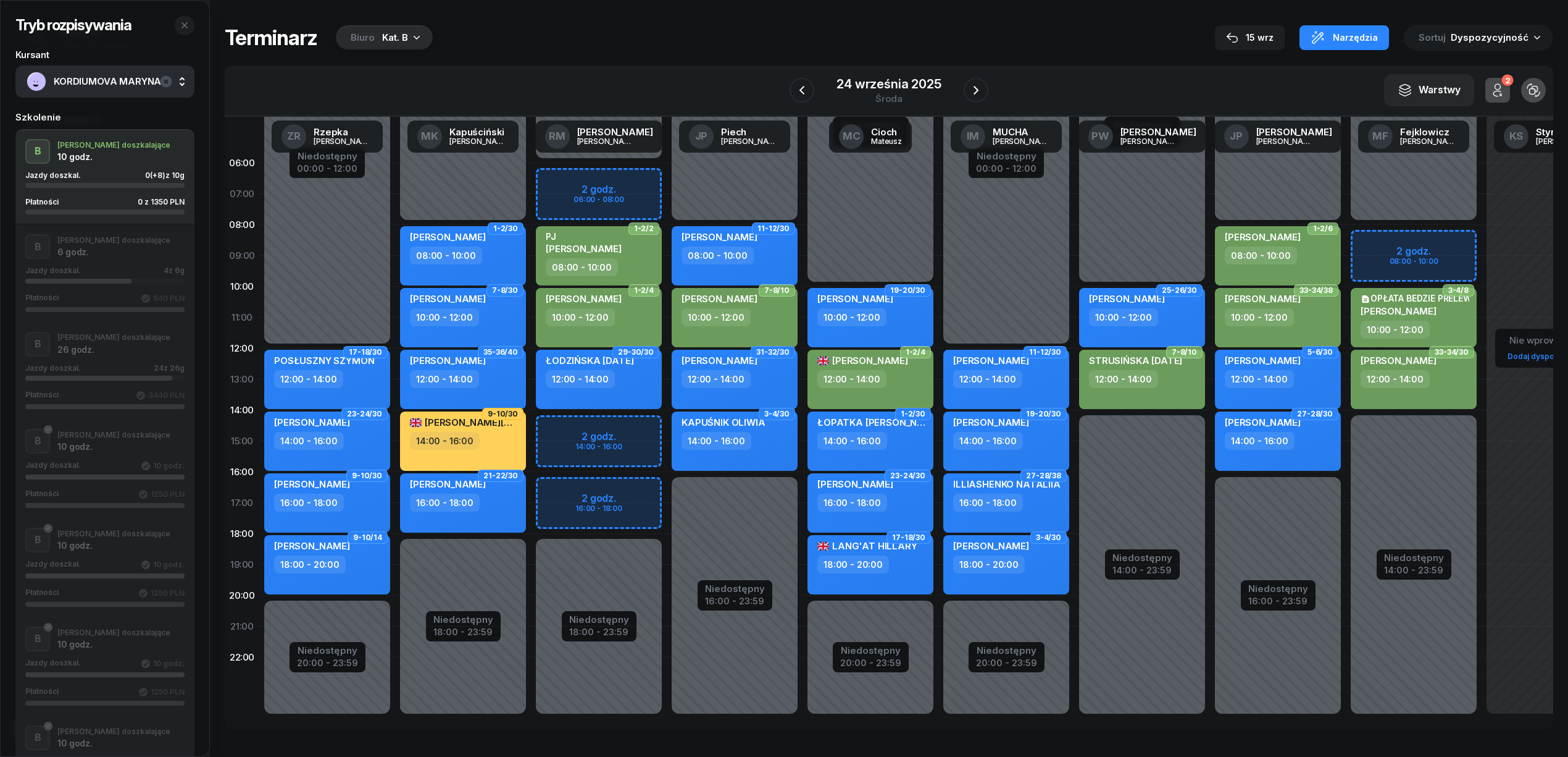
click at [643, 419] on div "Niedostępny 00:00 - 06:00 Niedostępny 18:00 - 23:59 2 godz. 06:00 - 08:00 2 god…" at bounding box center [599, 440] width 136 height 587
select select "14"
select select "16"
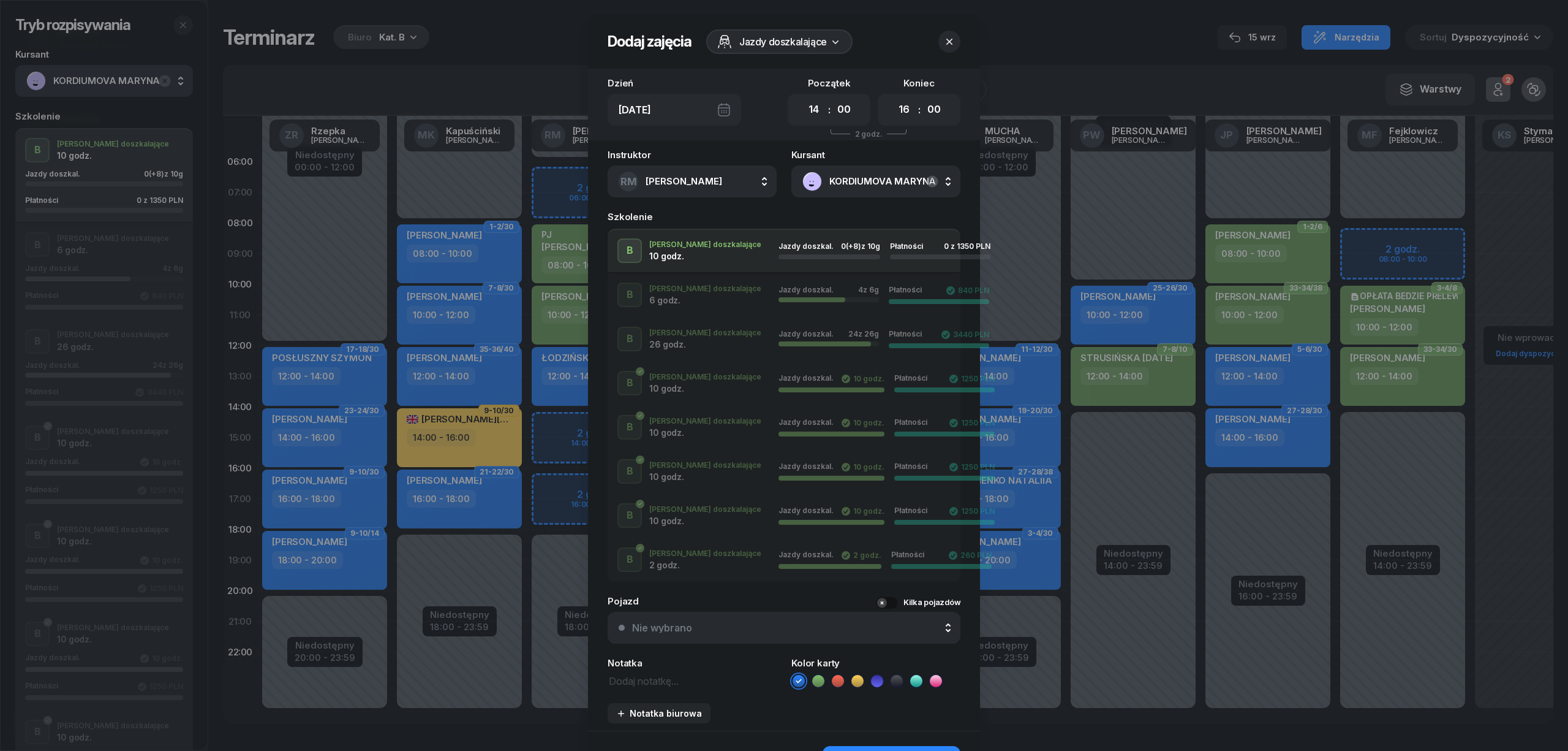
click at [853, 681] on icon at bounding box center [858, 681] width 12 height 12
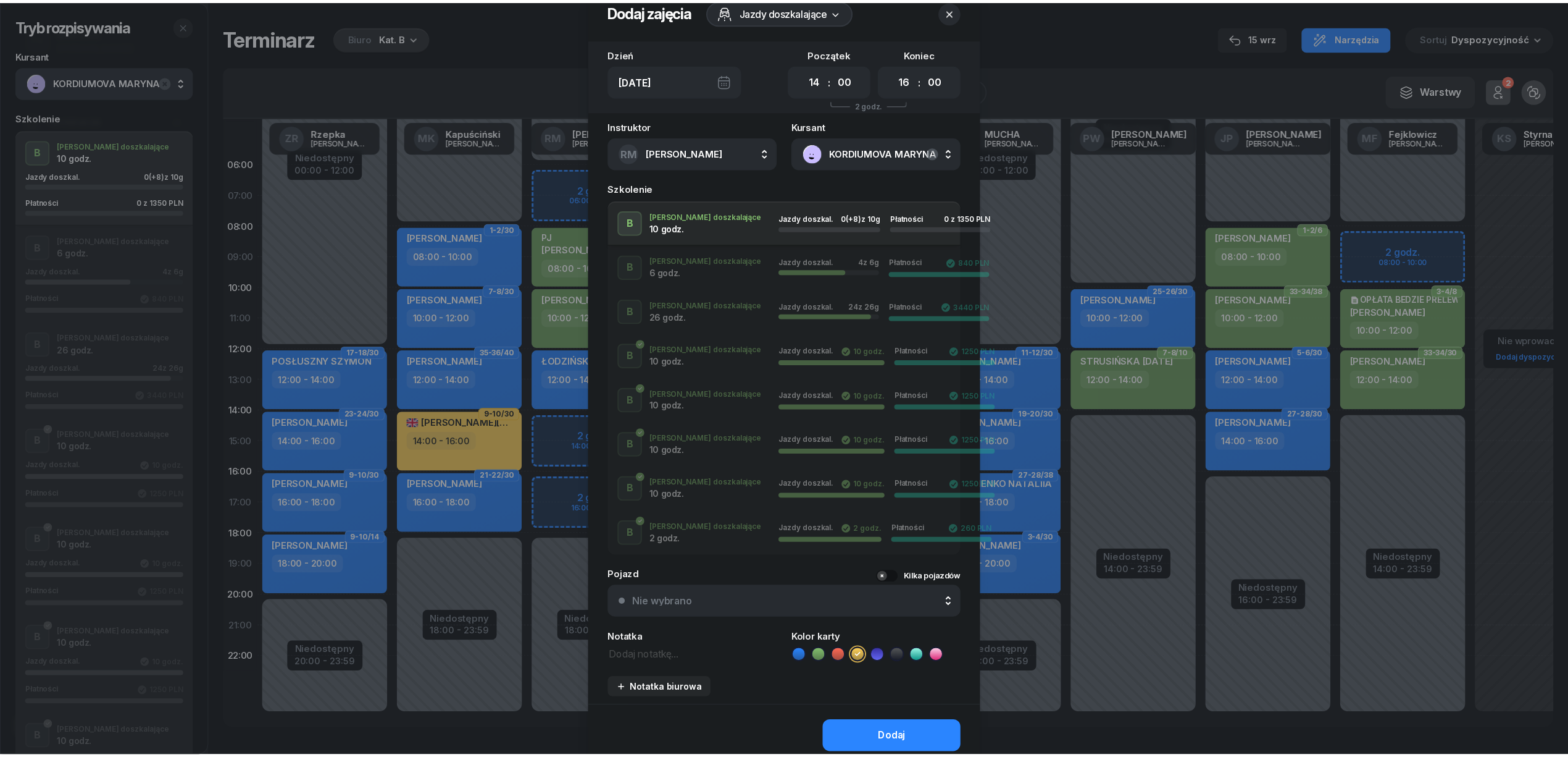
scroll to position [79, 0]
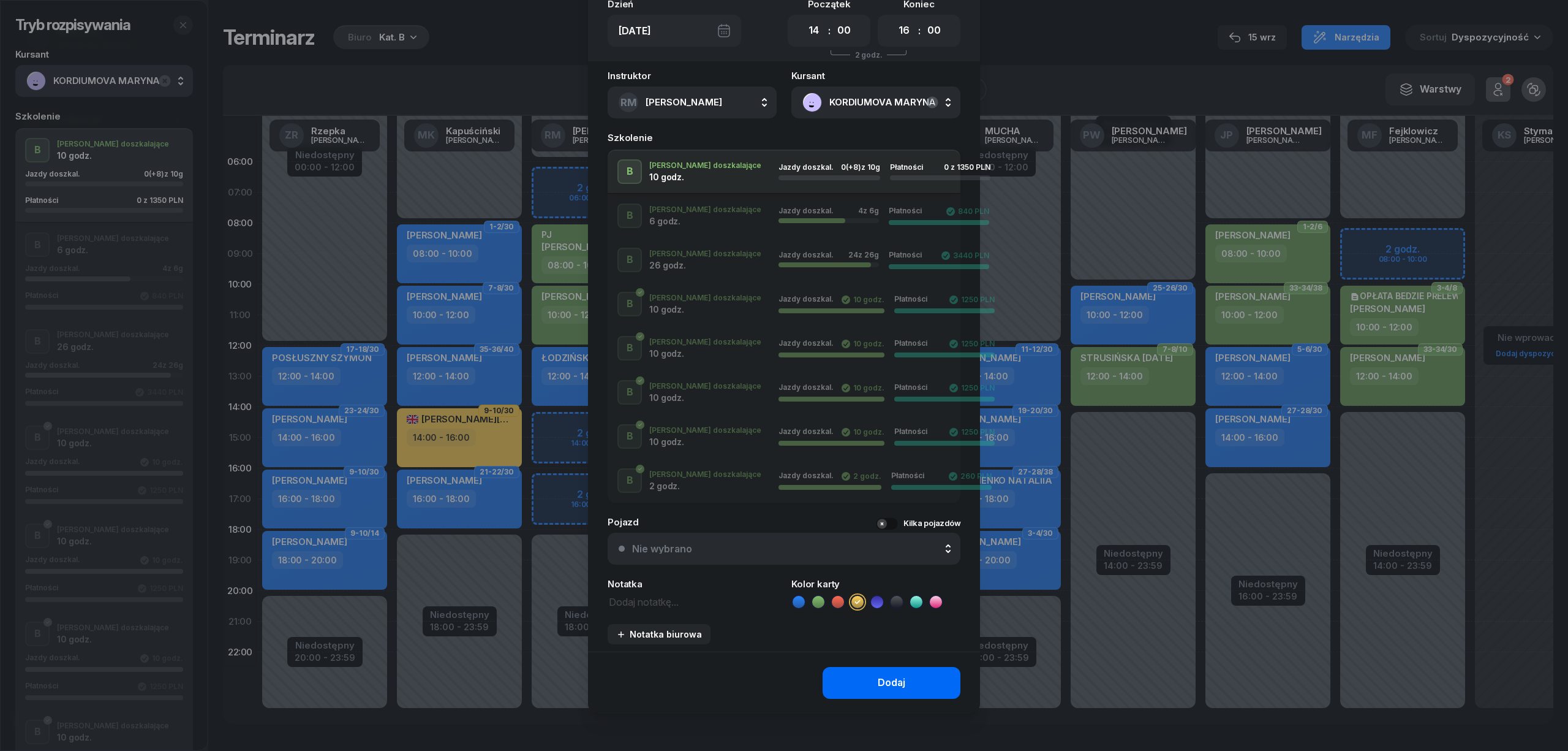
click at [907, 691] on button "Dodaj" at bounding box center [892, 683] width 138 height 32
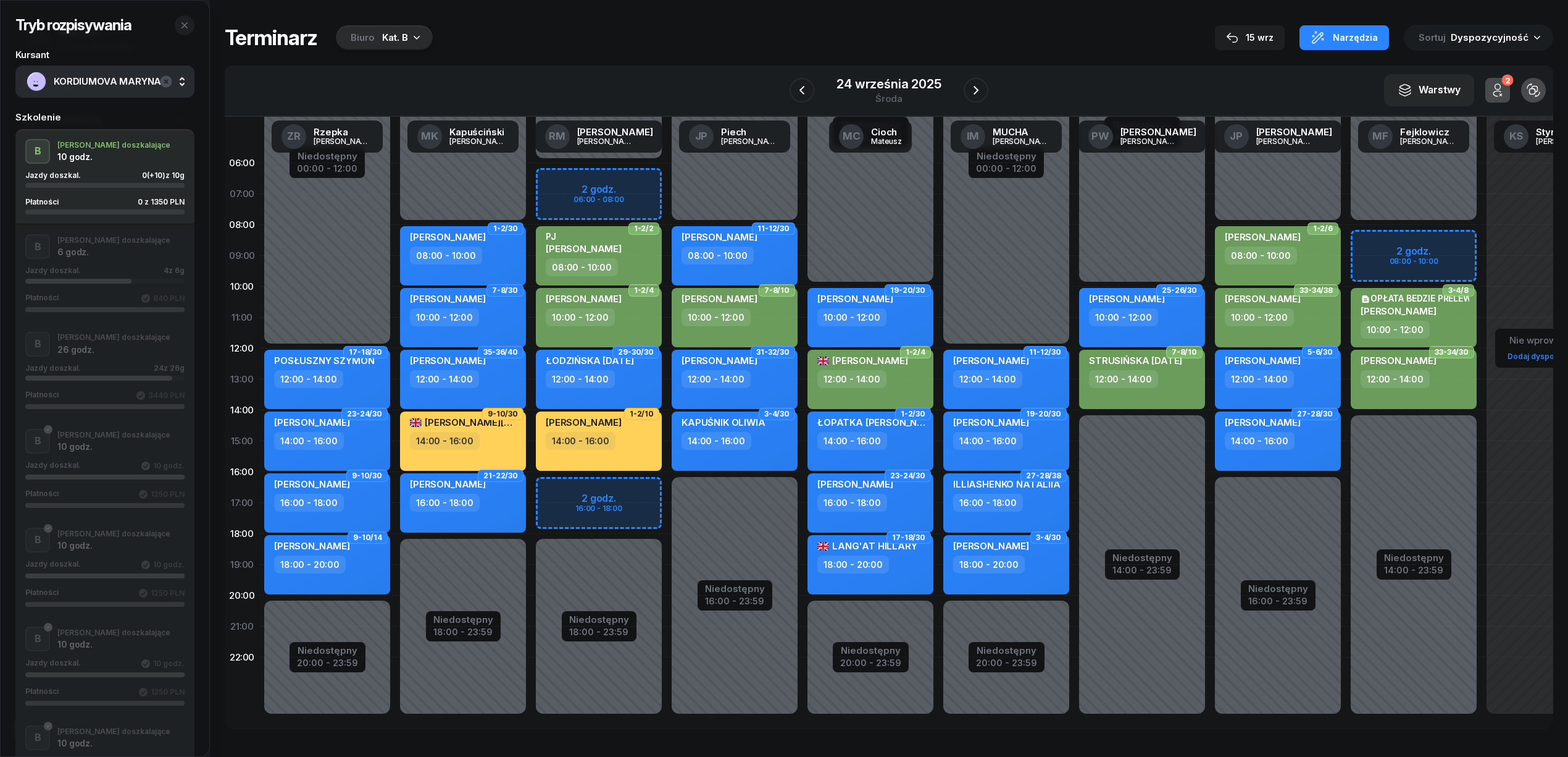
click at [97, 184] on div "button" at bounding box center [105, 185] width 160 height 5
click at [975, 90] on icon "button" at bounding box center [975, 90] width 15 height 15
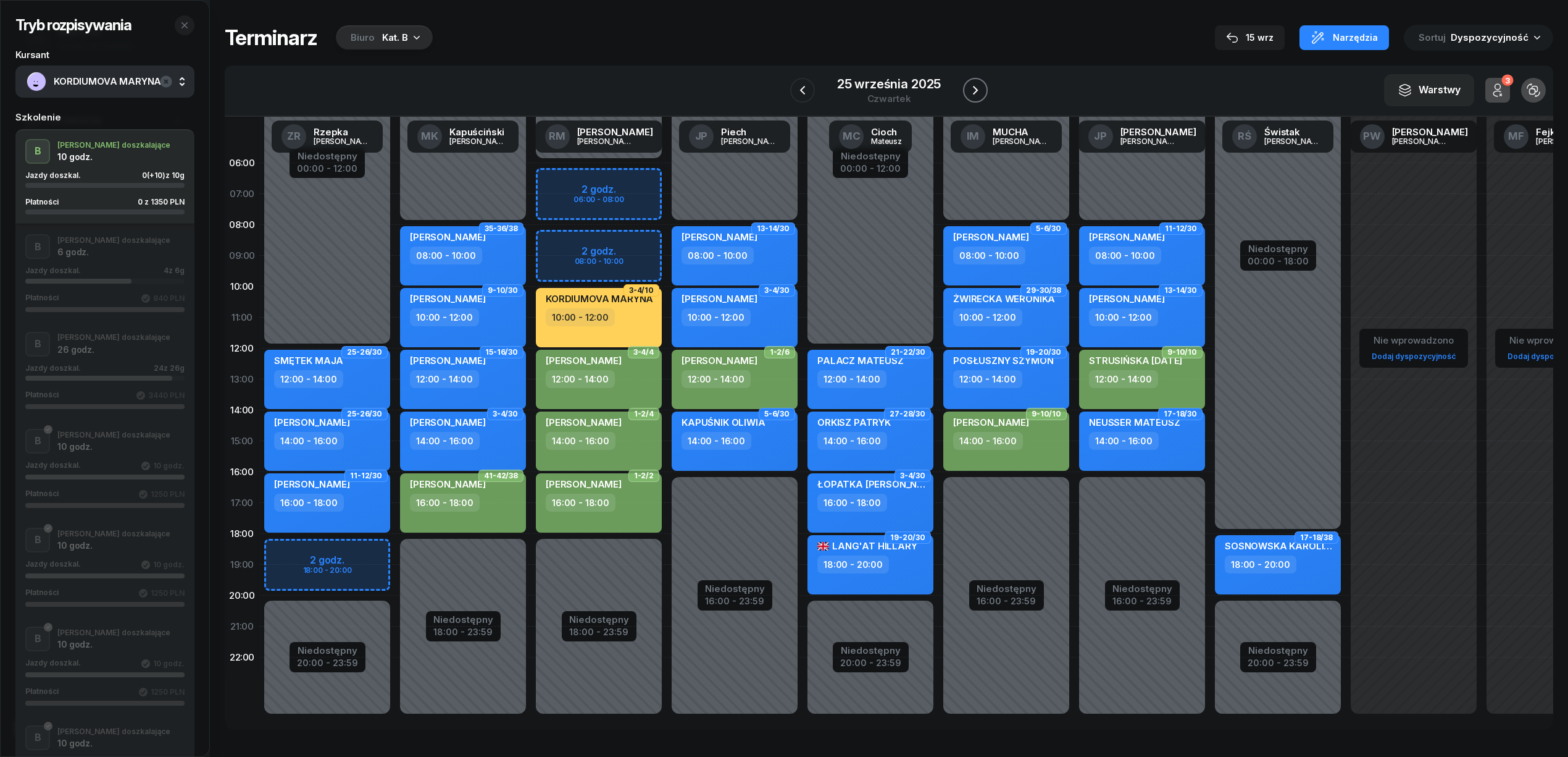
click at [975, 90] on icon "button" at bounding box center [975, 90] width 15 height 15
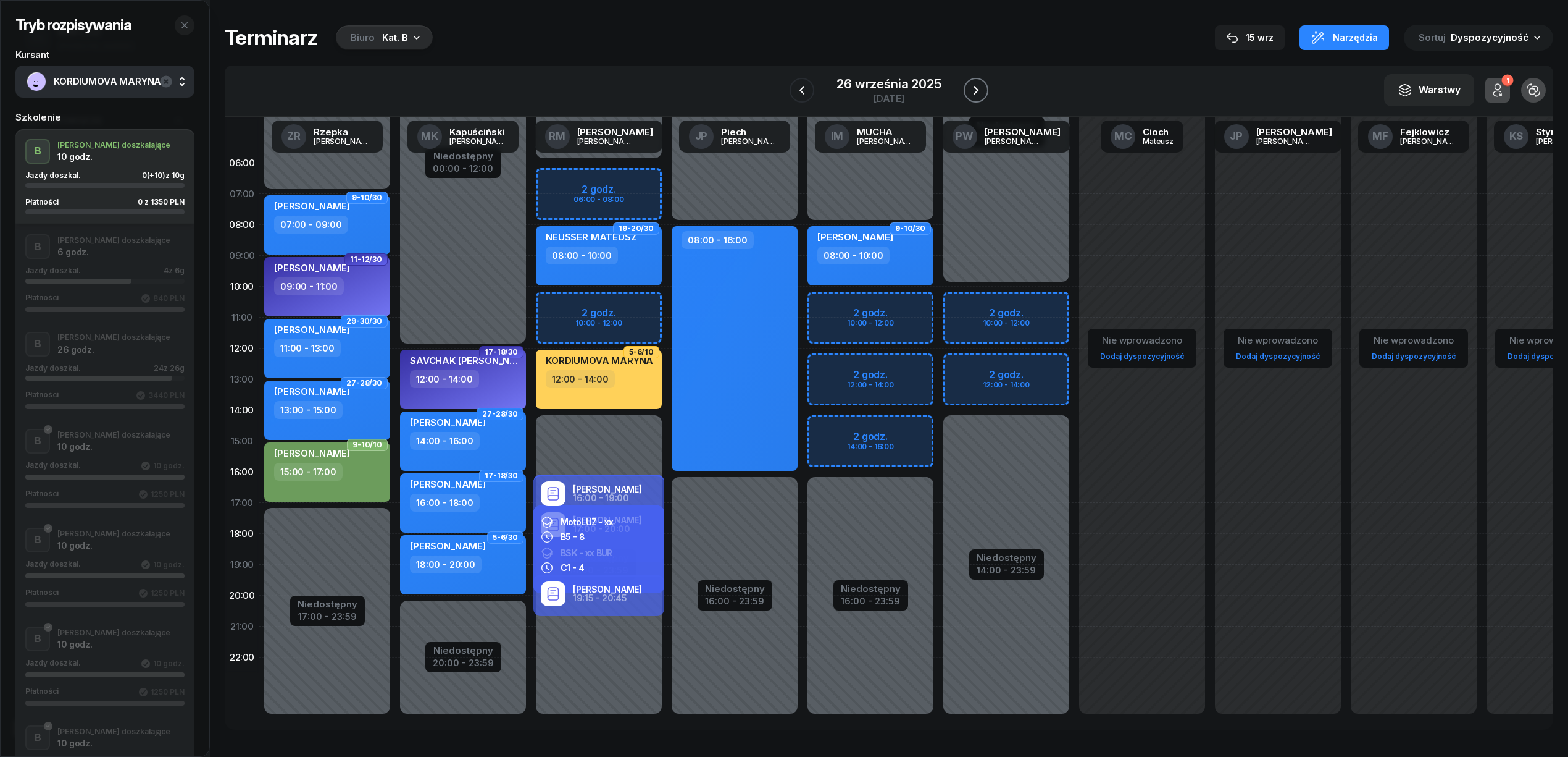
click at [975, 90] on icon "button" at bounding box center [975, 90] width 15 height 15
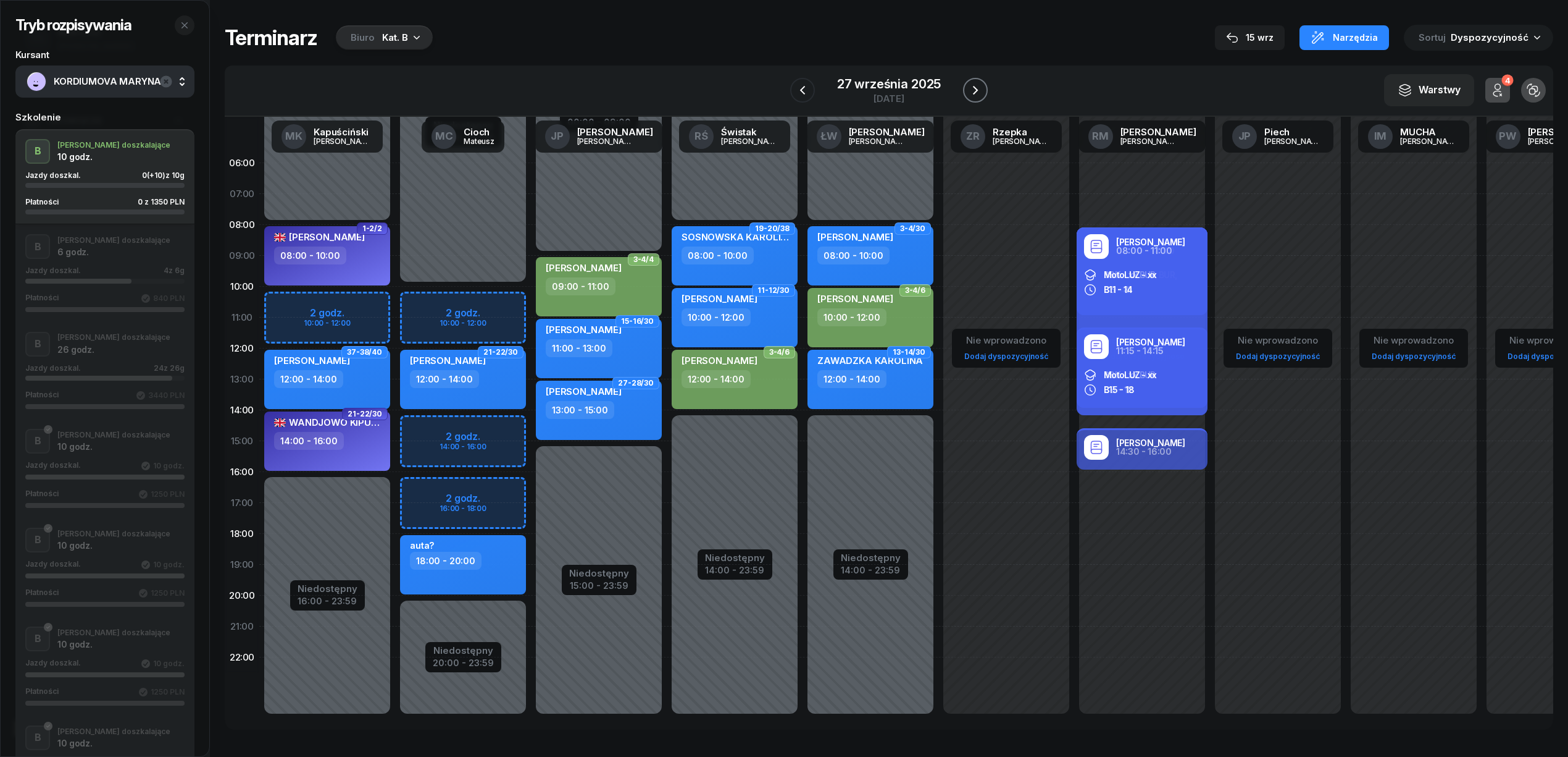
click at [975, 90] on icon "button" at bounding box center [975, 90] width 15 height 15
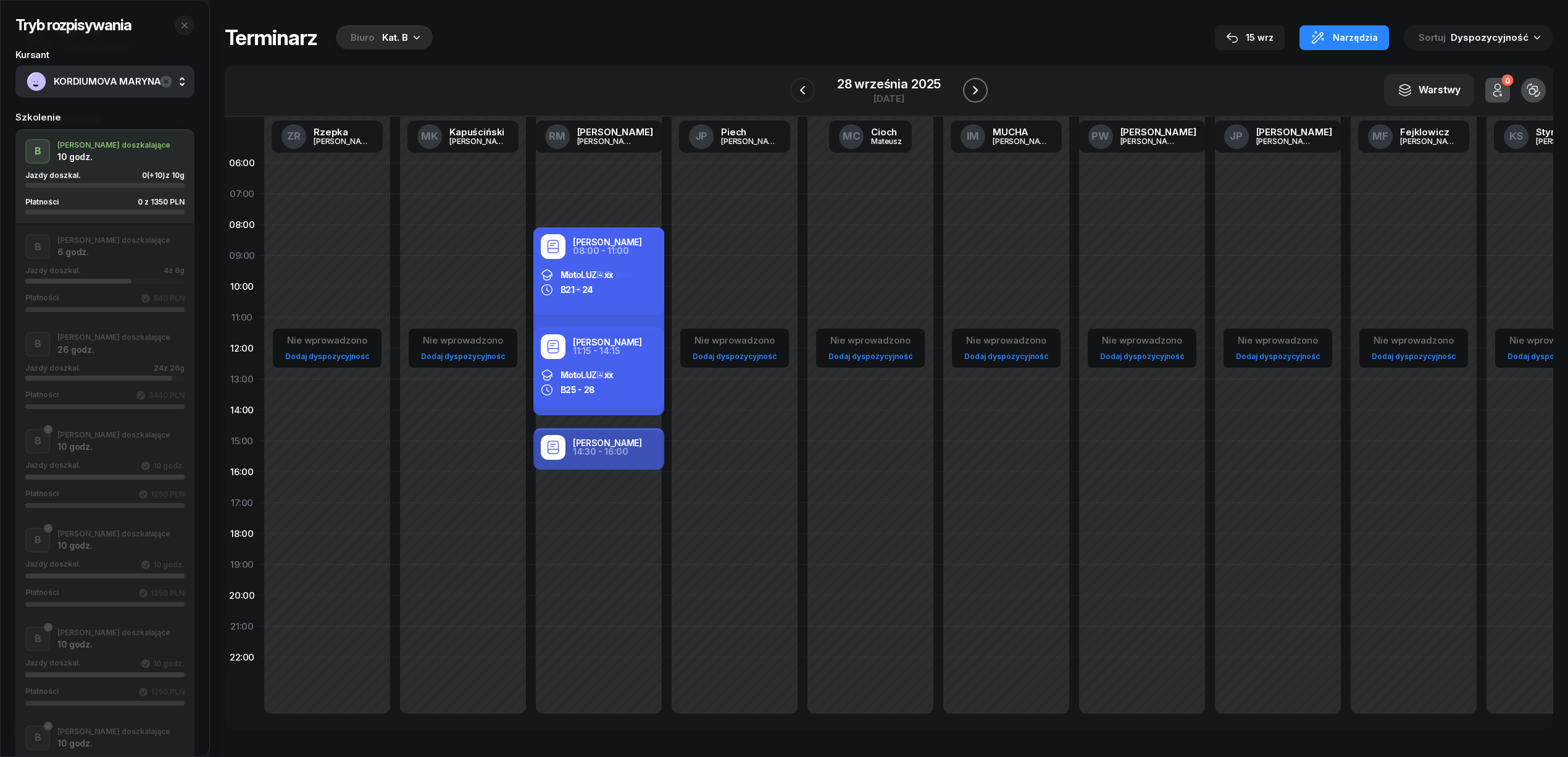
click at [975, 90] on icon "button" at bounding box center [975, 90] width 15 height 15
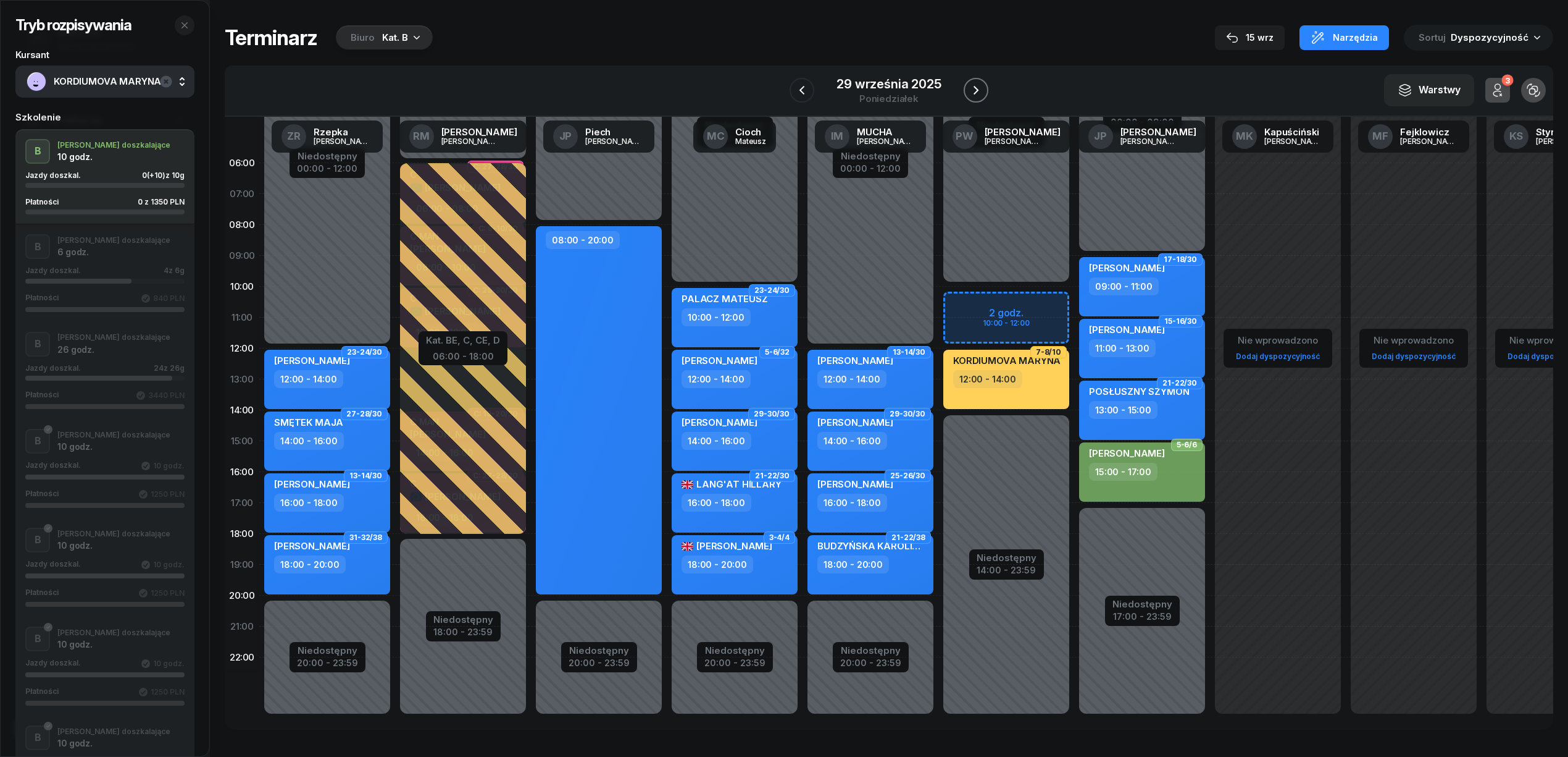
click at [975, 90] on icon "button" at bounding box center [975, 90] width 15 height 15
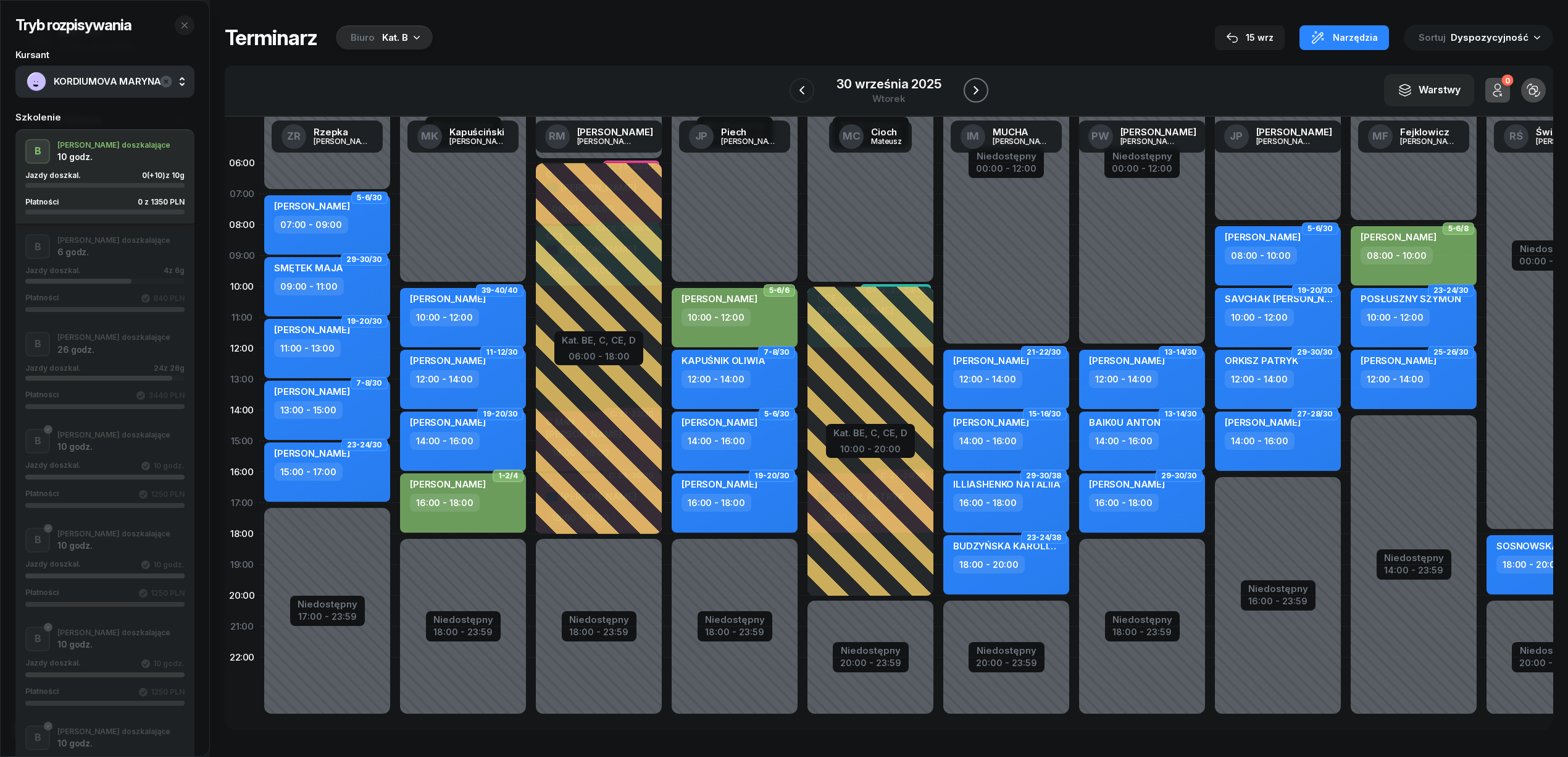
click at [975, 90] on icon "button" at bounding box center [975, 90] width 15 height 15
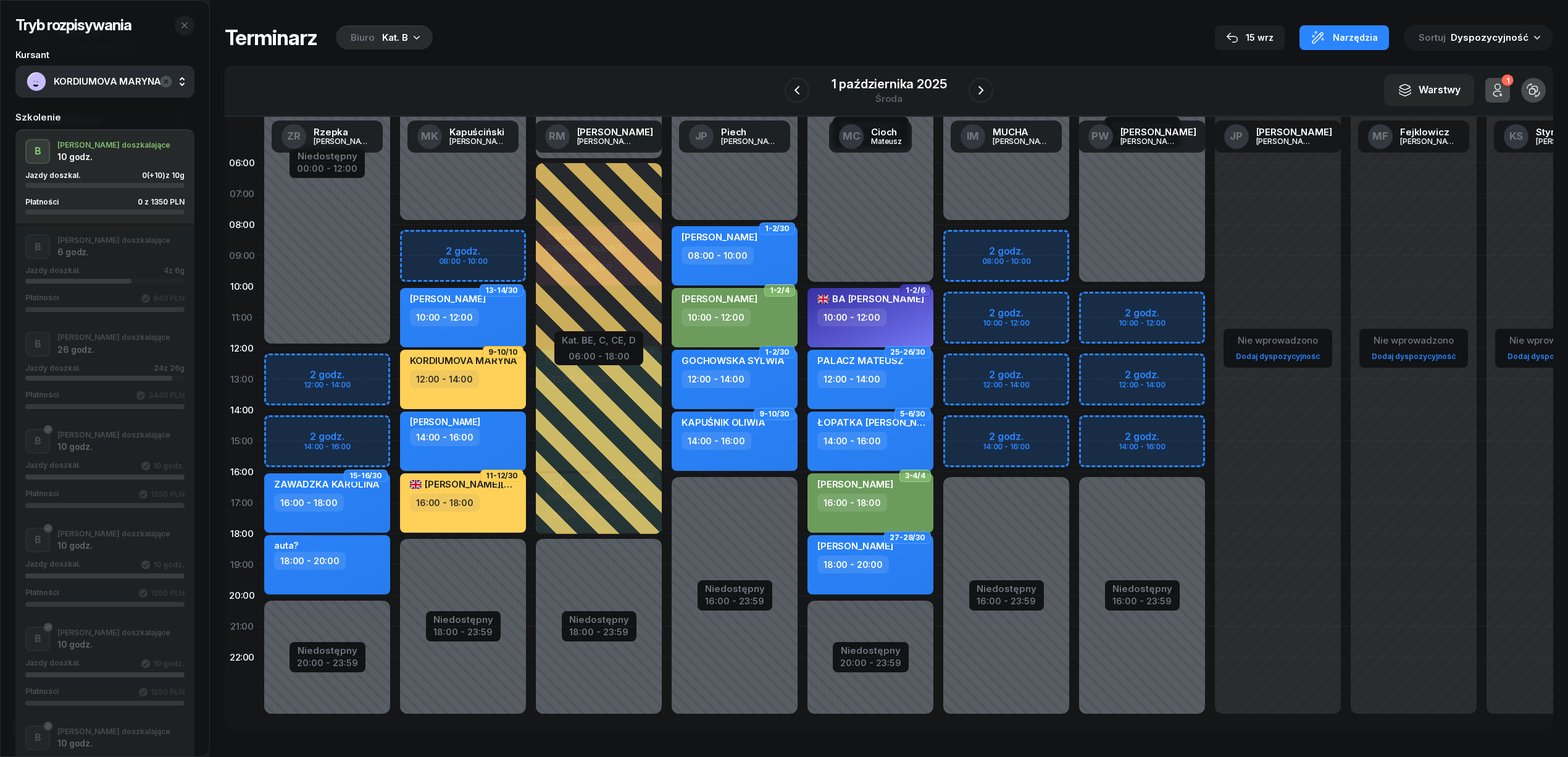
click at [197, 423] on div "Tryb rozpisywania Kursant KORDIUMOVA MARYNA Szkolenie B J. doszkalające 10 godz…" at bounding box center [105, 464] width 209 height 927
click at [802, 86] on icon "button" at bounding box center [796, 90] width 15 height 15
click at [802, 86] on icon "button" at bounding box center [802, 90] width 15 height 15
click at [802, 86] on icon "button" at bounding box center [803, 90] width 15 height 15
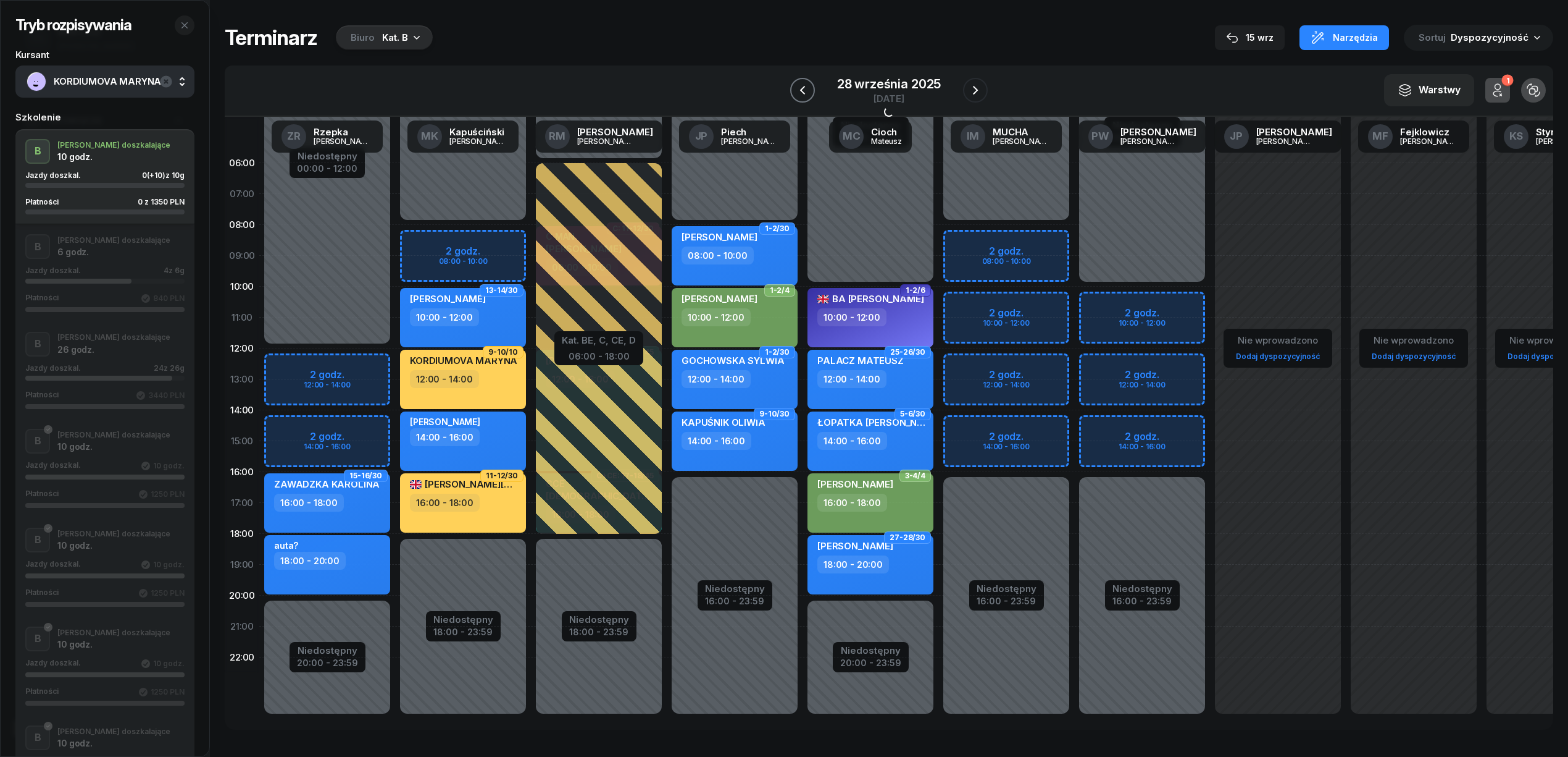
click at [802, 86] on icon "button" at bounding box center [803, 90] width 15 height 15
click at [802, 86] on icon "button" at bounding box center [802, 90] width 15 height 15
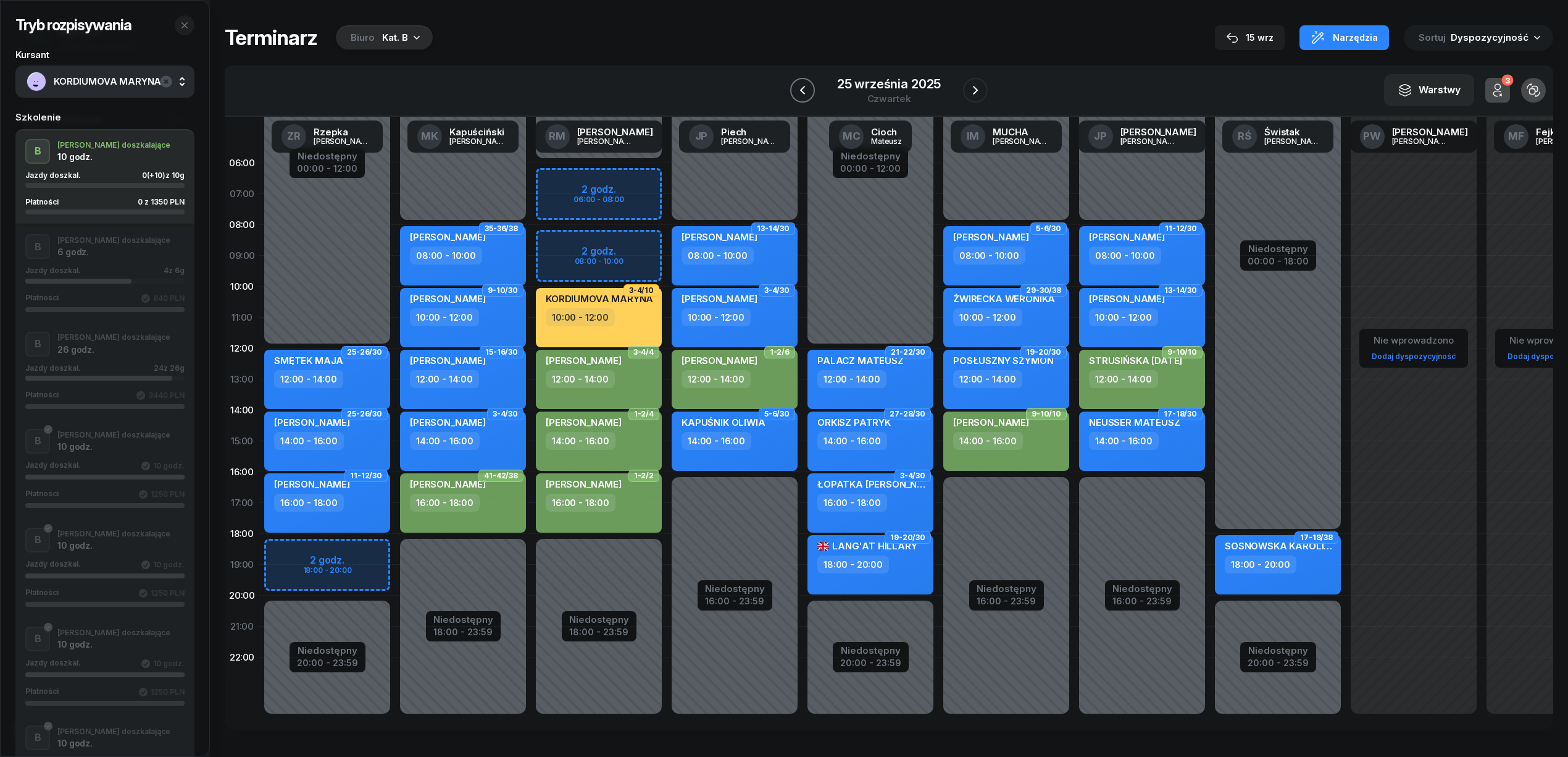
click at [802, 86] on icon "button" at bounding box center [803, 90] width 15 height 15
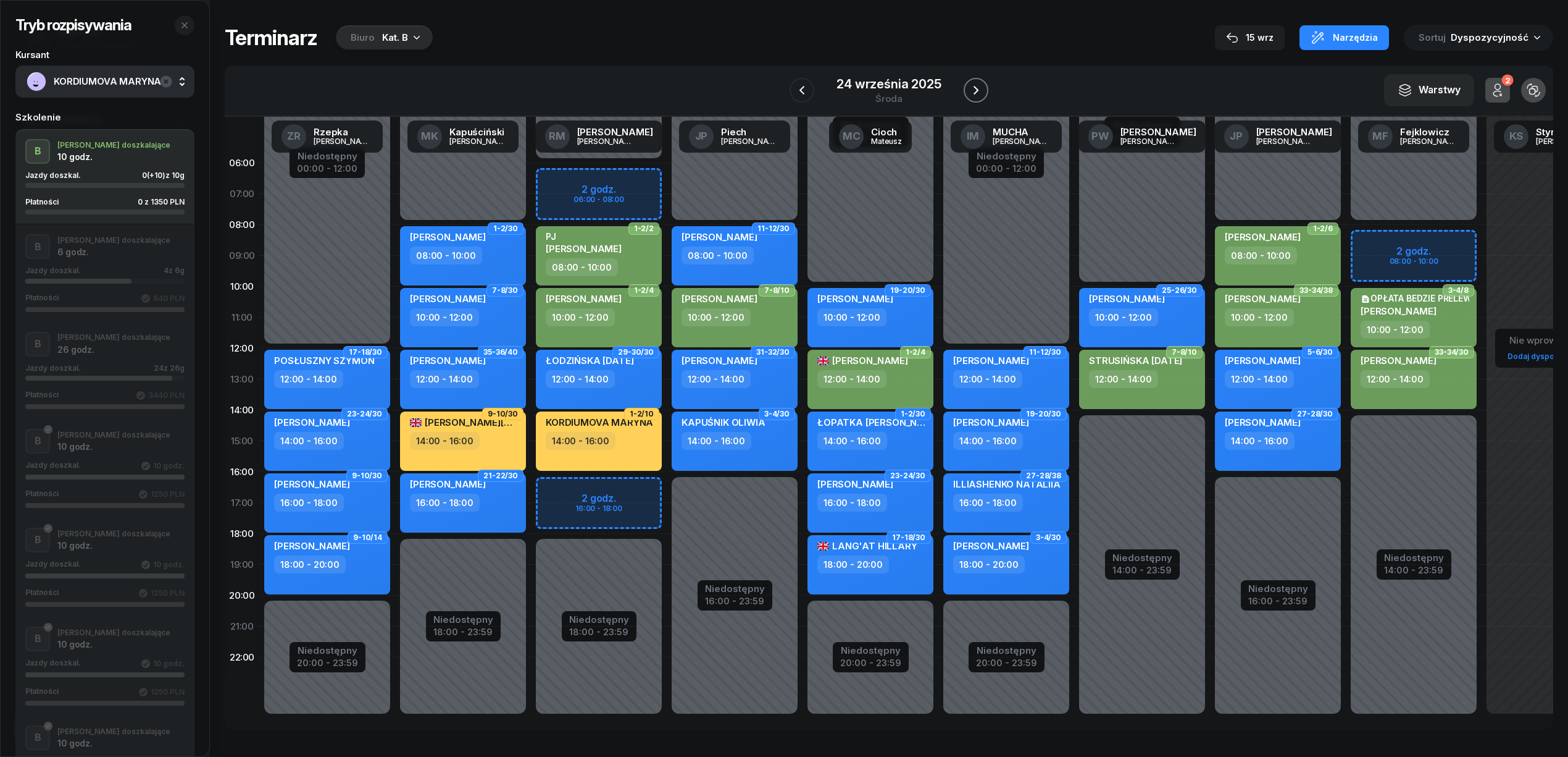
click at [975, 93] on icon "button" at bounding box center [975, 90] width 15 height 15
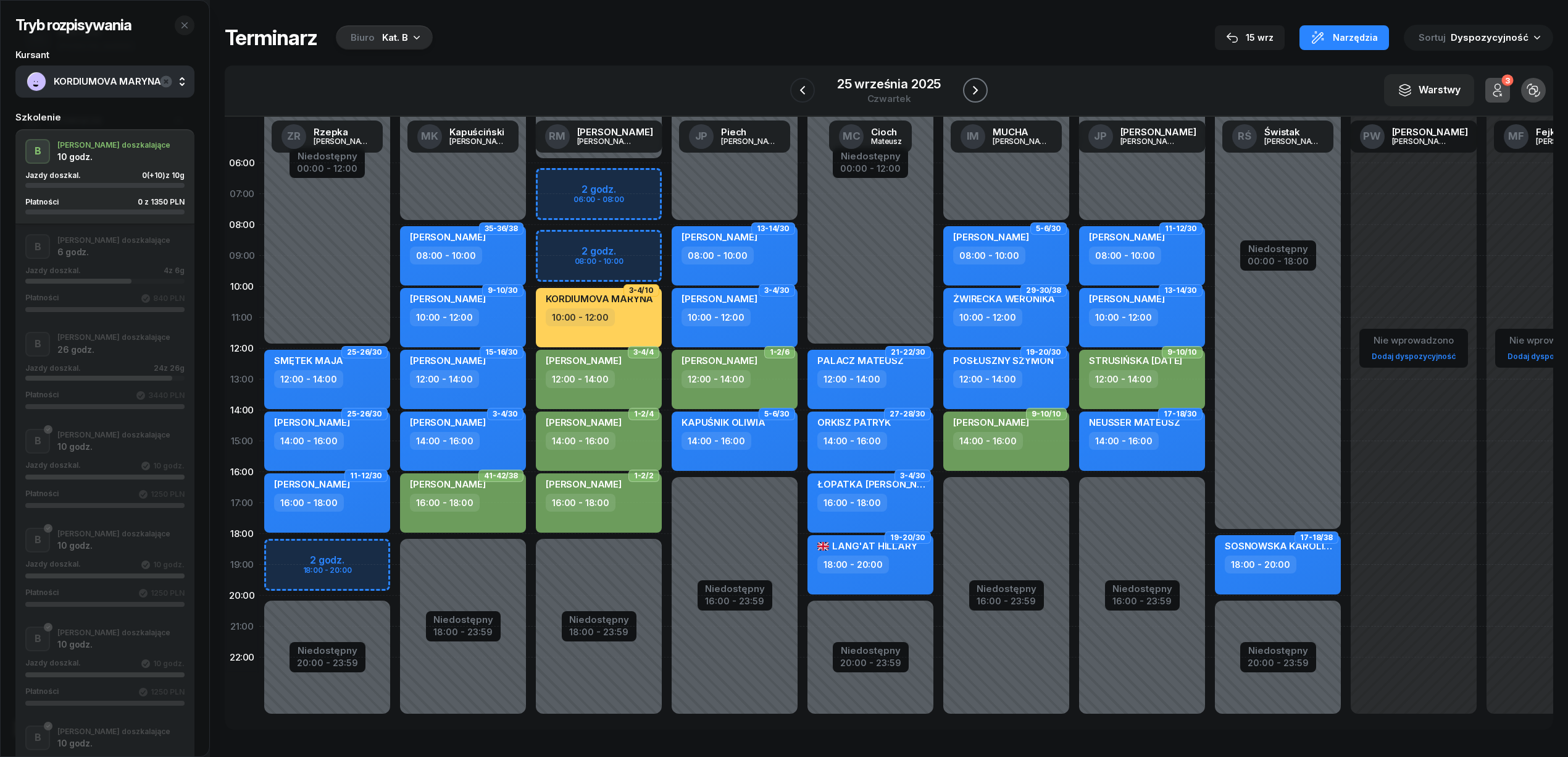
click at [975, 93] on icon "button" at bounding box center [975, 90] width 15 height 15
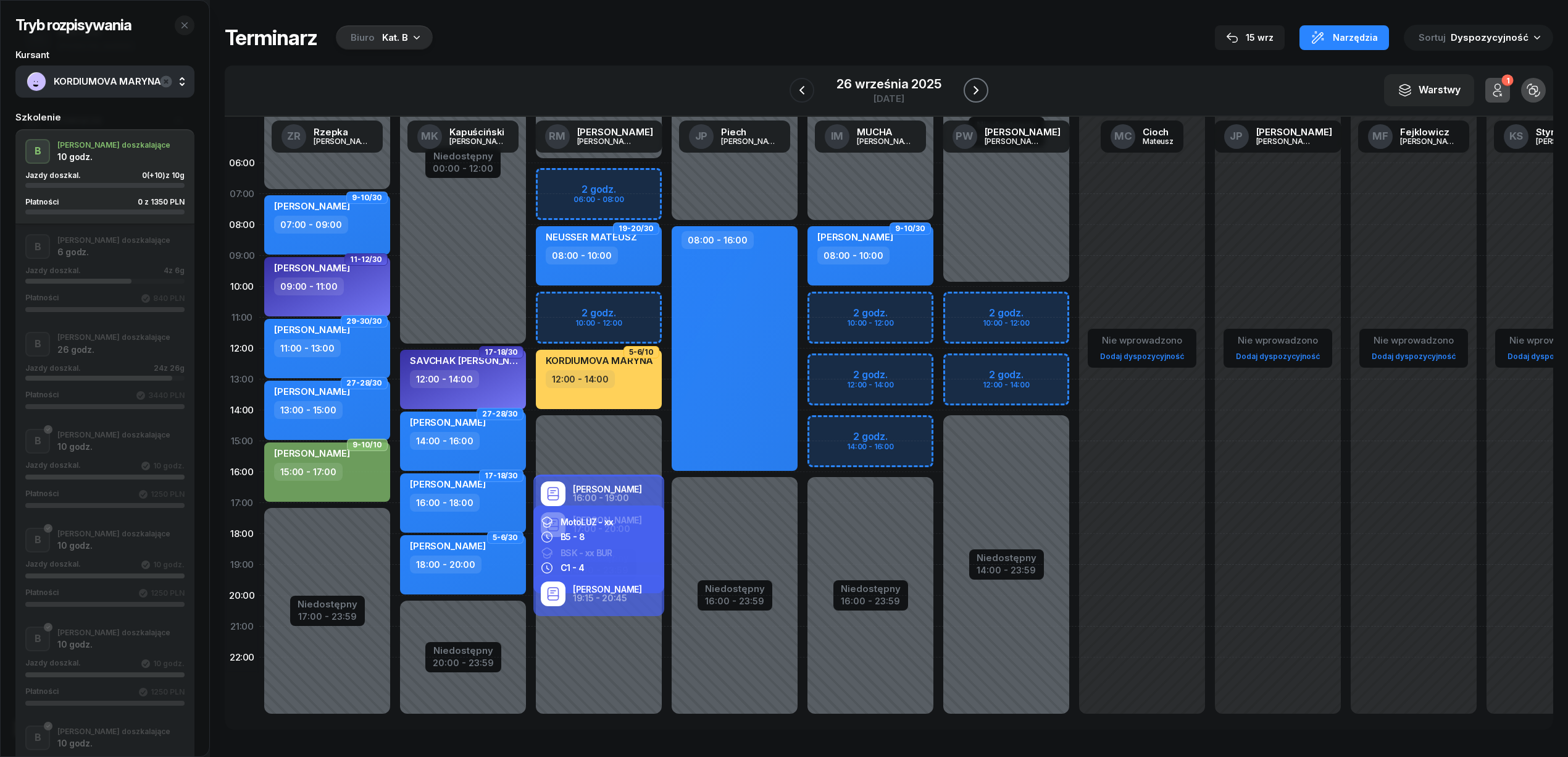
click at [975, 93] on icon "button" at bounding box center [975, 90] width 15 height 15
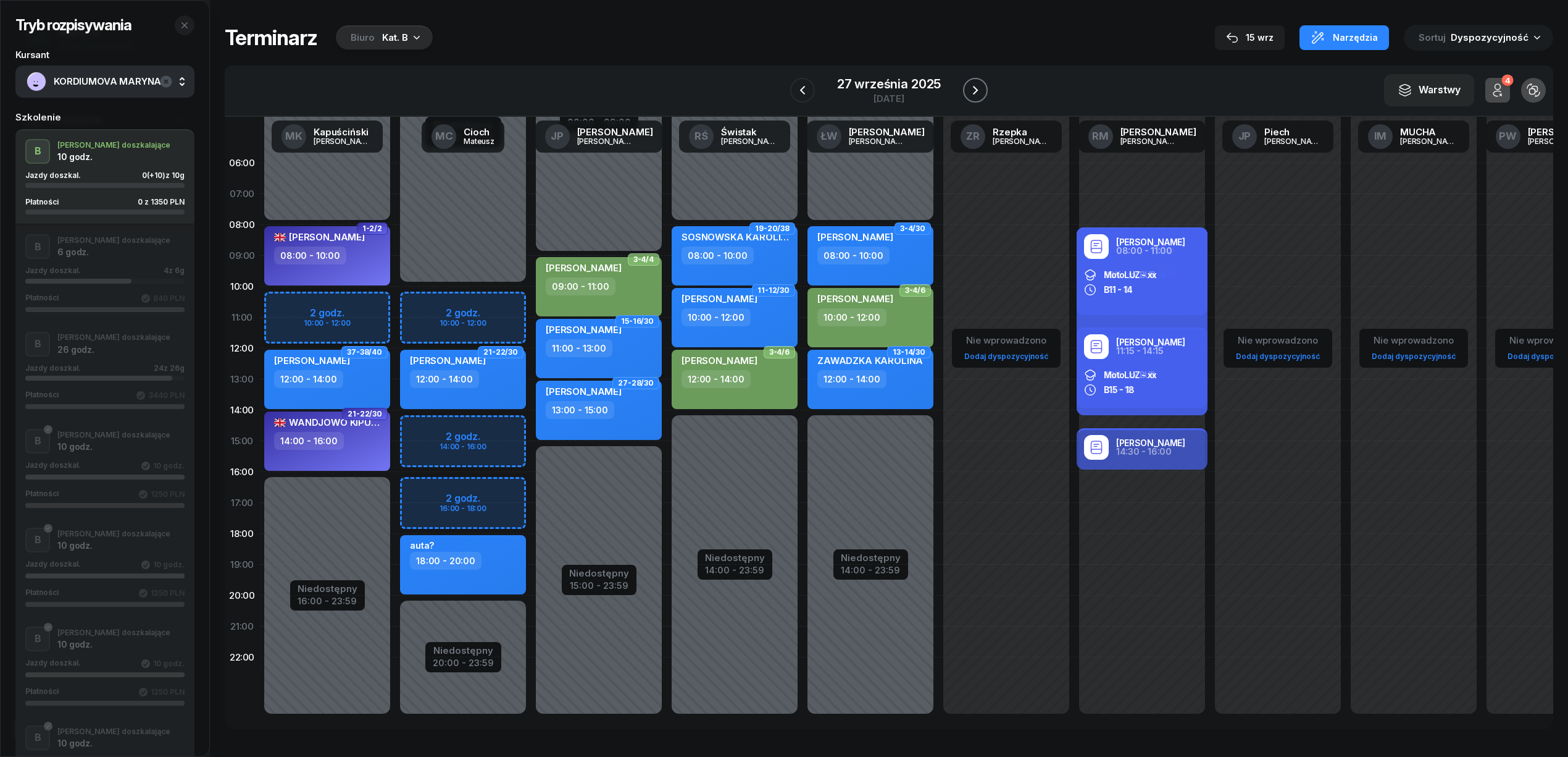
click at [975, 93] on icon "button" at bounding box center [975, 90] width 15 height 15
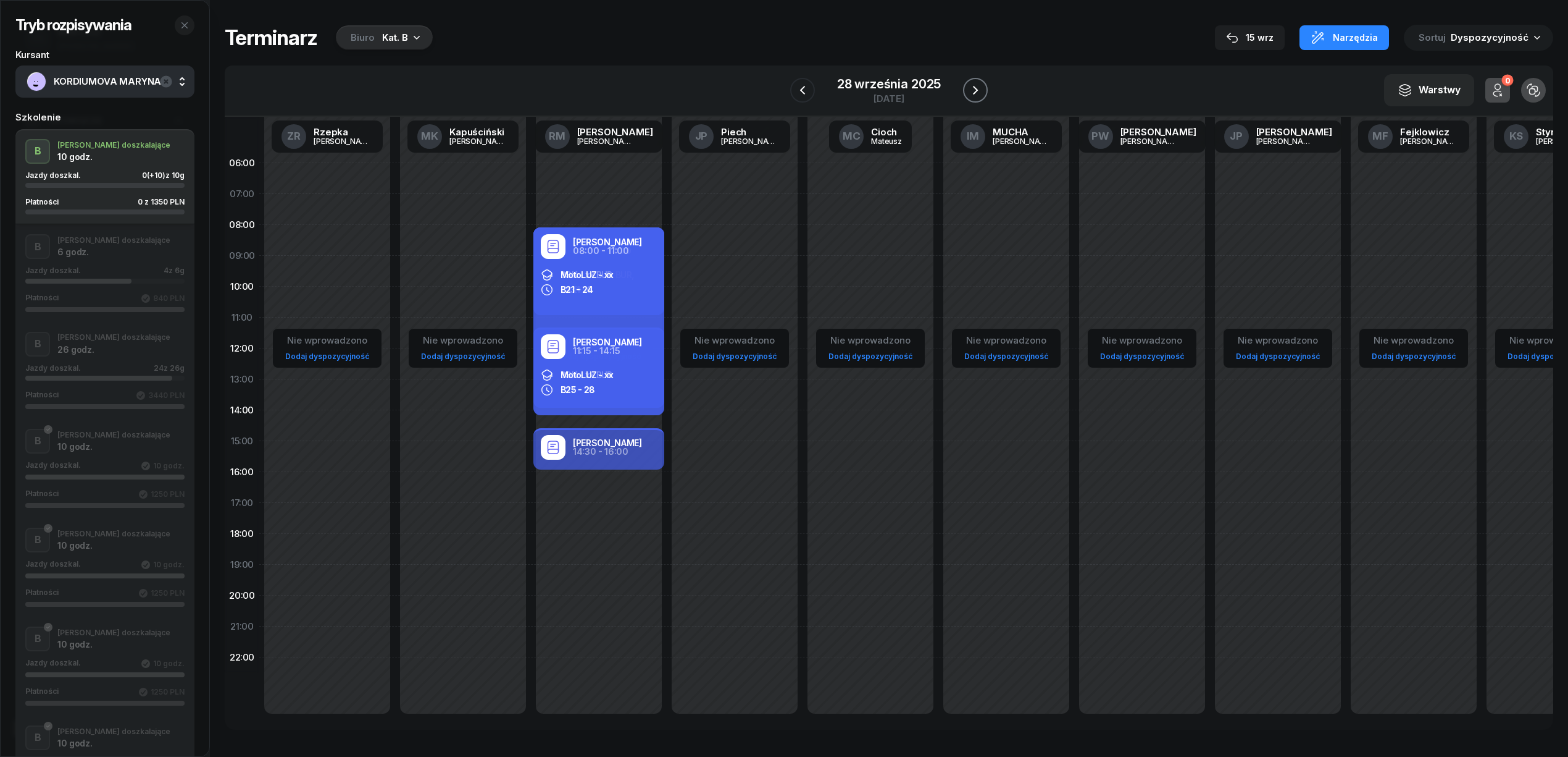
click at [975, 93] on icon "button" at bounding box center [975, 90] width 15 height 15
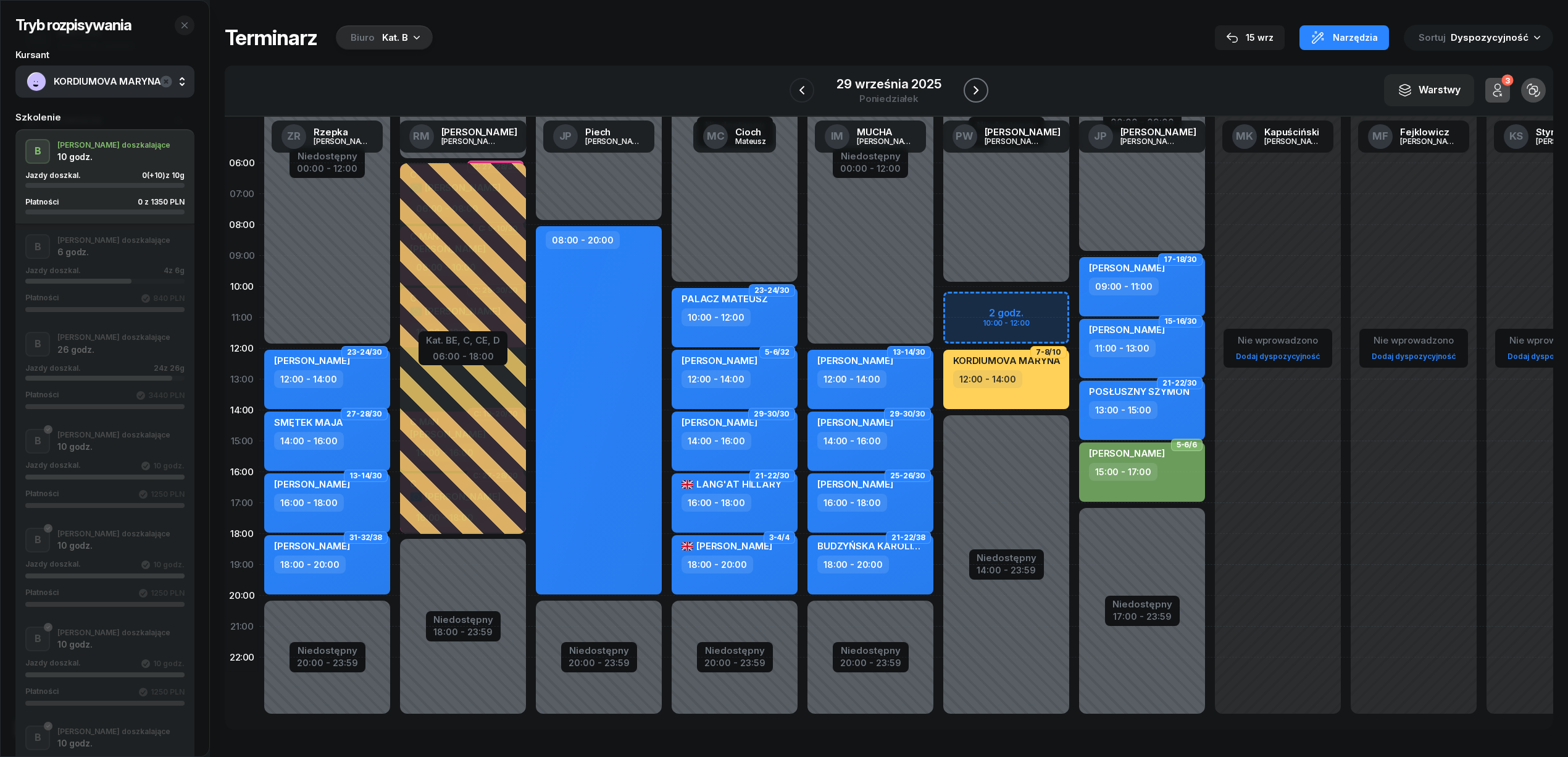
click at [975, 93] on icon "button" at bounding box center [975, 90] width 15 height 15
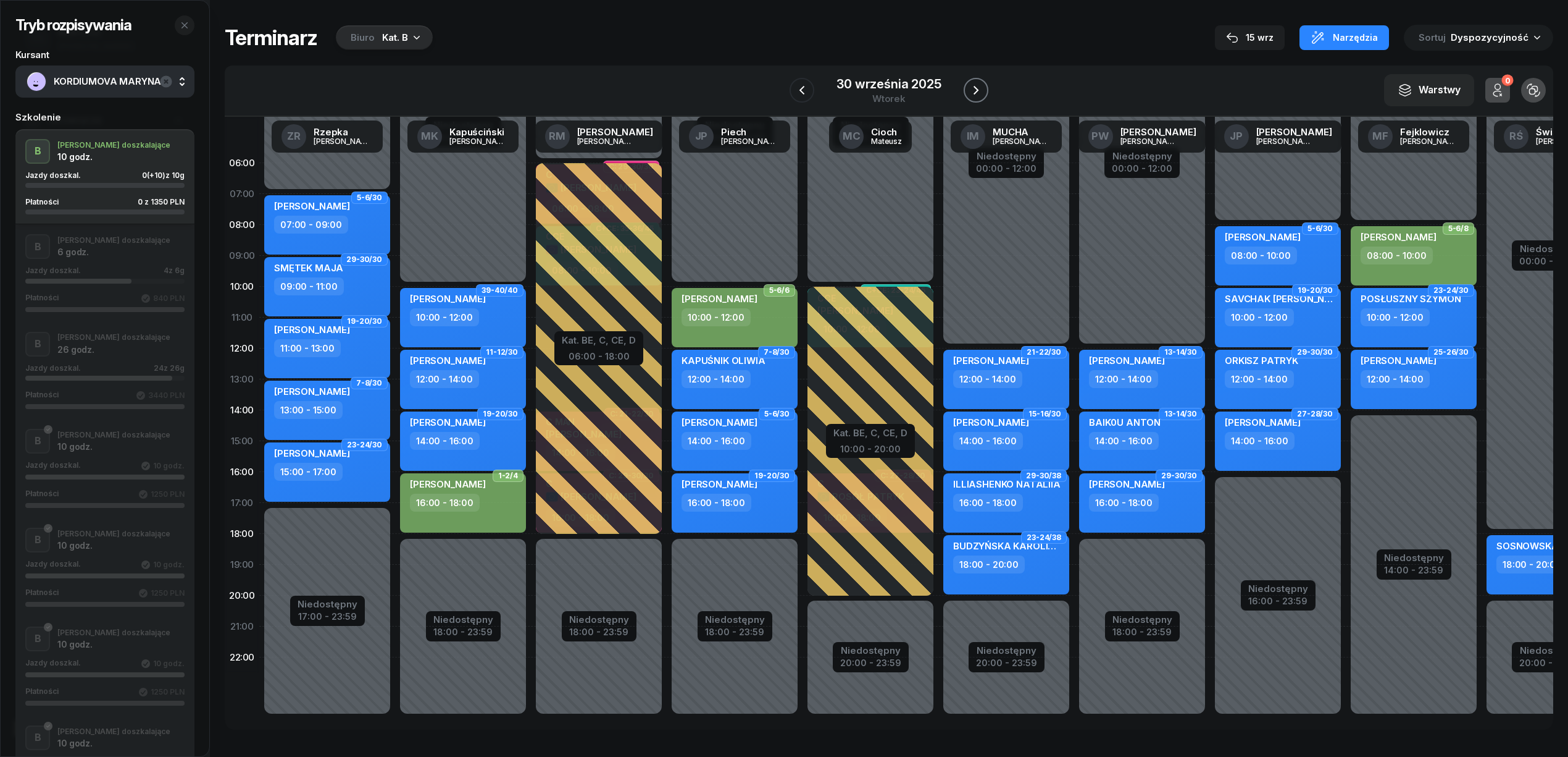
click at [975, 93] on icon "button" at bounding box center [975, 90] width 15 height 15
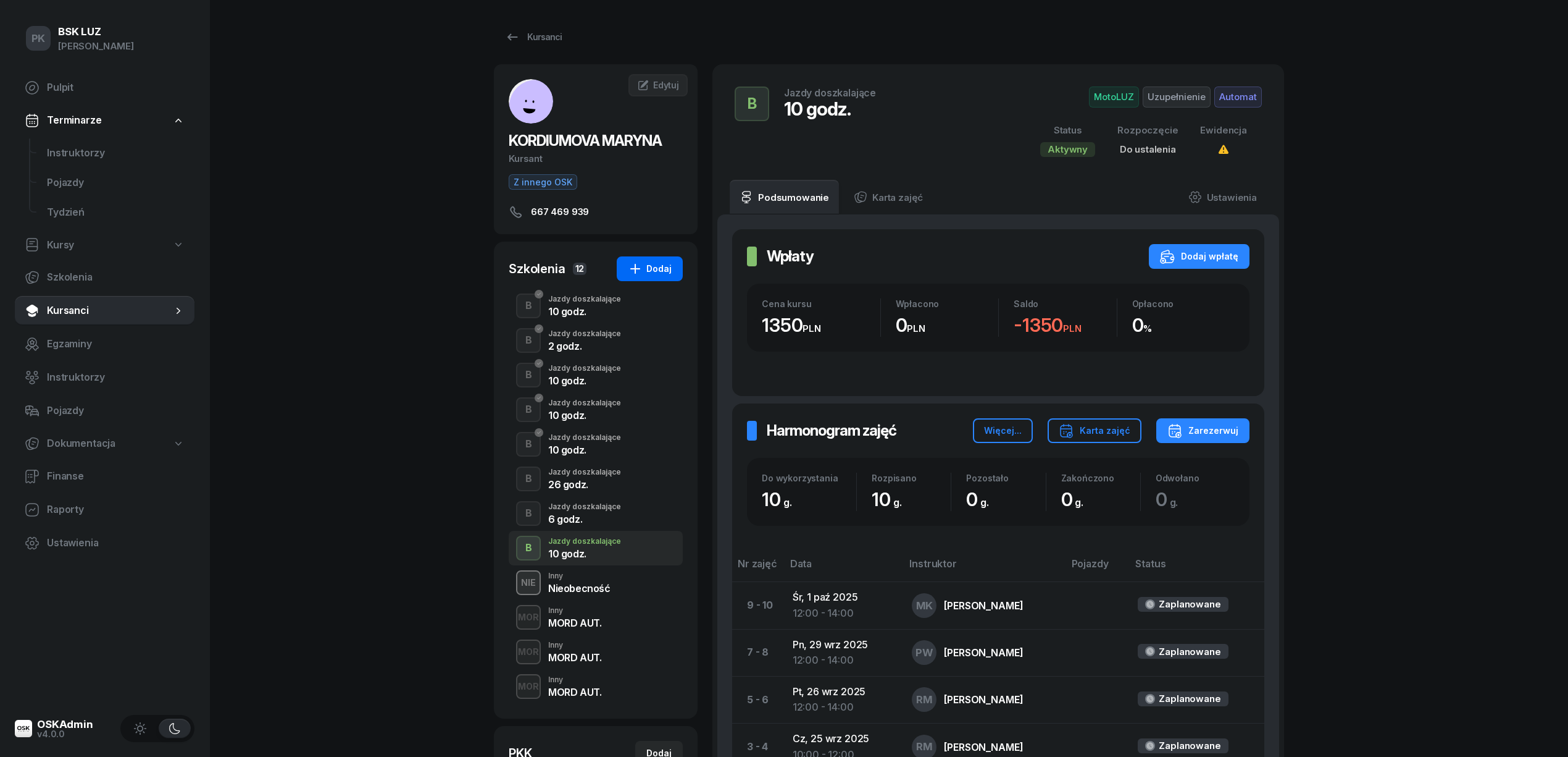
click at [649, 273] on div "Dodaj" at bounding box center [650, 268] width 44 height 15
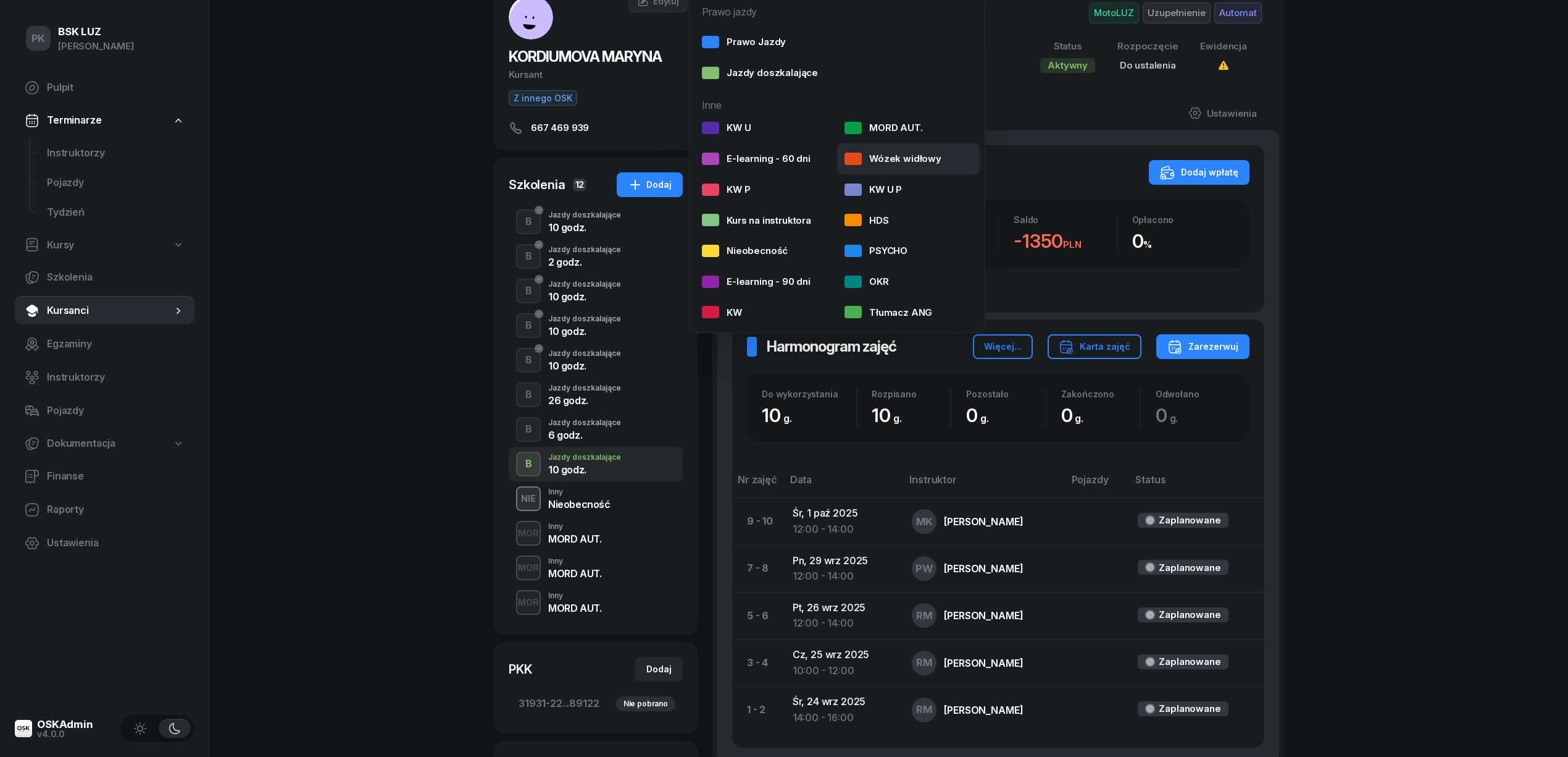
scroll to position [82, 0]
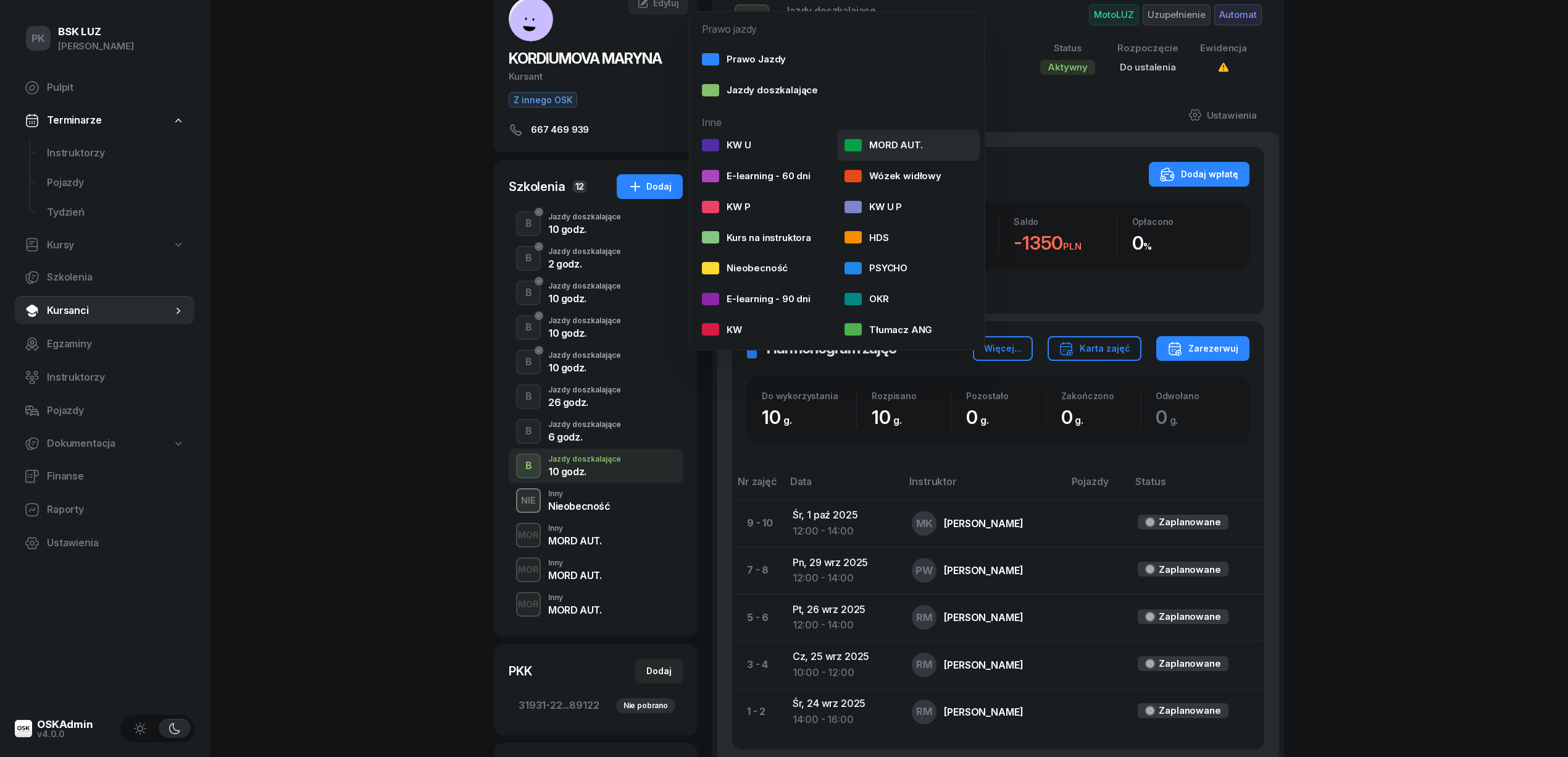
click at [879, 142] on div "MORD AUT." at bounding box center [884, 145] width 78 height 16
select select
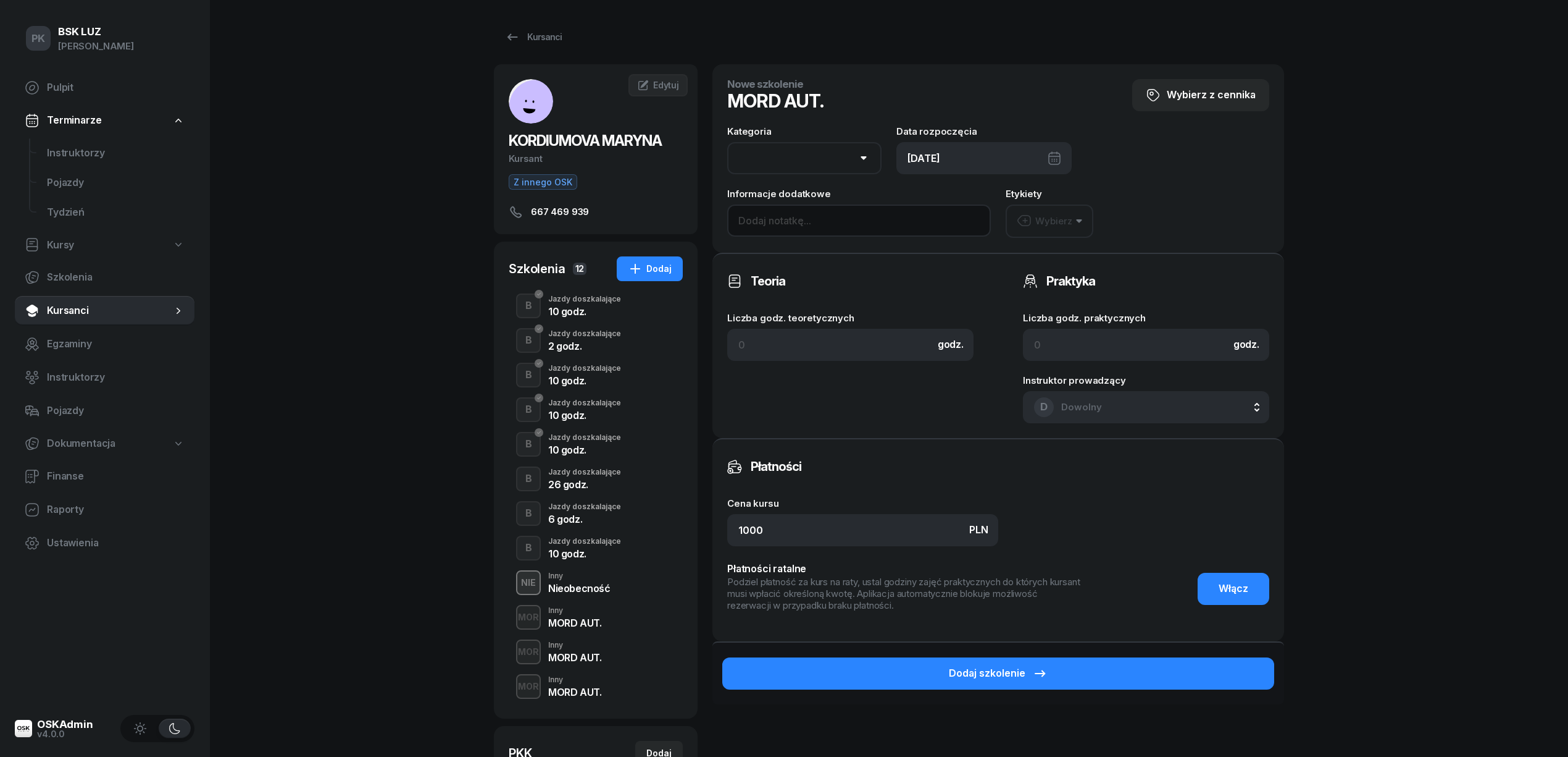
click at [777, 217] on input at bounding box center [859, 221] width 264 height 32
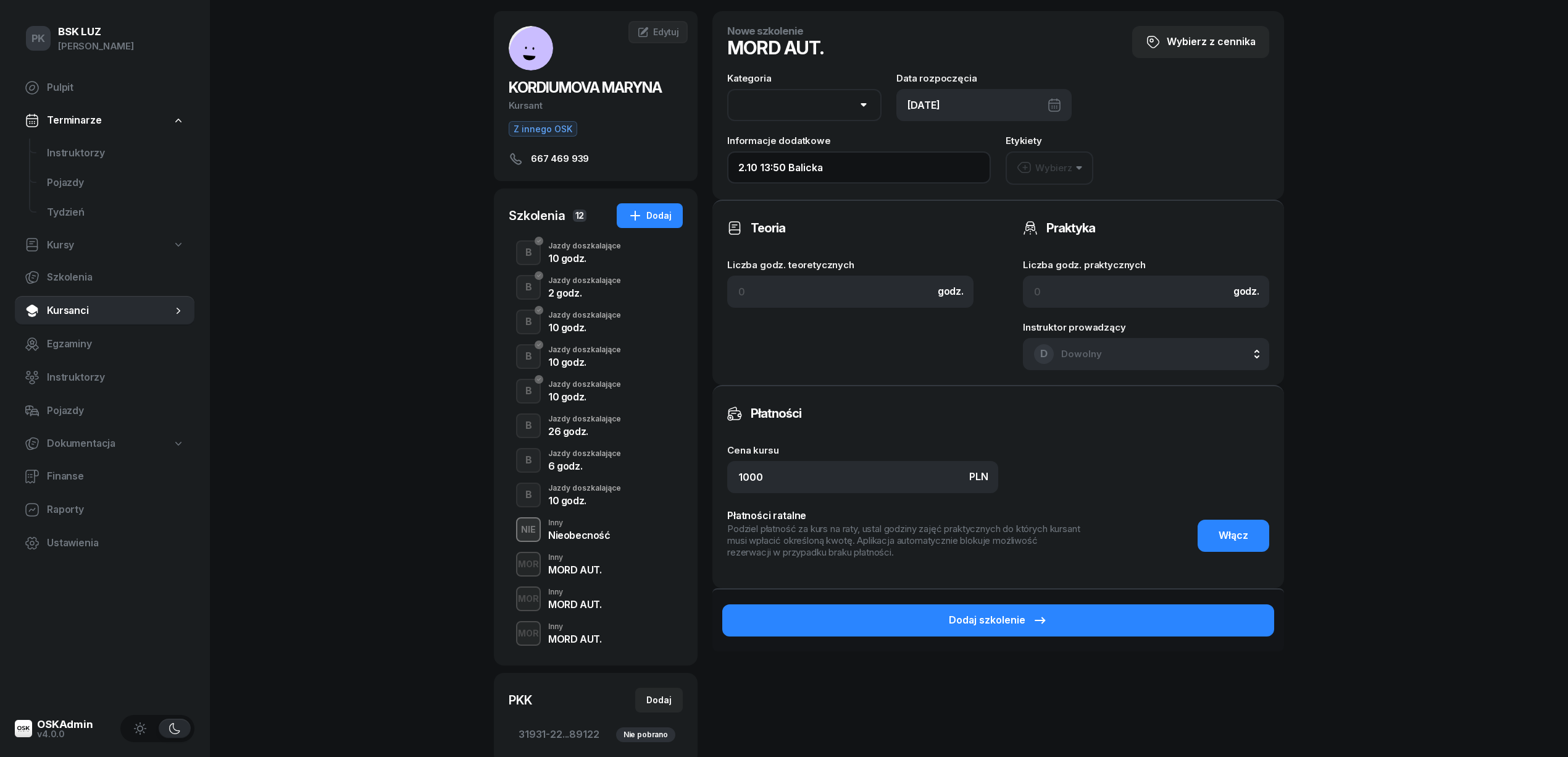
scroll to position [82, 0]
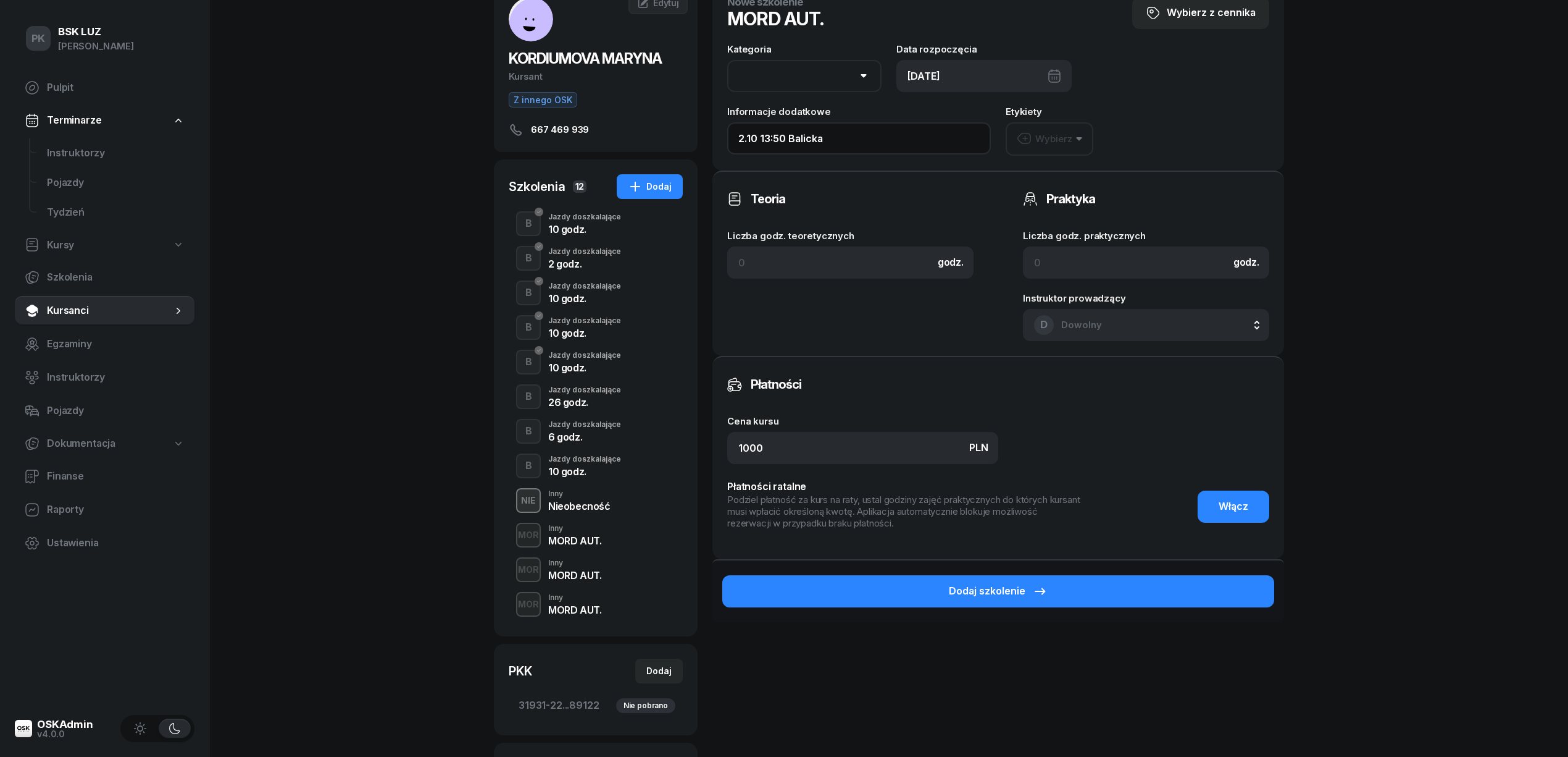
type input "2.10 13:50 Balicka"
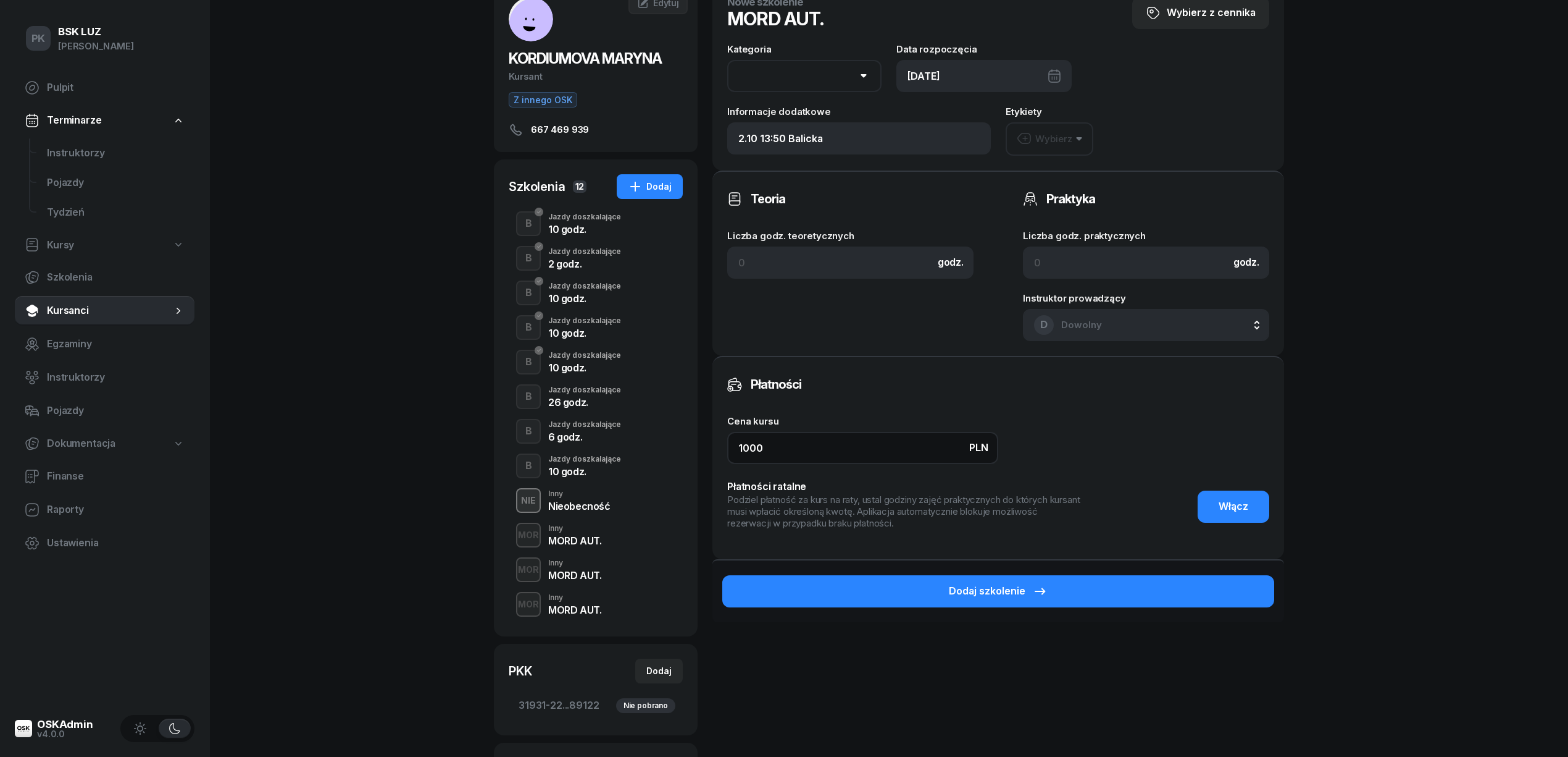
drag, startPoint x: 792, startPoint y: 446, endPoint x: 569, endPoint y: 444, distance: 223.0
click at [569, 444] on div "KORDIUMOVA MARYNA Kursant Z innego OSK 667 469 939 MK MARYNA KORDIUMOVA Kursant…" at bounding box center [889, 453] width 790 height 941
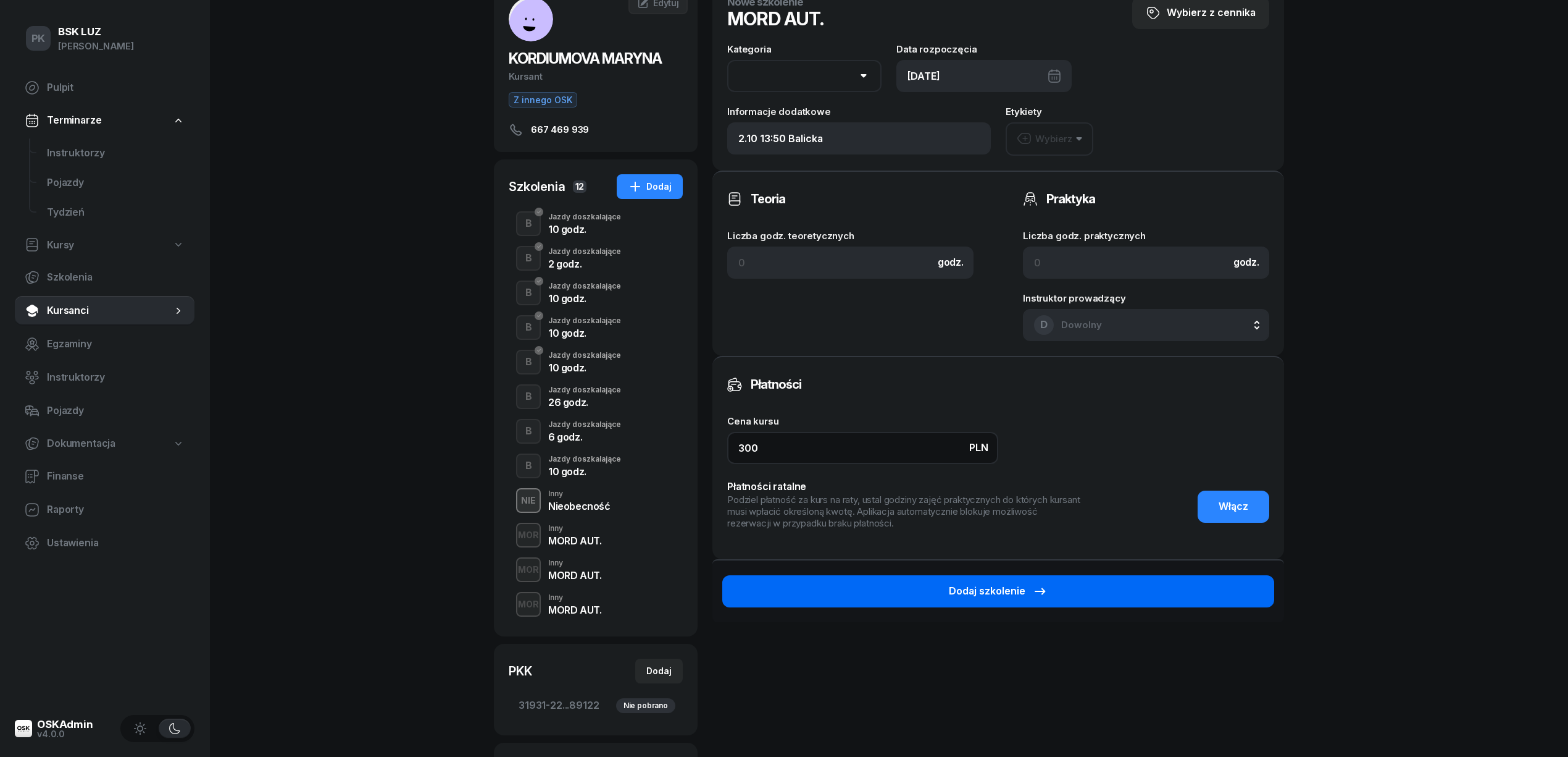
type input "300"
click at [860, 599] on button "Dodaj szkolenie" at bounding box center [998, 591] width 552 height 32
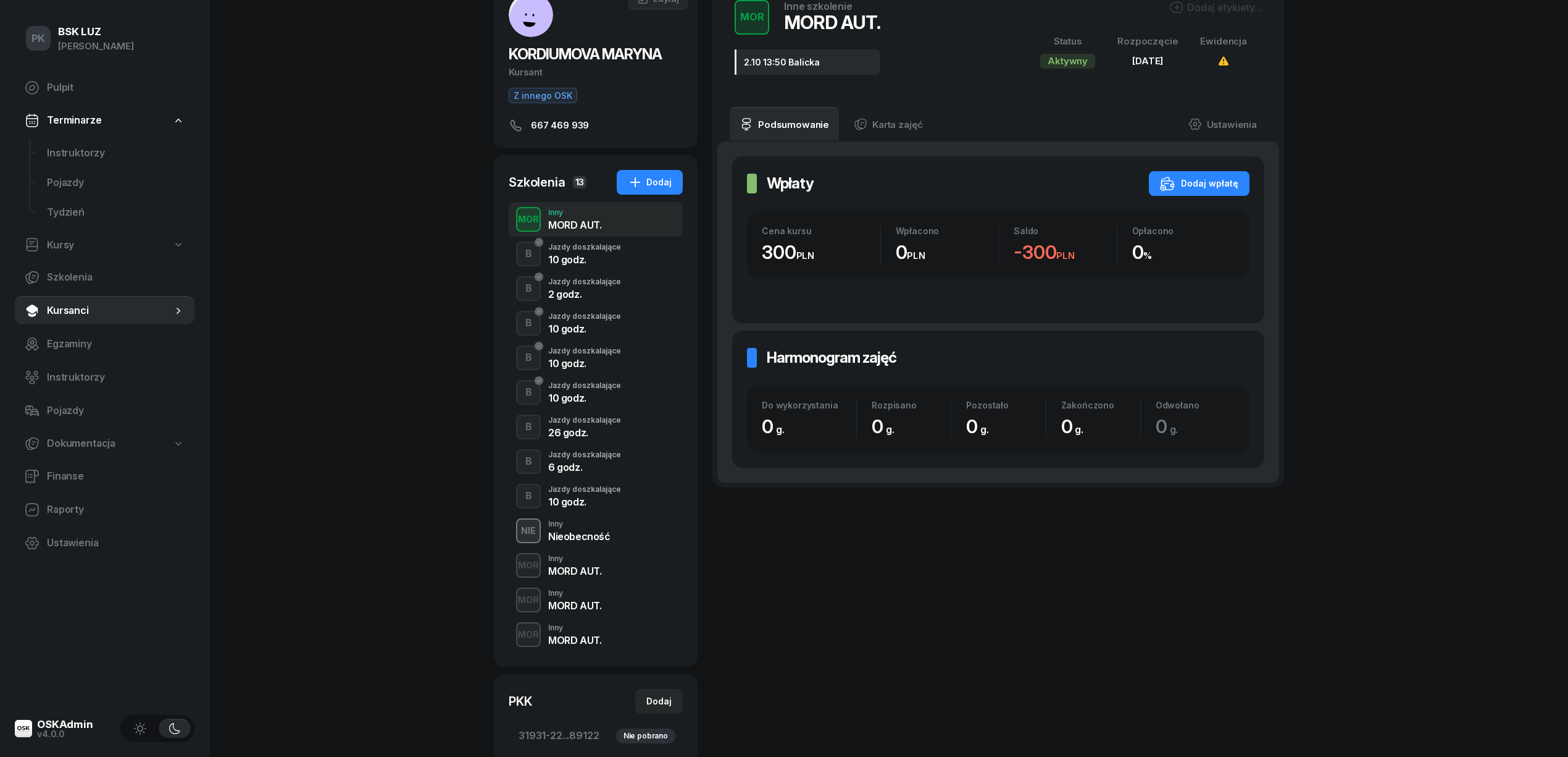
scroll to position [164, 0]
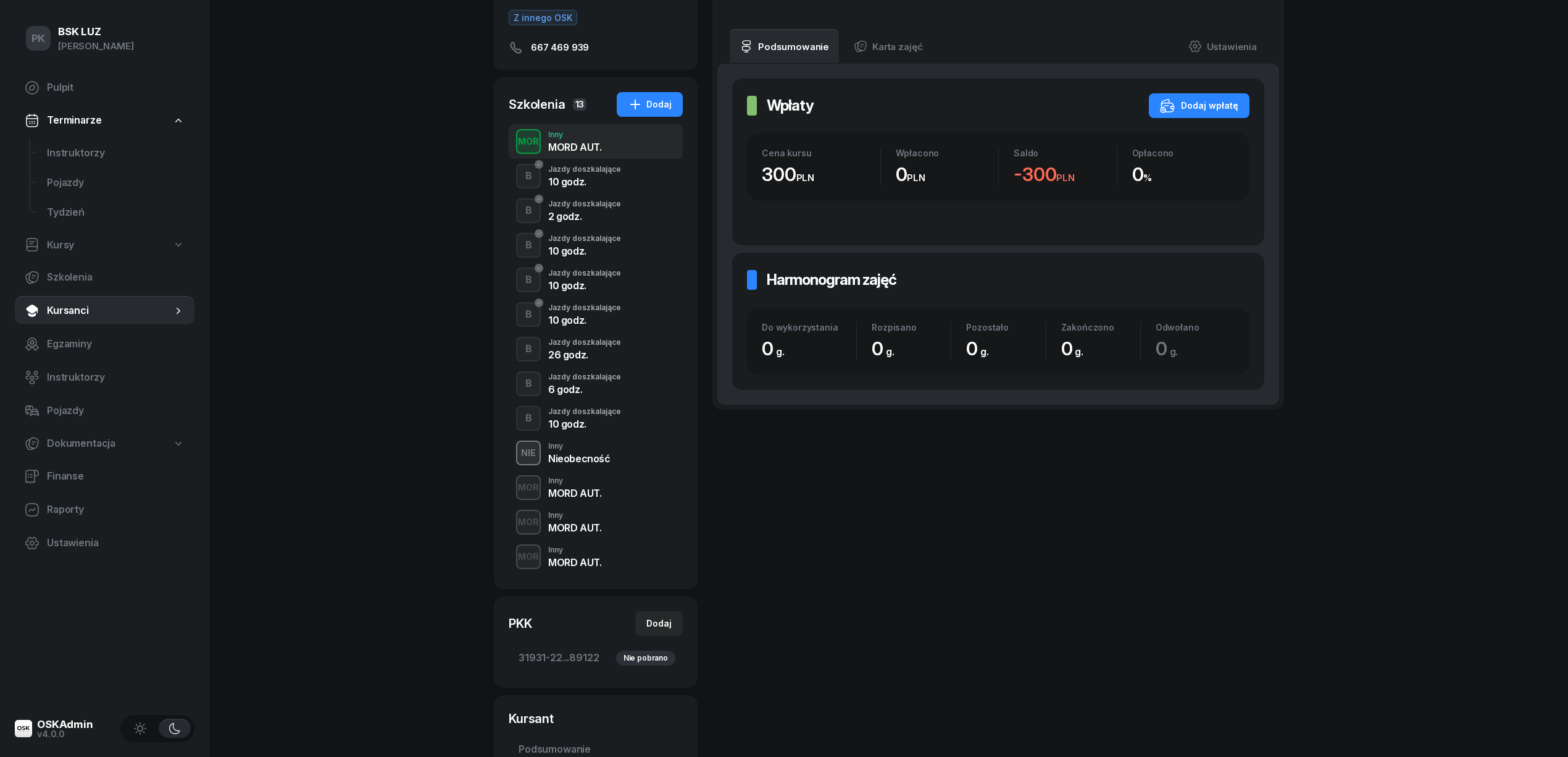
click at [567, 491] on div "MORD AUT." at bounding box center [575, 492] width 53 height 10
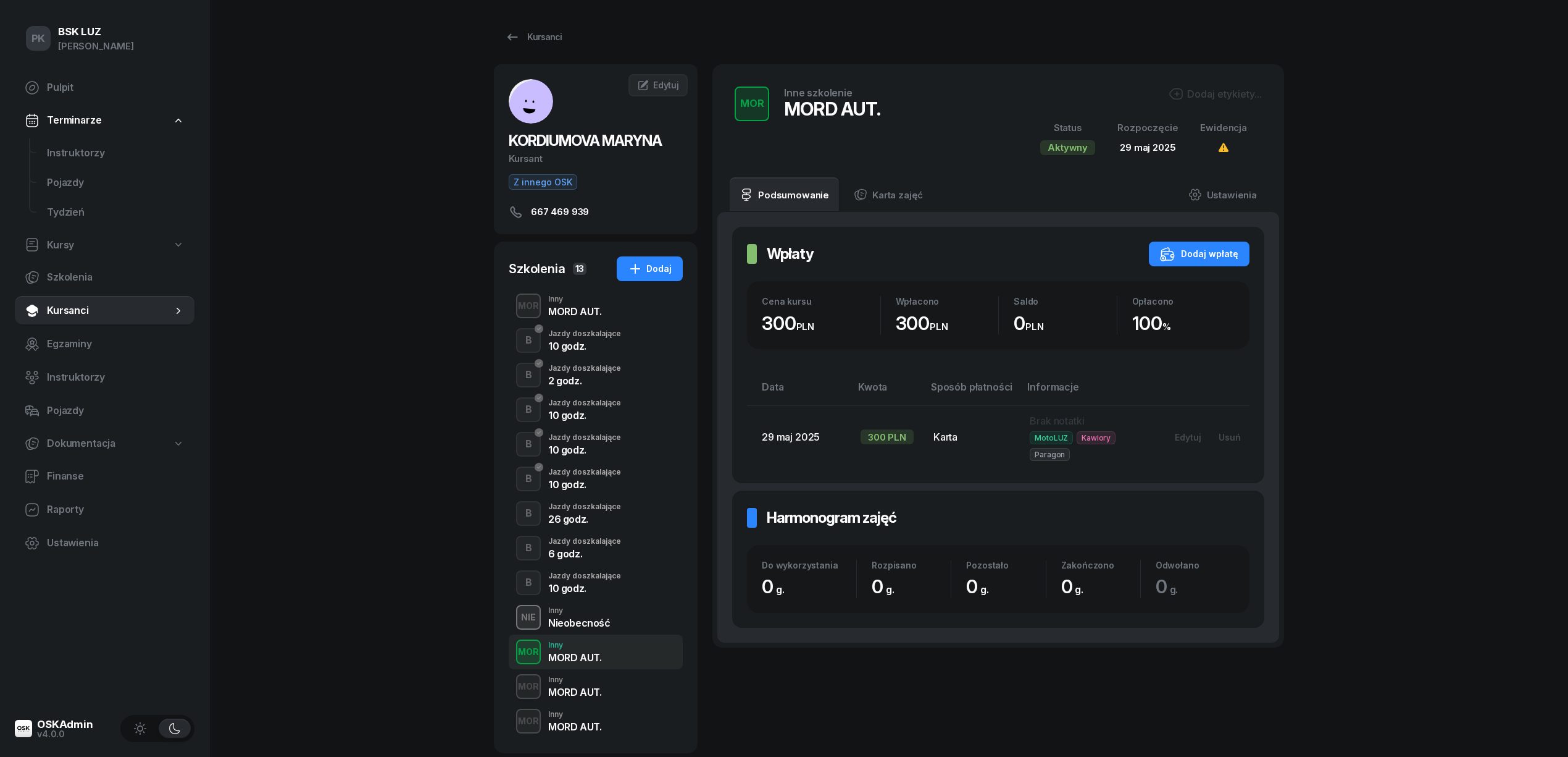
click at [571, 312] on div "MORD AUT." at bounding box center [575, 311] width 53 height 10
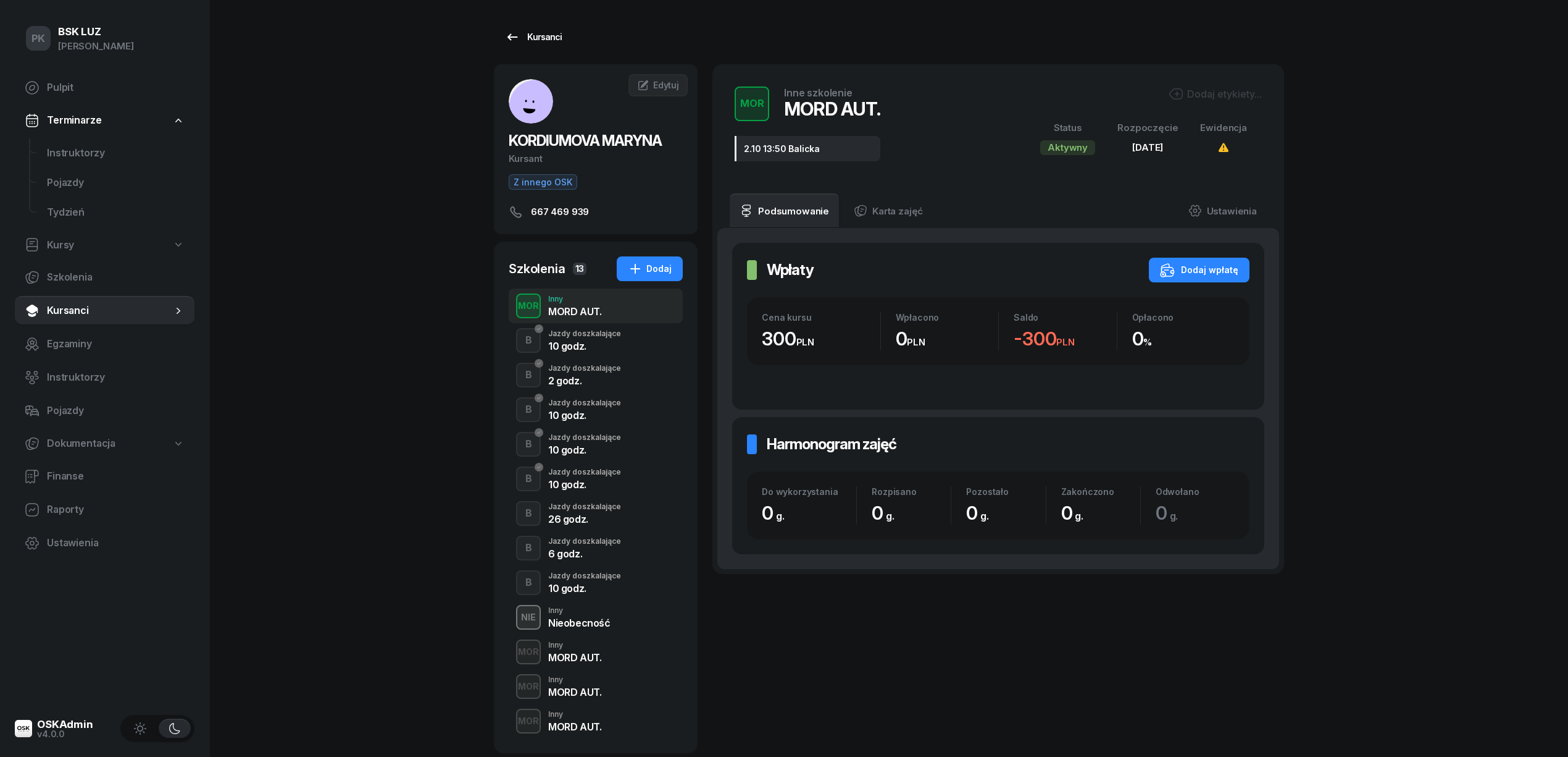
click at [549, 36] on div "Kursanci" at bounding box center [534, 37] width 56 height 15
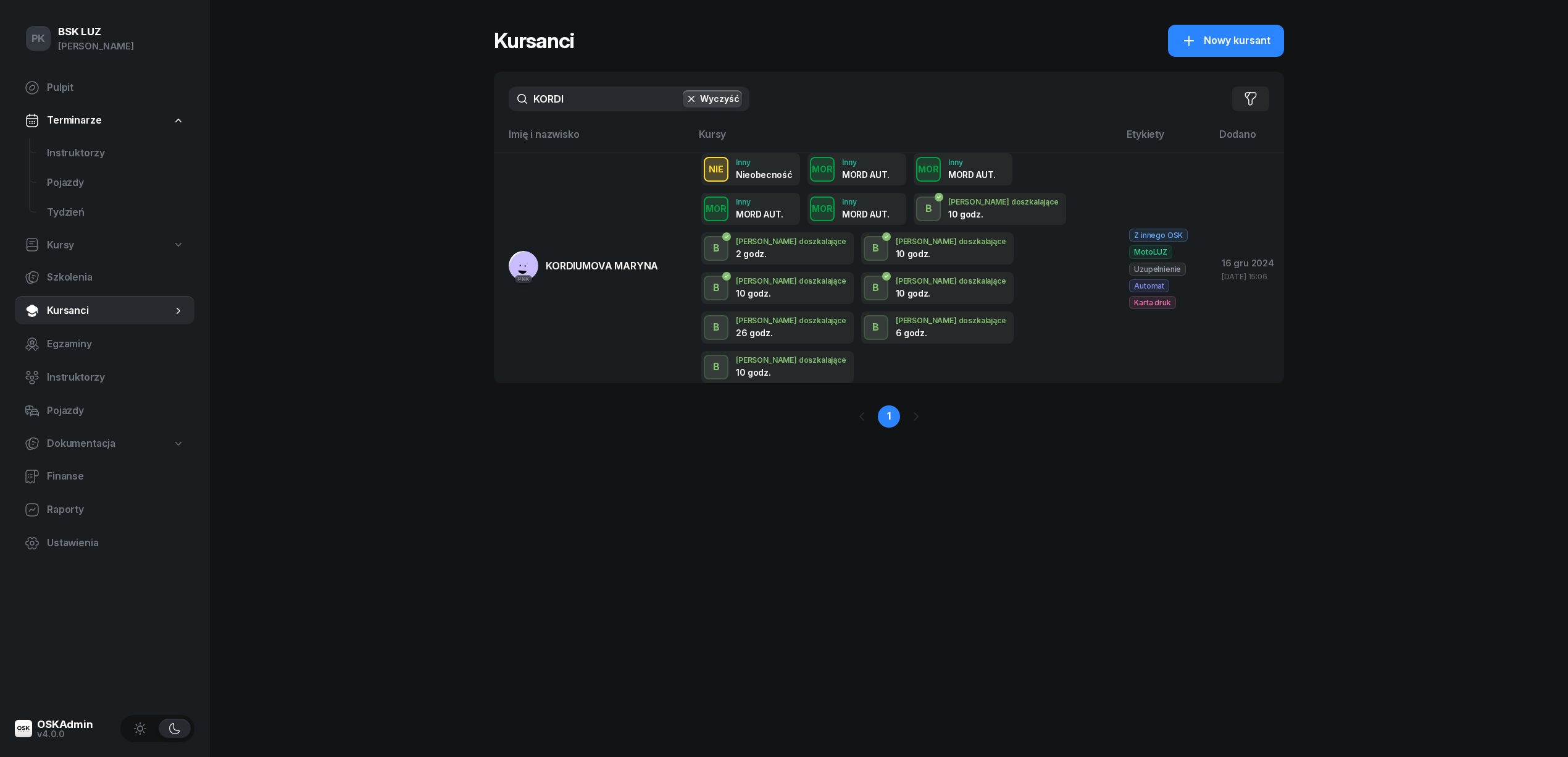
drag, startPoint x: 532, startPoint y: 99, endPoint x: 484, endPoint y: 101, distance: 48.0
click at [484, 101] on div "PK BSK LUZ Piotr Klimek Pulpit Terminarze Instruktorzy Pojazdy Tydzień Kursy Sz…" at bounding box center [784, 378] width 1568 height 757
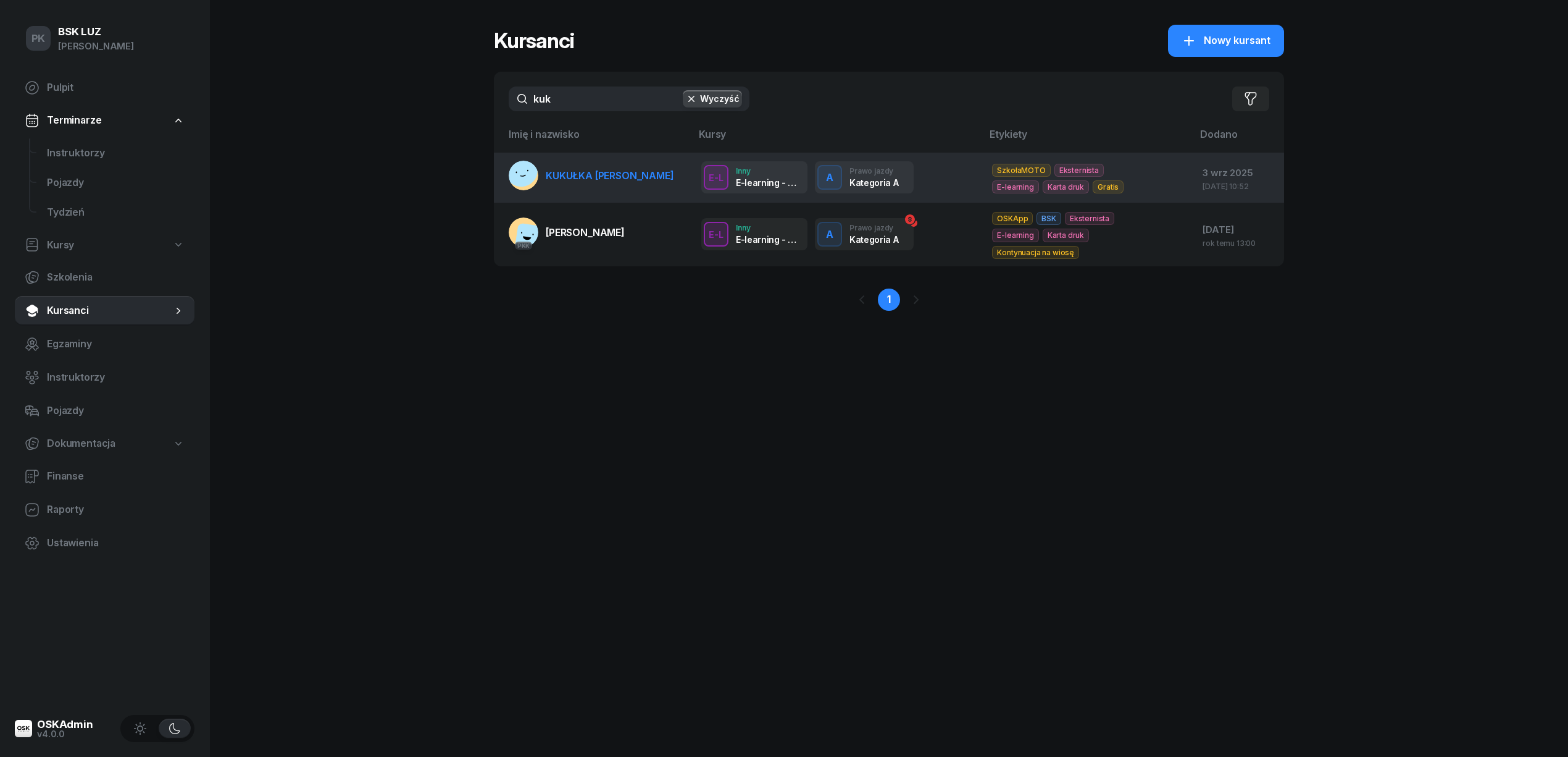
type input "kuk"
click at [586, 178] on span "KUKUŁKA TOMASZ" at bounding box center [610, 176] width 129 height 12
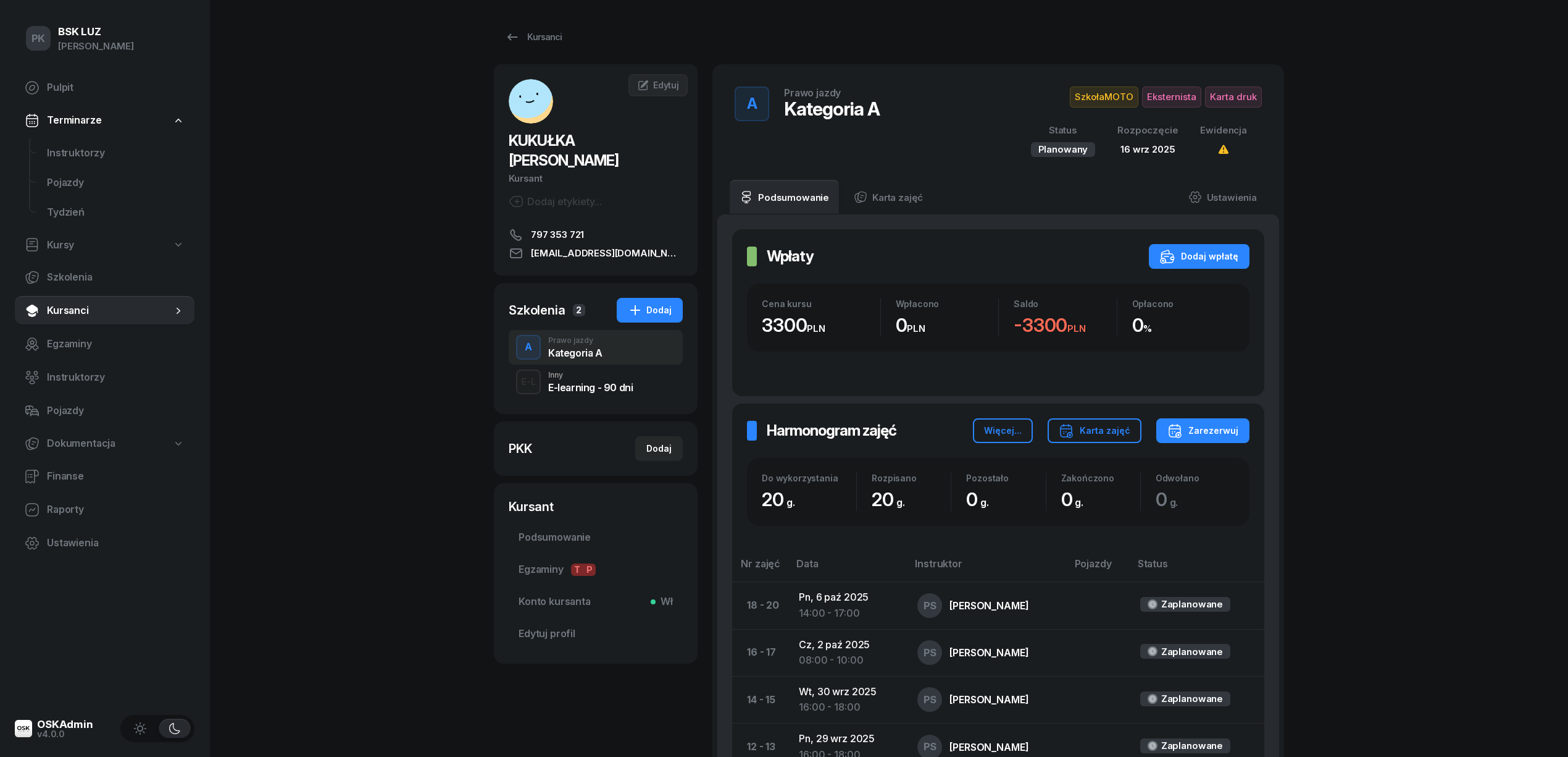
click at [564, 194] on div "Dodaj etykiety..." at bounding box center [556, 201] width 93 height 15
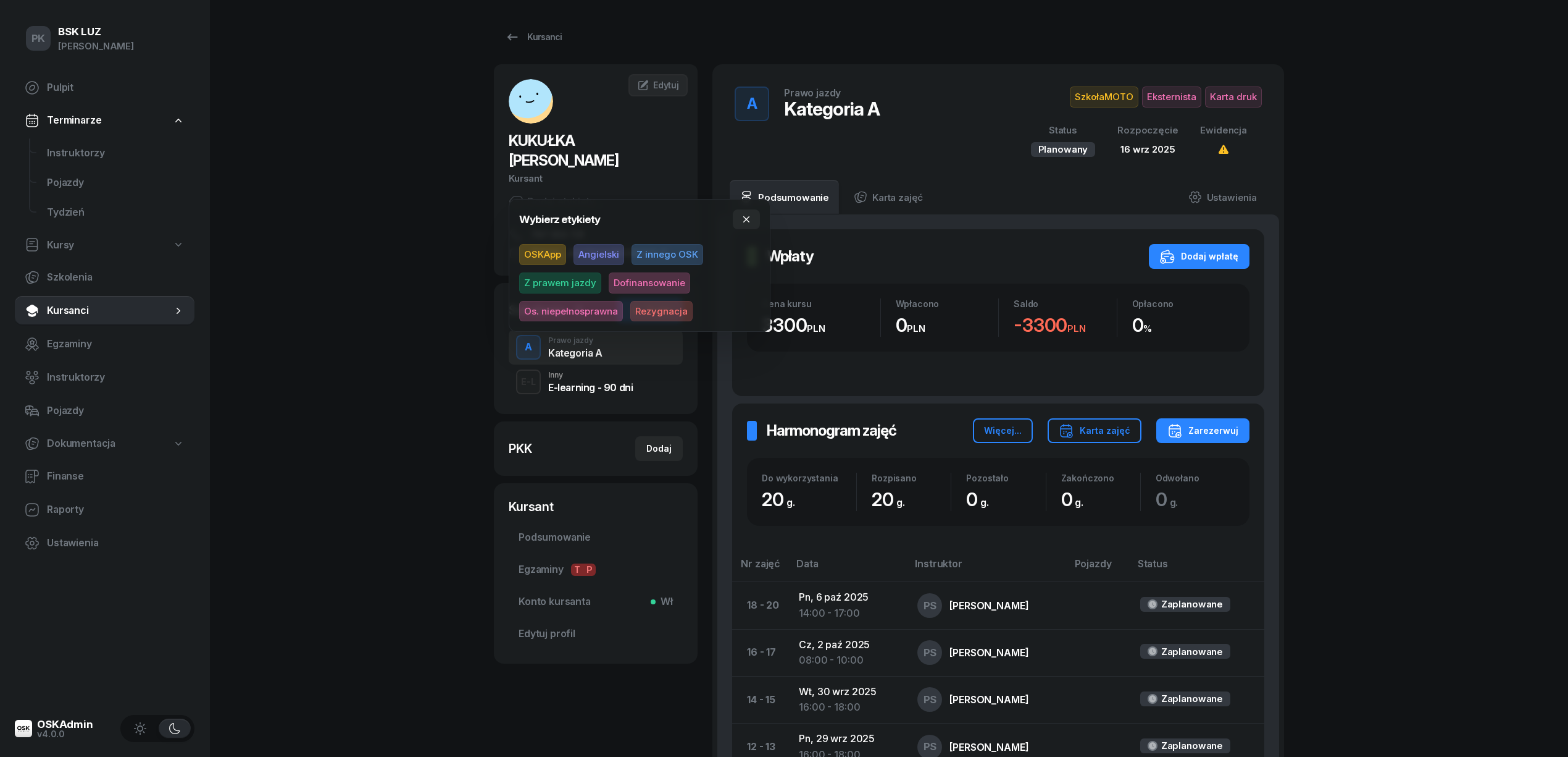
click at [549, 253] on span "OSKApp" at bounding box center [542, 255] width 47 height 21
click at [347, 229] on div "PK BSK LUZ Piotr Klimek Pulpit Terminarze Instruktorzy Pojazdy Tydzień Kursy Sz…" at bounding box center [784, 580] width 1568 height 1160
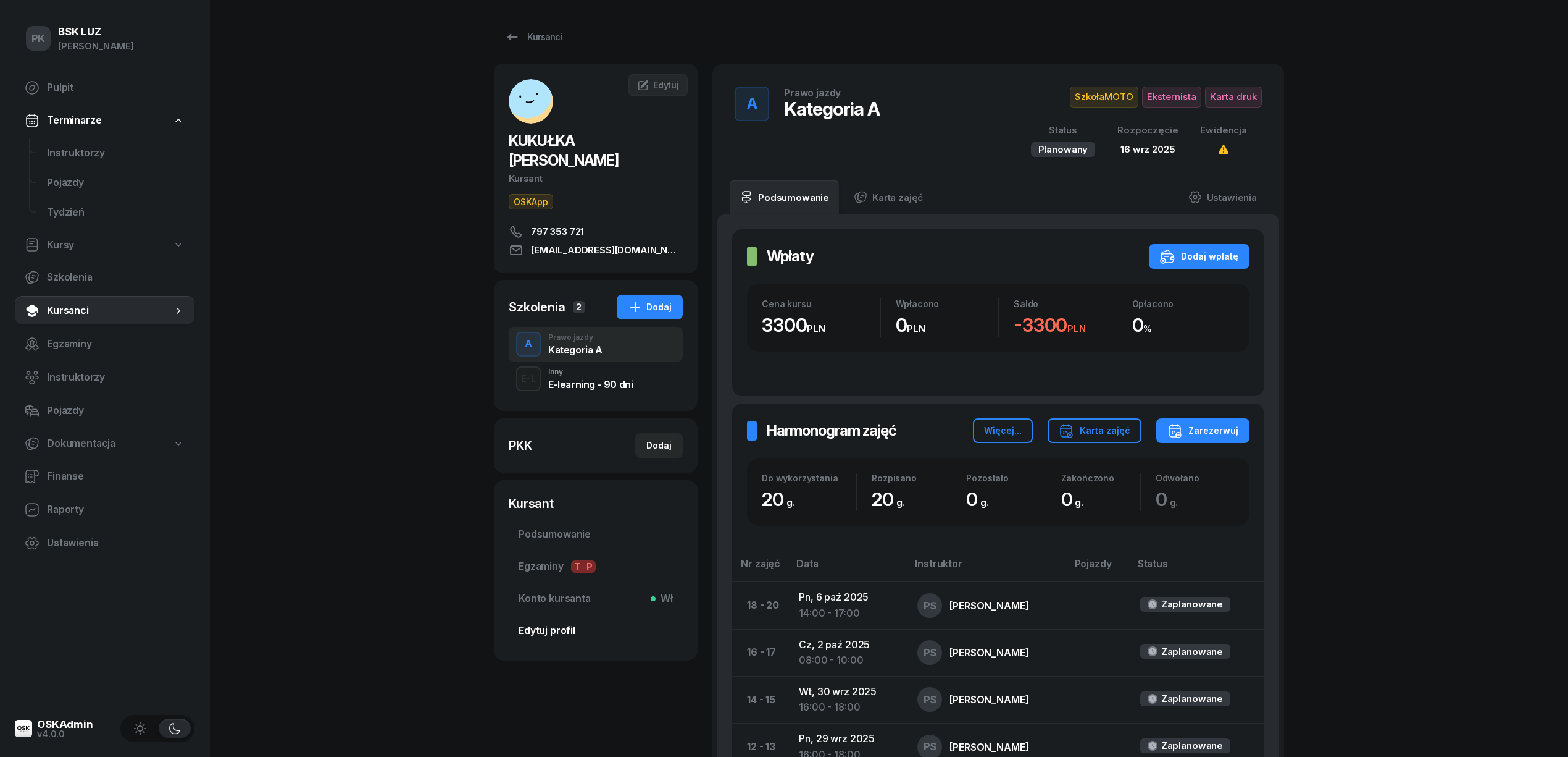
click at [549, 623] on span "Edytuj profil" at bounding box center [595, 631] width 154 height 16
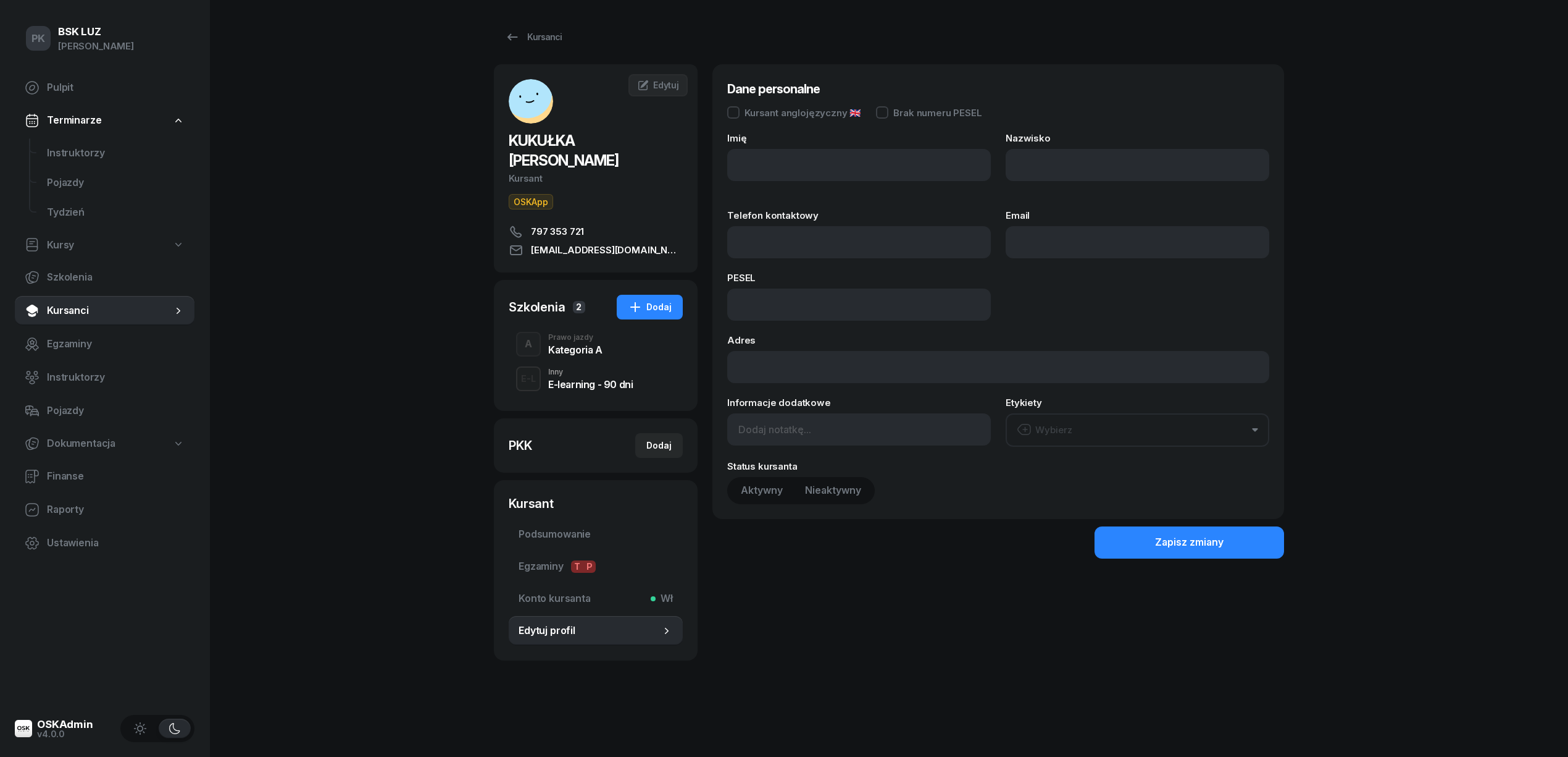
type input "TOMASZ"
type input "KUKUŁKA"
type input "797353721"
type input "kukulka.tomekk@gmail.com"
type input "88090808797"
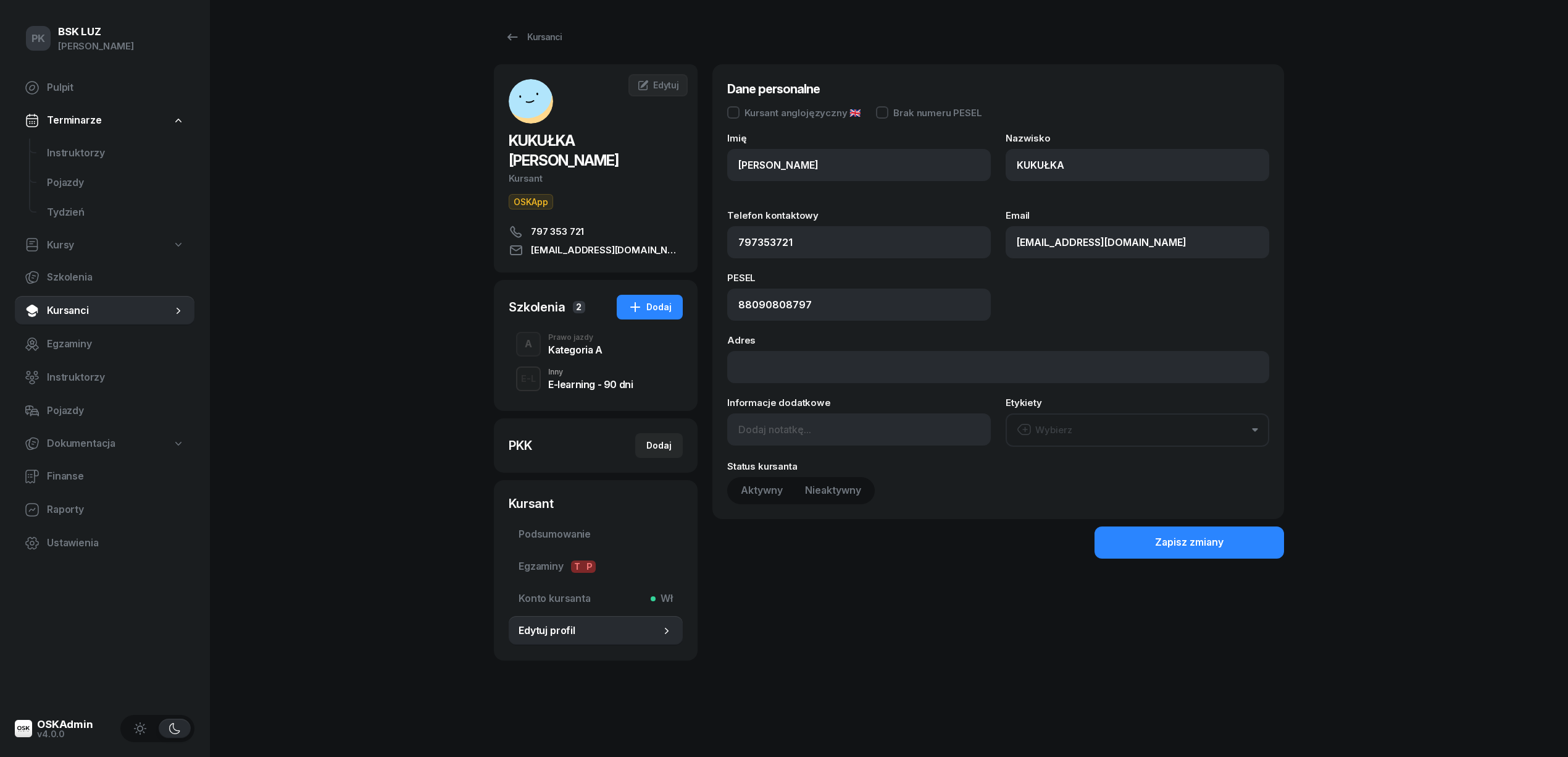
type input "797 353 721"
click at [551, 590] on span "Konto kursanta Wł" at bounding box center [595, 598] width 154 height 16
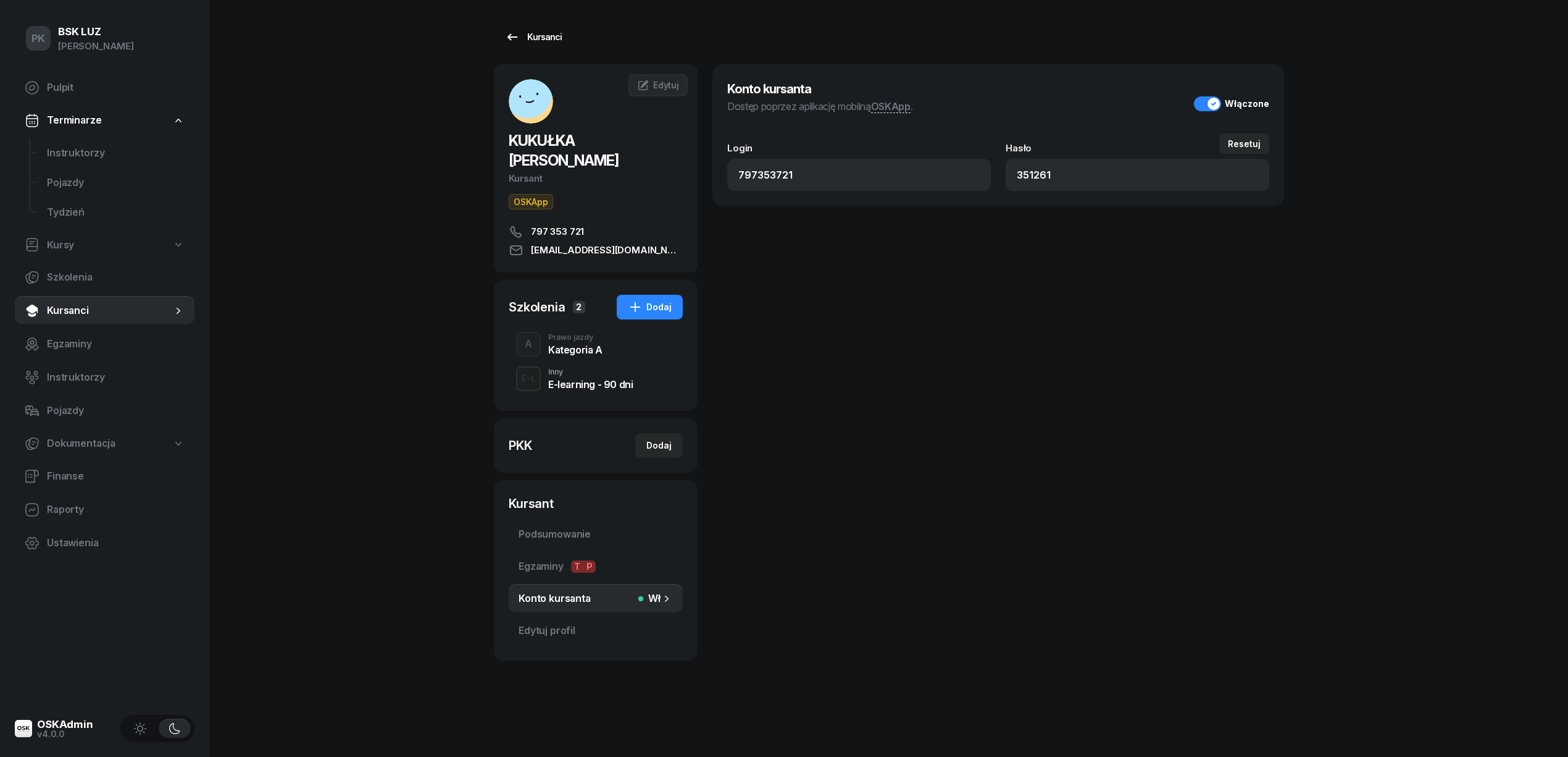
click at [529, 33] on div "Kursanci" at bounding box center [534, 37] width 56 height 15
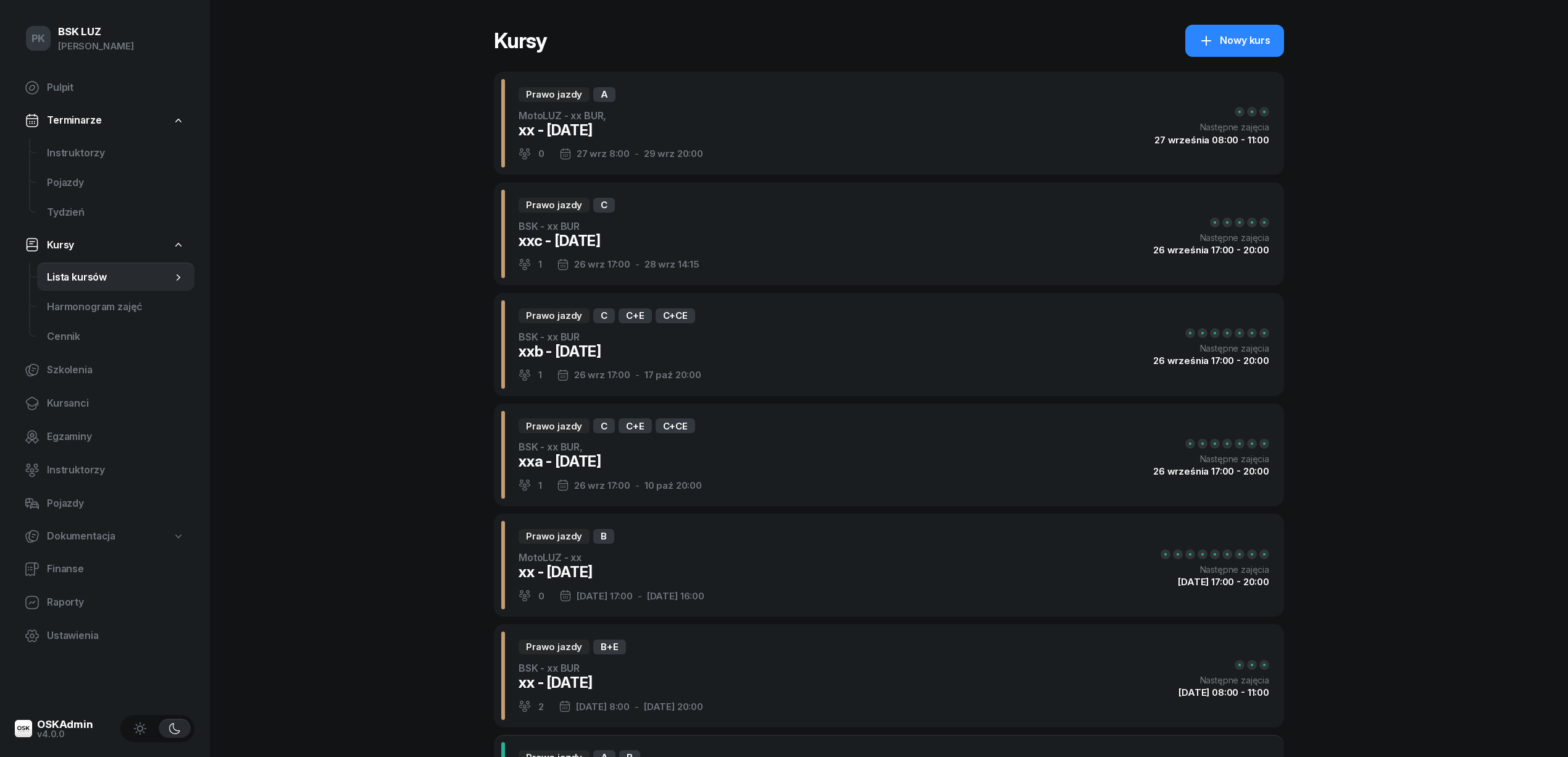
select select
click at [82, 404] on span "Kursanci" at bounding box center [116, 403] width 138 height 16
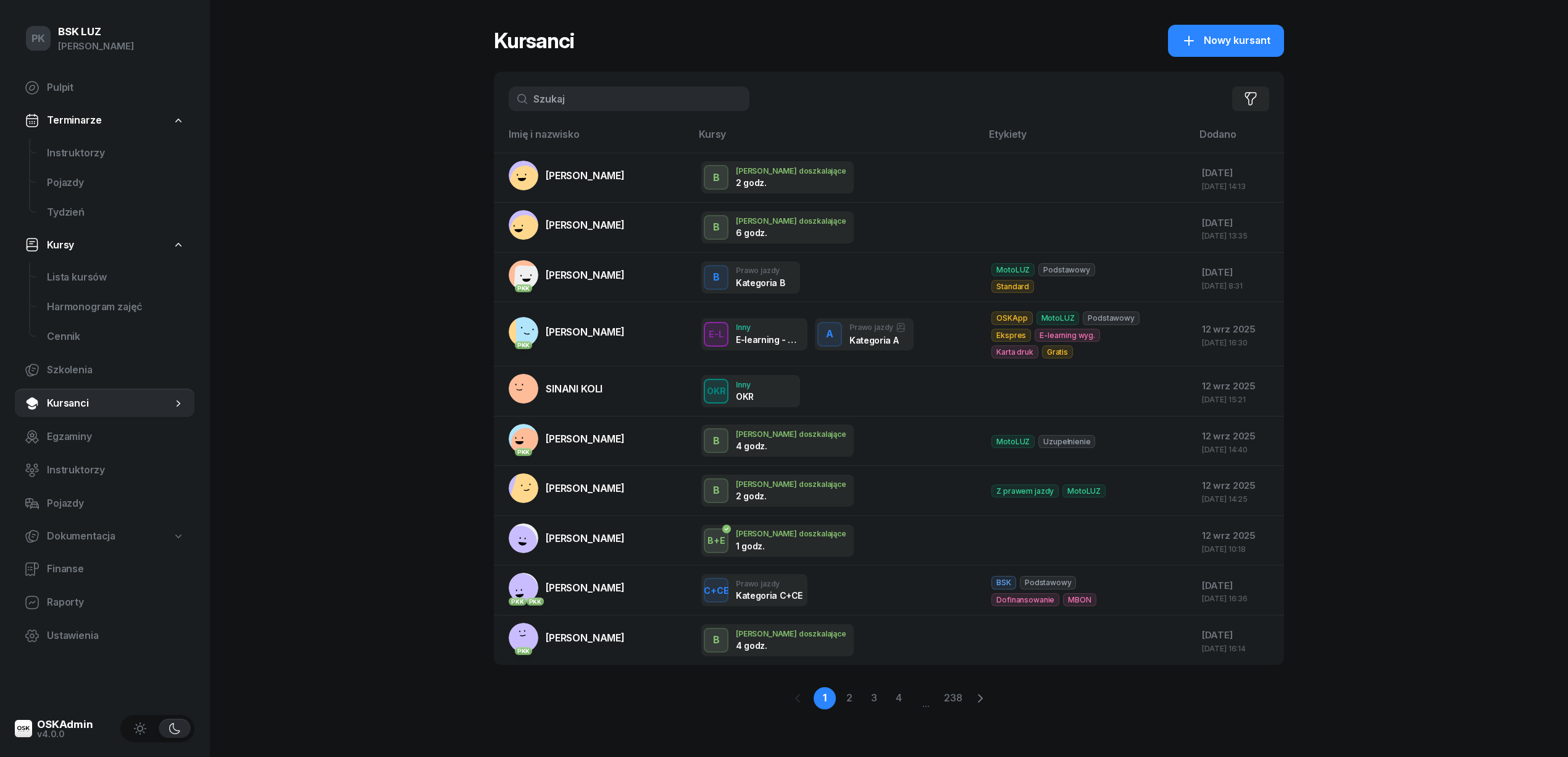
click at [579, 96] on input "text" at bounding box center [629, 99] width 241 height 25
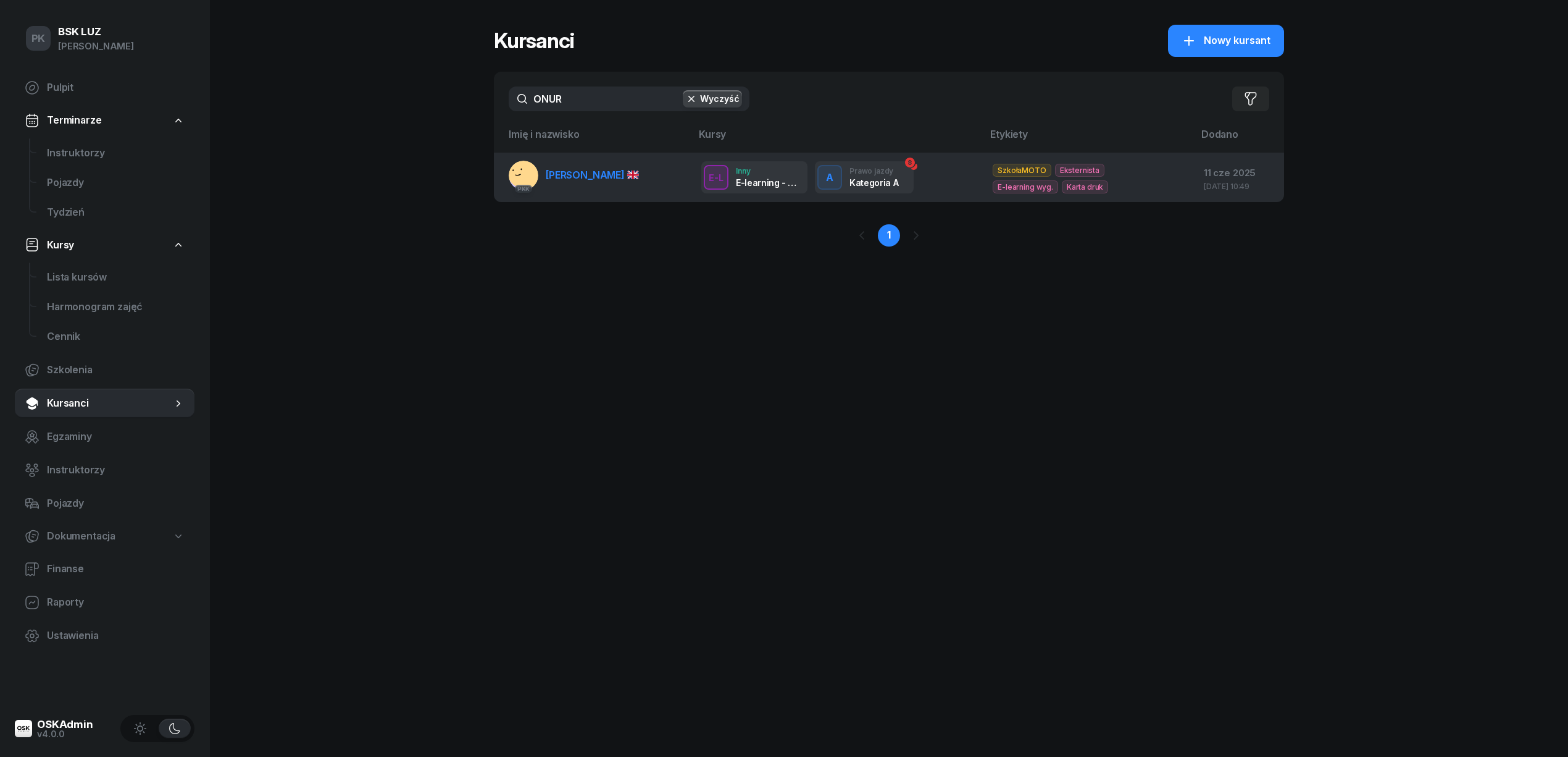
type input "ONUR"
click at [588, 164] on link "PKK ÖNER ONUR" at bounding box center [574, 176] width 131 height 30
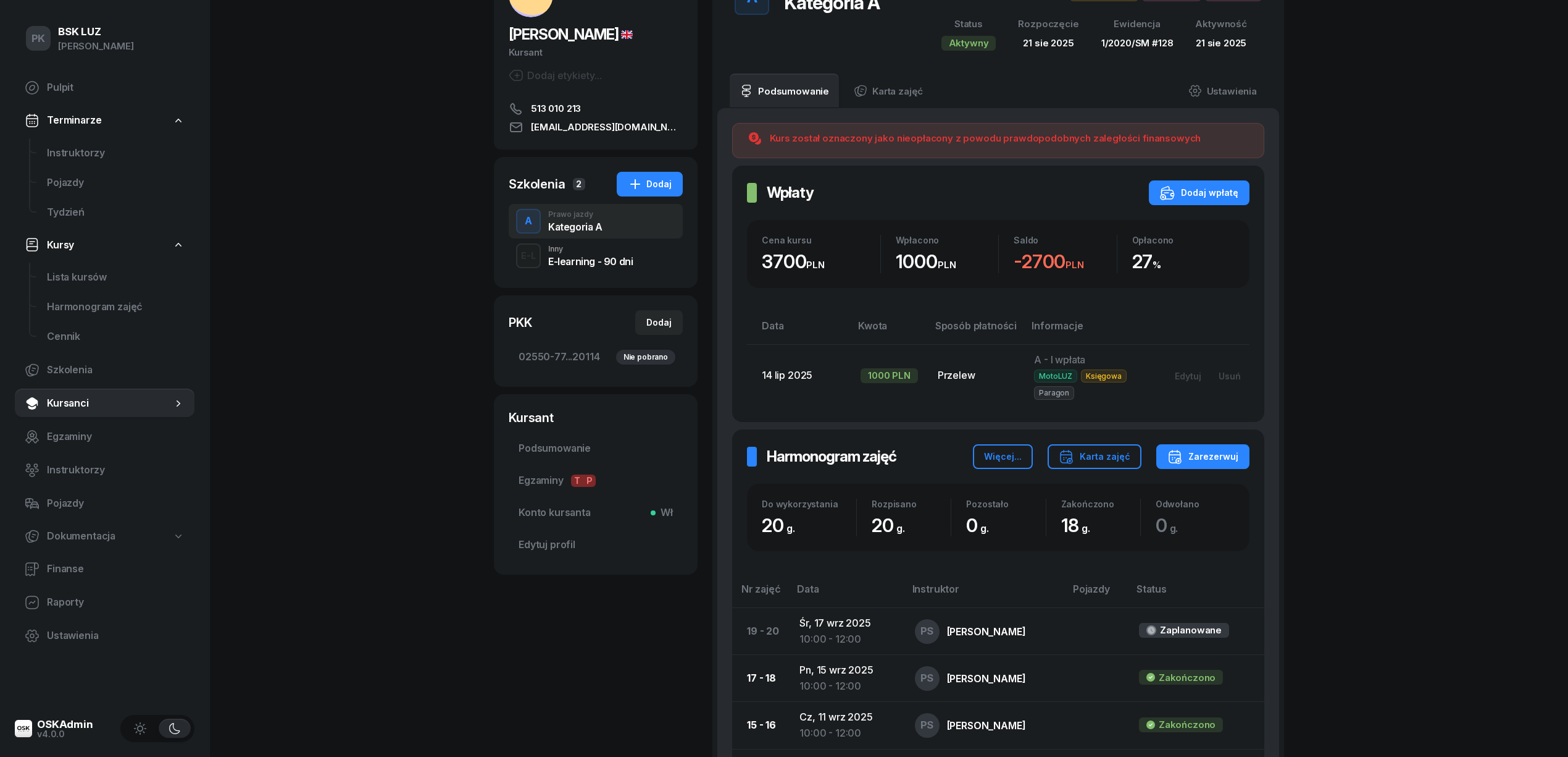
scroll to position [82, 0]
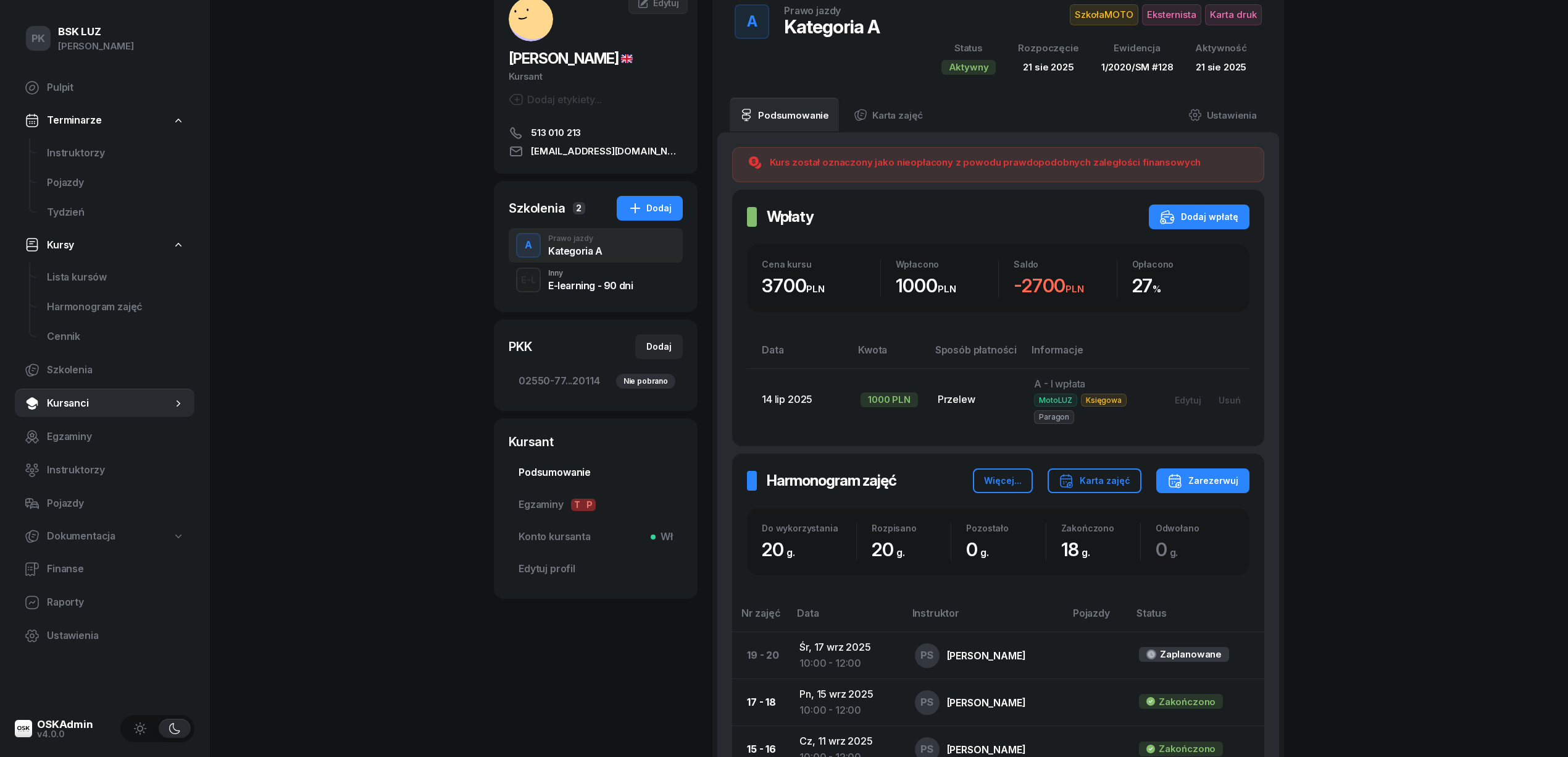
click at [581, 476] on span "Podsumowanie" at bounding box center [595, 472] width 154 height 16
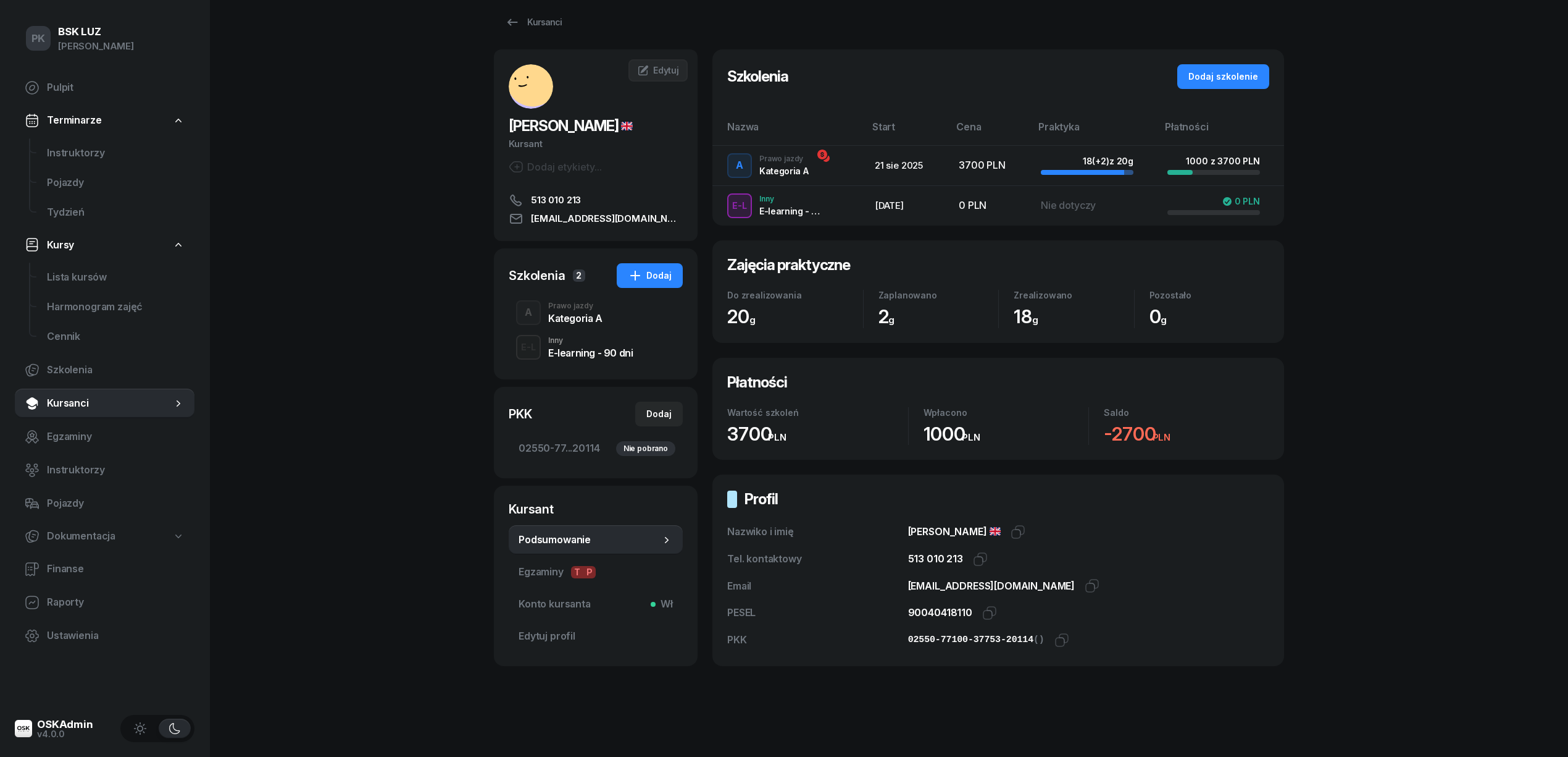
scroll to position [40, 0]
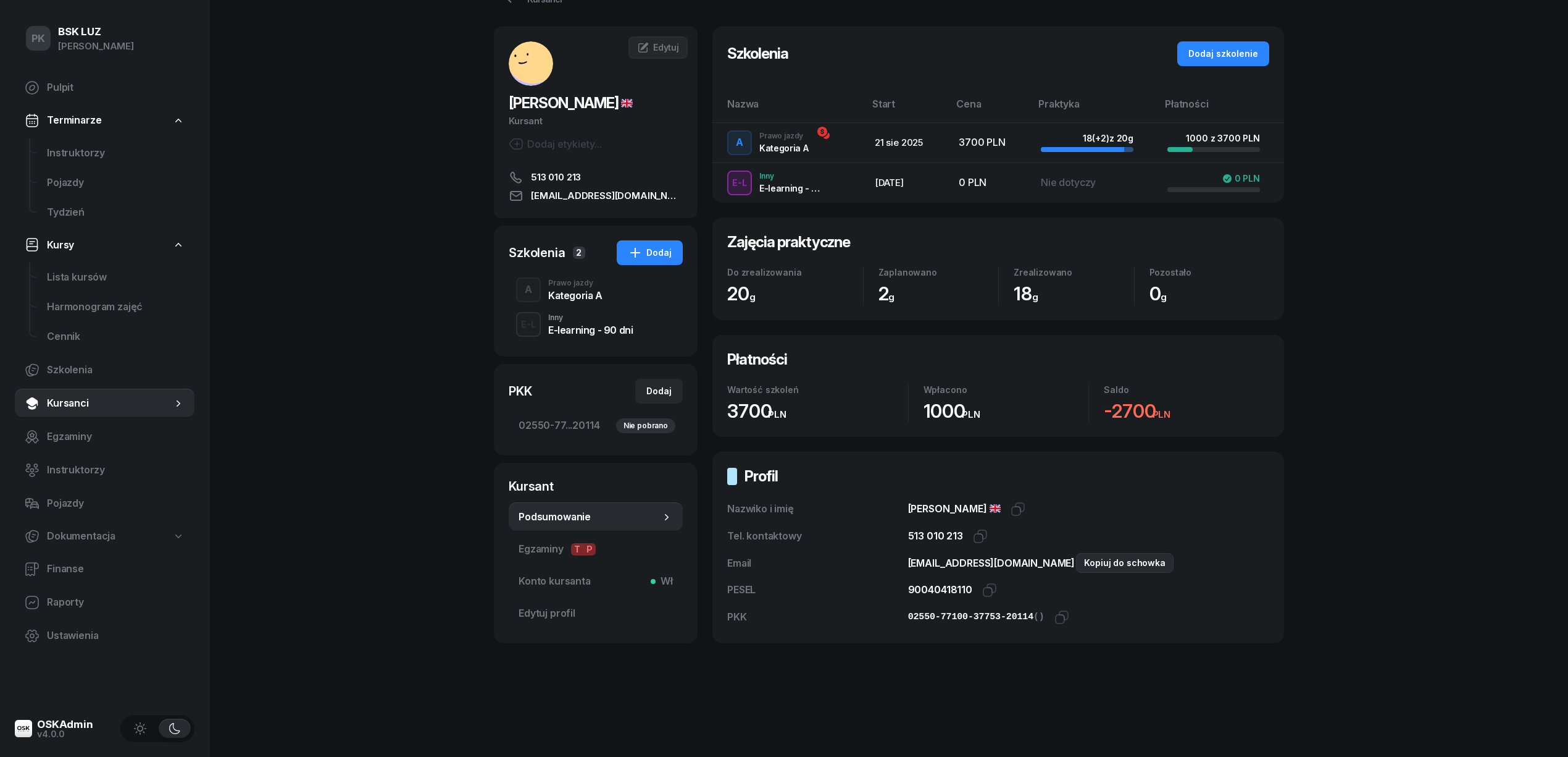
click at [1085, 566] on icon "button" at bounding box center [1092, 562] width 15 height 15
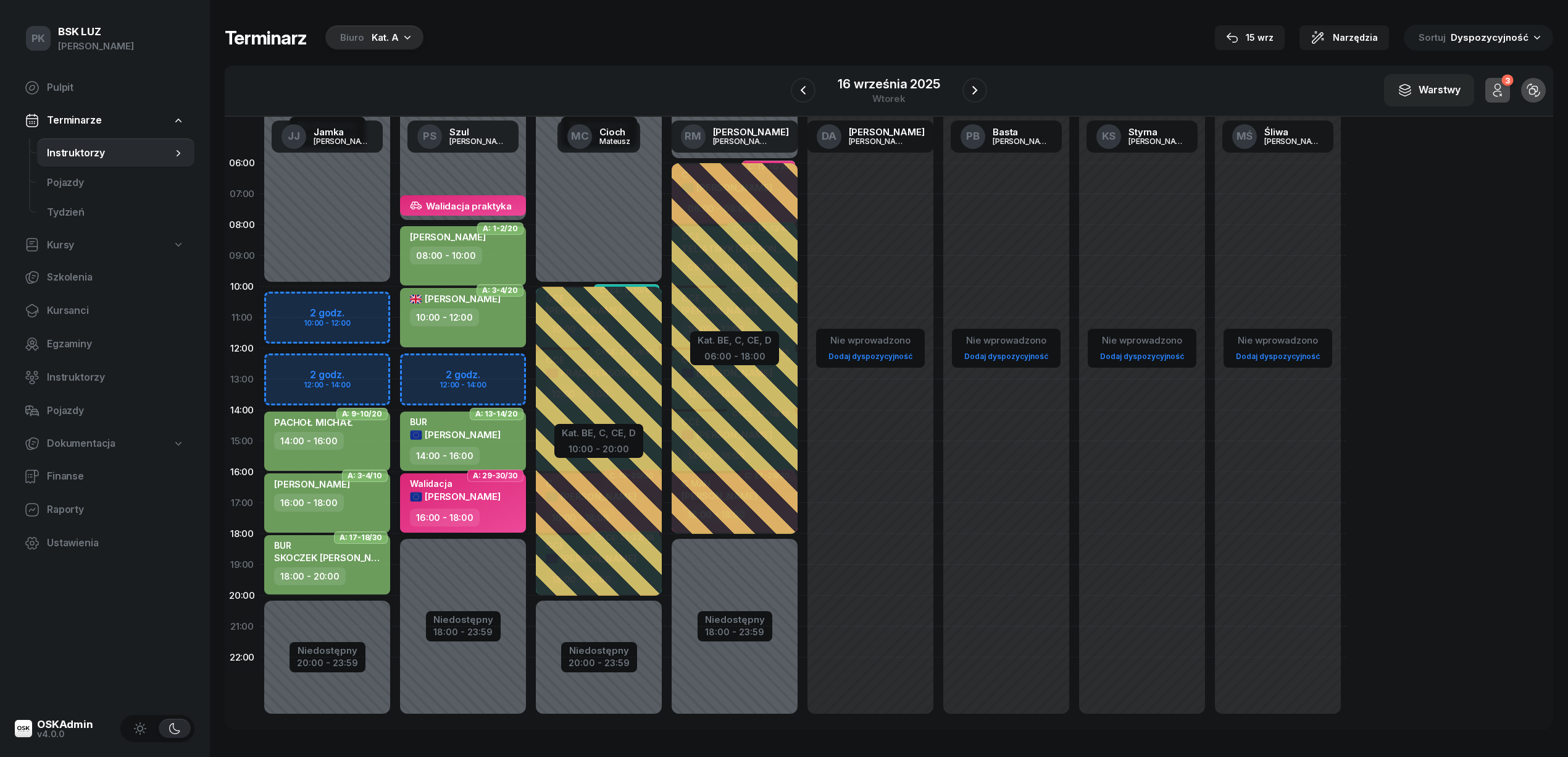
click at [445, 497] on span "[PERSON_NAME]" at bounding box center [463, 496] width 76 height 11
select select "16"
select select "18"
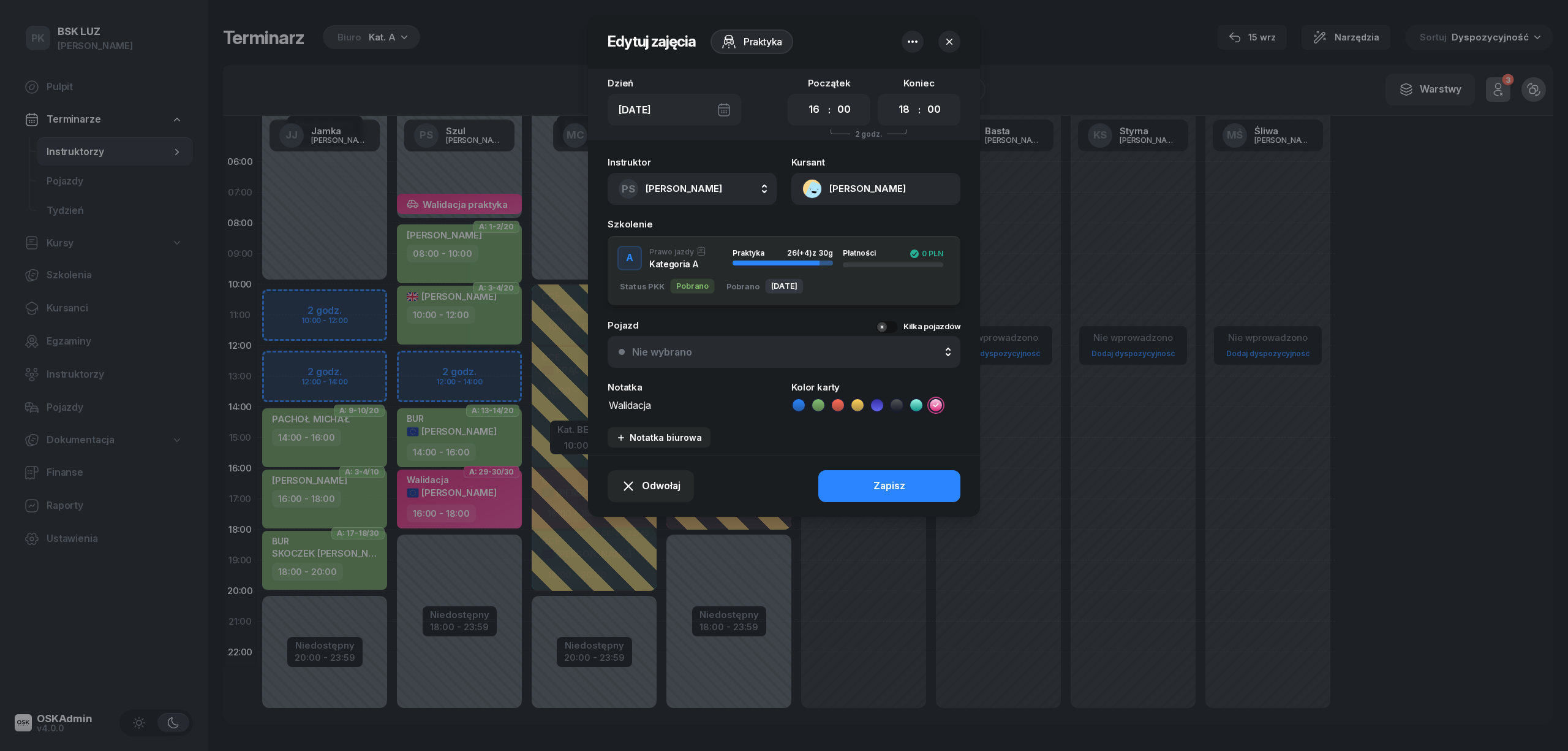
click at [887, 182] on button "[PERSON_NAME]" at bounding box center [876, 188] width 169 height 32
click at [858, 231] on div "Otwórz profil" at bounding box center [831, 231] width 60 height 16
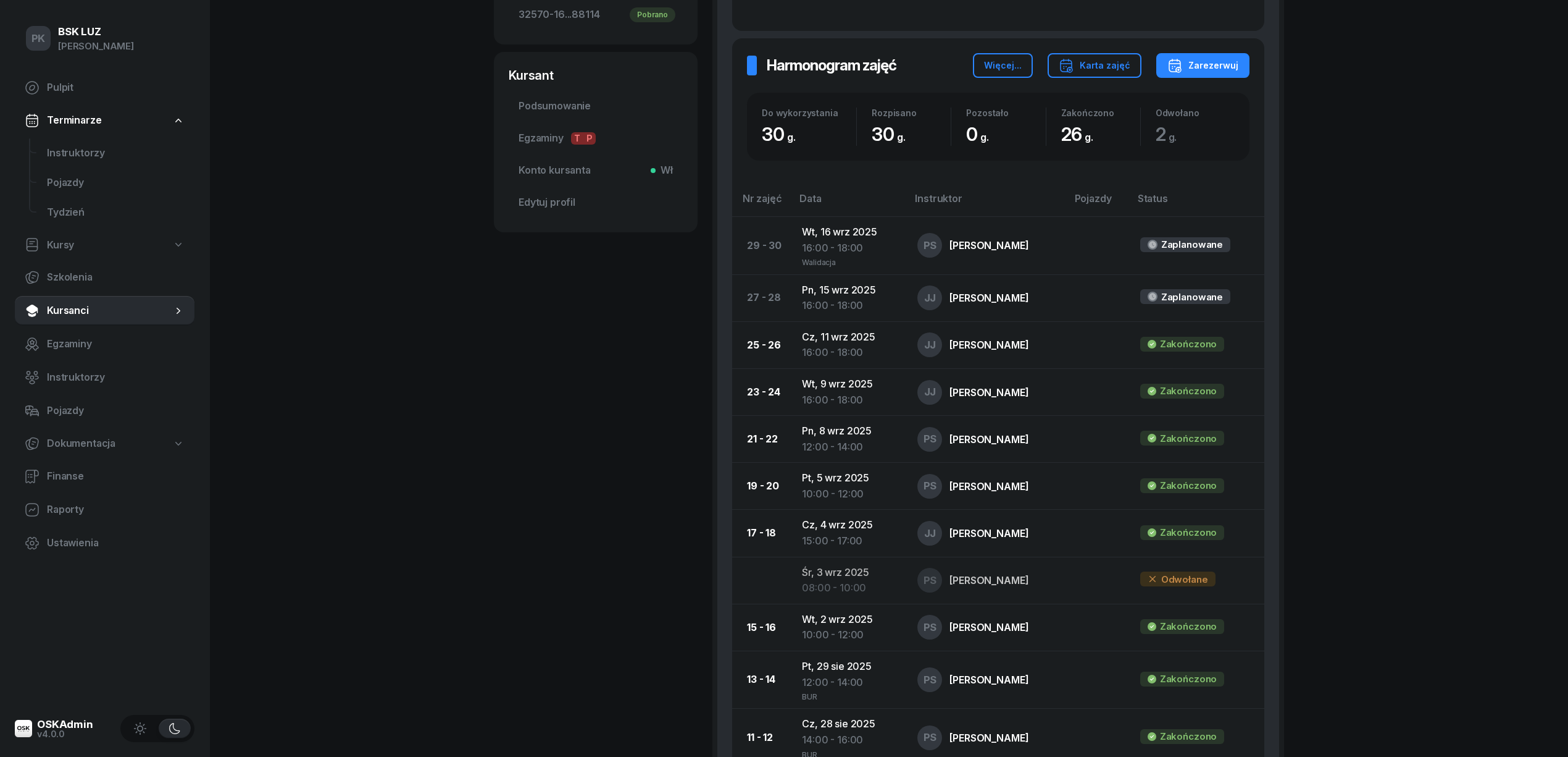
scroll to position [411, 0]
click at [426, 425] on div "PK BSK [PERSON_NAME] Pulpit Terminarze Instruktorzy Pojazdy Tydzień Kursy Szkol…" at bounding box center [784, 399] width 1568 height 1621
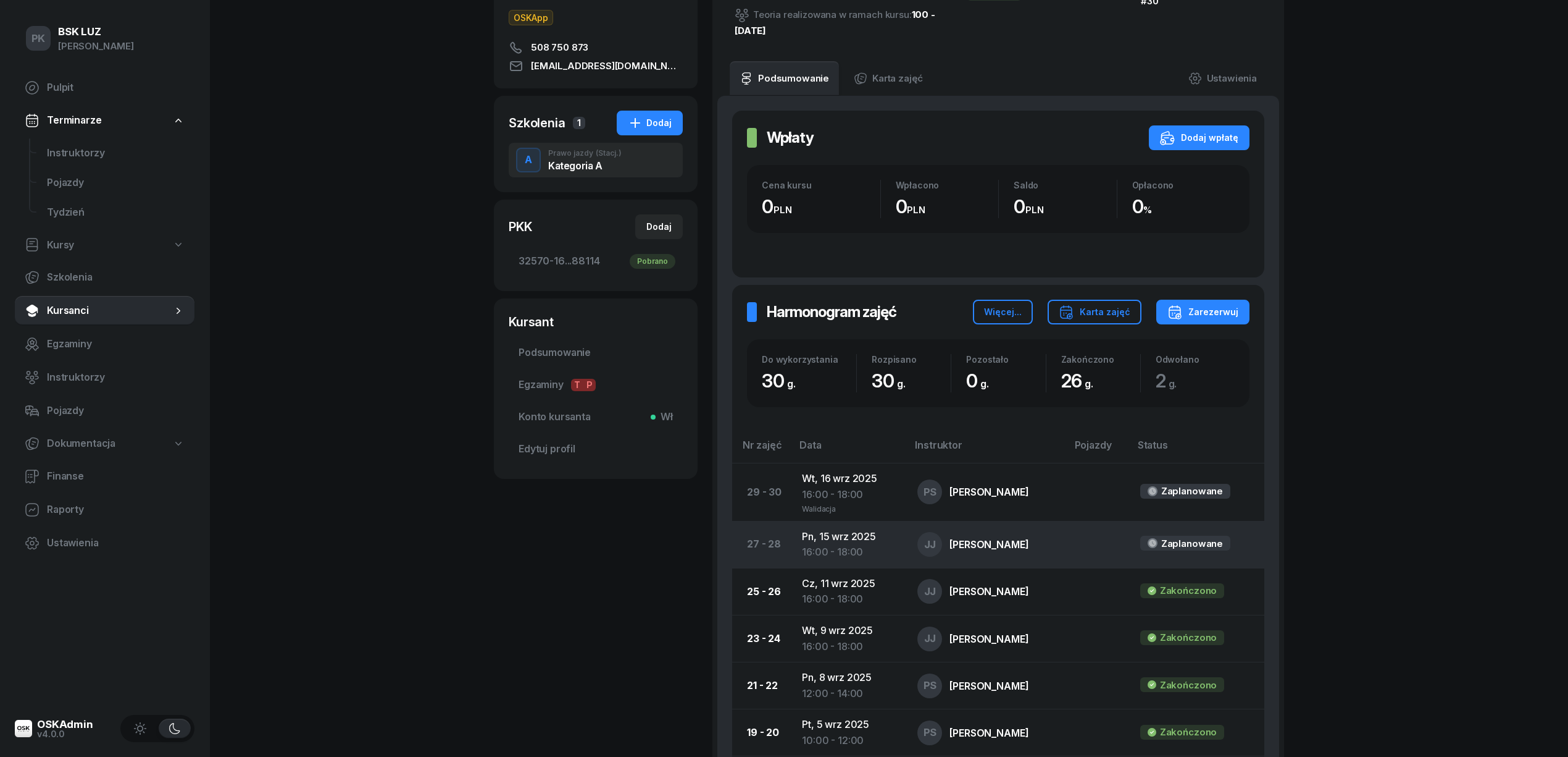
scroll to position [0, 0]
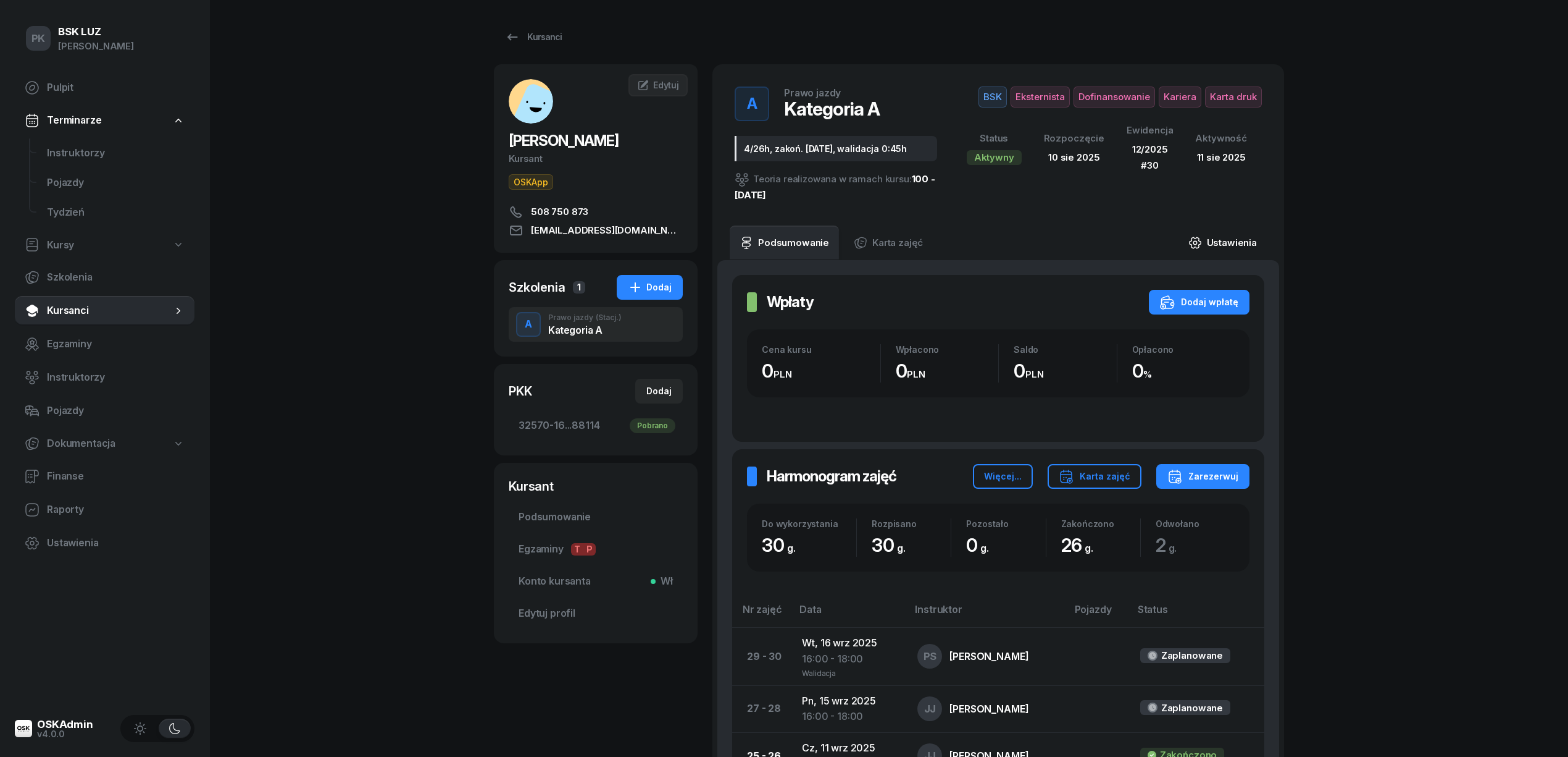
click at [1230, 238] on link "Ustawienia" at bounding box center [1222, 243] width 88 height 34
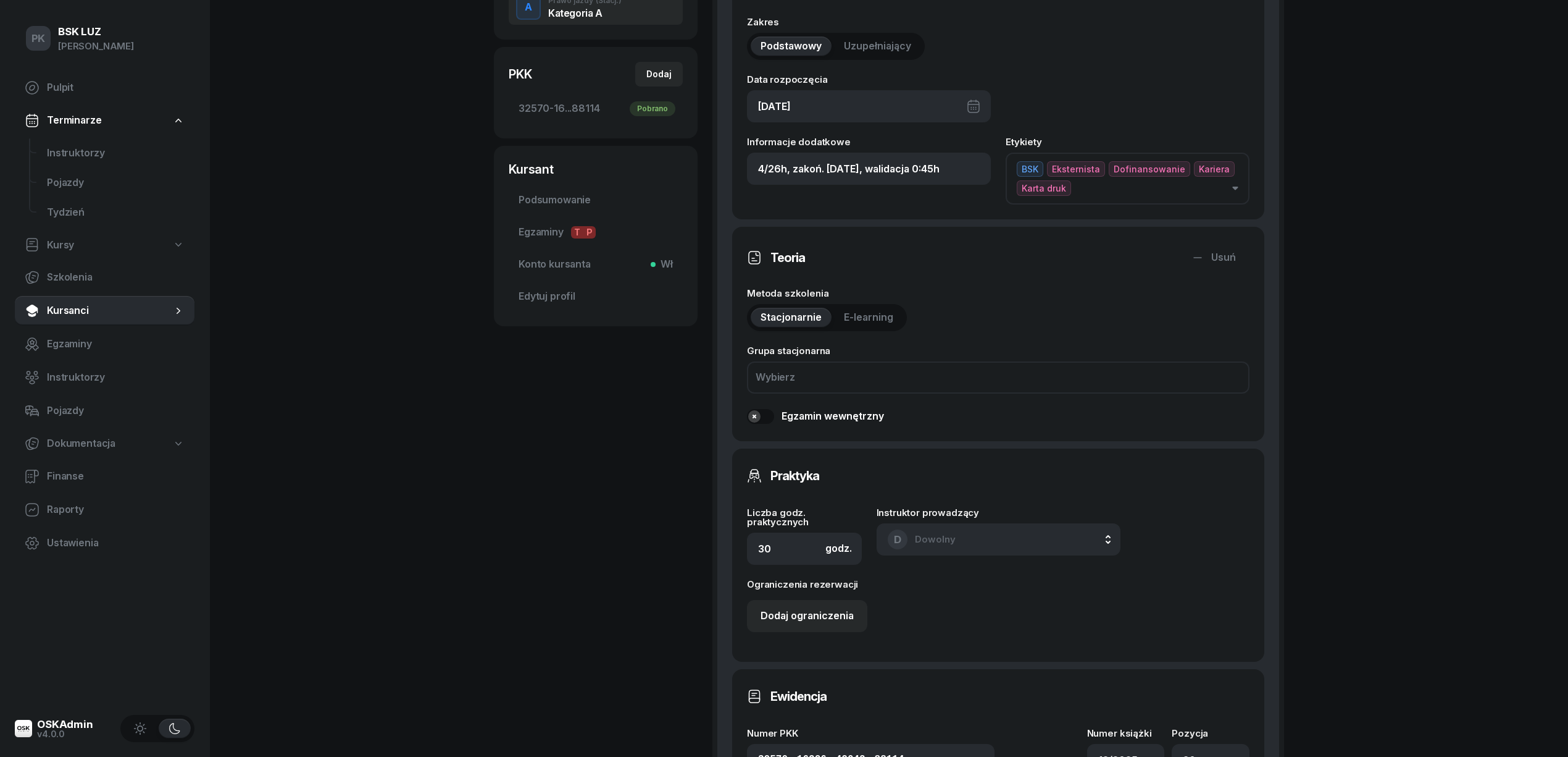
scroll to position [411, 0]
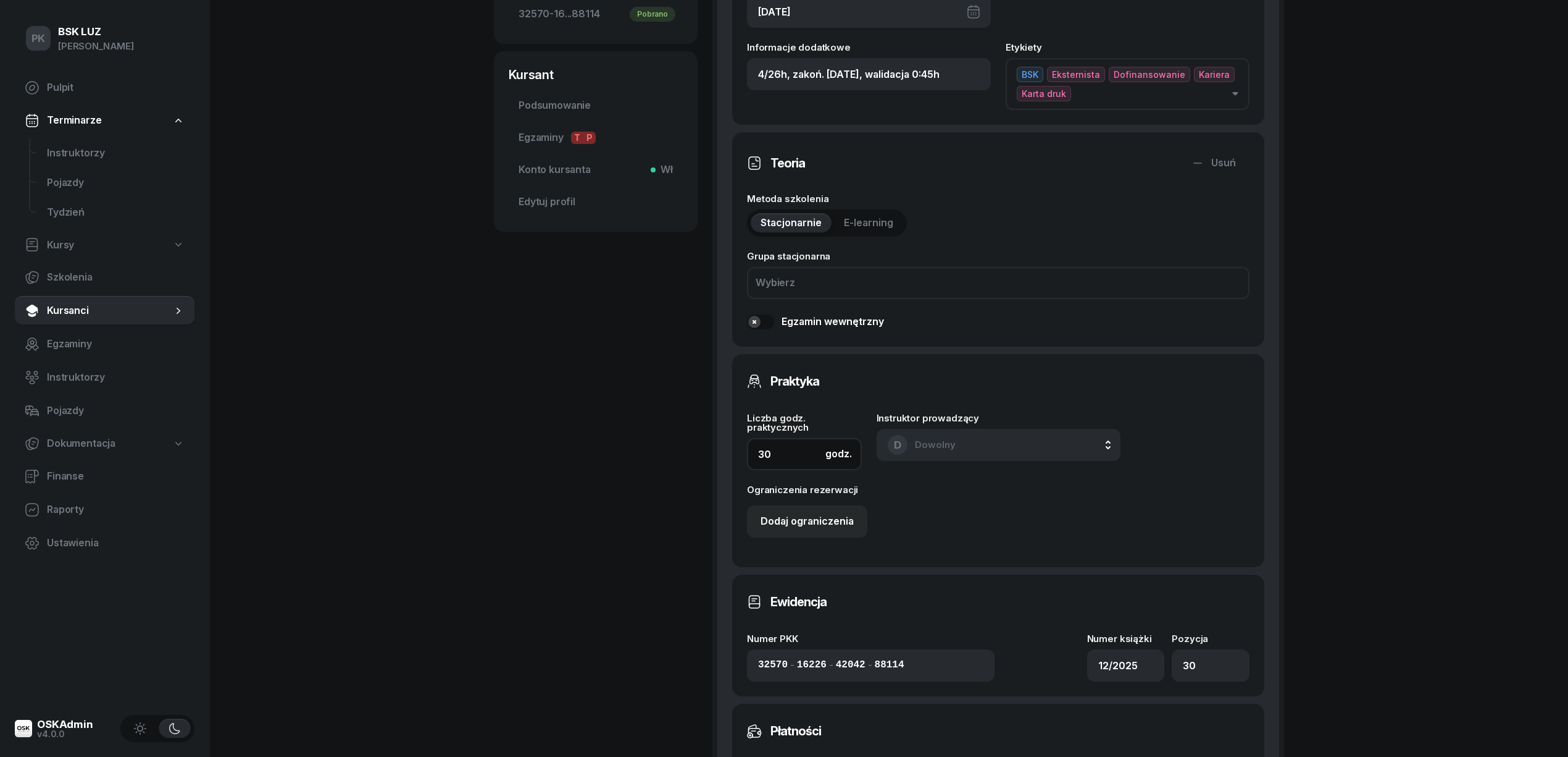
drag, startPoint x: 773, startPoint y: 461, endPoint x: 663, endPoint y: 448, distance: 110.8
click at [665, 448] on div "[PERSON_NAME] OSKApp 508 750 873 [EMAIL_ADDRESS][DOMAIN_NAME] JC [PERSON_NAME] …" at bounding box center [889, 397] width 790 height 1488
type input "3"
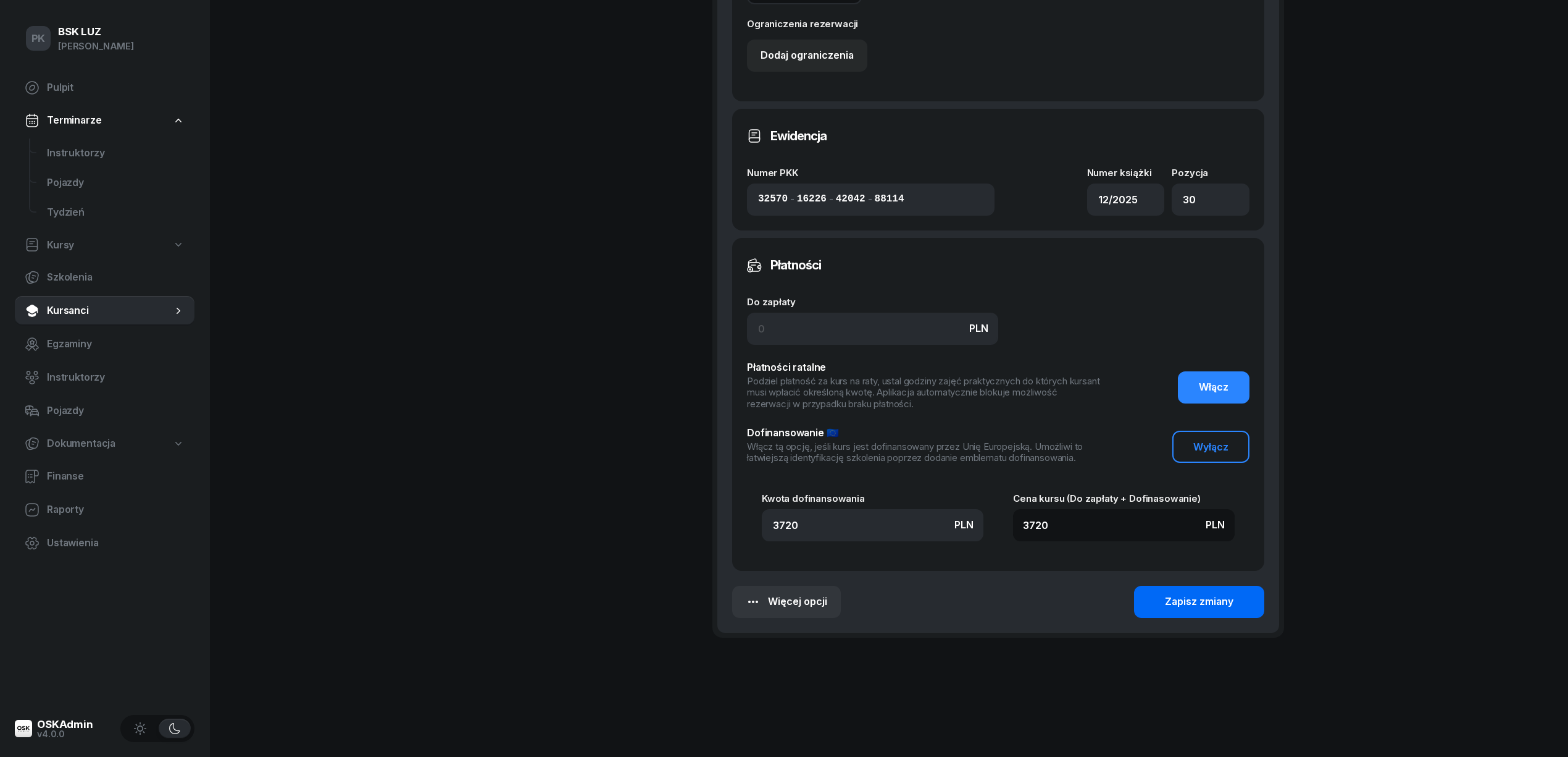
scroll to position [878, 0]
type input "20"
click at [1147, 598] on button "Zapisz zmiany" at bounding box center [1199, 601] width 131 height 32
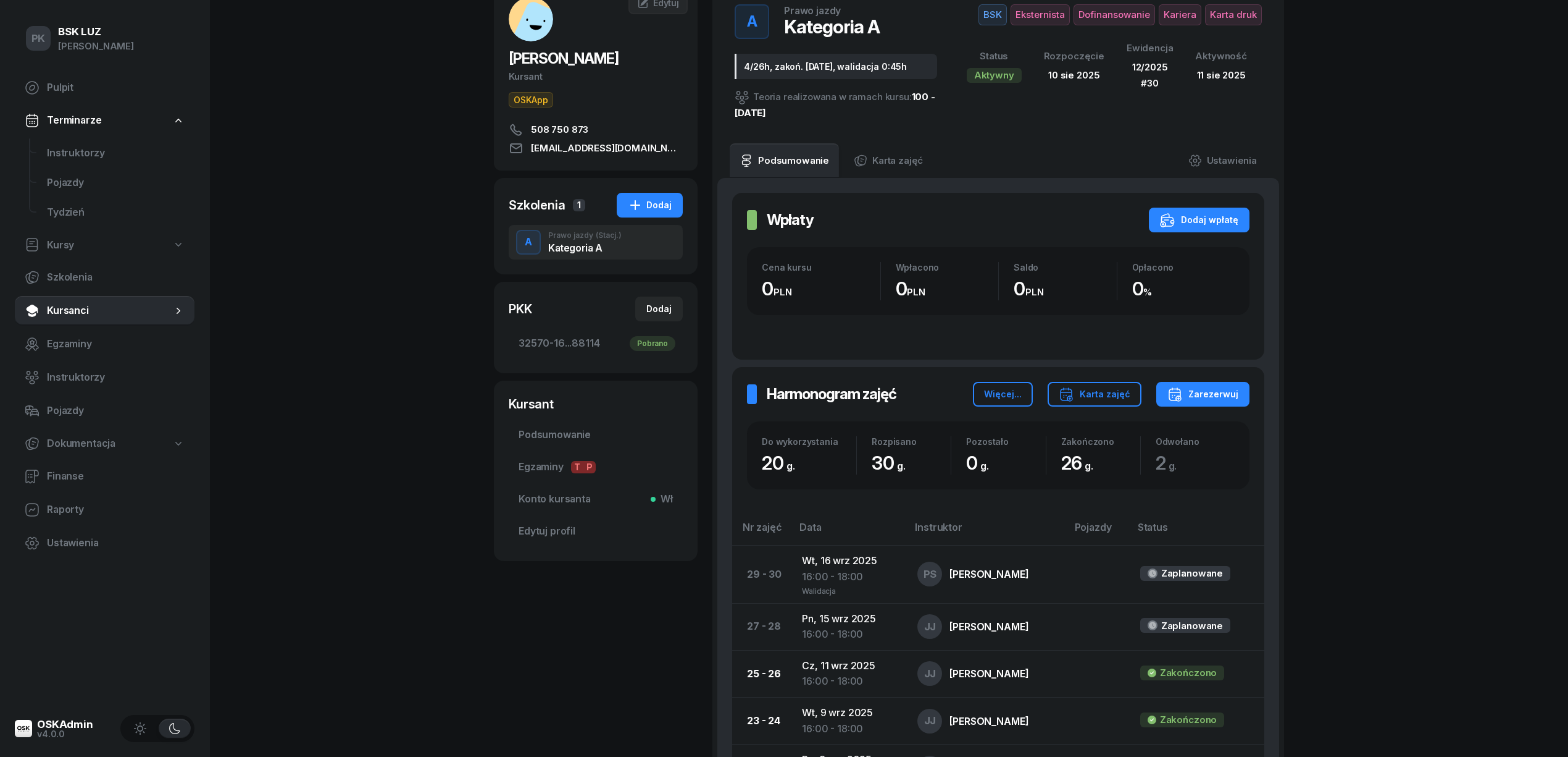
scroll to position [0, 0]
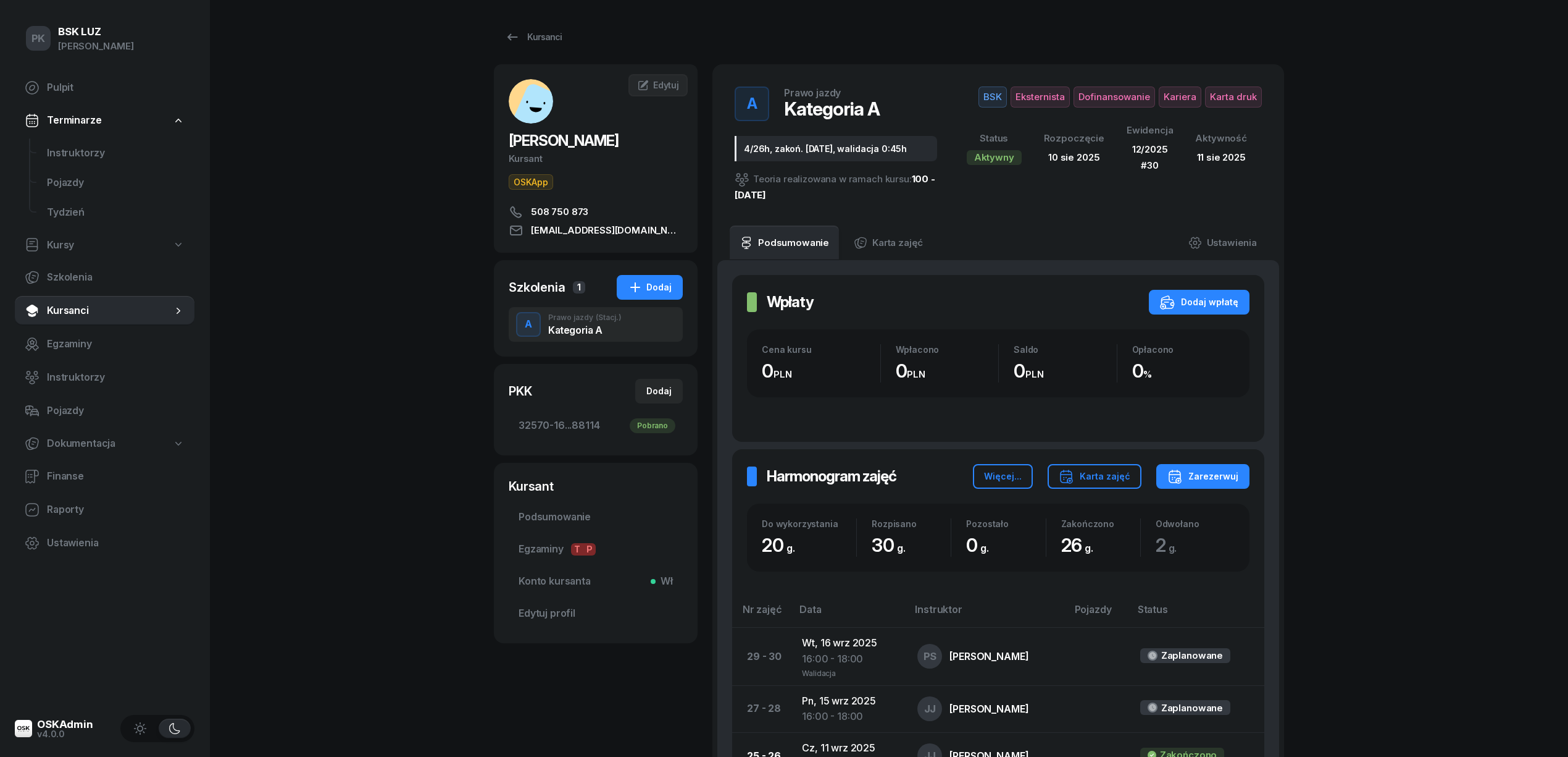
click at [762, 146] on div "4/26h, zakoń. [DATE], walidacja 0:45h" at bounding box center [836, 148] width 203 height 26
click at [1237, 248] on link "Ustawienia" at bounding box center [1222, 243] width 88 height 34
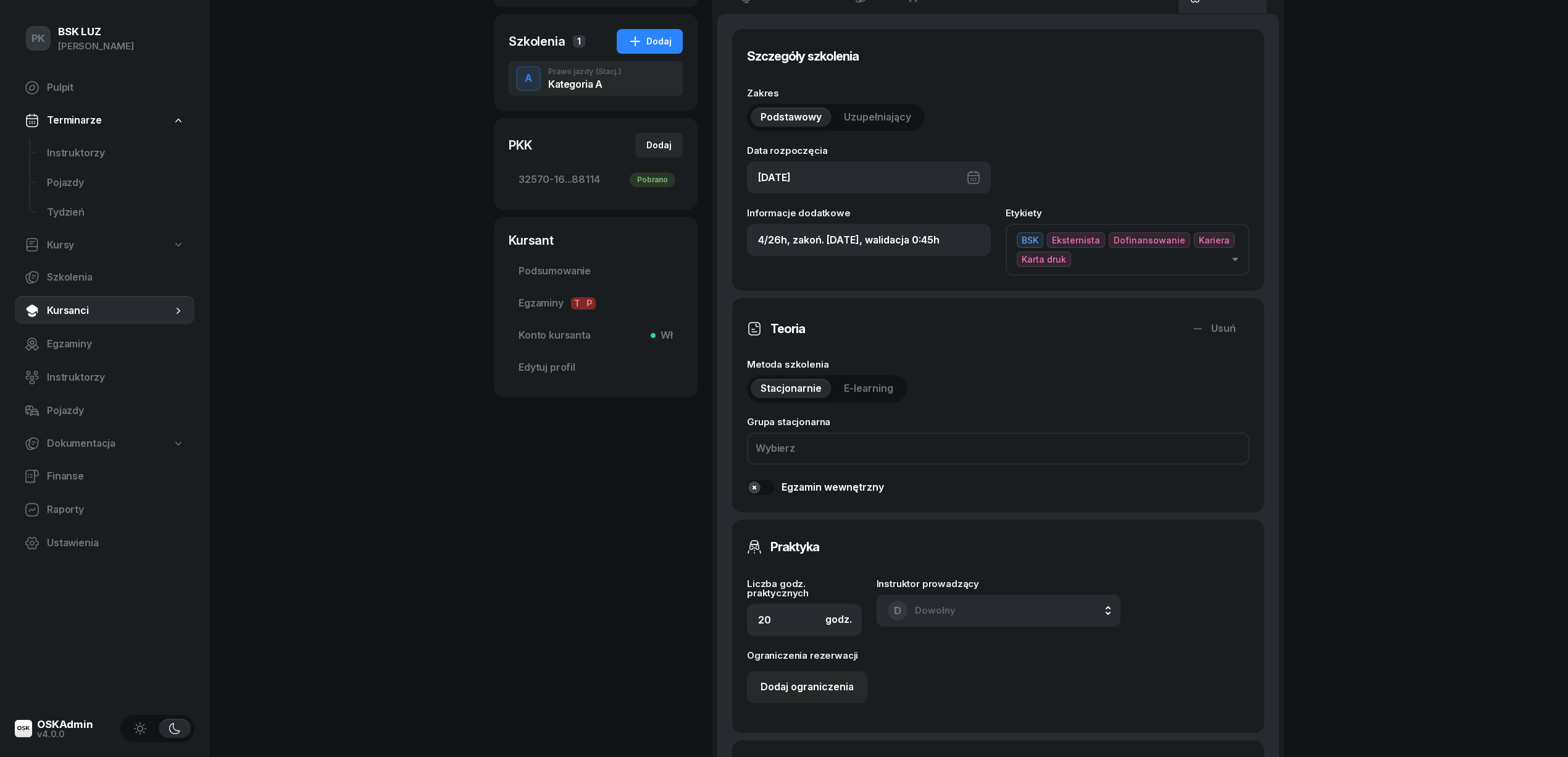
scroll to position [247, 0]
click at [780, 241] on input "4/26h, zakoń. [DATE], walidacja 0:45h" at bounding box center [869, 238] width 244 height 32
click at [833, 237] on input "4/20h, zakoń. [DATE], walidacja 0:45h" at bounding box center [869, 238] width 244 height 32
click at [840, 237] on input "4/20h, zakoń. [DATE], walidacja 0:45h" at bounding box center [869, 238] width 244 height 32
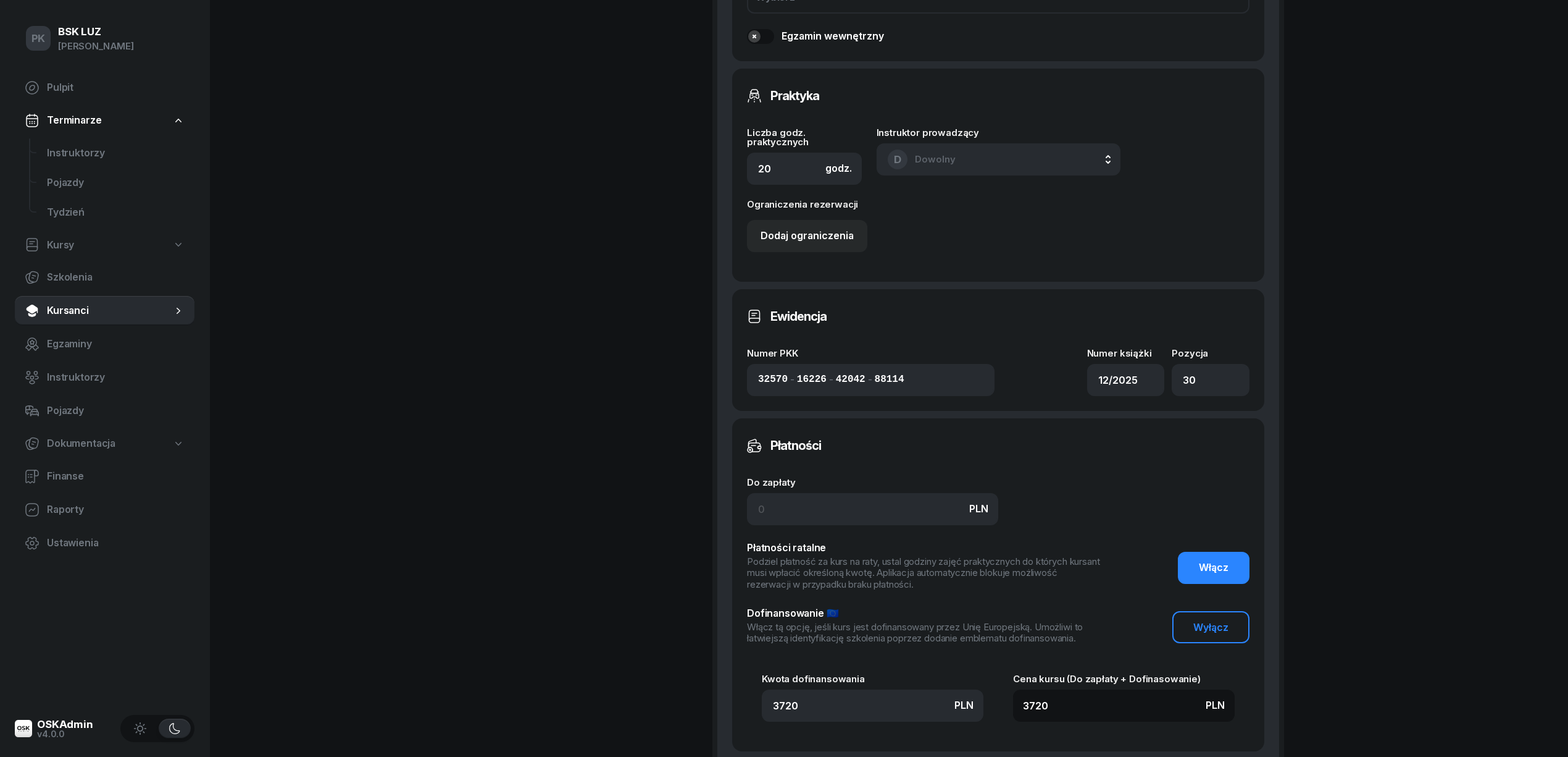
scroll to position [878, 0]
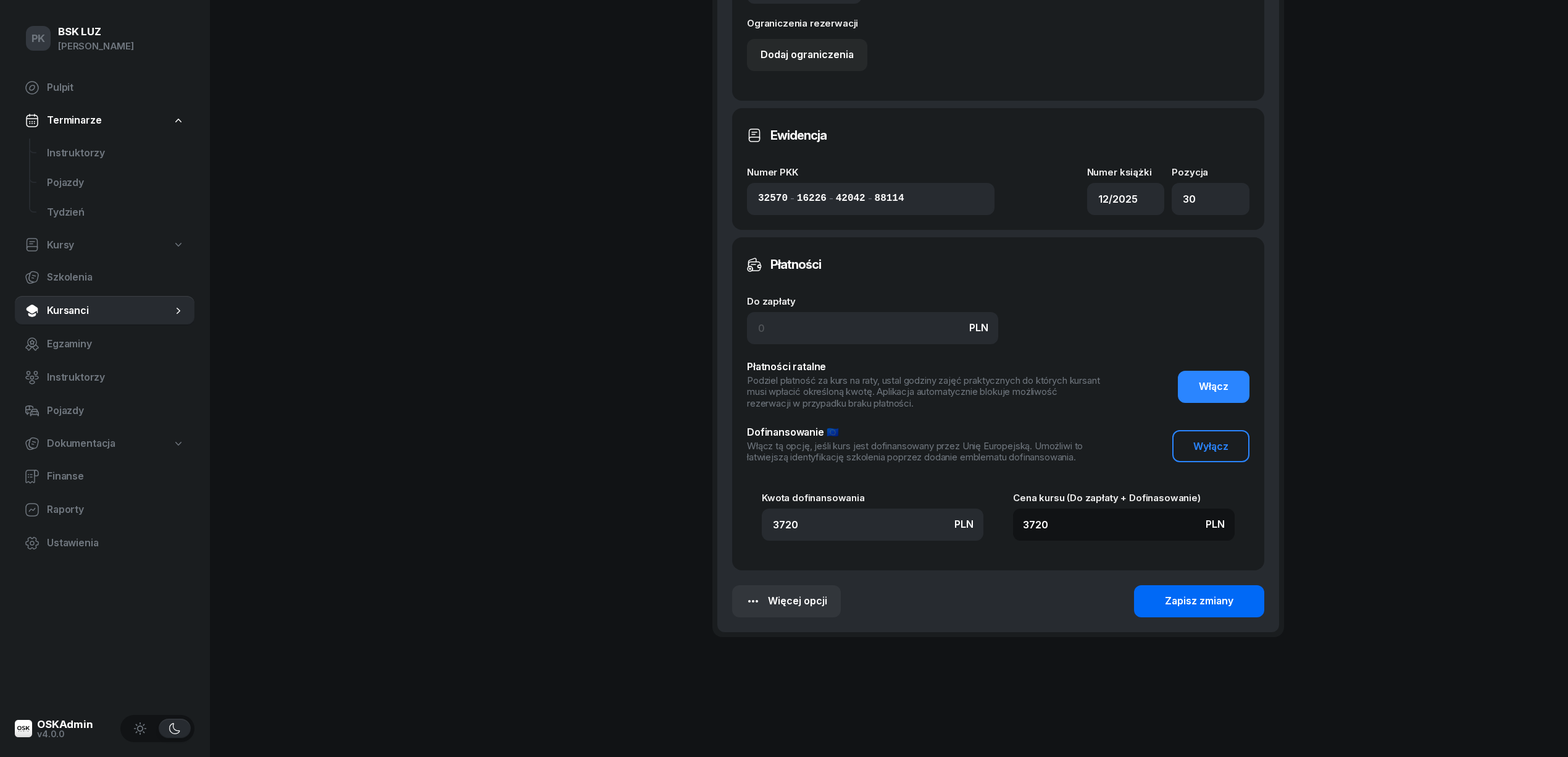
type input "4/20h, zakoń. [DATE], walidacja 0:45h"
click at [1161, 590] on button "Zapisz zmiany" at bounding box center [1199, 601] width 131 height 32
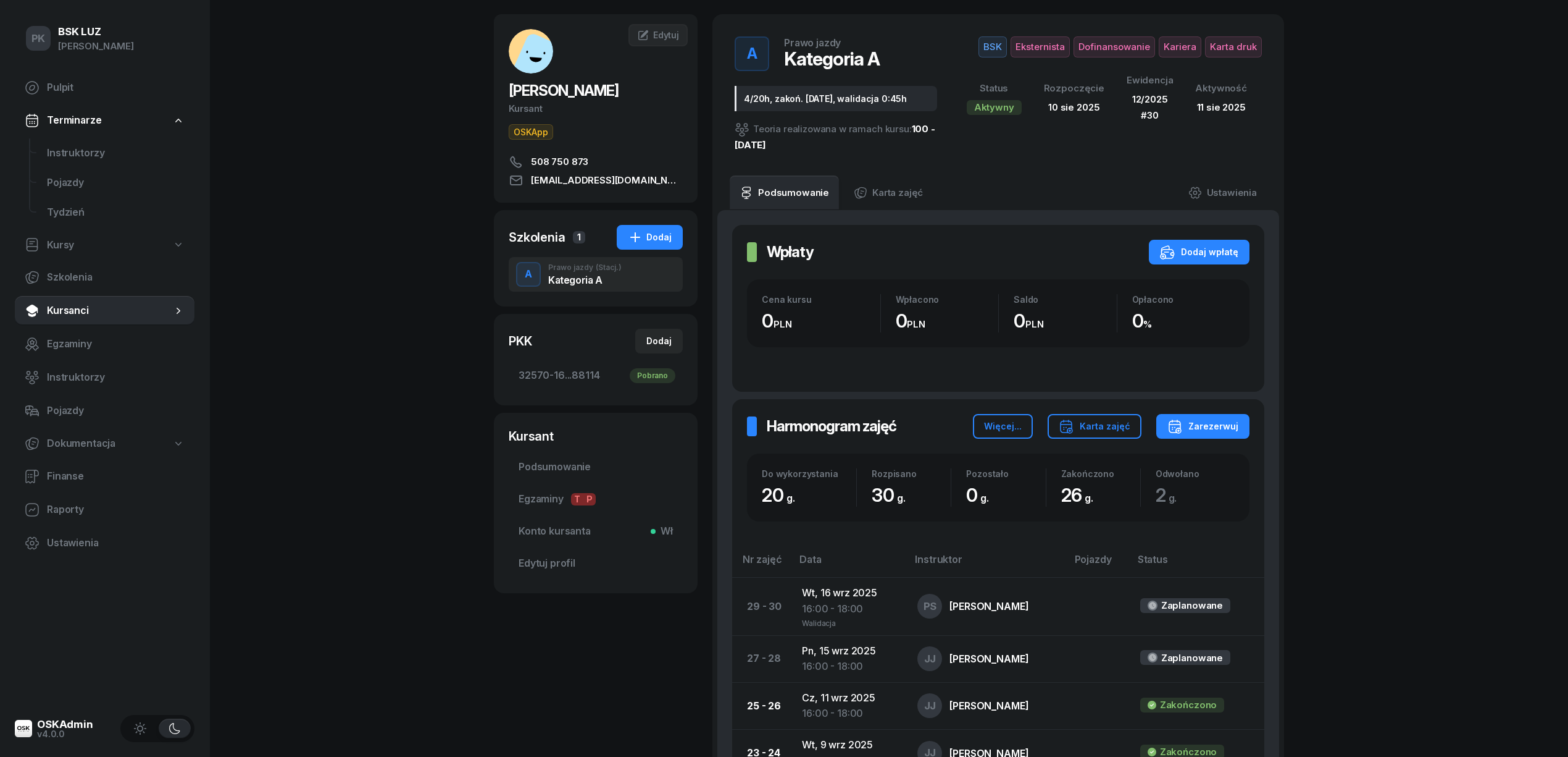
scroll to position [0, 0]
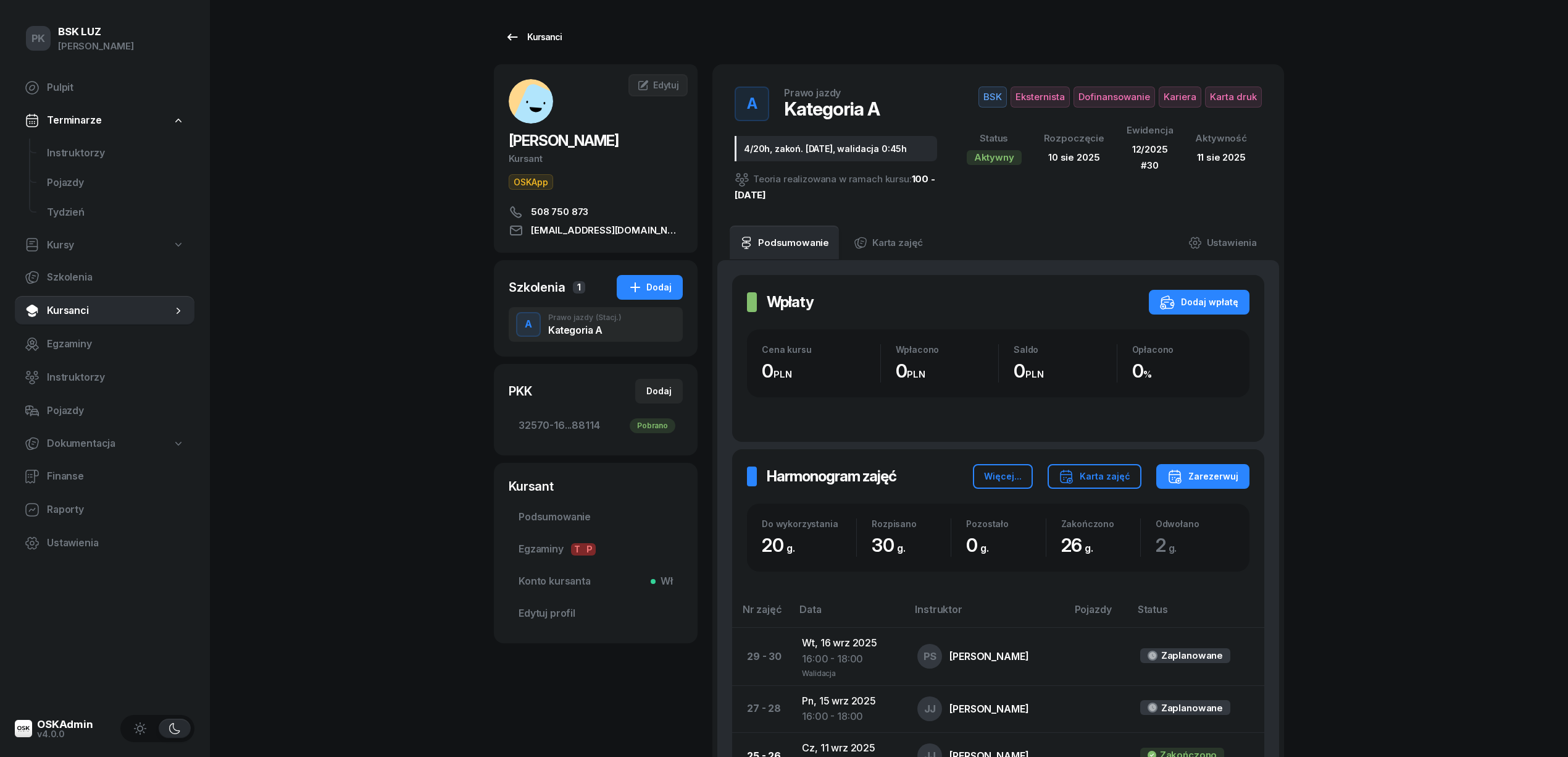
click at [538, 40] on div "Kursanci" at bounding box center [534, 37] width 56 height 15
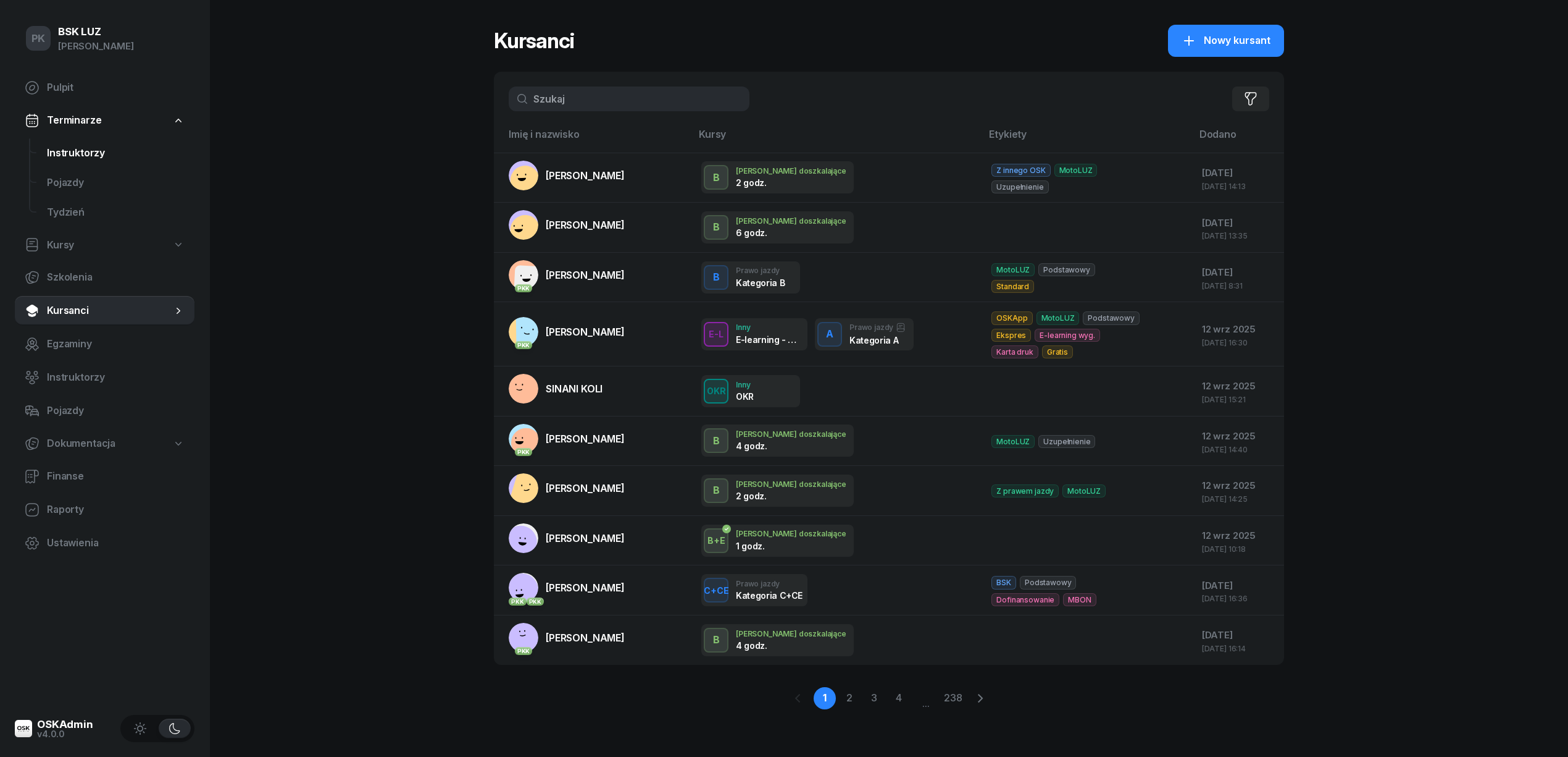
click at [75, 154] on span "Instruktorzy" at bounding box center [116, 154] width 138 height 16
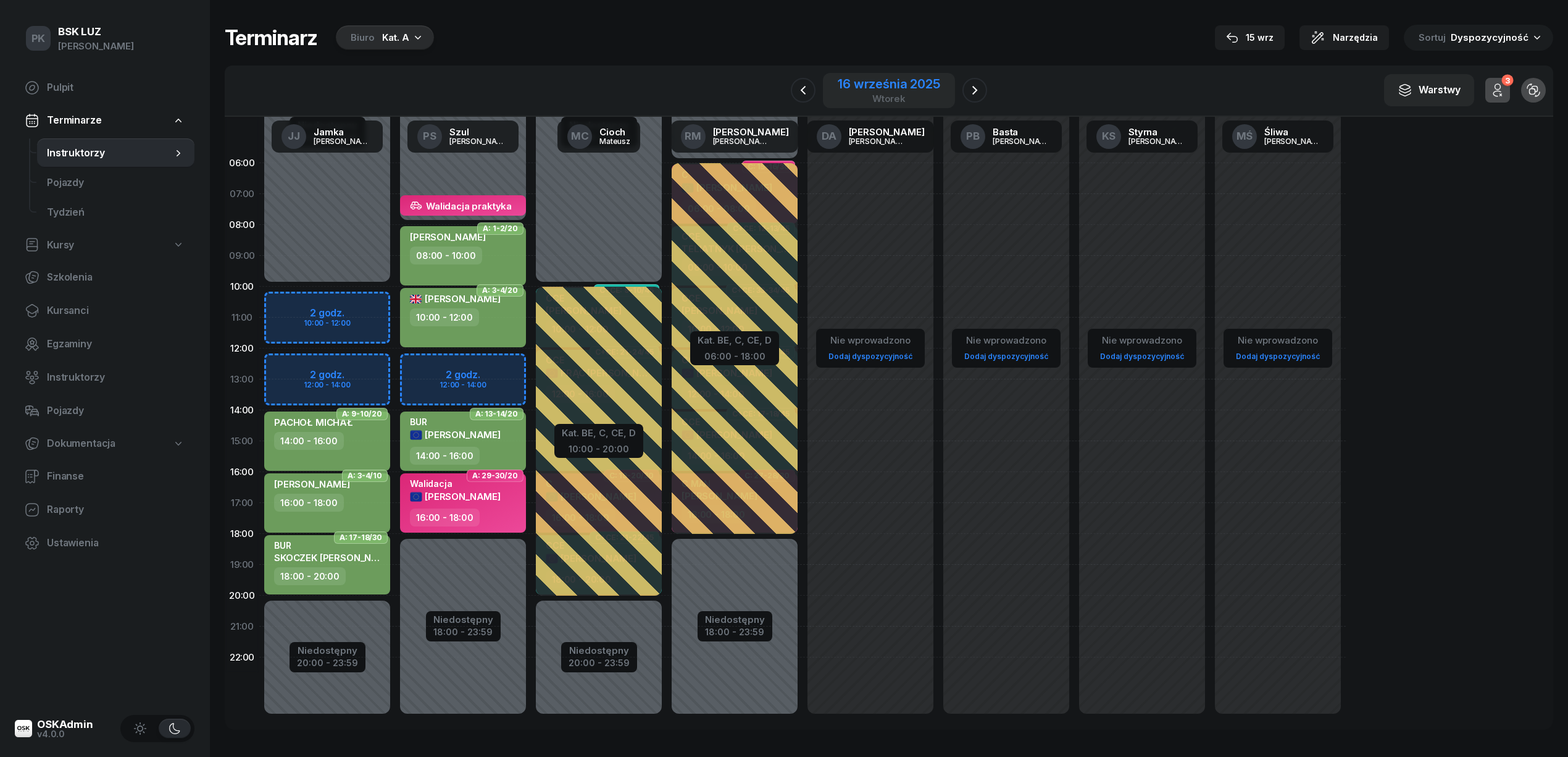
click at [870, 86] on div "16 września 2025" at bounding box center [889, 84] width 102 height 12
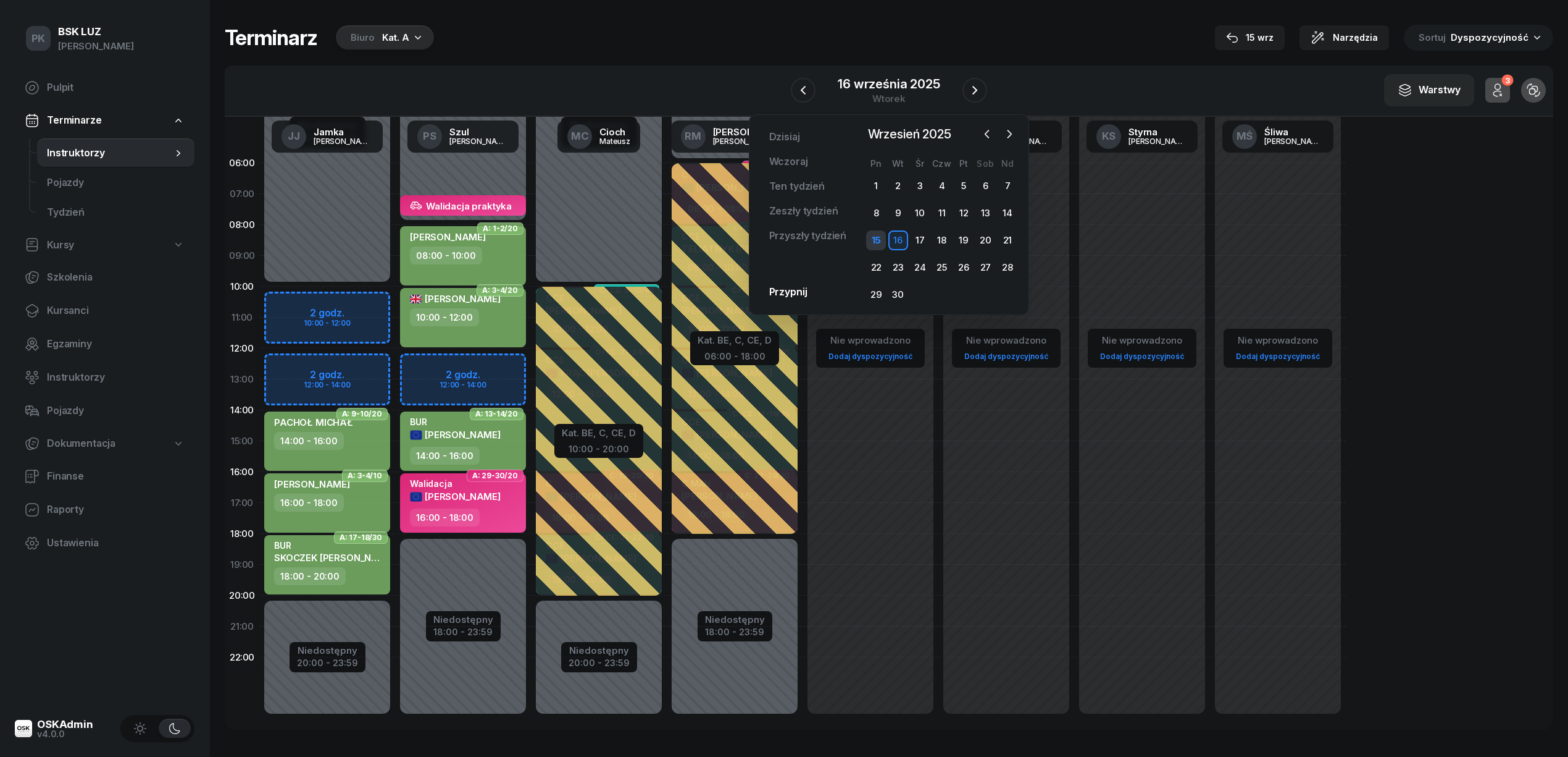
click at [882, 243] on div "15" at bounding box center [876, 240] width 19 height 19
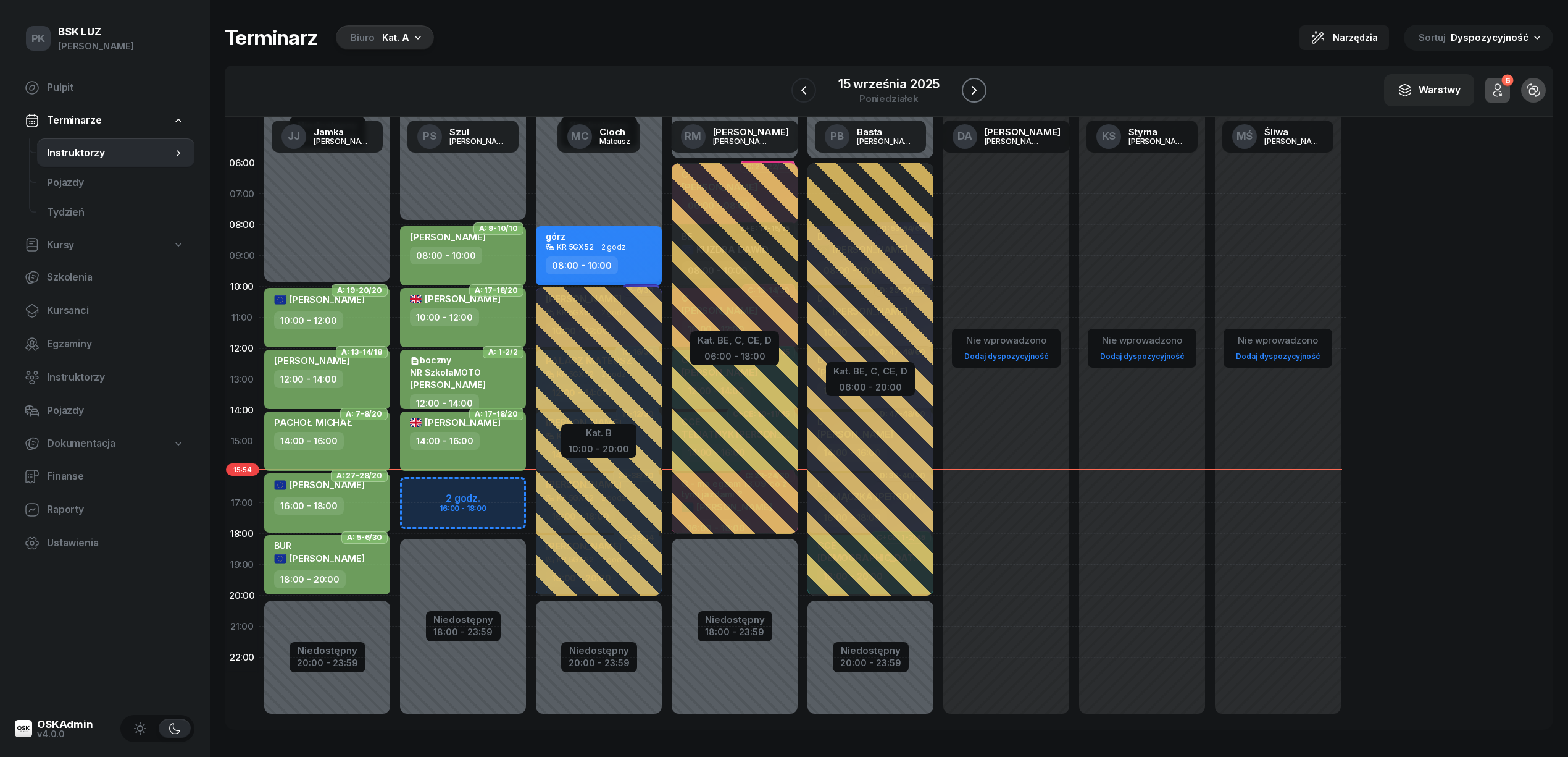
click at [968, 85] on icon "button" at bounding box center [974, 90] width 15 height 15
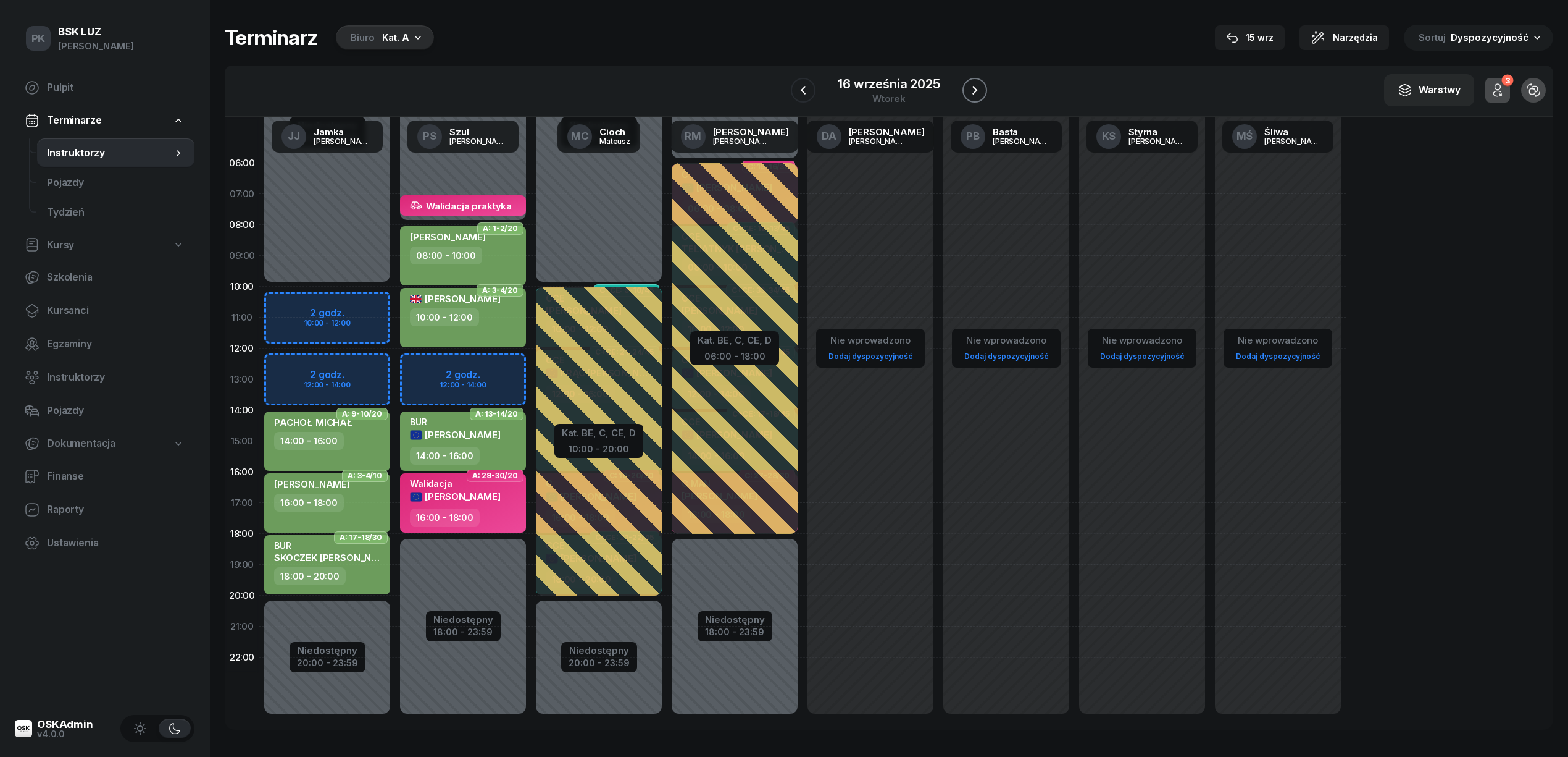
click at [965, 94] on button "button" at bounding box center [974, 90] width 25 height 25
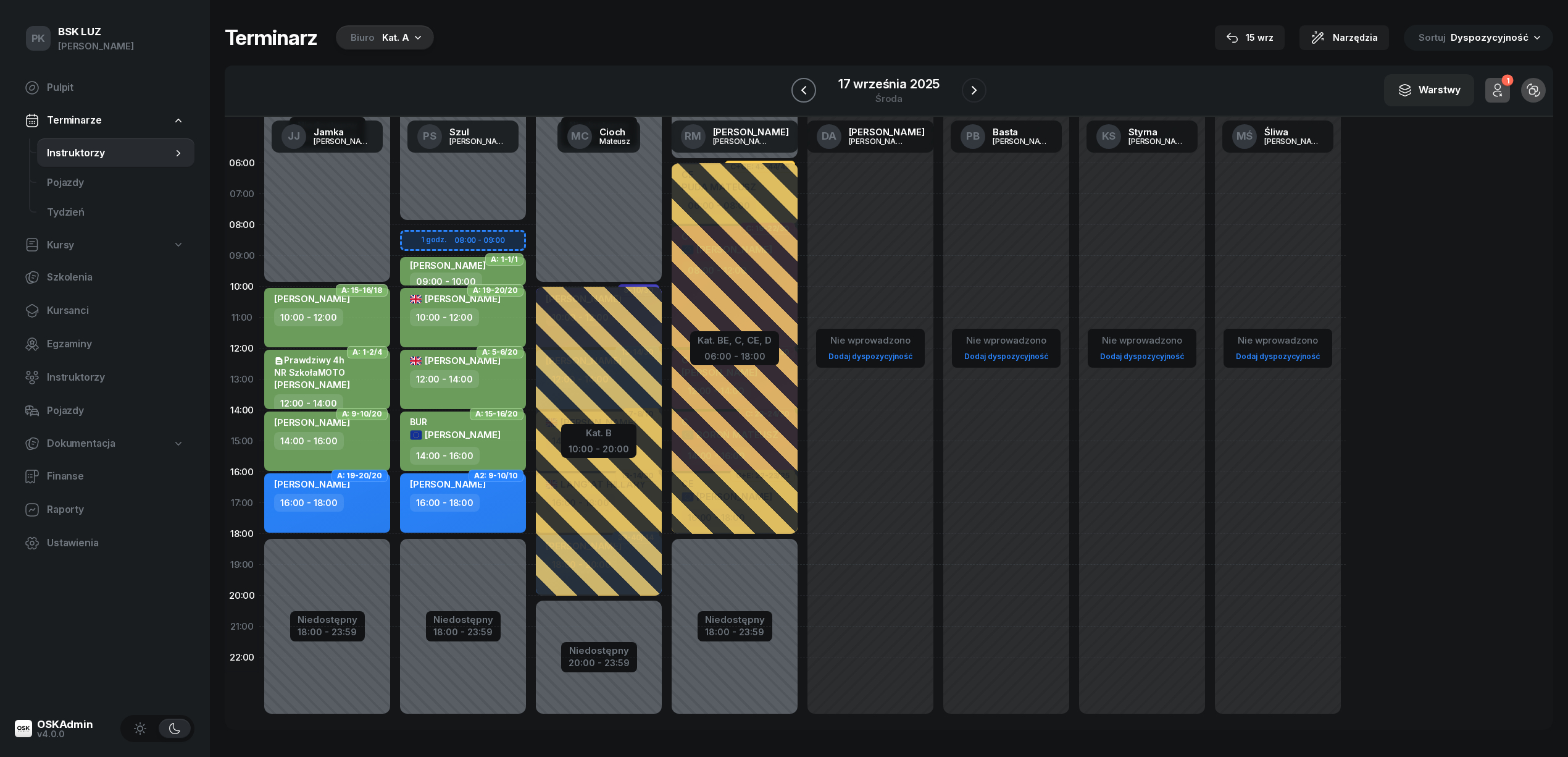
click at [814, 85] on button "button" at bounding box center [804, 90] width 25 height 25
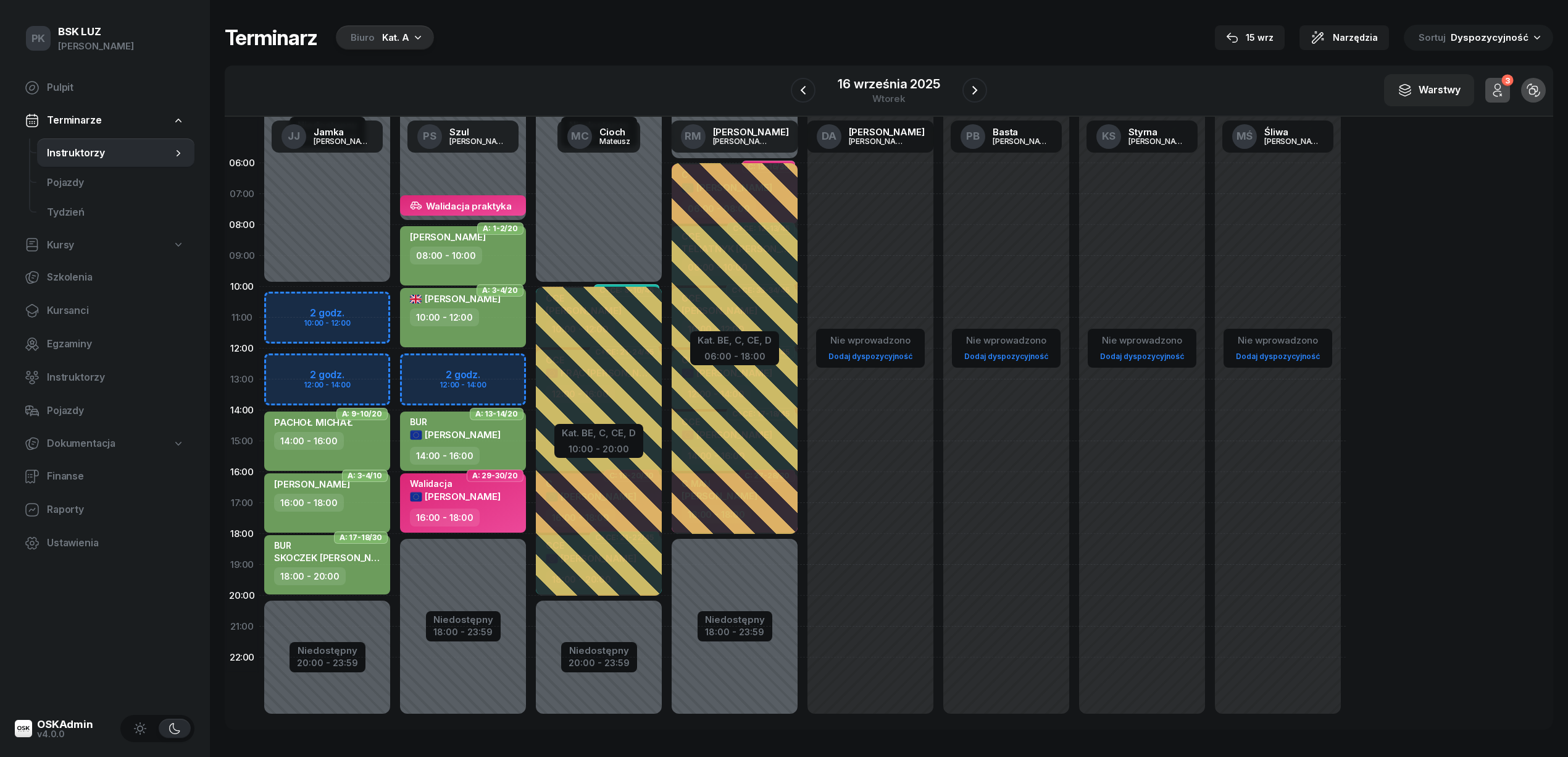
click at [445, 179] on div "Niedostępny 00:00 - 08:00 Niedostępny 18:00 - 23:59 2 godz. 12:00 - 14:00 Walid…" at bounding box center [463, 440] width 136 height 587
select select "06"
select select "07"
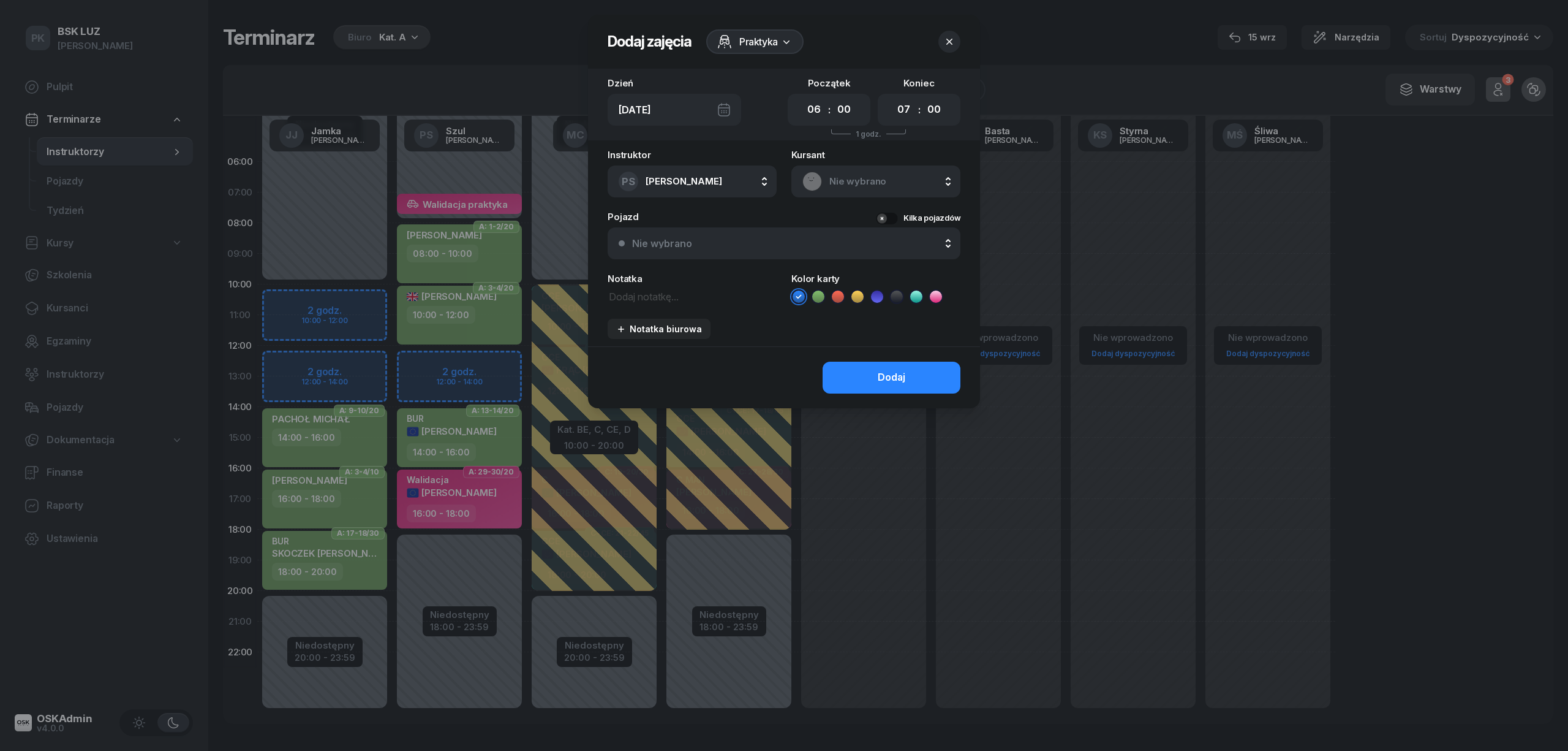
click at [775, 49] on div "Praktyka" at bounding box center [754, 42] width 97 height 25
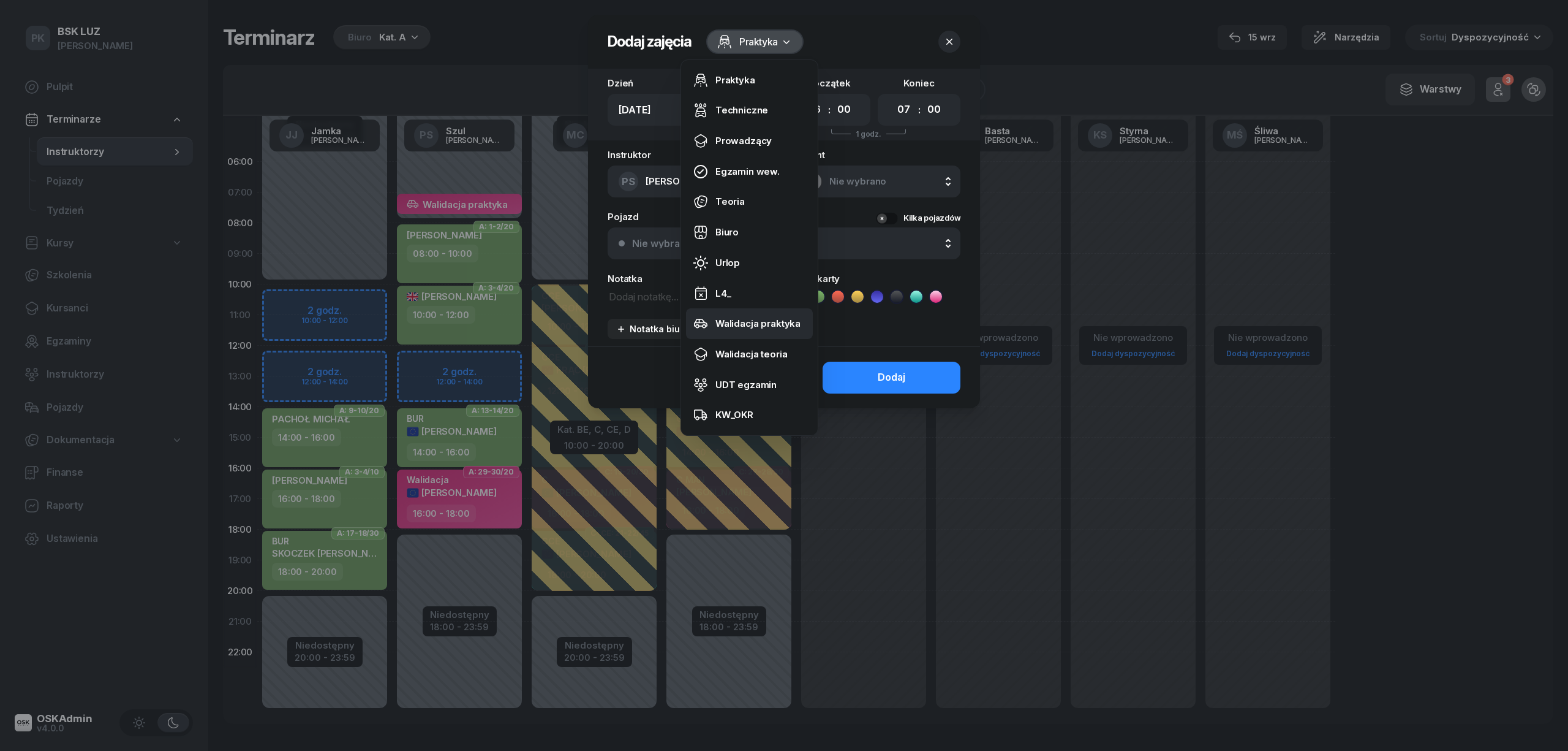
click at [747, 318] on div "Walidacja praktyka" at bounding box center [758, 324] width 85 height 16
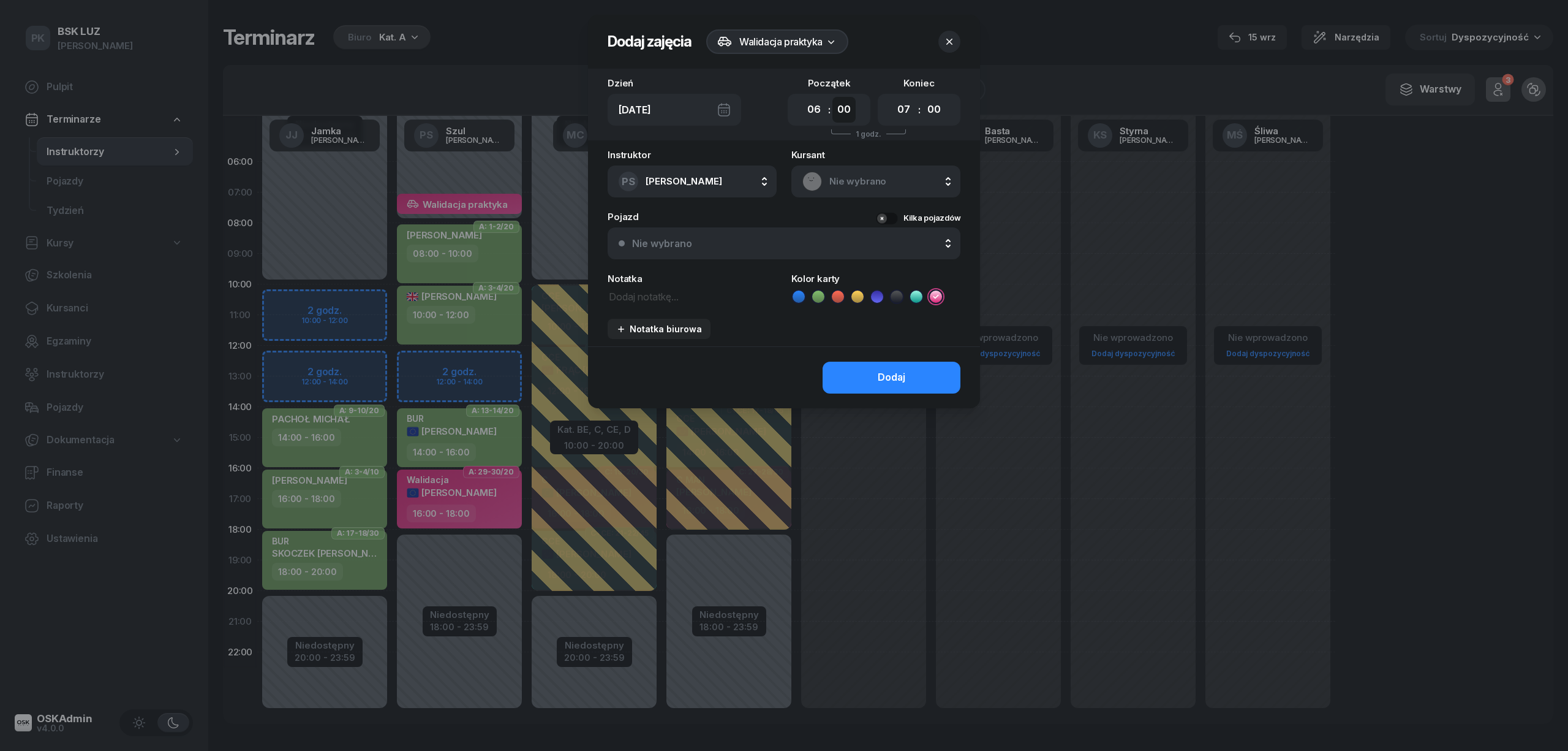
click at [838, 110] on select "00 05 10 15 20 25 30 35 40 45 50 55" at bounding box center [844, 109] width 24 height 25
select select "15"
click at [832, 97] on select "00 05 10 15 20 25 30 35 40 45 50 55" at bounding box center [844, 109] width 24 height 25
click at [660, 295] on textarea at bounding box center [691, 296] width 169 height 16
type textarea "c"
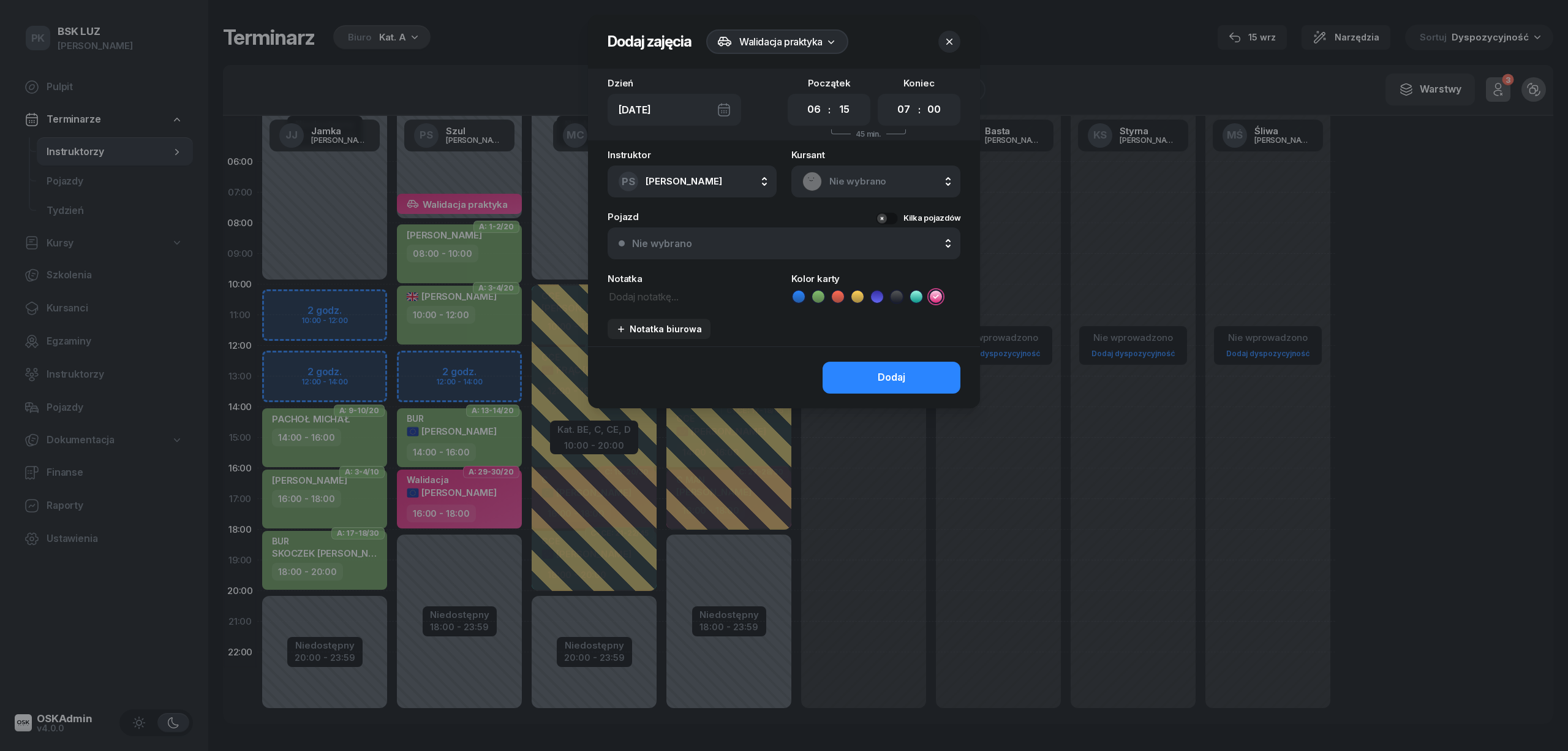
type textarea "c"
type textarea "Ch"
click at [524, 43] on div at bounding box center [784, 376] width 1568 height 751
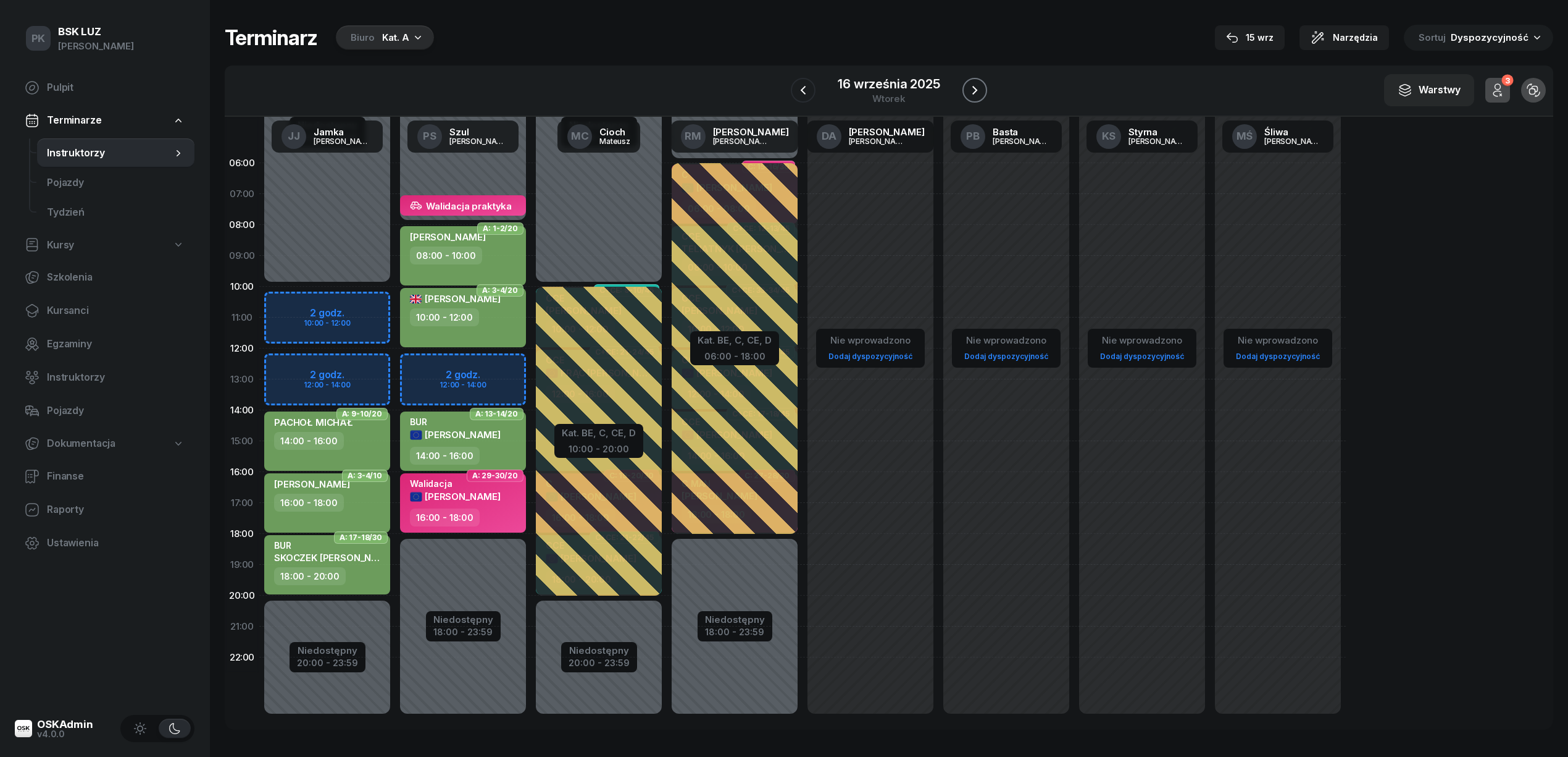
click at [971, 87] on icon "button" at bounding box center [974, 90] width 15 height 15
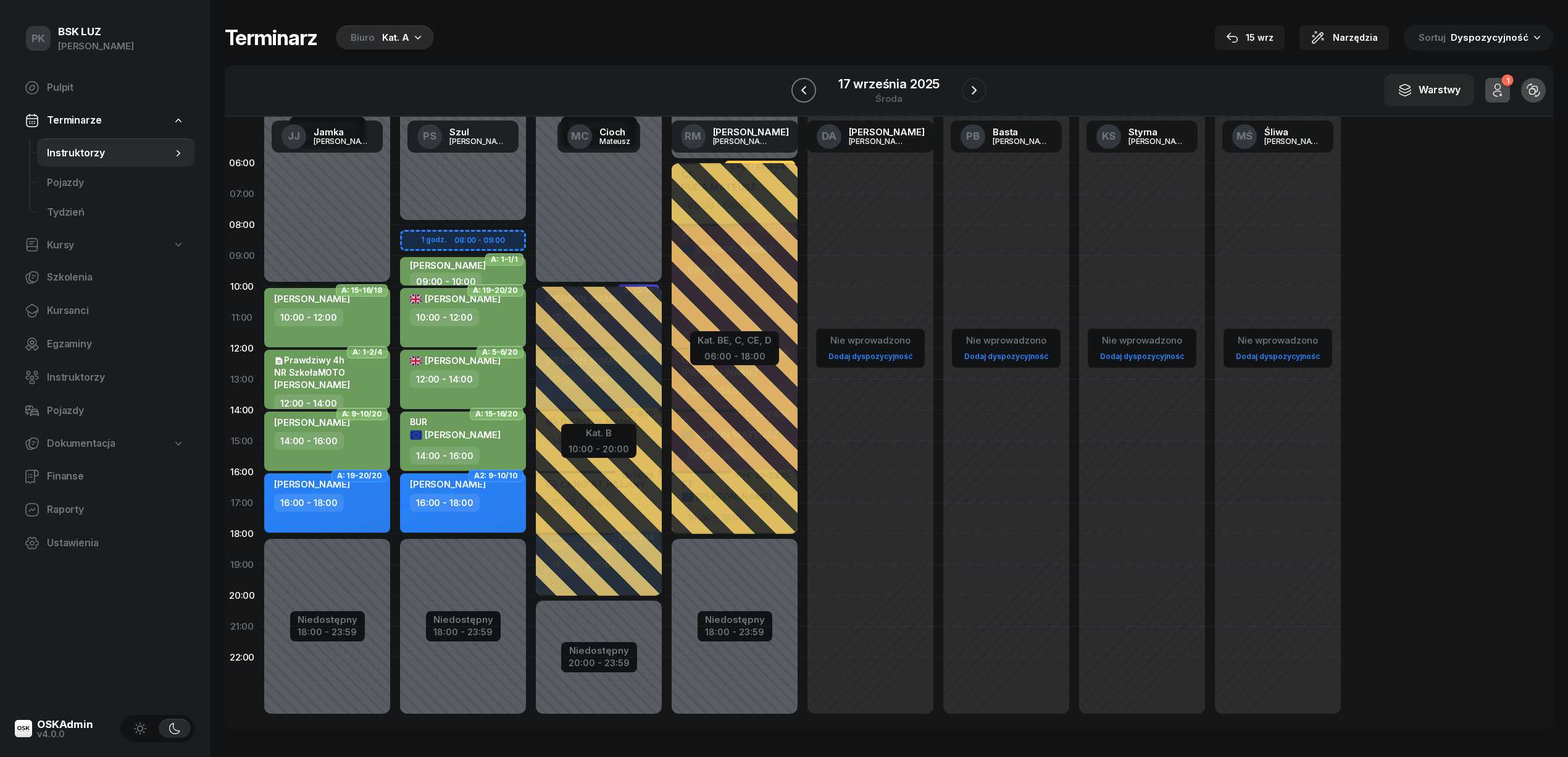
click at [801, 87] on icon "button" at bounding box center [803, 90] width 15 height 15
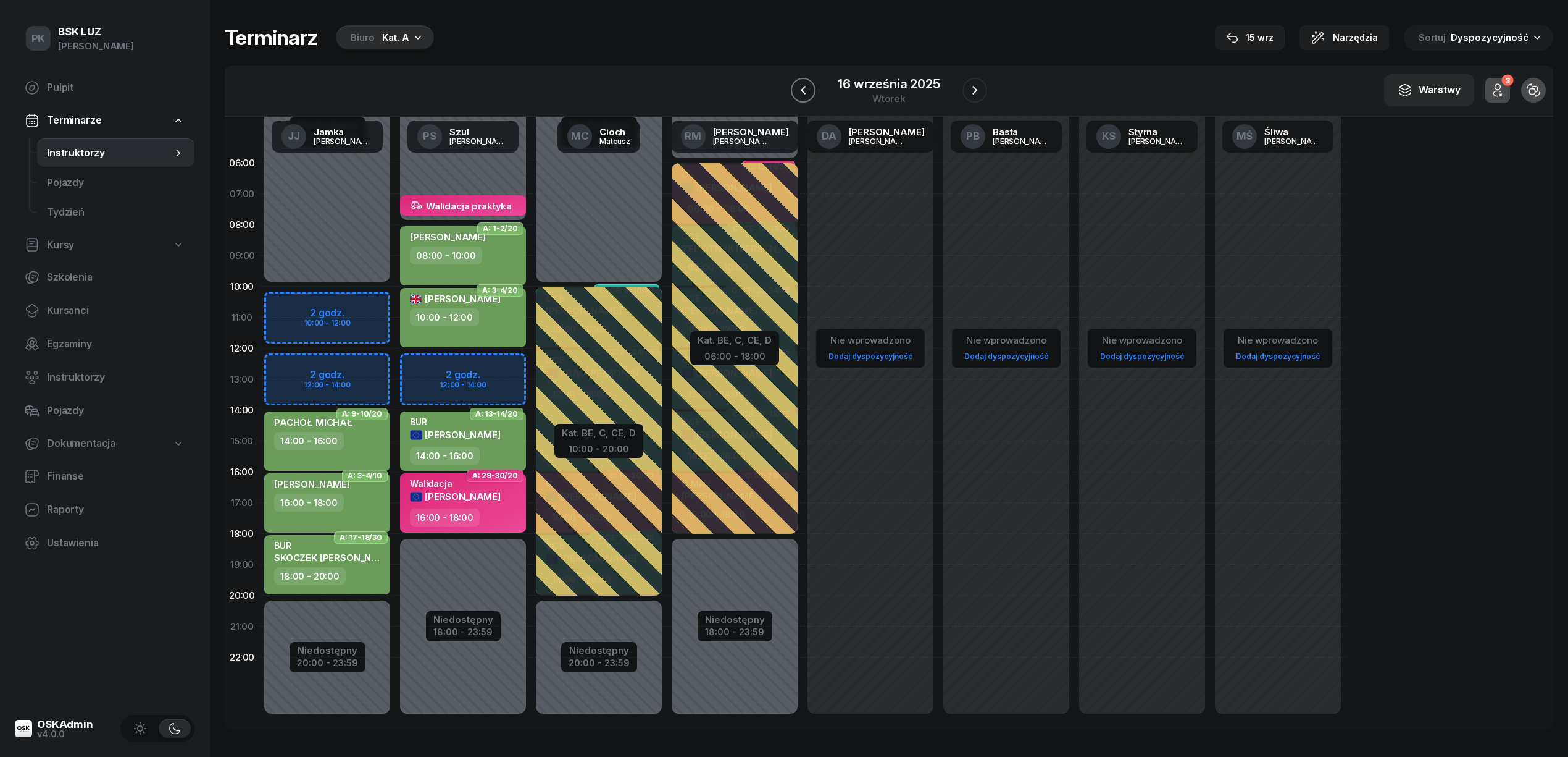
click at [801, 93] on icon "button" at bounding box center [803, 90] width 15 height 15
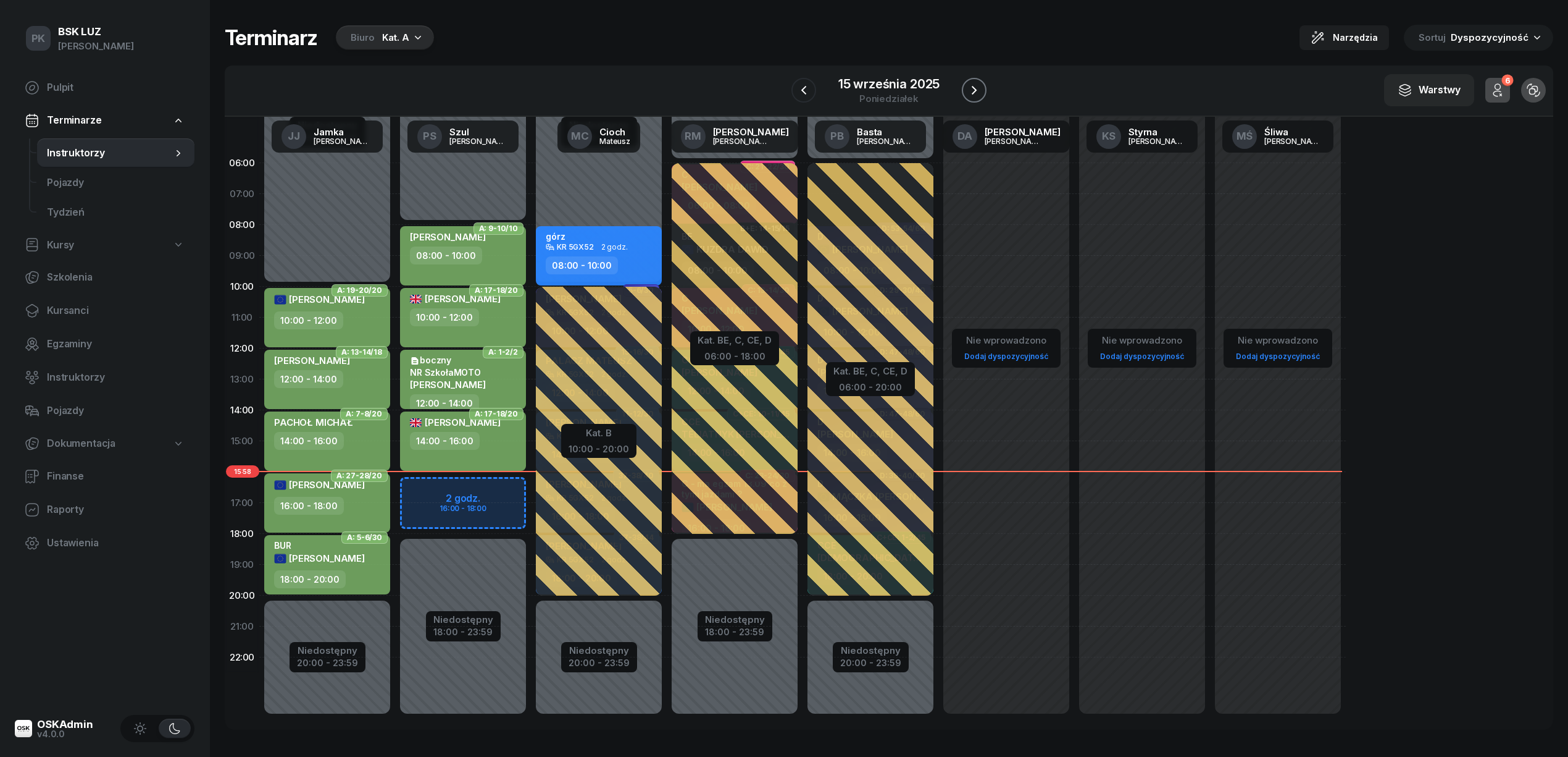
click at [967, 90] on icon "button" at bounding box center [974, 90] width 15 height 15
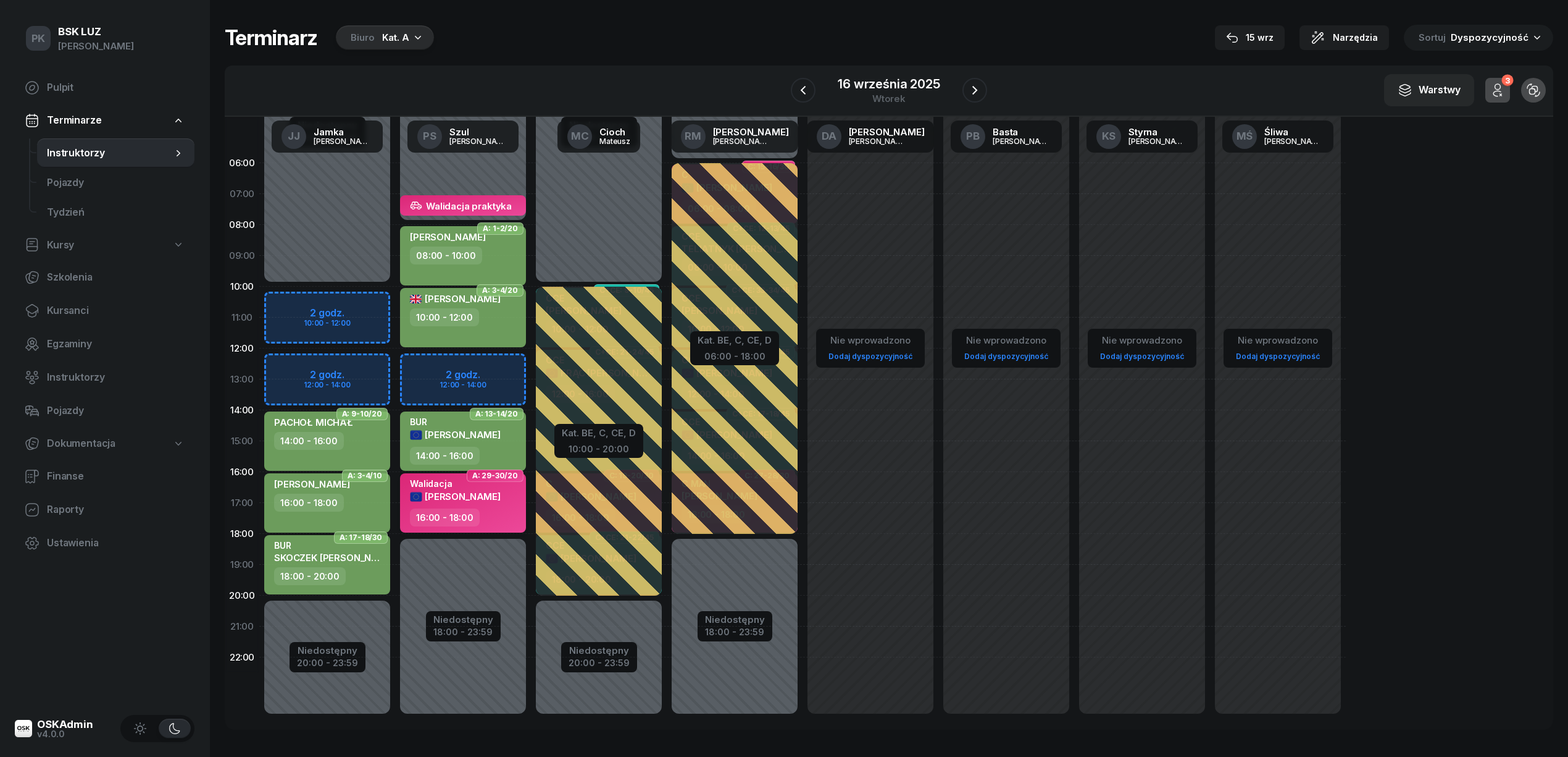
click at [489, 513] on div "16:00 - 18:00" at bounding box center [464, 517] width 108 height 18
select select "16"
select select "18"
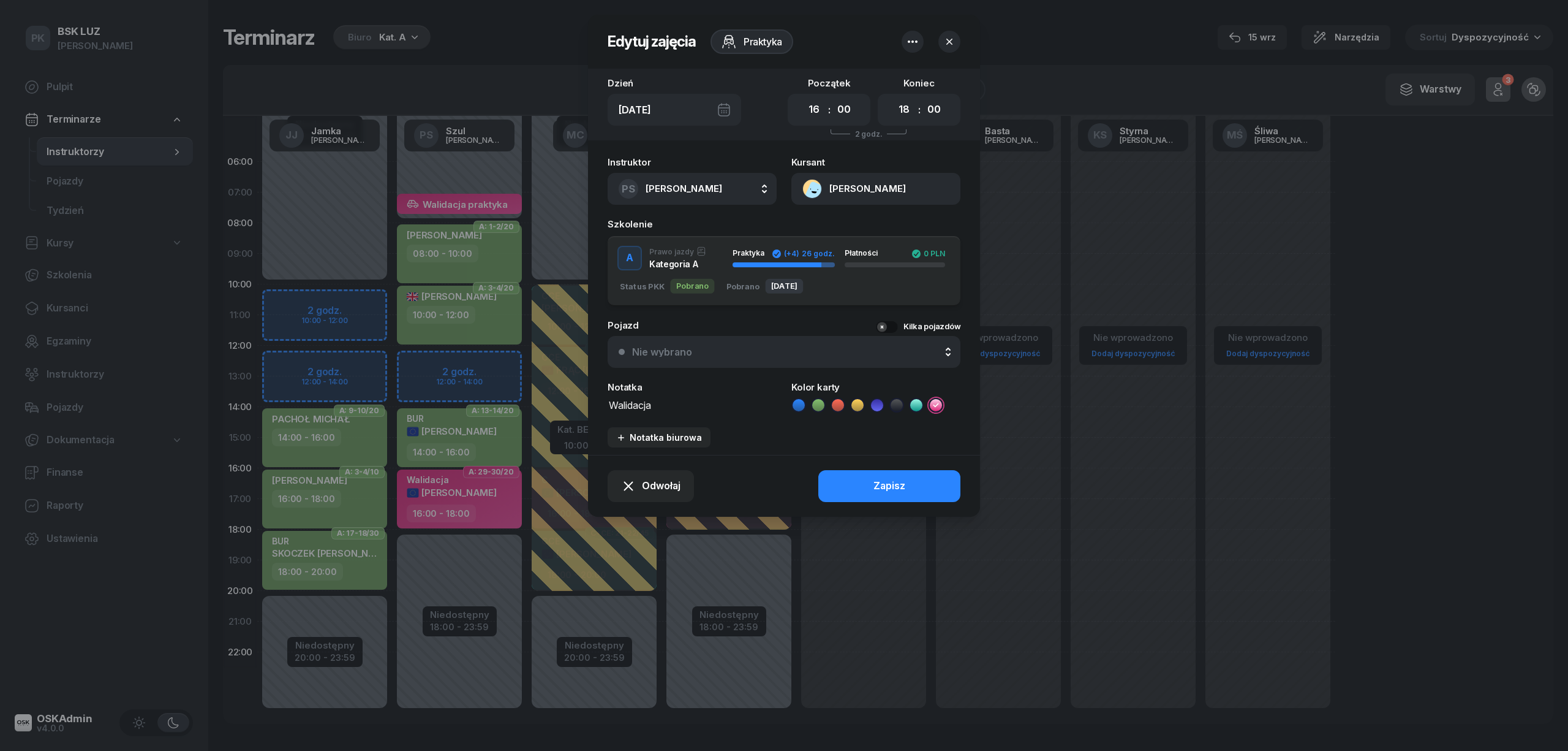
click at [920, 38] on icon "button" at bounding box center [913, 41] width 15 height 15
click at [879, 74] on link "Usuń" at bounding box center [906, 80] width 160 height 31
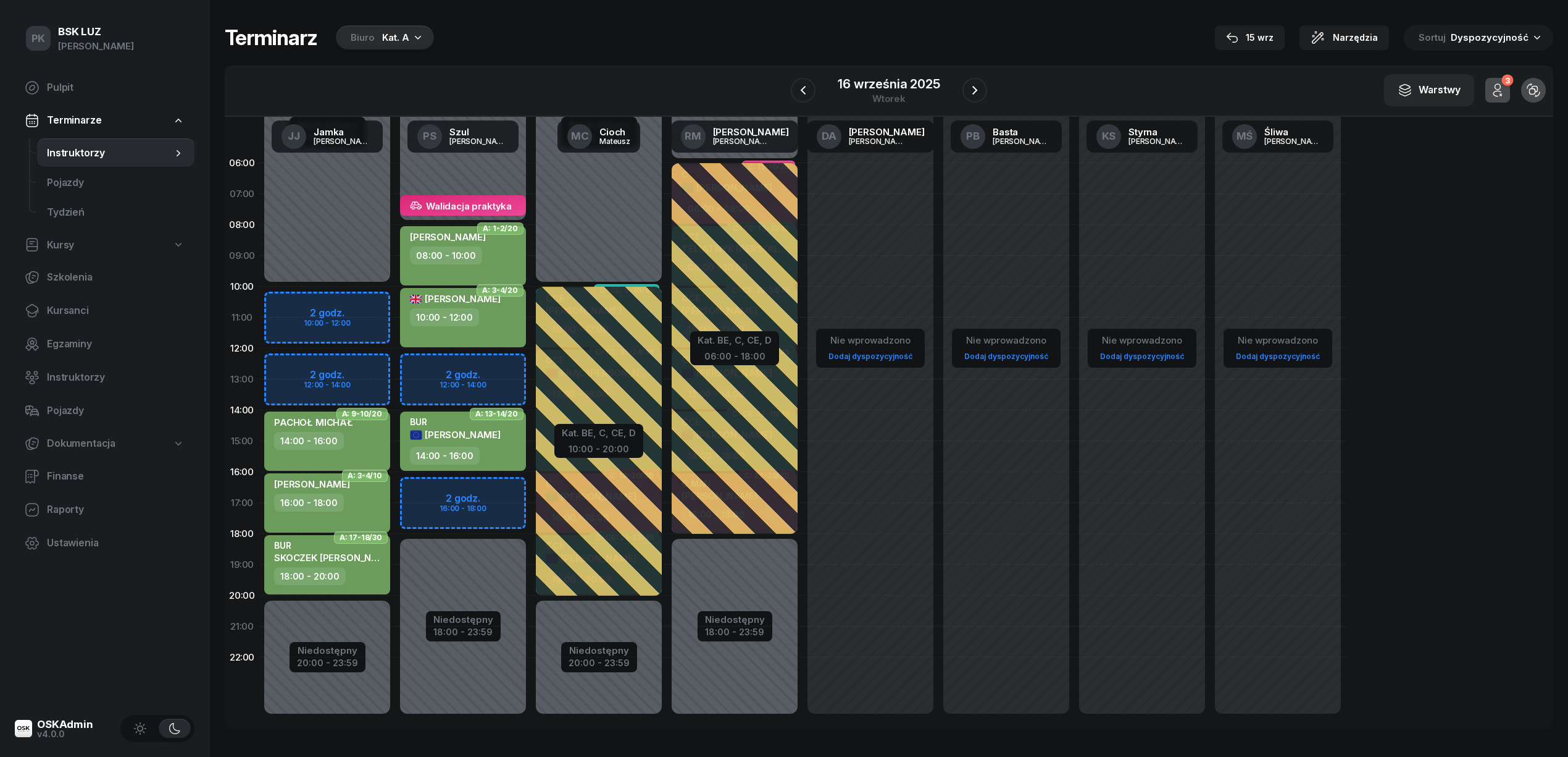
click at [474, 176] on div "Niedostępny 00:00 - 08:00 Niedostępny 18:00 - 23:59 Walidacja praktyka Włodarcz…" at bounding box center [463, 440] width 136 height 587
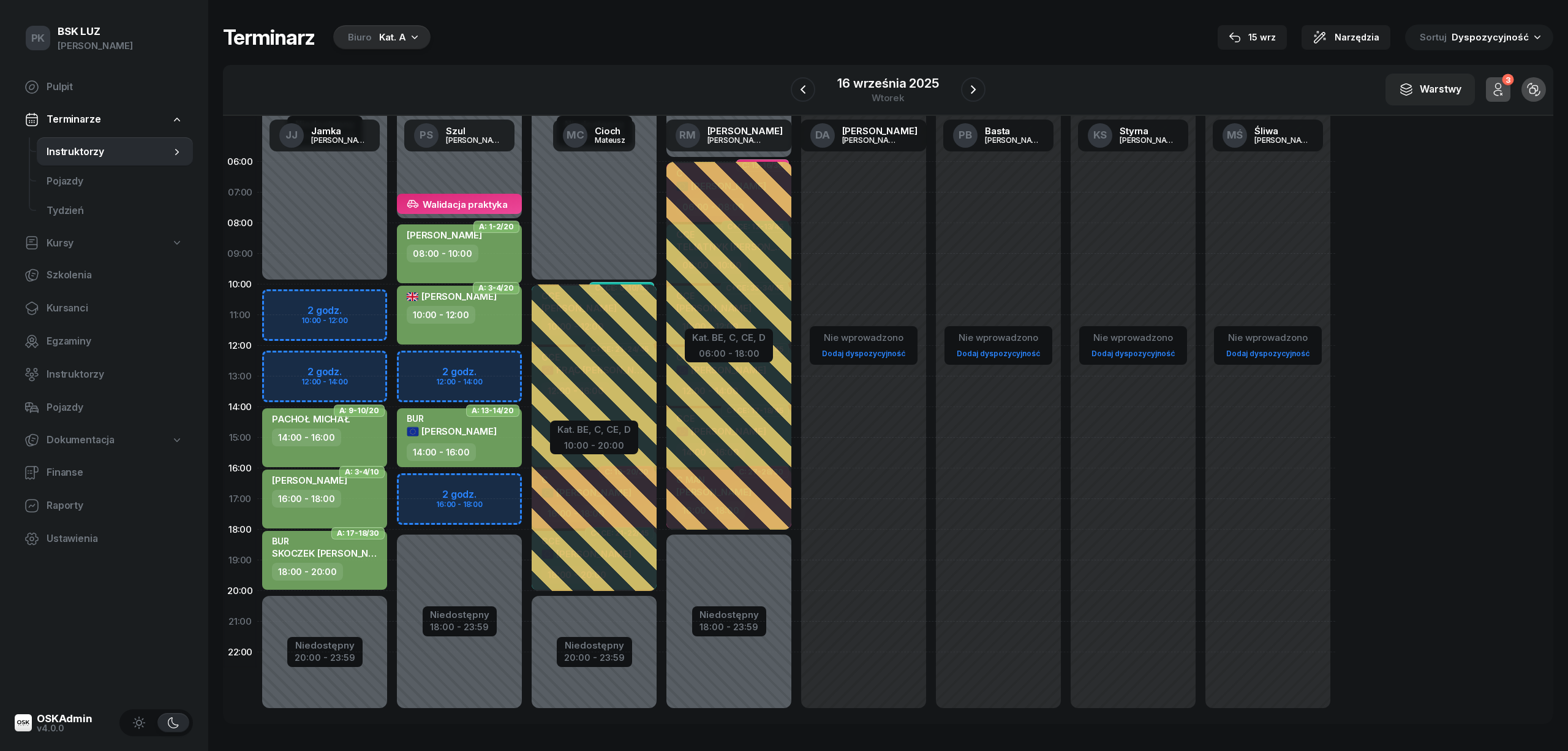
select select "06"
select select "07"
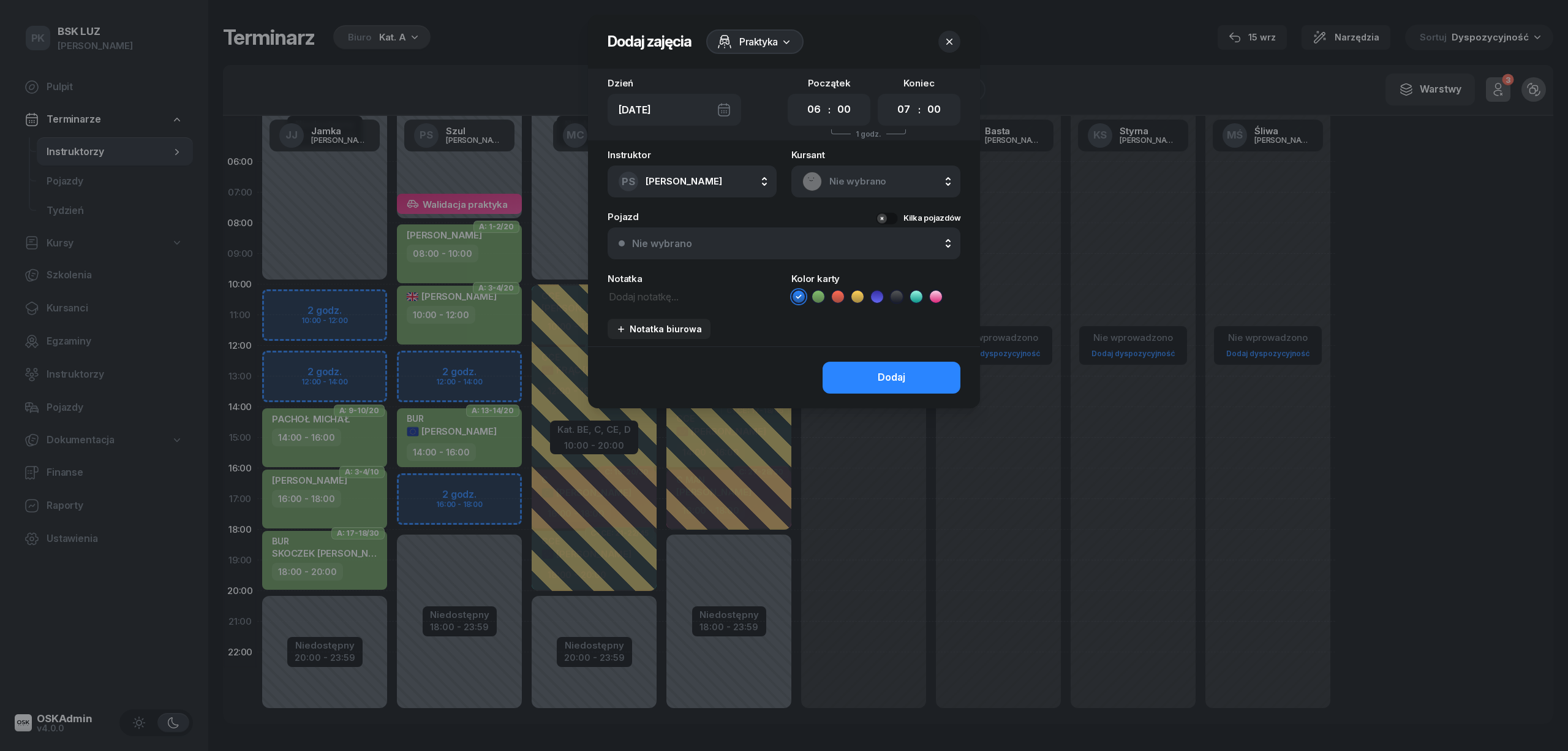
click at [759, 44] on span "Praktyka" at bounding box center [759, 41] width 38 height 15
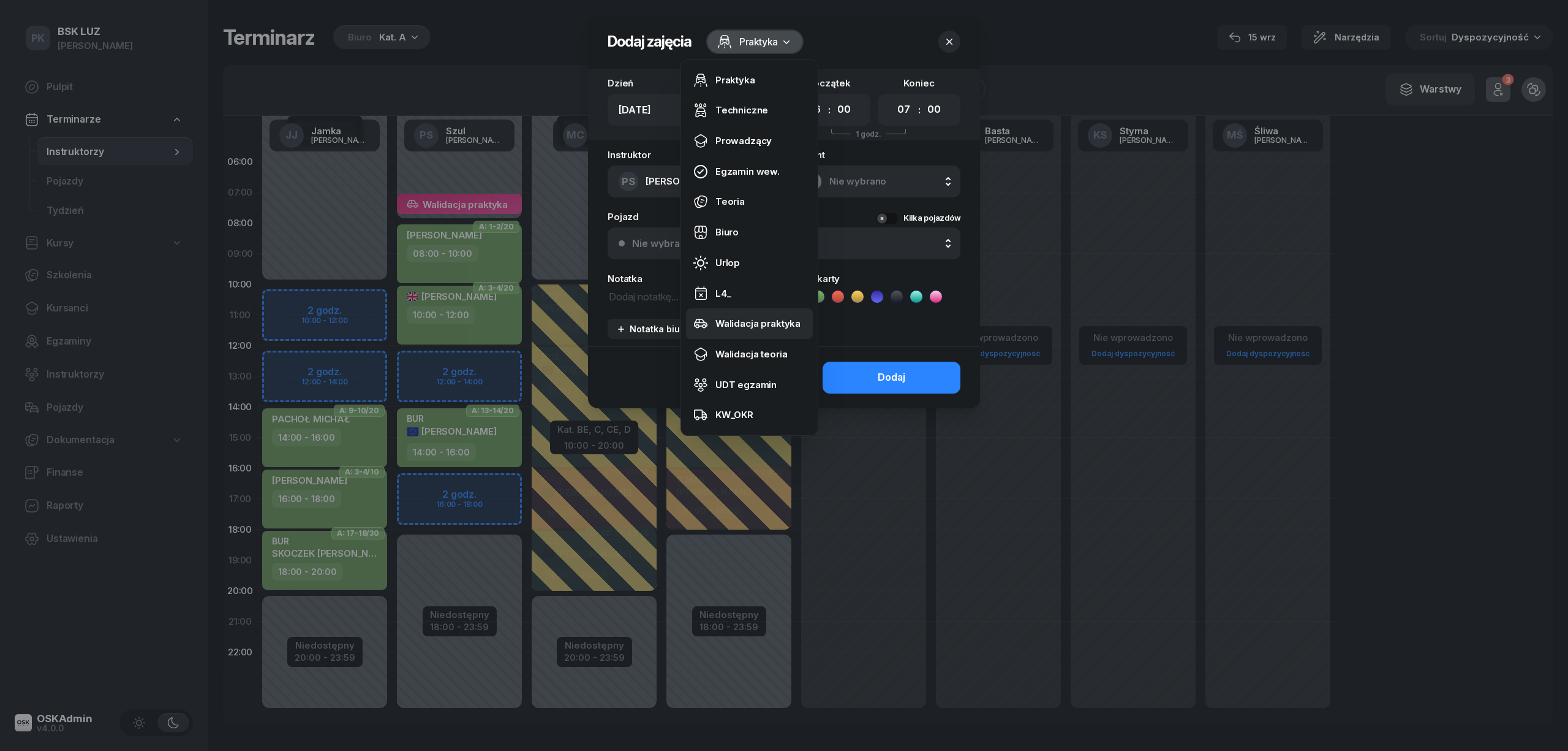
click at [748, 324] on div "Walidacja praktyka" at bounding box center [758, 324] width 85 height 16
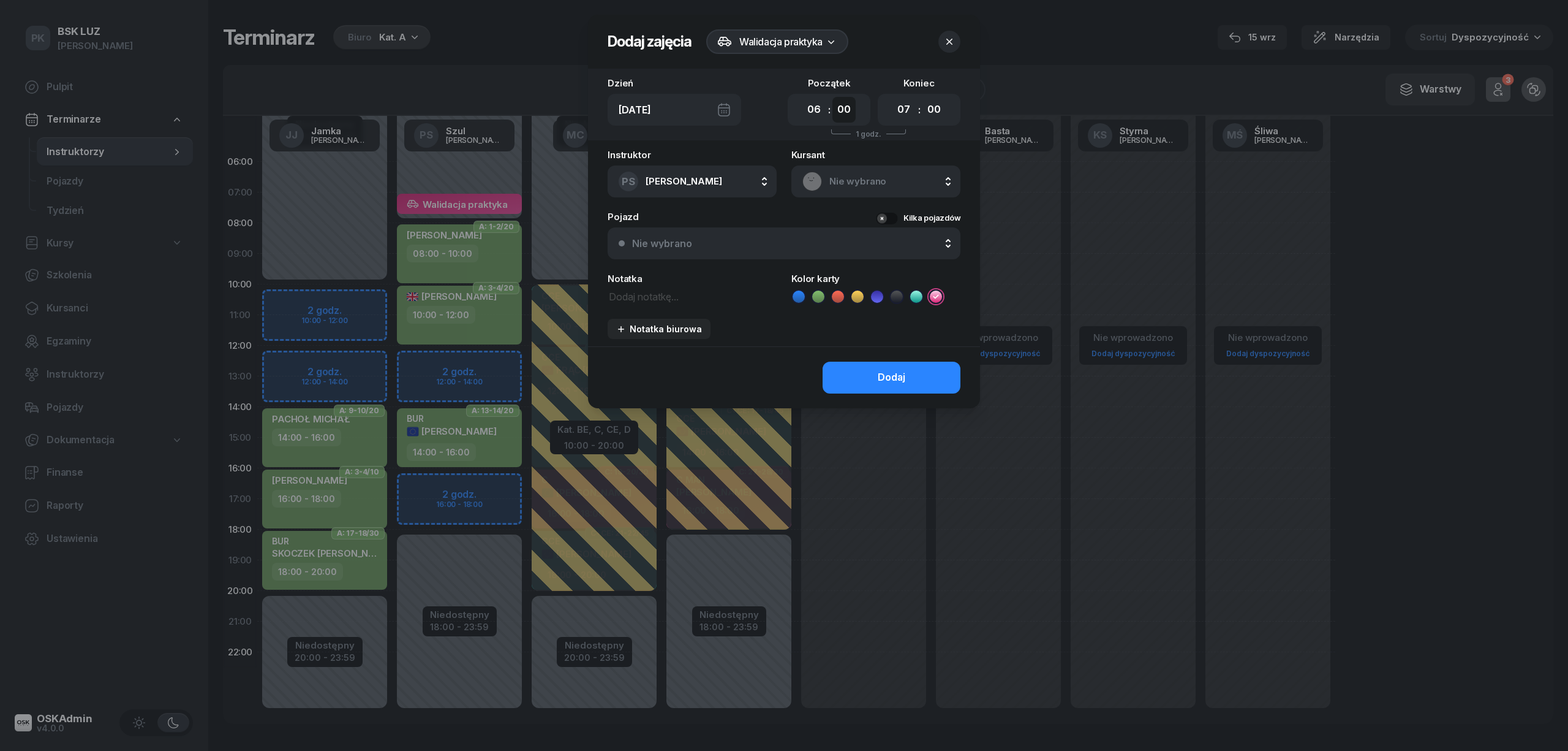
click at [848, 109] on select "00 05 10 15 20 25 30 35 40 45 50 55" at bounding box center [844, 109] width 24 height 25
select select "15"
click at [832, 97] on select "00 05 10 15 20 25 30 35 40 45 50 55" at bounding box center [844, 109] width 24 height 25
click at [924, 381] on button "Dodaj" at bounding box center [892, 377] width 138 height 32
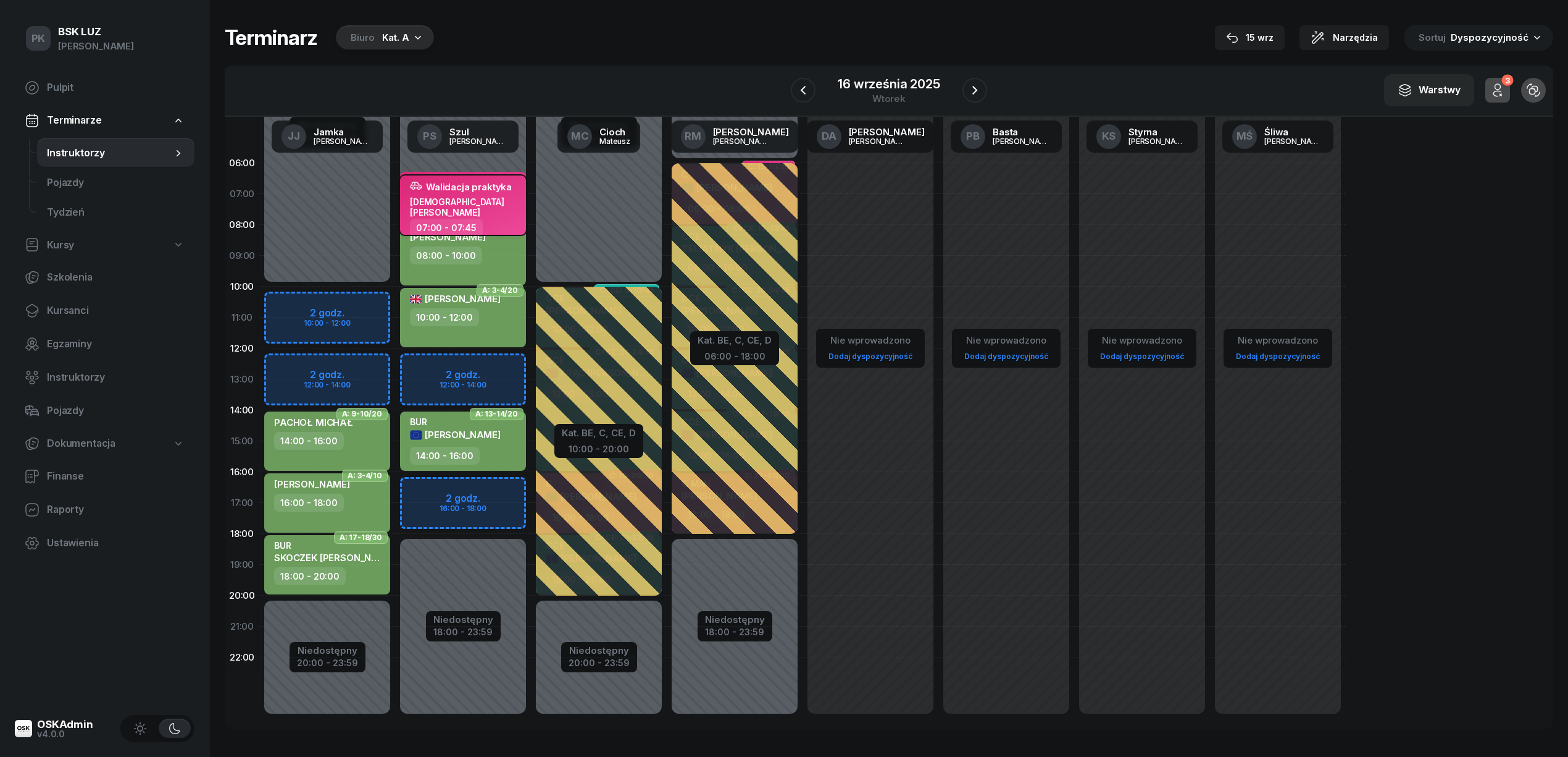
click at [513, 219] on div "07:00 - 07:45" at bounding box center [464, 228] width 108 height 18
select select "07"
select select "45"
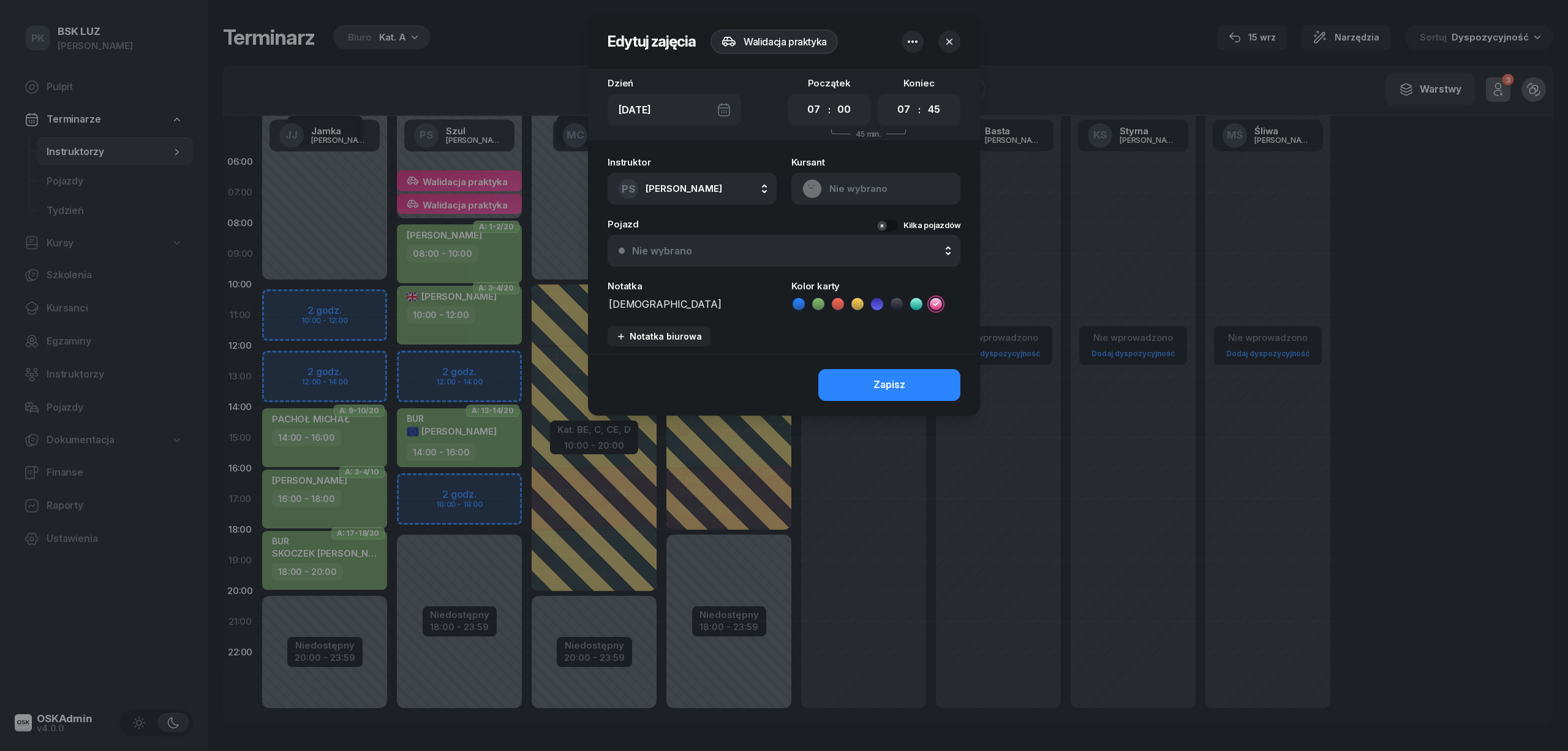
click at [477, 179] on div at bounding box center [784, 376] width 1568 height 751
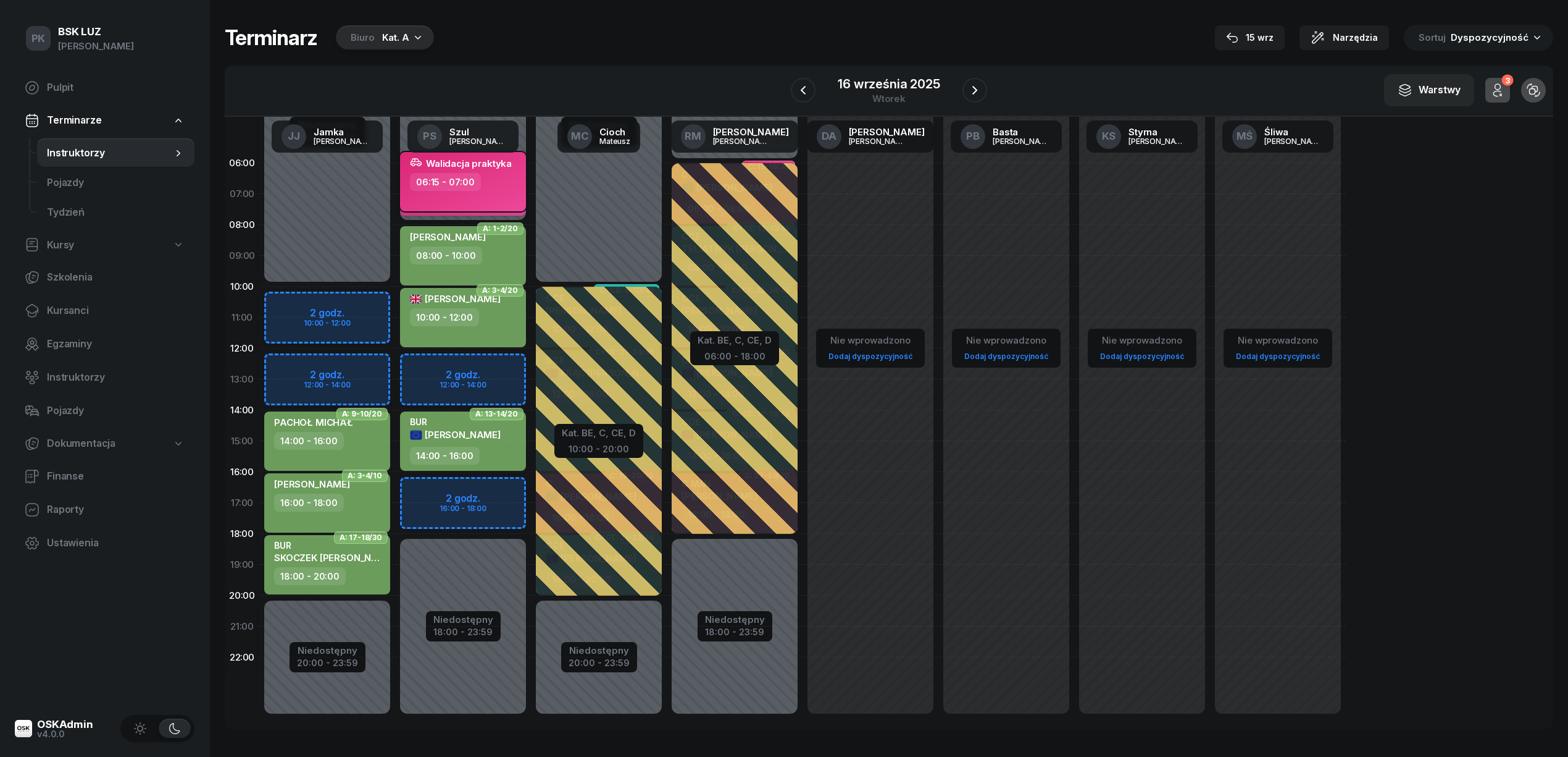
click at [481, 180] on div "06:15 - 07:00" at bounding box center [464, 182] width 108 height 18
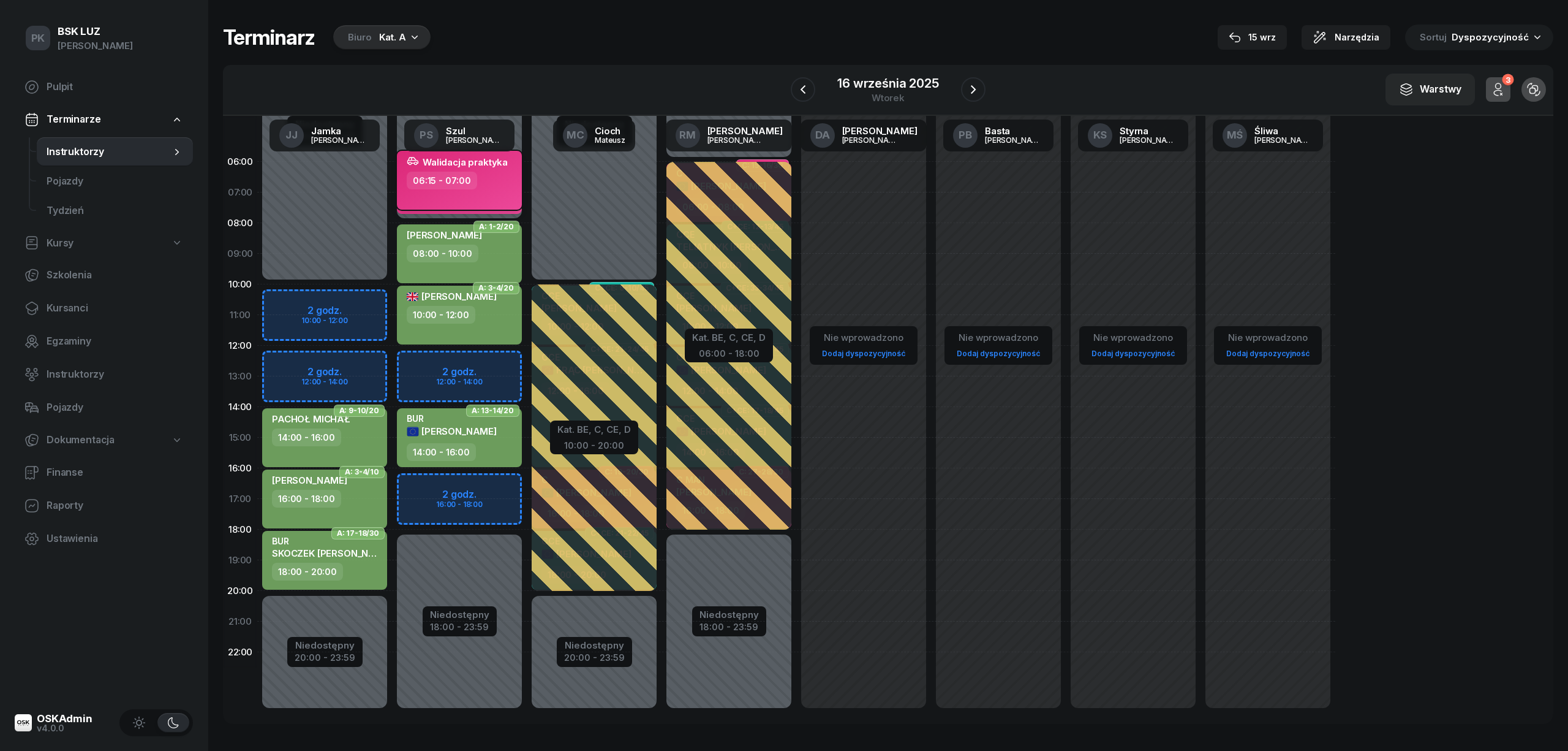
select select "06"
select select "15"
select select "07"
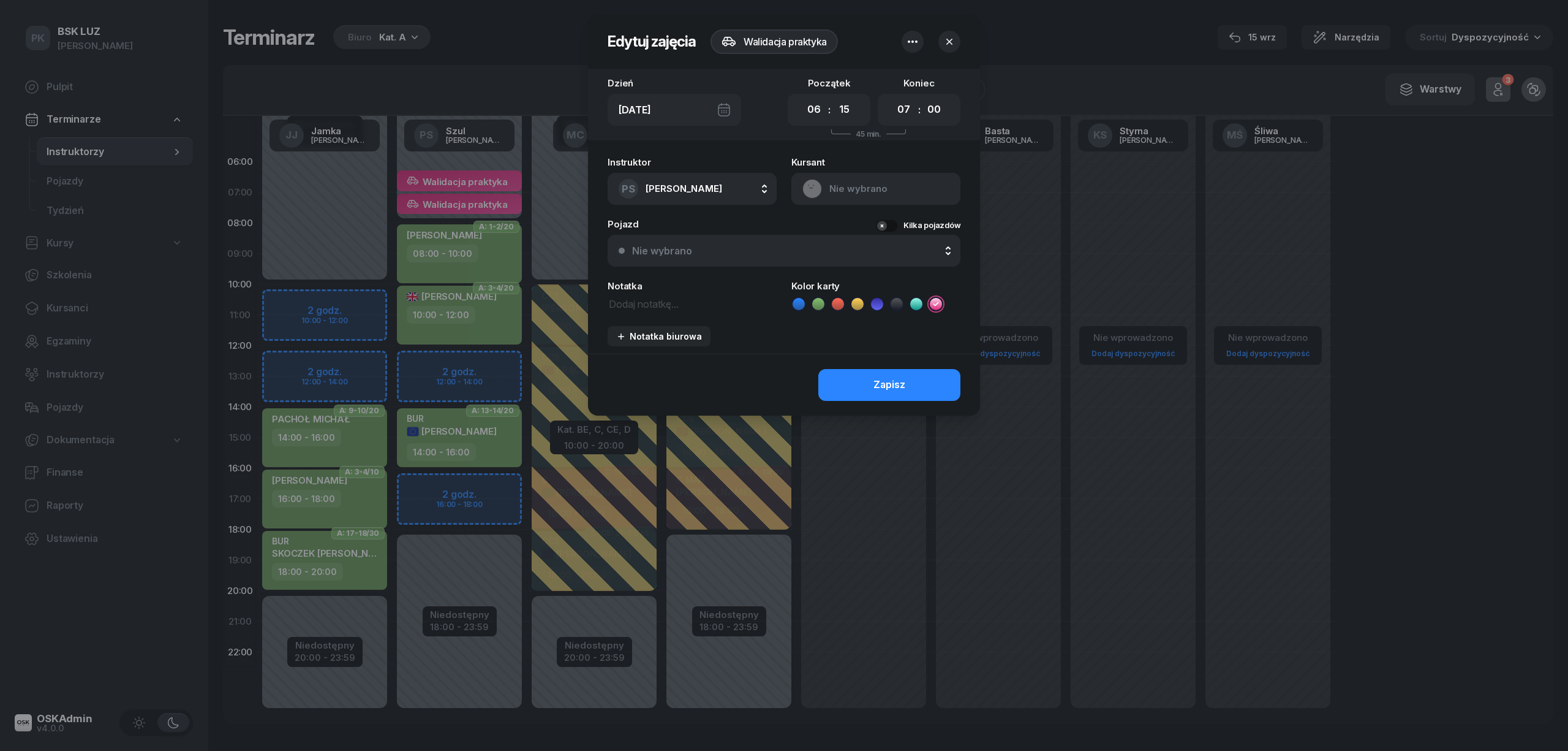
click at [655, 310] on div "Instruktor PS Szul Piotr AK Koryciński Artur BP Pająk Bogusław DA Arendarczyk D…" at bounding box center [784, 252] width 392 height 203
click at [652, 305] on textarea at bounding box center [691, 303] width 169 height 16
type textarea "Chlebda Joanna"
click at [835, 381] on button "Zapisz" at bounding box center [889, 384] width 142 height 32
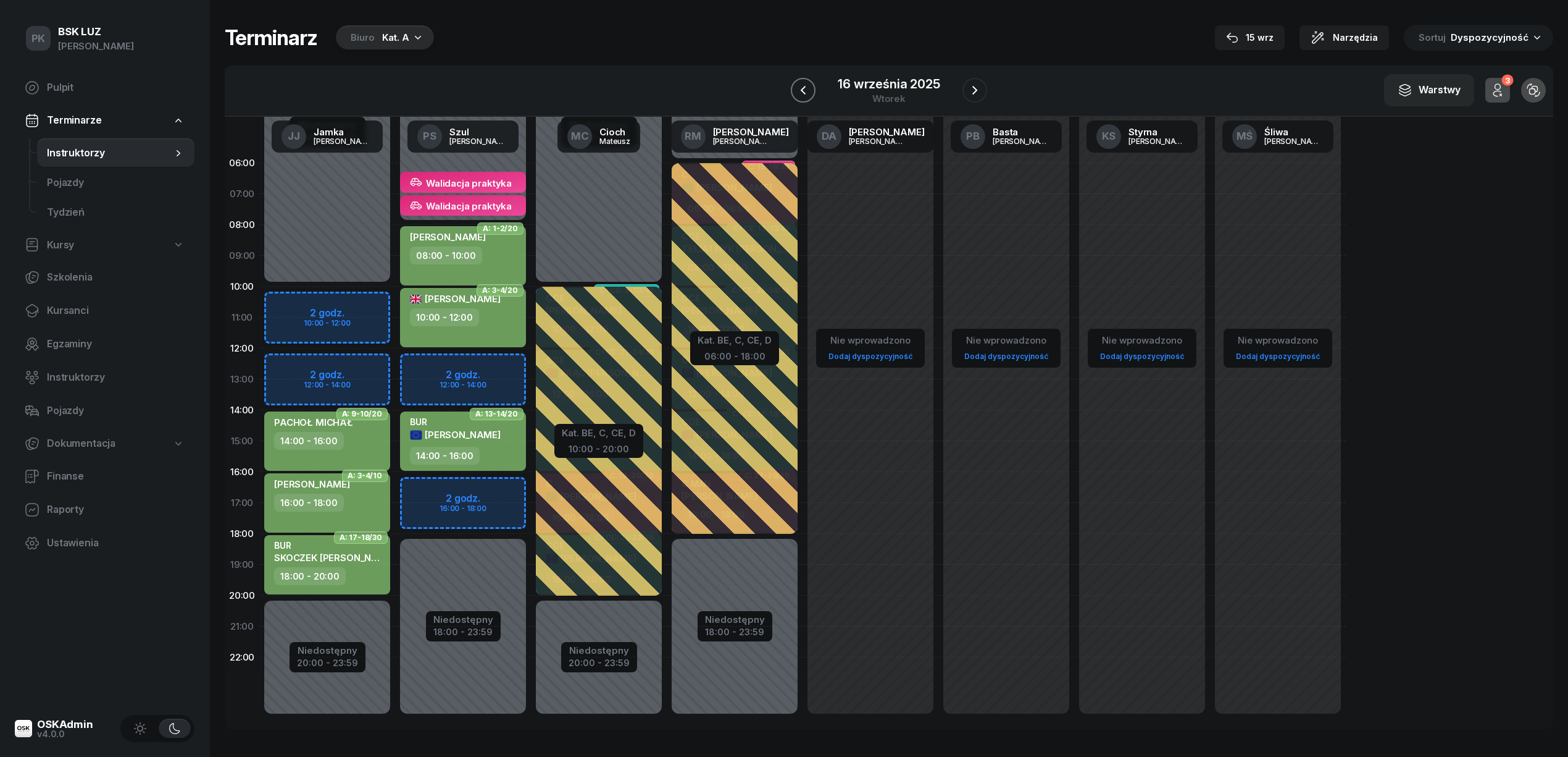
click at [806, 93] on icon "button" at bounding box center [803, 90] width 15 height 15
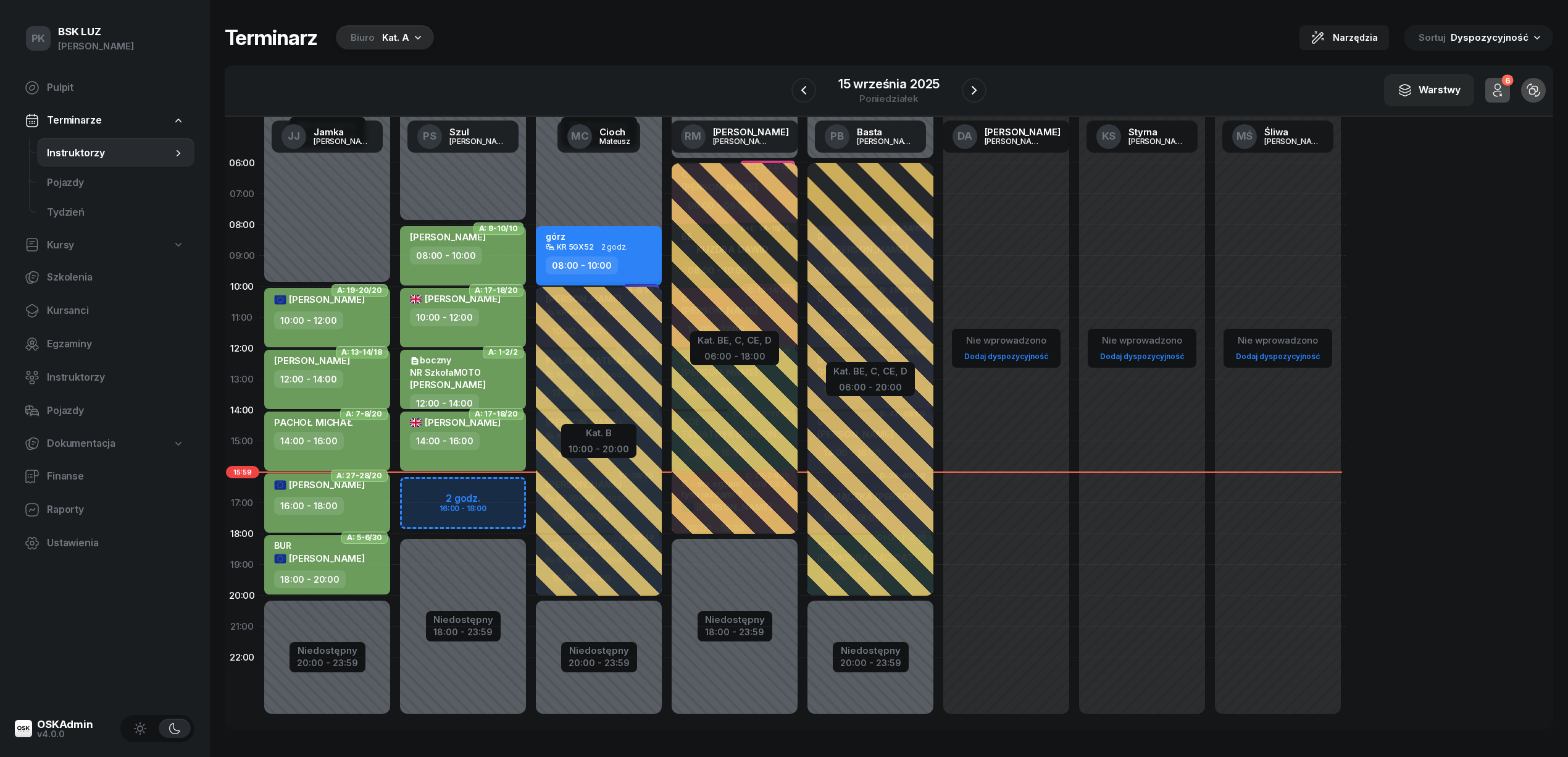
click at [332, 504] on div "16:00 - 18:00" at bounding box center [309, 506] width 70 height 18
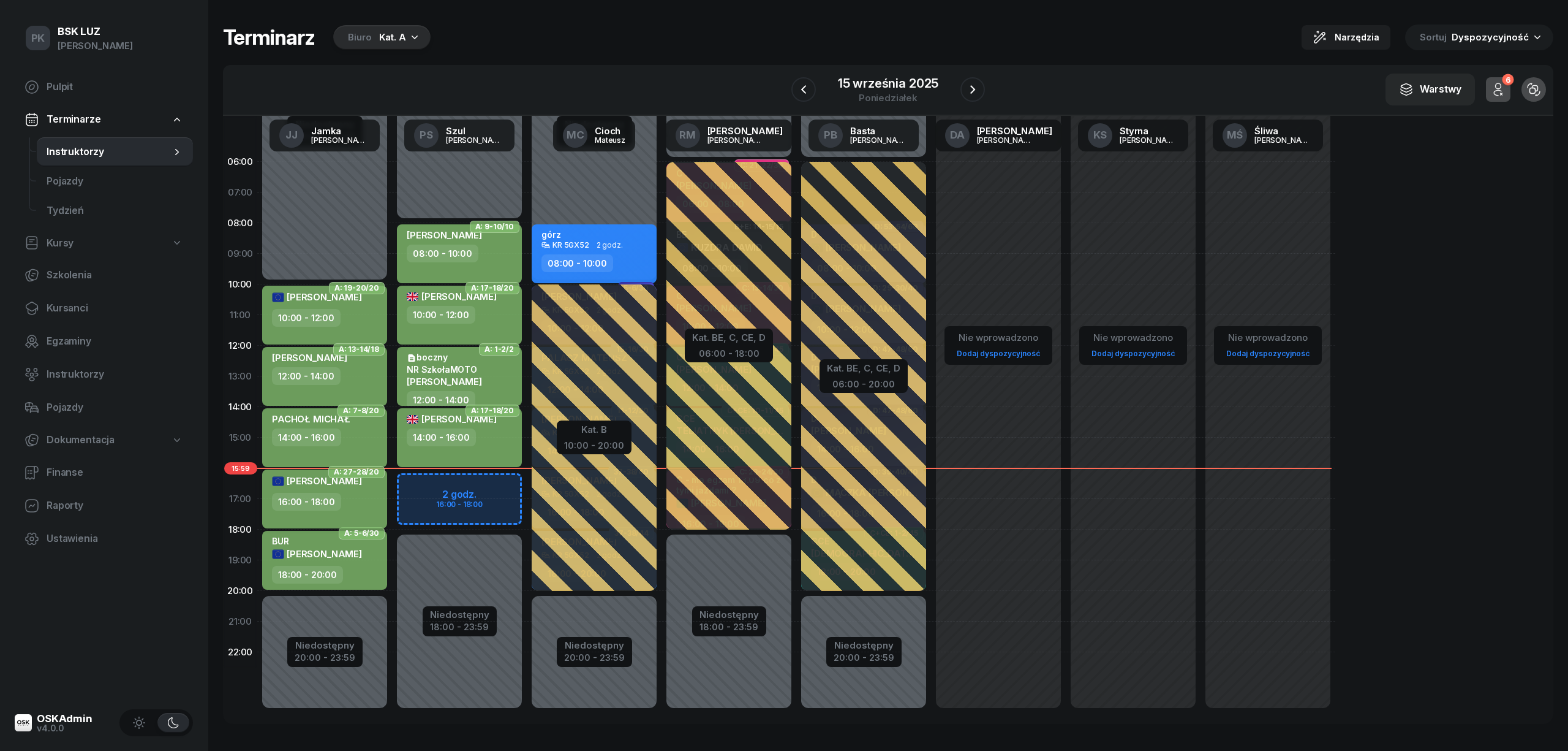
select select "16"
select select "18"
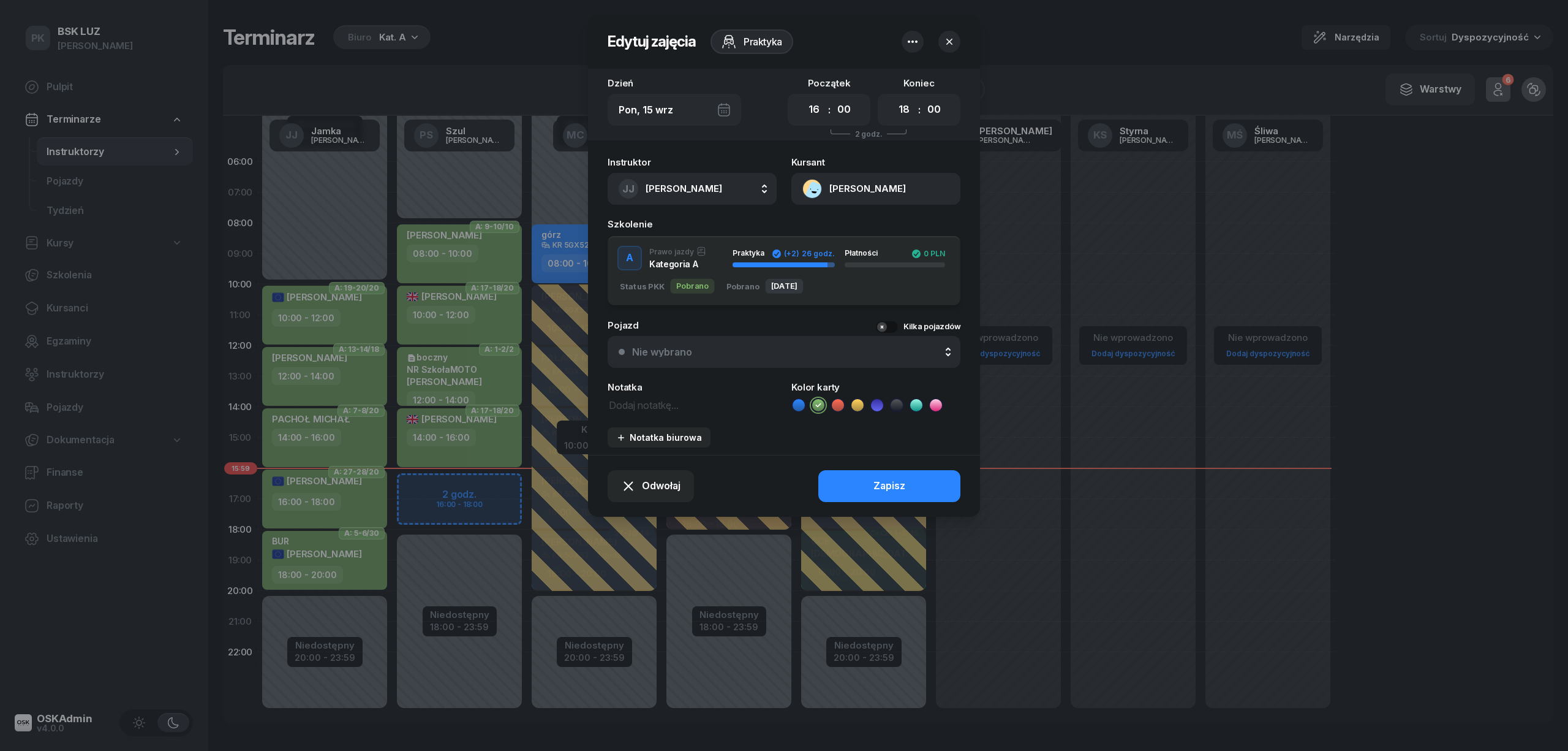
click at [906, 44] on icon "button" at bounding box center [913, 41] width 15 height 15
click at [888, 76] on link "Usuń" at bounding box center [906, 80] width 160 height 31
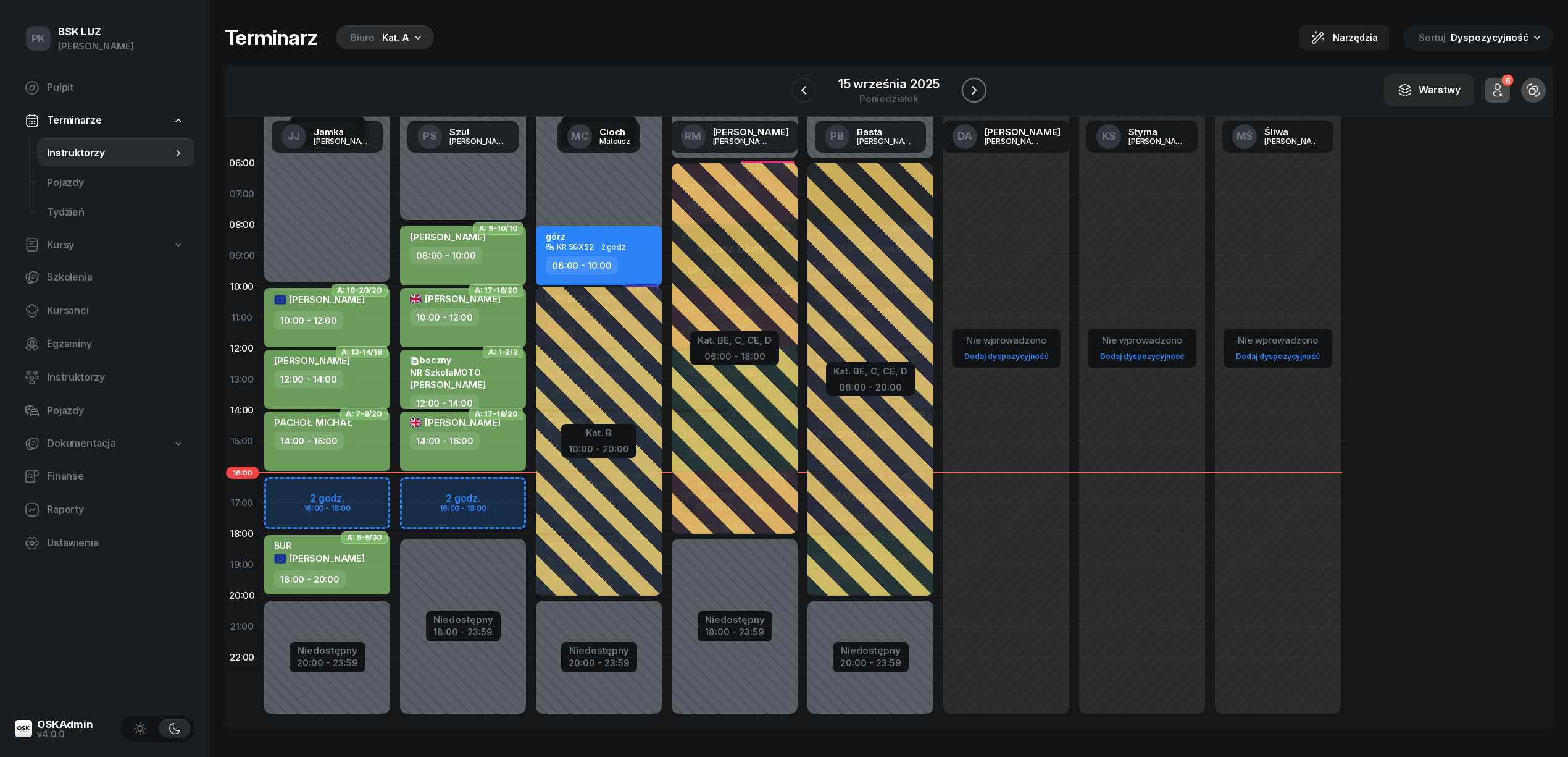
click at [981, 86] on button "button" at bounding box center [974, 90] width 25 height 25
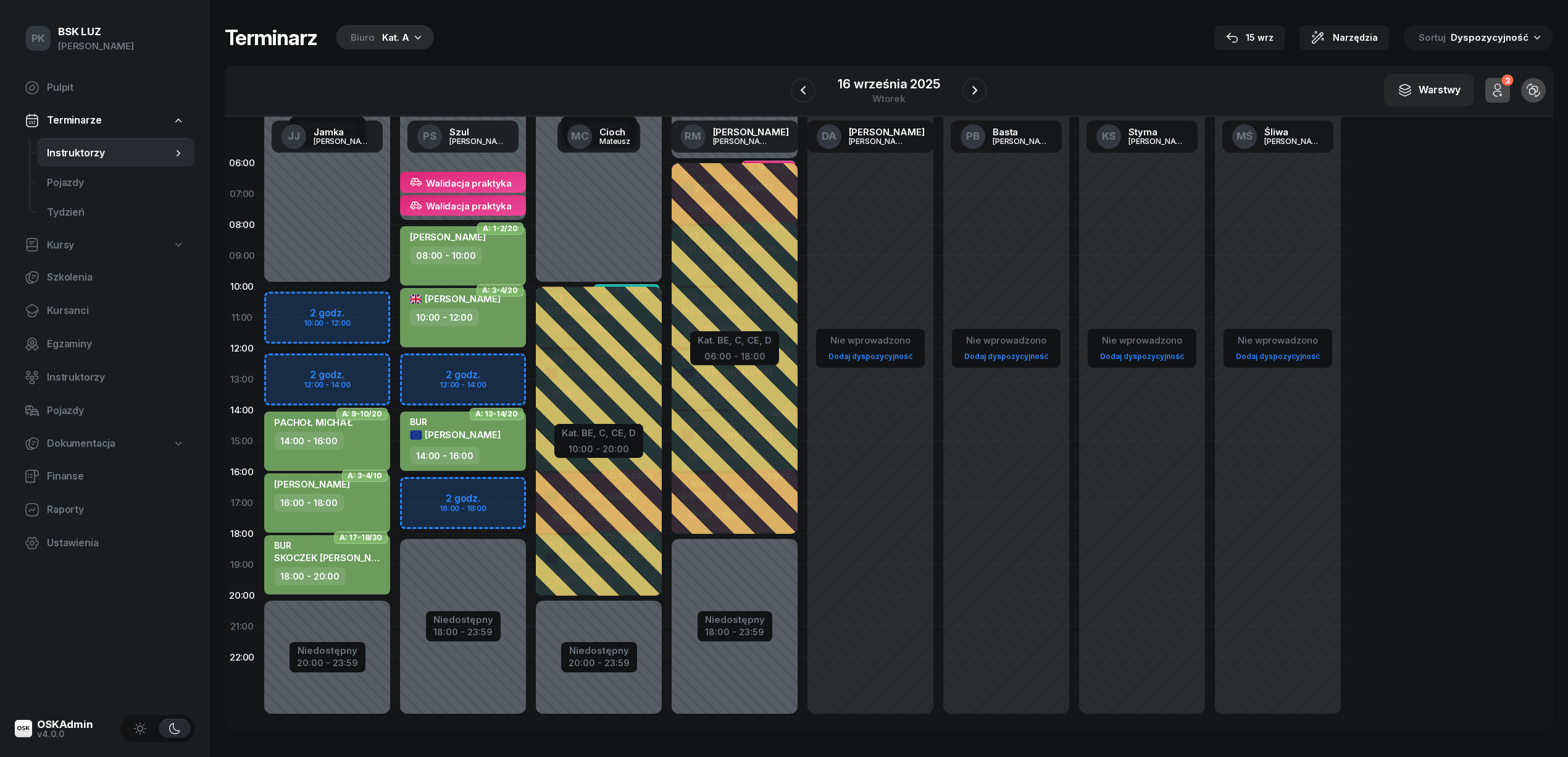
click at [497, 440] on div "JĘDRZEJEWSKI DARIUSZ" at bounding box center [455, 434] width 91 height 13
select select "14"
select select "16"
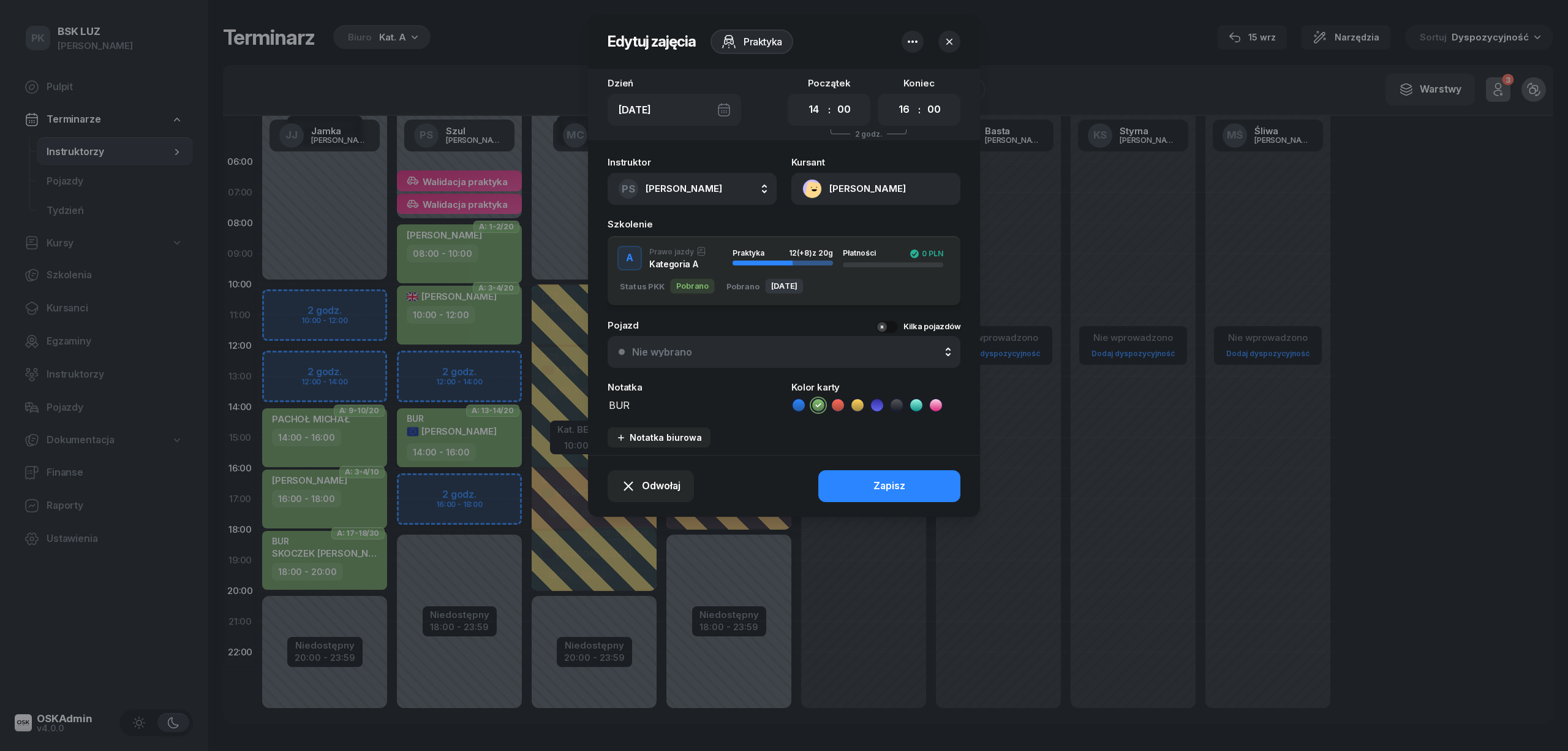
click at [494, 437] on div at bounding box center [784, 376] width 1568 height 751
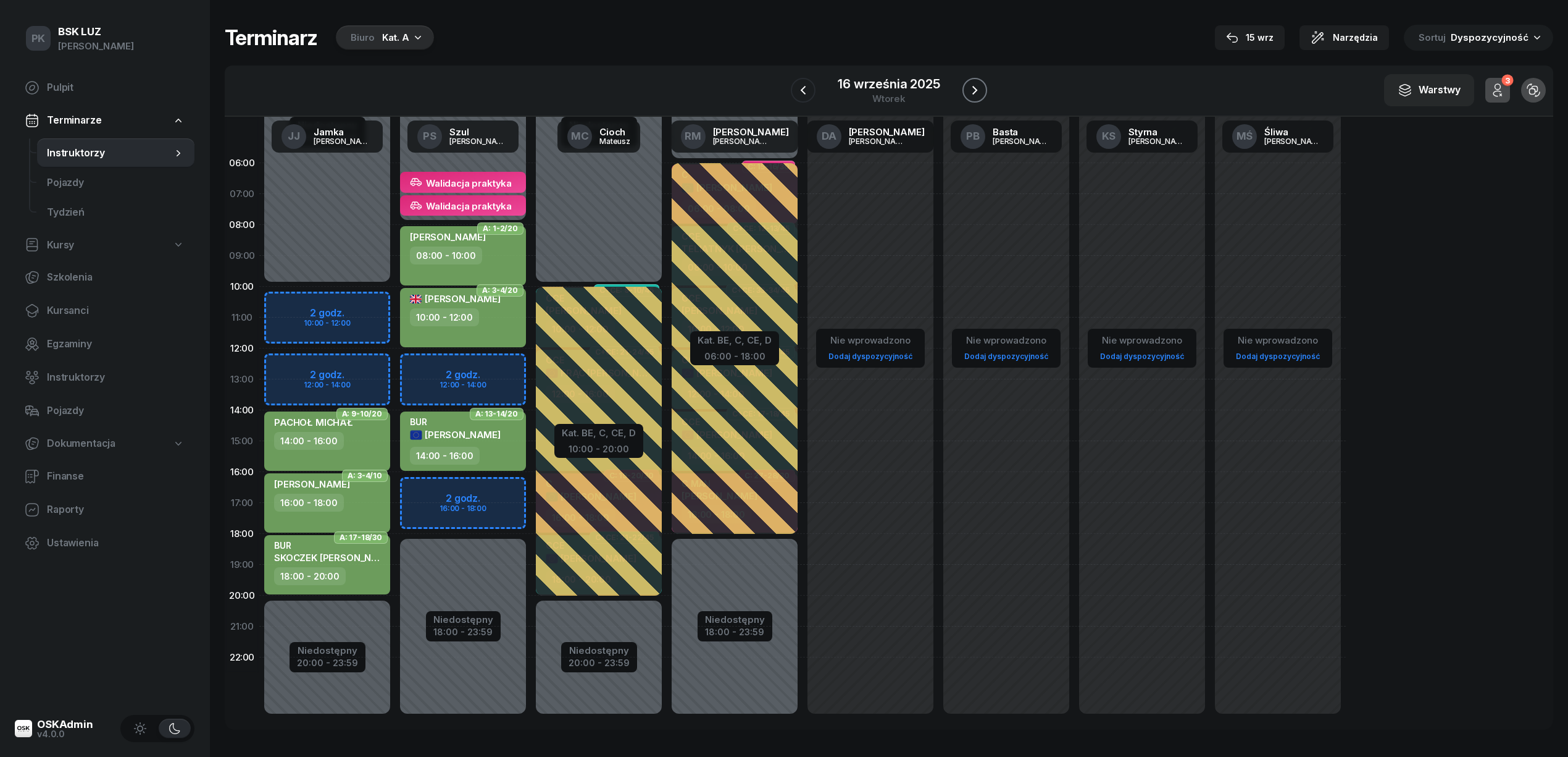
click at [979, 83] on icon "button" at bounding box center [974, 90] width 15 height 15
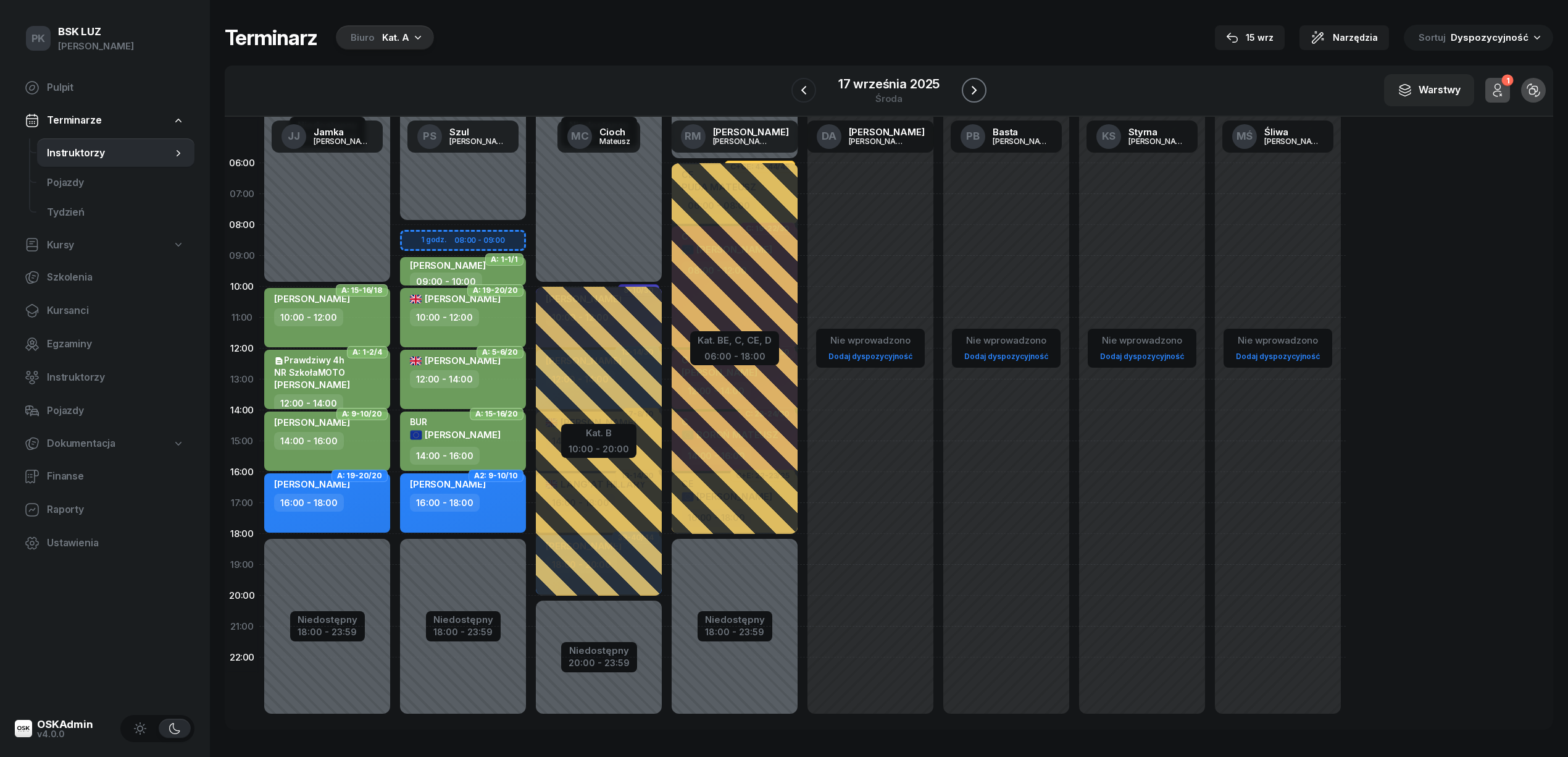
click at [979, 83] on icon "button" at bounding box center [974, 90] width 15 height 15
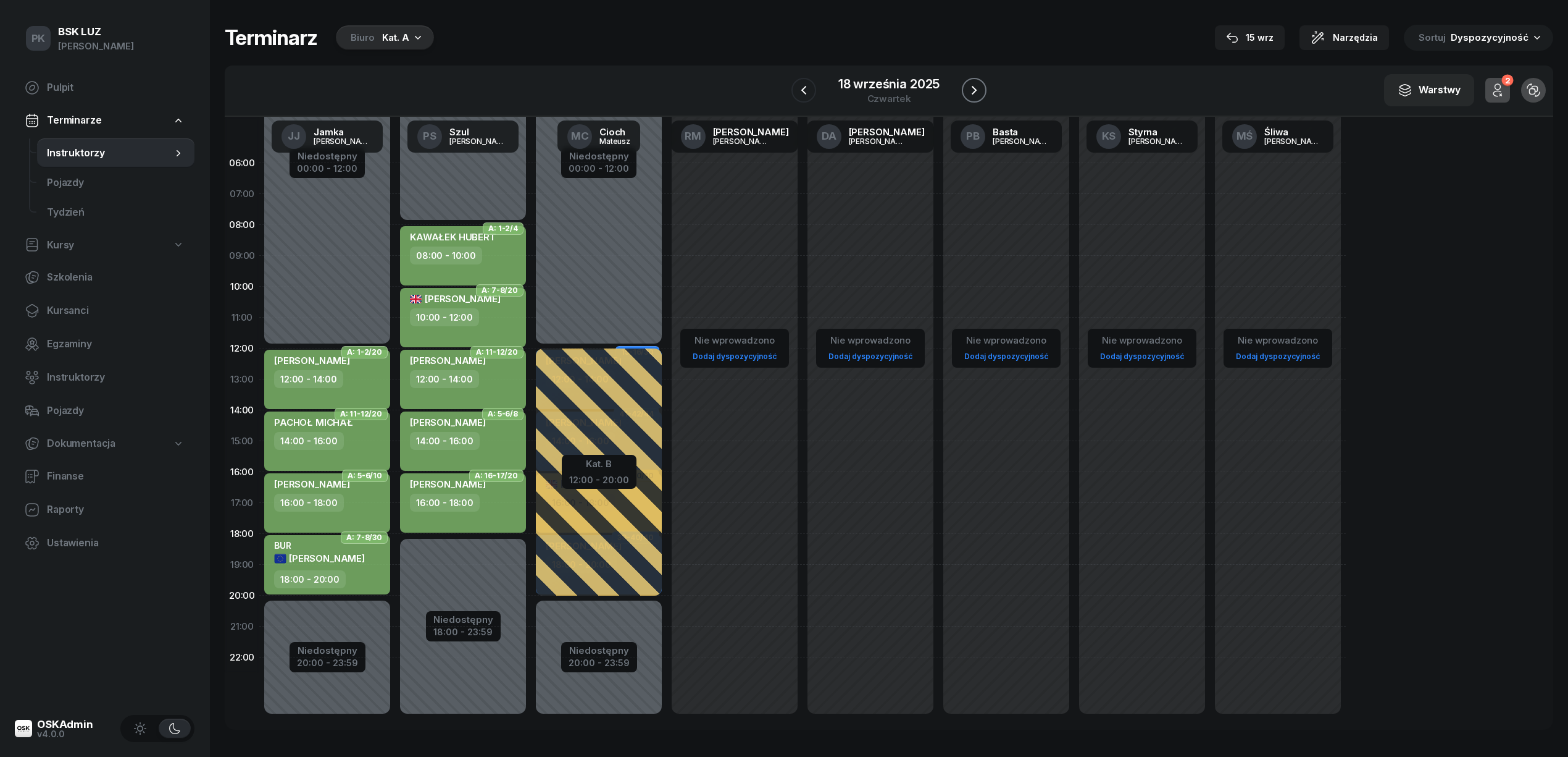
click at [979, 83] on icon "button" at bounding box center [974, 90] width 15 height 15
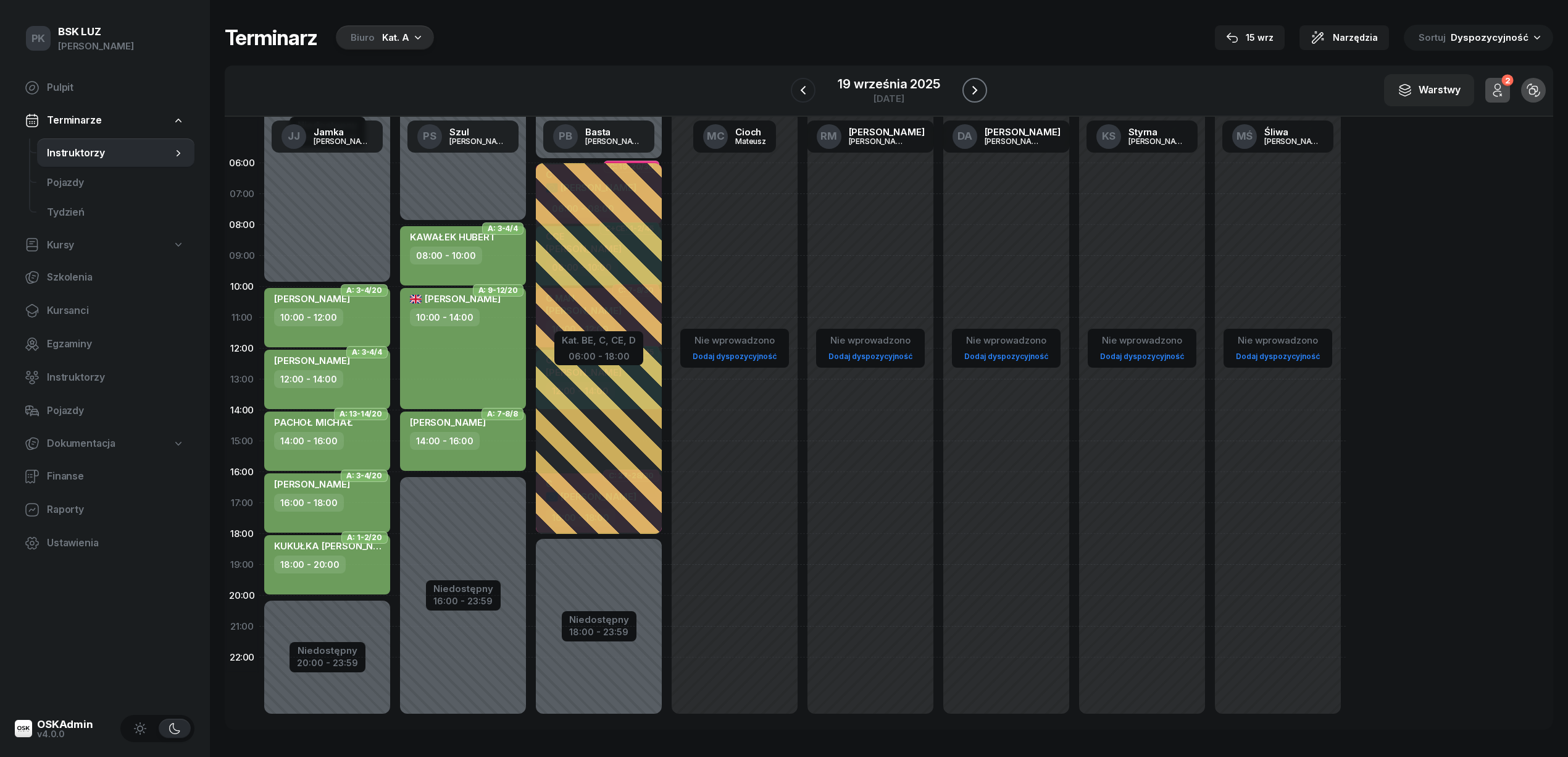
click at [979, 83] on icon "button" at bounding box center [974, 90] width 15 height 15
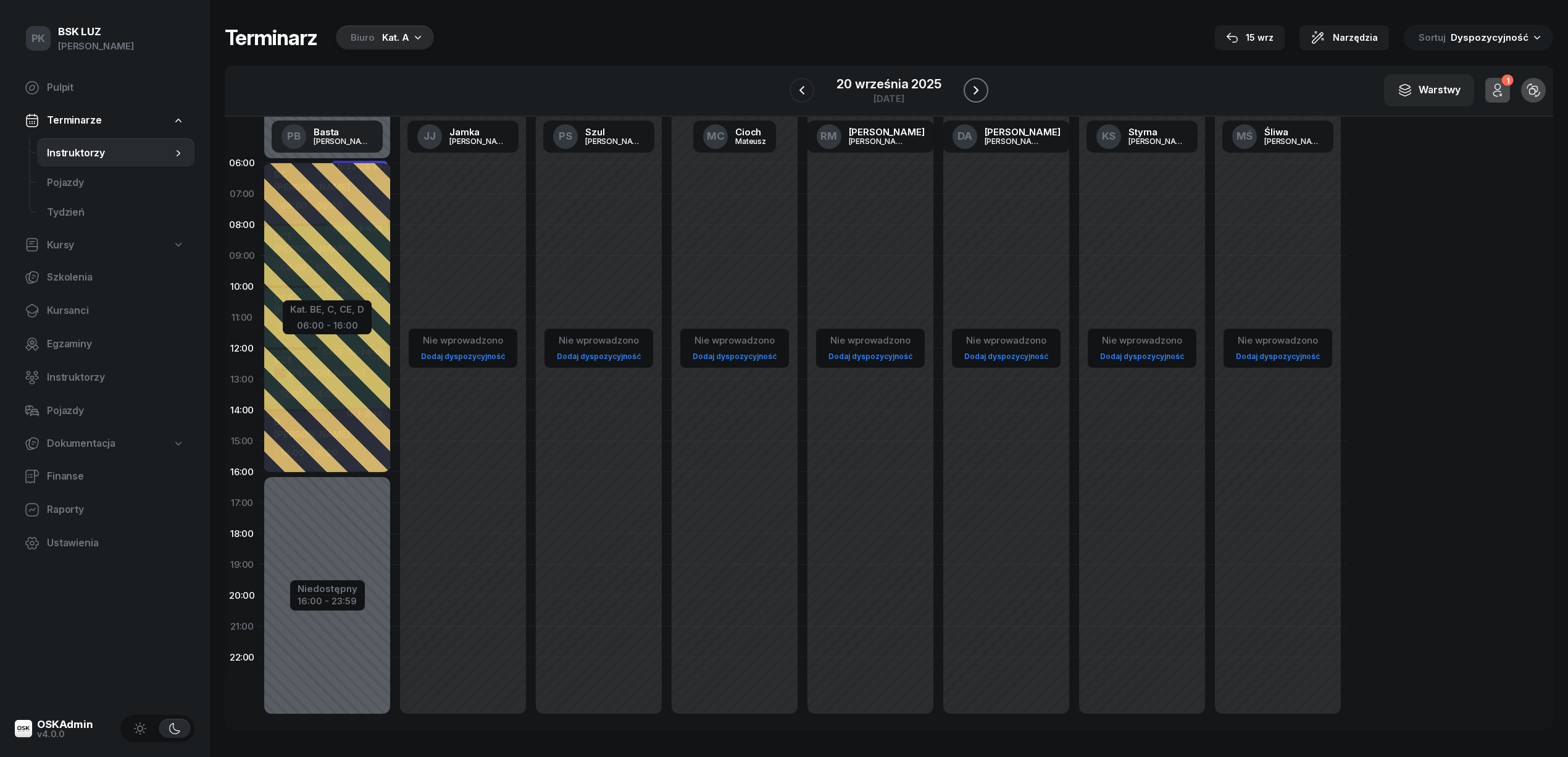
click at [979, 83] on icon "button" at bounding box center [975, 90] width 15 height 15
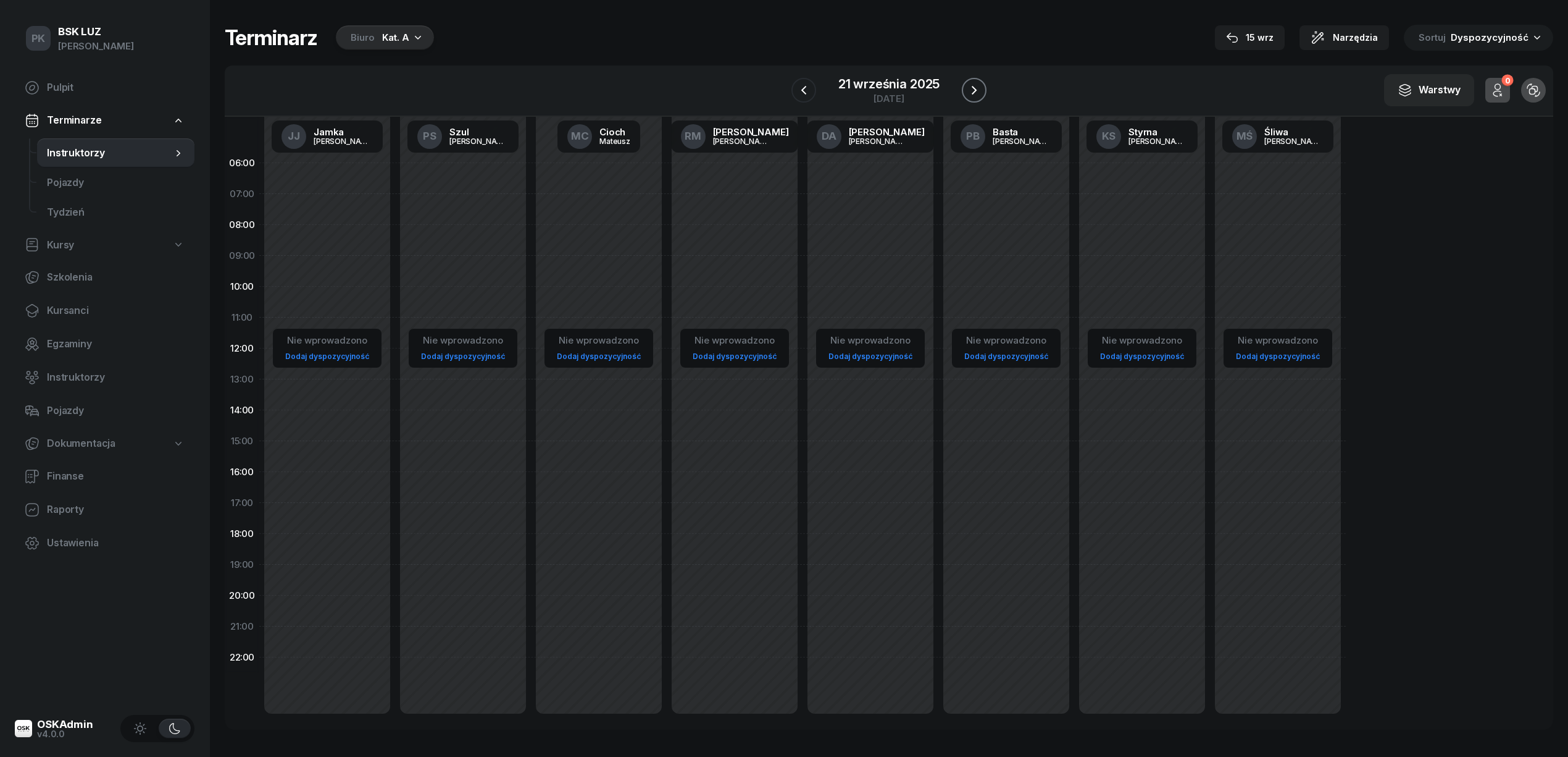
click at [979, 83] on icon "button" at bounding box center [974, 90] width 15 height 15
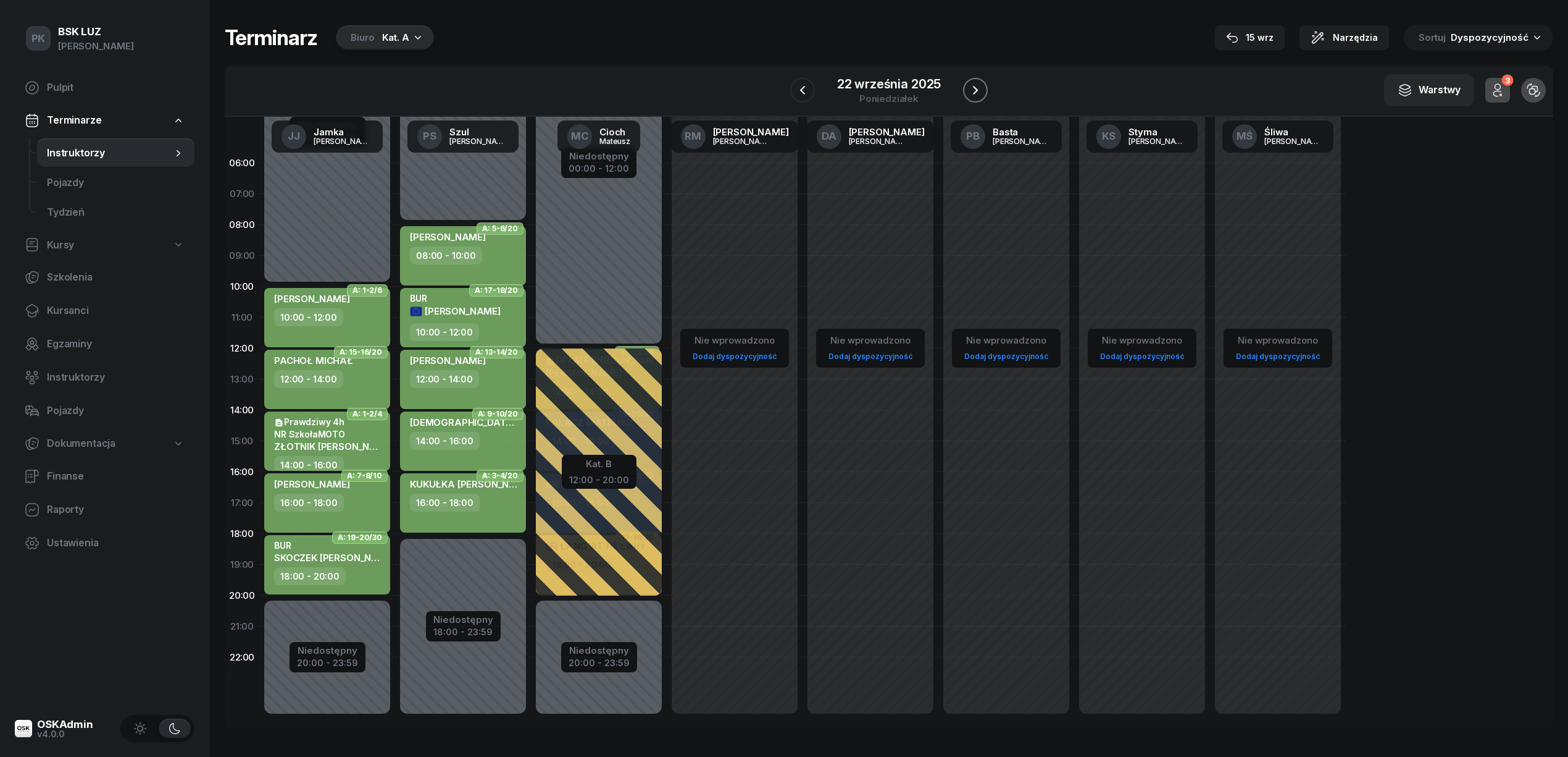
click at [979, 83] on icon "button" at bounding box center [975, 90] width 15 height 15
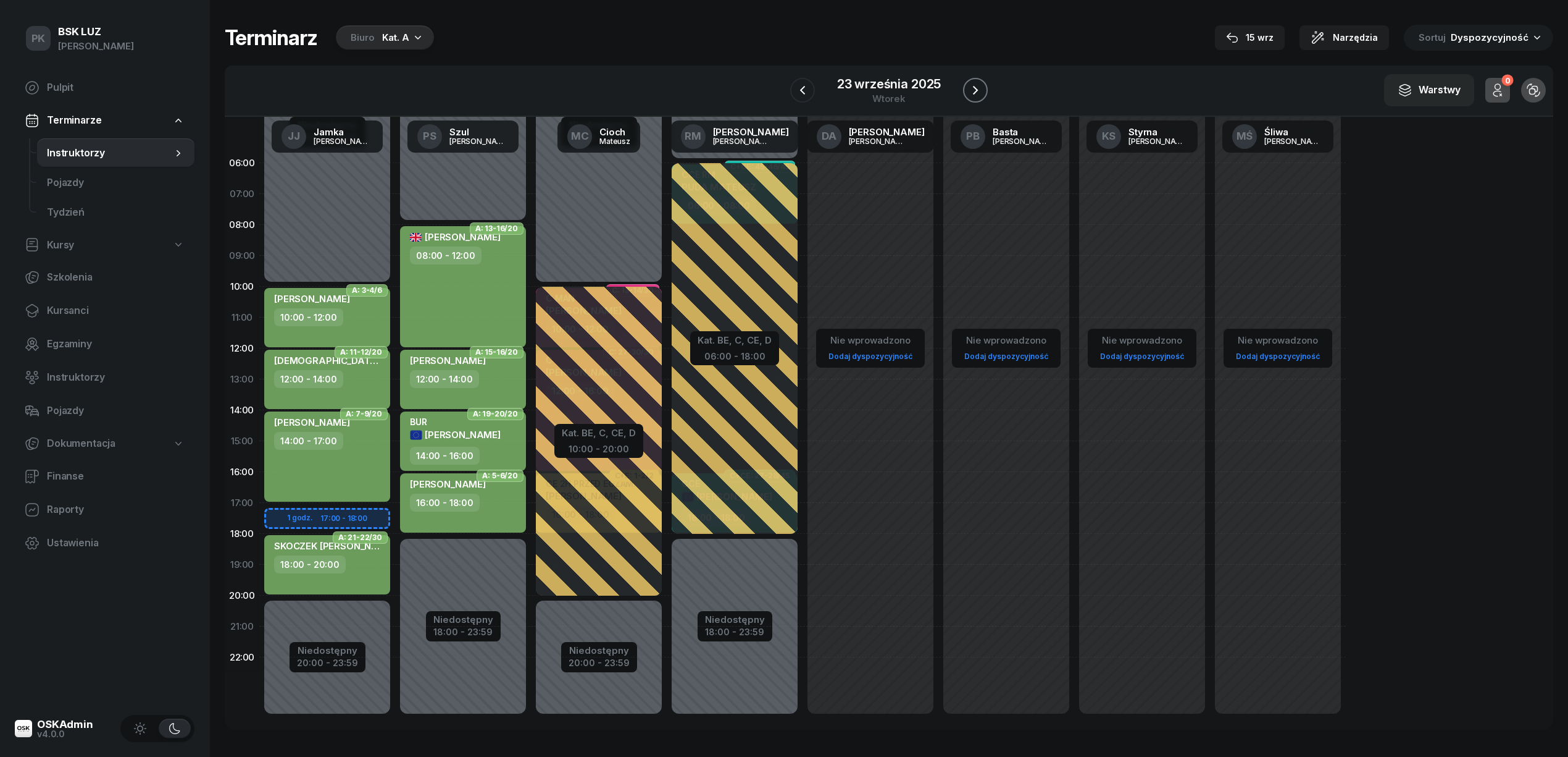
click at [979, 83] on icon "button" at bounding box center [975, 90] width 15 height 15
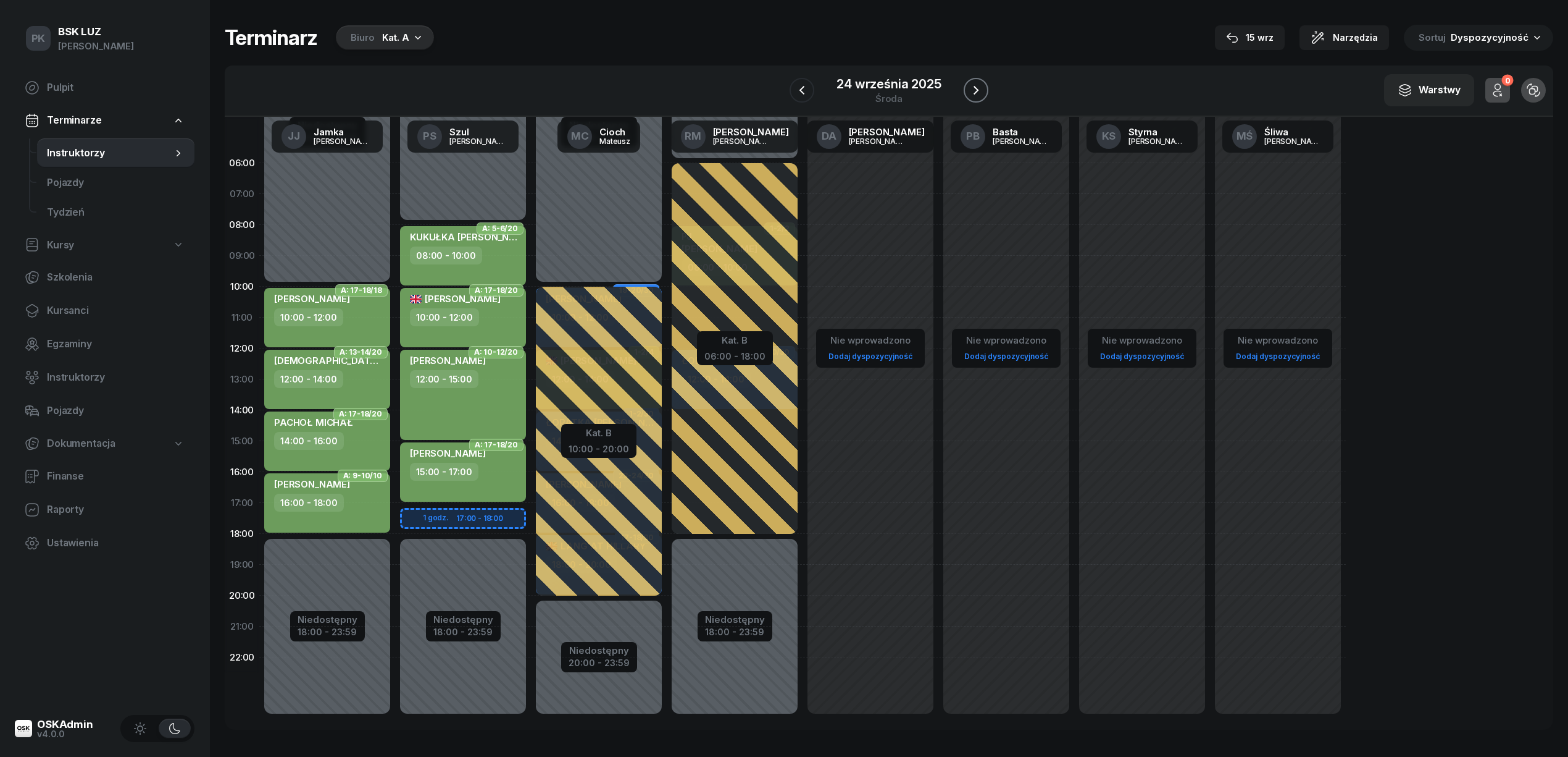
click at [979, 83] on icon "button" at bounding box center [975, 90] width 15 height 15
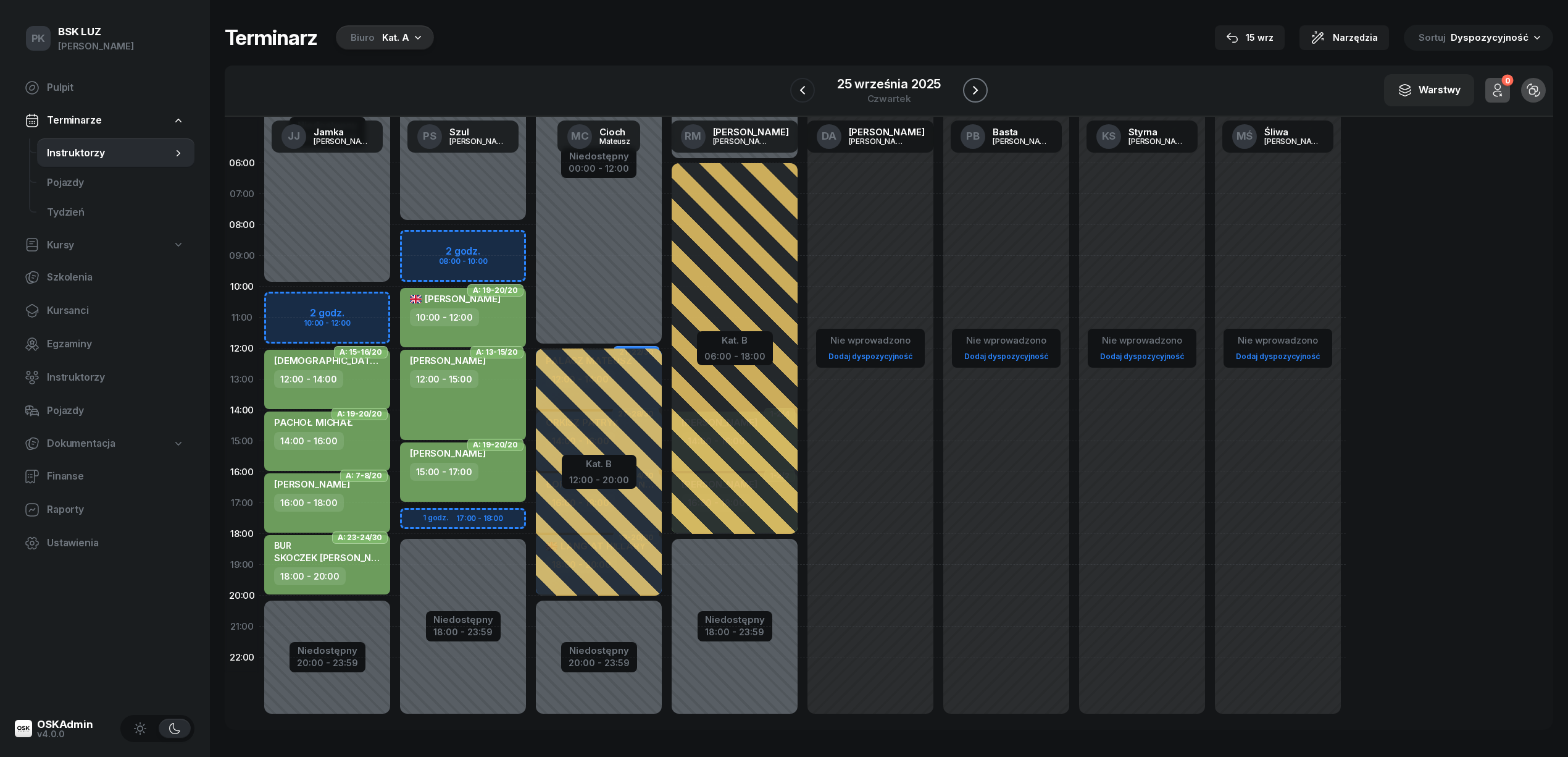
click at [979, 83] on icon "button" at bounding box center [975, 90] width 15 height 15
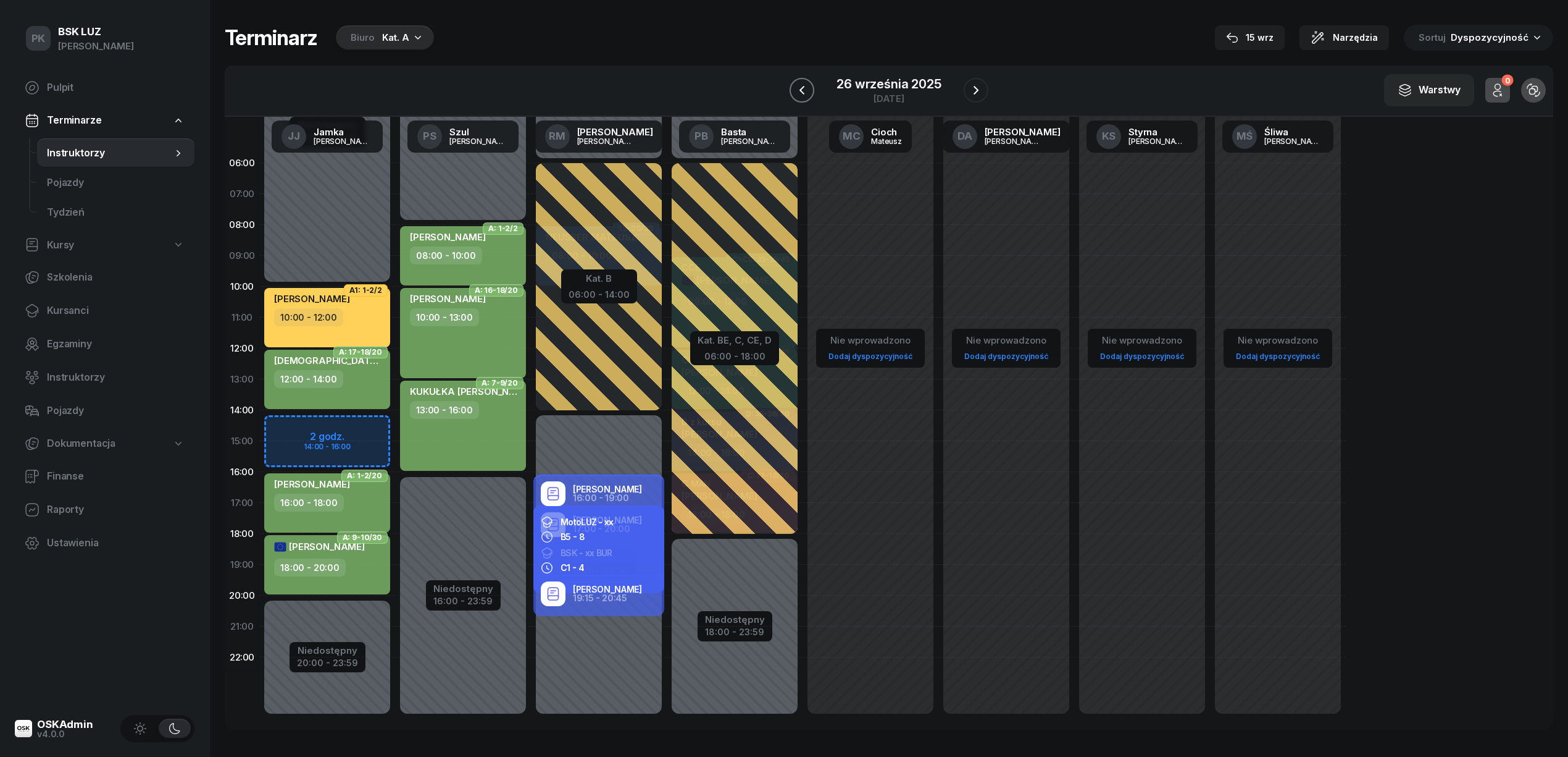
click at [806, 90] on icon "button" at bounding box center [802, 90] width 15 height 15
click at [806, 90] on icon "button" at bounding box center [803, 90] width 15 height 15
click at [806, 90] on icon "button" at bounding box center [802, 90] width 15 height 15
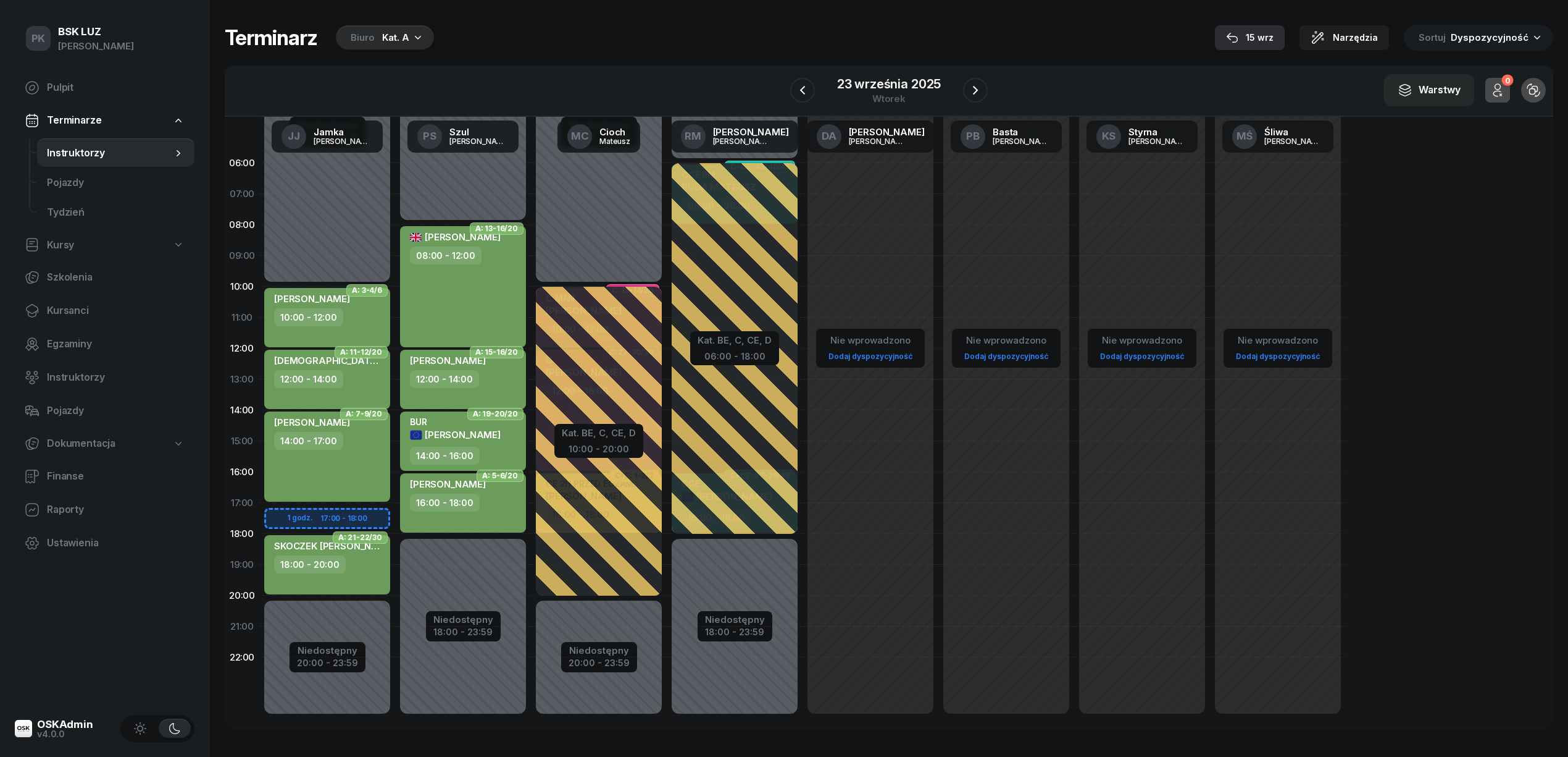
click at [1265, 31] on div "15 wrz" at bounding box center [1250, 37] width 48 height 15
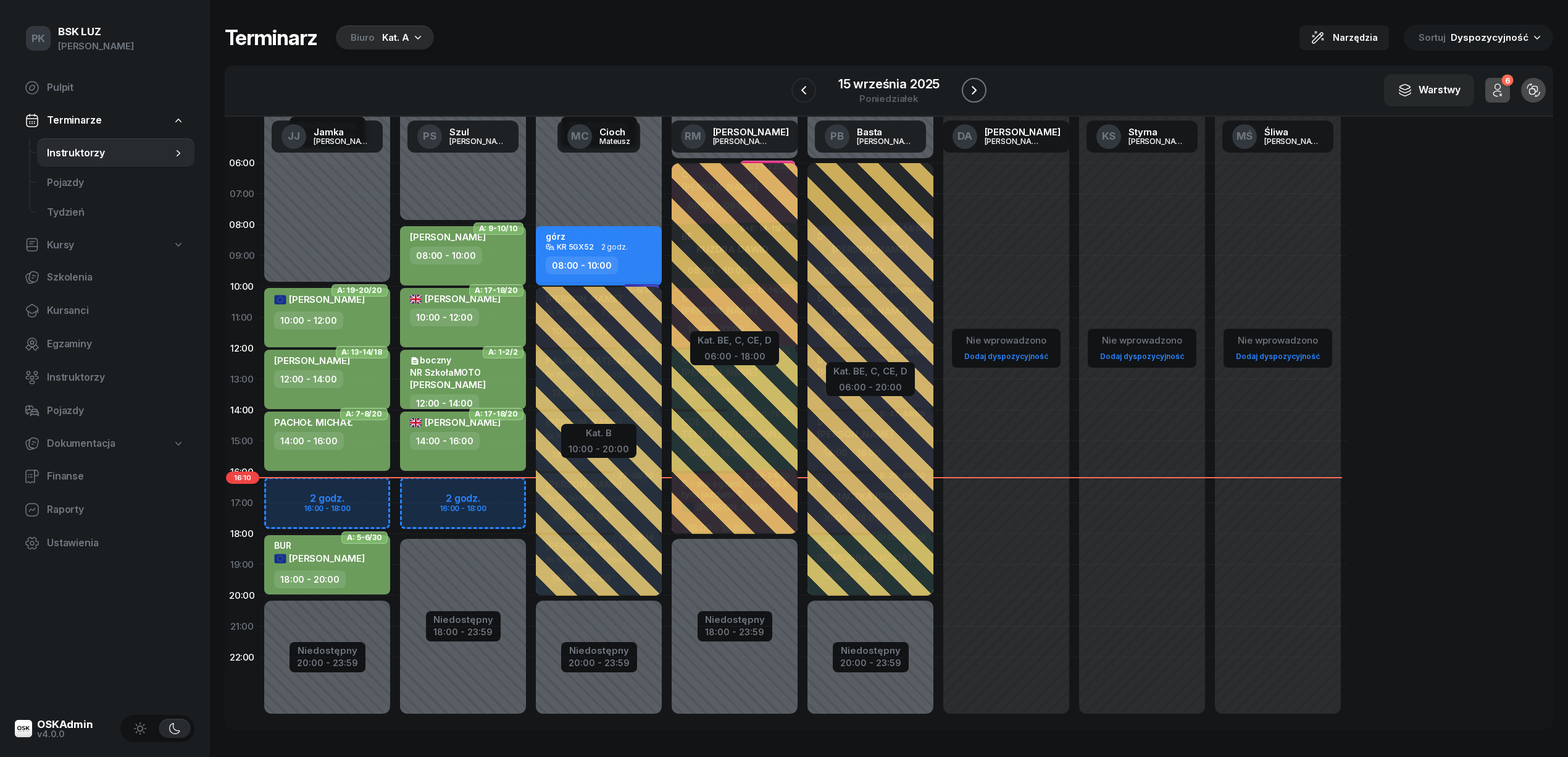
click at [974, 87] on icon "button" at bounding box center [974, 90] width 15 height 15
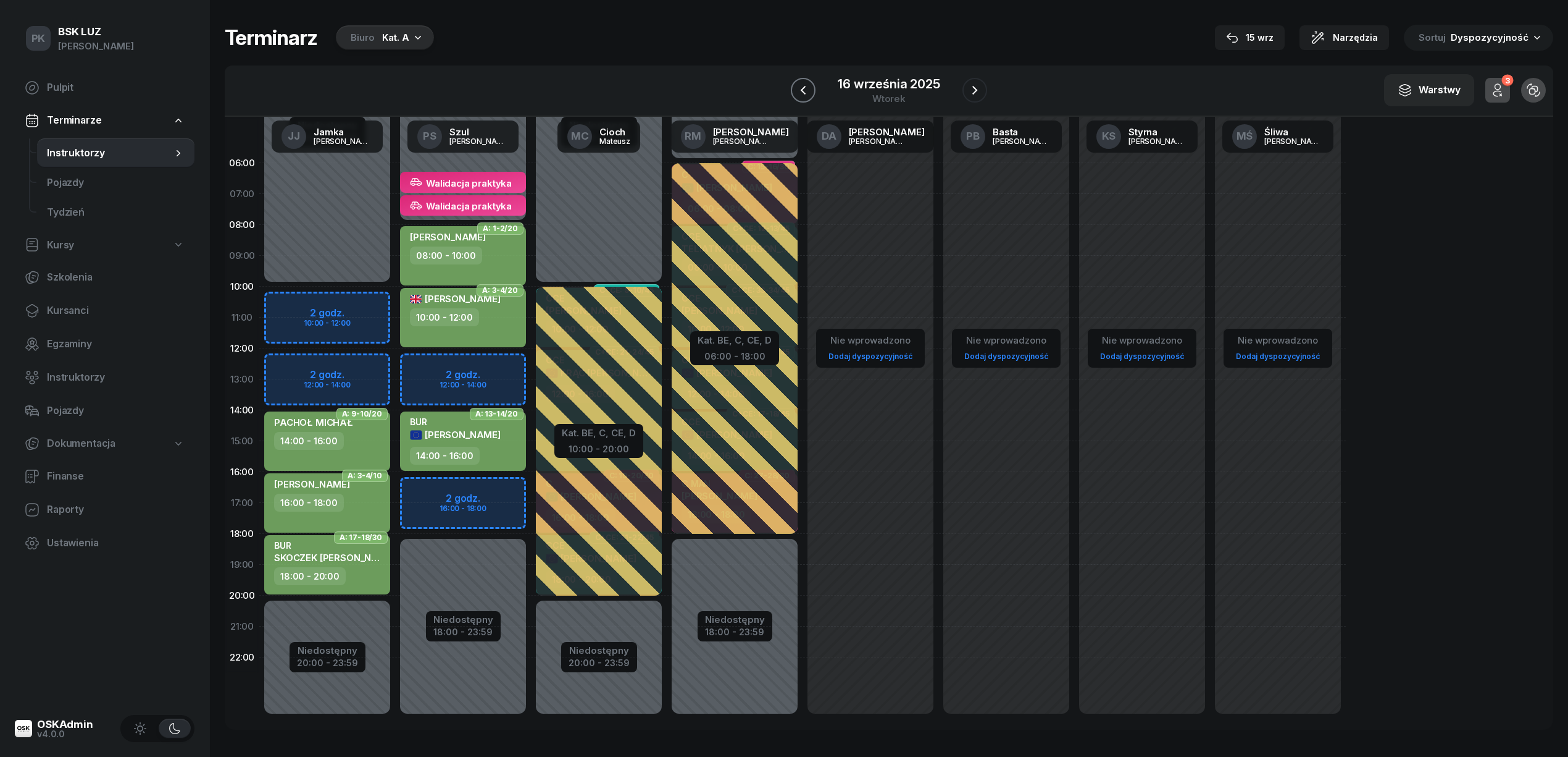
click at [806, 98] on button "button" at bounding box center [803, 90] width 25 height 25
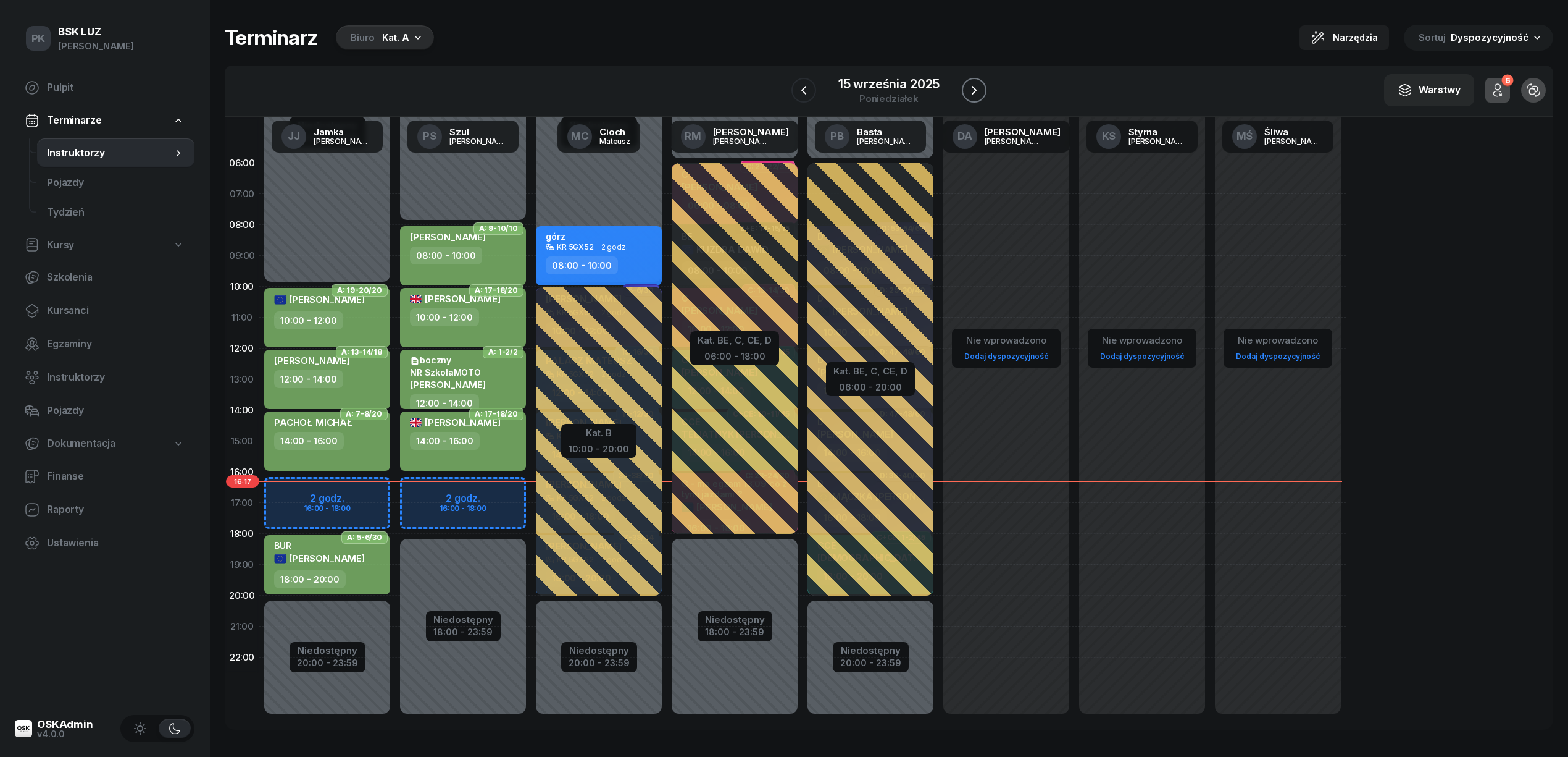
click at [968, 87] on icon "button" at bounding box center [974, 90] width 15 height 15
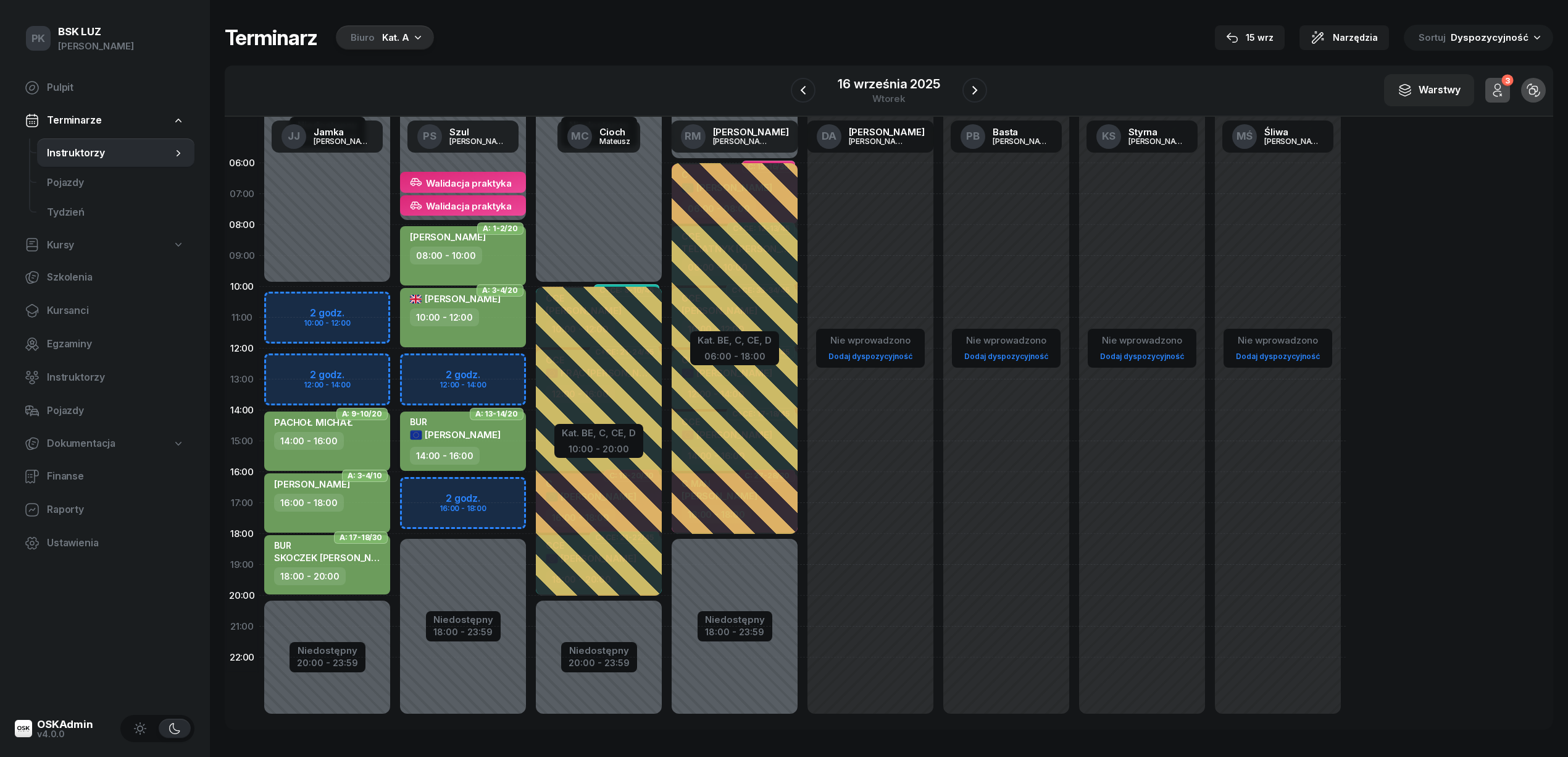
click at [477, 450] on div "14:00 - 16:00" at bounding box center [464, 455] width 108 height 18
select select "14"
select select "16"
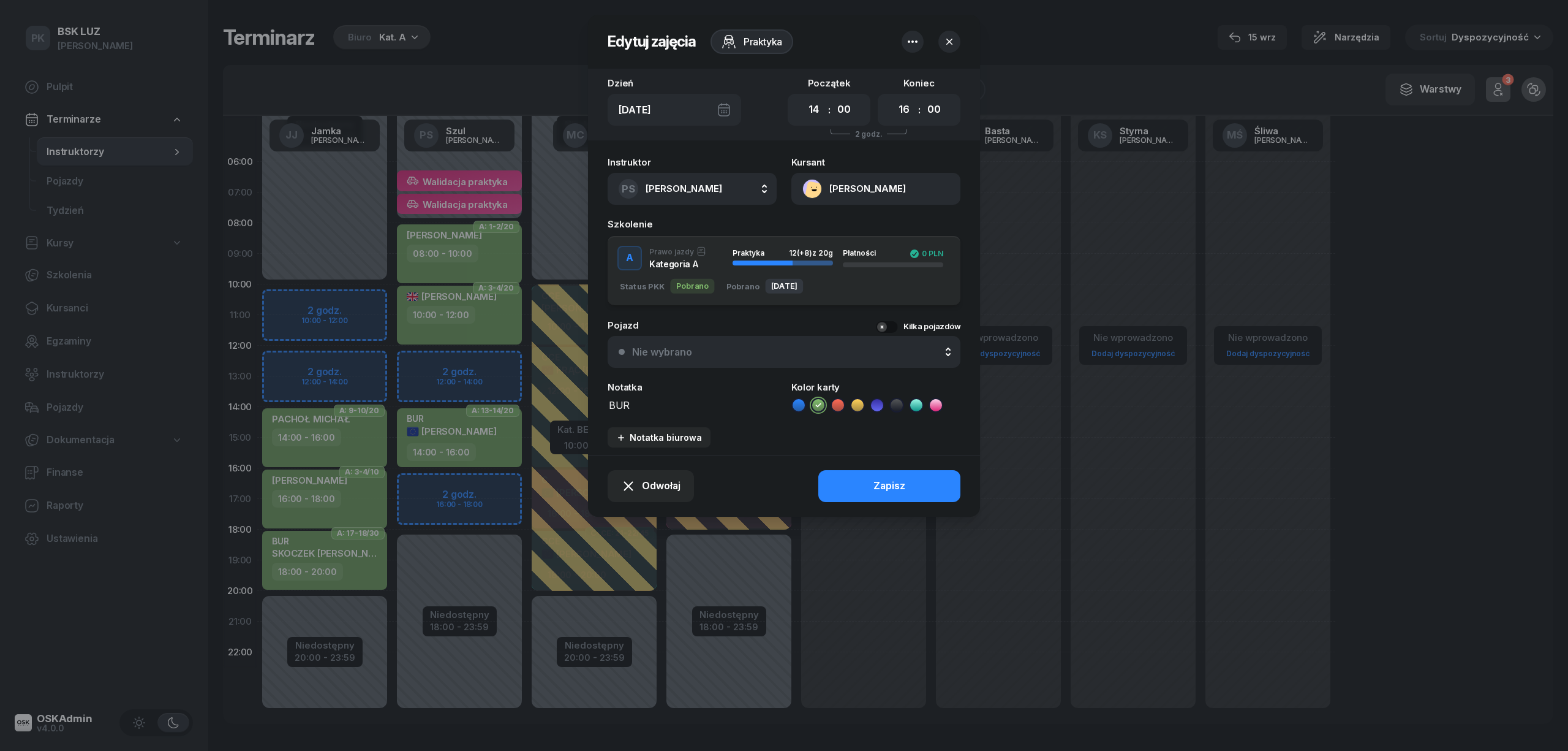
click at [876, 187] on button "JĘDRZEJEWSKI DARIUSZ" at bounding box center [876, 188] width 169 height 32
click at [904, 42] on button "button" at bounding box center [913, 41] width 22 height 22
click at [951, 33] on button "button" at bounding box center [949, 41] width 22 height 22
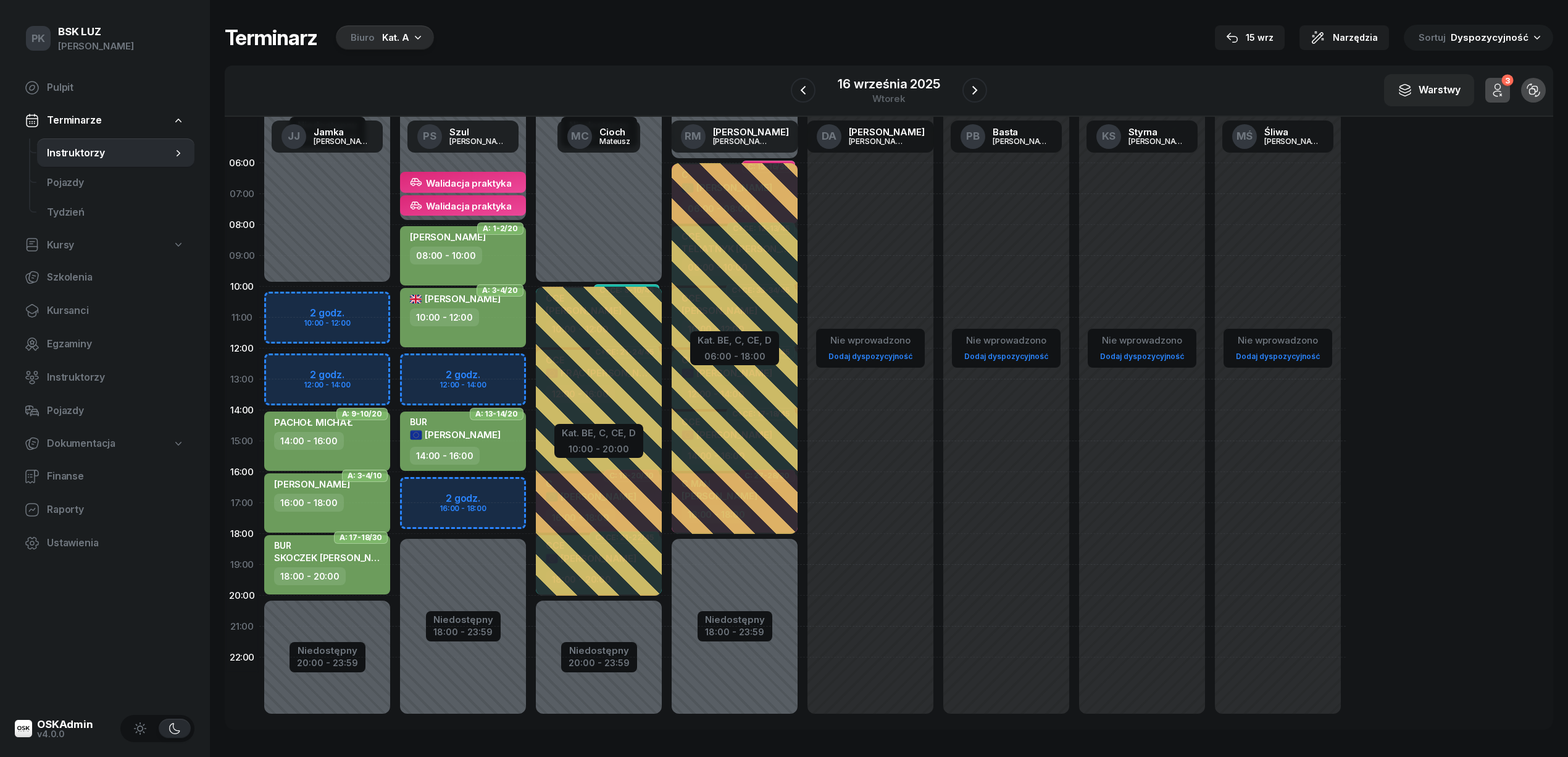
click at [473, 450] on div "14:00 - 16:00" at bounding box center [444, 455] width 70 height 18
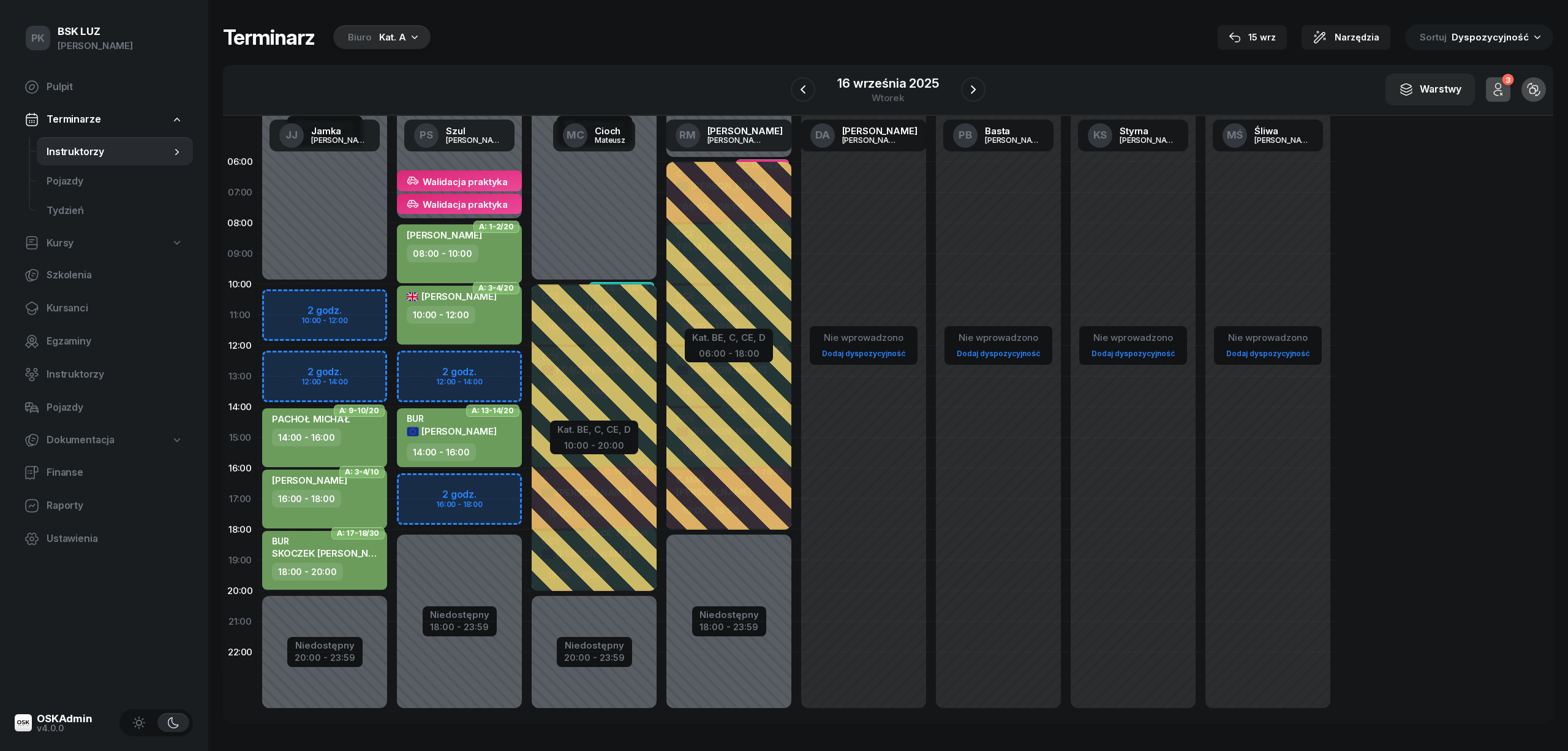
select select "14"
select select "16"
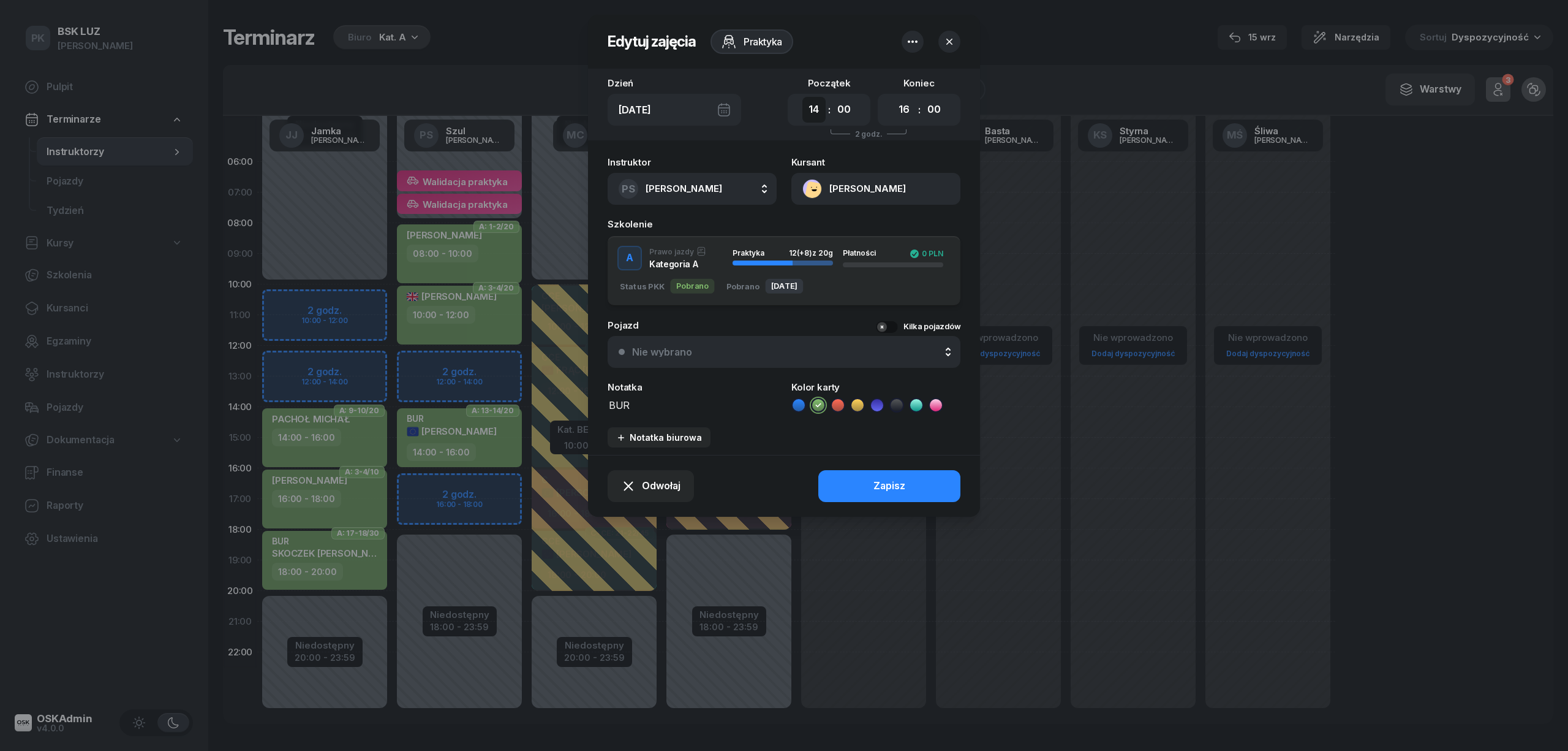
drag, startPoint x: 810, startPoint y: 109, endPoint x: 816, endPoint y: 116, distance: 9.2
click at [810, 109] on select "00 01 02 03 04 05 06 07 08 09 10 11 12 13 14 15 16 17 18 19 20 21 22 23" at bounding box center [814, 109] width 24 height 25
select select "13"
click at [802, 97] on select "00 01 02 03 04 05 06 07 08 09 10 11 12 13 14 15 16 17 18 19 20 21 22 23" at bounding box center [814, 109] width 24 height 25
click at [905, 104] on select "00 01 02 03 04 05 06 07 08 09 10 11 12 13 14 15 16 17 18 19 20 21 22 23" at bounding box center [904, 109] width 24 height 25
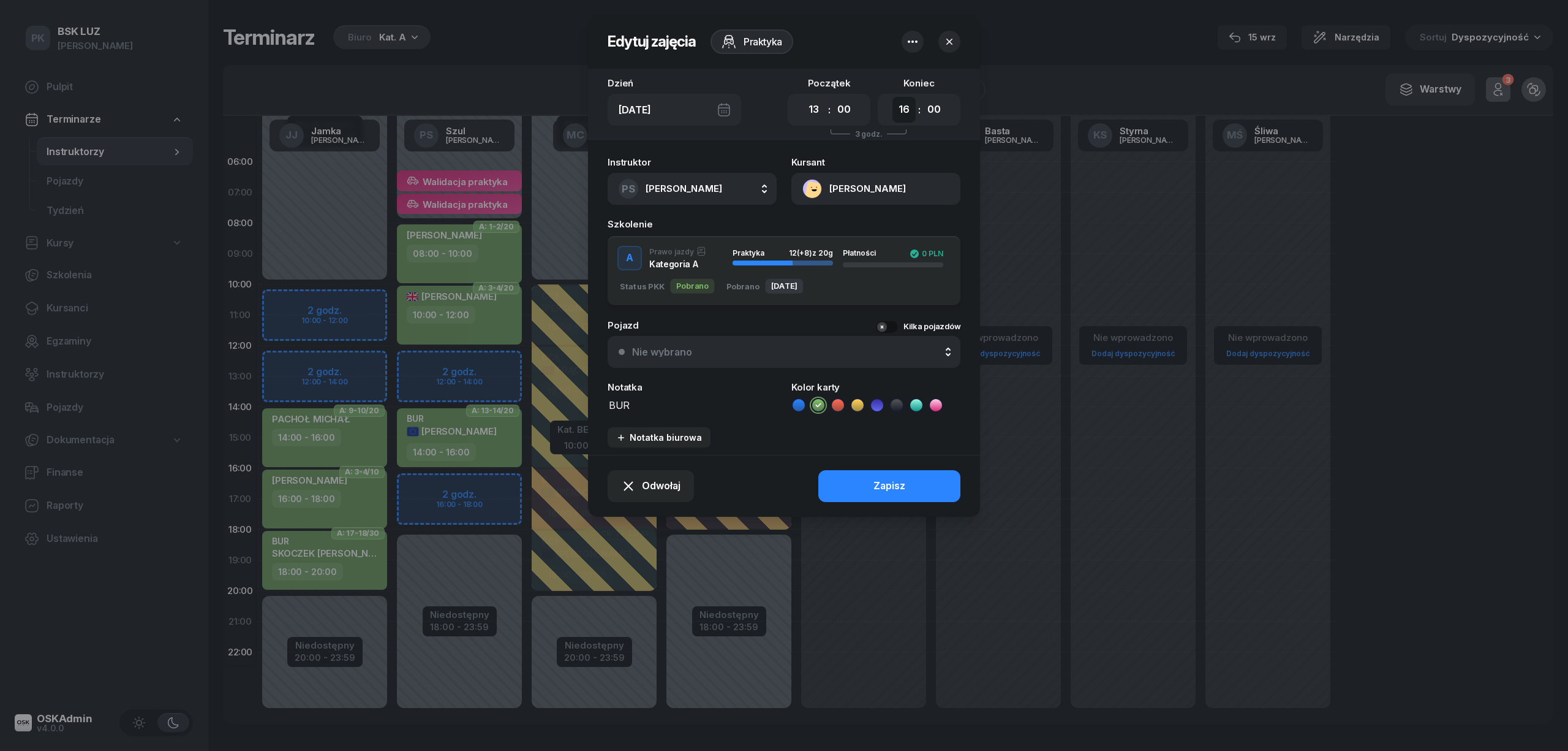
select select "15"
click at [892, 97] on select "00 01 02 03 04 05 06 07 08 09 10 11 12 13 14 15 16 17 18 19 20 21 22 23" at bounding box center [904, 109] width 24 height 25
click at [904, 478] on div "Zapisz" at bounding box center [889, 486] width 32 height 16
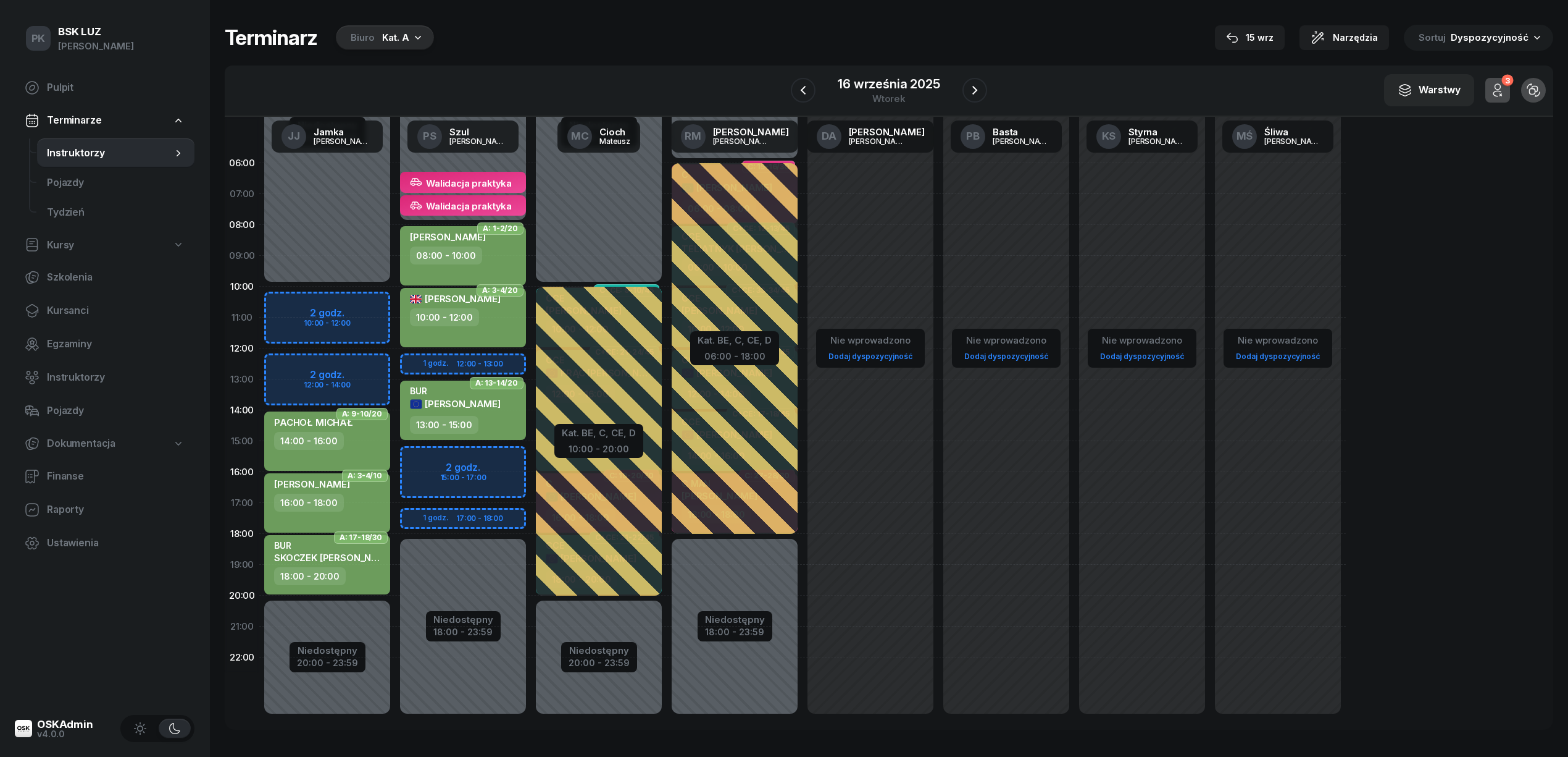
click at [494, 455] on div "Niedostępny 00:00 - 08:00 Niedostępny 18:00 - 23:59 Walidacja praktyka Chlebda …" at bounding box center [463, 440] width 136 height 587
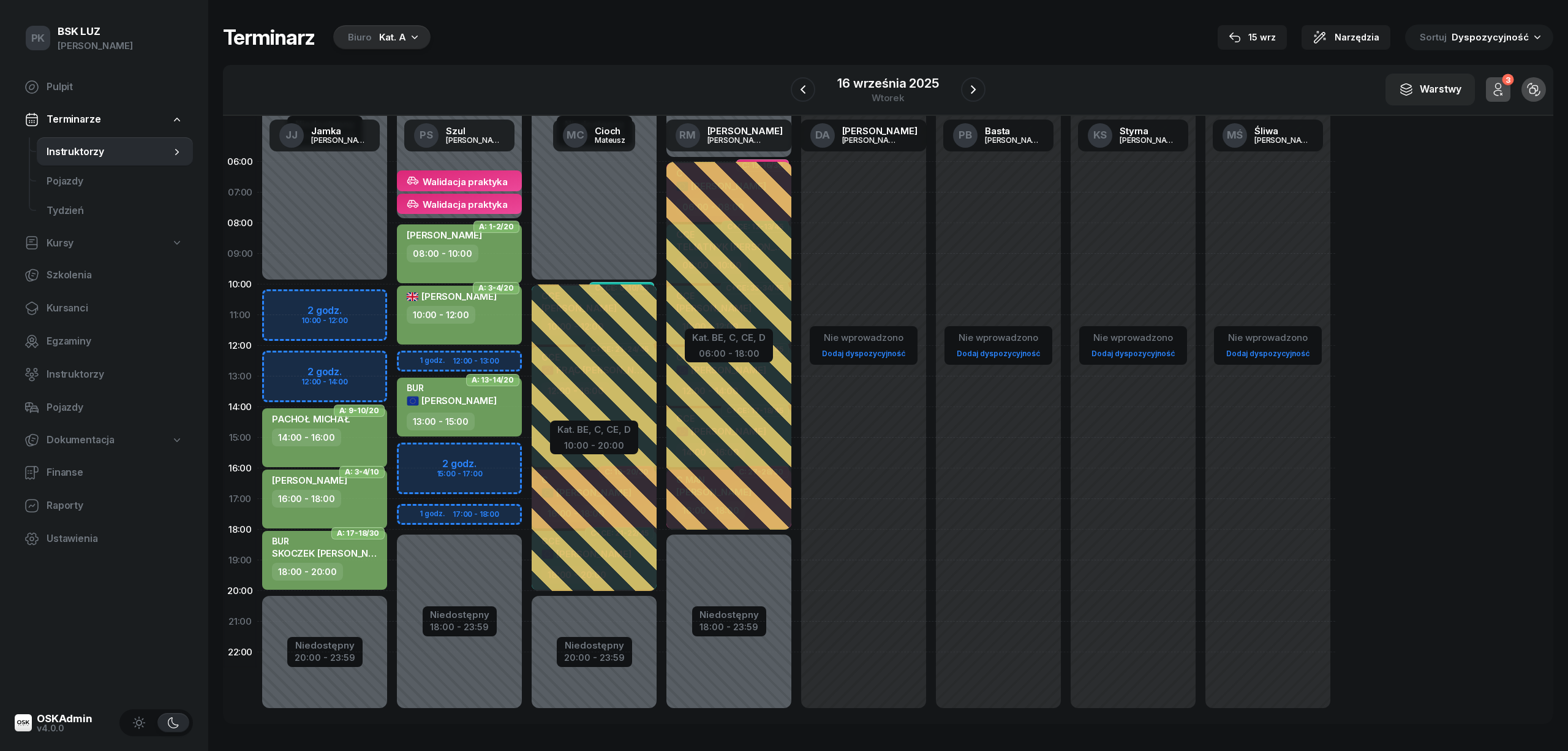
select select "15"
select select "17"
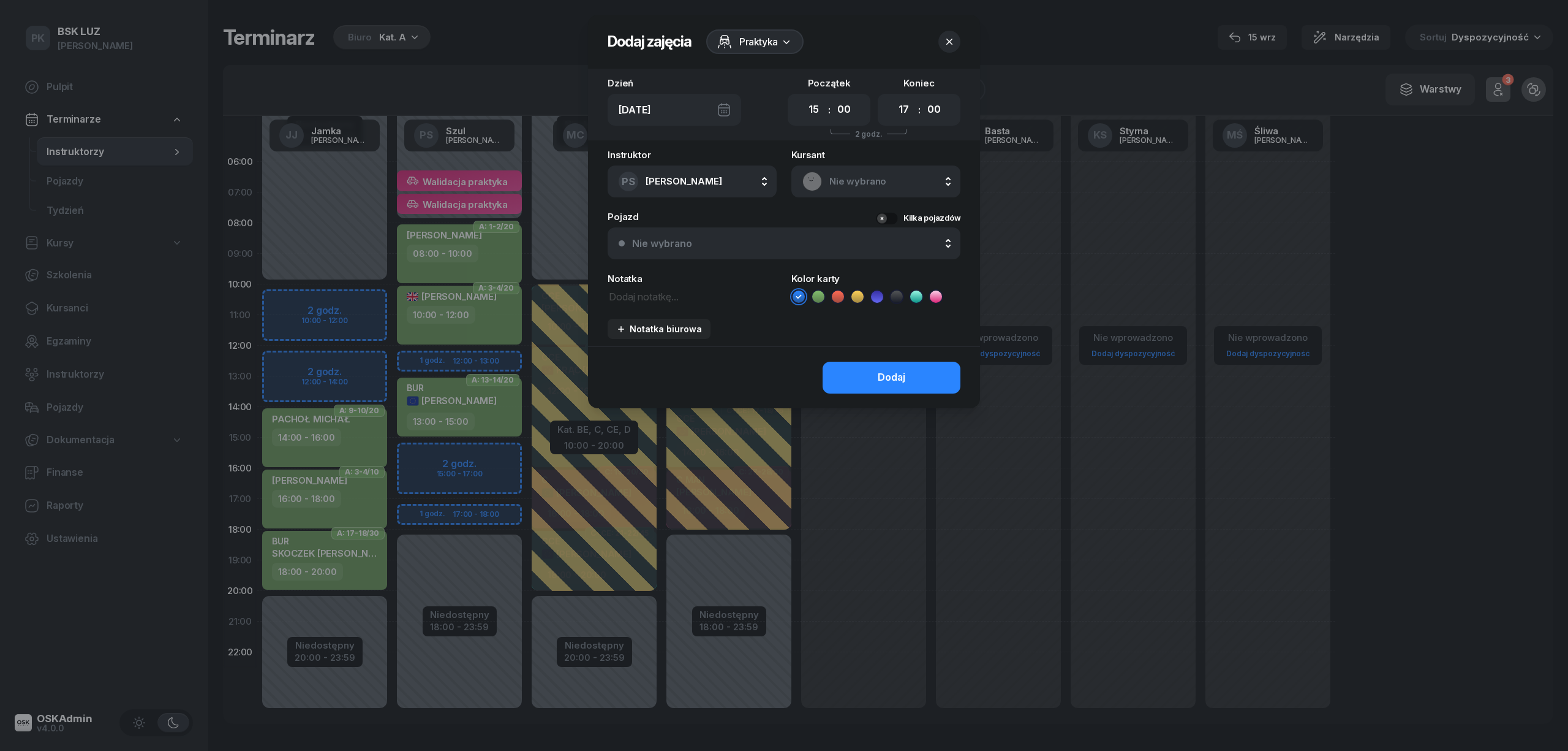
click at [867, 180] on span "Nie wybrano" at bounding box center [889, 181] width 120 height 16
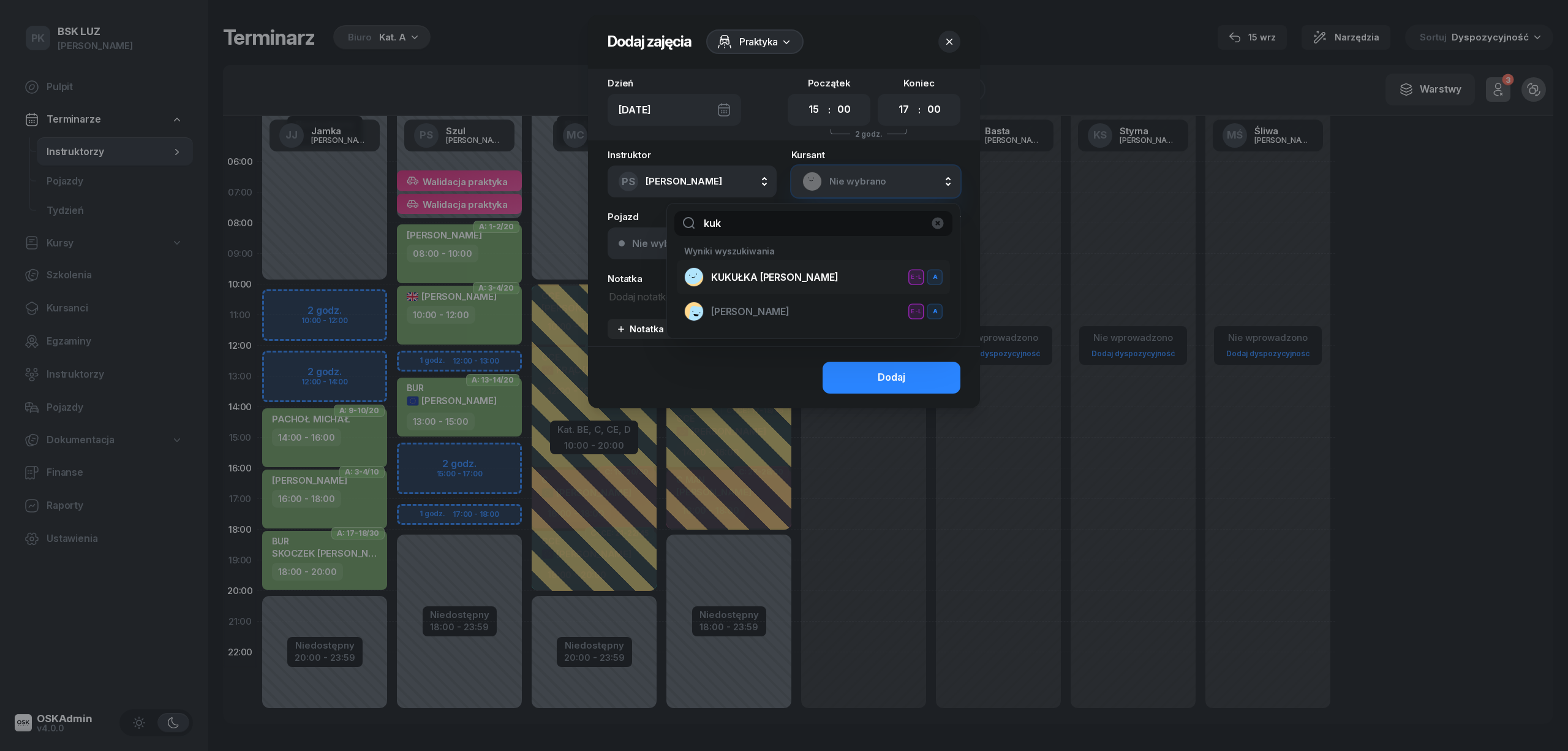
type input "kuk"
click at [778, 283] on span "KUKUŁKA TOMASZ" at bounding box center [775, 277] width 128 height 16
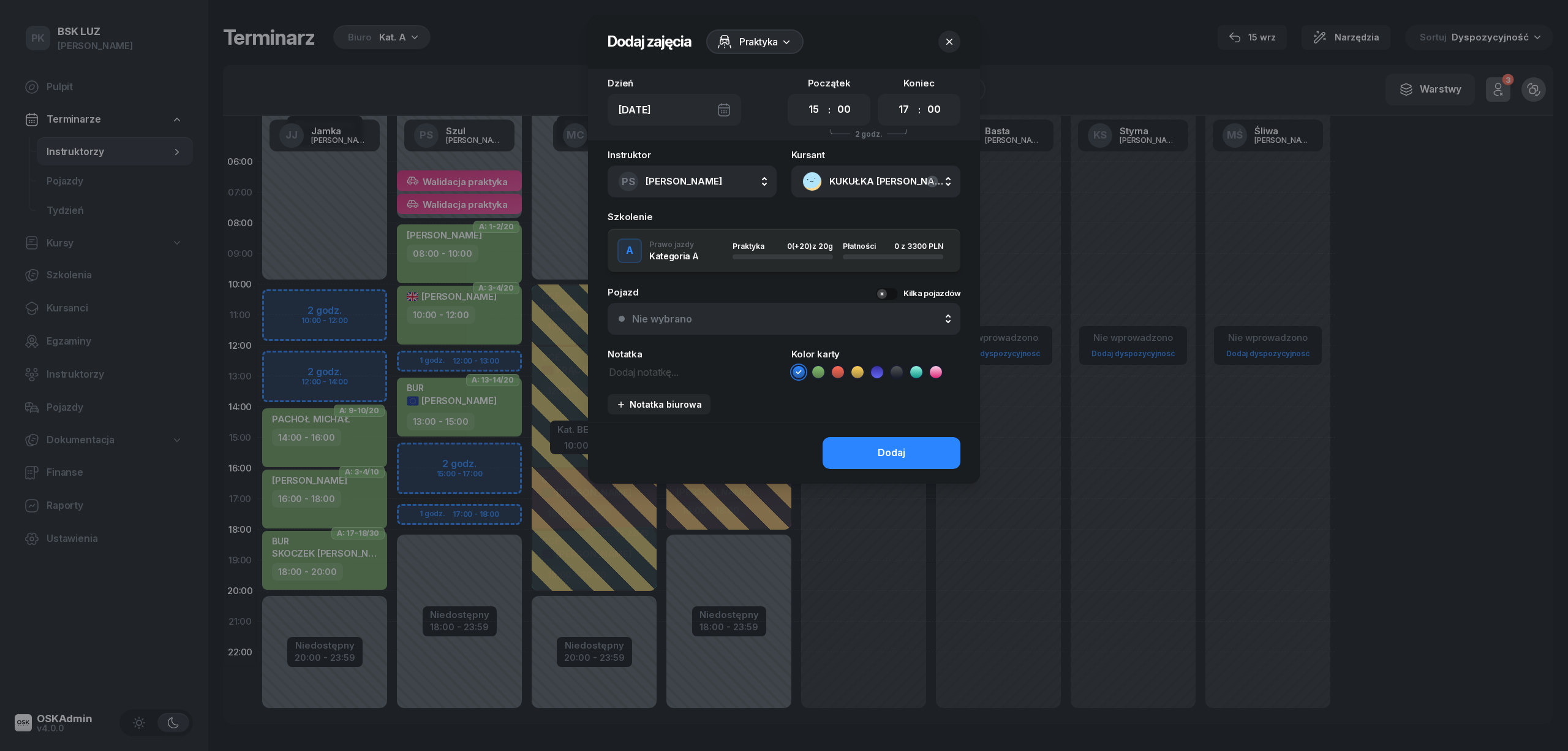
click at [817, 373] on icon at bounding box center [818, 372] width 12 height 12
click at [861, 446] on button "Dodaj" at bounding box center [892, 453] width 138 height 32
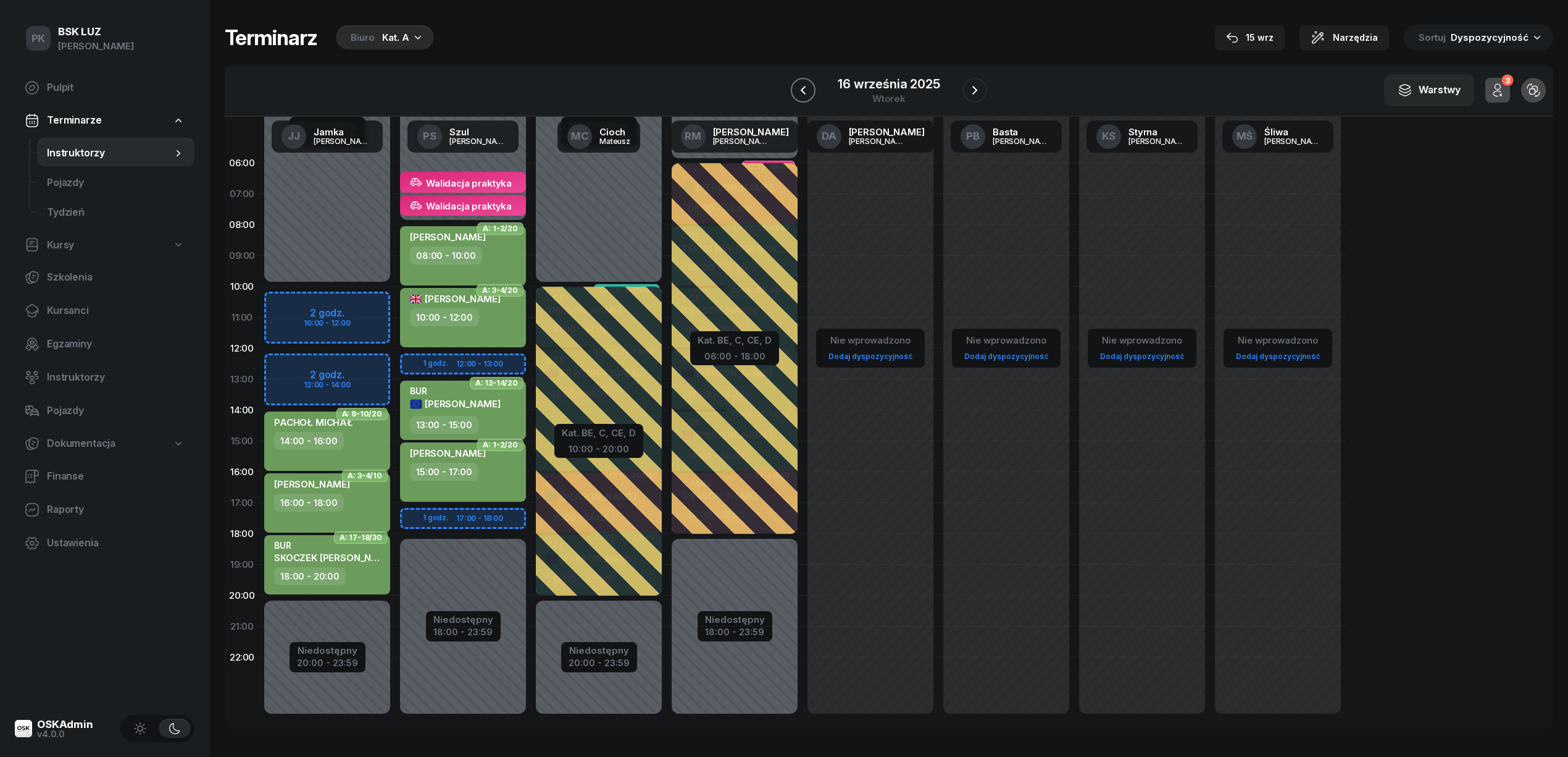
click at [808, 92] on icon "button" at bounding box center [803, 90] width 15 height 15
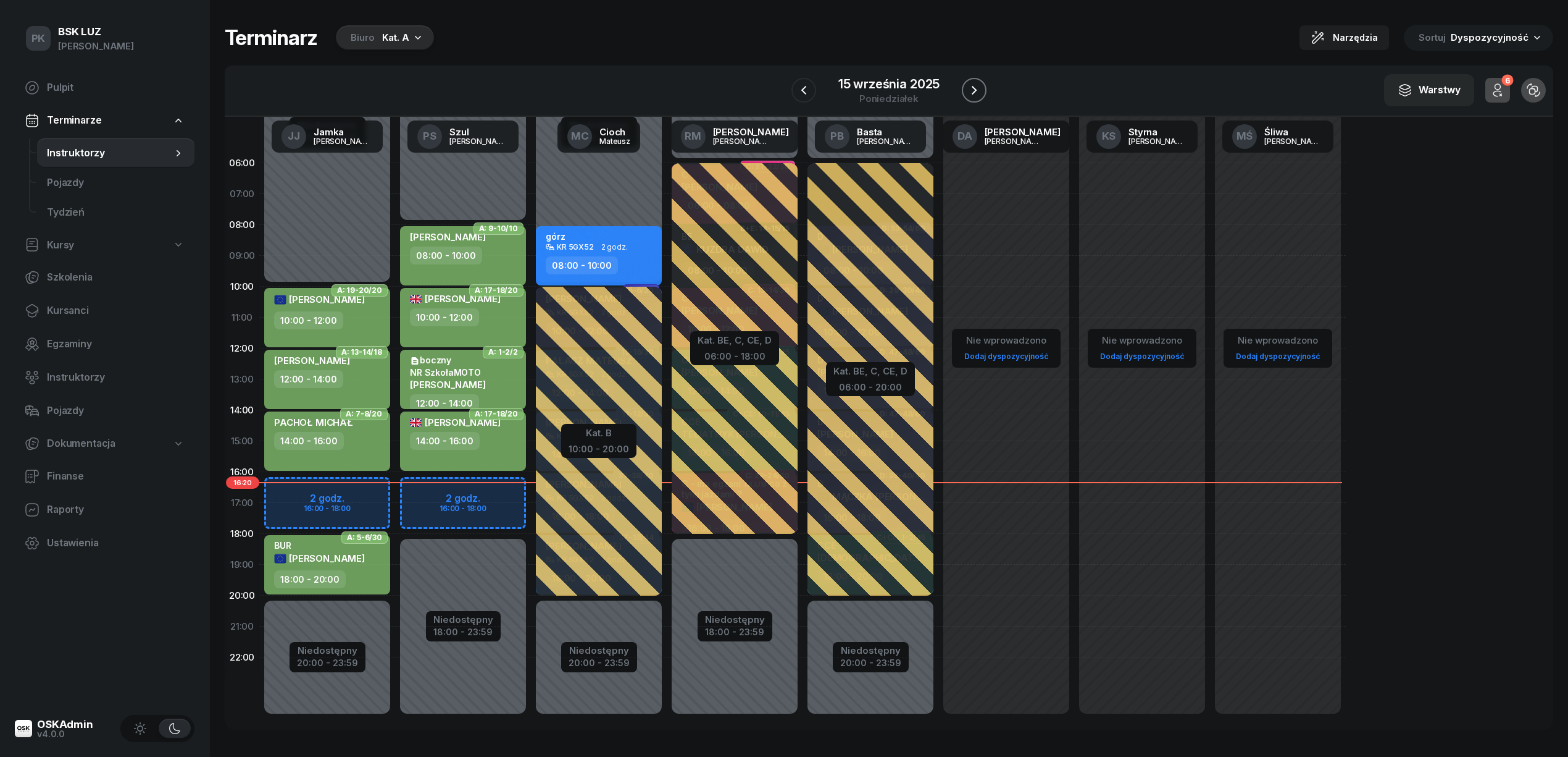
click at [963, 89] on button "button" at bounding box center [974, 90] width 25 height 25
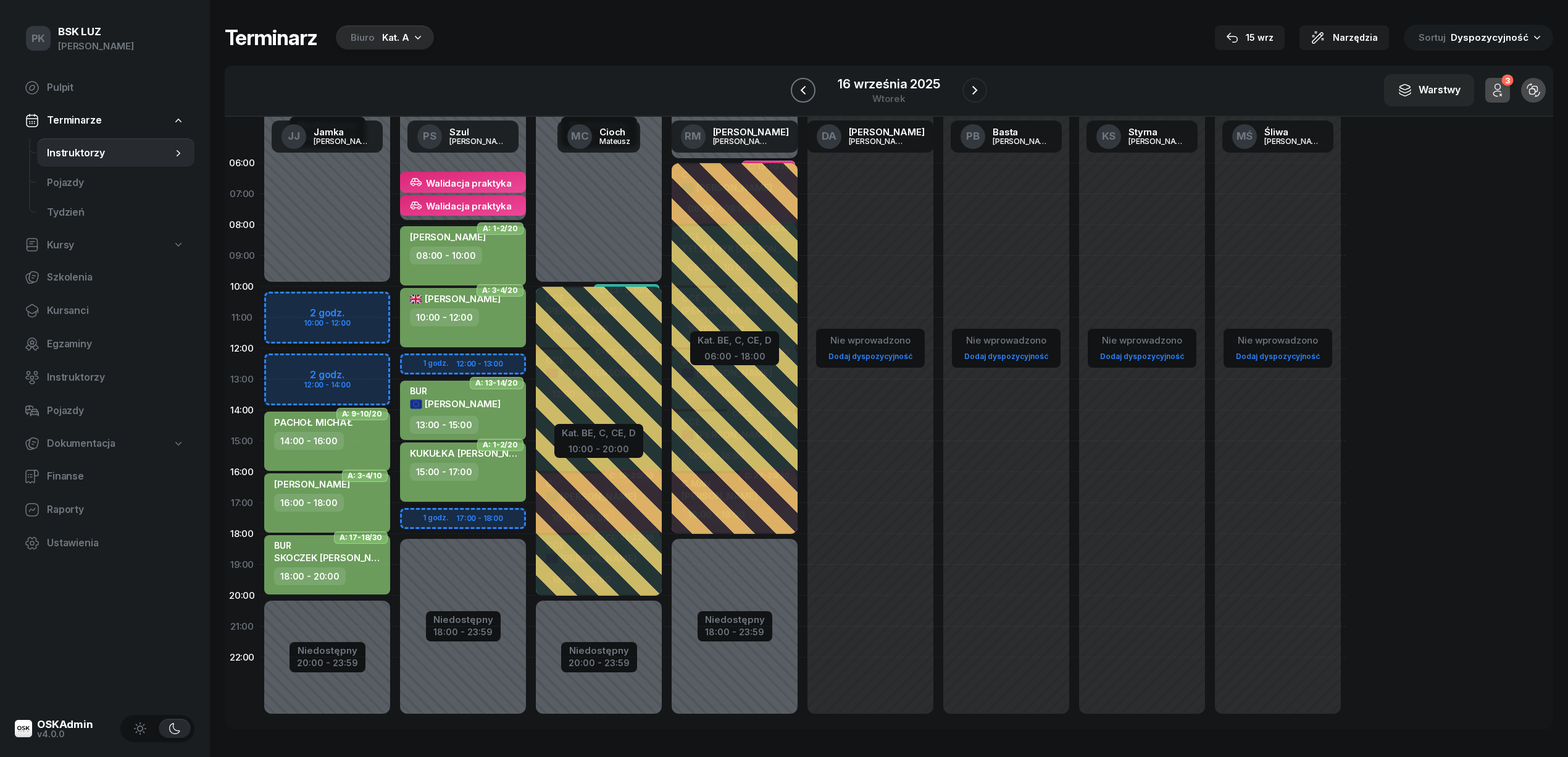
click at [803, 98] on button "button" at bounding box center [803, 90] width 25 height 25
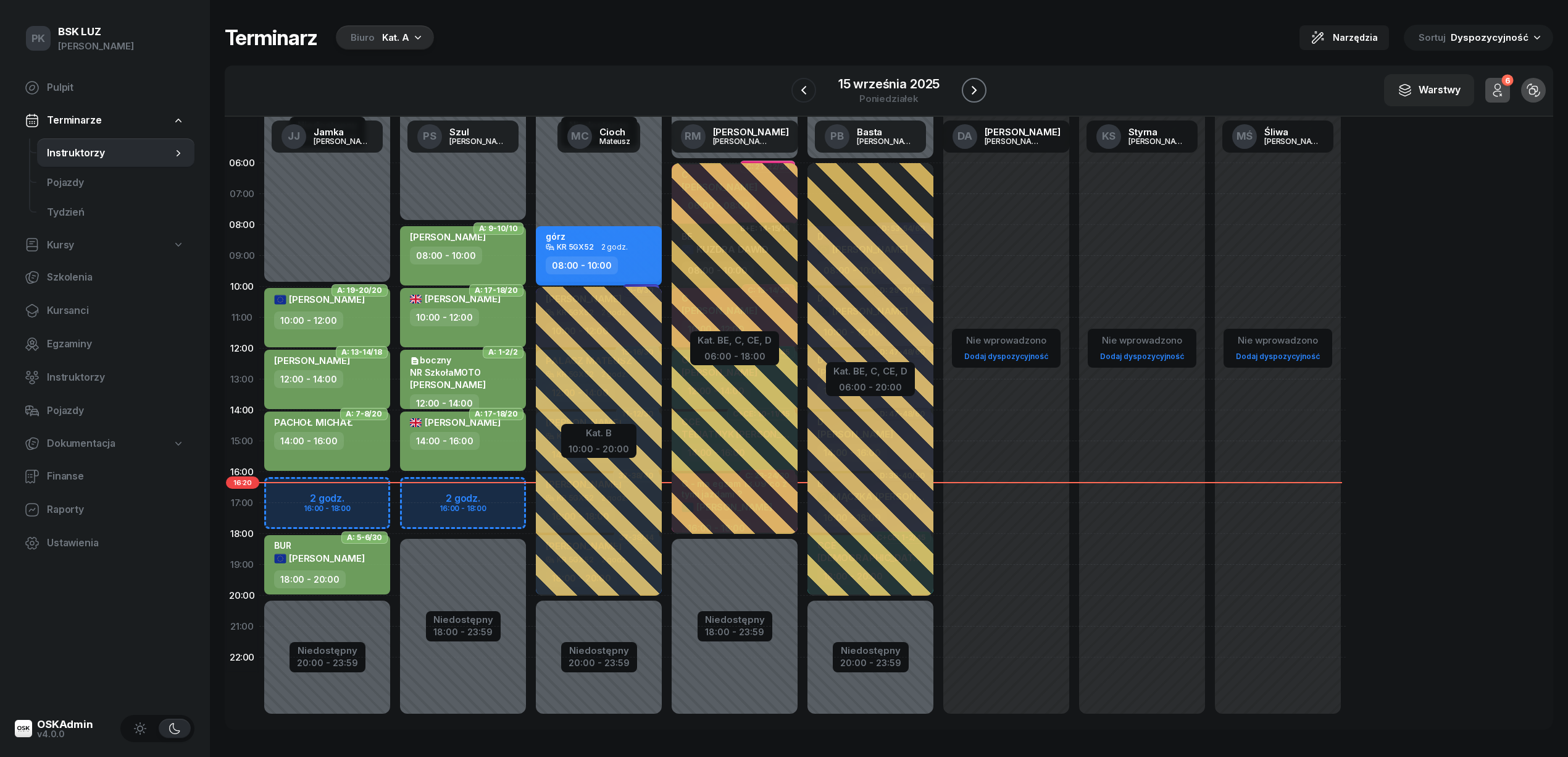
click at [971, 94] on icon "button" at bounding box center [974, 90] width 15 height 15
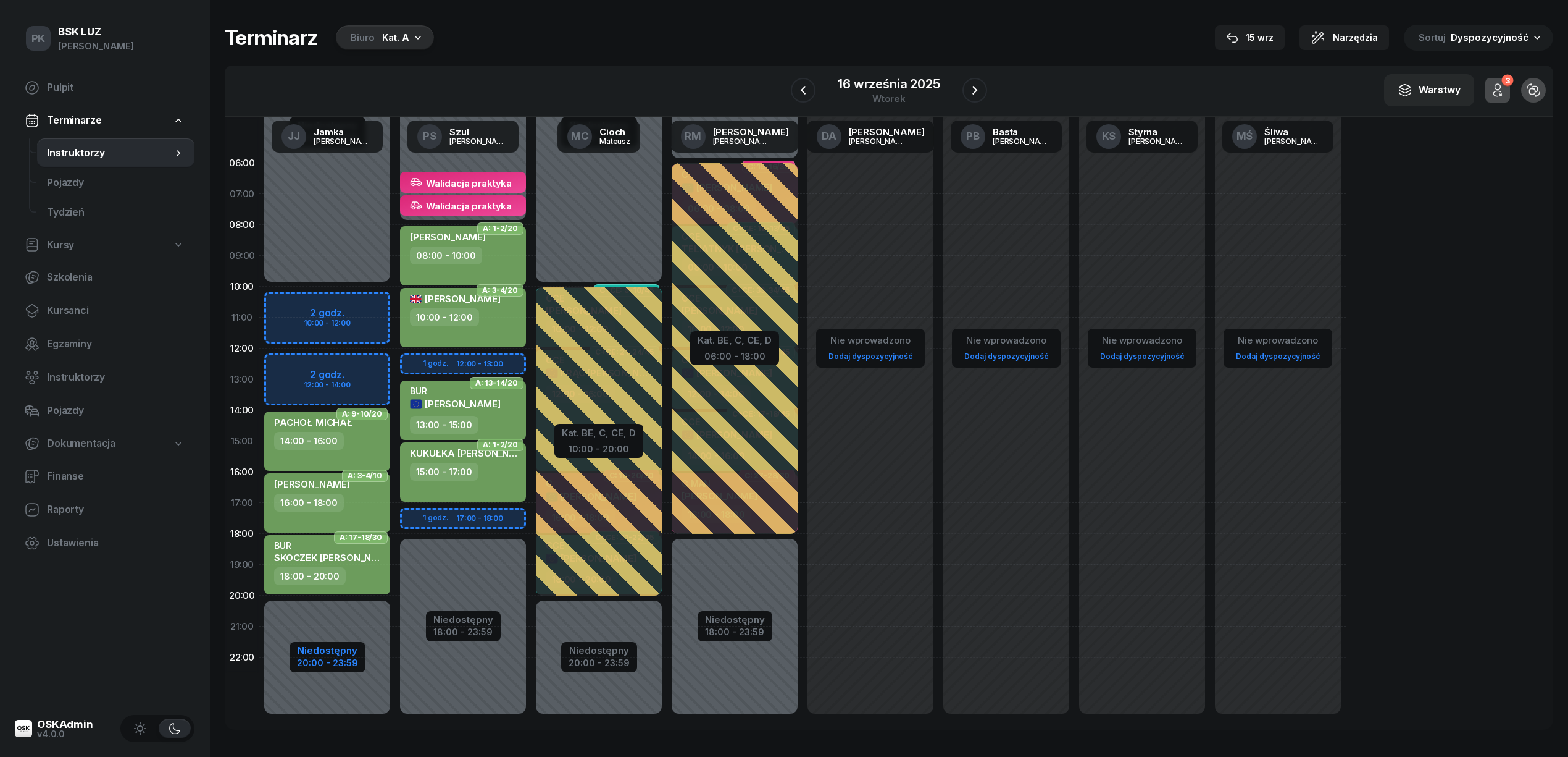
click at [325, 658] on div "20:00 - 23:59" at bounding box center [327, 661] width 61 height 13
select select "10"
select select "20"
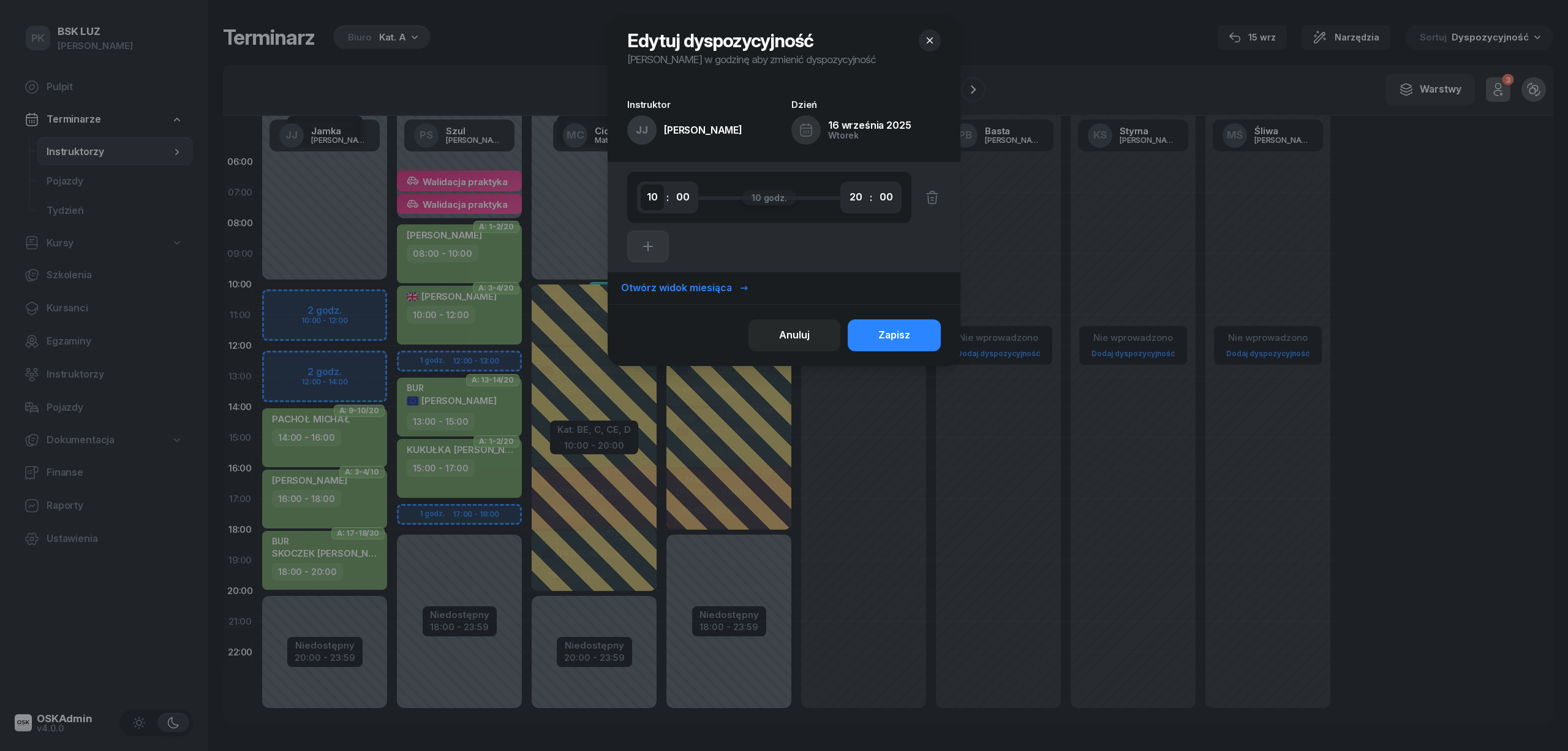
click at [648, 200] on select "00 01 02 03 04 05 06 07 08 09 10 11 12 13 14 15 16 17 18 19 20 21 22 23" at bounding box center [652, 197] width 24 height 25
select select "14"
click at [640, 185] on select "00 01 02 03 04 05 06 07 08 09 10 11 12 13 14 15 16 17 18 19 20 21 22 23" at bounding box center [652, 197] width 24 height 25
click at [893, 332] on div "Zapisz" at bounding box center [894, 335] width 32 height 16
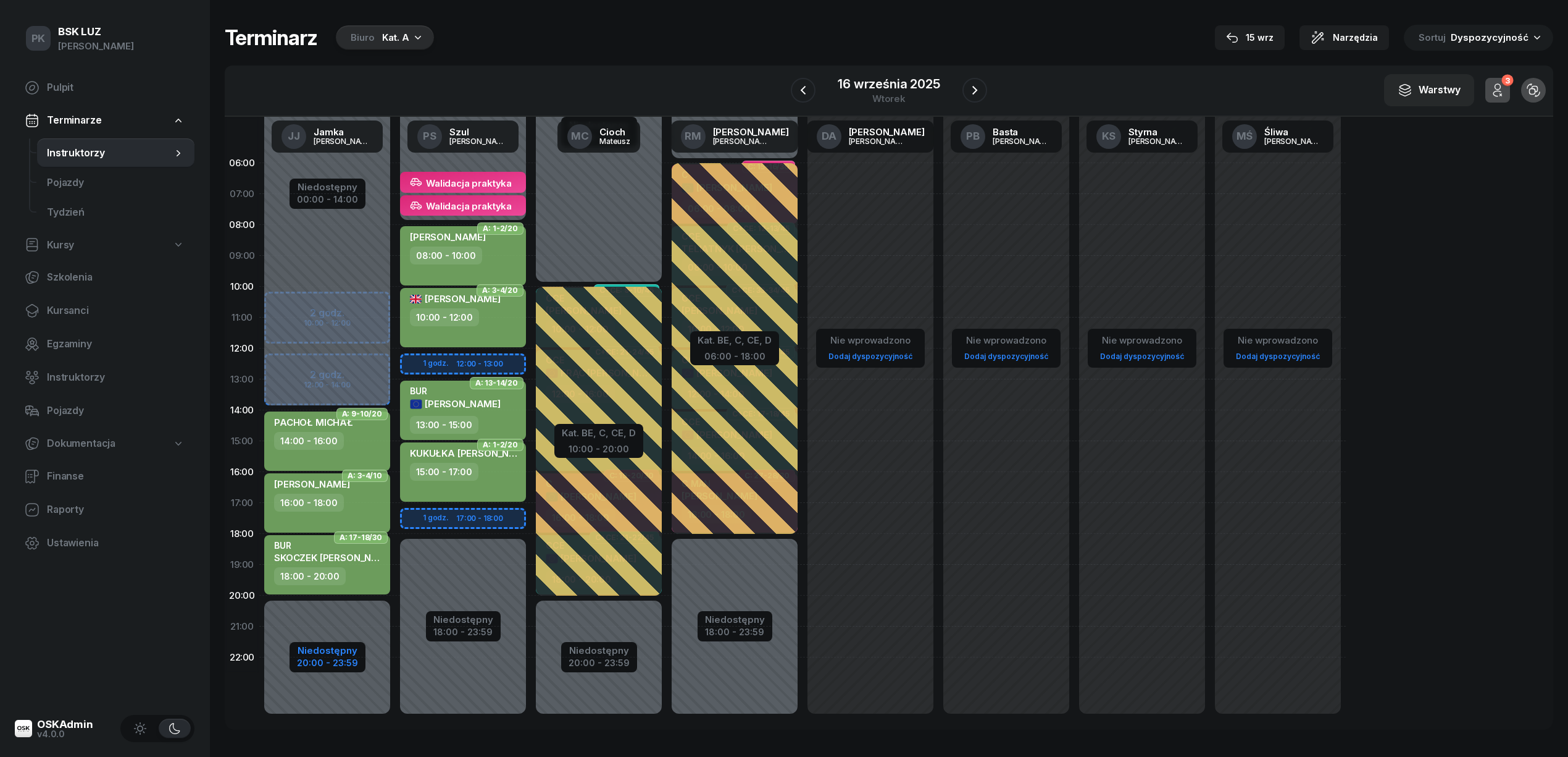
click at [326, 648] on div "Niedostępny" at bounding box center [327, 650] width 61 height 10
select select "14"
select select "20"
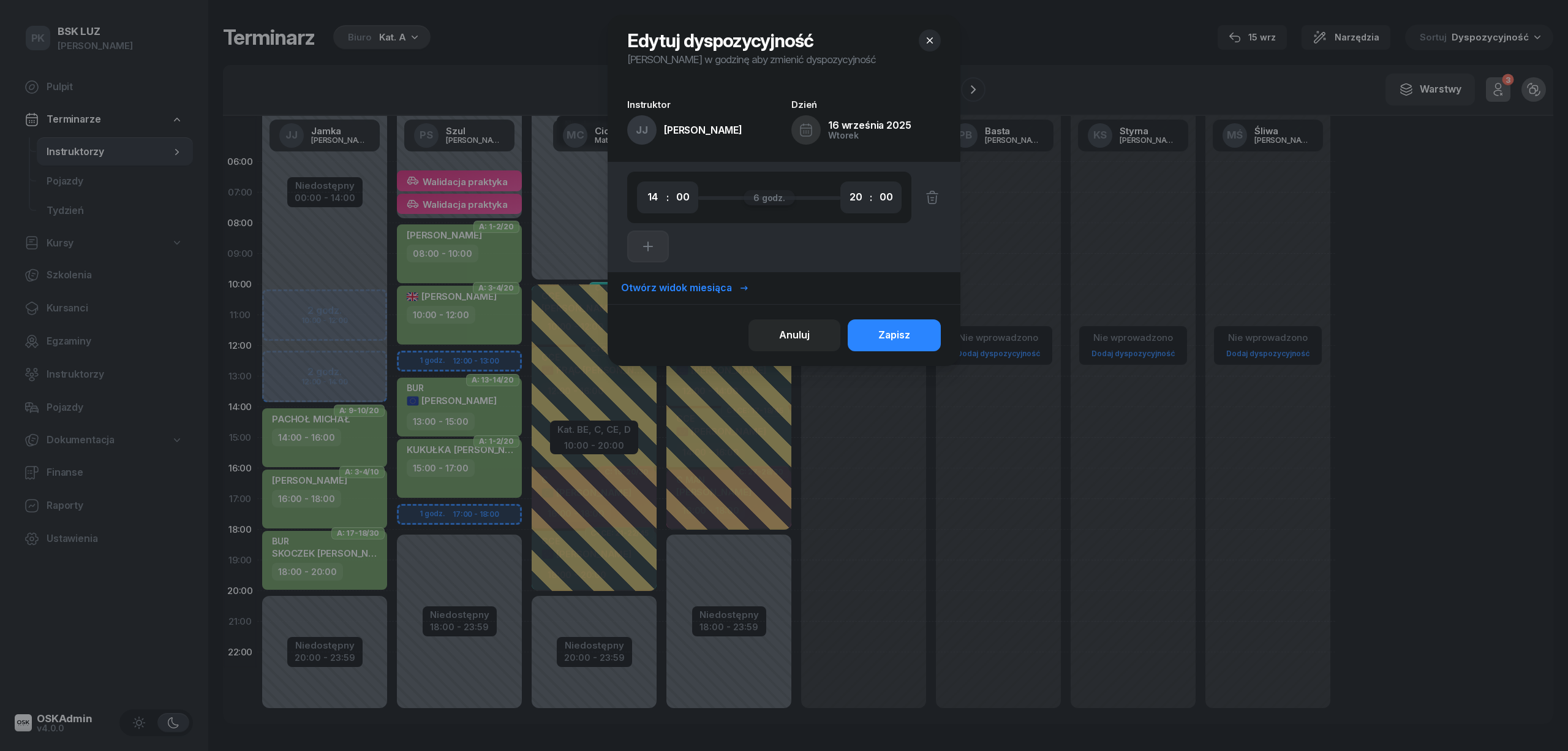
click at [701, 285] on div "Otwórz widok miesiąca" at bounding box center [685, 288] width 128 height 16
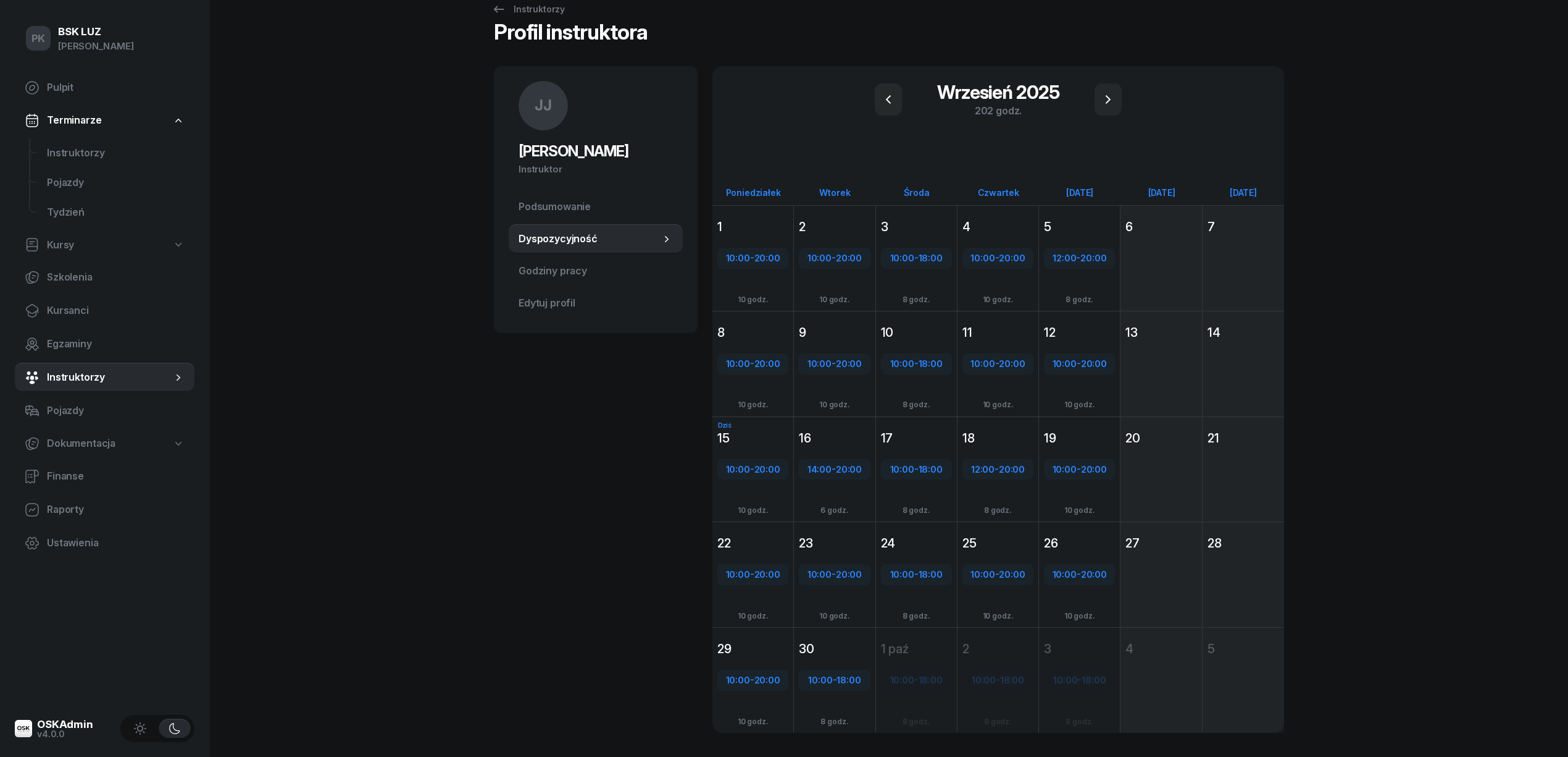
scroll to position [55, 0]
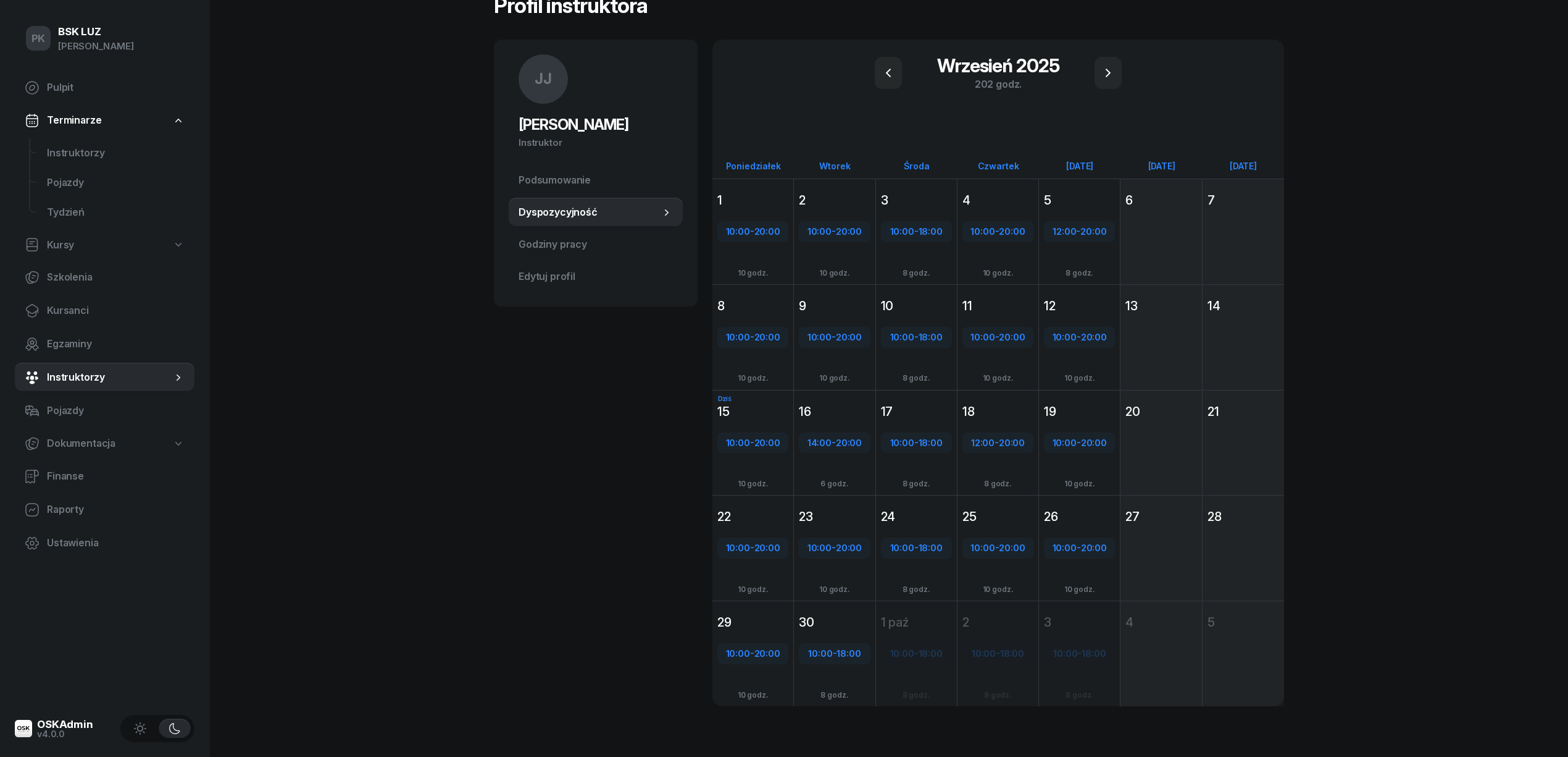
click at [485, 513] on div "PK BSK LUZ Piotr Klimek Pulpit Terminarze Instruktorzy Pojazdy Tydzień Kursy Sz…" at bounding box center [784, 352] width 1568 height 814
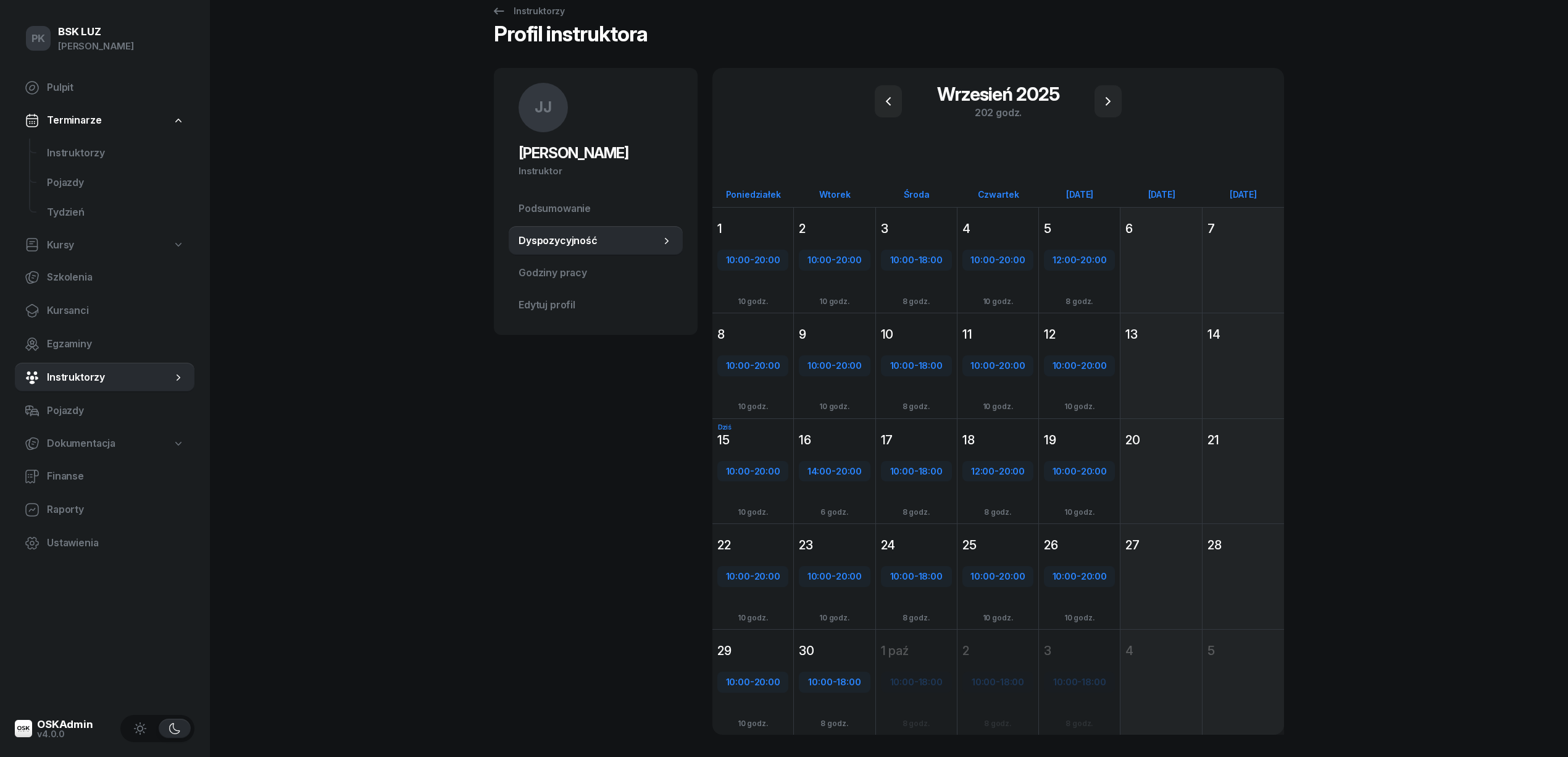
scroll to position [0, 0]
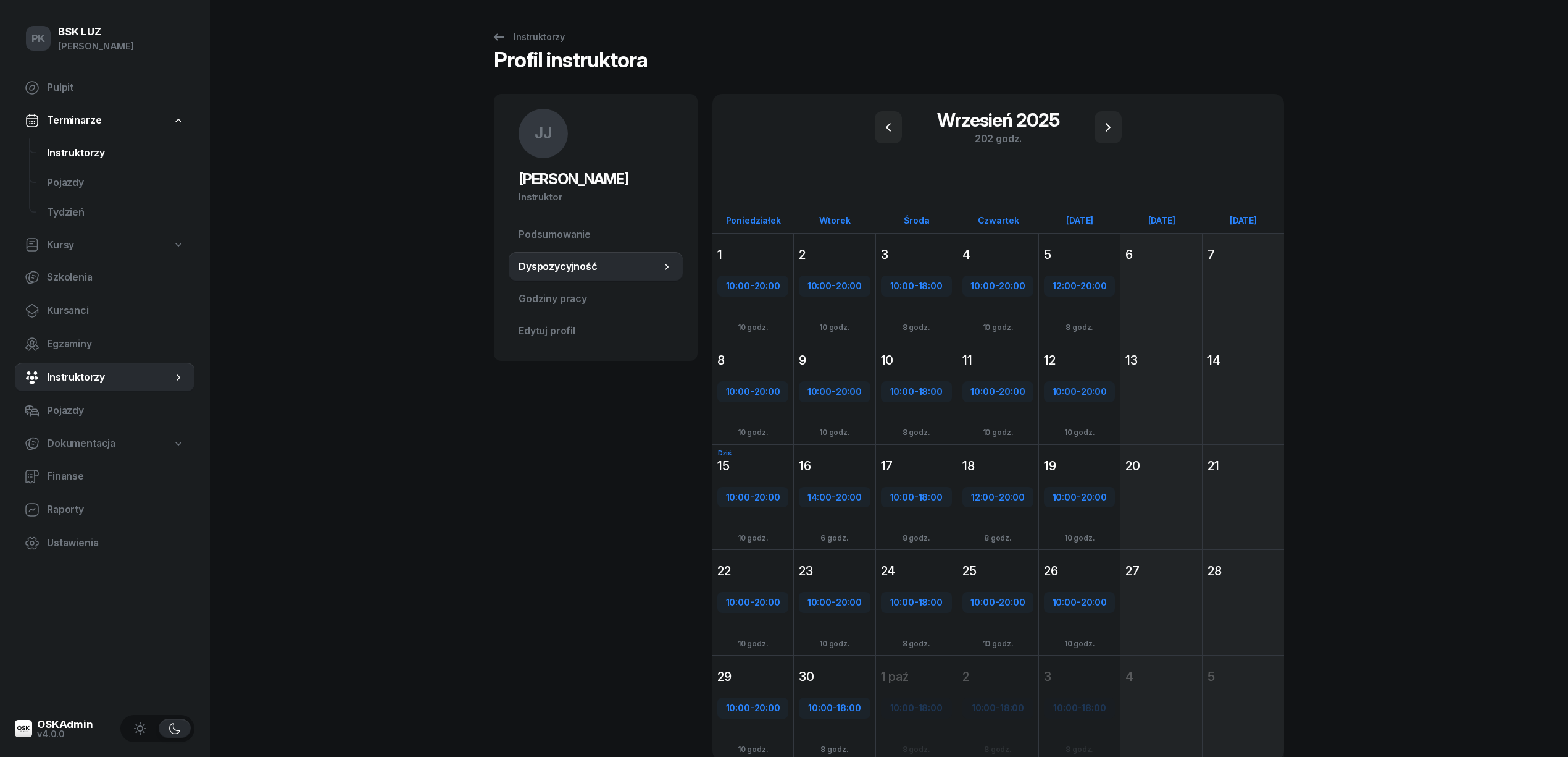
click at [89, 149] on span "Instruktorzy" at bounding box center [116, 154] width 138 height 16
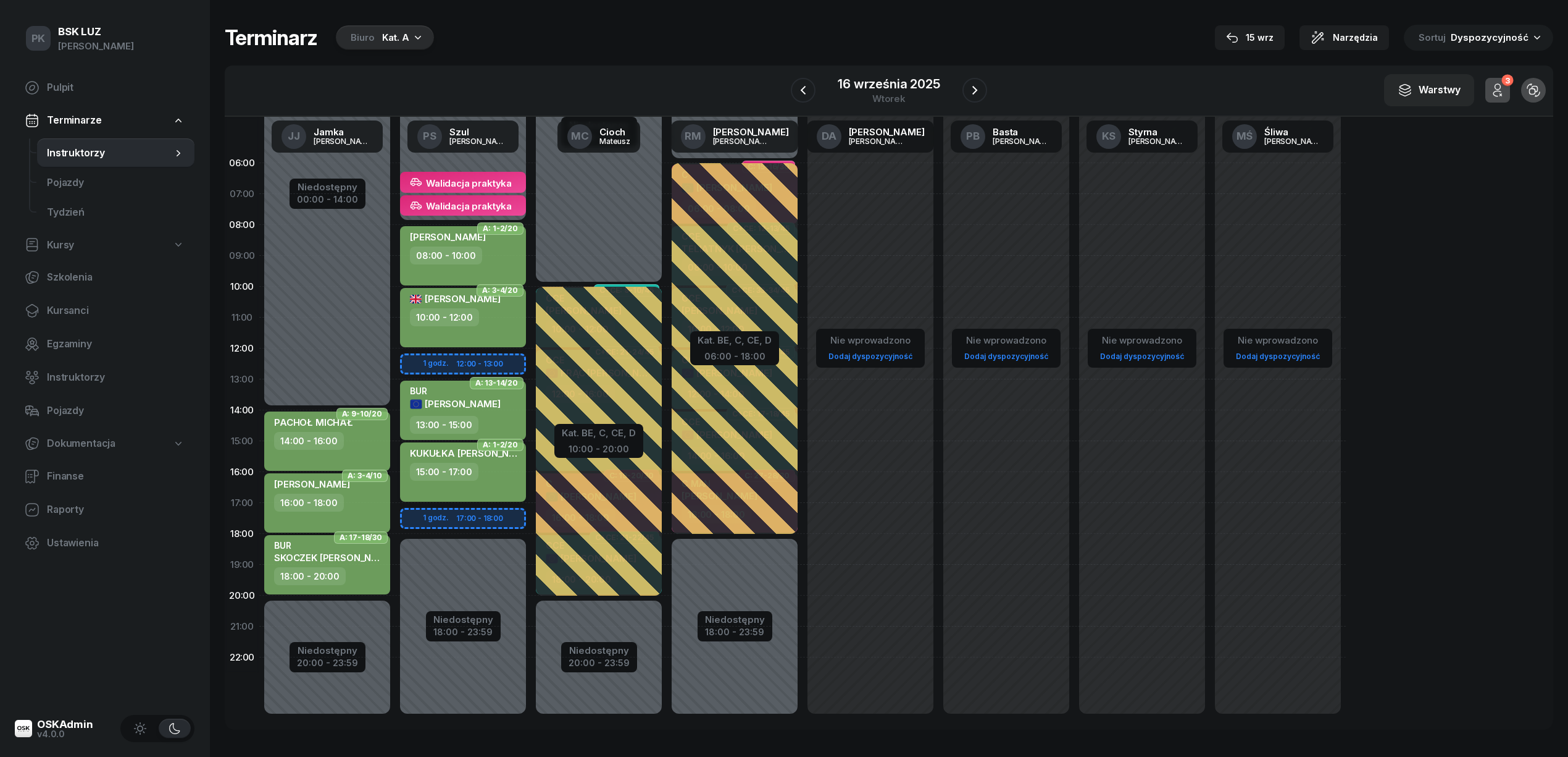
click at [463, 466] on div "15:00 - 17:00" at bounding box center [444, 471] width 69 height 18
select select "15"
select select "17"
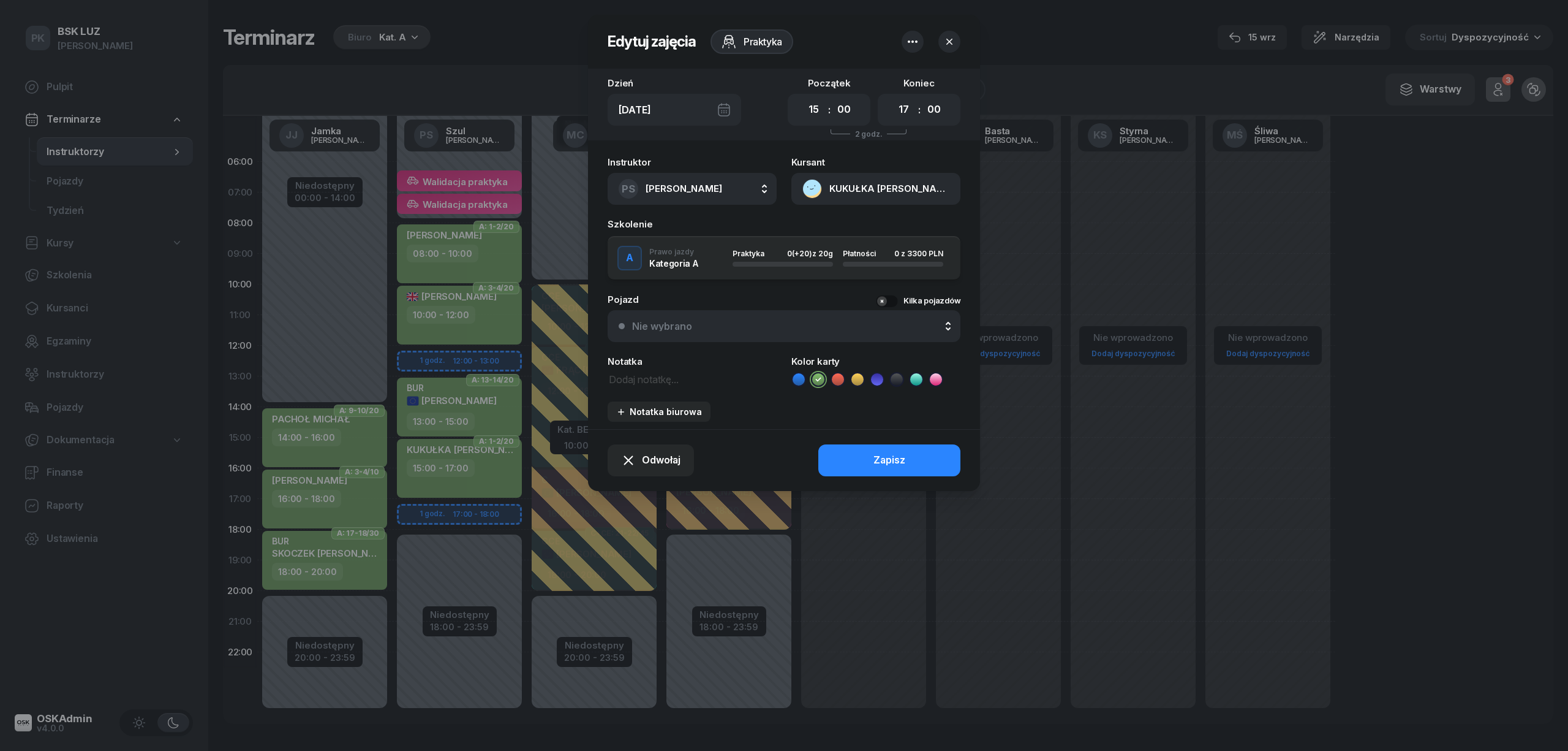
click at [861, 185] on button "KUKUŁKA TOMASZ" at bounding box center [876, 188] width 169 height 32
click at [954, 36] on icon "button" at bounding box center [949, 42] width 12 height 12
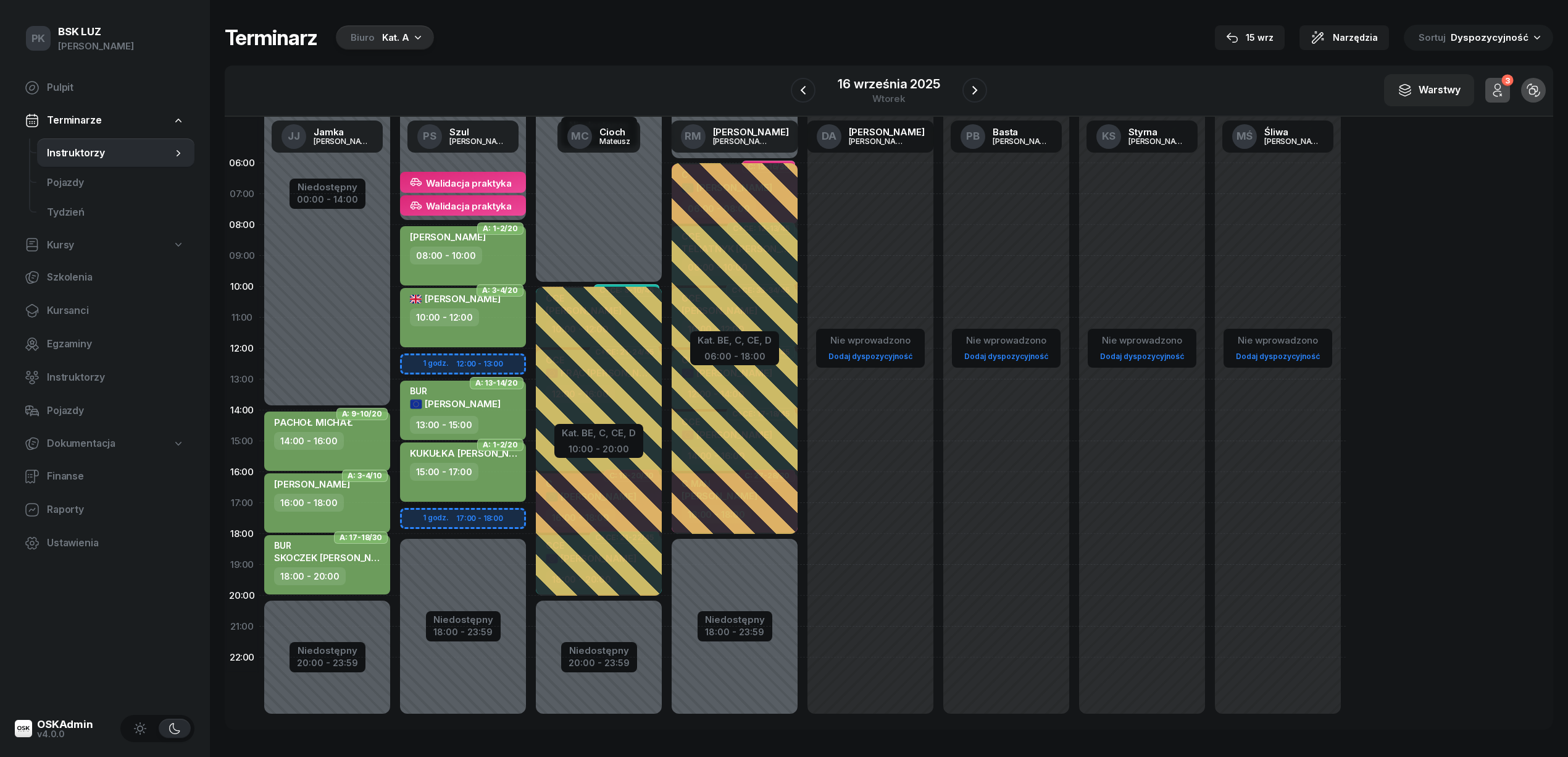
click at [458, 476] on div "15:00 - 17:00" at bounding box center [444, 471] width 69 height 18
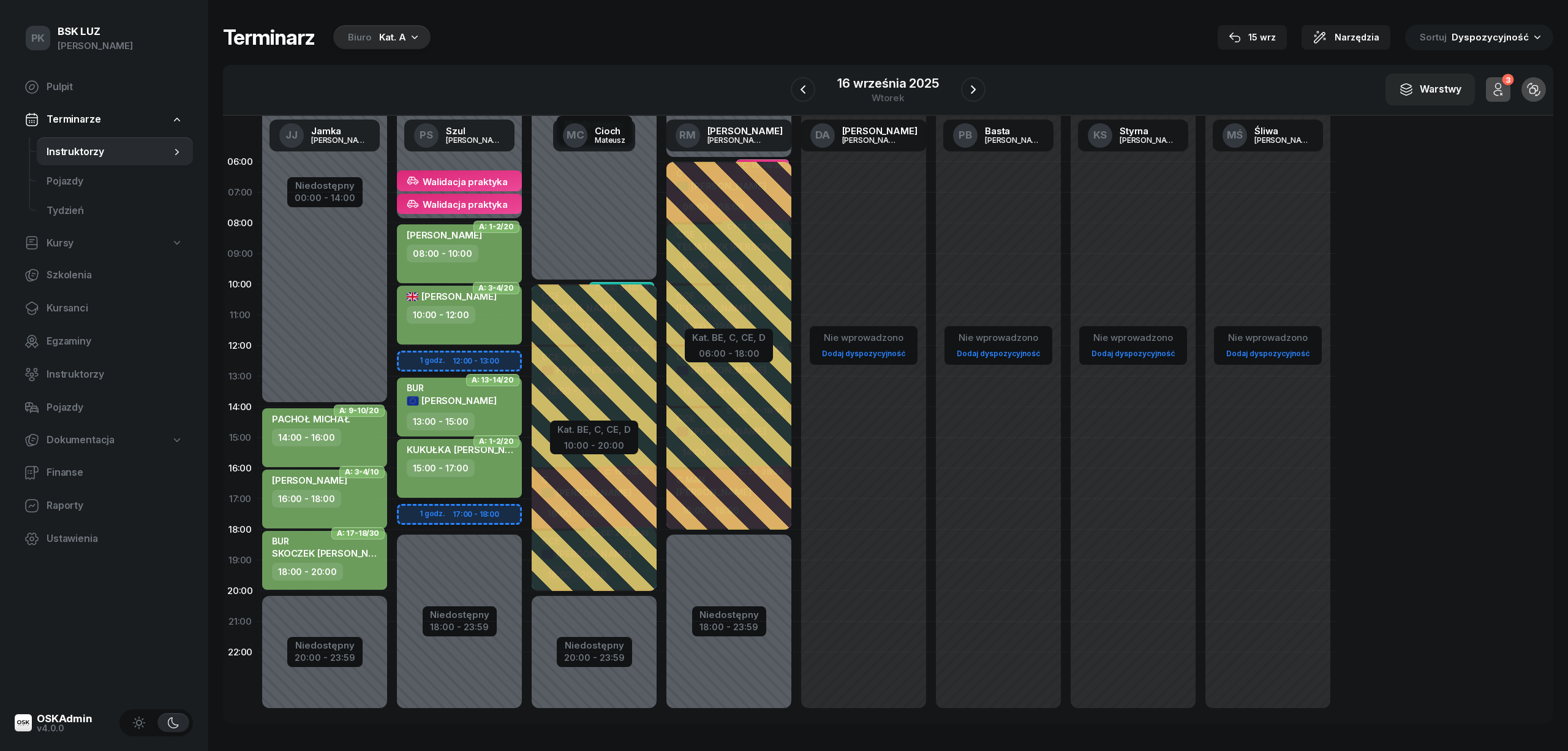
select select "15"
select select "17"
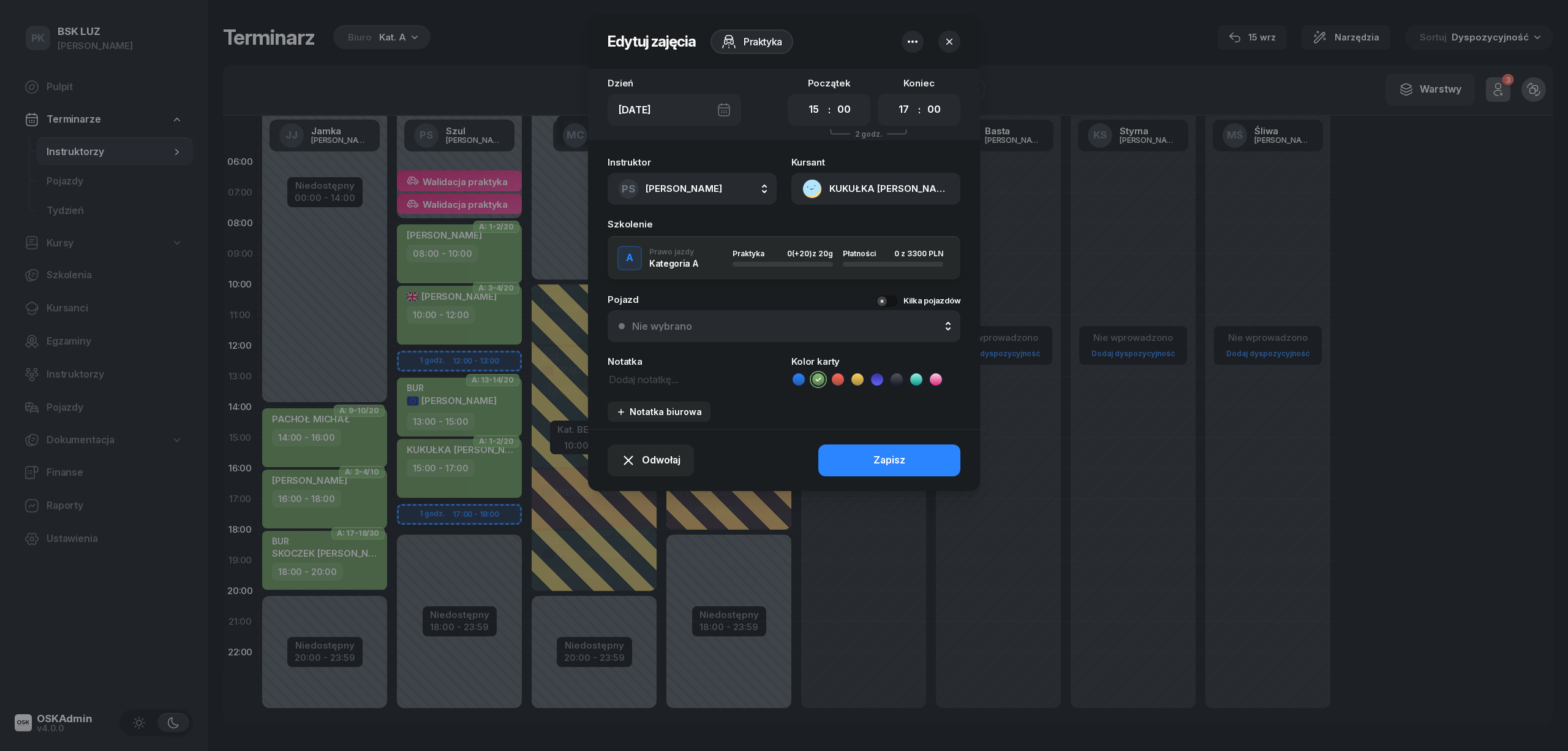
click at [949, 39] on icon "button" at bounding box center [949, 42] width 12 height 12
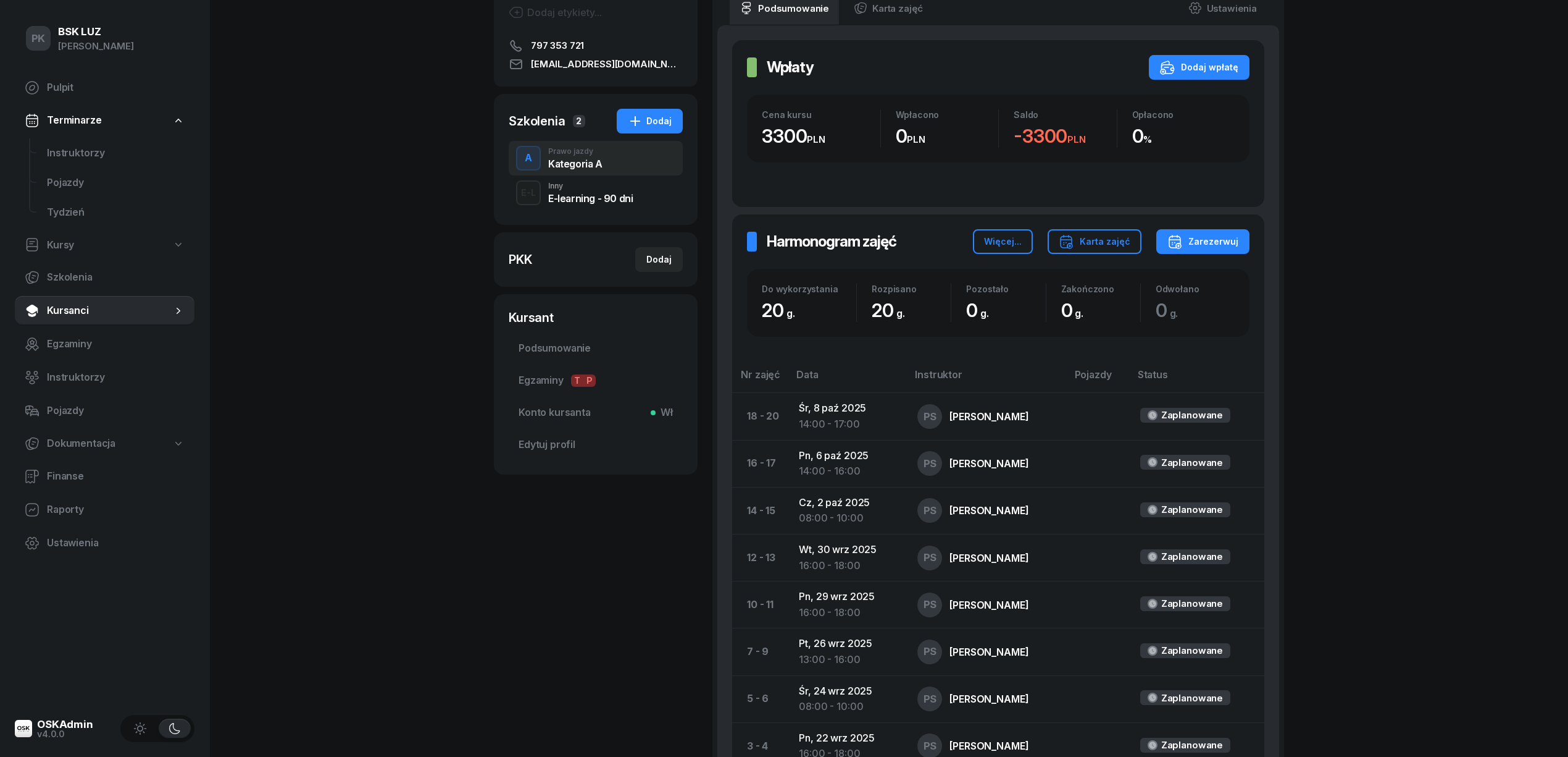
scroll to position [406, 0]
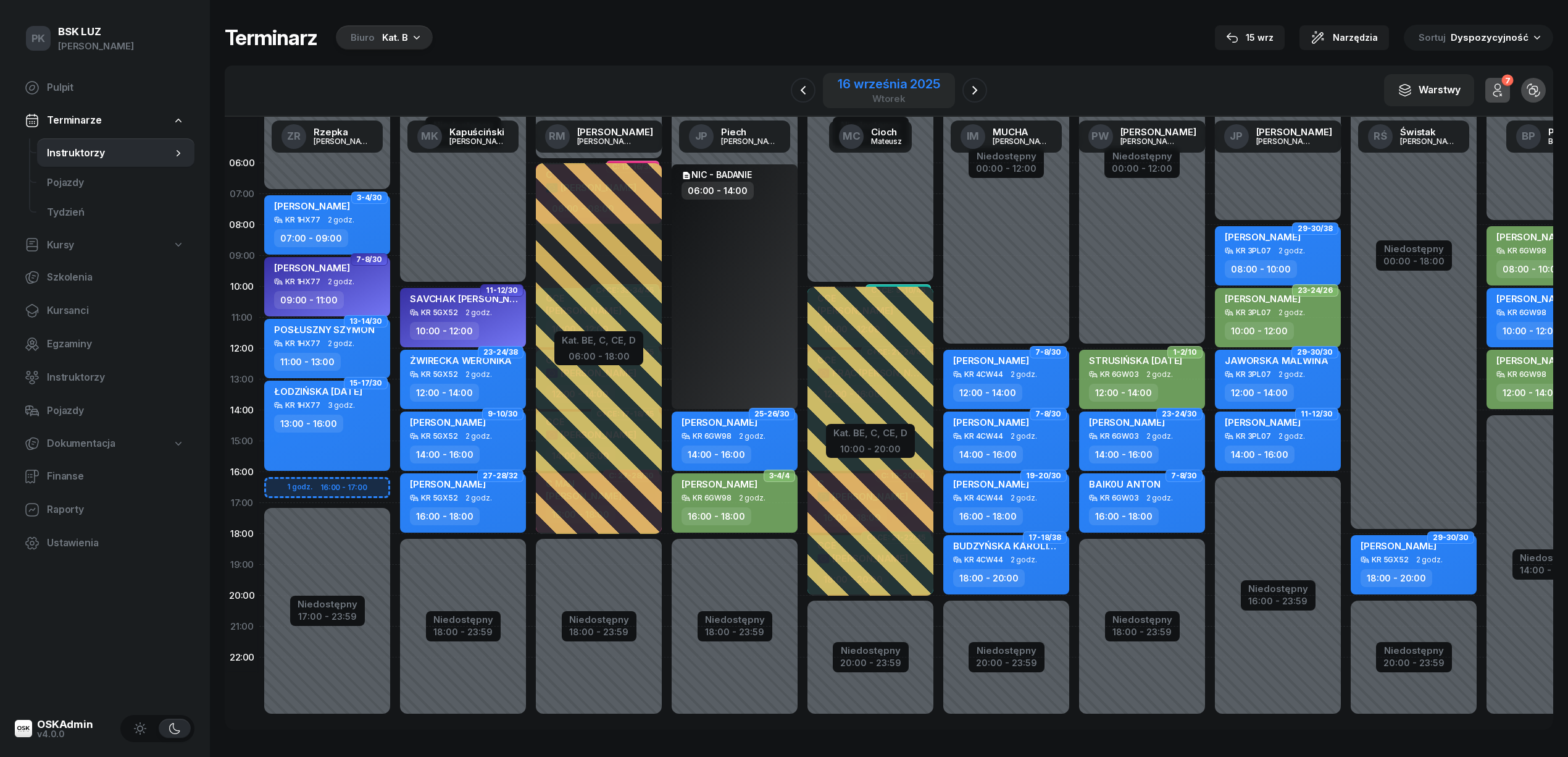
click at [914, 83] on div "16 września 2025" at bounding box center [889, 84] width 102 height 12
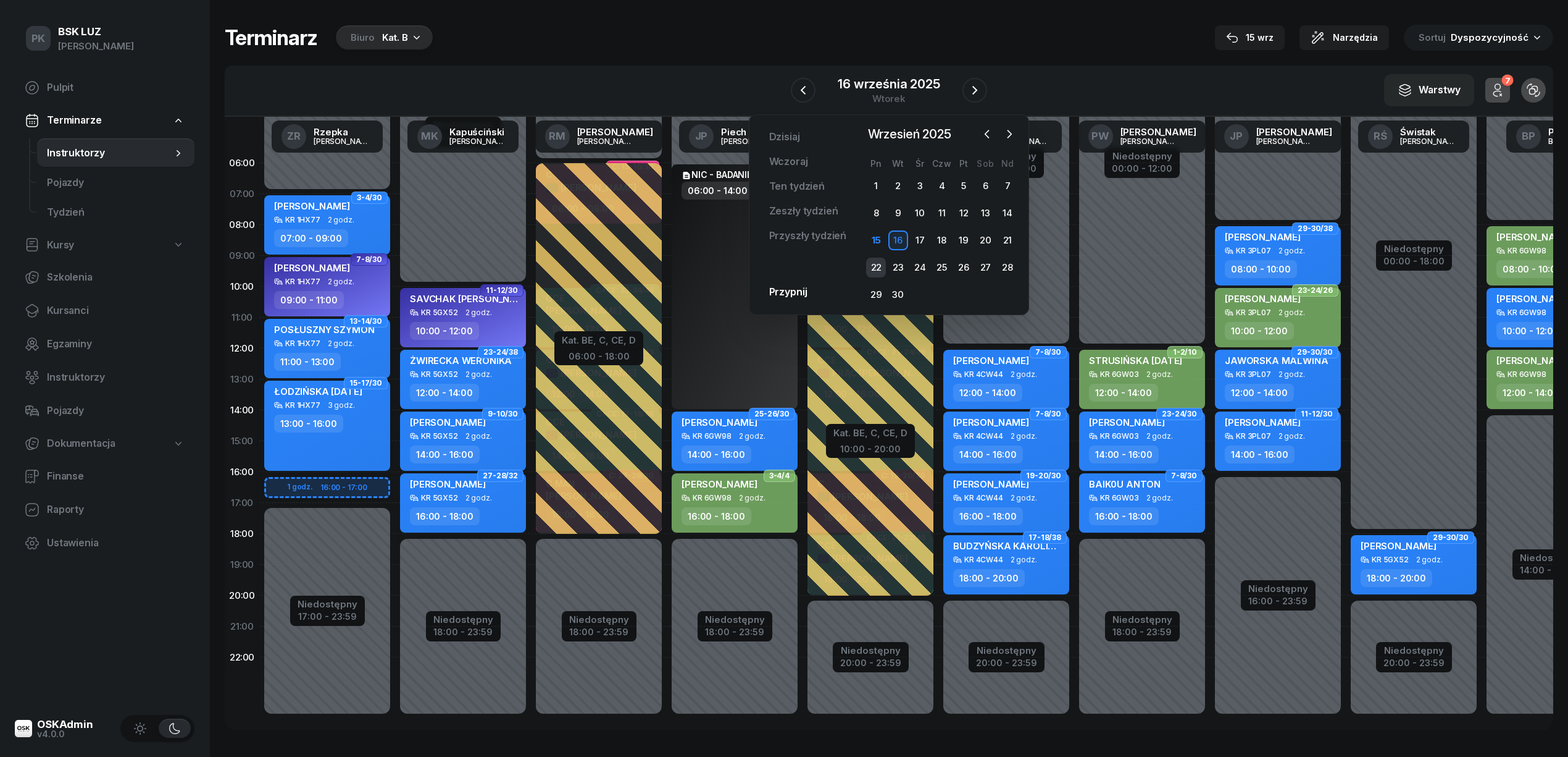
click at [878, 260] on div "22" at bounding box center [876, 267] width 19 height 19
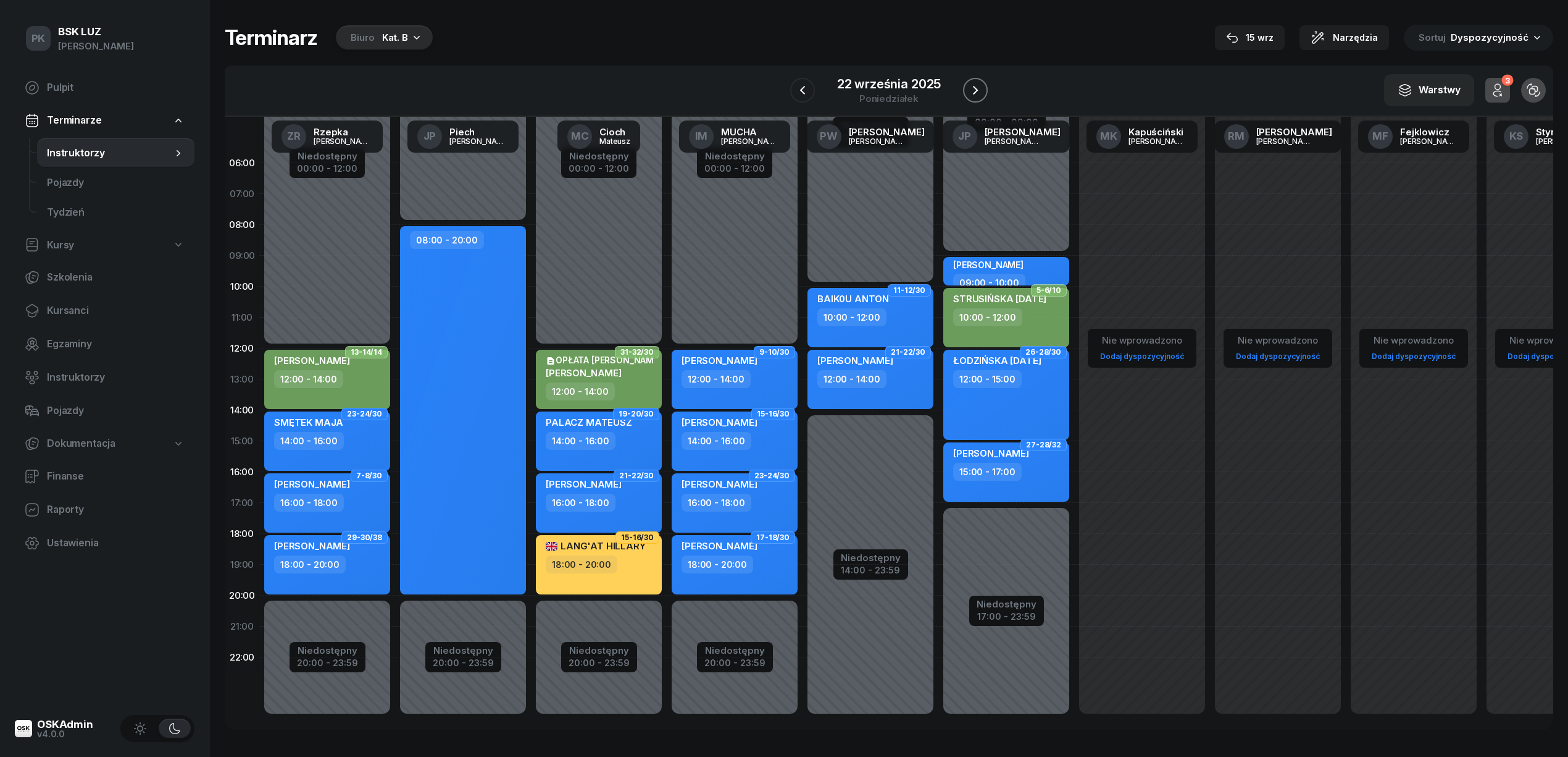
click at [975, 99] on button "button" at bounding box center [975, 90] width 25 height 25
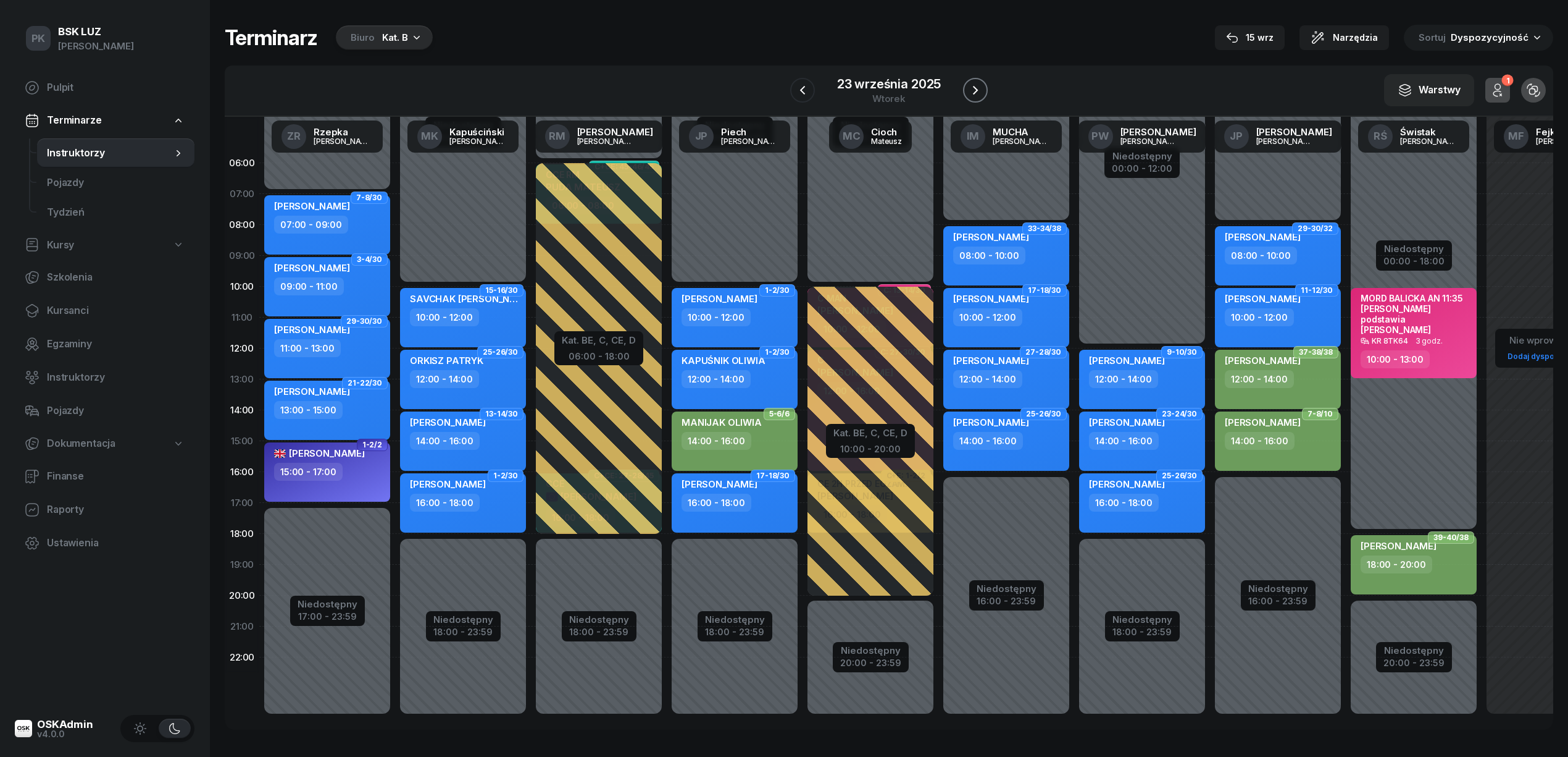
click at [975, 99] on button "button" at bounding box center [975, 90] width 25 height 25
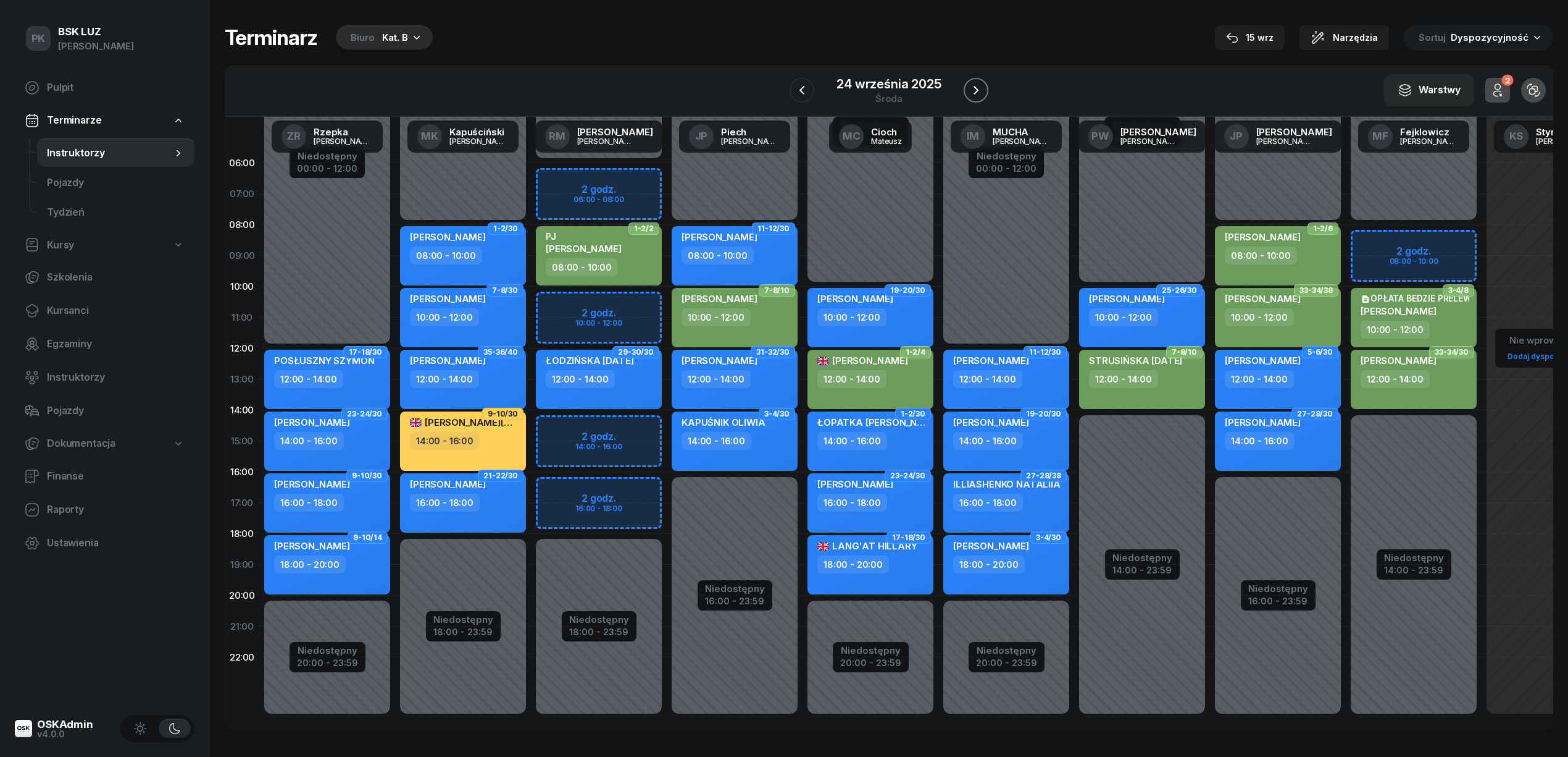
click at [975, 94] on icon "button" at bounding box center [975, 90] width 15 height 15
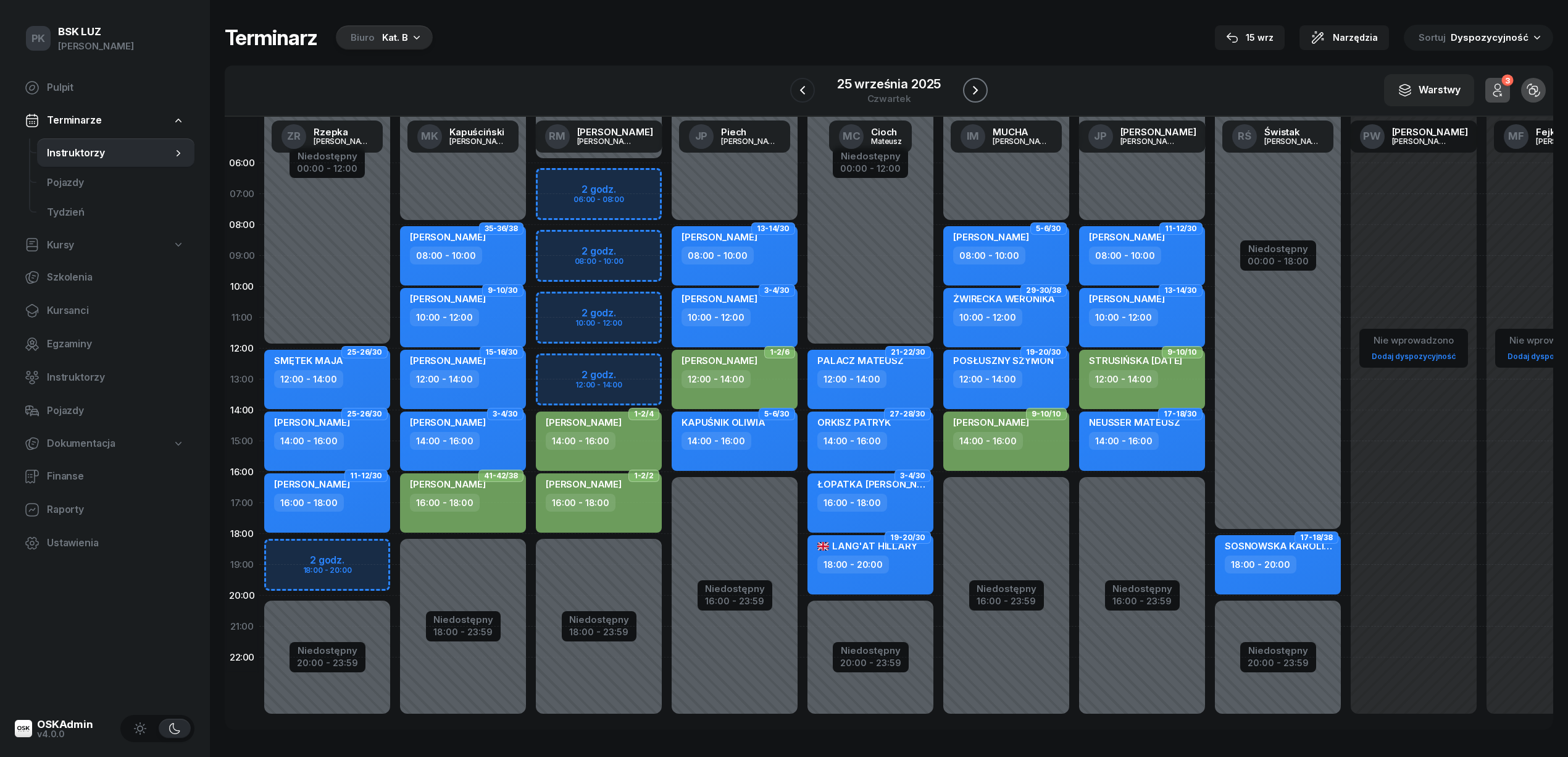
click at [975, 94] on icon "button" at bounding box center [975, 90] width 15 height 15
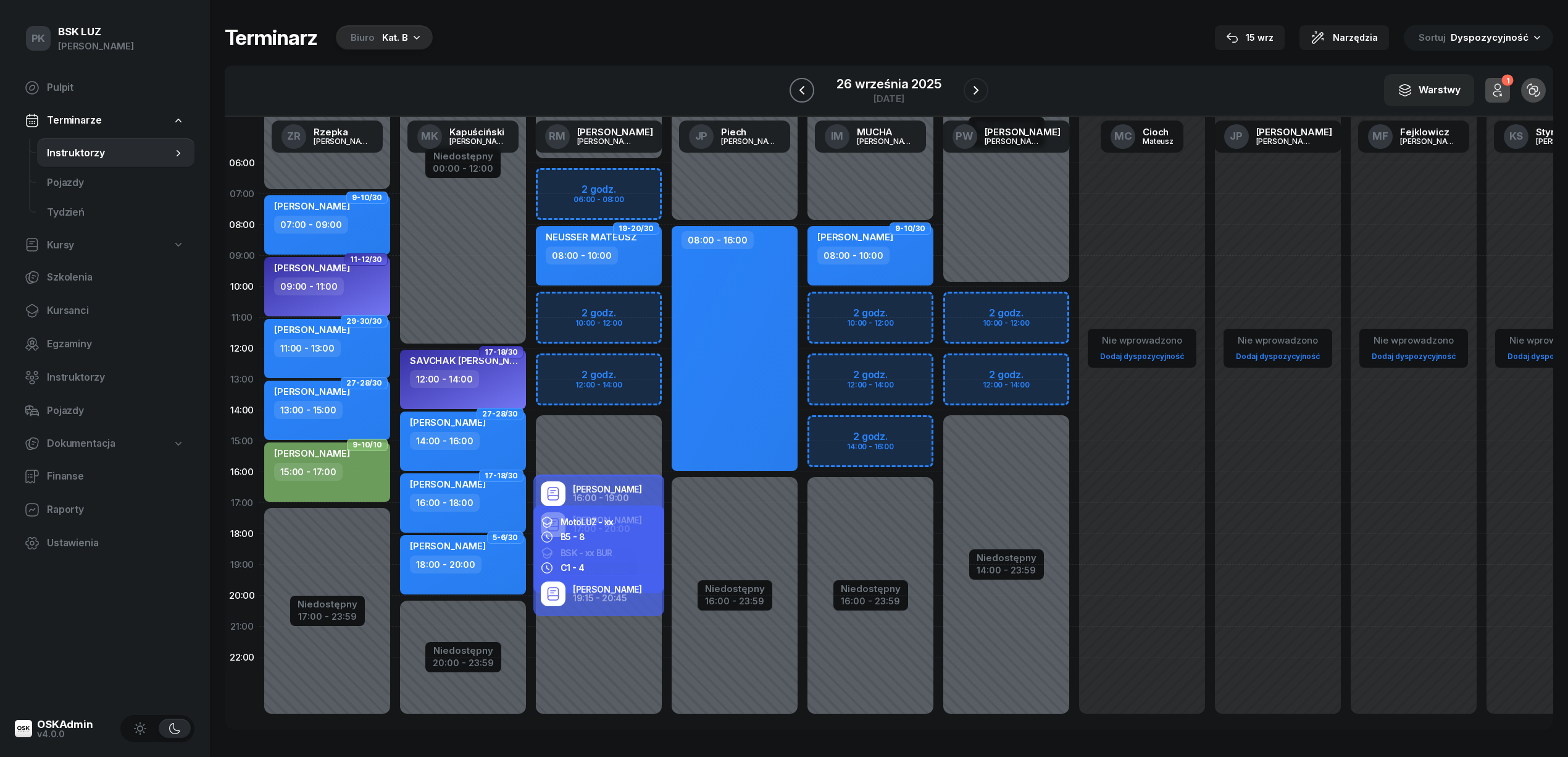
click at [801, 98] on button "button" at bounding box center [802, 90] width 25 height 25
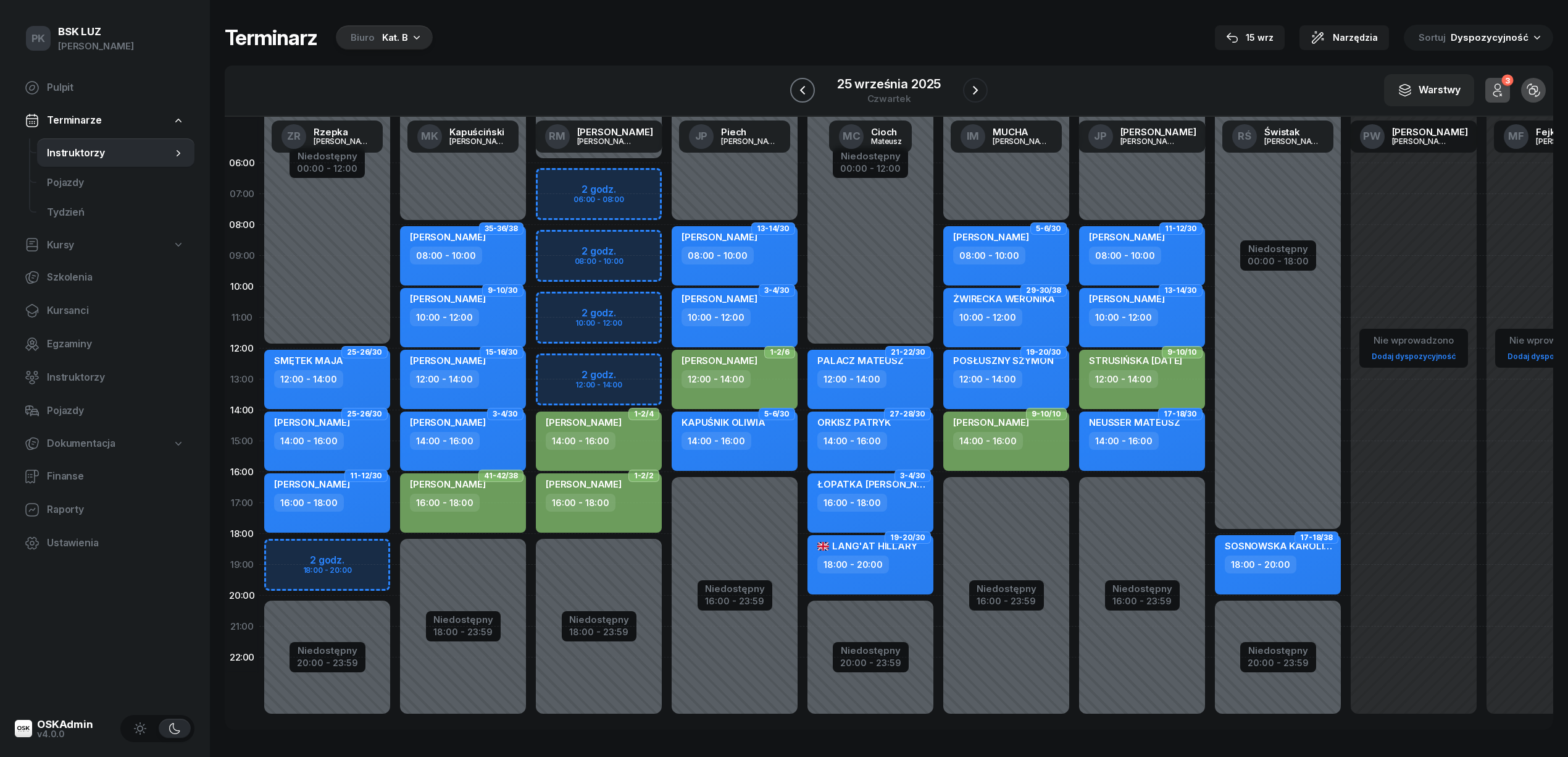
click at [806, 98] on button "button" at bounding box center [803, 90] width 25 height 25
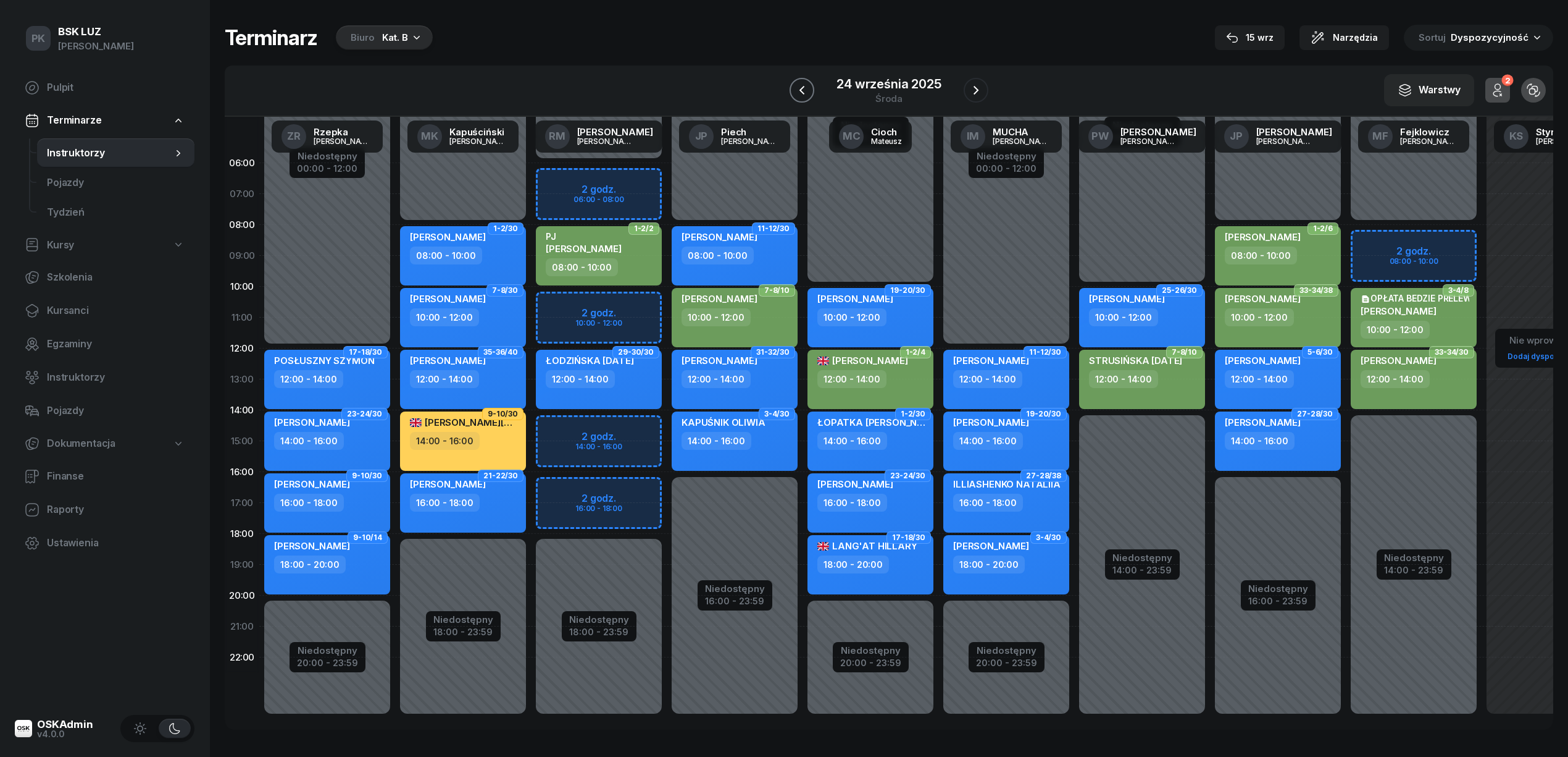
click at [808, 93] on icon "button" at bounding box center [802, 90] width 15 height 15
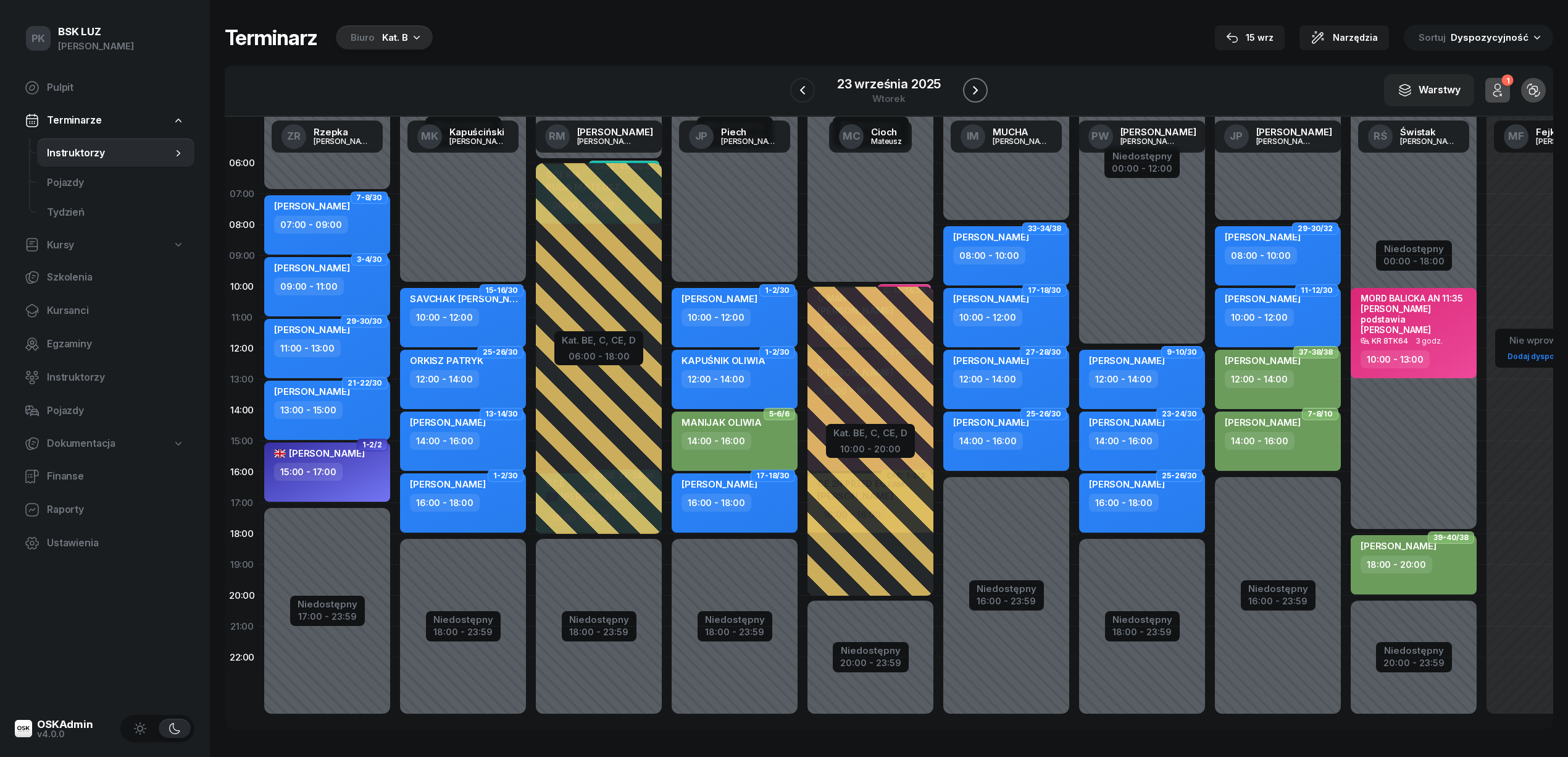
click at [979, 89] on icon "button" at bounding box center [975, 90] width 15 height 15
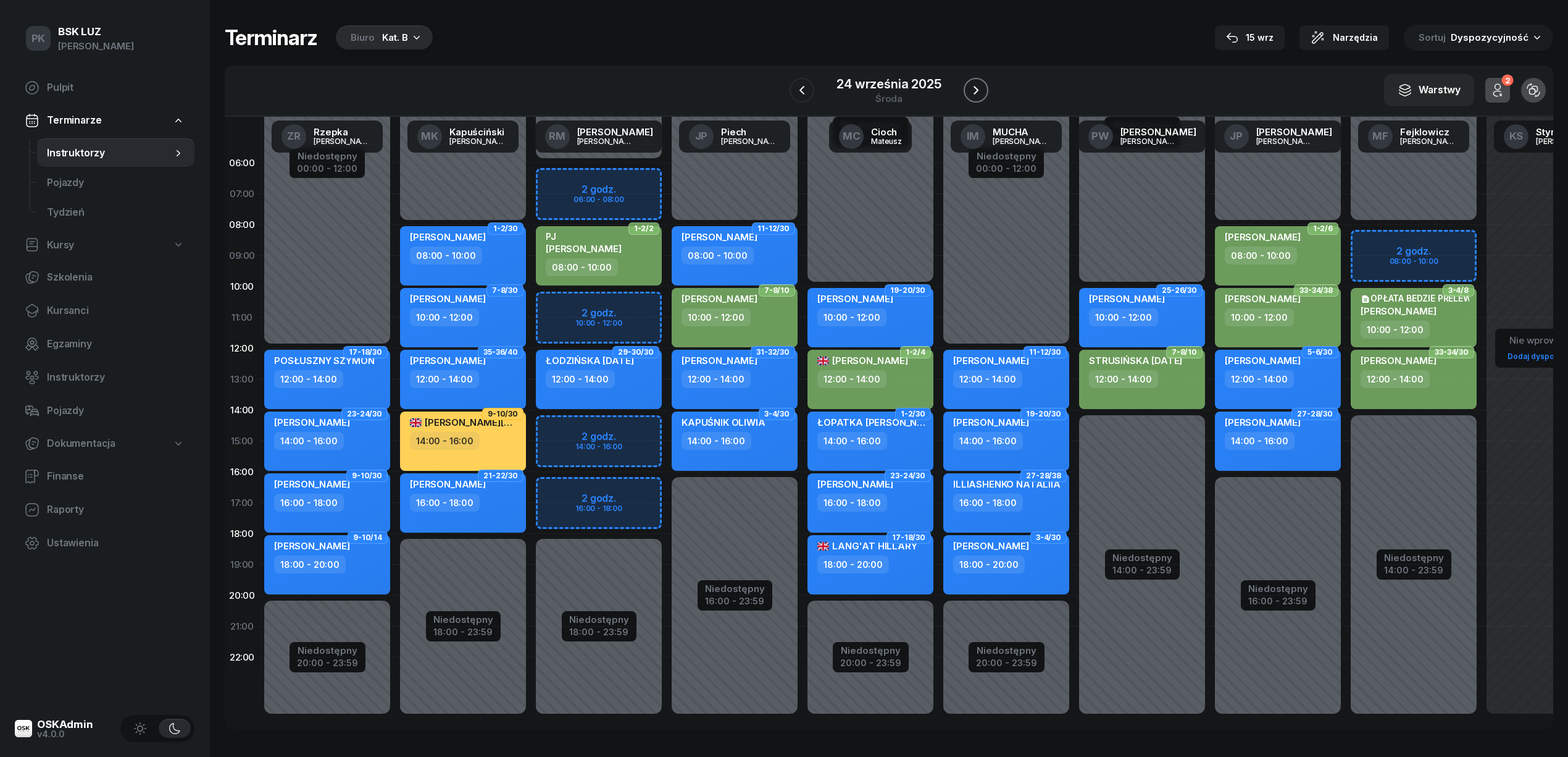
click at [979, 89] on icon "button" at bounding box center [975, 90] width 15 height 15
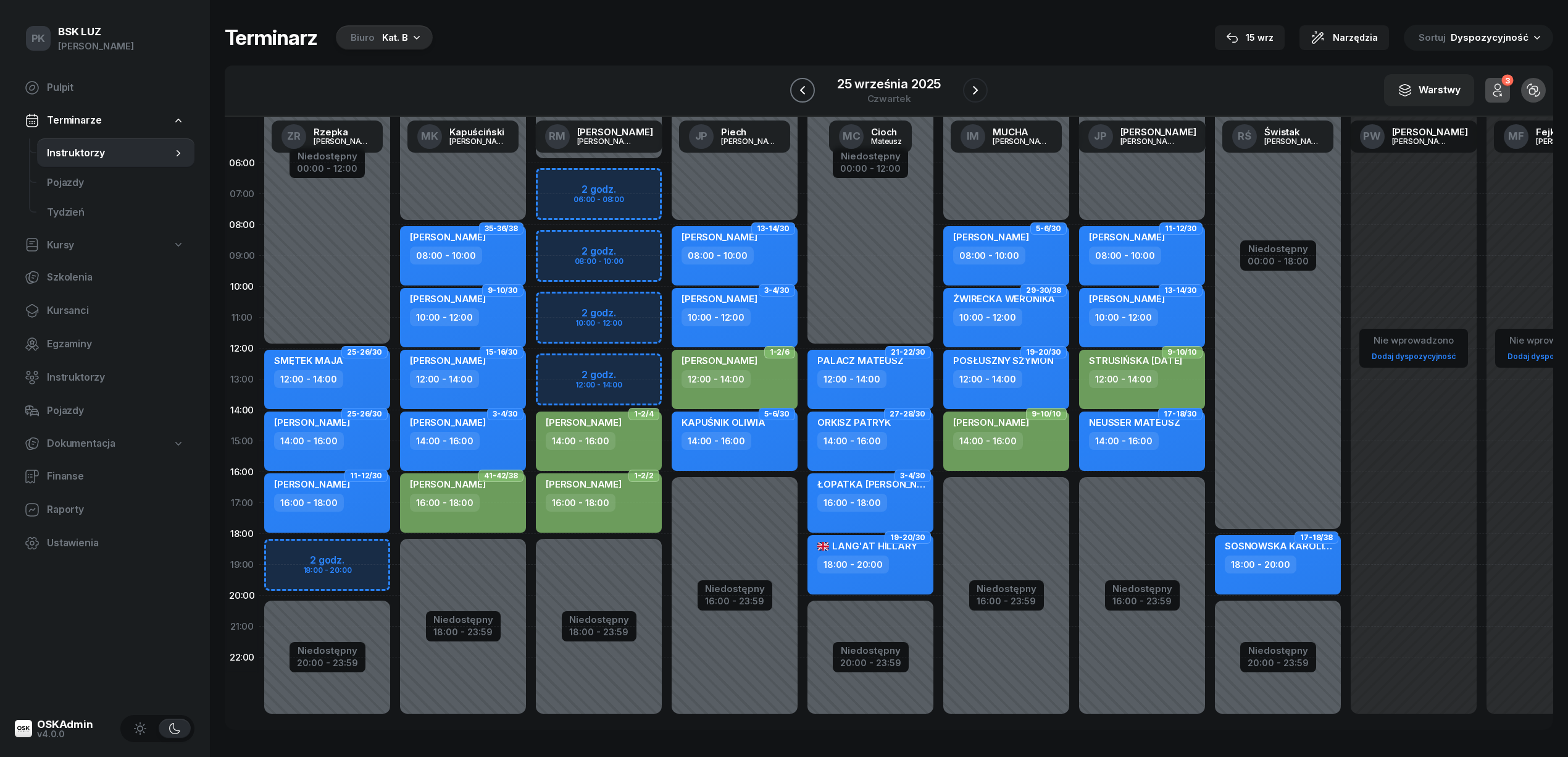
click at [812, 87] on button "button" at bounding box center [803, 90] width 25 height 25
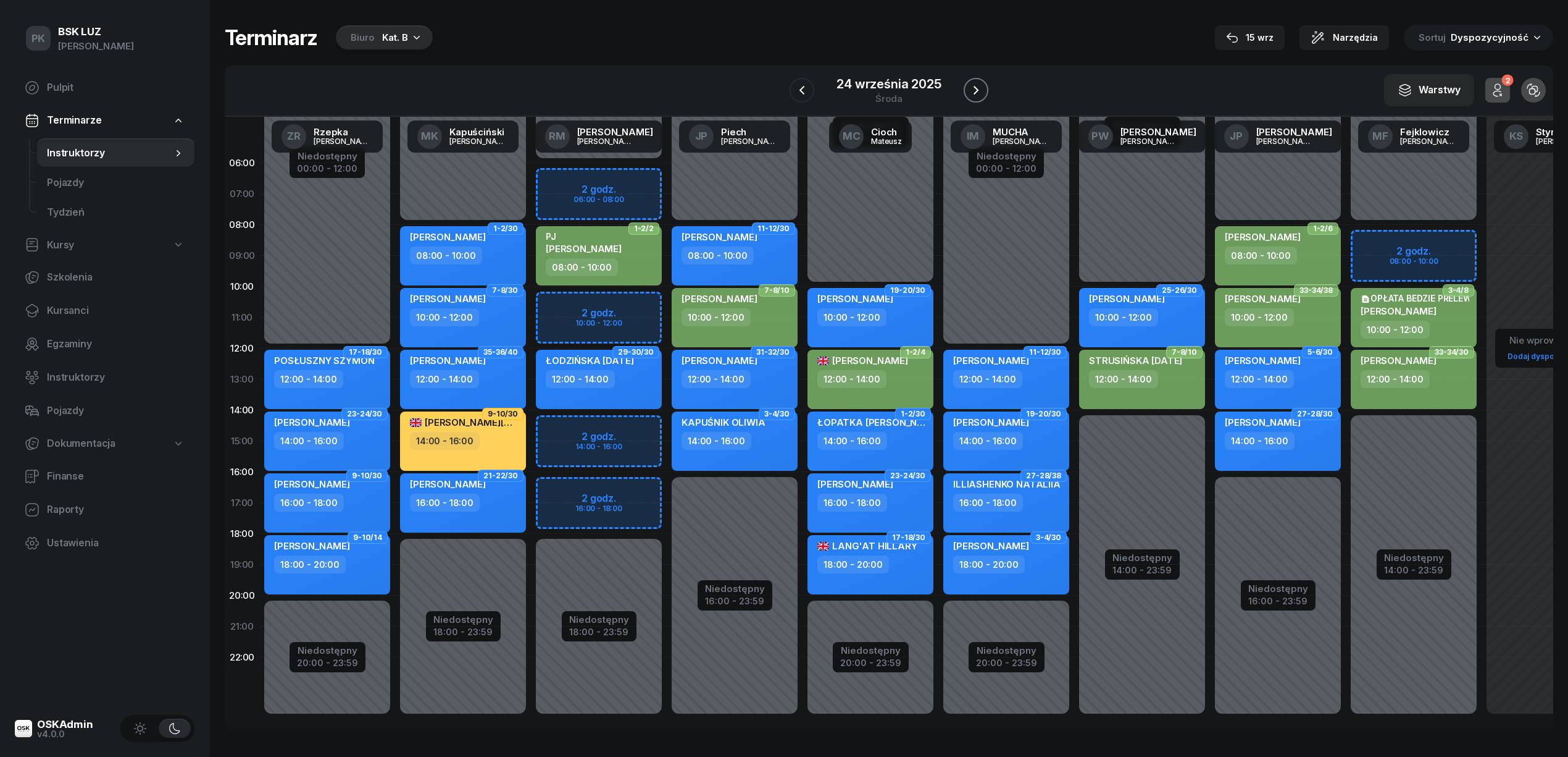
click at [974, 94] on icon "button" at bounding box center [975, 90] width 15 height 15
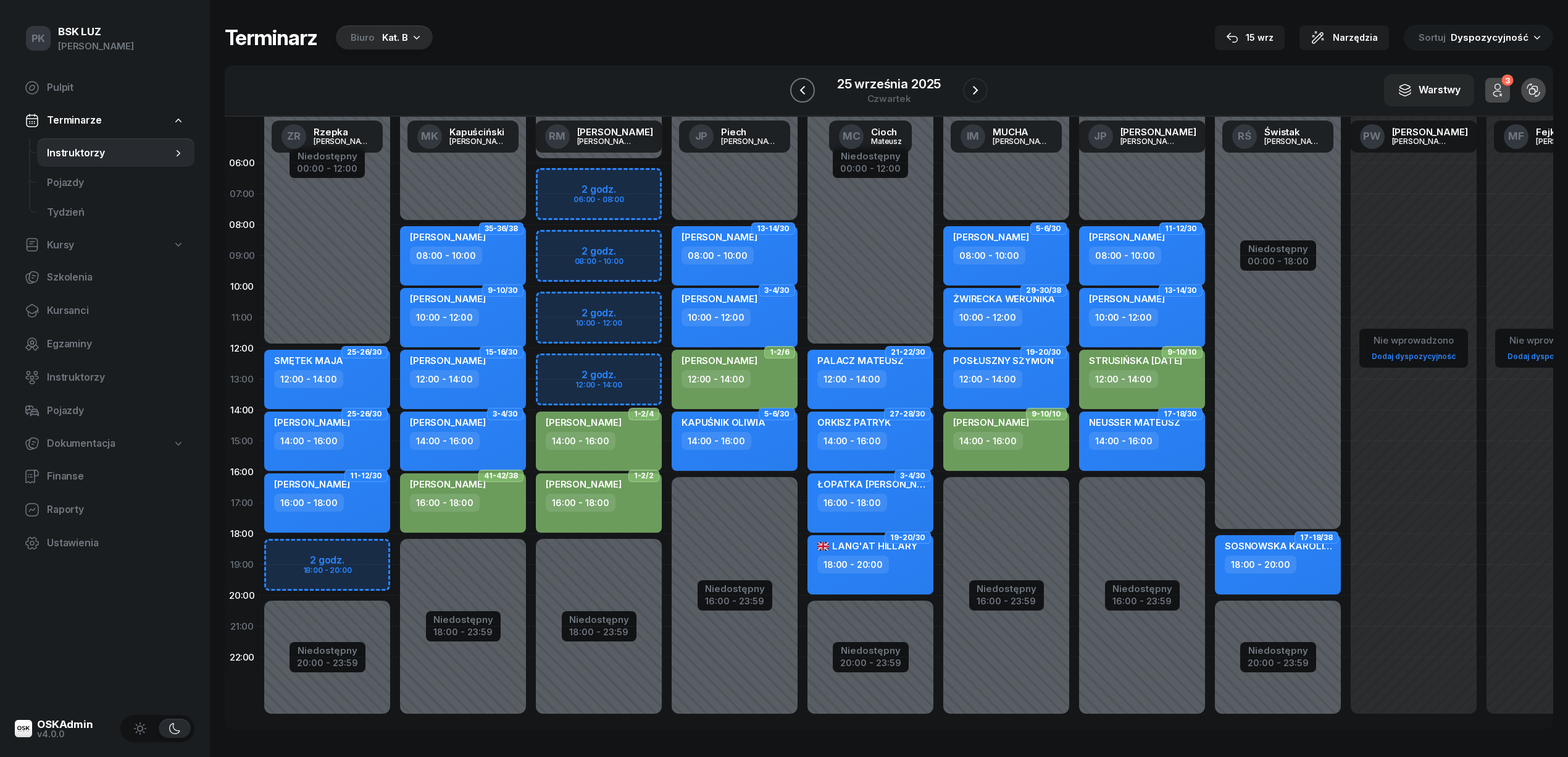
click at [804, 90] on icon "button" at bounding box center [803, 90] width 15 height 15
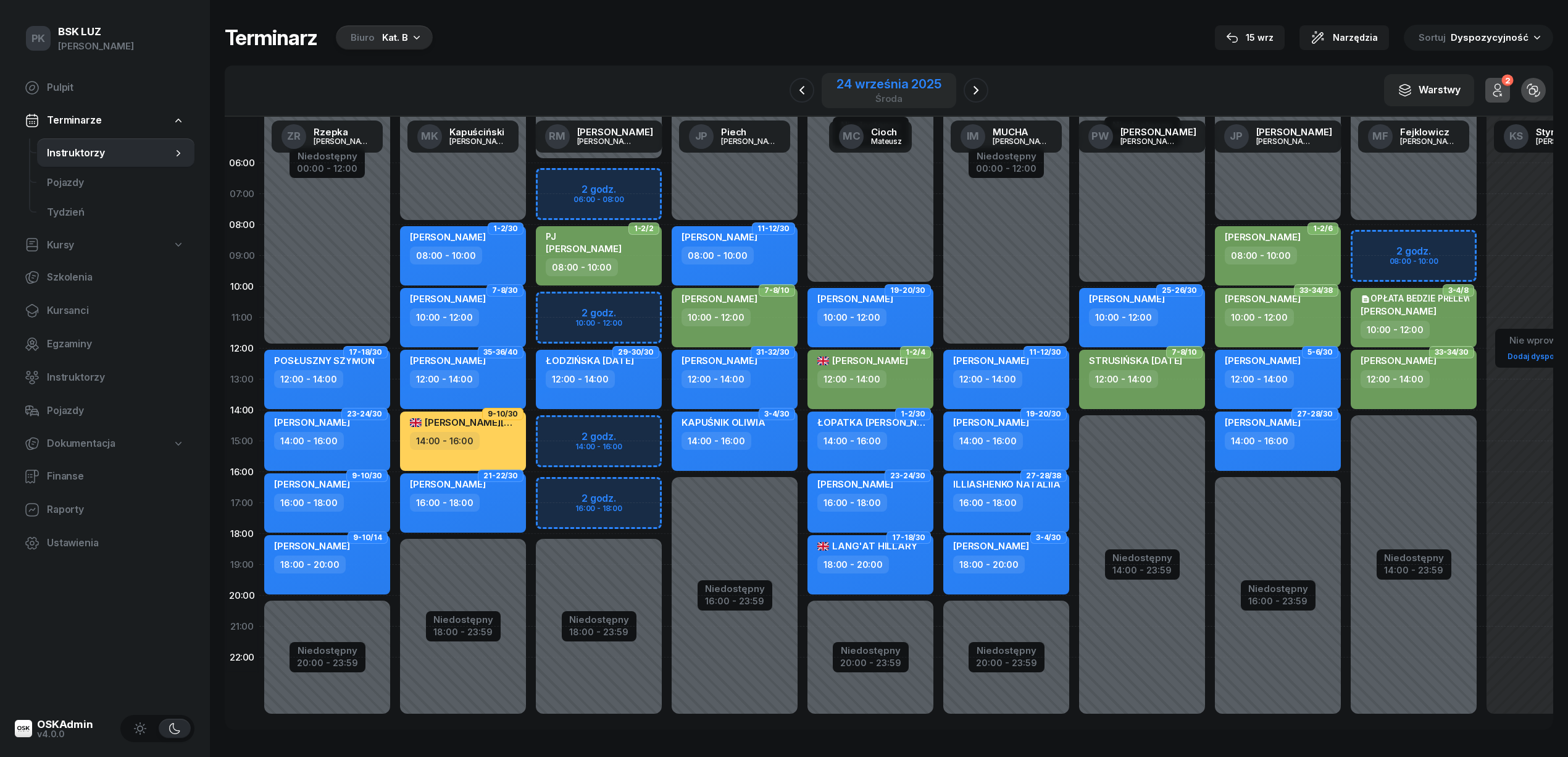
click at [907, 87] on div "24 września 2025" at bounding box center [889, 84] width 104 height 12
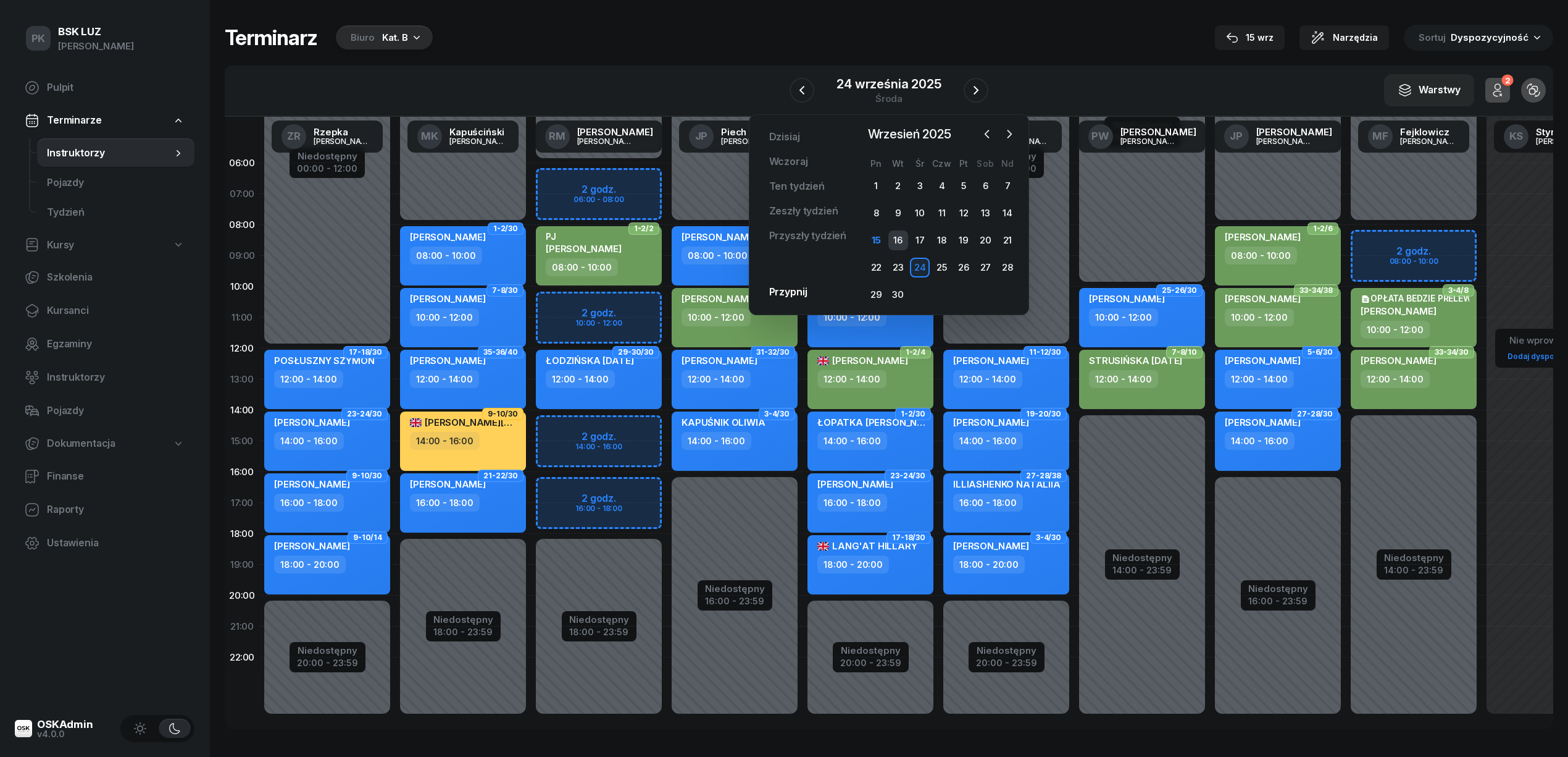
click at [899, 240] on div "16" at bounding box center [898, 240] width 19 height 19
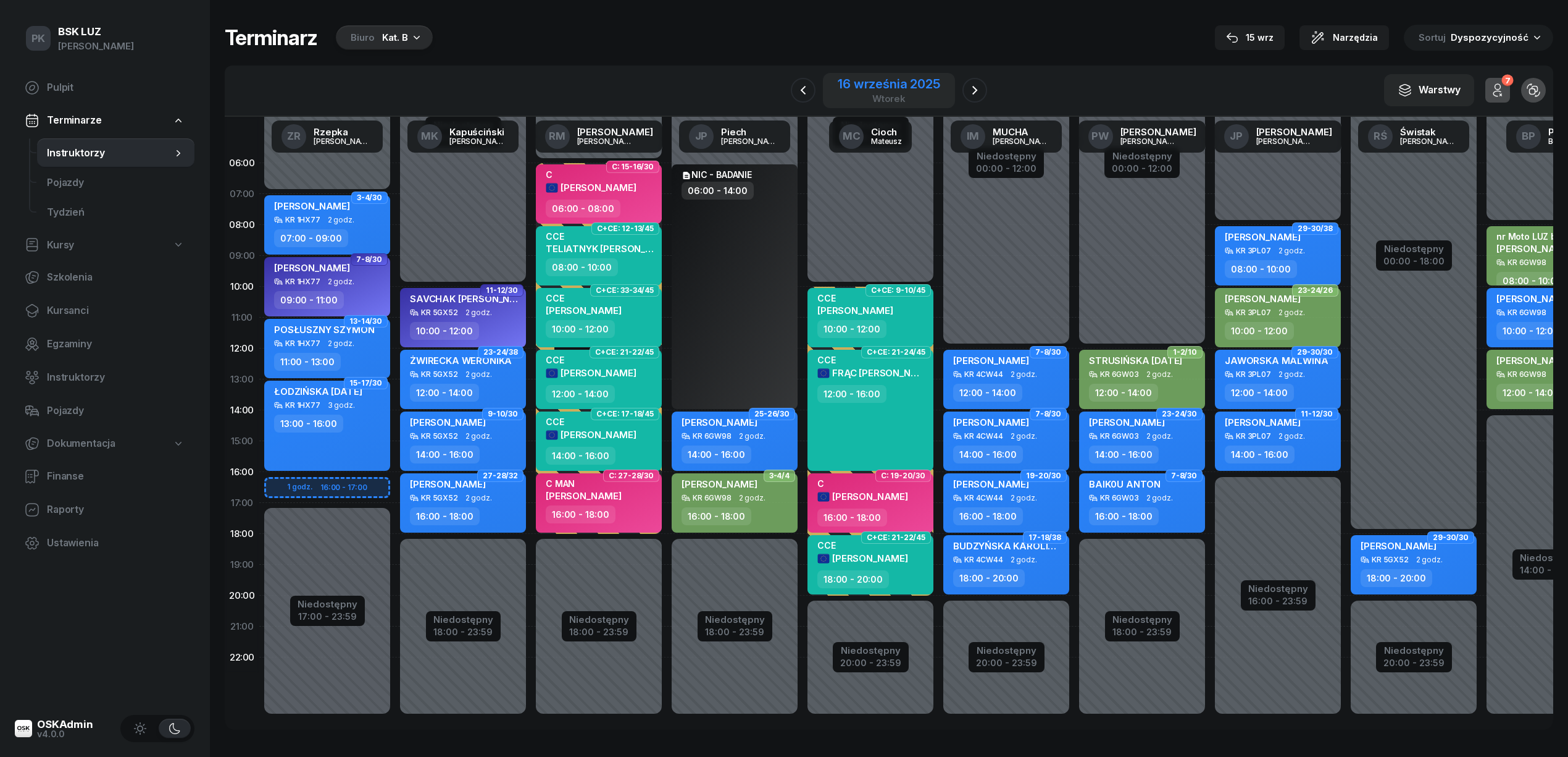
click at [890, 90] on div "16 września 2025" at bounding box center [889, 84] width 102 height 12
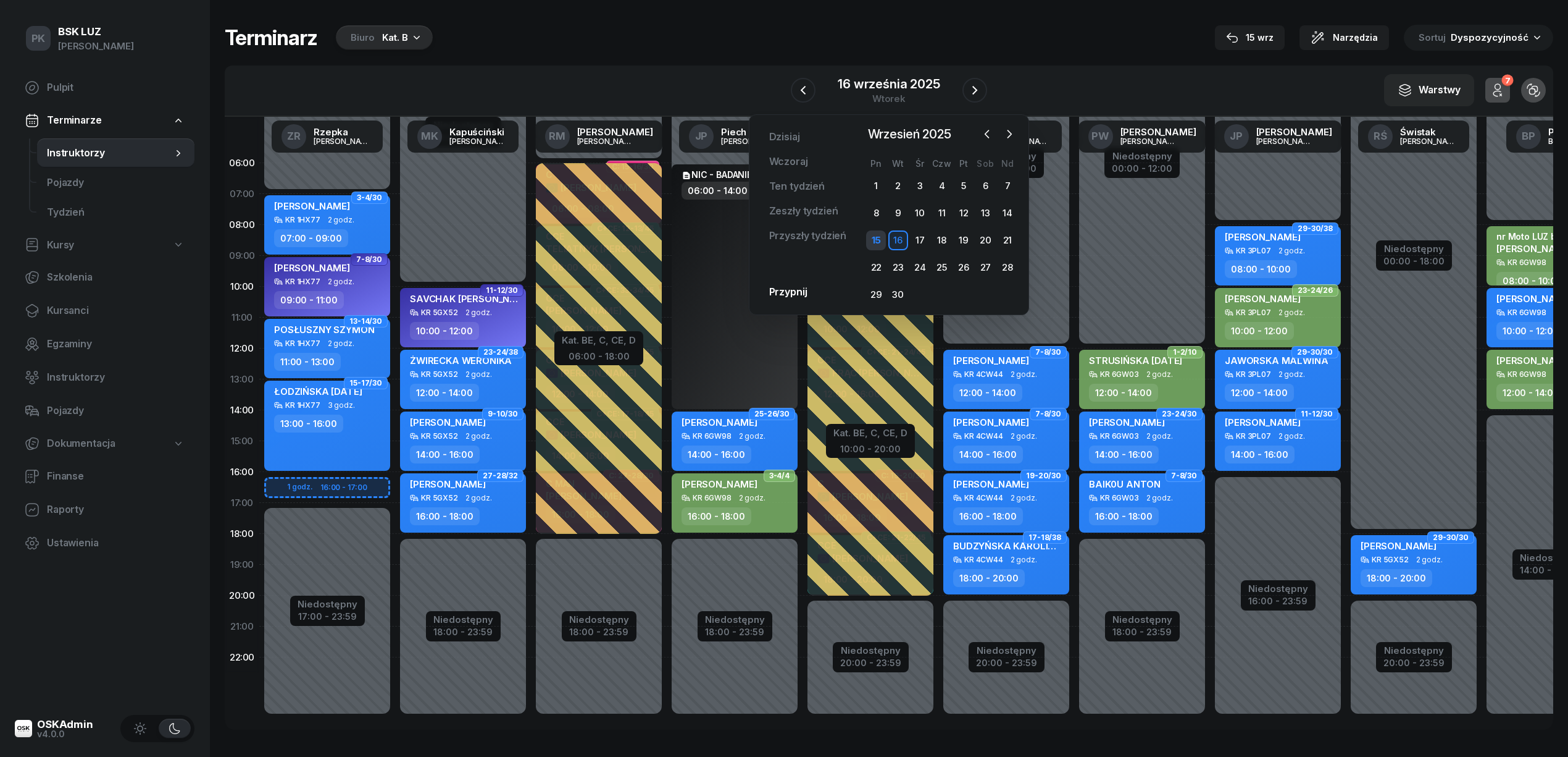
click at [878, 238] on div "15" at bounding box center [876, 240] width 19 height 19
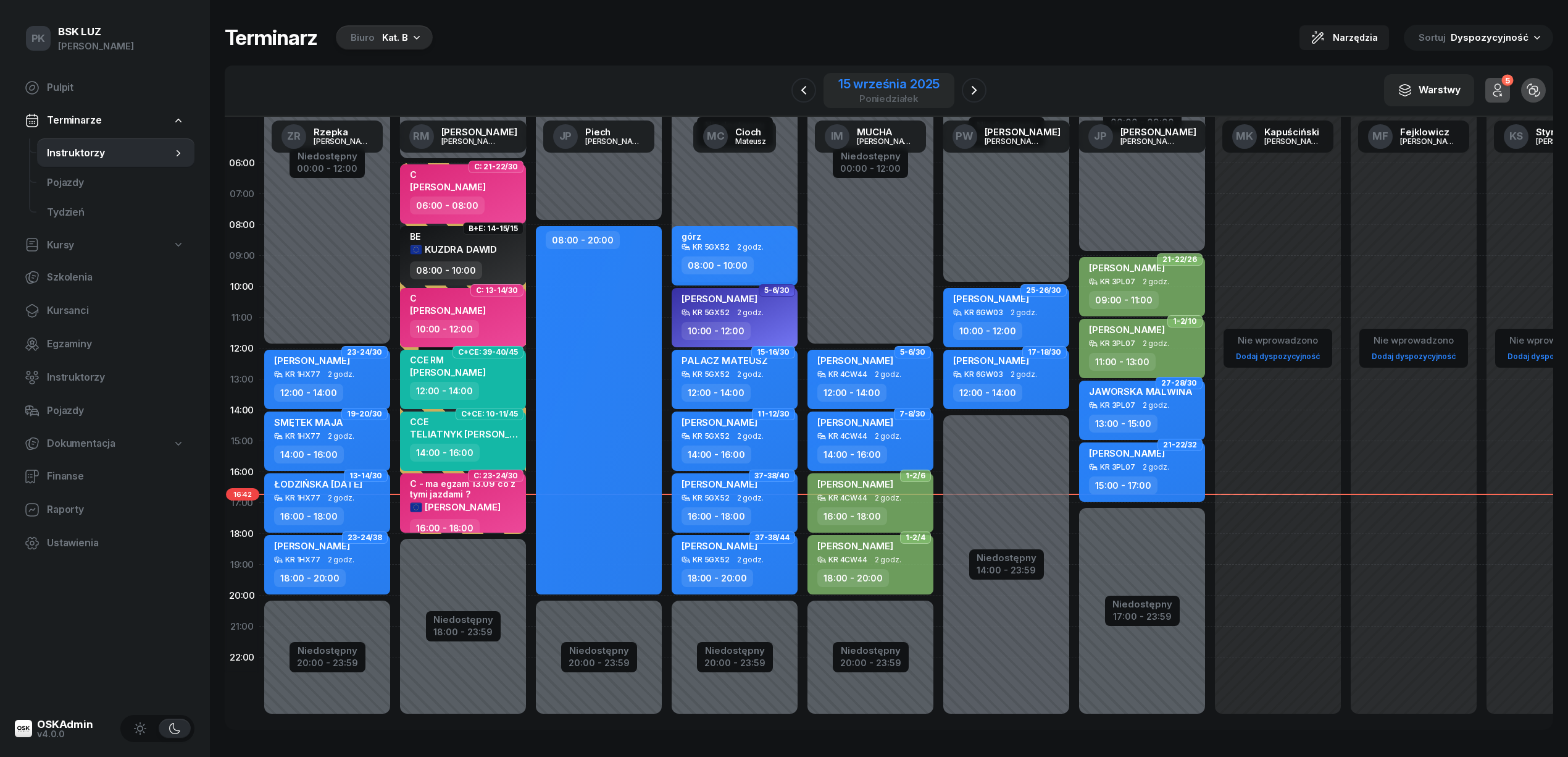
click at [898, 87] on div "15 września 2025" at bounding box center [889, 84] width 101 height 12
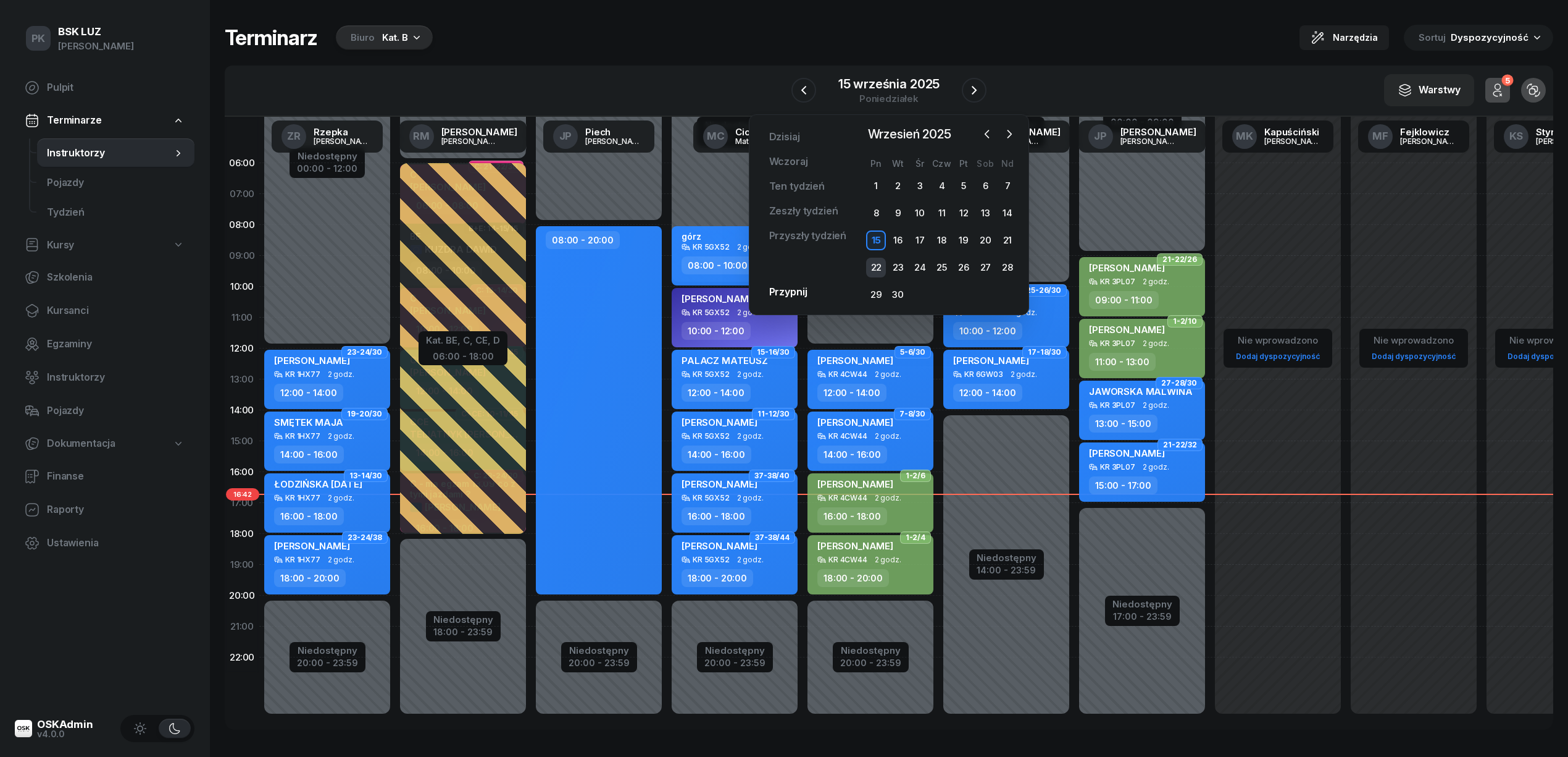
click at [874, 263] on div "22" at bounding box center [876, 267] width 19 height 19
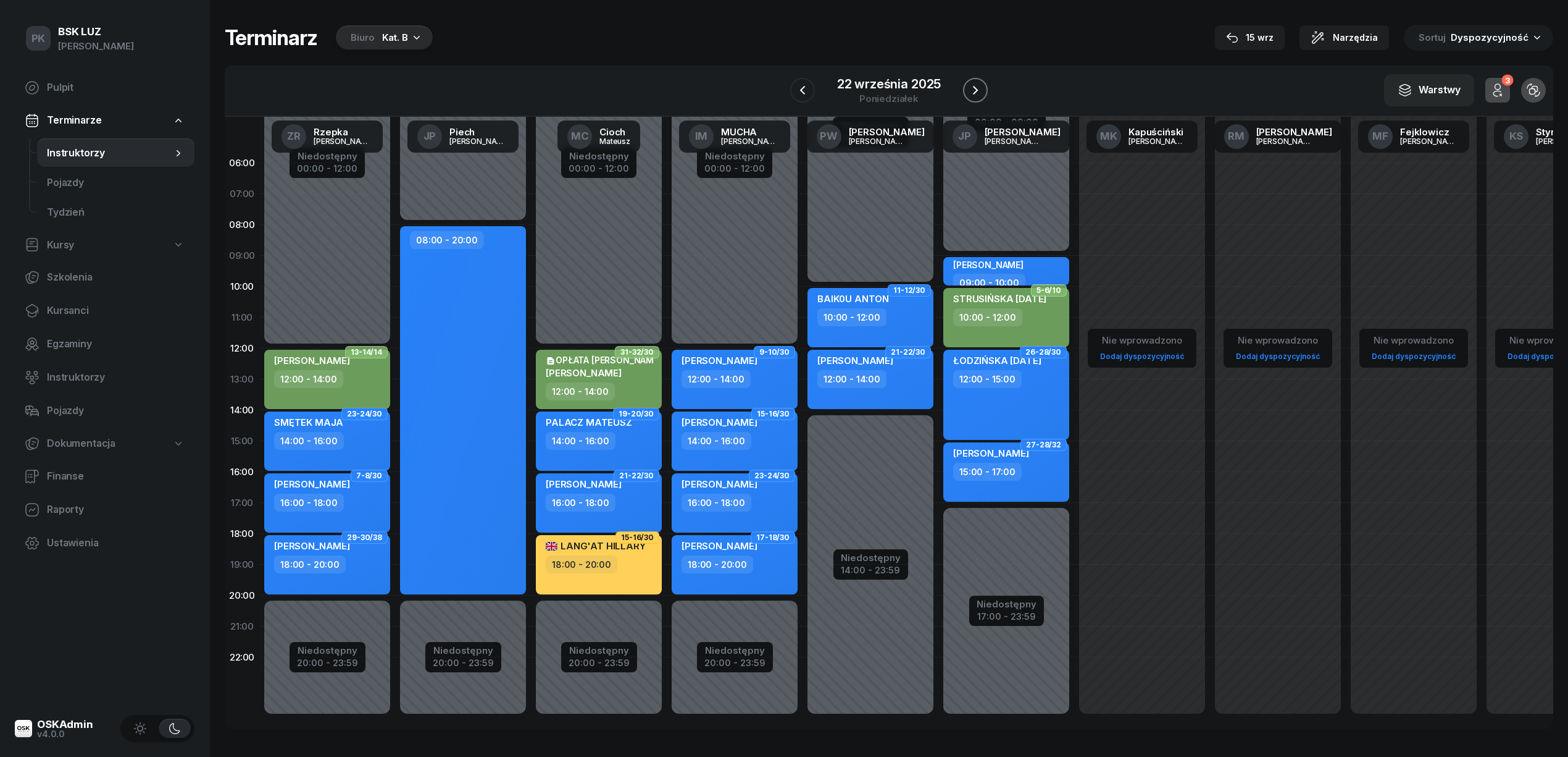
click at [974, 80] on button "button" at bounding box center [975, 90] width 25 height 25
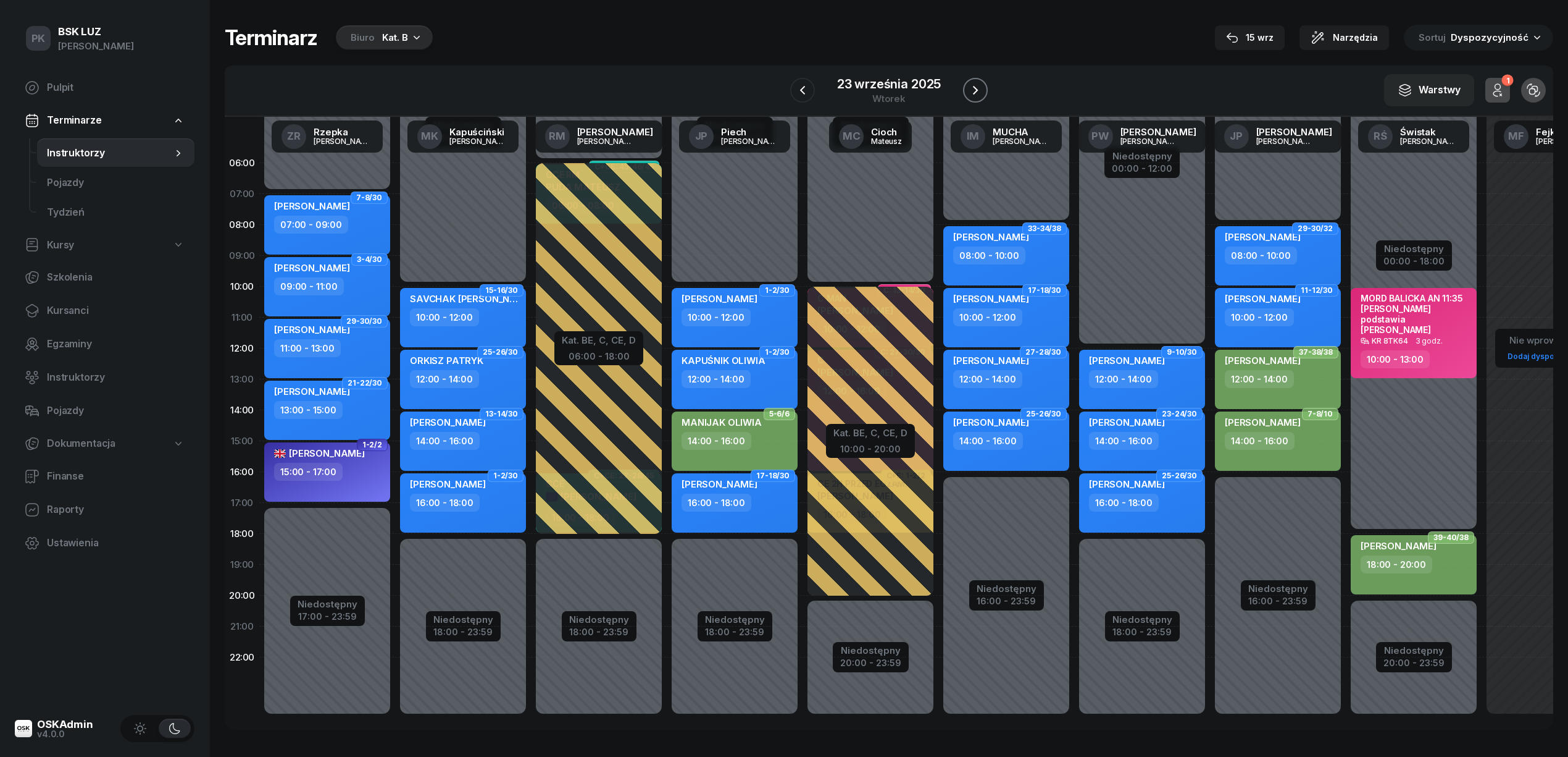
click at [974, 80] on button "button" at bounding box center [975, 90] width 25 height 25
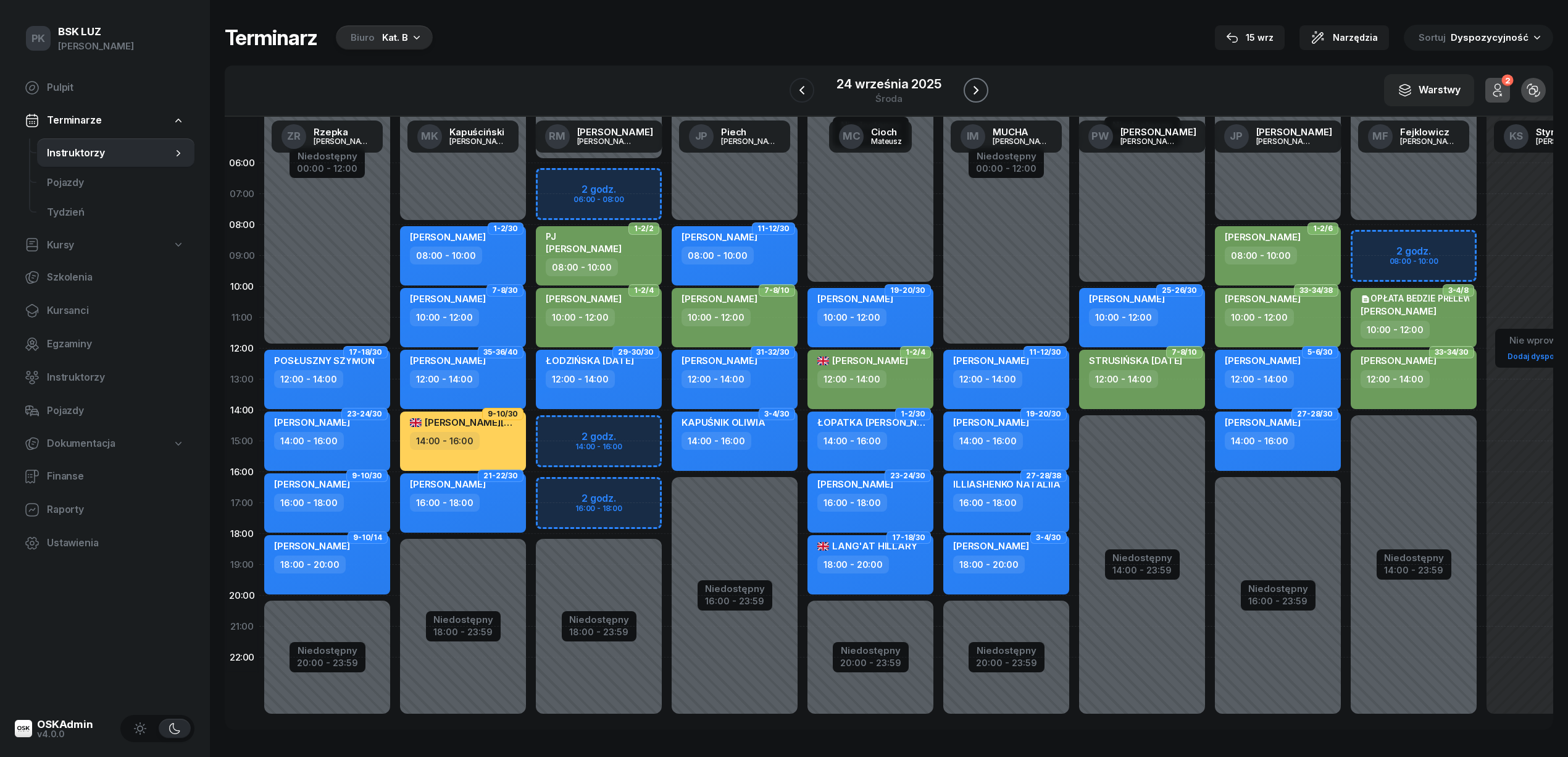
click at [974, 80] on button "button" at bounding box center [976, 90] width 25 height 25
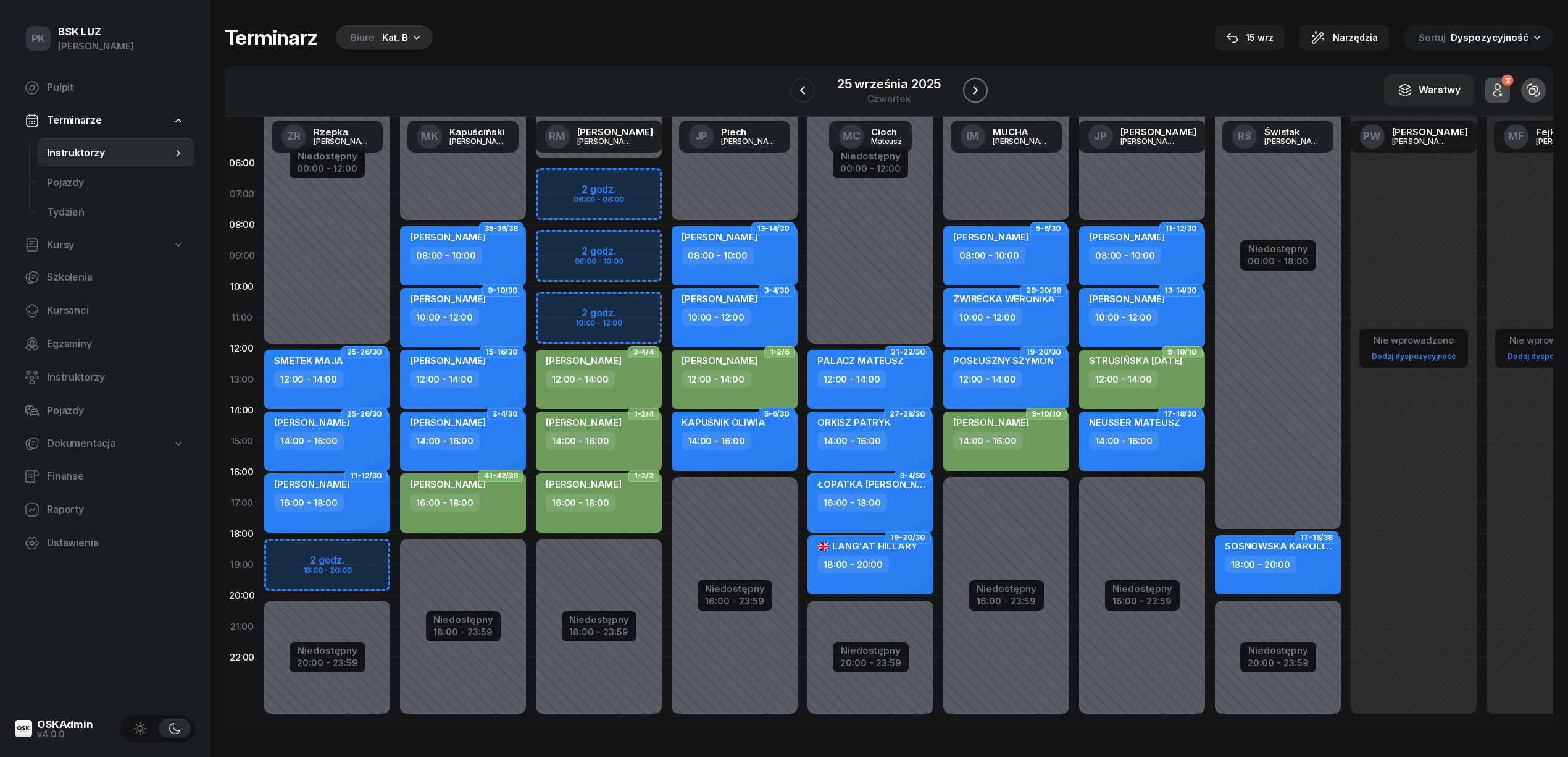
click at [974, 80] on button "button" at bounding box center [975, 90] width 25 height 25
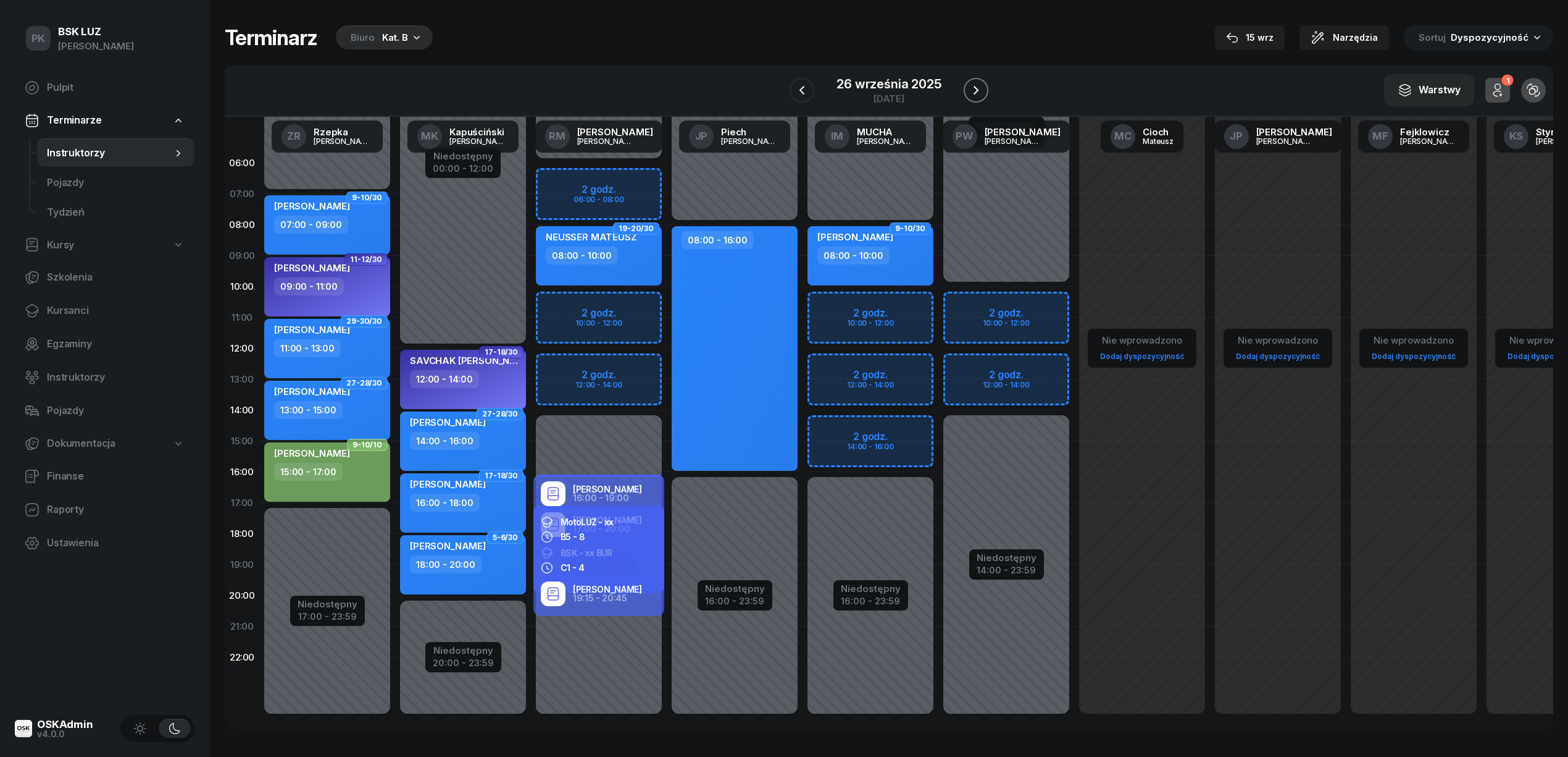
click at [974, 80] on button "button" at bounding box center [976, 90] width 25 height 25
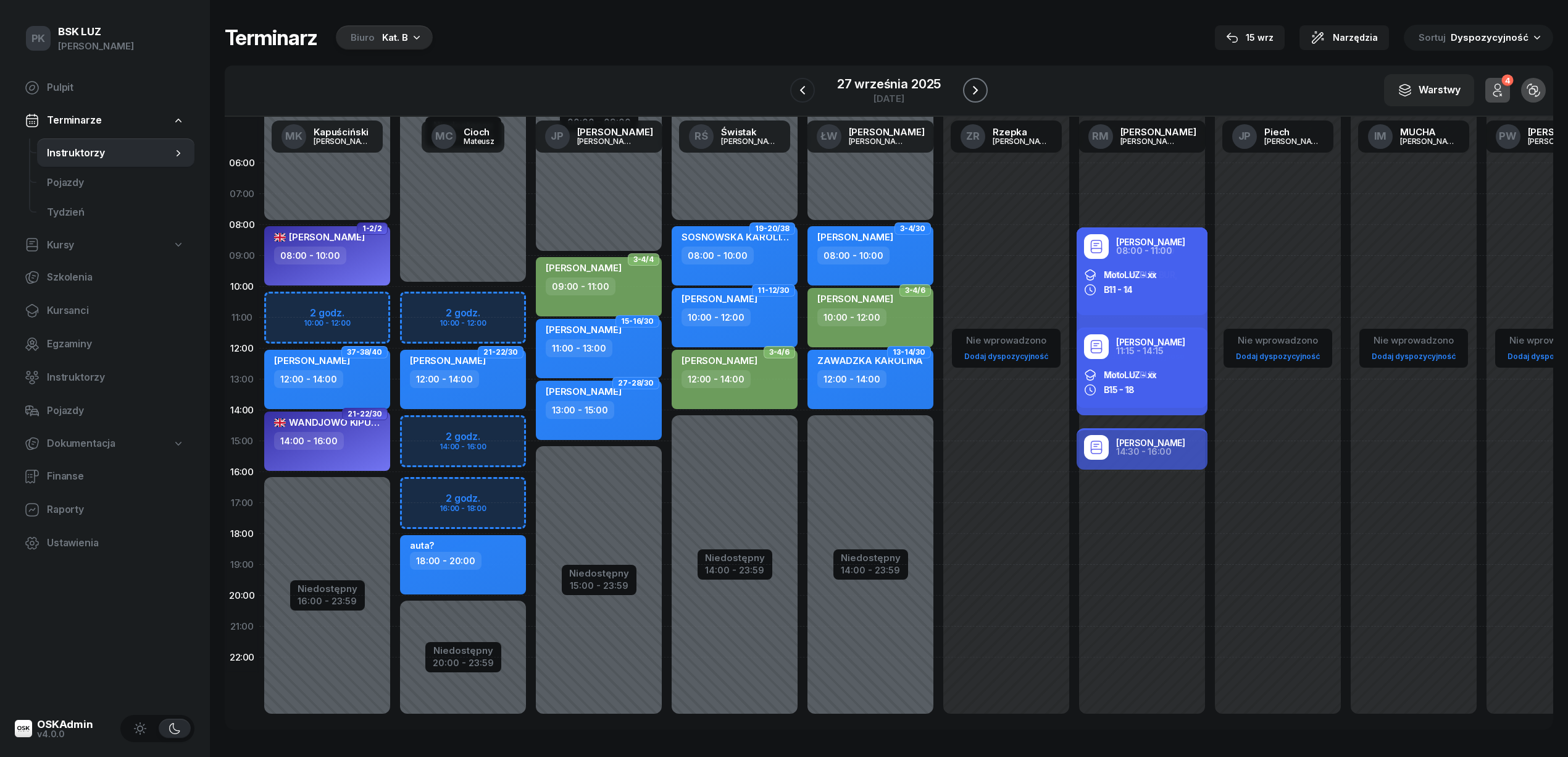
click at [974, 80] on button "button" at bounding box center [975, 90] width 25 height 25
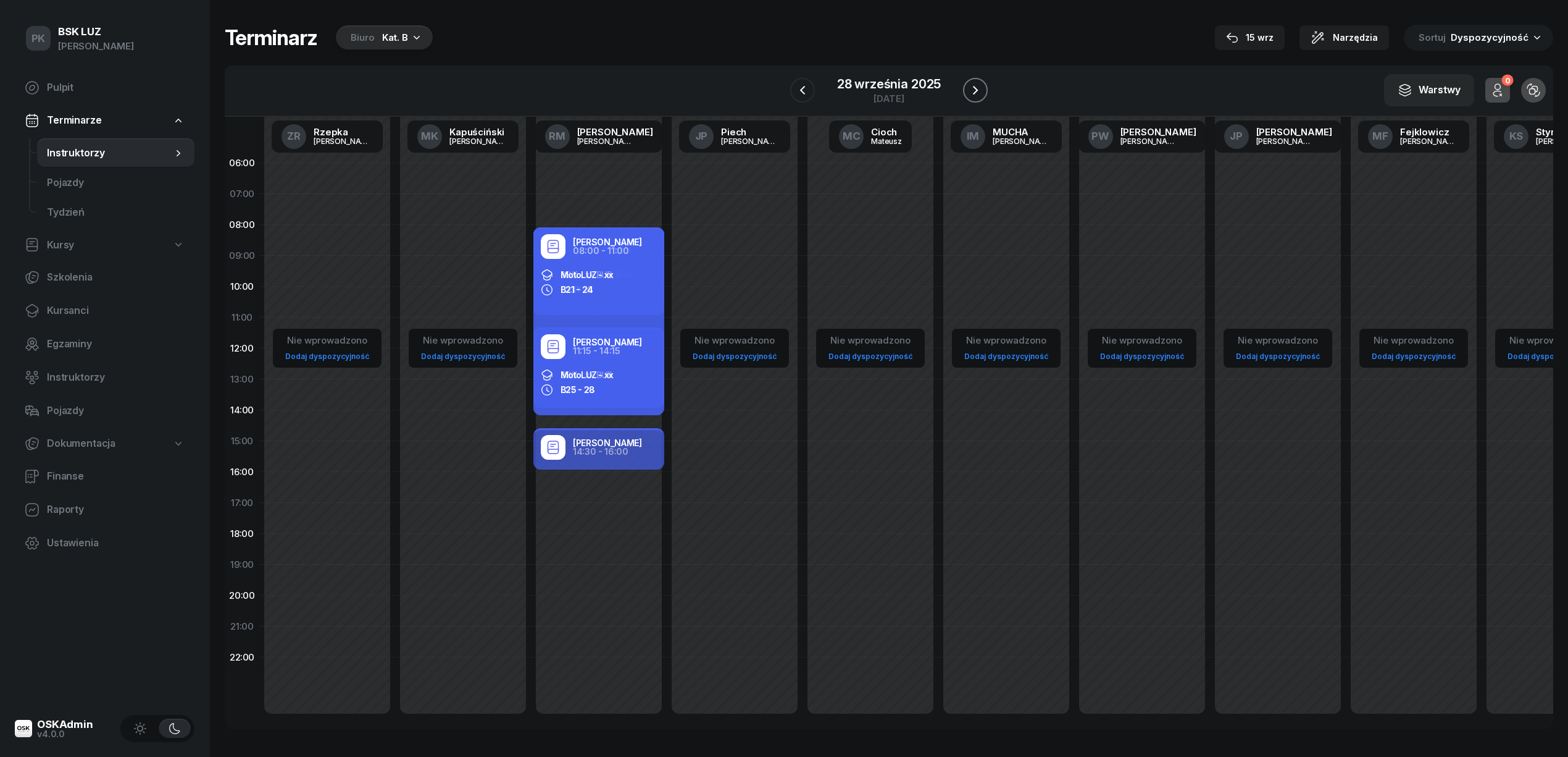
click at [974, 80] on button "button" at bounding box center [975, 90] width 25 height 25
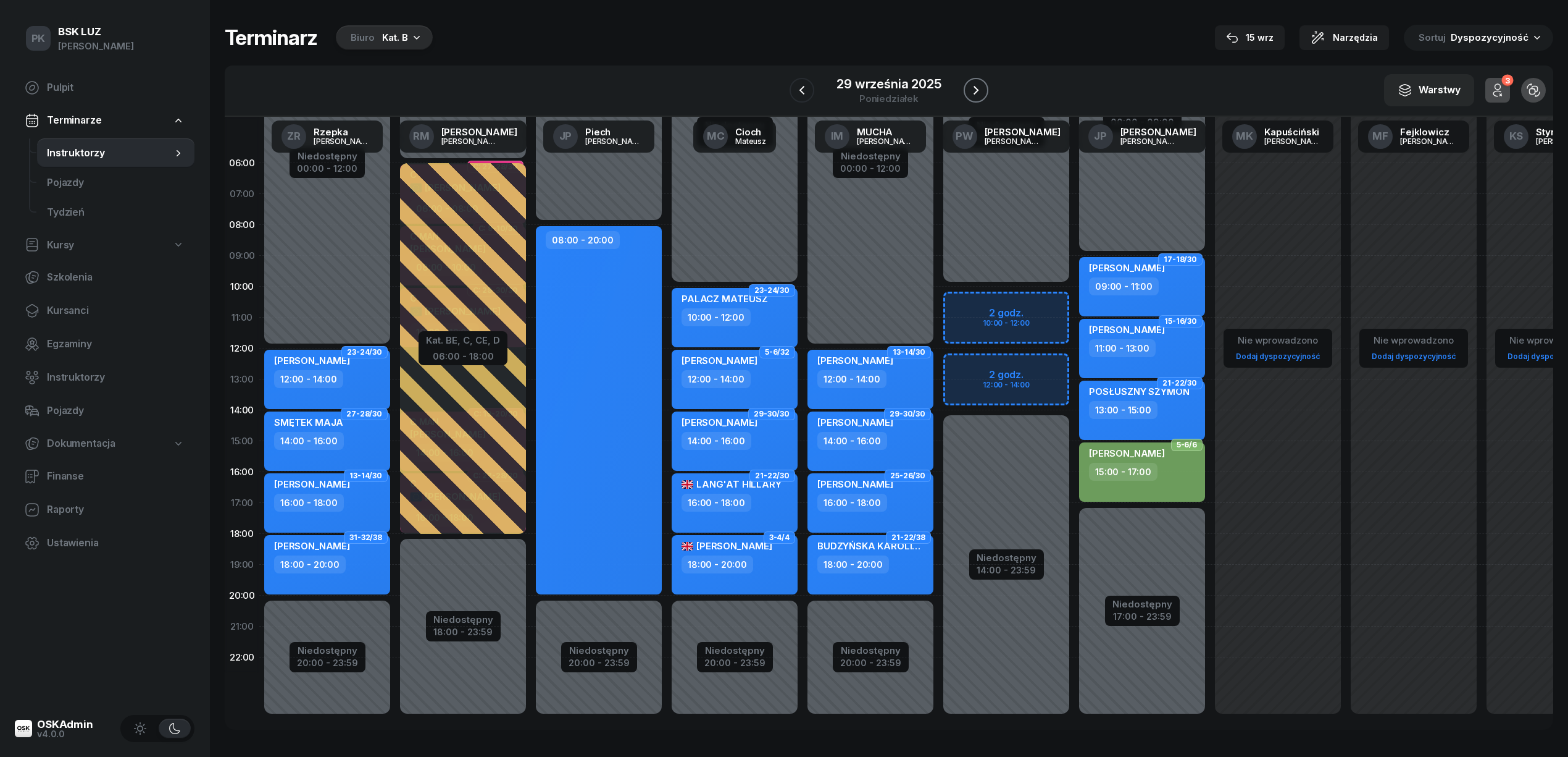
click at [974, 80] on button "button" at bounding box center [976, 90] width 25 height 25
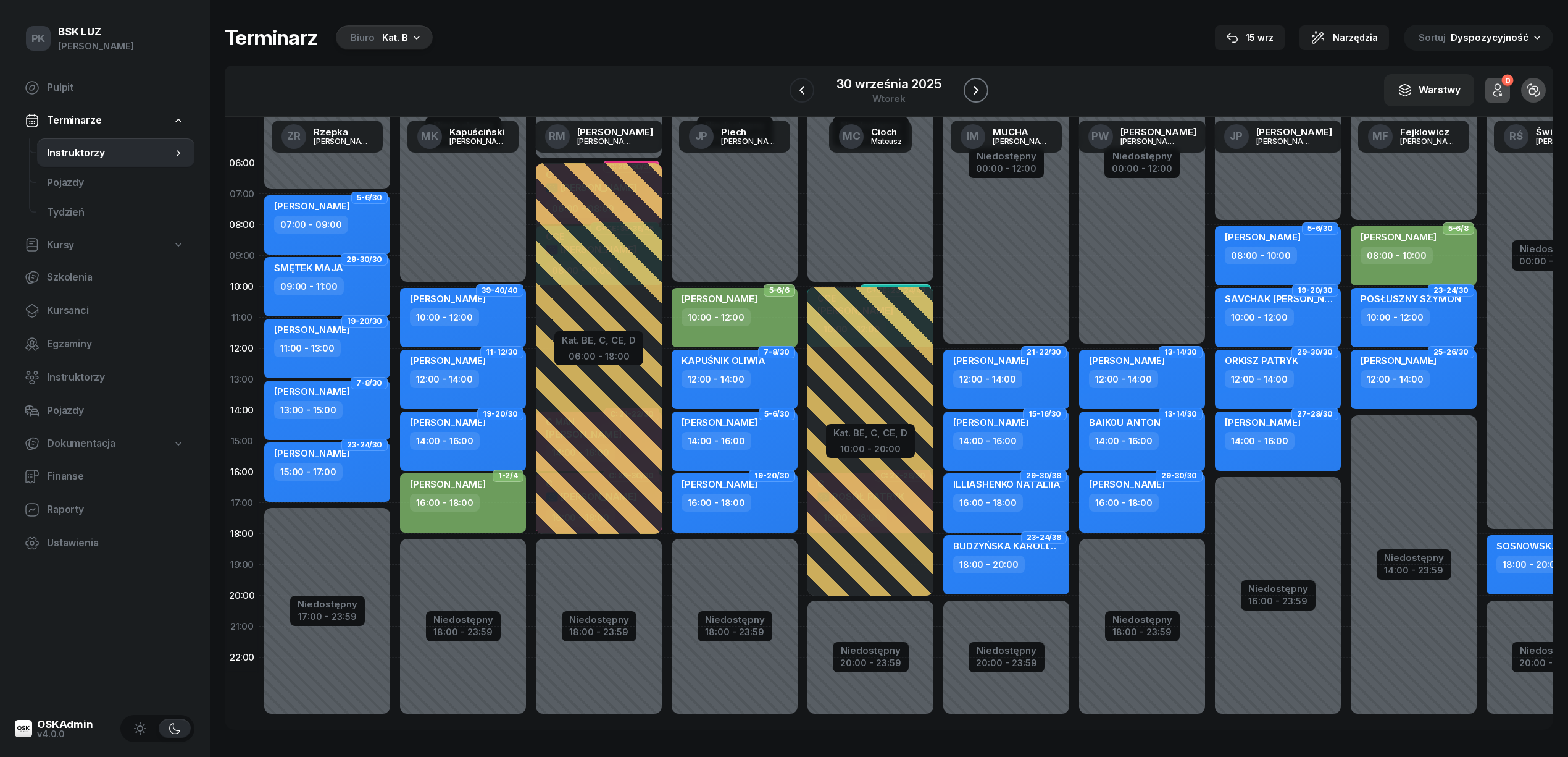
click at [974, 80] on button "button" at bounding box center [976, 90] width 25 height 25
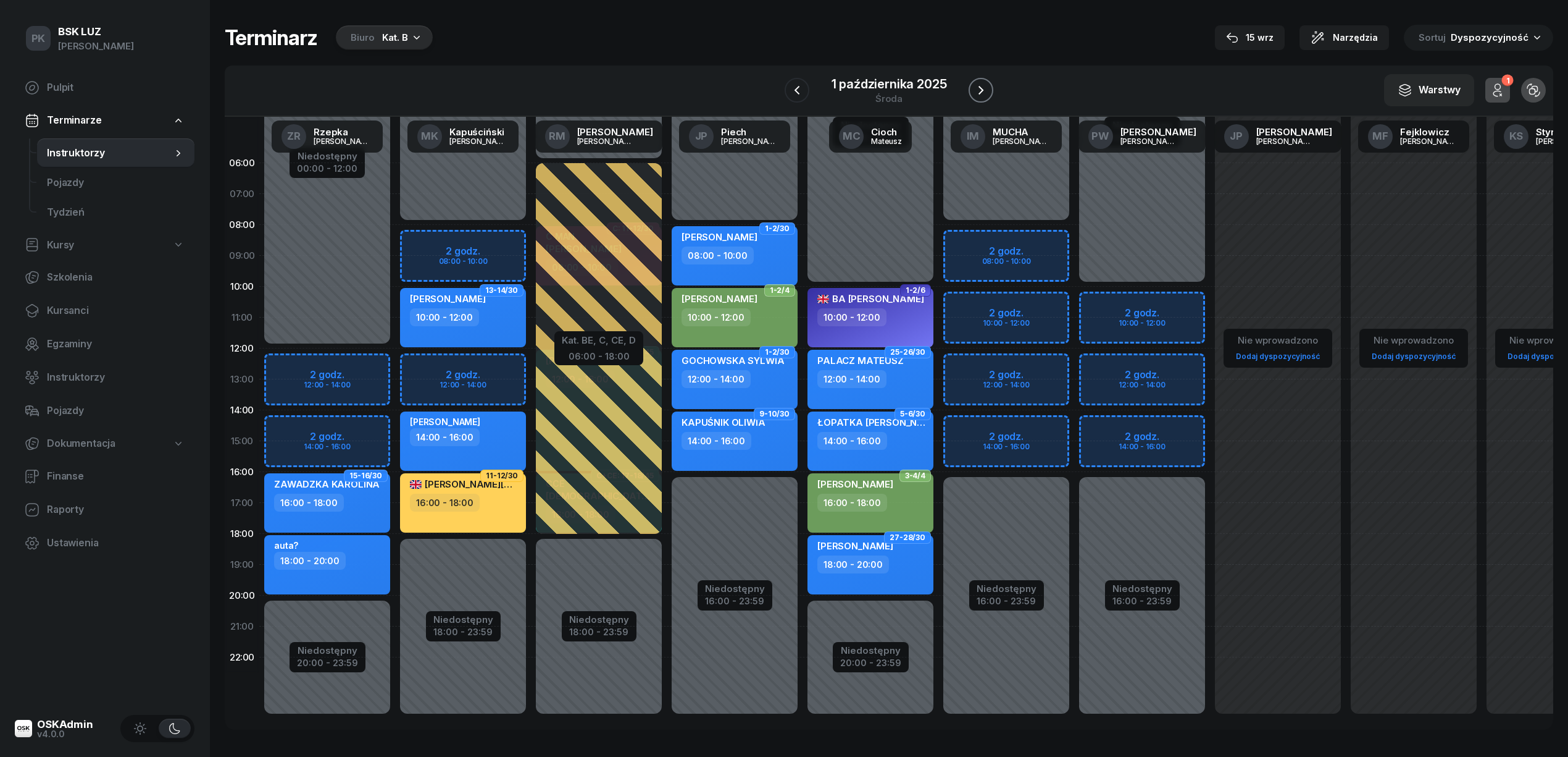
click at [974, 80] on button "button" at bounding box center [981, 90] width 25 height 25
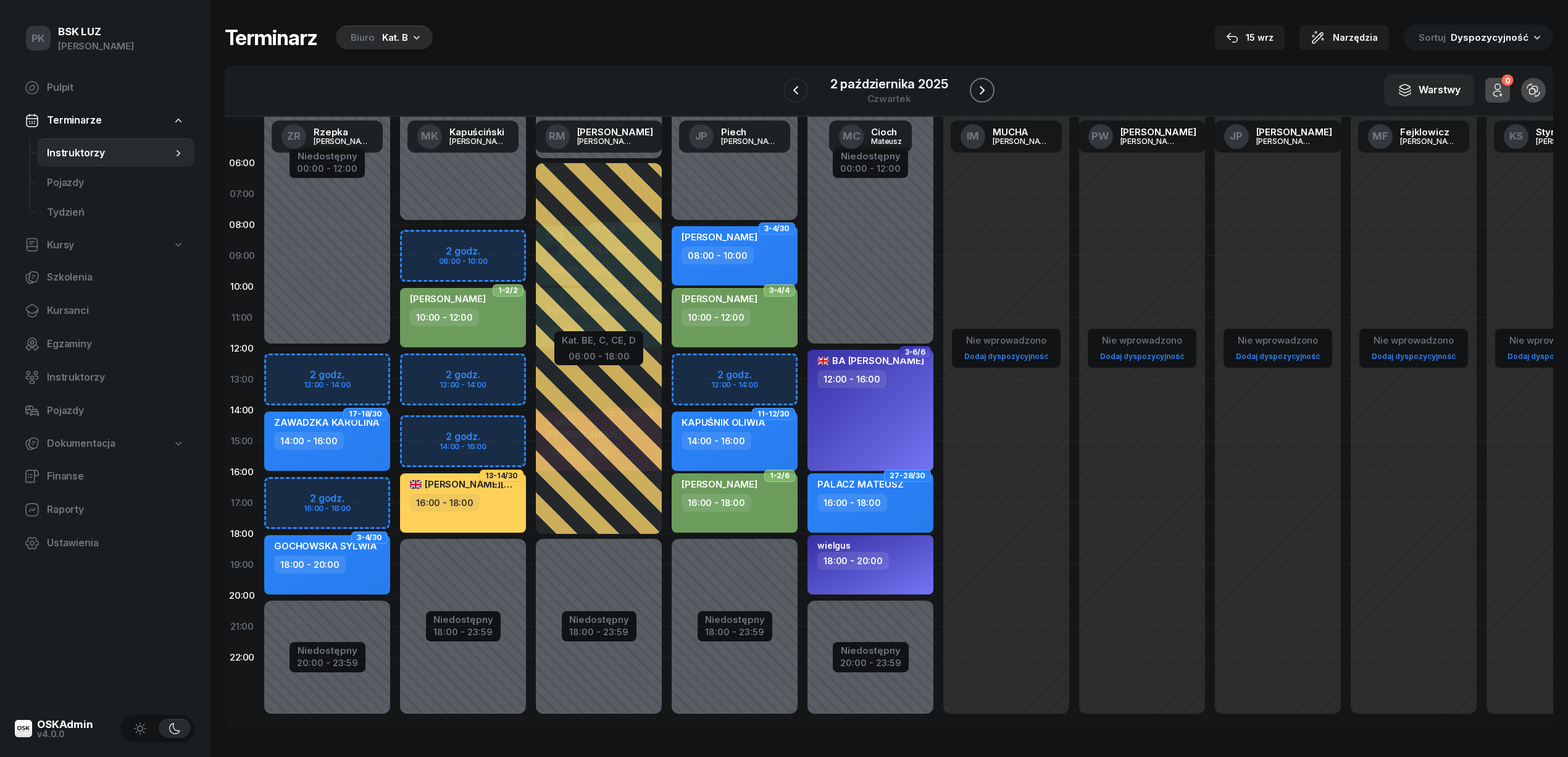
click at [974, 80] on button "button" at bounding box center [982, 90] width 25 height 25
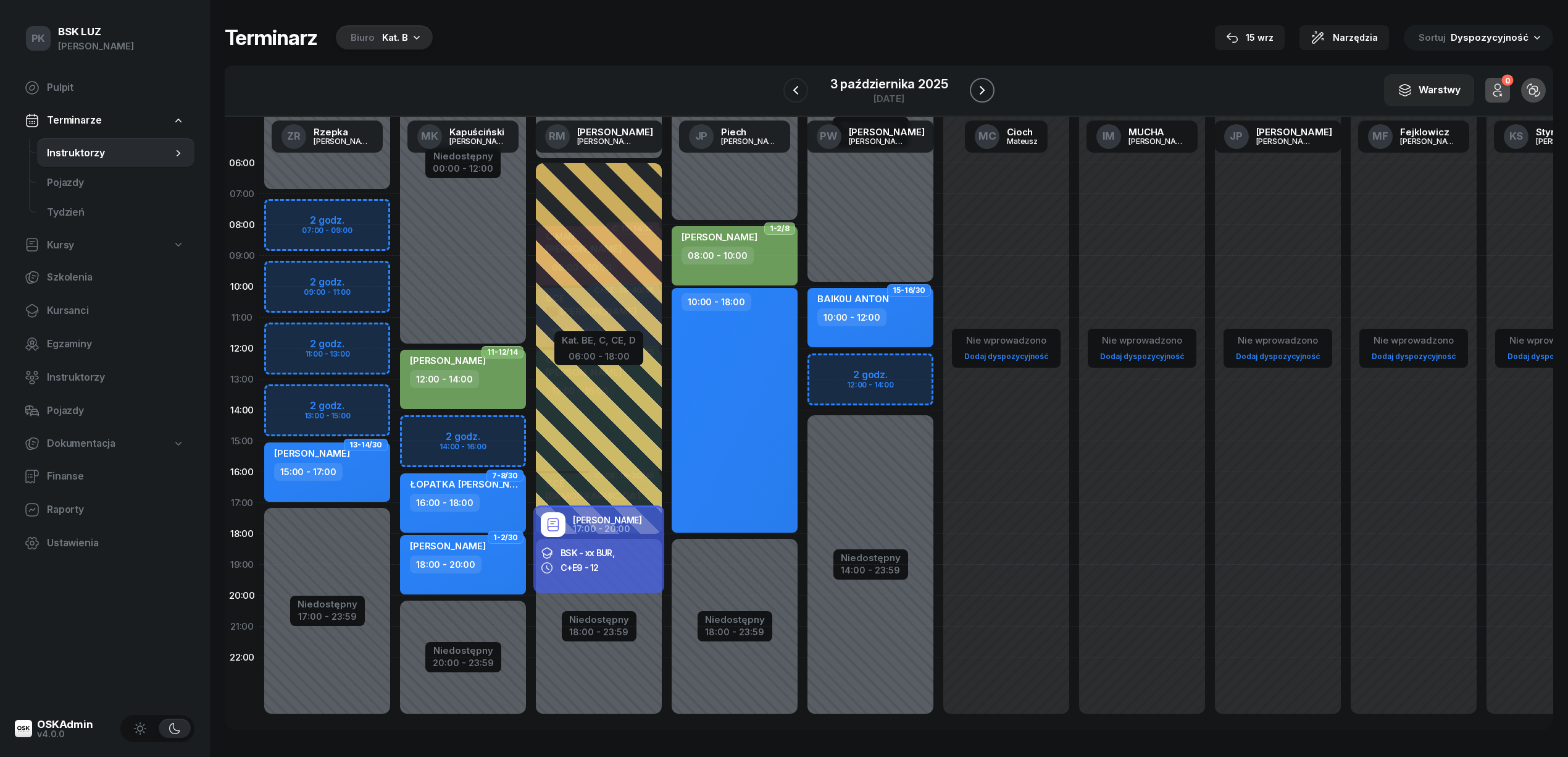
click at [974, 80] on button "button" at bounding box center [982, 90] width 25 height 25
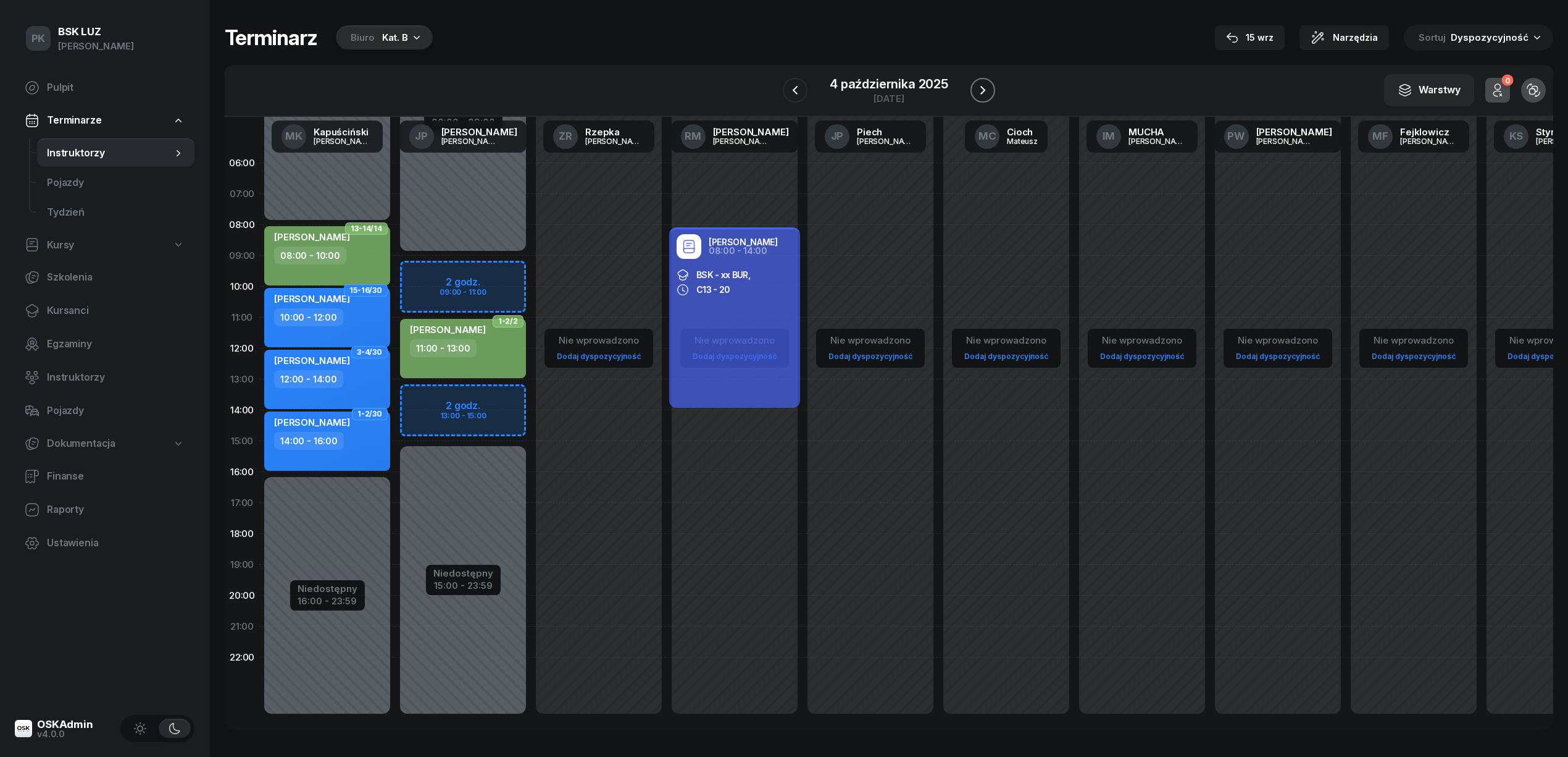
click at [974, 80] on button "button" at bounding box center [983, 90] width 25 height 25
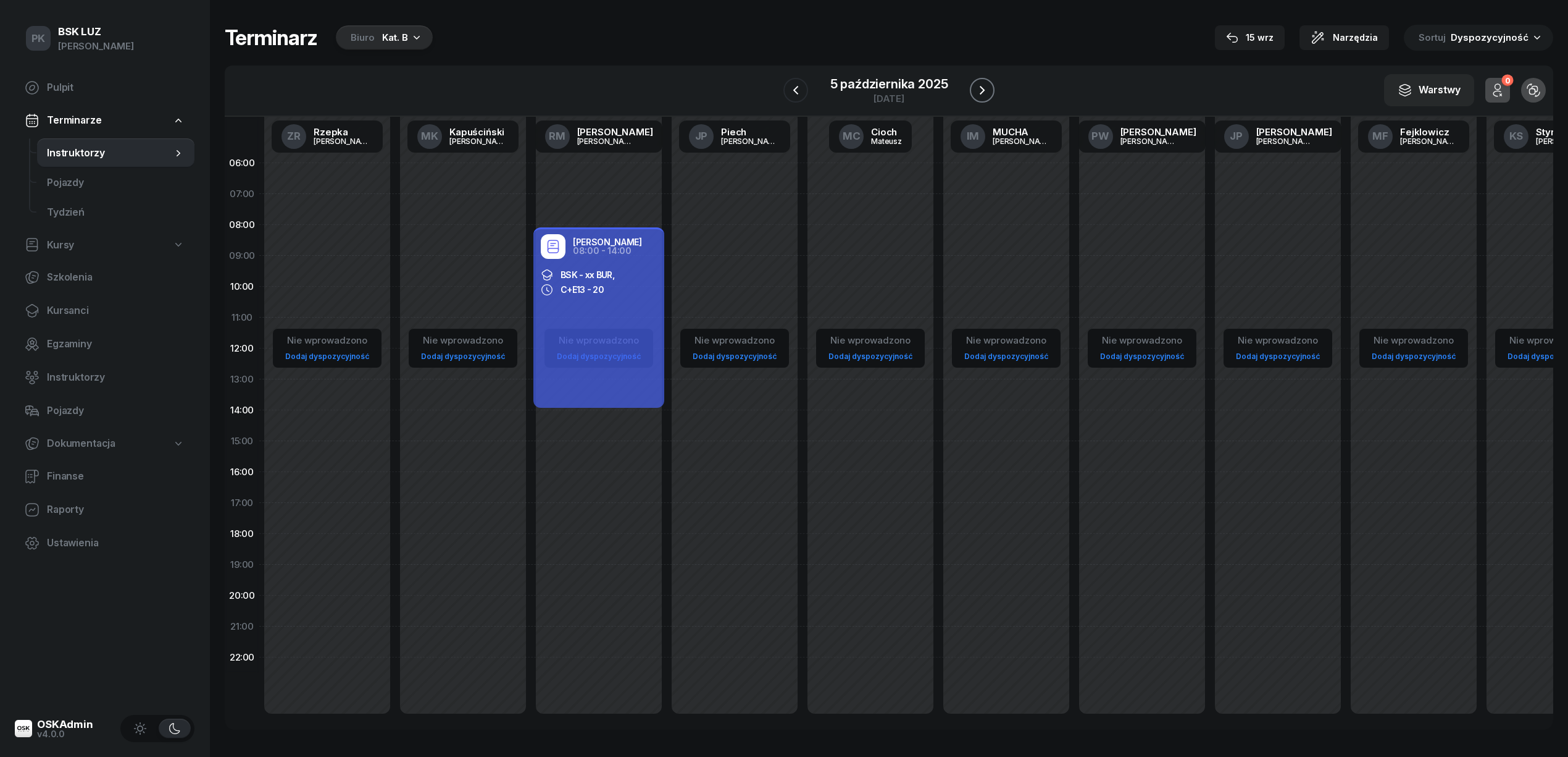
click at [974, 80] on button "button" at bounding box center [982, 90] width 25 height 25
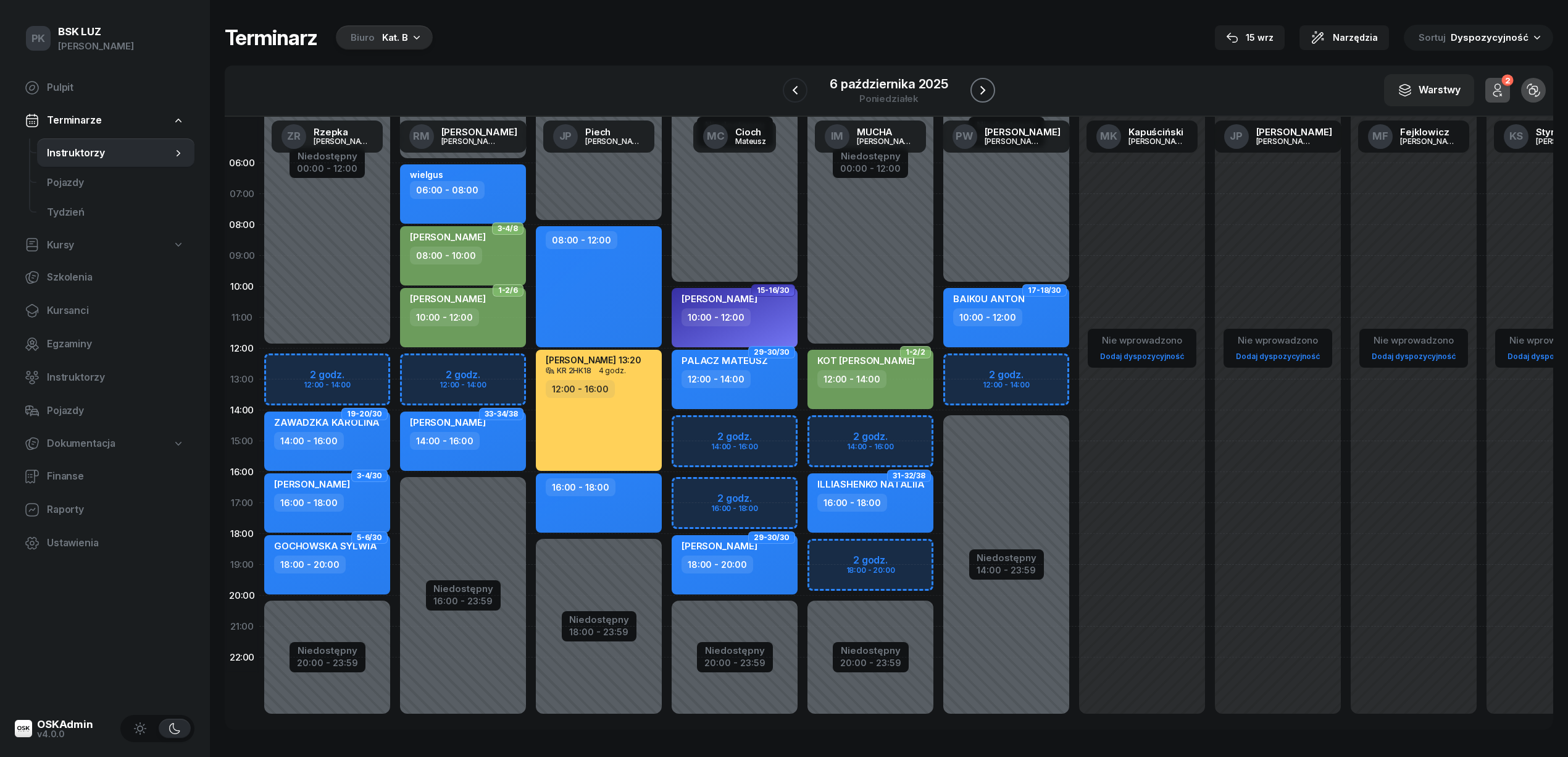
click at [974, 80] on button "button" at bounding box center [983, 90] width 25 height 25
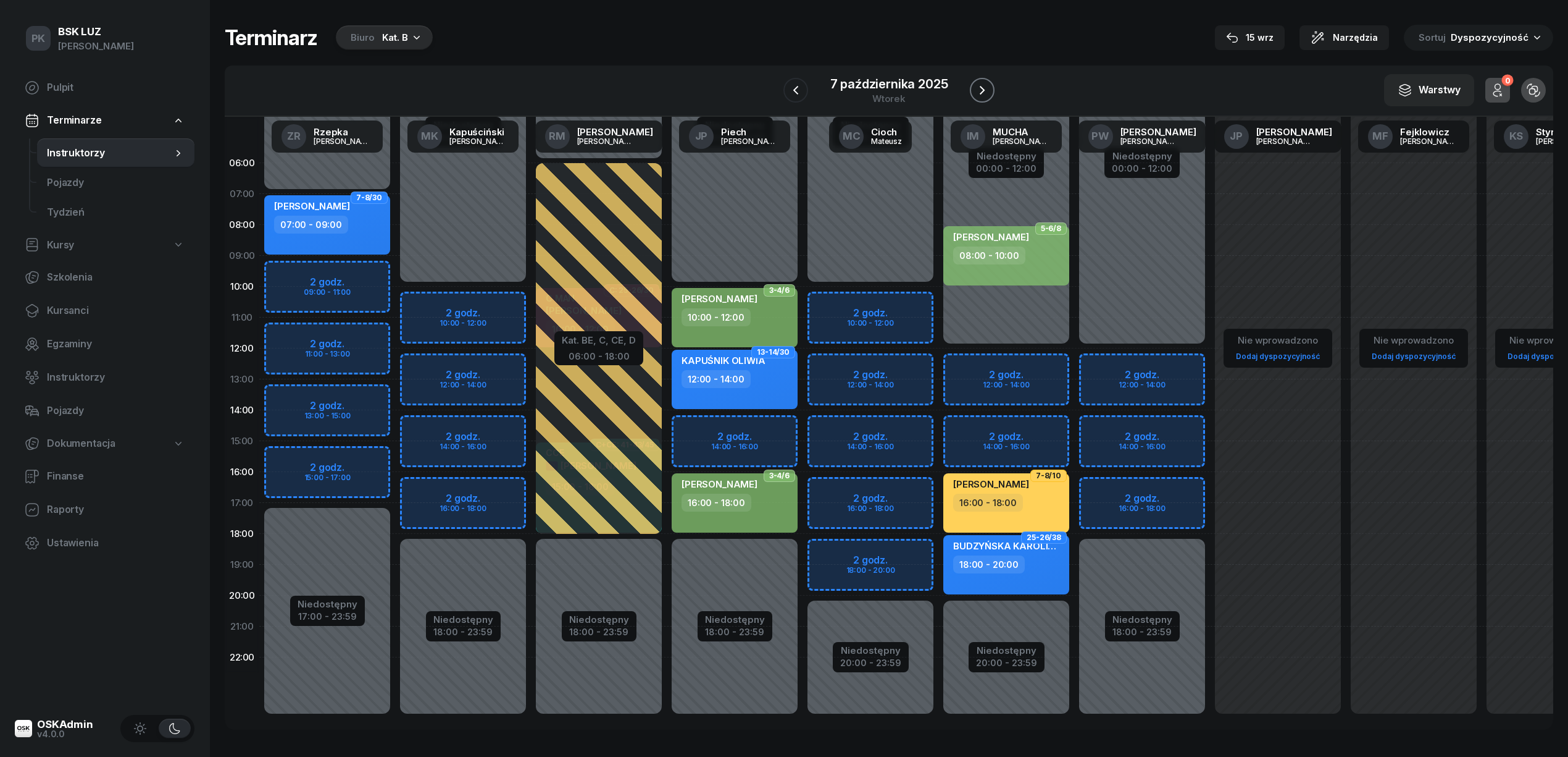
click at [974, 80] on button "button" at bounding box center [982, 90] width 25 height 25
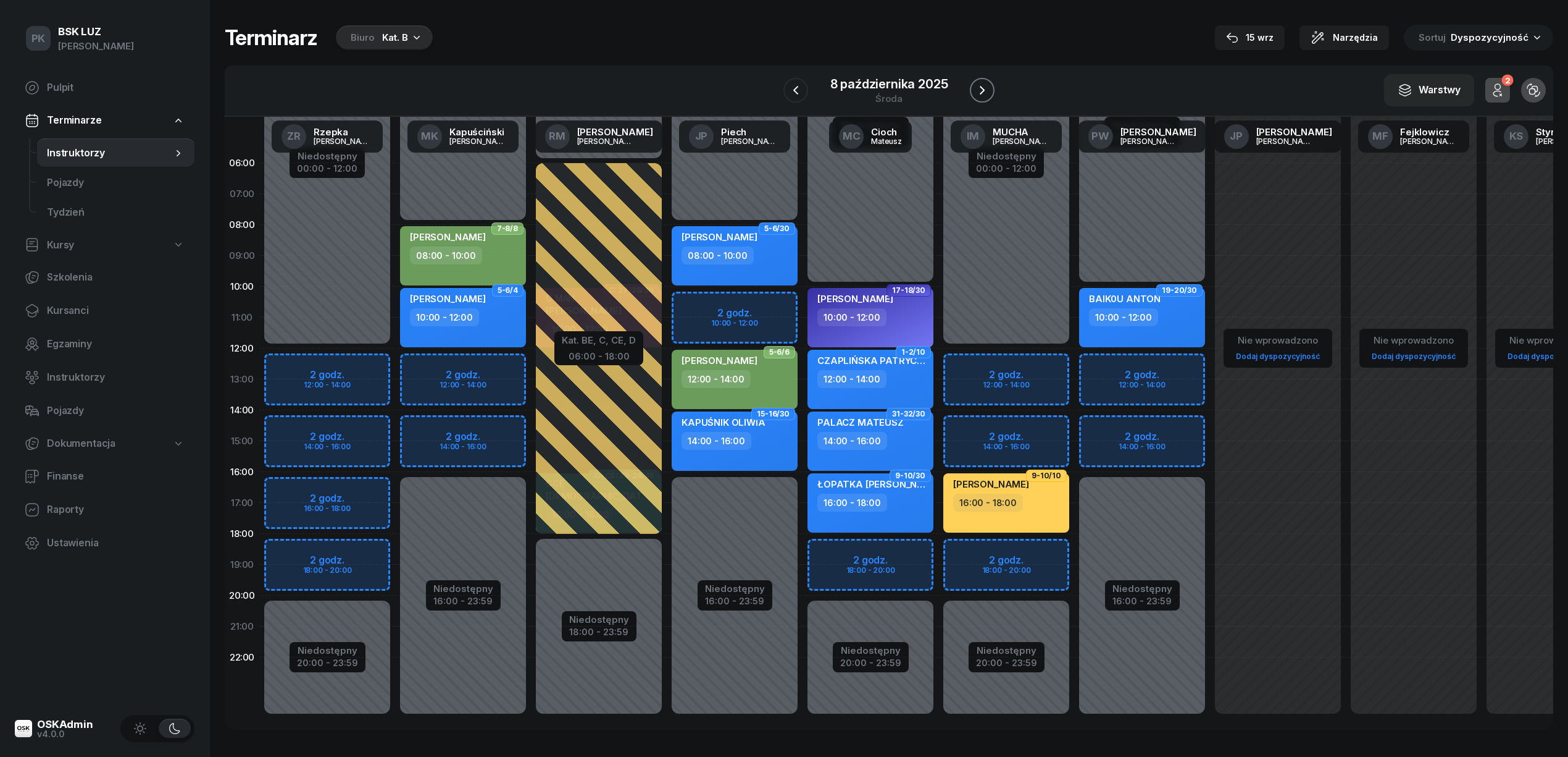
click at [974, 80] on button "button" at bounding box center [982, 90] width 25 height 25
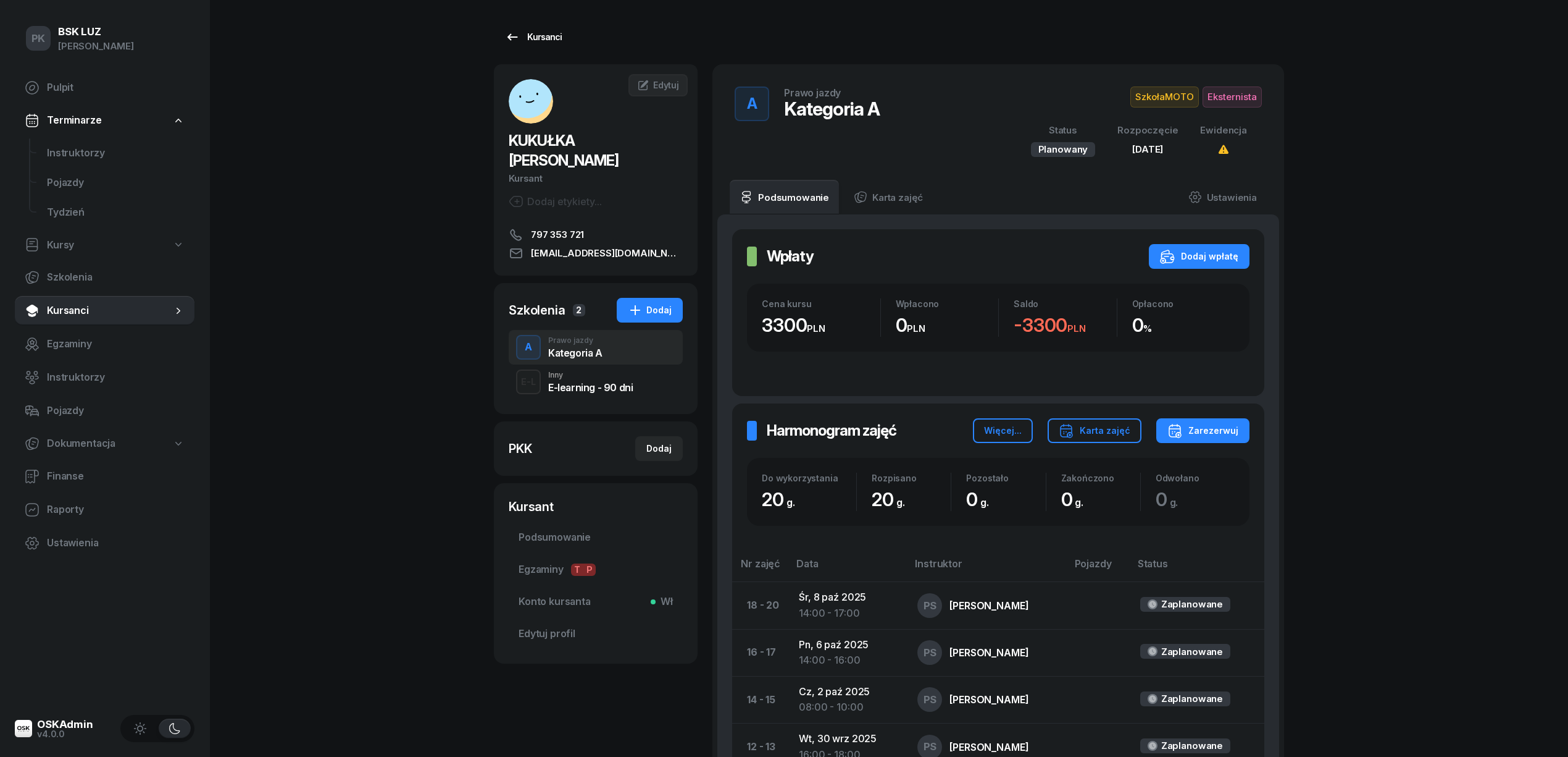
click at [542, 37] on div "Kursanci" at bounding box center [534, 37] width 56 height 15
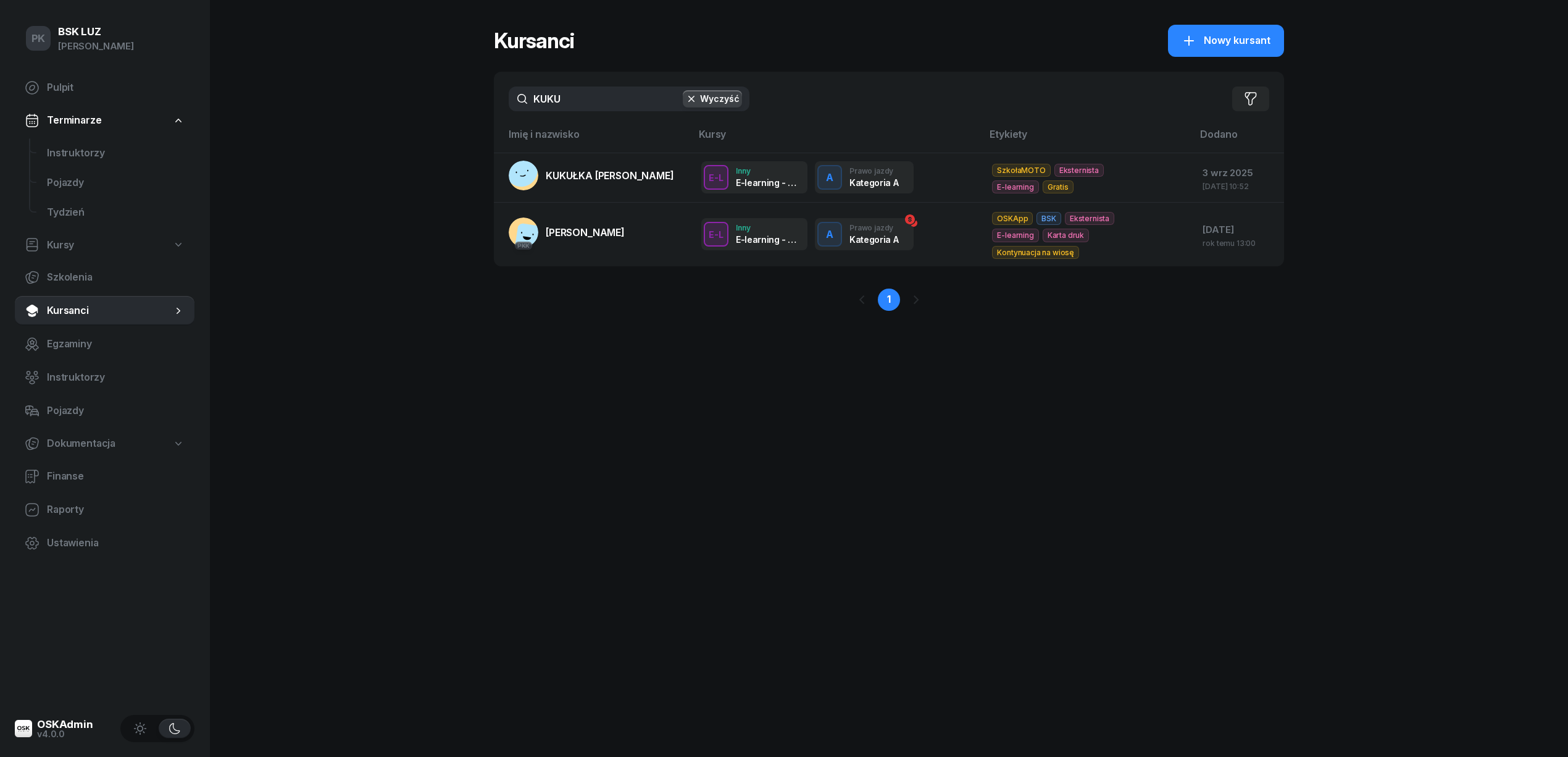
drag, startPoint x: 579, startPoint y: 90, endPoint x: 497, endPoint y: 100, distance: 82.6
click at [497, 100] on div "KUKU Wyczyść Filtruj" at bounding box center [889, 99] width 790 height 55
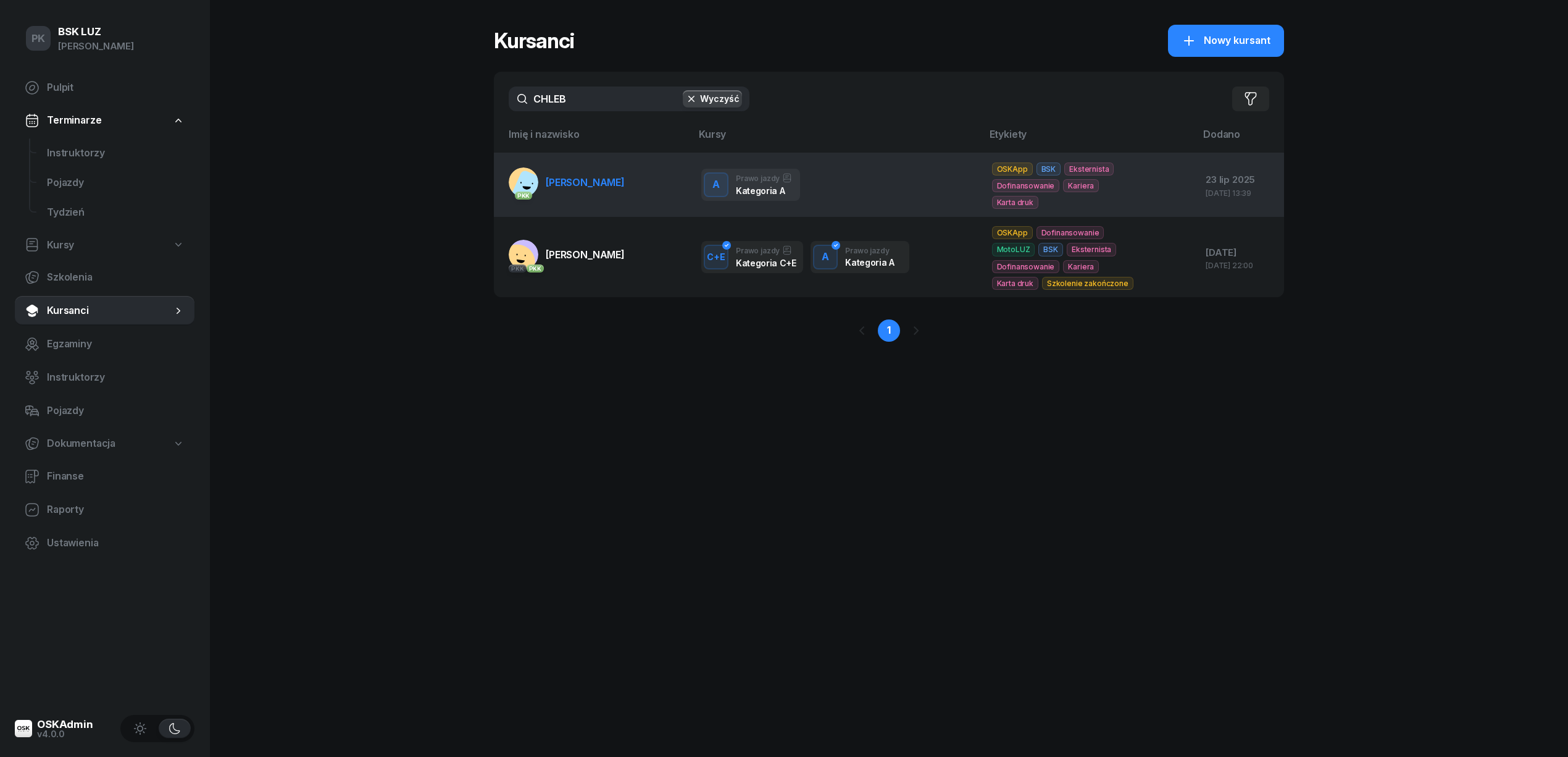
type input "CHLEB"
click at [621, 201] on td "PKK [PERSON_NAME]" at bounding box center [593, 184] width 198 height 64
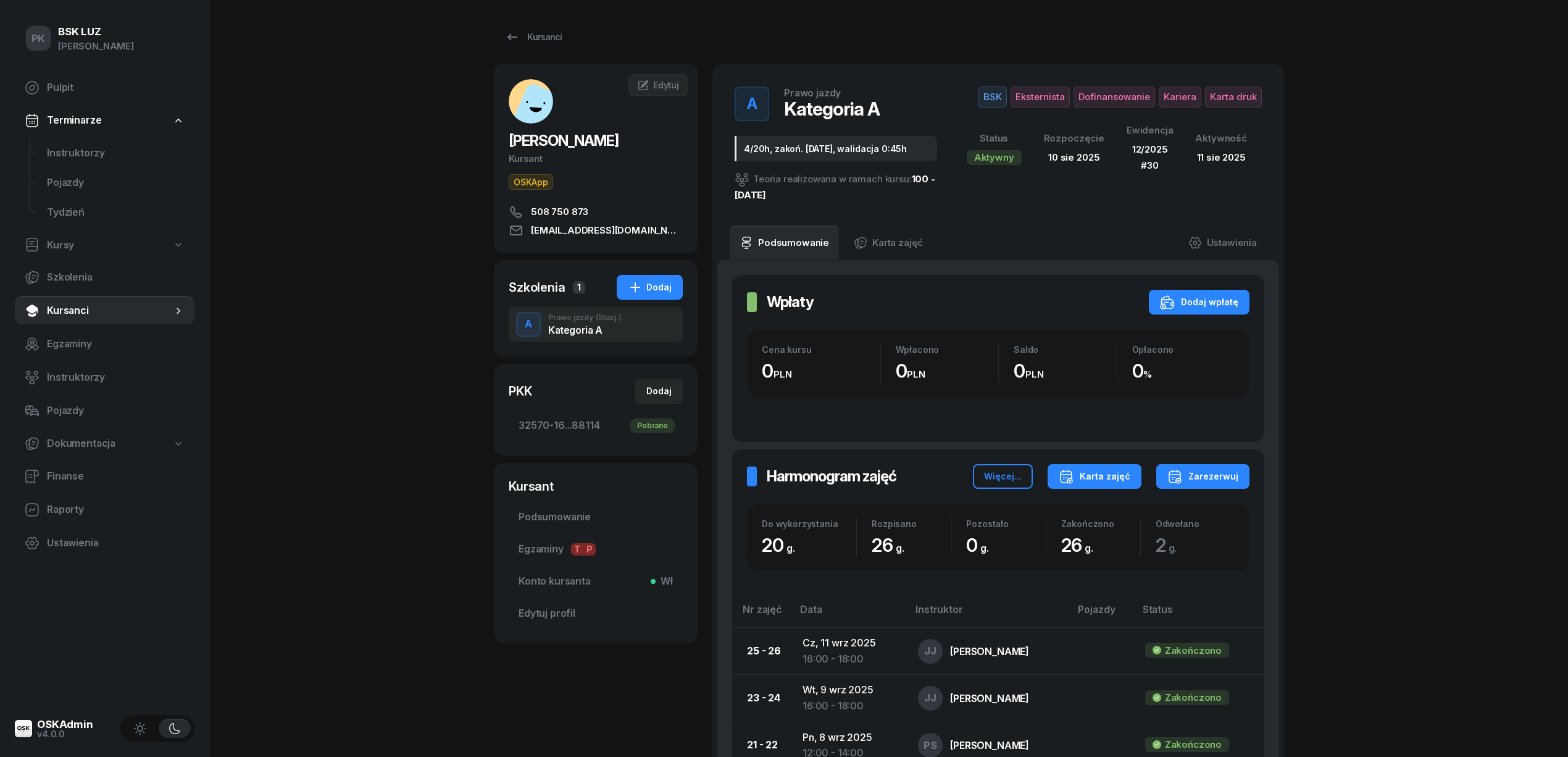
click at [1079, 464] on button "Karta zajęć" at bounding box center [1094, 476] width 93 height 25
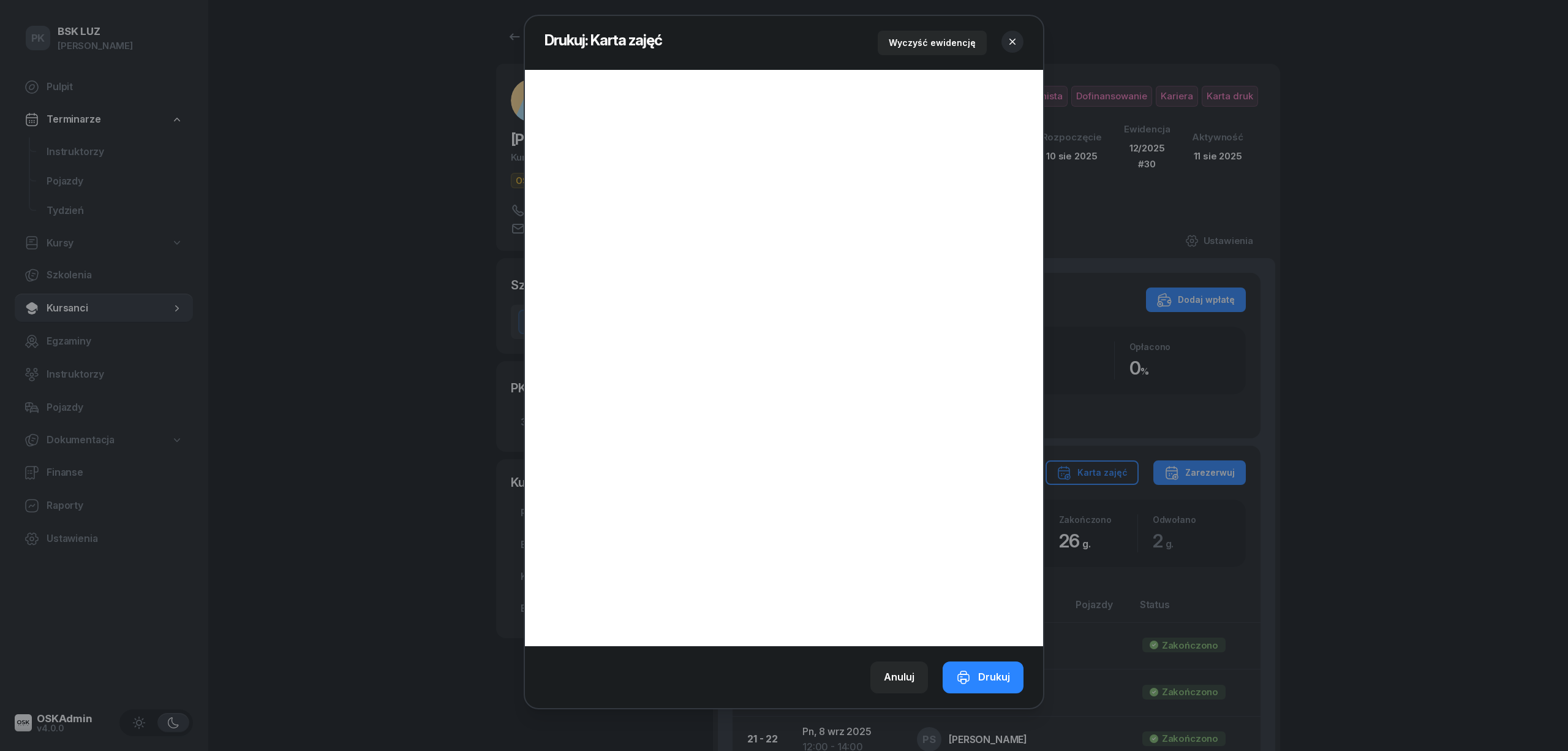
click at [1012, 37] on icon "button" at bounding box center [1012, 42] width 12 height 12
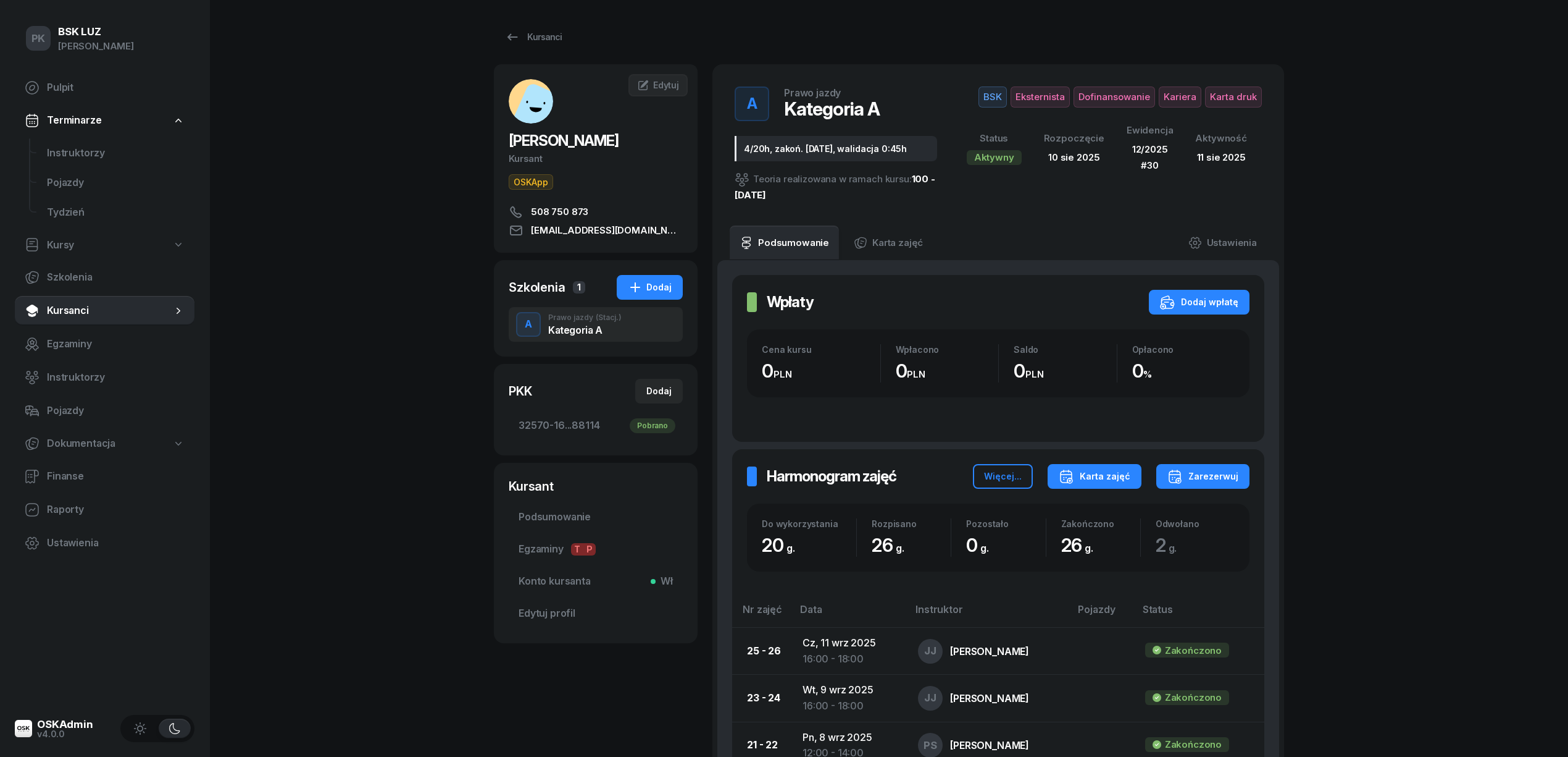
click at [1094, 473] on div "Karta zajęć" at bounding box center [1094, 476] width 71 height 15
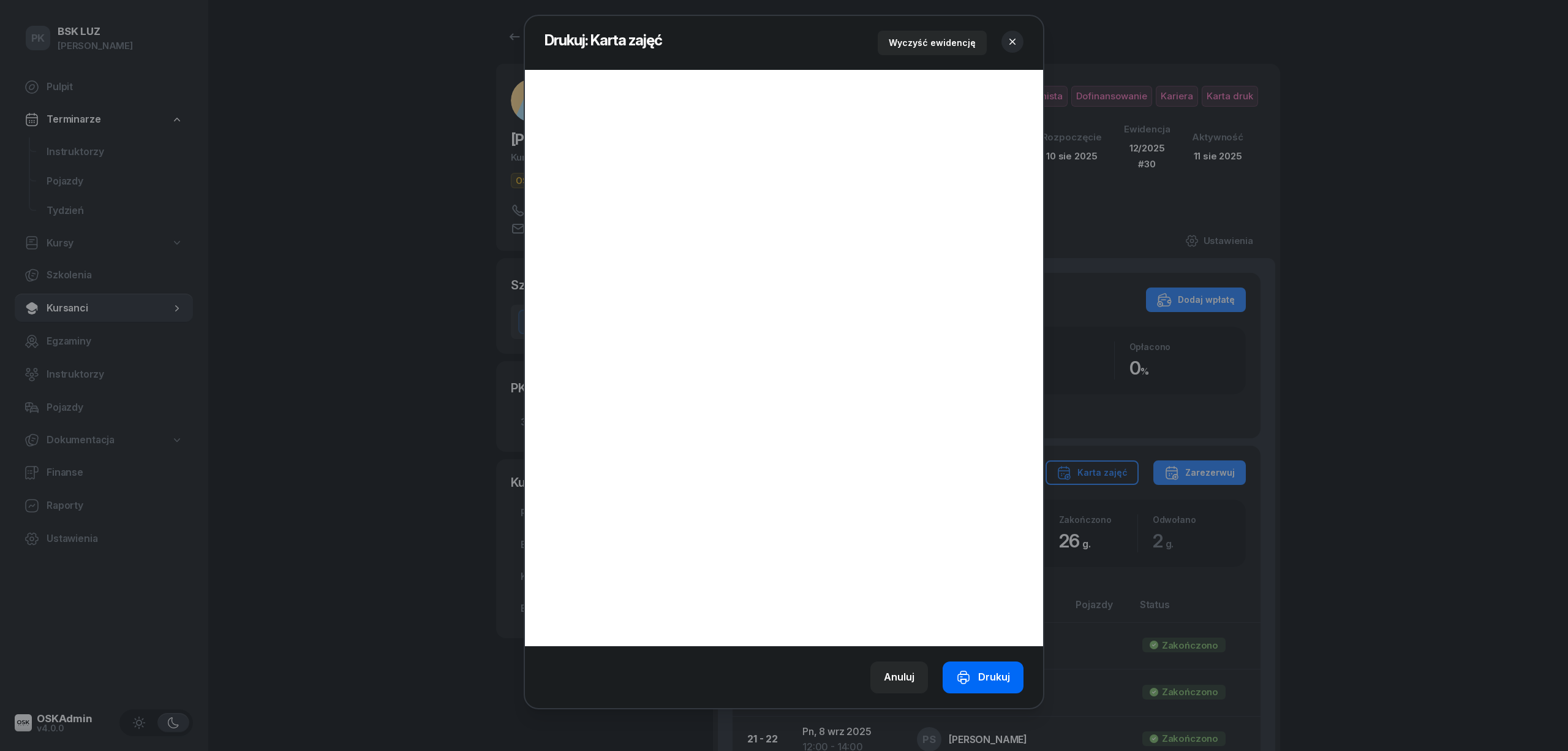
click at [994, 670] on div "Drukuj" at bounding box center [984, 677] width 54 height 16
click at [1008, 40] on icon "button" at bounding box center [1012, 42] width 12 height 12
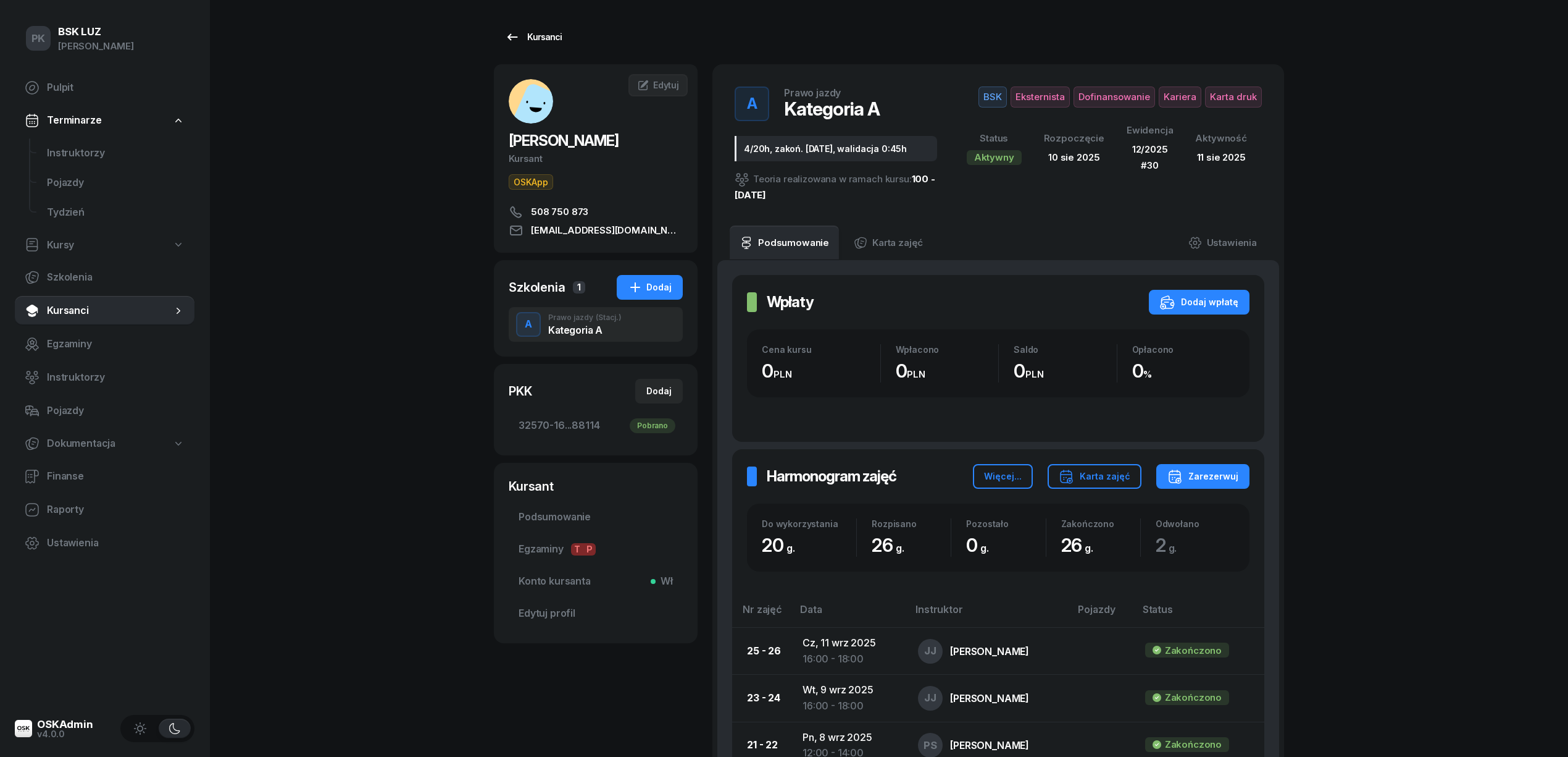
click at [526, 34] on div "Kursanci" at bounding box center [534, 37] width 56 height 15
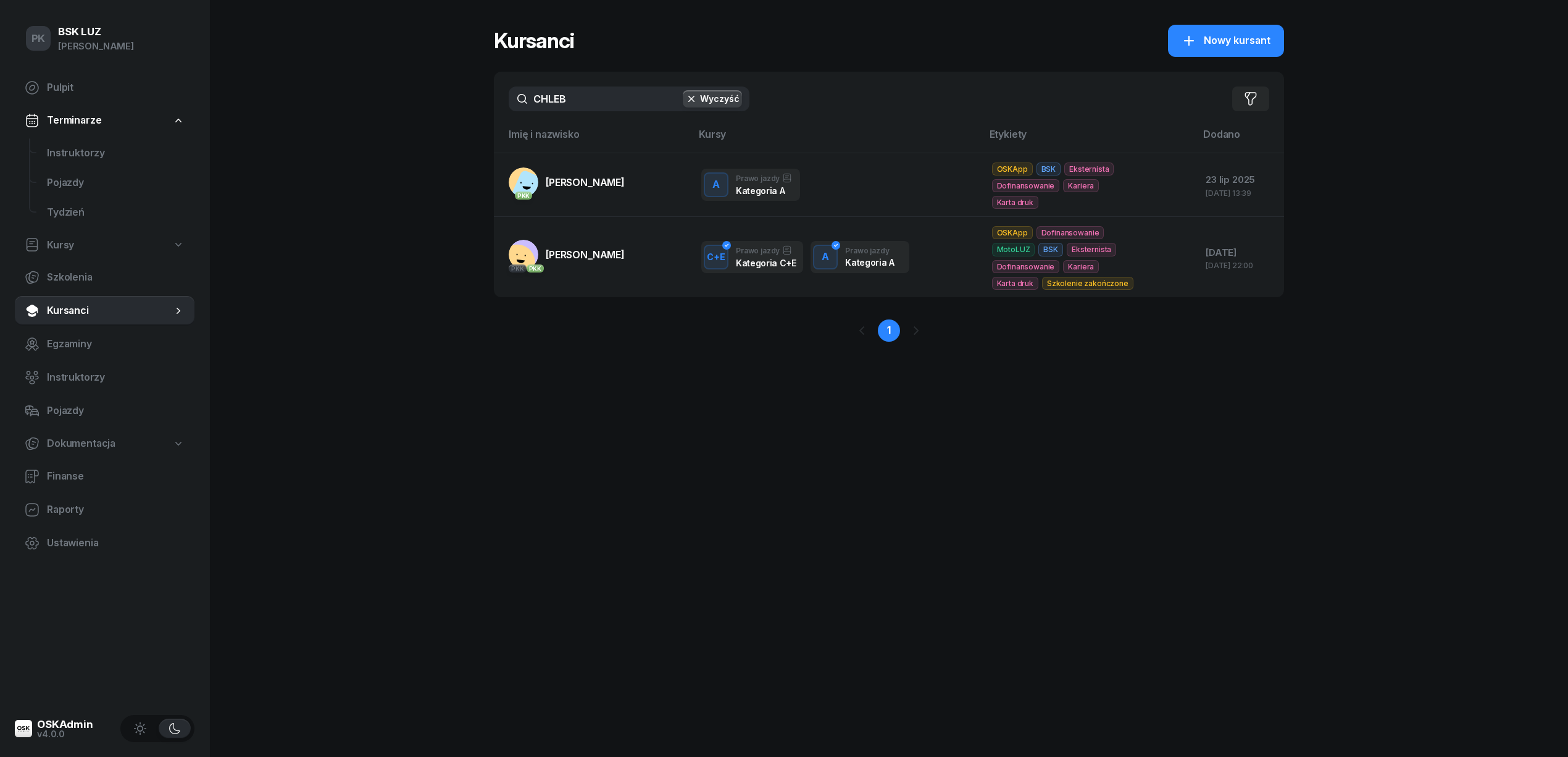
click at [732, 90] on button "Wyczyść" at bounding box center [712, 99] width 59 height 18
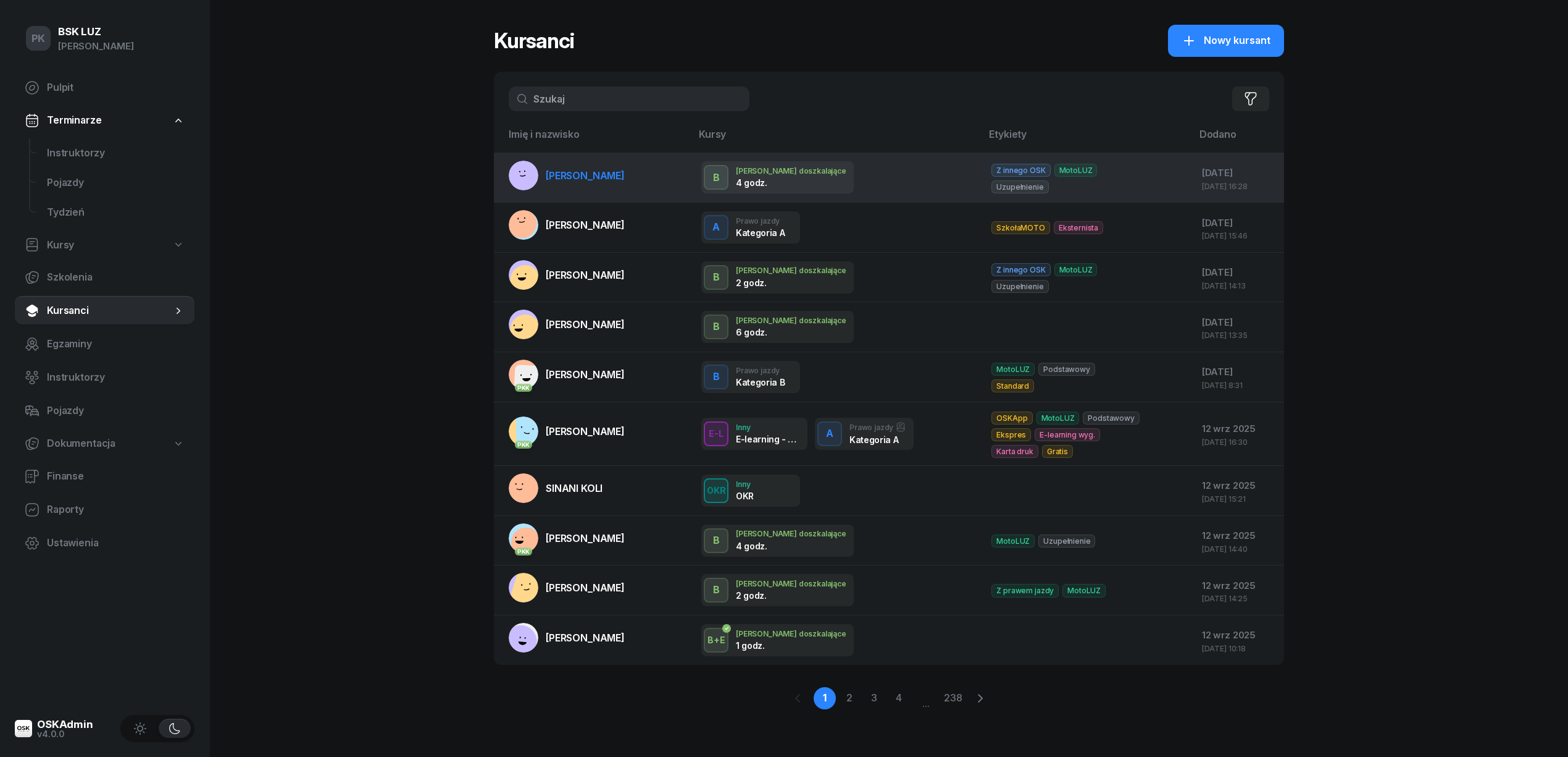
click at [646, 191] on td "[PERSON_NAME]" at bounding box center [593, 177] width 198 height 50
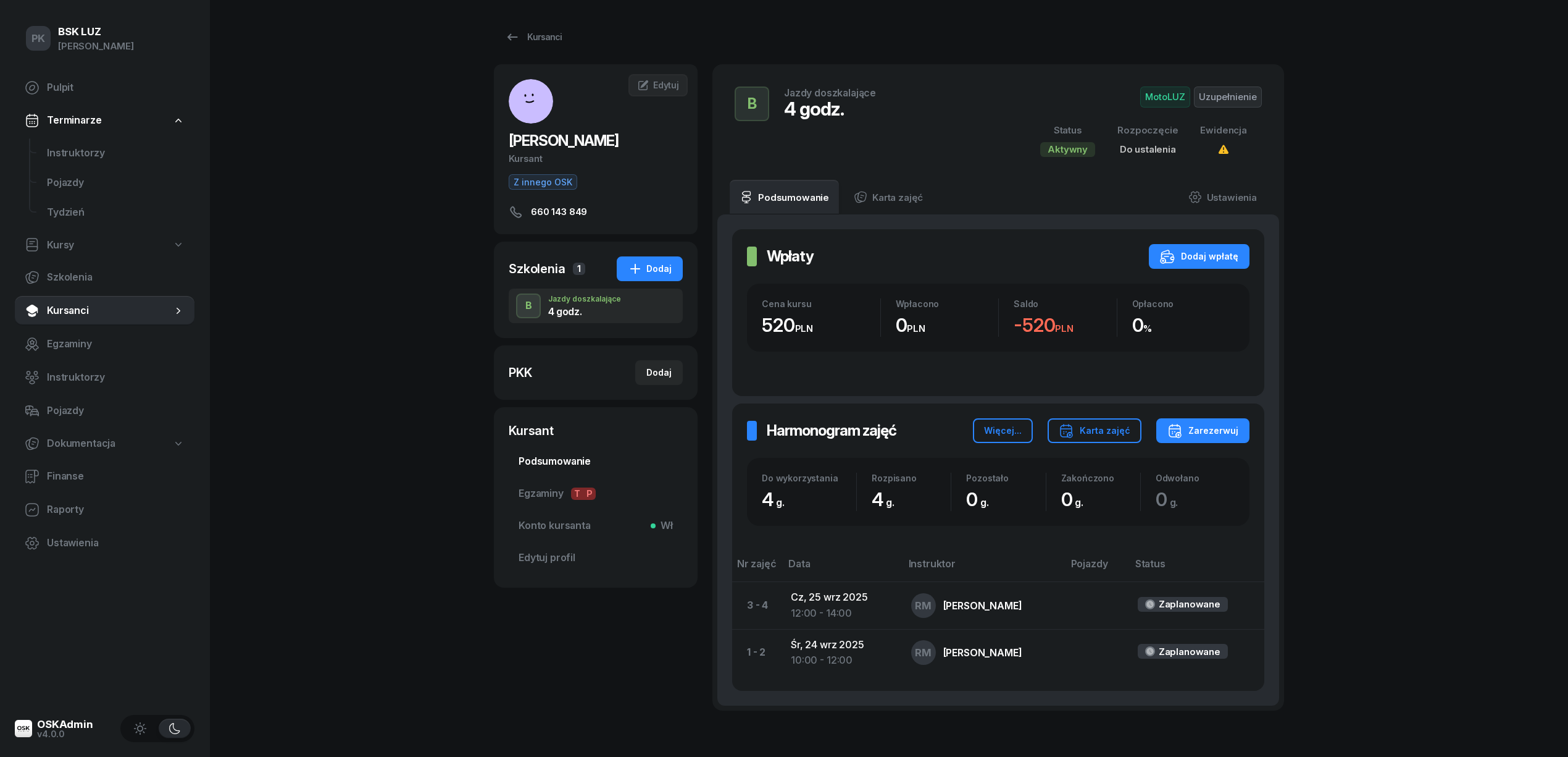
click at [573, 461] on span "Podsumowanie" at bounding box center [595, 461] width 154 height 16
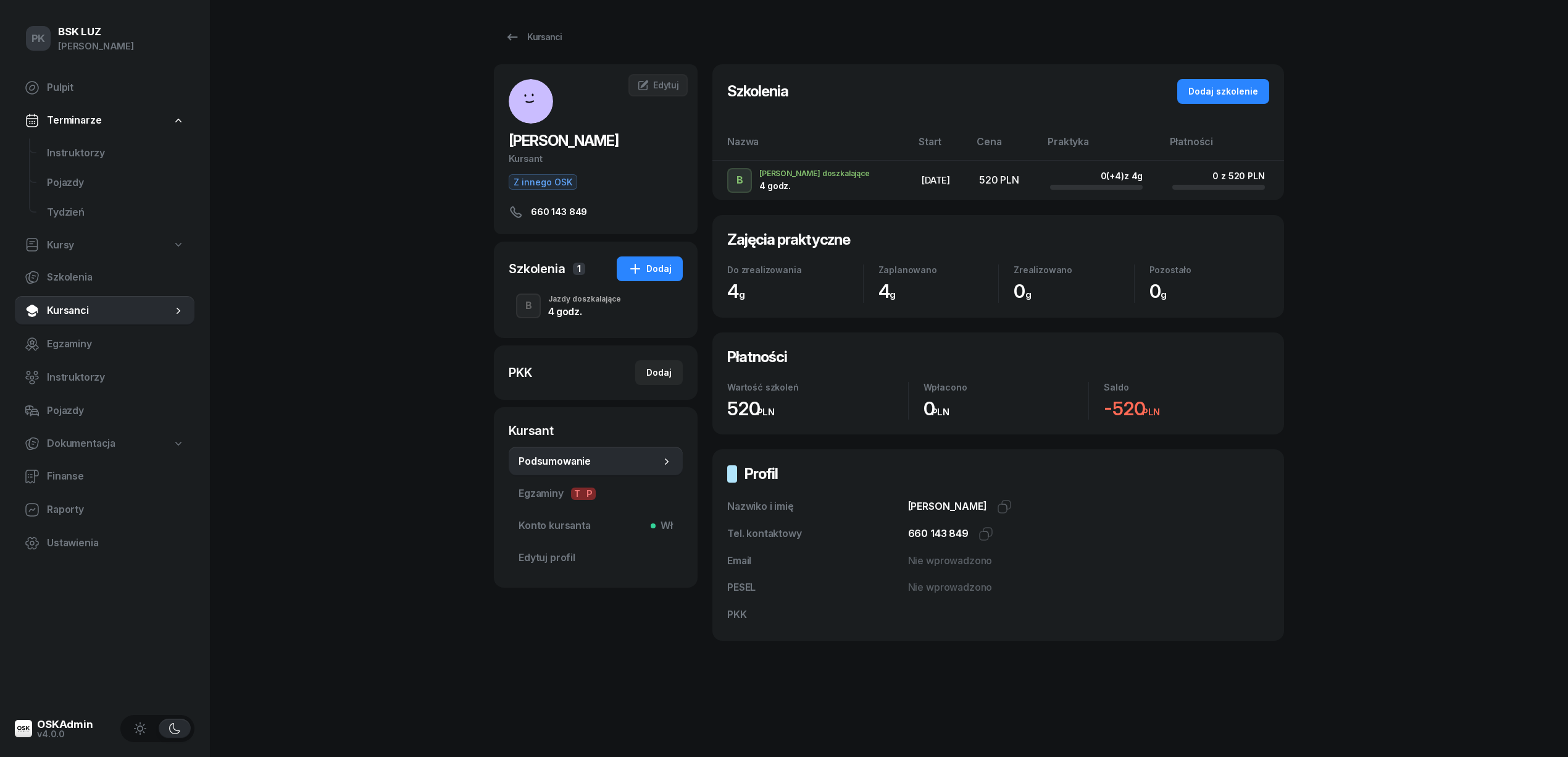
click at [579, 308] on div "4 godz." at bounding box center [585, 311] width 73 height 10
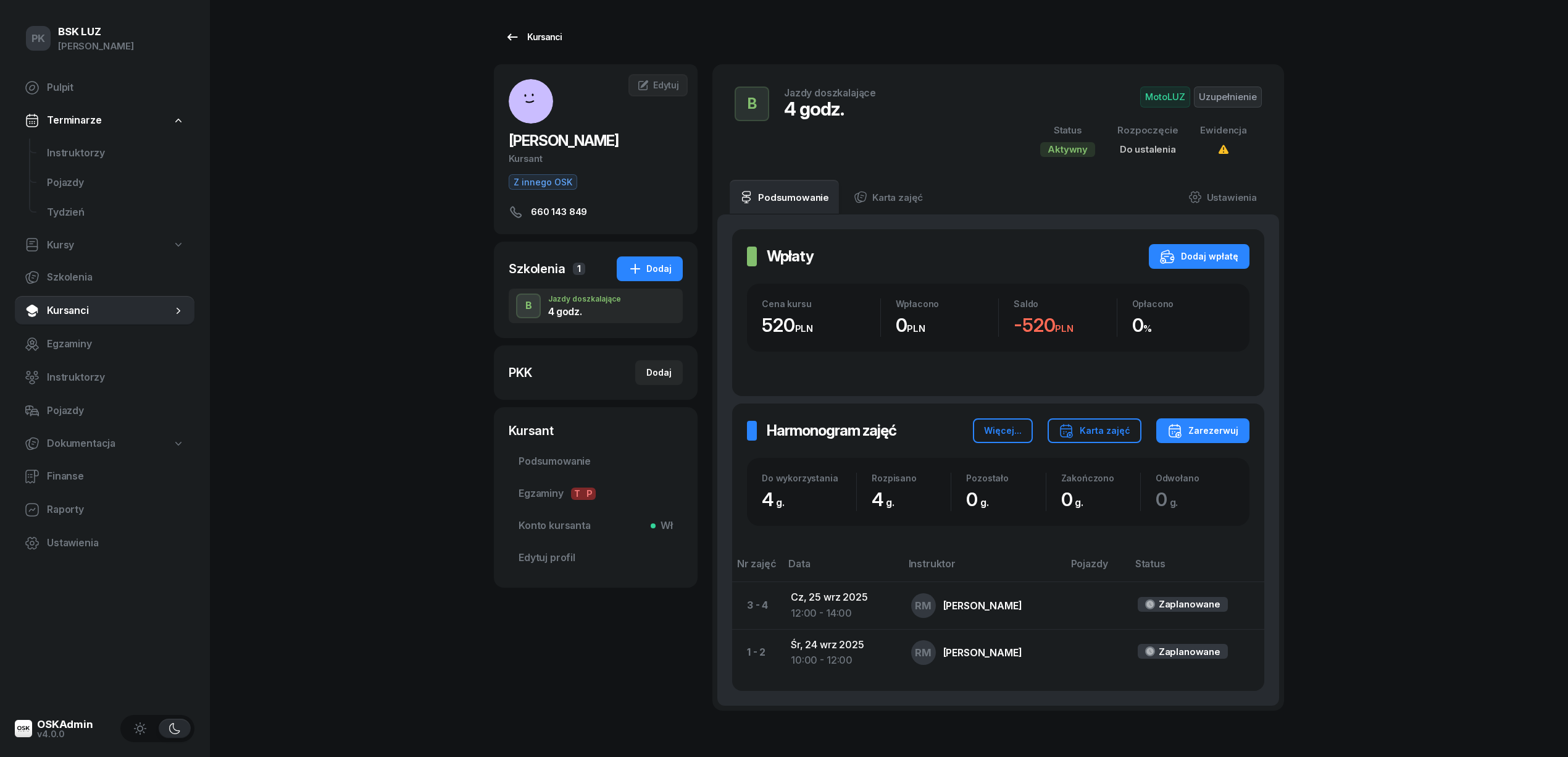
click at [564, 37] on link "Kursanci" at bounding box center [534, 37] width 79 height 25
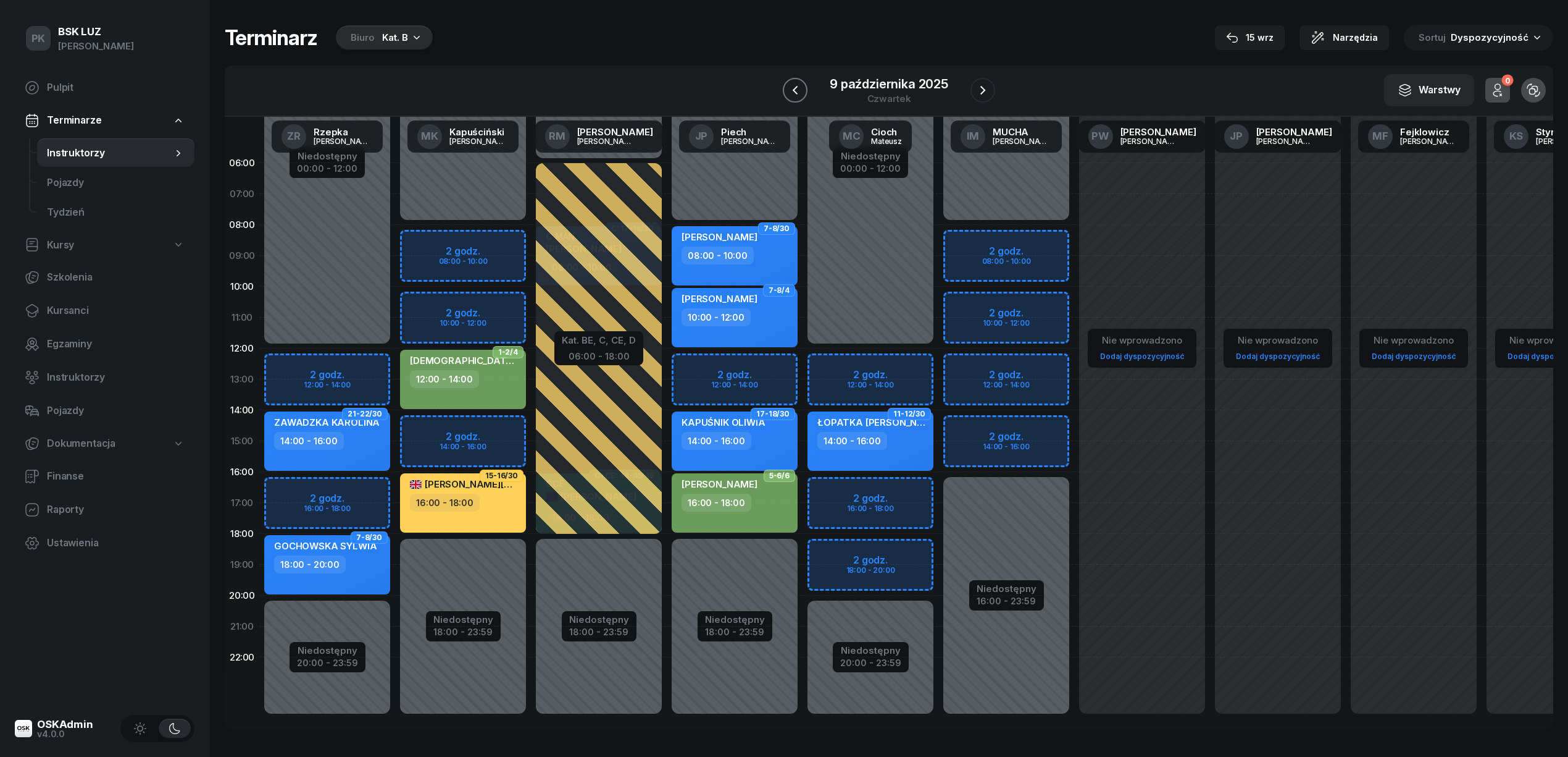
click at [790, 89] on icon "button" at bounding box center [795, 90] width 15 height 15
click at [790, 89] on icon "button" at bounding box center [795, 90] width 15 height 15
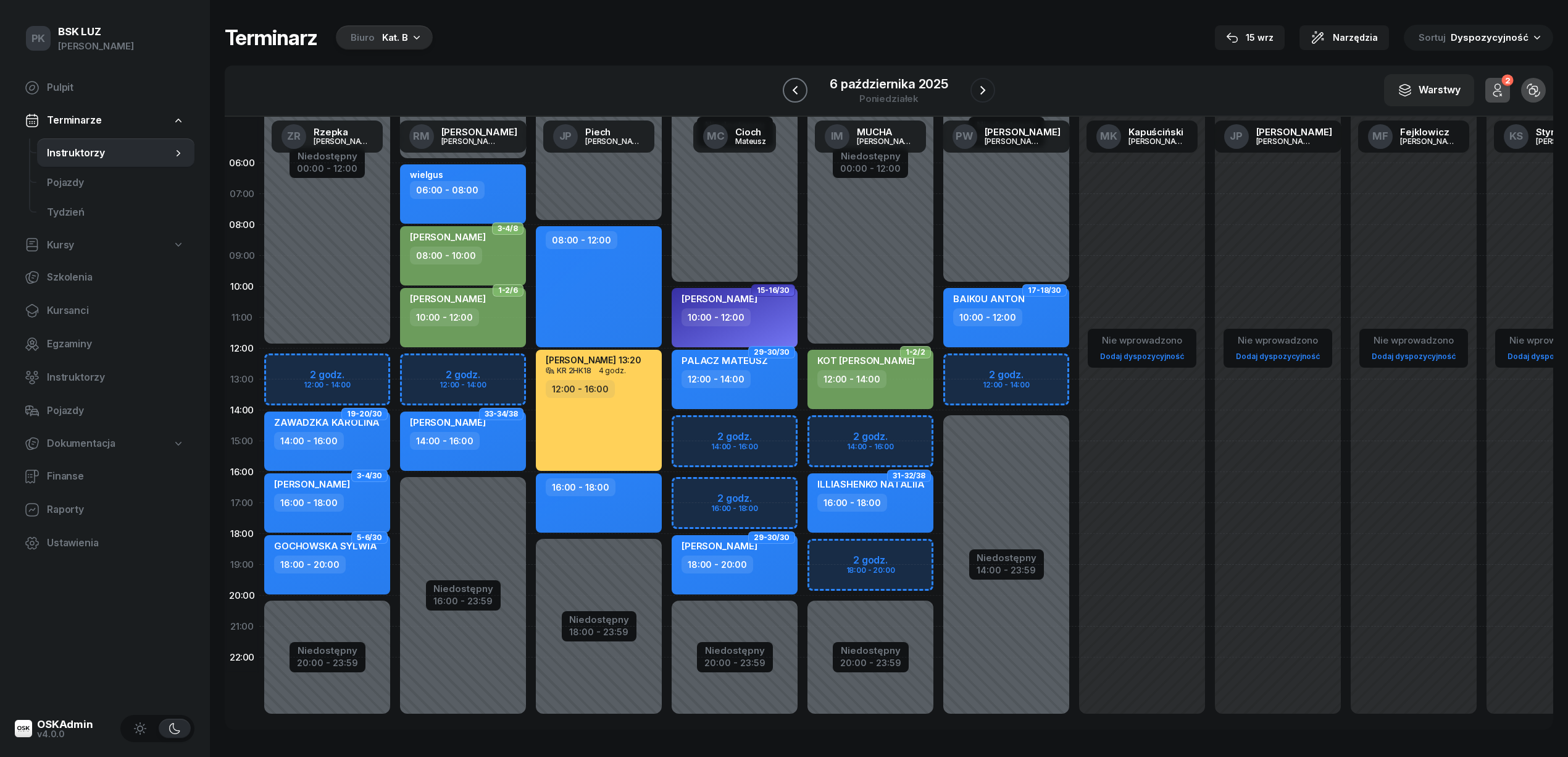
click at [790, 89] on icon "button" at bounding box center [795, 90] width 15 height 15
click at [790, 89] on icon "button" at bounding box center [795, 90] width 15 height 15
click at [790, 89] on icon "button" at bounding box center [795, 90] width 15 height 15
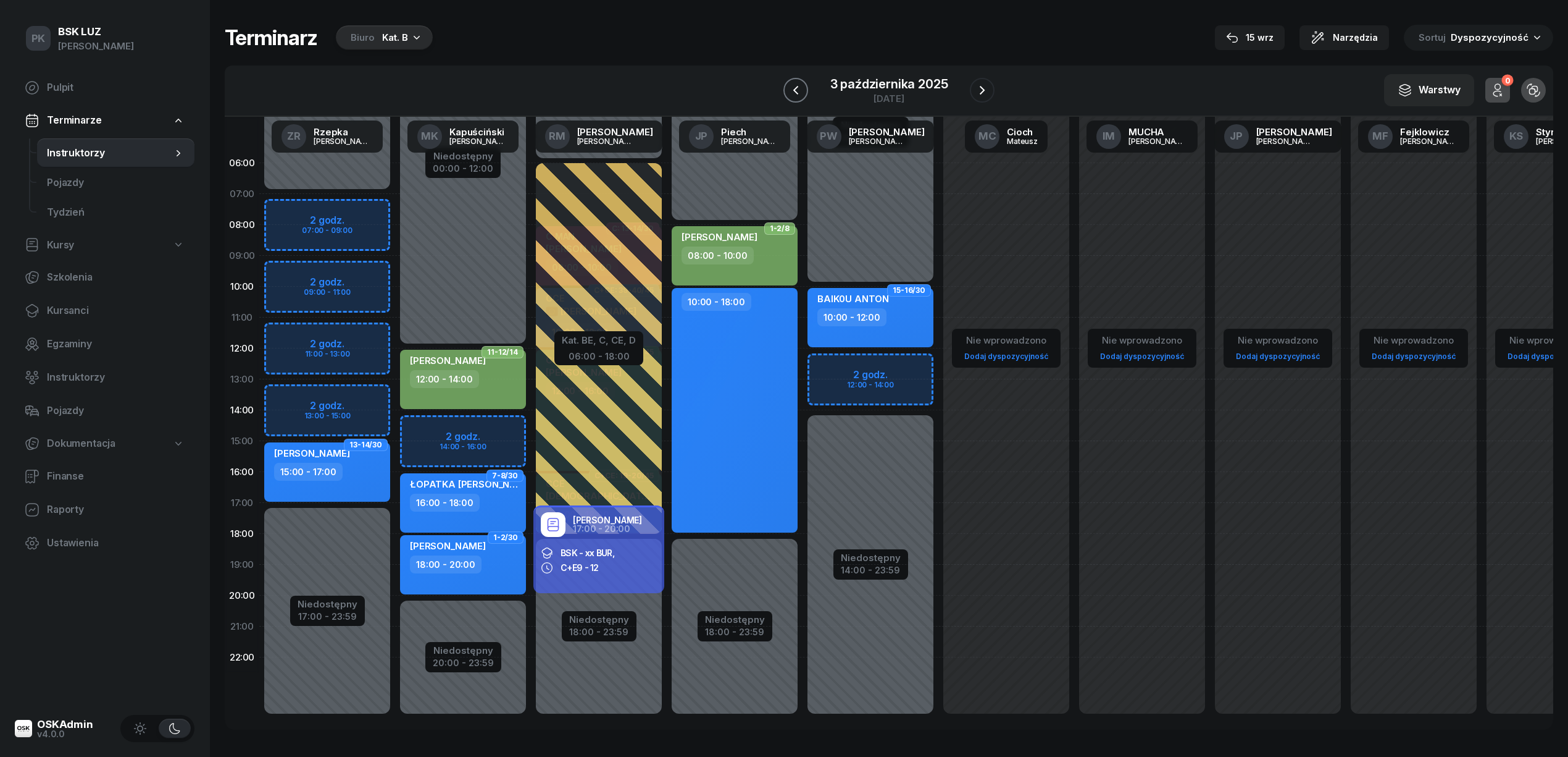
click at [790, 89] on icon "button" at bounding box center [795, 90] width 15 height 15
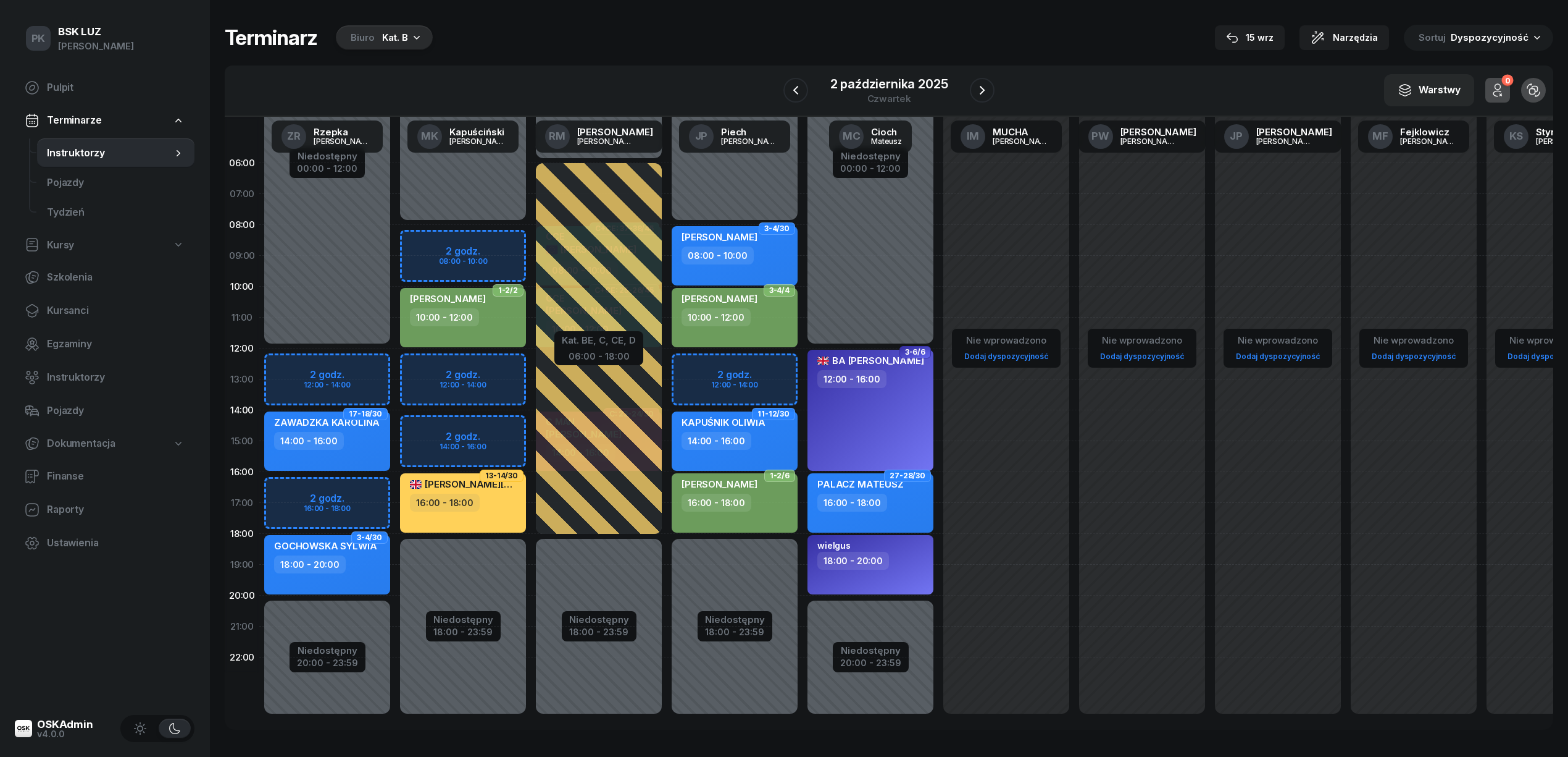
click at [499, 391] on div "Niedostępny 00:00 - 08:00 Niedostępny 18:00 - 23:59 2 godz. 08:00 - 10:00 2 god…" at bounding box center [463, 440] width 136 height 587
select select "13"
select select "15"
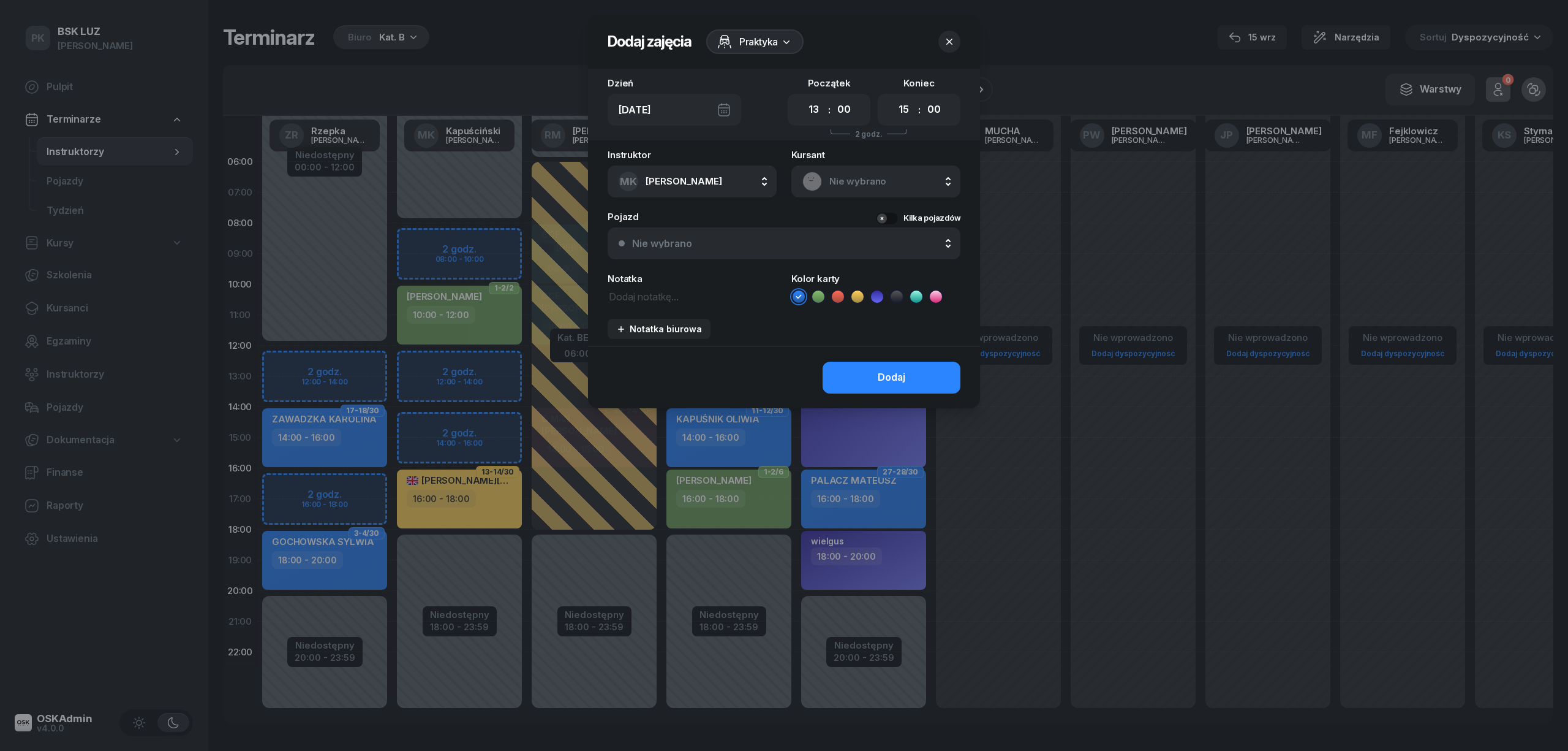
click at [946, 37] on icon "button" at bounding box center [949, 42] width 12 height 12
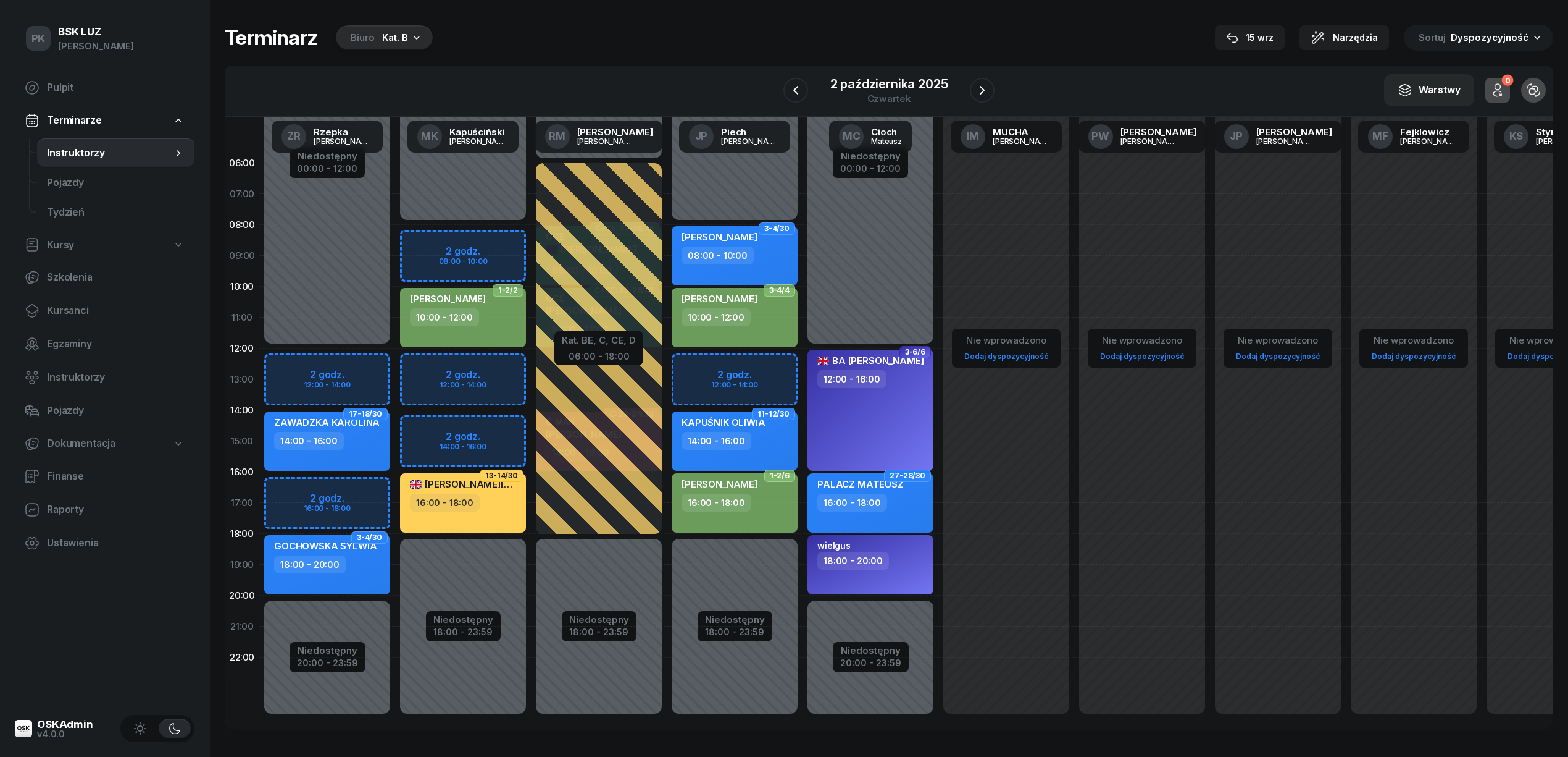
click at [760, 368] on div "Niedostępny 00:00 - 08:00 Niedostępny 18:00 - 23:59 2 godz. 12:00 - 14:00 3-4/3…" at bounding box center [735, 440] width 136 height 587
select select "12"
select select "14"
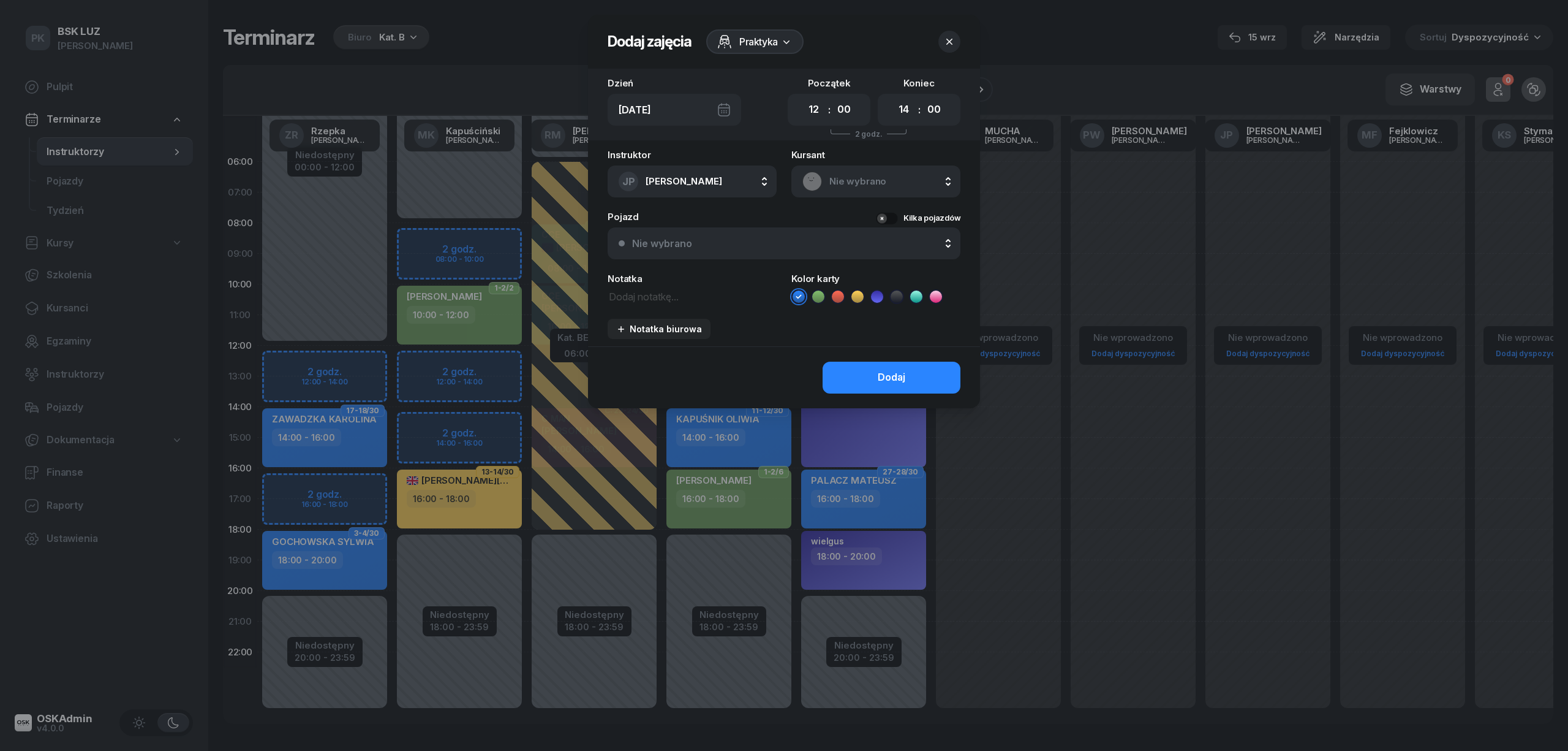
click at [861, 299] on icon at bounding box center [858, 297] width 12 height 12
click at [930, 300] on icon at bounding box center [936, 297] width 12 height 12
click at [656, 299] on textarea at bounding box center [691, 296] width 169 height 16
click at [738, 44] on div "Praktyka" at bounding box center [747, 41] width 60 height 15
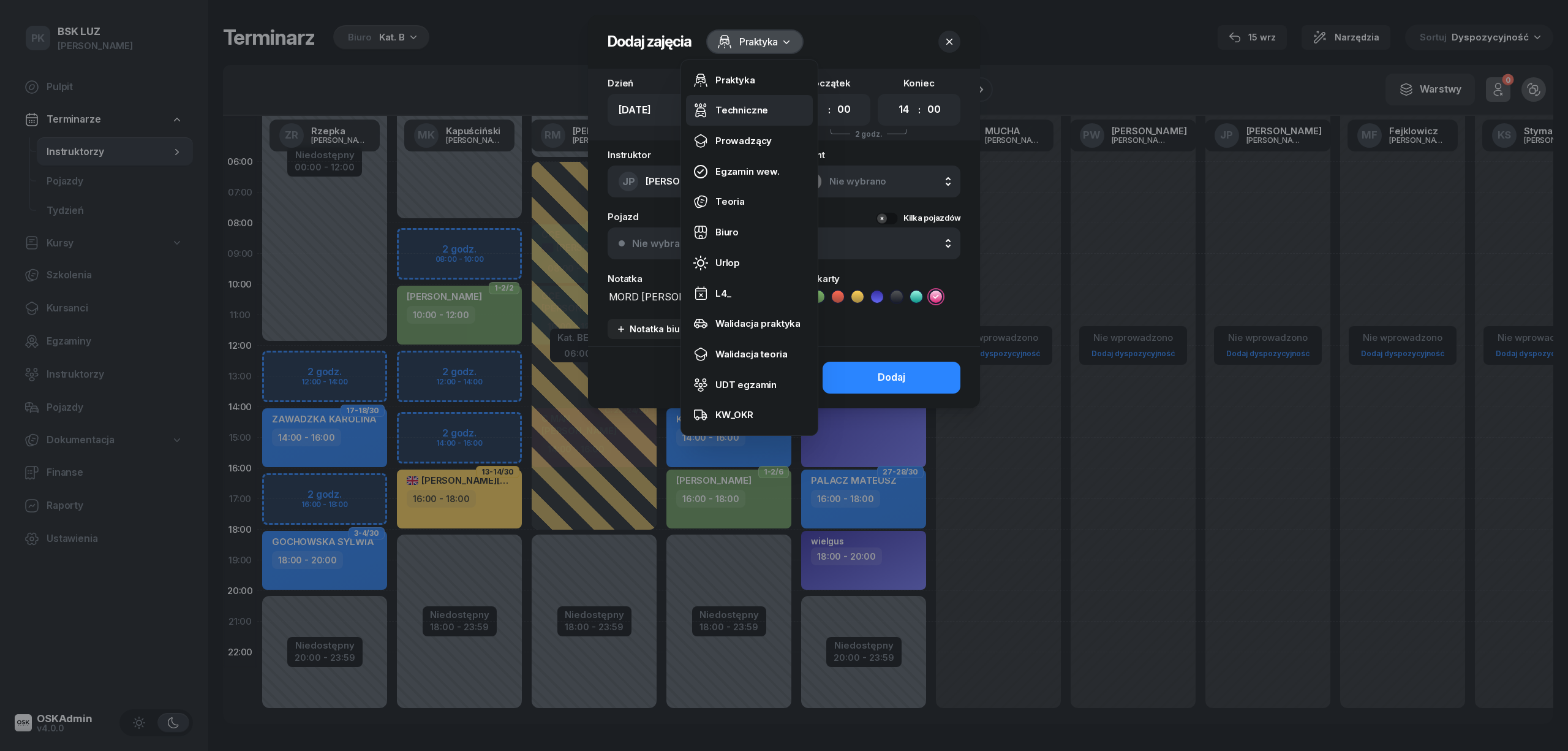
click at [736, 108] on div "Techniczne" at bounding box center [742, 110] width 52 height 16
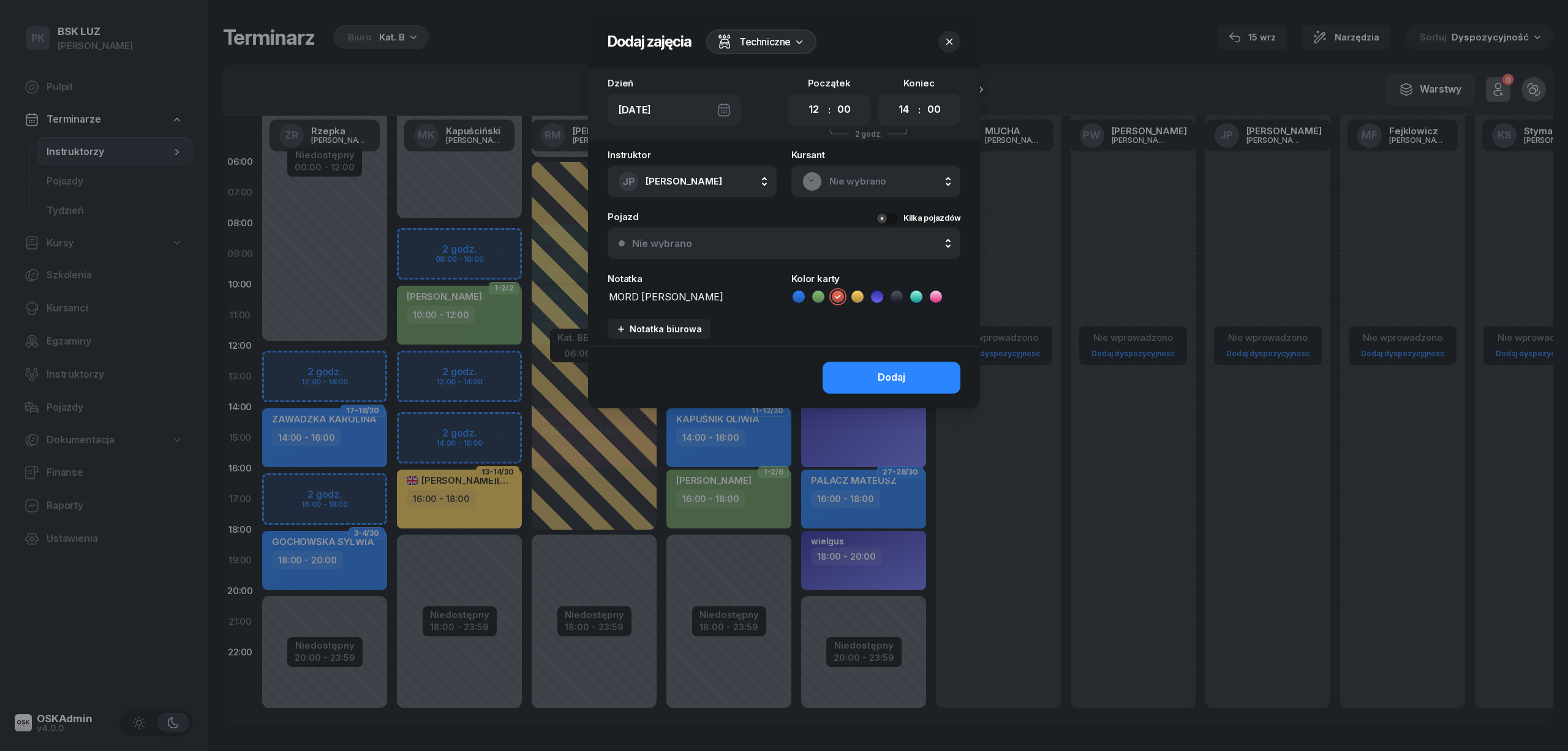
click at [693, 298] on textarea "MORD [PERSON_NAME]" at bounding box center [691, 296] width 169 height 16
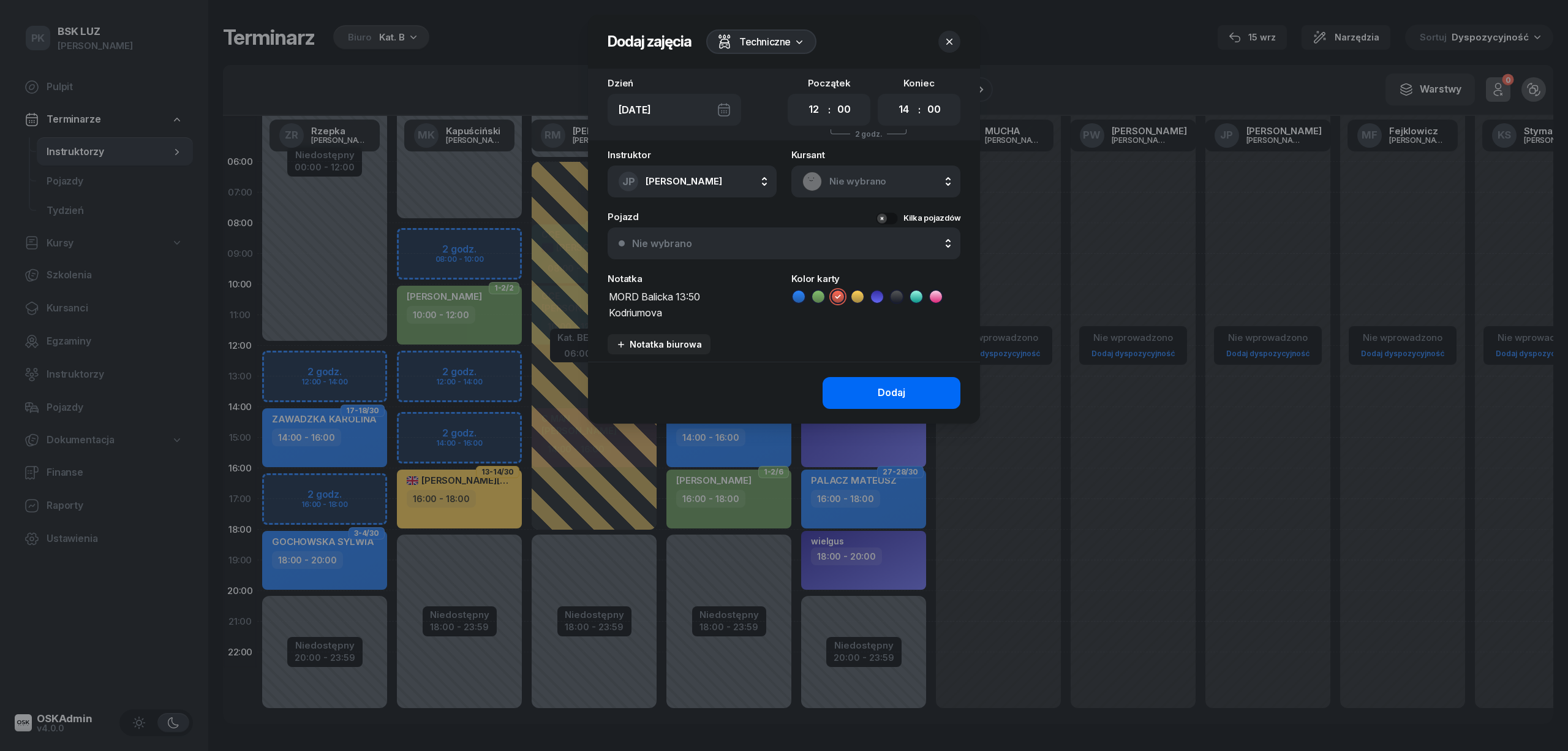
type textarea "MORD Balicka 13:50 Kodriumova"
click at [851, 400] on button "Dodaj" at bounding box center [892, 393] width 138 height 32
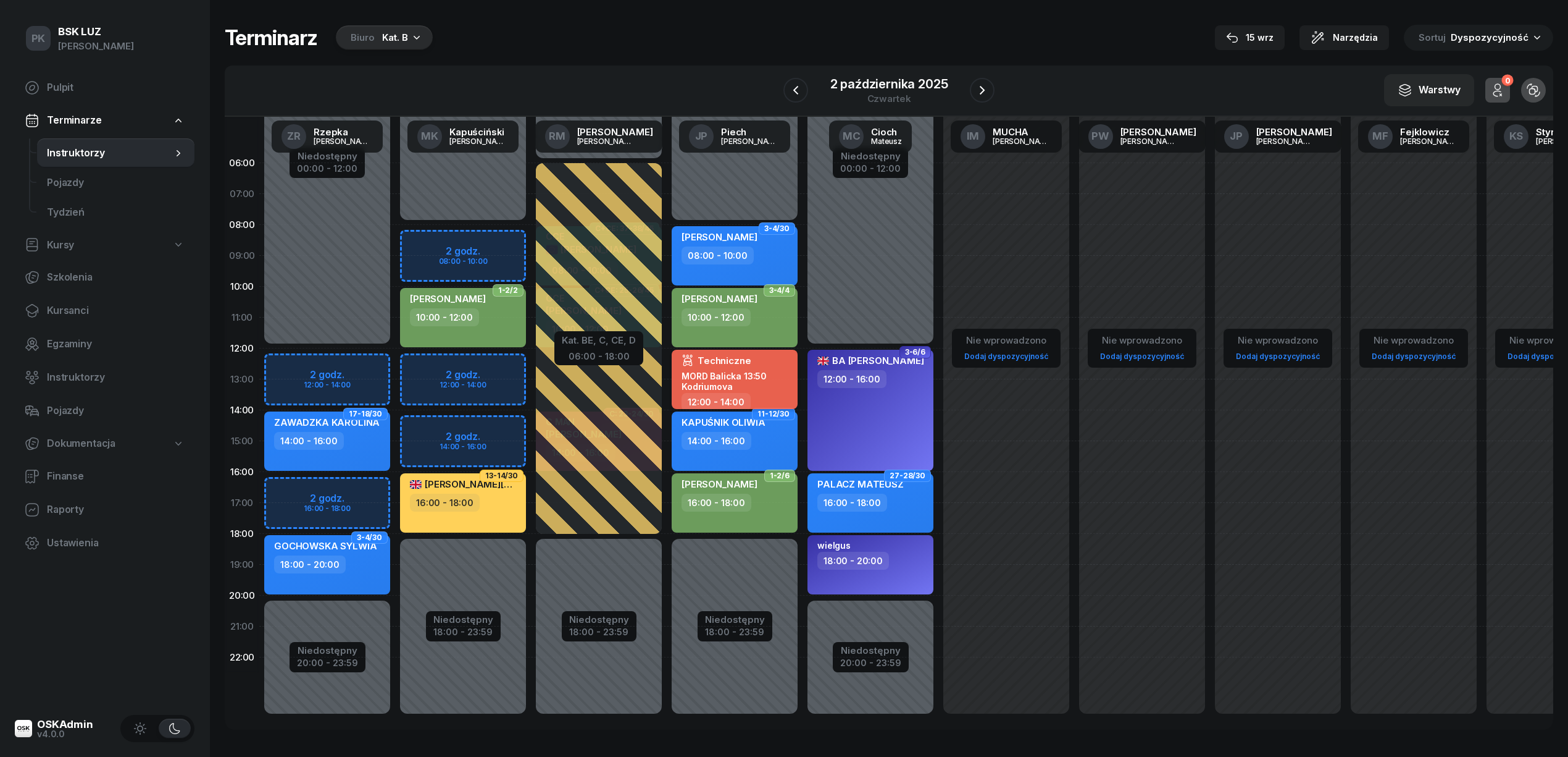
click at [779, 376] on div "MORD Balicka 13:50 Kodriumova" at bounding box center [735, 381] width 108 height 21
select select "12"
select select "14"
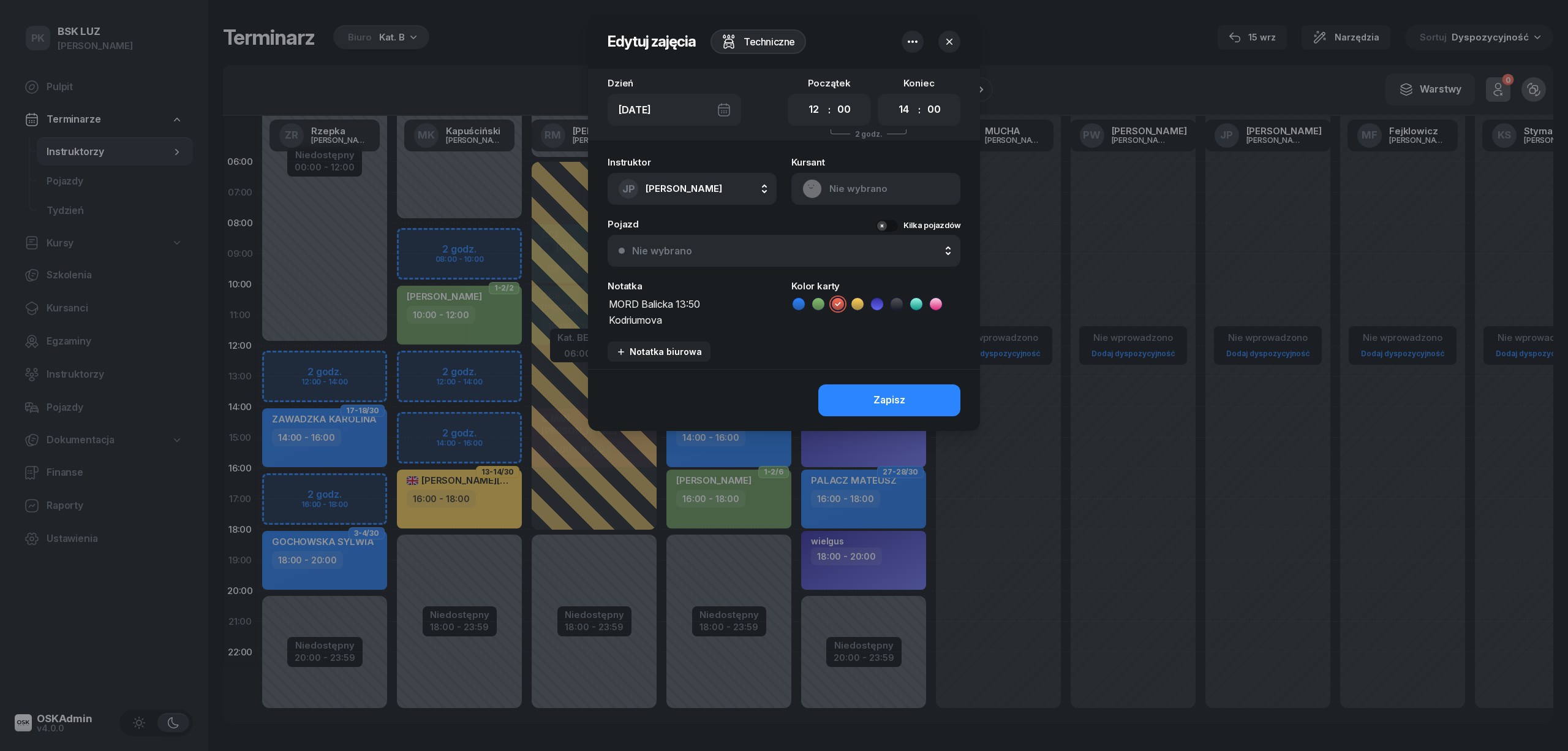
click at [912, 50] on button "button" at bounding box center [913, 41] width 22 height 22
click at [952, 42] on icon "button" at bounding box center [949, 42] width 12 height 12
